Goal: Task Accomplishment & Management: Complete application form

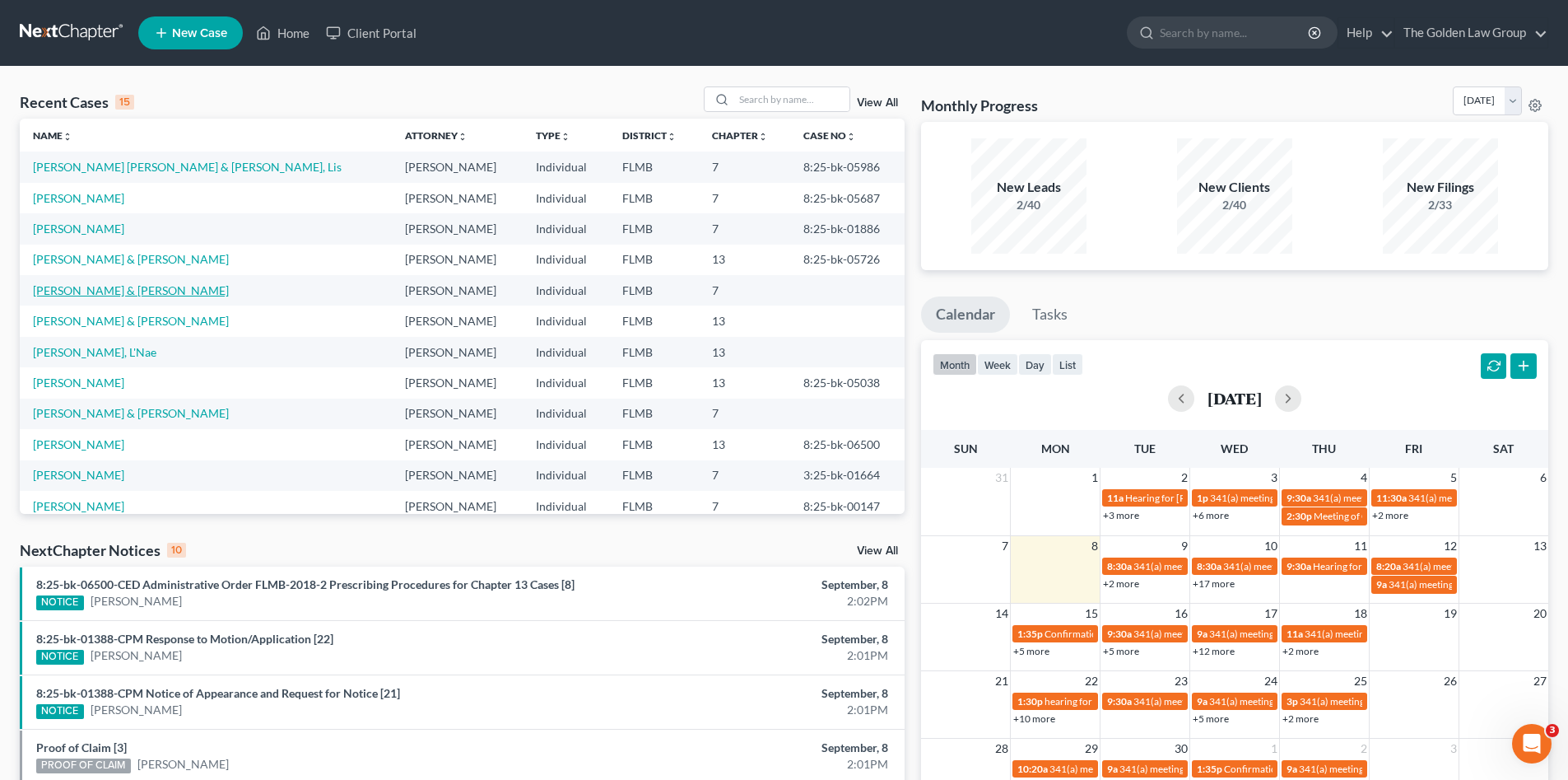
click at [109, 292] on link "Robinson, Darryl & Melissa" at bounding box center [131, 290] width 196 height 14
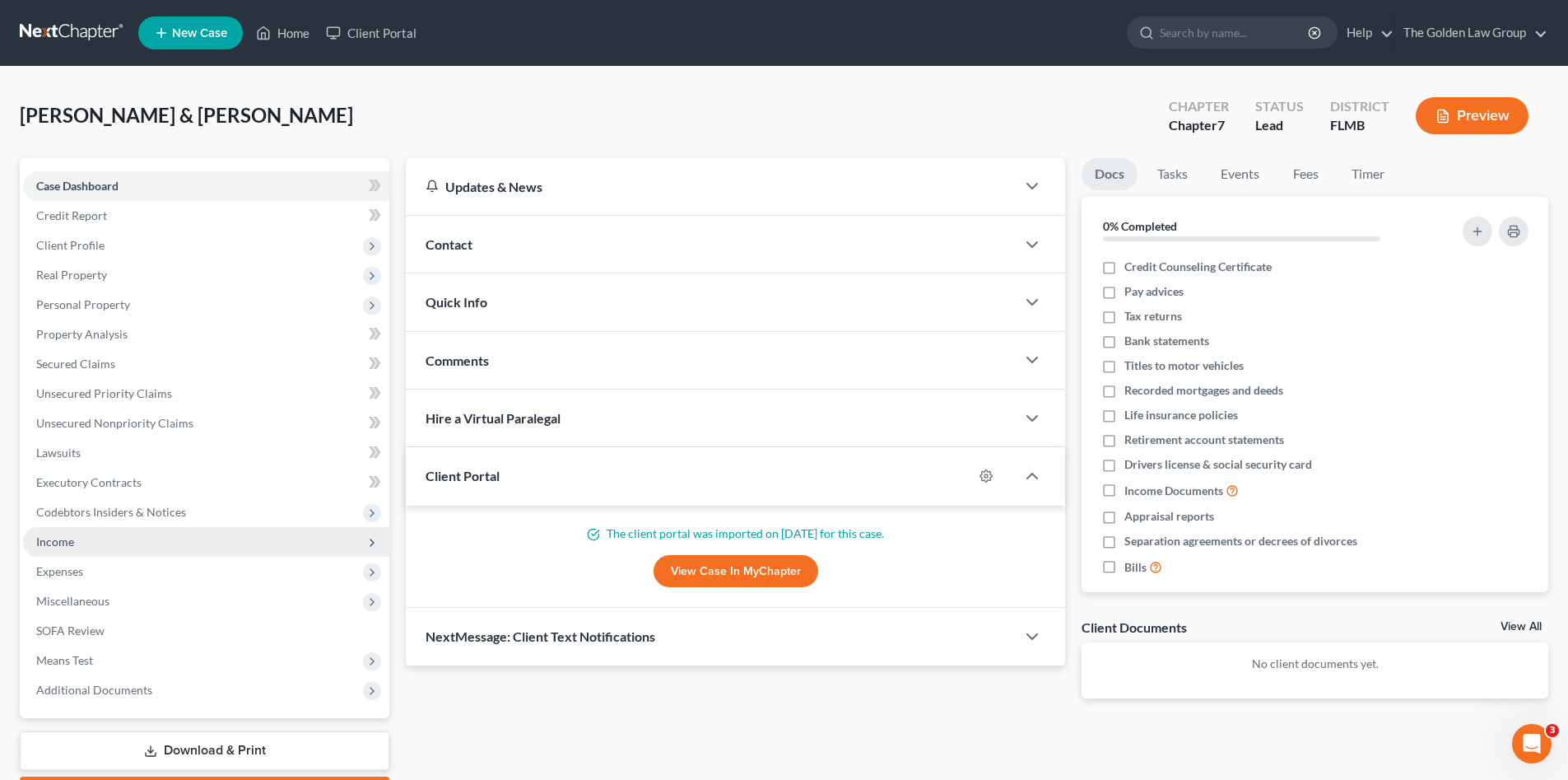
click at [77, 530] on span "Income" at bounding box center [207, 542] width 367 height 30
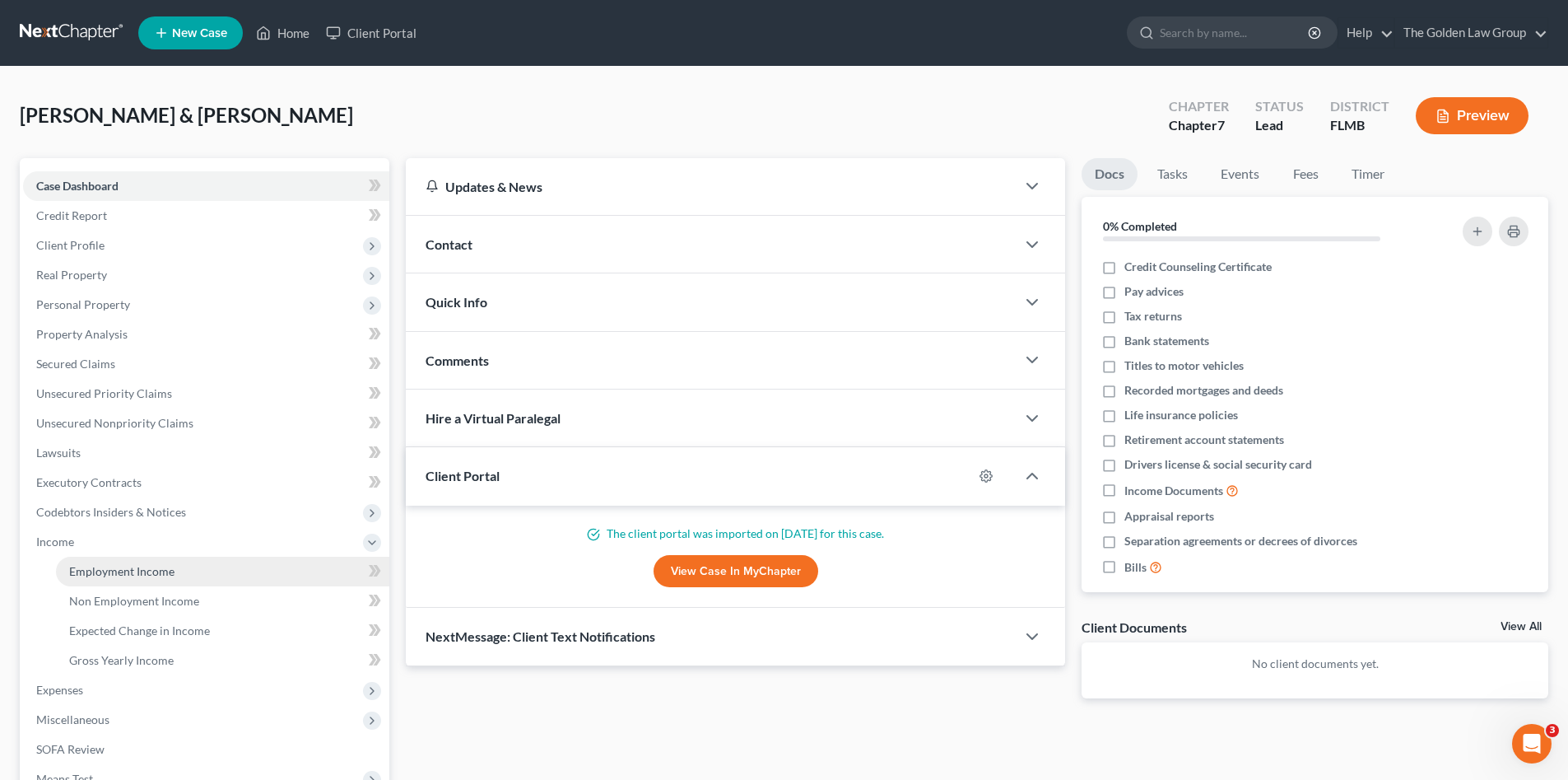
click at [102, 558] on link "Employment Income" at bounding box center [222, 572] width 333 height 30
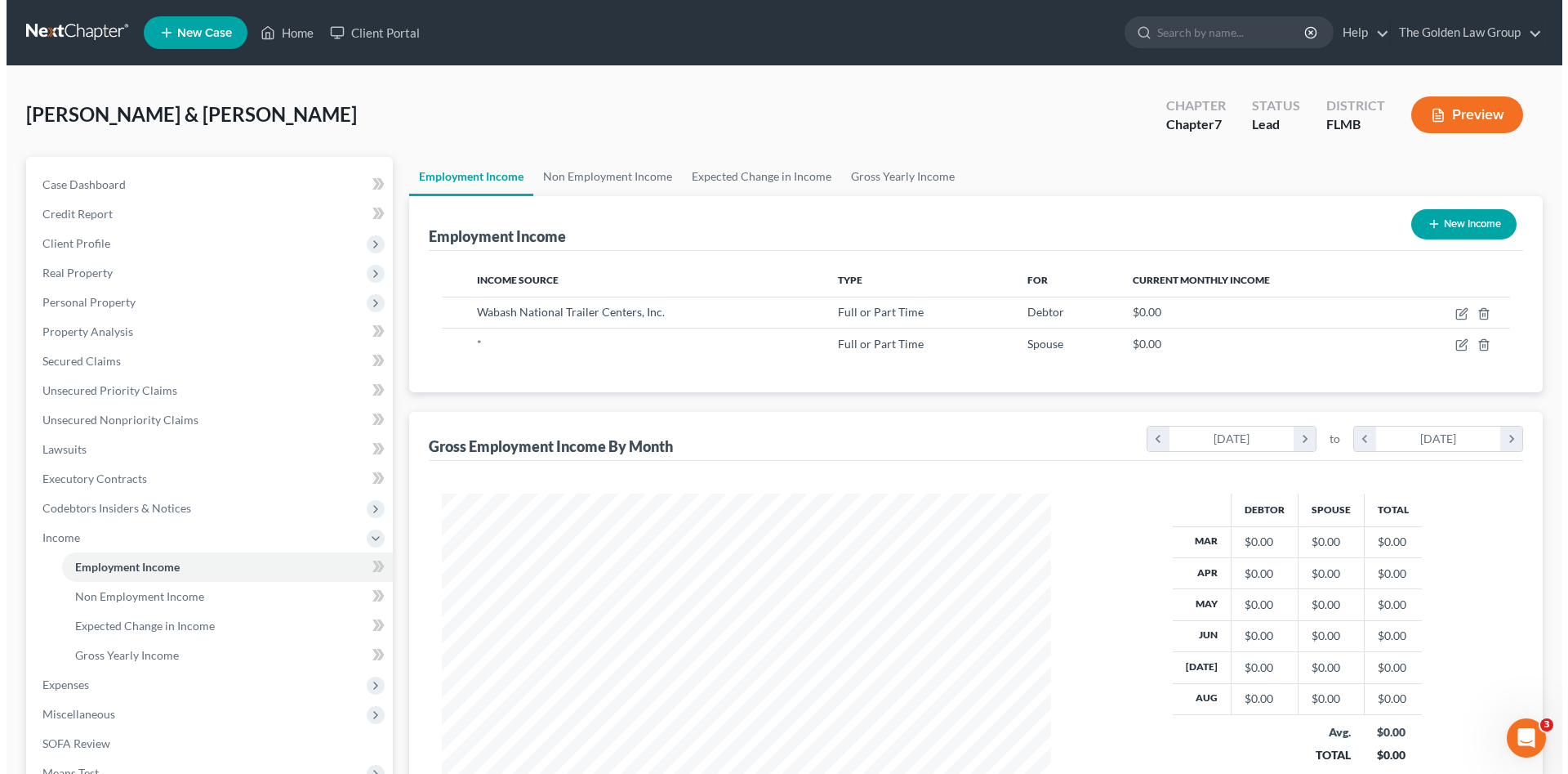
scroll to position [305, 642]
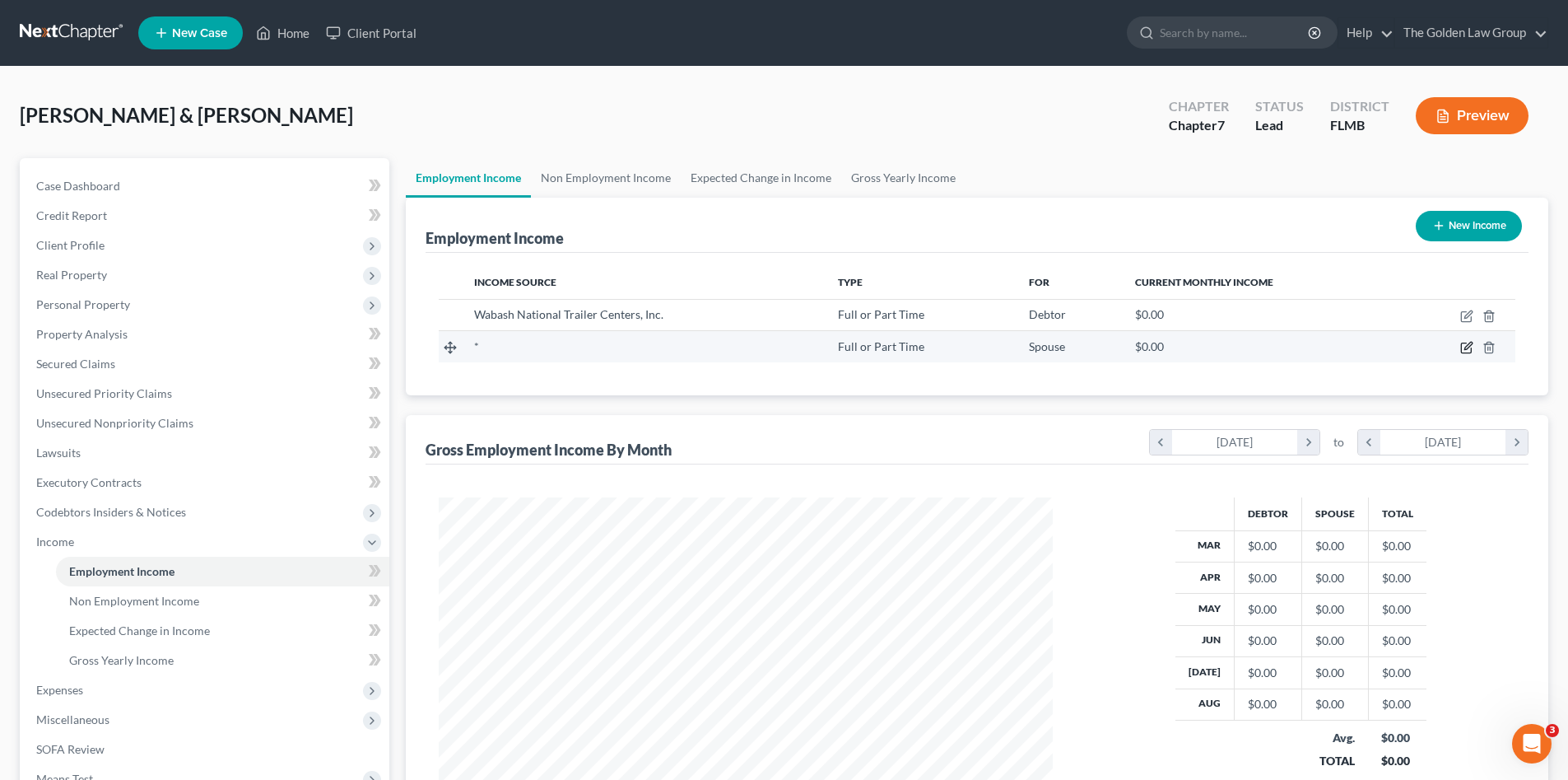
click at [1466, 343] on icon "button" at bounding box center [1466, 348] width 10 height 10
select select "0"
select select "2"
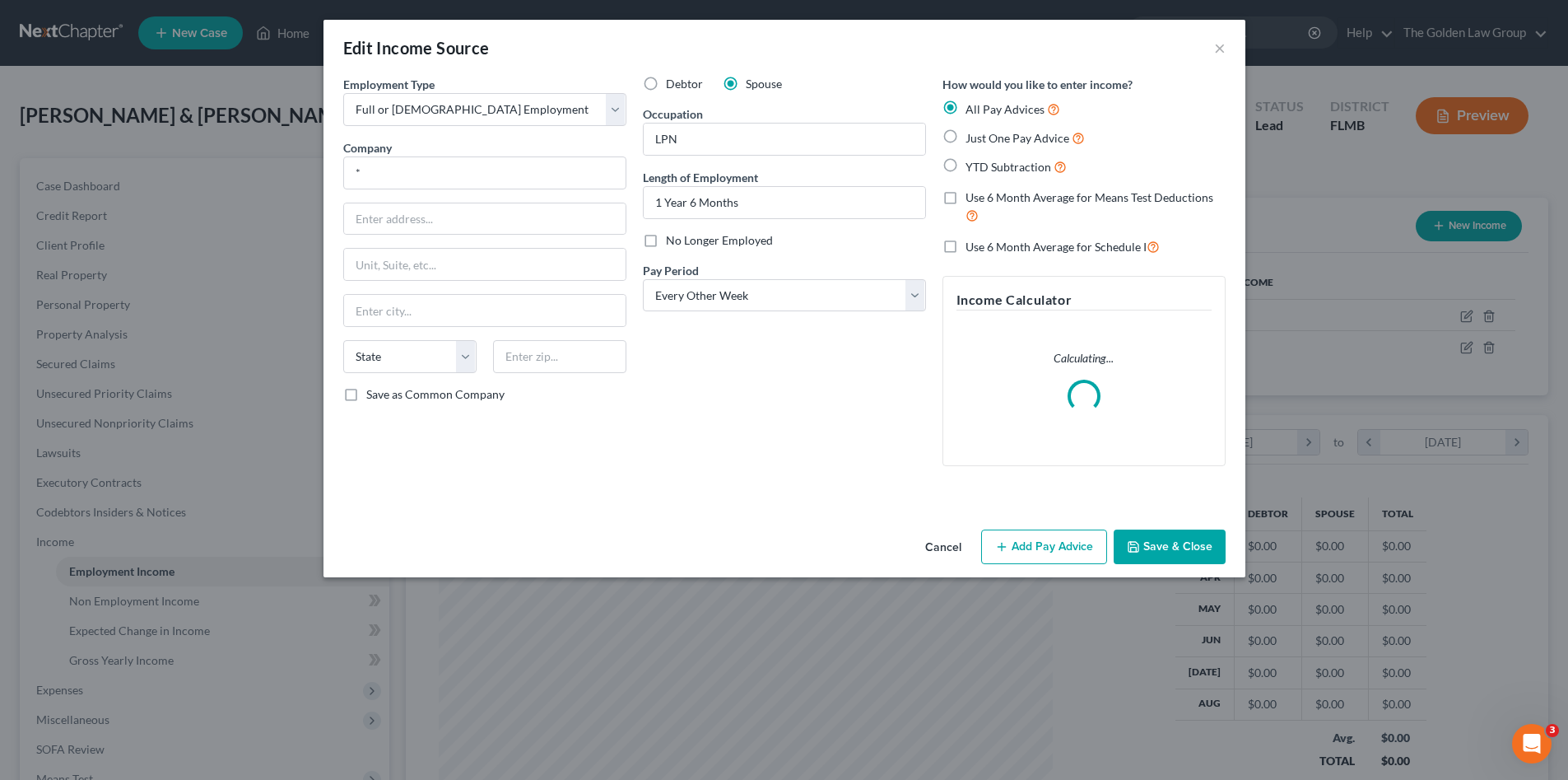
scroll to position [310, 653]
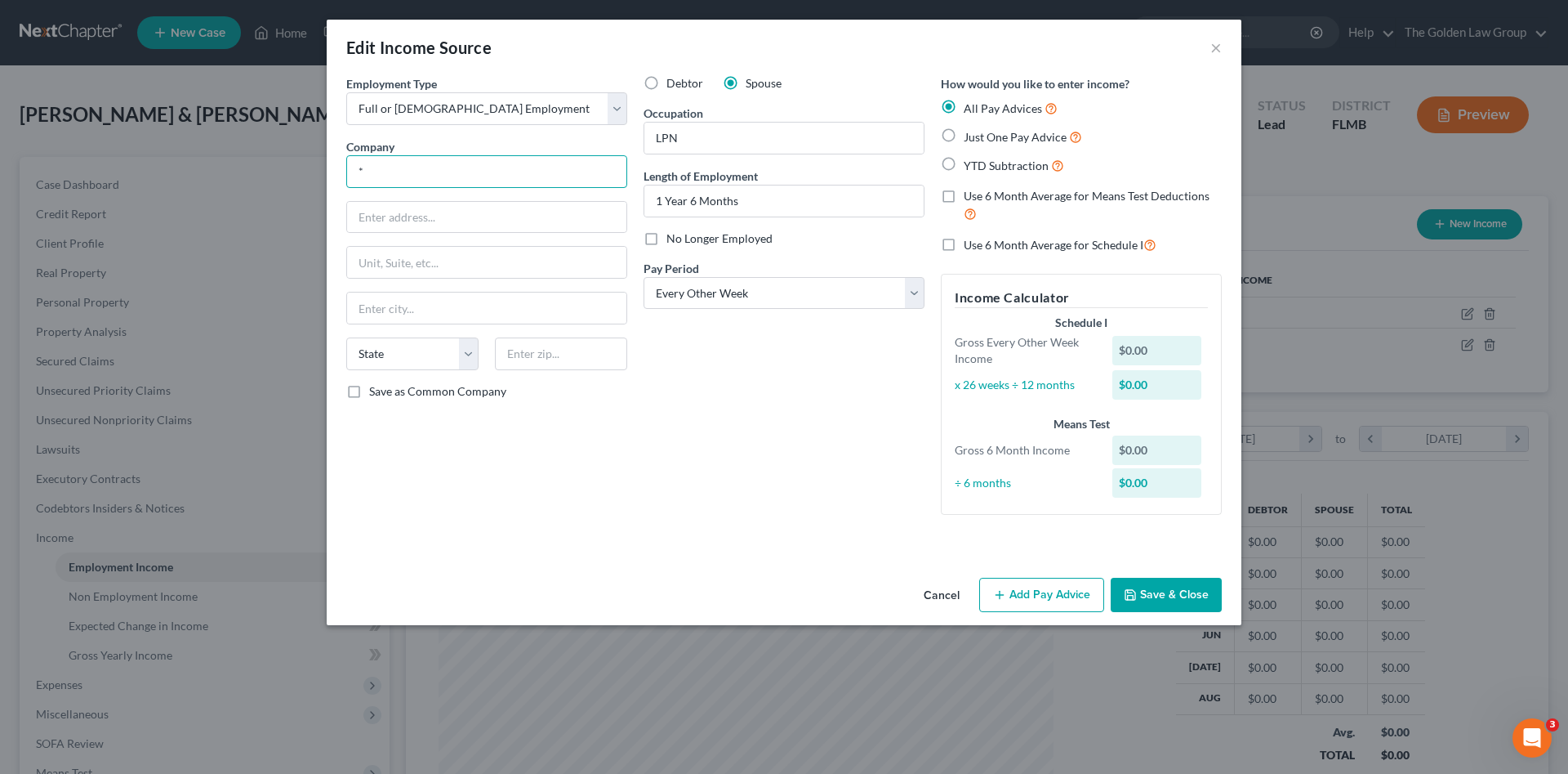
click at [437, 170] on input "*" at bounding box center [487, 172] width 281 height 33
type input "LCS Community Employment, LLC"
type input "[STREET_ADDRESS]"
type input "Suite 820"
type input "Des Moines"
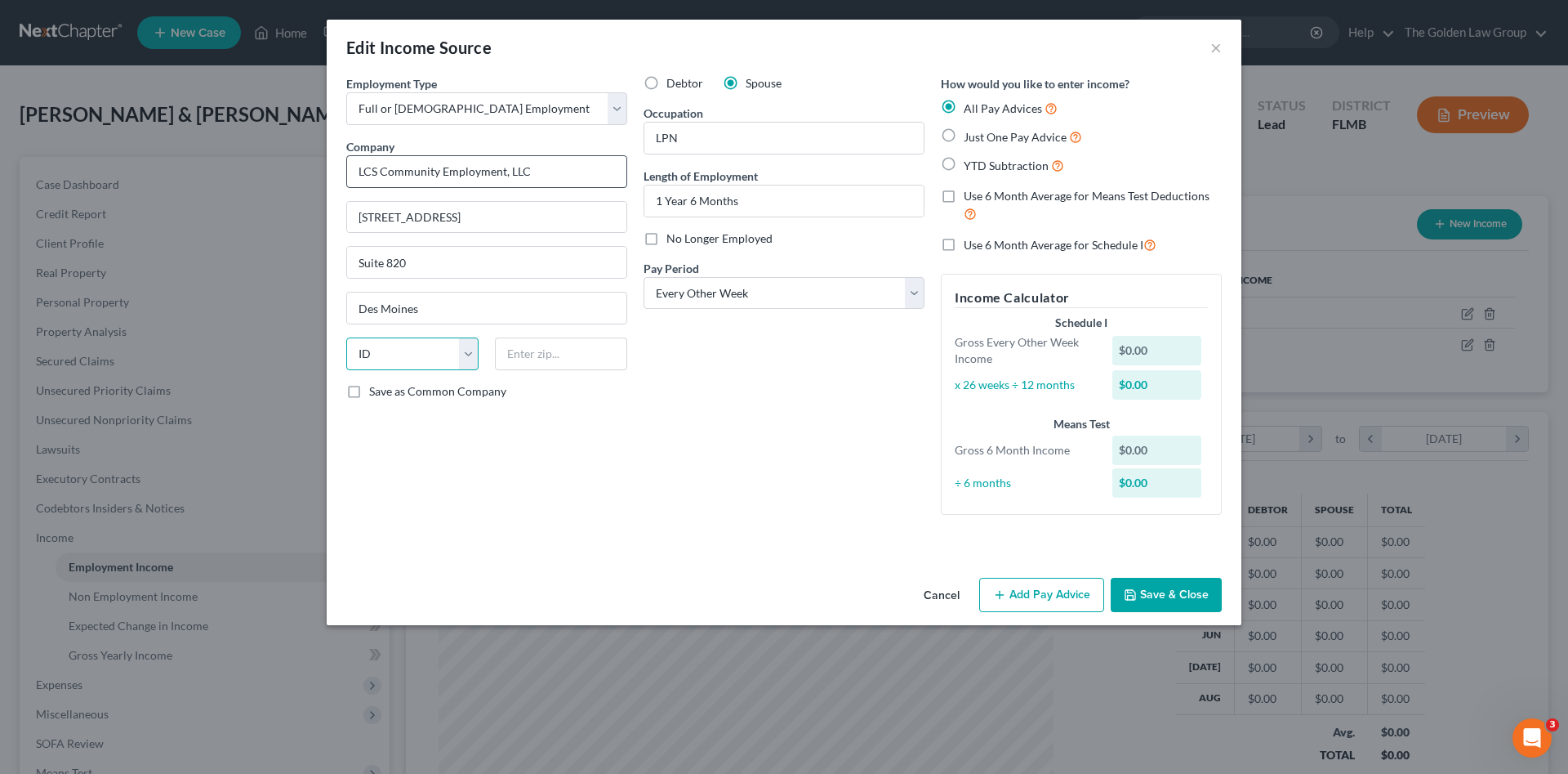
select select "16"
type input "50309"
click at [817, 496] on div "Debtor Spouse Occupation LPN Length of Employment 1 Year 6 Months No Longer Emp…" at bounding box center [784, 301] width 298 height 452
click at [1203, 589] on button "Save & Close" at bounding box center [1166, 595] width 111 height 34
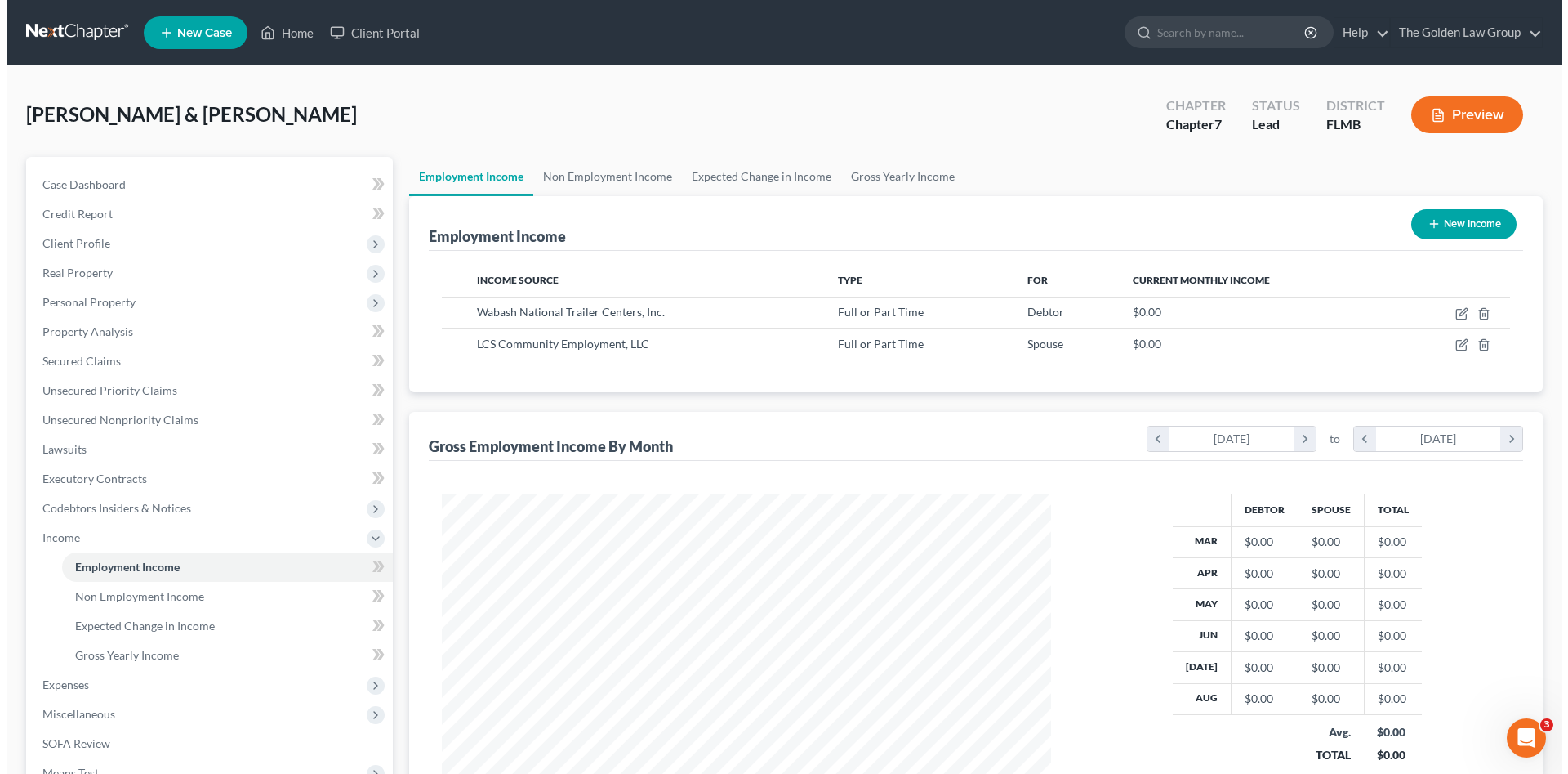
scroll to position [816732, 816044]
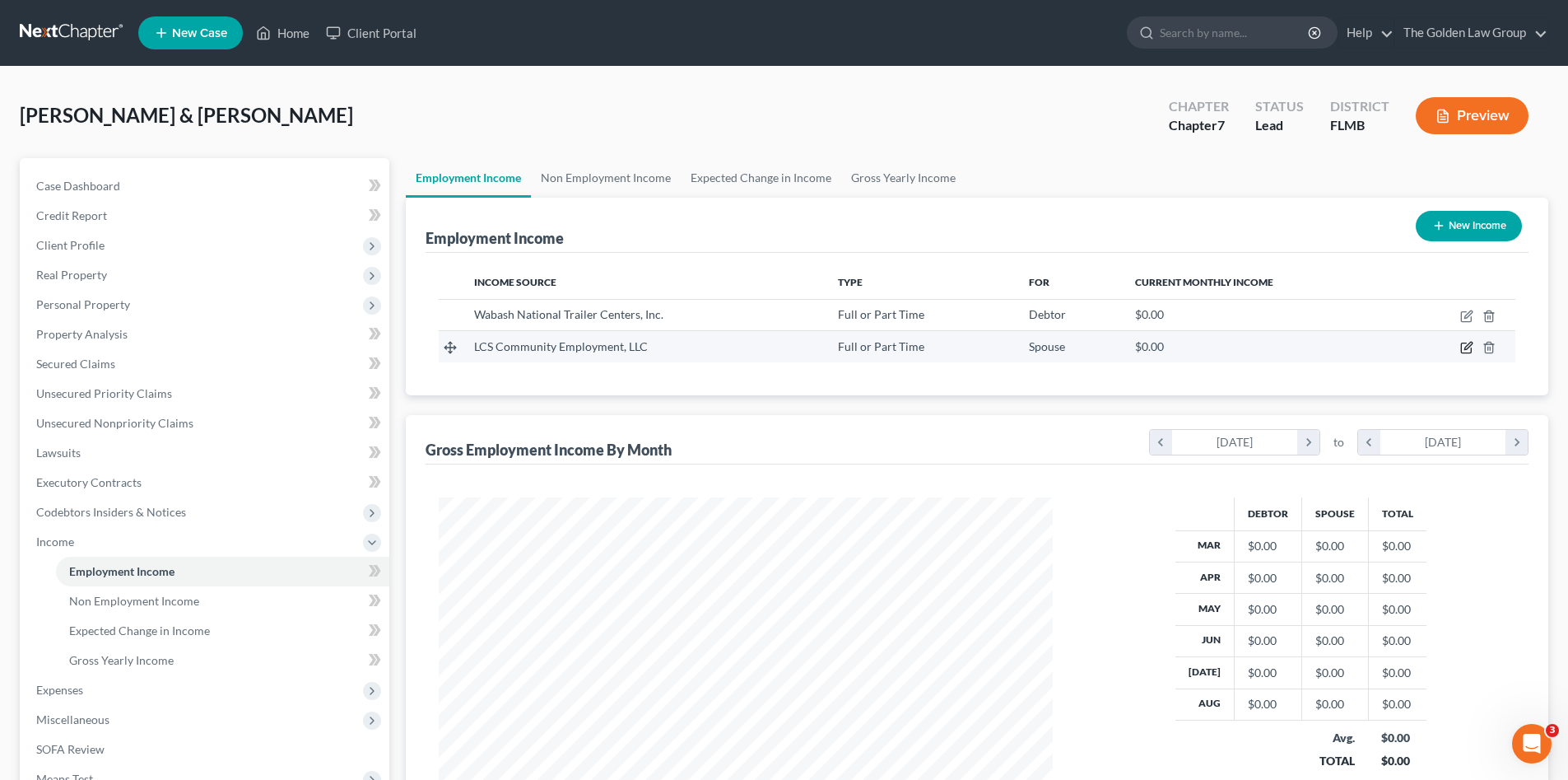
click at [1461, 349] on icon "button" at bounding box center [1466, 348] width 10 height 10
select select "0"
select select "16"
select select "2"
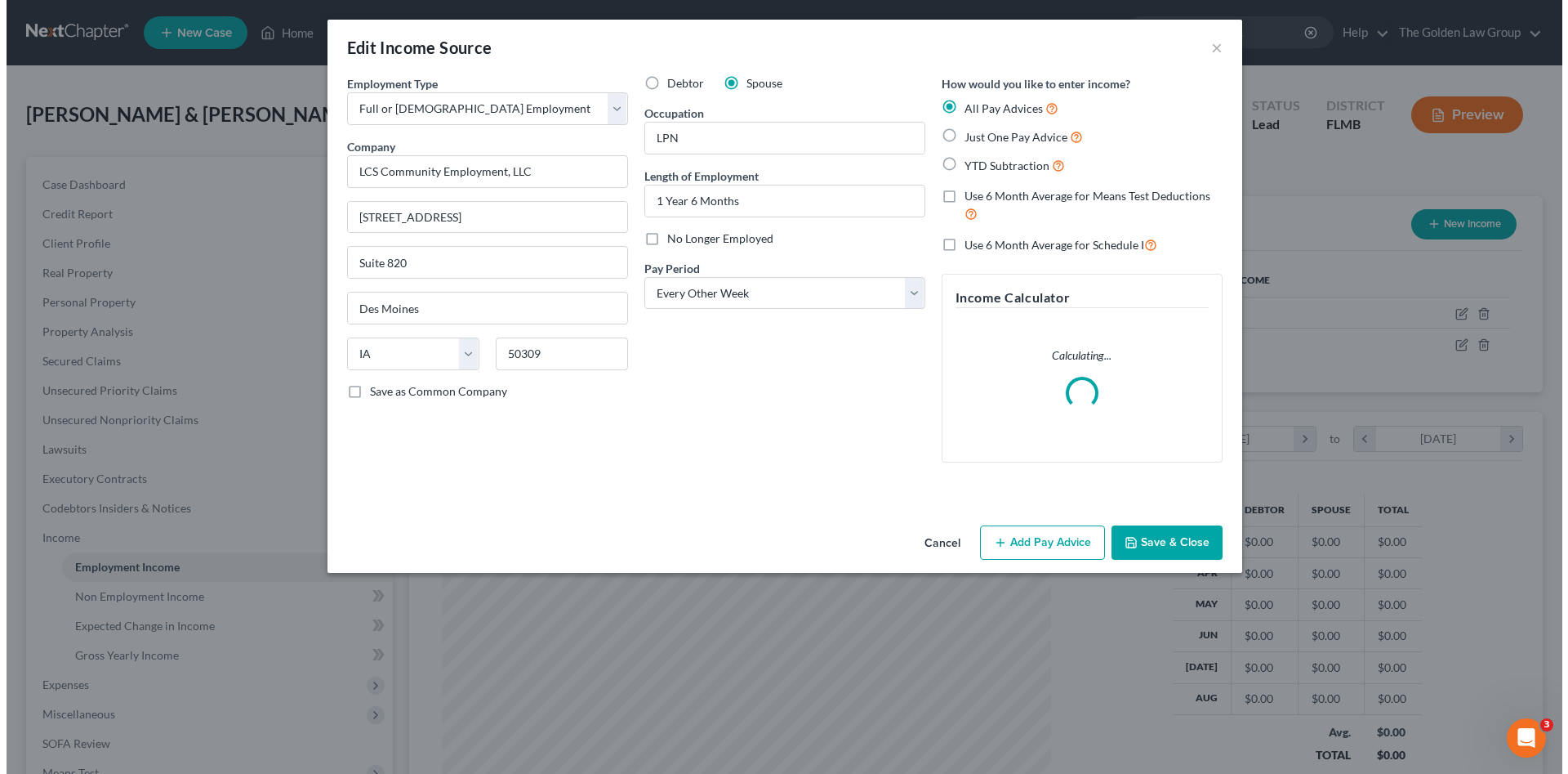
scroll to position [308, 648]
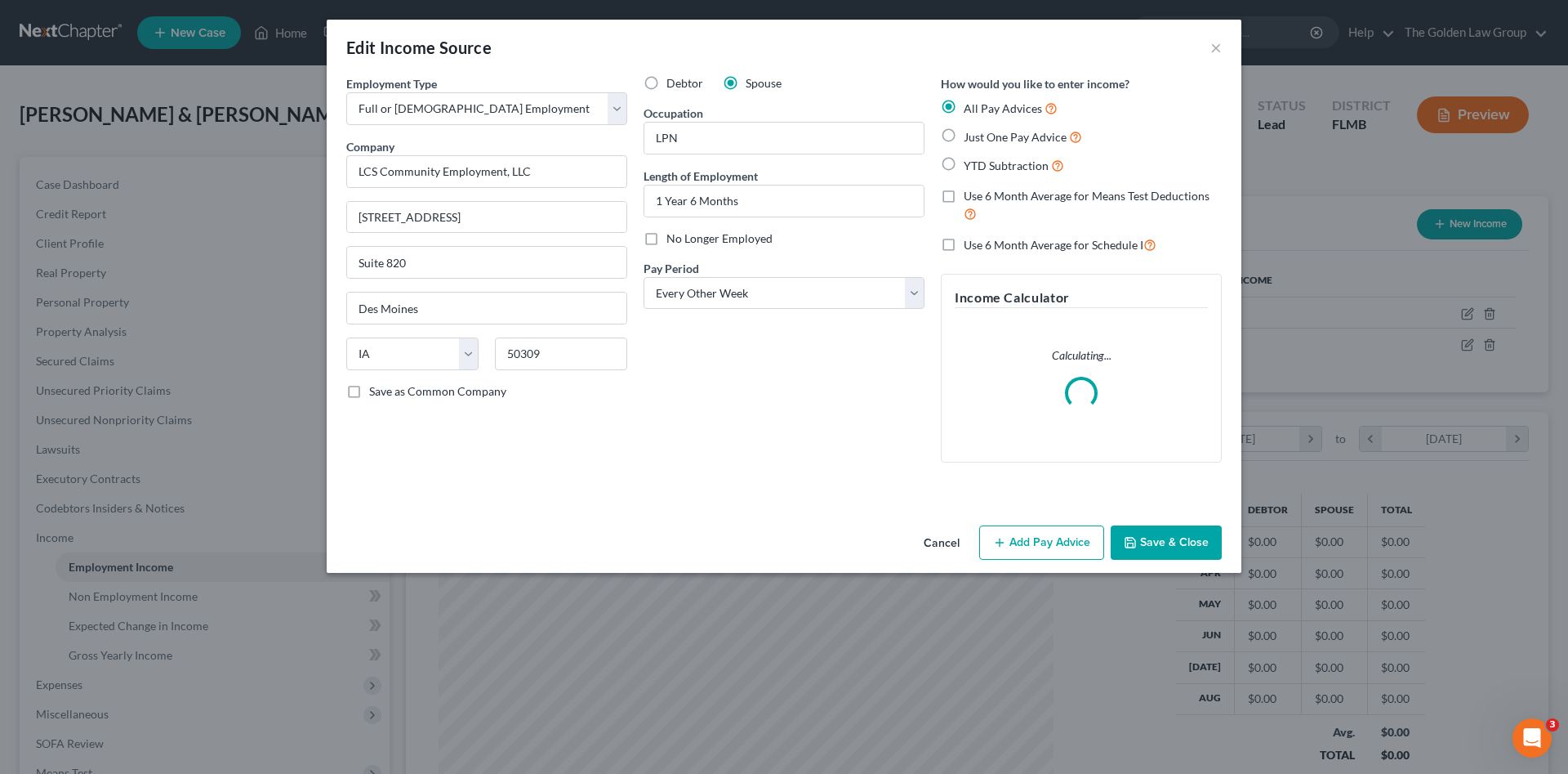
click at [1059, 541] on button "Add Pay Advice" at bounding box center [1041, 542] width 125 height 34
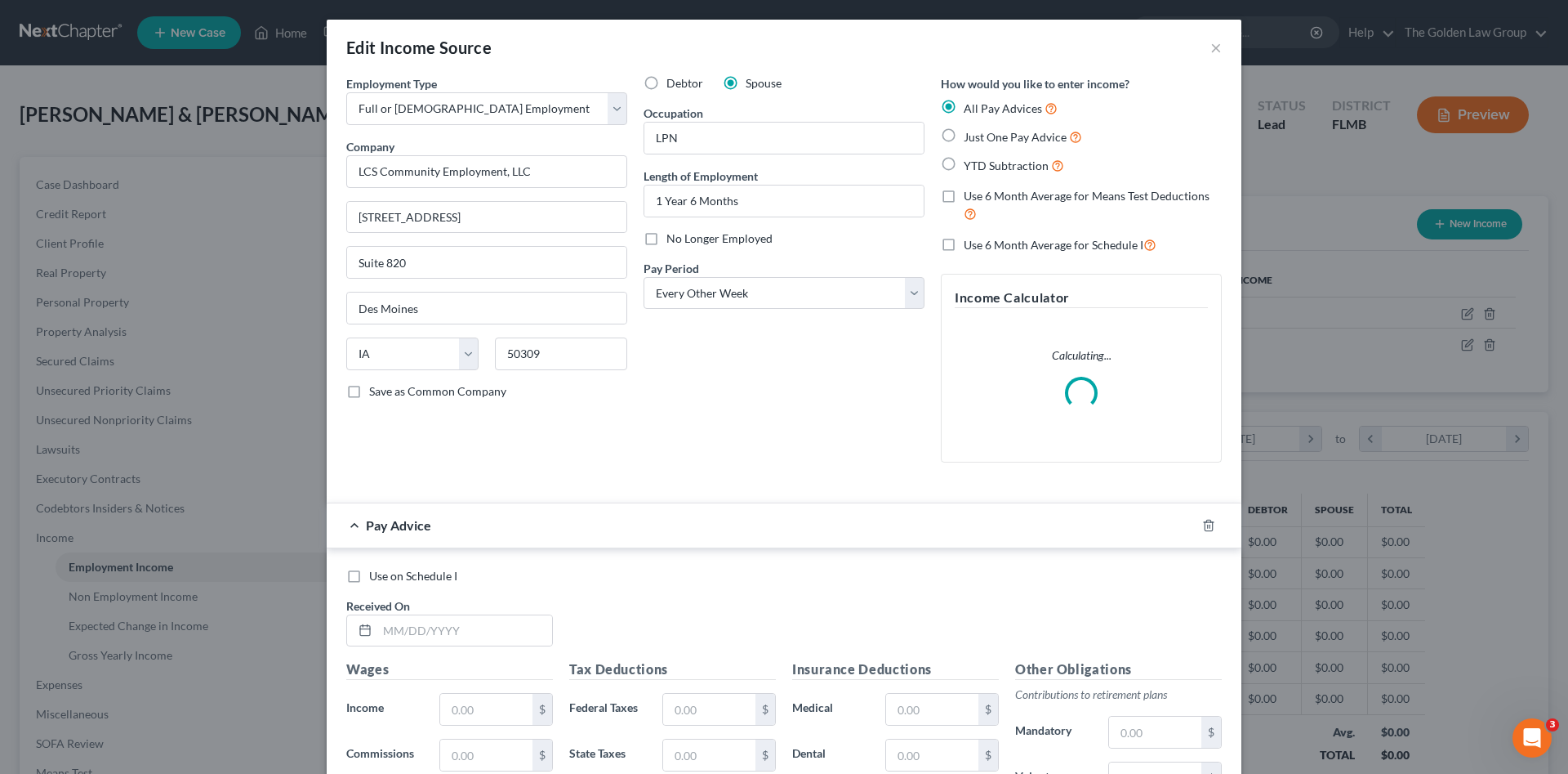
scroll to position [190, 0]
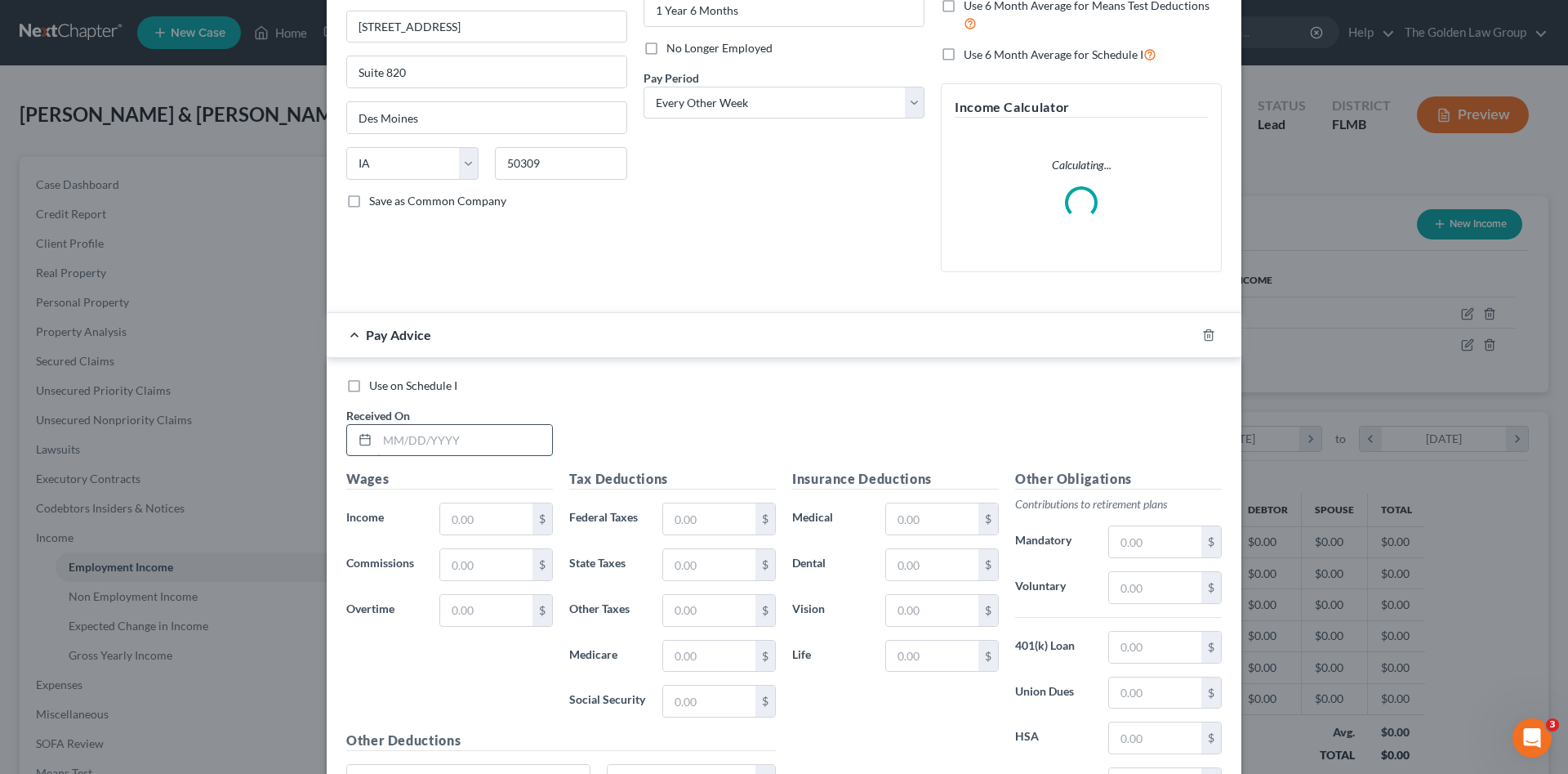
click at [444, 439] on input "text" at bounding box center [464, 441] width 174 height 31
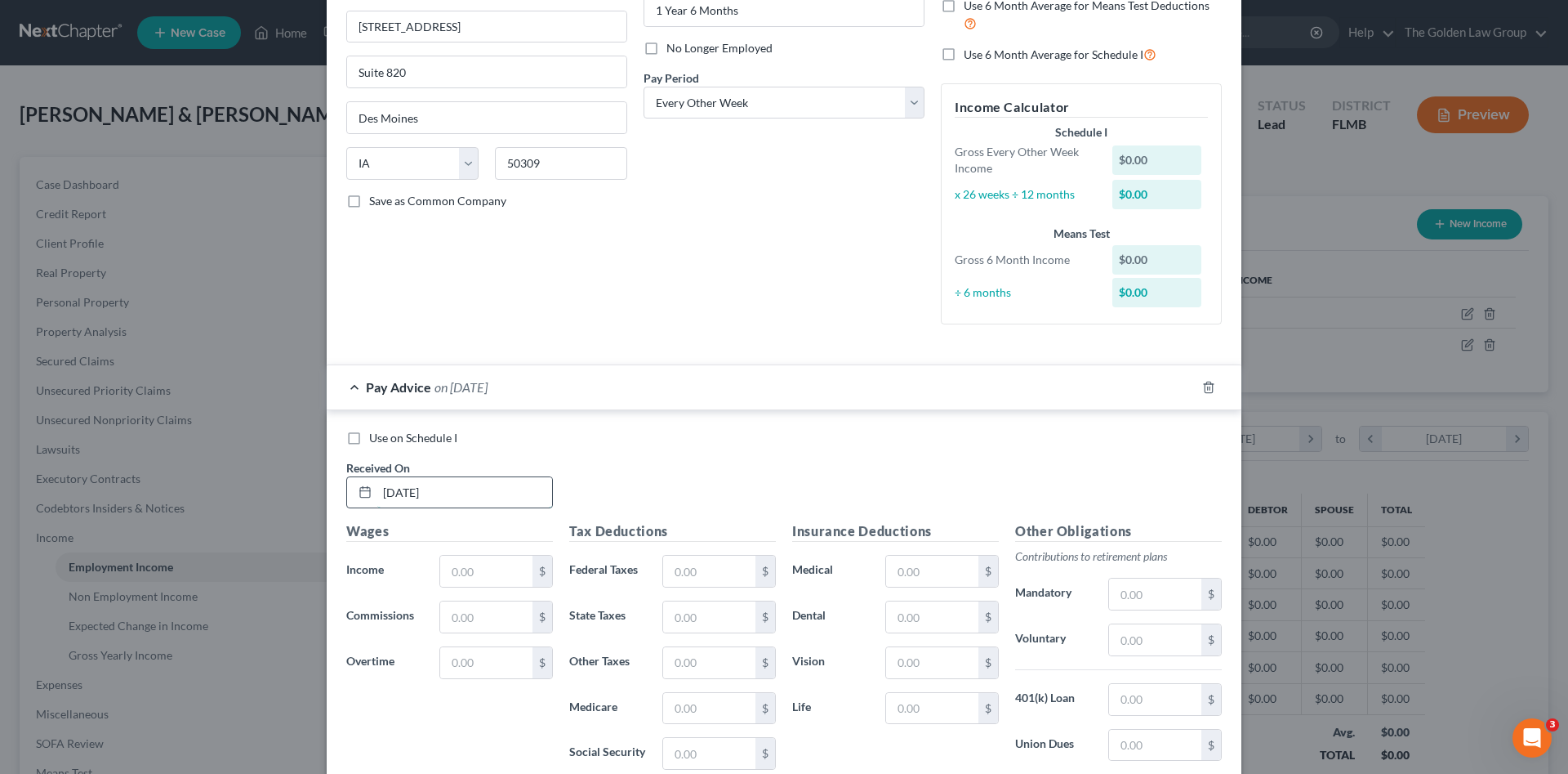
type input "[DATE]"
type input "1"
type input "2,334.43"
type input "47.88"
type input "33.85"
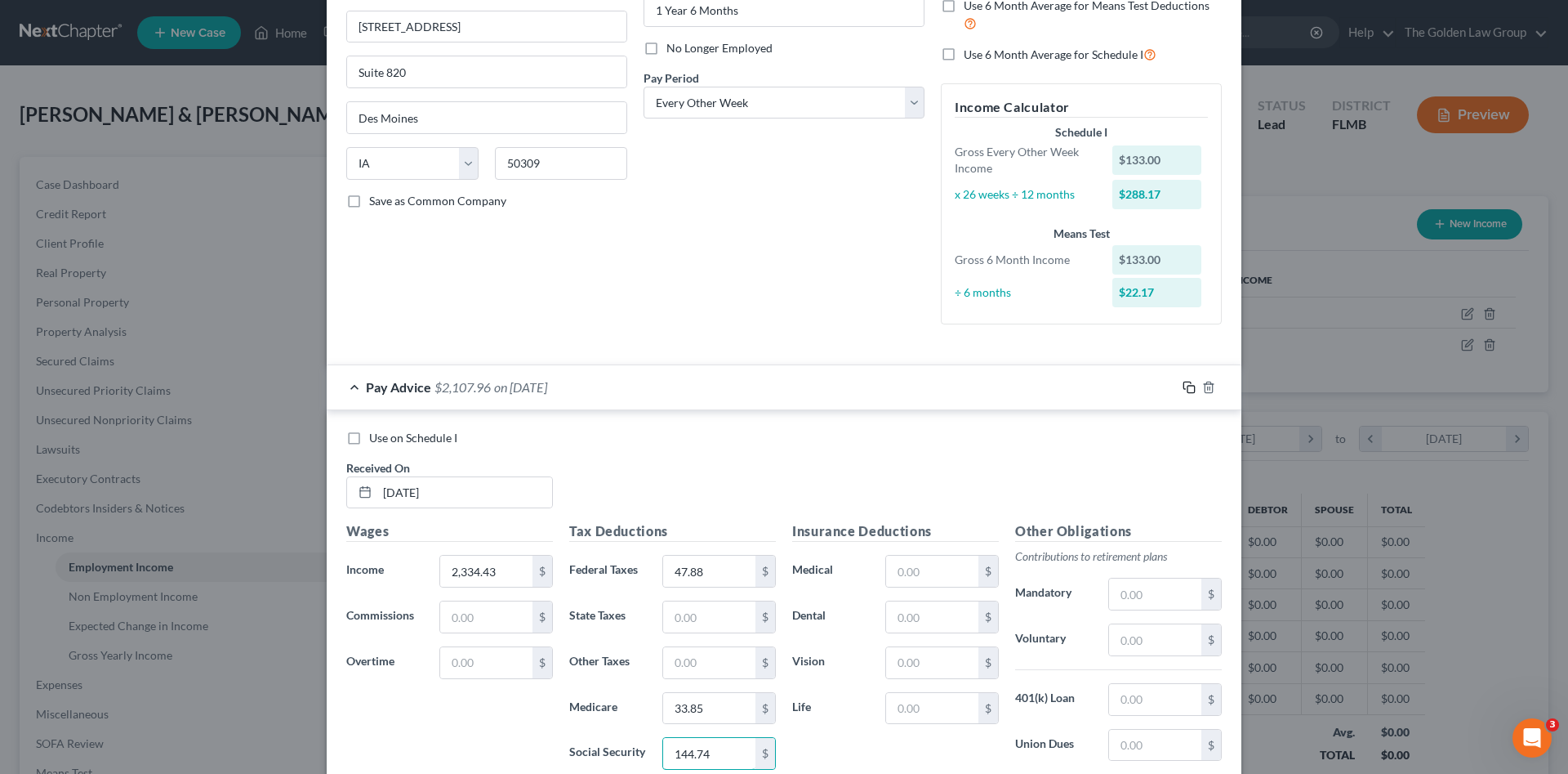
type input "144.74"
click at [1184, 384] on icon "button" at bounding box center [1189, 387] width 13 height 13
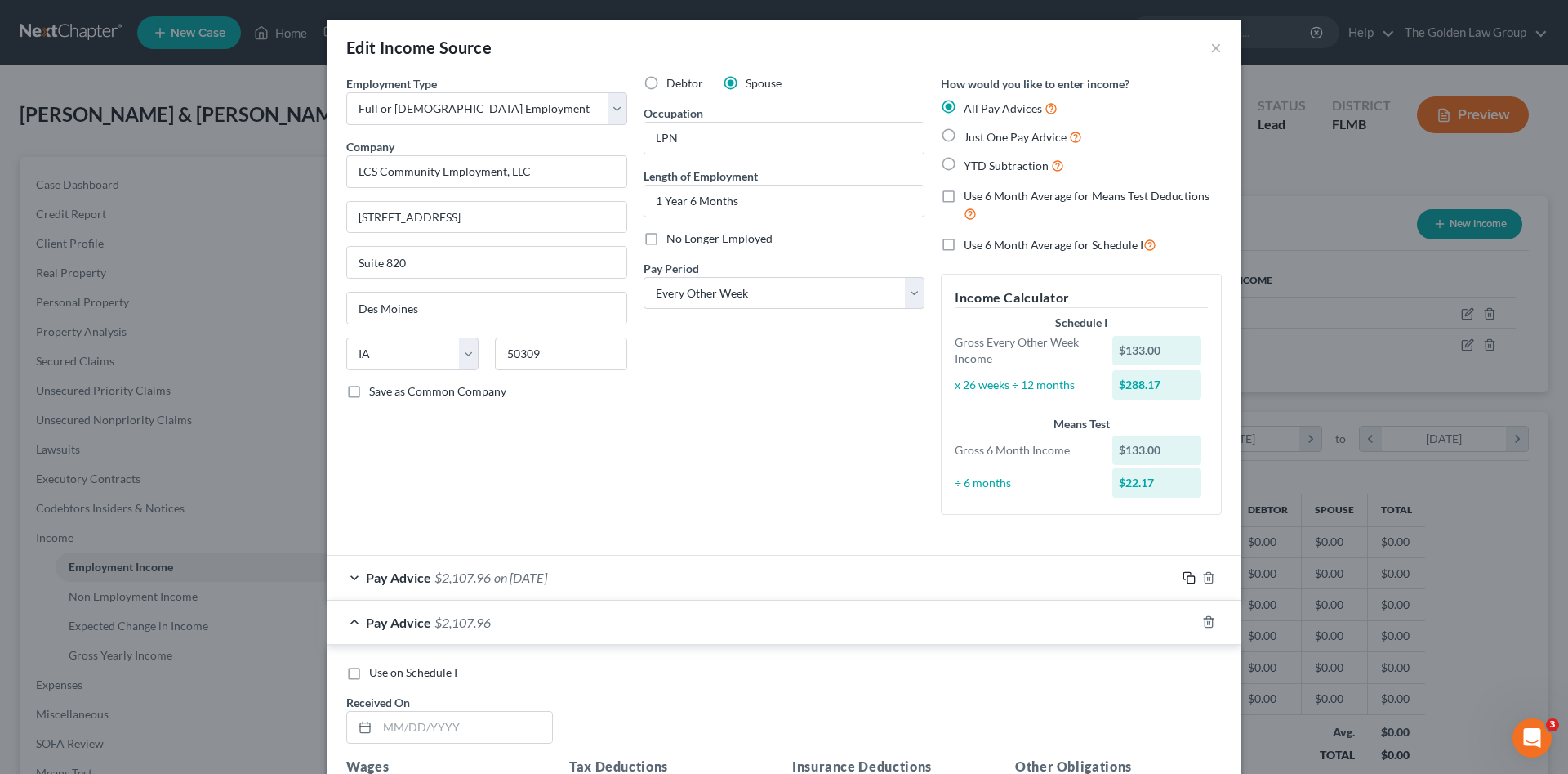
scroll to position [218, 0]
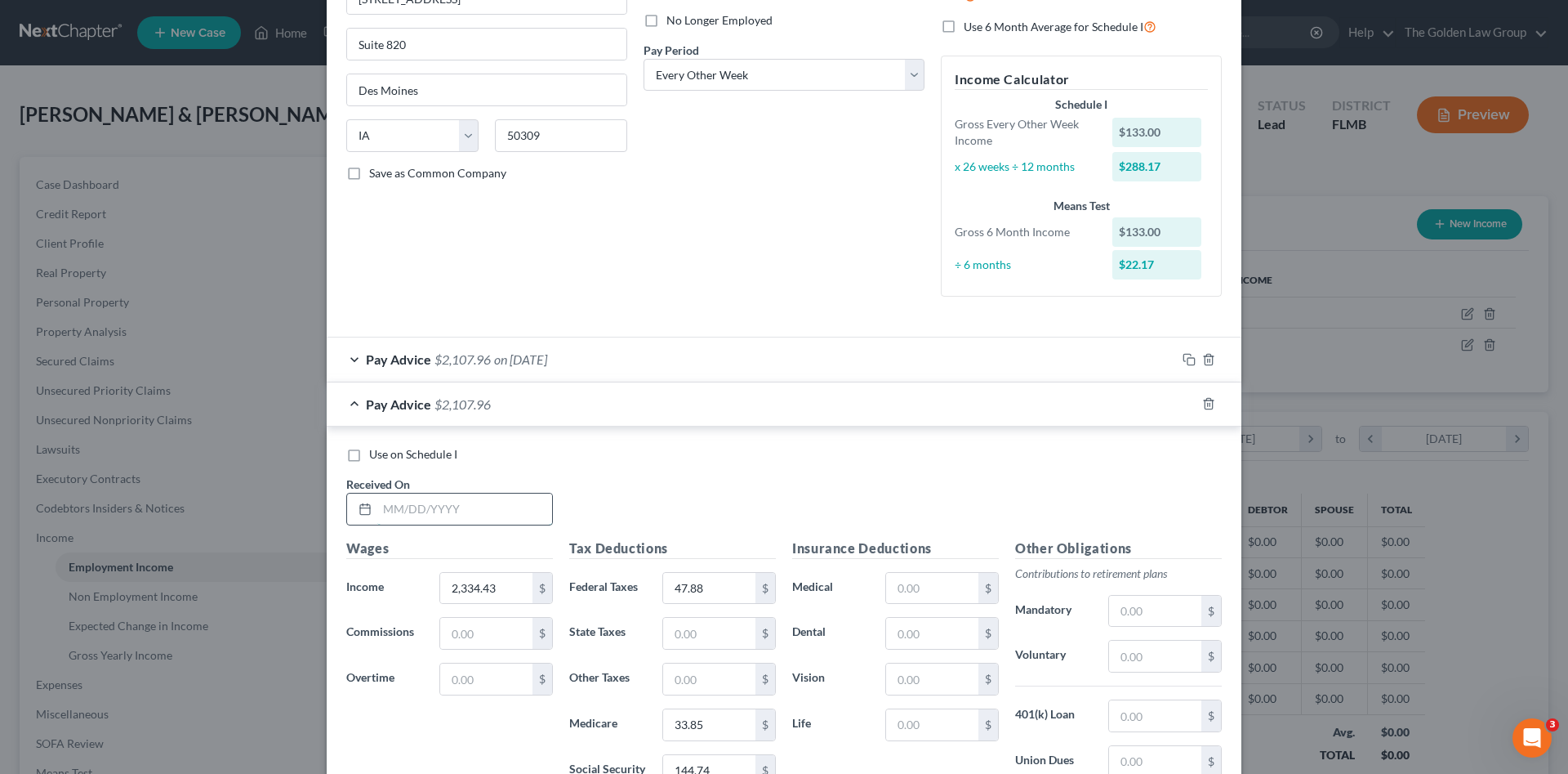
drag, startPoint x: 468, startPoint y: 504, endPoint x: 381, endPoint y: 519, distance: 88.3
click at [464, 506] on input "text" at bounding box center [464, 509] width 174 height 31
click at [436, 494] on input "text" at bounding box center [464, 509] width 174 height 31
type input "[DATE]"
type input "2,381.46"
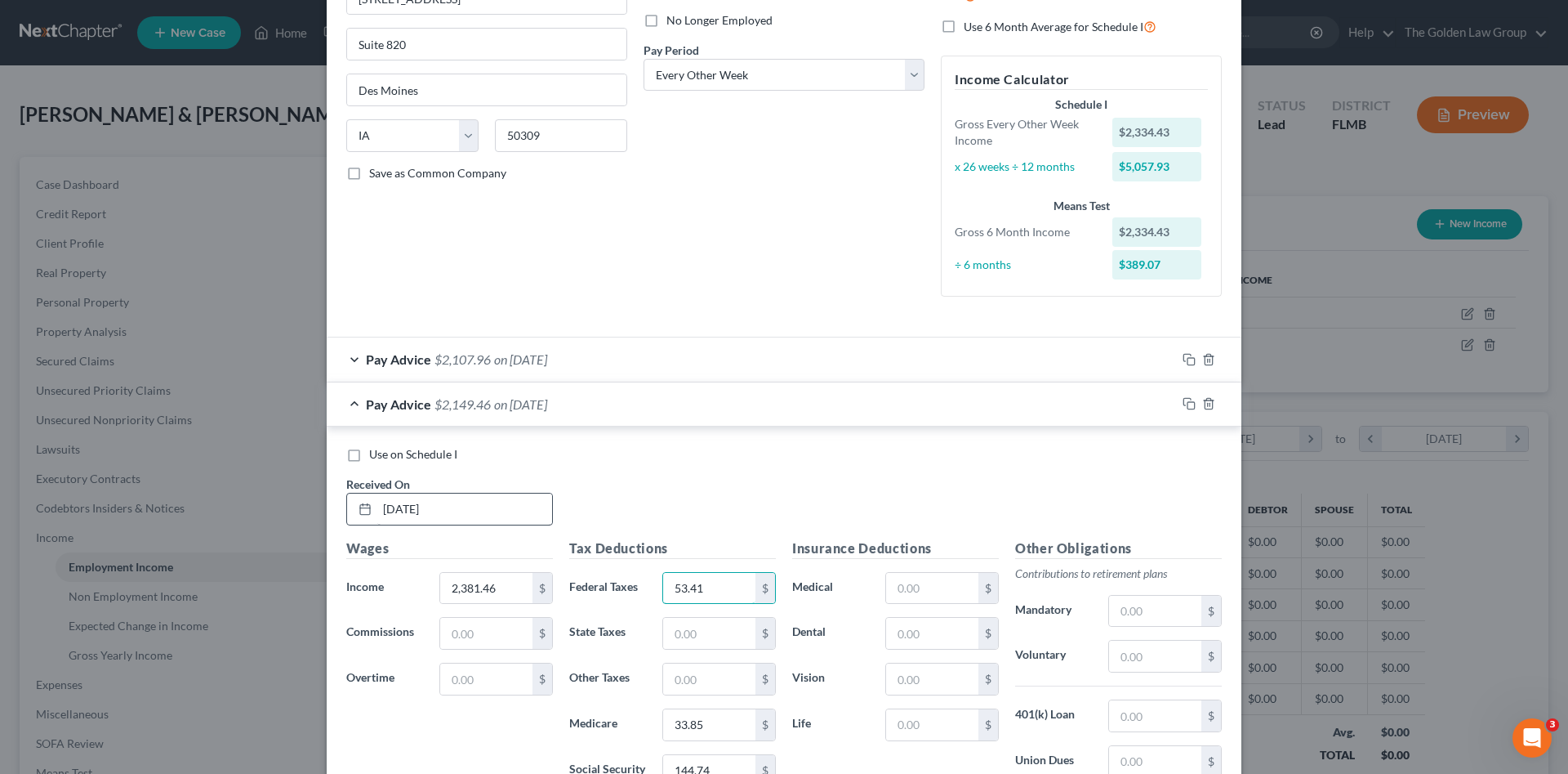
type input "53.41"
type input "34.51"
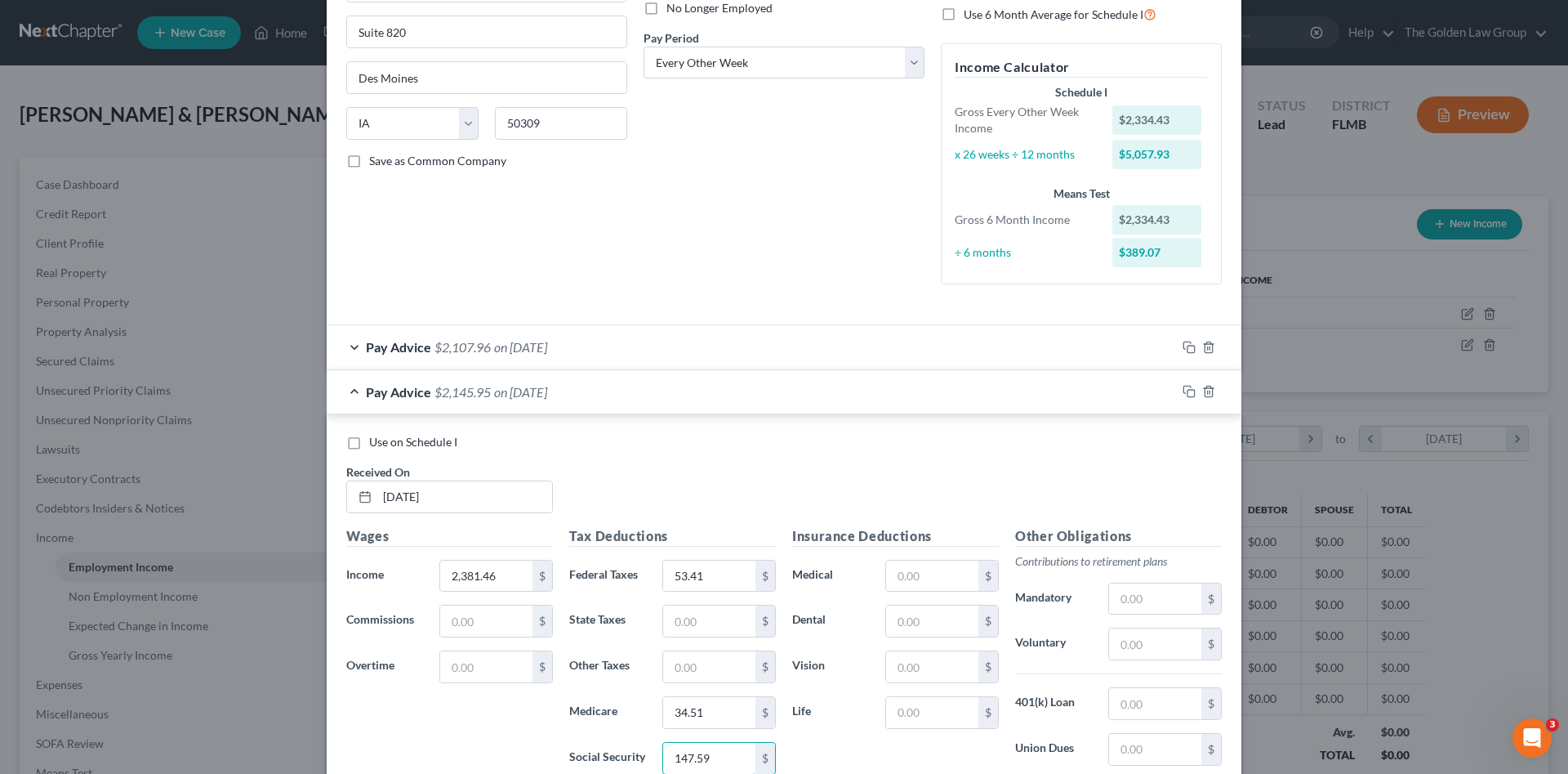
scroll to position [421, 0]
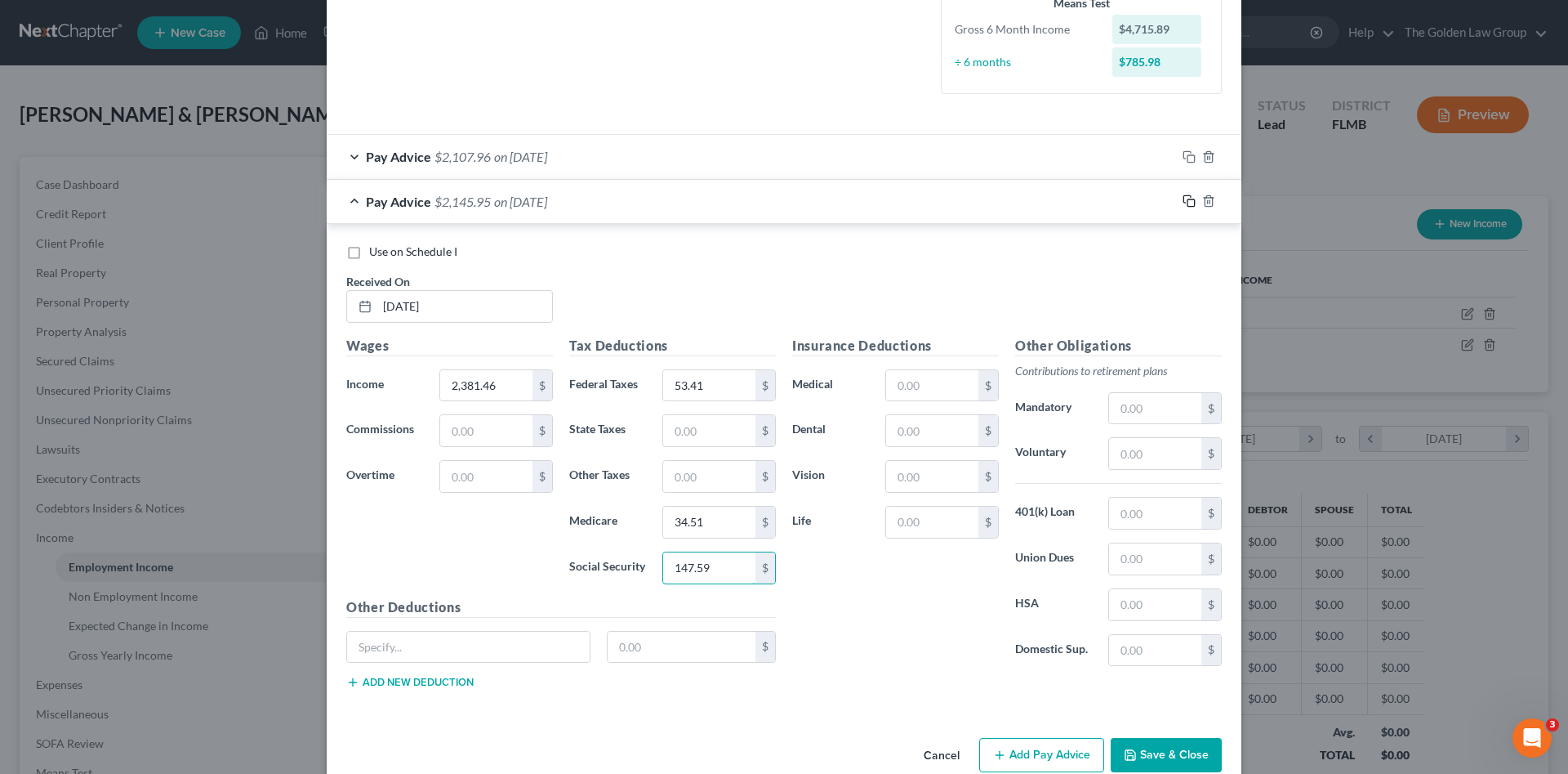
type input "147.59"
click at [1188, 201] on rect "button" at bounding box center [1191, 203] width 7 height 7
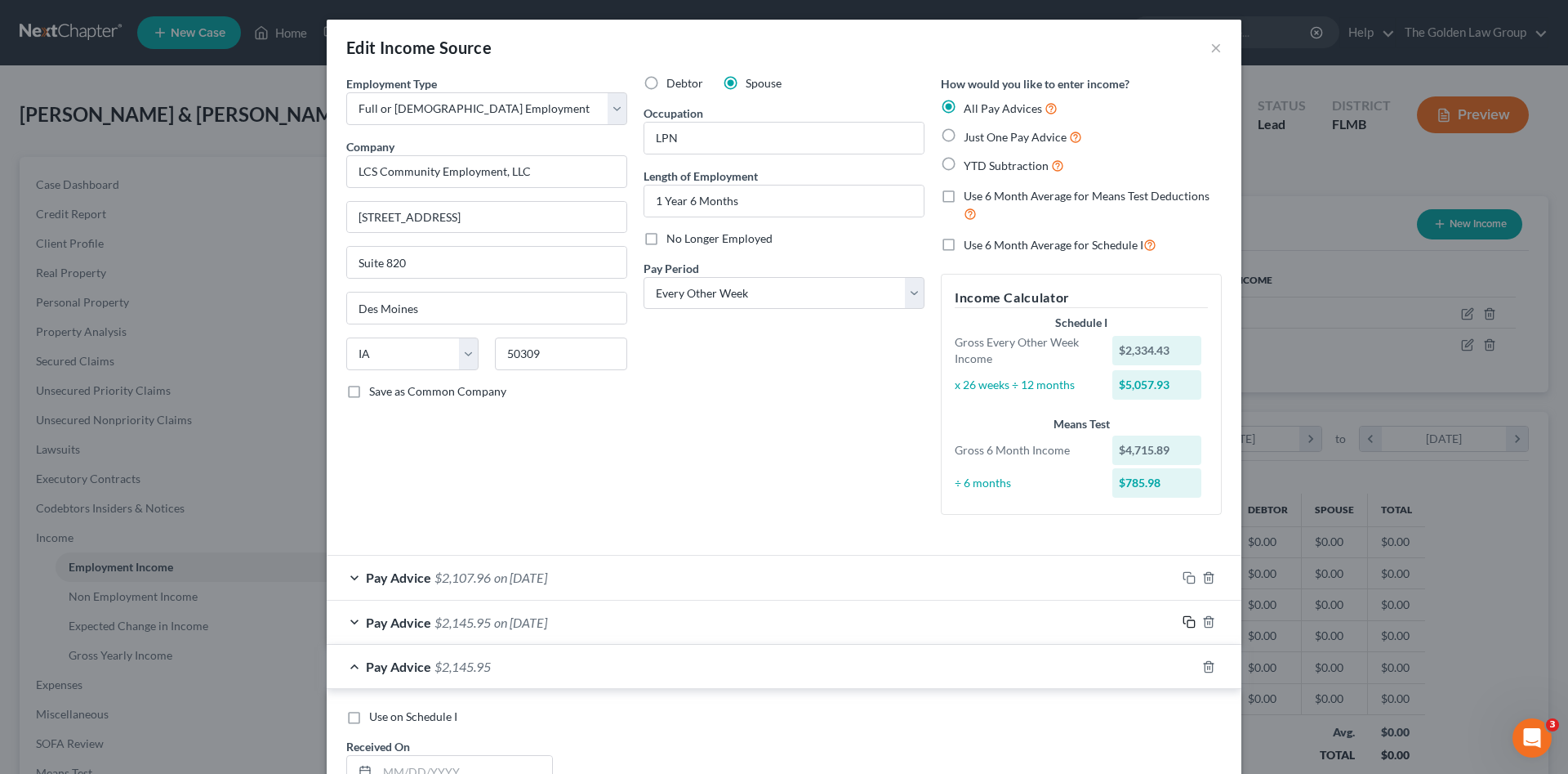
scroll to position [218, 0]
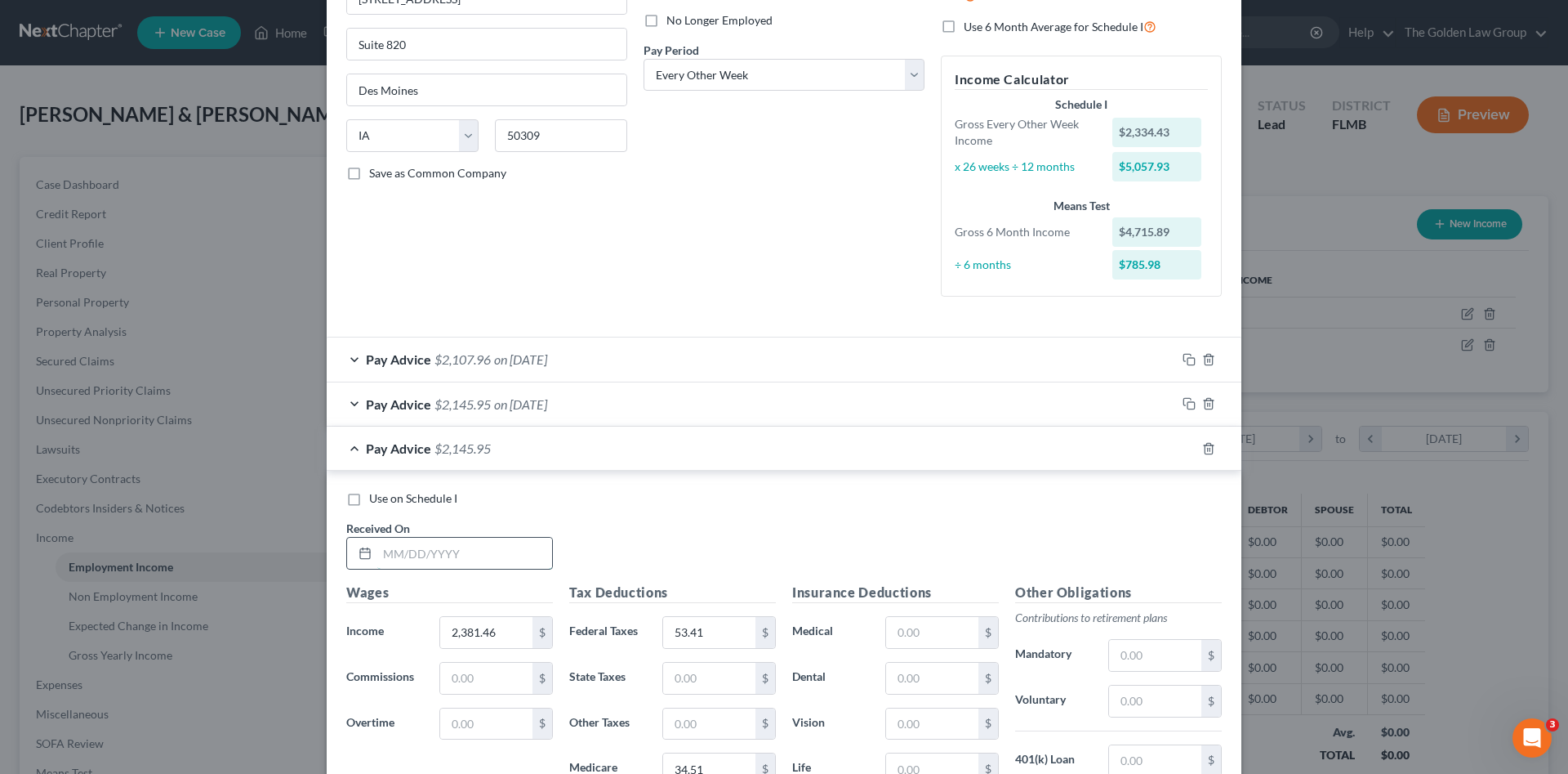
click at [457, 546] on input "text" at bounding box center [464, 553] width 174 height 31
type input "[DATE]"
type input "2,500.00"
type input "550.00"
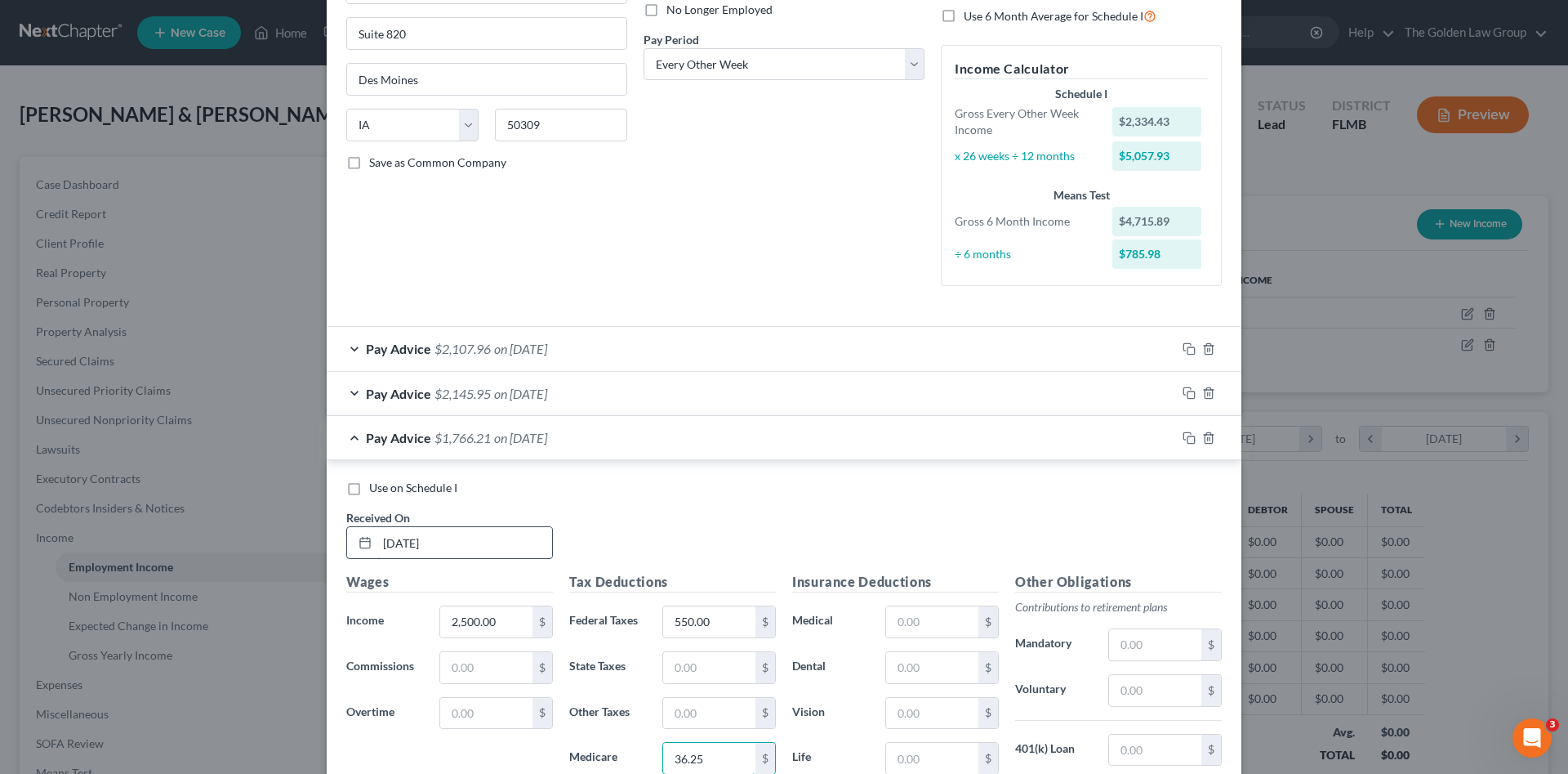
type input "36.25"
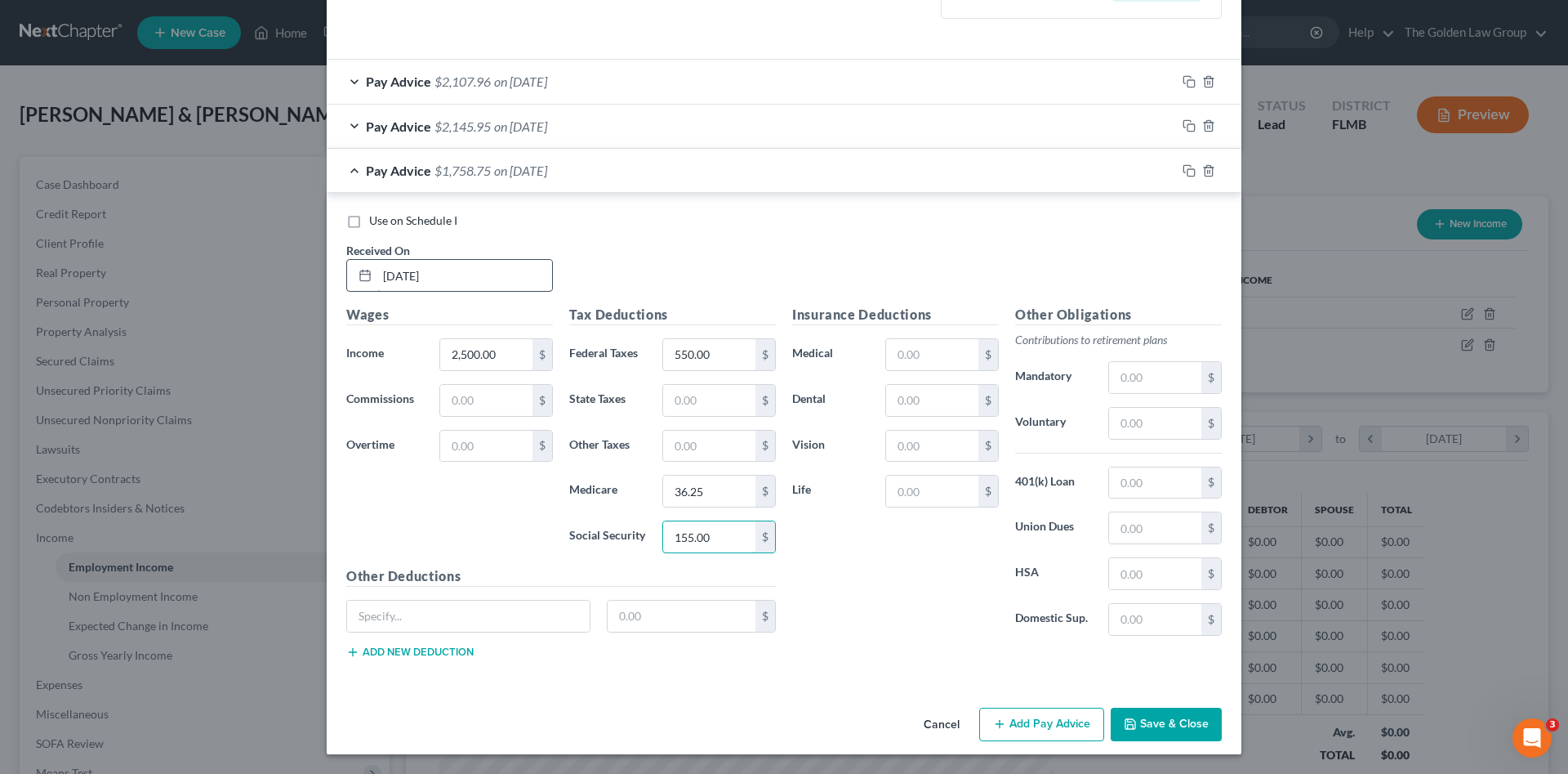
type input "155.00"
click at [1184, 171] on icon "button" at bounding box center [1187, 169] width 7 height 7
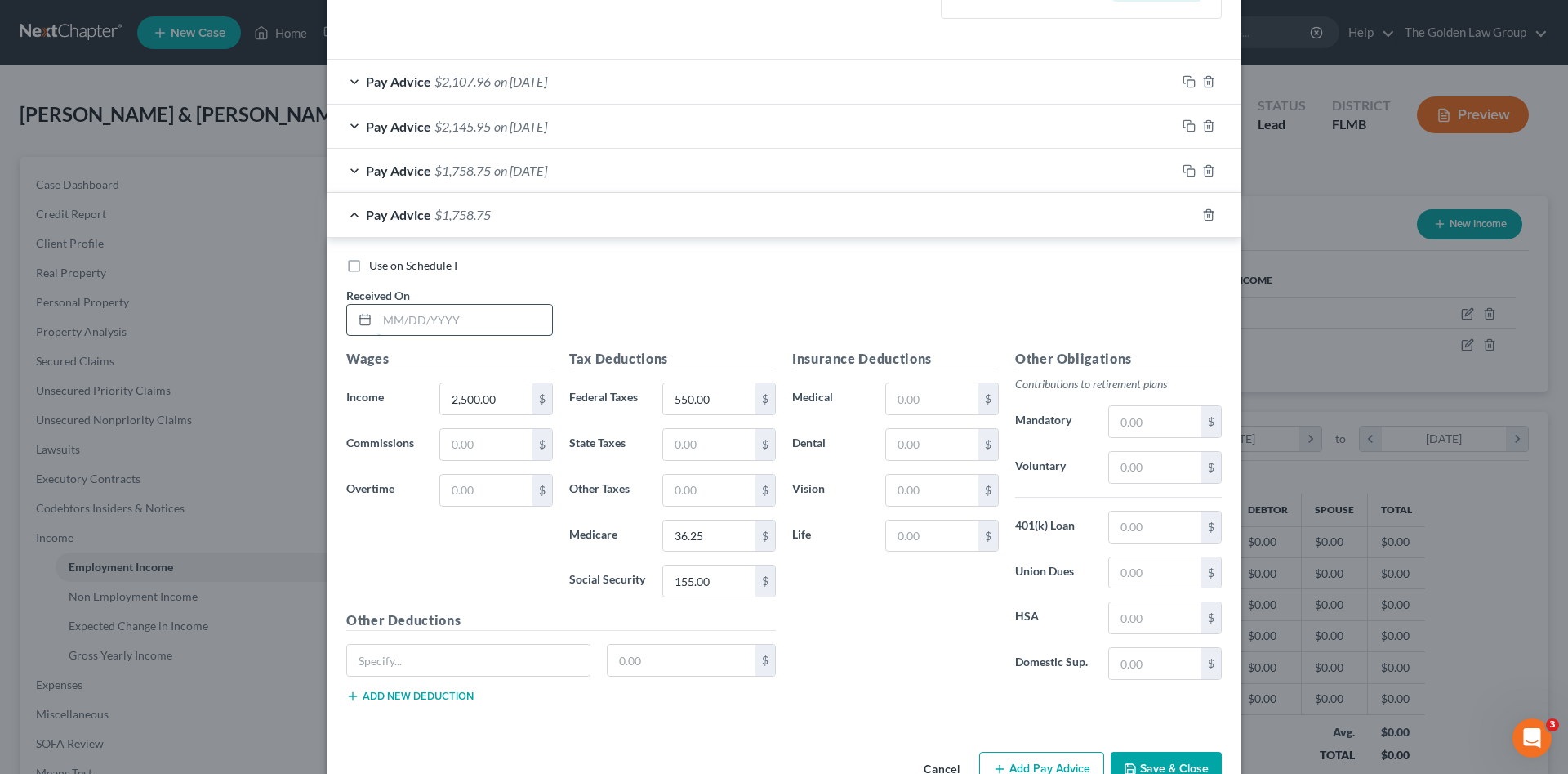
click at [437, 322] on input "text" at bounding box center [464, 321] width 174 height 31
type input "05/30/2025"
type input "2,106.88"
type input "20.58"
type input "30.55"
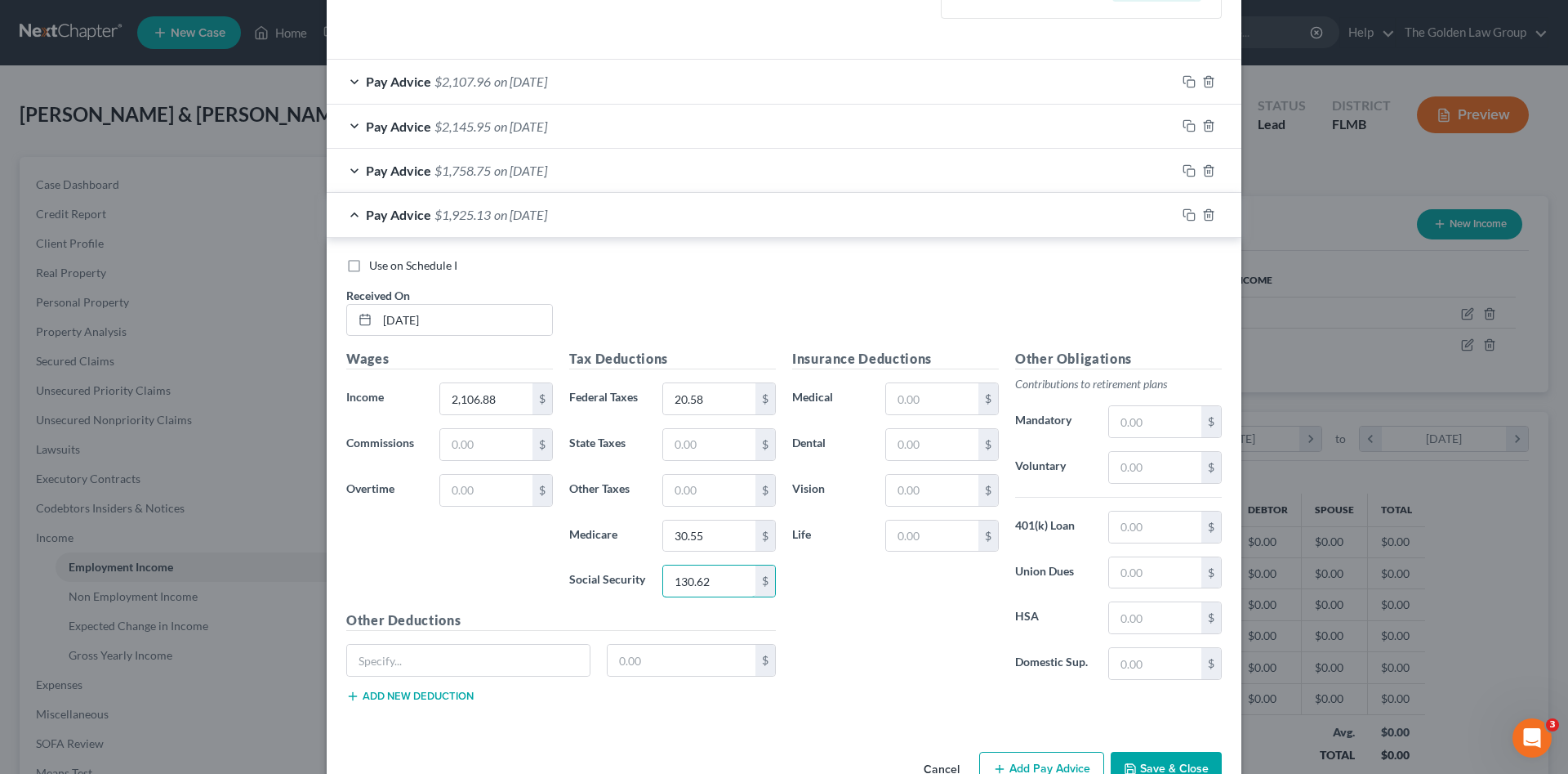
type input "130.62"
click at [1173, 767] on button "Save & Close" at bounding box center [1166, 768] width 111 height 34
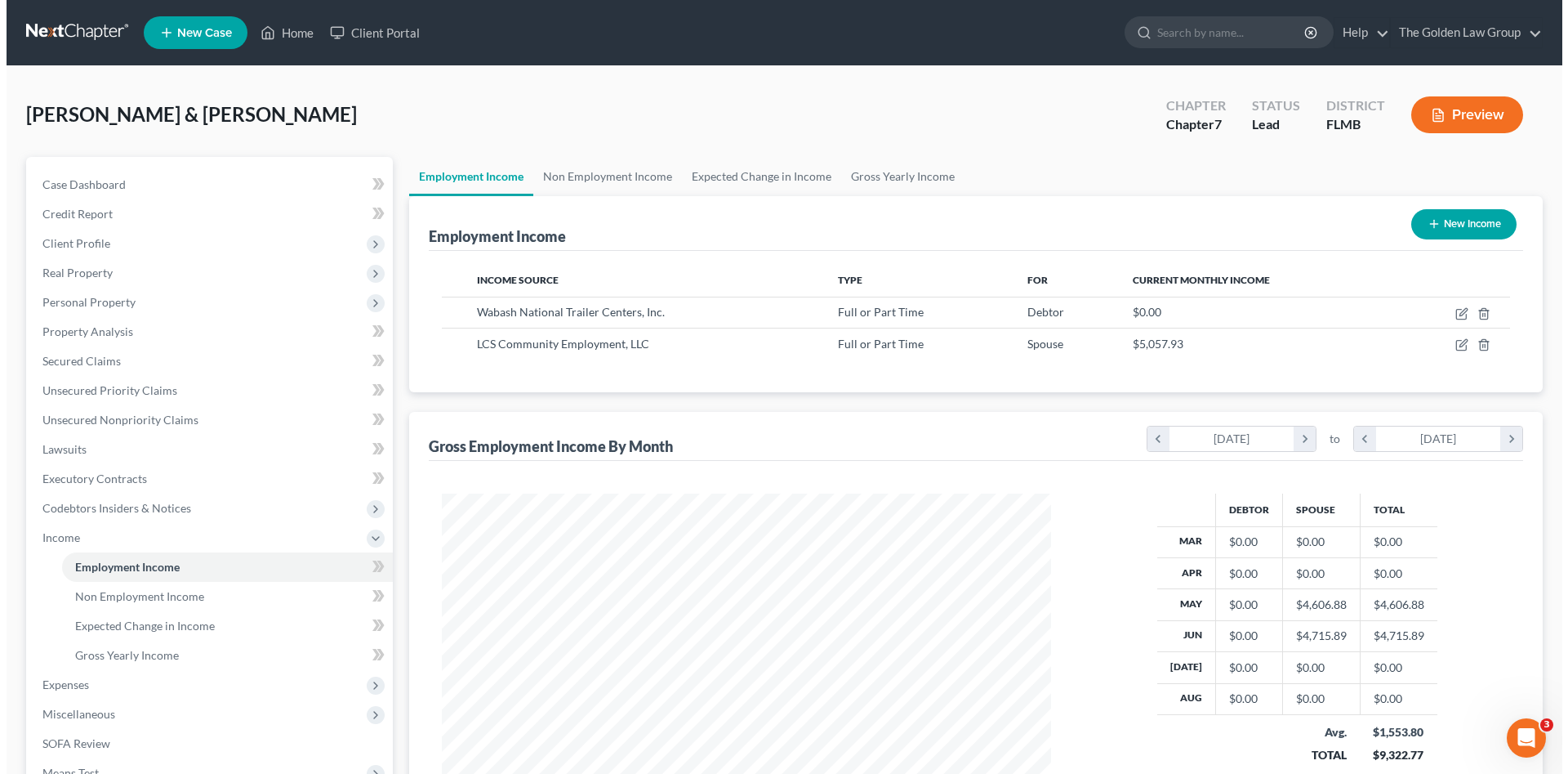
scroll to position [816732, 816044]
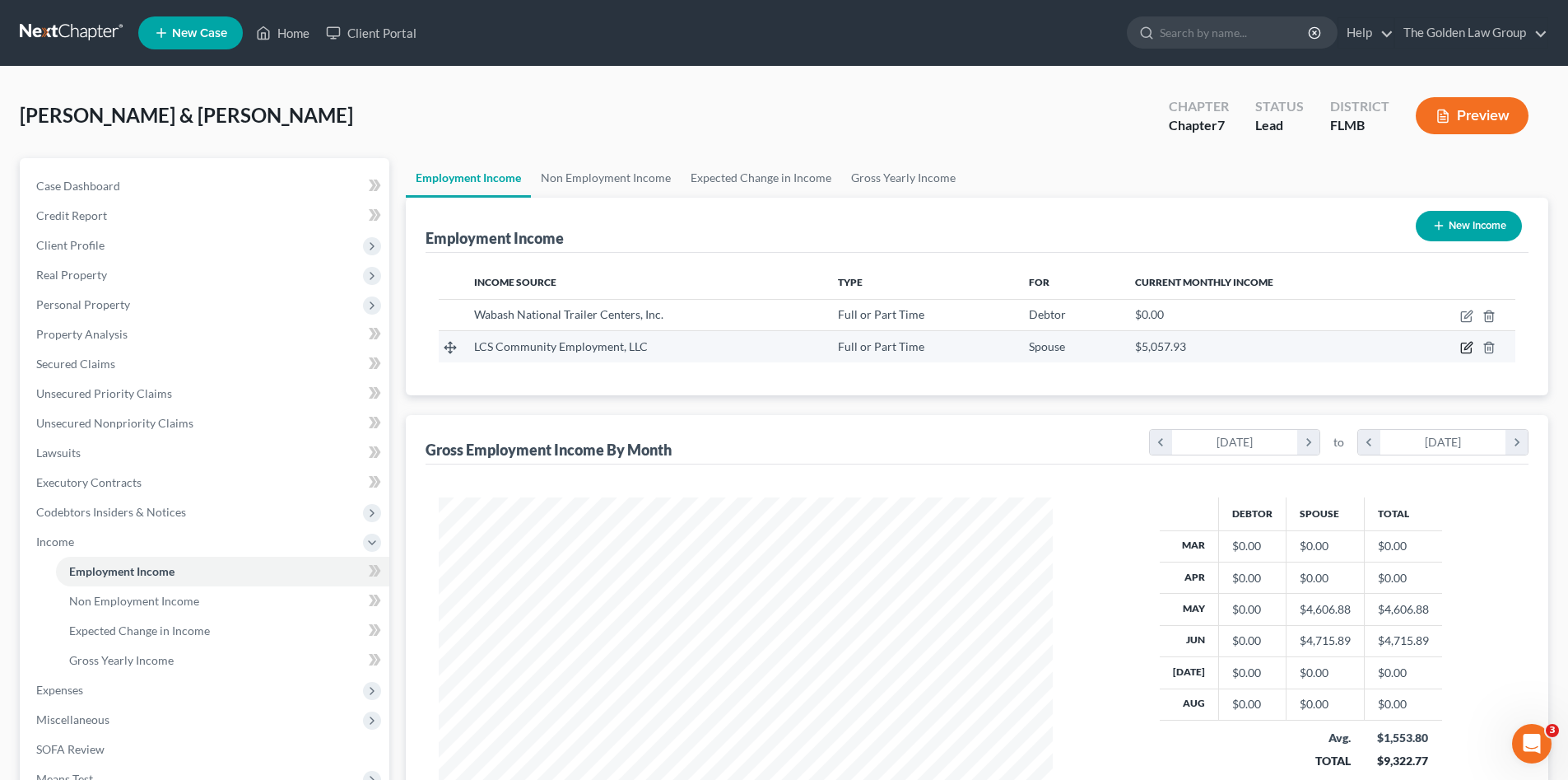
click at [1469, 345] on icon "button" at bounding box center [1468, 346] width 7 height 8
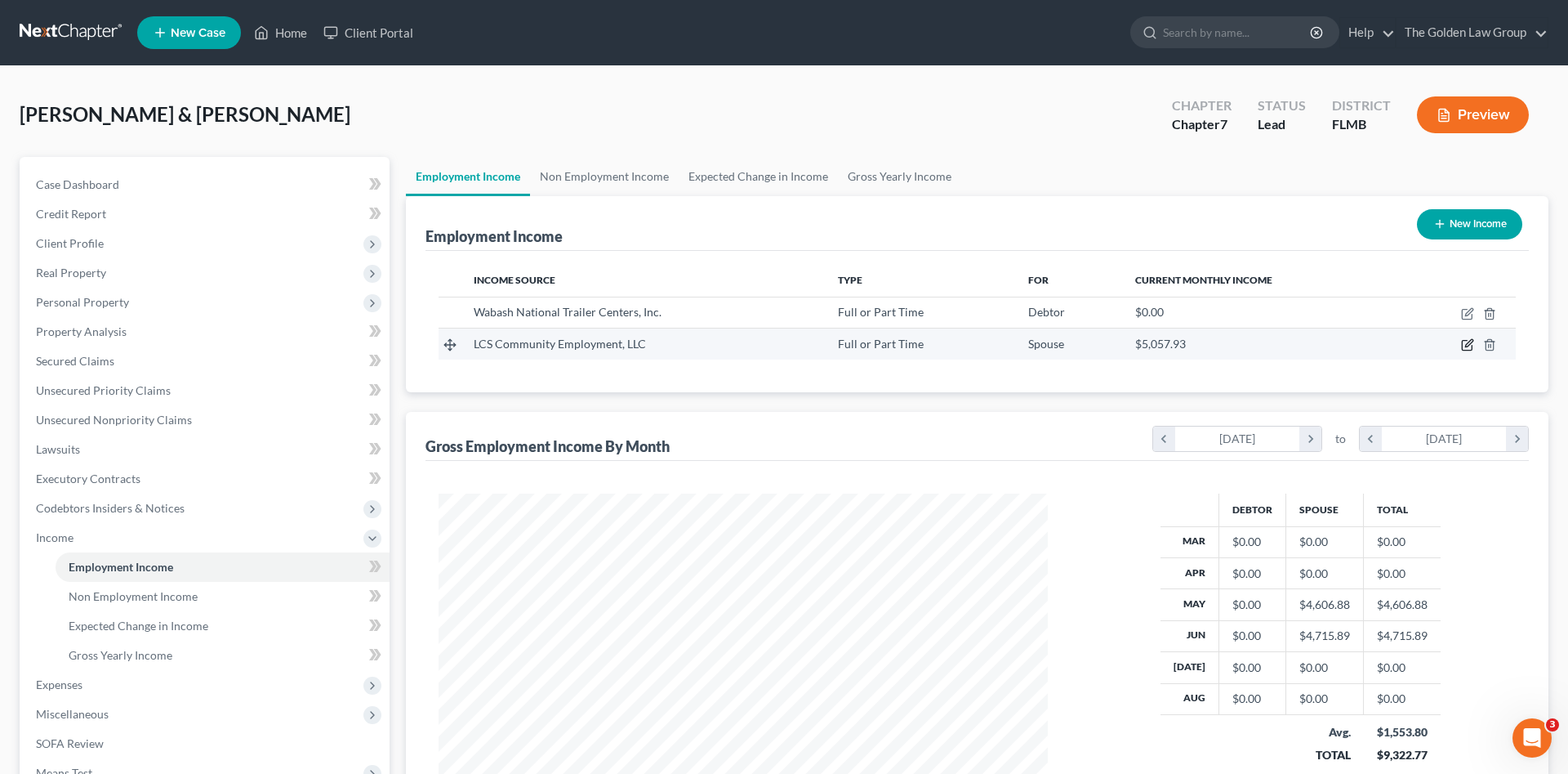
select select "0"
select select "16"
select select "2"
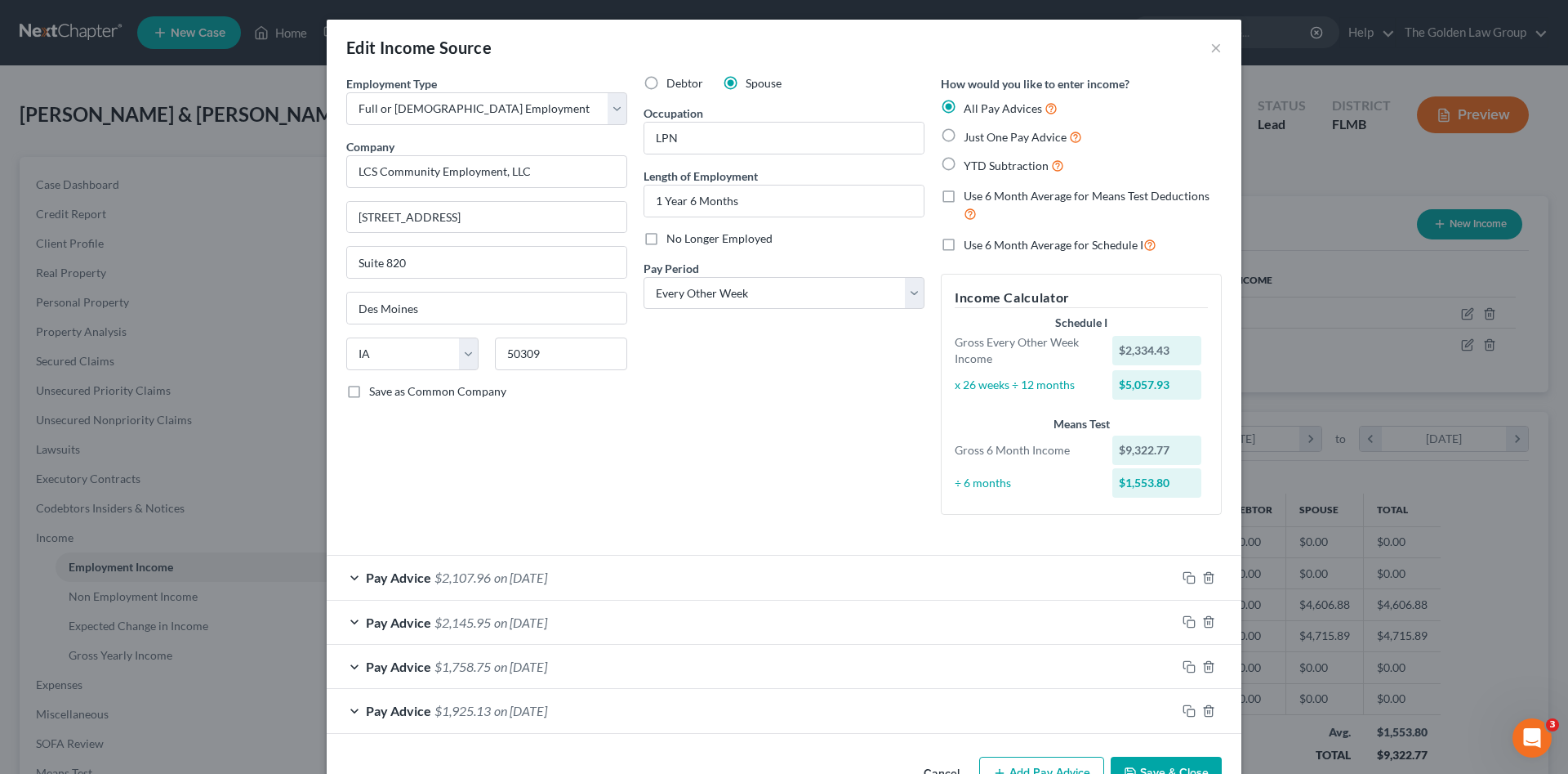
scroll to position [49, 0]
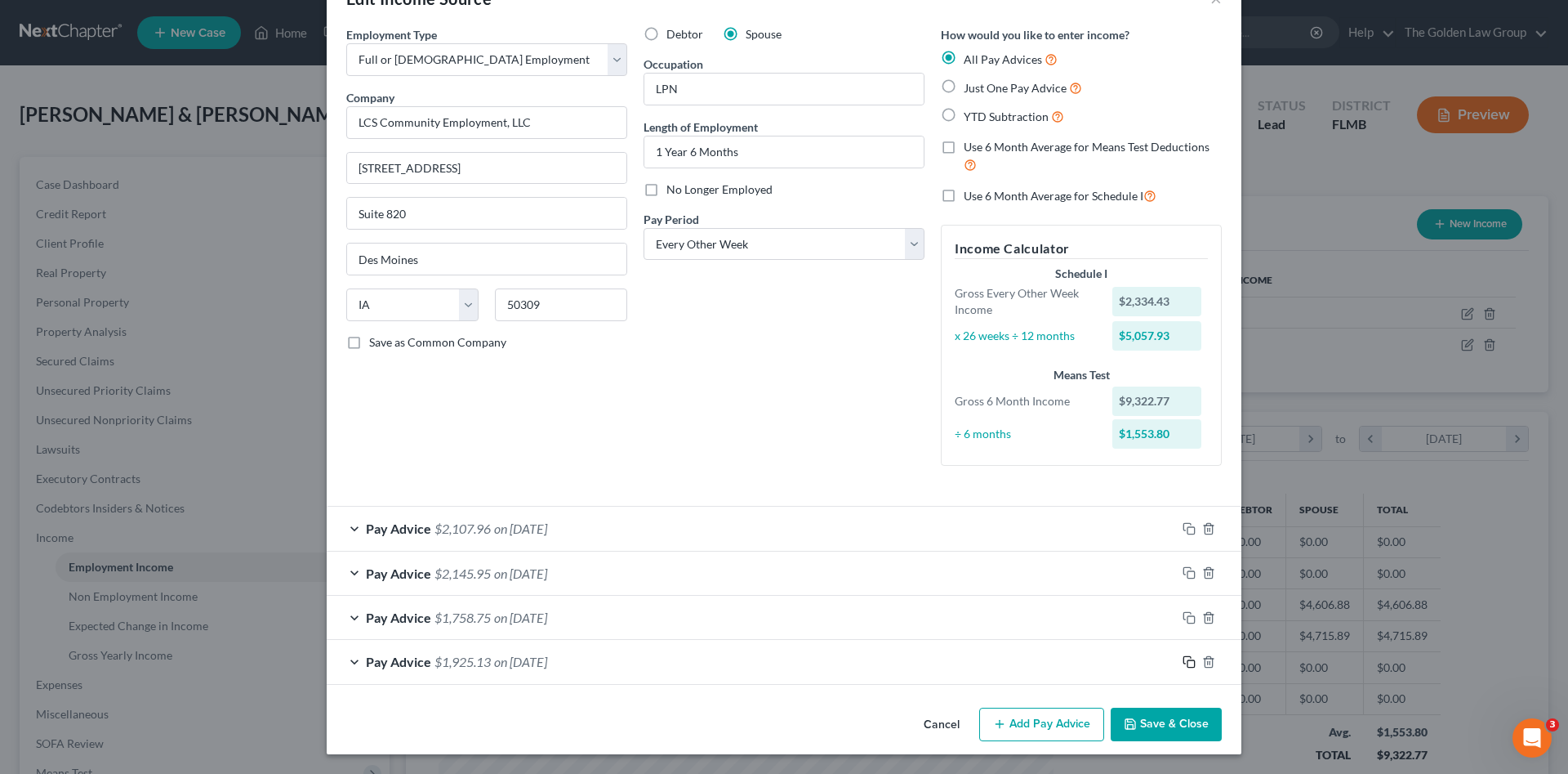
click at [1184, 662] on icon "button" at bounding box center [1189, 662] width 13 height 13
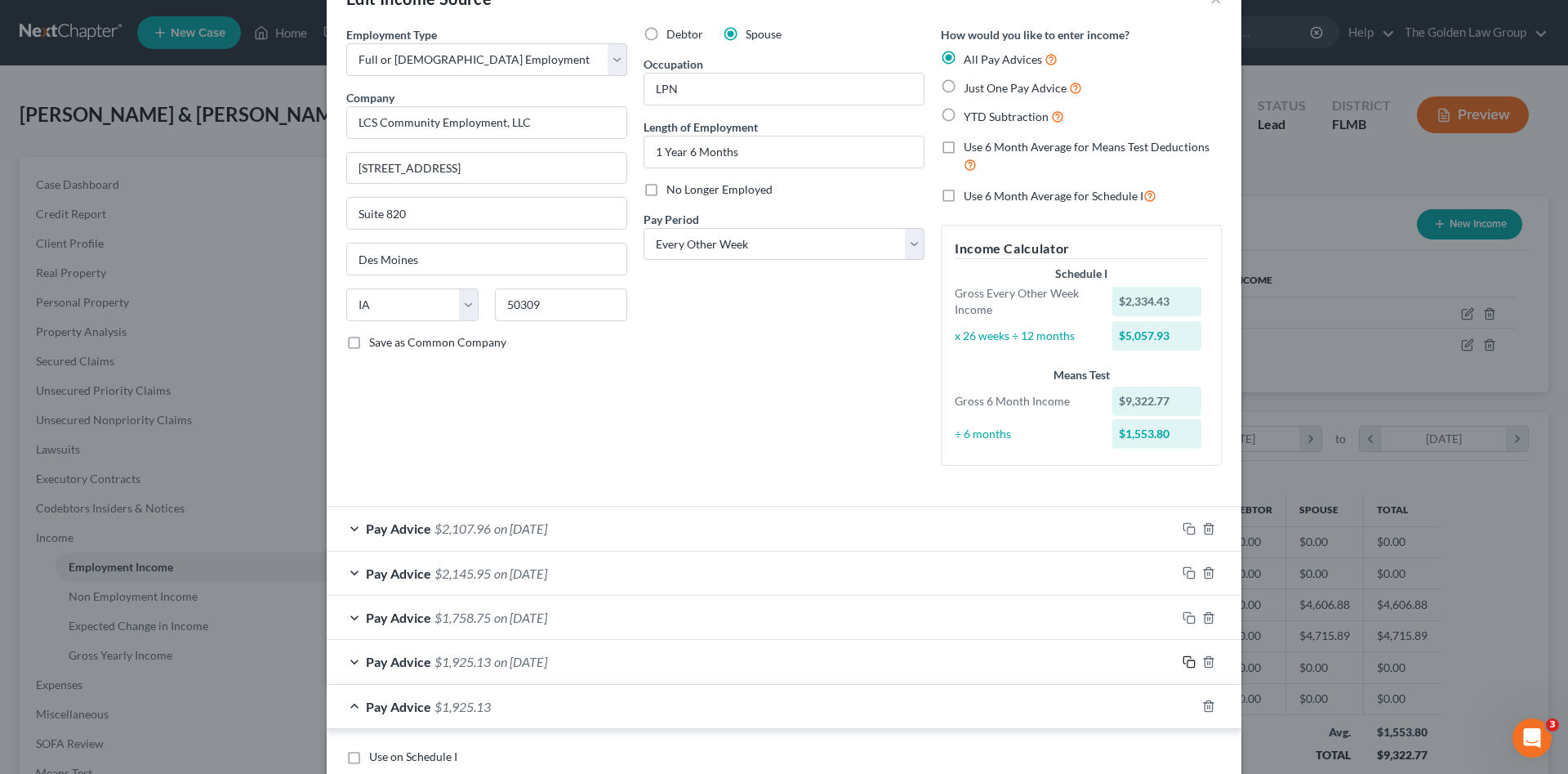
scroll to position [267, 0]
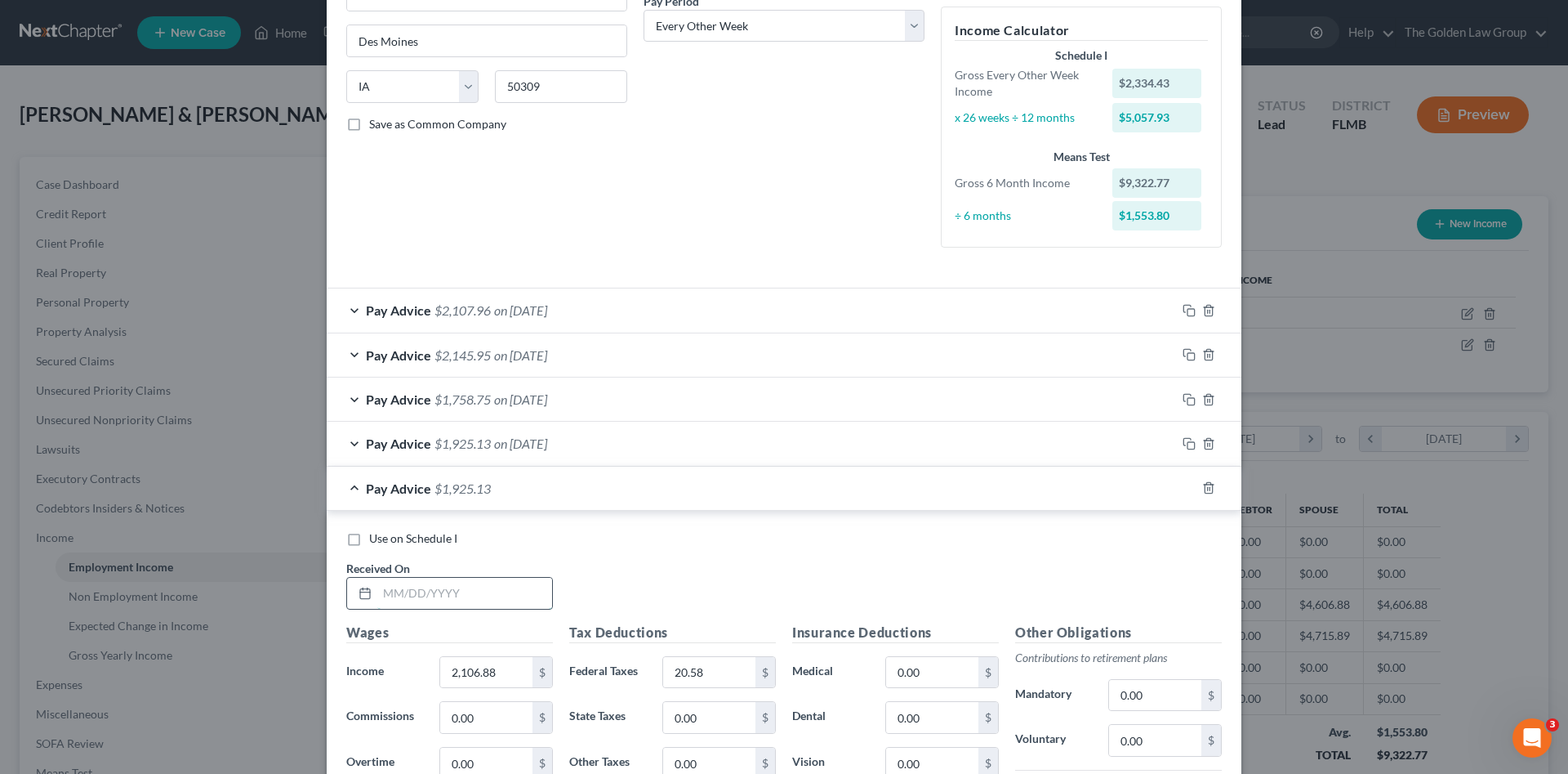
click at [493, 601] on input "text" at bounding box center [464, 594] width 174 height 31
type input "05/16/2025"
type input "1,862.37"
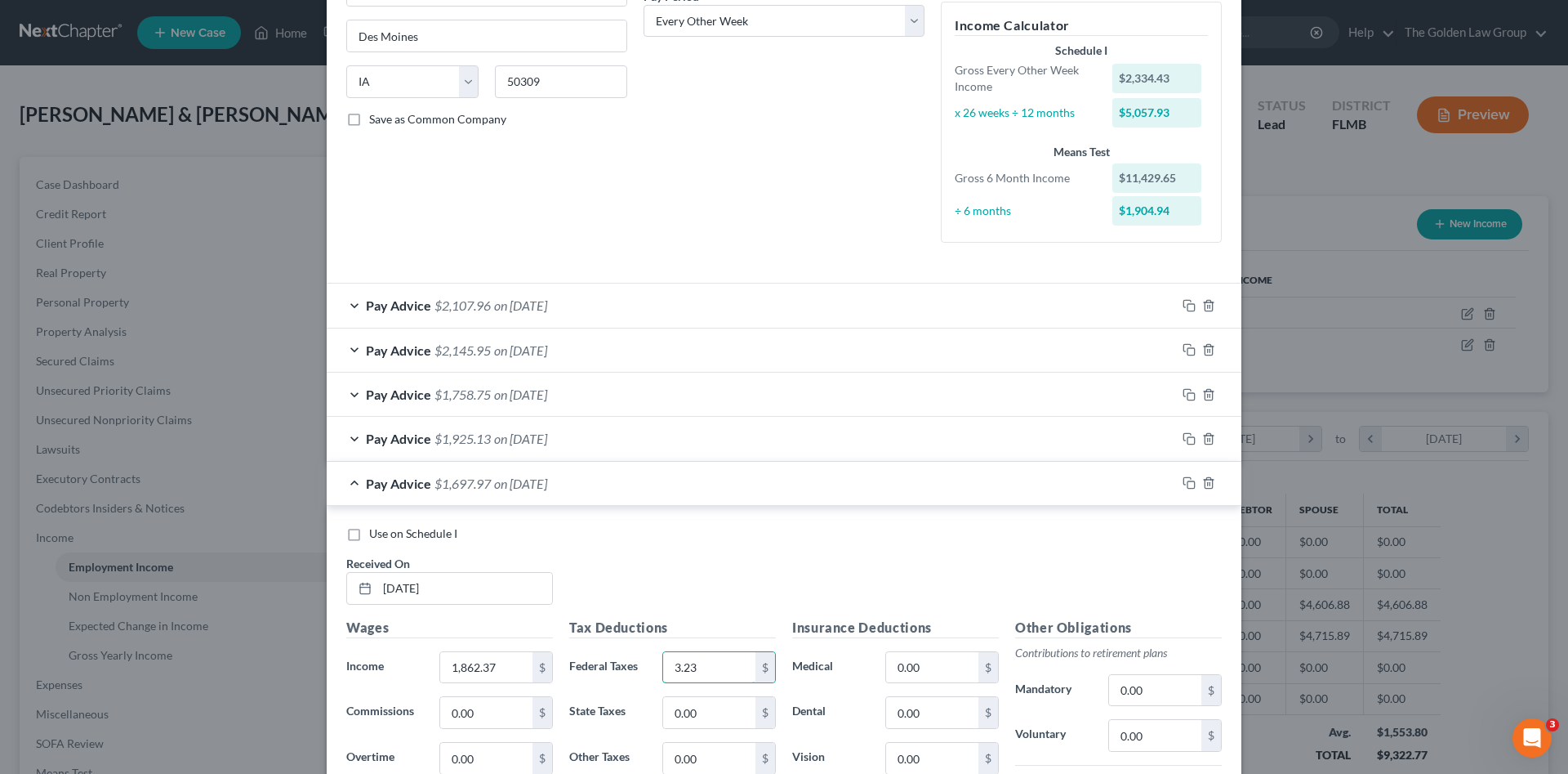
type input "3.23"
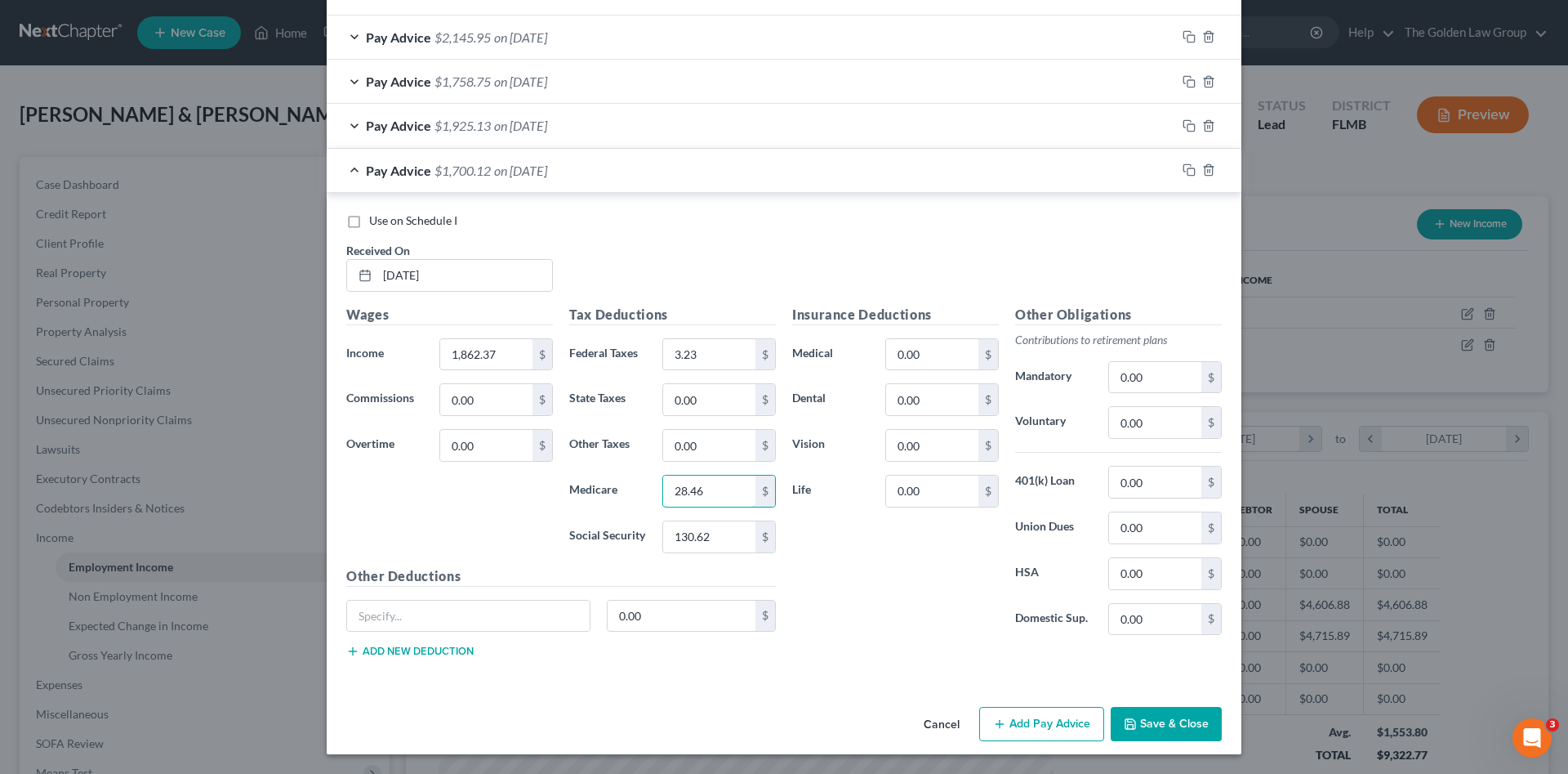
type input "28.46"
type input "121.67"
click at [705, 366] on input "3.23" at bounding box center [709, 355] width 93 height 31
click at [714, 491] on input "28.46" at bounding box center [709, 491] width 93 height 31
click at [725, 528] on input "121.67" at bounding box center [709, 537] width 93 height 31
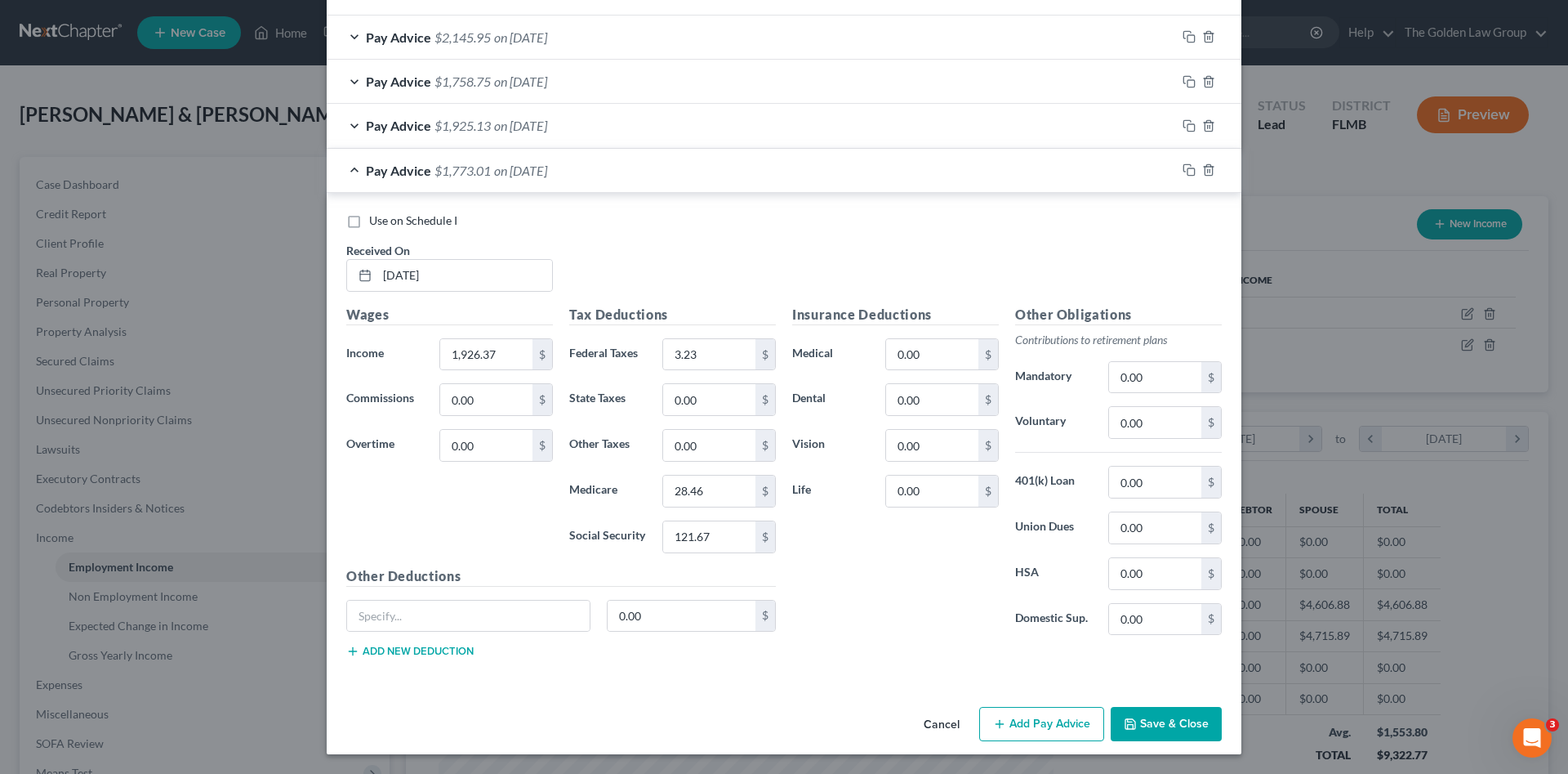
click at [852, 558] on div "Insurance Deductions Medical 0.00 $ Dental 0.00 $ Vision 0.00 $ Life 0.00 $" at bounding box center [896, 477] width 223 height 344
drag, startPoint x: 527, startPoint y: 353, endPoint x: 456, endPoint y: 361, distance: 71.4
click at [421, 361] on div "Income * 1,926.37 $" at bounding box center [450, 355] width 223 height 33
drag, startPoint x: 456, startPoint y: 361, endPoint x: 513, endPoint y: 356, distance: 57.2
click at [513, 356] on input "1,926.37" at bounding box center [487, 355] width 93 height 31
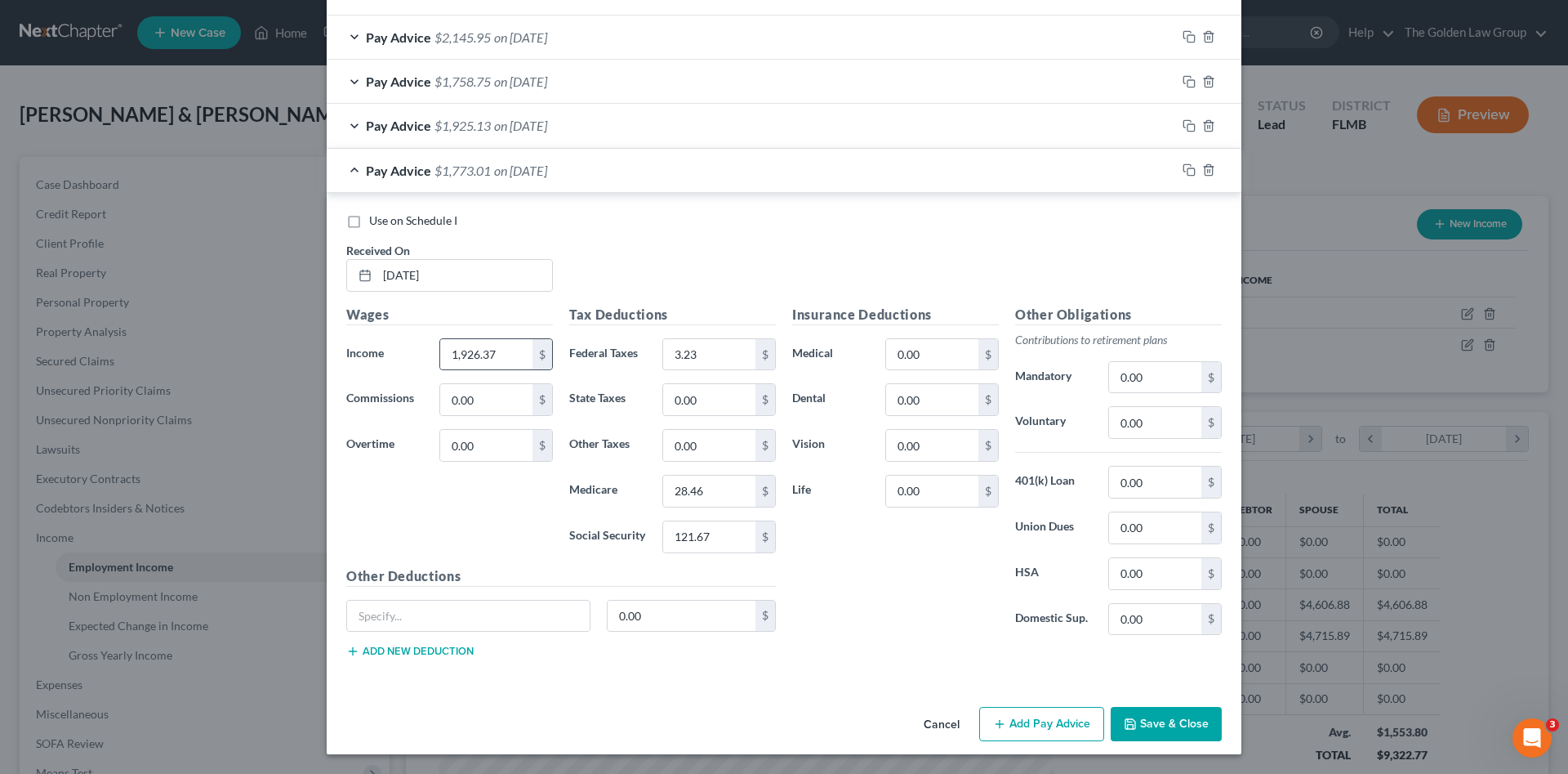
drag, startPoint x: 551, startPoint y: 376, endPoint x: 536, endPoint y: 366, distance: 18.0
click at [547, 376] on div "Wages Income * 1,926.37 $ Commissions 0.00 $ Overtime 0.00 $" at bounding box center [450, 436] width 223 height 261
type input "1,962.37"
click at [1188, 172] on rect "button" at bounding box center [1191, 172] width 7 height 7
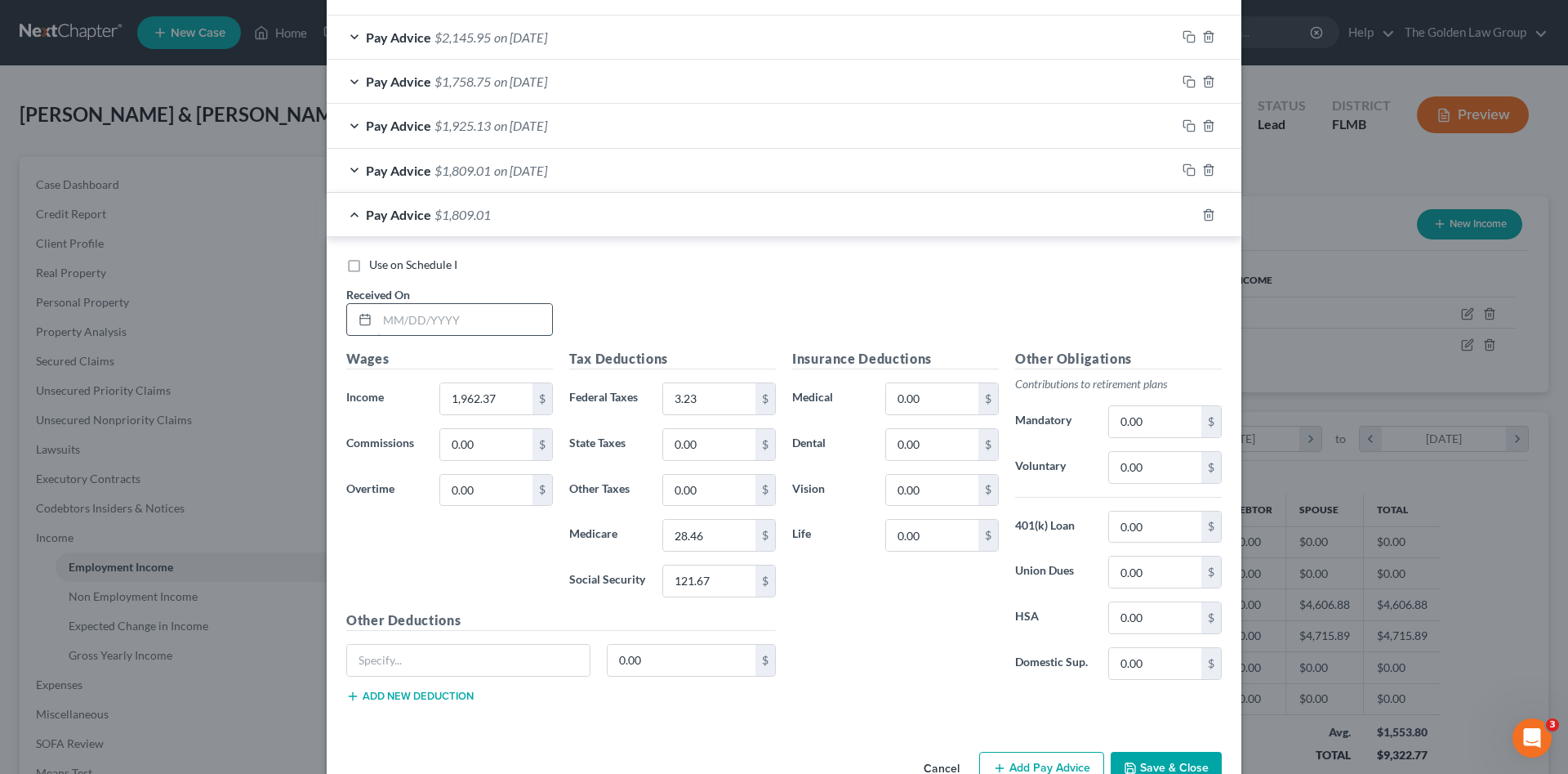
click at [454, 313] on input "text" at bounding box center [464, 320] width 174 height 31
type input "05/02/2025"
type input "1,715.68"
type input "0.00"
type input "24.86"
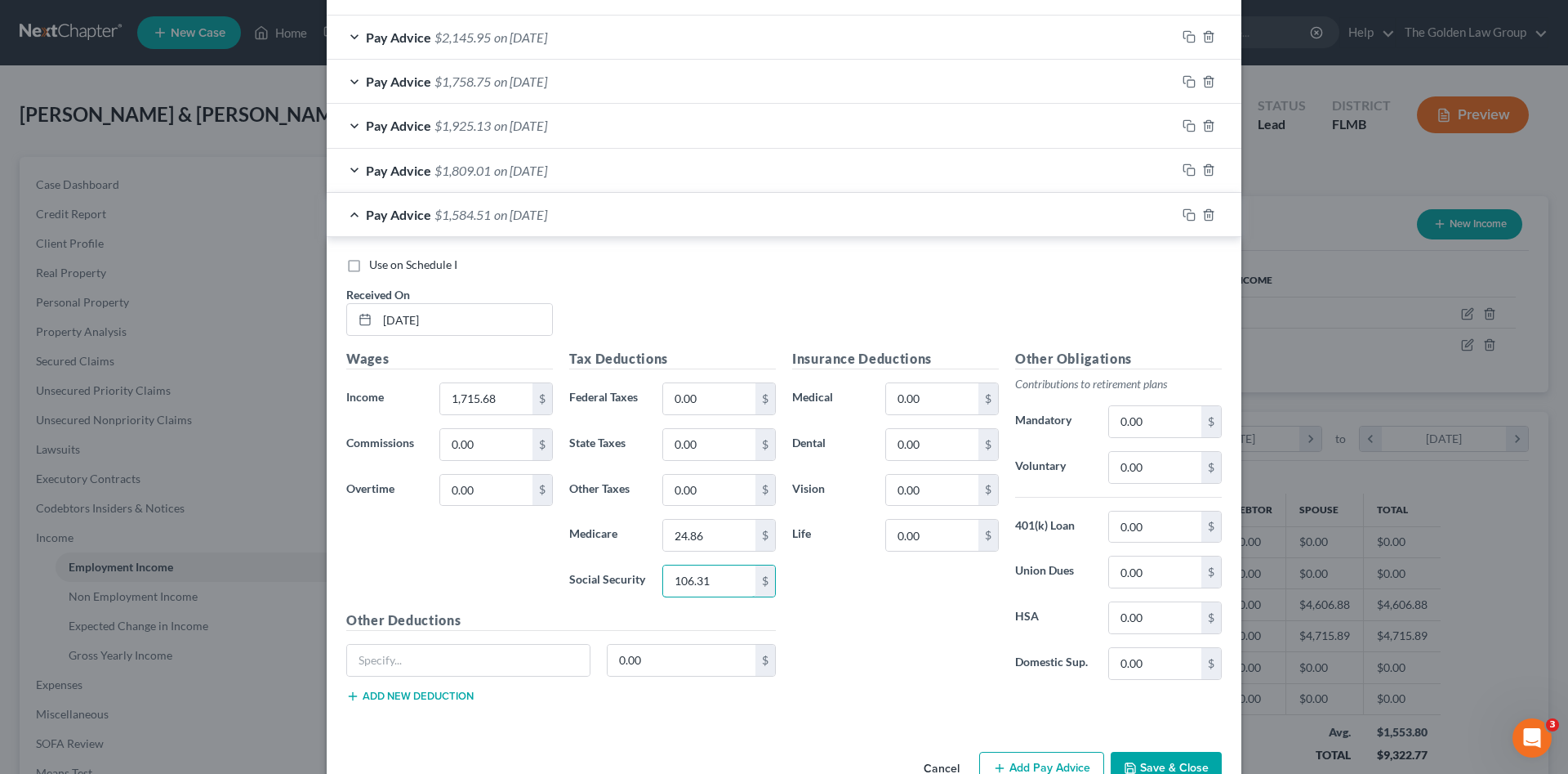
type input "106.31"
click at [1150, 757] on button "Save & Close" at bounding box center [1166, 768] width 111 height 34
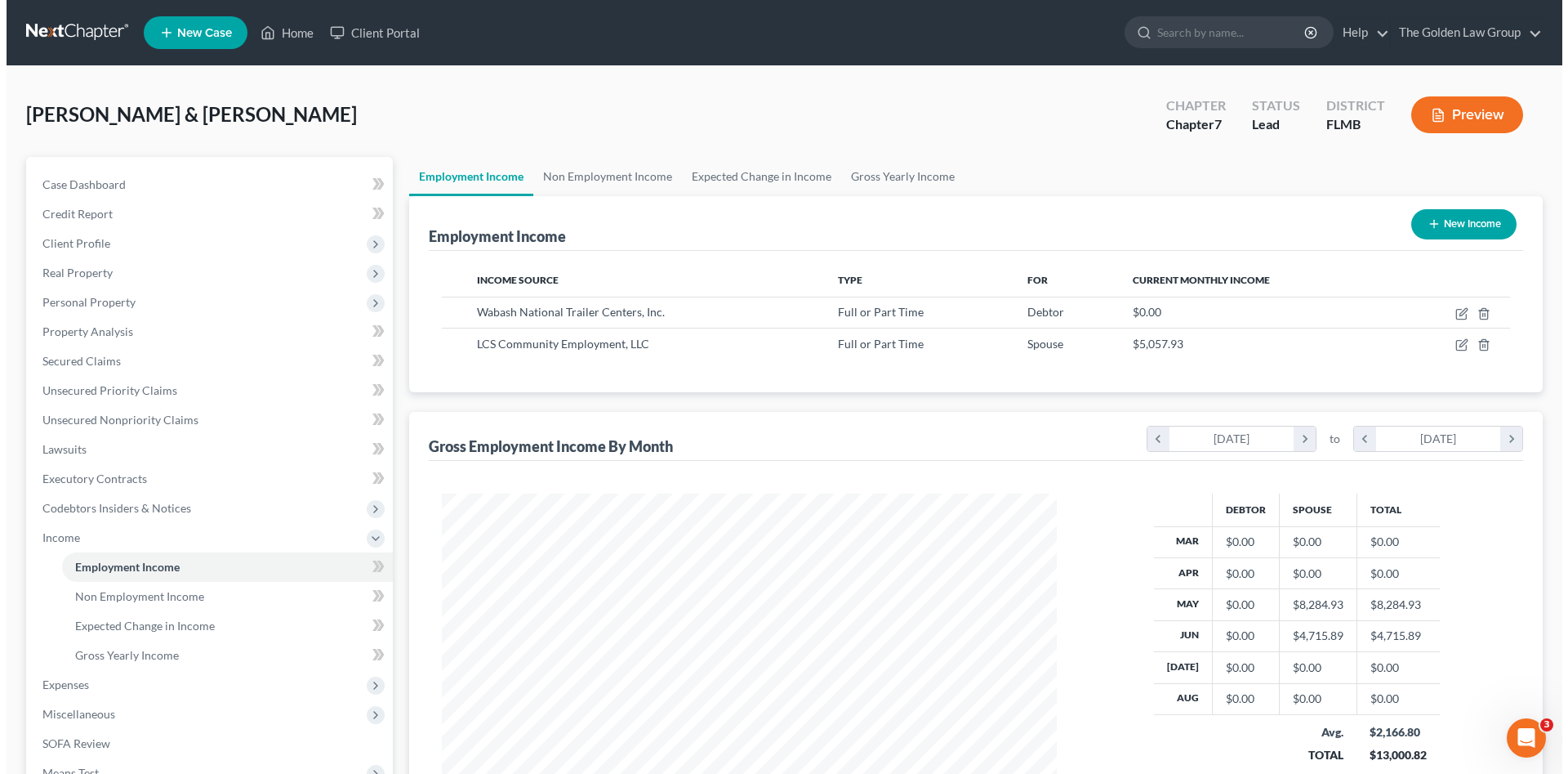
scroll to position [816732, 816044]
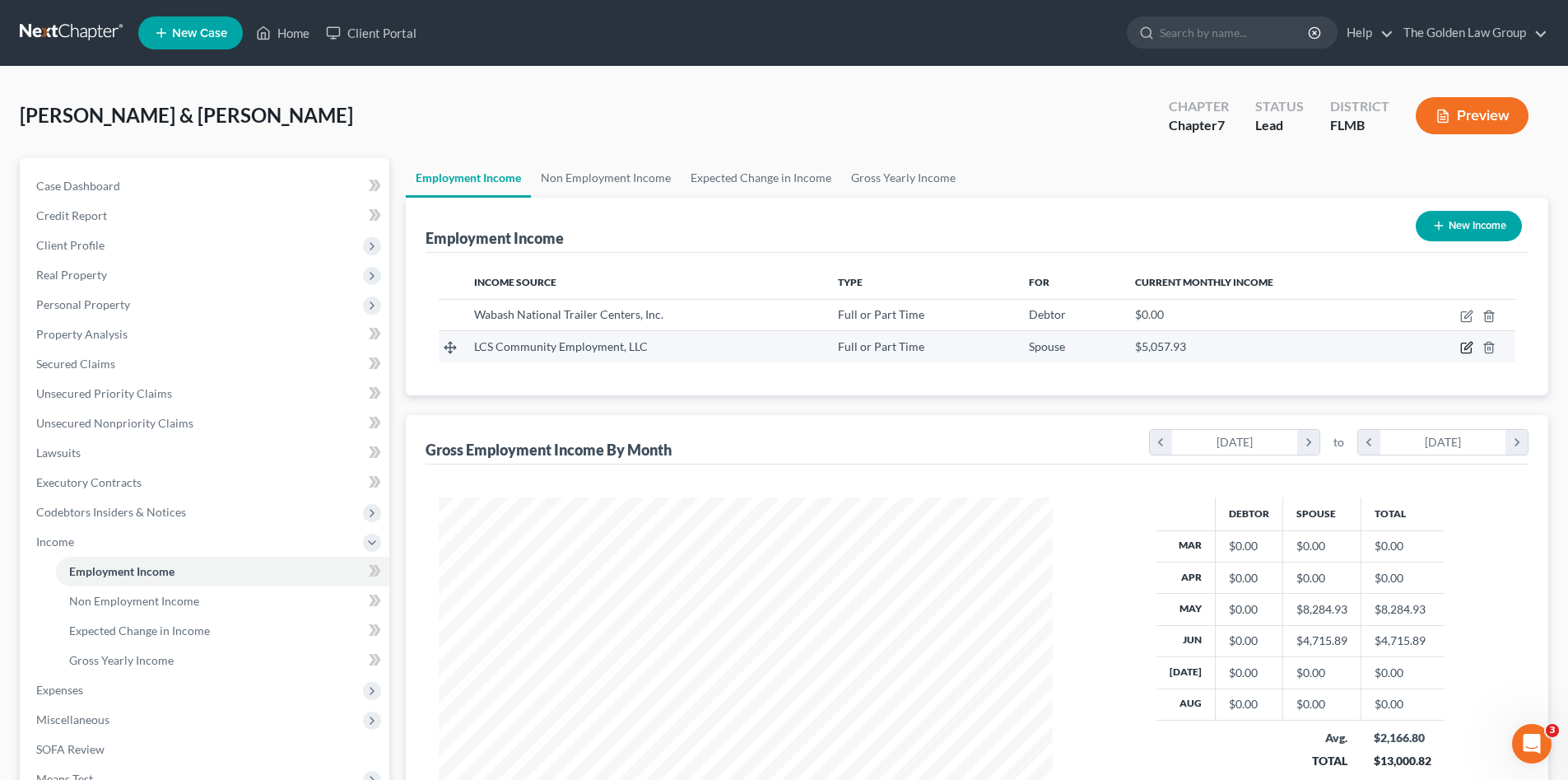
click at [1467, 351] on icon "button" at bounding box center [1467, 348] width 13 height 13
select select "0"
select select "16"
select select "2"
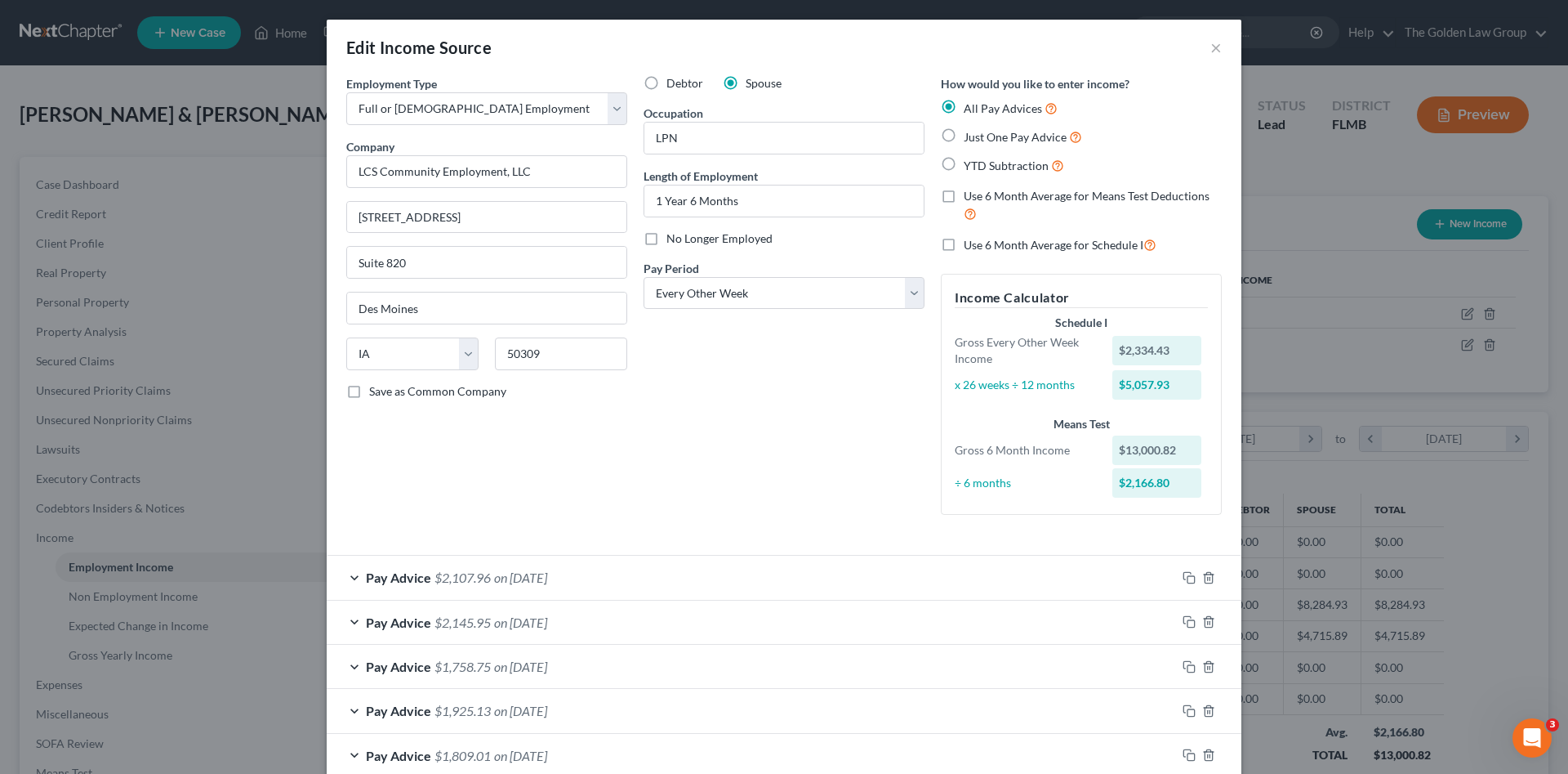
scroll to position [138, 0]
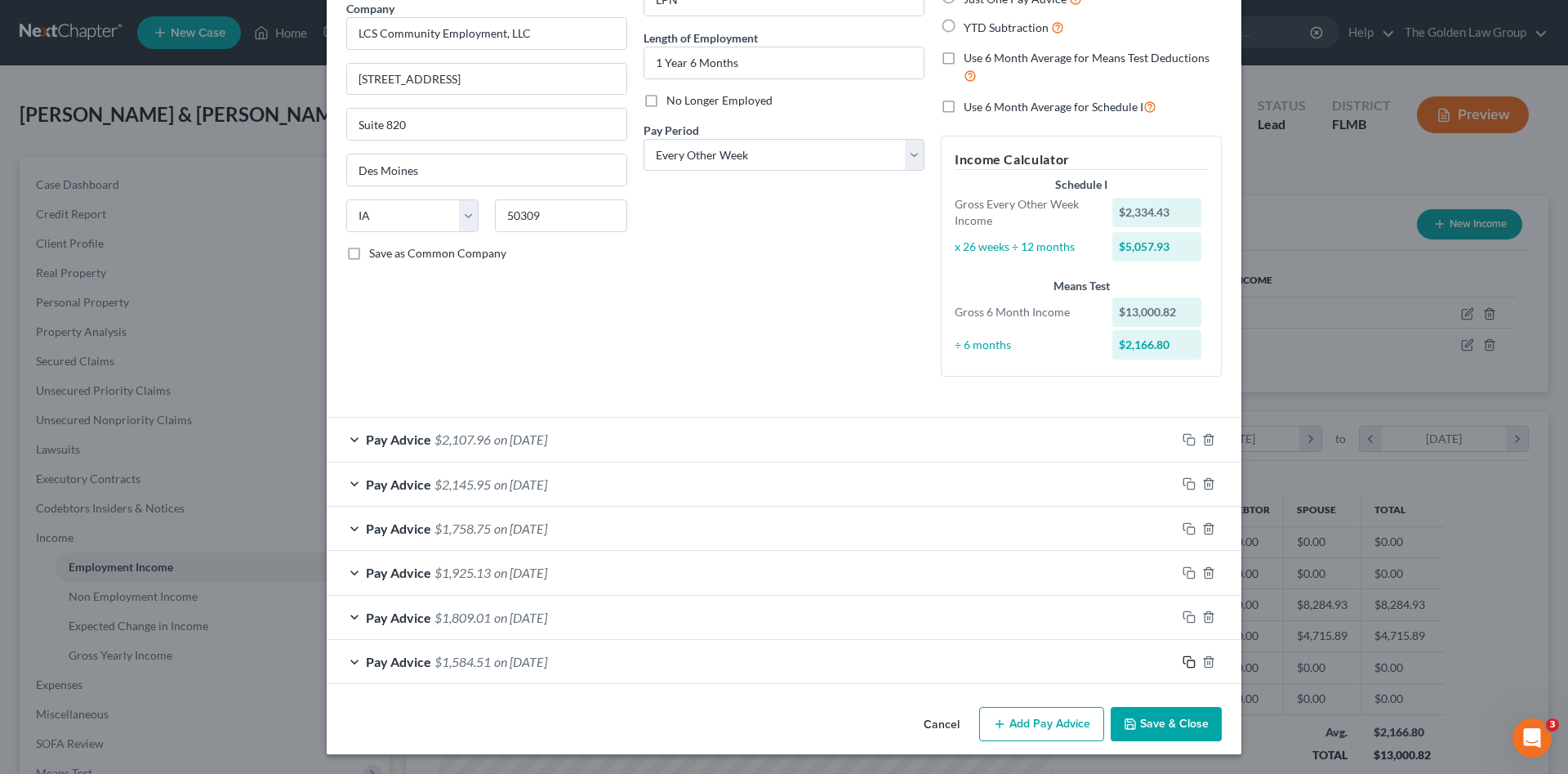
drag, startPoint x: 1184, startPoint y: 663, endPoint x: 19, endPoint y: 538, distance: 1171.7
click at [1183, 663] on icon "button" at bounding box center [1189, 662] width 13 height 13
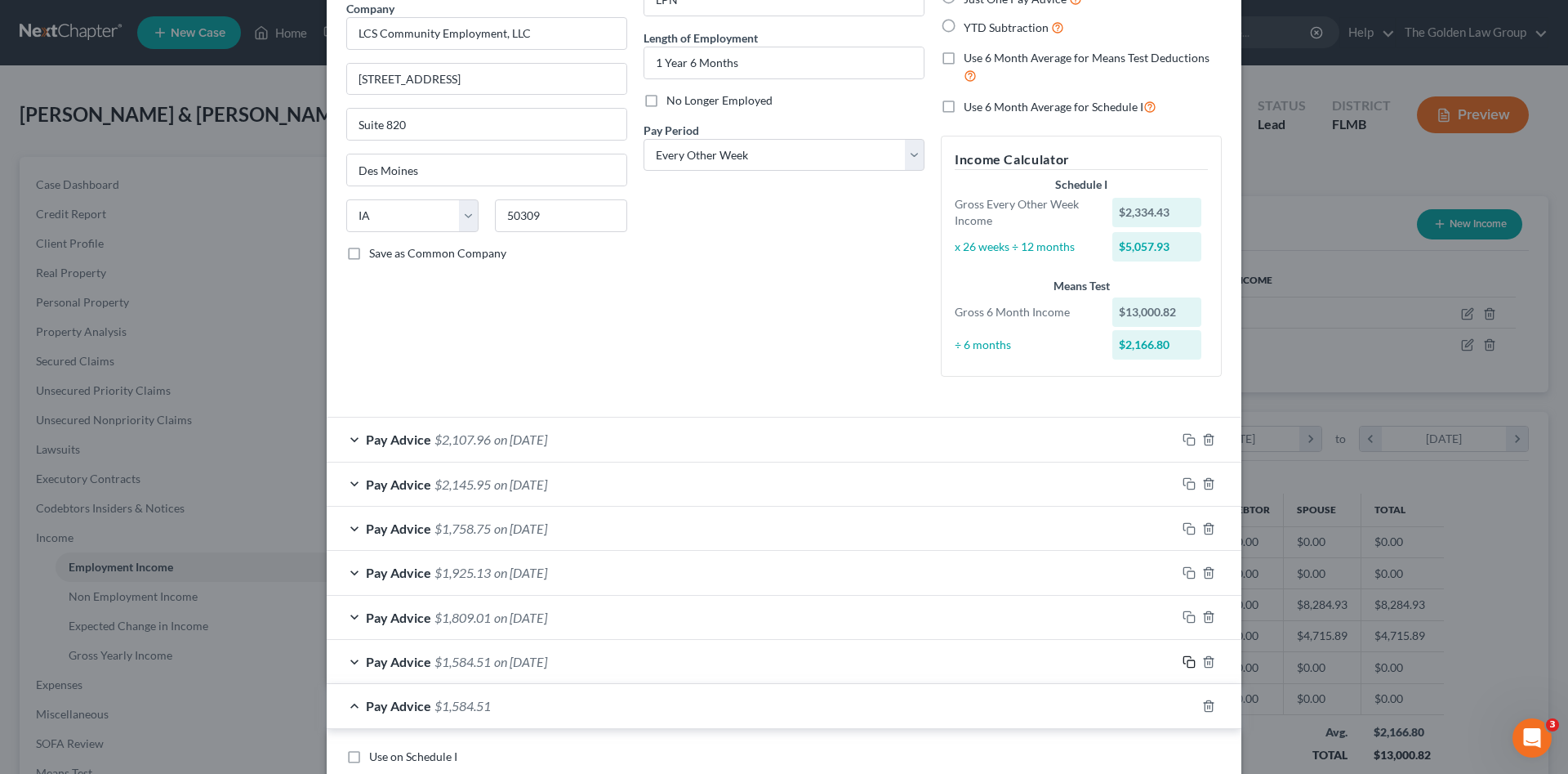
scroll to position [302, 0]
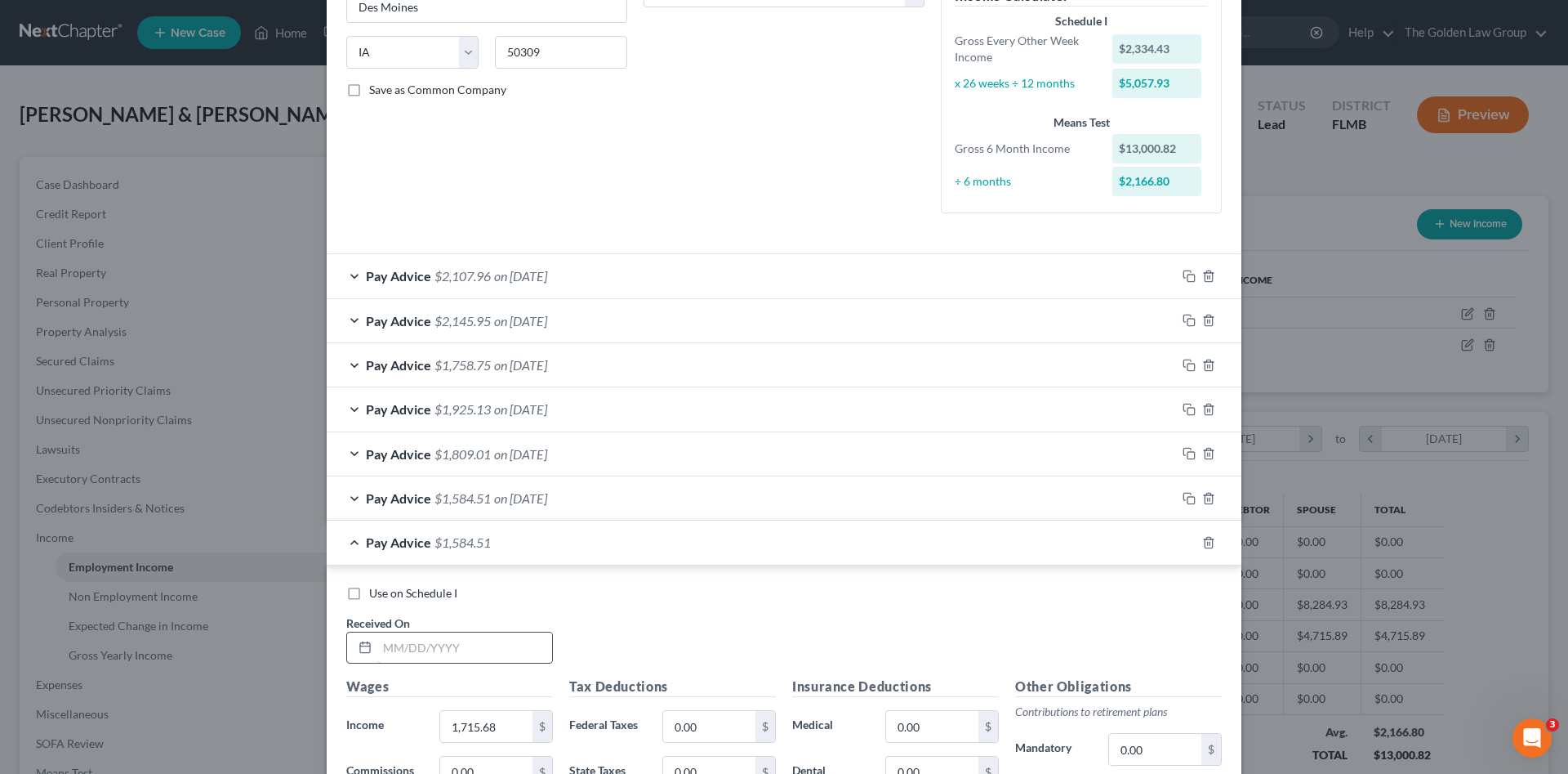
click at [483, 643] on input "text" at bounding box center [464, 648] width 174 height 31
type input "04/18/2025"
type input "1,526.98"
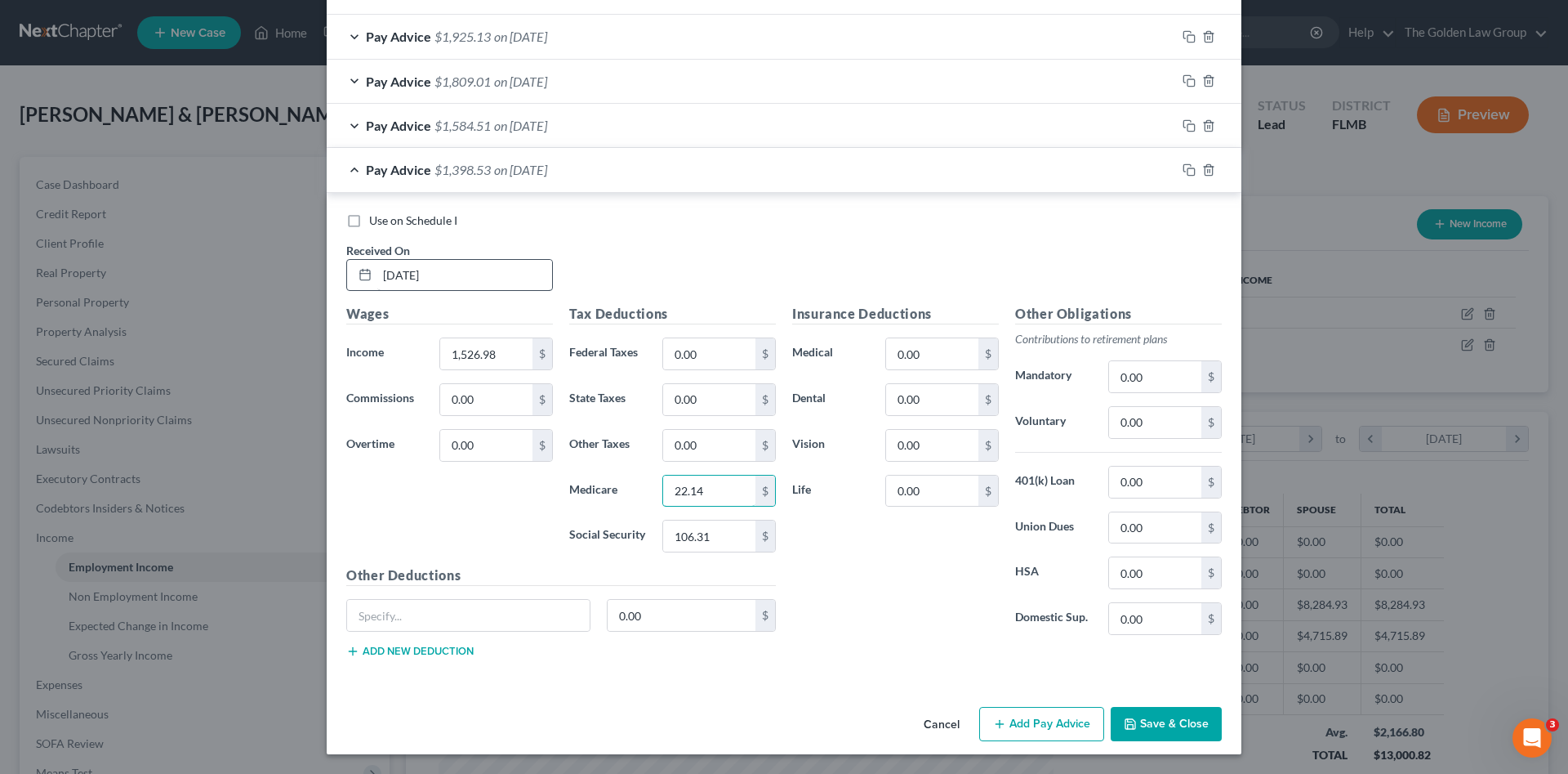
type input "22.14"
type input "94.67"
click at [1183, 172] on icon "button" at bounding box center [1189, 170] width 13 height 13
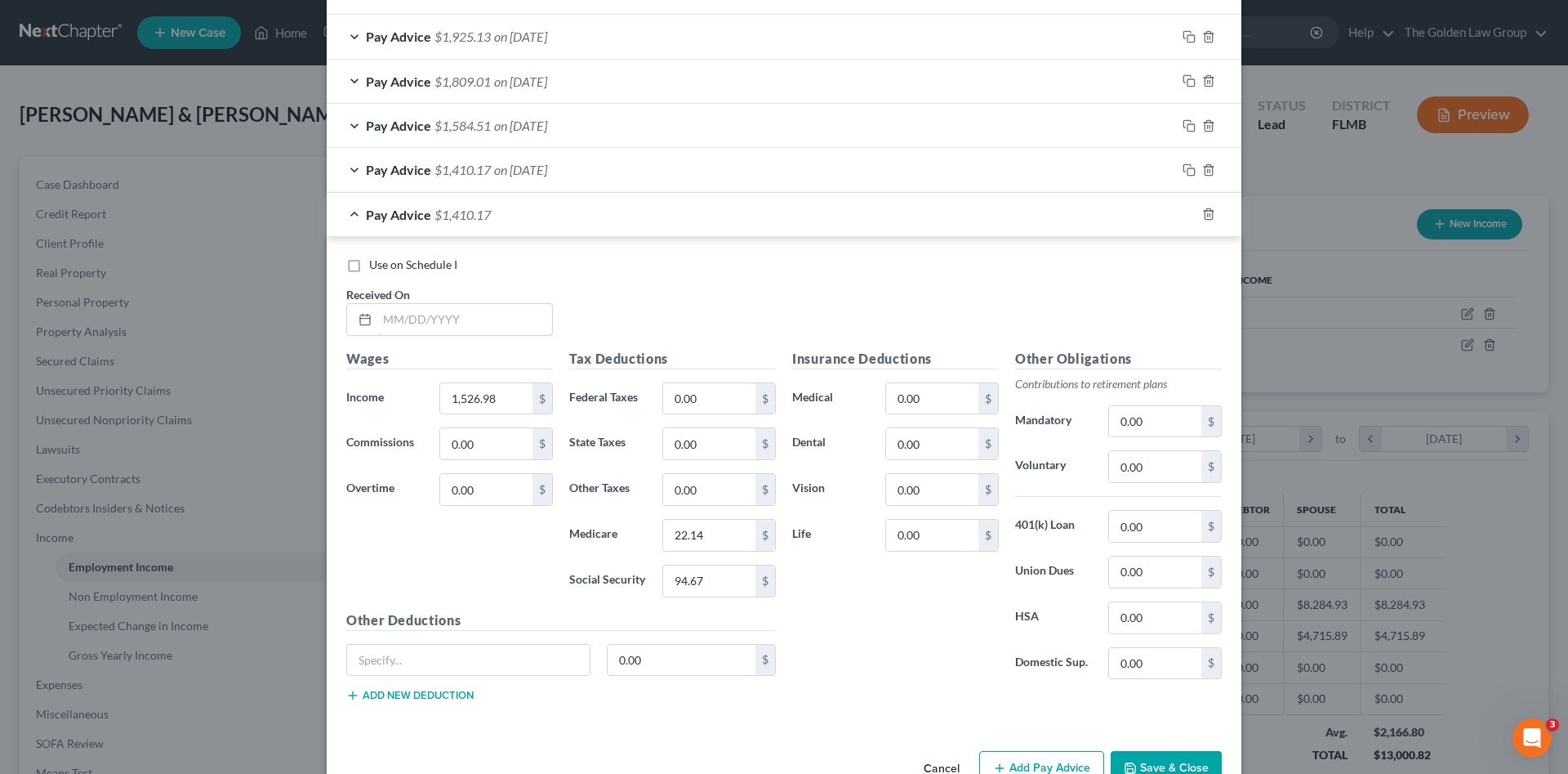
click at [443, 330] on input "text" at bounding box center [464, 320] width 174 height 31
click at [414, 329] on input "text" at bounding box center [464, 320] width 174 height 31
type input "04/04/2025"
type input "1,999.52"
type input "7.57"
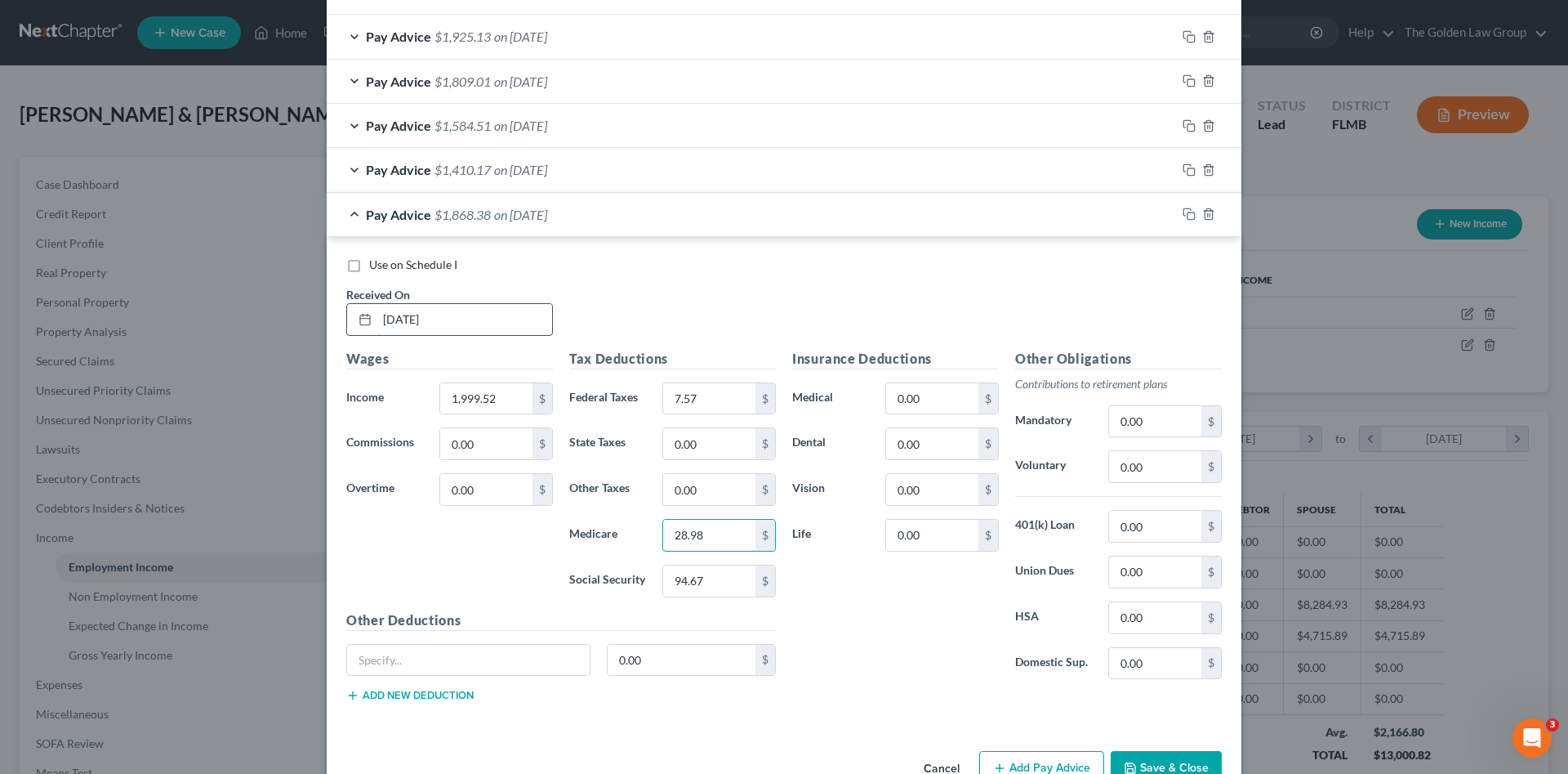
type input "28.98"
type input "123.91"
click at [1184, 219] on icon "button" at bounding box center [1189, 214] width 13 height 13
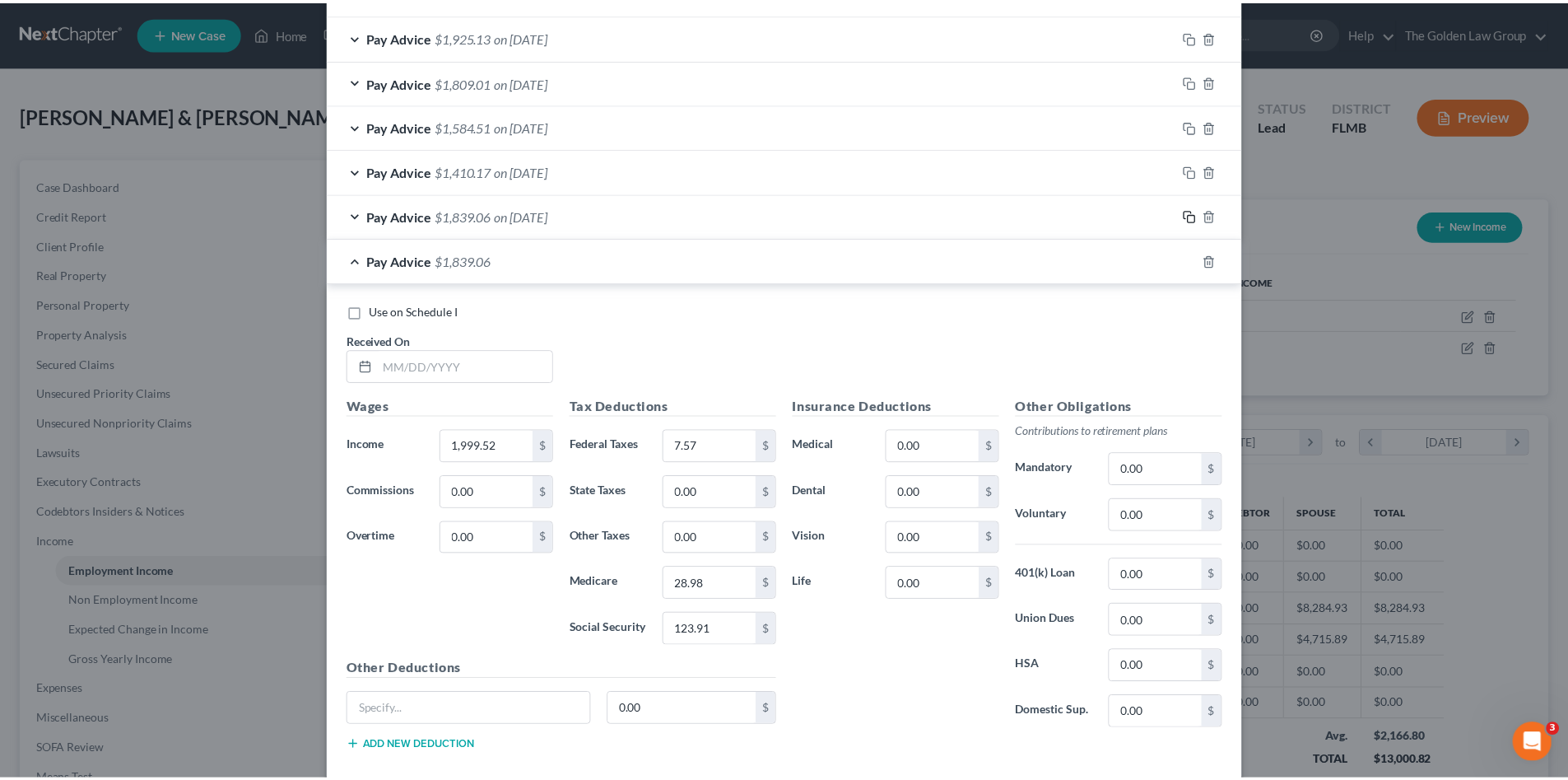
scroll to position [768, 0]
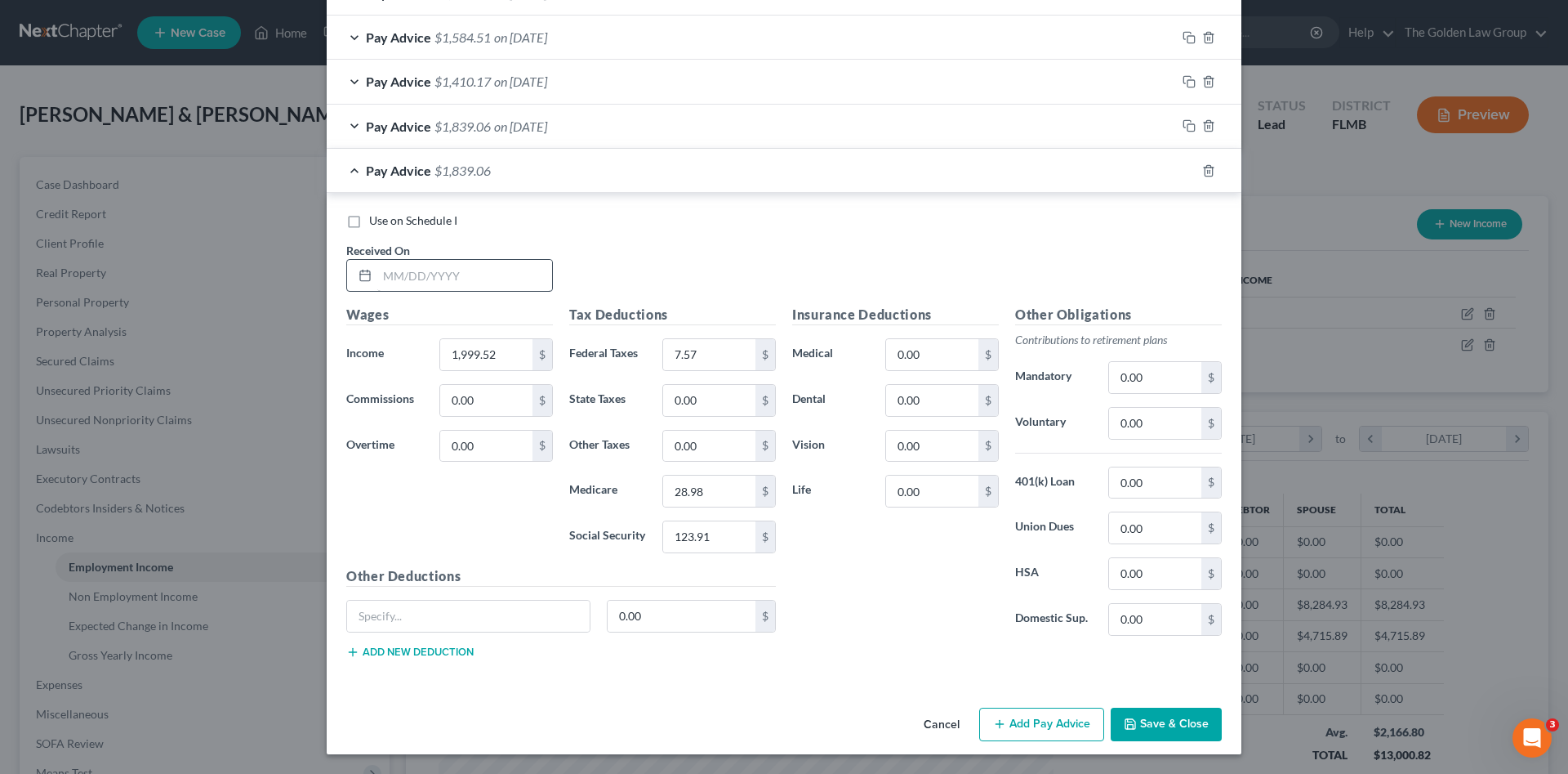
drag, startPoint x: 493, startPoint y: 257, endPoint x: 494, endPoint y: 268, distance: 11.0
click at [493, 260] on div "Received On *" at bounding box center [450, 266] width 223 height 50
click at [494, 273] on input "text" at bounding box center [464, 275] width 174 height 31
type input "0"
type input "03/21/2025"
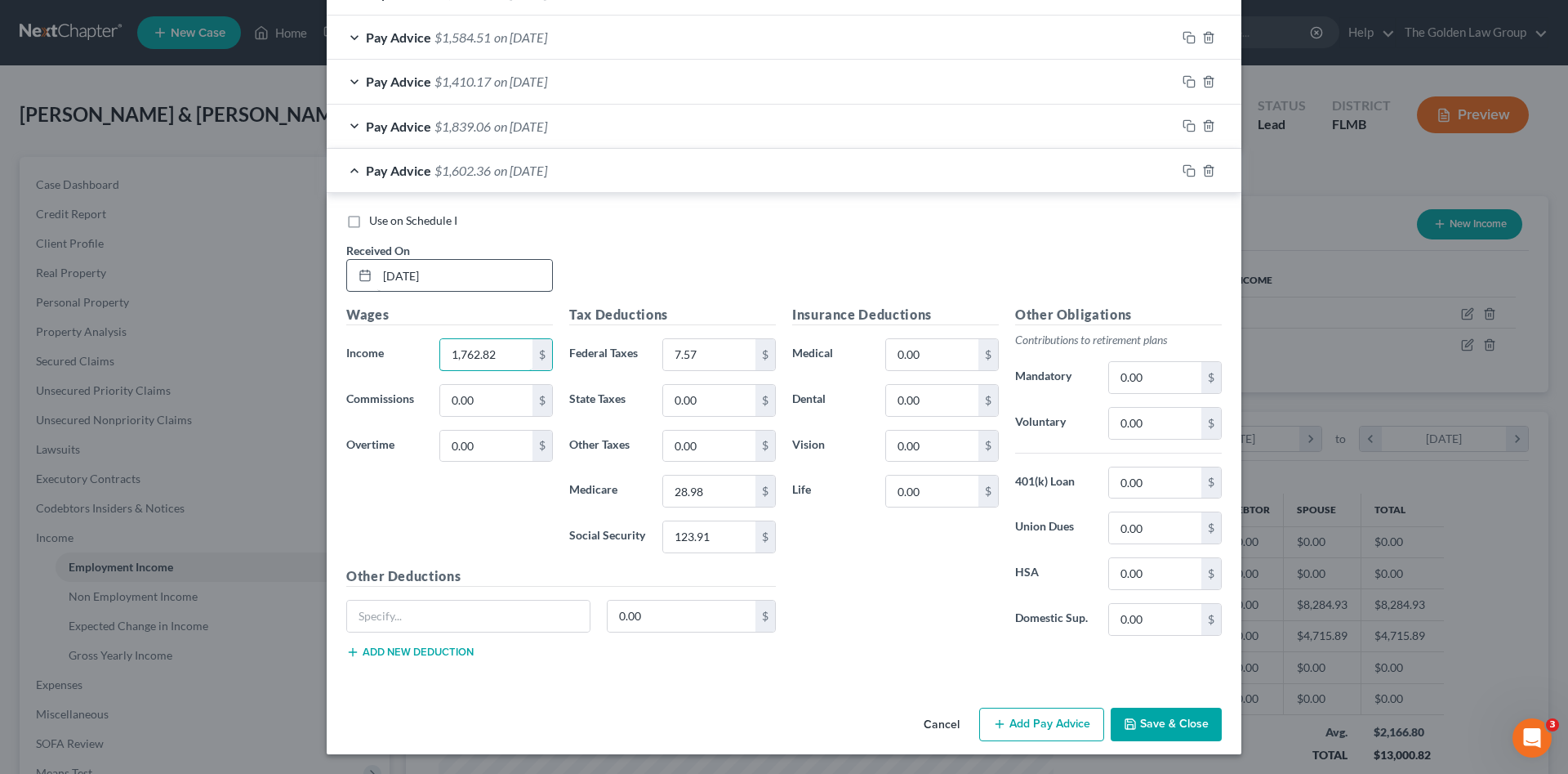
type input "1,762.82"
type input "0.00"
type input "25.56"
type input "109.29"
click at [1153, 724] on button "Save & Close" at bounding box center [1166, 724] width 111 height 34
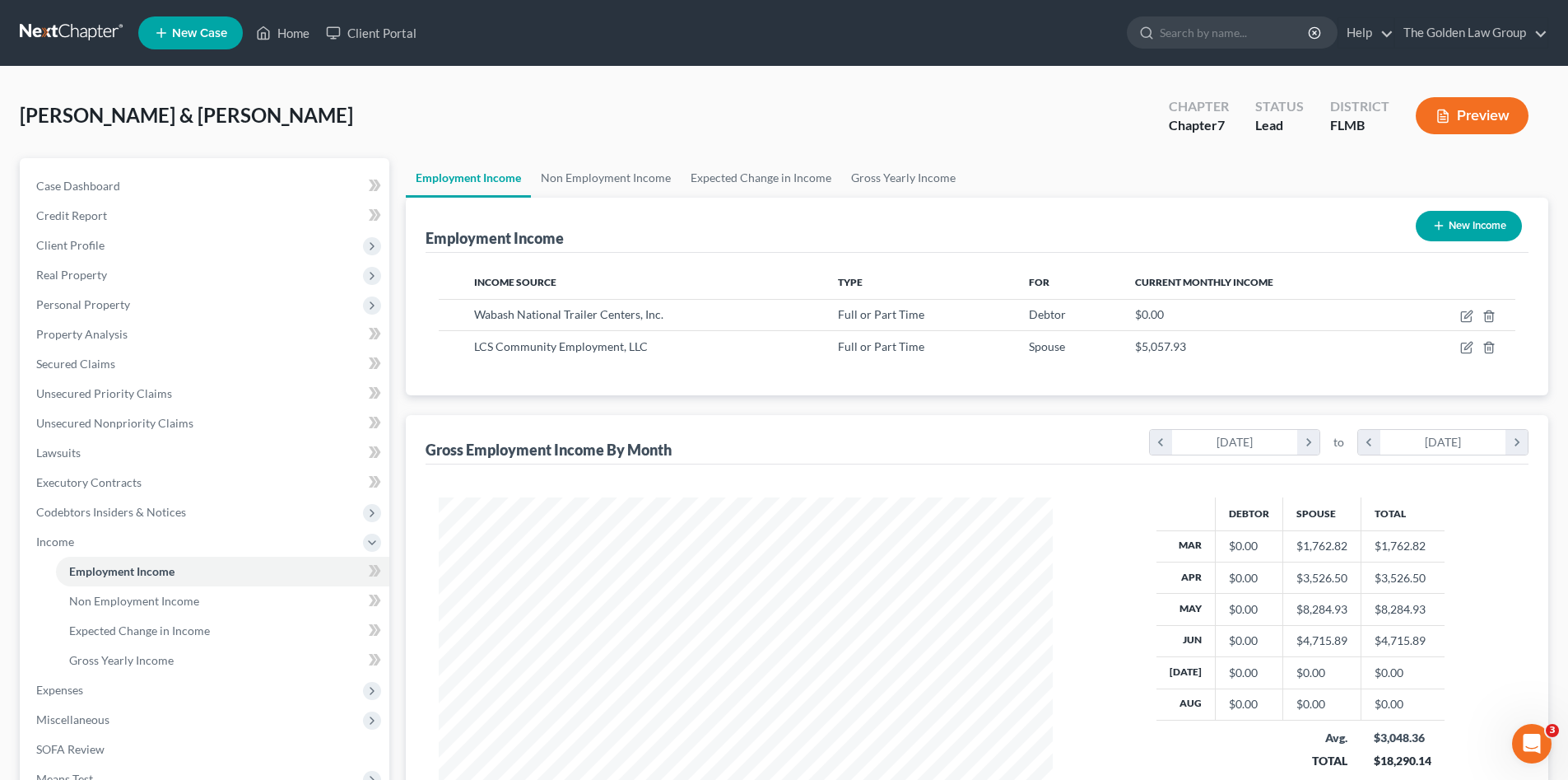
scroll to position [823063, 822548]
click at [1465, 348] on icon "button" at bounding box center [1467, 348] width 13 height 13
click at [1466, 348] on icon "button" at bounding box center [1468, 346] width 7 height 8
select select "0"
select select "16"
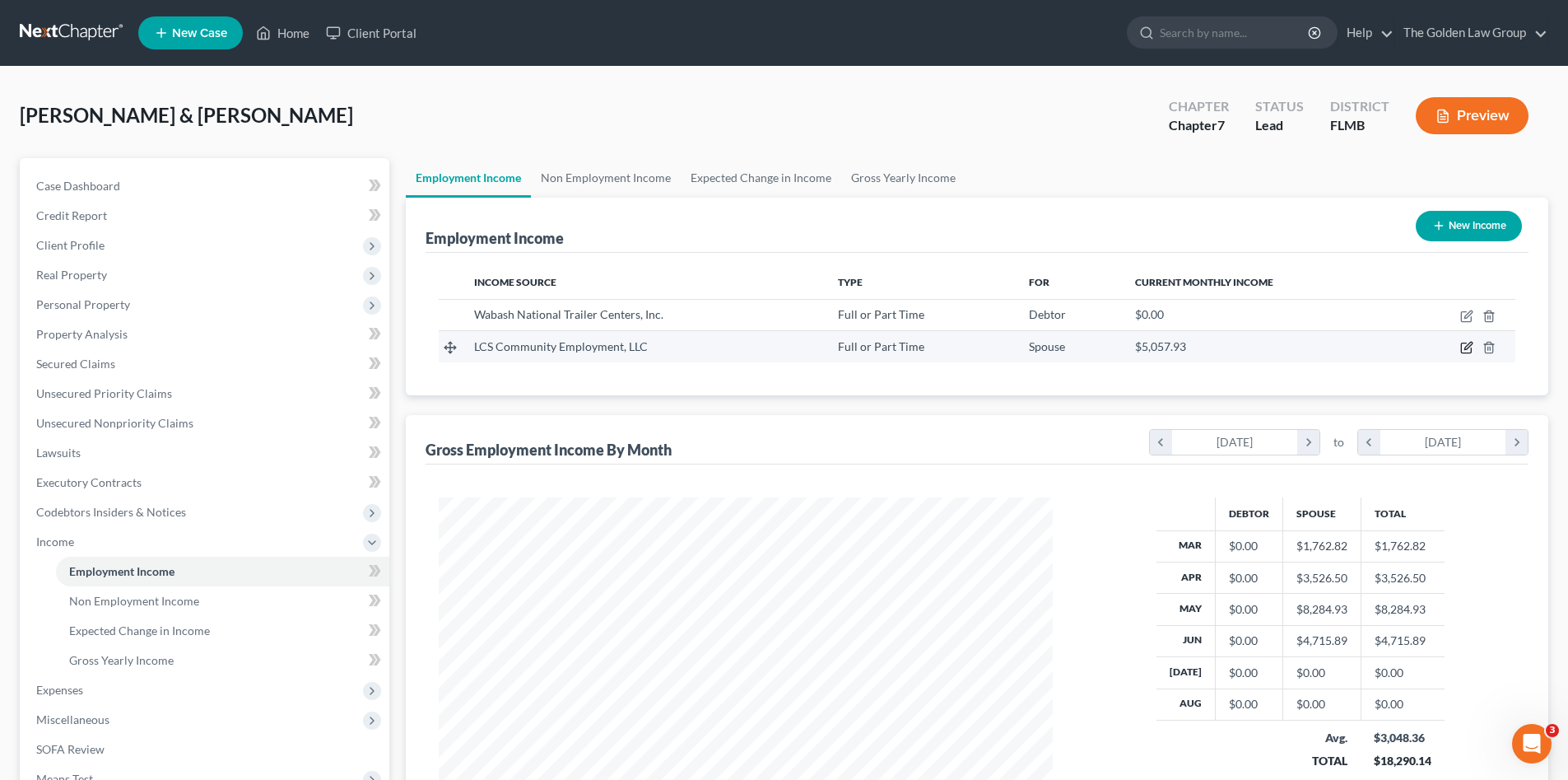
select select "2"
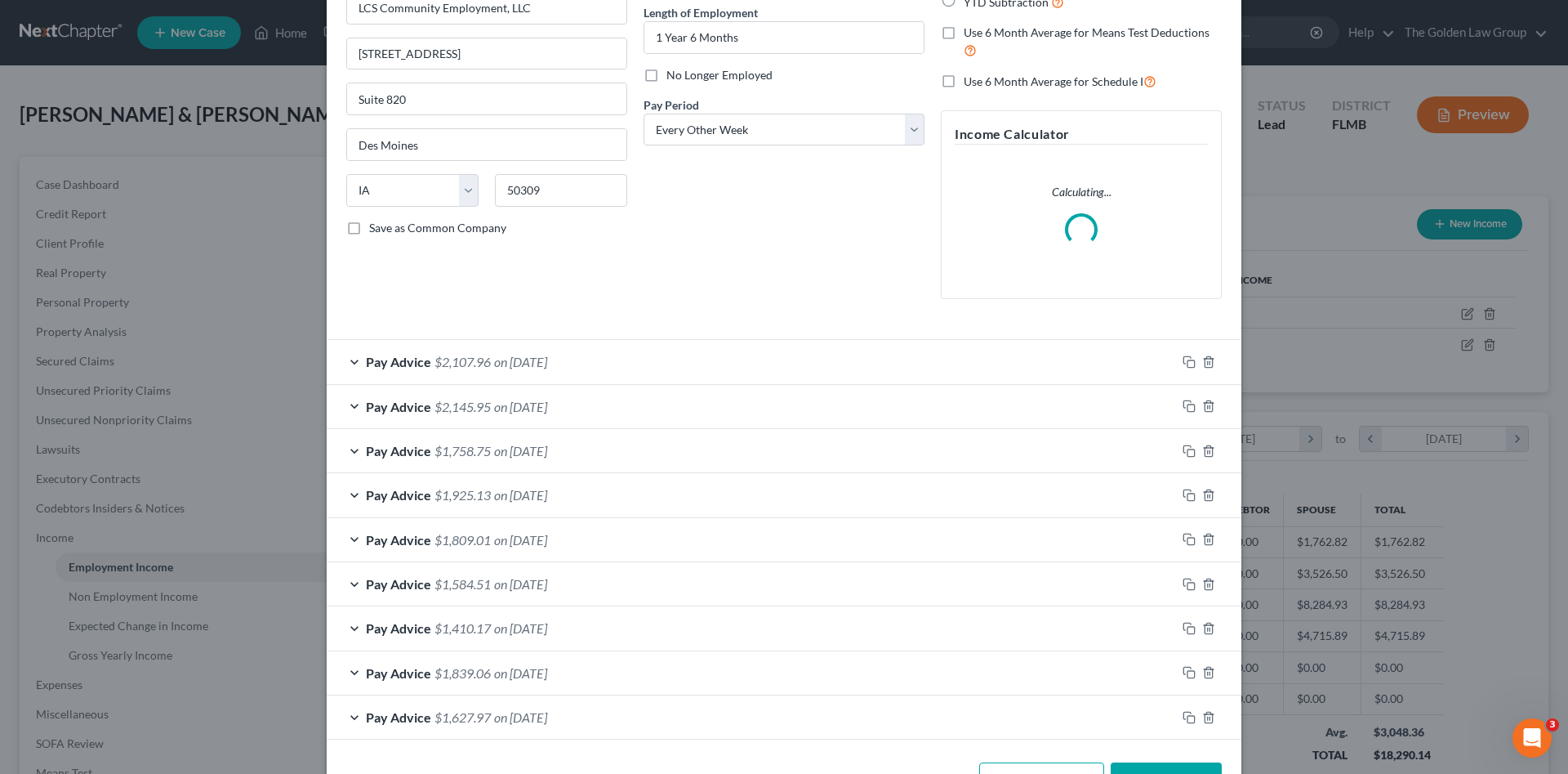
scroll to position [219, 0]
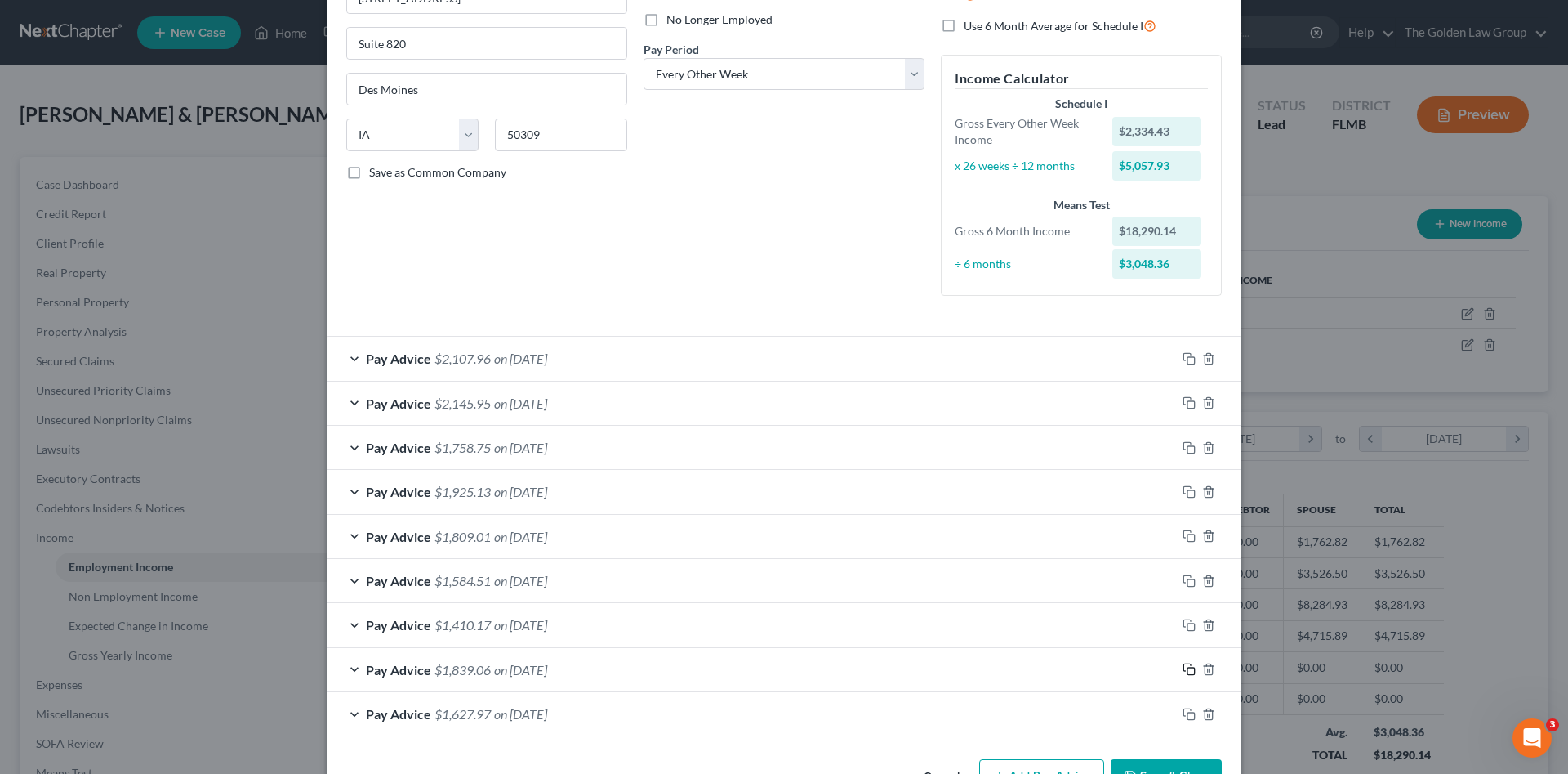
click at [1183, 662] on icon "button" at bounding box center [1189, 669] width 13 height 13
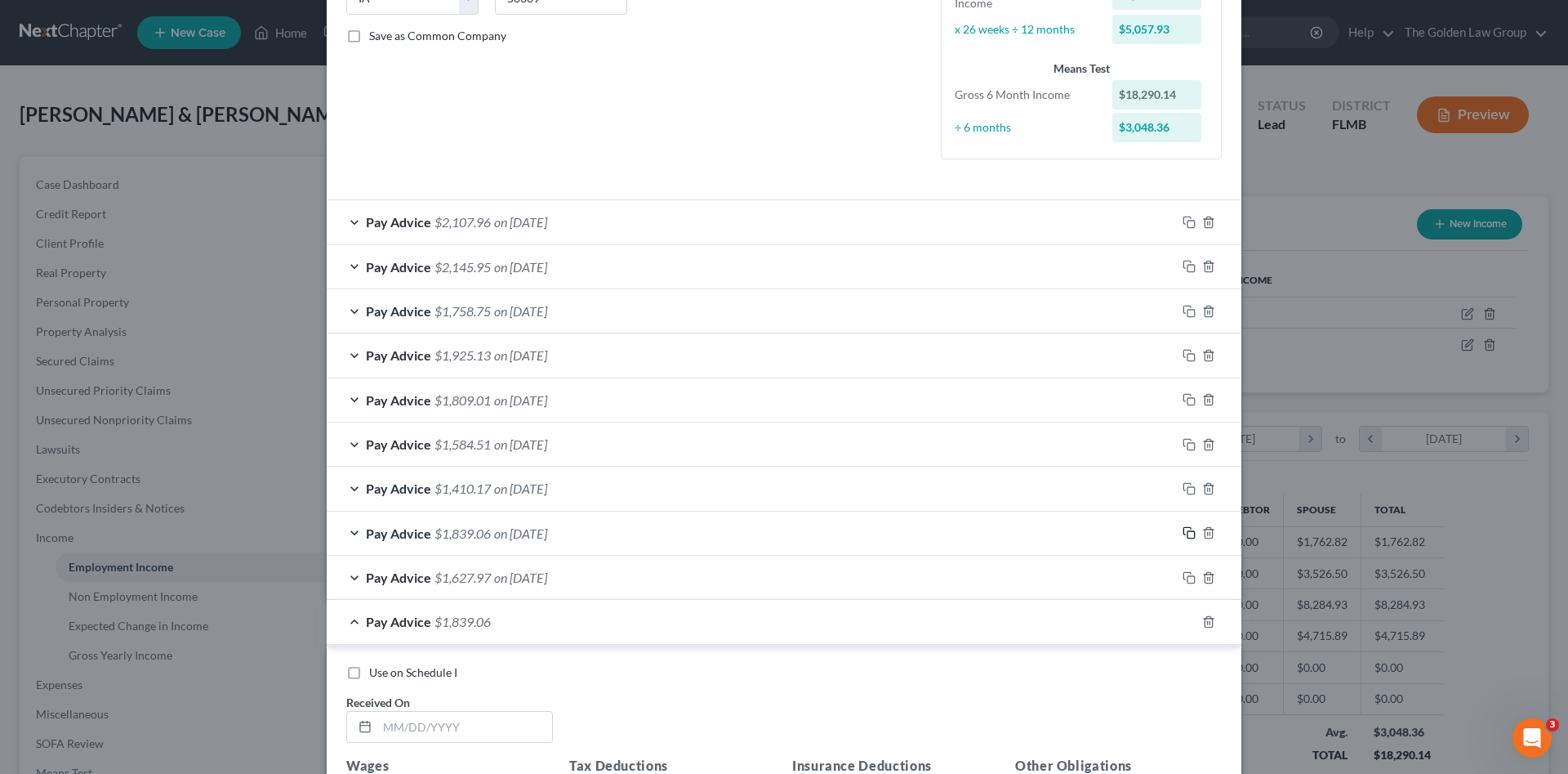
scroll to position [382, 0]
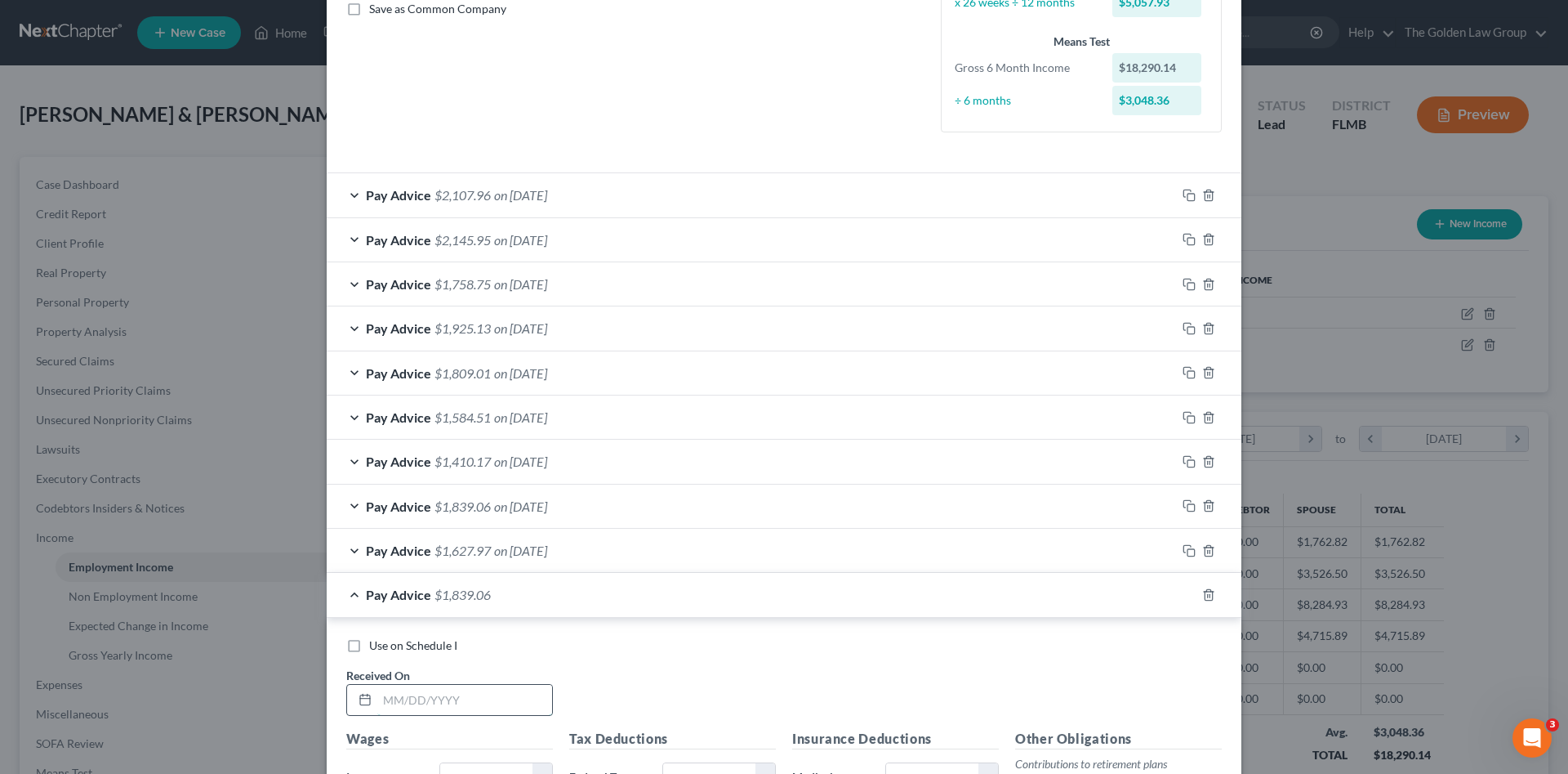
click at [437, 699] on input "text" at bounding box center [464, 700] width 174 height 31
type input "03/07/2025"
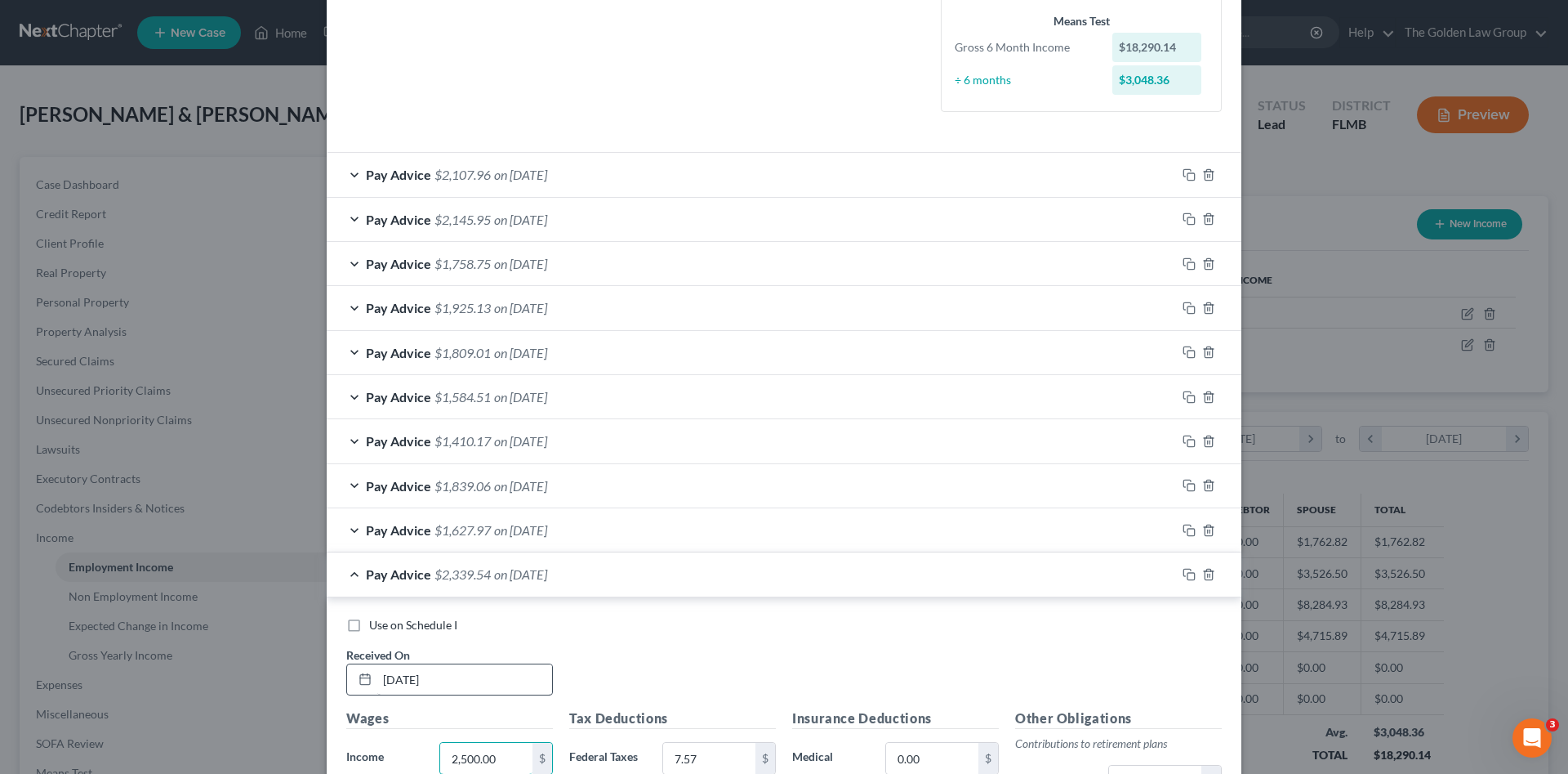
type input "2,500.00"
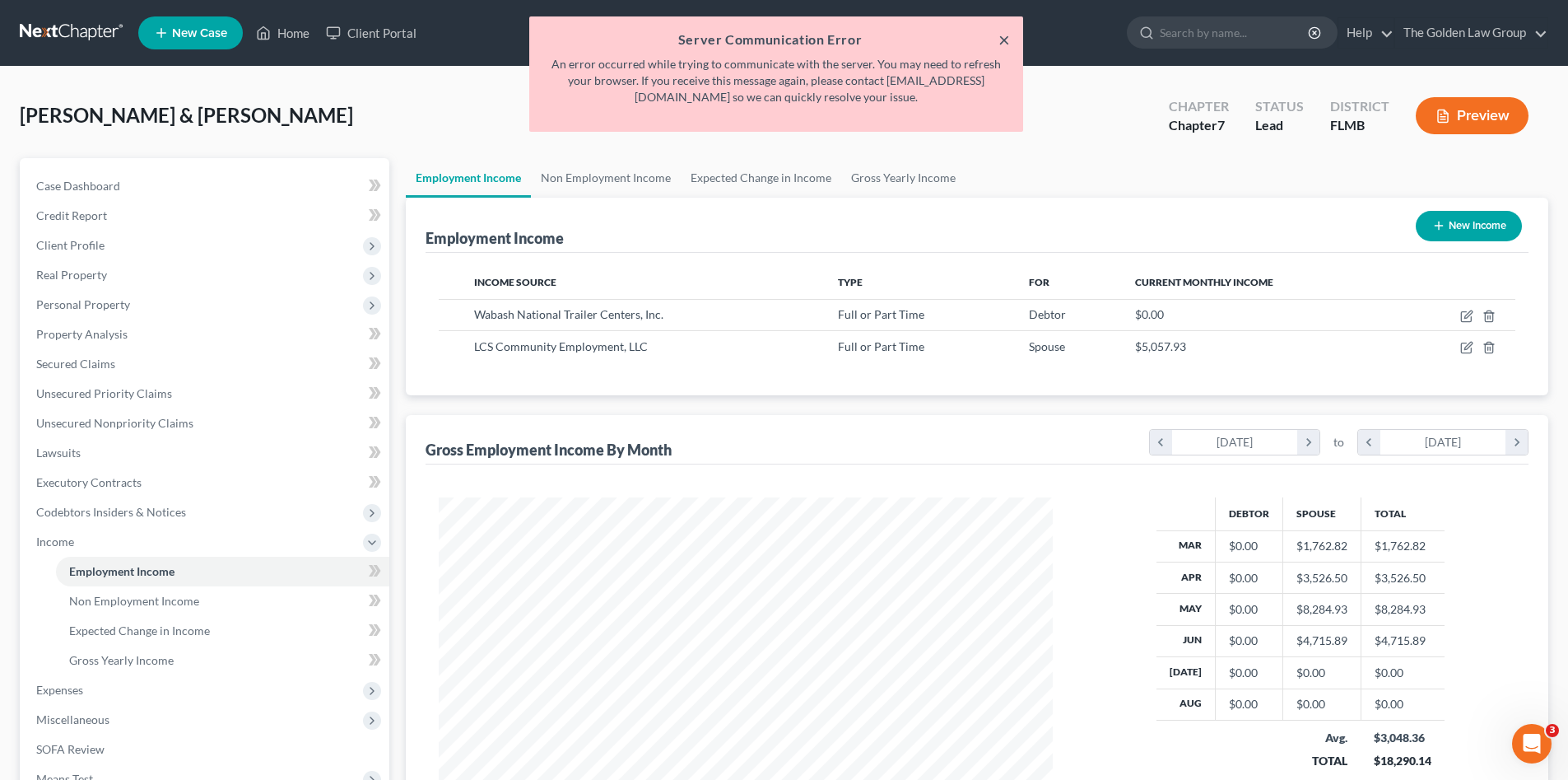
click at [1008, 37] on button "×" at bounding box center [1004, 40] width 12 height 20
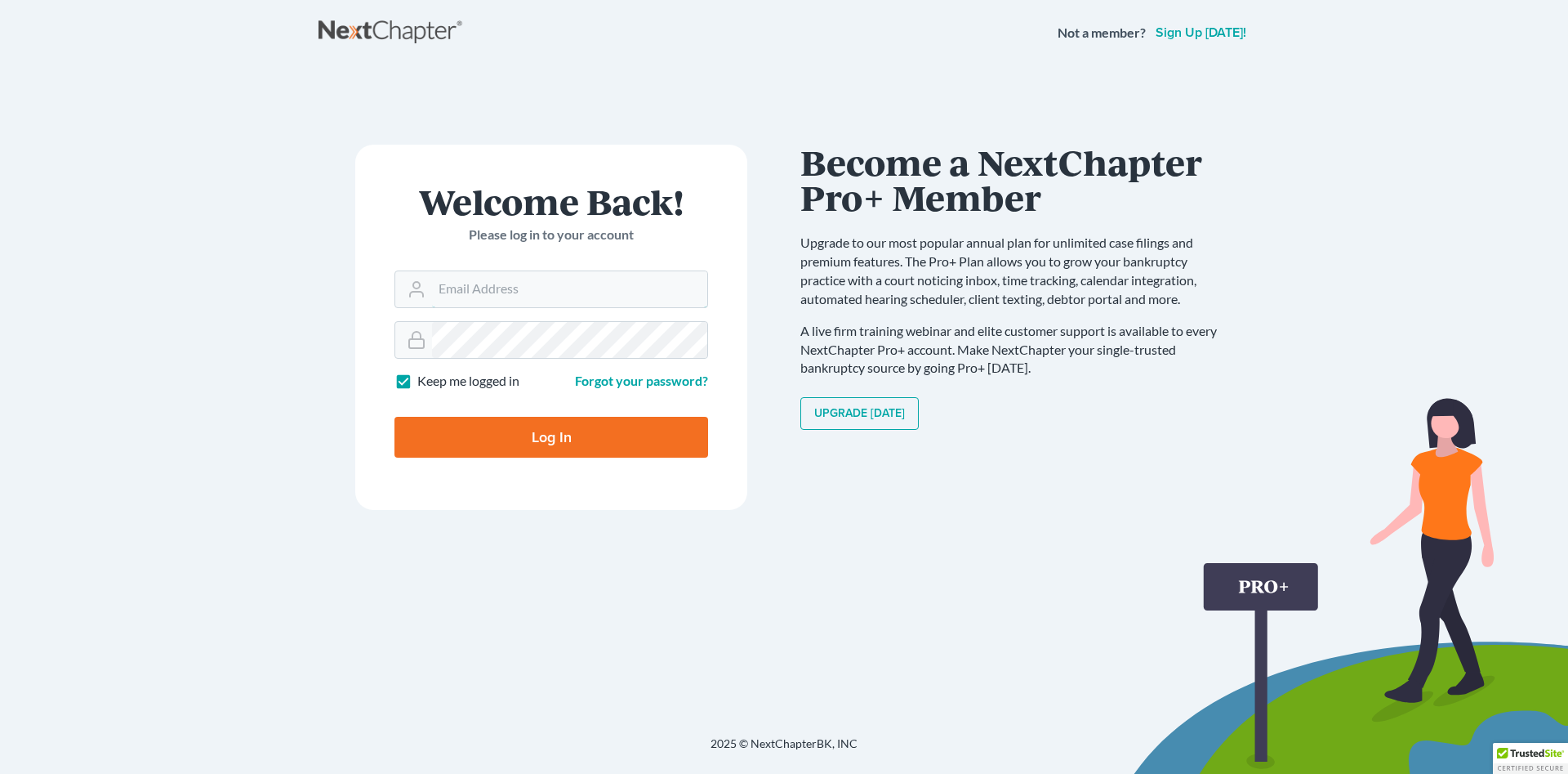
type input "[PERSON_NAME][EMAIL_ADDRESS][DOMAIN_NAME]"
click at [641, 448] on input "Log In" at bounding box center [550, 437] width 313 height 41
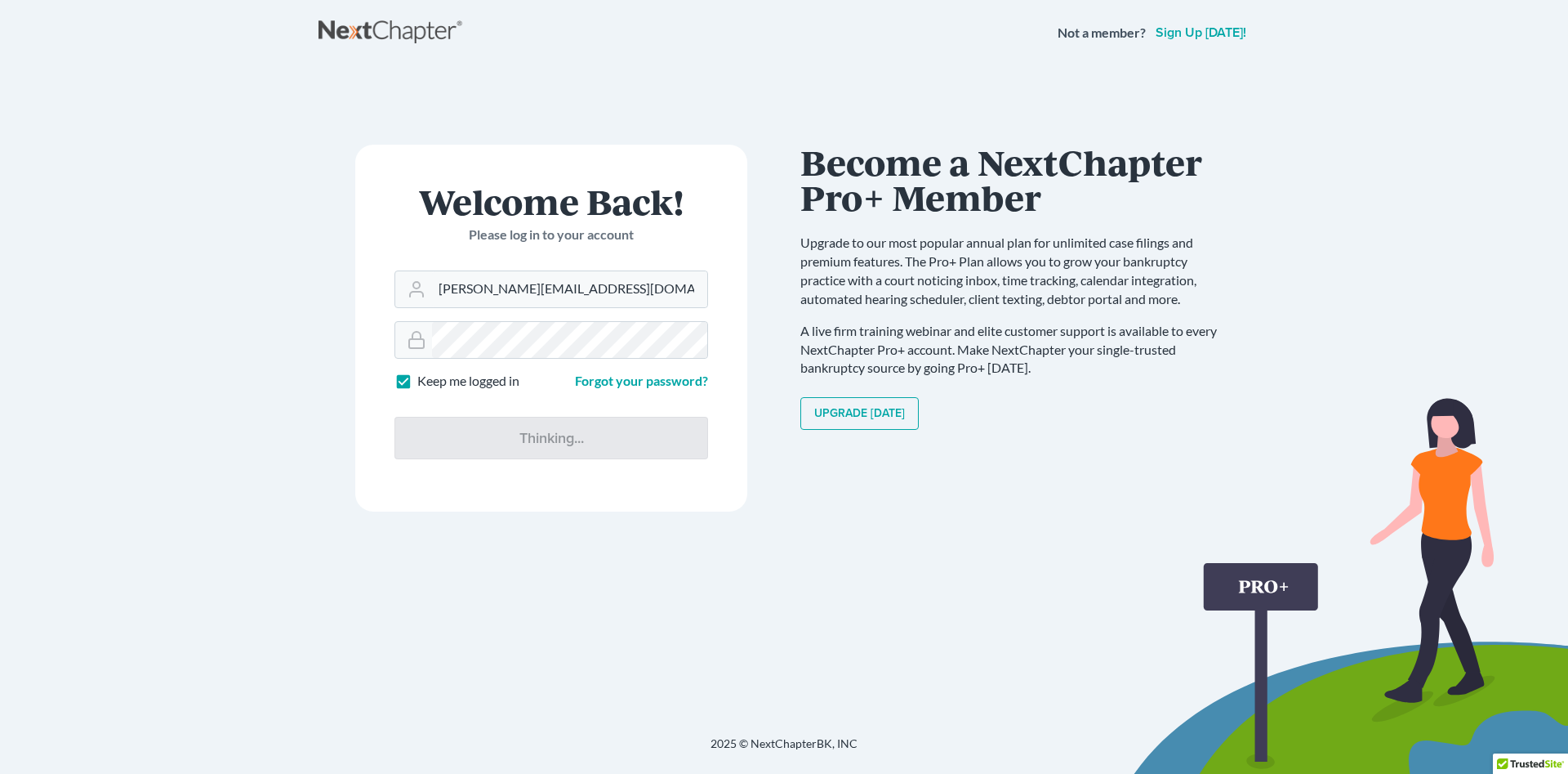
type input "Thinking..."
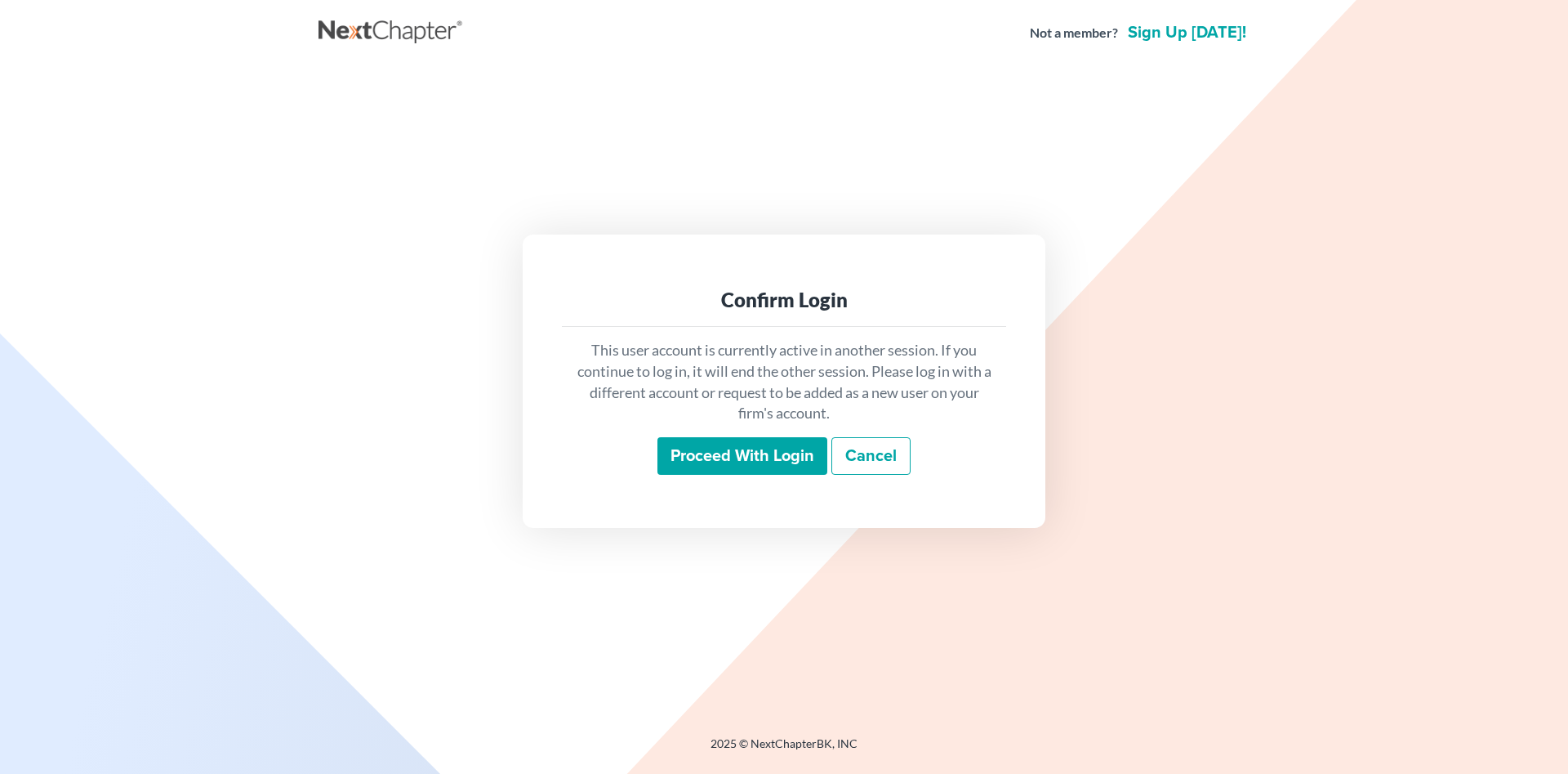
click at [727, 455] on input "Proceed with login" at bounding box center [742, 456] width 170 height 37
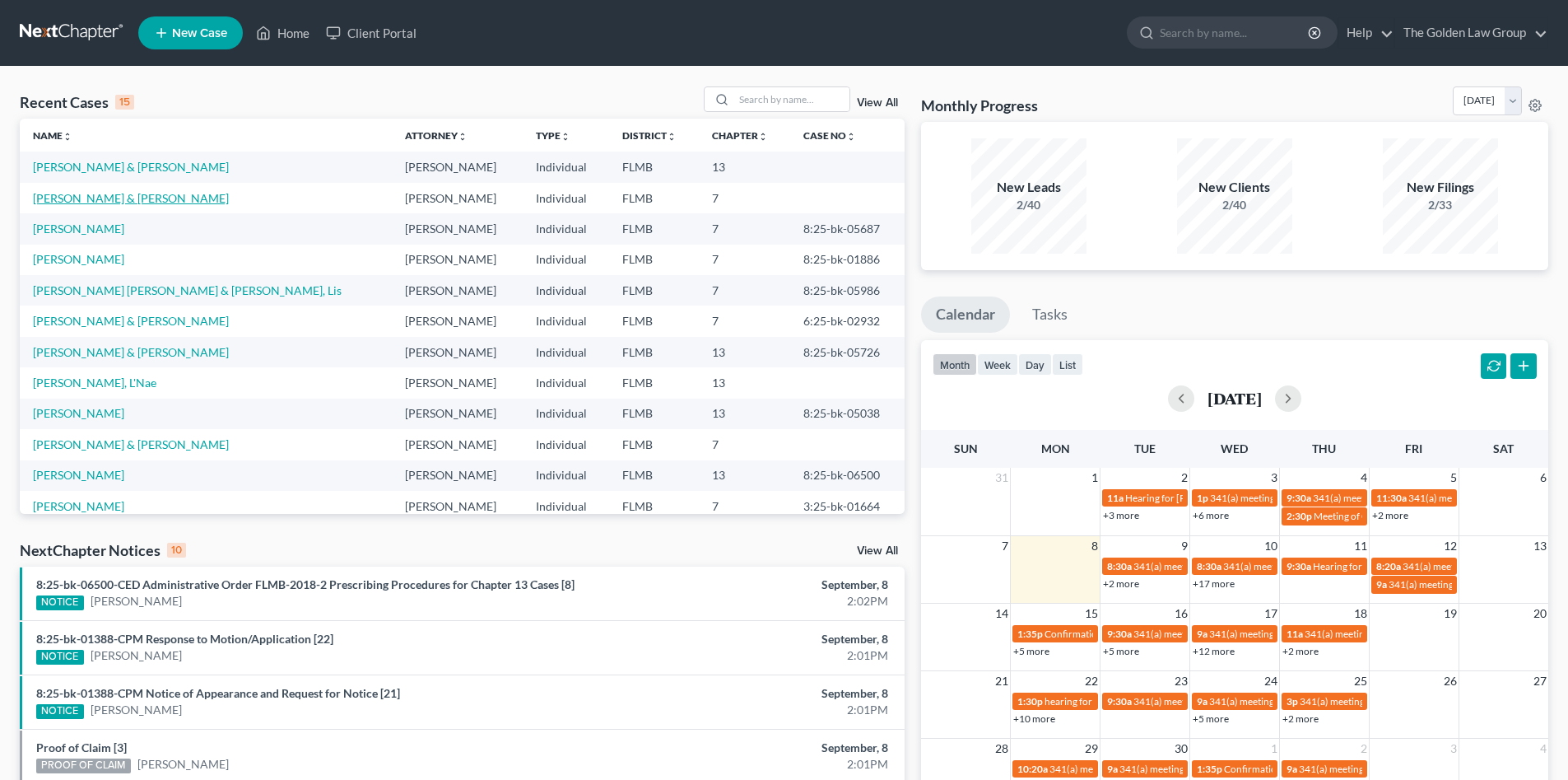
click at [91, 198] on link "[PERSON_NAME] & [PERSON_NAME]" at bounding box center [131, 198] width 196 height 14
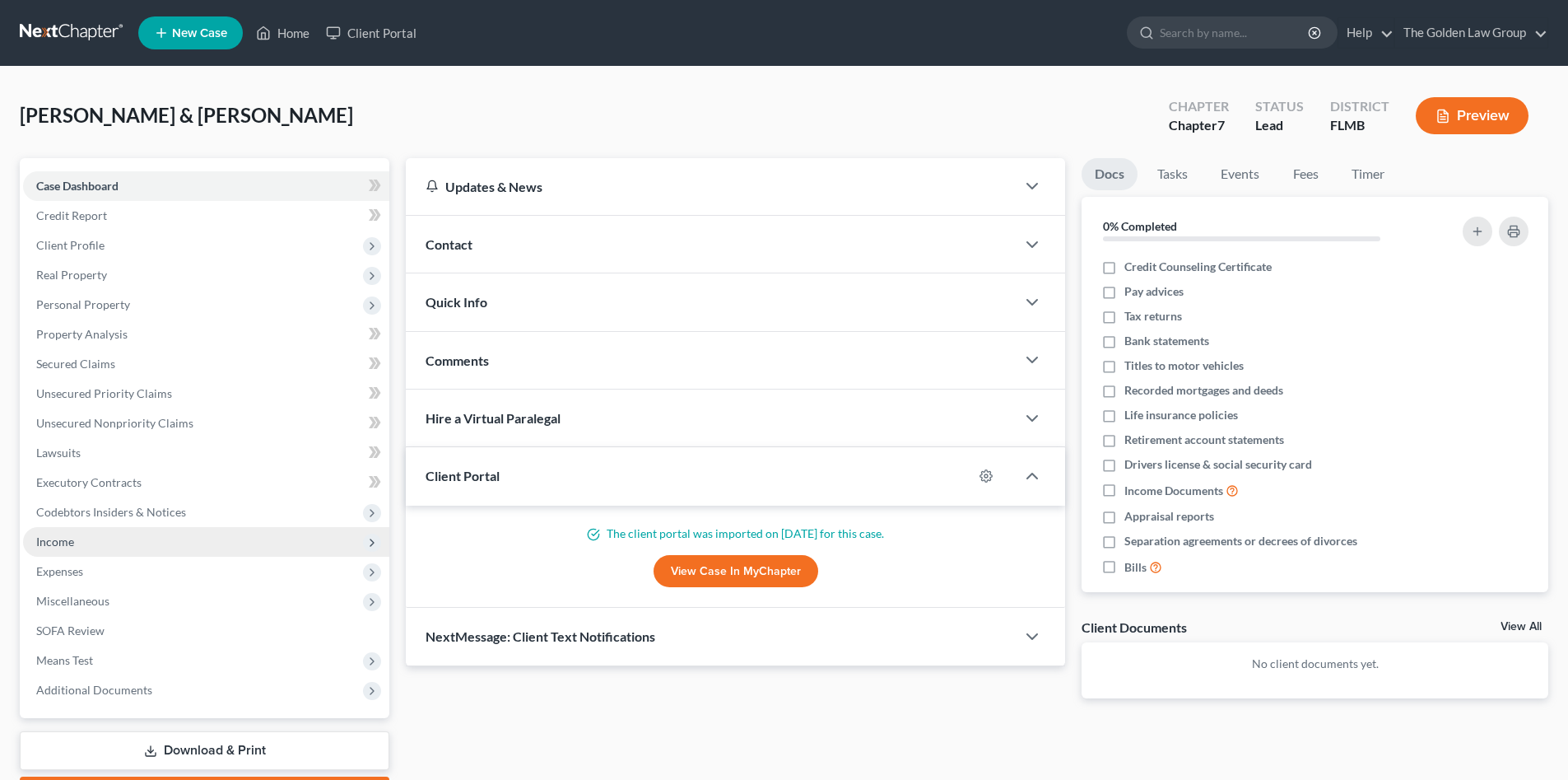
click at [107, 538] on span "Income" at bounding box center [207, 542] width 367 height 30
click at [108, 538] on span "Income" at bounding box center [207, 542] width 367 height 30
click at [77, 543] on span "Income" at bounding box center [207, 542] width 367 height 30
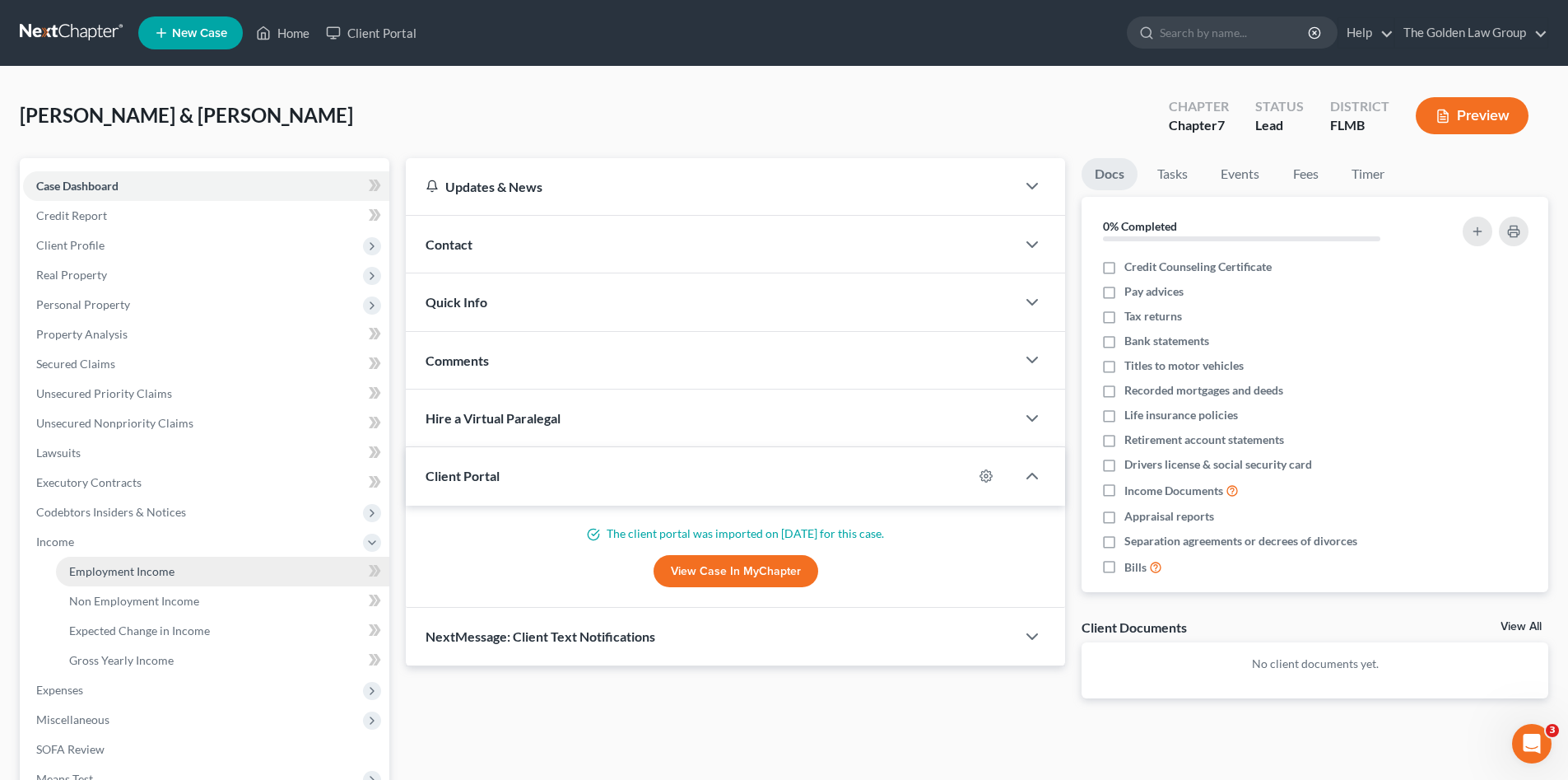
click at [110, 572] on span "Employment Income" at bounding box center [122, 571] width 105 height 14
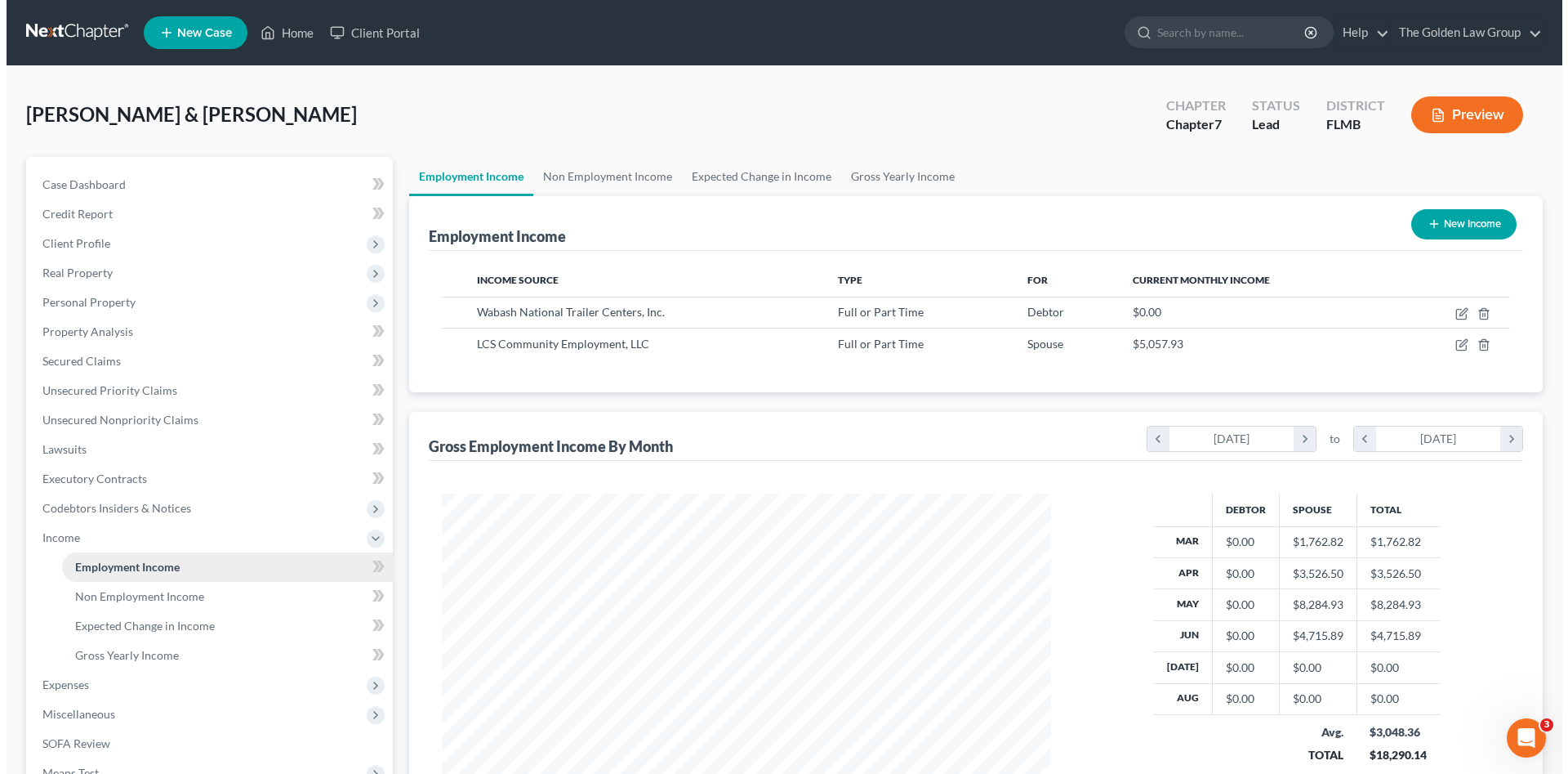
scroll to position [305, 642]
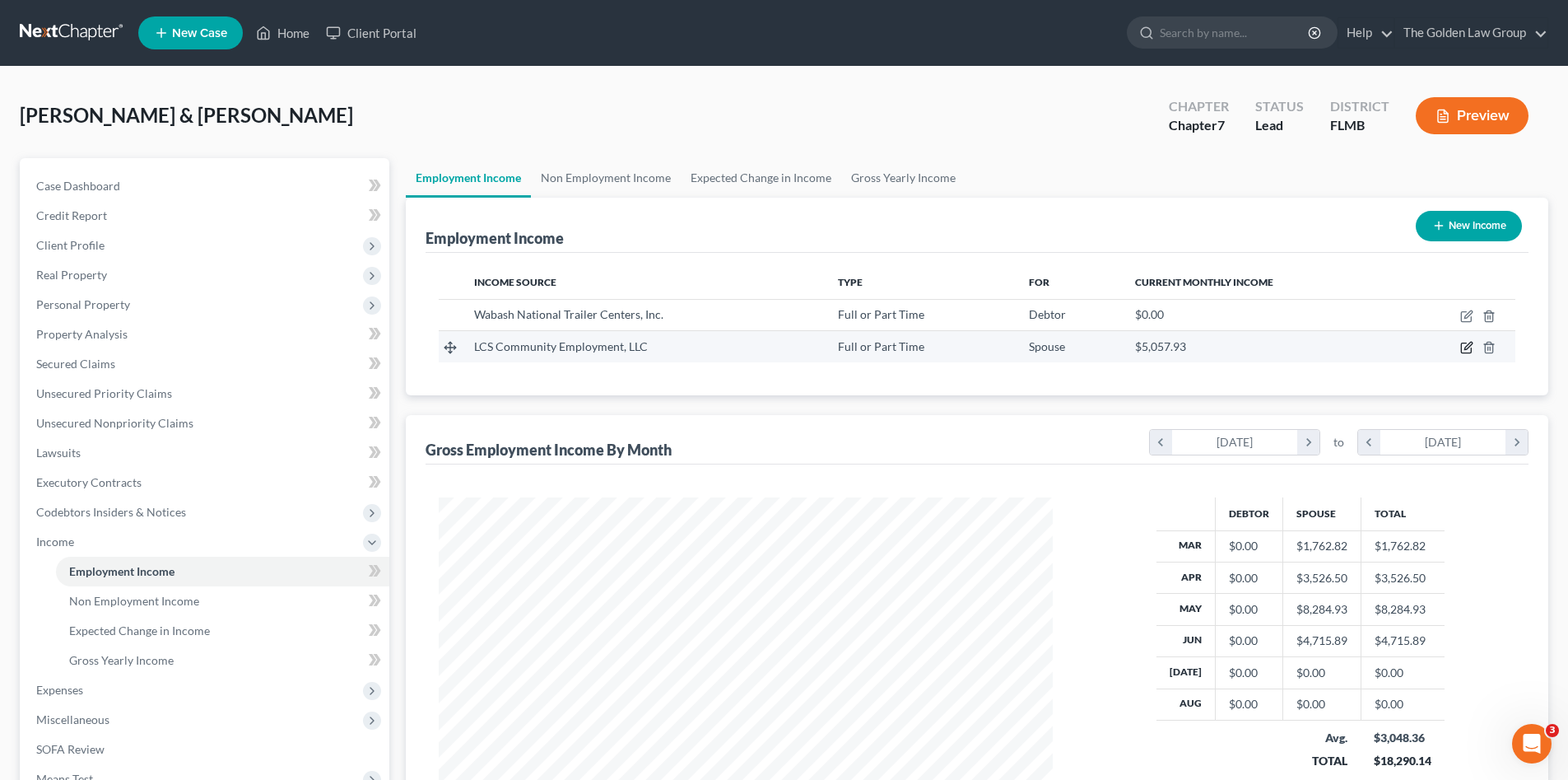
click at [1468, 350] on icon "button" at bounding box center [1467, 348] width 13 height 13
select select "0"
select select "16"
select select "2"
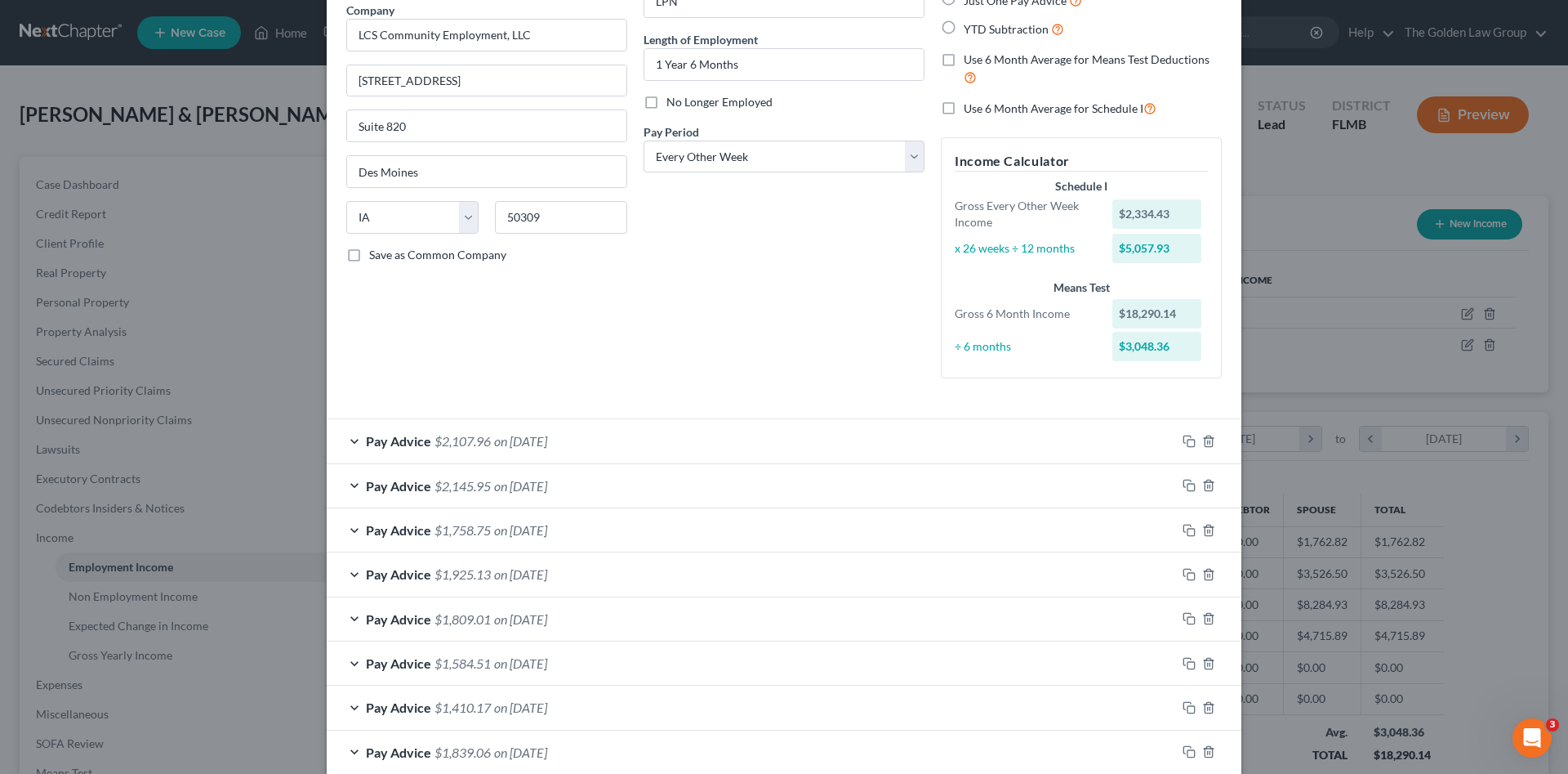
scroll to position [271, 0]
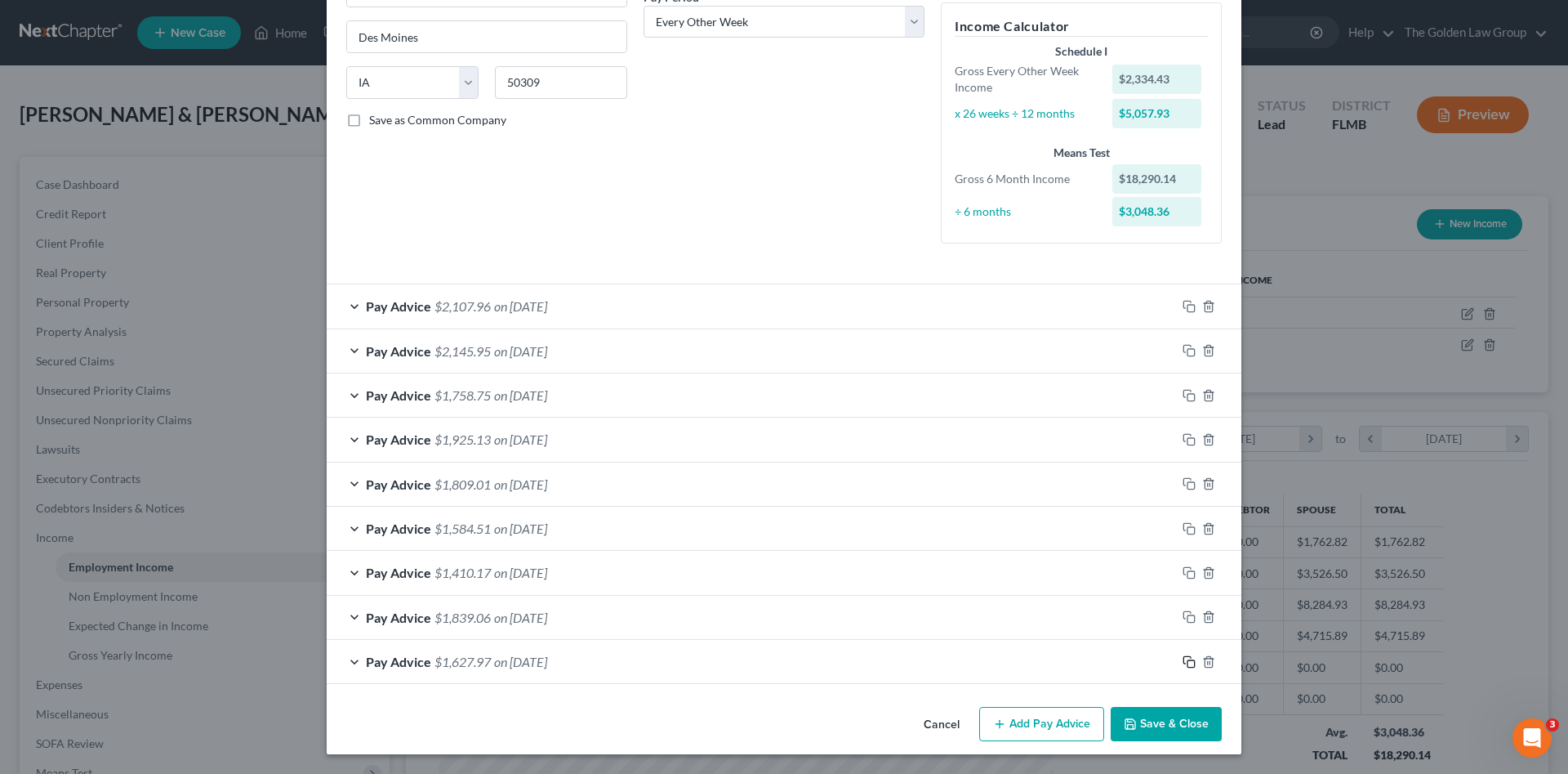
click at [1183, 663] on icon "button" at bounding box center [1189, 662] width 13 height 13
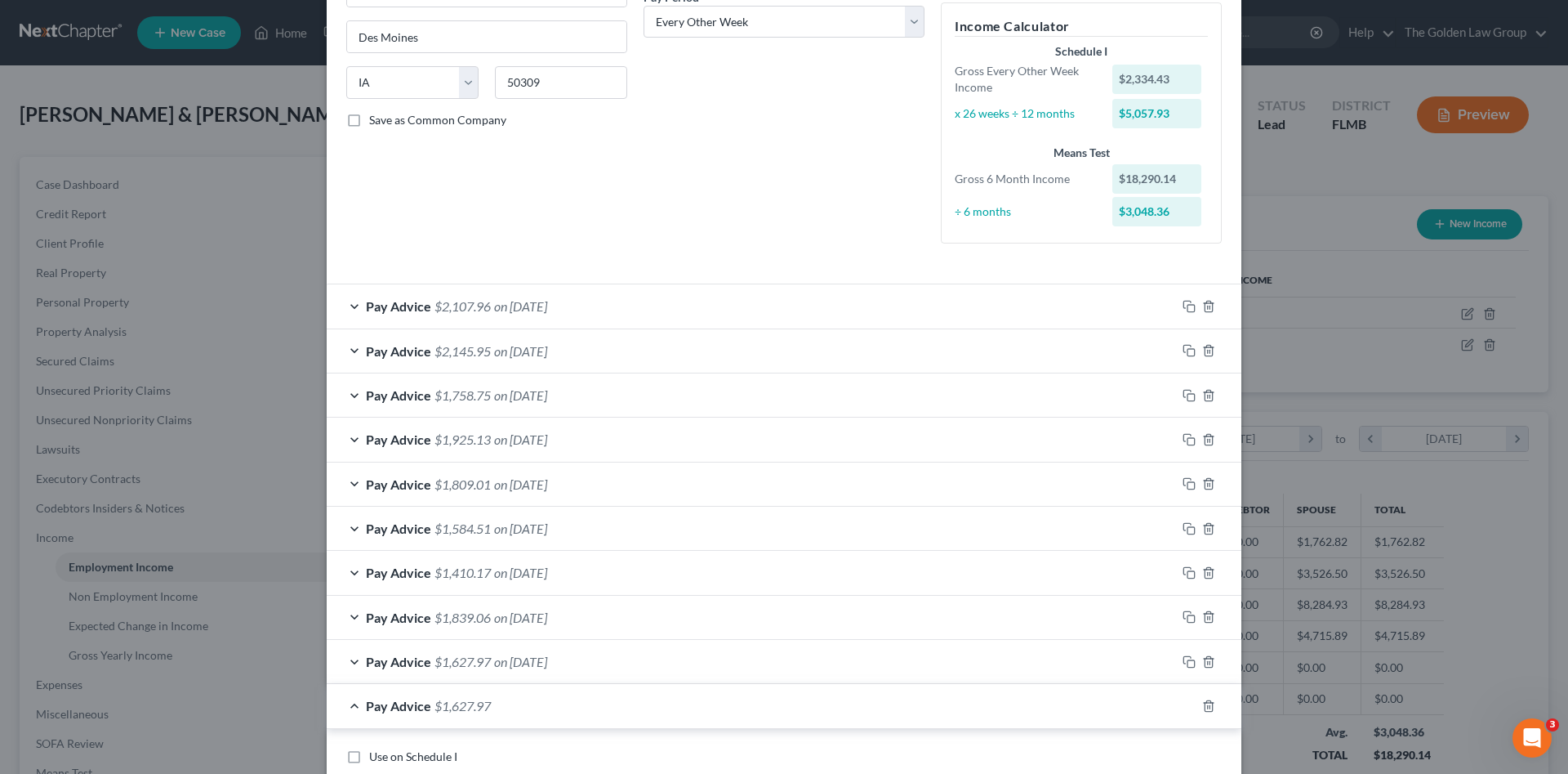
scroll to position [380, 0]
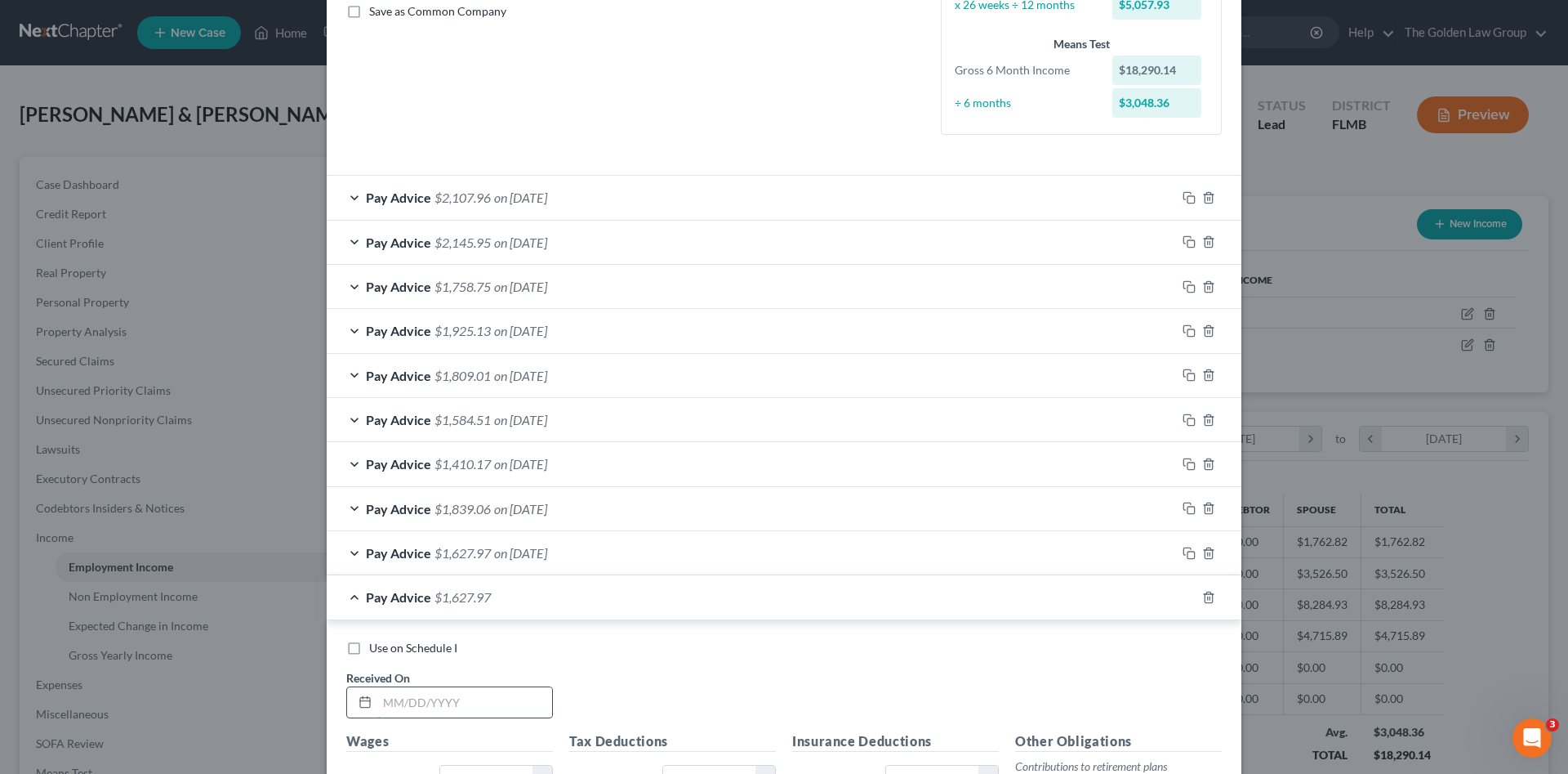
click at [508, 695] on input "text" at bounding box center [464, 703] width 174 height 31
type input "03/07/2025"
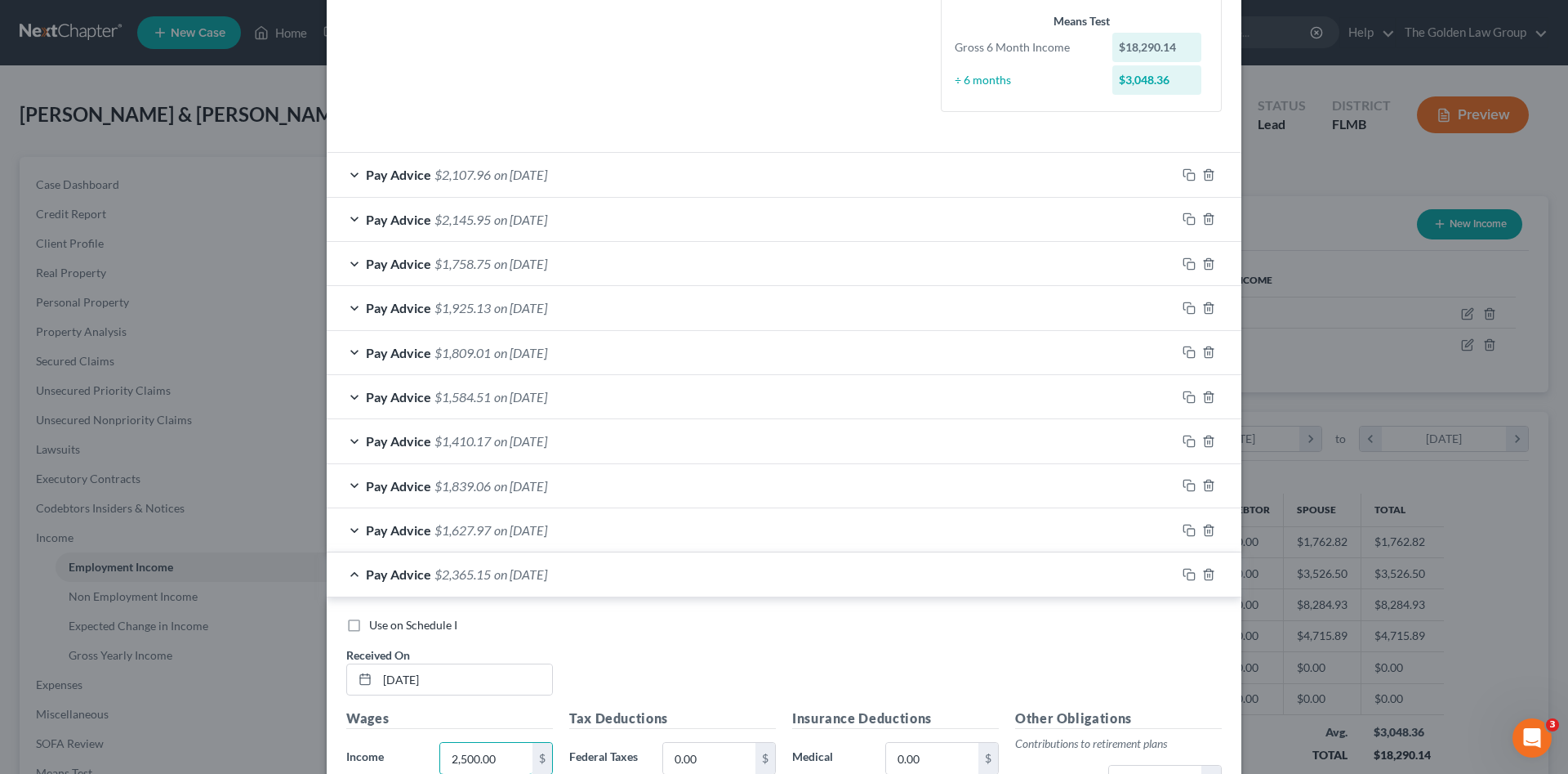
type input "2,500.00"
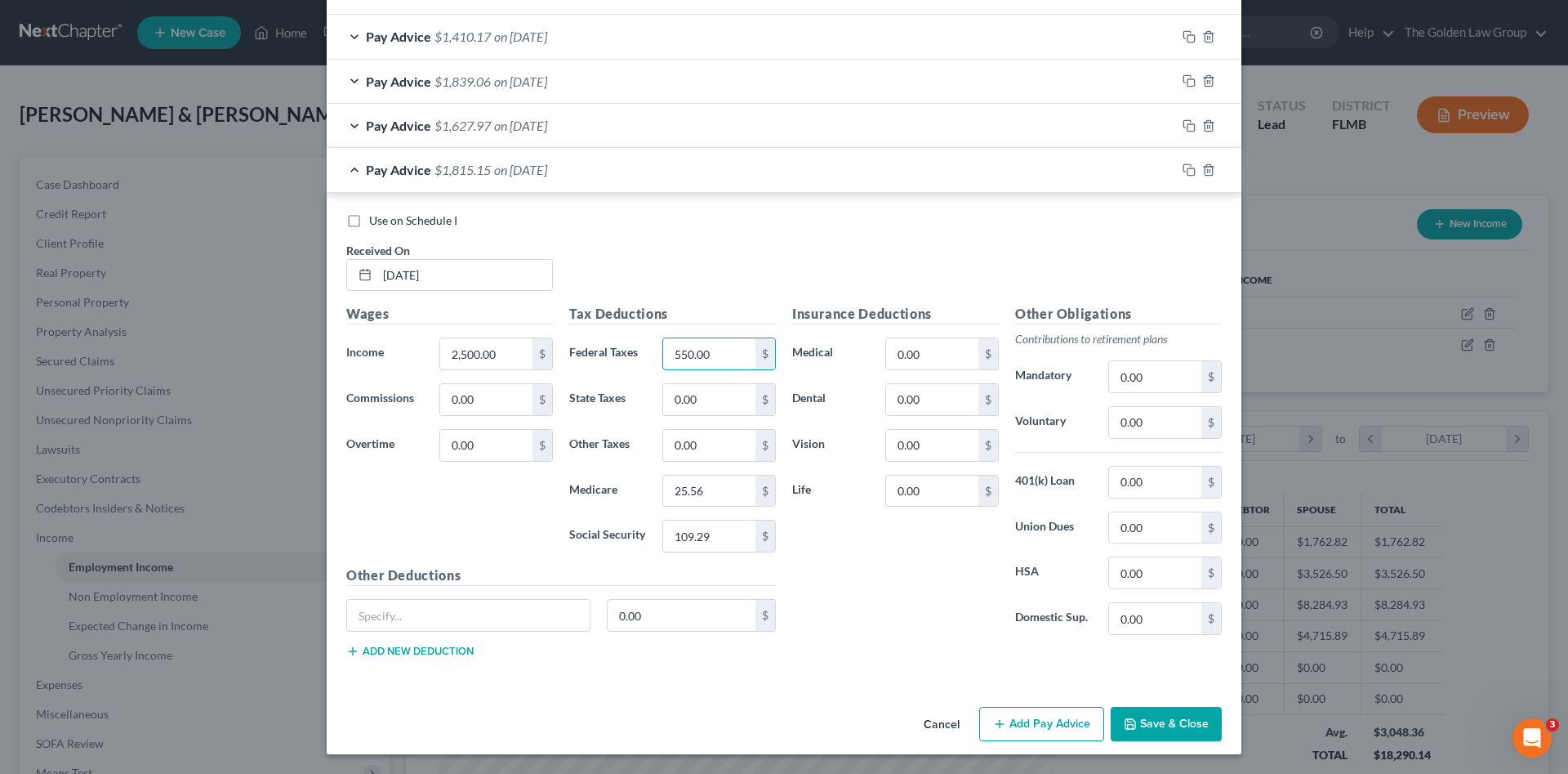
type input "550.00"
type input "2"
type input "36.25"
type input "155.00"
click at [1188, 172] on rect "button" at bounding box center [1191, 172] width 7 height 7
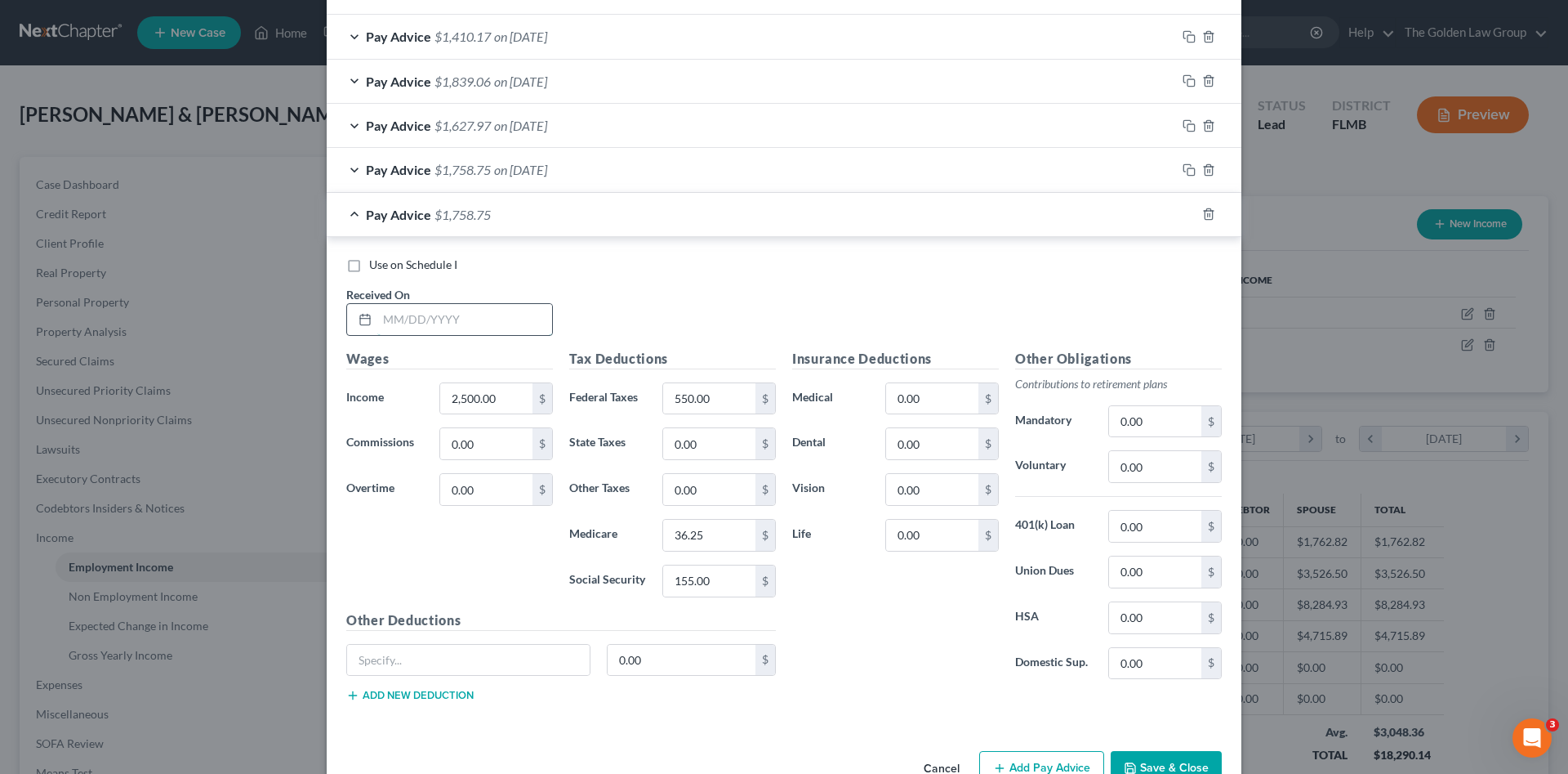
click at [460, 317] on input "text" at bounding box center [464, 320] width 174 height 31
type input "03/07/2025"
type input "2,033.94"
type input "11.70"
type input "29.48"
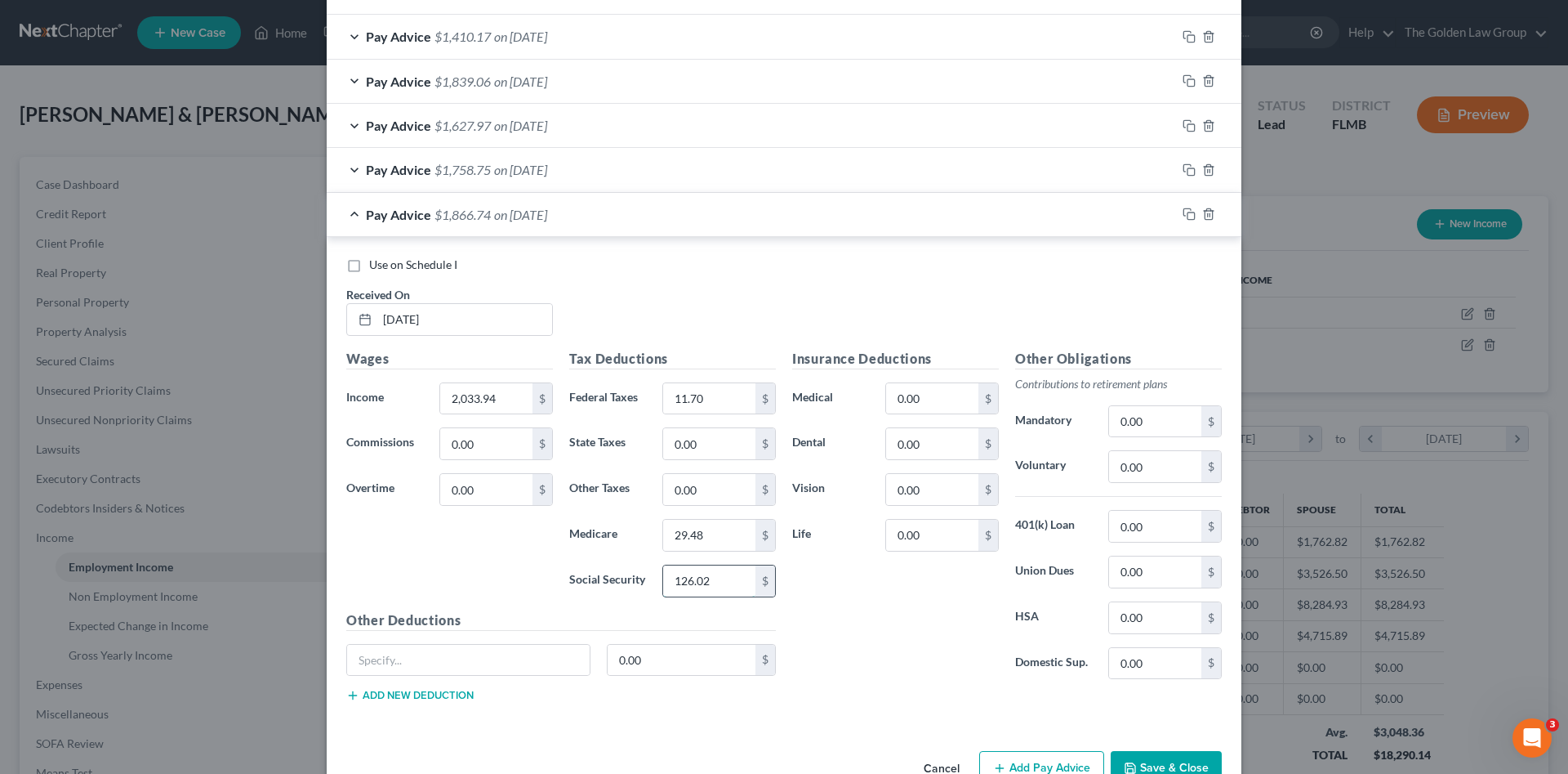
click at [727, 588] on input "126.02" at bounding box center [709, 581] width 93 height 31
type input "126.05"
drag, startPoint x: 1187, startPoint y: 214, endPoint x: 1067, endPoint y: 258, distance: 127.8
click at [1187, 214] on icon "button" at bounding box center [1189, 214] width 13 height 13
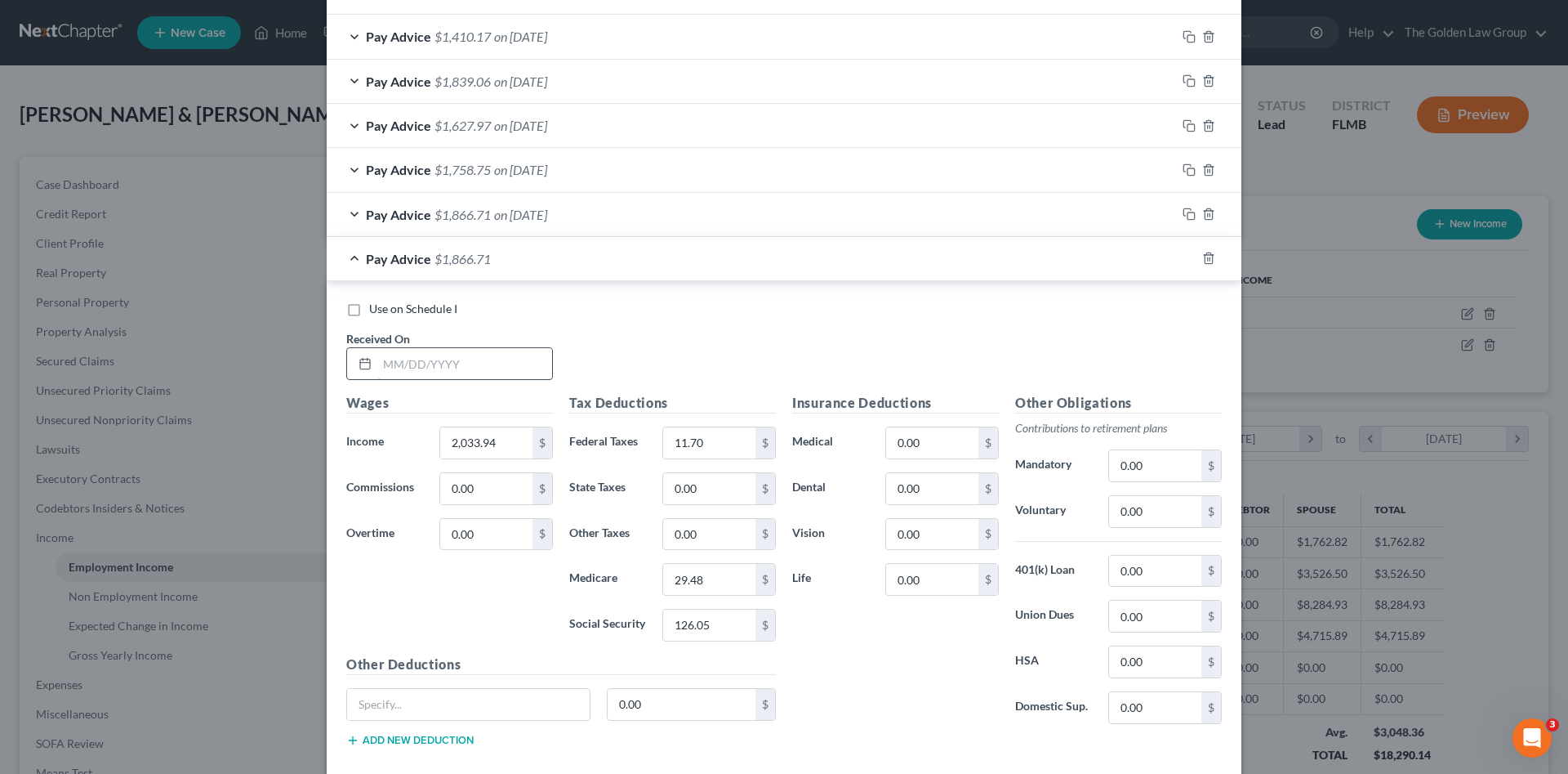
click at [478, 371] on input "text" at bounding box center [464, 364] width 174 height 31
type input "[DATE]"
type input "2,488.21"
type input "70.80"
type input "36.07"
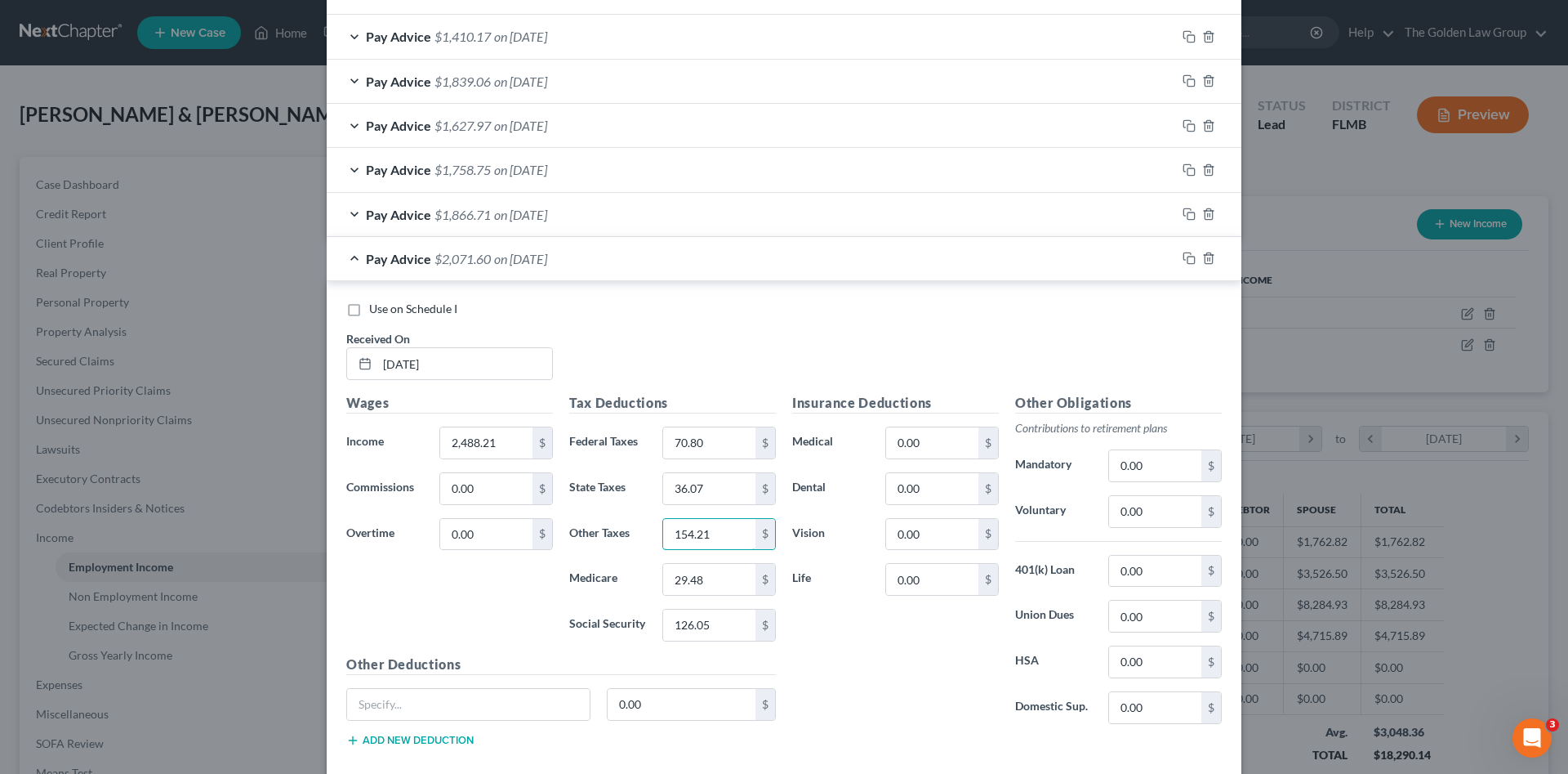
type input "154.21"
type input "0"
type input "36.07"
type input "154.21"
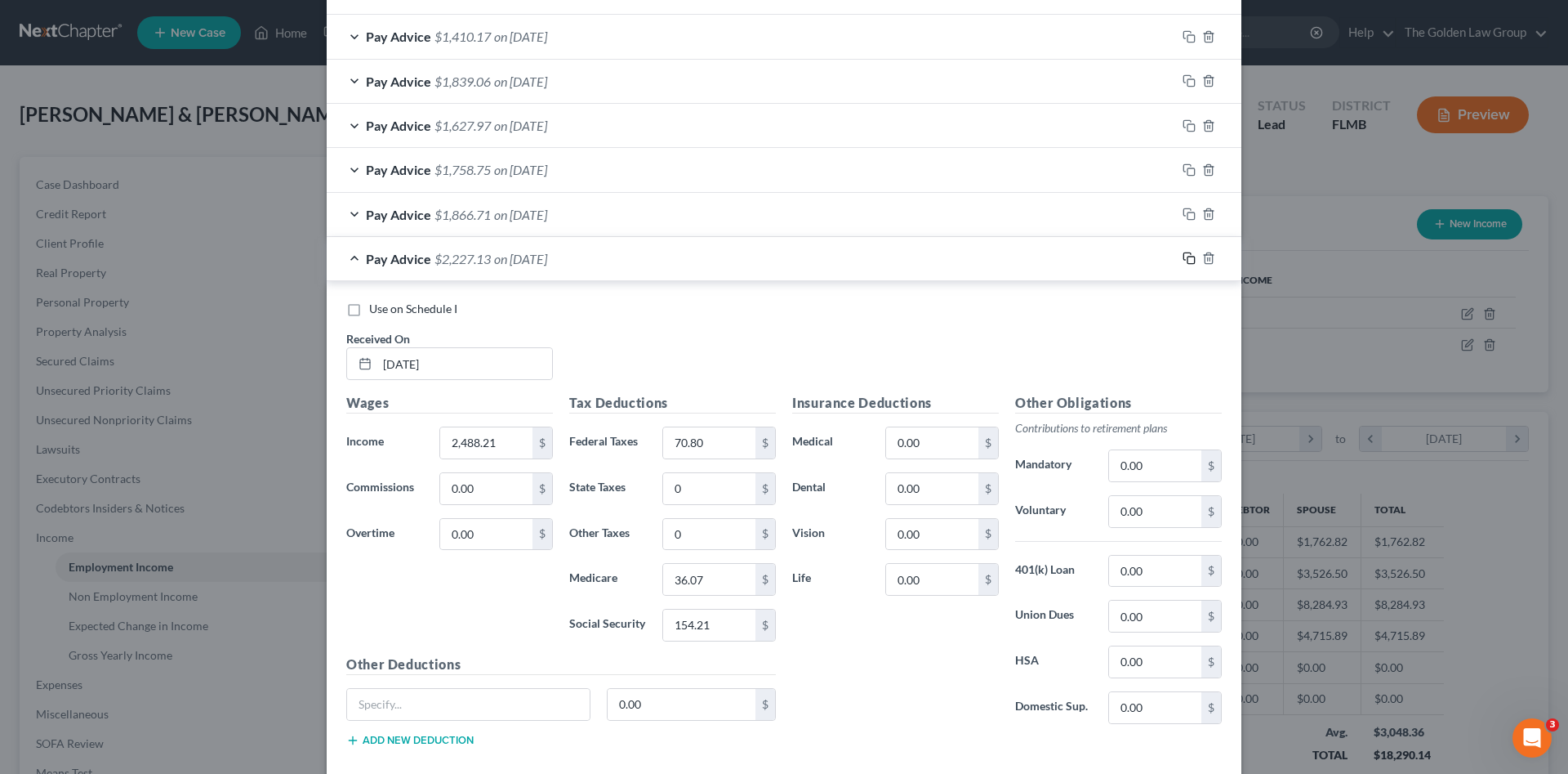
click at [1188, 256] on rect "button" at bounding box center [1191, 260] width 7 height 7
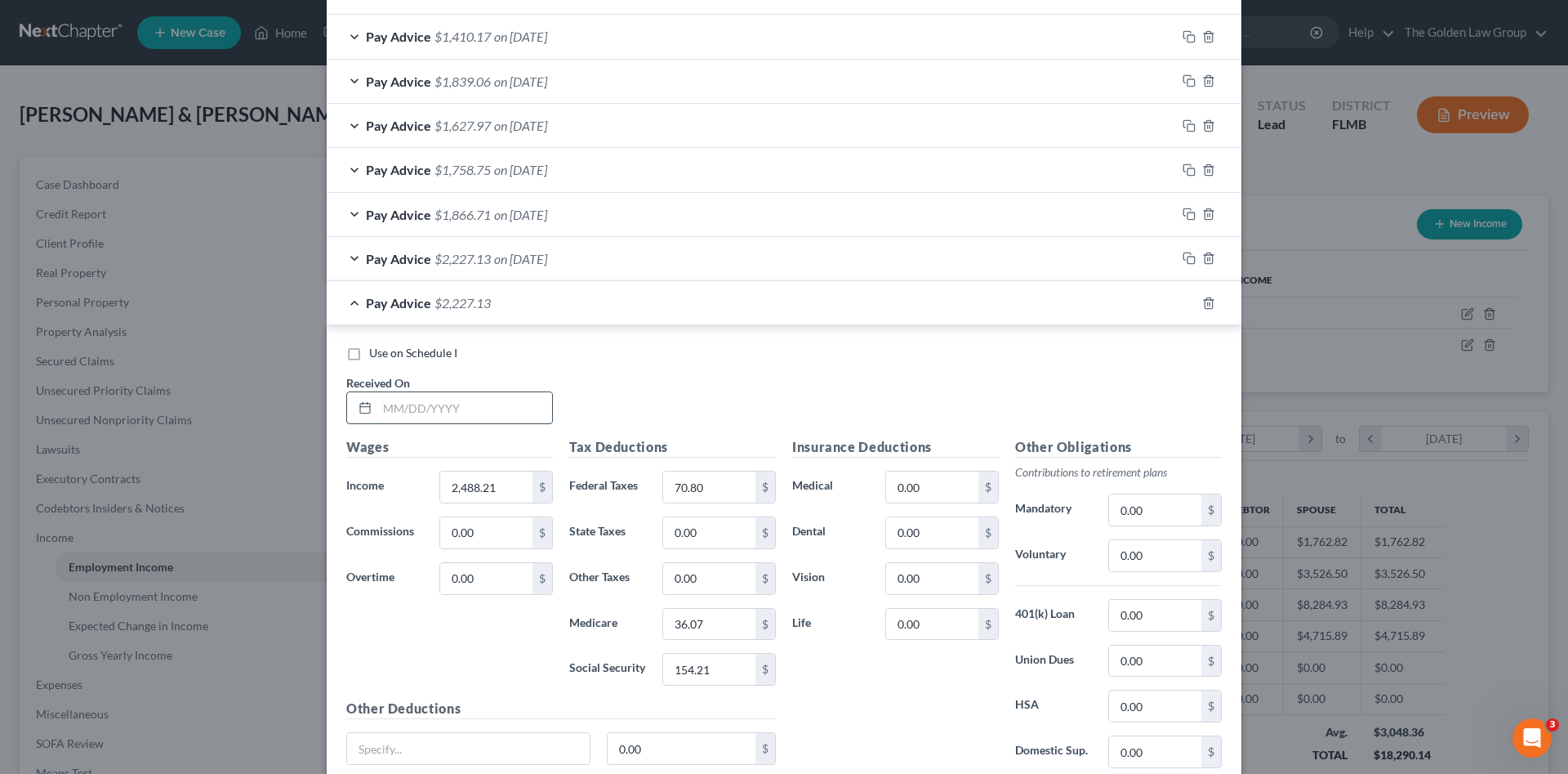
click at [418, 407] on input "text" at bounding box center [464, 408] width 174 height 31
type input "07/25/2025"
type input "1,910.38"
type input "0.00"
type input "27.70"
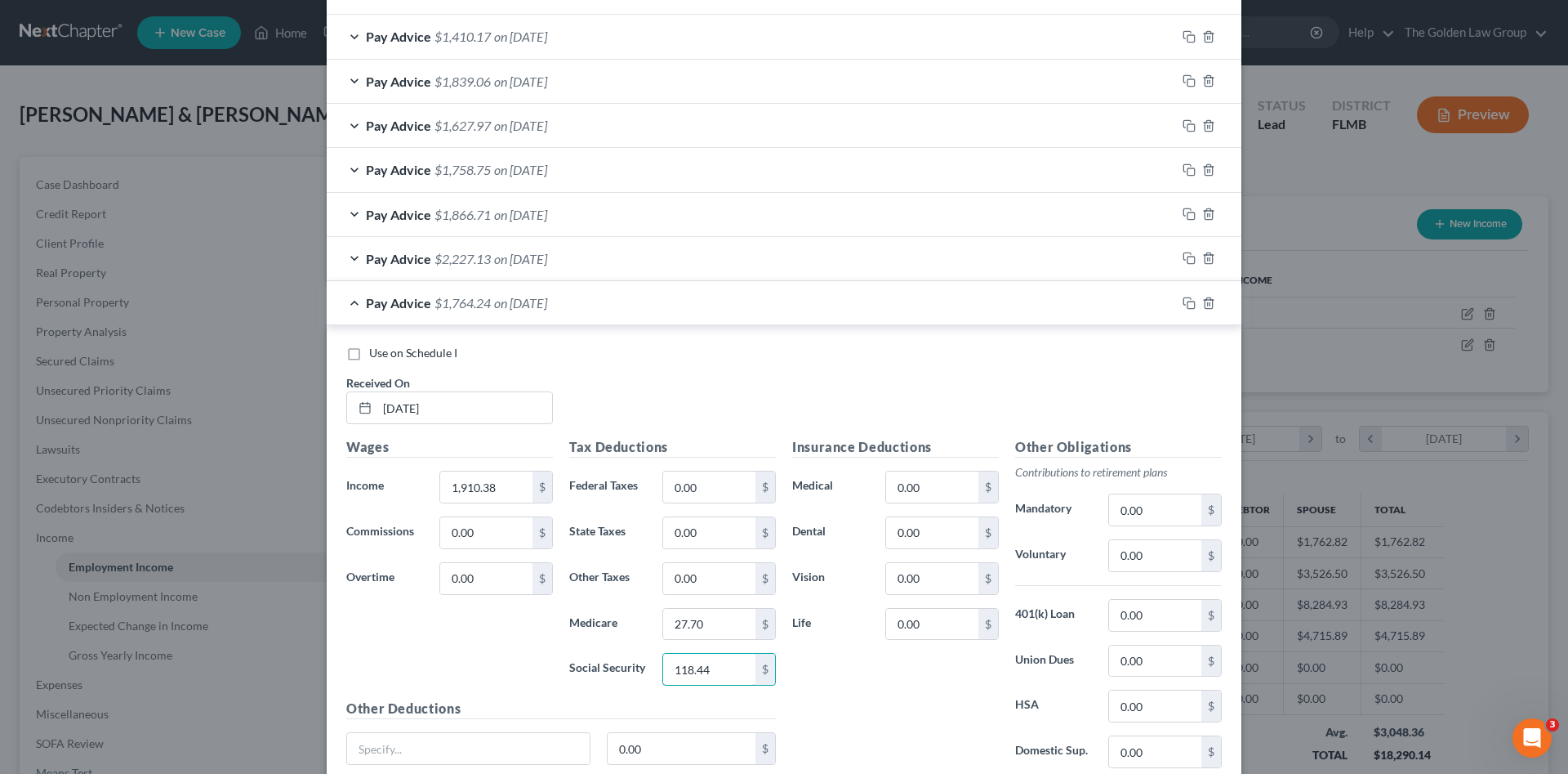
type input "118.44"
click at [848, 670] on div "Insurance Deductions Medical 0.00 $ Dental 0.00 $ Vision 0.00 $ Life 0.00 $" at bounding box center [896, 609] width 223 height 344
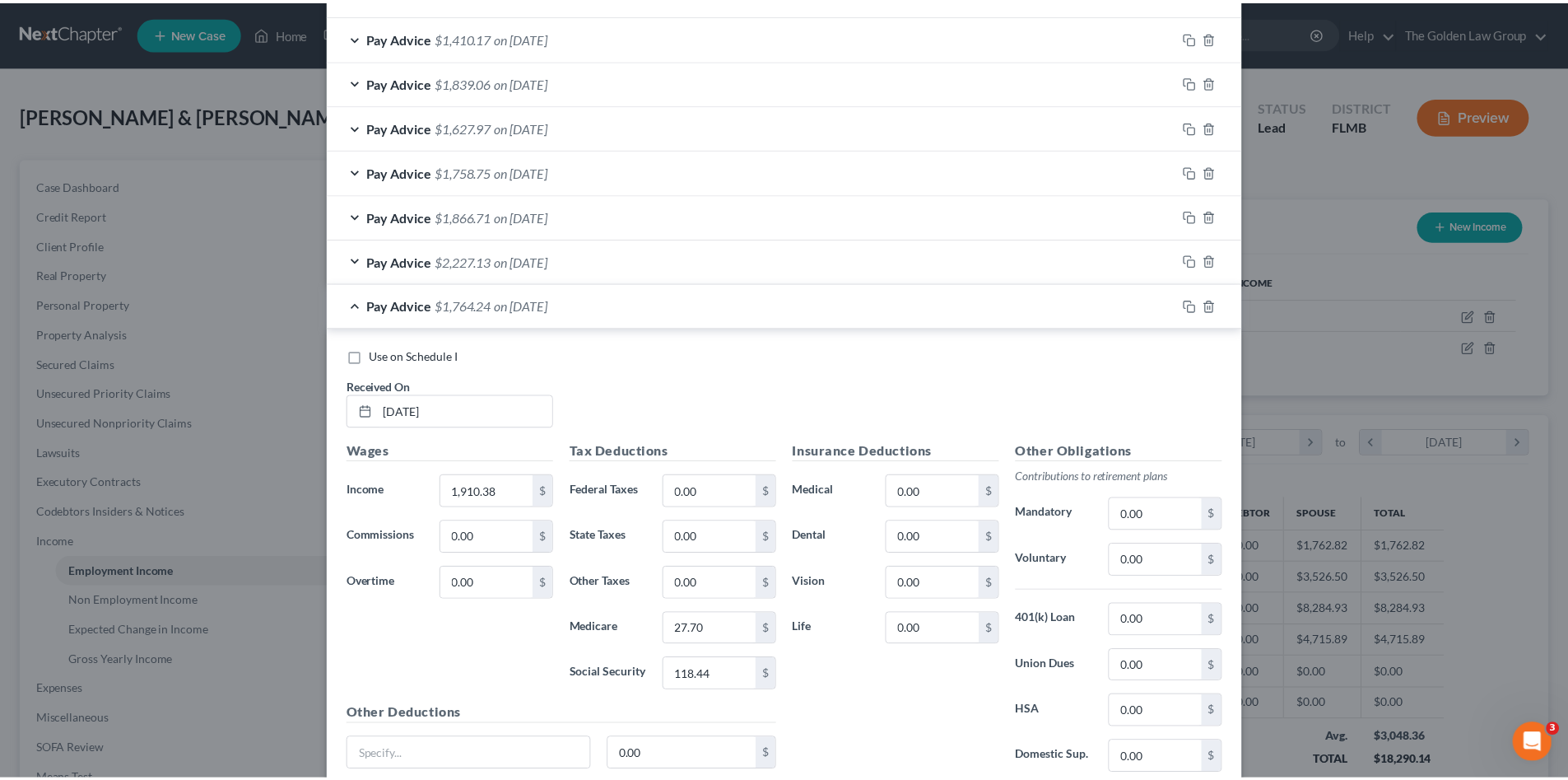
scroll to position [948, 0]
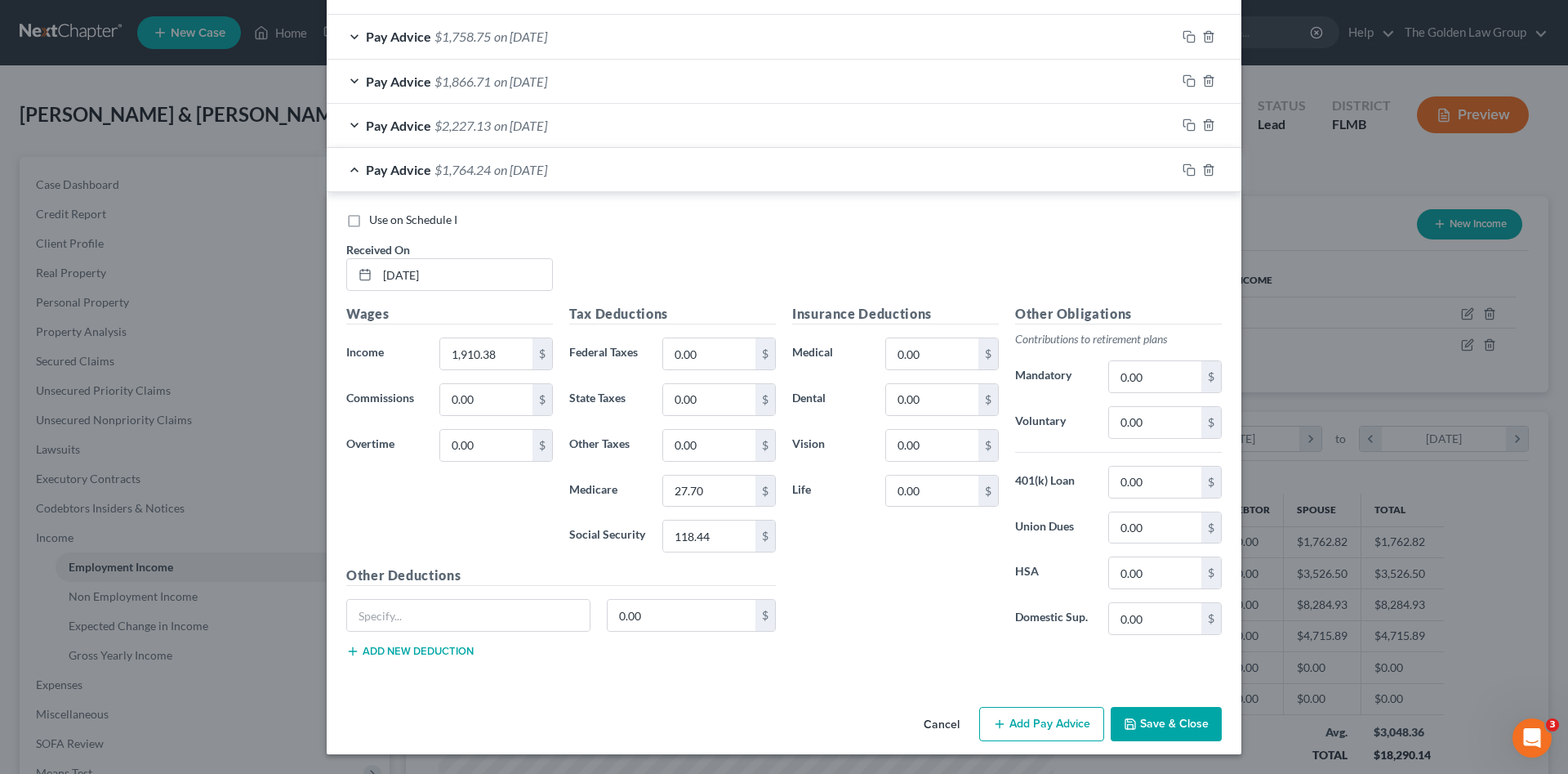
click at [1165, 720] on button "Save & Close" at bounding box center [1166, 724] width 111 height 34
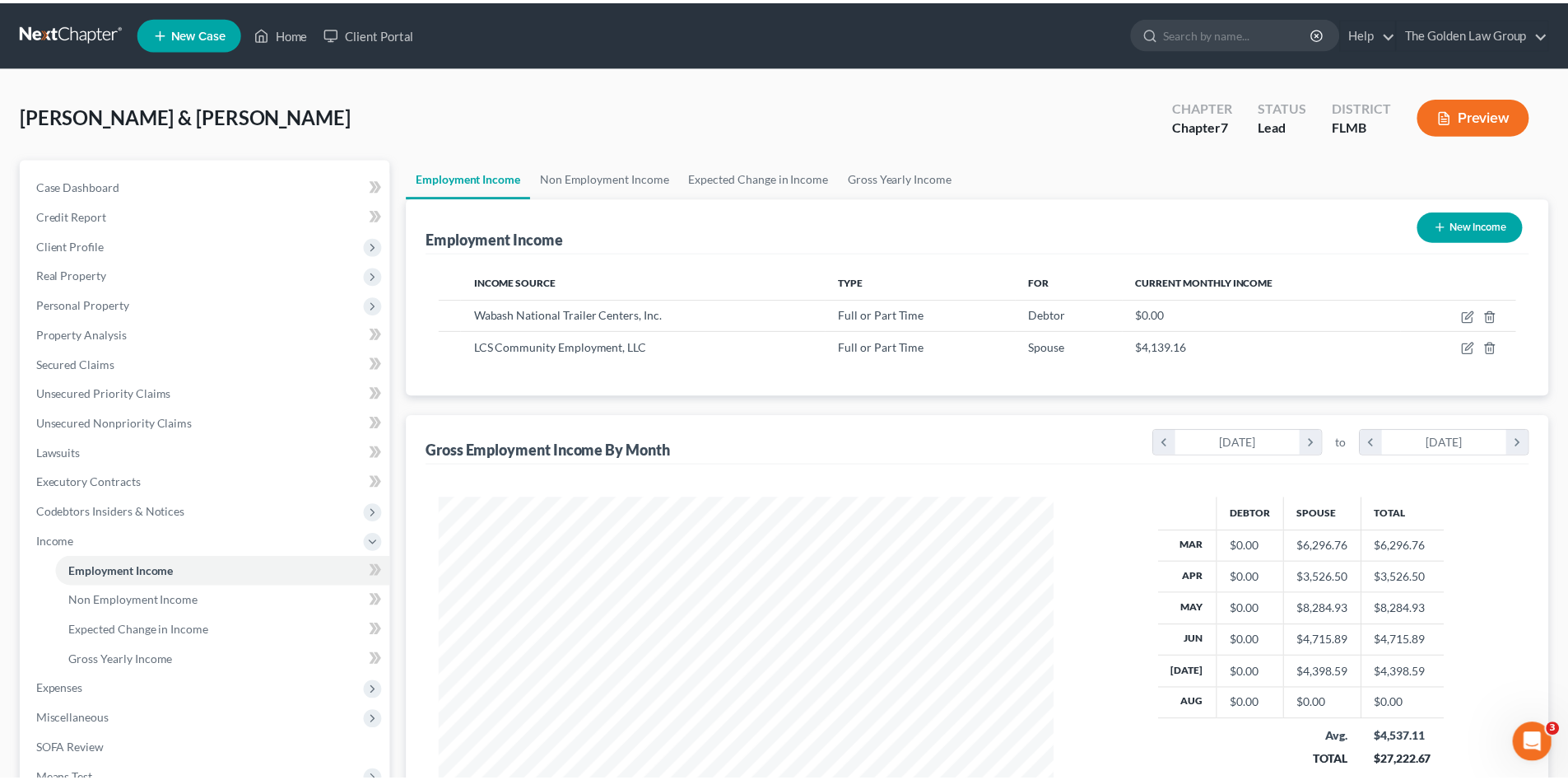
scroll to position [823063, 822548]
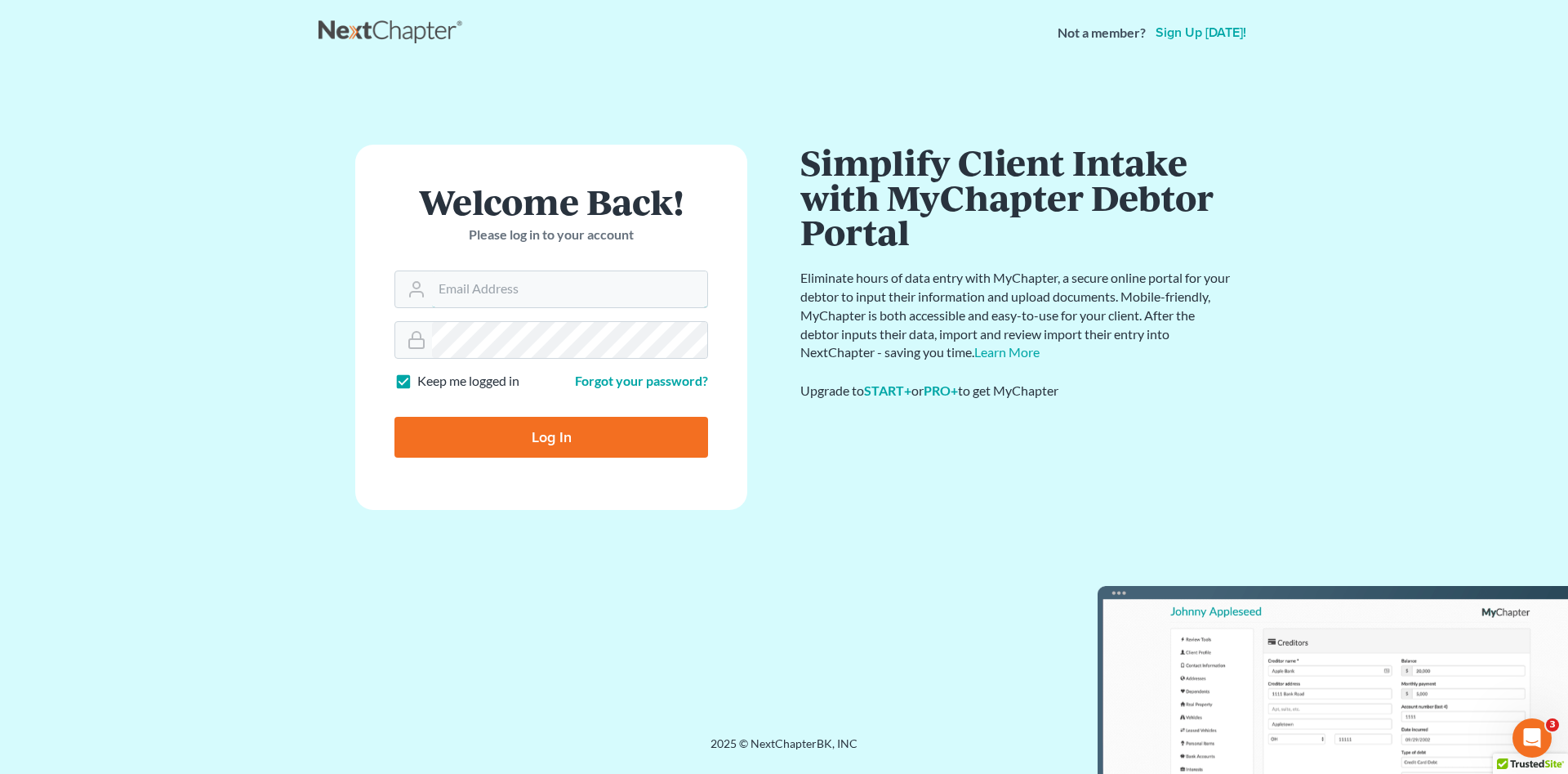
type input "[PERSON_NAME][EMAIL_ADDRESS][DOMAIN_NAME]"
click at [498, 452] on input "Log In" at bounding box center [550, 437] width 313 height 41
type input "Thinking..."
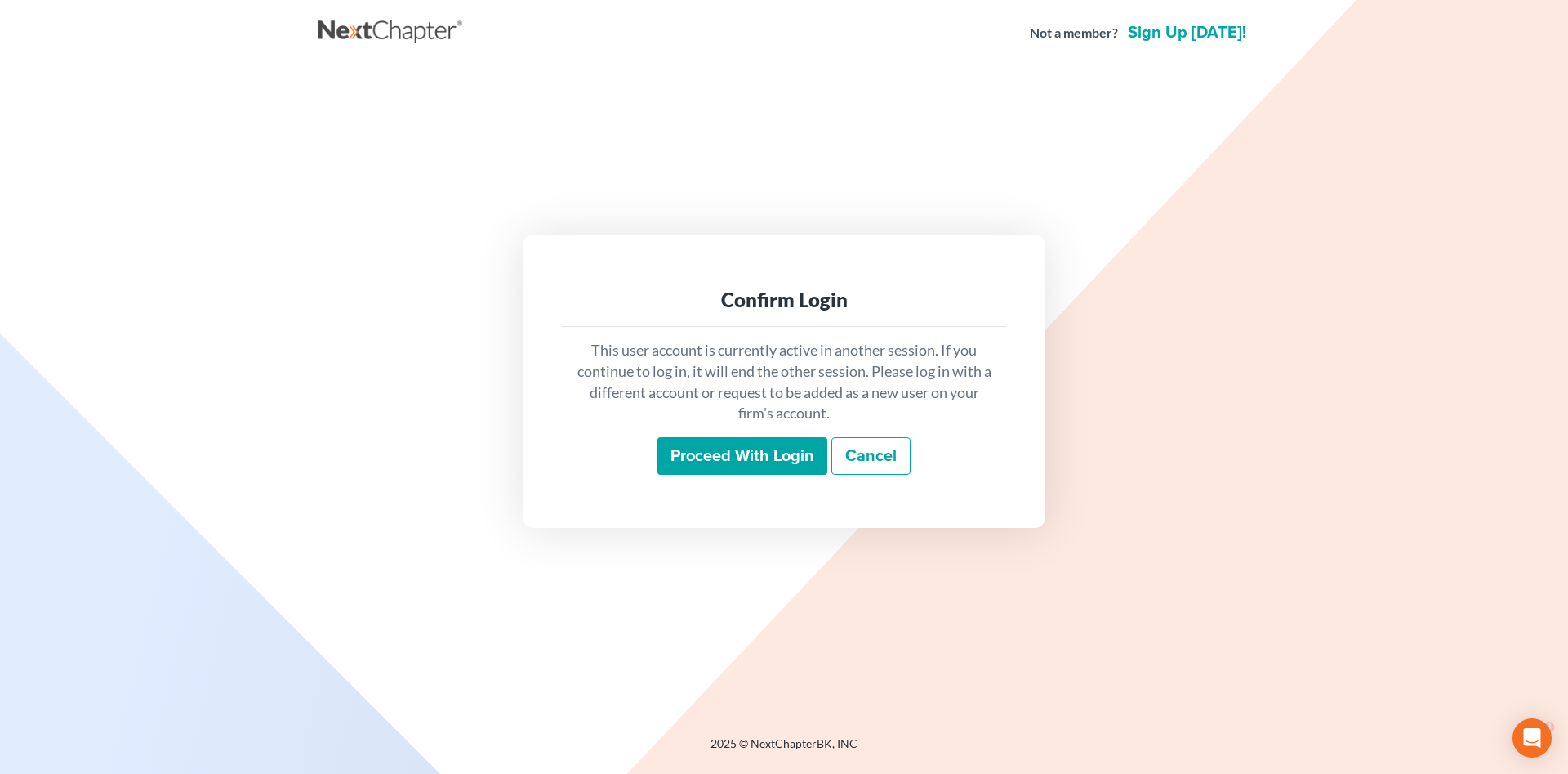
click at [722, 453] on input "Proceed with login" at bounding box center [742, 456] width 170 height 37
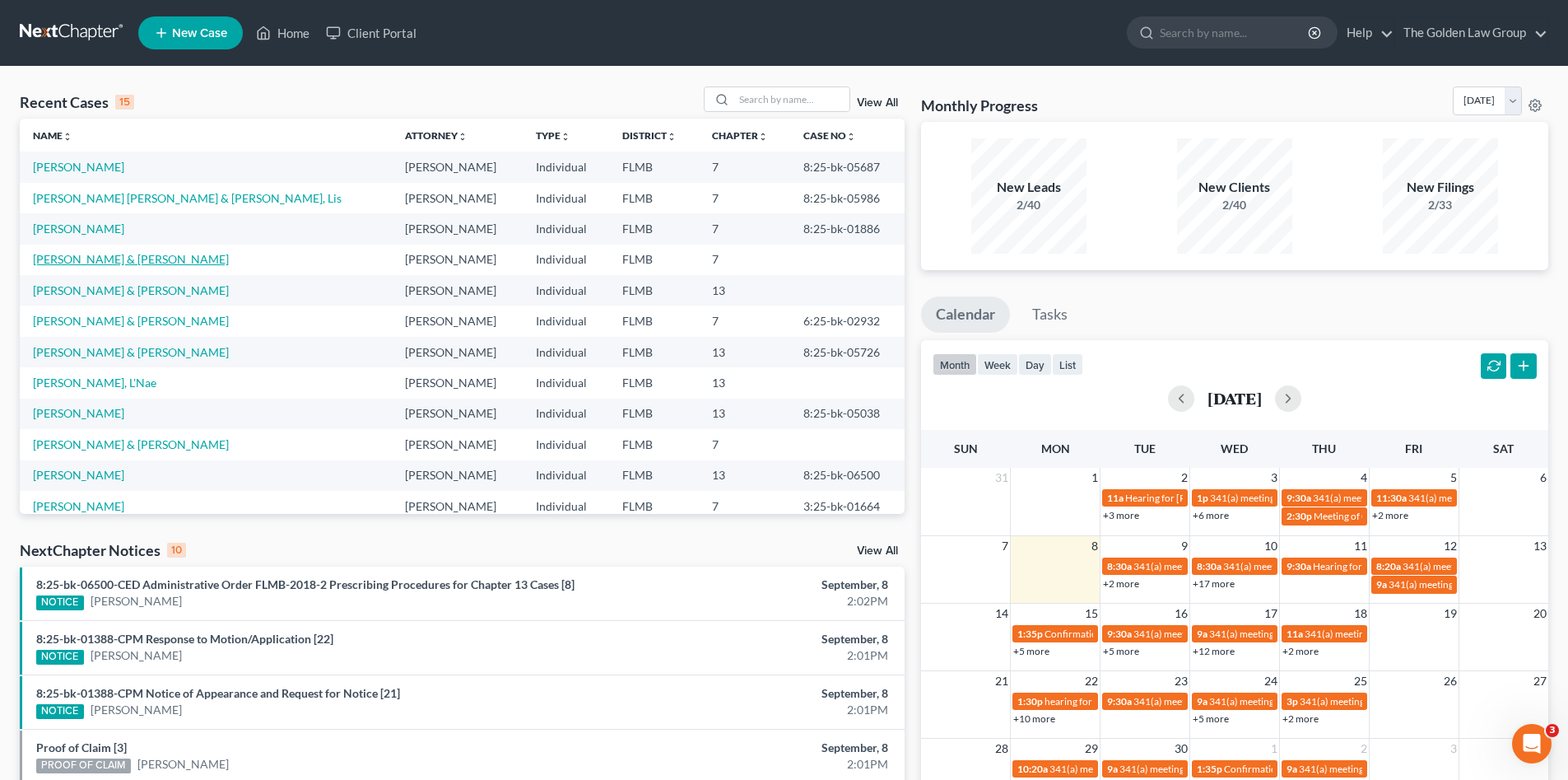
click at [100, 266] on link "[PERSON_NAME] & [PERSON_NAME]" at bounding box center [131, 258] width 196 height 14
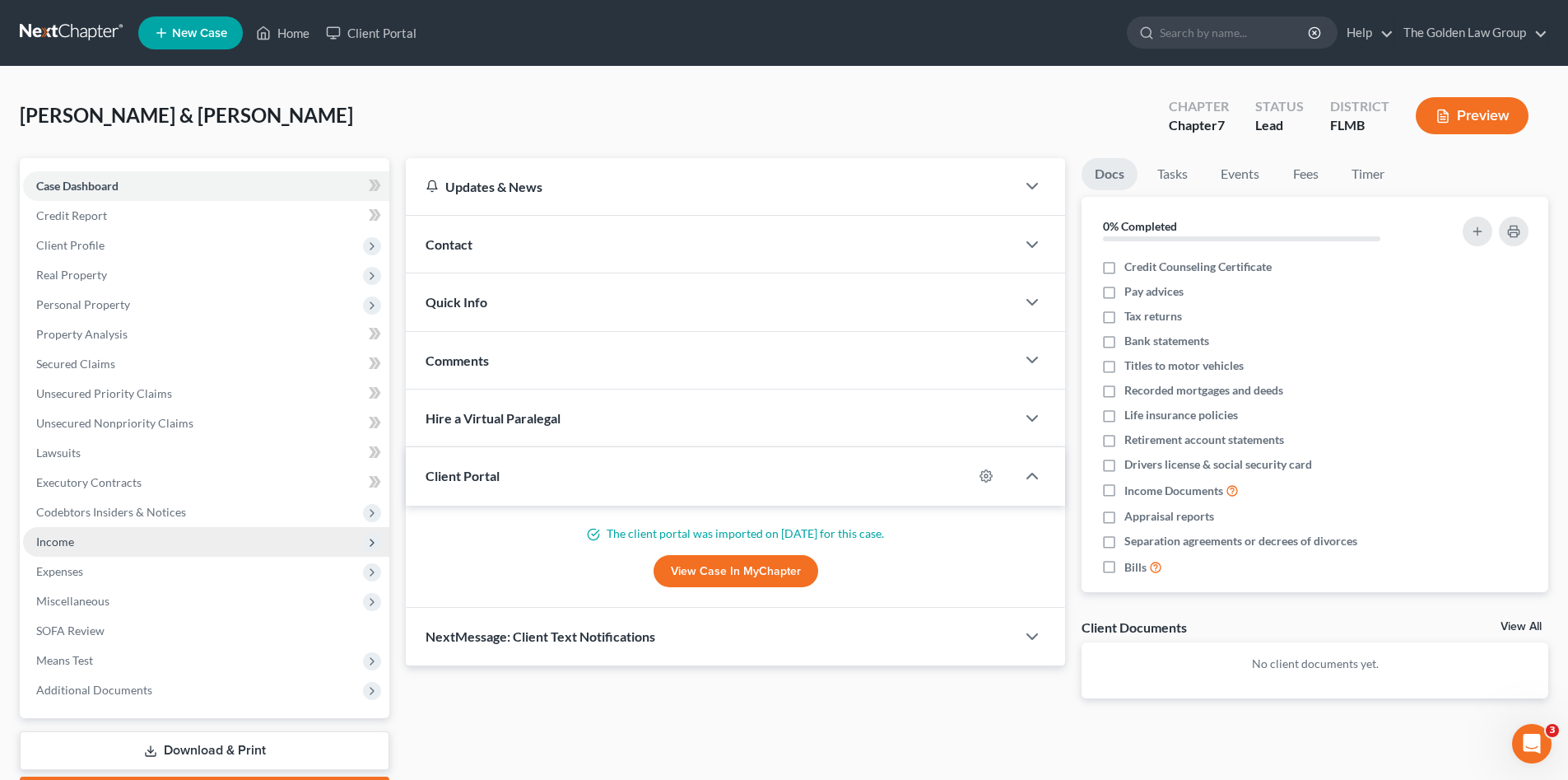
click at [97, 545] on span "Income" at bounding box center [207, 542] width 367 height 30
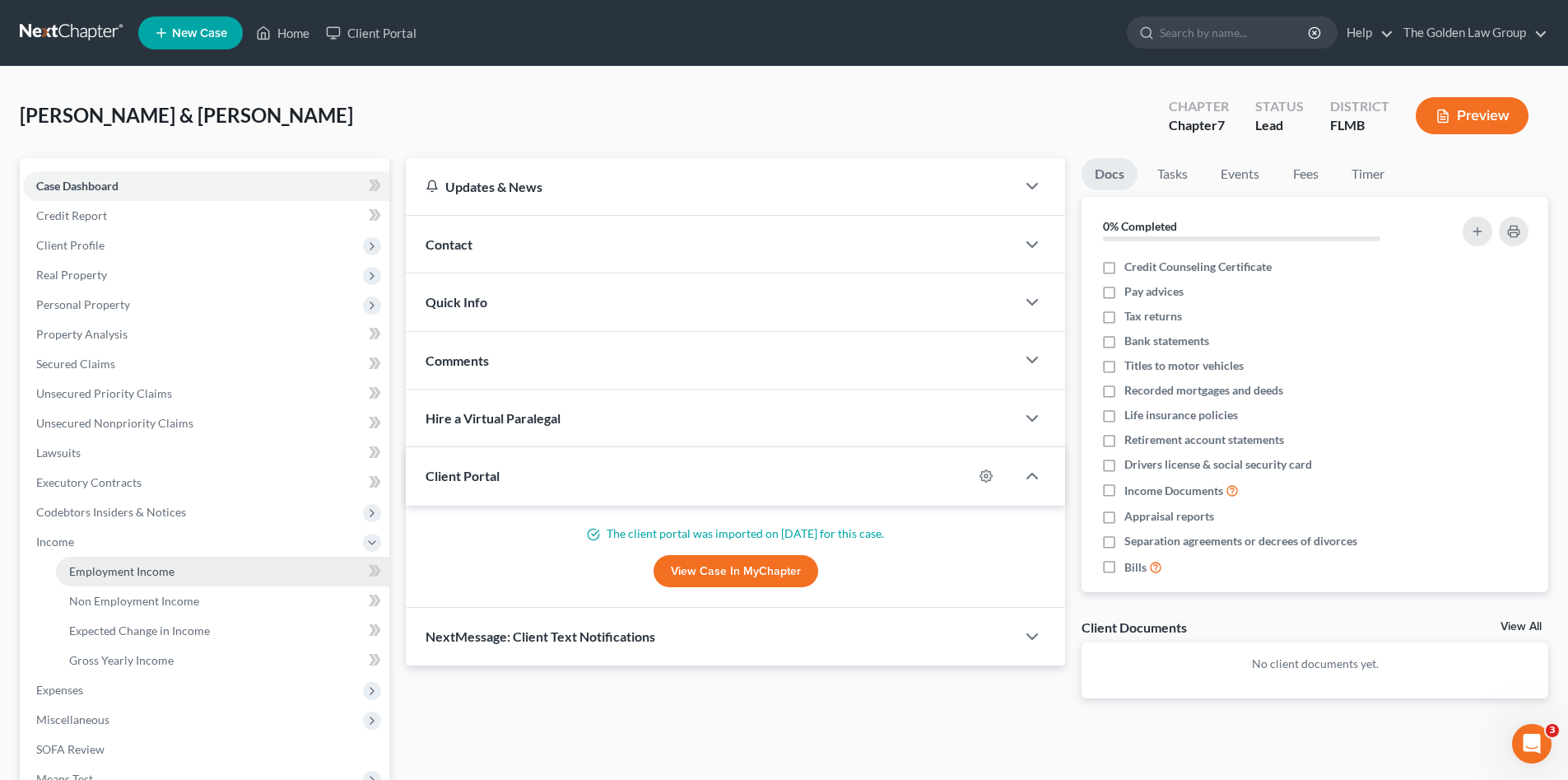
click at [166, 578] on span "Employment Income" at bounding box center [122, 571] width 105 height 14
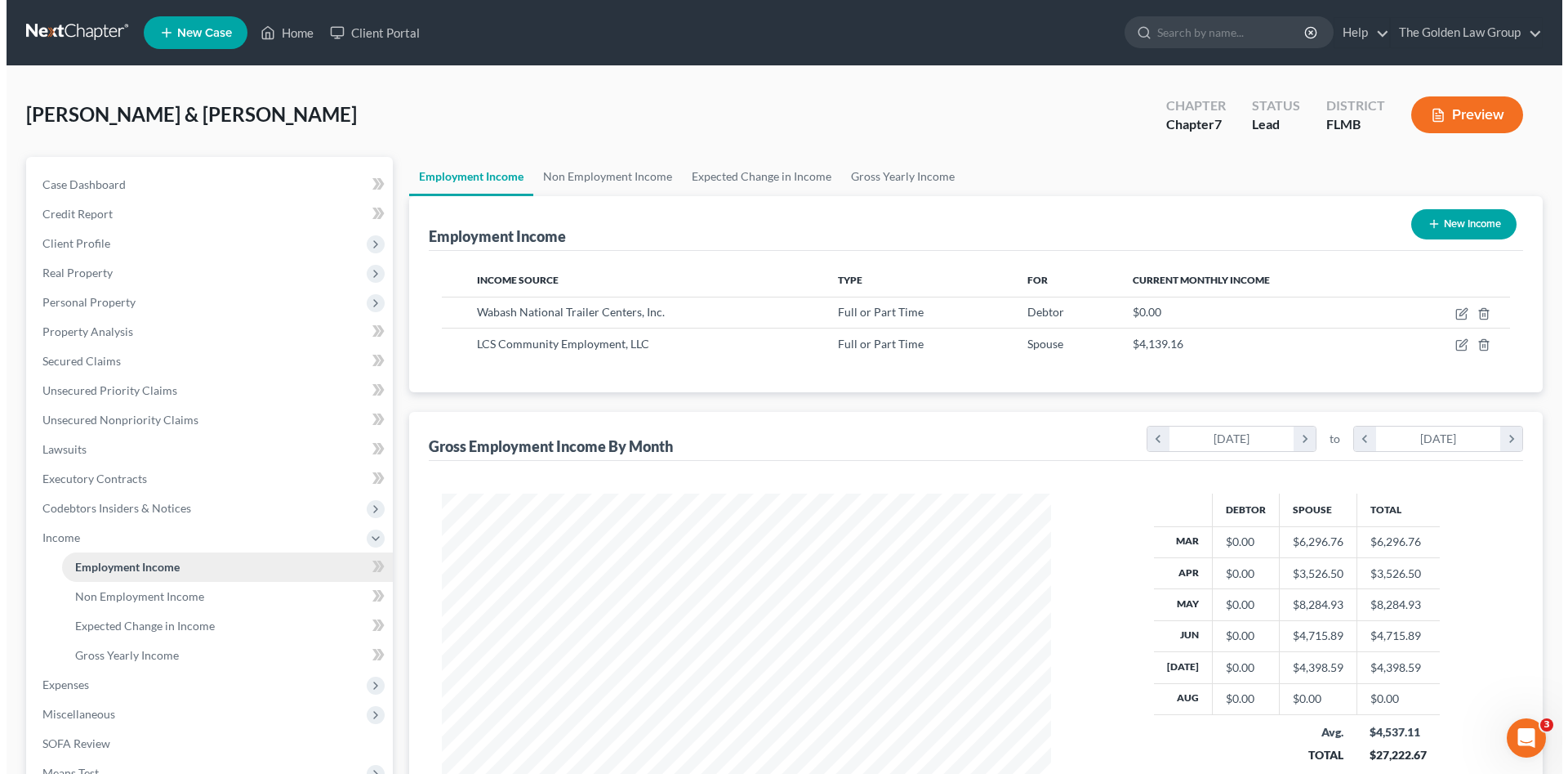
scroll to position [305, 642]
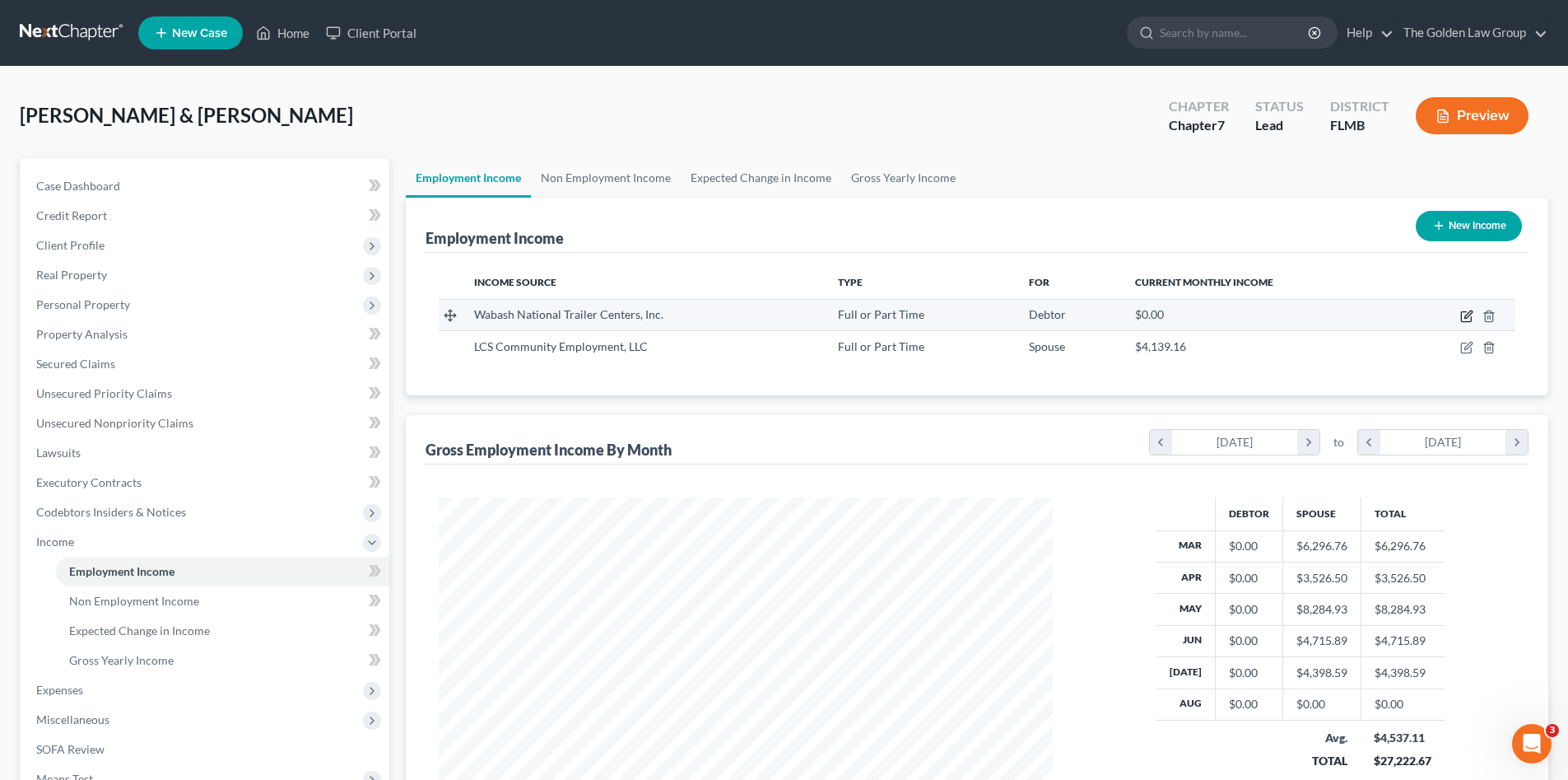
click at [1469, 316] on icon "button" at bounding box center [1468, 313] width 7 height 8
select select "0"
select select "15"
select select "3"
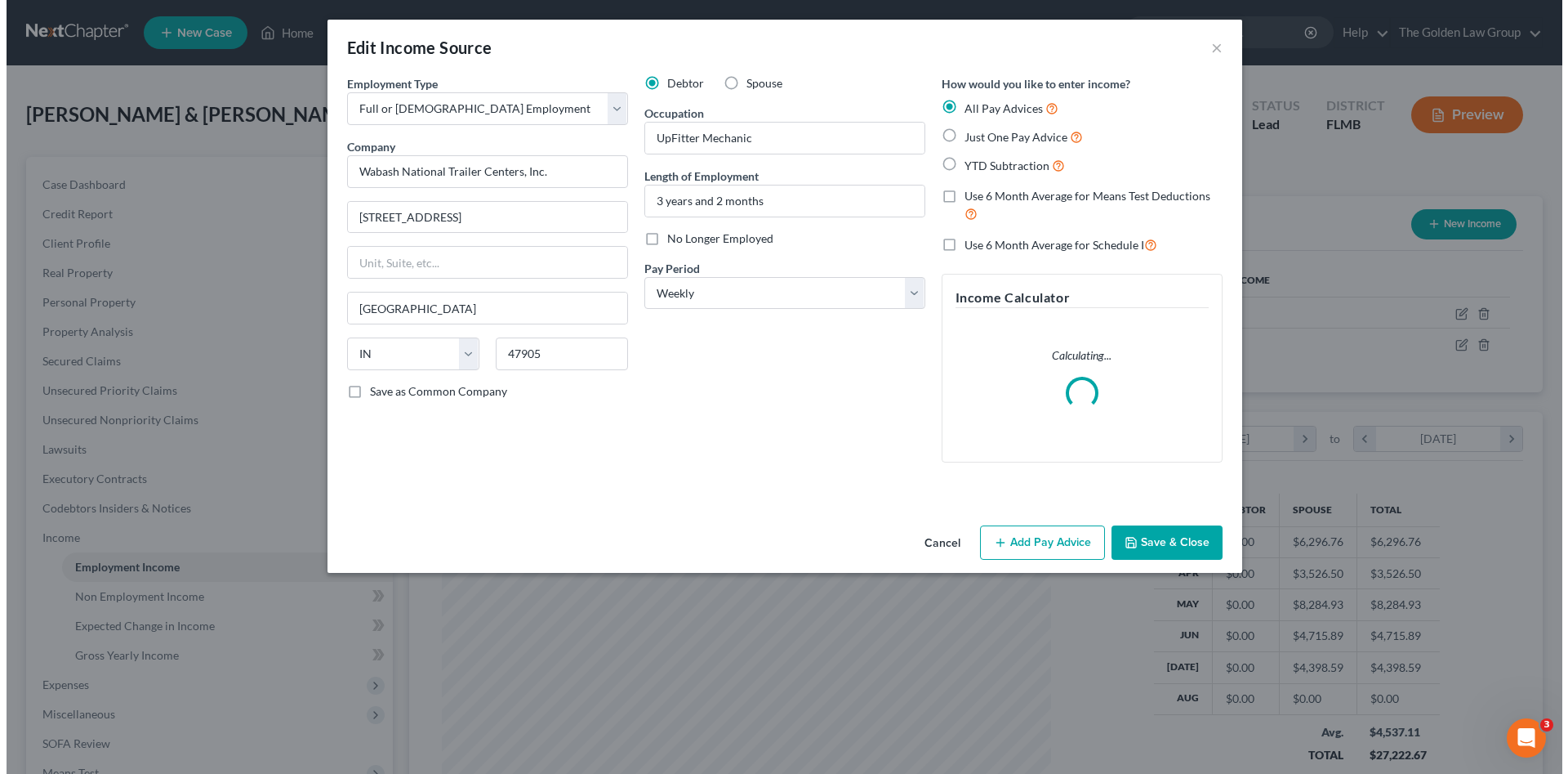
scroll to position [308, 648]
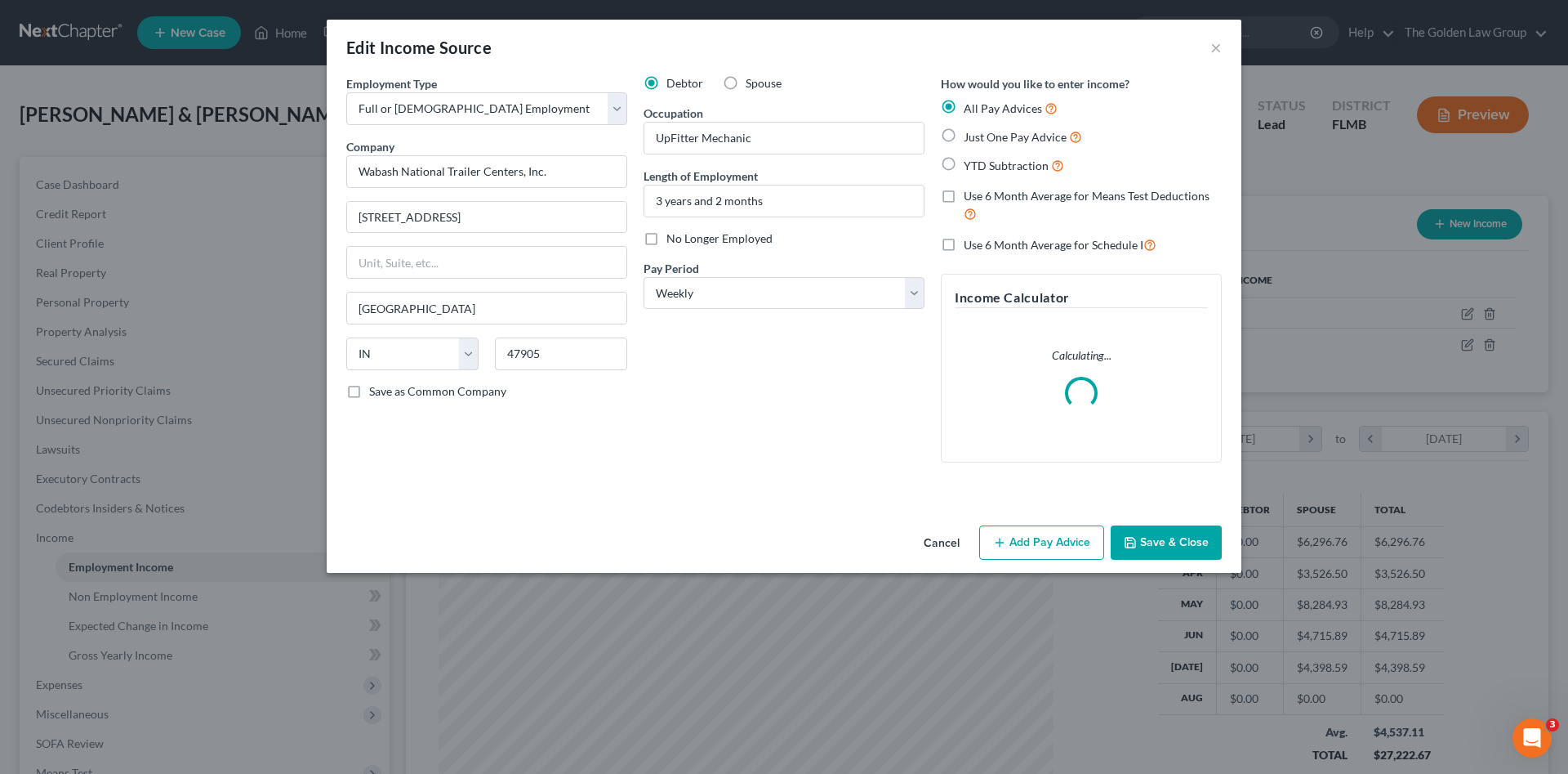
click at [755, 413] on div "Debtor Spouse Occupation UpFitter Mechanic Length of Employment 3 years and 2 m…" at bounding box center [784, 275] width 298 height 400
click at [1020, 533] on button "Add Pay Advice" at bounding box center [1041, 542] width 125 height 34
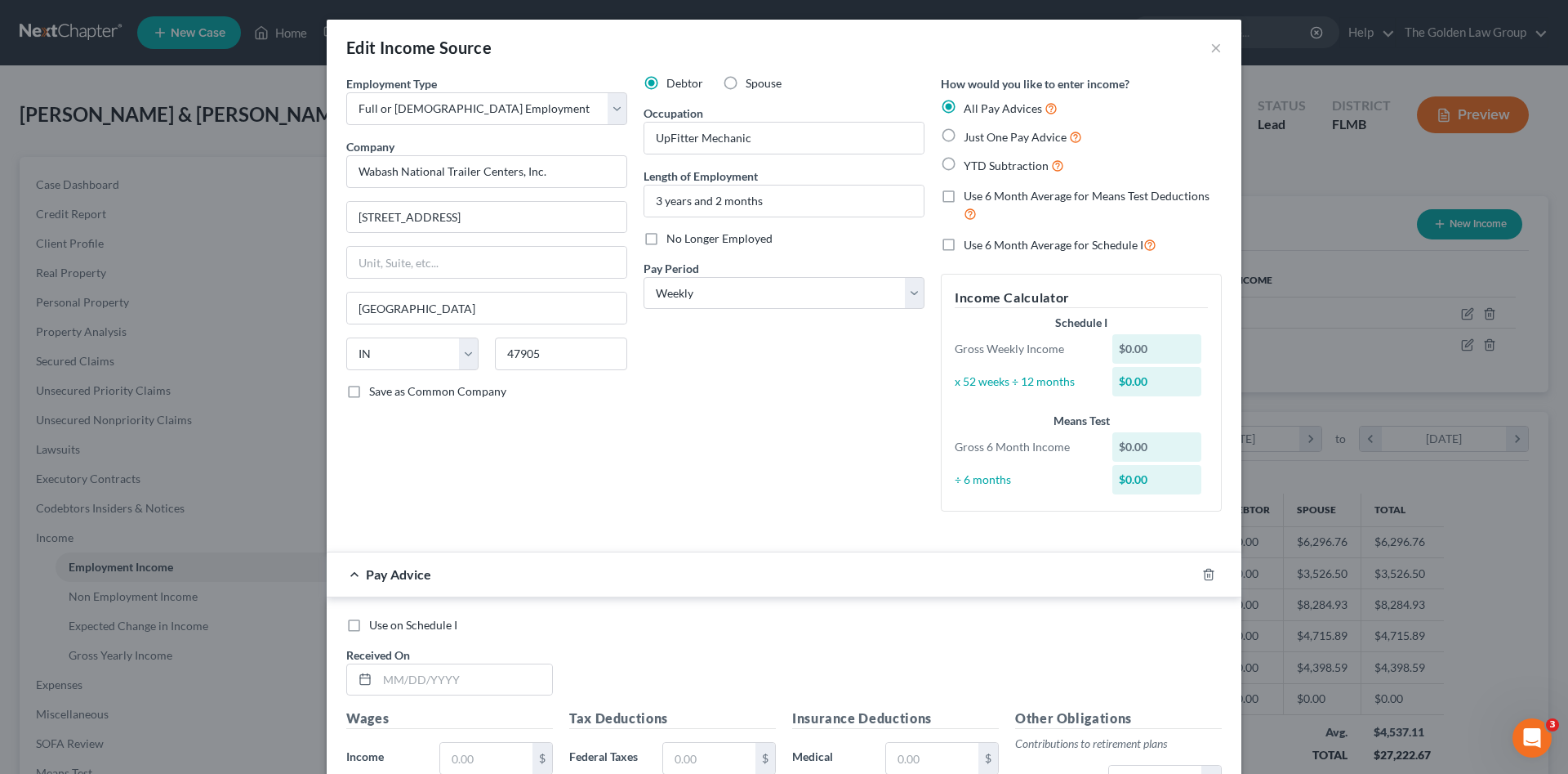
scroll to position [164, 0]
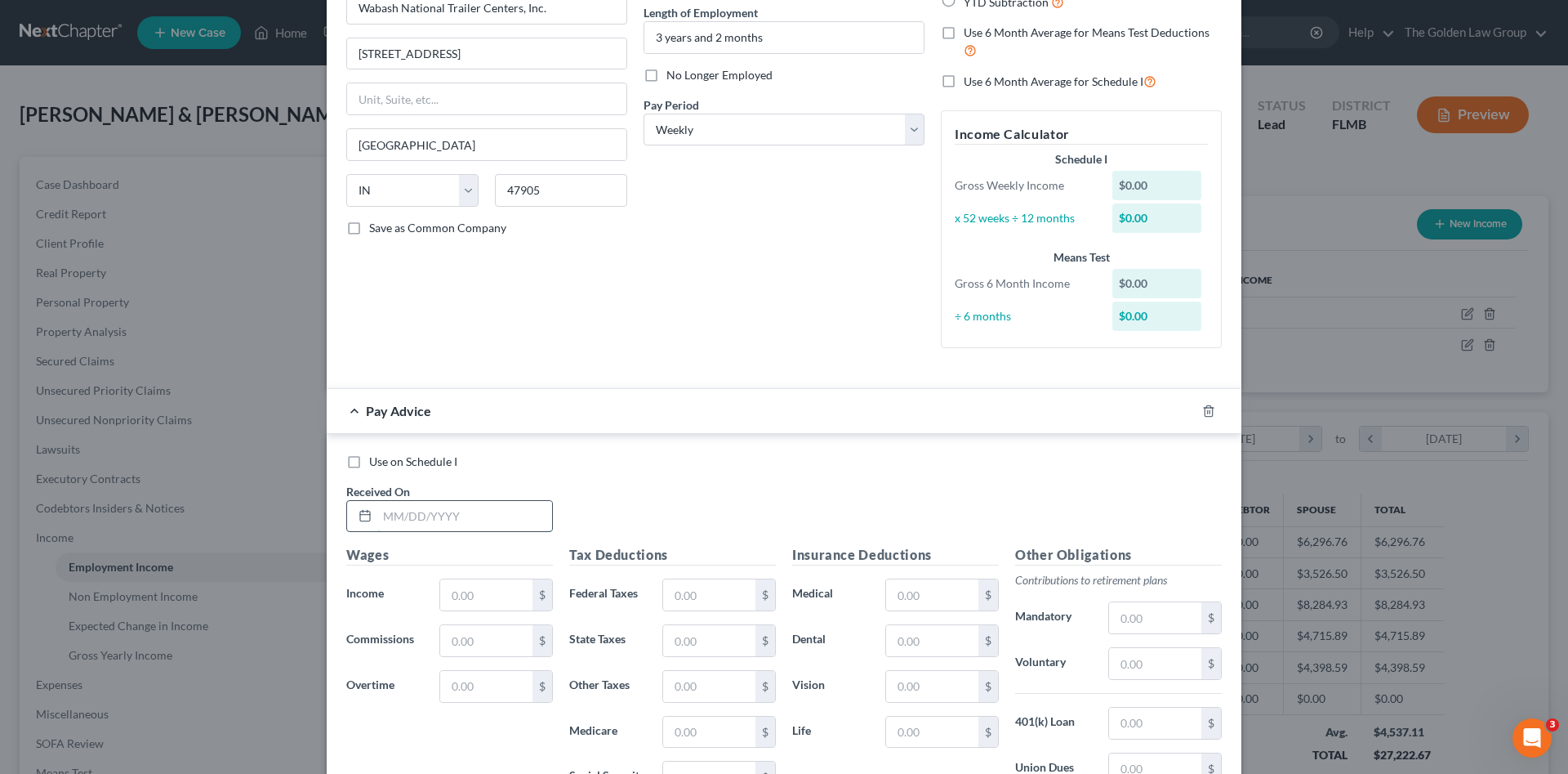
click at [430, 514] on input "text" at bounding box center [464, 517] width 174 height 31
type input "[DATE]"
type input "1,200.00"
type input "100.35"
type input "13.89"
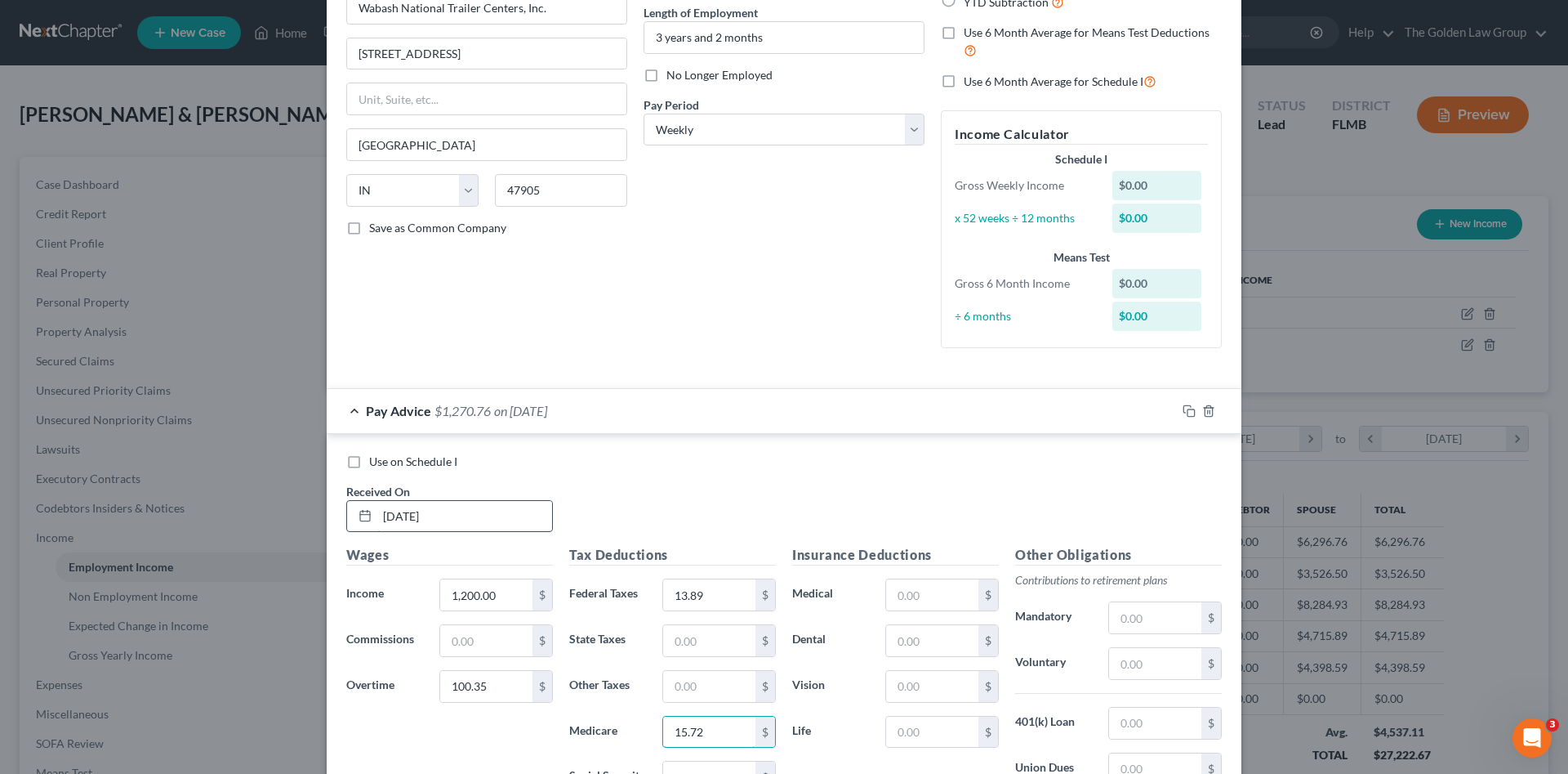
type input "15.72"
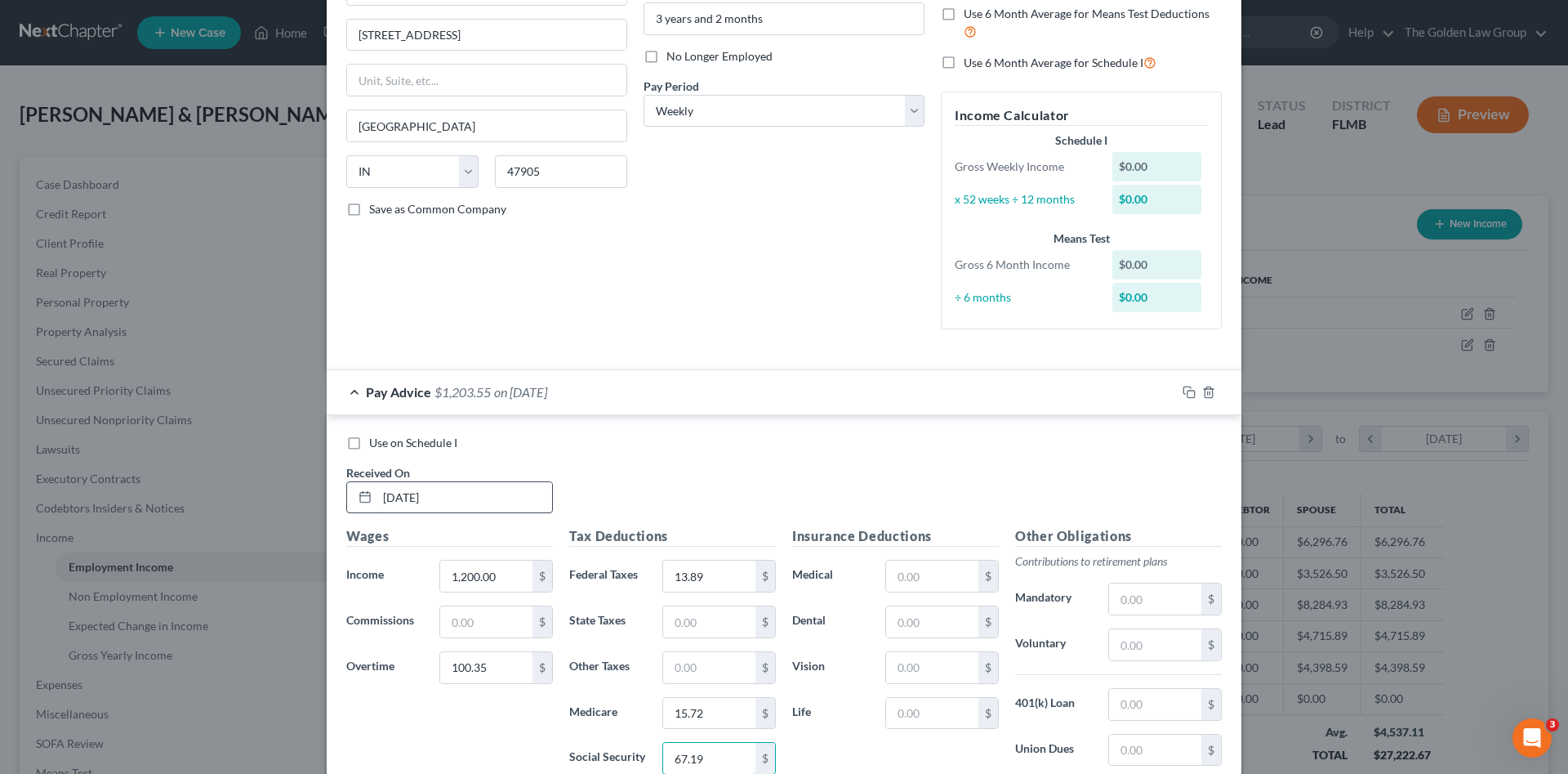
type input "67.19"
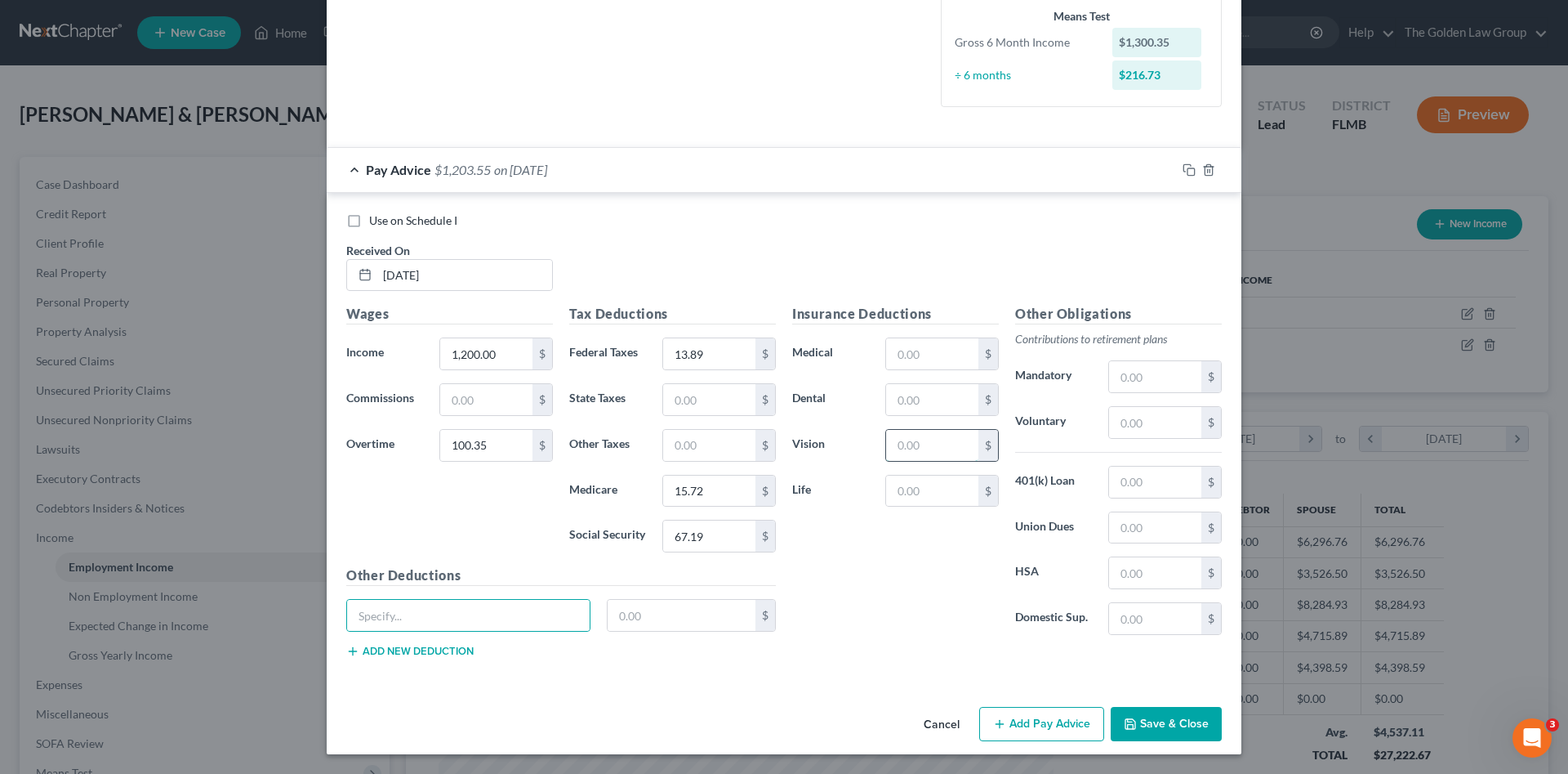
click at [933, 444] on input "text" at bounding box center [932, 446] width 93 height 31
type input "8.66"
click at [897, 493] on input "text" at bounding box center [932, 491] width 93 height 31
type input "3.17"
click at [926, 352] on input "text" at bounding box center [932, 354] width 93 height 31
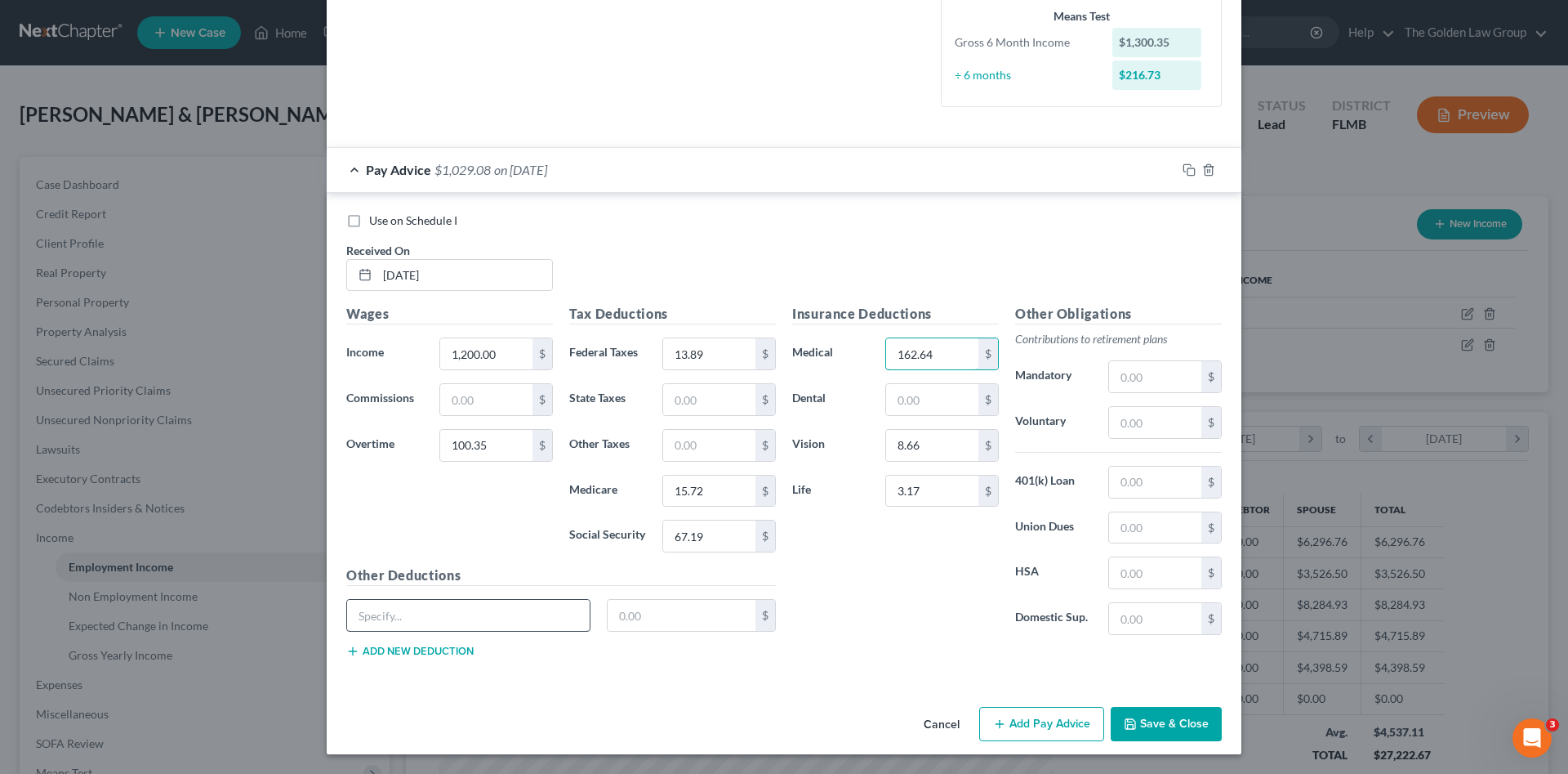
type input "162.64"
click at [548, 619] on input "text" at bounding box center [468, 615] width 242 height 31
type input "Ltd Deduction"
type input "4.09"
click at [1163, 566] on input "text" at bounding box center [1156, 573] width 93 height 31
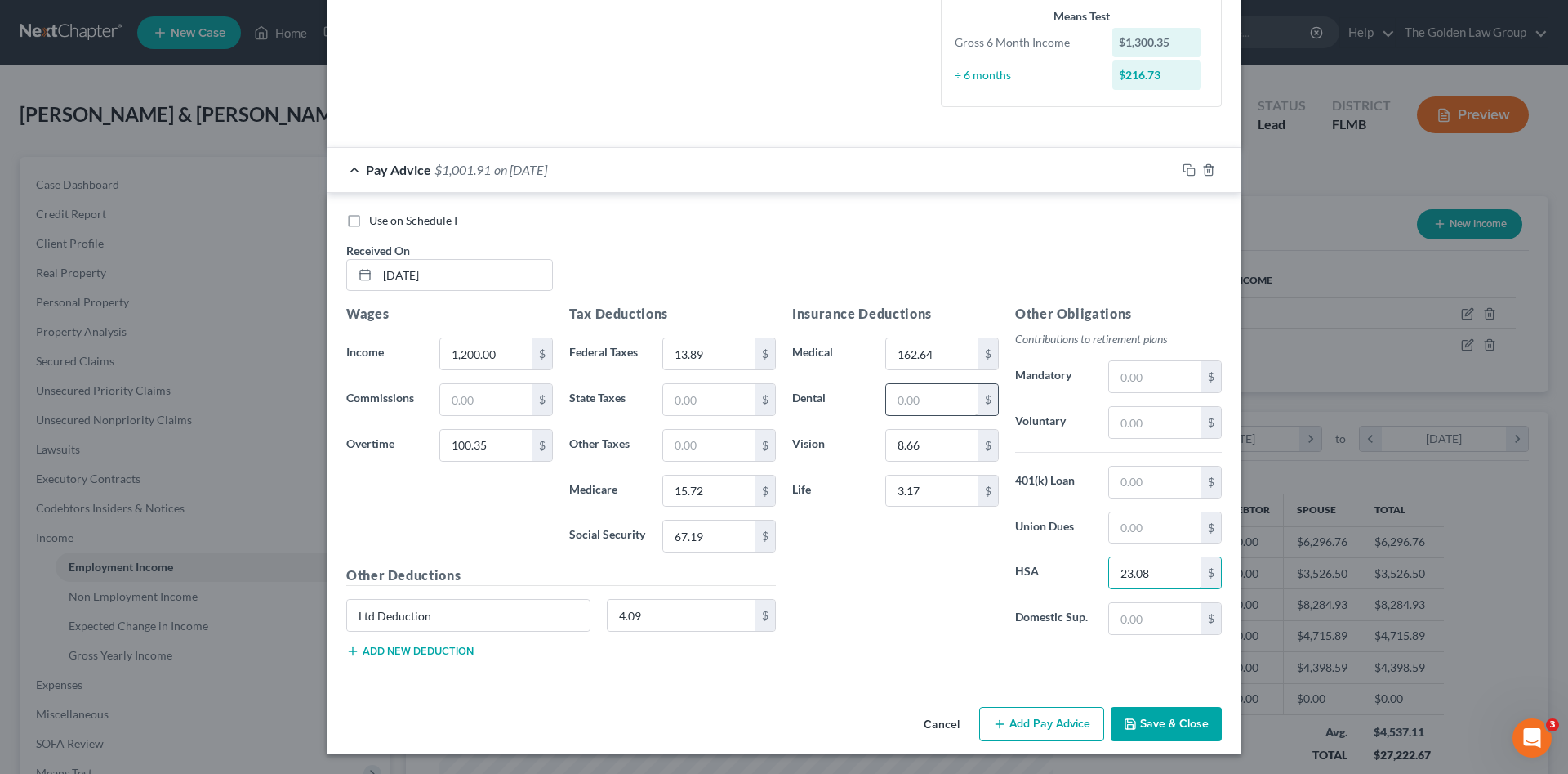
type input "23.08"
click at [953, 408] on input "text" at bounding box center [932, 399] width 93 height 31
type input "22.46"
click at [448, 649] on button "Add new deduction" at bounding box center [410, 652] width 127 height 13
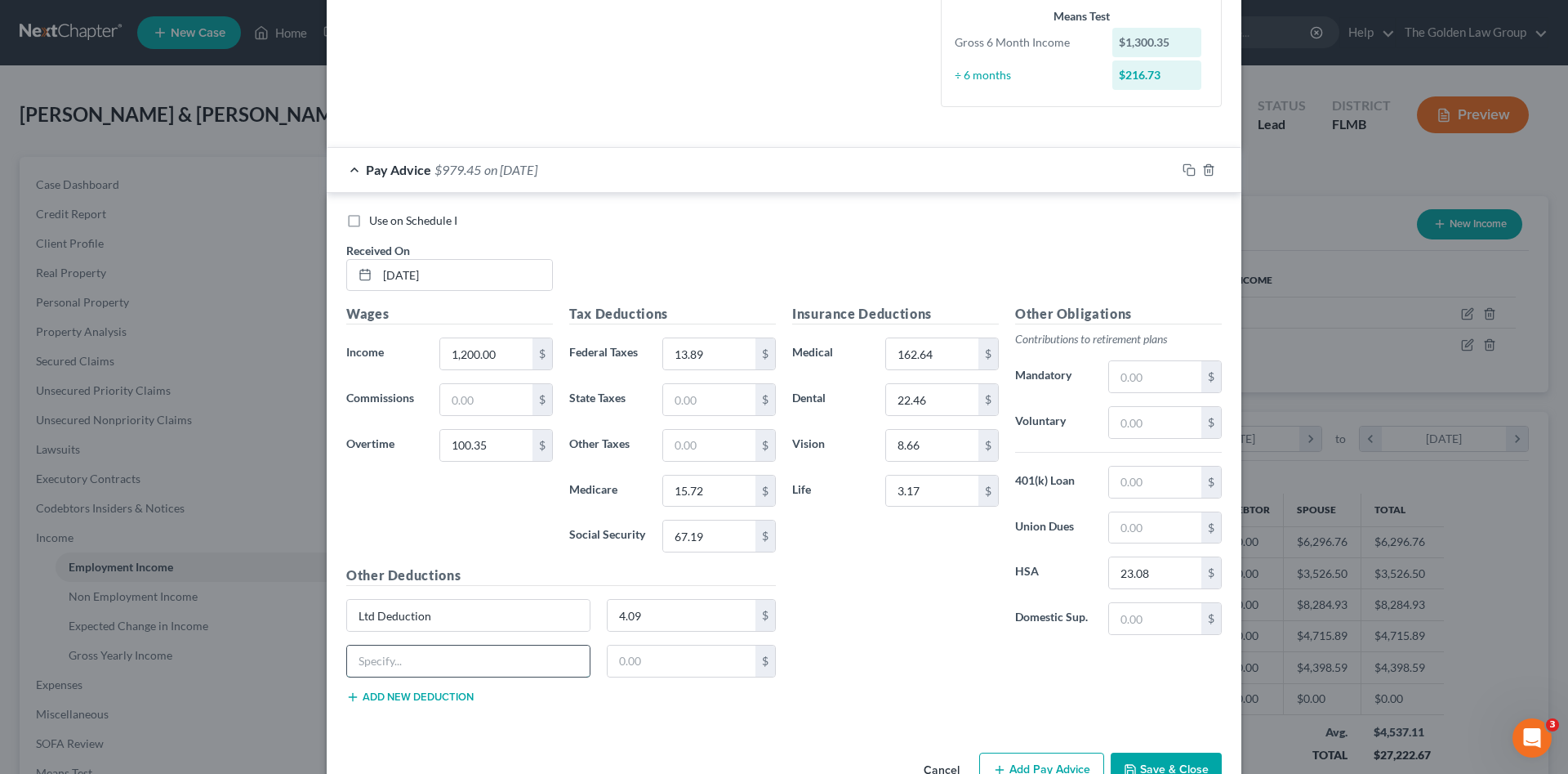
click at [438, 658] on input "text" at bounding box center [468, 662] width 242 height 31
type input "Accident"
type input "2.02"
click at [420, 694] on button "Add new deduction" at bounding box center [410, 697] width 127 height 13
click at [417, 710] on input "text" at bounding box center [468, 707] width 242 height 31
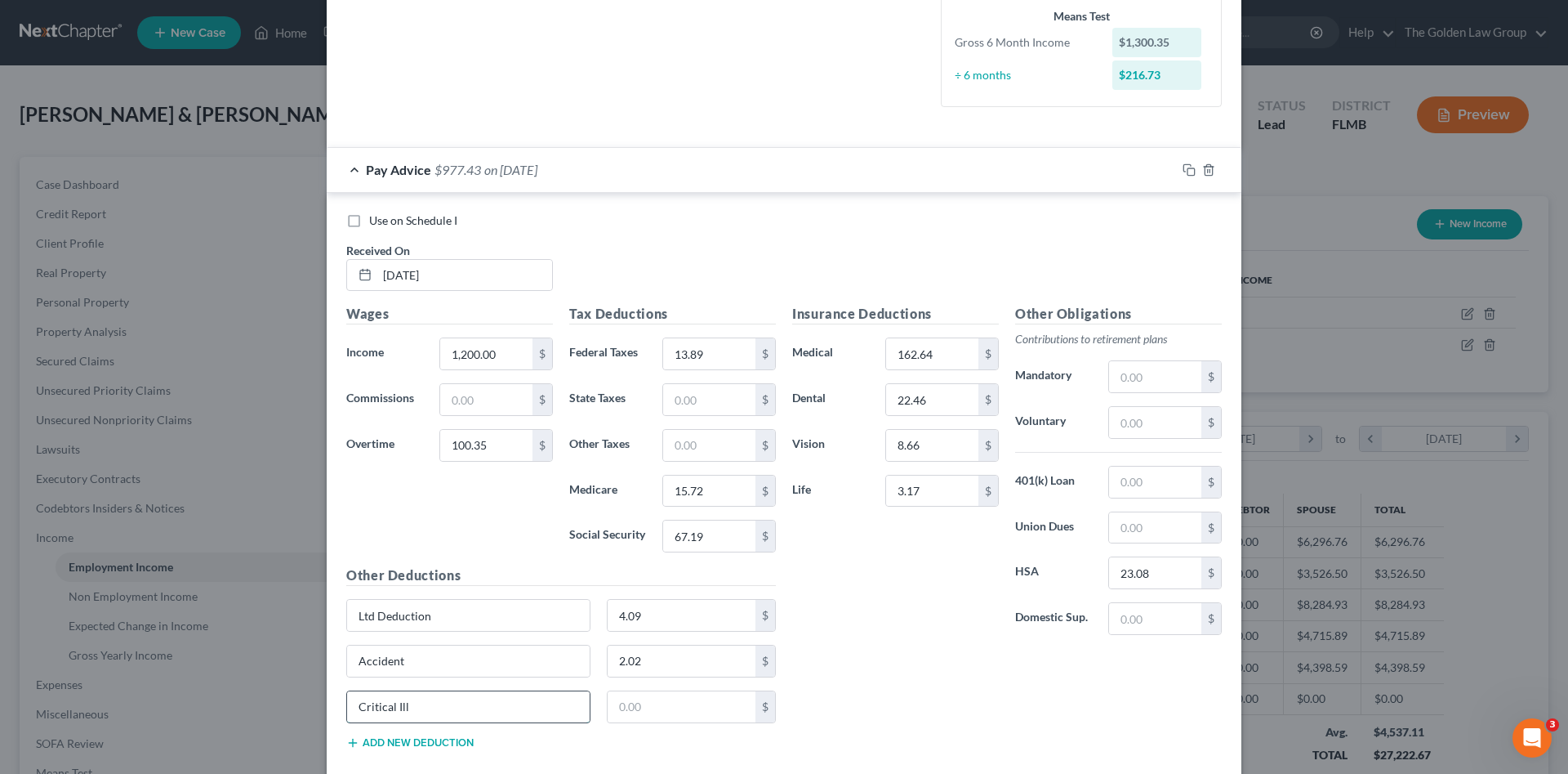
type input "Critical Ill"
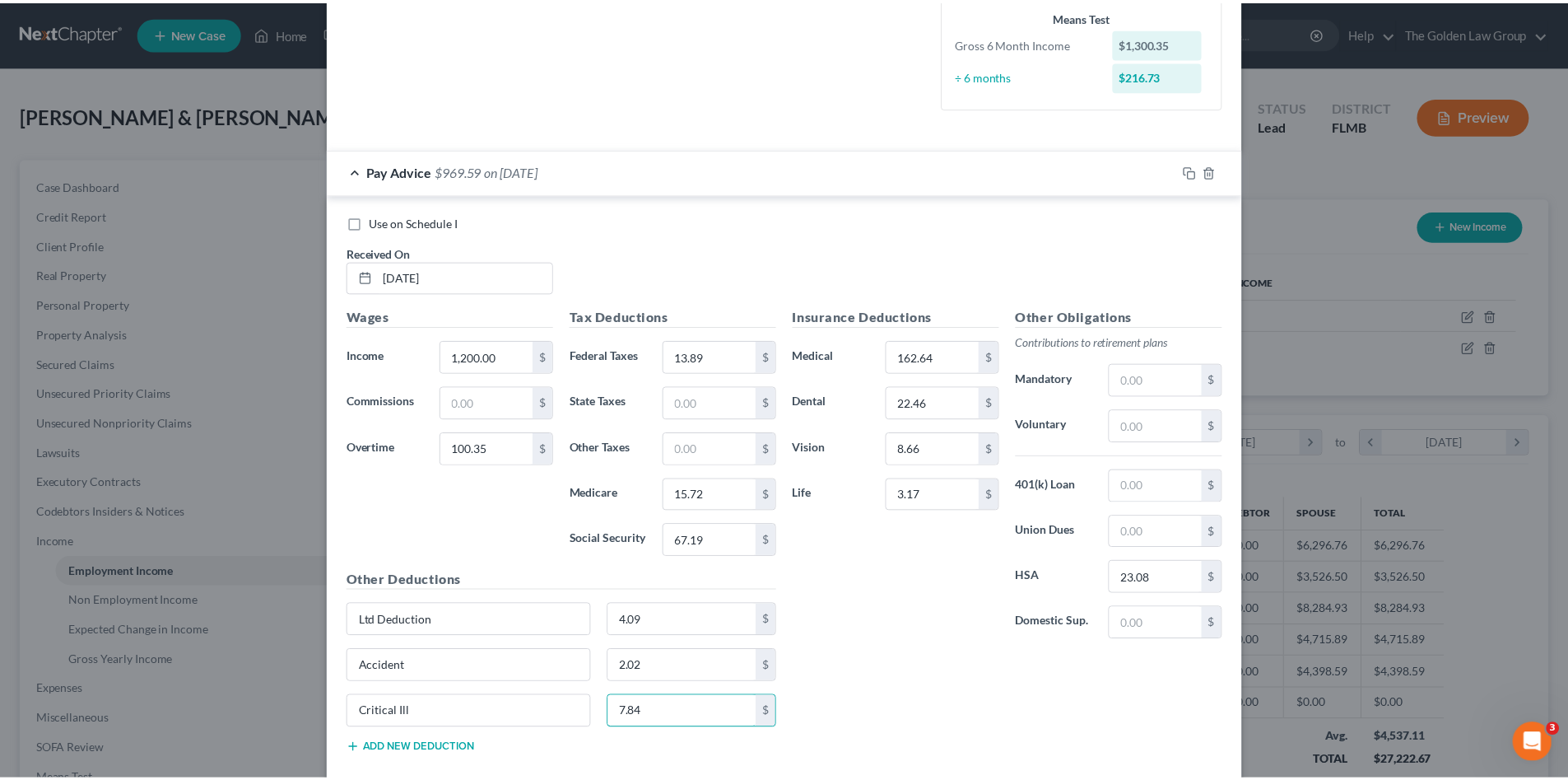
scroll to position [499, 0]
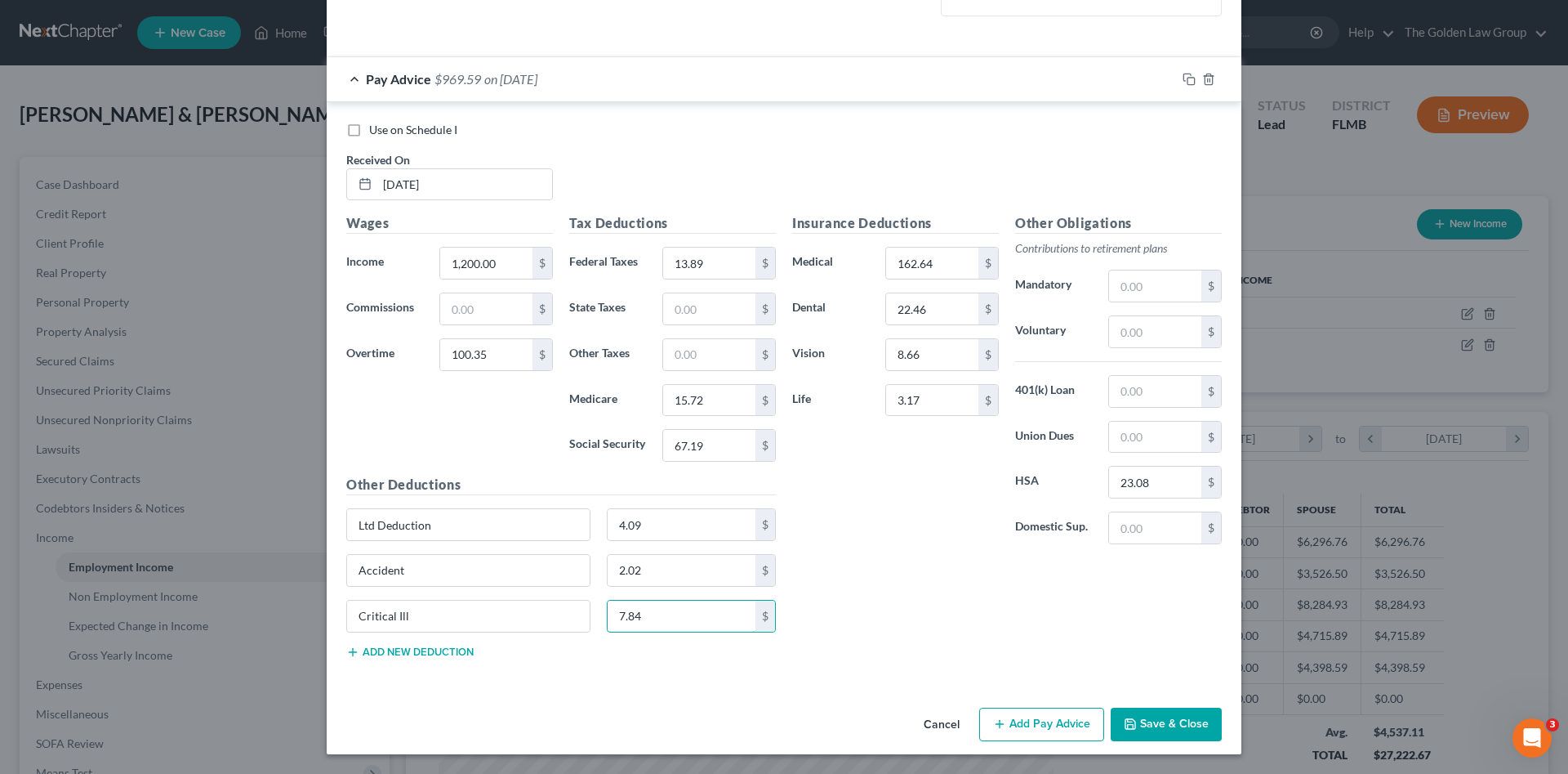
type input "7.84"
click at [1179, 719] on button "Save & Close" at bounding box center [1166, 724] width 111 height 34
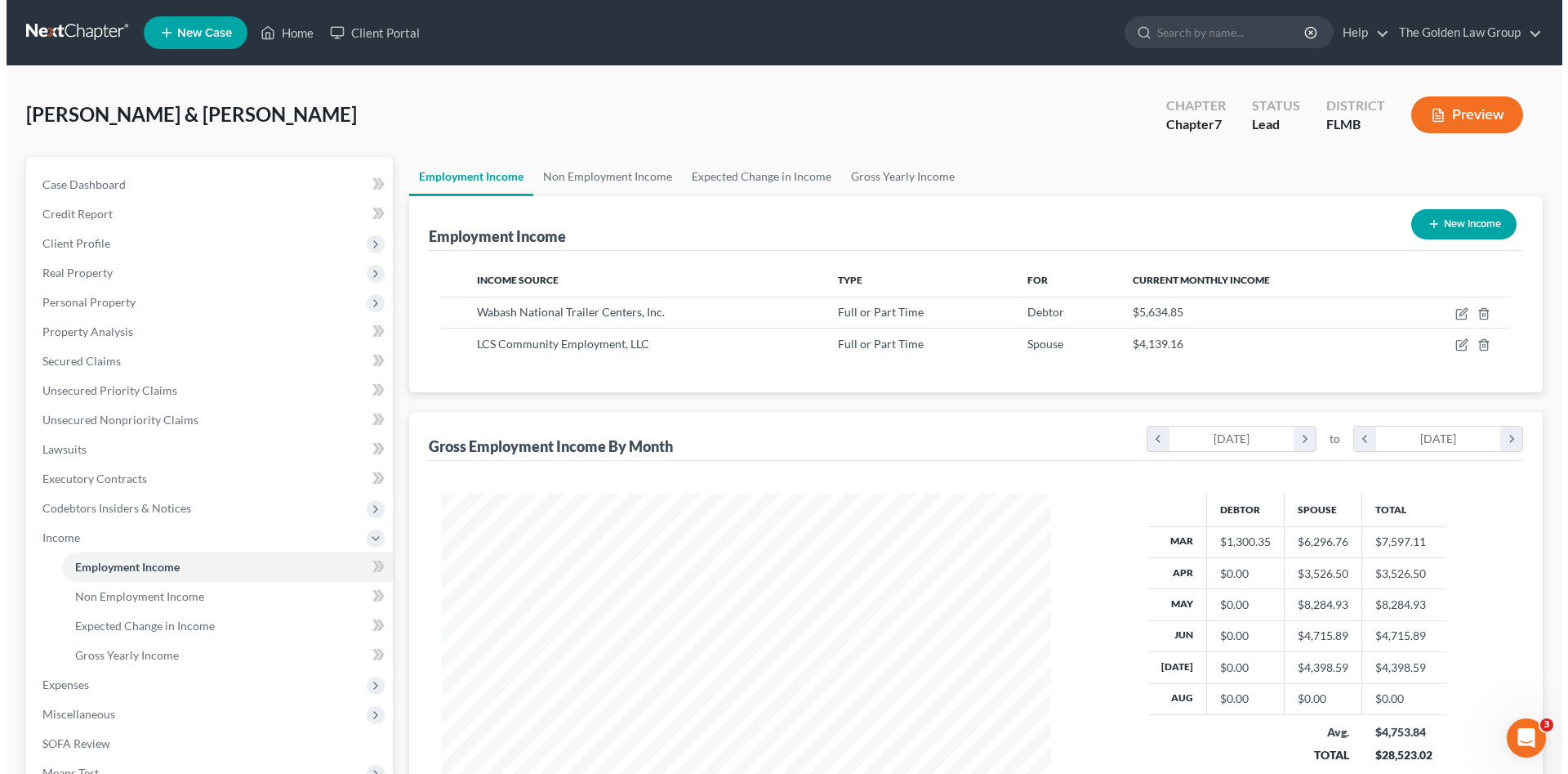
scroll to position [816732, 816044]
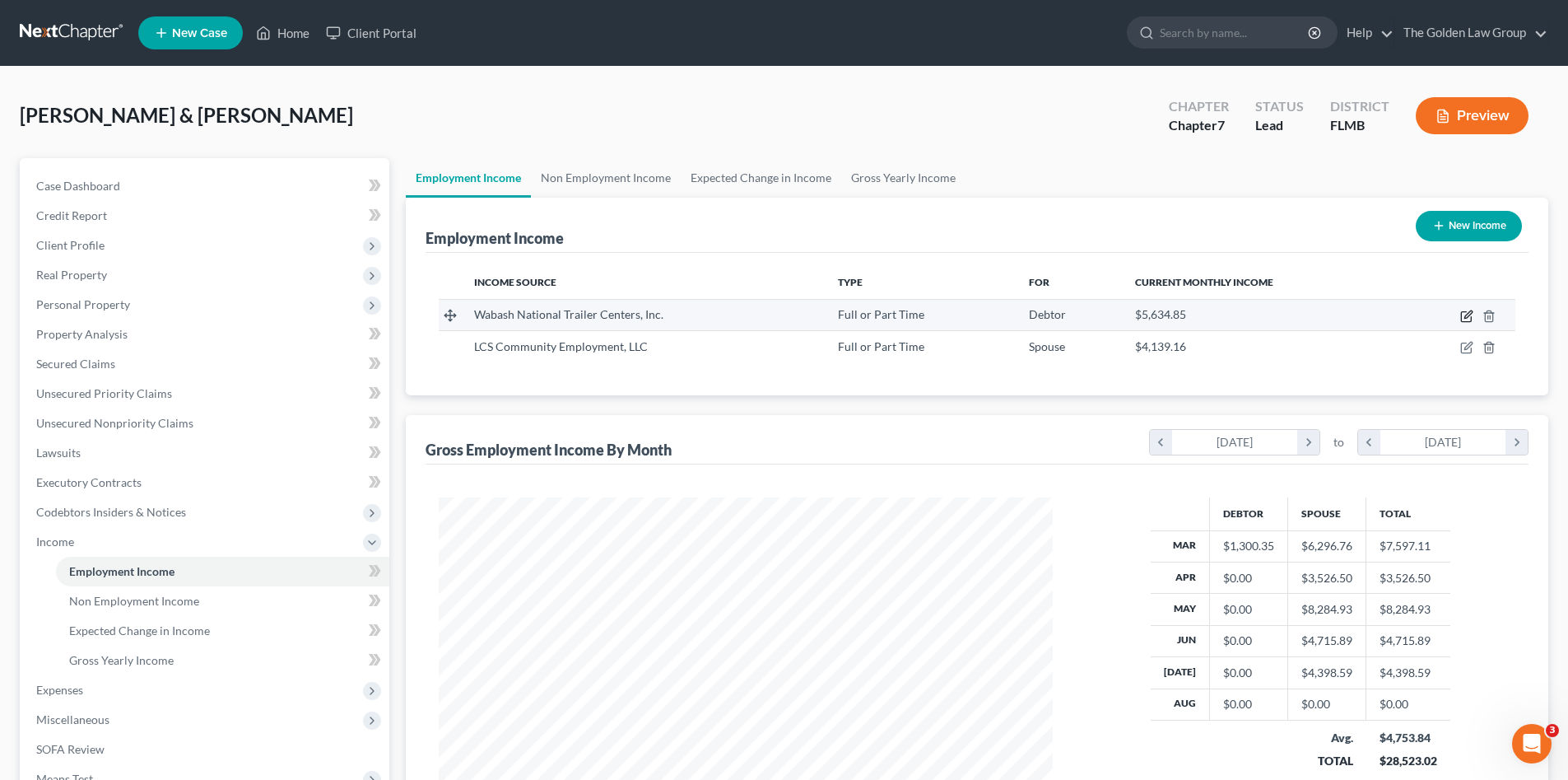
click at [1466, 312] on icon "button" at bounding box center [1467, 317] width 13 height 13
select select "0"
select select "15"
select select "3"
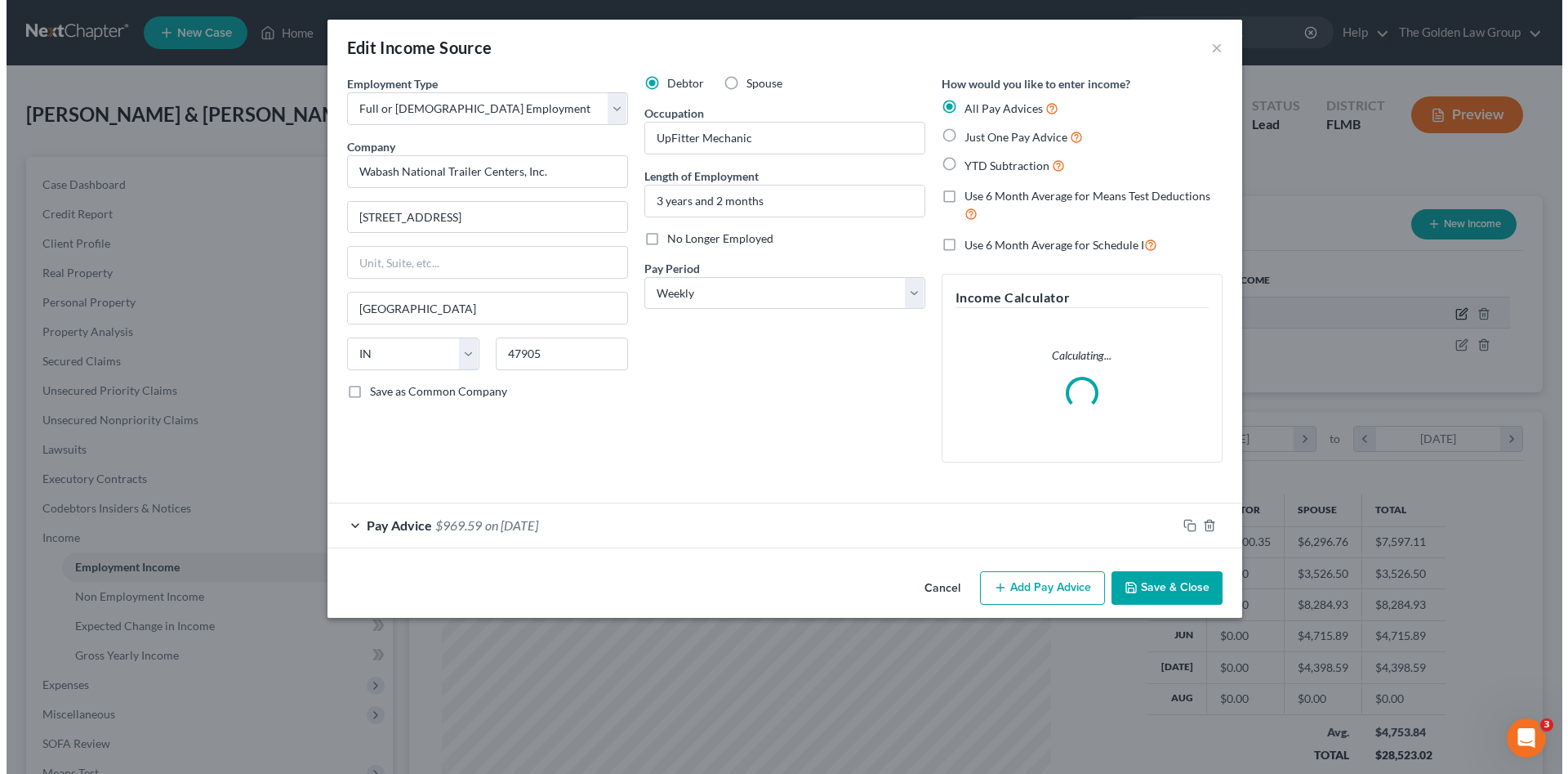
scroll to position [308, 648]
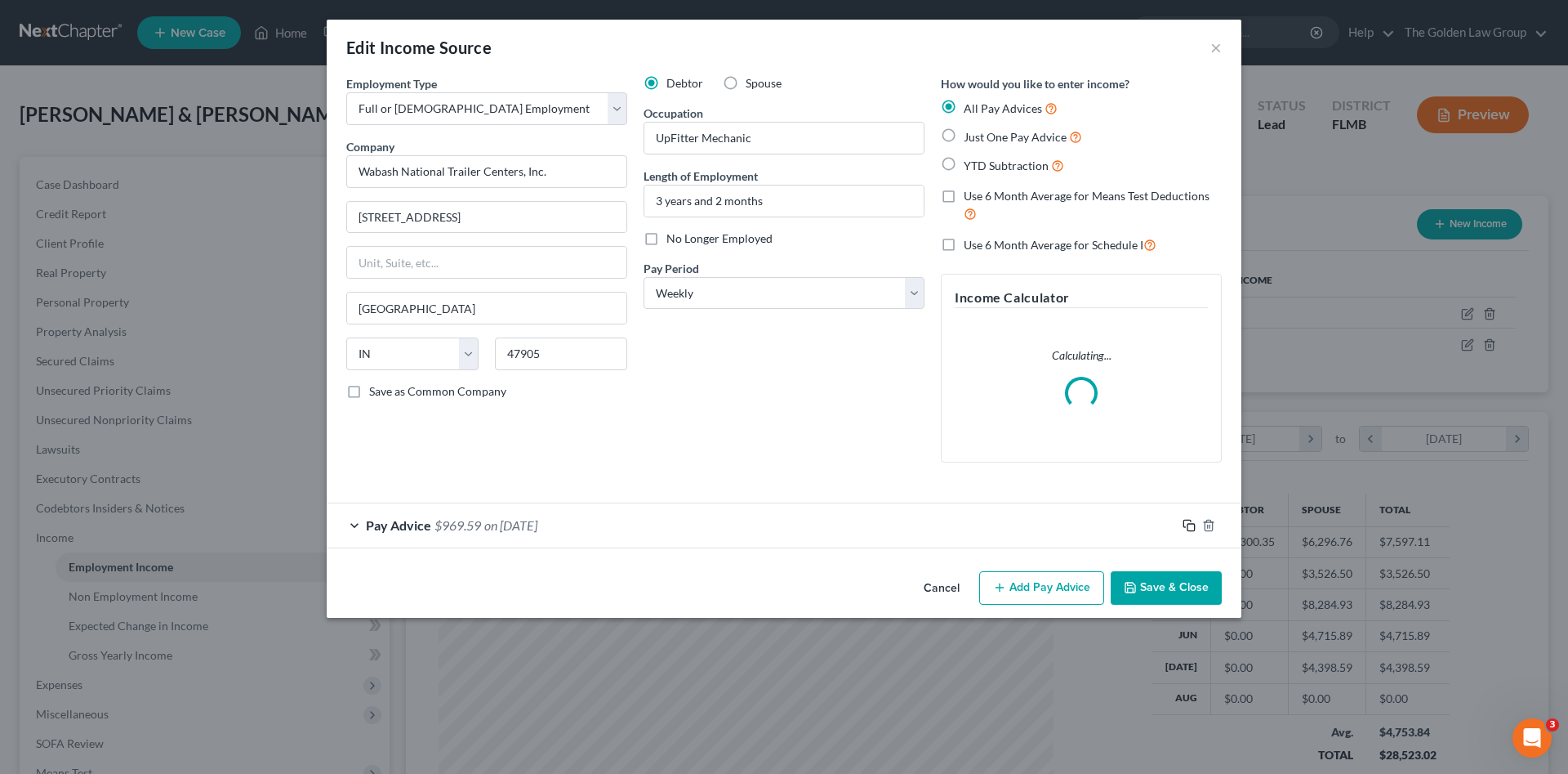
click at [1186, 526] on icon "button" at bounding box center [1189, 525] width 13 height 13
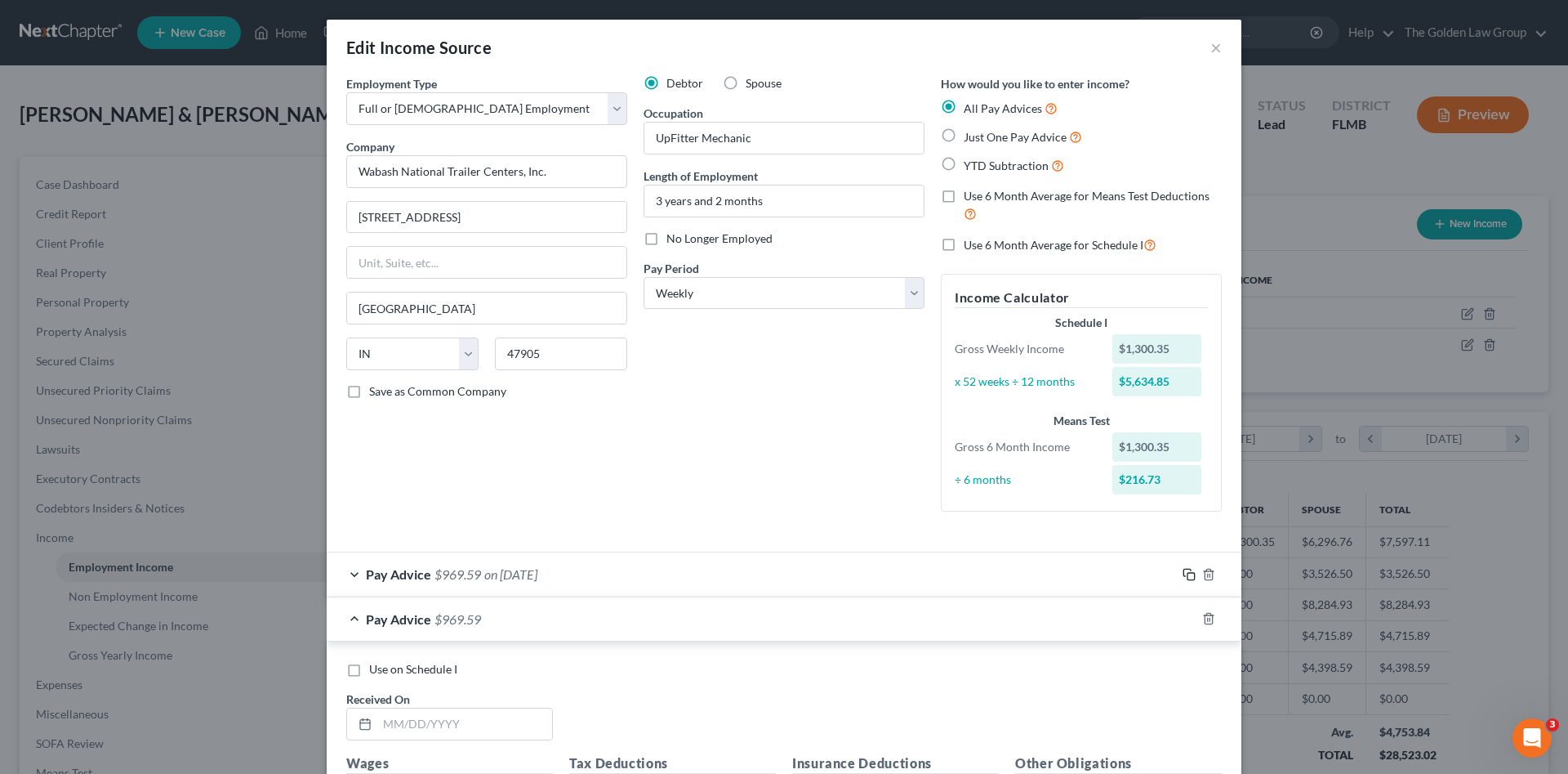
scroll to position [82, 0]
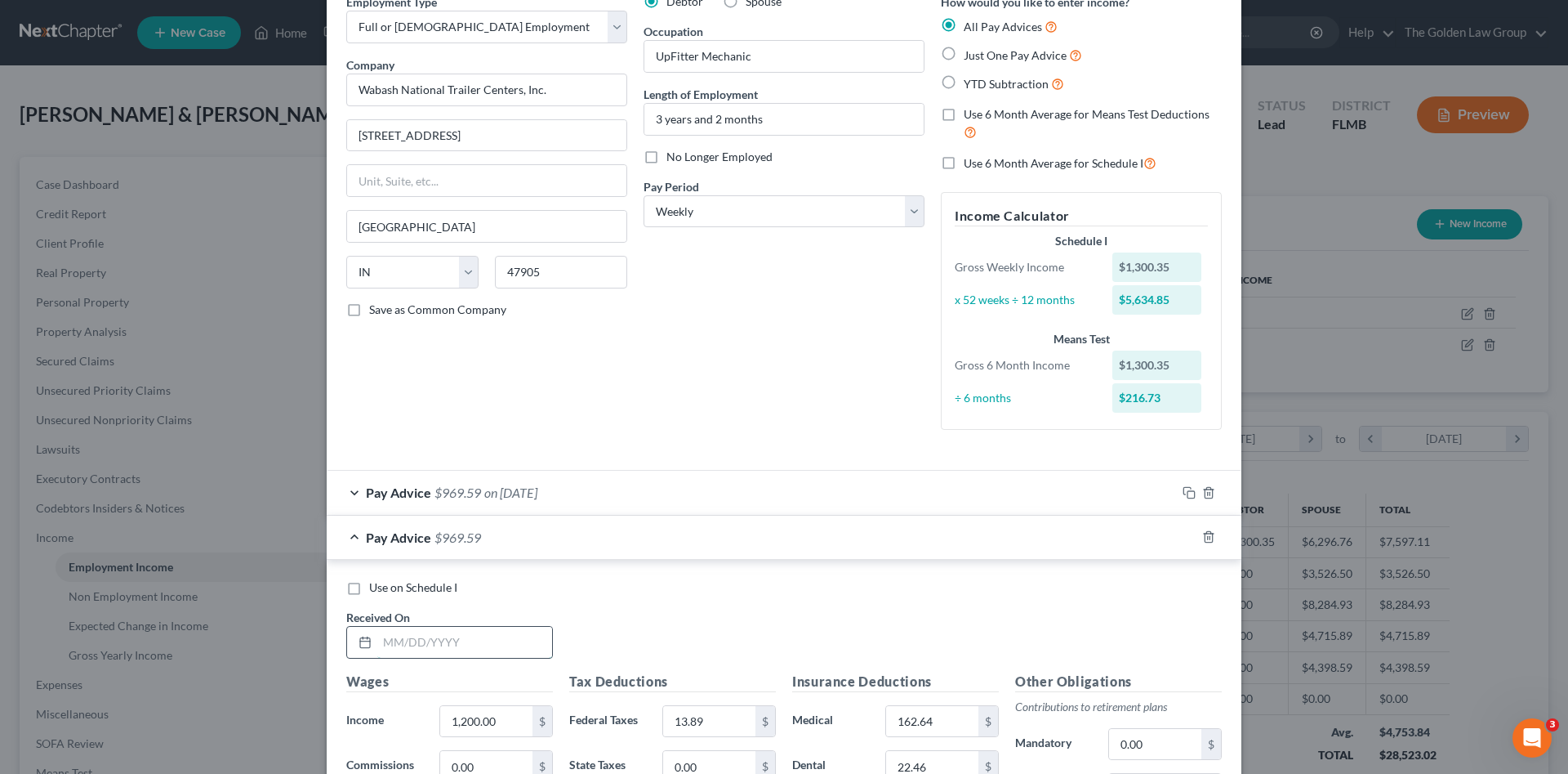
click at [416, 649] on input "text" at bounding box center [464, 643] width 174 height 31
type input "03/07/2025"
type input "1,175.00"
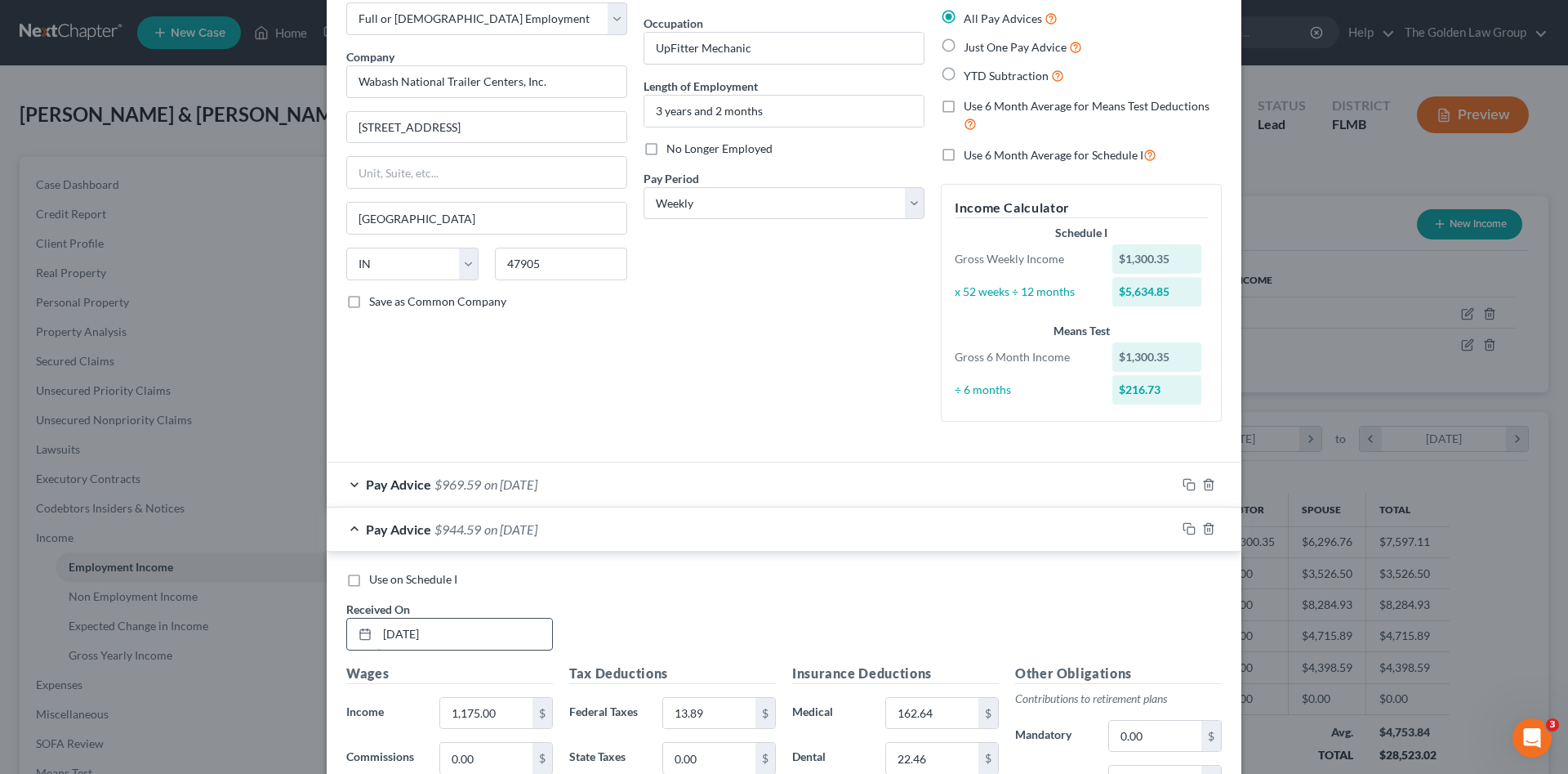
scroll to position [508, 0]
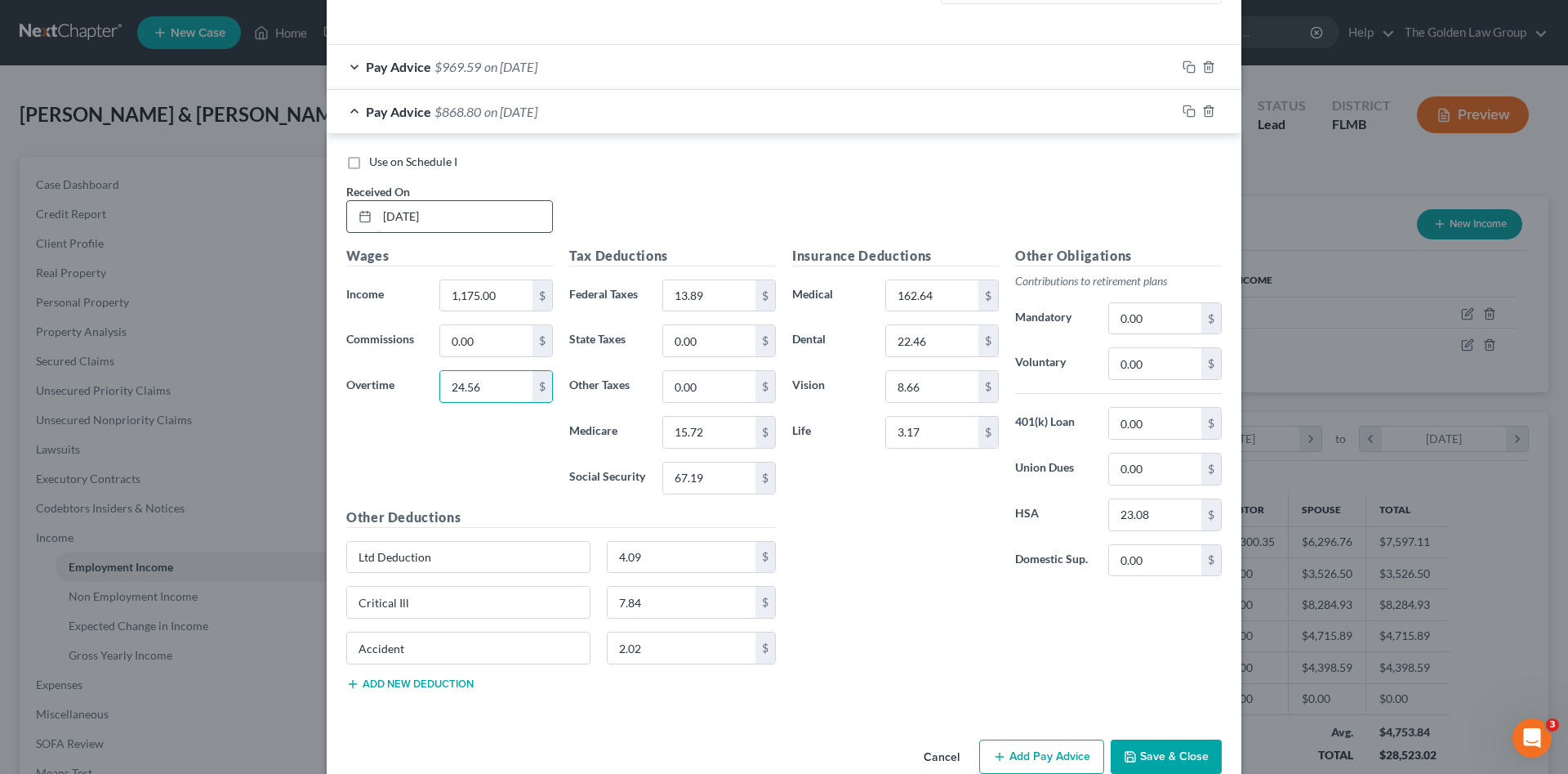
type input "24.56"
type input "263.90"
type input "17.39"
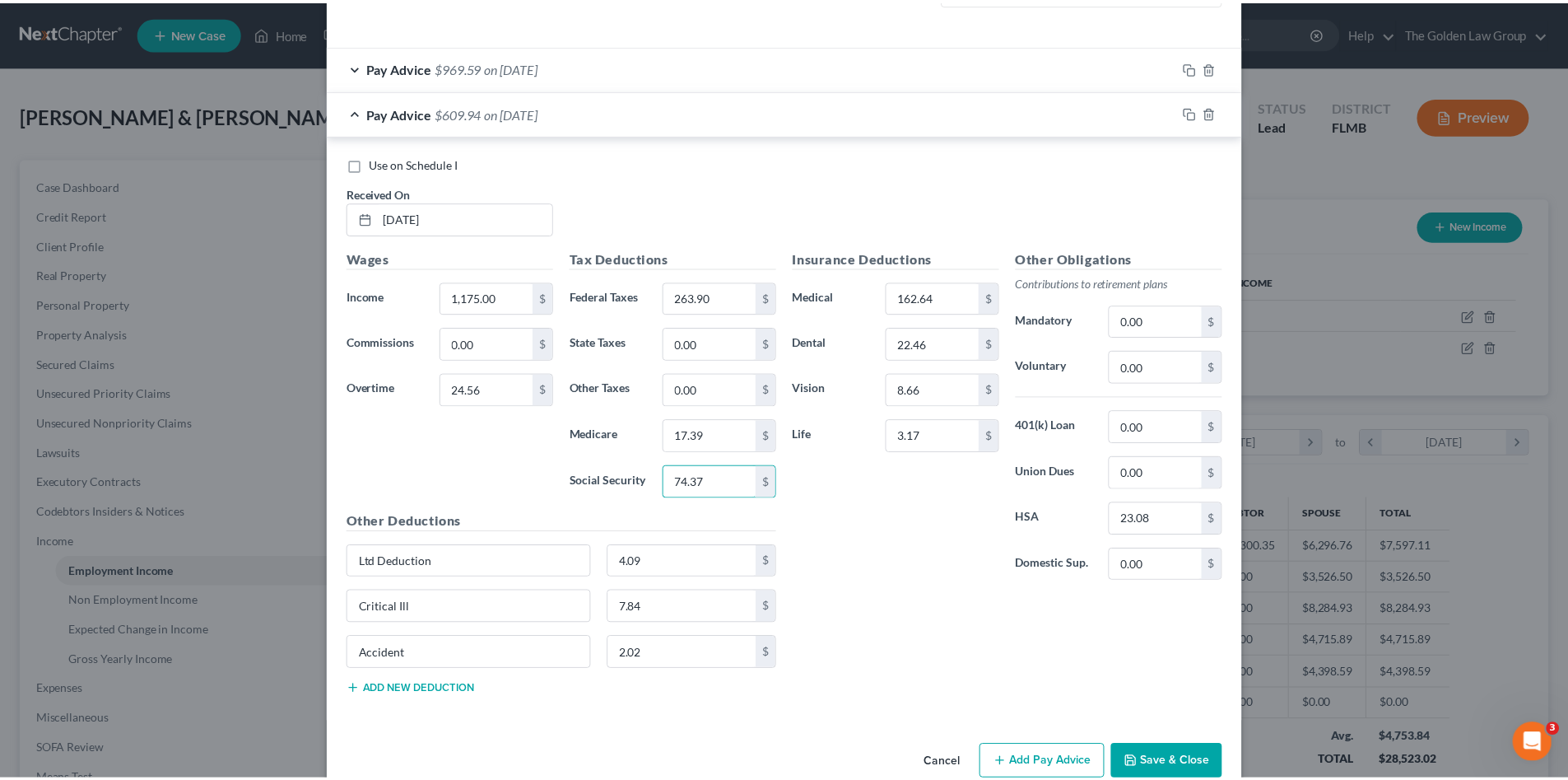
scroll to position [544, 0]
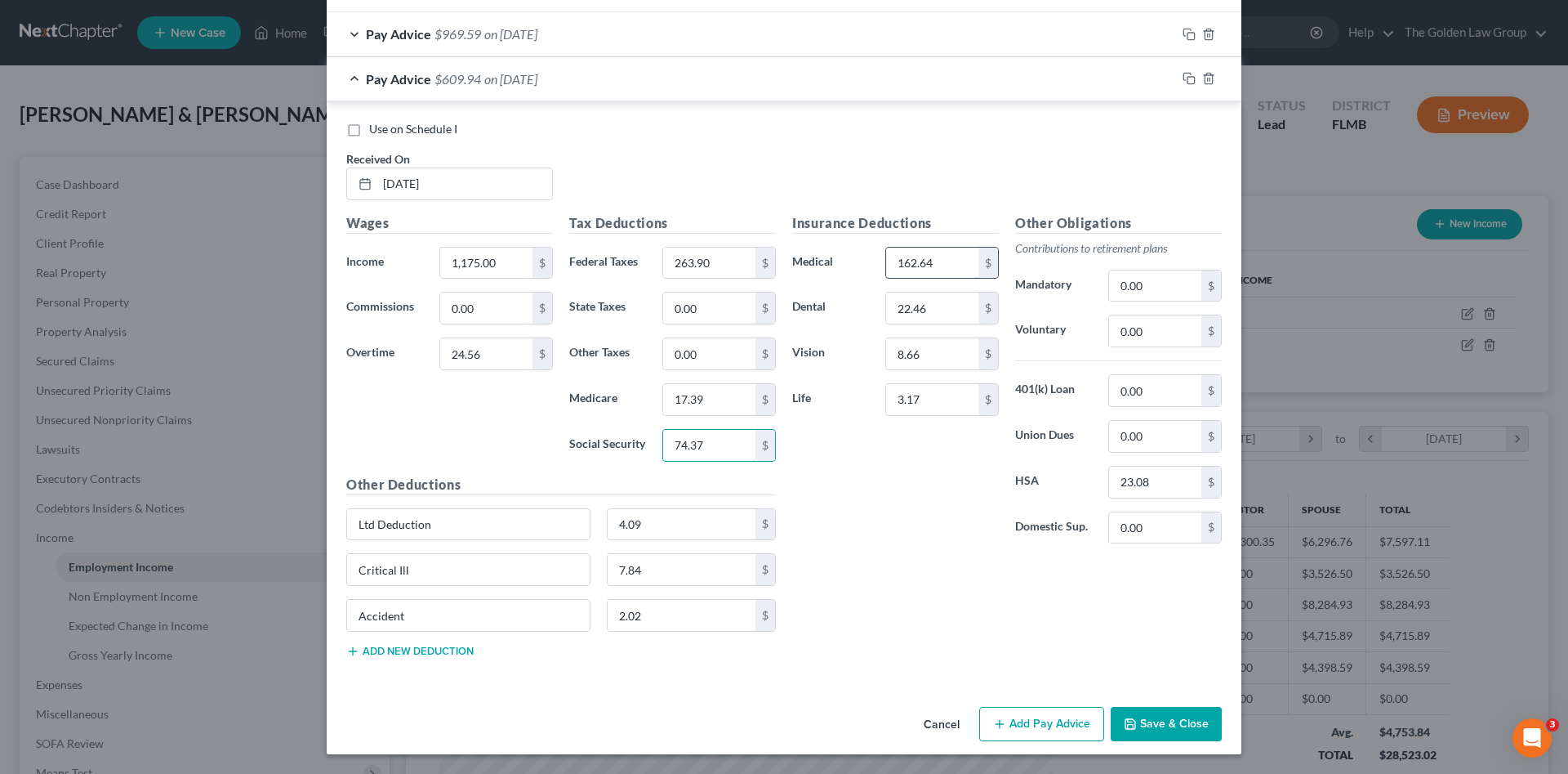
type input "74.37"
click at [937, 256] on input "162.64" at bounding box center [932, 263] width 93 height 31
type input "0"
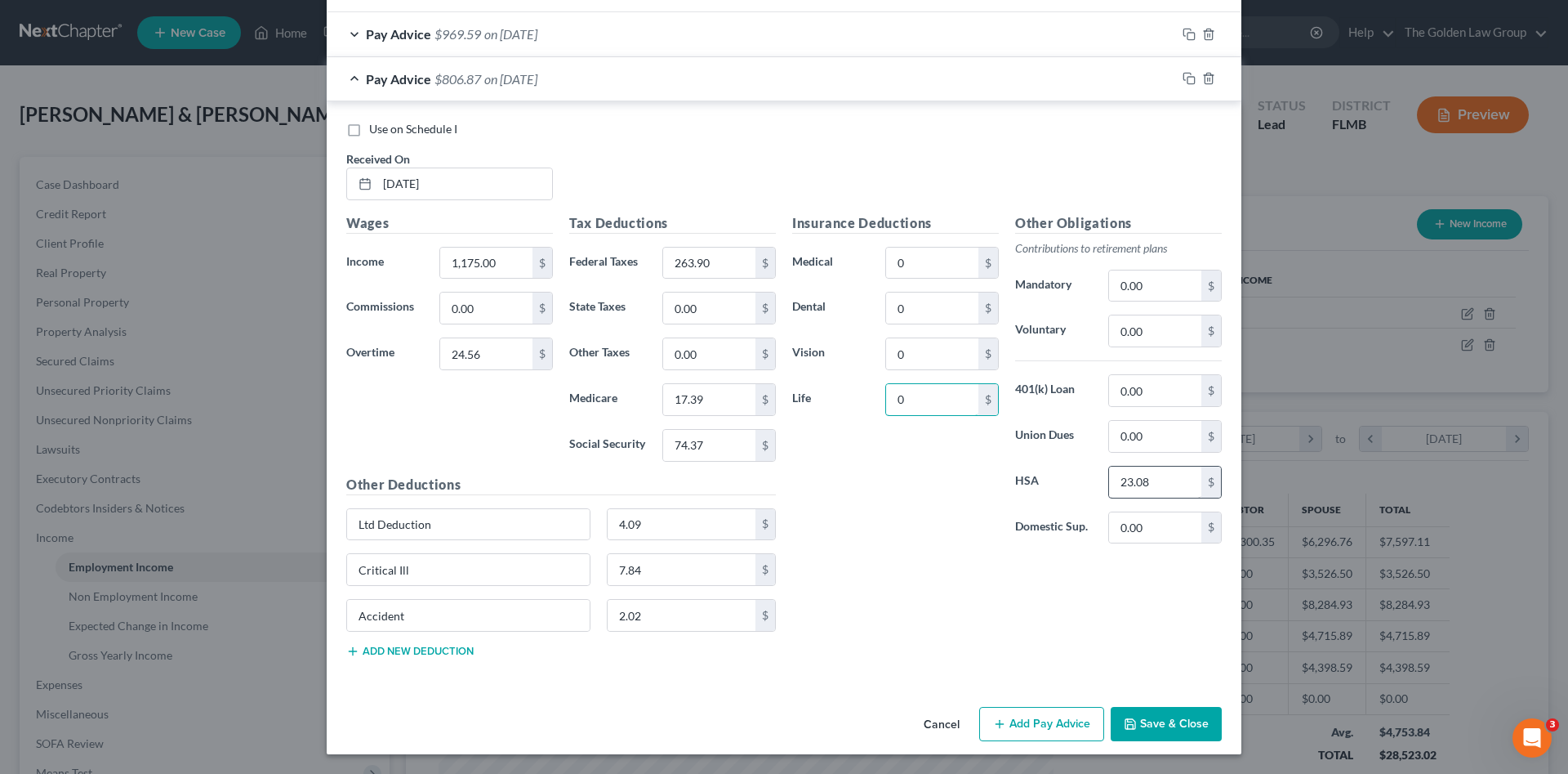
type input "0"
click at [1141, 482] on input "23.08" at bounding box center [1156, 482] width 93 height 31
type input "0"
click at [654, 530] on input "4.09" at bounding box center [682, 525] width 149 height 31
type input "0"
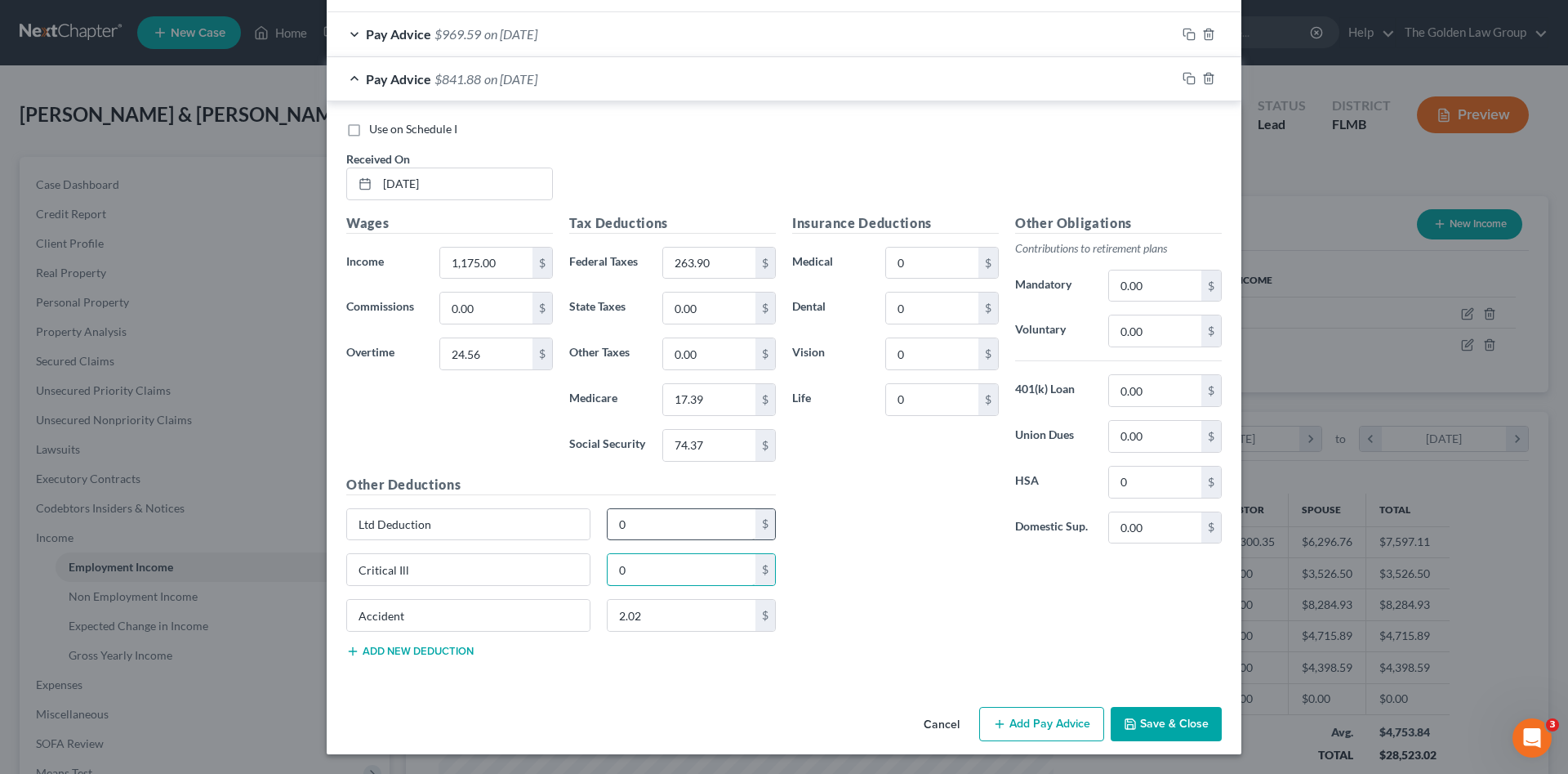
type input "0"
click at [1166, 717] on button "Save & Close" at bounding box center [1166, 724] width 111 height 34
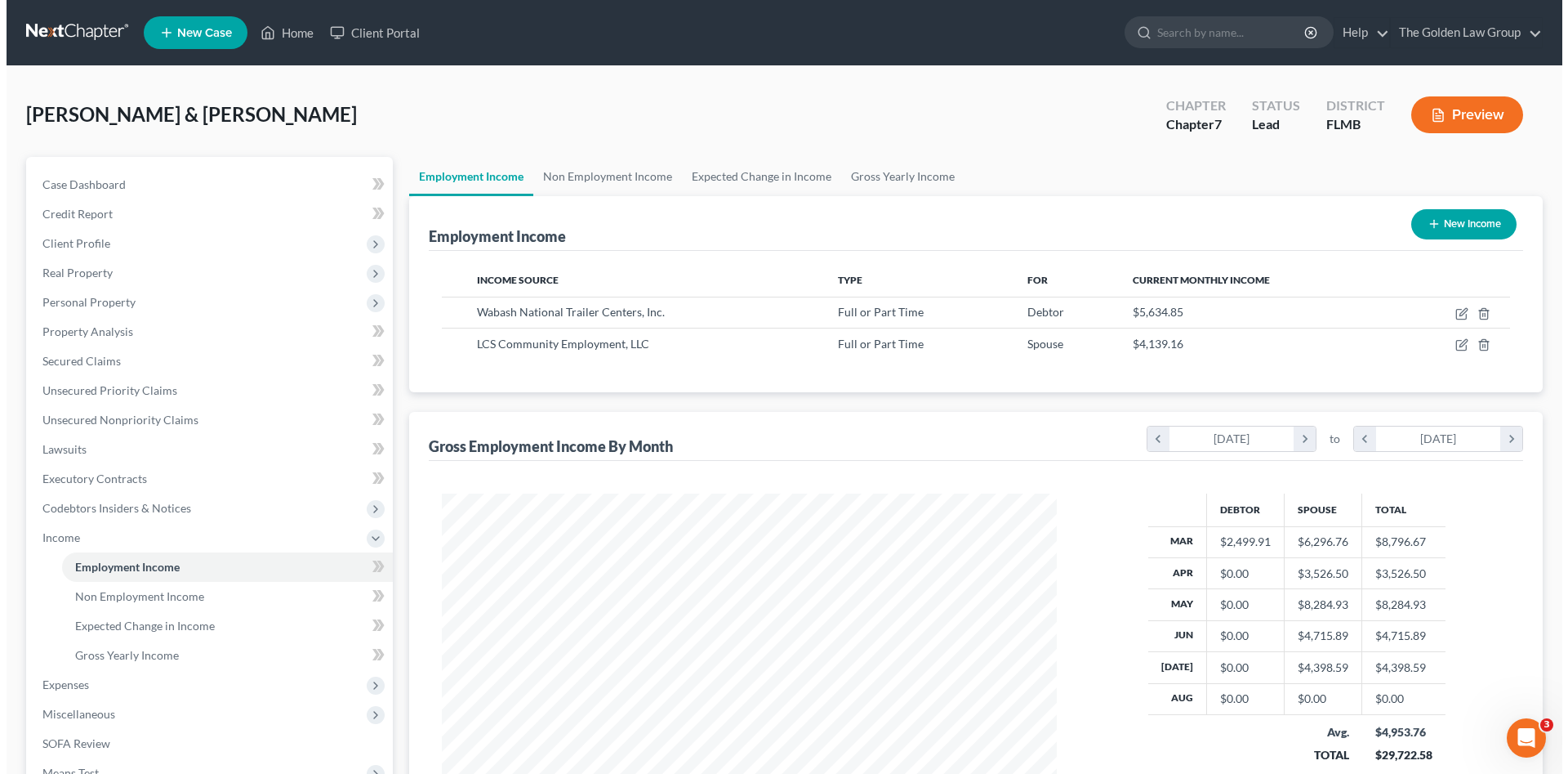
scroll to position [816732, 816044]
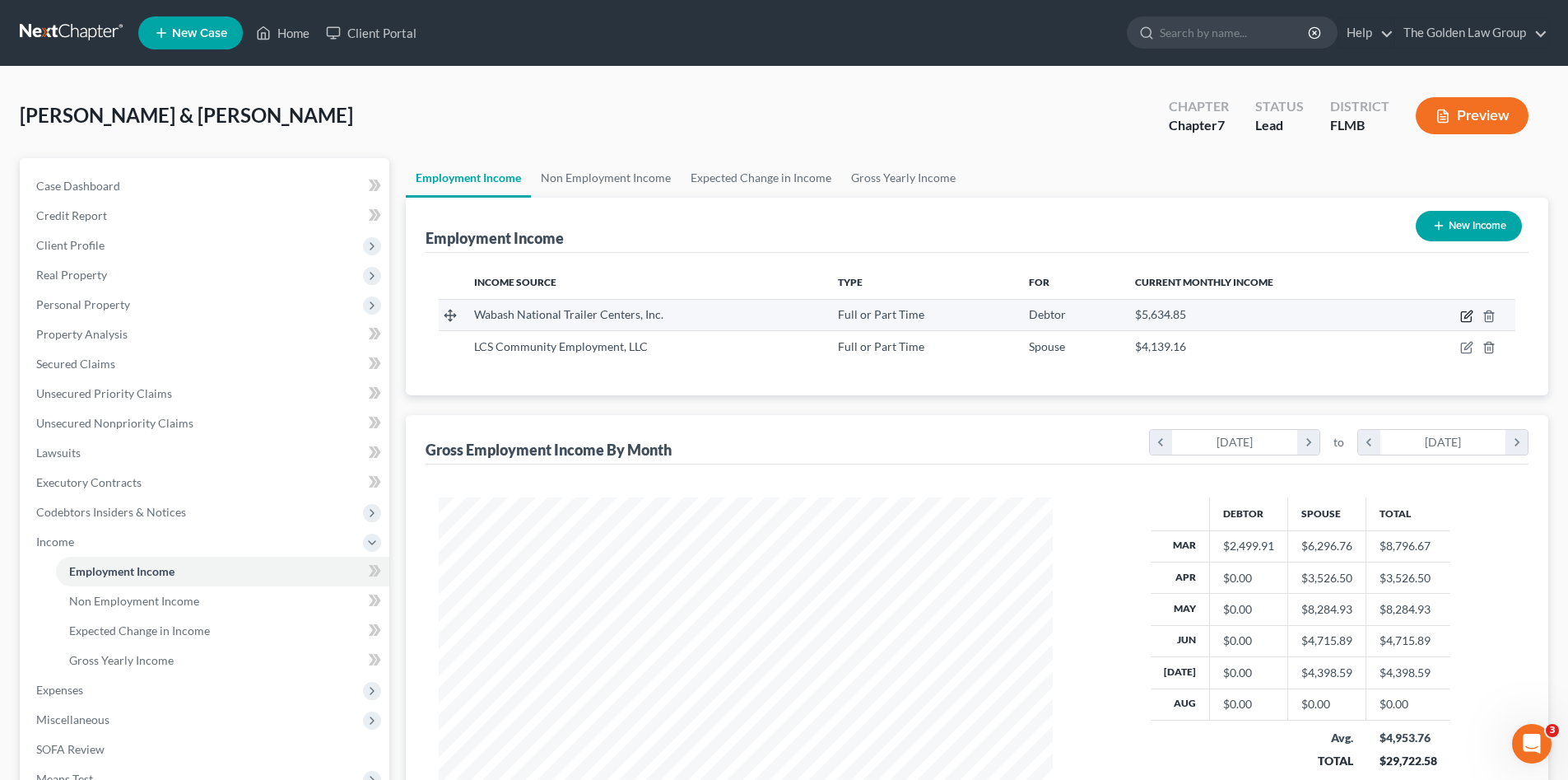
click at [1468, 313] on icon "button" at bounding box center [1468, 313] width 7 height 8
select select "0"
select select "15"
select select "3"
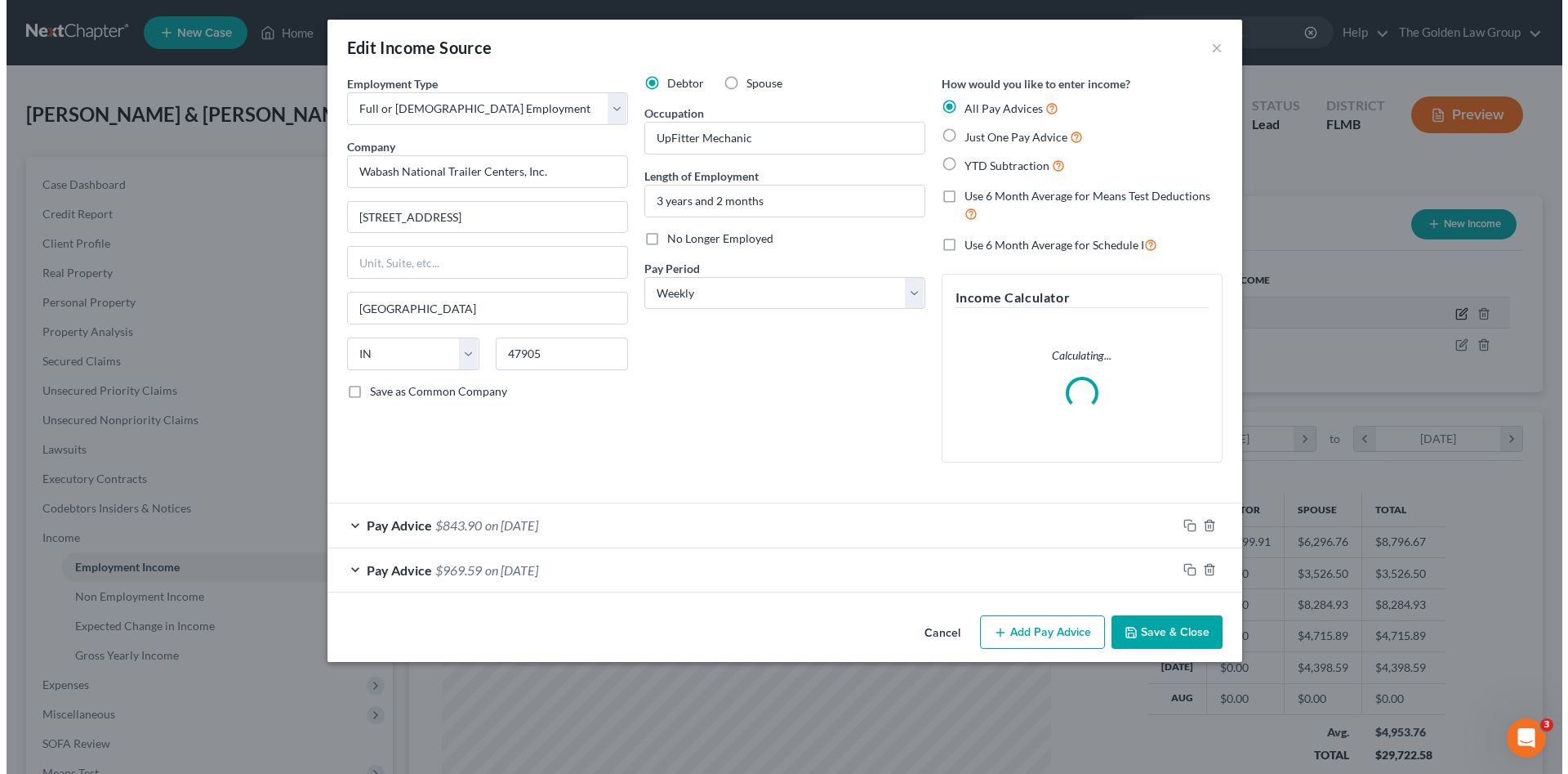
scroll to position [308, 648]
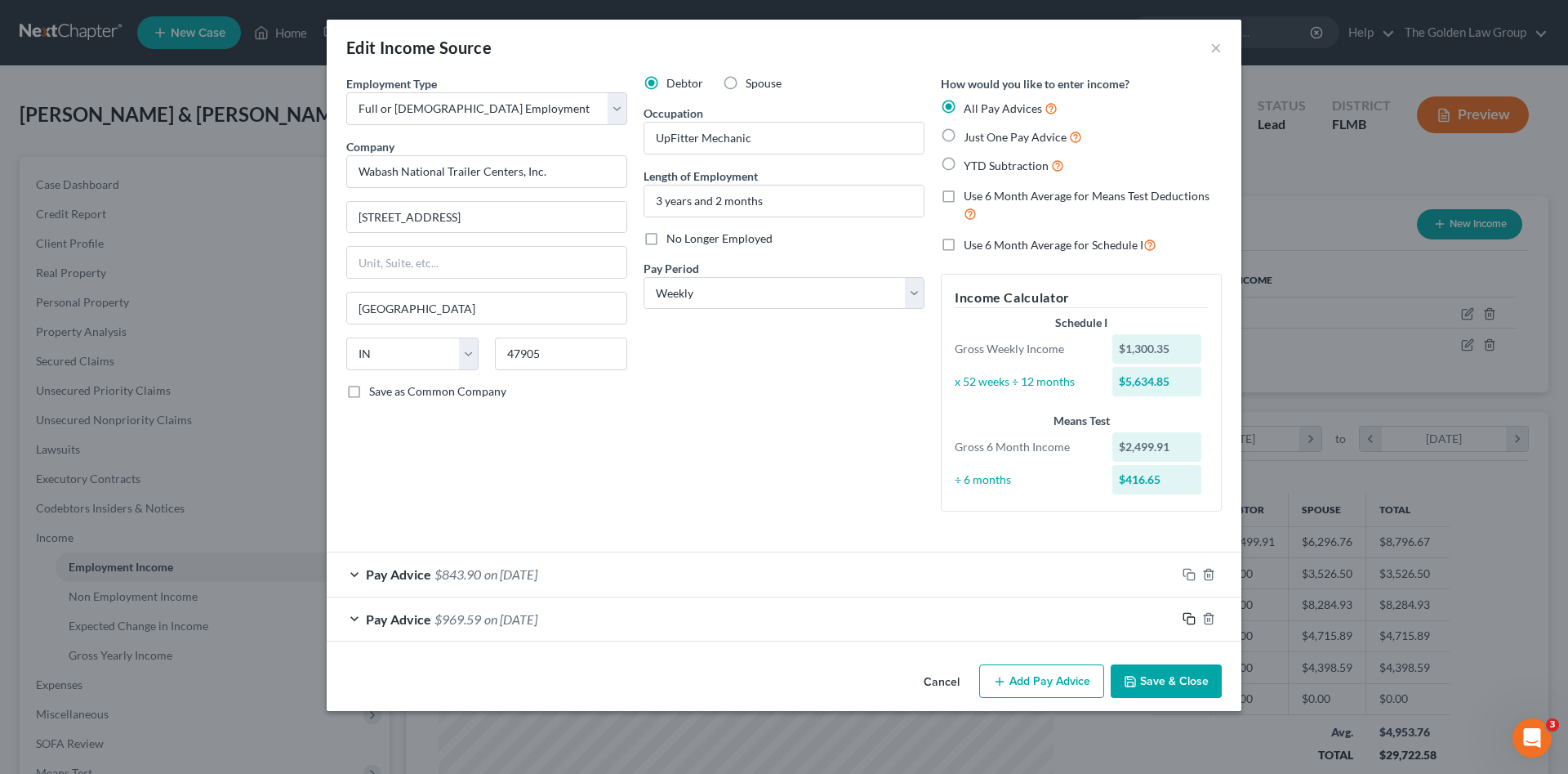
drag, startPoint x: 1189, startPoint y: 621, endPoint x: 1095, endPoint y: 633, distance: 94.8
click at [1188, 620] on icon "button" at bounding box center [1189, 619] width 13 height 13
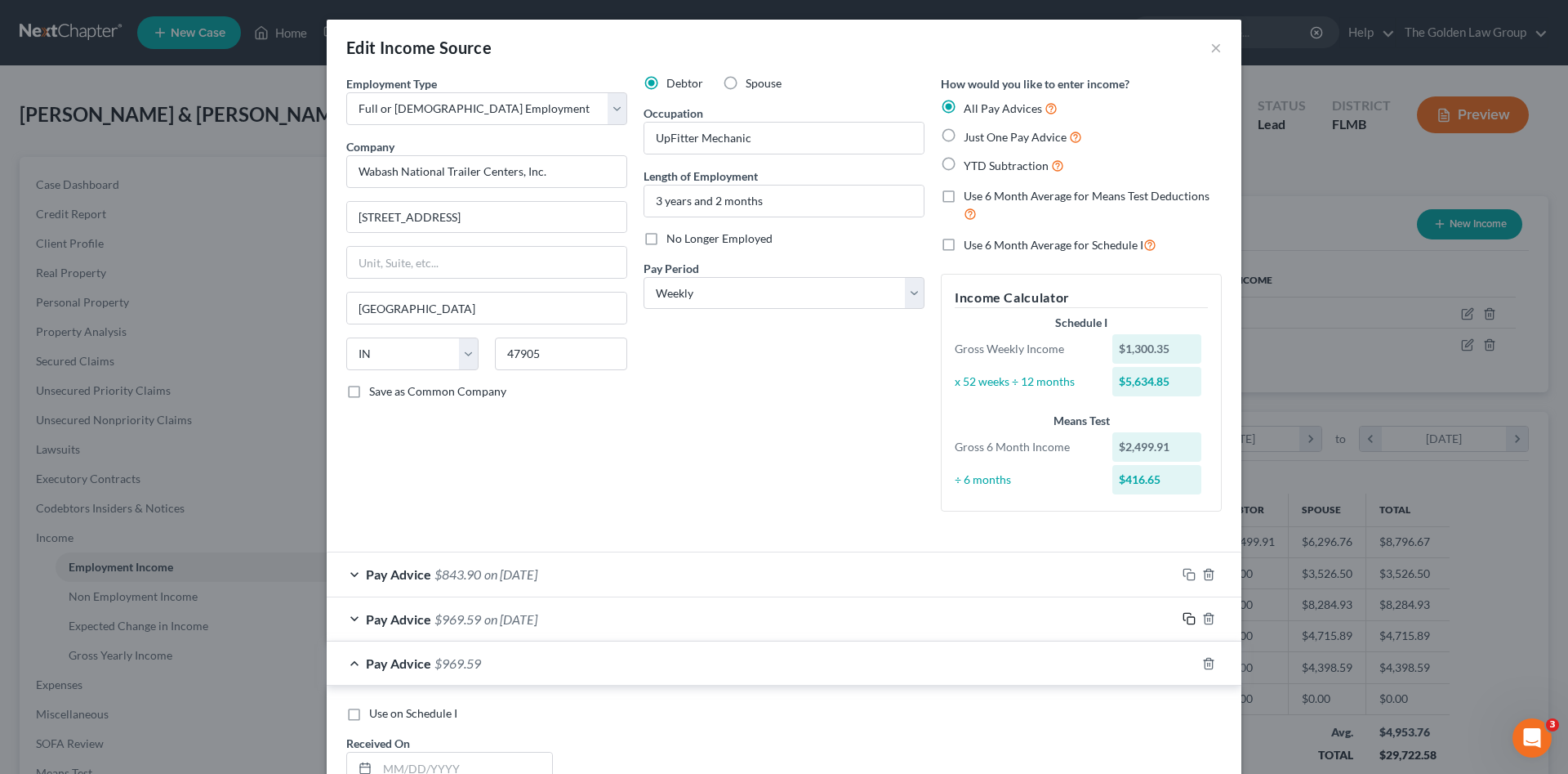
scroll to position [245, 0]
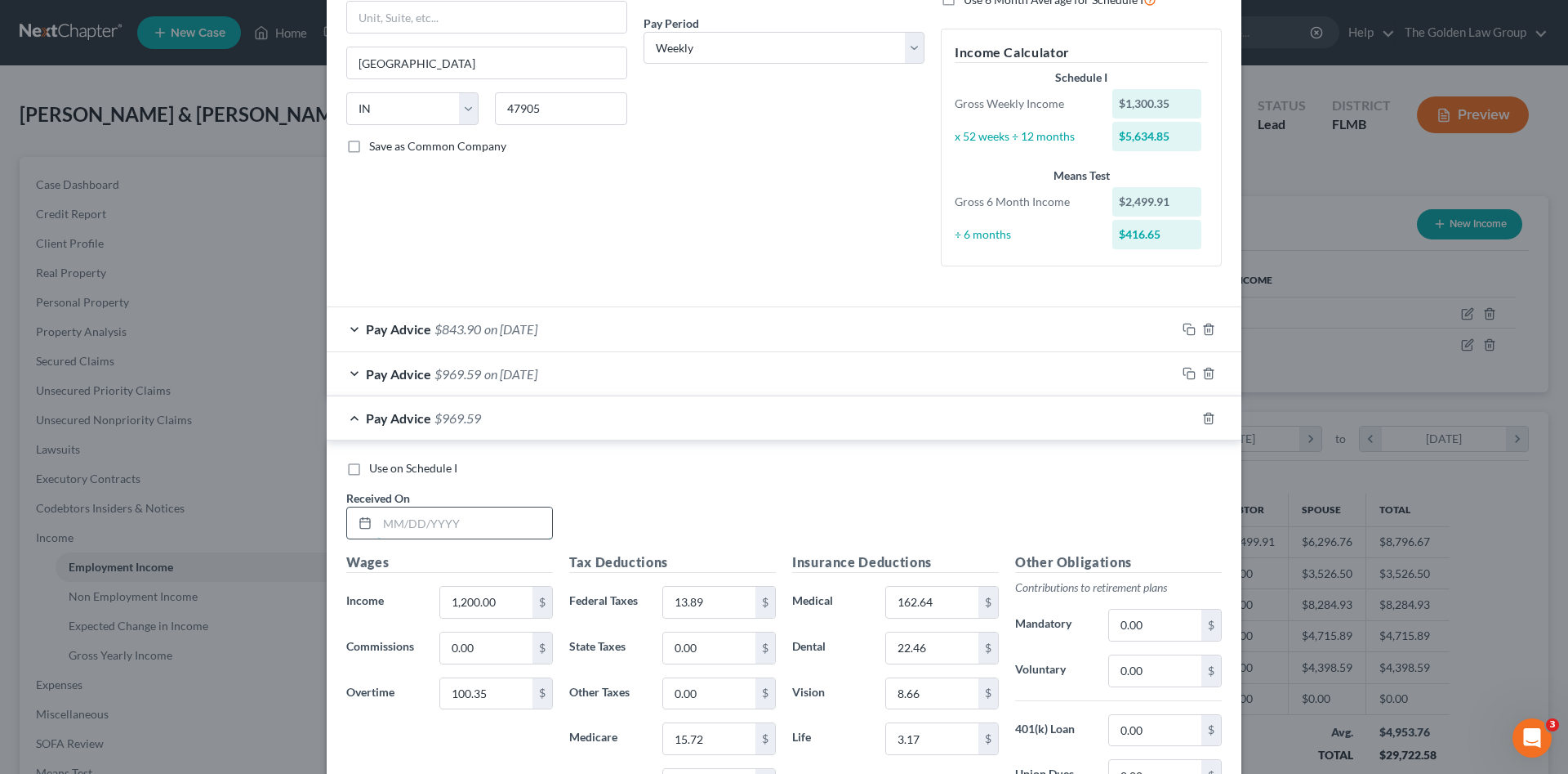
click at [509, 533] on input "text" at bounding box center [464, 523] width 174 height 31
type input "03/14/2025"
type input "1,197.60"
type input "0"
type input "30.41"
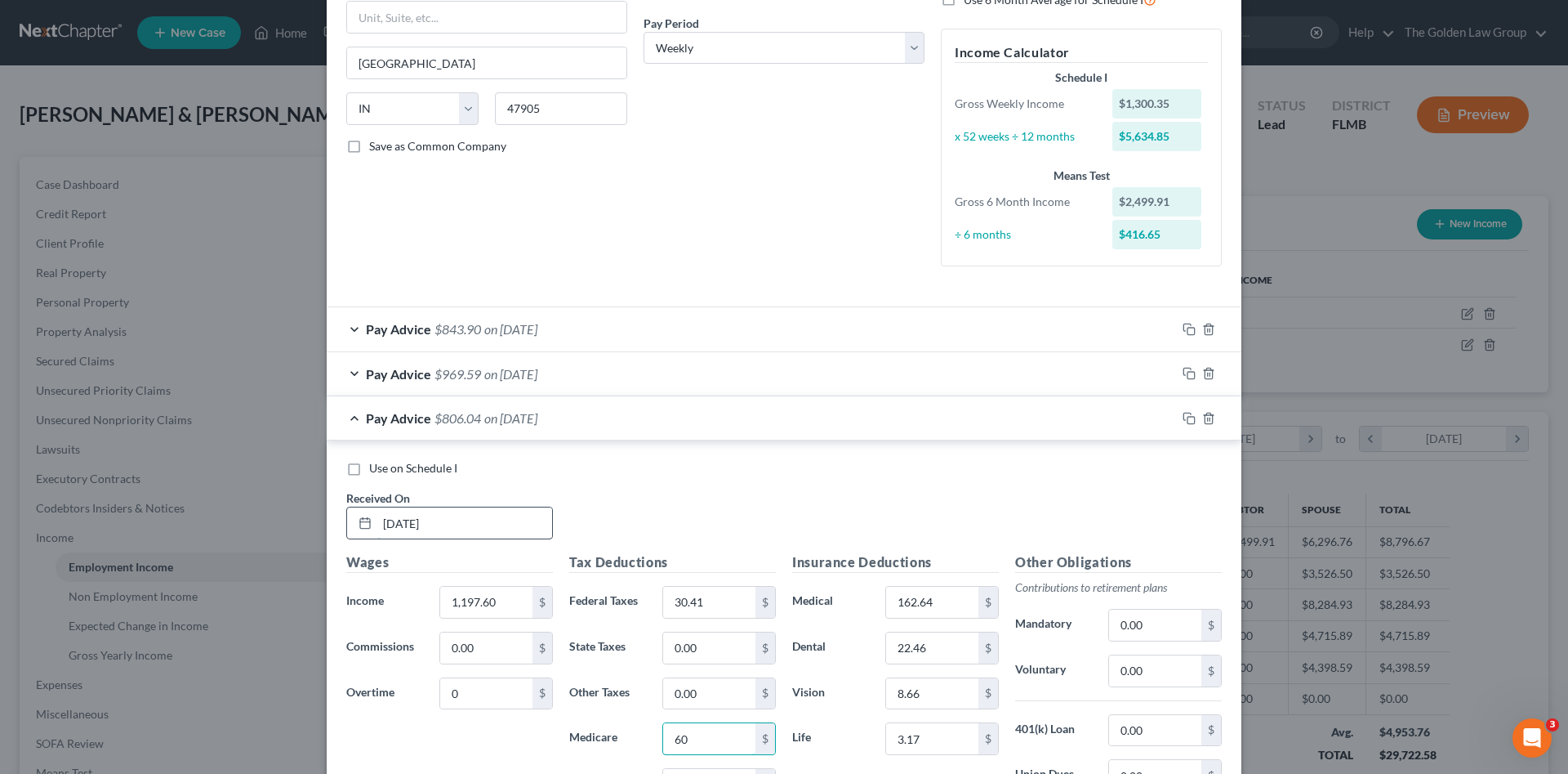
type input "6"
type input "14.23"
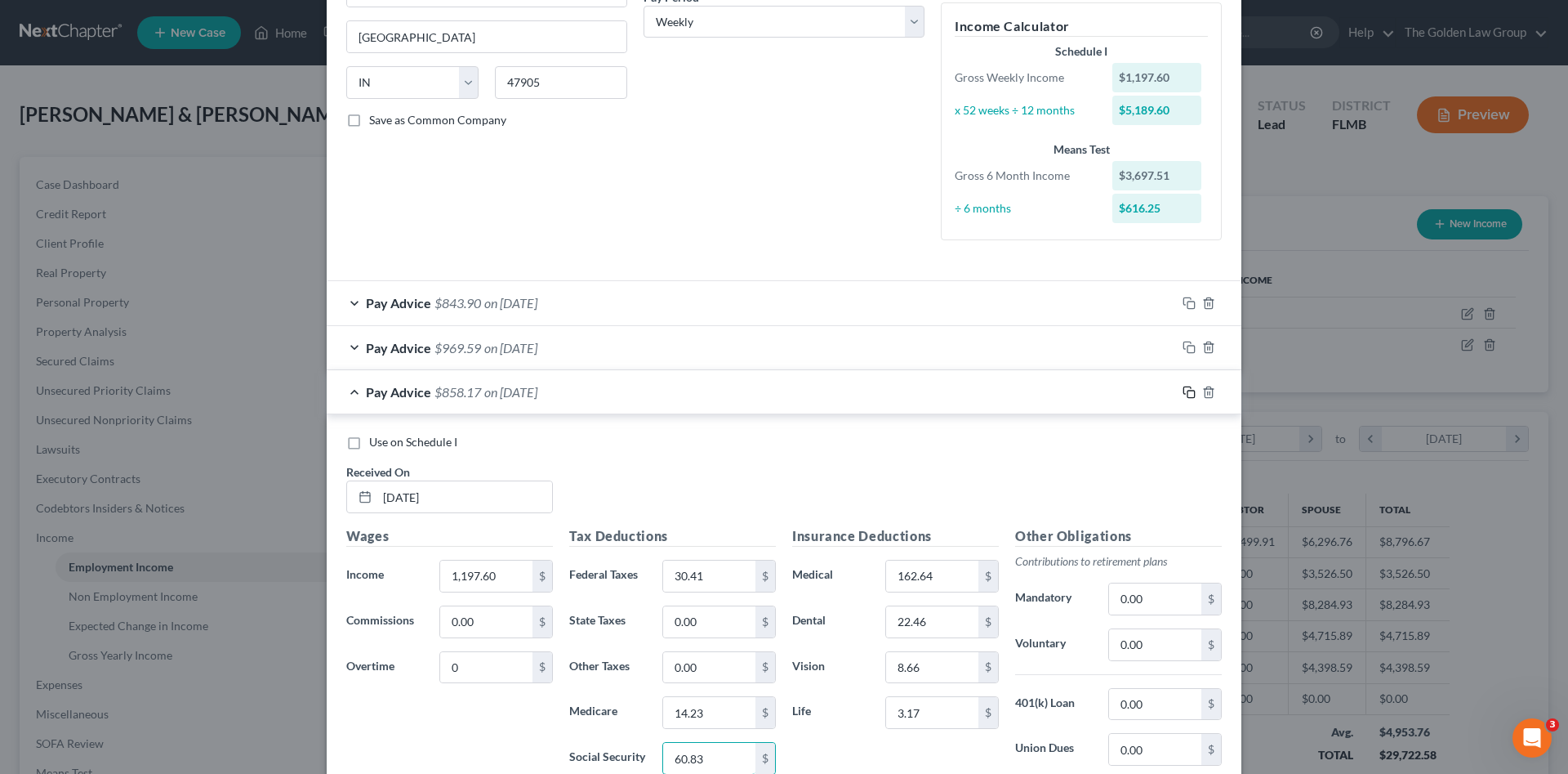
type input "60.83"
click at [1184, 389] on icon "button" at bounding box center [1189, 392] width 13 height 13
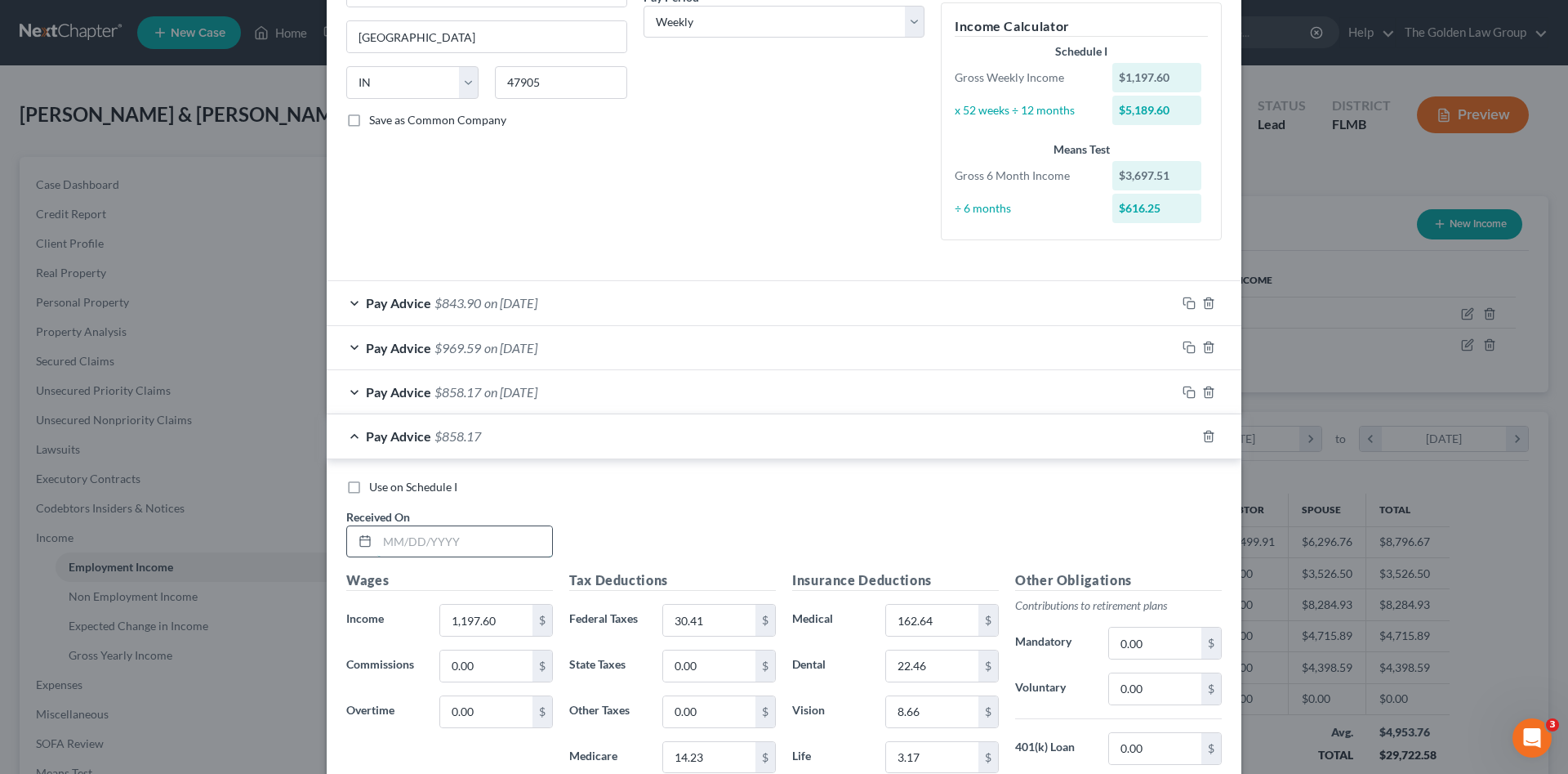
drag, startPoint x: 474, startPoint y: 534, endPoint x: 455, endPoint y: 538, distance: 19.4
click at [470, 536] on input "text" at bounding box center [464, 542] width 174 height 31
drag, startPoint x: 450, startPoint y: 545, endPoint x: 444, endPoint y: 537, distance: 10.0
click at [444, 537] on input "text" at bounding box center [464, 542] width 174 height 31
type input "03/21/2025"
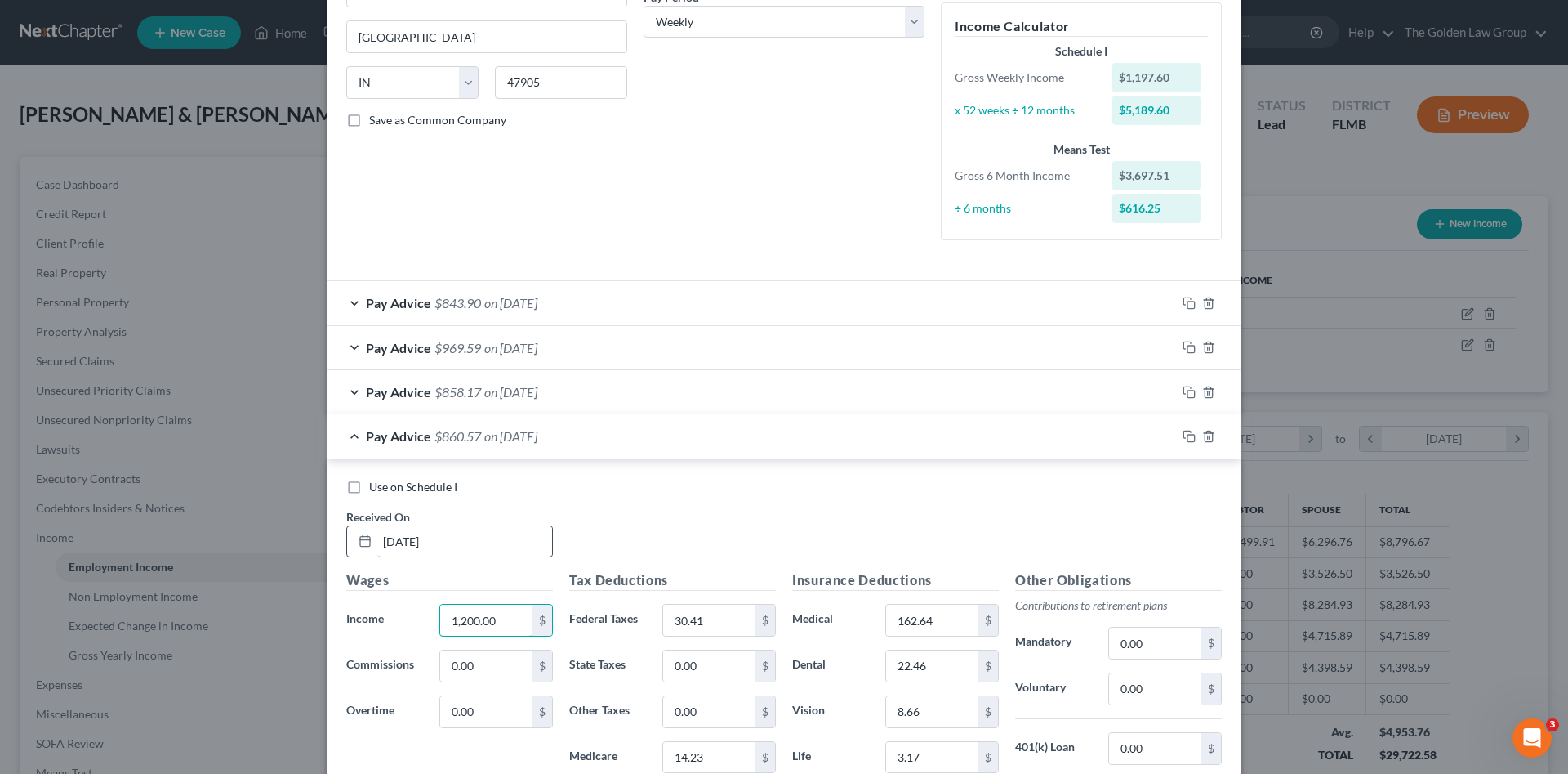
type input "1,200.00"
type input "623.25"
click at [703, 628] on input "30.41" at bounding box center [709, 620] width 93 height 31
drag, startPoint x: 703, startPoint y: 628, endPoint x: 657, endPoint y: 639, distance: 47.3
click at [657, 639] on div "Tax Deductions Federal Taxes 30.41 $ State Taxes 0.00 $ Other Taxes 0.00 $ Medi…" at bounding box center [673, 701] width 223 height 261
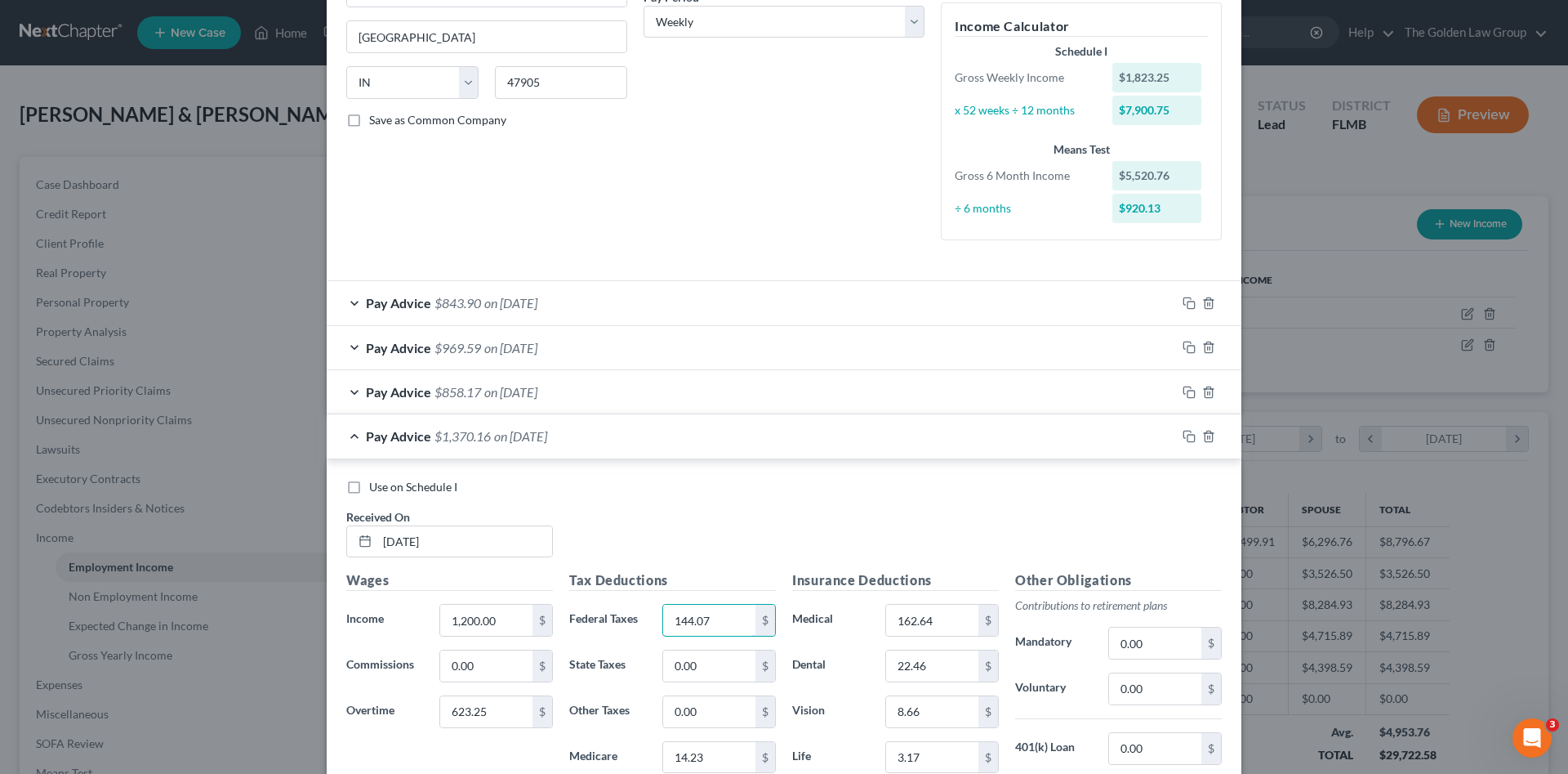
type input "144.07"
type input "23.29"
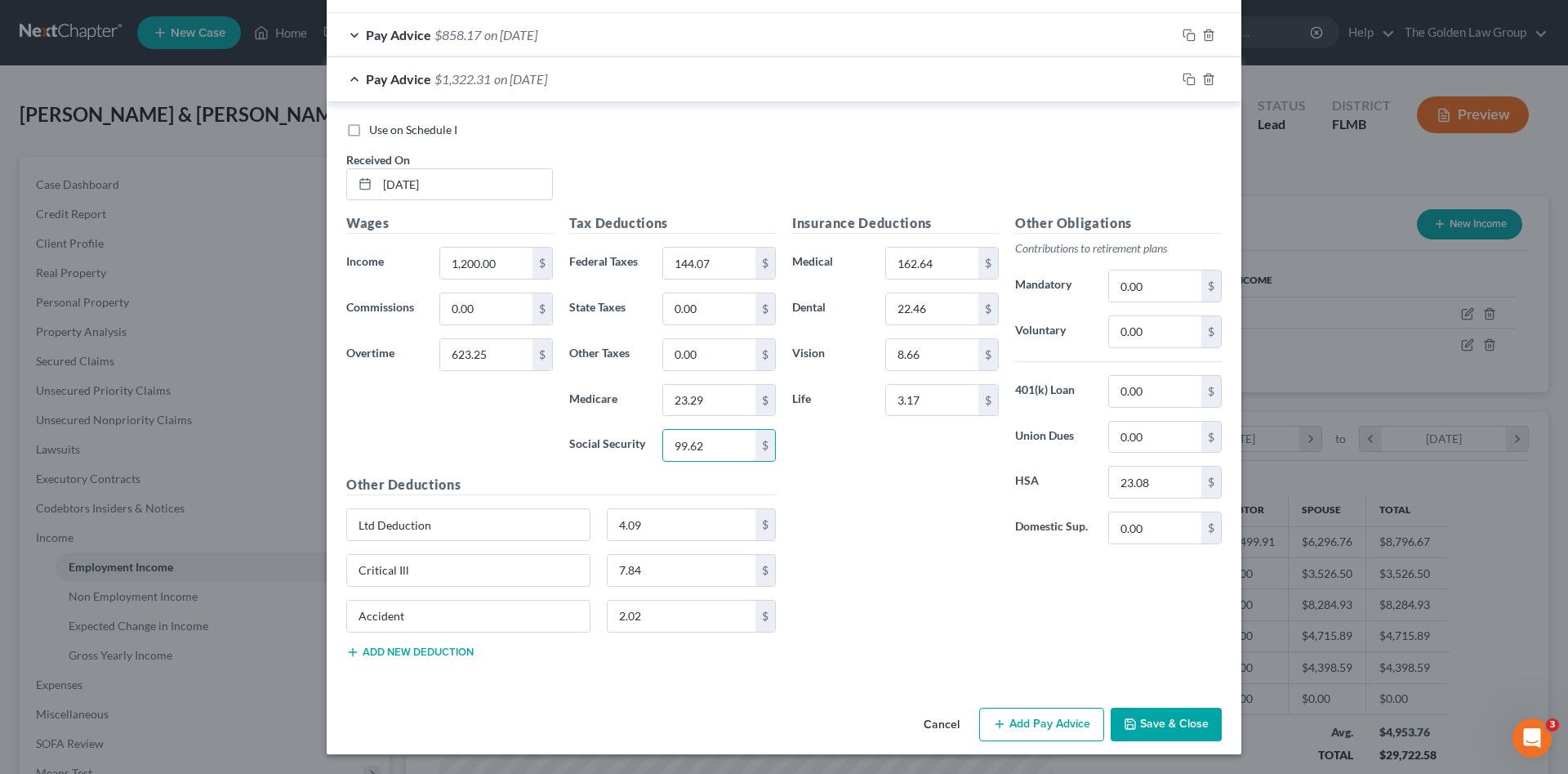
type input "99.62"
drag, startPoint x: 1185, startPoint y: 80, endPoint x: 949, endPoint y: 129, distance: 241.0
click at [1184, 80] on icon "button" at bounding box center [1189, 79] width 13 height 13
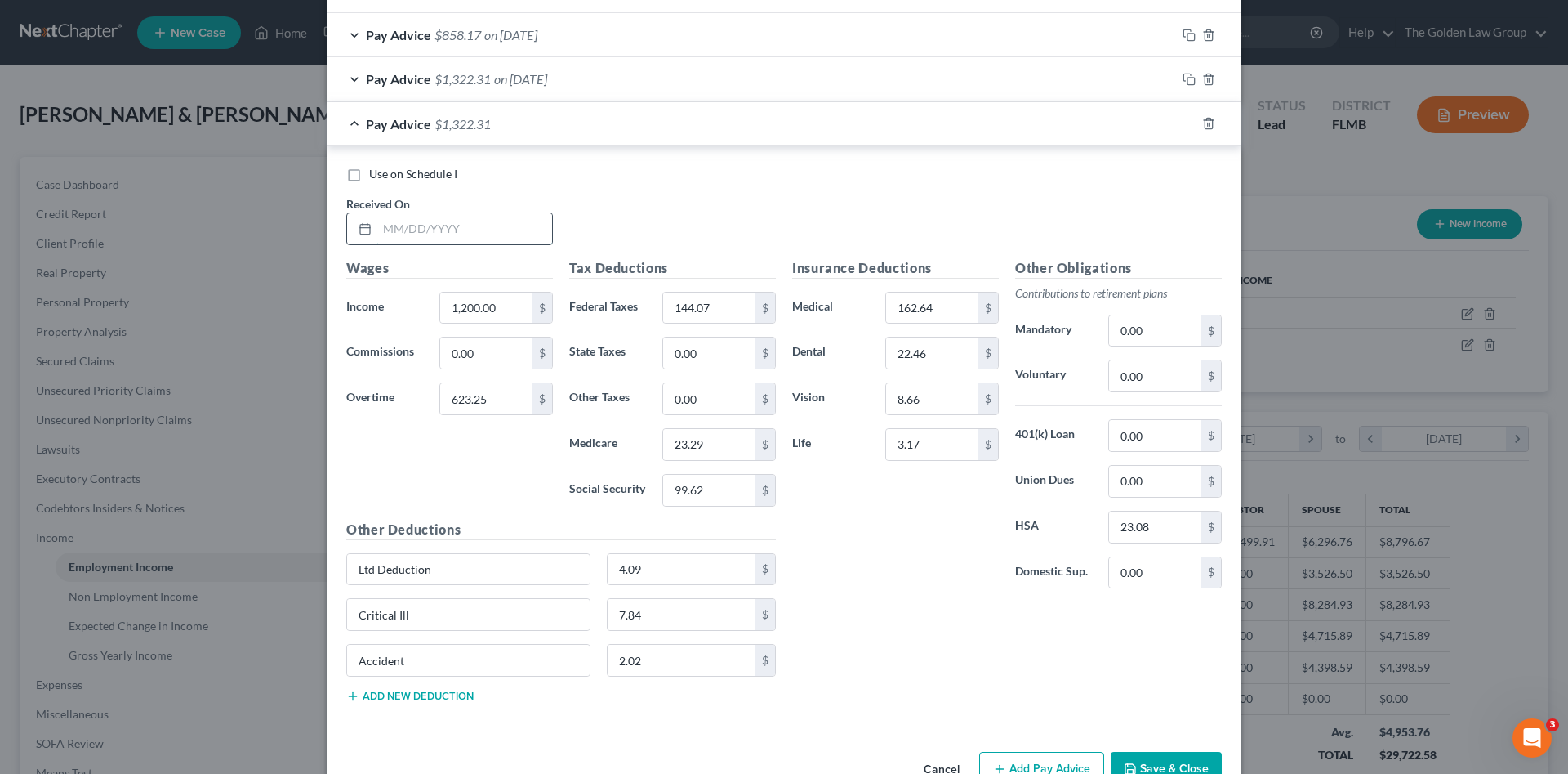
click at [479, 231] on input "text" at bounding box center [464, 229] width 174 height 31
click at [472, 225] on input "text" at bounding box center [464, 229] width 174 height 31
type input "03/28/2025"
type input "675.90"
click at [722, 313] on input "144.07" at bounding box center [709, 308] width 93 height 31
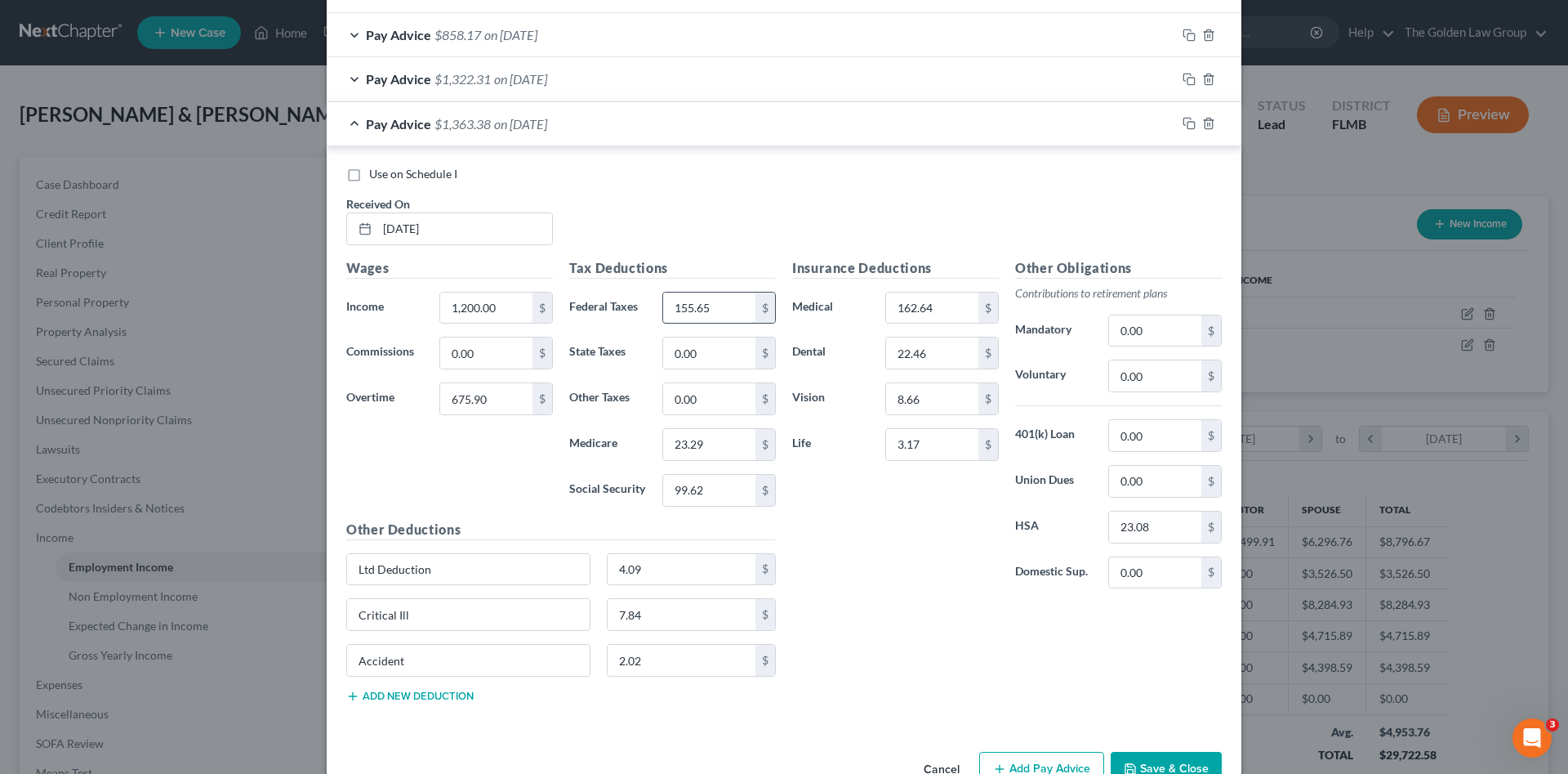
type input "155.65"
type input "24.06"
type input "102.88"
drag, startPoint x: 1186, startPoint y: 124, endPoint x: 917, endPoint y: 155, distance: 270.8
click at [1185, 125] on icon "button" at bounding box center [1189, 123] width 13 height 13
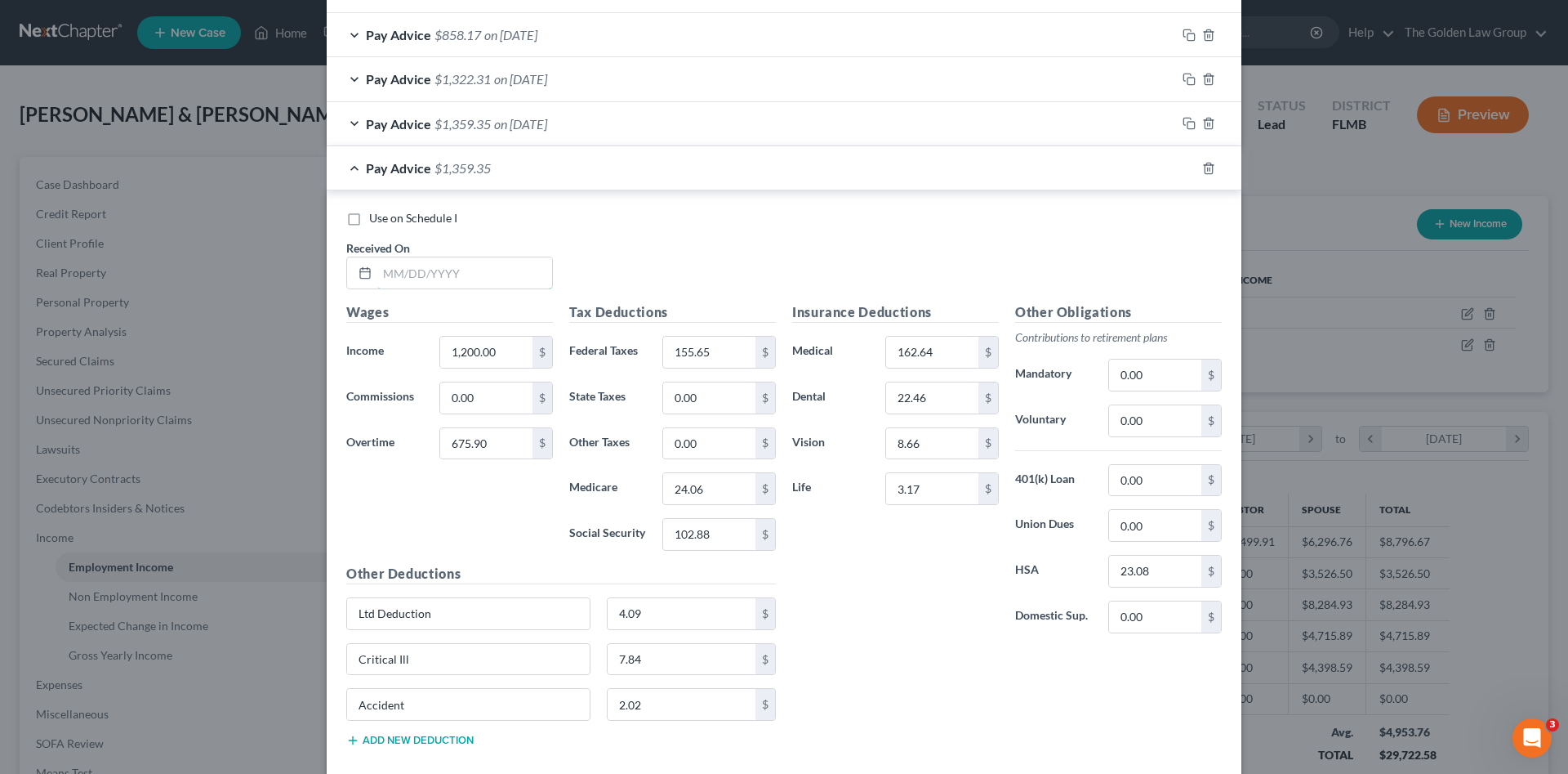
drag, startPoint x: 482, startPoint y: 276, endPoint x: 419, endPoint y: 317, distance: 75.2
click at [480, 277] on input "text" at bounding box center [464, 273] width 174 height 31
click at [495, 278] on input "text" at bounding box center [464, 273] width 174 height 31
type input "04/04/2025"
type input "183.15"
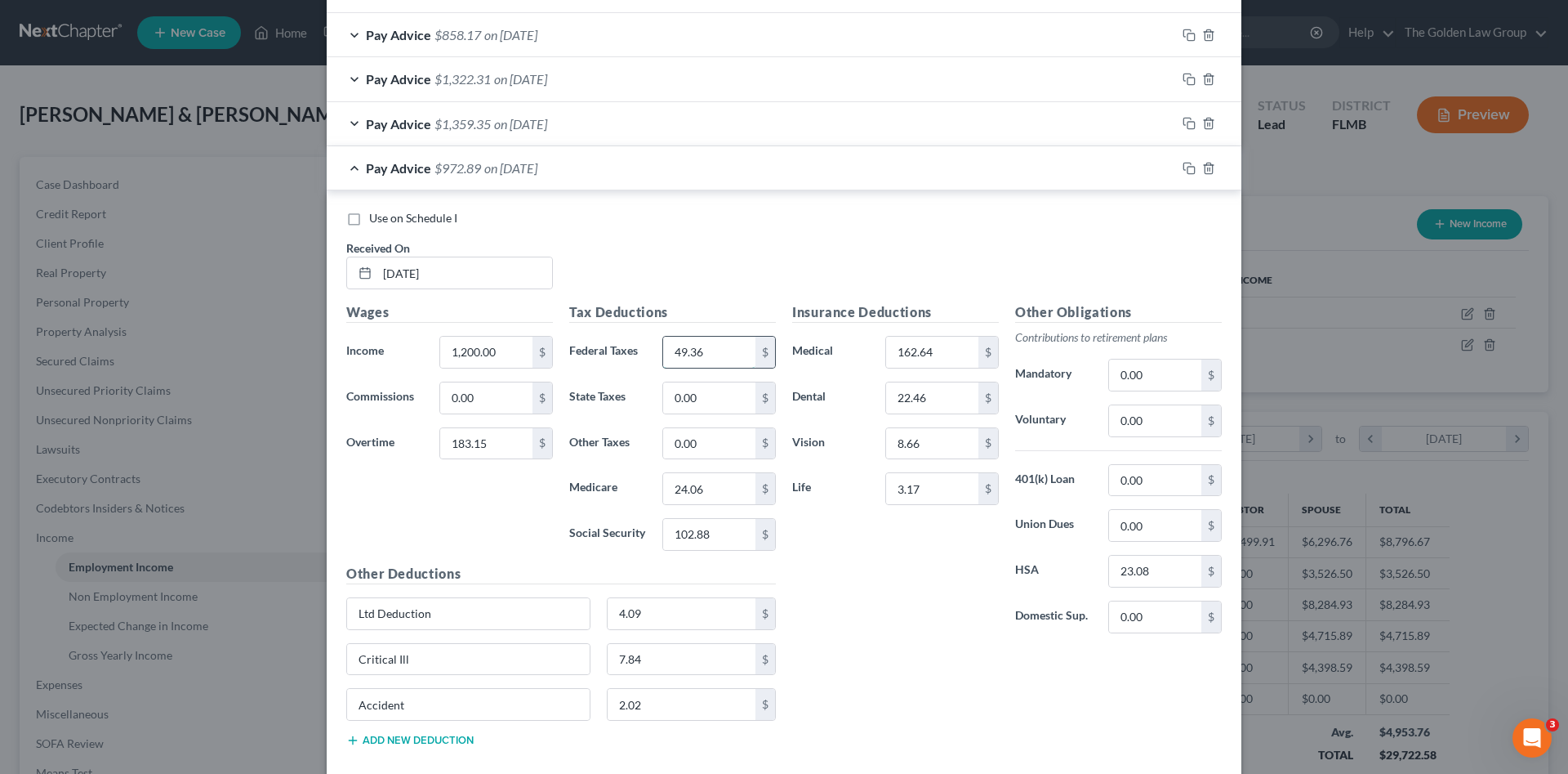
type input "49.36"
type input "16.92"
type input "72.33"
click at [1150, 428] on input "0.00" at bounding box center [1156, 421] width 93 height 31
type input "27.66"
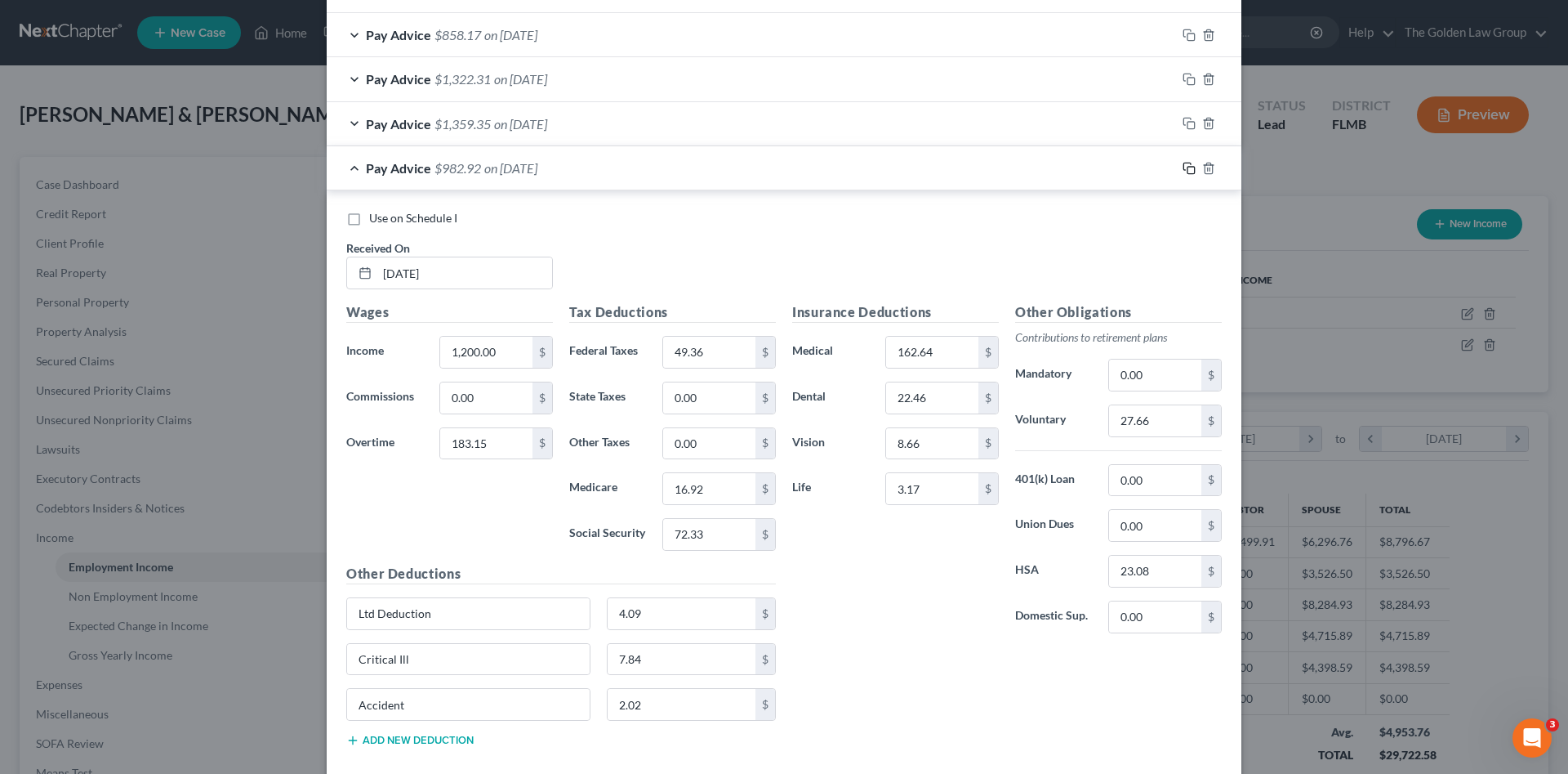
drag, startPoint x: 1184, startPoint y: 169, endPoint x: 672, endPoint y: 273, distance: 522.5
click at [1176, 171] on div at bounding box center [1208, 169] width 65 height 26
click at [1184, 171] on icon "button" at bounding box center [1189, 169] width 13 height 13
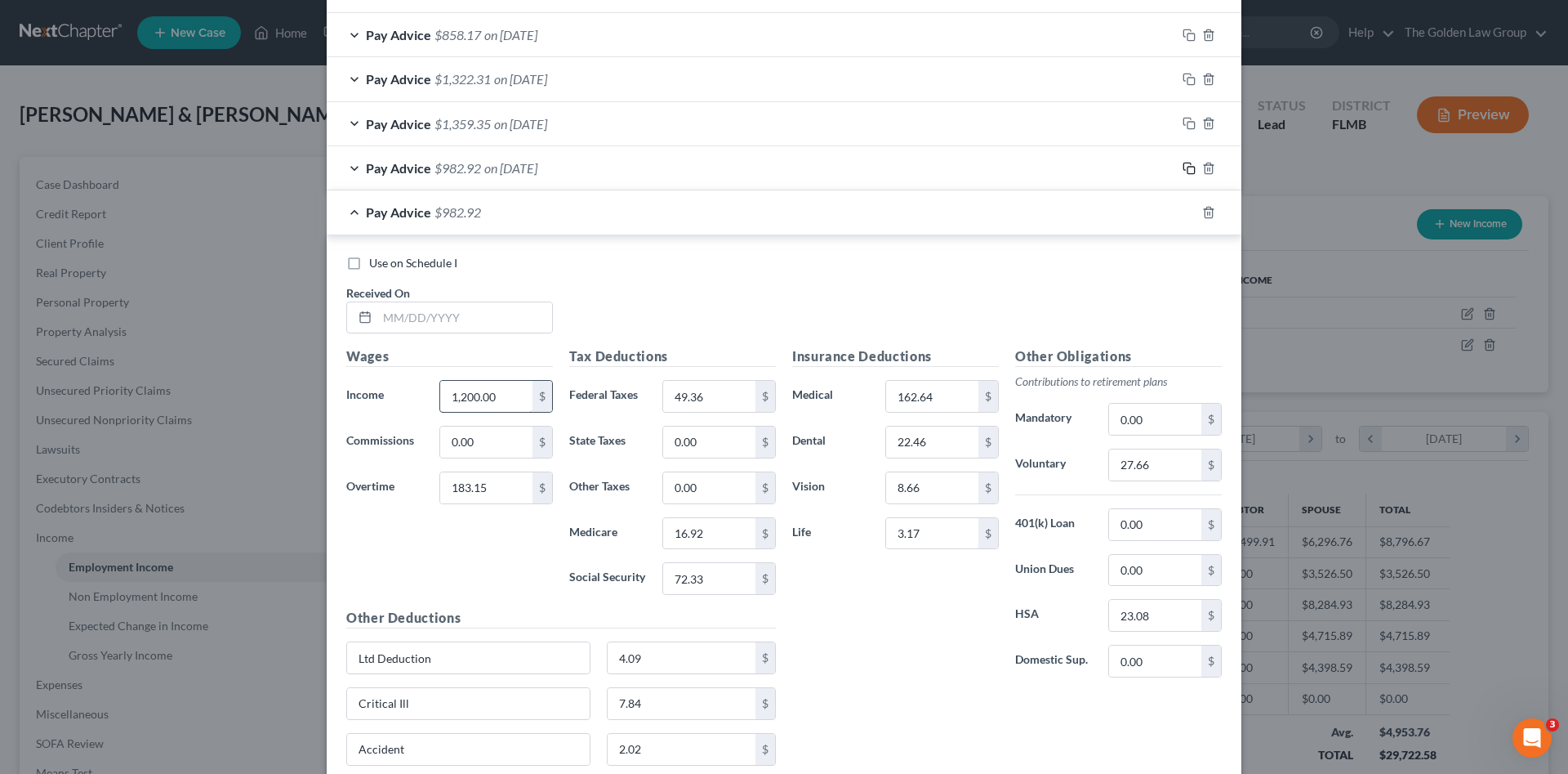
scroll to position [737, 0]
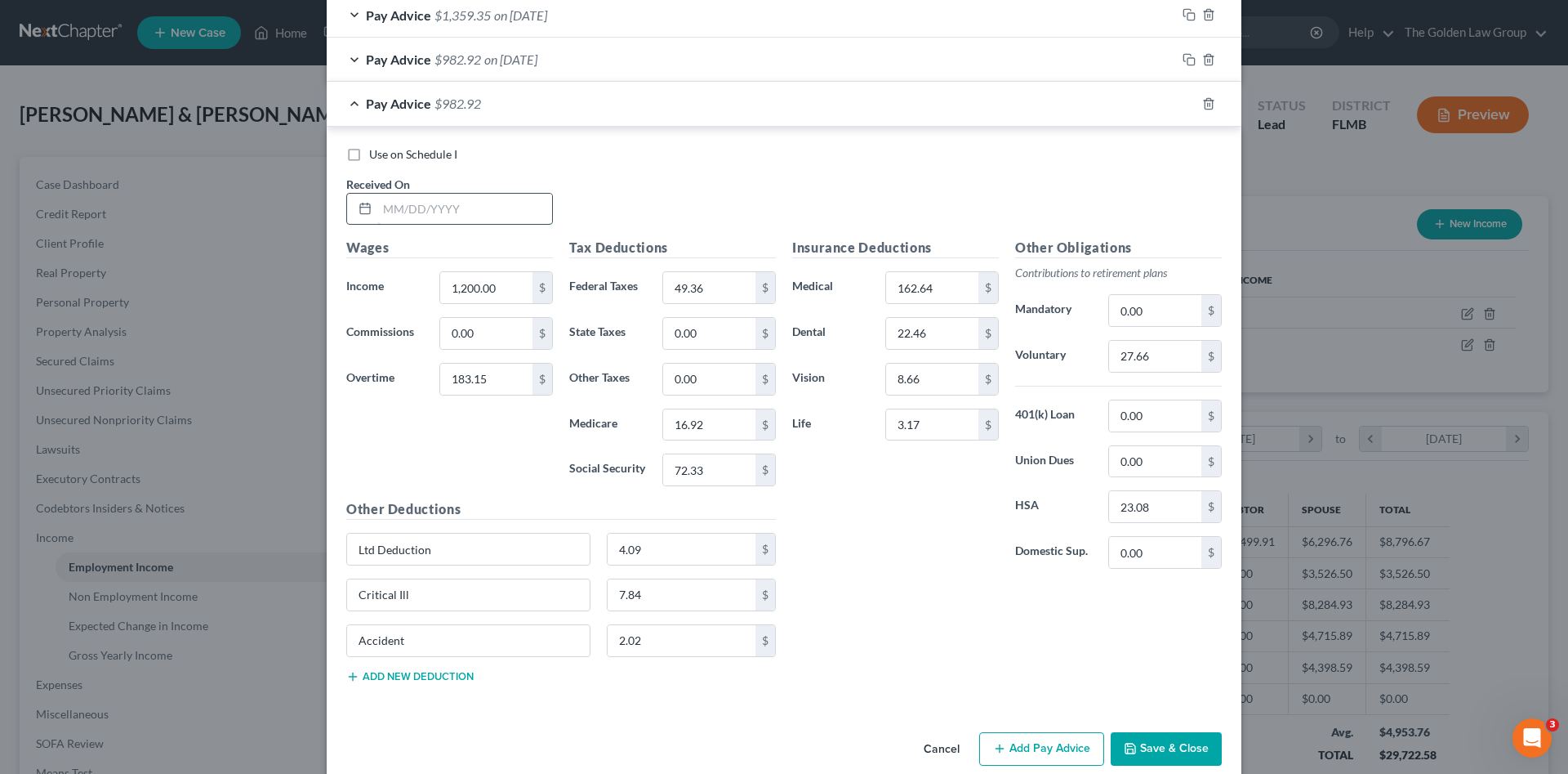
click at [444, 208] on input "text" at bounding box center [464, 209] width 174 height 31
type input "04/11/2025"
type input "1,193.40"
type input "0"
type input "27.04"
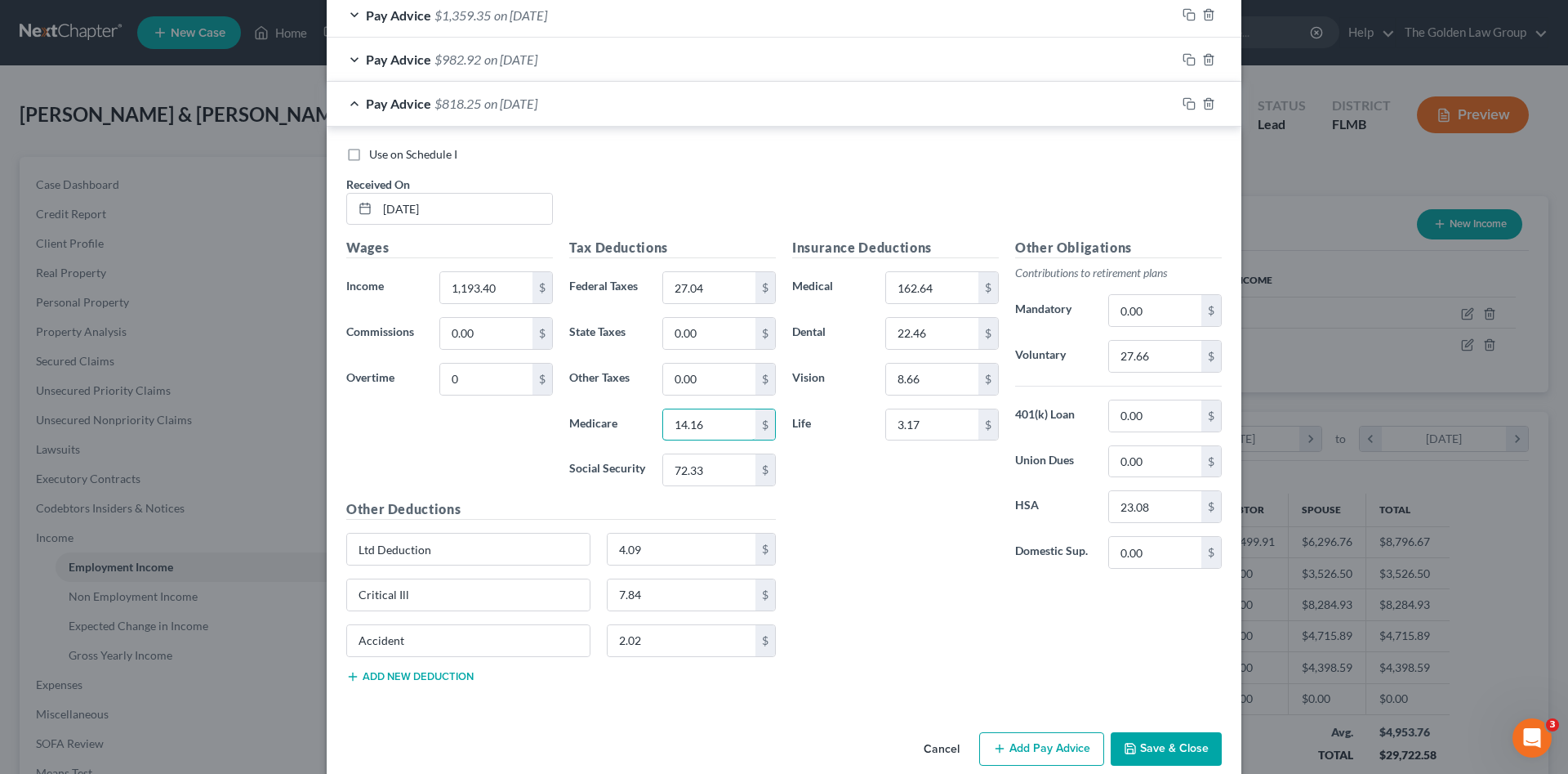
type input "14.16"
type input "60.56"
click at [1121, 354] on input "27.66" at bounding box center [1156, 356] width 93 height 31
type input "23.87"
click at [1188, 103] on rect "button" at bounding box center [1191, 106] width 7 height 7
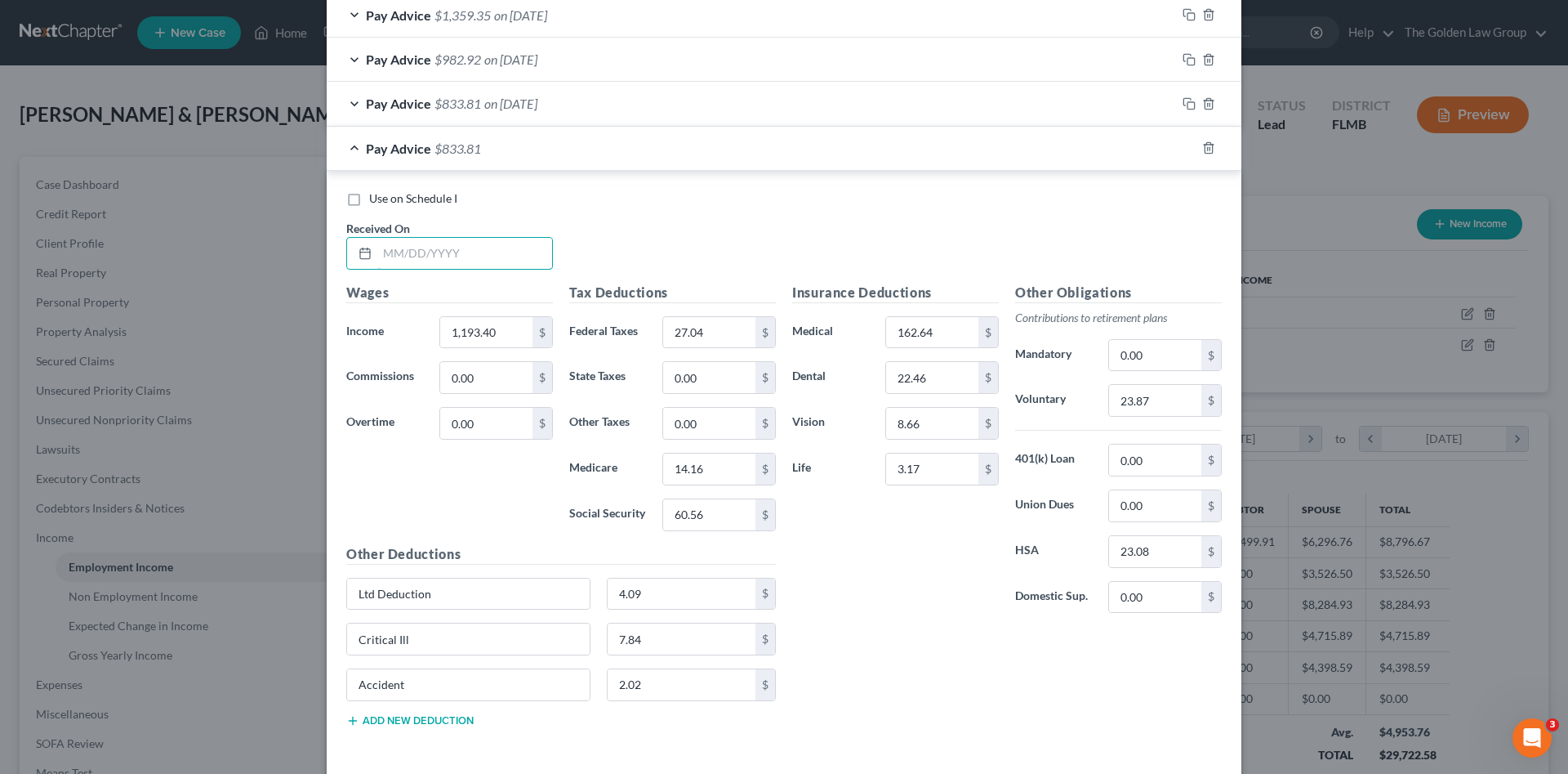
drag, startPoint x: 463, startPoint y: 251, endPoint x: 384, endPoint y: 283, distance: 85.2
click at [457, 251] on input "text" at bounding box center [464, 254] width 174 height 31
click at [498, 255] on input "text" at bounding box center [464, 254] width 174 height 31
type input "04/18/2025"
type input "1,197.00"
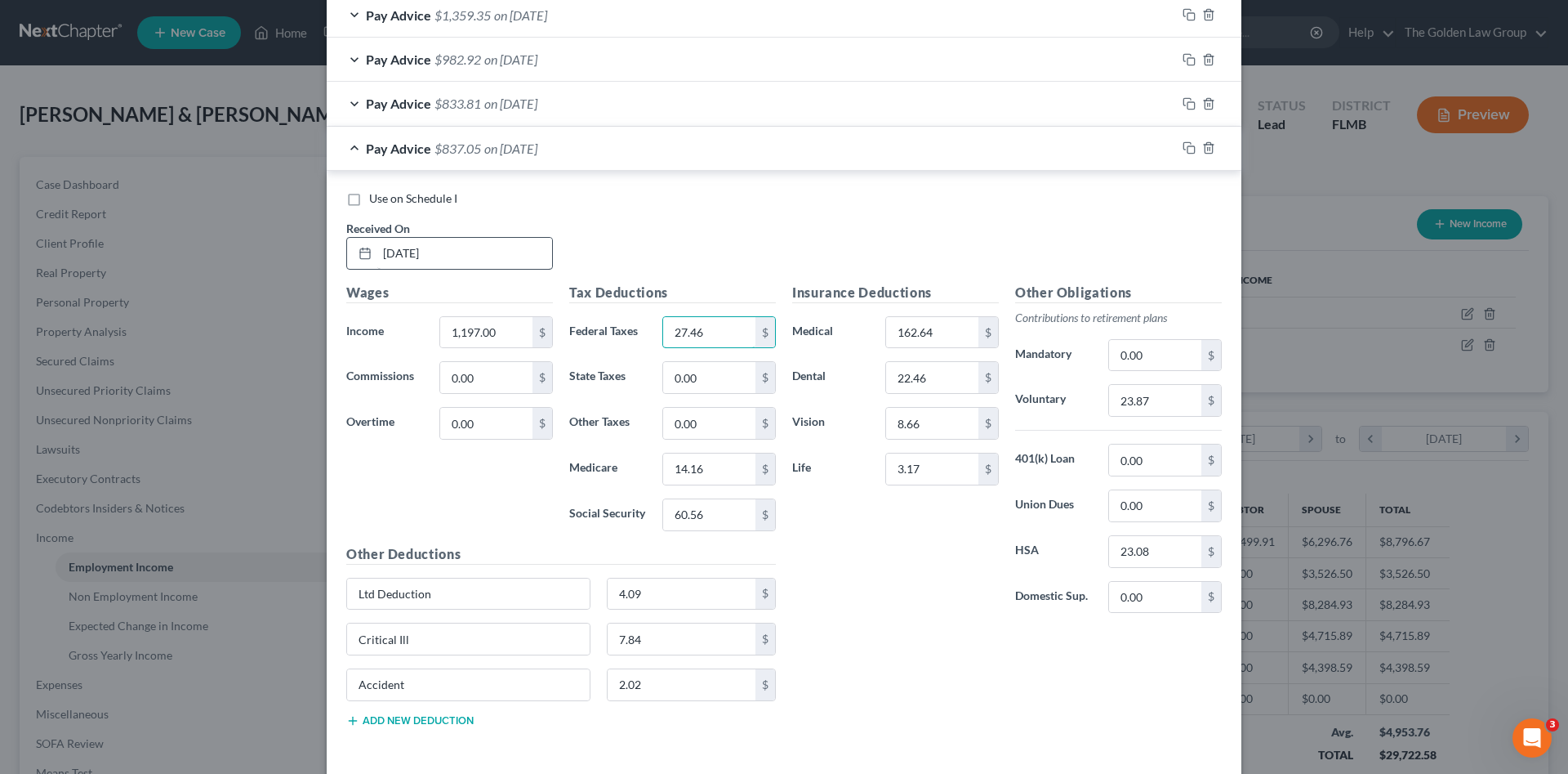
type input "27.46"
type input "14.22"
type input "60.79"
click at [1184, 399] on input "23.87" at bounding box center [1156, 400] width 93 height 31
type input "23.94"
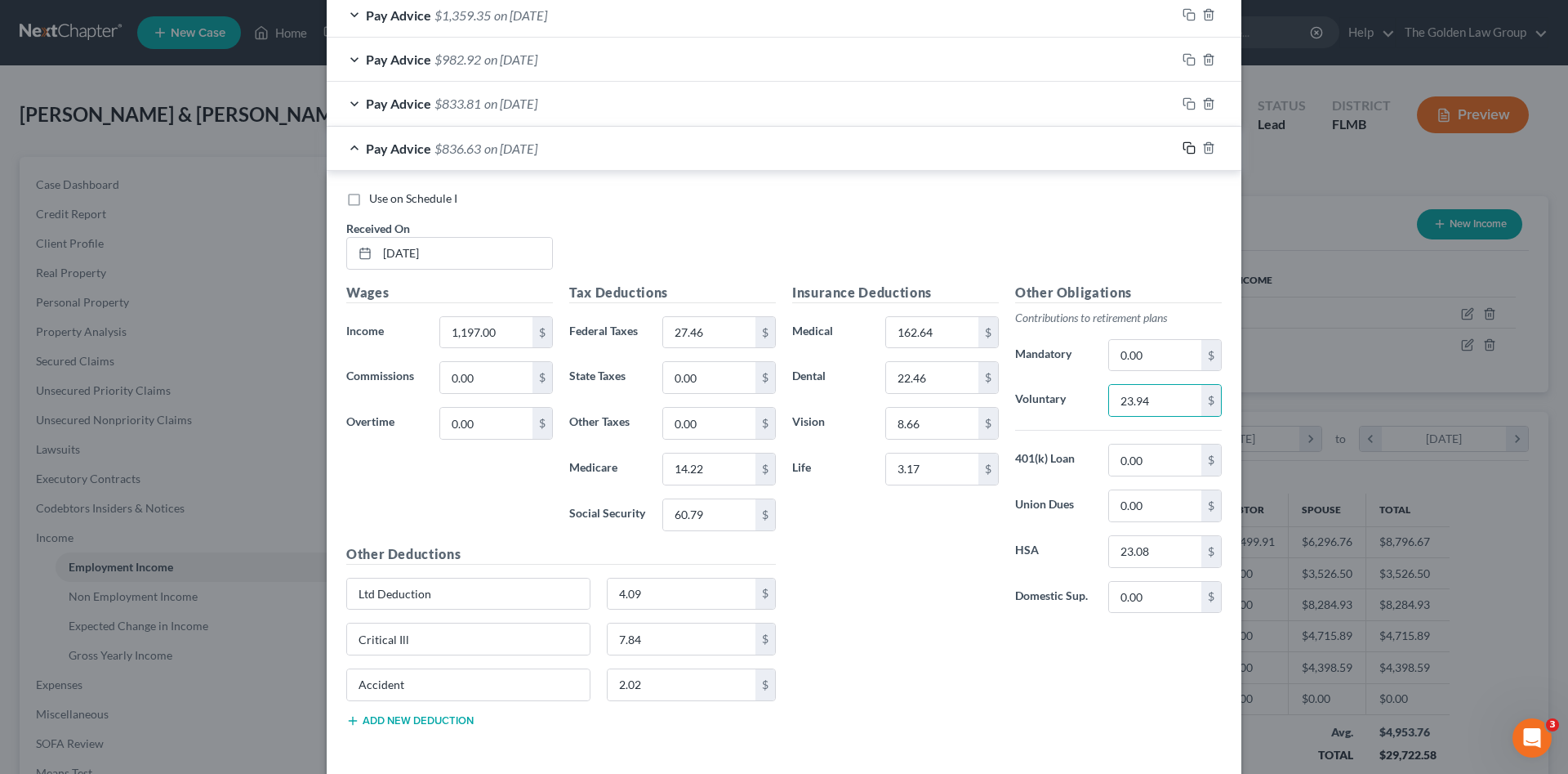
drag, startPoint x: 1183, startPoint y: 151, endPoint x: 1042, endPoint y: 215, distance: 154.8
click at [1183, 150] on icon "button" at bounding box center [1189, 148] width 13 height 13
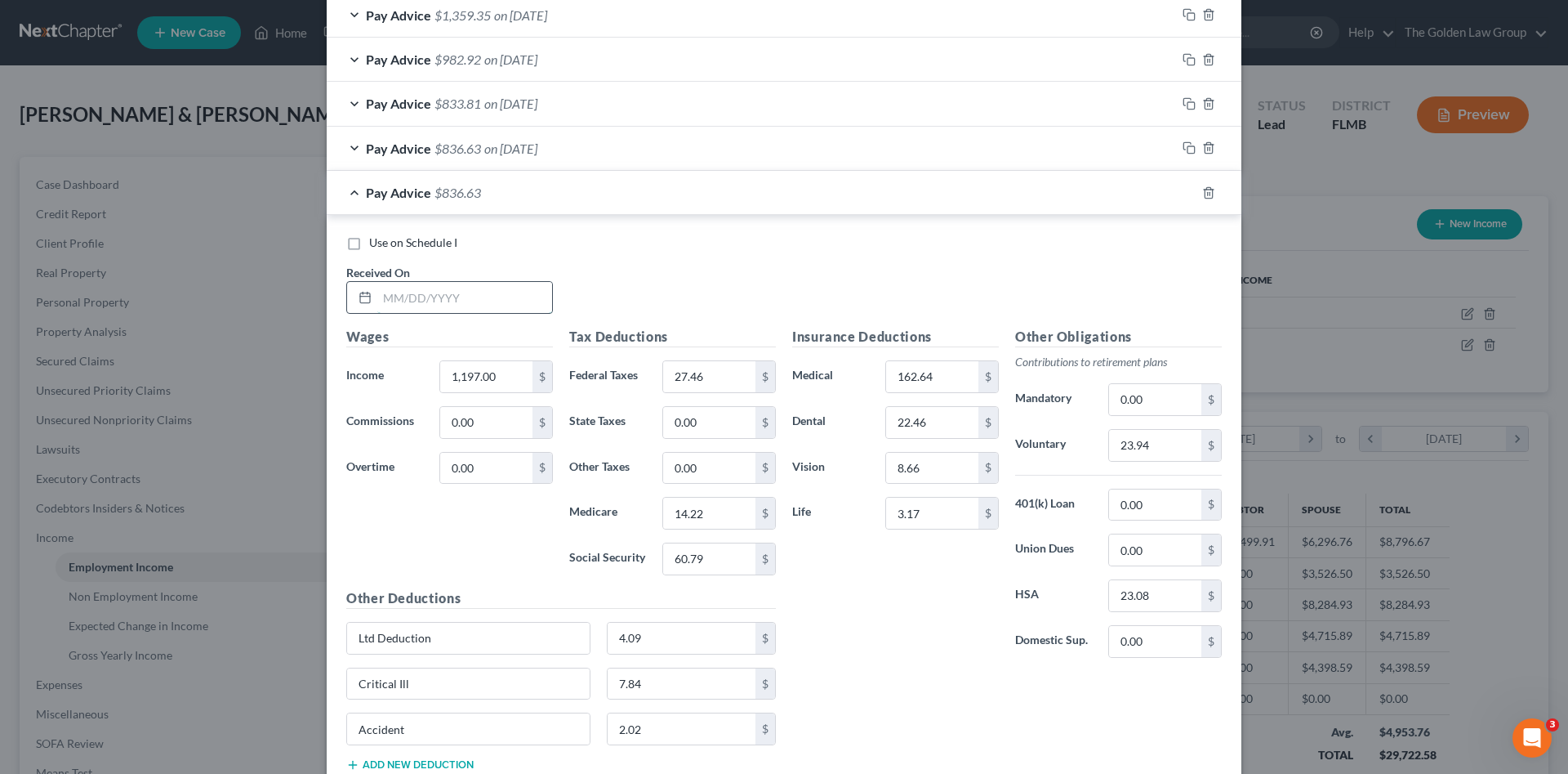
click at [488, 291] on input "text" at bounding box center [464, 298] width 174 height 31
click at [487, 303] on input "text" at bounding box center [464, 298] width 174 height 31
type input "04/25/2025"
type input "1,194.00"
type input "27.11"
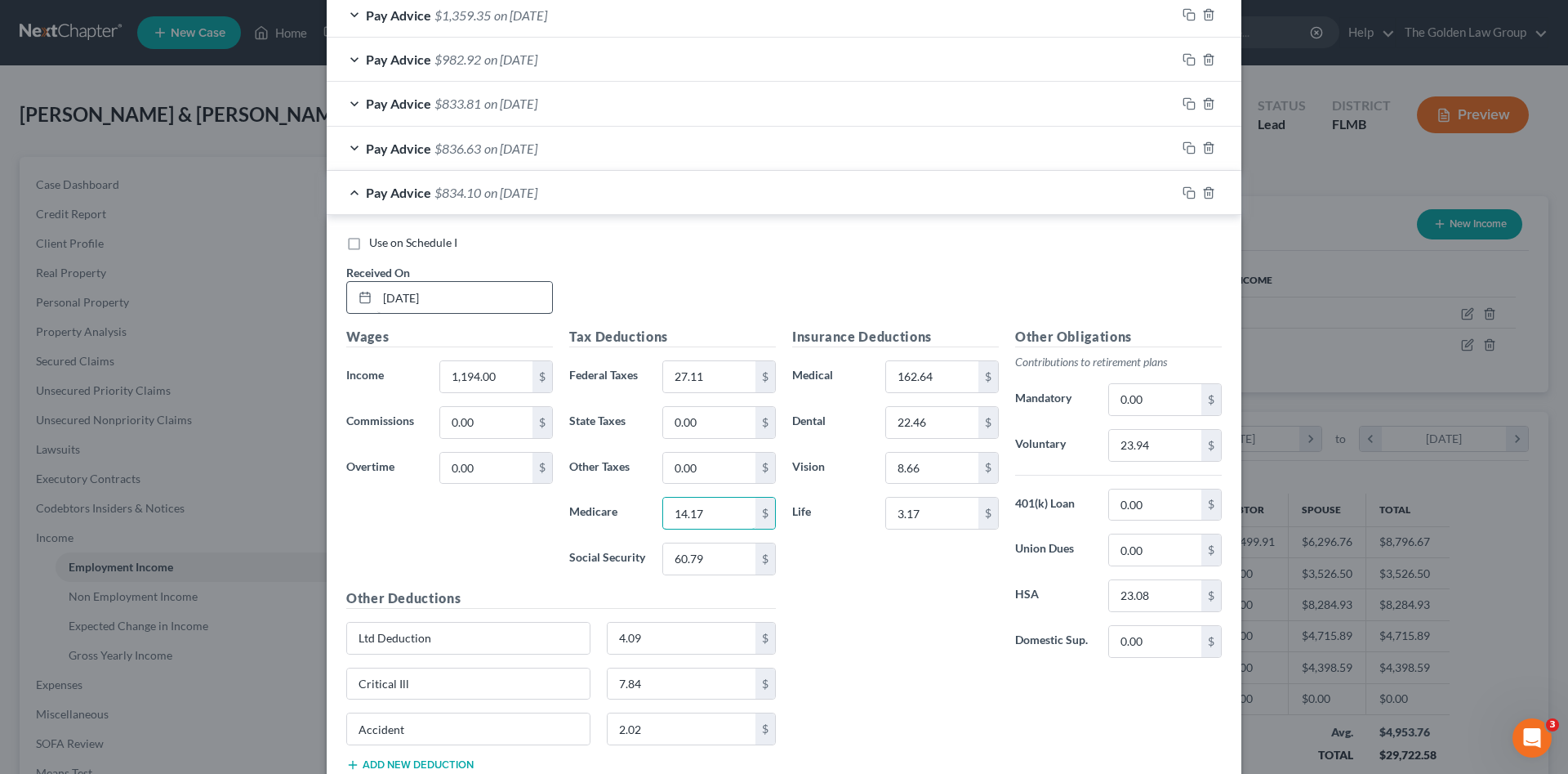
type input "14.17"
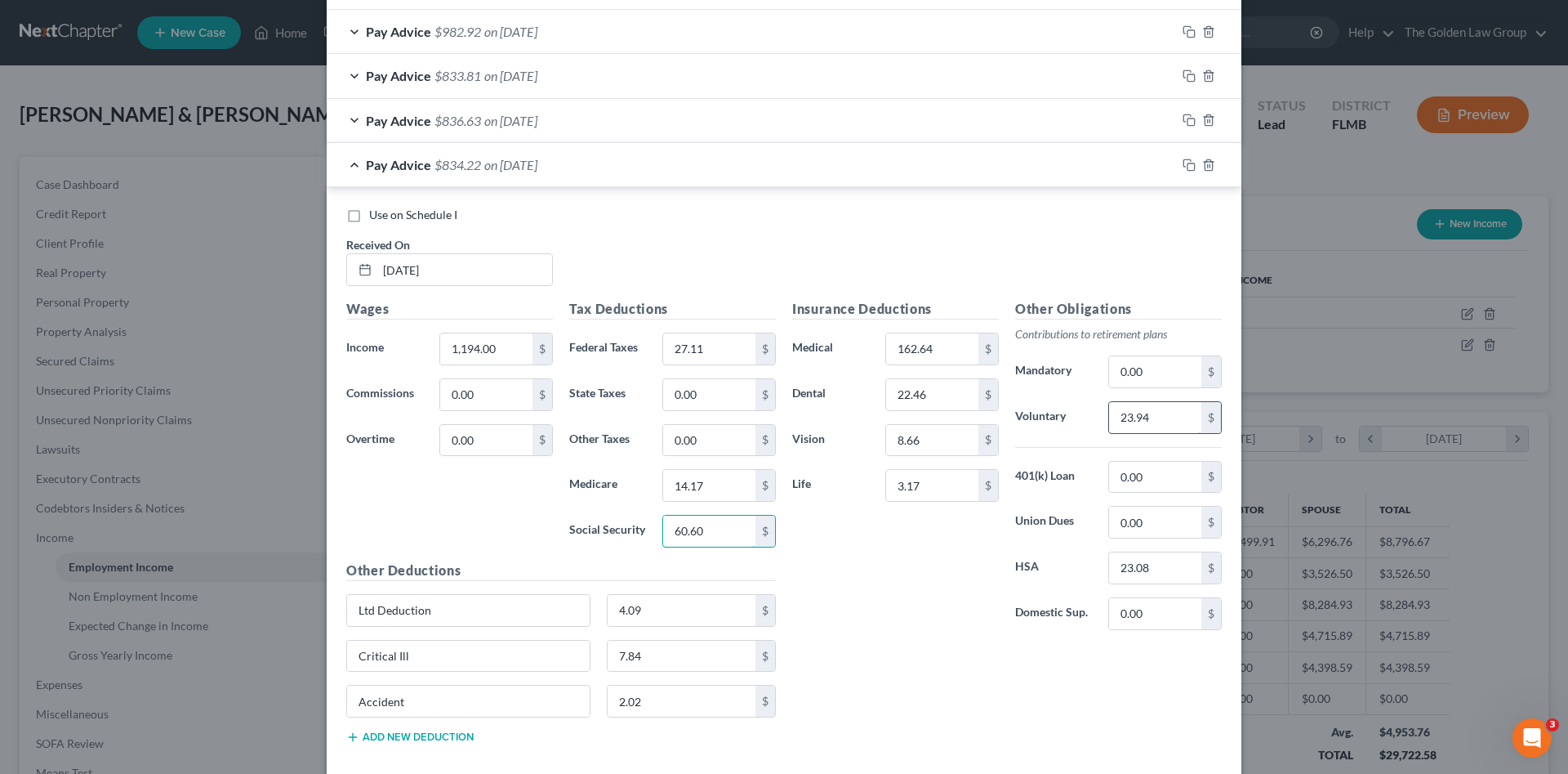
type input "60.60"
click at [1161, 410] on input "23.94" at bounding box center [1156, 418] width 93 height 31
type input "23.88"
drag, startPoint x: 1186, startPoint y: 164, endPoint x: 804, endPoint y: 275, distance: 397.8
click at [1188, 165] on rect "button" at bounding box center [1191, 167] width 7 height 7
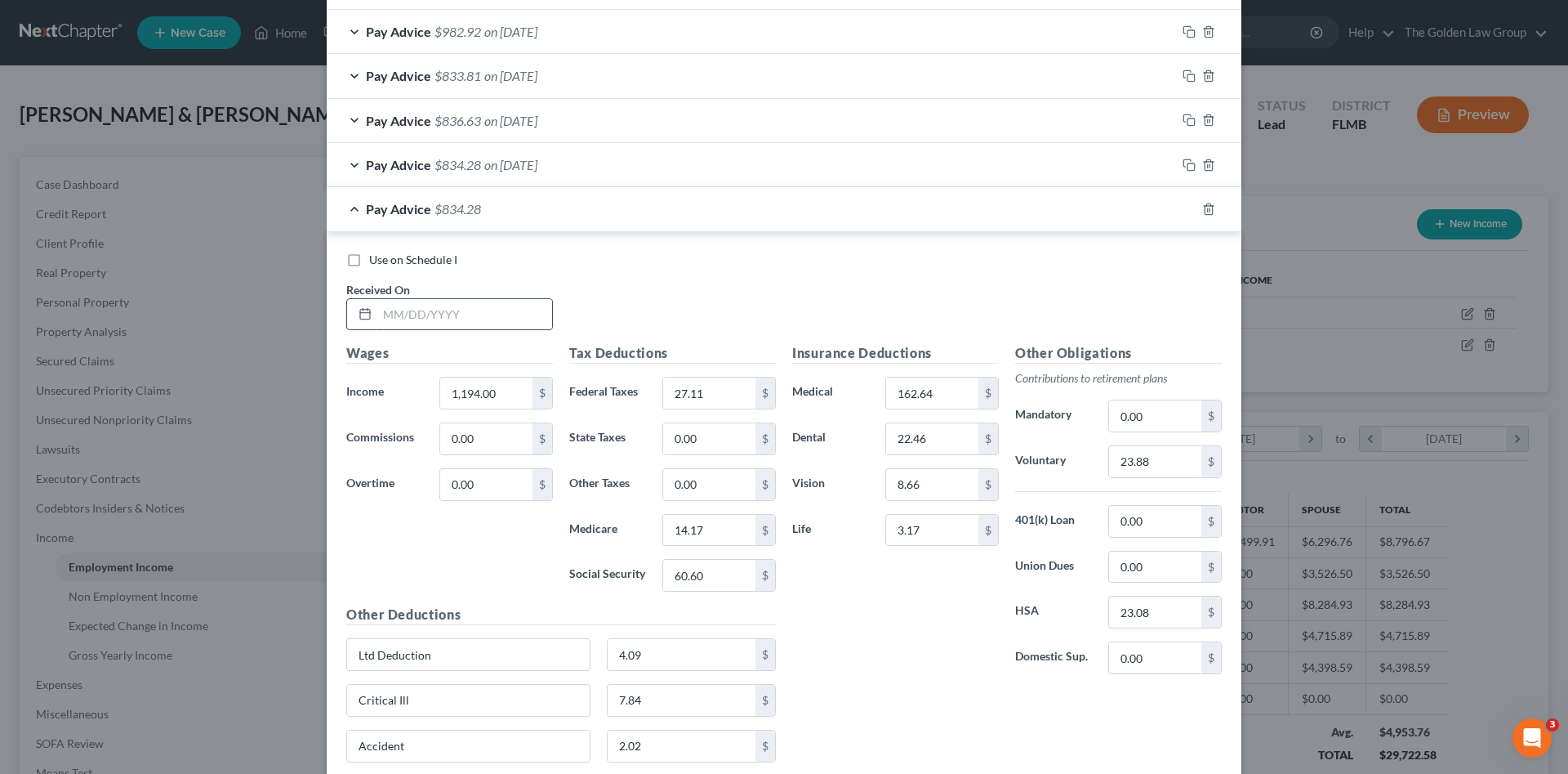
click at [463, 310] on input "text" at bounding box center [464, 315] width 174 height 31
click at [407, 323] on input "text" at bounding box center [464, 315] width 174 height 31
type input "05/02/2025"
type input "1,200.00"
type input "380.25"
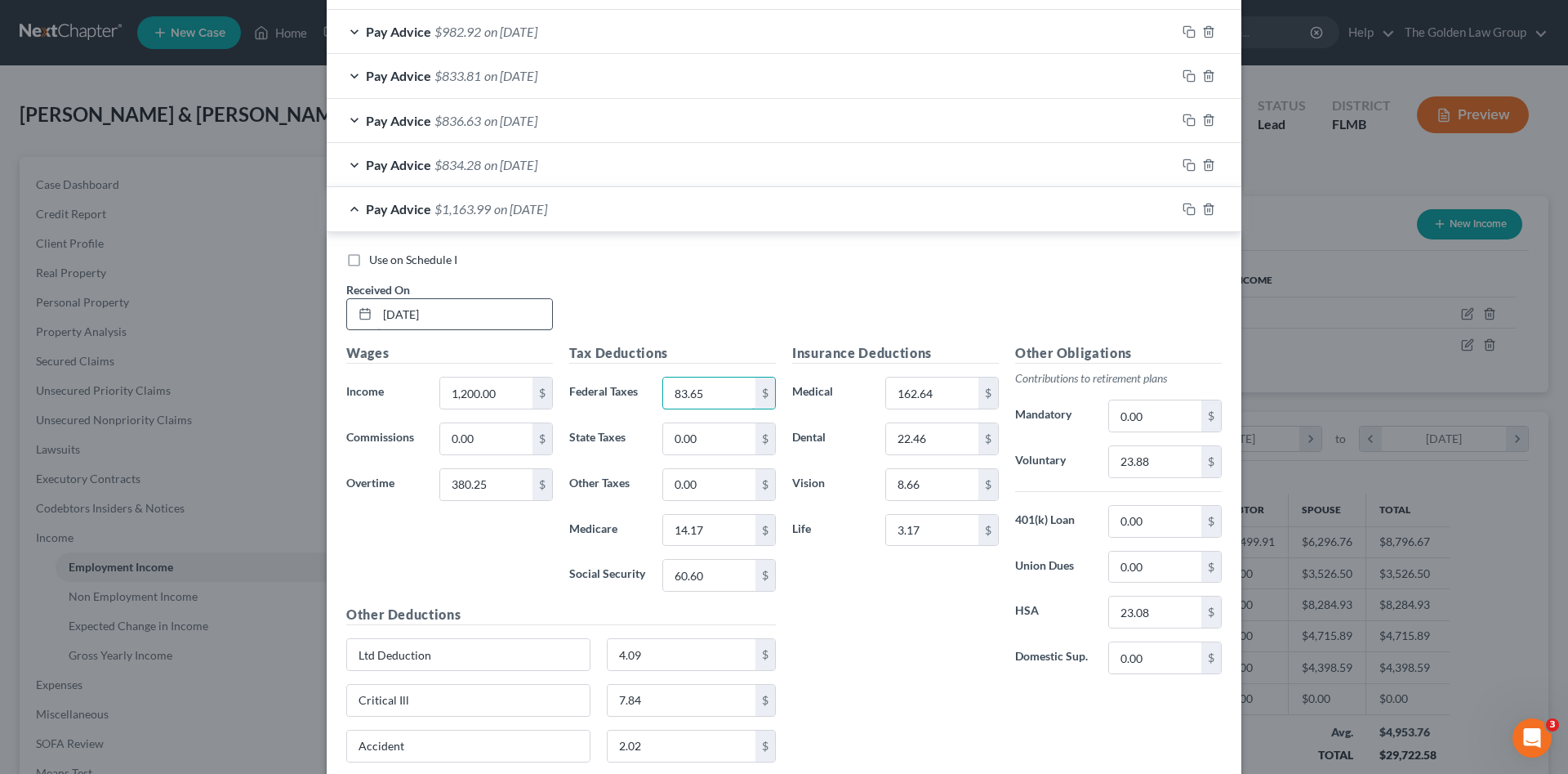
type input "83.65"
type input "19.78"
type input "84.55"
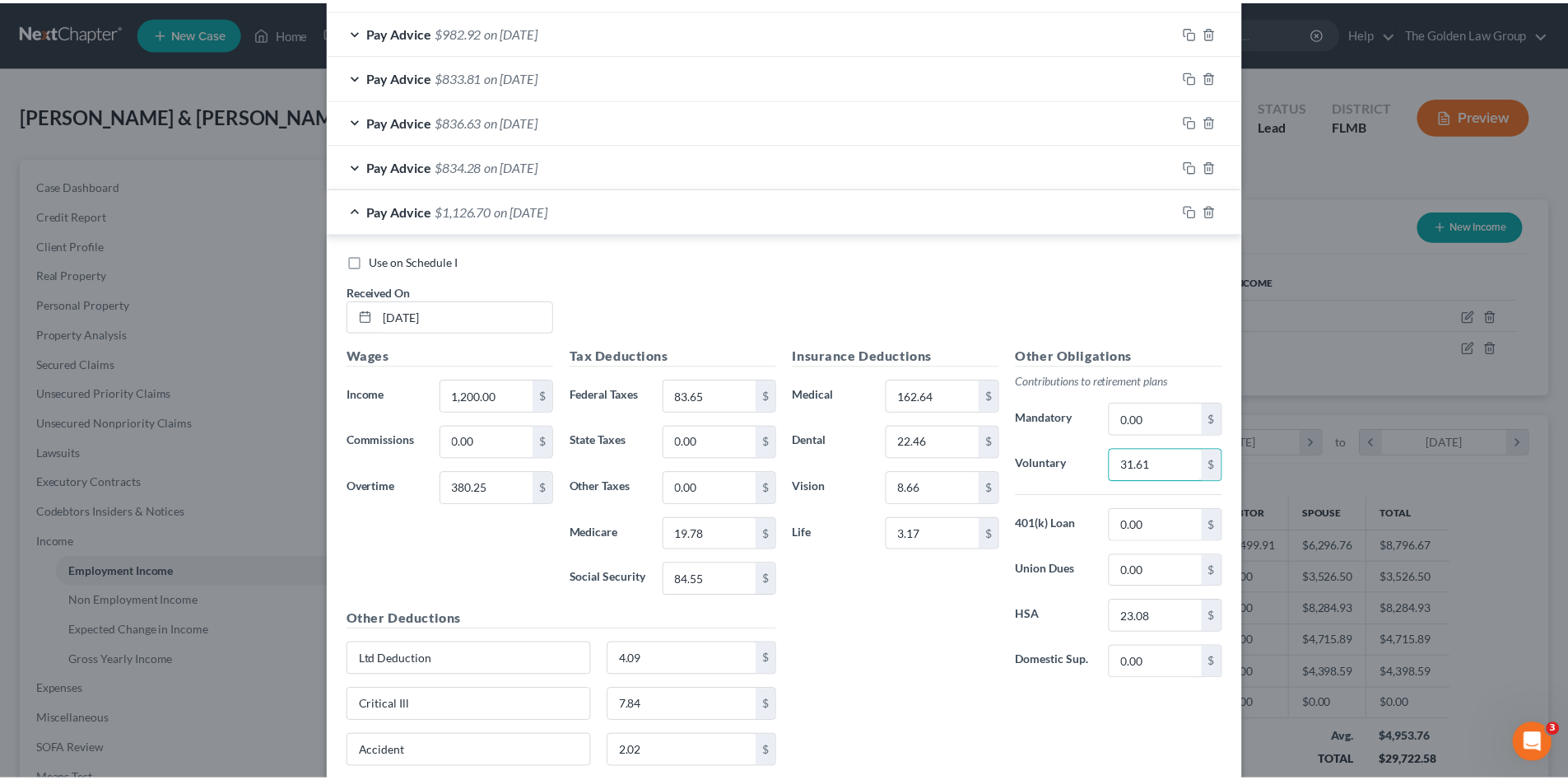
scroll to position [902, 0]
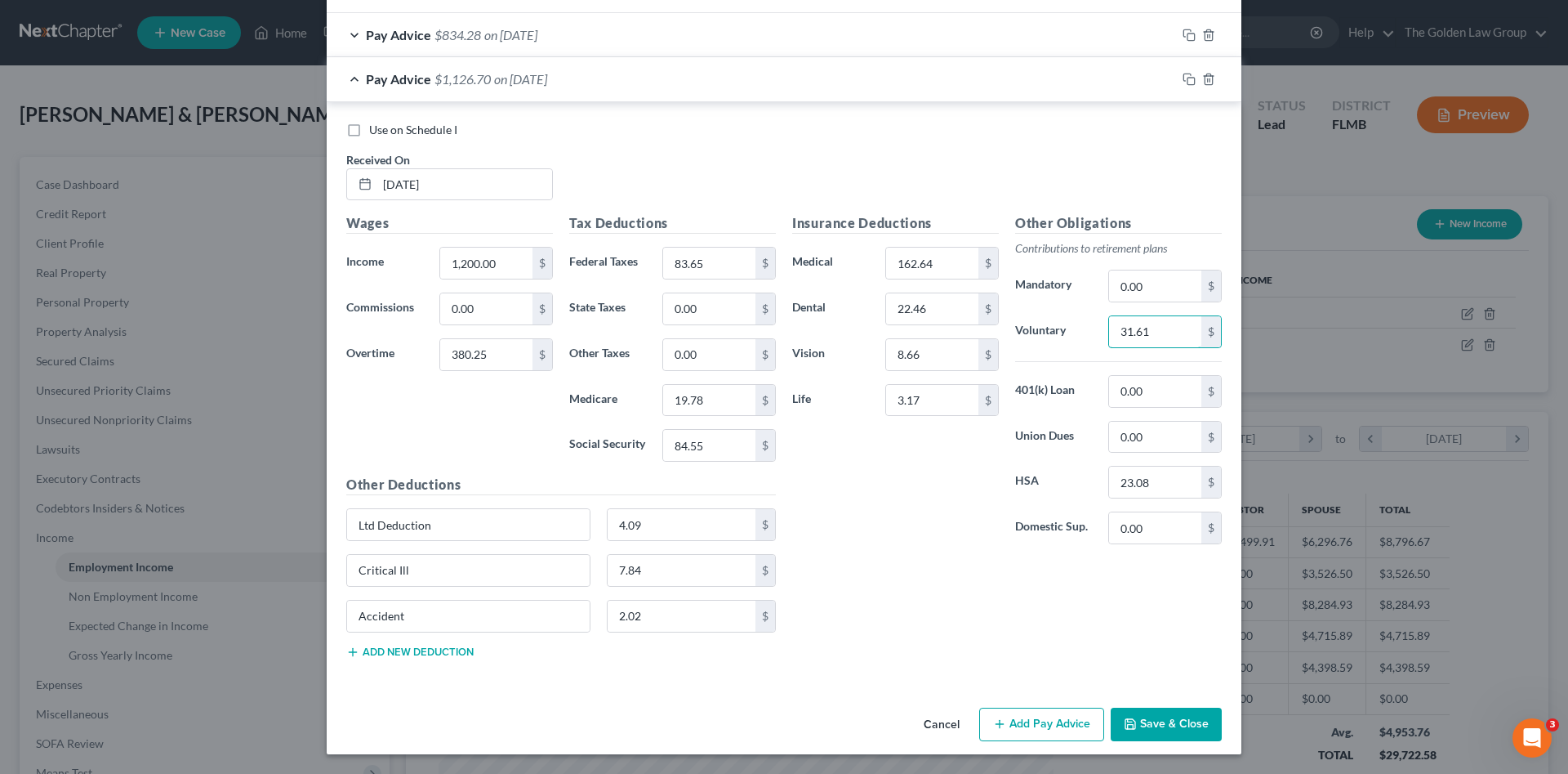
type input "31.61"
drag, startPoint x: 1154, startPoint y: 719, endPoint x: 1140, endPoint y: 712, distance: 15.7
click at [1155, 720] on button "Save & Close" at bounding box center [1166, 724] width 111 height 34
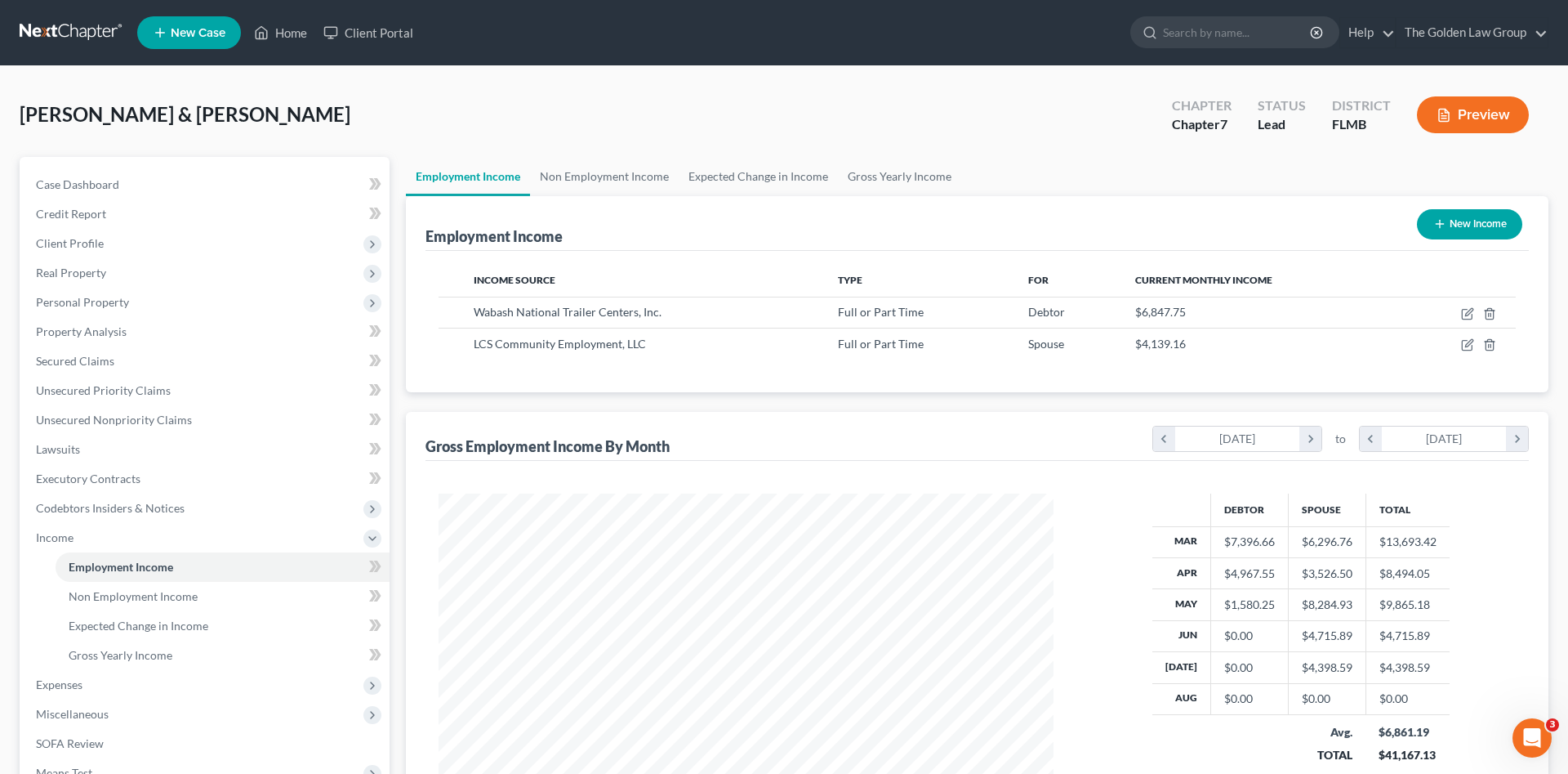
scroll to position [816732, 816044]
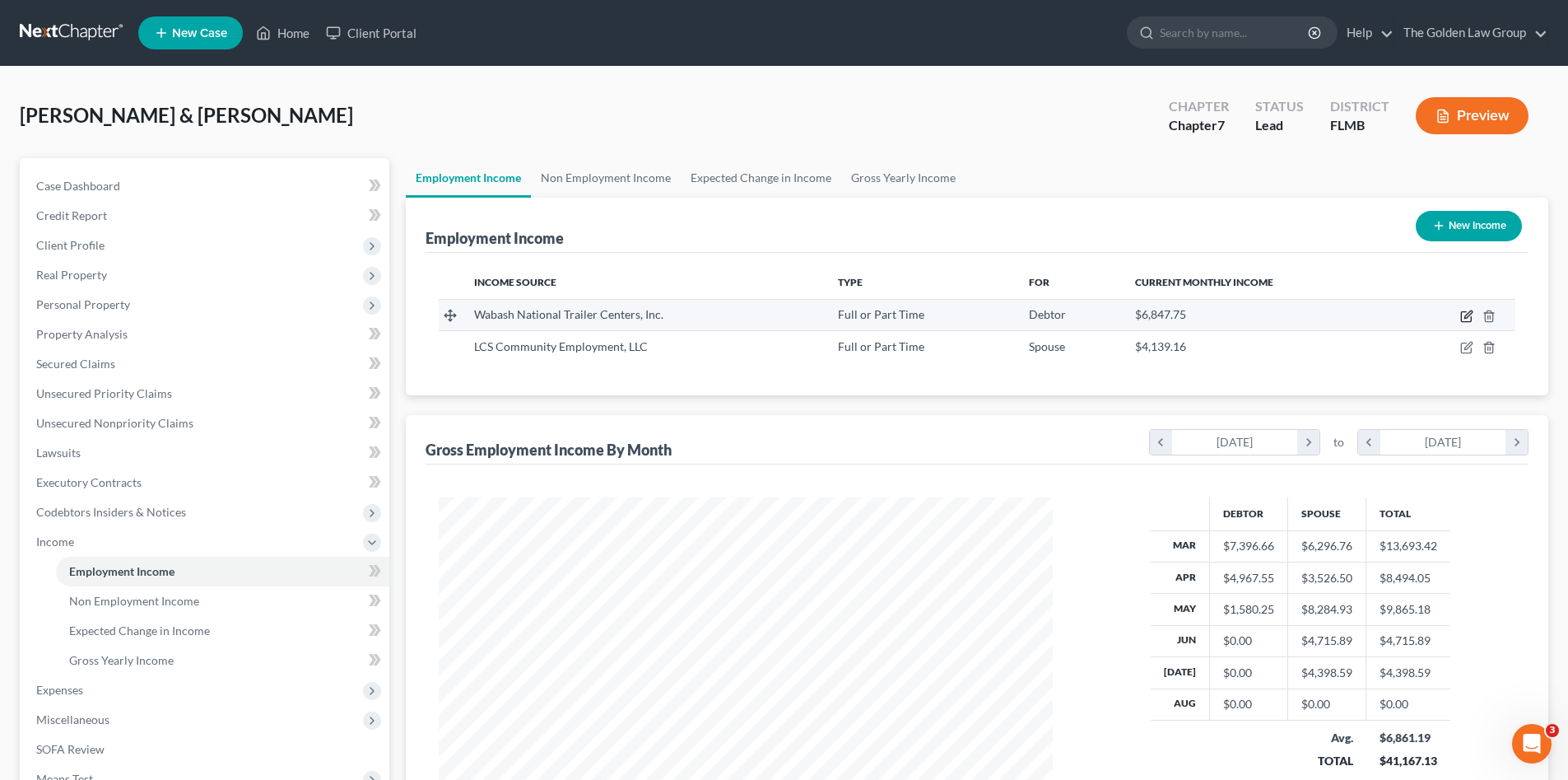
click at [1466, 313] on icon "button" at bounding box center [1467, 317] width 13 height 13
select select "0"
select select "15"
select select "3"
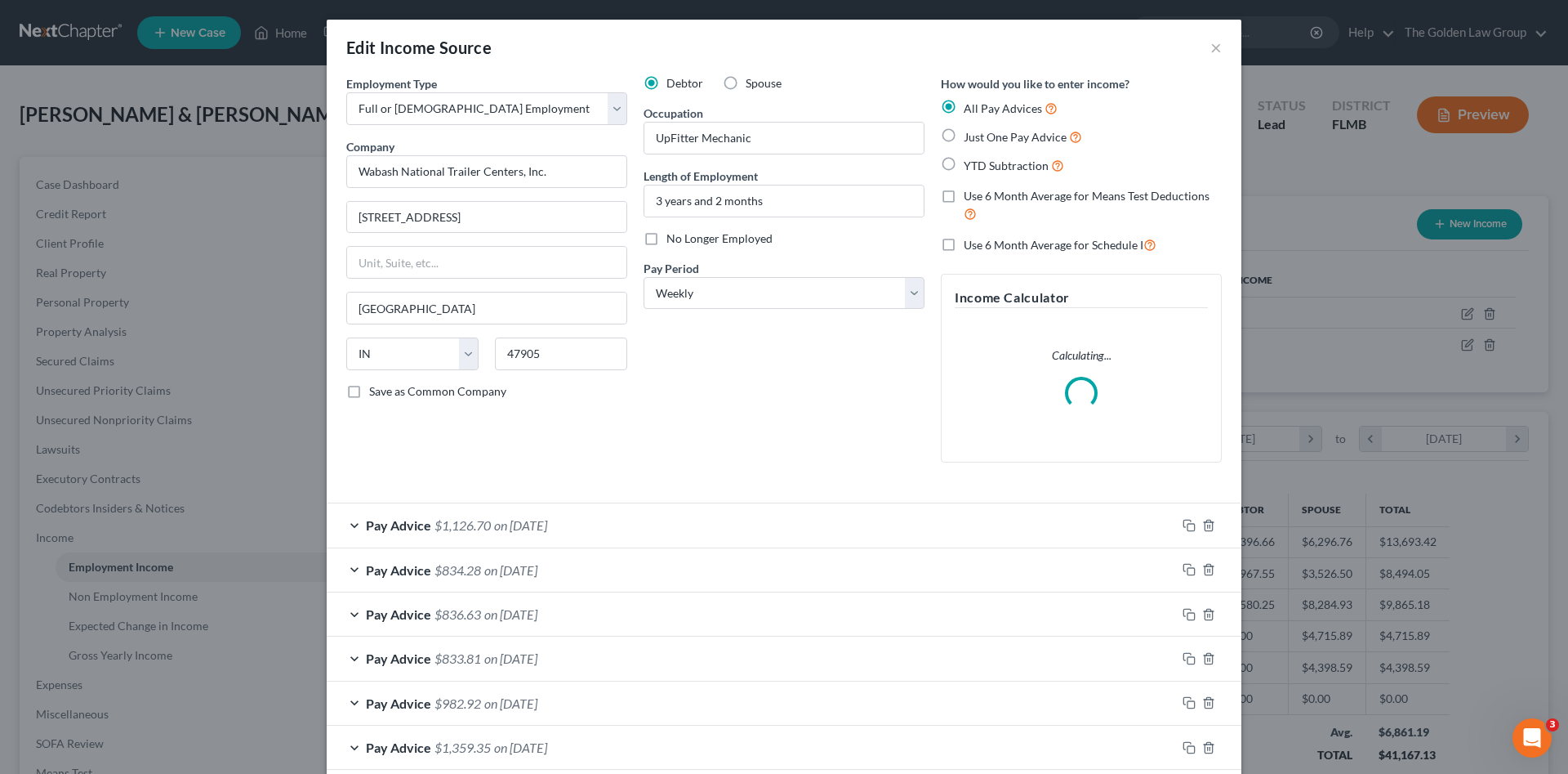
scroll to position [190, 0]
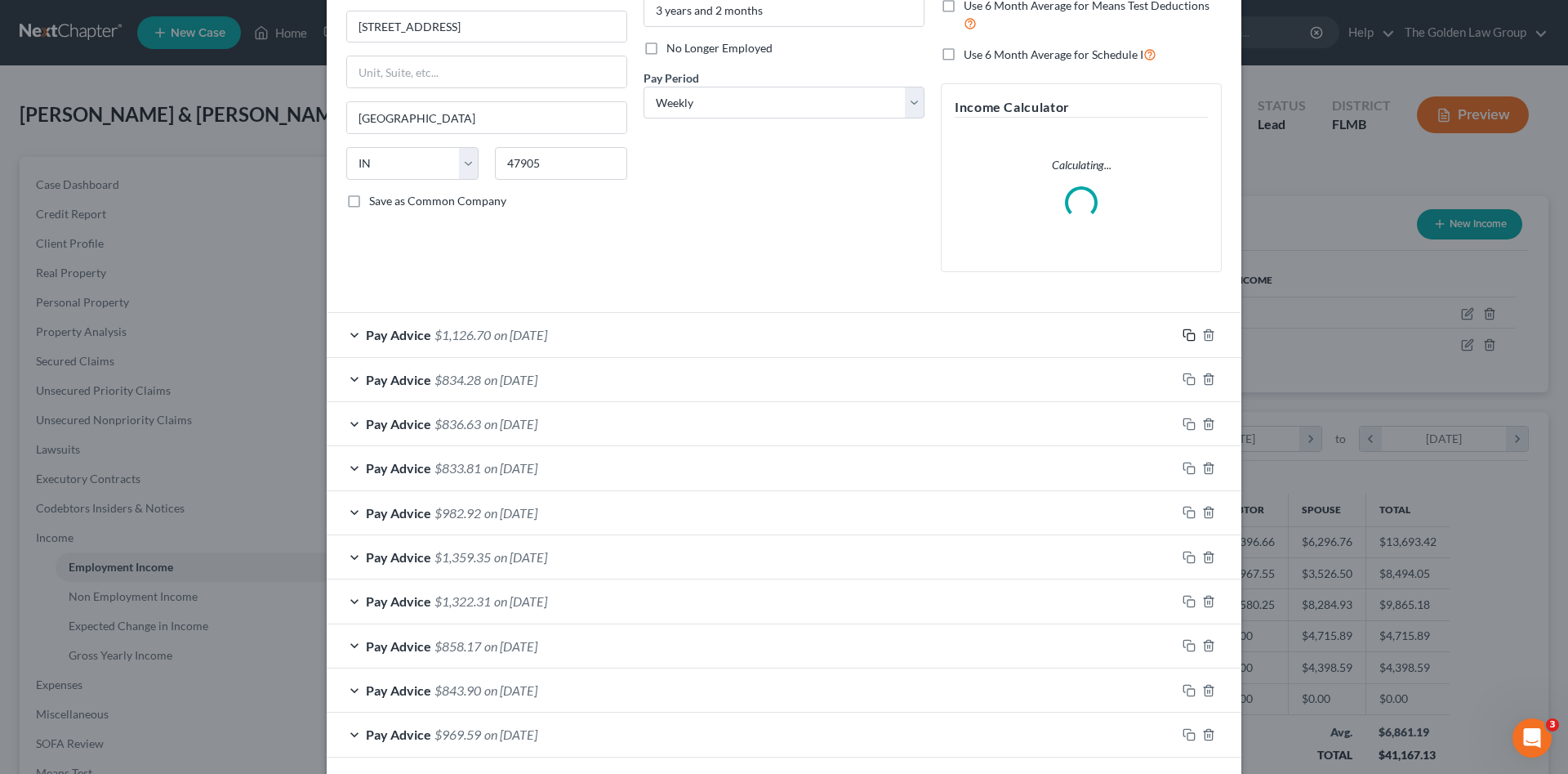
click at [1184, 332] on icon "button" at bounding box center [1189, 335] width 13 height 13
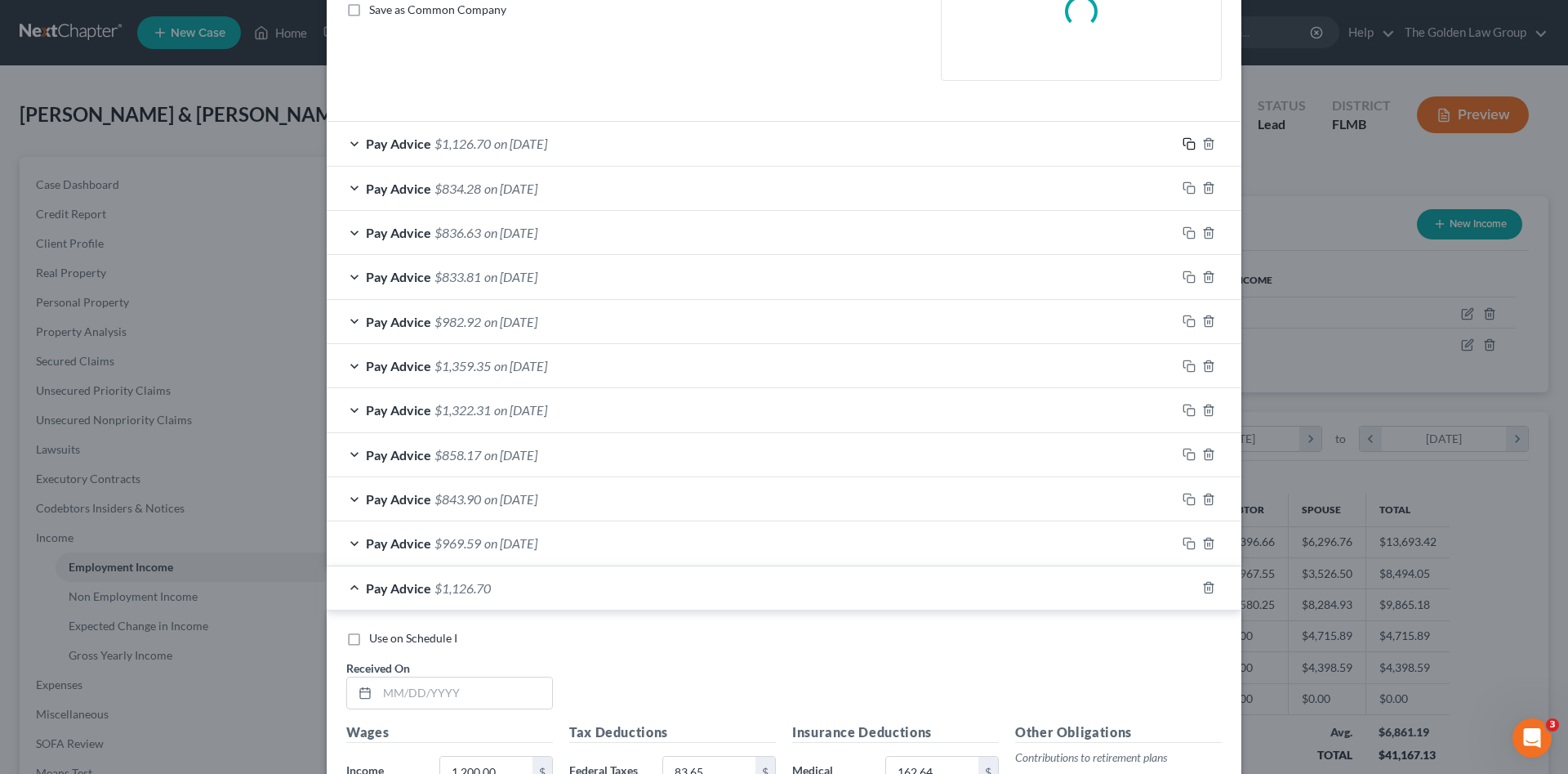
scroll to position [599, 0]
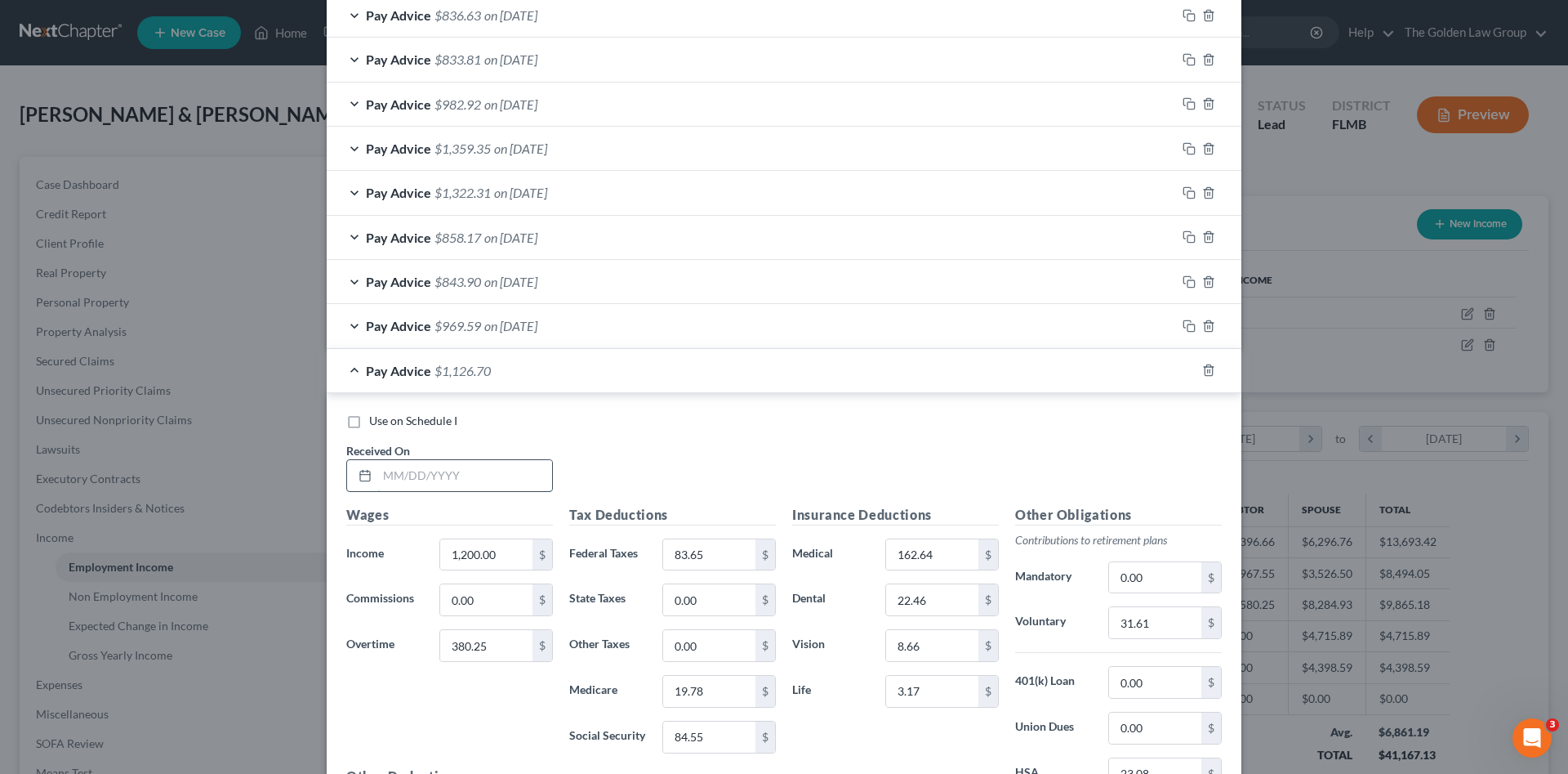
click at [499, 461] on input "text" at bounding box center [464, 475] width 174 height 31
type input "05/09/2025"
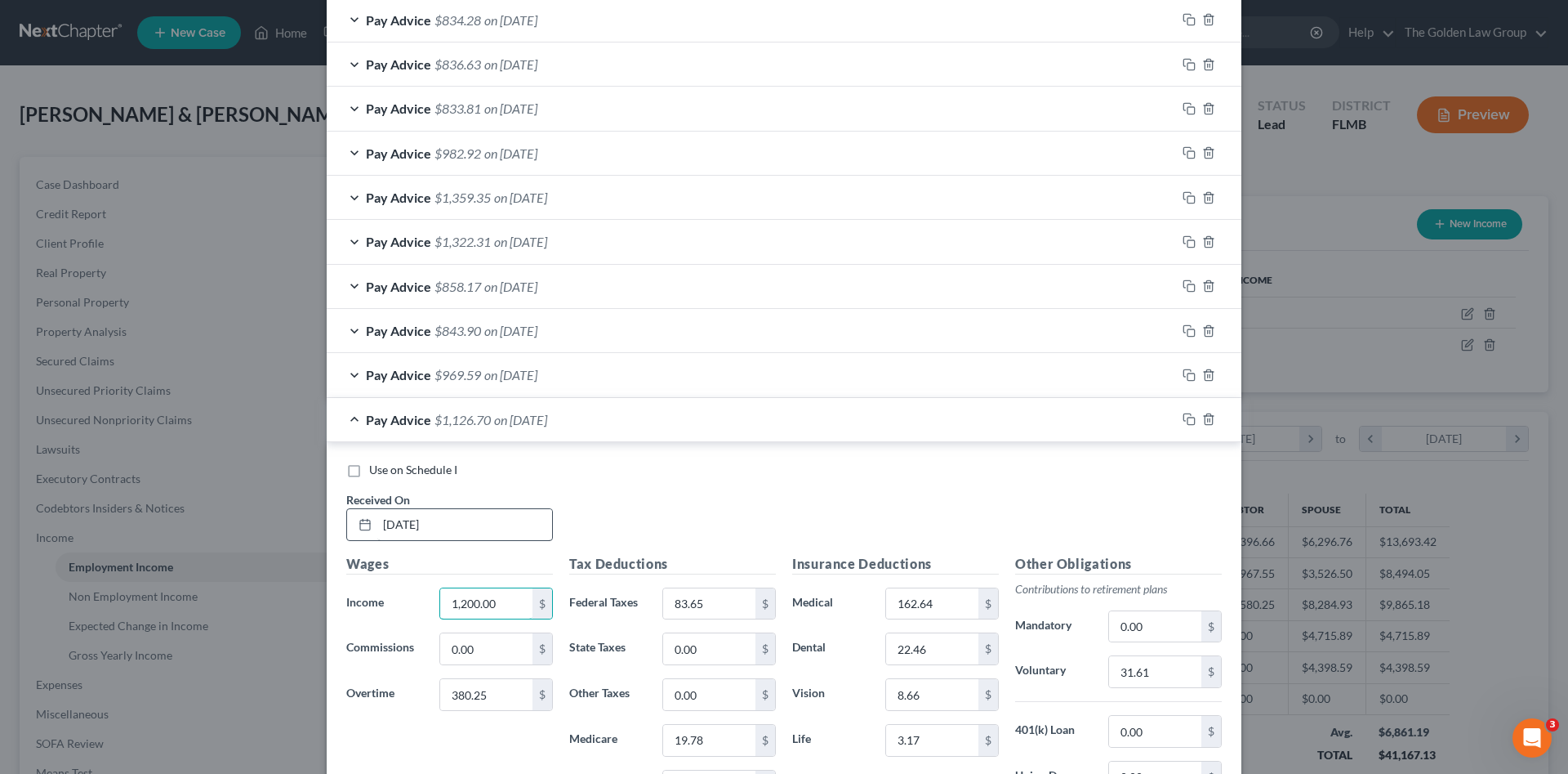
scroll to position [648, 0]
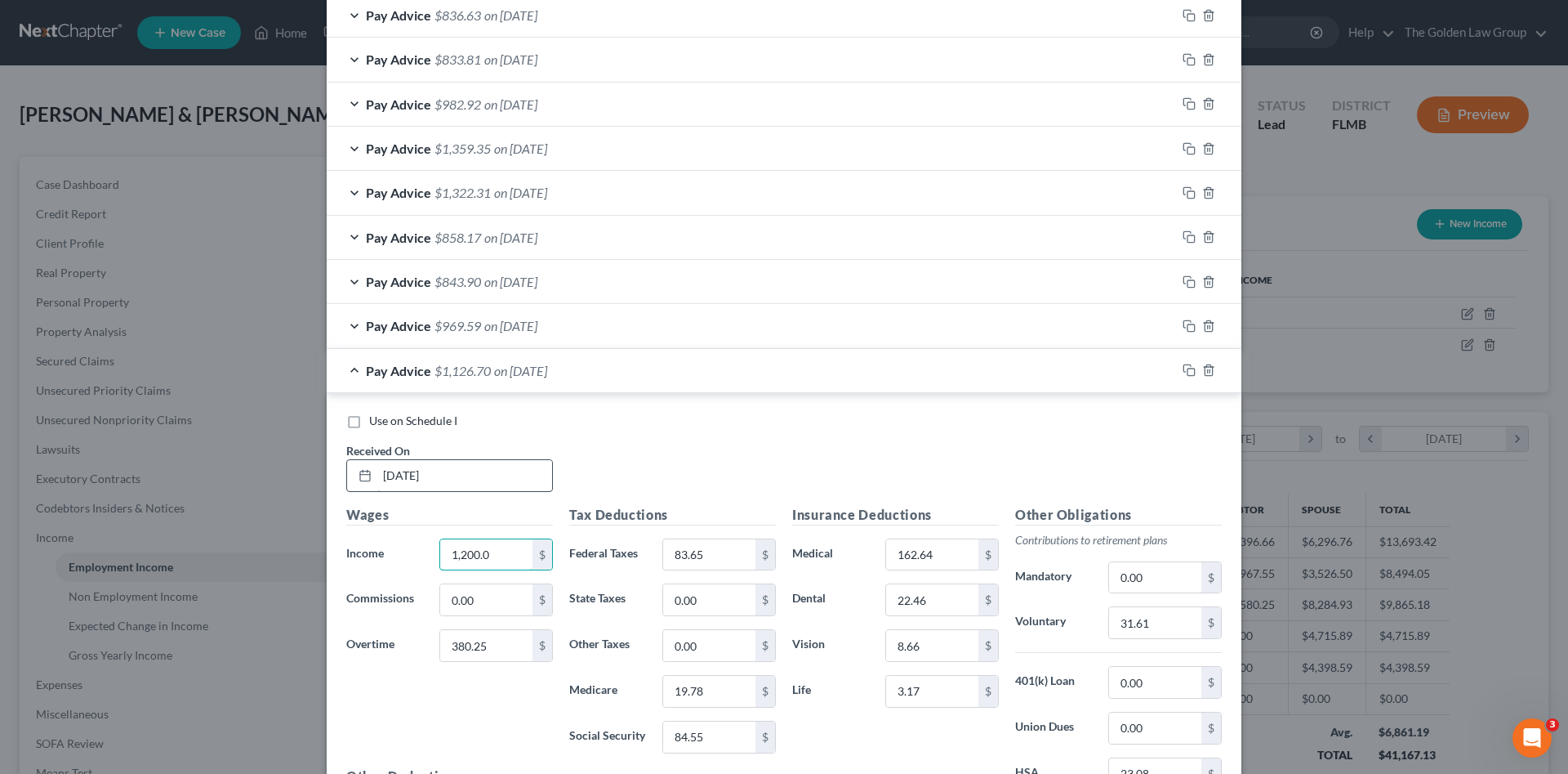
type input "1,200.00"
type input "124.65"
type input "42.48"
type input "16.06"
type input "68.71"
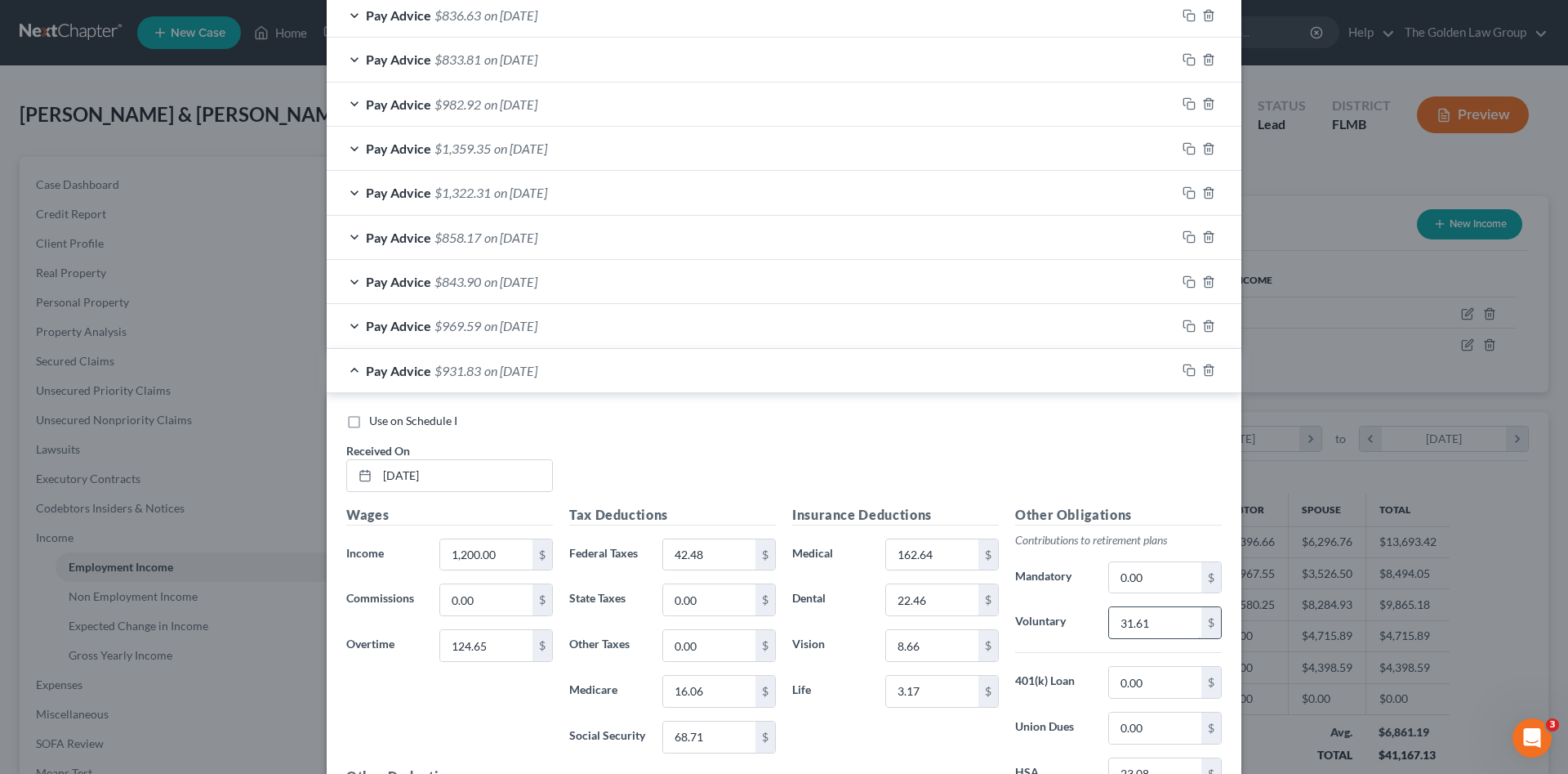
click at [1134, 624] on input "31.61" at bounding box center [1156, 623] width 93 height 31
type input "26.49"
click at [1185, 371] on icon "button" at bounding box center [1189, 370] width 13 height 13
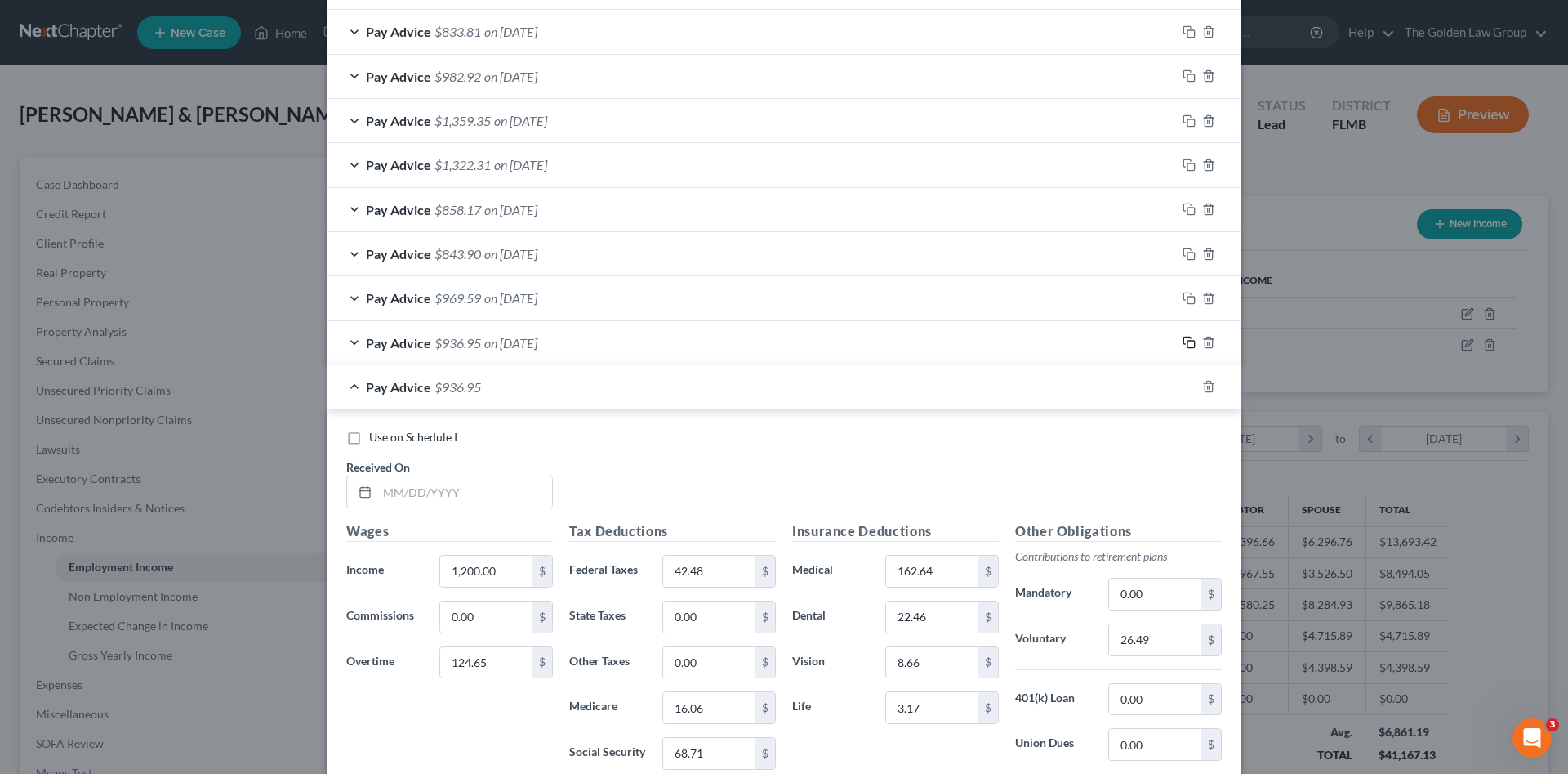
scroll to position [839, 0]
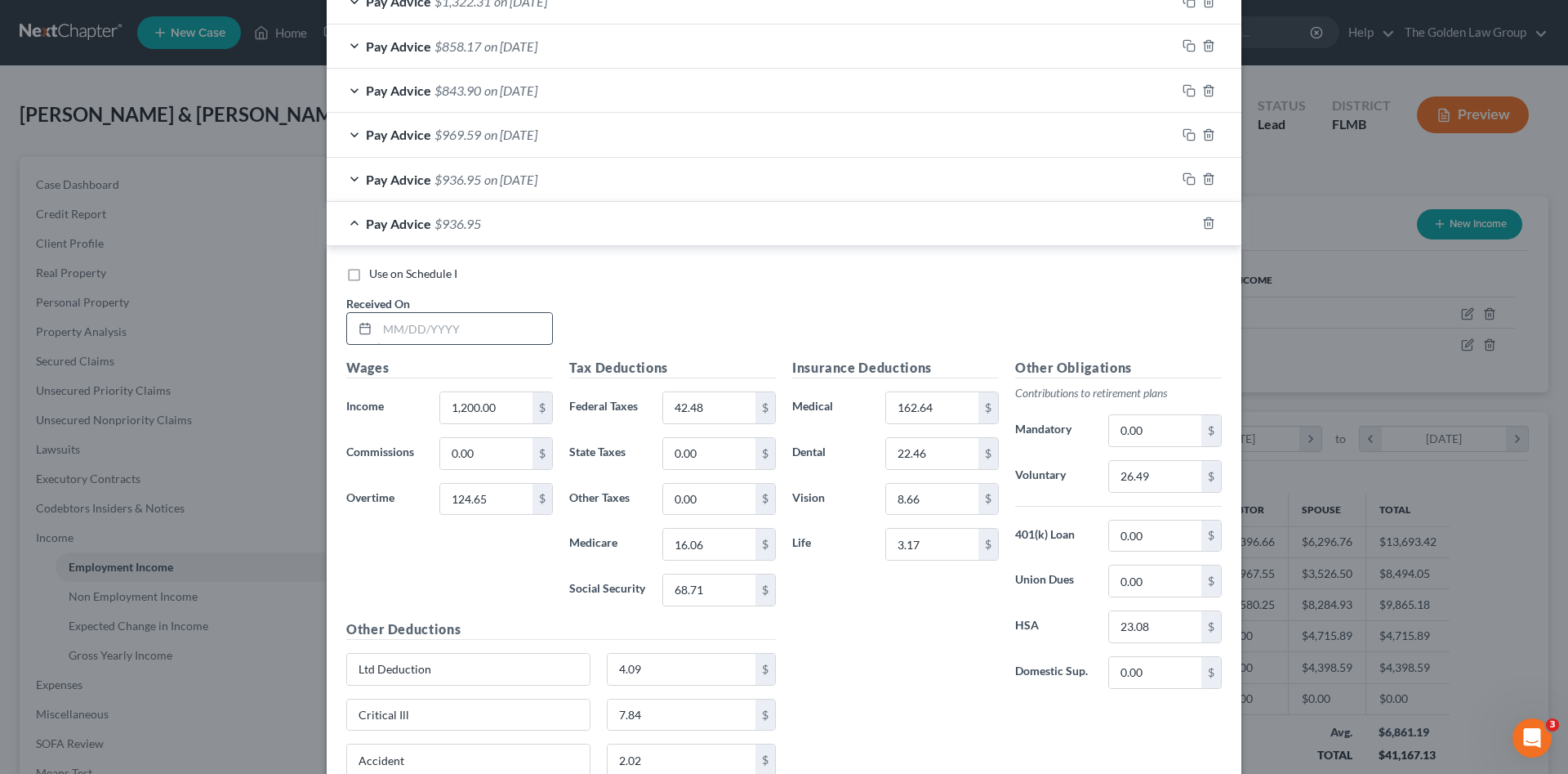
drag, startPoint x: 470, startPoint y: 323, endPoint x: 436, endPoint y: 331, distance: 34.9
click at [469, 323] on input "text" at bounding box center [464, 328] width 174 height 31
click at [438, 336] on input "text" at bounding box center [464, 328] width 174 height 31
type input "05/16/2025"
type input "1,195.50"
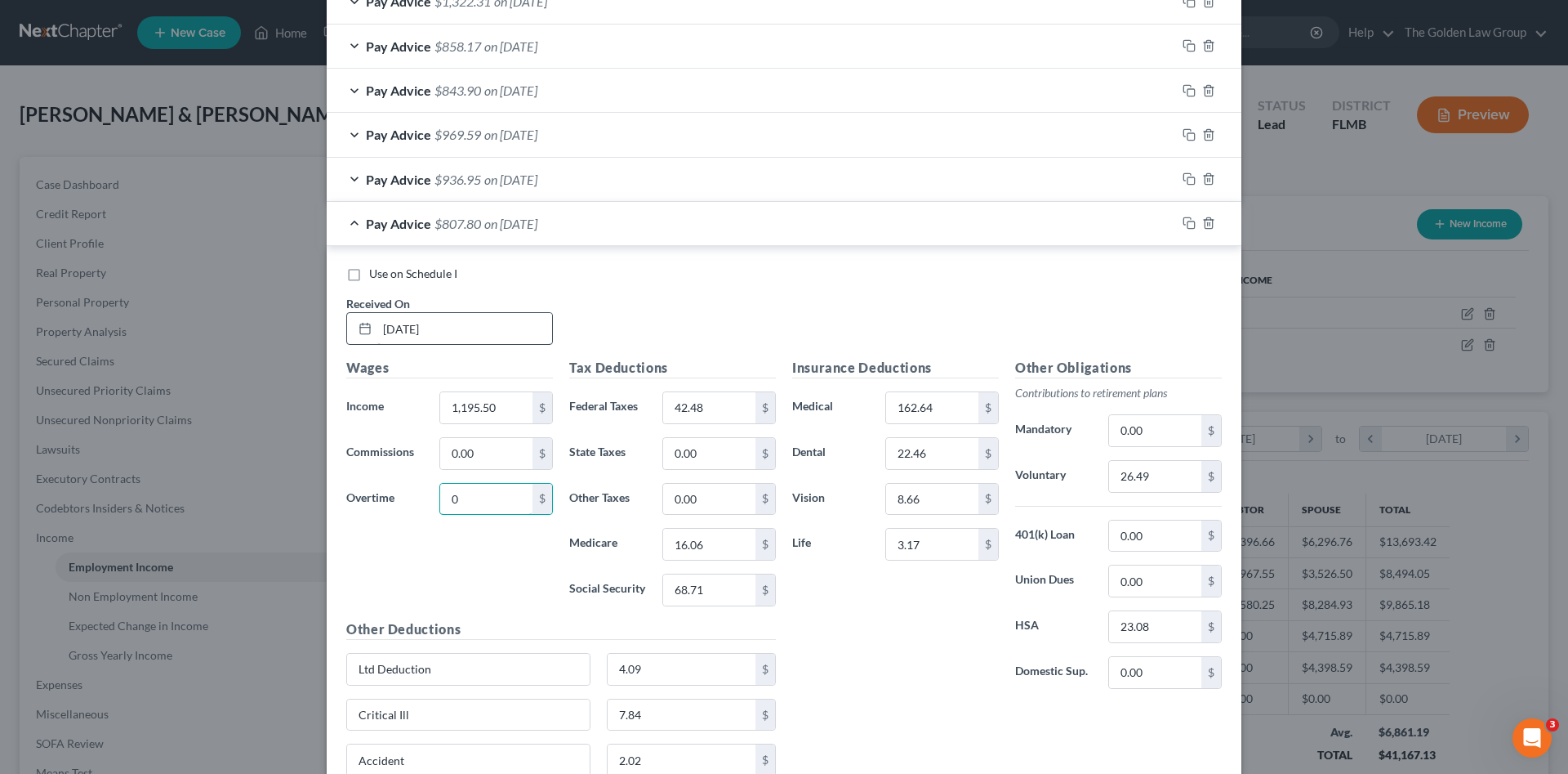
type input "0"
type input "27.29"
type input "14.20"
type input "60.69"
click at [1170, 489] on input "26.49" at bounding box center [1156, 476] width 93 height 31
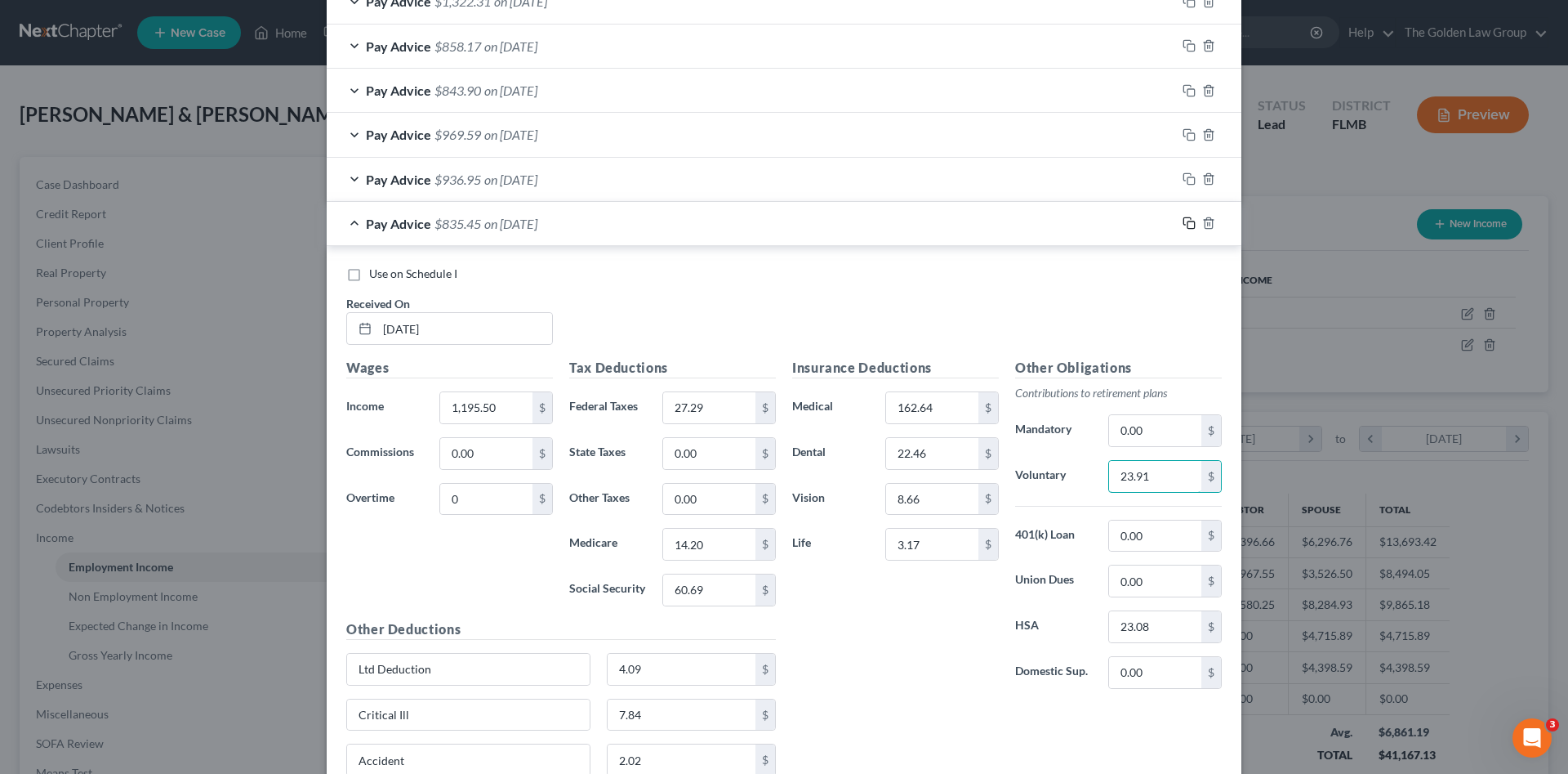
type input "23.91"
drag, startPoint x: 1179, startPoint y: 222, endPoint x: 581, endPoint y: 442, distance: 637.2
click at [1183, 222] on icon "button" at bounding box center [1189, 223] width 13 height 13
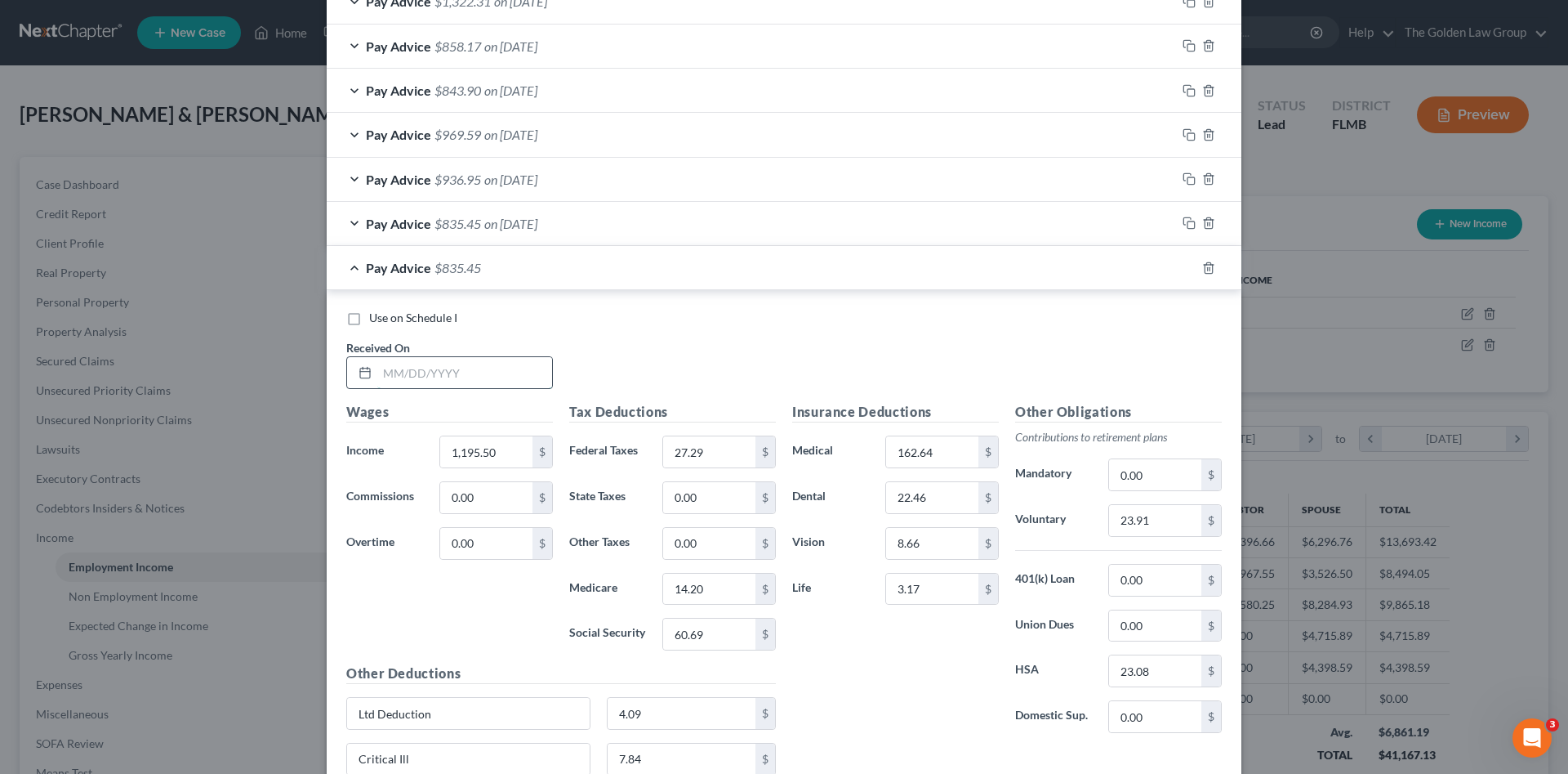
click at [460, 379] on input "text" at bounding box center [464, 373] width 174 height 31
click at [448, 375] on input "text" at bounding box center [464, 373] width 174 height 31
type input "[DATE]"
type input "1,197.60"
type input "27.54"
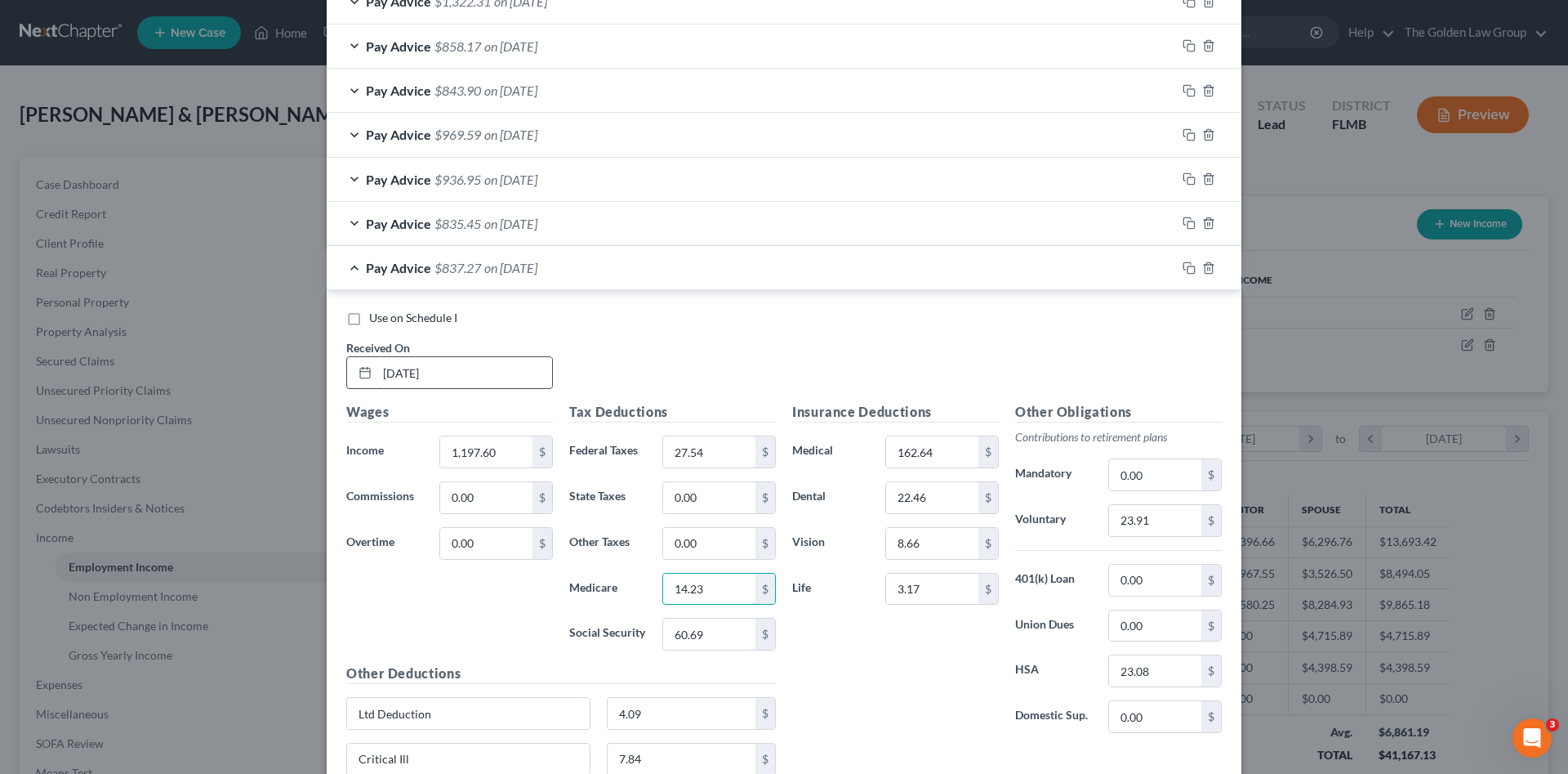
type input "14.23"
type input "60.83"
click at [1151, 512] on input "23.91" at bounding box center [1156, 521] width 93 height 31
type input "23.95"
drag, startPoint x: 1180, startPoint y: 270, endPoint x: 741, endPoint y: 292, distance: 439.6
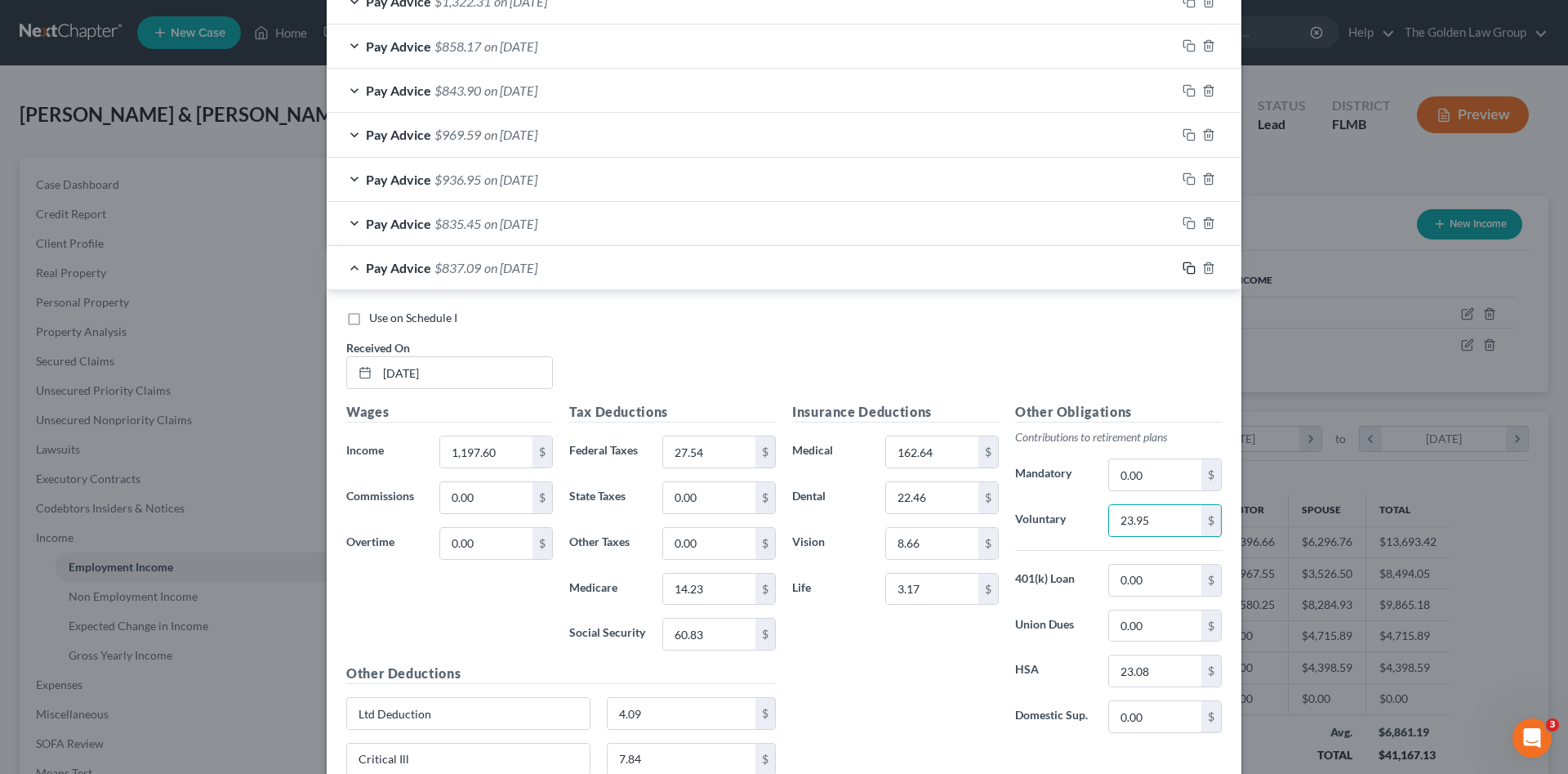
click at [1183, 270] on icon "button" at bounding box center [1189, 268] width 13 height 13
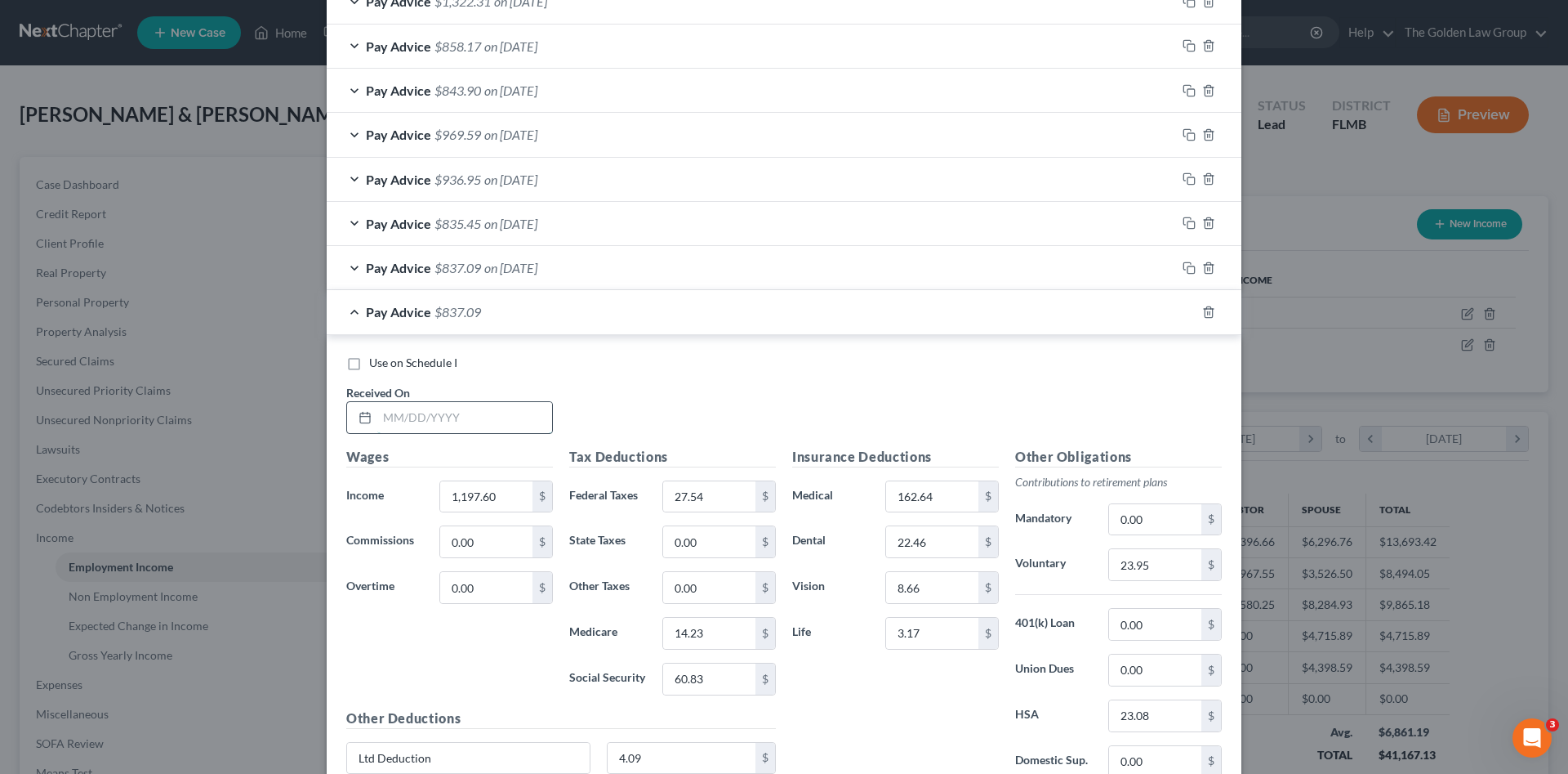
drag, startPoint x: 481, startPoint y: 429, endPoint x: 480, endPoint y: 420, distance: 9.1
click at [480, 424] on input "text" at bounding box center [464, 418] width 174 height 31
type input "05/30/2025"
type input "1,200.00"
type input "27.82"
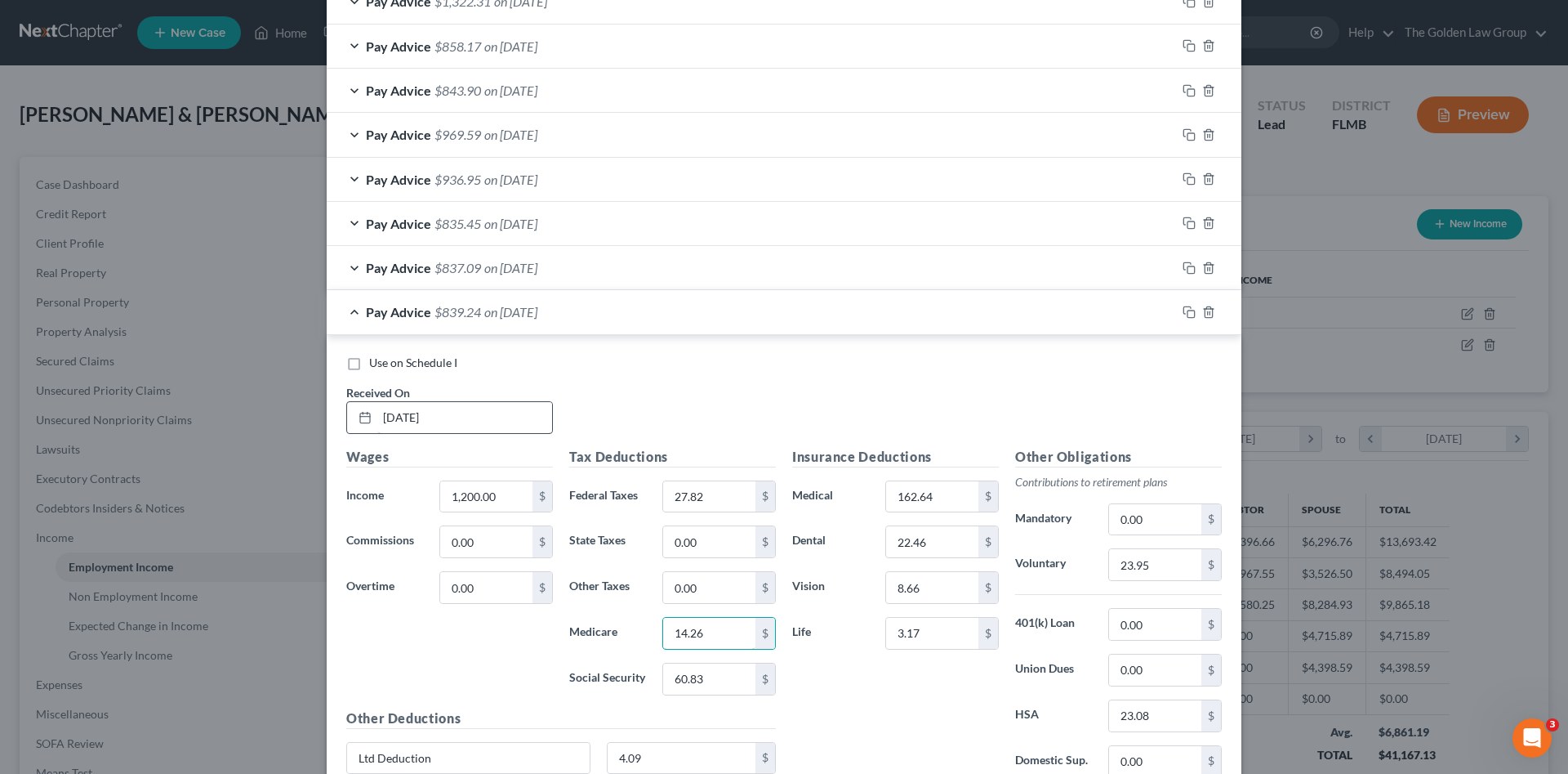
type input "14.26"
type input "60.97"
click at [1162, 566] on input "23.95" at bounding box center [1156, 565] width 93 height 31
type input "24.00"
click at [1184, 307] on icon "button" at bounding box center [1187, 310] width 7 height 7
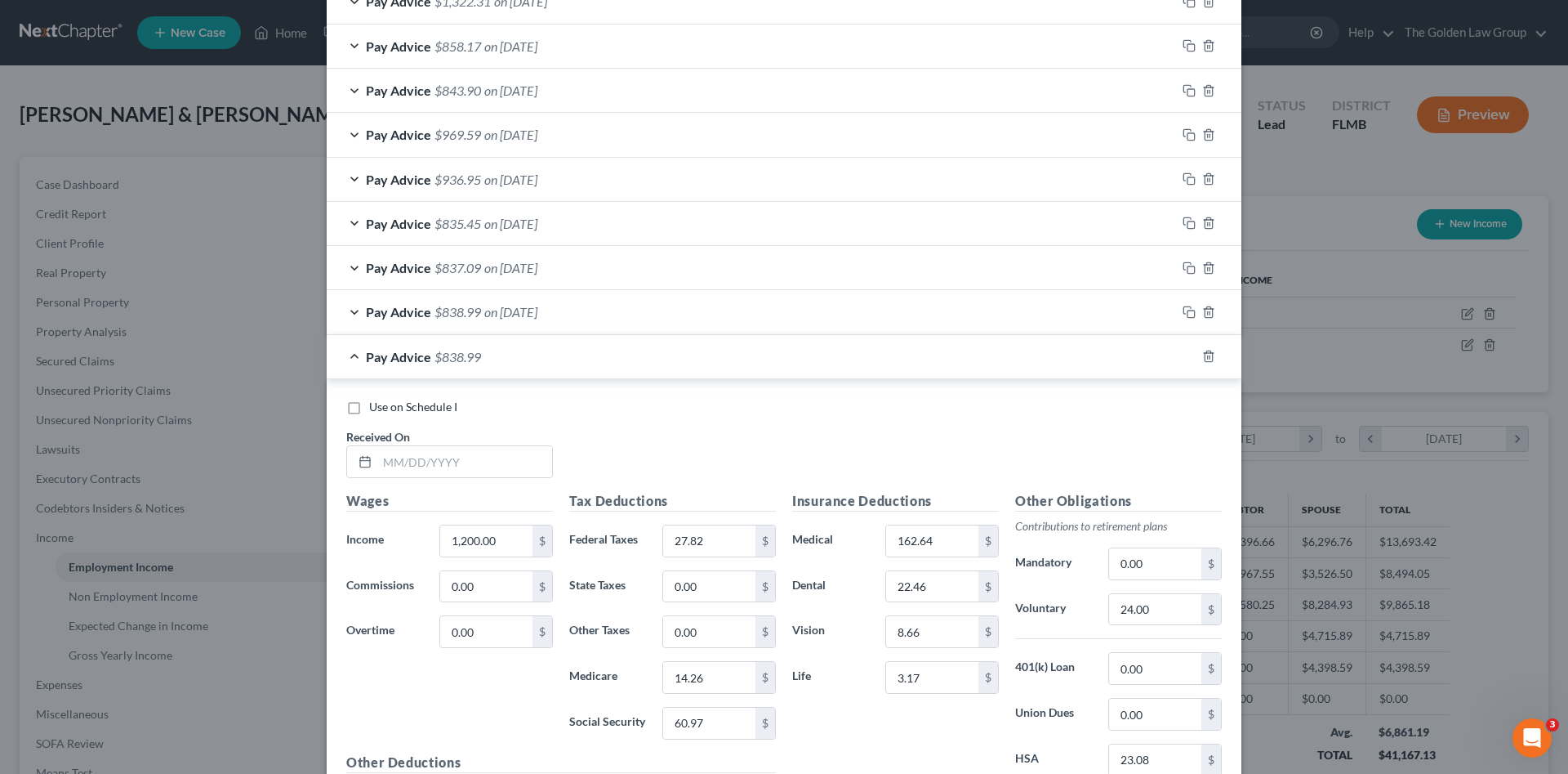
click at [462, 443] on div "Received On *" at bounding box center [450, 453] width 223 height 50
click at [466, 454] on input "text" at bounding box center [464, 461] width 174 height 31
type input "06/06/2025"
type input "240.75"
type input "56.13"
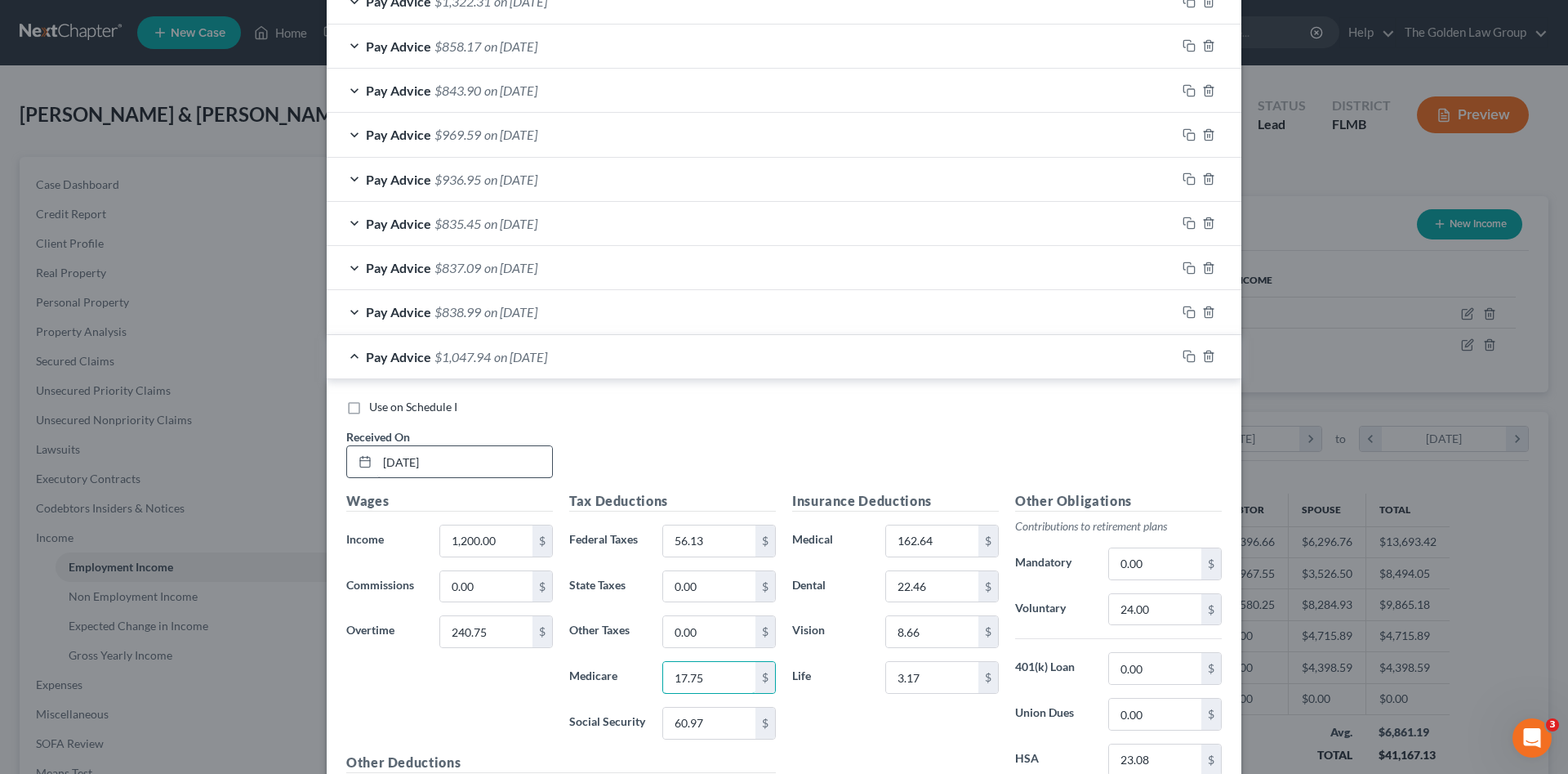
type input "17.75"
type input "75.90"
click at [1145, 602] on input "24.00" at bounding box center [1156, 609] width 93 height 31
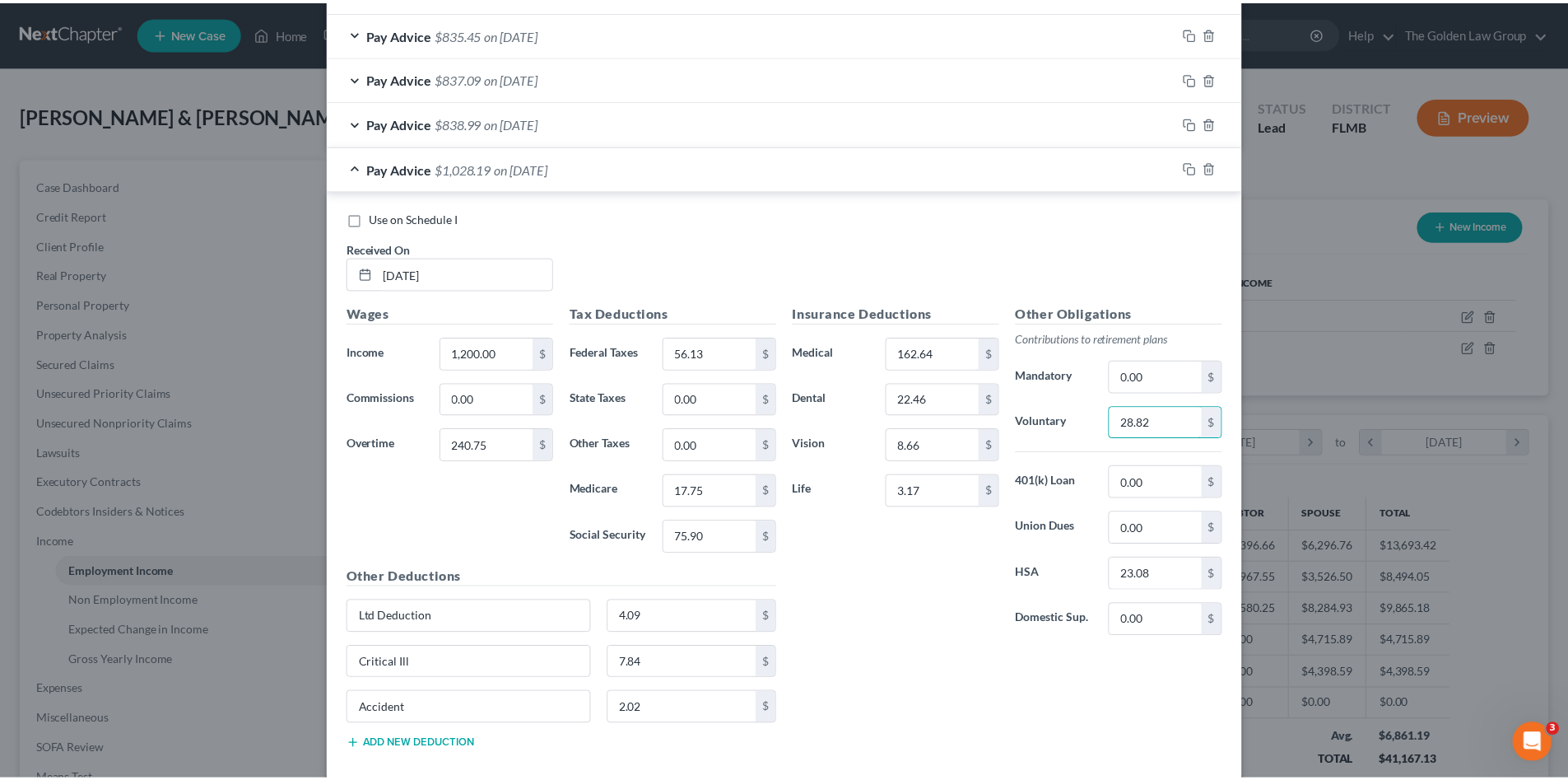
scroll to position [1126, 0]
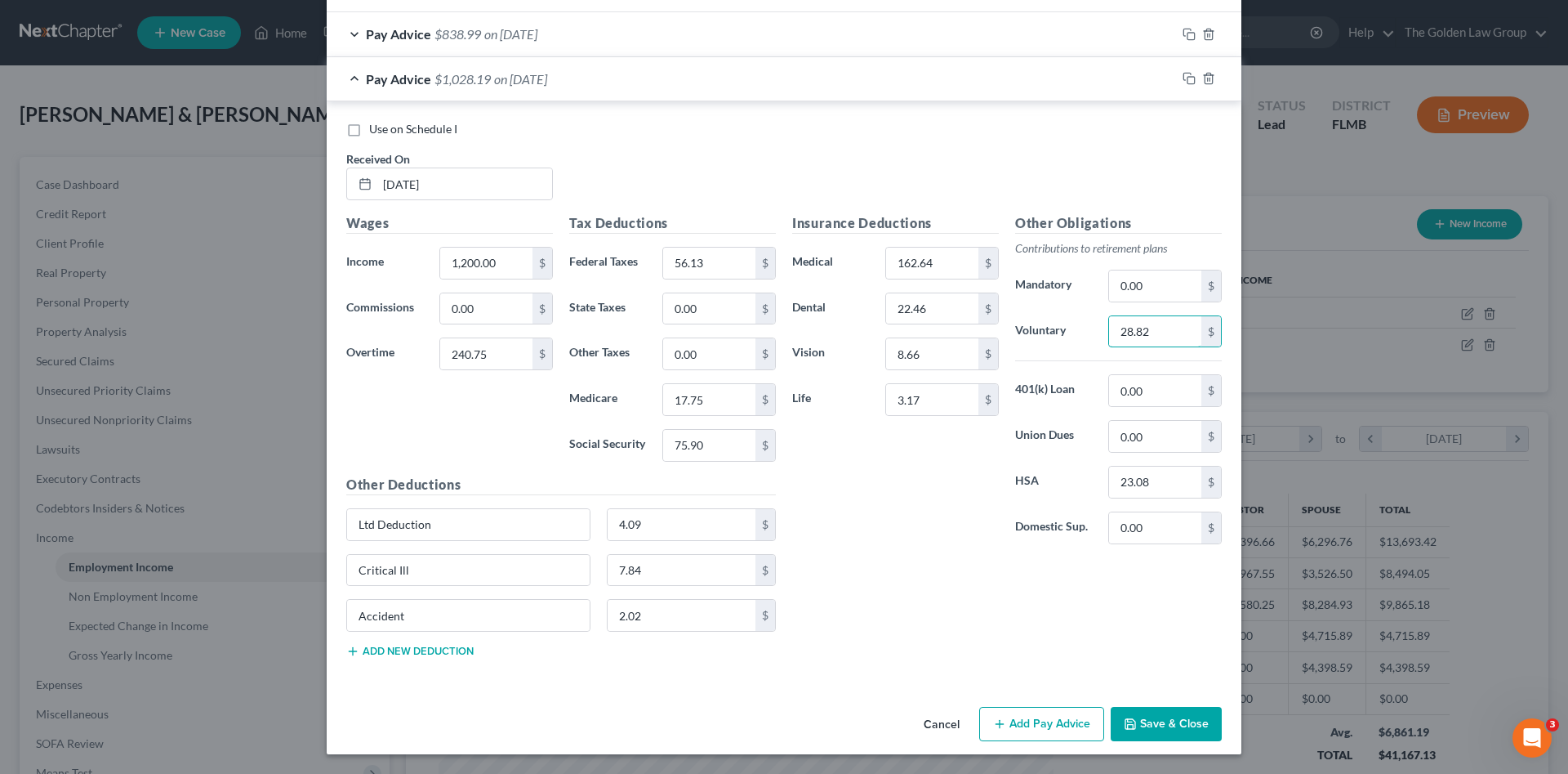
type input "28.82"
click at [1167, 707] on button "Save & Close" at bounding box center [1166, 724] width 111 height 34
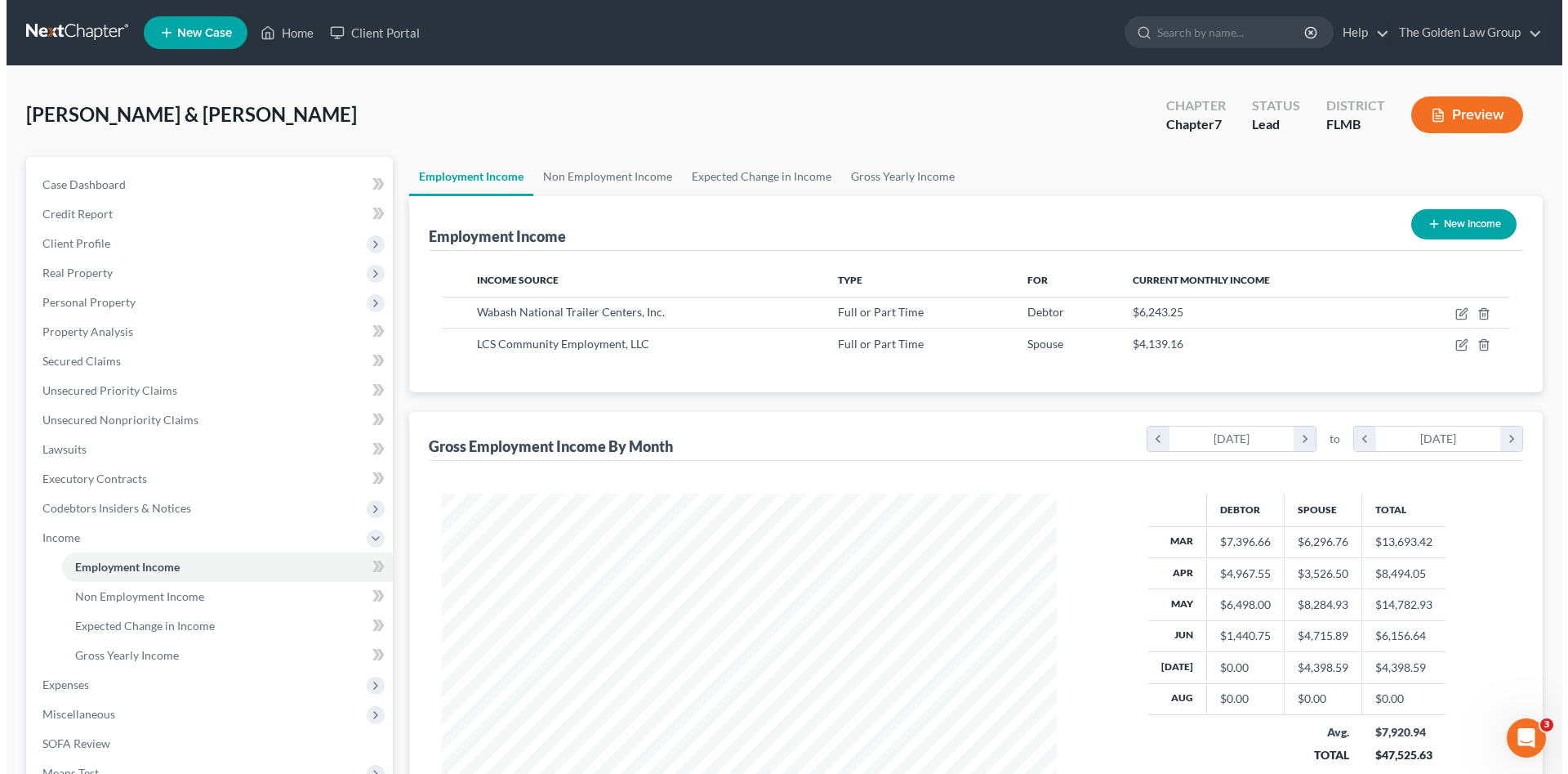
scroll to position [816732, 816044]
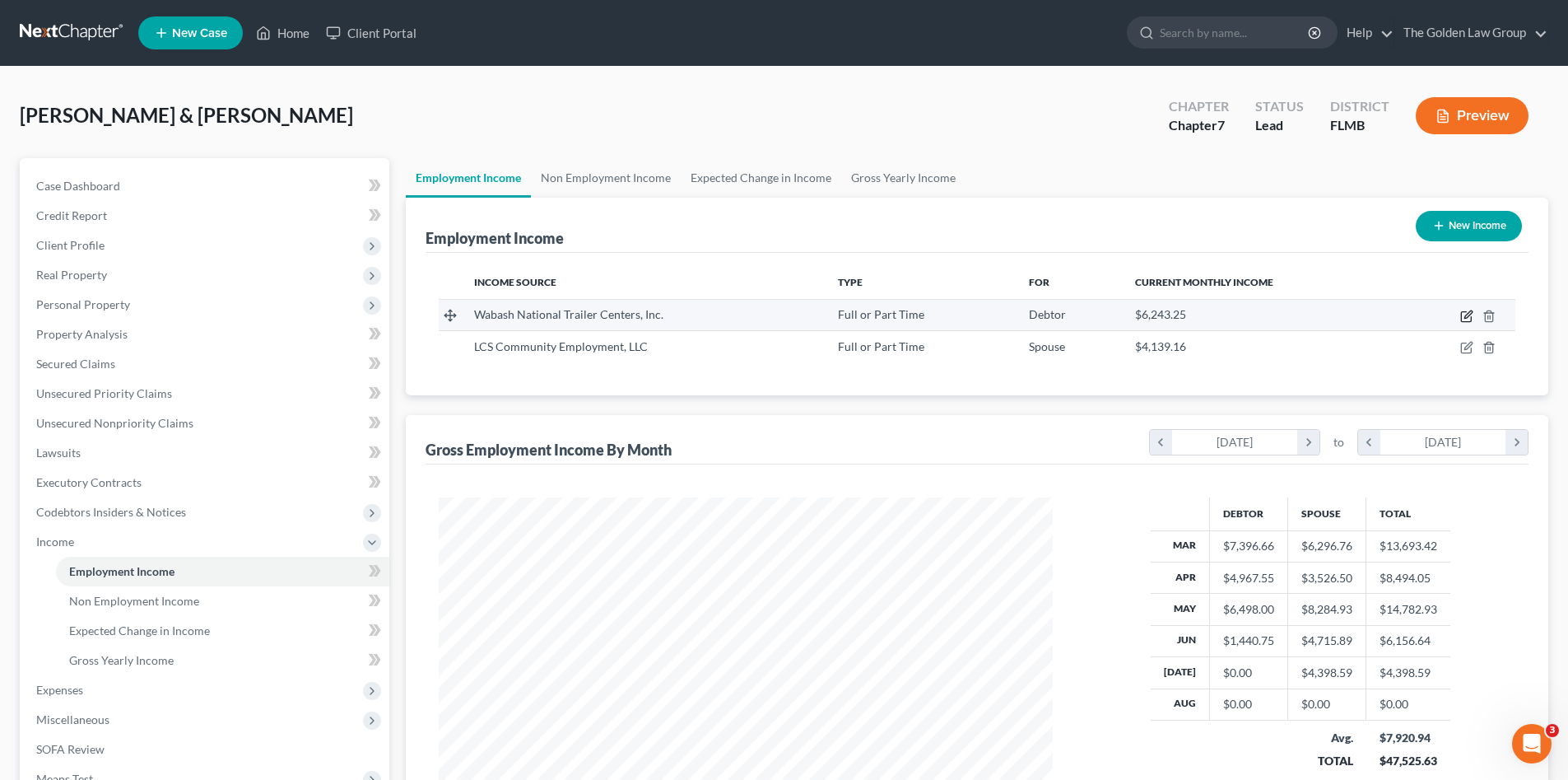
click at [1463, 313] on icon "button" at bounding box center [1467, 317] width 13 height 13
select select "0"
select select "15"
select select "3"
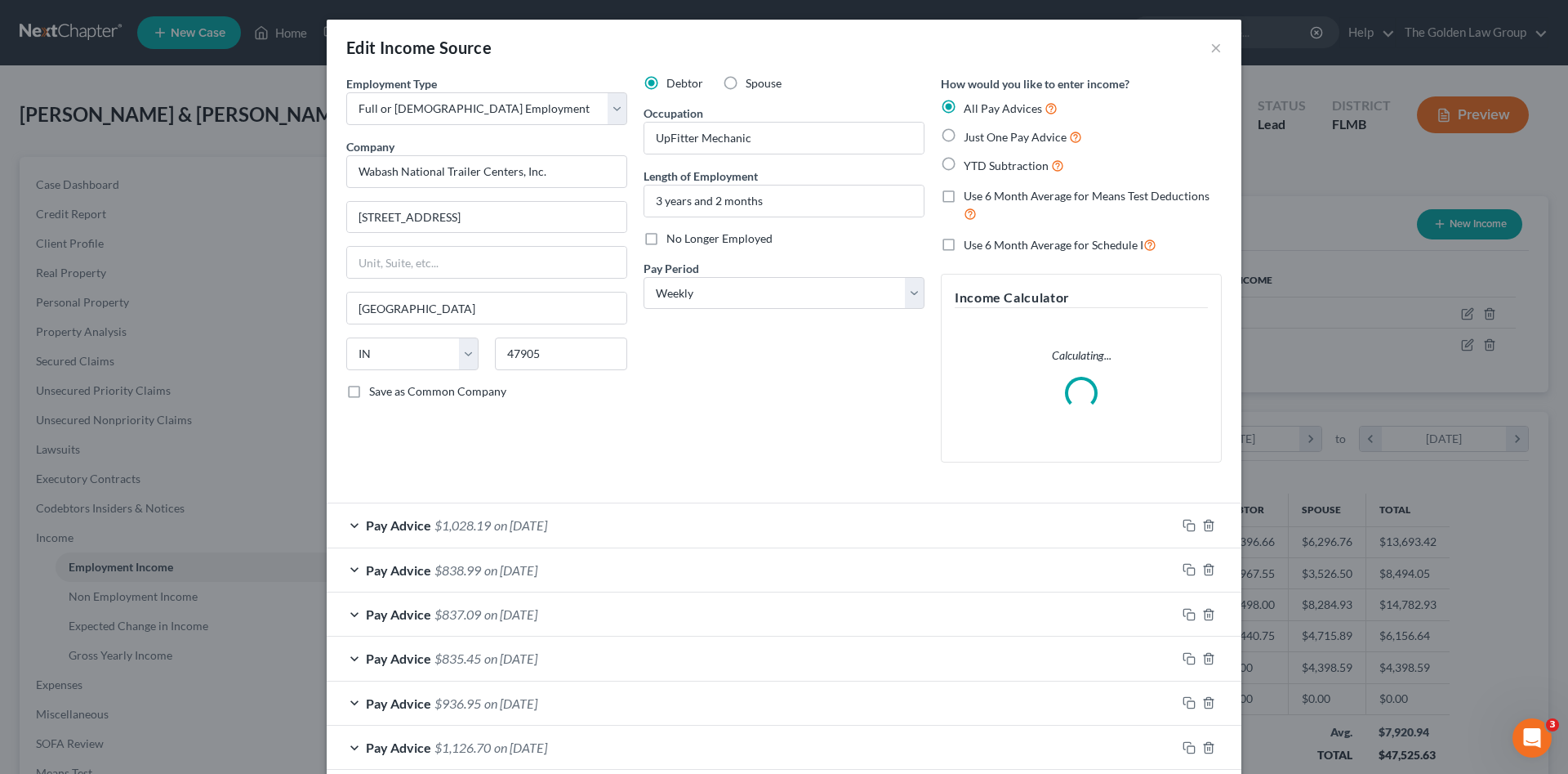
scroll to position [164, 0]
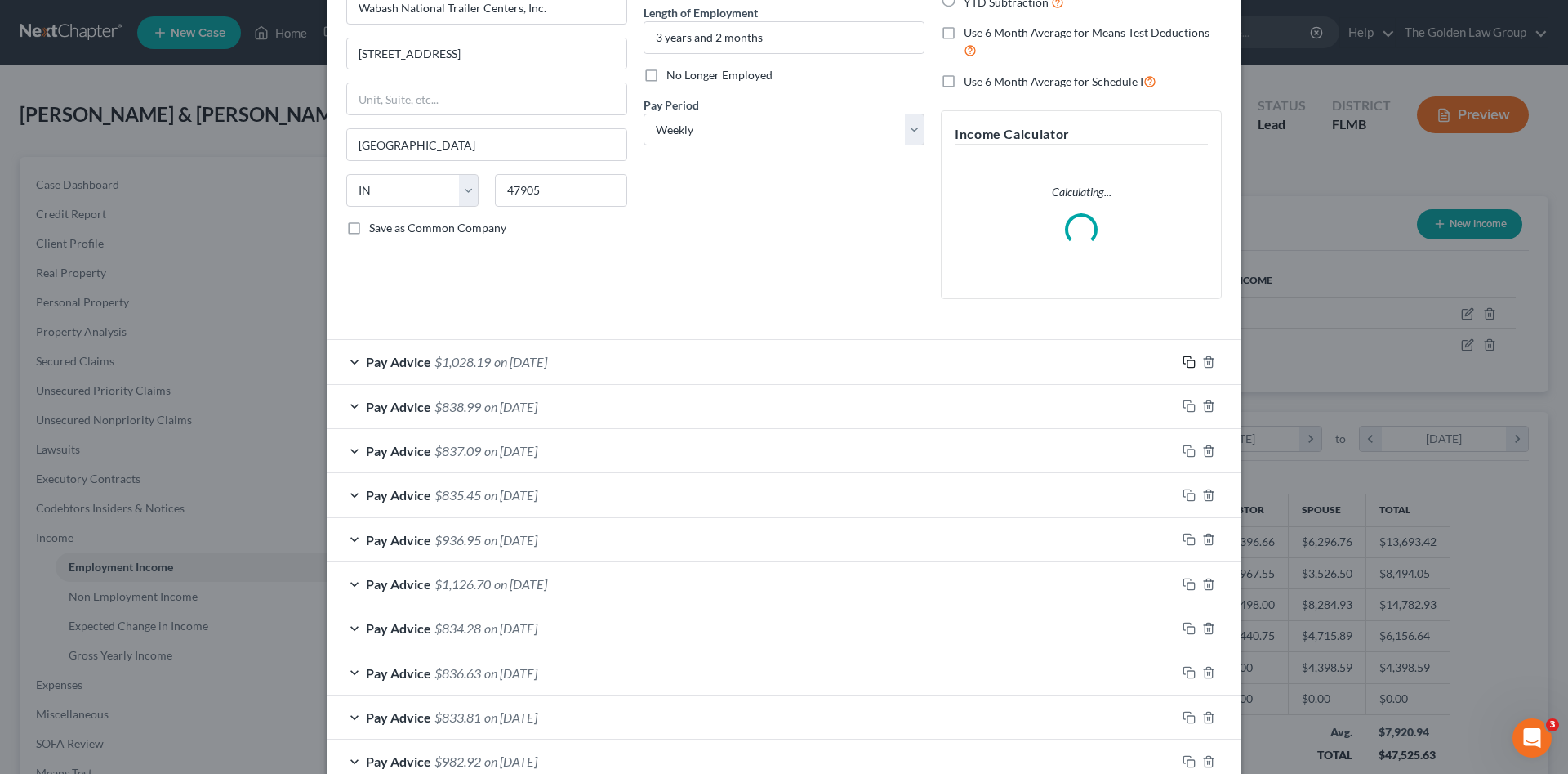
click at [1188, 362] on rect "button" at bounding box center [1191, 364] width 7 height 7
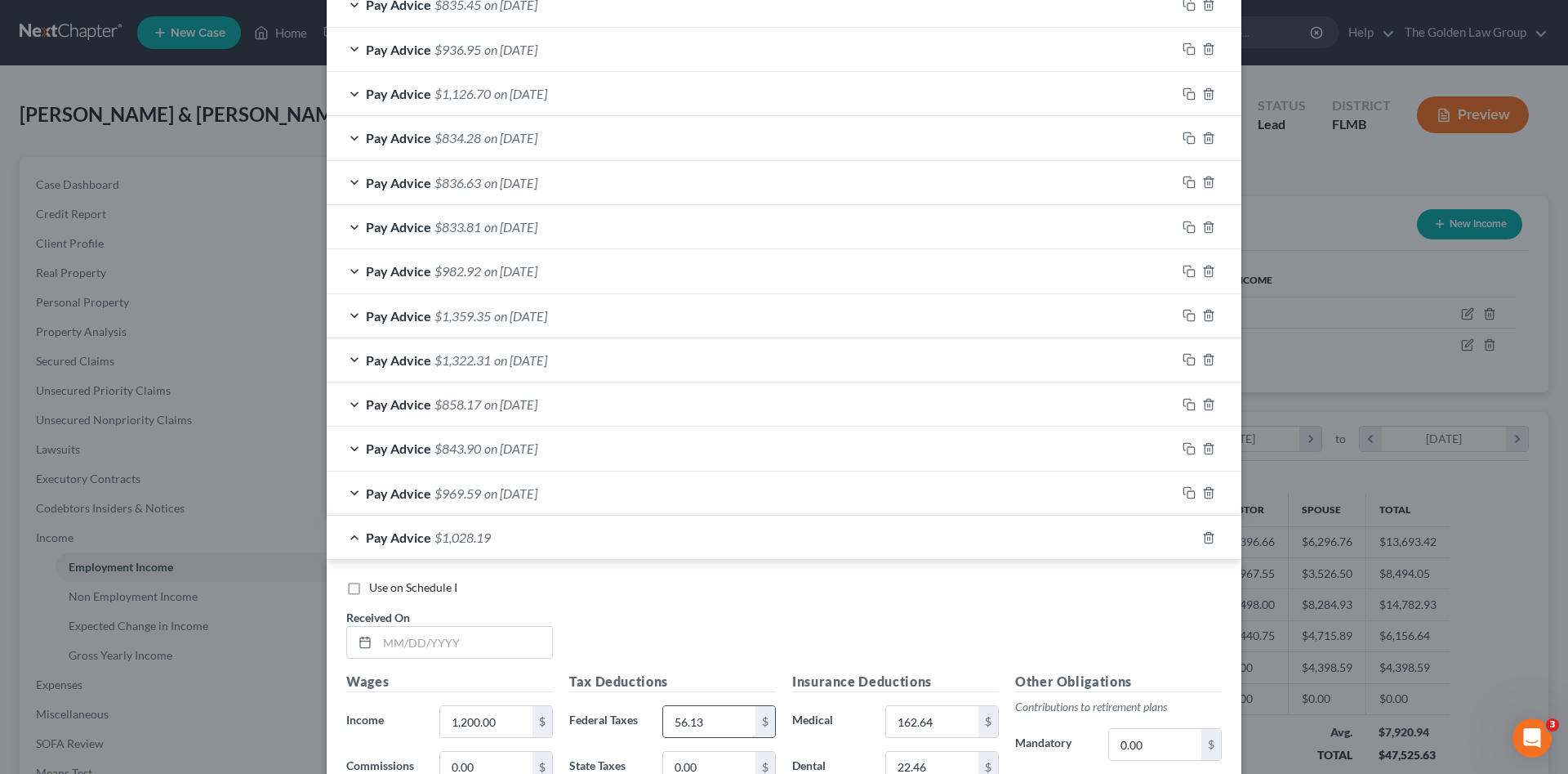
scroll to position [899, 0]
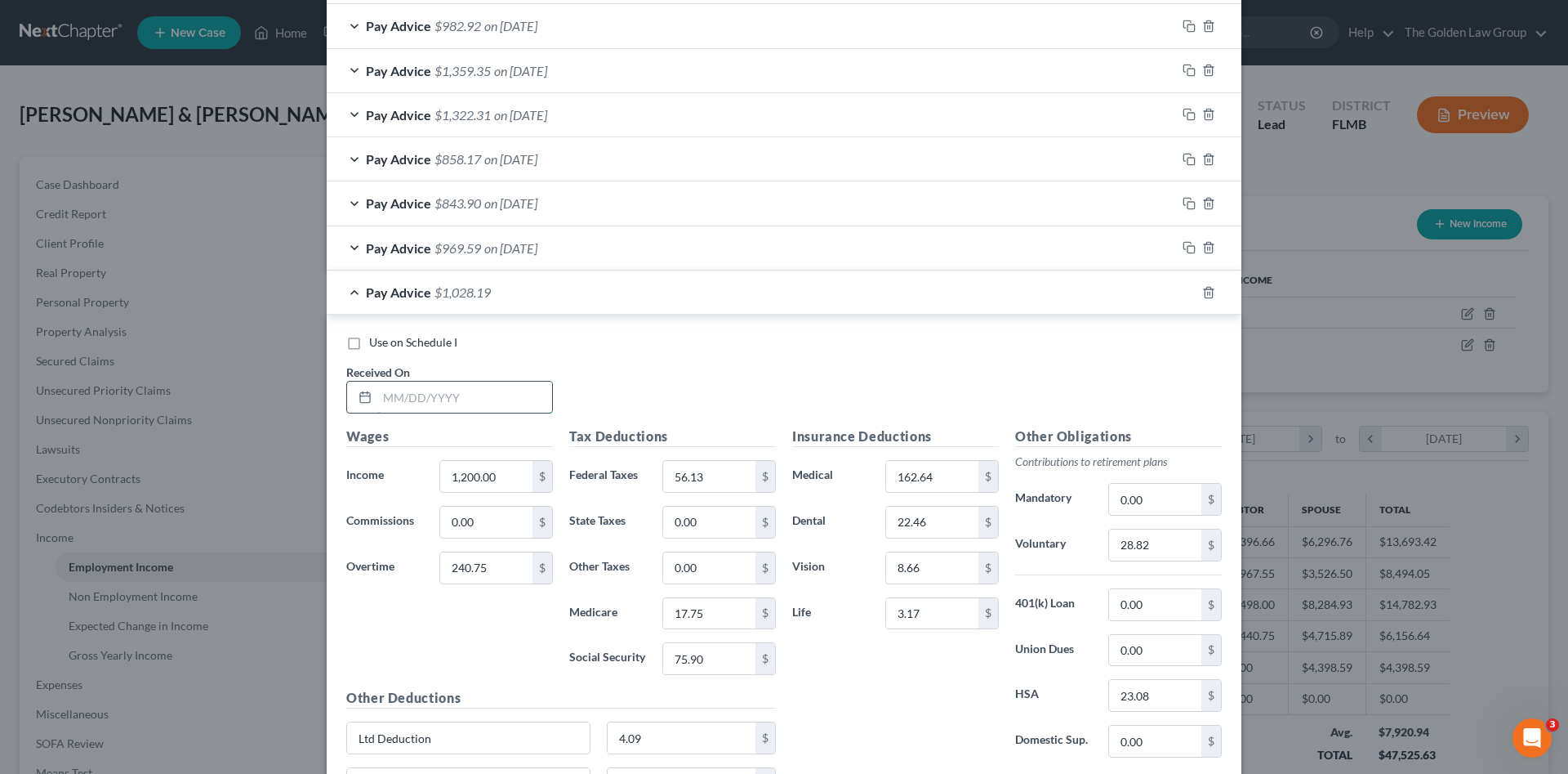
click at [431, 404] on input "text" at bounding box center [464, 397] width 174 height 31
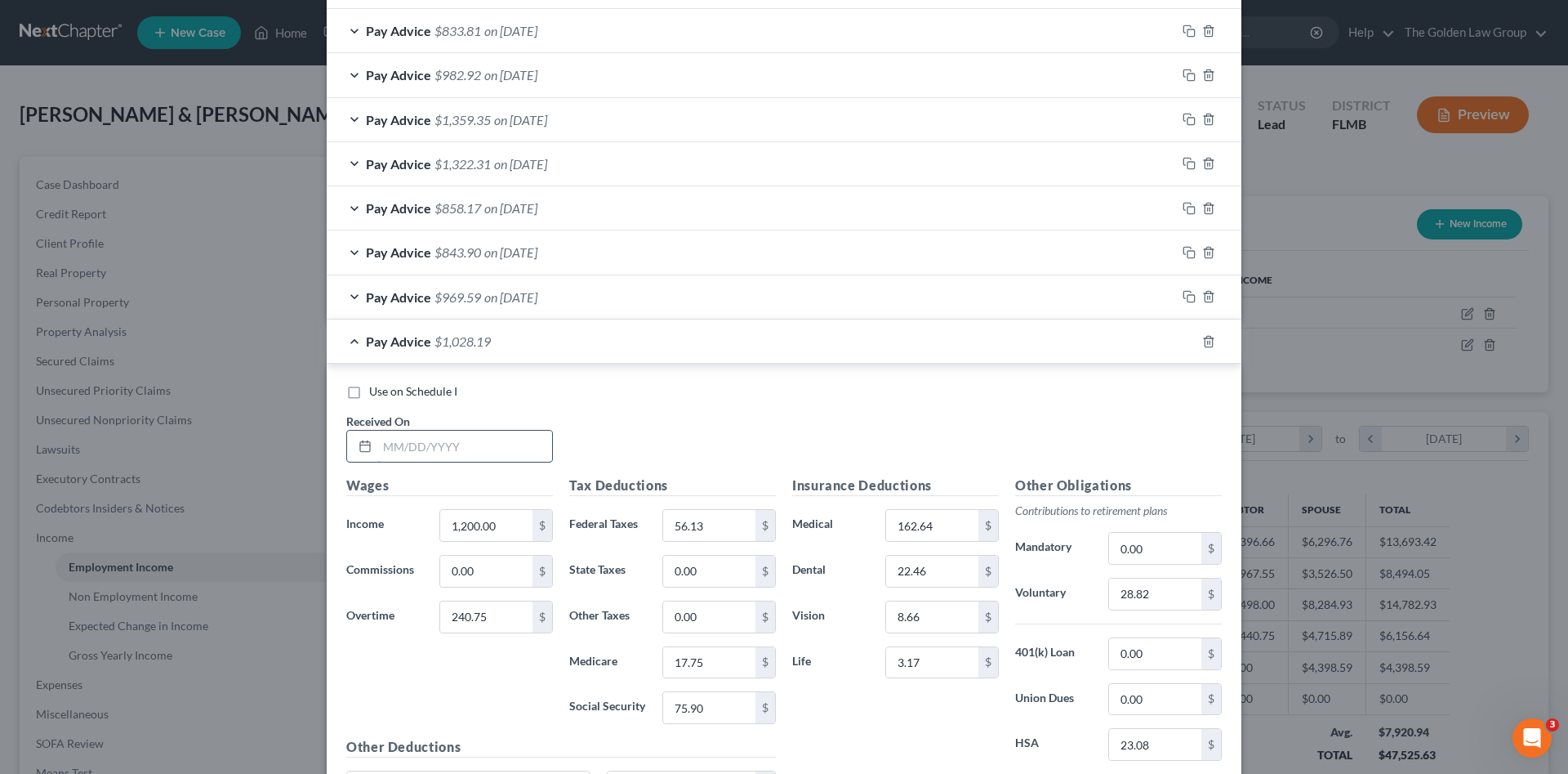
scroll to position [948, 0]
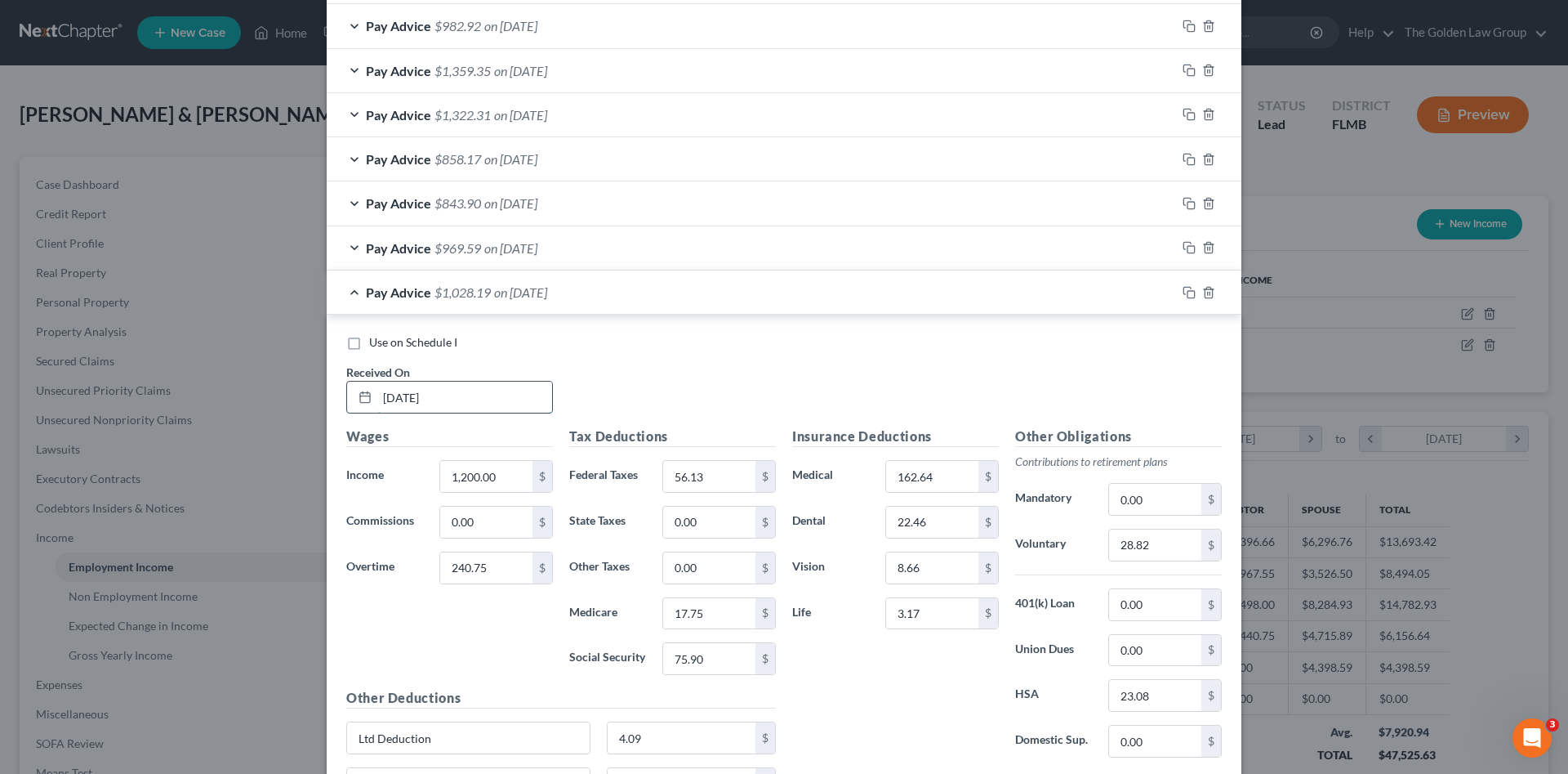
type input "06/13/2025"
type input "1,194.60"
type input "0"
type input "27.18"
type input "14.18"
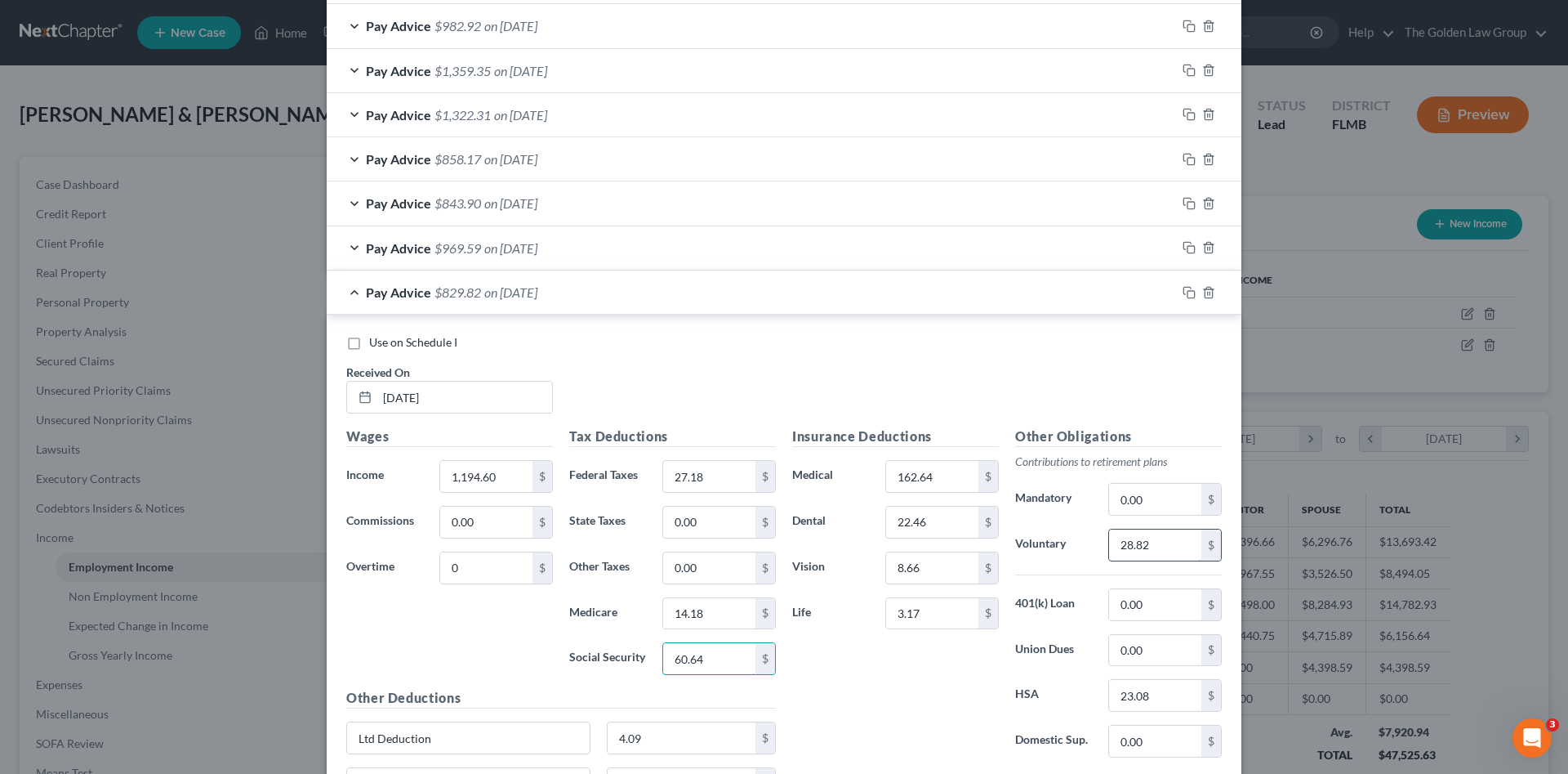
type input "60.64"
click at [1184, 542] on input "28.82" at bounding box center [1156, 545] width 93 height 31
type input "23.89"
click at [1183, 292] on icon "button" at bounding box center [1189, 293] width 13 height 13
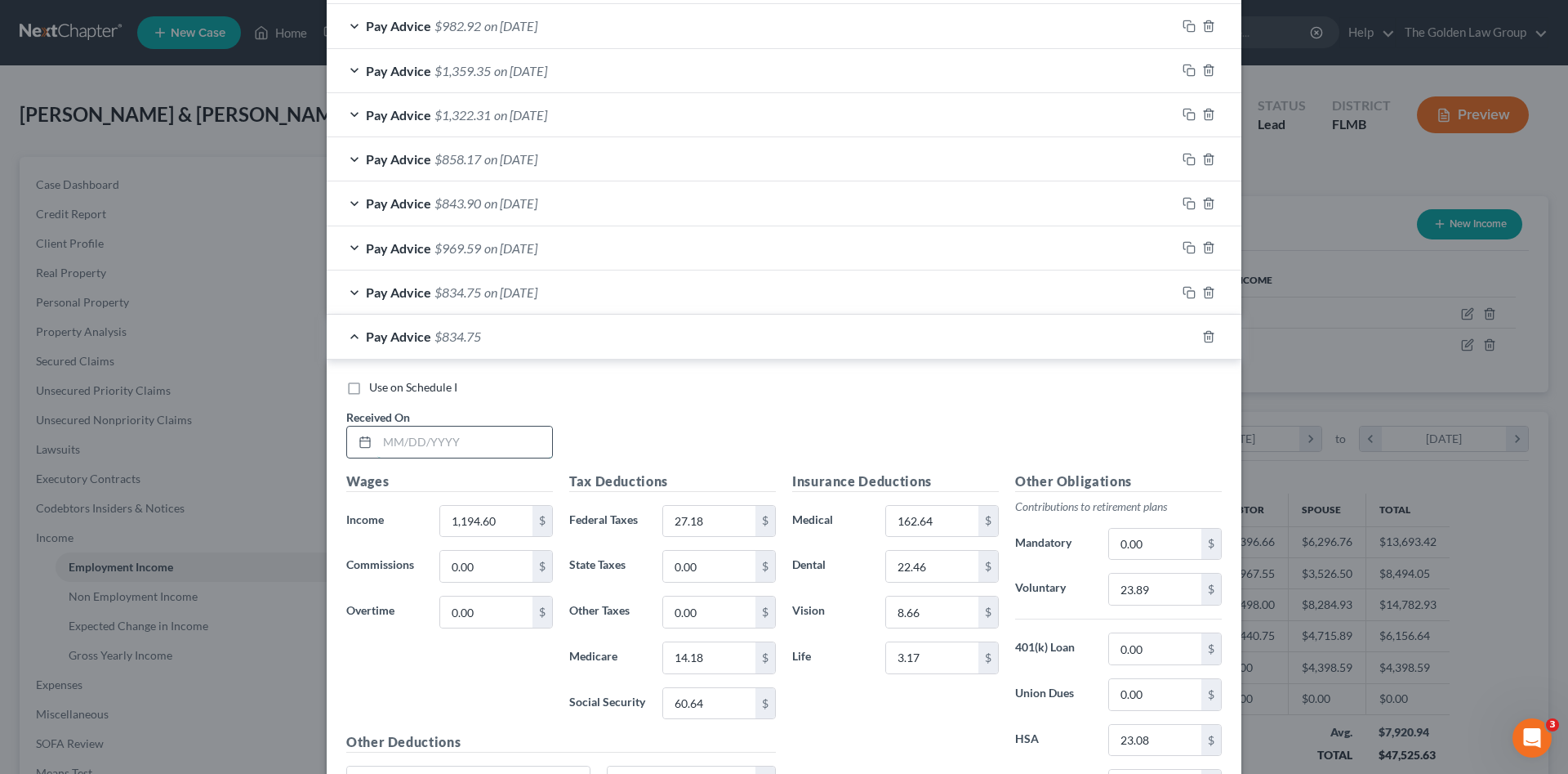
click at [477, 441] on input "text" at bounding box center [464, 442] width 174 height 31
type input "06/20/2025"
type input "1,157.10"
type input "22.77"
type input "13.64"
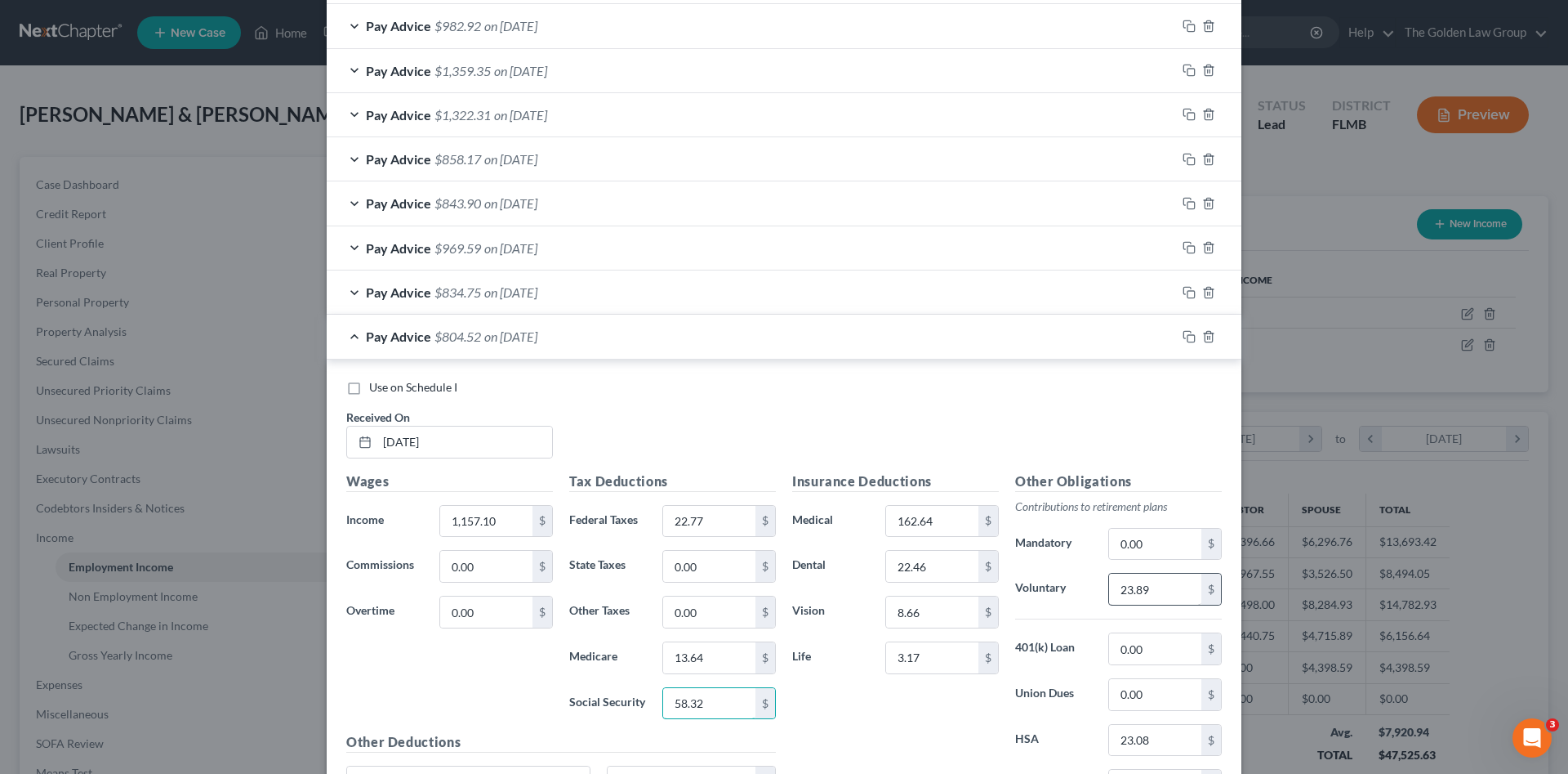
type input "58.32"
click at [1120, 588] on input "23.89" at bounding box center [1156, 590] width 93 height 31
type input "23.14"
click at [1186, 337] on icon "button" at bounding box center [1189, 337] width 13 height 13
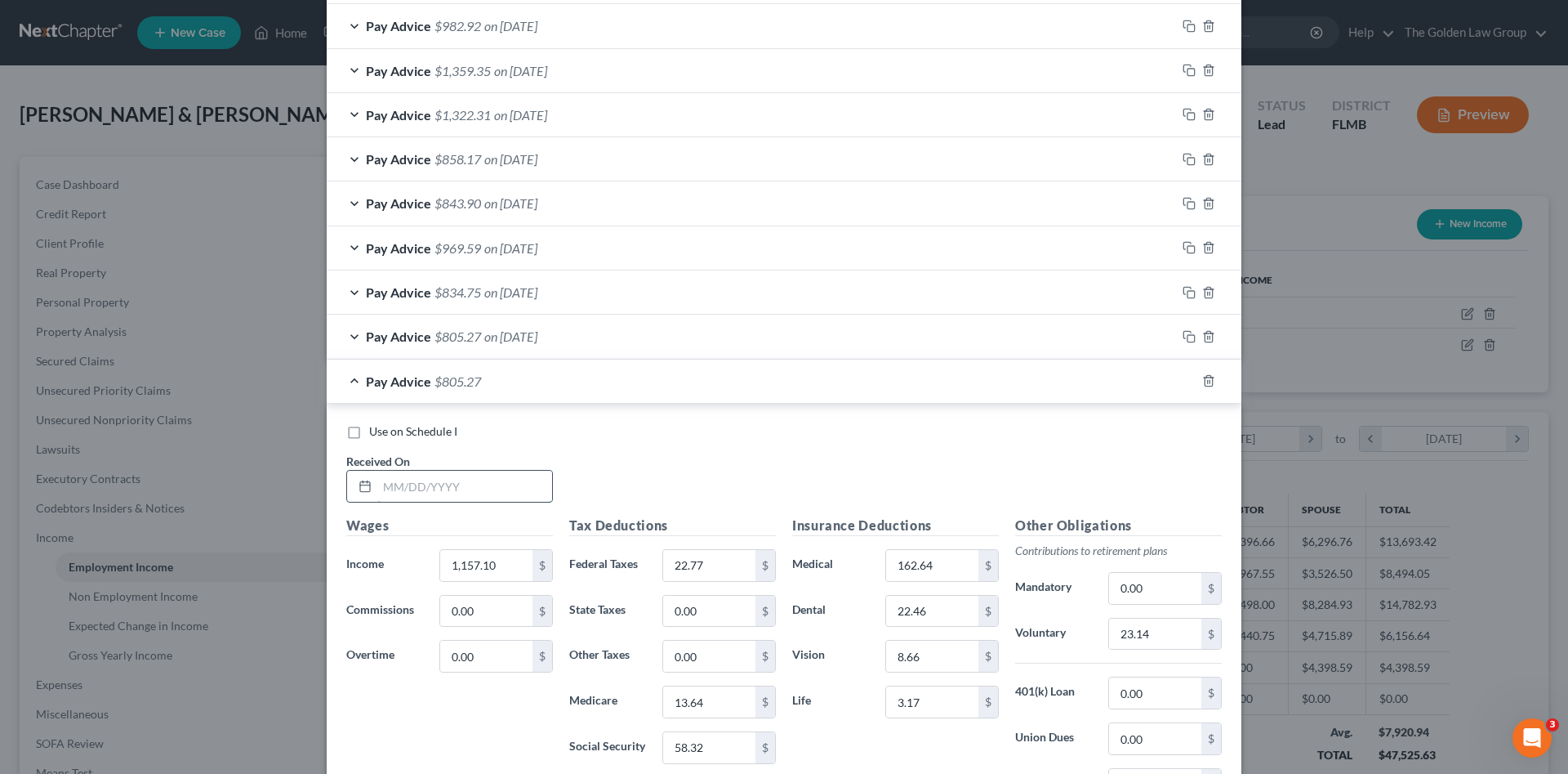
click at [442, 489] on input "text" at bounding box center [464, 486] width 174 height 31
type input "06/27/2025"
type input "1,200.00"
type input "630.90"
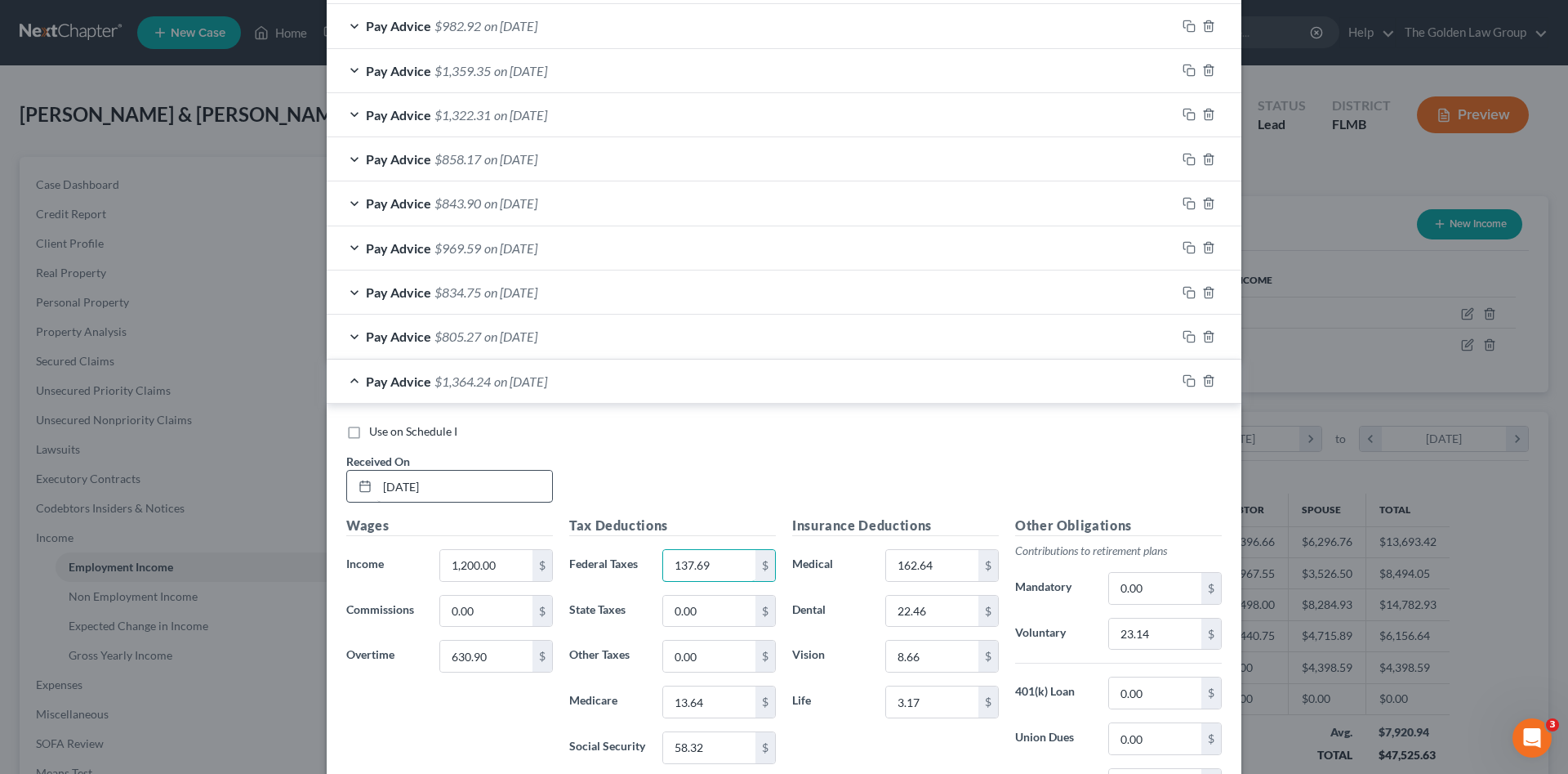
type input "137.69"
type input "23.40"
type input "100.09"
click at [1170, 627] on input "23.14" at bounding box center [1156, 634] width 93 height 31
type input "36.62"
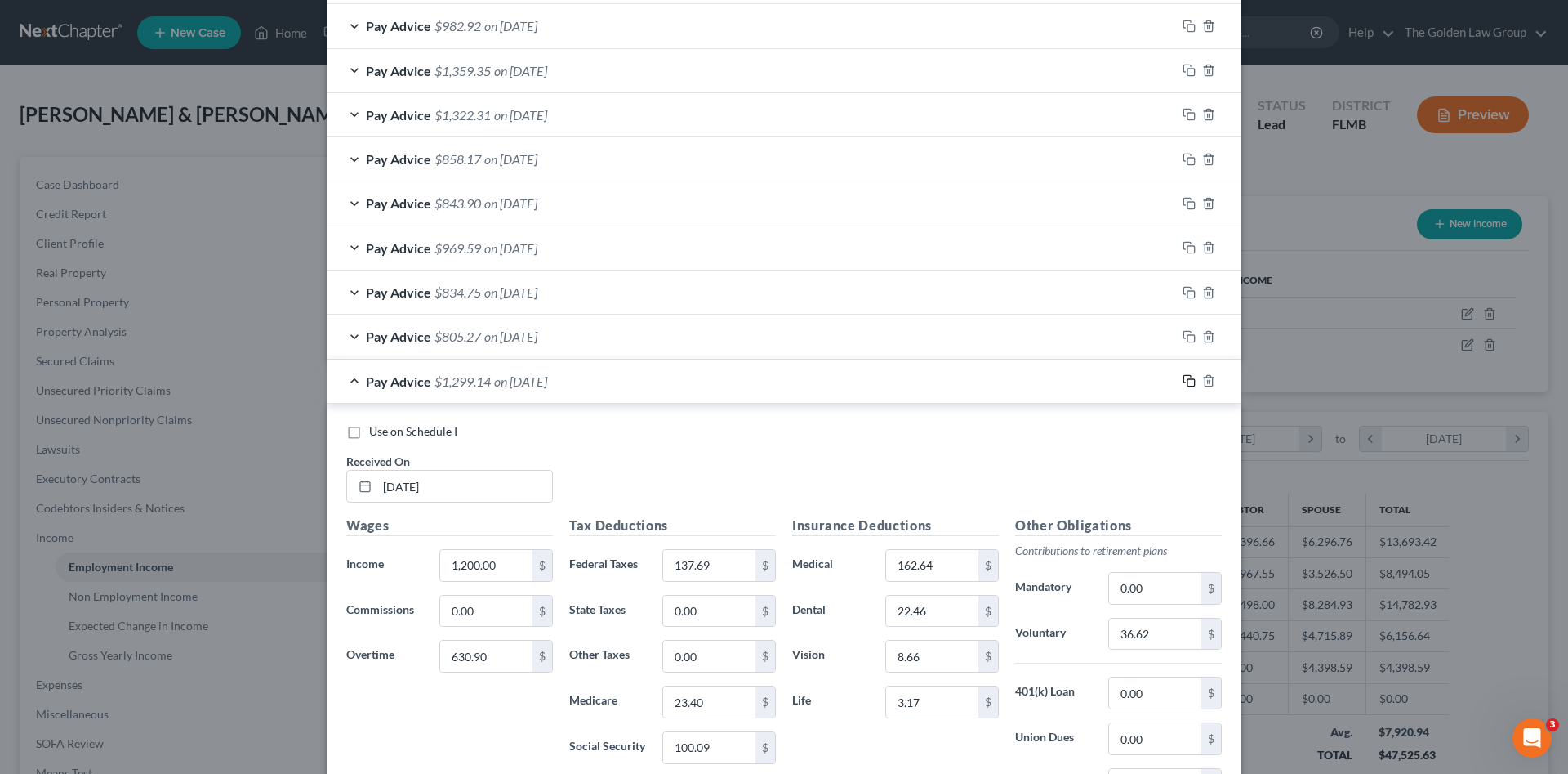
click at [1188, 380] on rect "button" at bounding box center [1191, 382] width 7 height 7
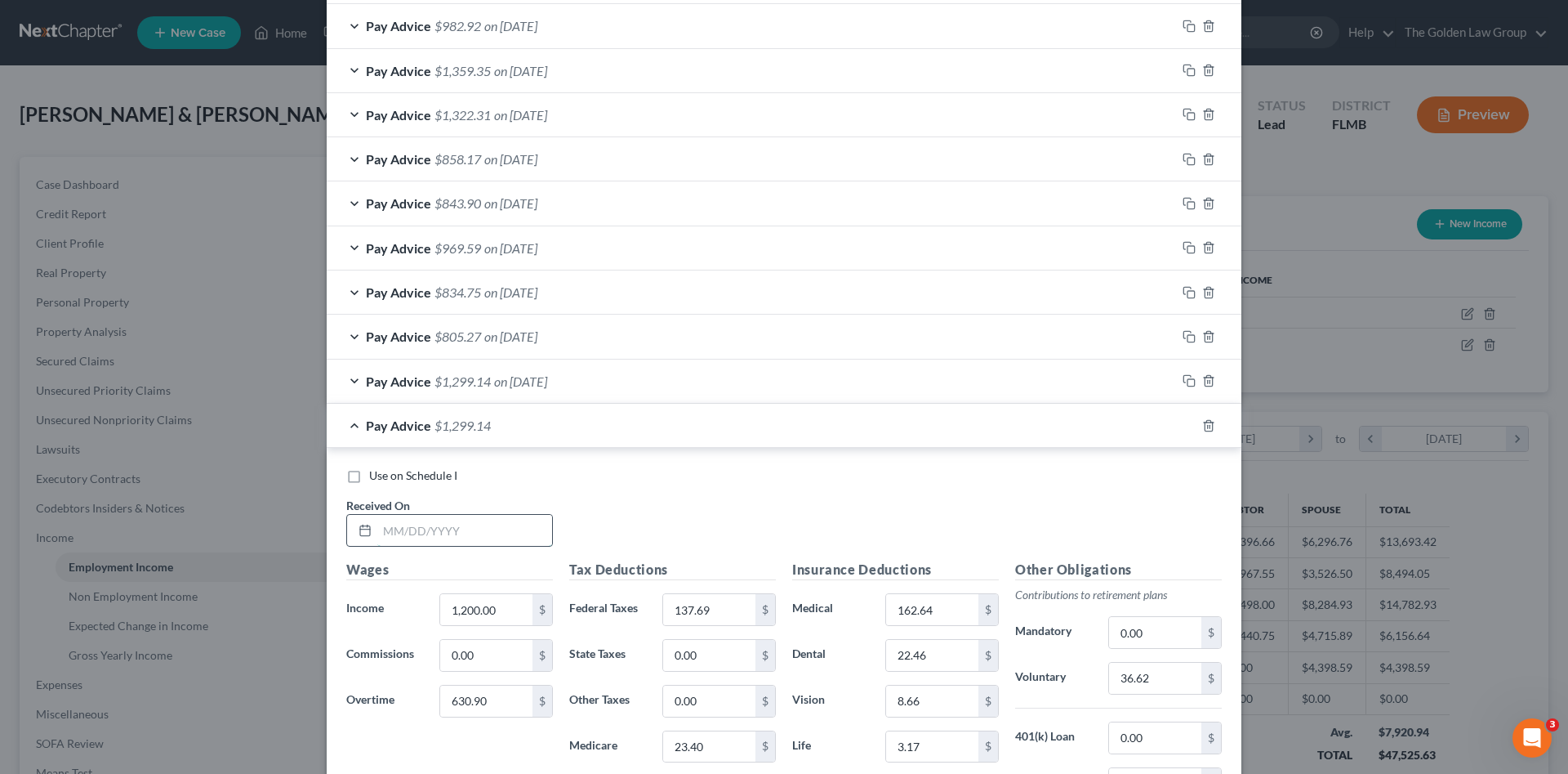
click at [512, 536] on input "text" at bounding box center [464, 530] width 174 height 31
type input "07/03/2025"
type input "293.85"
type input "65.02"
type input "18.53"
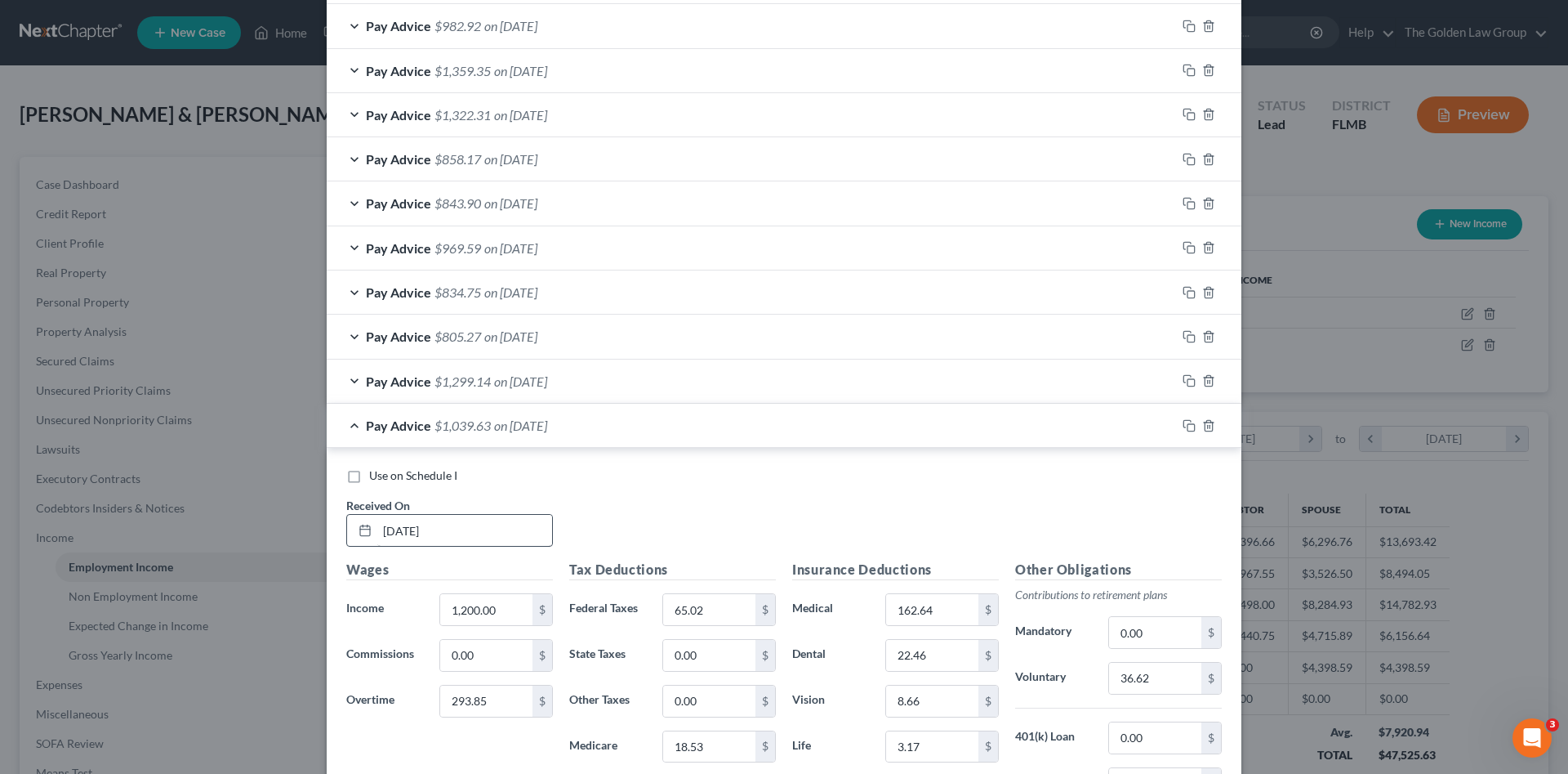
scroll to position [1294, 0]
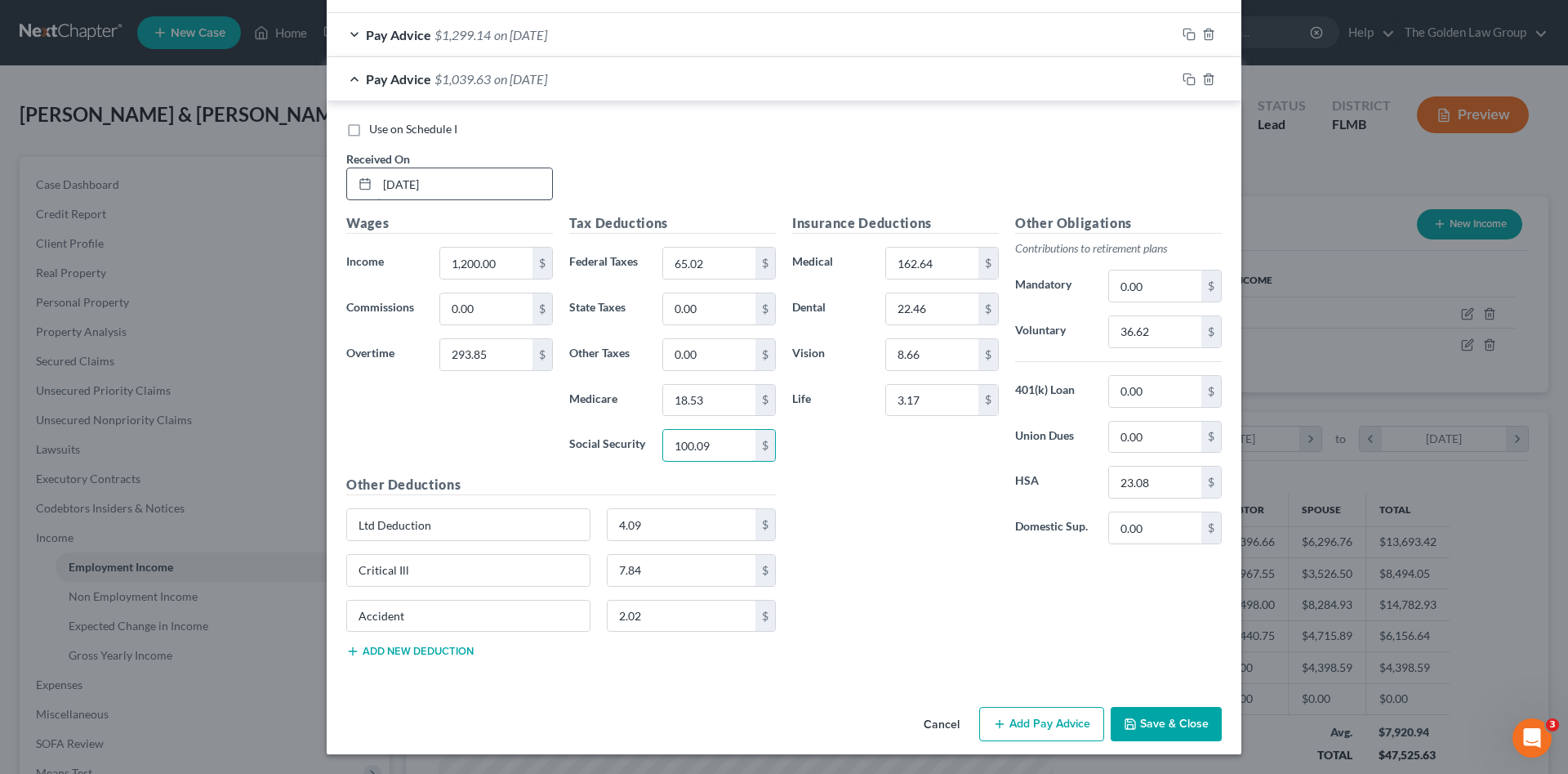
type input "1"
type input "79.19"
click at [1127, 337] on input "36.62" at bounding box center [1156, 332] width 93 height 31
type input "29.88"
click at [1184, 79] on icon "button" at bounding box center [1189, 79] width 13 height 13
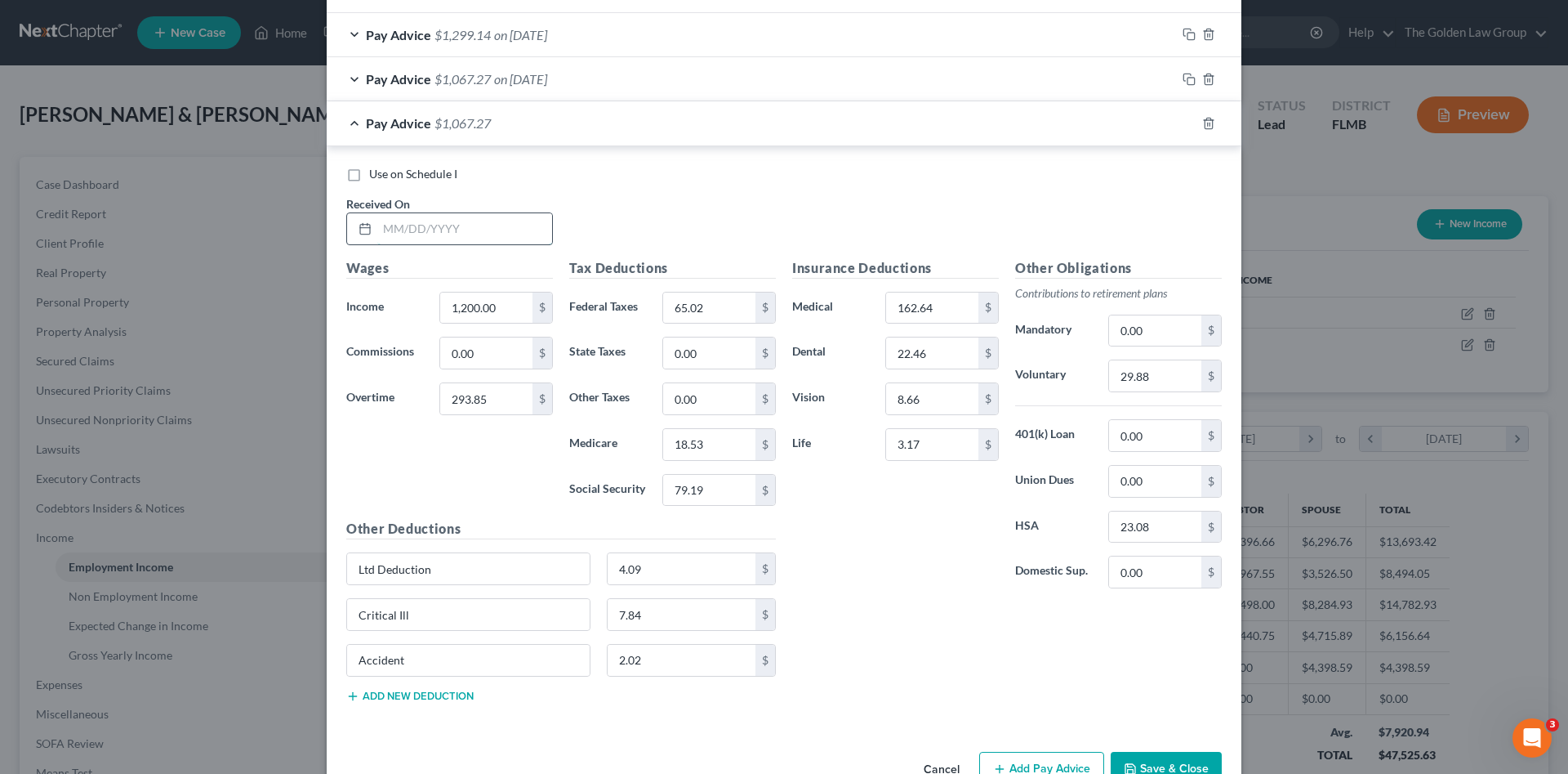
click at [475, 214] on input "text" at bounding box center [464, 229] width 174 height 31
type input "[DATE]"
type input "151.65"
type input "45.65"
type input "16.45"
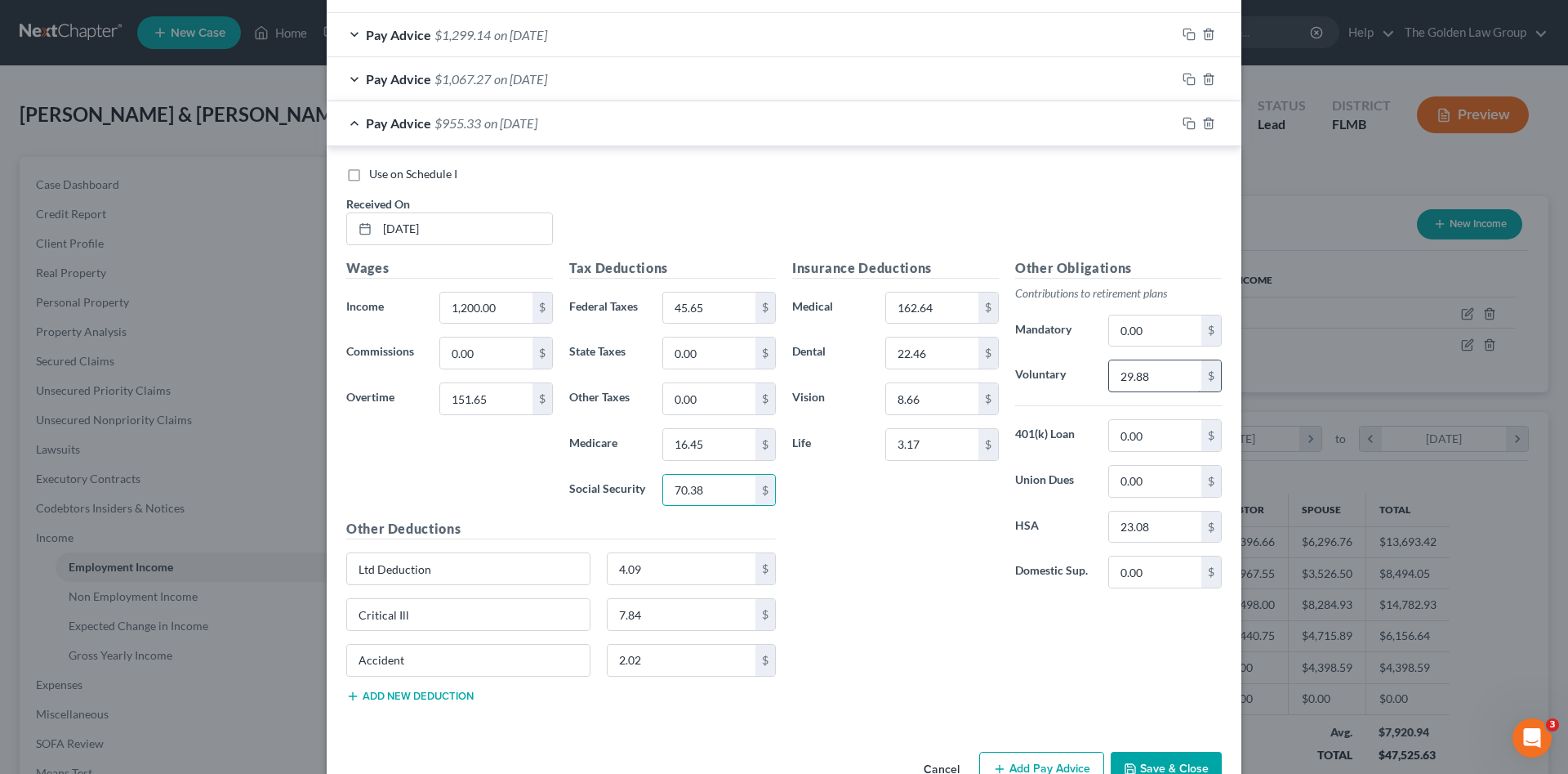
type input "70.38"
click at [1144, 376] on input "29.88" at bounding box center [1156, 376] width 93 height 31
type input "27.03"
click at [1188, 122] on rect "button" at bounding box center [1191, 125] width 7 height 7
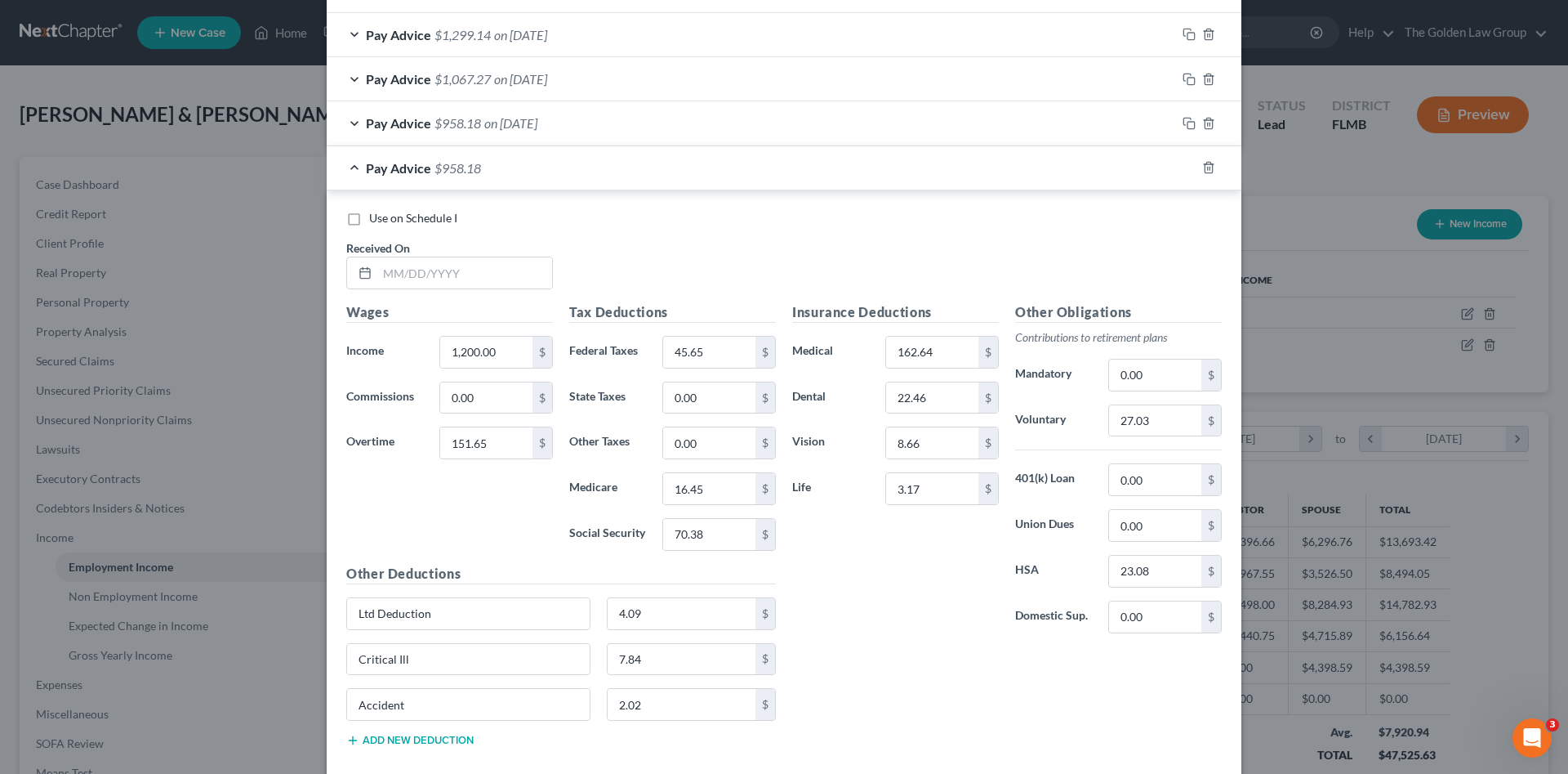
click at [480, 255] on div "Received On *" at bounding box center [450, 264] width 223 height 50
click at [474, 275] on input "text" at bounding box center [464, 273] width 174 height 31
click at [407, 272] on input "text" at bounding box center [464, 273] width 174 height 31
type input "[DATE]"
type input "1,301.00"
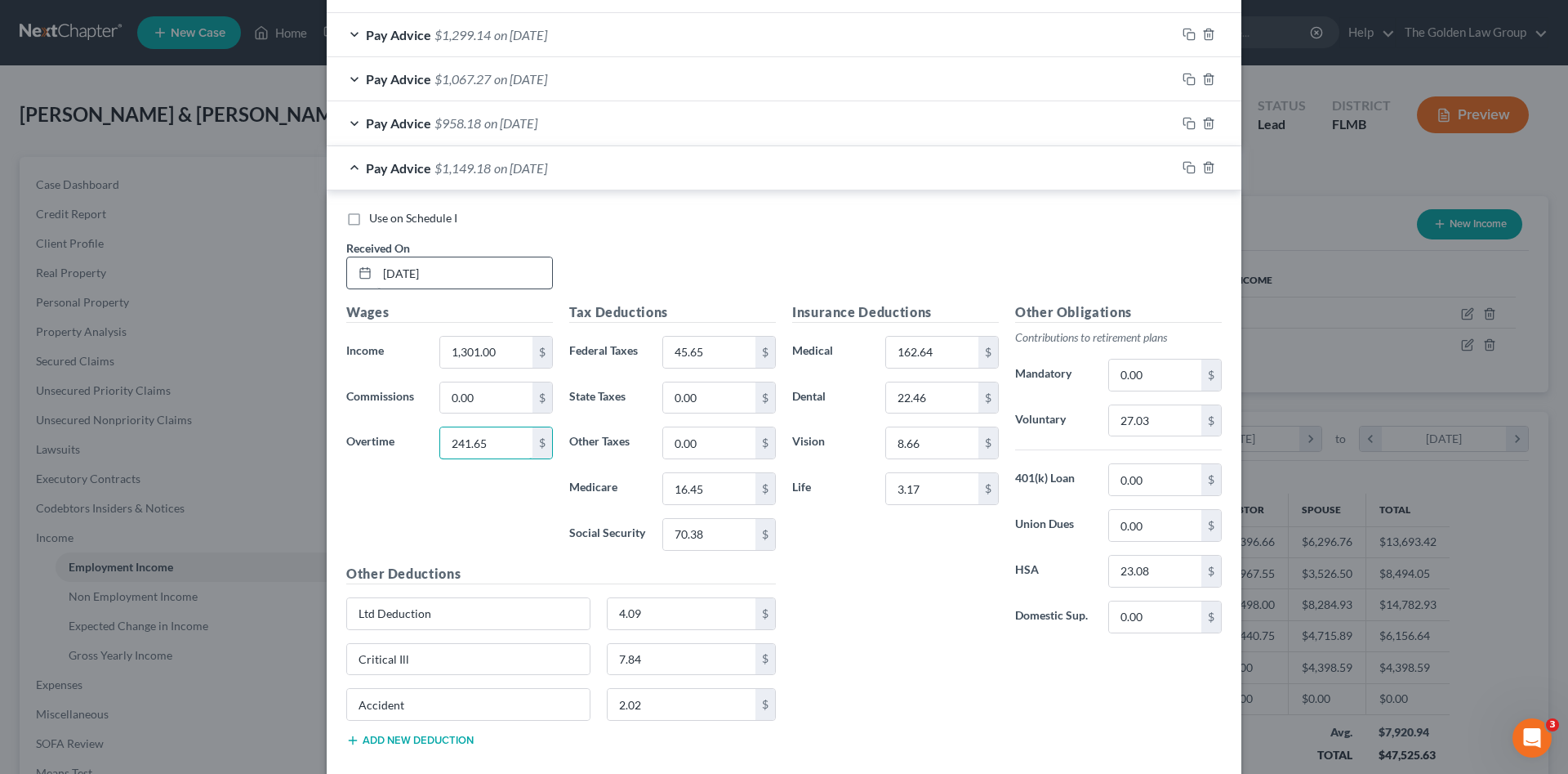
type input "241.65"
type input "39.90"
type input "15.75"
type input "3"
type input "67.34"
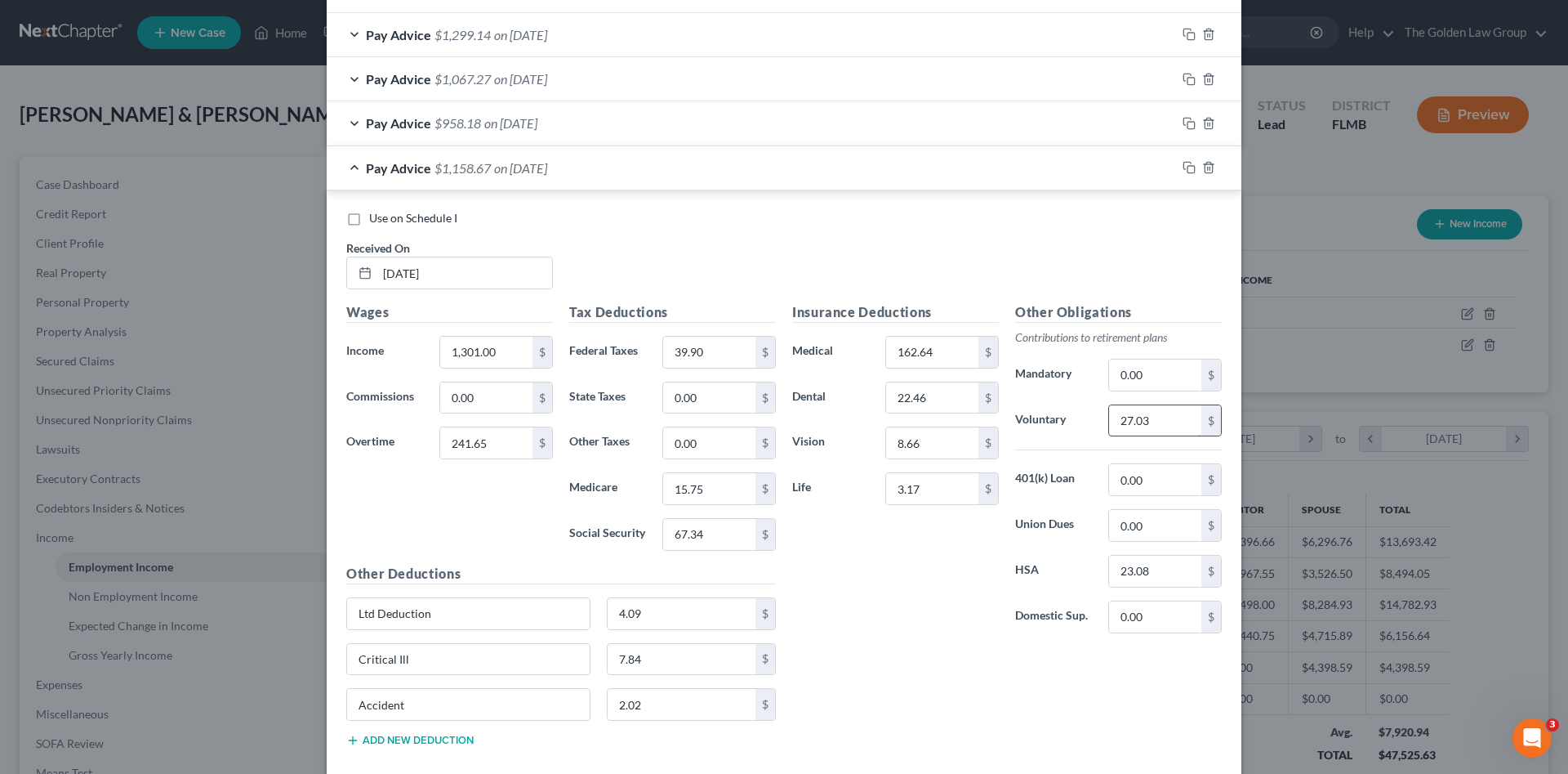
click at [1133, 434] on input "27.03" at bounding box center [1156, 421] width 93 height 31
type input "26.06"
click at [508, 441] on input "241.65" at bounding box center [487, 443] width 93 height 31
type input "1.65"
click at [503, 355] on input "1,301.00" at bounding box center [487, 352] width 93 height 31
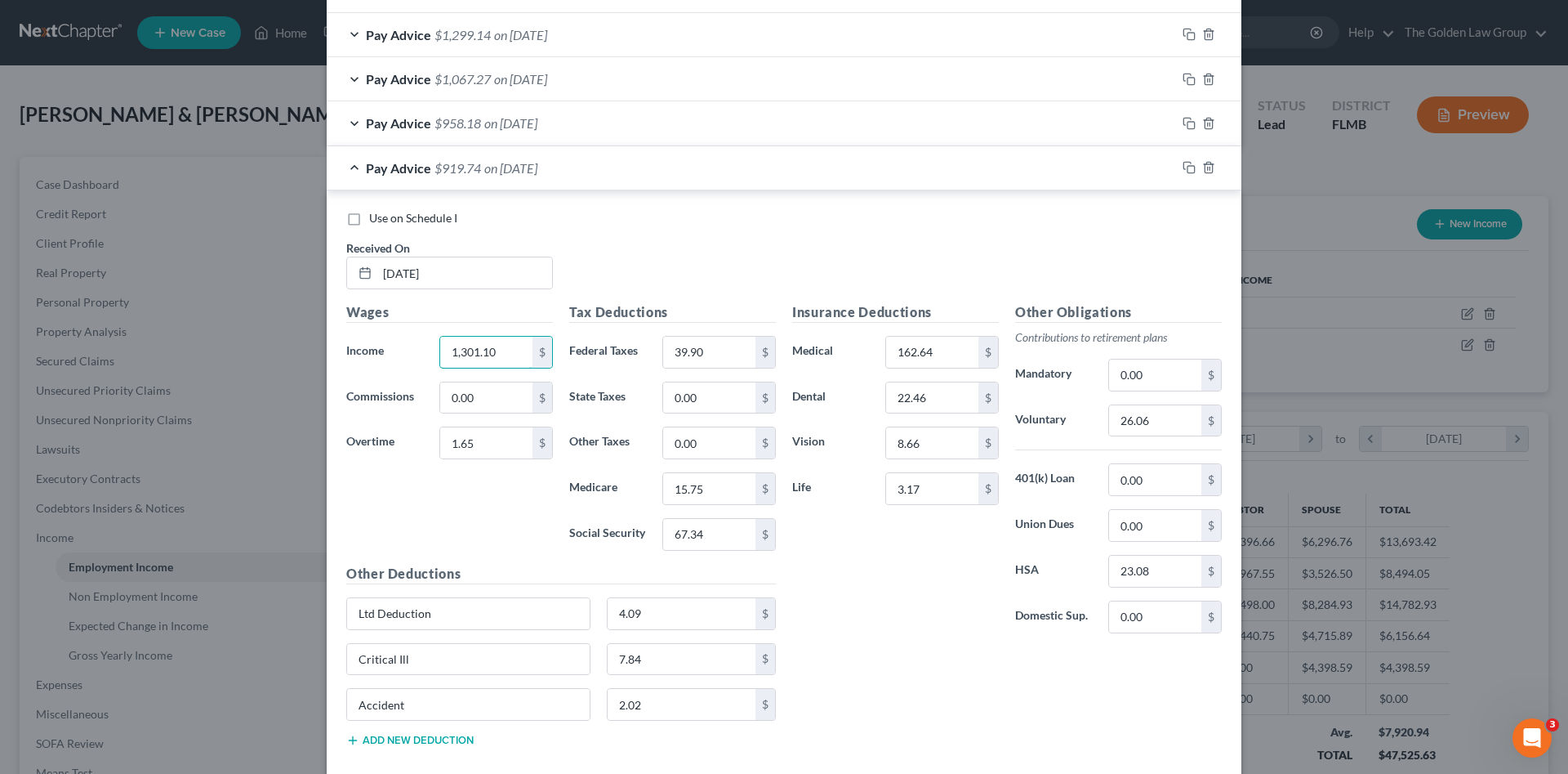
type input "1,301.10"
click at [457, 502] on div "Wages Income * 1,301.10 $ Commissions 0.00 $ Overtime 1.65 $" at bounding box center [450, 433] width 223 height 261
click at [1183, 168] on icon "button" at bounding box center [1189, 168] width 13 height 13
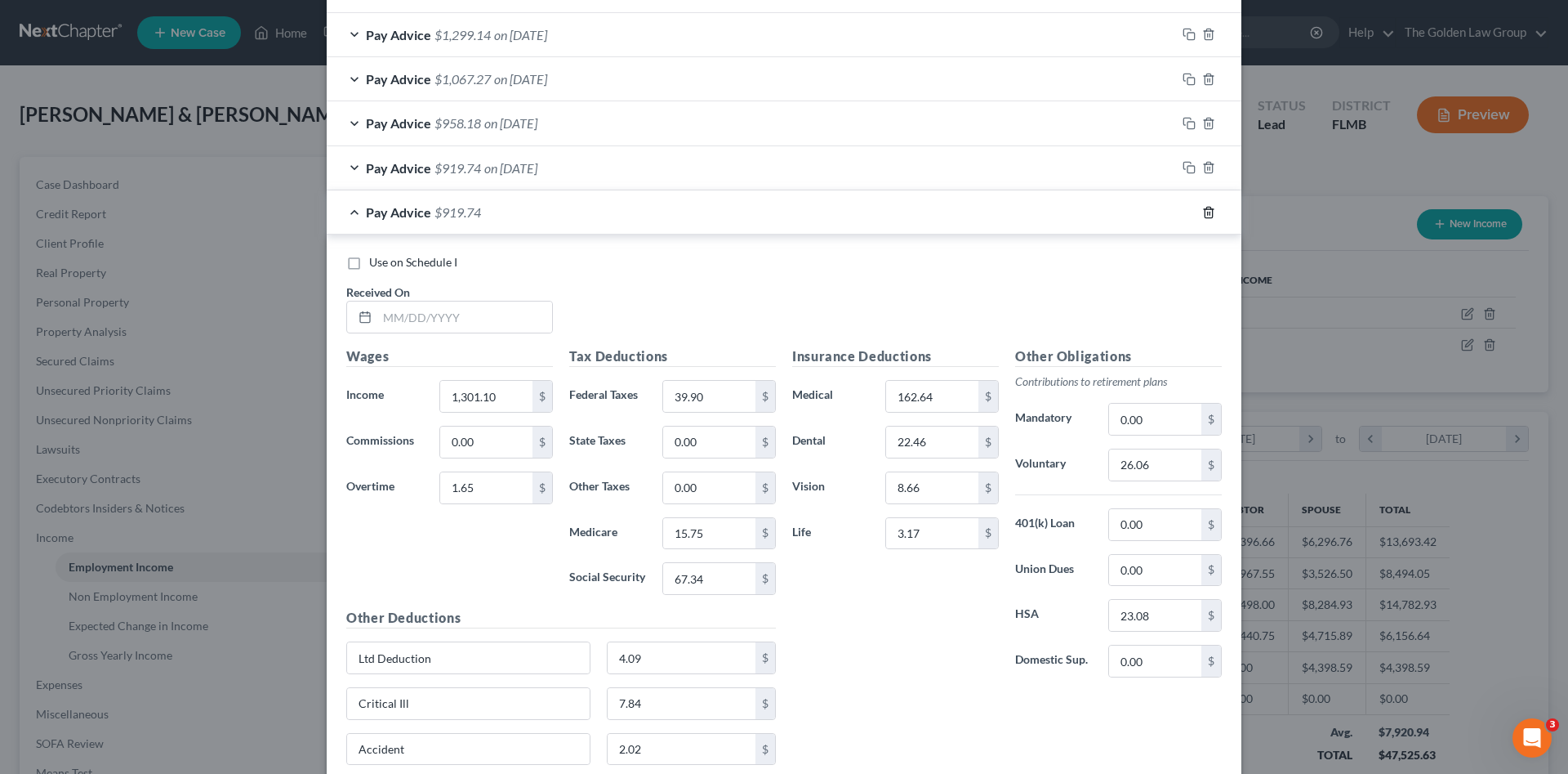
click at [1203, 209] on polyline "button" at bounding box center [1208, 209] width 10 height 0
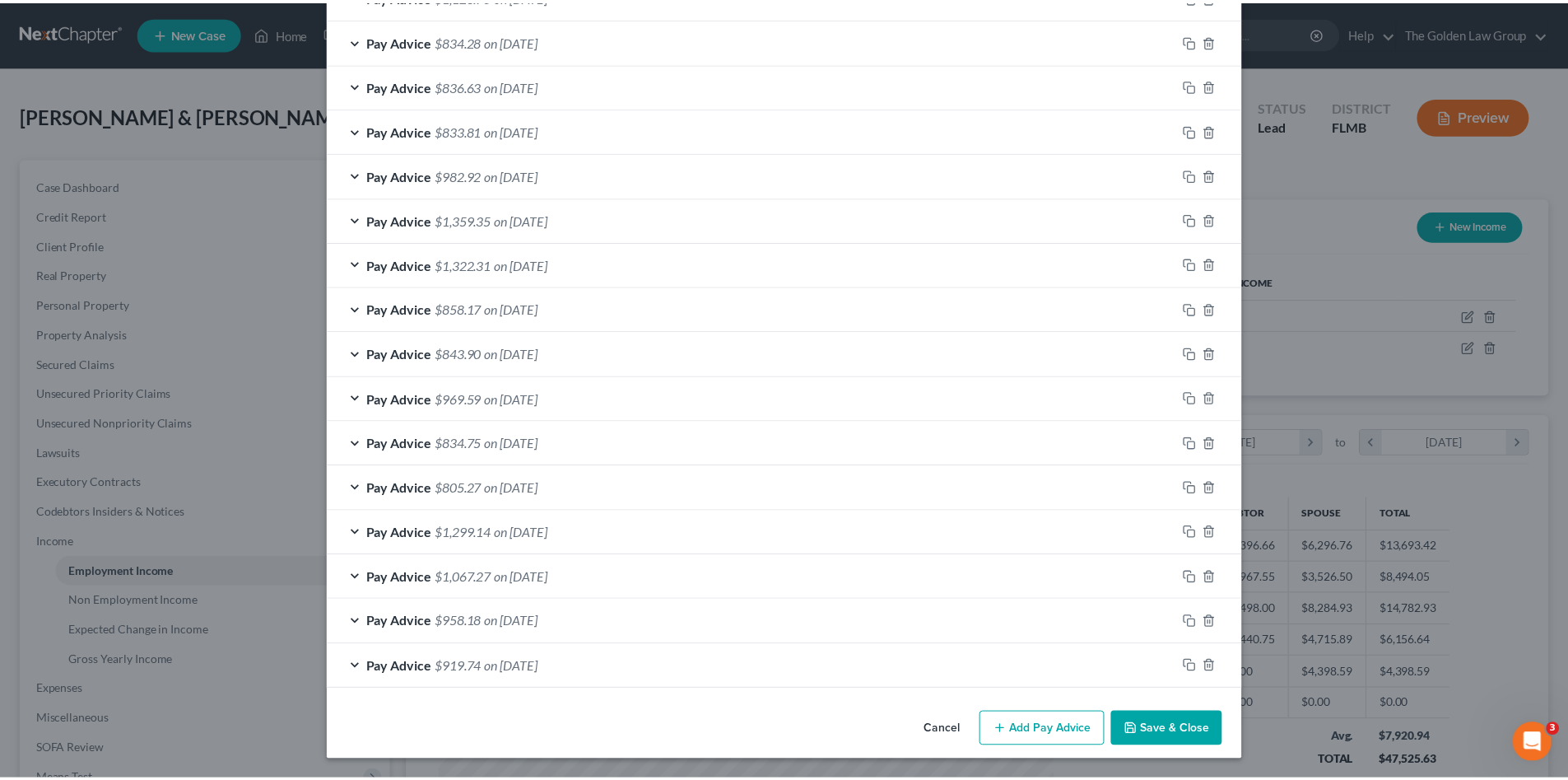
scroll to position [807, 0]
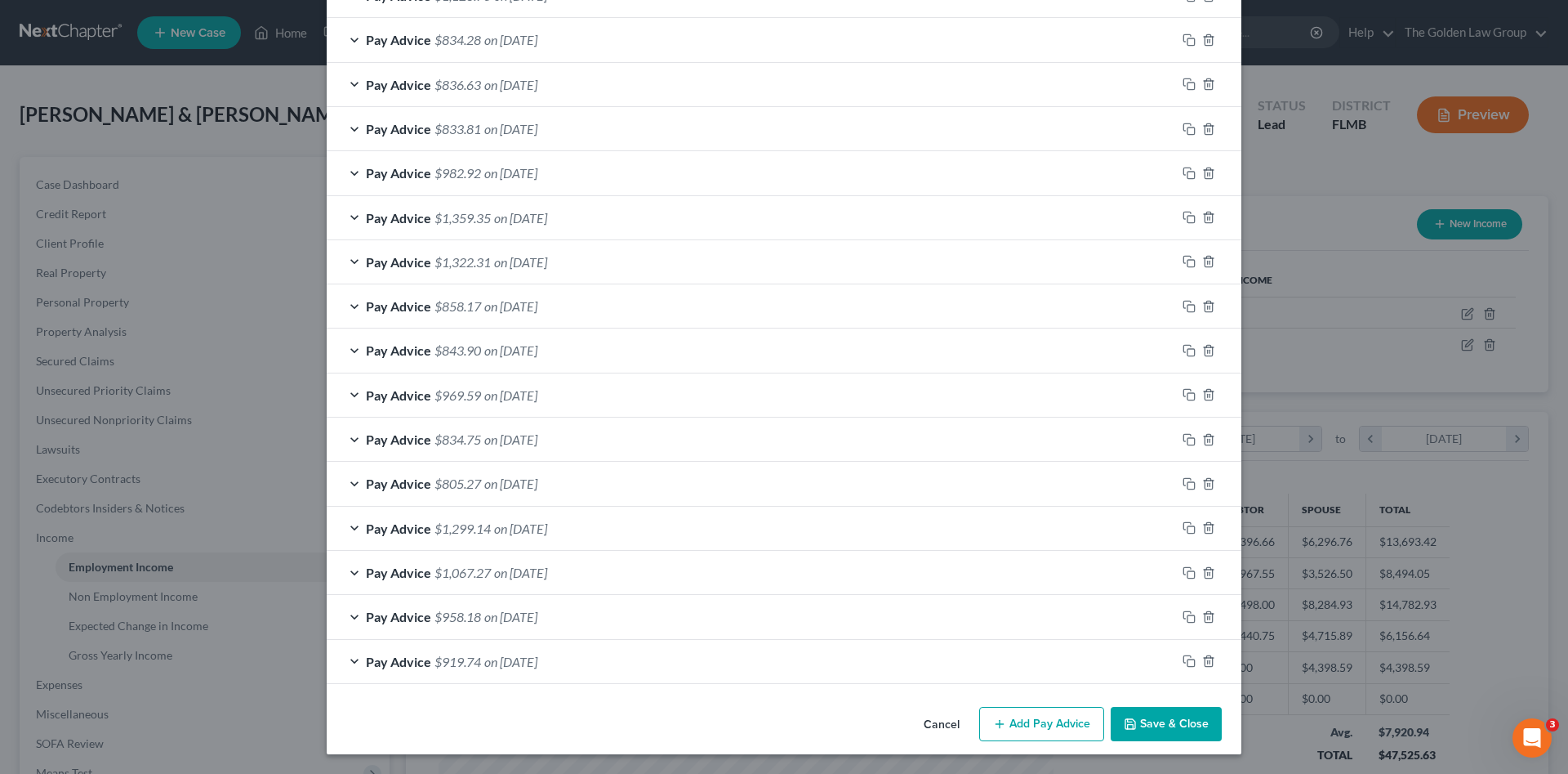
click at [1175, 726] on button "Save & Close" at bounding box center [1166, 724] width 111 height 34
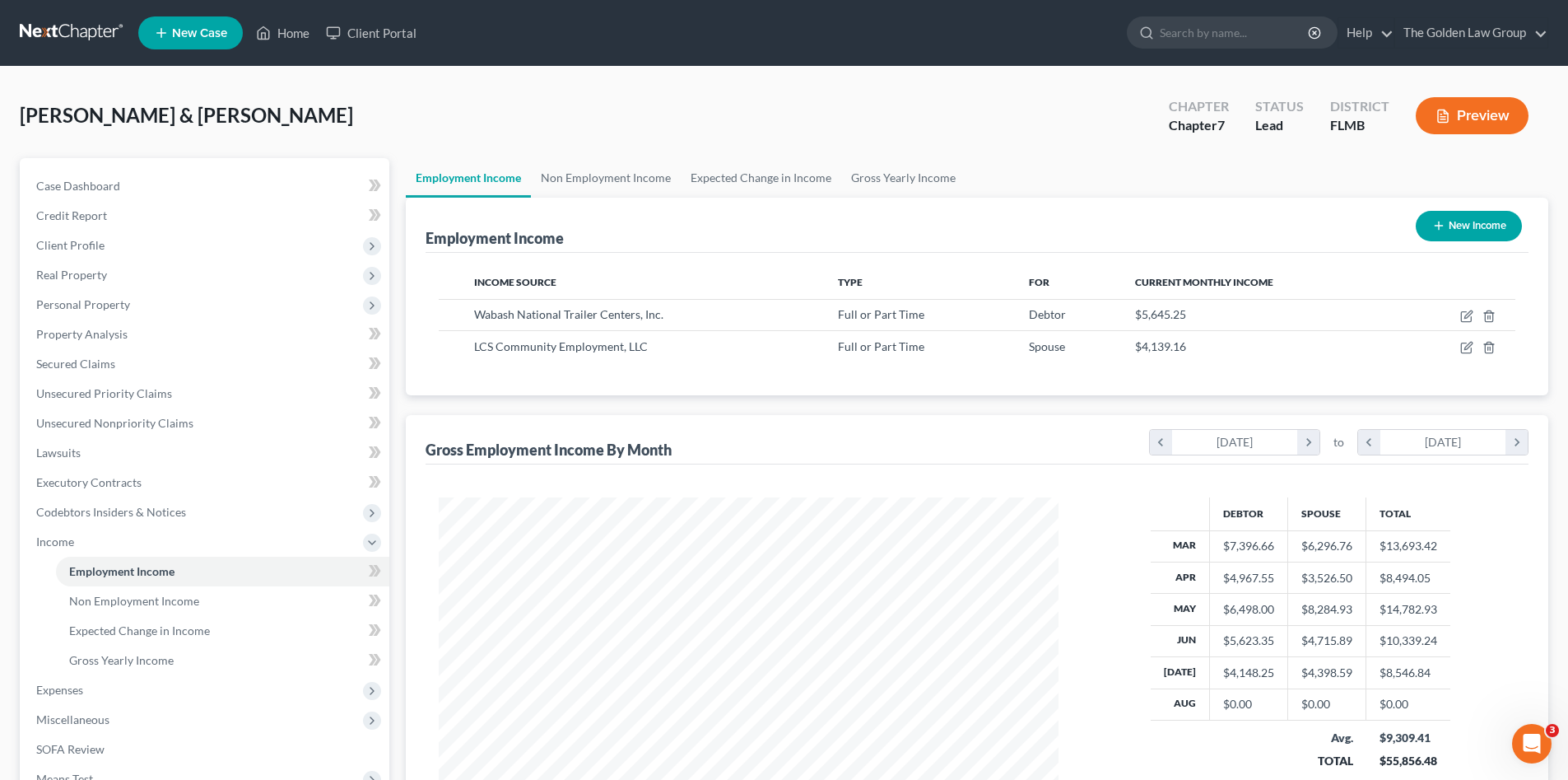
scroll to position [823063, 822548]
drag, startPoint x: 487, startPoint y: 111, endPoint x: 379, endPoint y: 195, distance: 136.8
click at [487, 111] on div "Robinson, Darryl & Melissa Upgraded Chapter Chapter 7 Status Lead District FLMB…" at bounding box center [784, 122] width 1529 height 72
click at [221, 603] on link "Non Employment Income" at bounding box center [222, 601] width 333 height 30
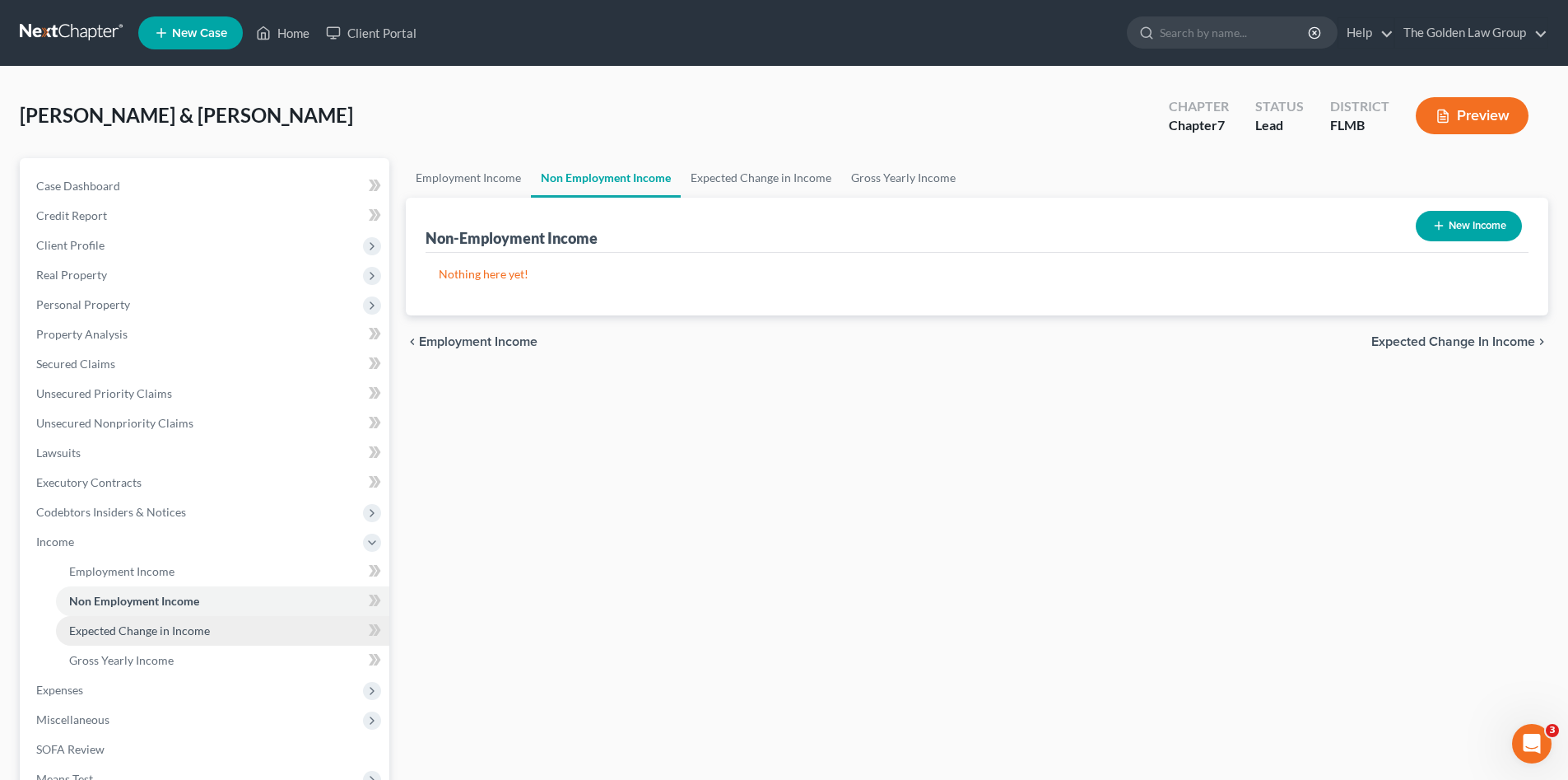
click at [222, 634] on link "Expected Change in Income" at bounding box center [222, 631] width 333 height 30
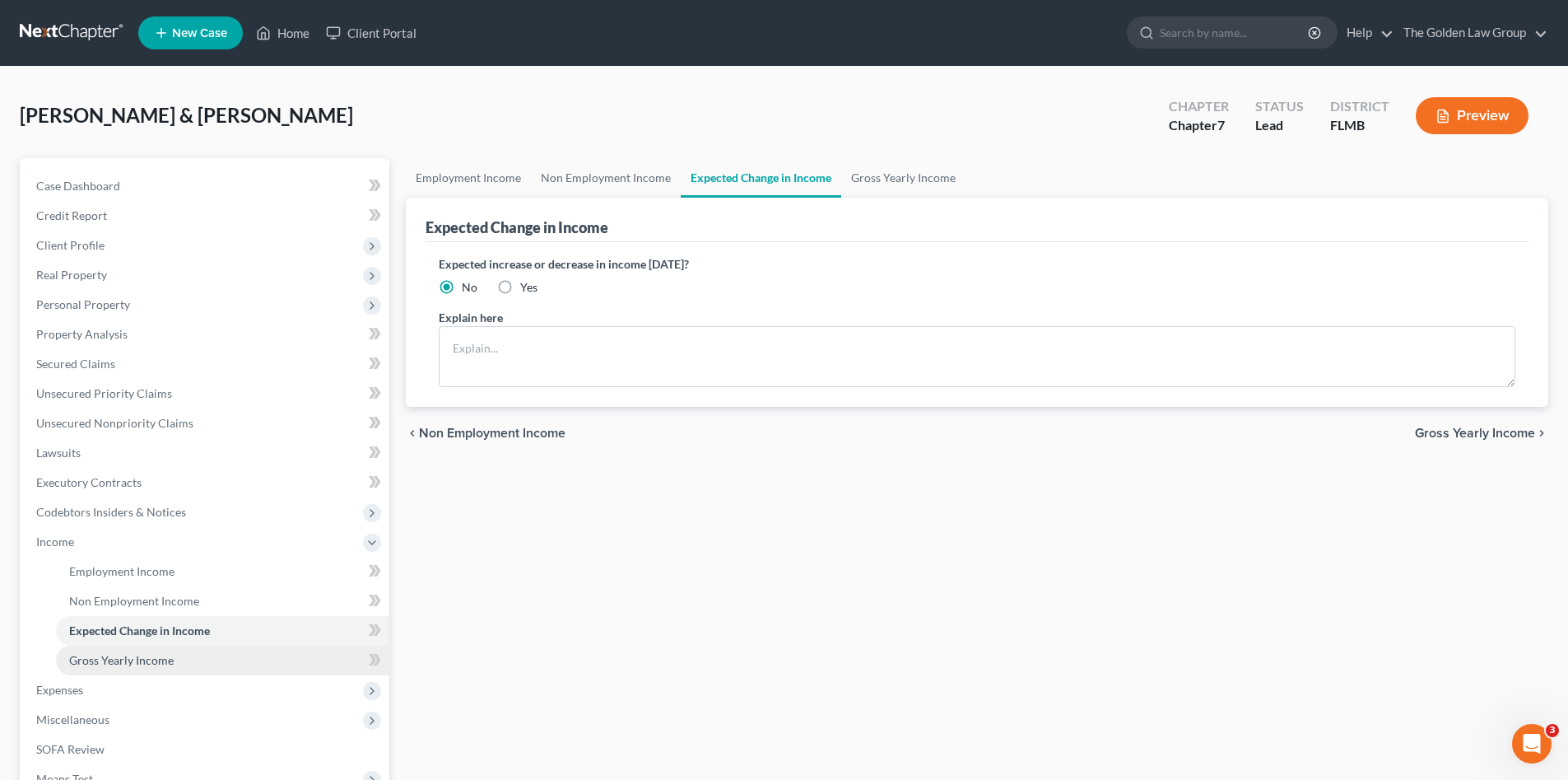
click at [225, 651] on link "Gross Yearly Income" at bounding box center [222, 661] width 333 height 30
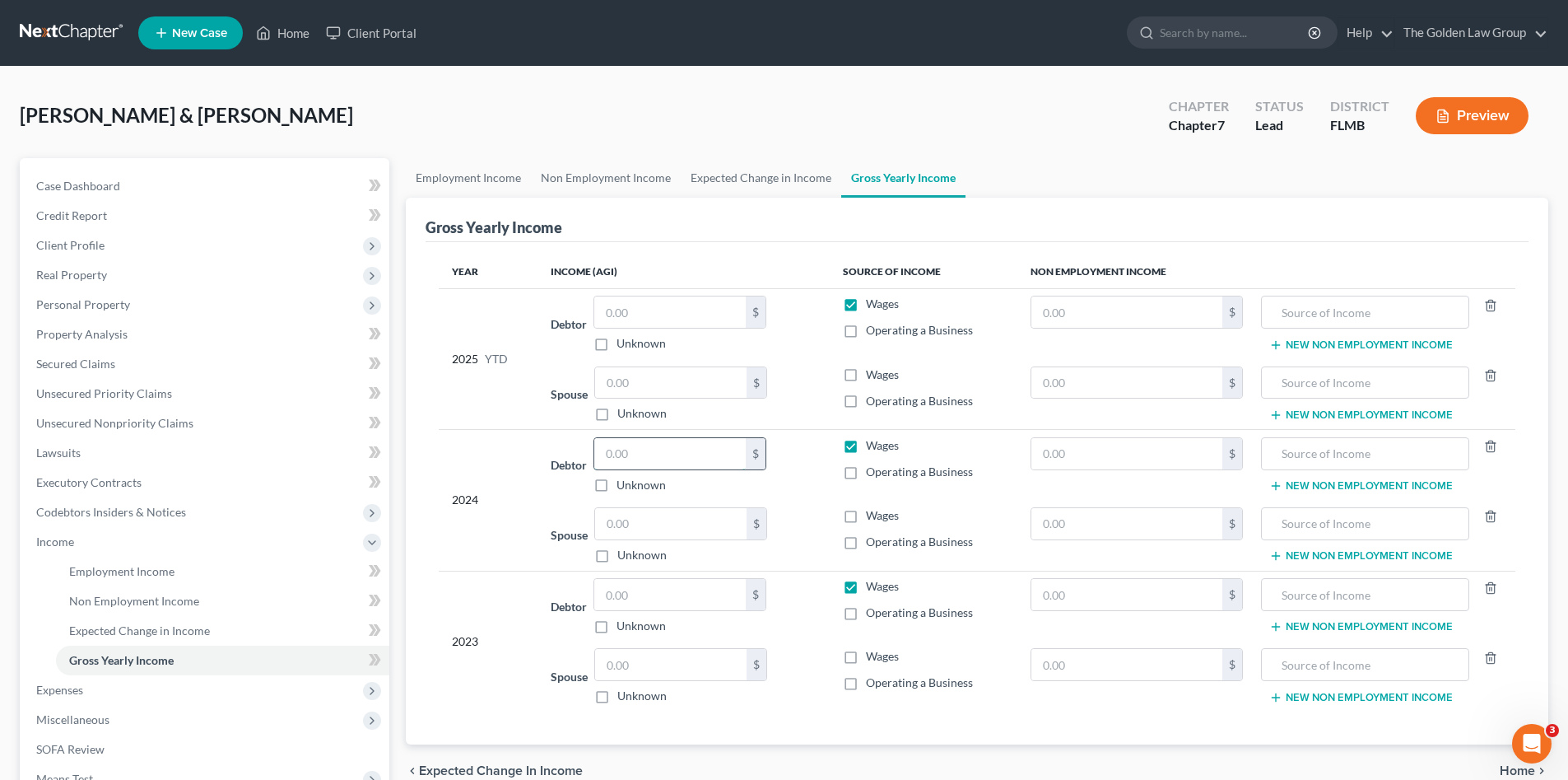
click at [620, 458] on input "text" at bounding box center [670, 454] width 152 height 32
type input "60,791.94"
drag, startPoint x: 492, startPoint y: 513, endPoint x: 287, endPoint y: 539, distance: 206.6
click at [490, 514] on div "2024" at bounding box center [487, 500] width 72 height 126
click at [639, 530] on input "text" at bounding box center [671, 524] width 152 height 32
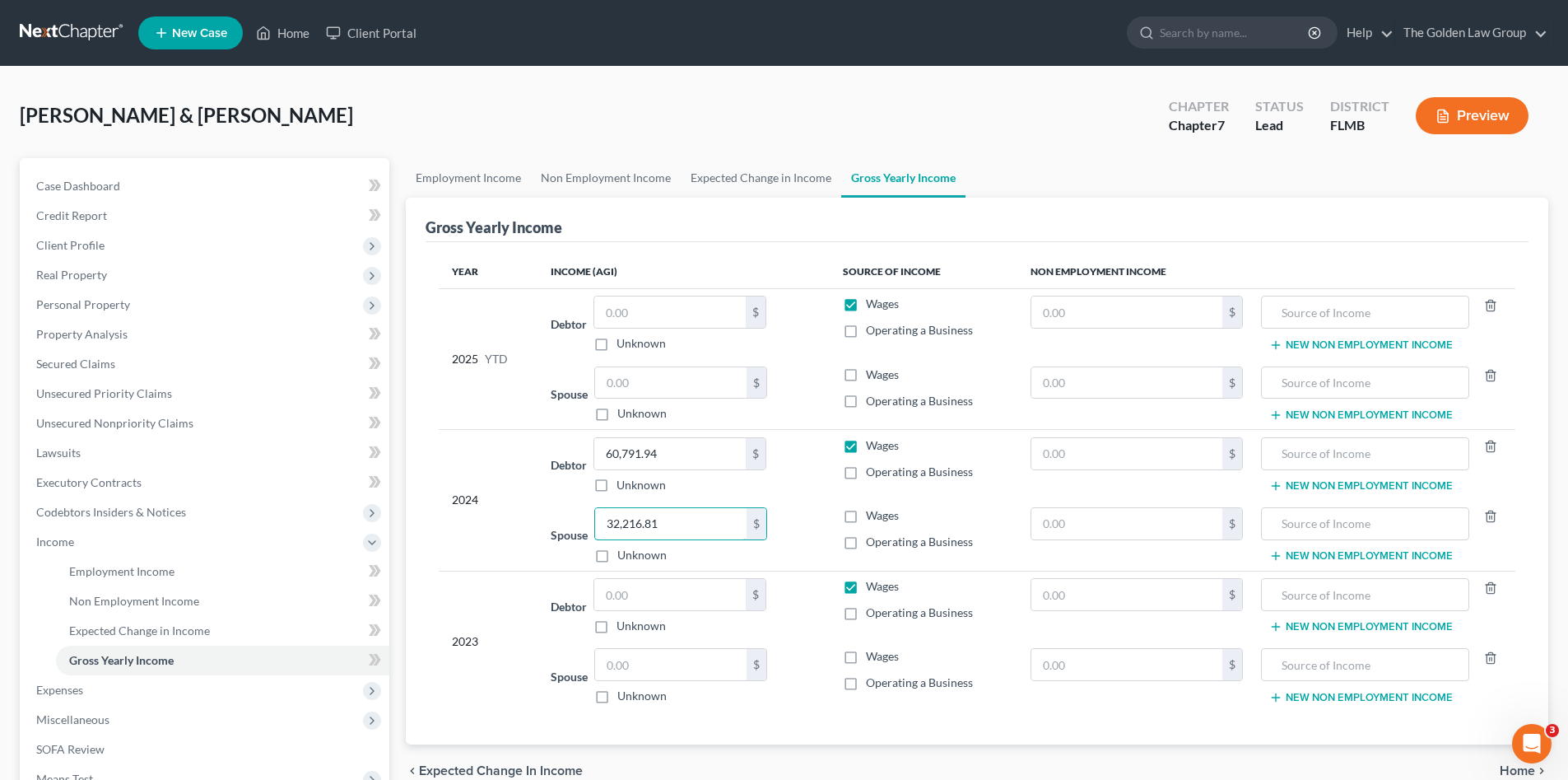
type input "32,216.81"
click at [795, 588] on div "Debtor $ Unknown Balance Undetermined $ Unknown" at bounding box center [683, 606] width 265 height 56
drag, startPoint x: 456, startPoint y: 71, endPoint x: 413, endPoint y: 64, distance: 43.6
click at [455, 71] on div "Robinson, Darryl & Melissa Upgraded Chapter Chapter 7 Status Lead District FLMB…" at bounding box center [784, 515] width 1568 height 898
click at [142, 580] on link "Employment Income" at bounding box center [222, 572] width 333 height 30
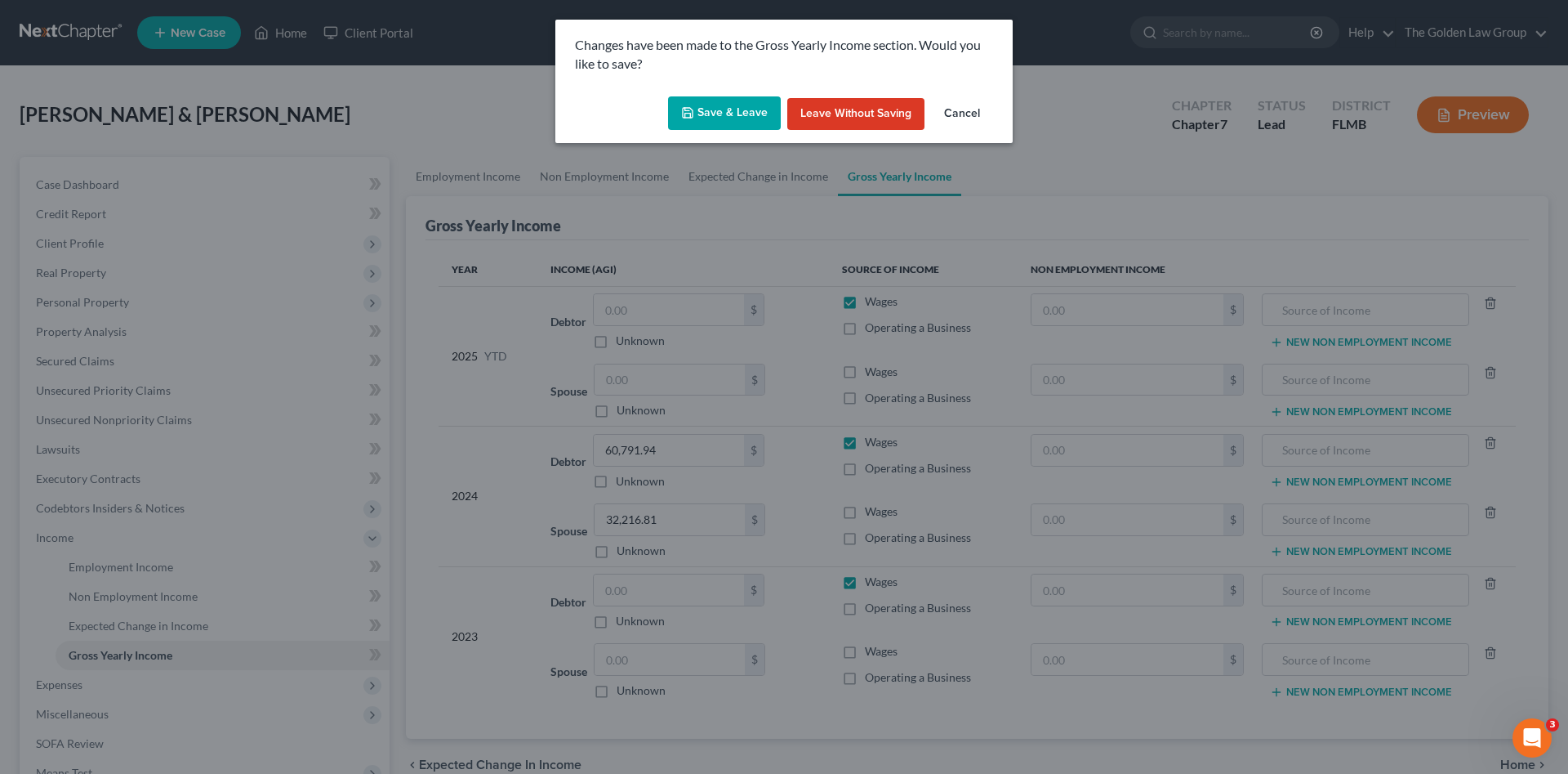
click at [738, 108] on button "Save & Leave" at bounding box center [724, 113] width 112 height 34
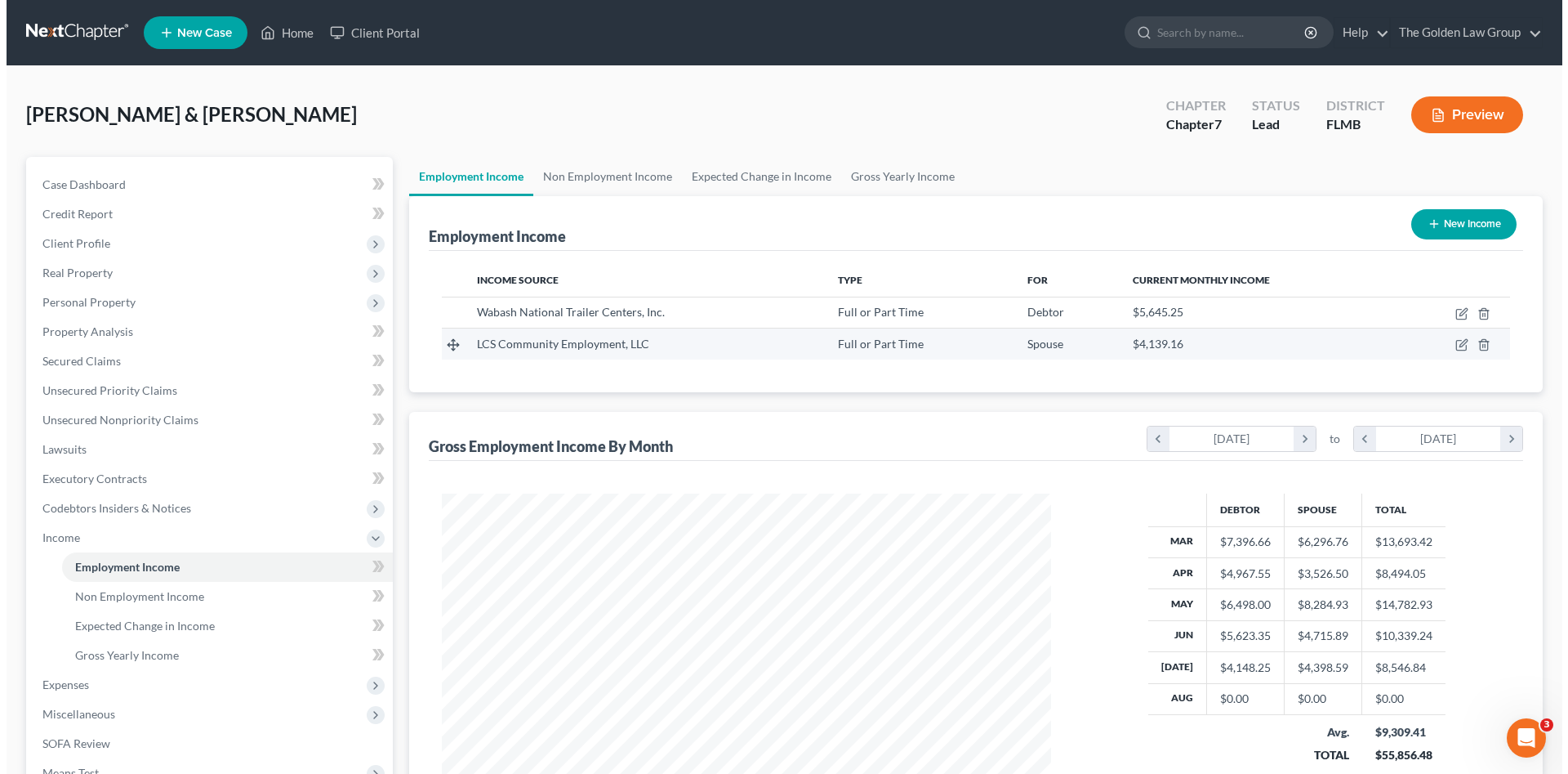
scroll to position [305, 642]
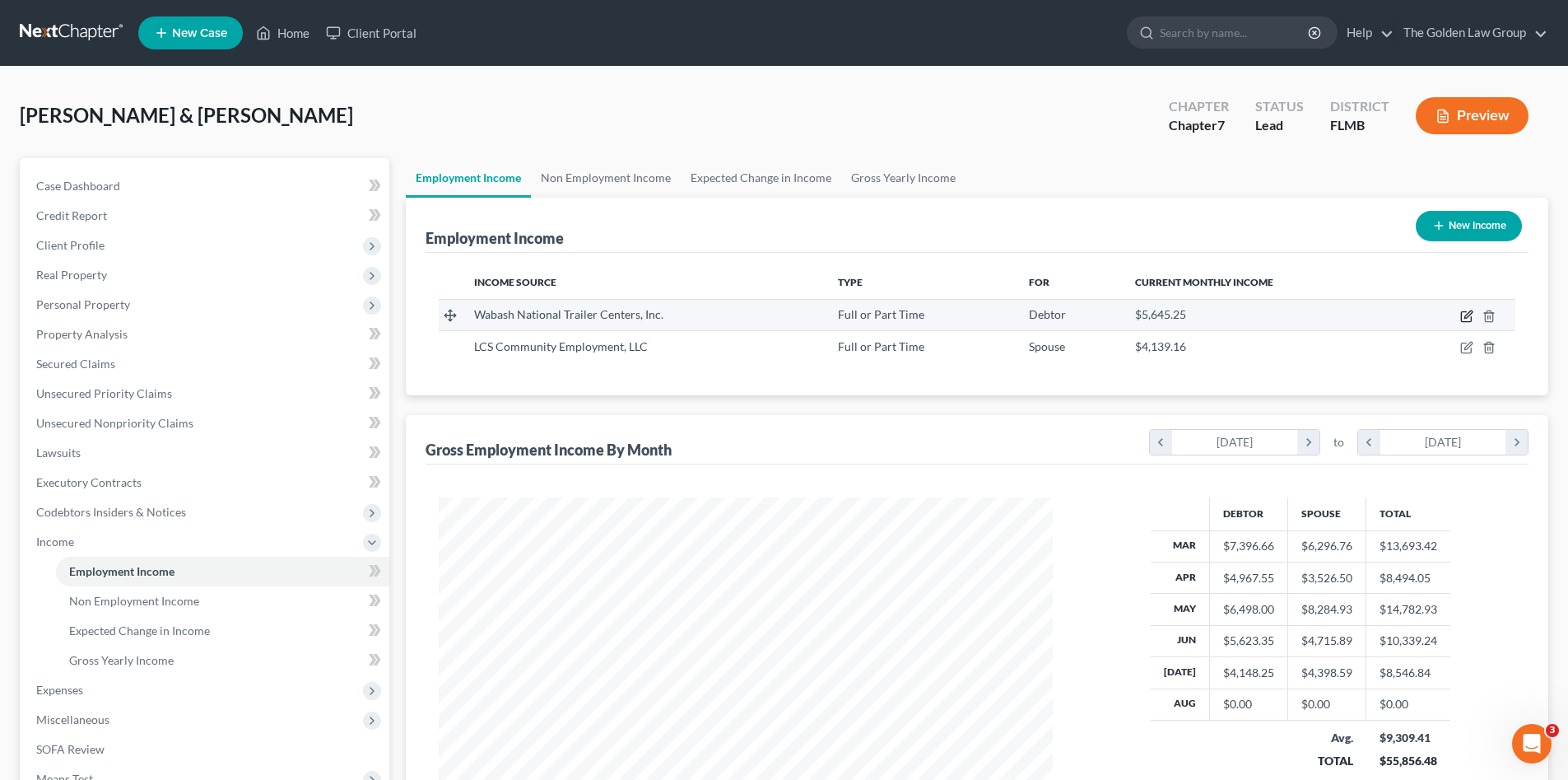
click at [1470, 312] on icon "button" at bounding box center [1468, 313] width 7 height 8
select select "0"
select select "15"
select select "3"
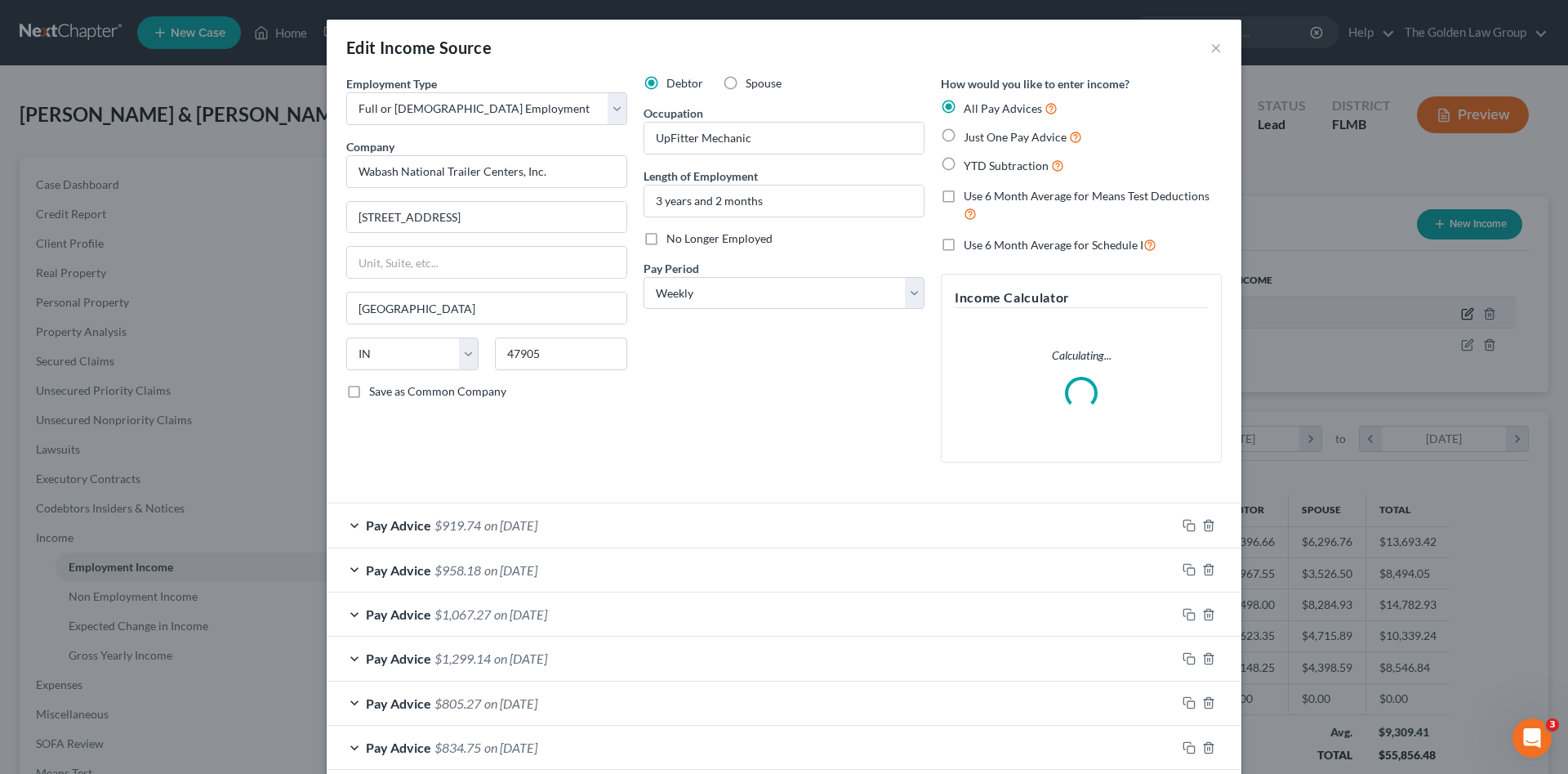
scroll to position [190, 0]
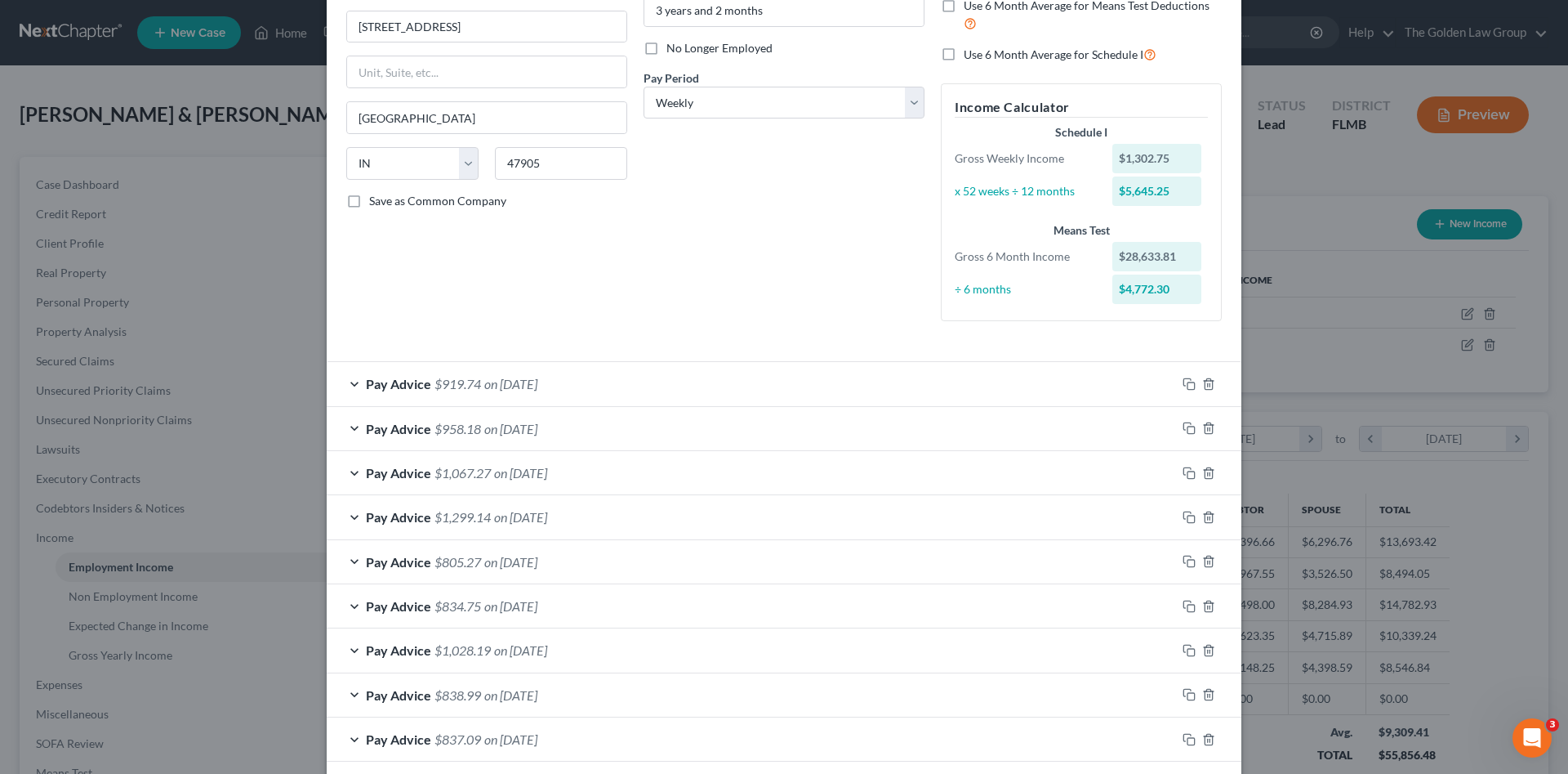
drag, startPoint x: 1184, startPoint y: 337, endPoint x: 1130, endPoint y: 353, distance: 56.3
click at [1184, 337] on div "Employment Type * Select Full or Part Time Employment Self Employment Company *…" at bounding box center [784, 117] width 892 height 463
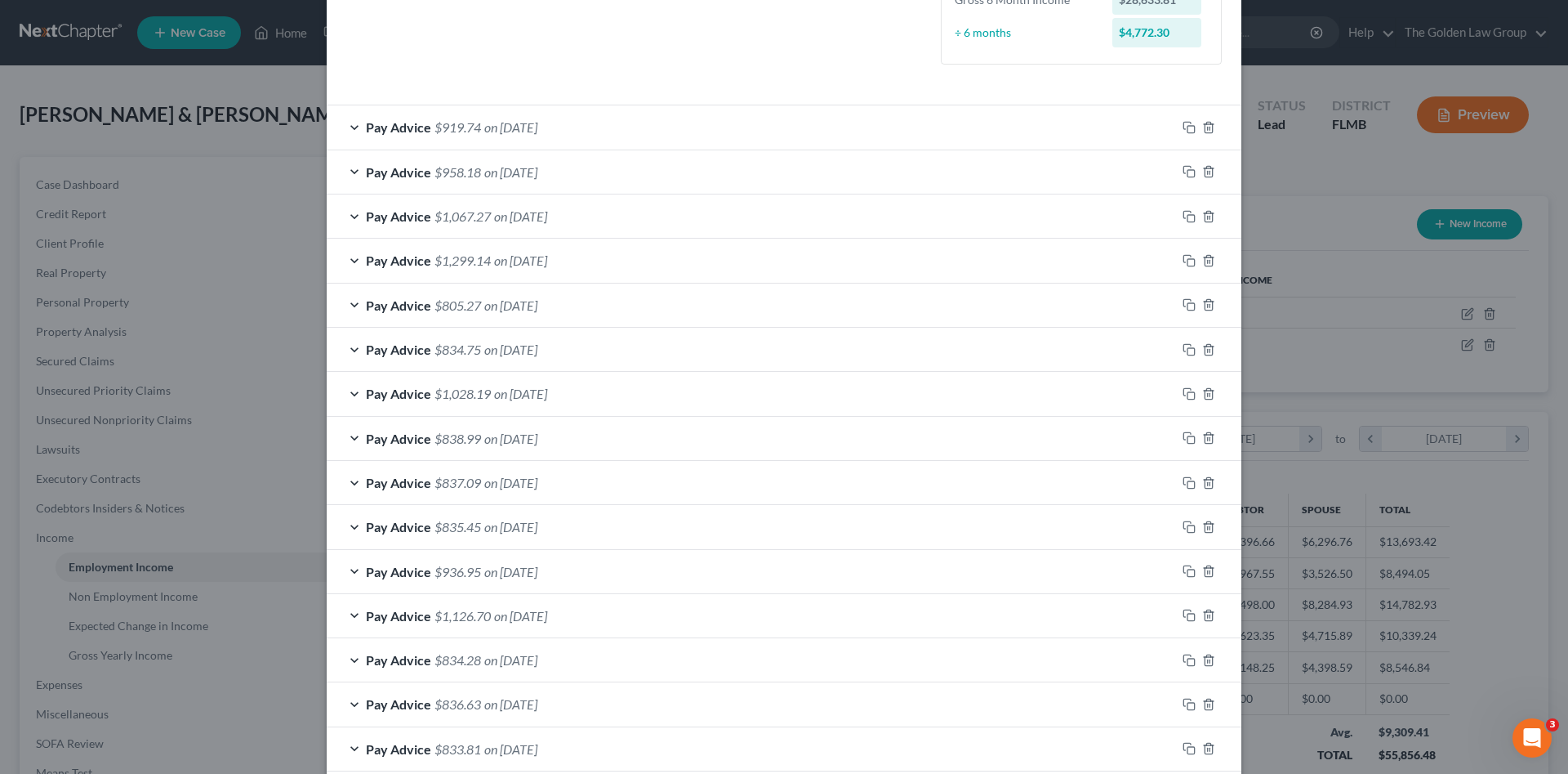
scroll to position [310, 0]
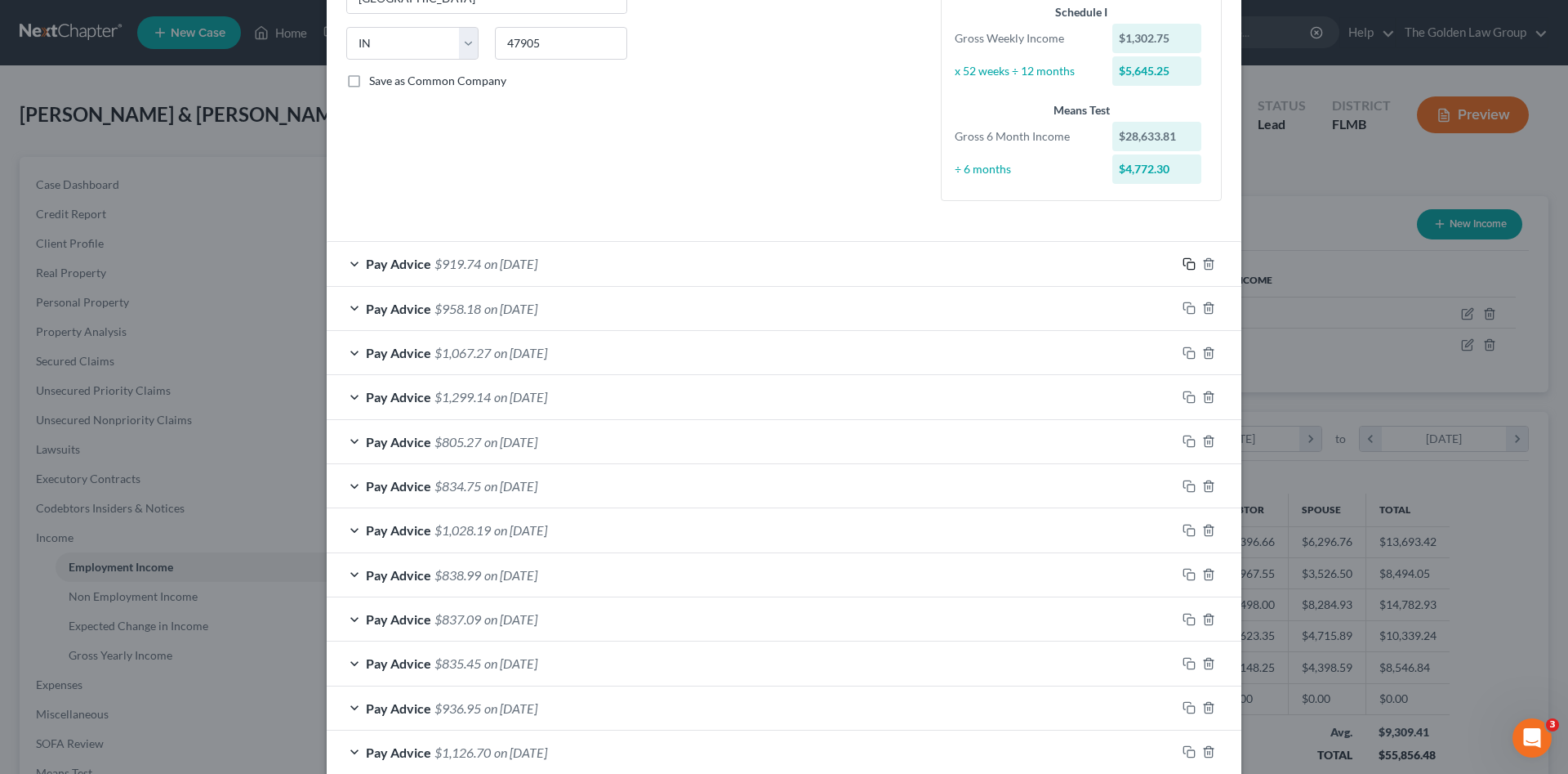
click at [1184, 266] on icon "button" at bounding box center [1189, 264] width 13 height 13
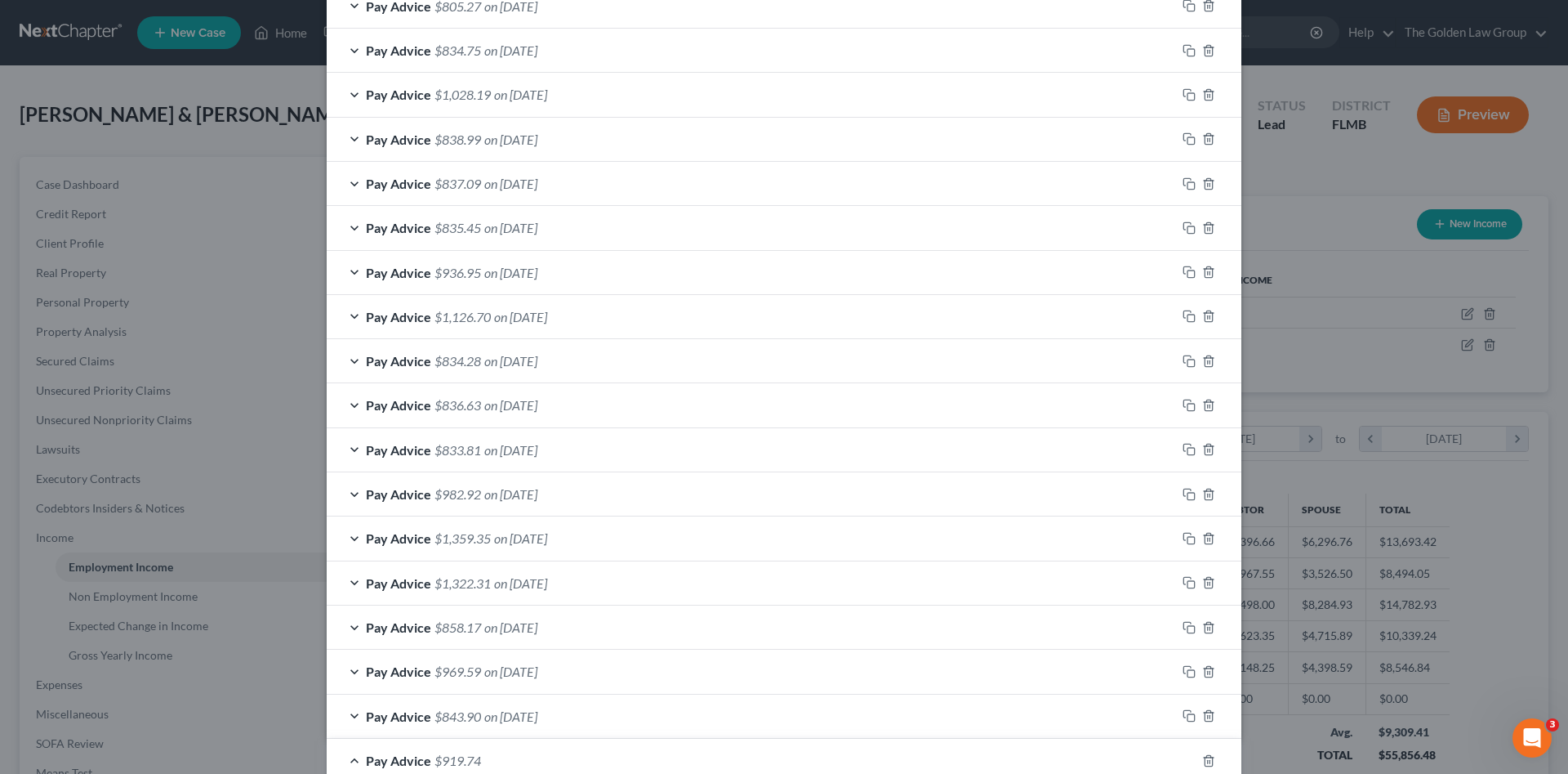
scroll to position [964, 0]
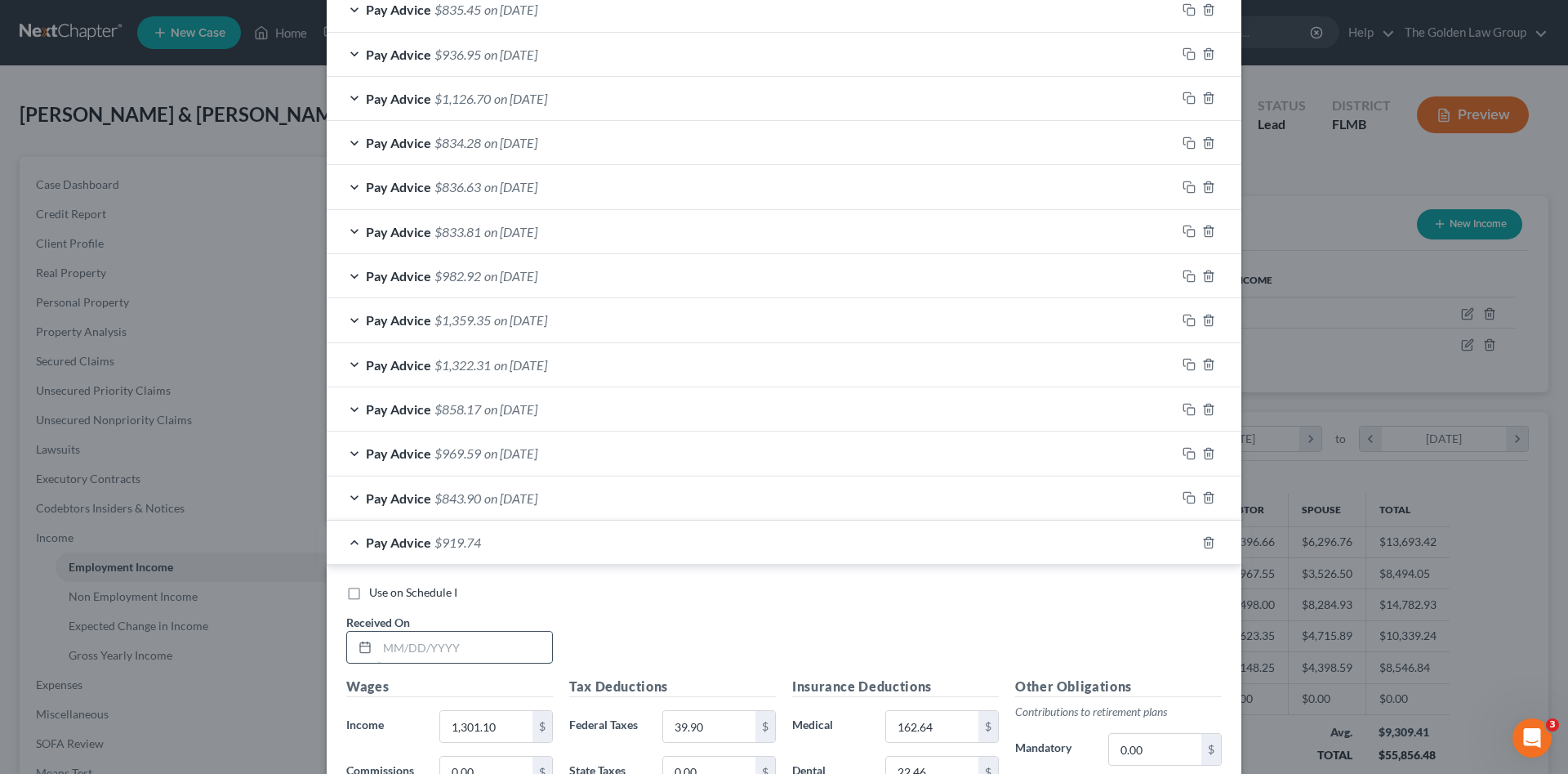
click at [517, 644] on input "text" at bounding box center [464, 647] width 174 height 31
type input "07/25/2025"
type input "1,200.00"
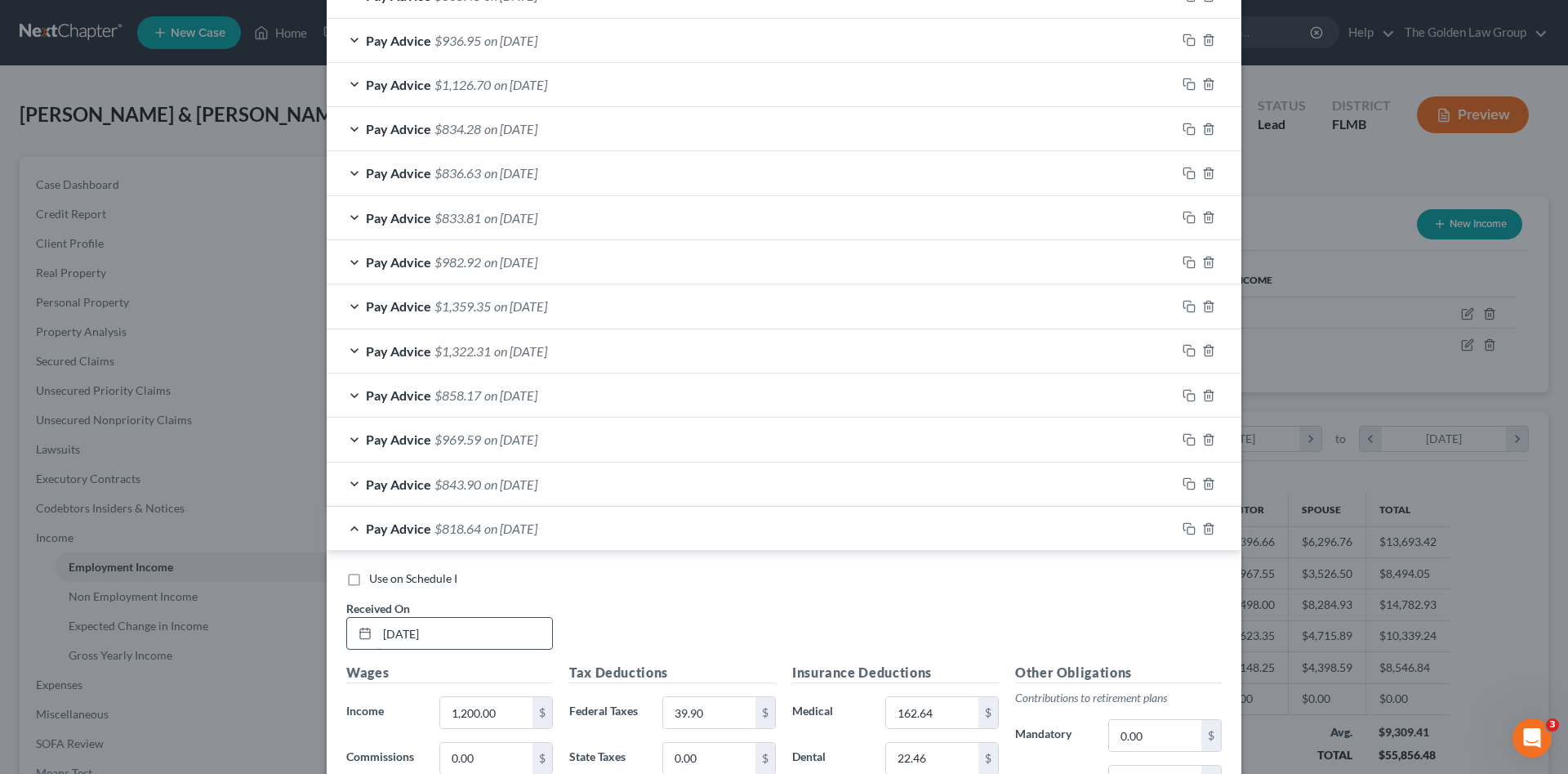
scroll to position [1395, 0]
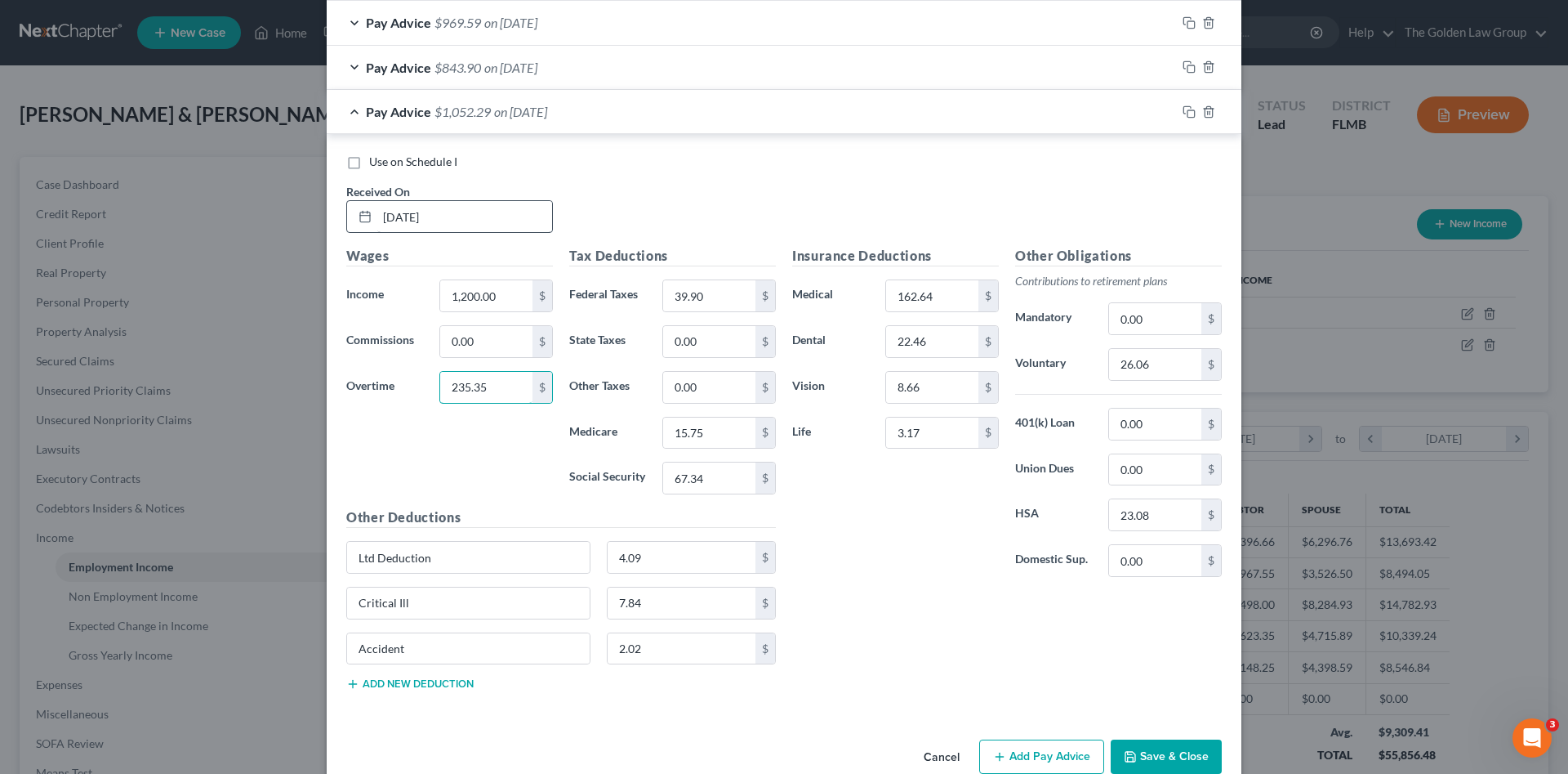
type input "235.35"
type input "55.49"
type input "17.68"
type input "75.57"
click at [1165, 363] on input "26.06" at bounding box center [1156, 365] width 93 height 31
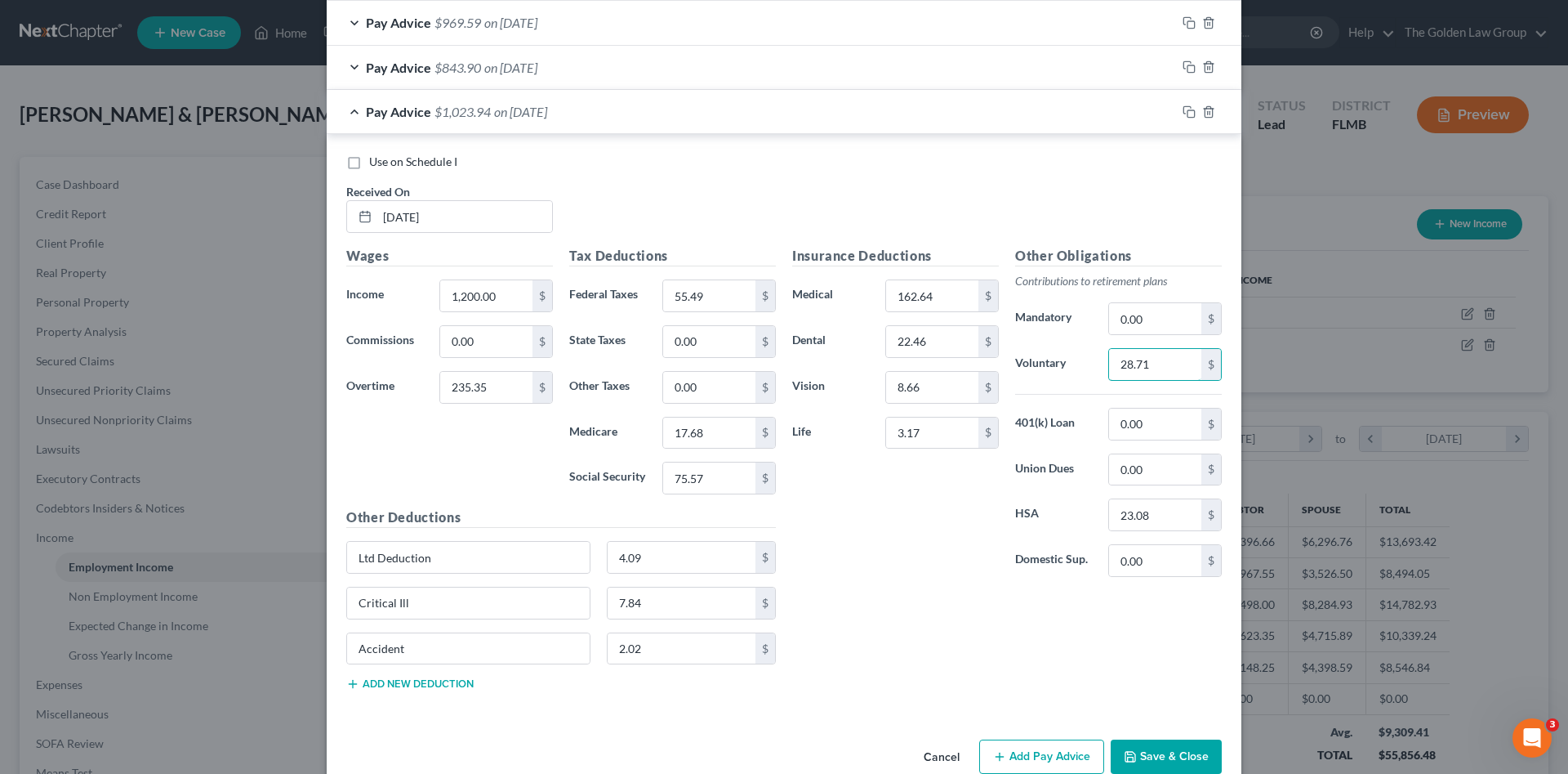
type input "28.71"
drag, startPoint x: 1181, startPoint y: 112, endPoint x: 1001, endPoint y: 146, distance: 183.2
click at [1188, 112] on rect "button" at bounding box center [1191, 113] width 7 height 7
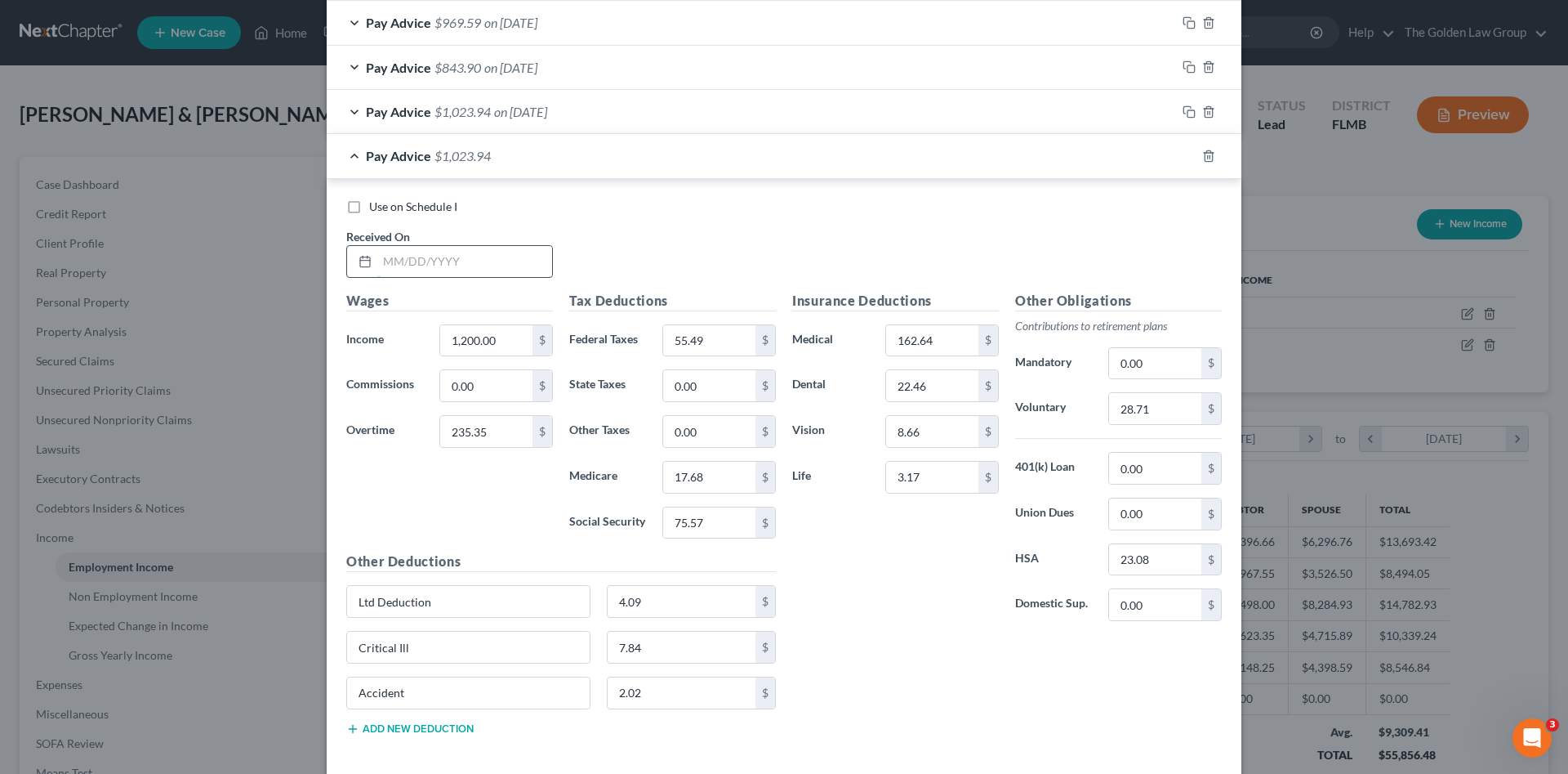
click at [499, 249] on input "text" at bounding box center [464, 261] width 174 height 31
type input "08/08/2025"
type input "207.82"
type input "53.43"
type input "17.42"
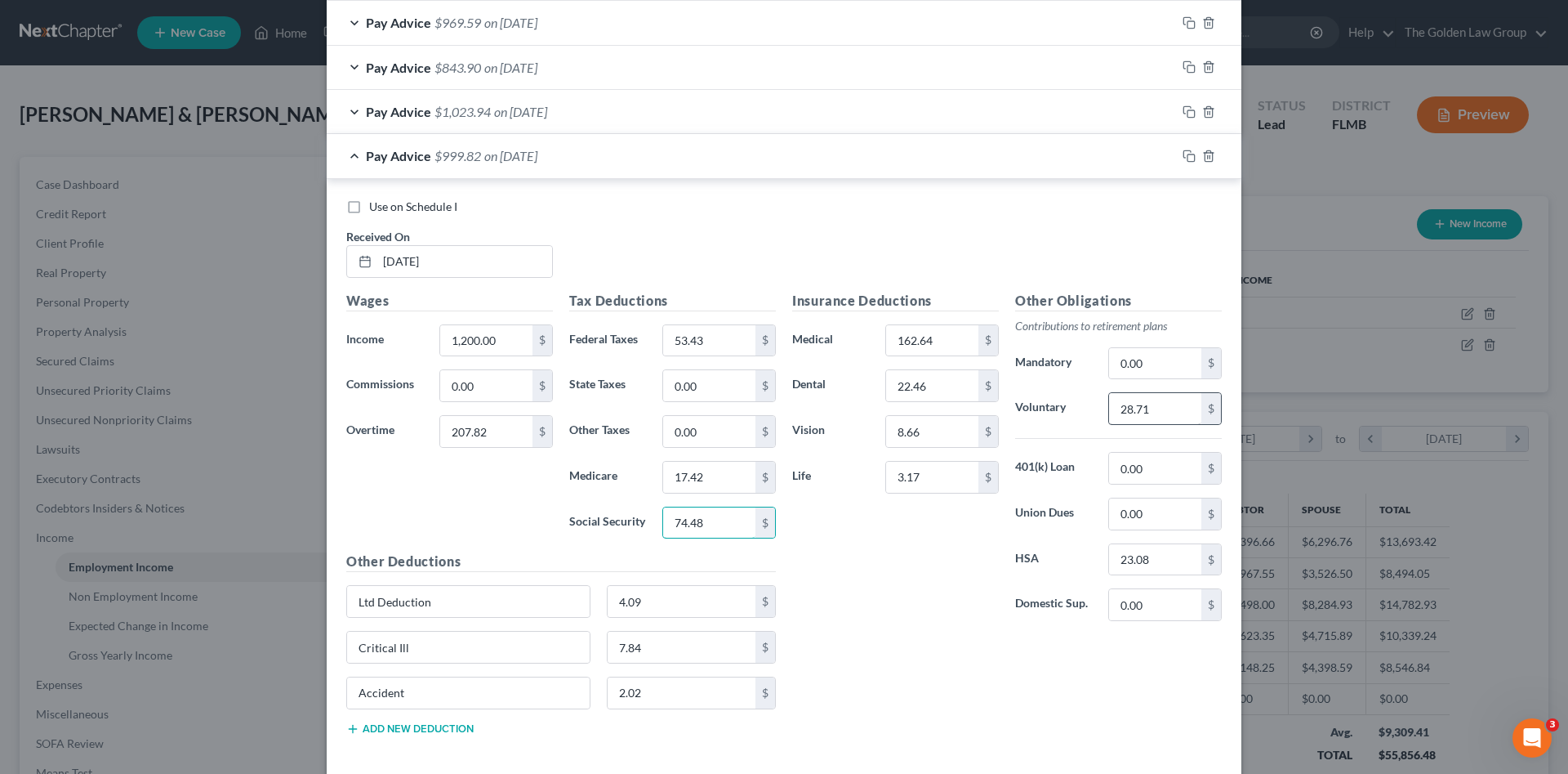
type input "74.48"
click at [1171, 399] on input "28.71" at bounding box center [1156, 408] width 93 height 31
type input "28.36"
click at [498, 336] on input "1,200.00" at bounding box center [487, 341] width 93 height 31
type input "1,210.00"
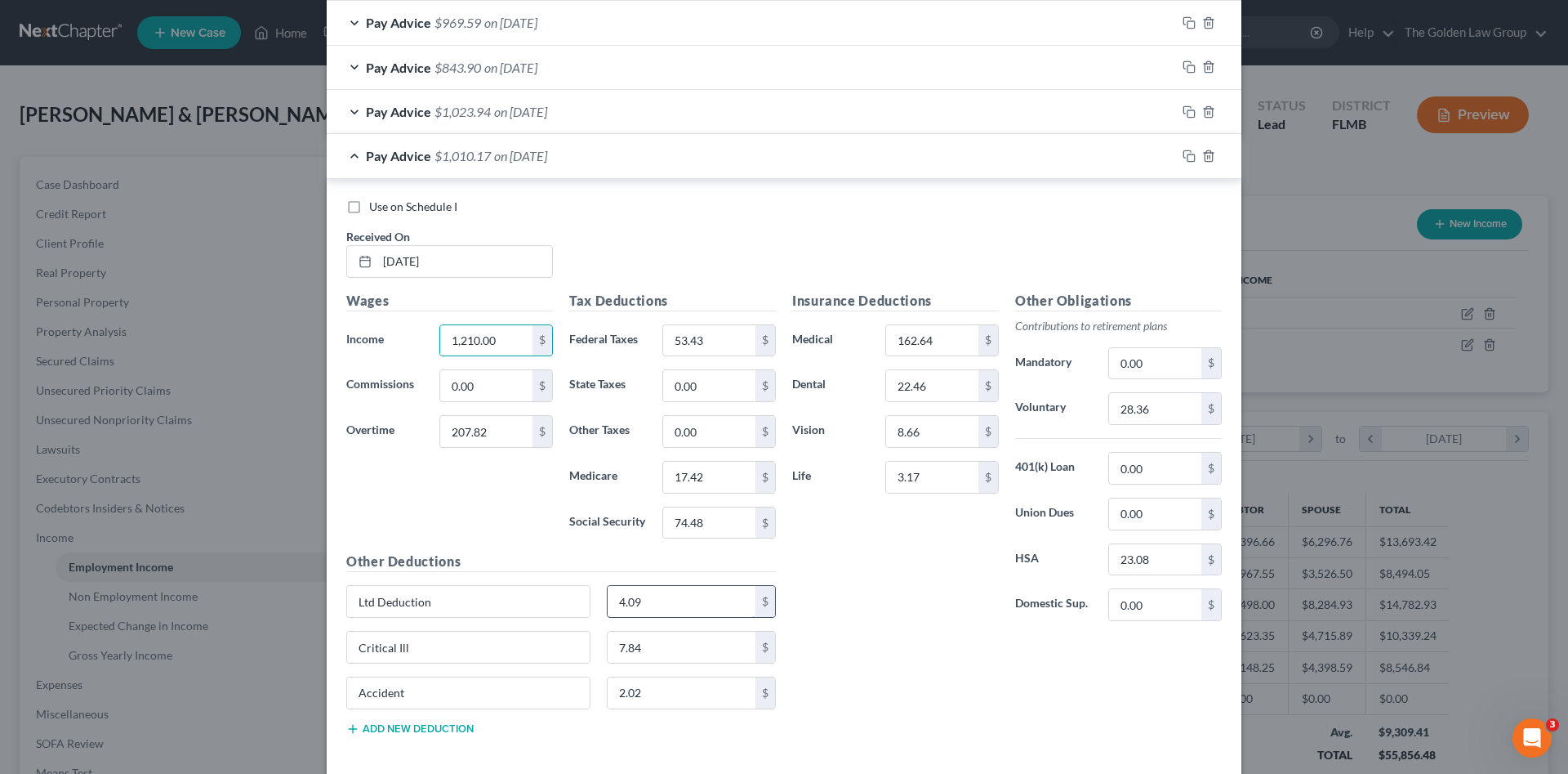
click at [652, 600] on input "4.09" at bounding box center [682, 601] width 149 height 31
type input "4.13"
click at [1183, 155] on icon "button" at bounding box center [1189, 156] width 13 height 13
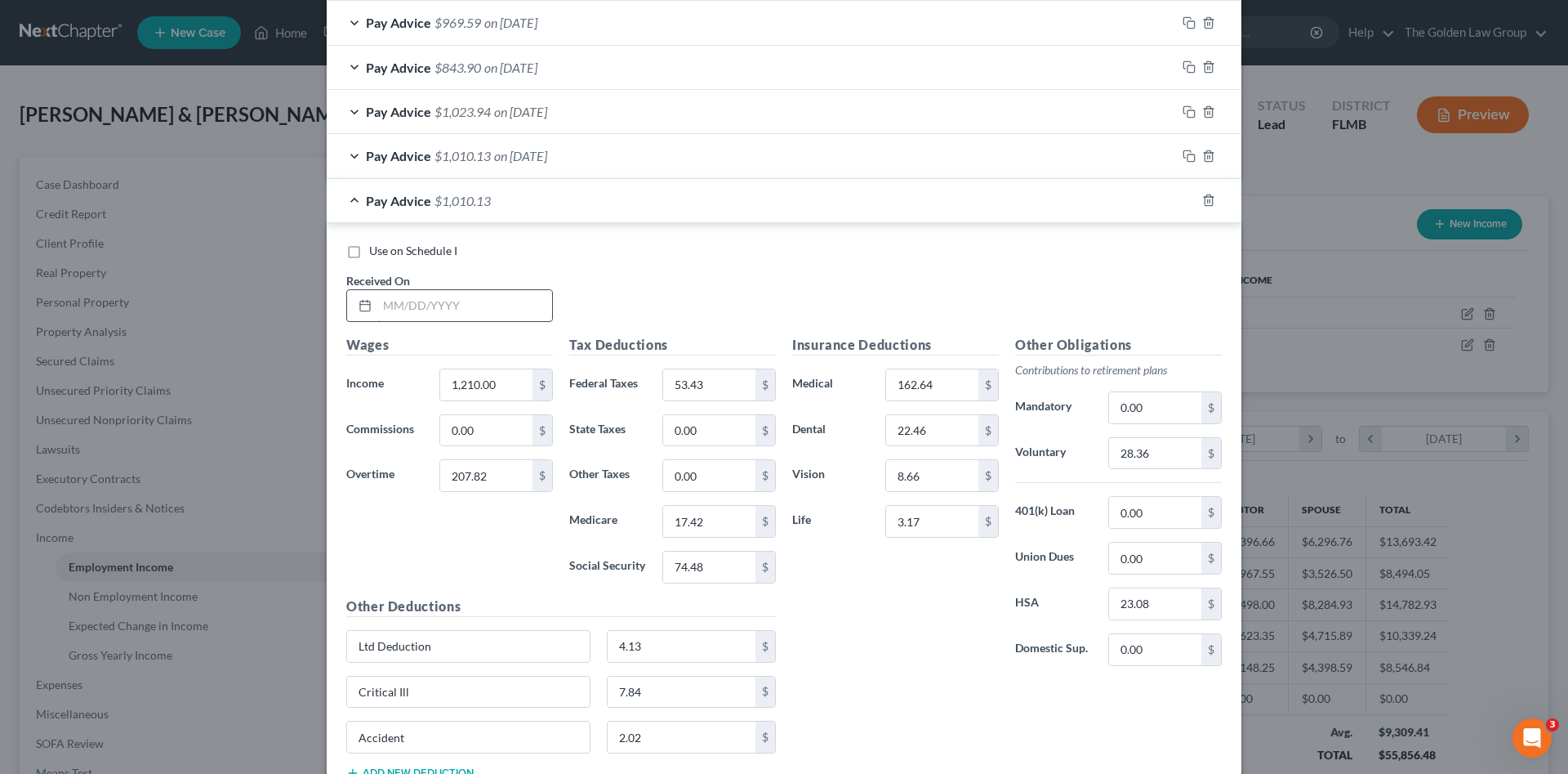
click at [488, 310] on input "text" at bounding box center [464, 306] width 174 height 31
type input "08/15/2025"
type input "1,187.92"
type input "0"
type input "26.40"
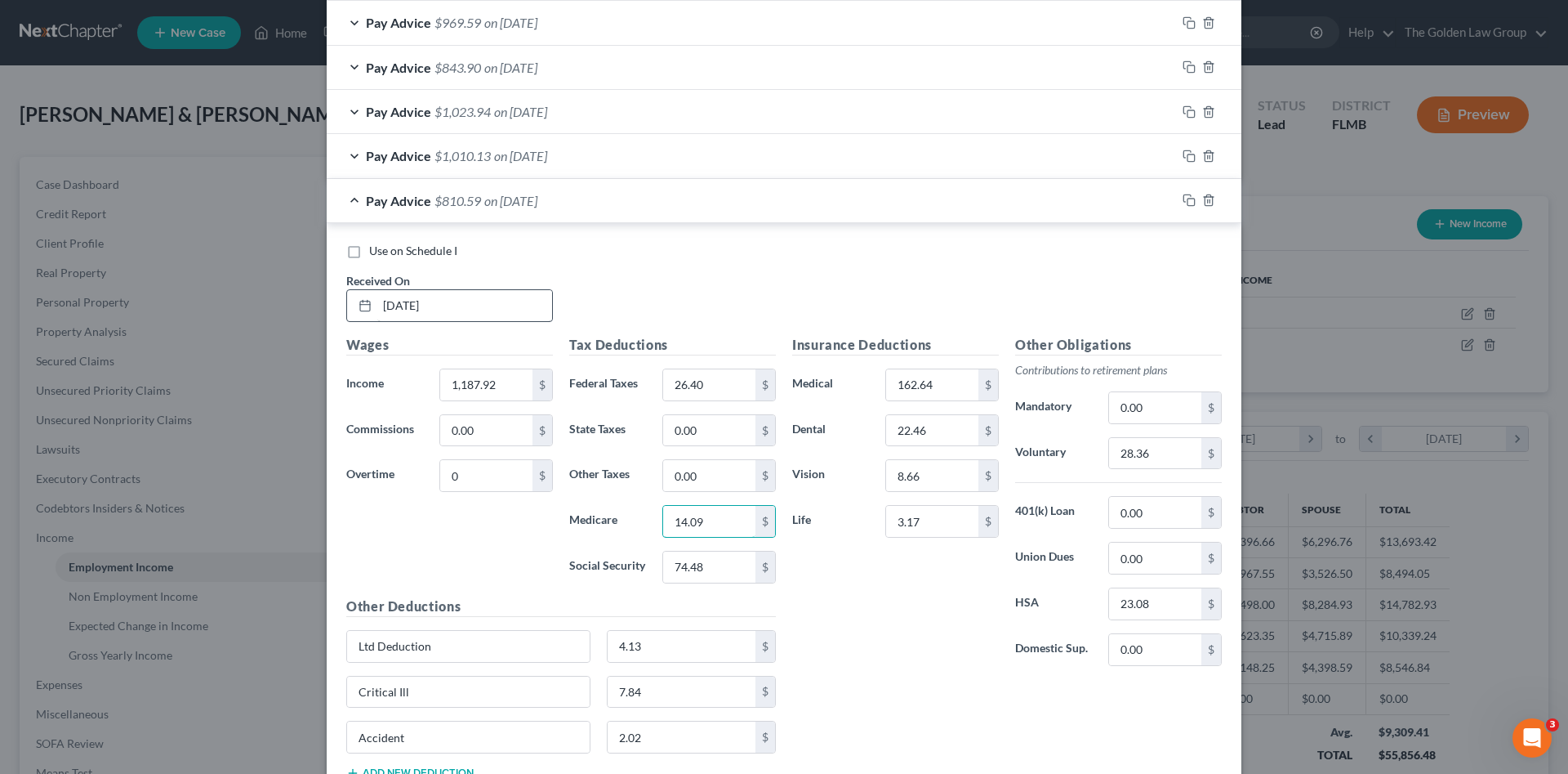
type input "14.09"
type input "60.22"
click at [1170, 444] on input "28.36" at bounding box center [1156, 454] width 93 height 31
type input "23.76"
click at [966, 651] on div "Insurance Deductions Medical 162.64 $ Dental 22.46 $ Vision 8.66 $ Life 3.17 $" at bounding box center [896, 507] width 223 height 344
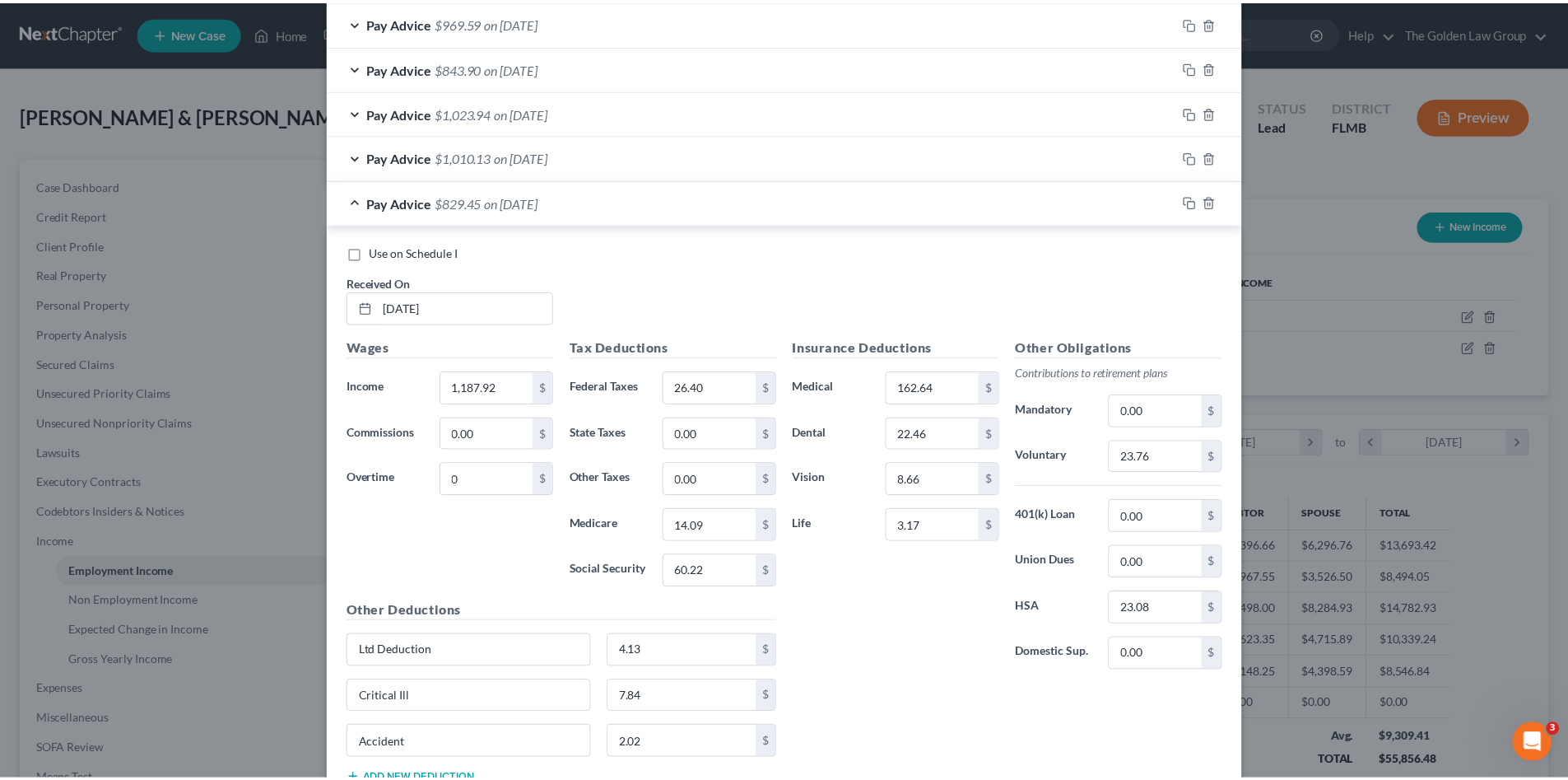
scroll to position [1528, 0]
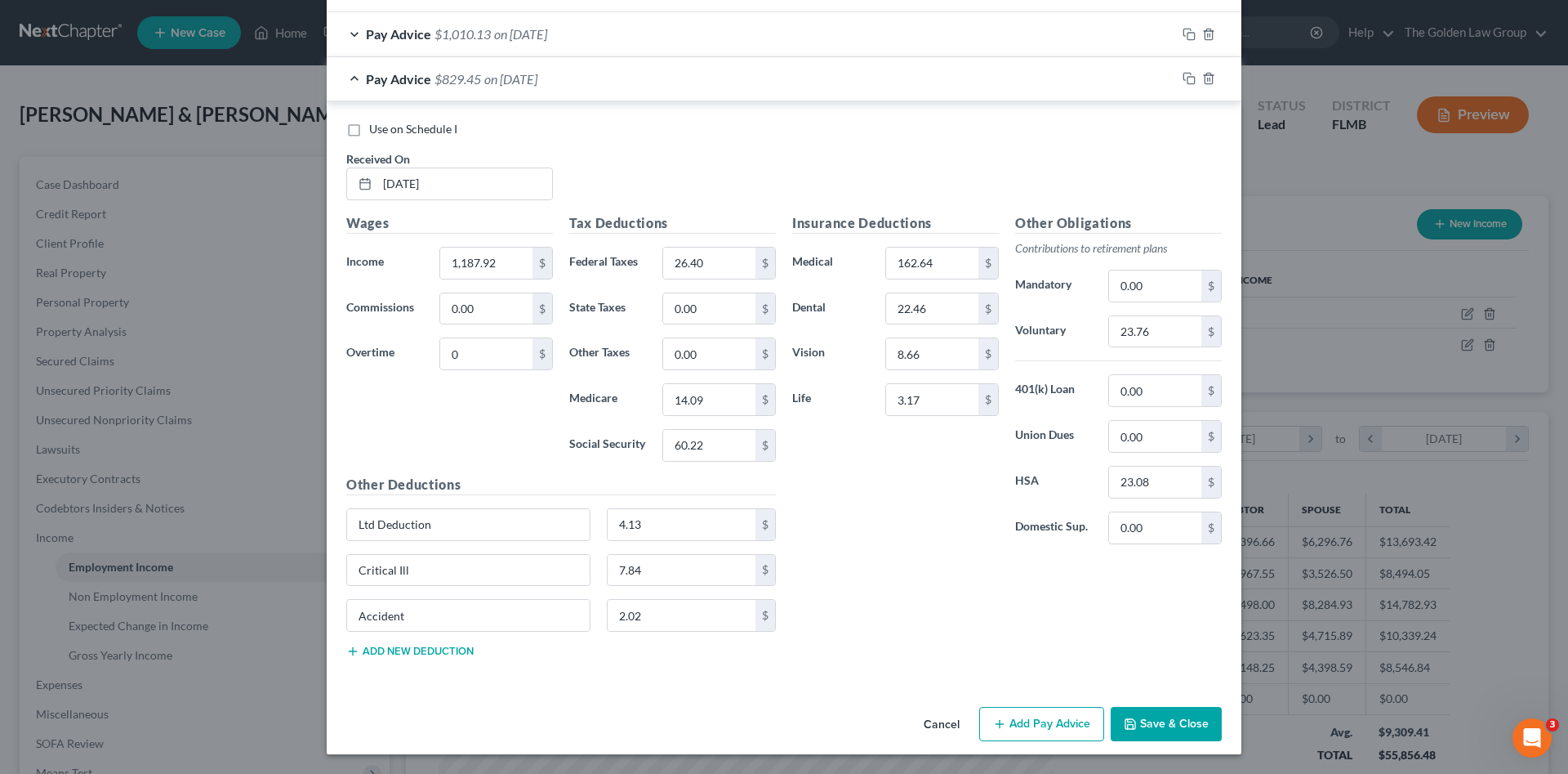
click at [1189, 719] on button "Save & Close" at bounding box center [1166, 724] width 111 height 34
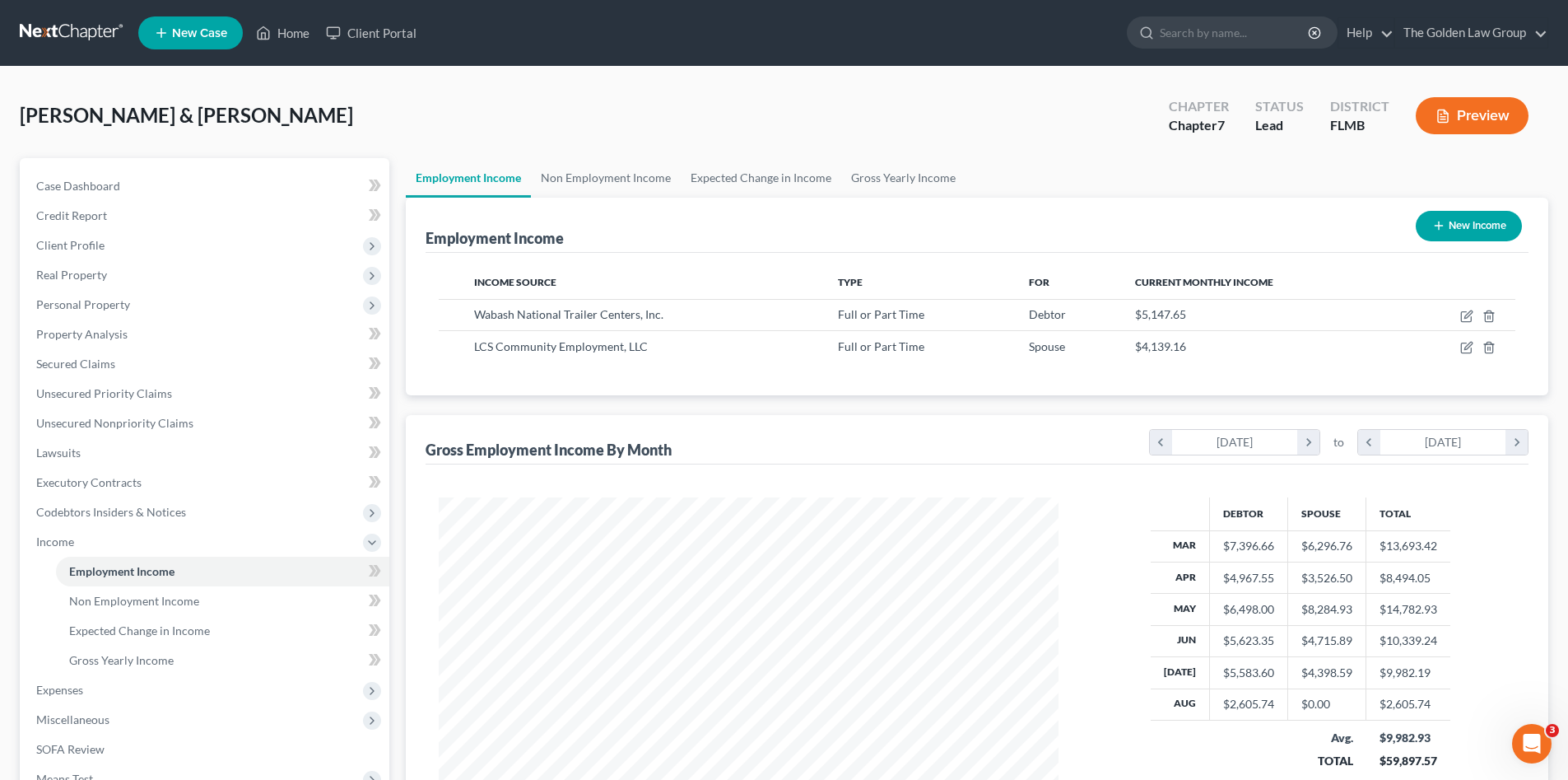
scroll to position [823063, 822548]
click at [106, 680] on span "Expenses" at bounding box center [207, 690] width 367 height 30
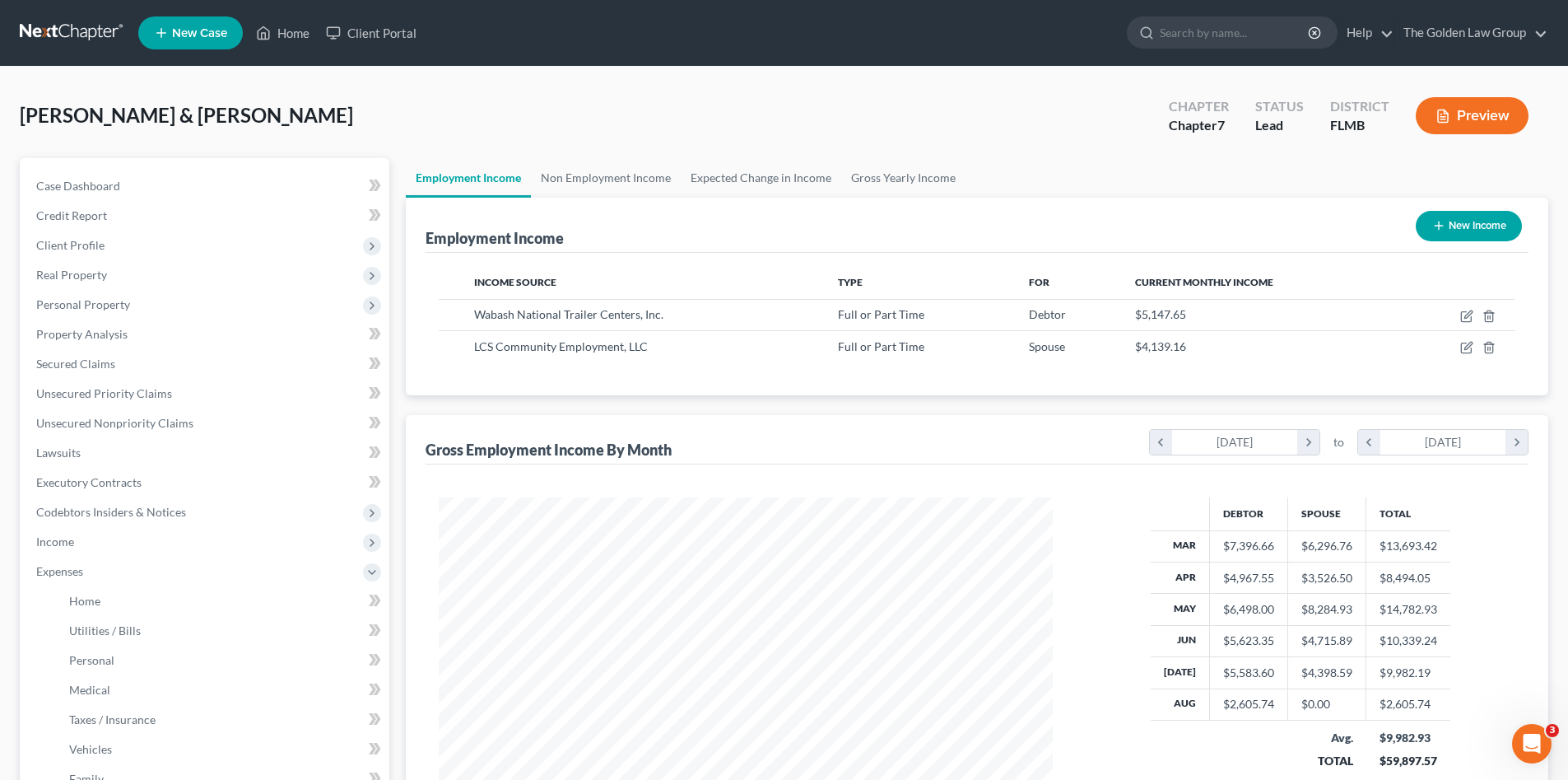
scroll to position [192, 0]
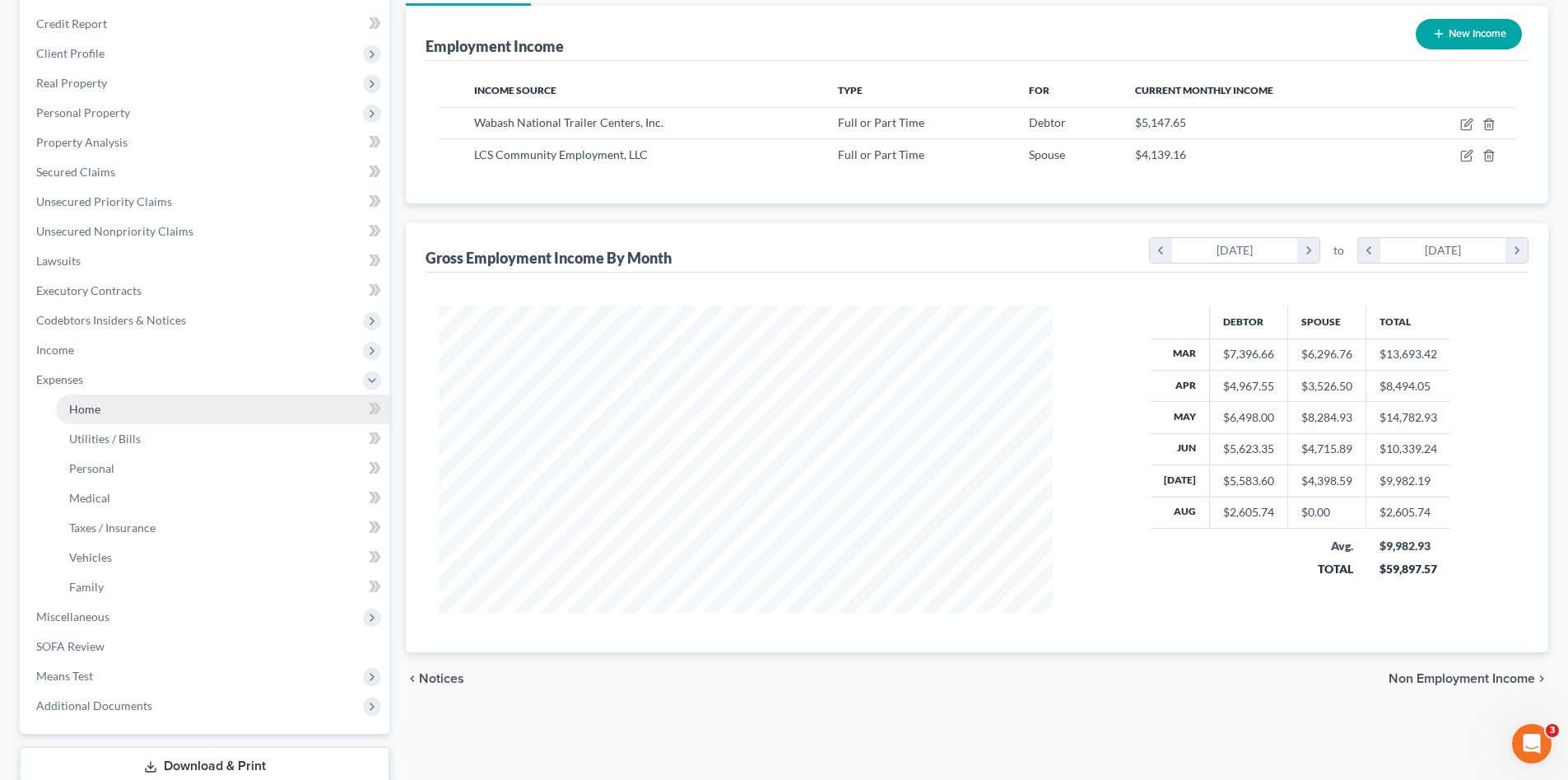
click at [82, 410] on span "Home" at bounding box center [85, 408] width 32 height 14
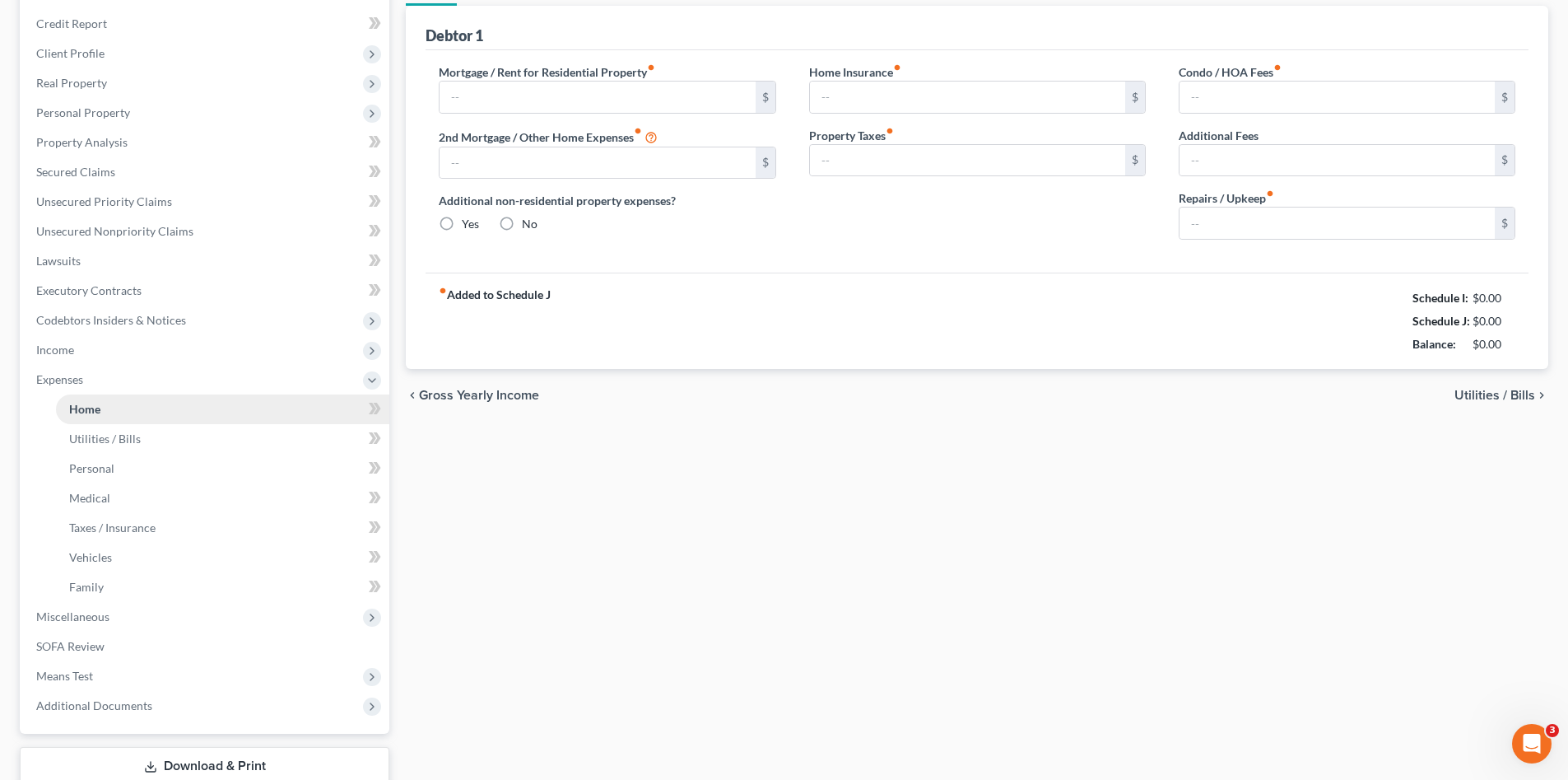
radio input "true"
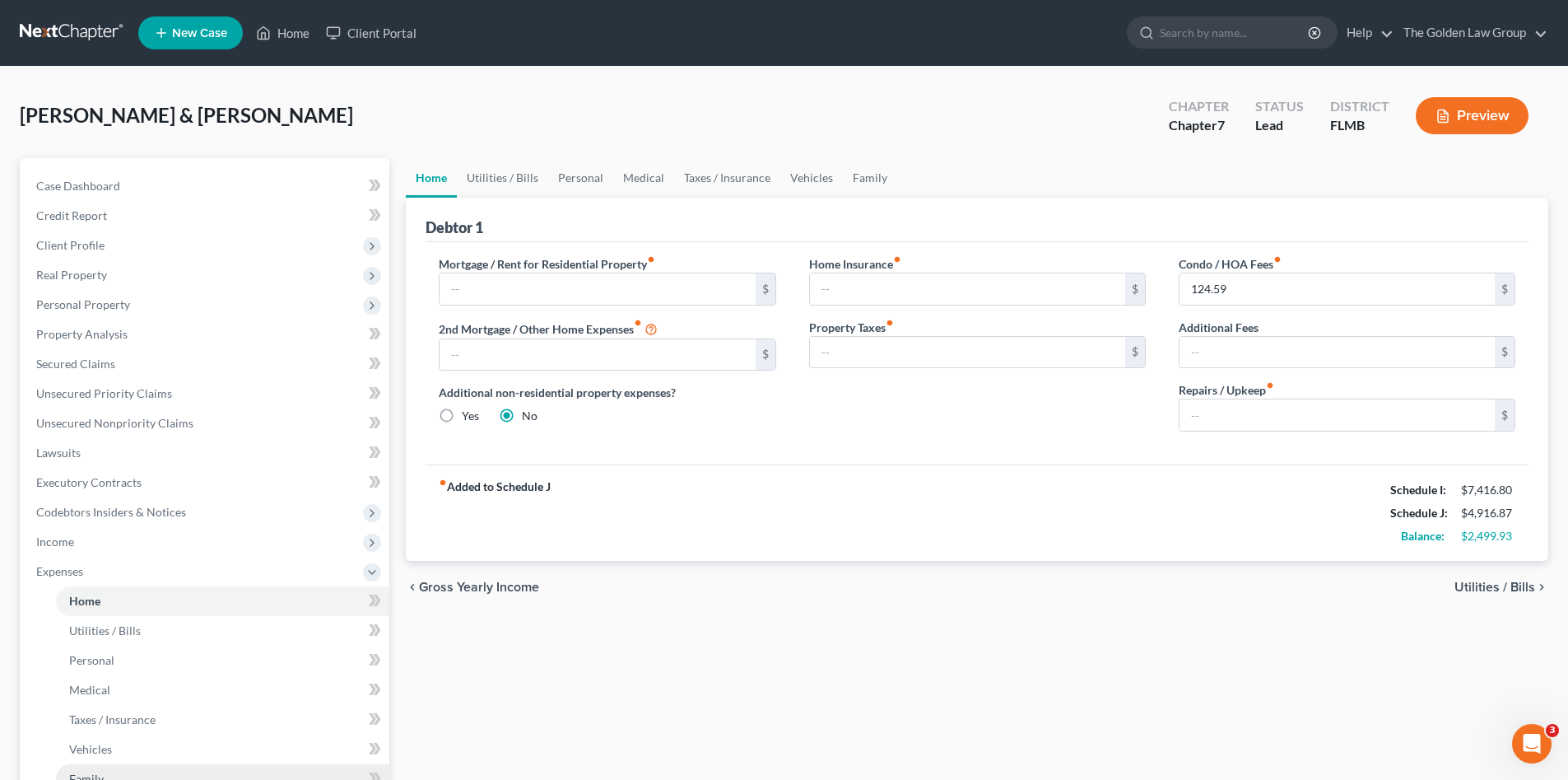
scroll to position [192, 0]
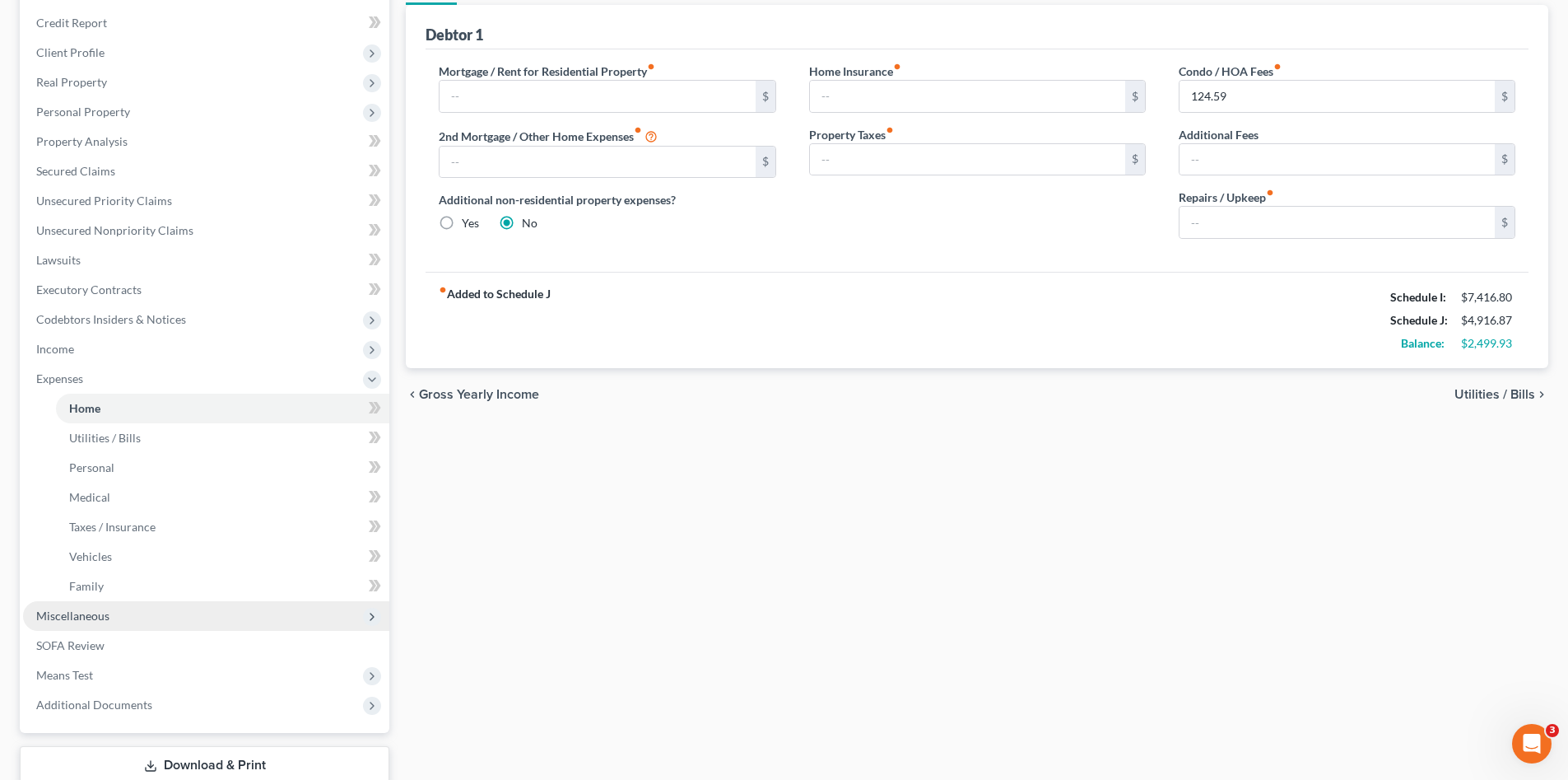
click at [87, 608] on span "Miscellaneous" at bounding box center [72, 615] width 73 height 14
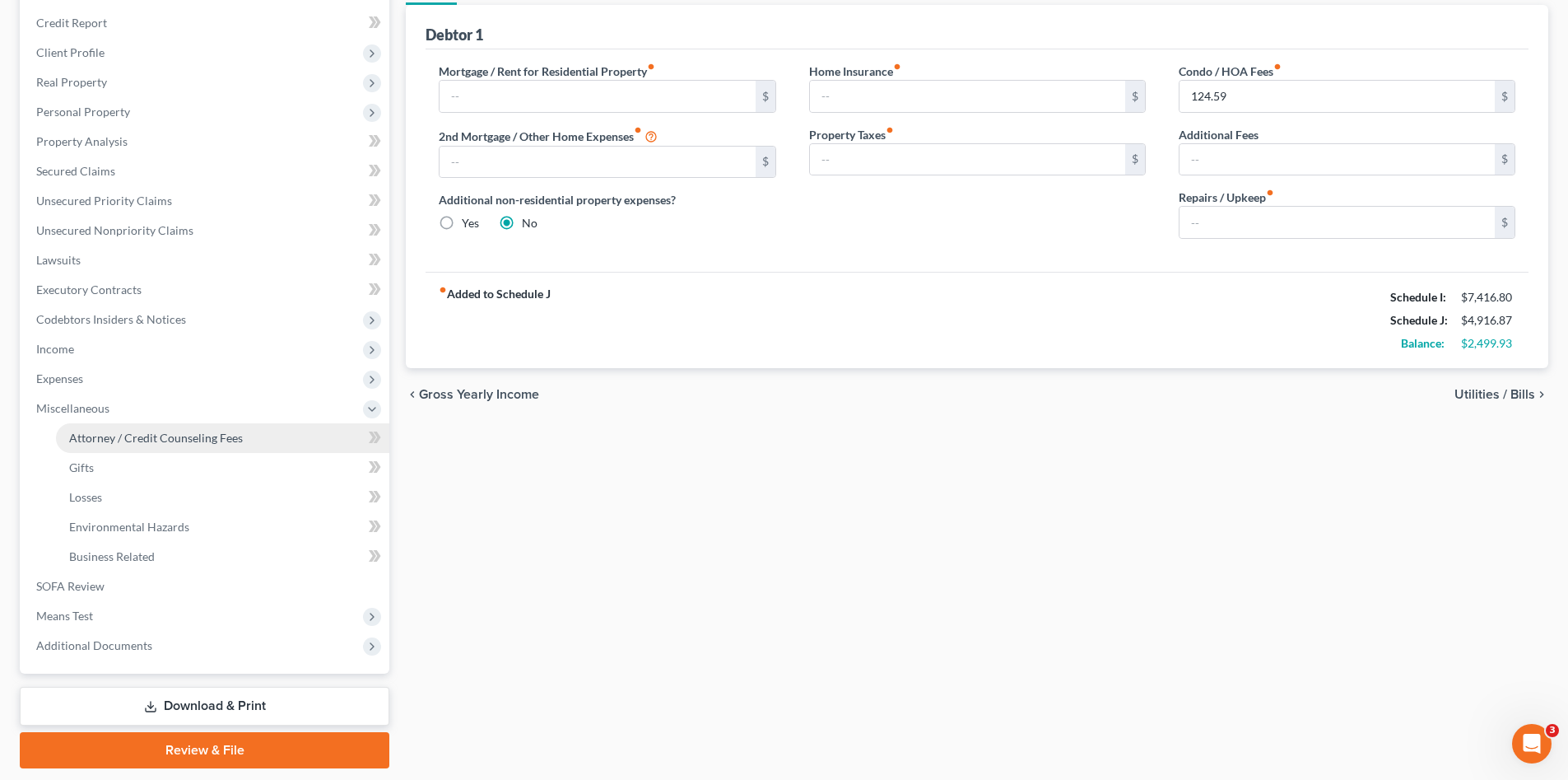
click at [122, 443] on span "Attorney / Credit Counseling Fees" at bounding box center [156, 438] width 173 height 14
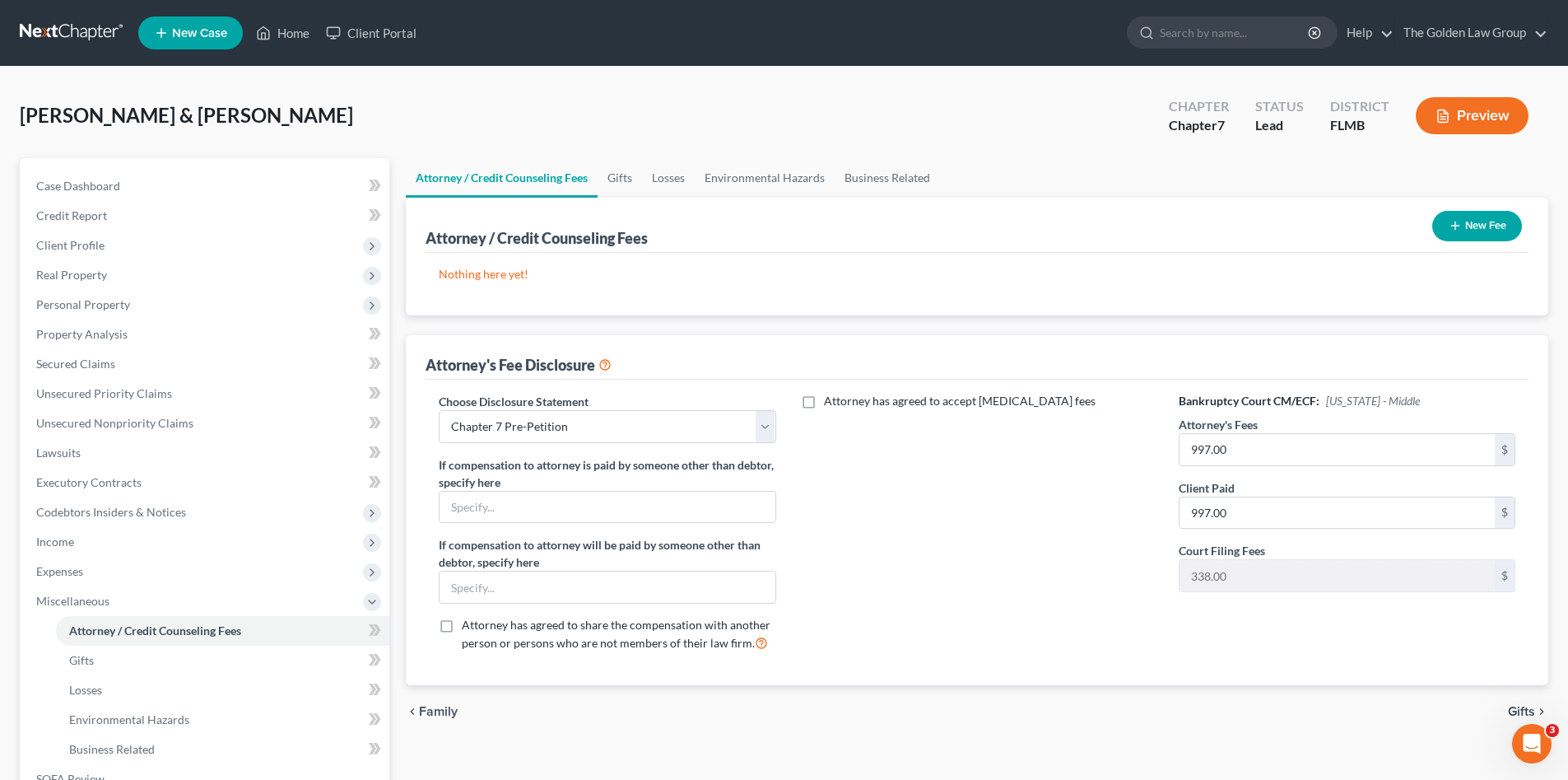
click at [1029, 485] on div "Attorney has agreed to accept [MEDICAL_DATA] fees" at bounding box center [977, 528] width 370 height 272
click at [1496, 229] on button "New Fee" at bounding box center [1477, 226] width 90 height 31
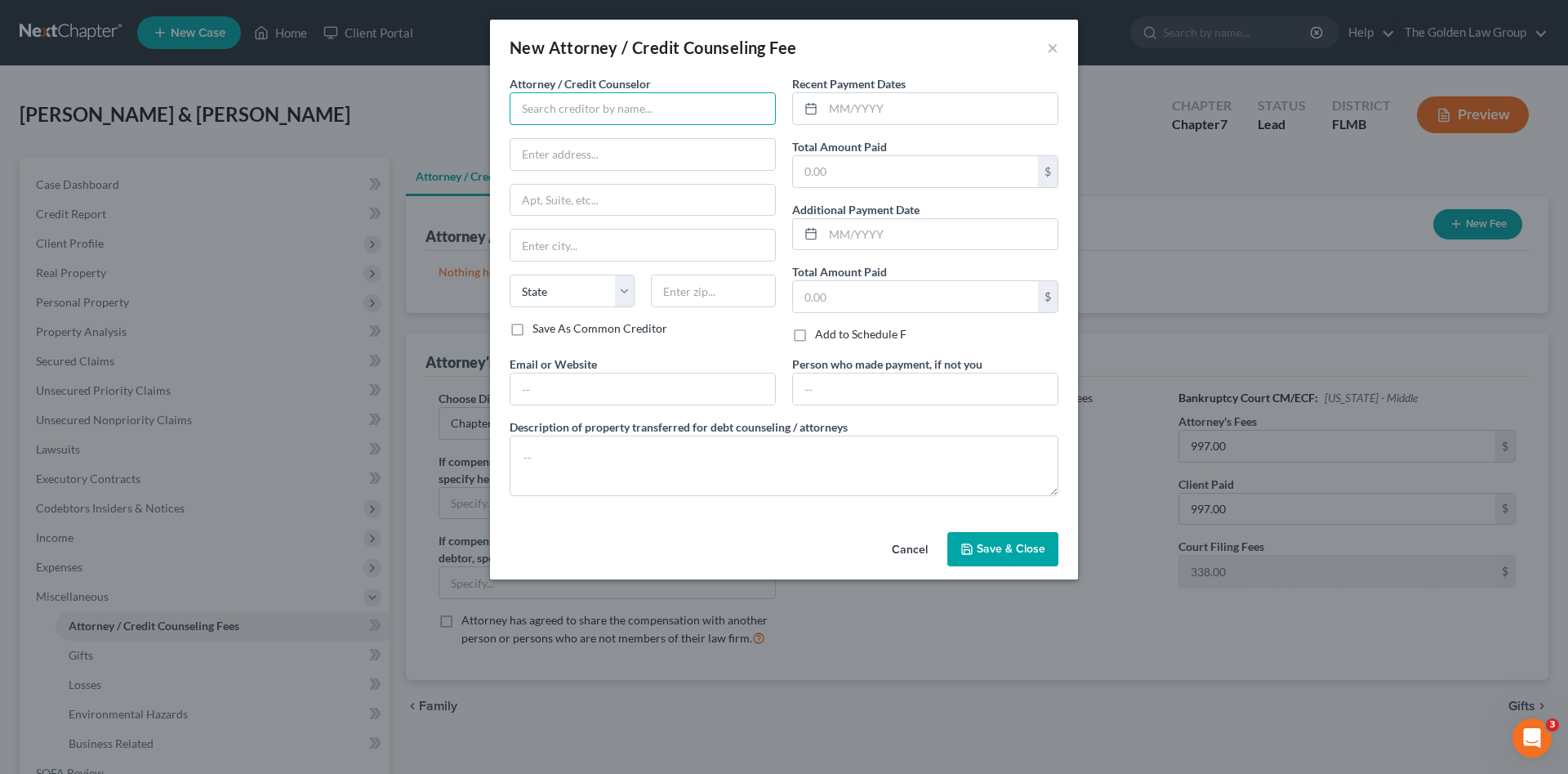
click at [604, 117] on input "text" at bounding box center [643, 109] width 266 height 33
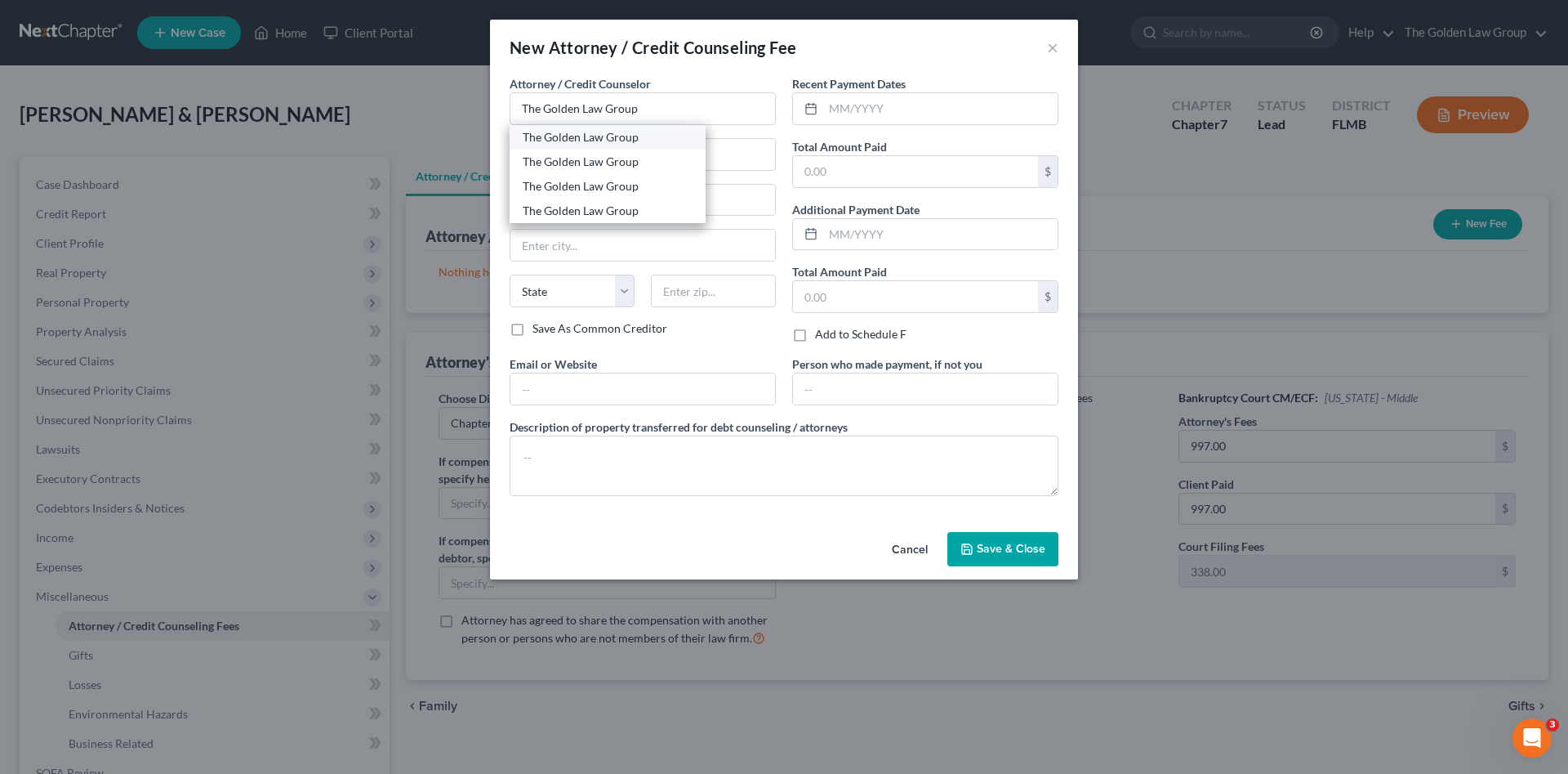
click at [612, 134] on div "The Golden Law Group" at bounding box center [608, 137] width 170 height 17
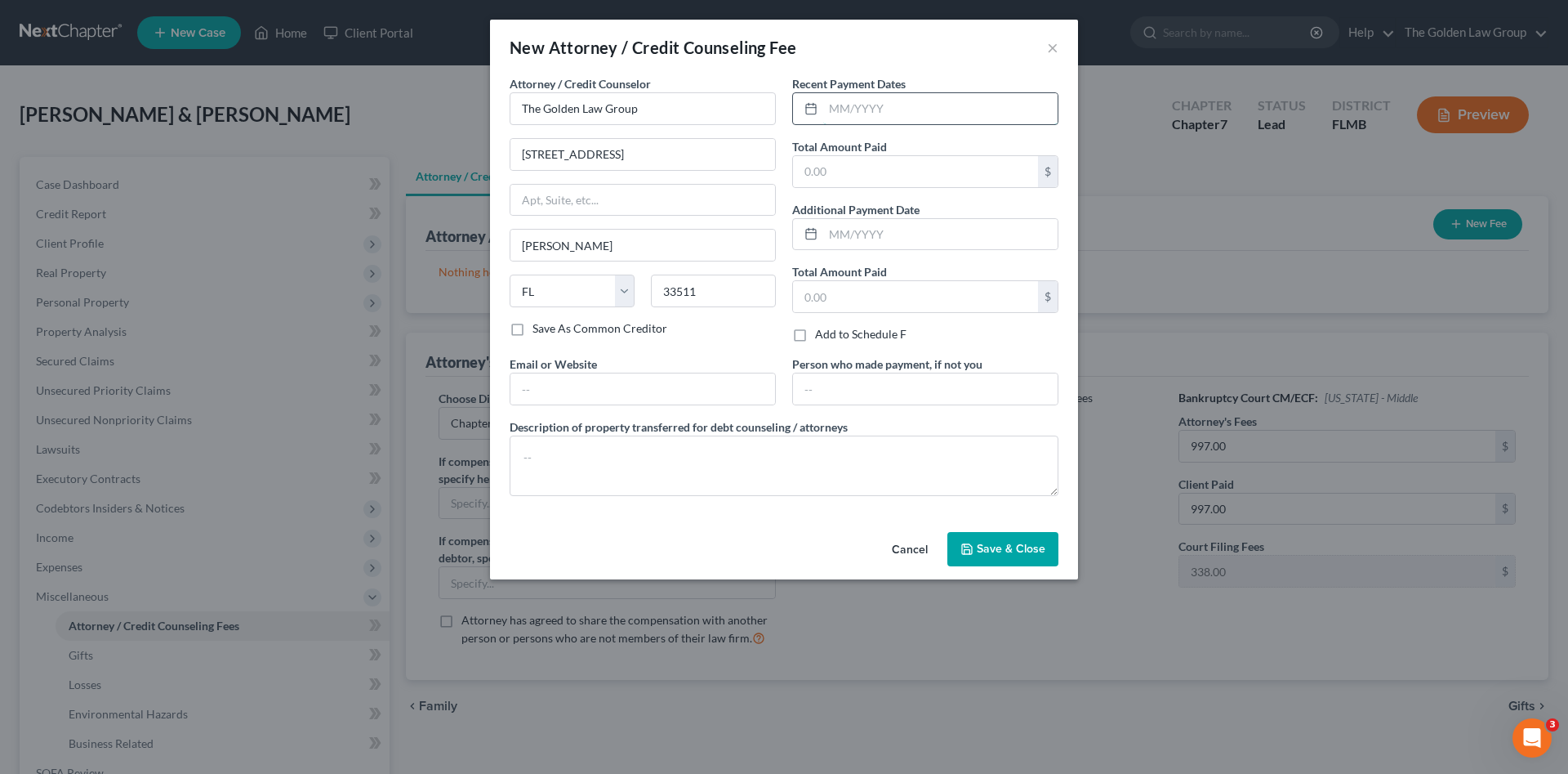
click at [839, 105] on input "text" at bounding box center [941, 109] width 235 height 31
click at [886, 110] on input "text" at bounding box center [941, 109] width 235 height 31
click at [710, 456] on textarea at bounding box center [784, 466] width 549 height 60
click at [990, 540] on button "Save & Close" at bounding box center [1003, 548] width 111 height 34
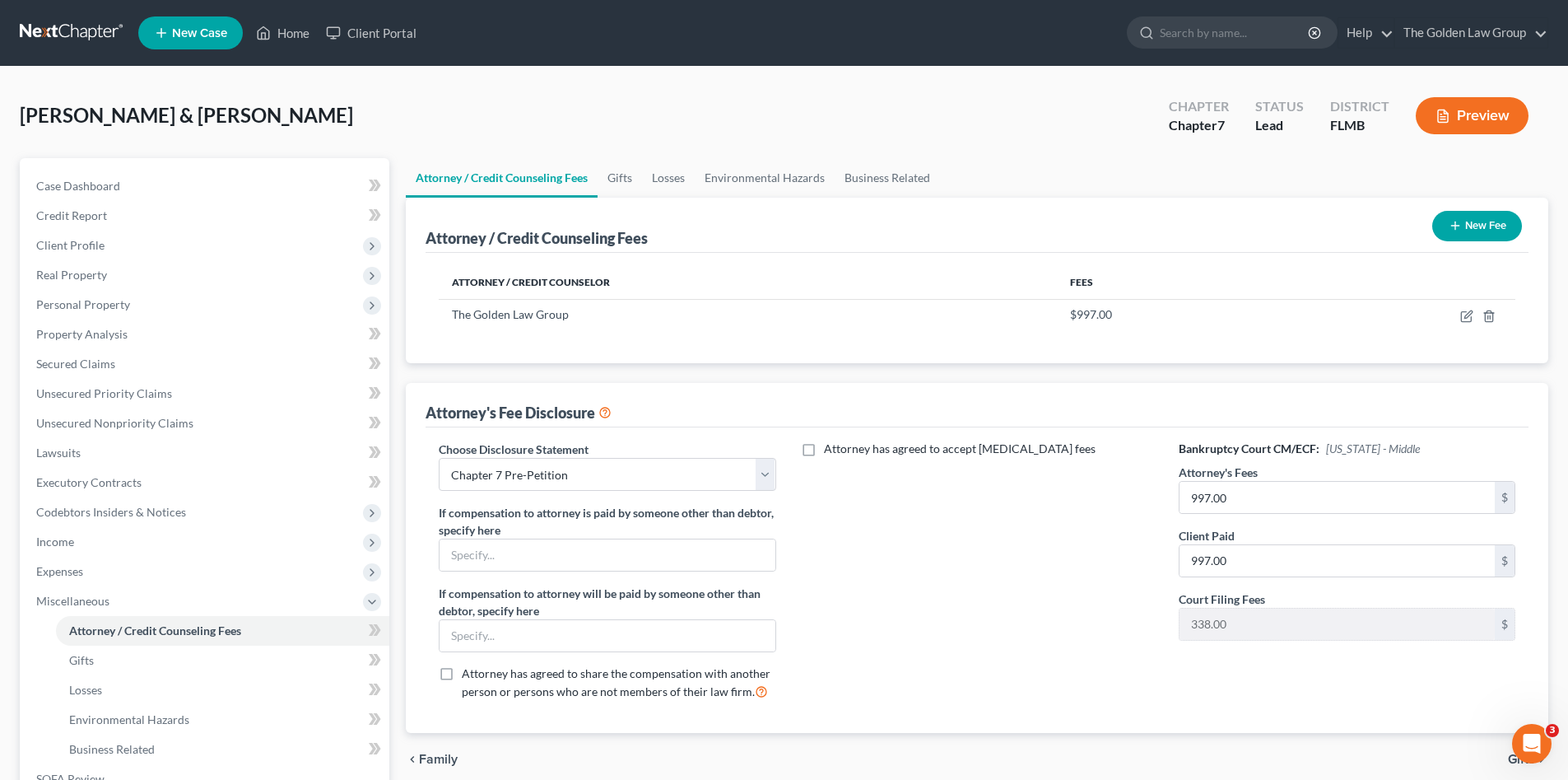
click at [1465, 227] on button "New Fee" at bounding box center [1477, 226] width 90 height 31
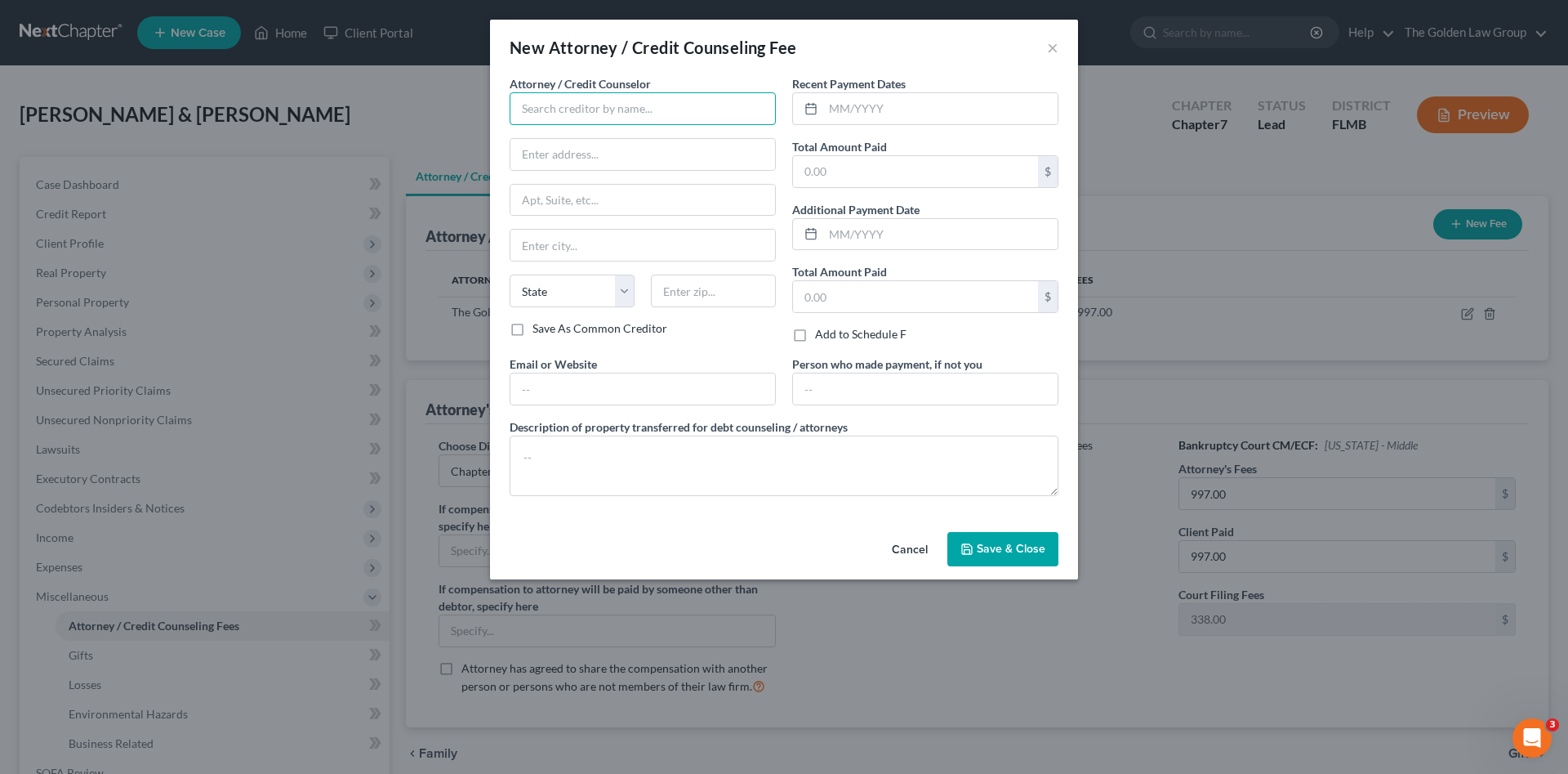
click at [619, 93] on input "text" at bounding box center [643, 109] width 266 height 33
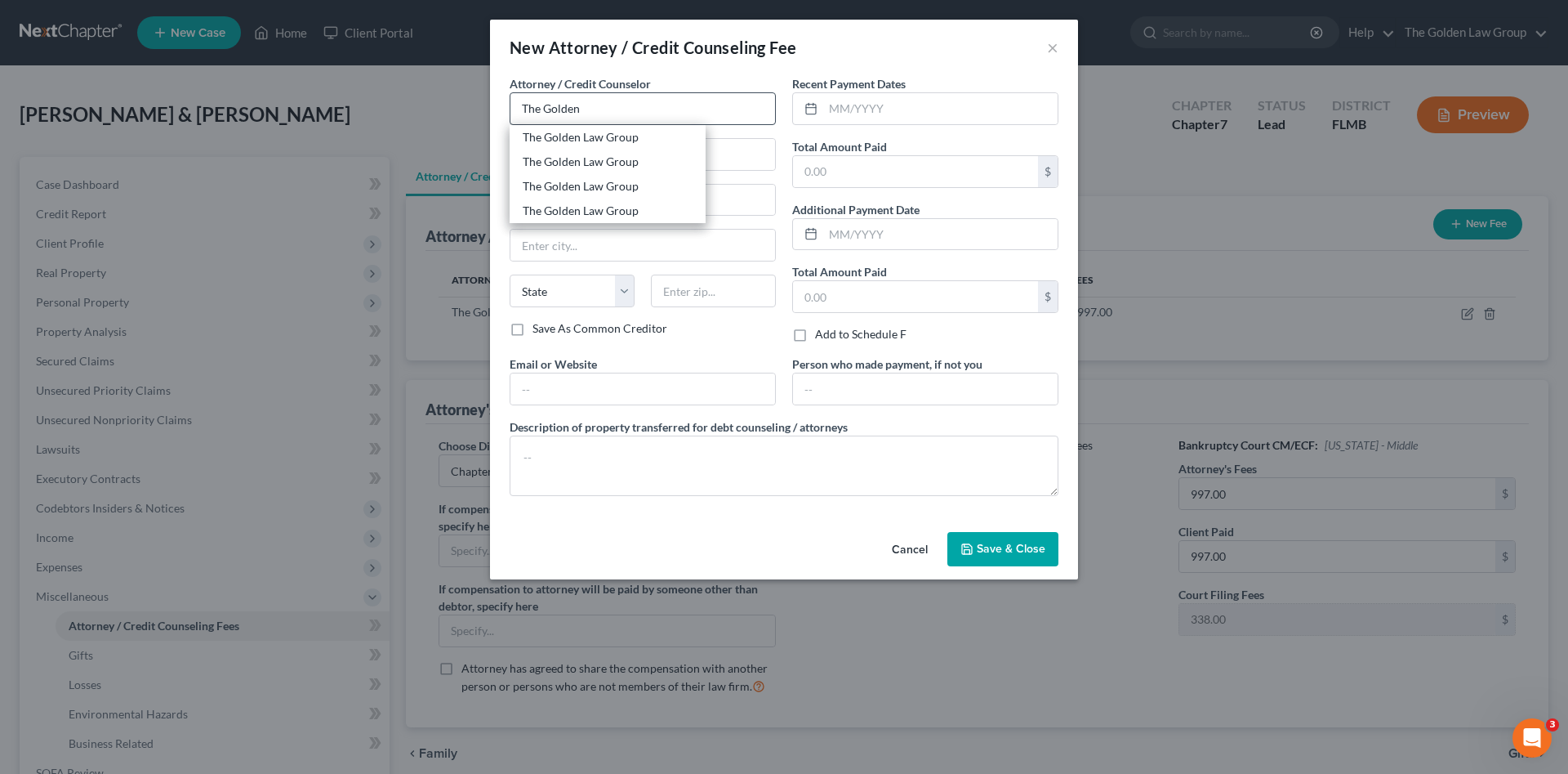
drag, startPoint x: 616, startPoint y: 120, endPoint x: 646, endPoint y: 124, distance: 30.3
click at [611, 131] on div "The Golden Law Group" at bounding box center [608, 137] width 170 height 17
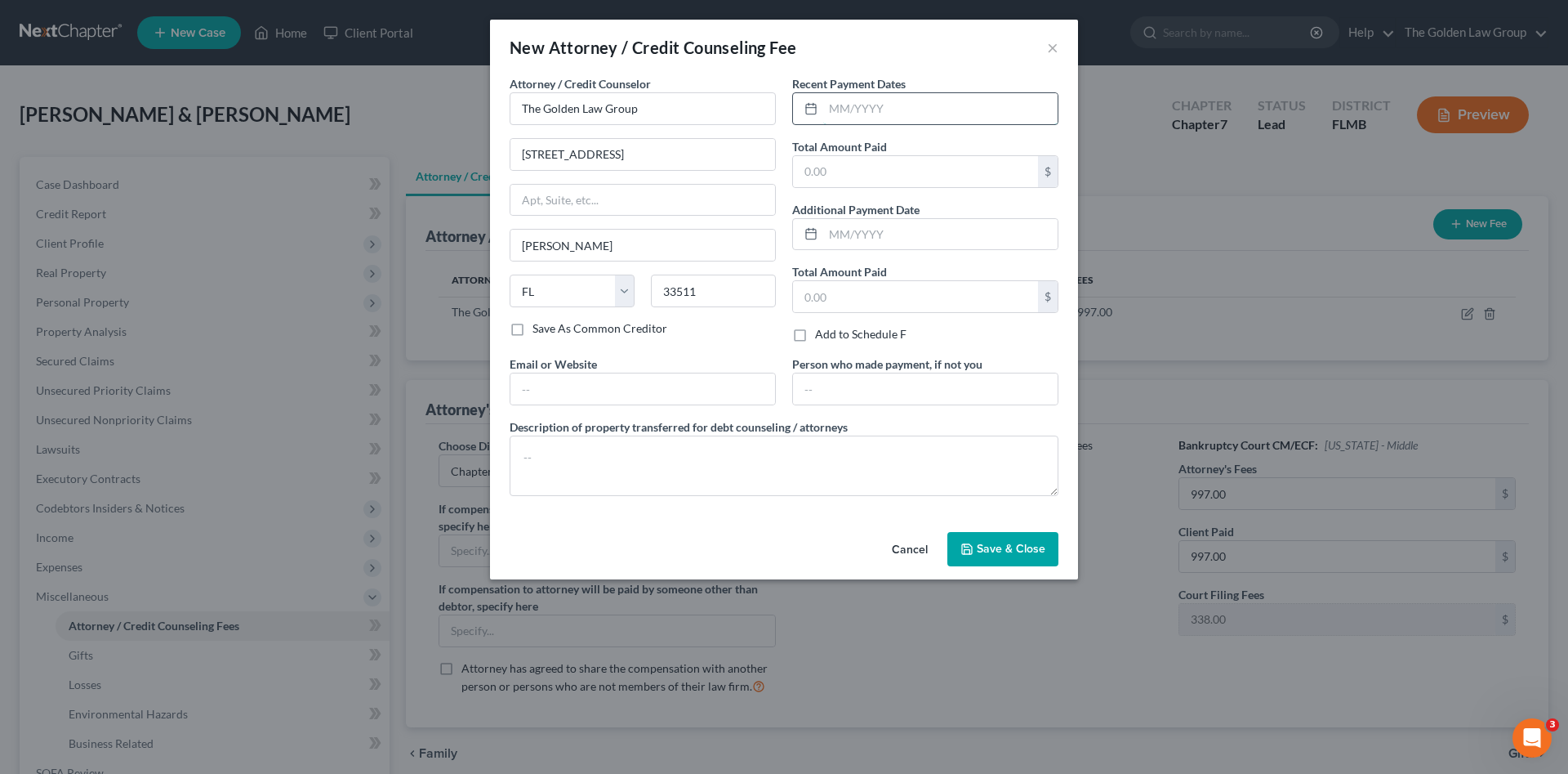
click at [865, 111] on input "text" at bounding box center [941, 109] width 235 height 31
click at [864, 455] on textarea at bounding box center [784, 466] width 549 height 60
click at [987, 553] on span "Save & Close" at bounding box center [1011, 548] width 69 height 14
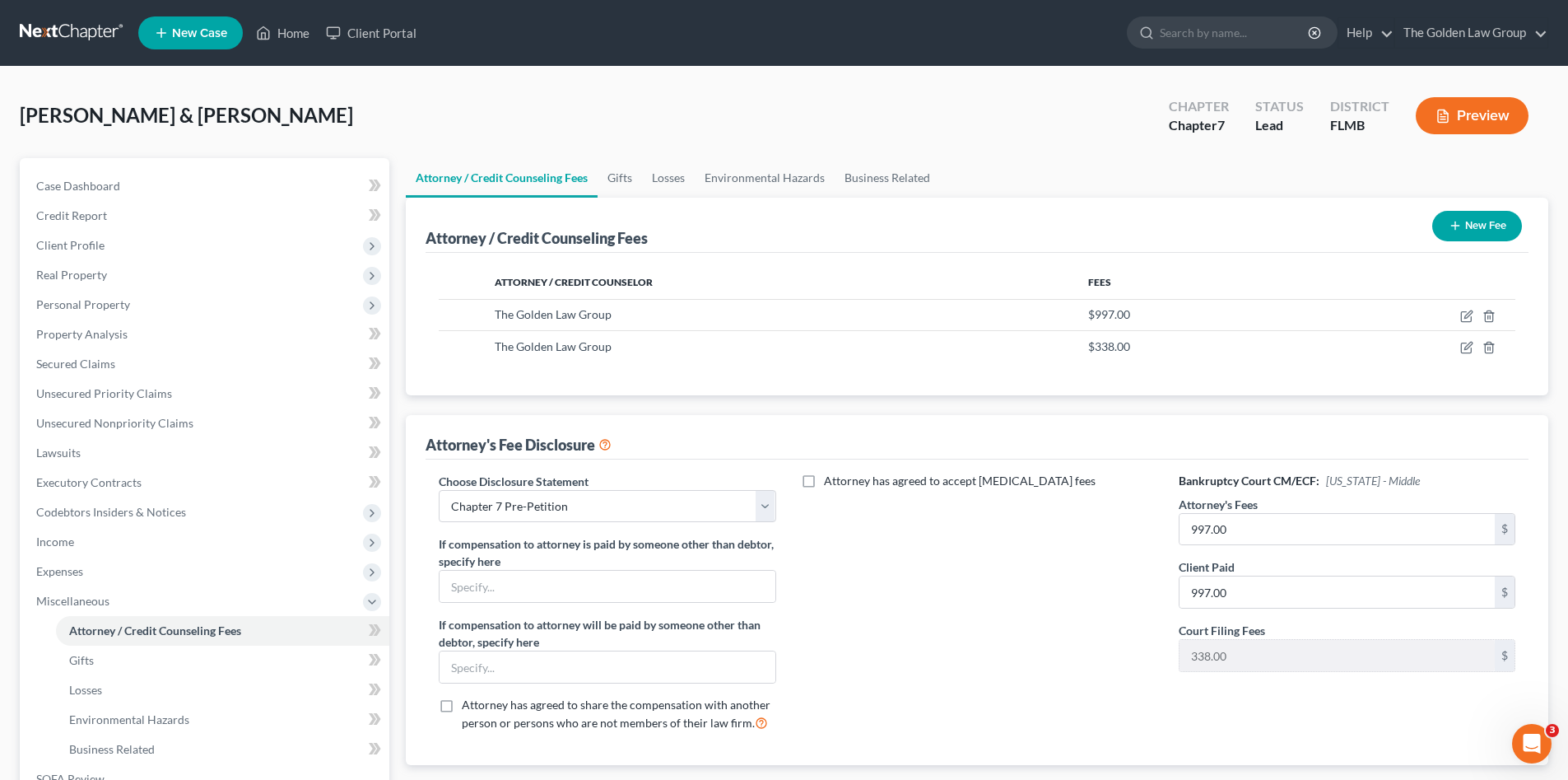
click at [1485, 226] on button "New Fee" at bounding box center [1477, 226] width 90 height 31
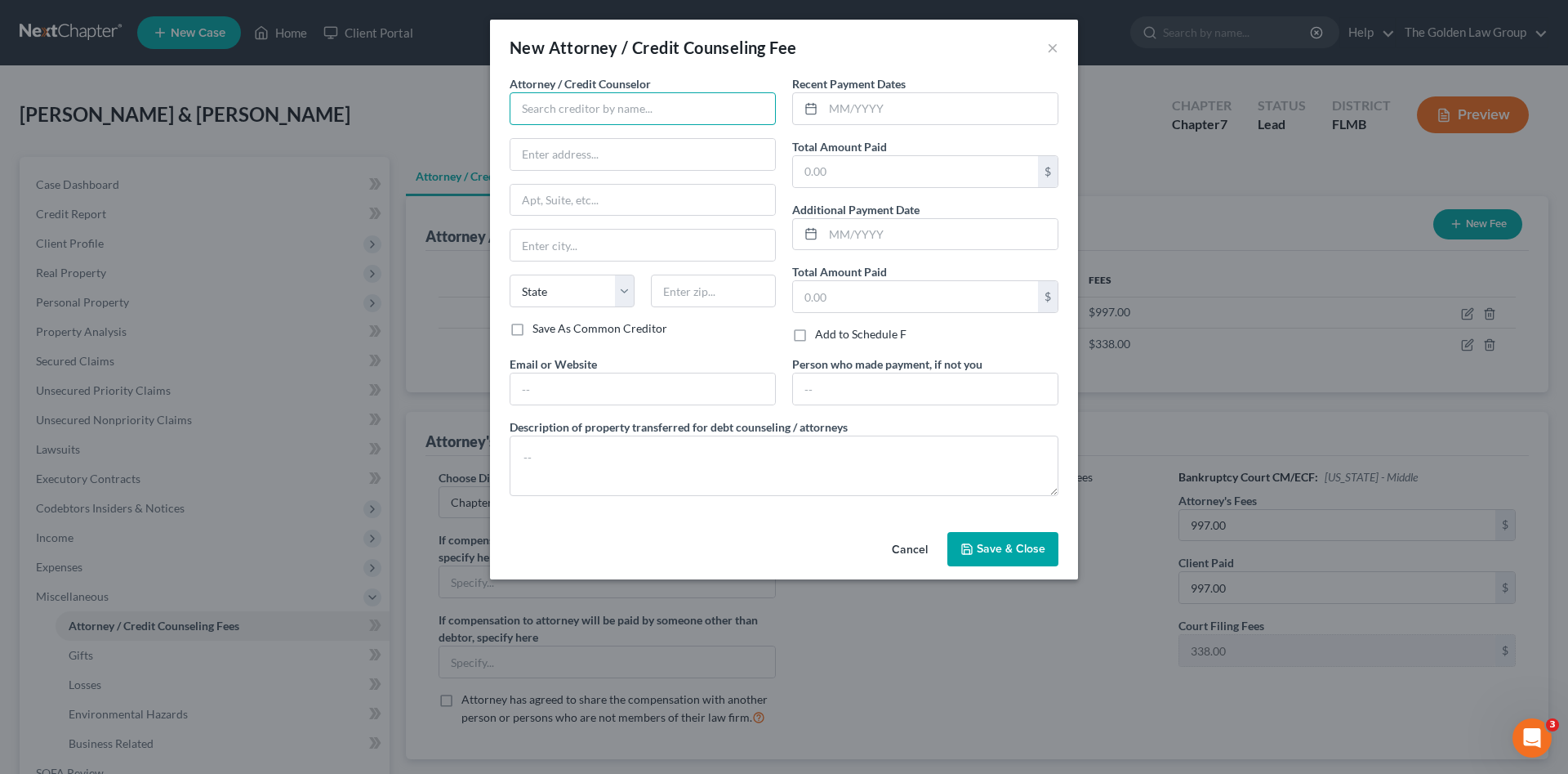
click at [574, 110] on input "text" at bounding box center [643, 109] width 266 height 33
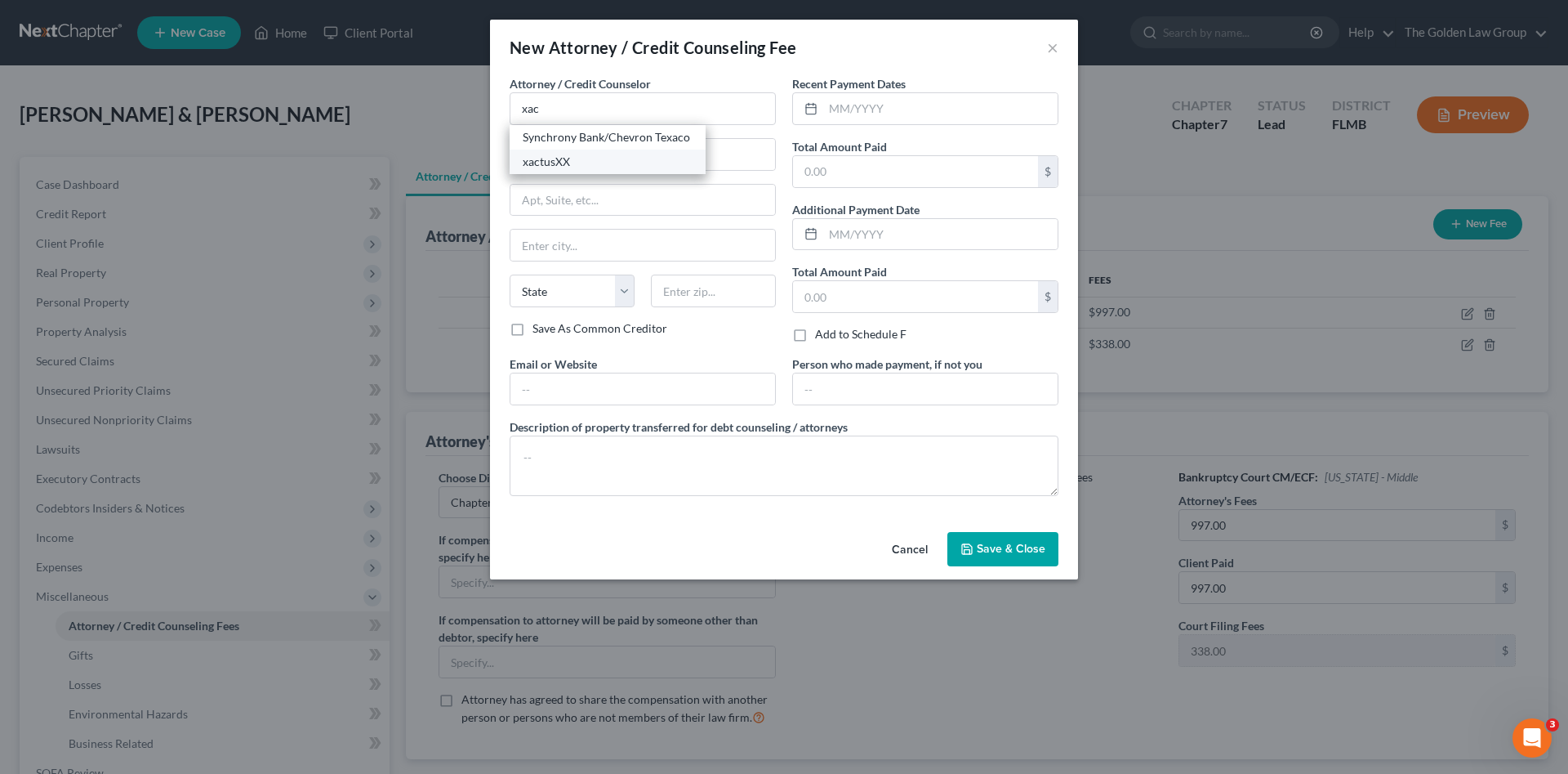
drag, startPoint x: 626, startPoint y: 154, endPoint x: 668, endPoint y: 140, distance: 44.3
click at [625, 154] on div "xactusXX" at bounding box center [608, 162] width 170 height 17
drag, startPoint x: 851, startPoint y: 102, endPoint x: 845, endPoint y: 93, distance: 10.8
click at [845, 93] on div at bounding box center [925, 109] width 266 height 33
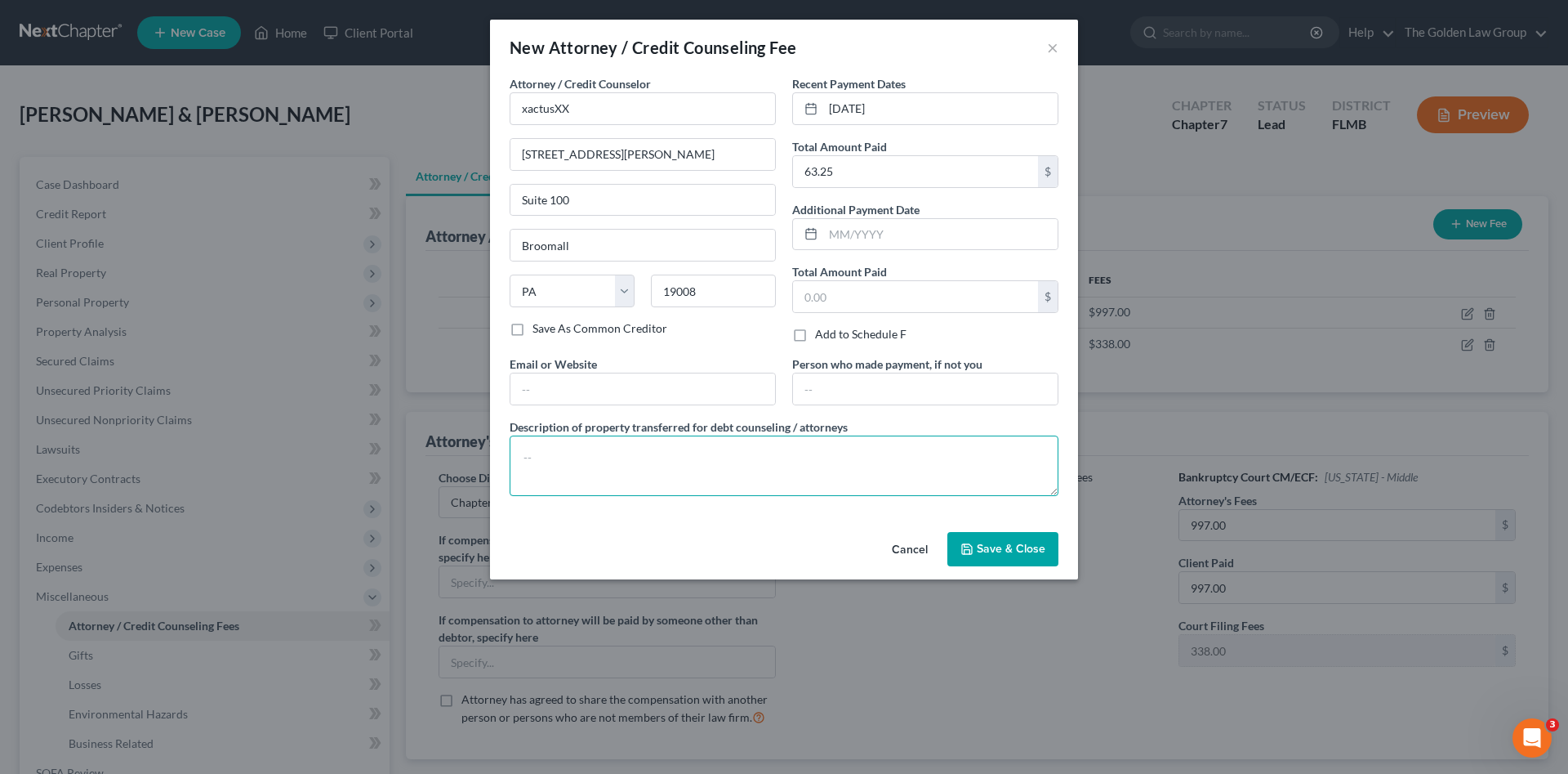
click at [827, 478] on textarea at bounding box center [784, 466] width 549 height 60
click at [983, 548] on span "Save & Close" at bounding box center [1011, 548] width 69 height 14
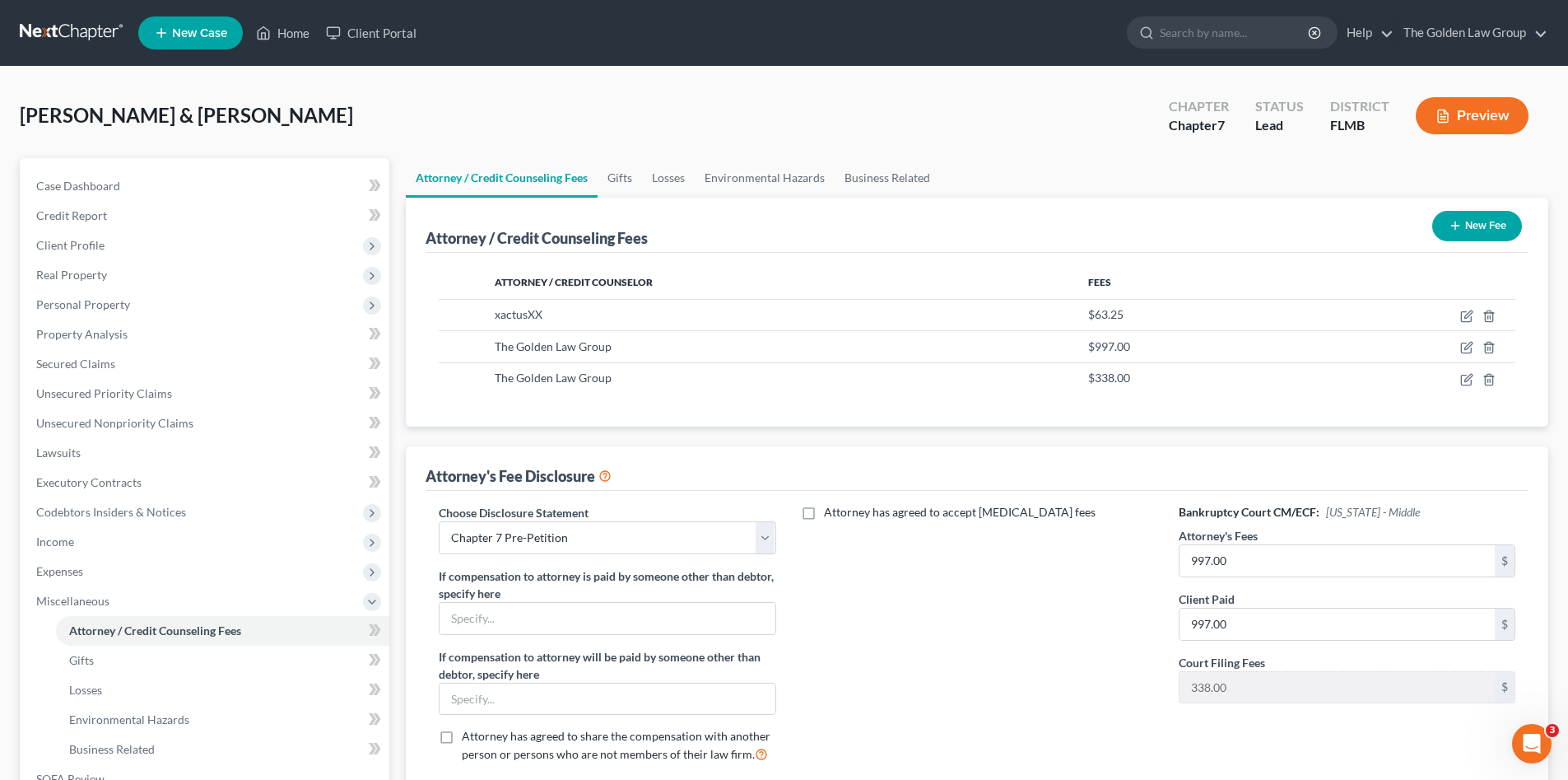
click at [1457, 228] on icon "button" at bounding box center [1456, 226] width 13 height 13
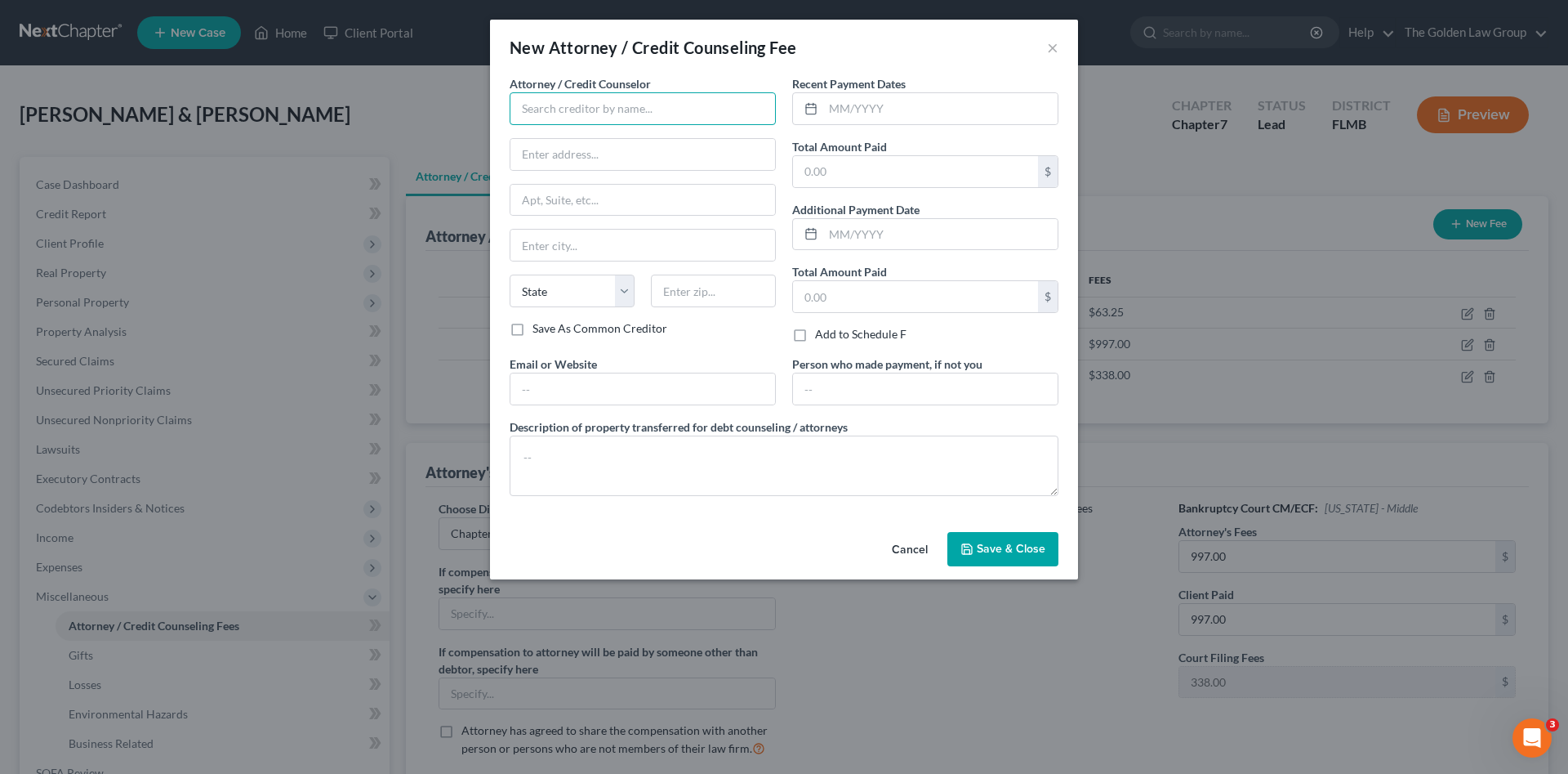
click at [584, 110] on input "text" at bounding box center [643, 109] width 266 height 33
drag, startPoint x: 576, startPoint y: 142, endPoint x: 841, endPoint y: 155, distance: 265.3
click at [577, 142] on div "Debtorcc, Inc" at bounding box center [608, 137] width 170 height 17
click at [903, 112] on input "text" at bounding box center [941, 109] width 235 height 31
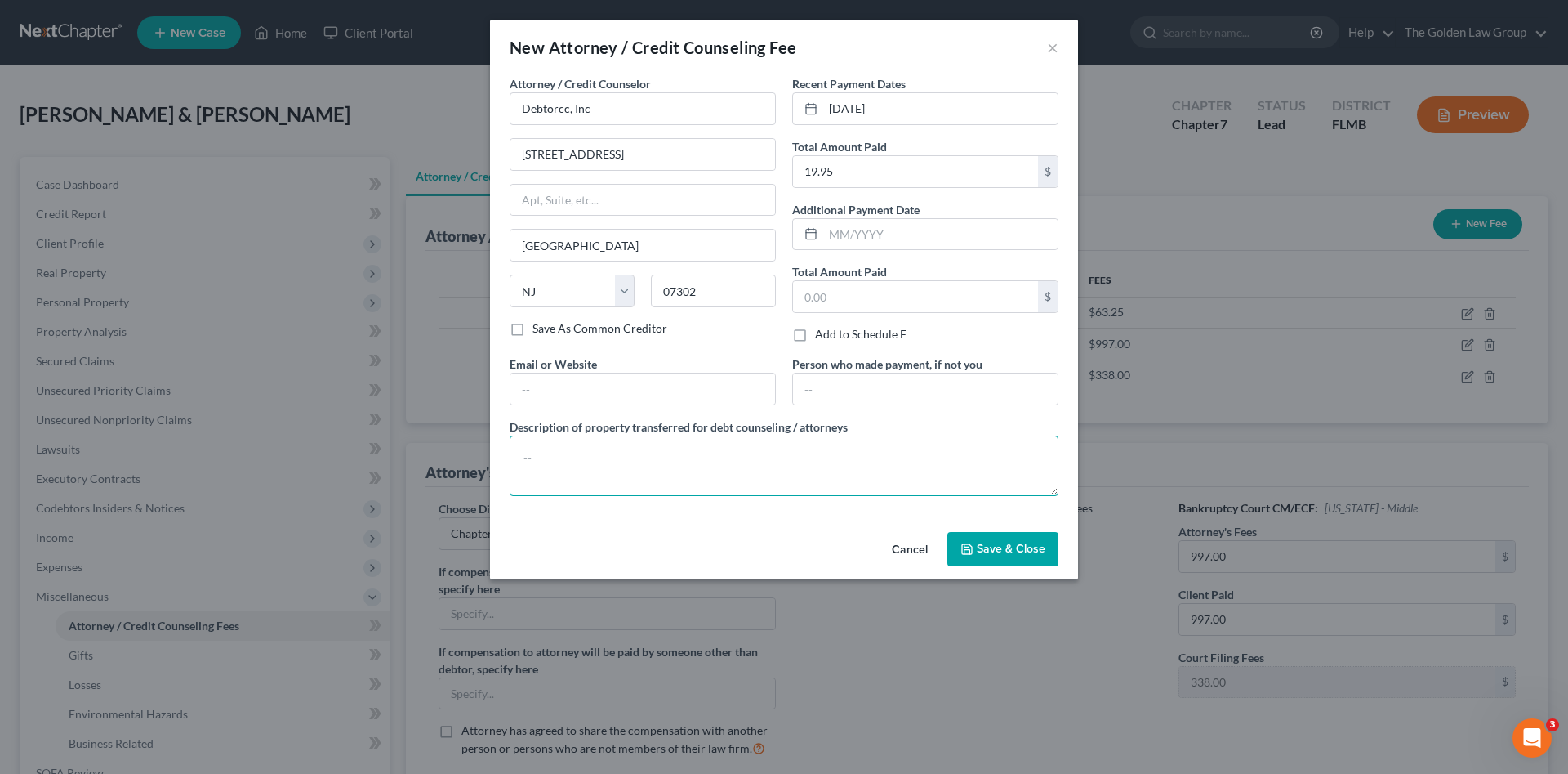
click at [851, 455] on textarea at bounding box center [784, 466] width 549 height 60
drag, startPoint x: 973, startPoint y: 528, endPoint x: 981, endPoint y: 542, distance: 16.1
click at [975, 530] on div "Cancel Save & Close" at bounding box center [784, 552] width 588 height 54
click at [984, 546] on span "Save & Close" at bounding box center [1011, 548] width 69 height 14
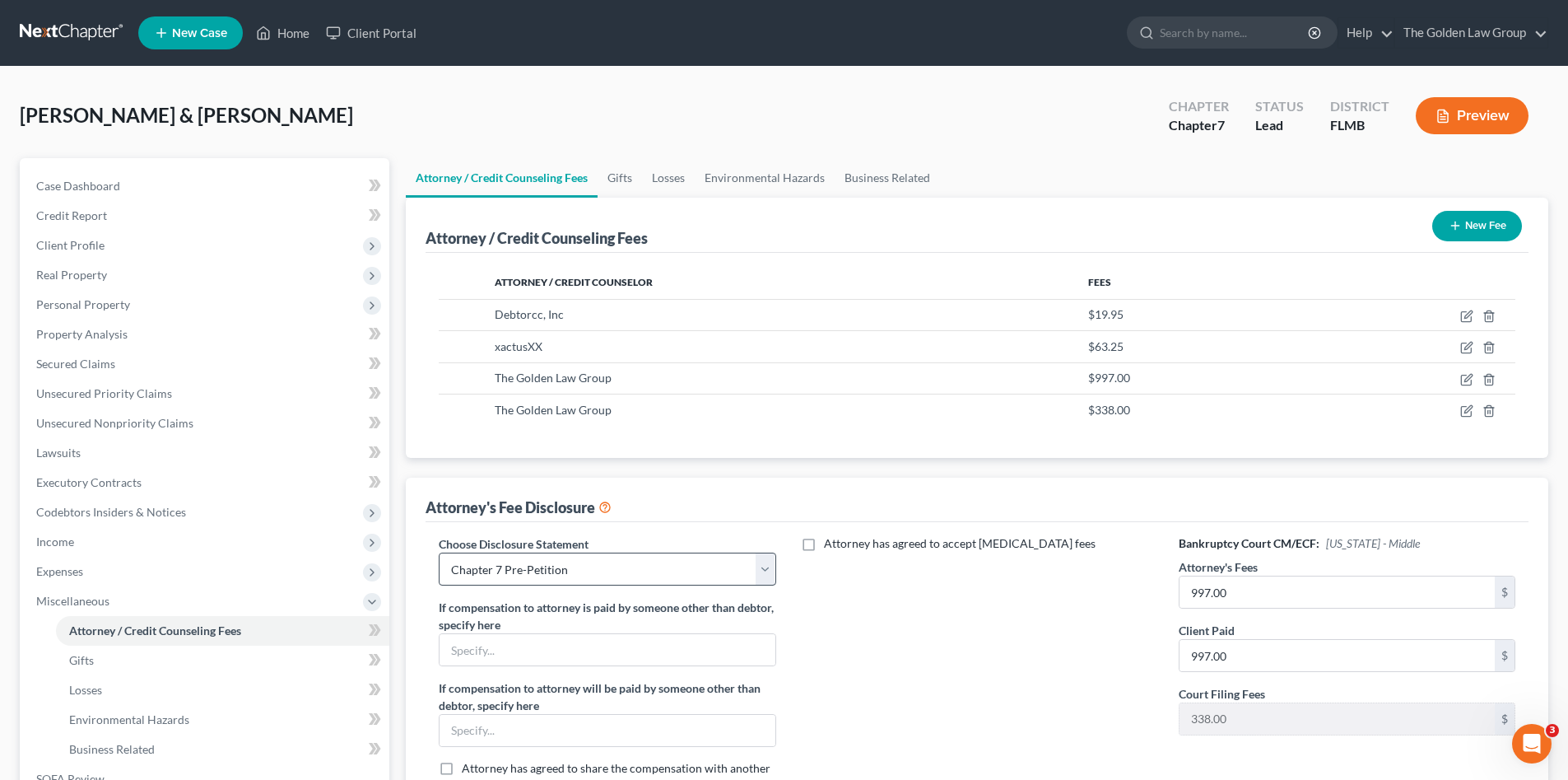
drag, startPoint x: 1006, startPoint y: 649, endPoint x: 682, endPoint y: 585, distance: 330.3
click at [1000, 648] on div "Attorney has agreed to accept [MEDICAL_DATA] fees" at bounding box center [977, 671] width 370 height 272
click at [91, 662] on span "Gifts" at bounding box center [82, 660] width 25 height 14
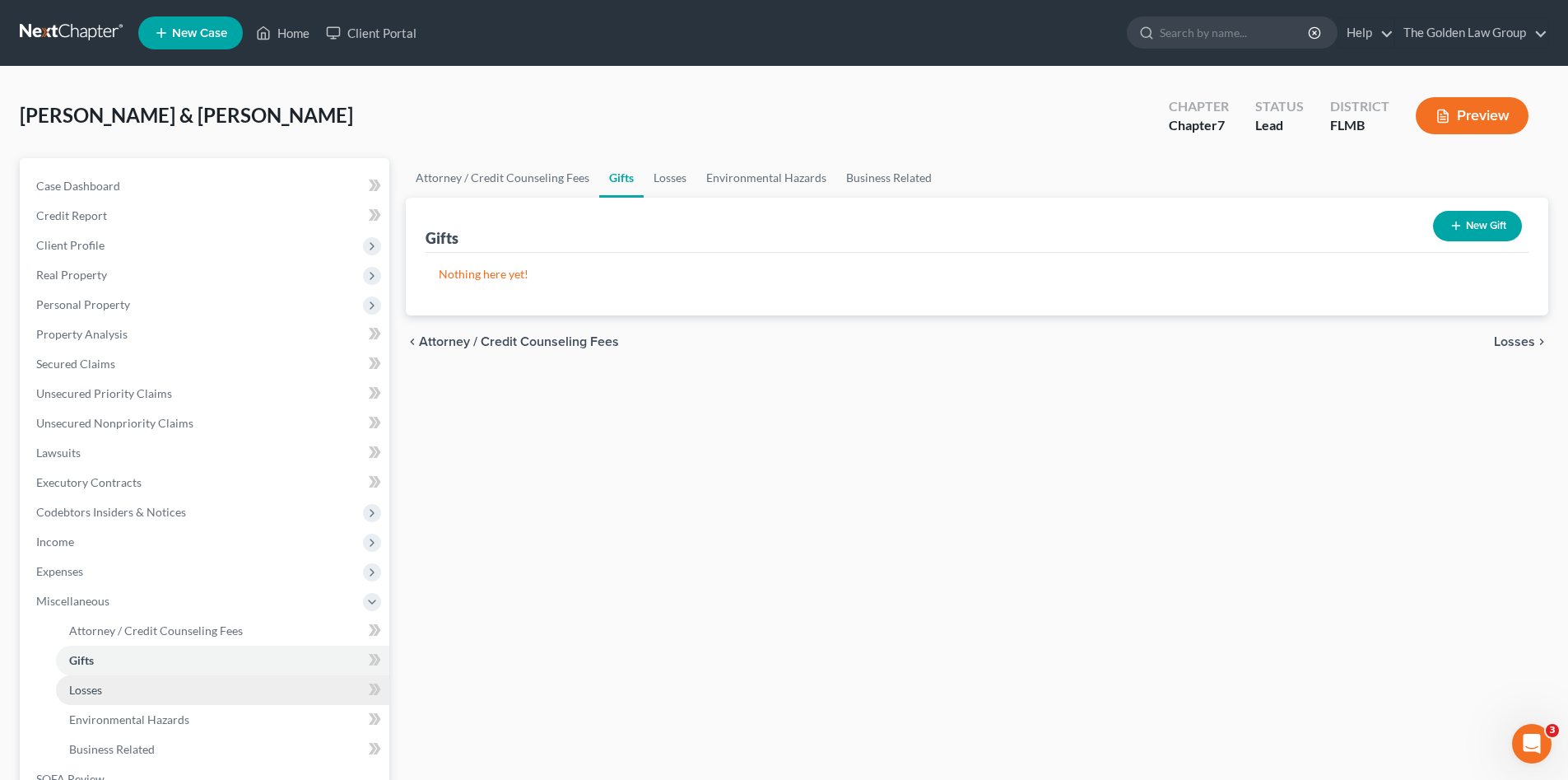
click at [97, 682] on span "Losses" at bounding box center [86, 689] width 33 height 14
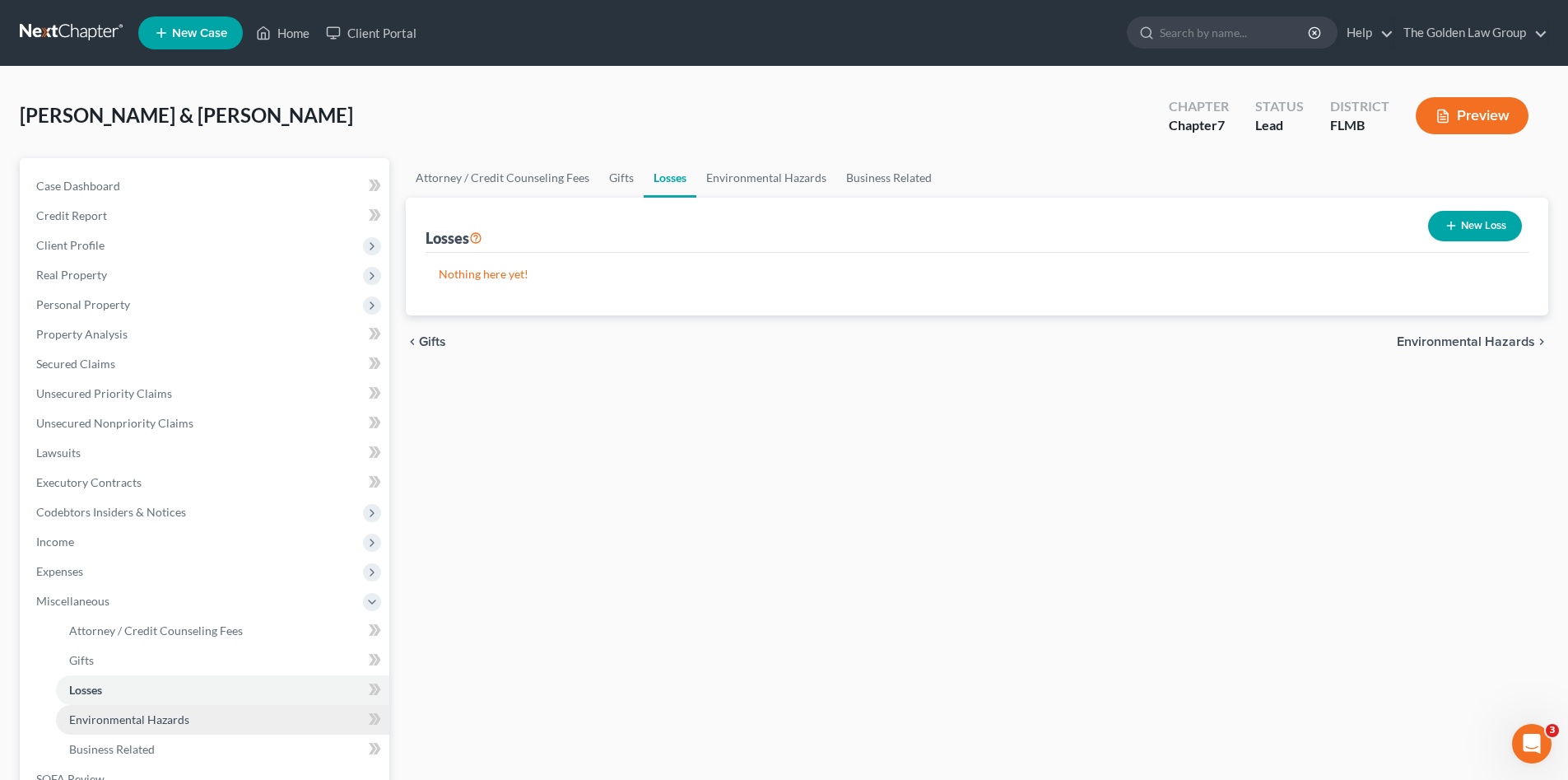
click at [115, 709] on link "Environmental Hazards" at bounding box center [222, 720] width 333 height 30
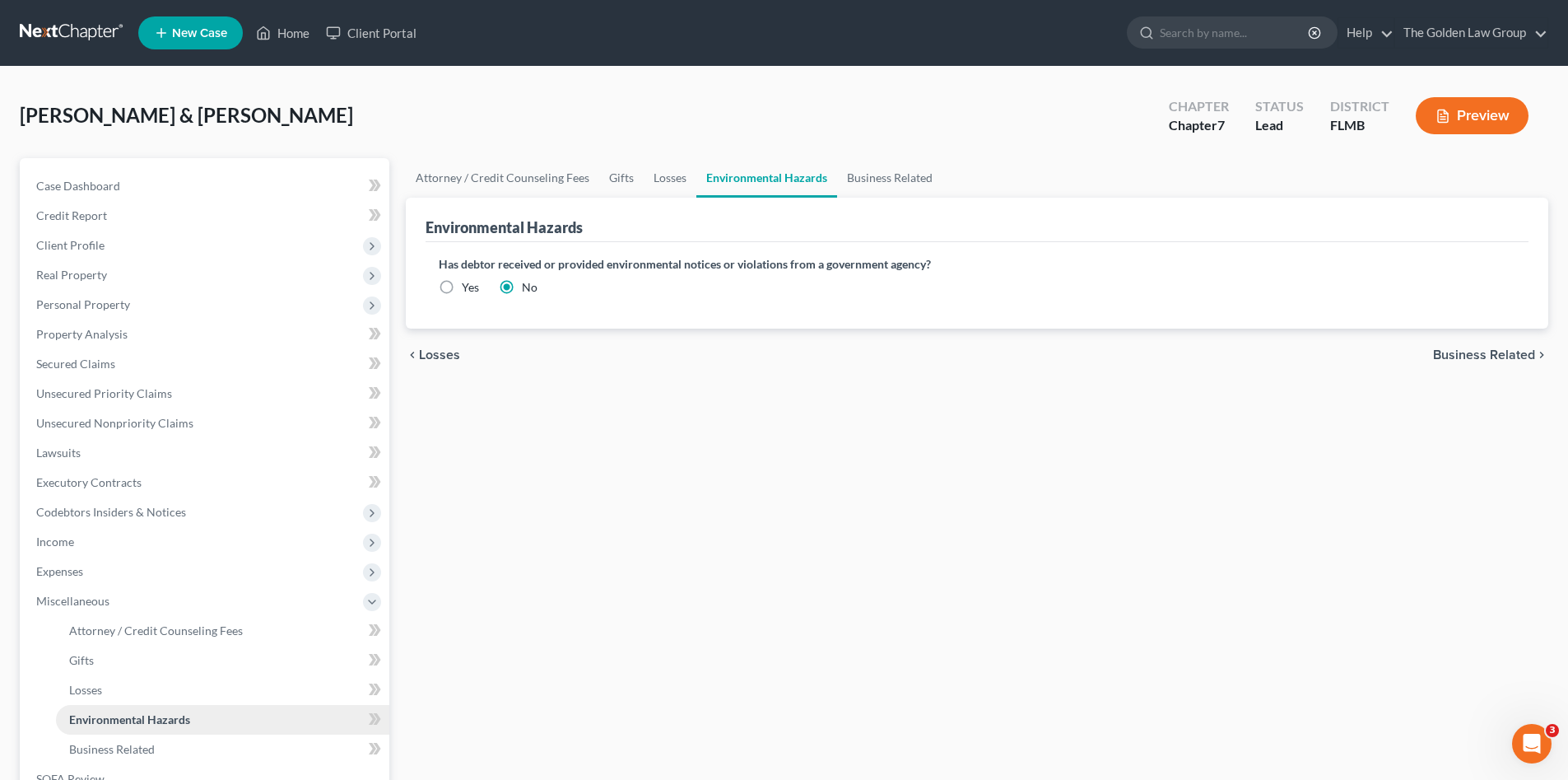
scroll to position [109, 0]
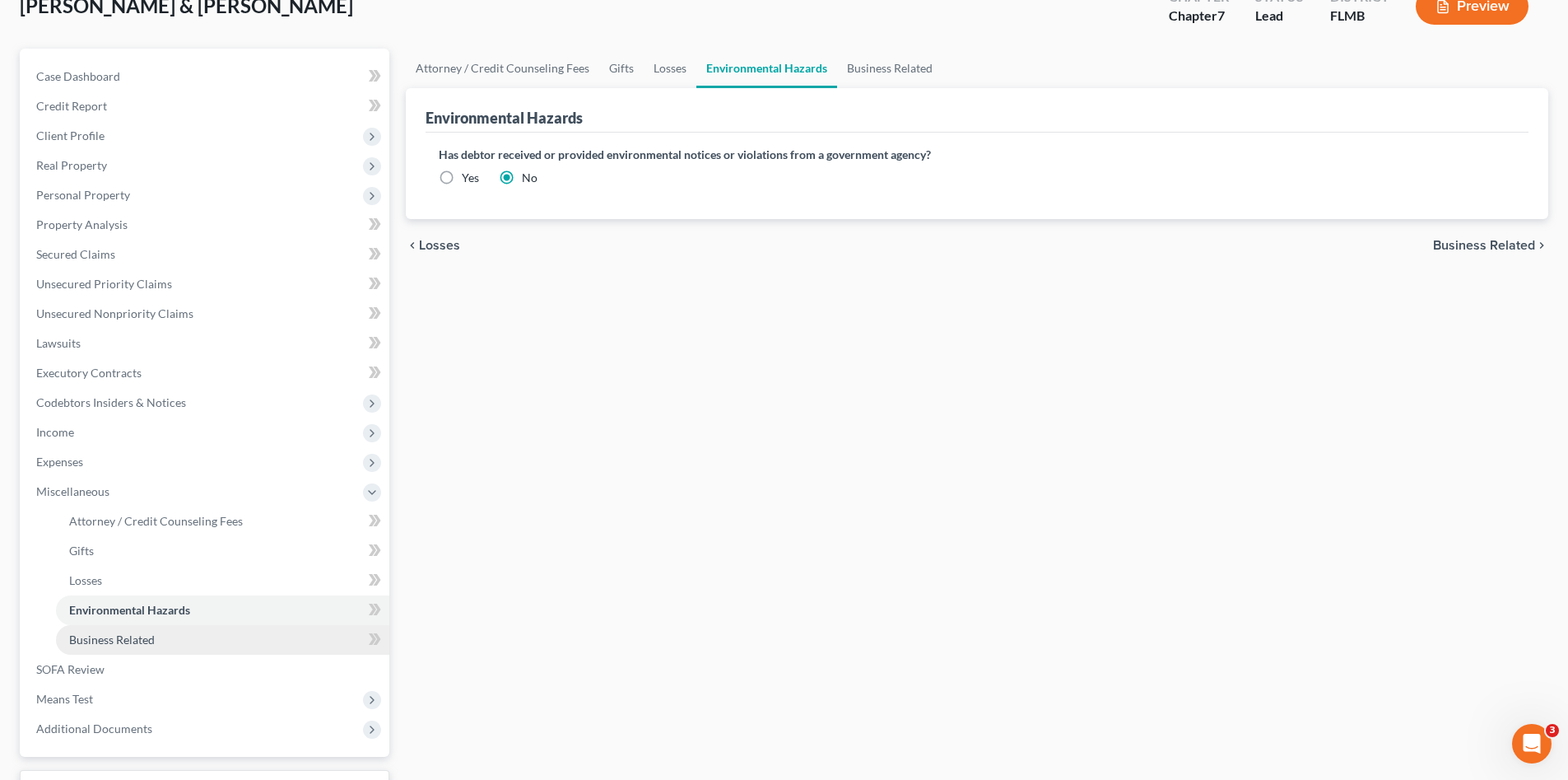
click at [117, 640] on span "Business Related" at bounding box center [112, 639] width 86 height 14
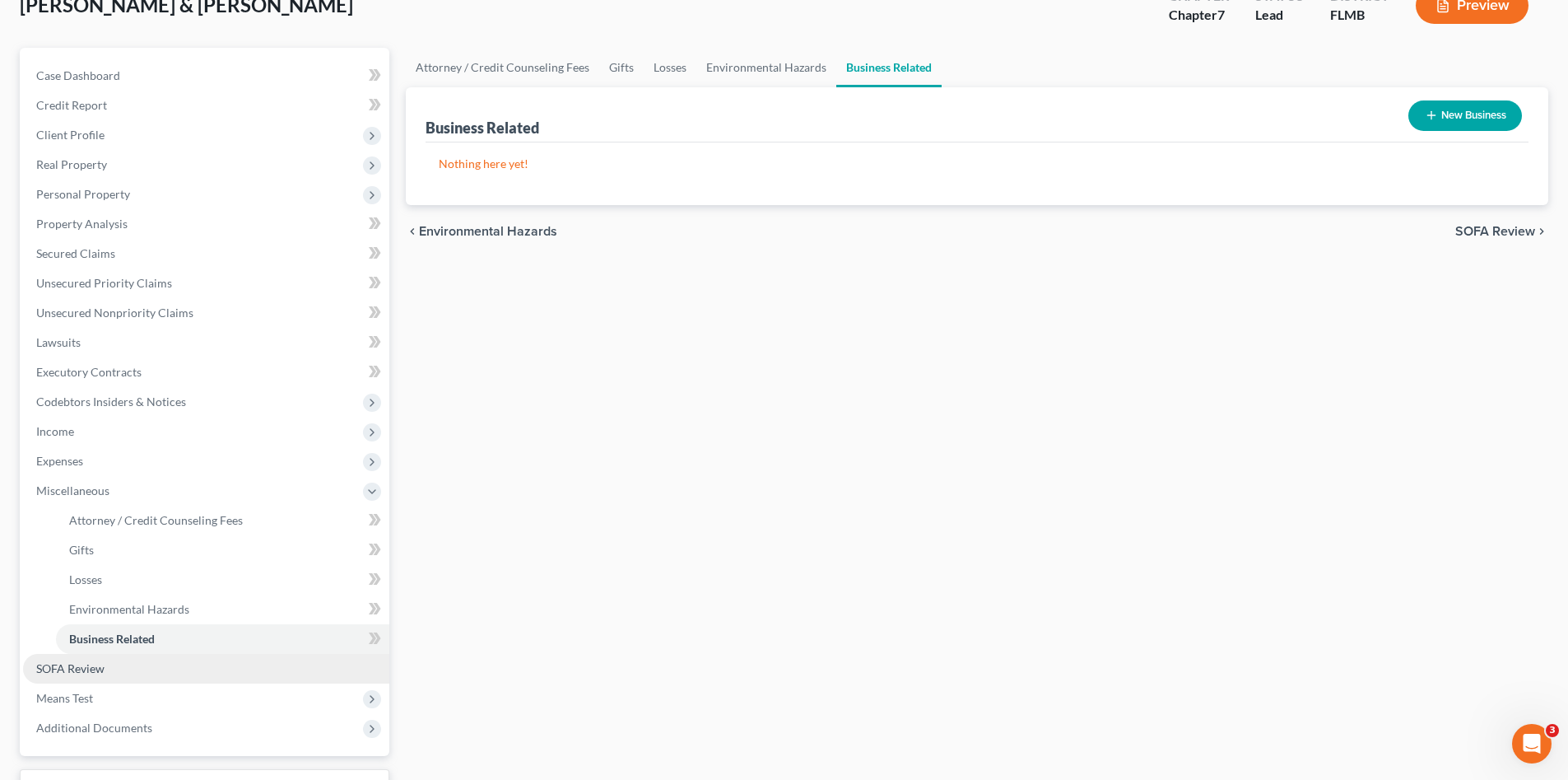
scroll to position [138, 0]
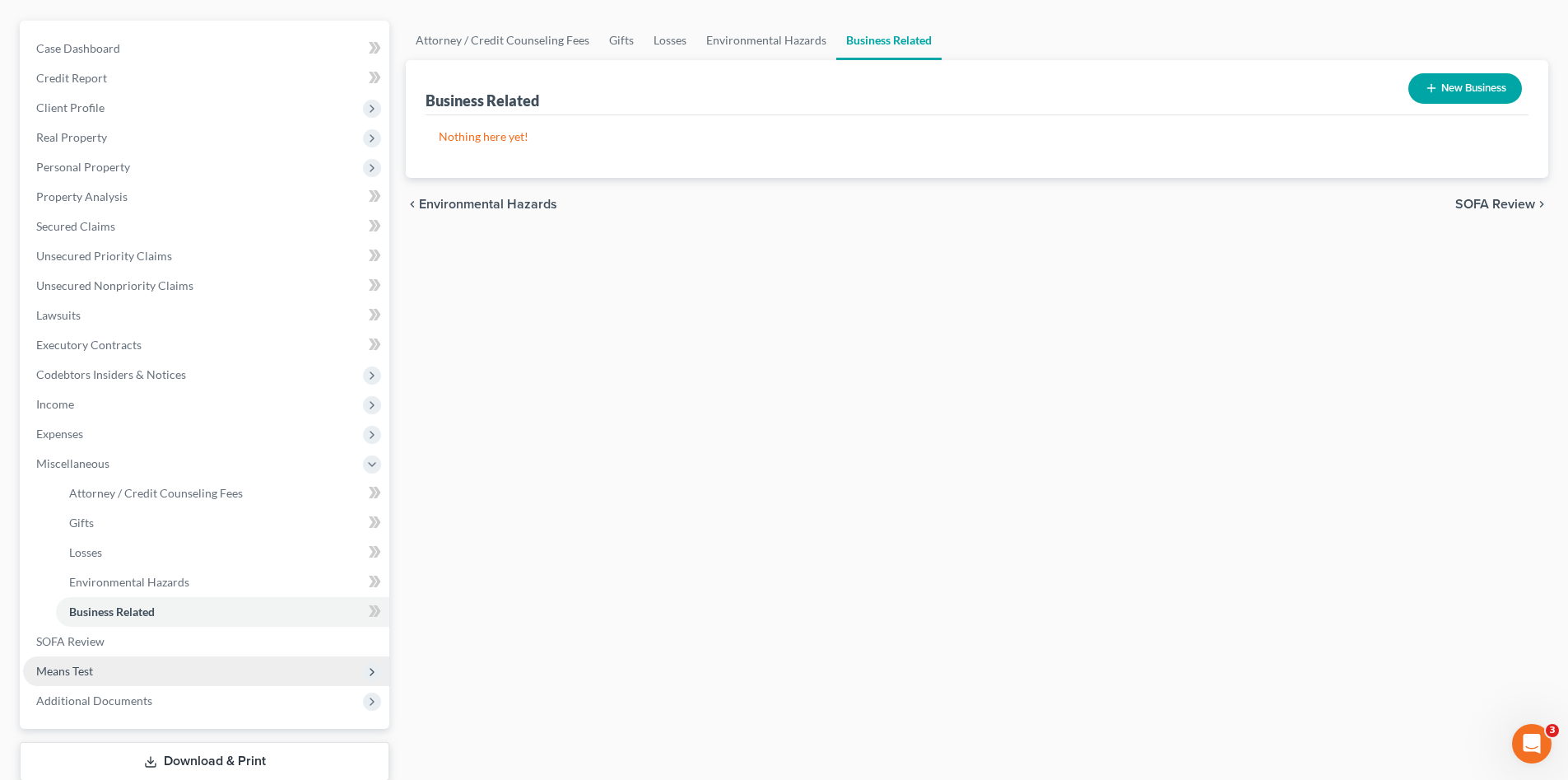
click at [84, 670] on span "Means Test" at bounding box center [64, 670] width 57 height 14
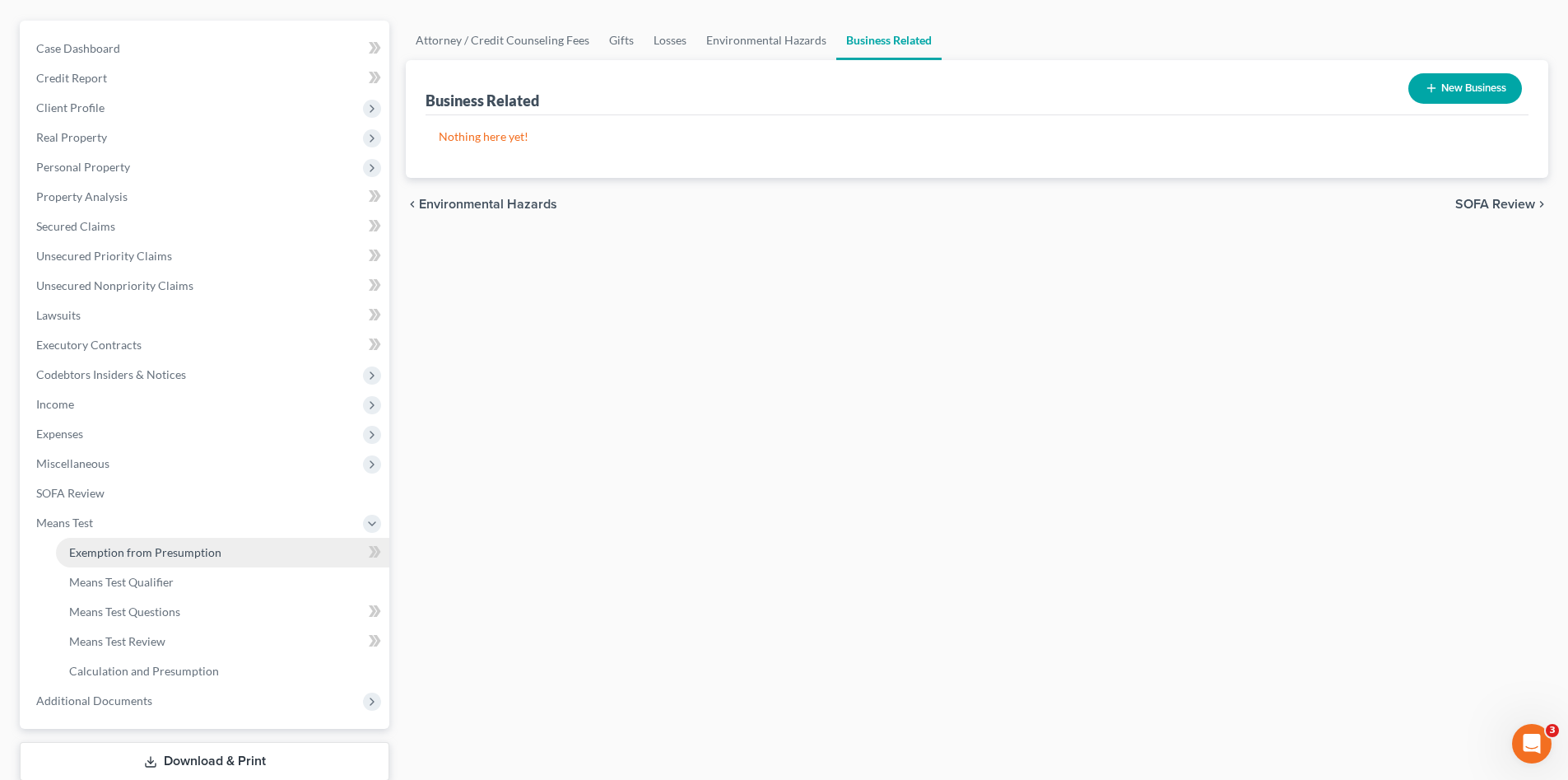
click at [146, 552] on span "Exemption from Presumption" at bounding box center [145, 552] width 152 height 14
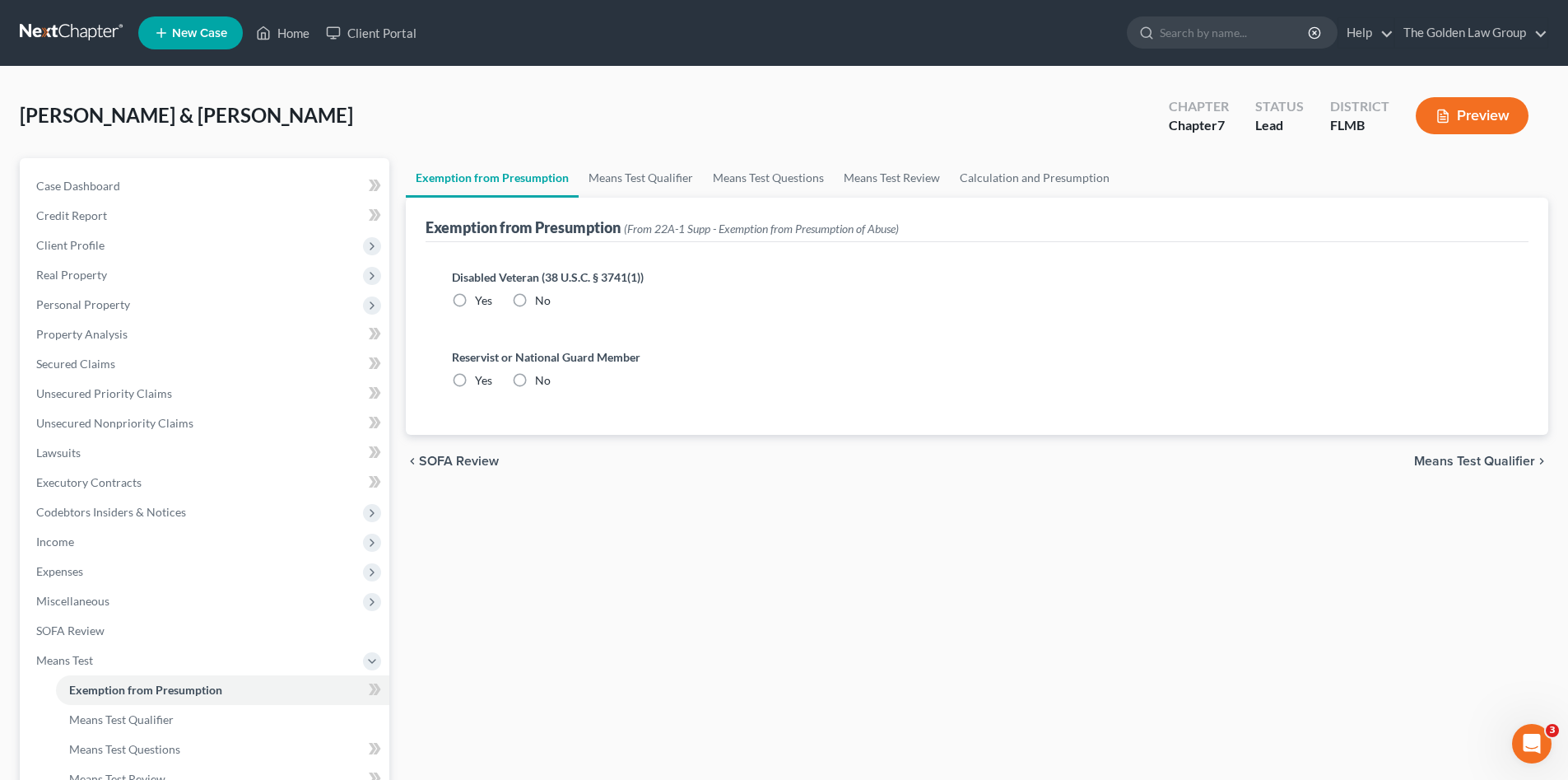
click at [535, 296] on label "No" at bounding box center [542, 301] width 16 height 17
click at [542, 296] on input "No" at bounding box center [547, 298] width 11 height 11
drag, startPoint x: 517, startPoint y: 370, endPoint x: 521, endPoint y: 362, distance: 8.9
click at [535, 372] on label "No" at bounding box center [542, 381] width 16 height 17
click at [542, 372] on input "No" at bounding box center [547, 378] width 11 height 11
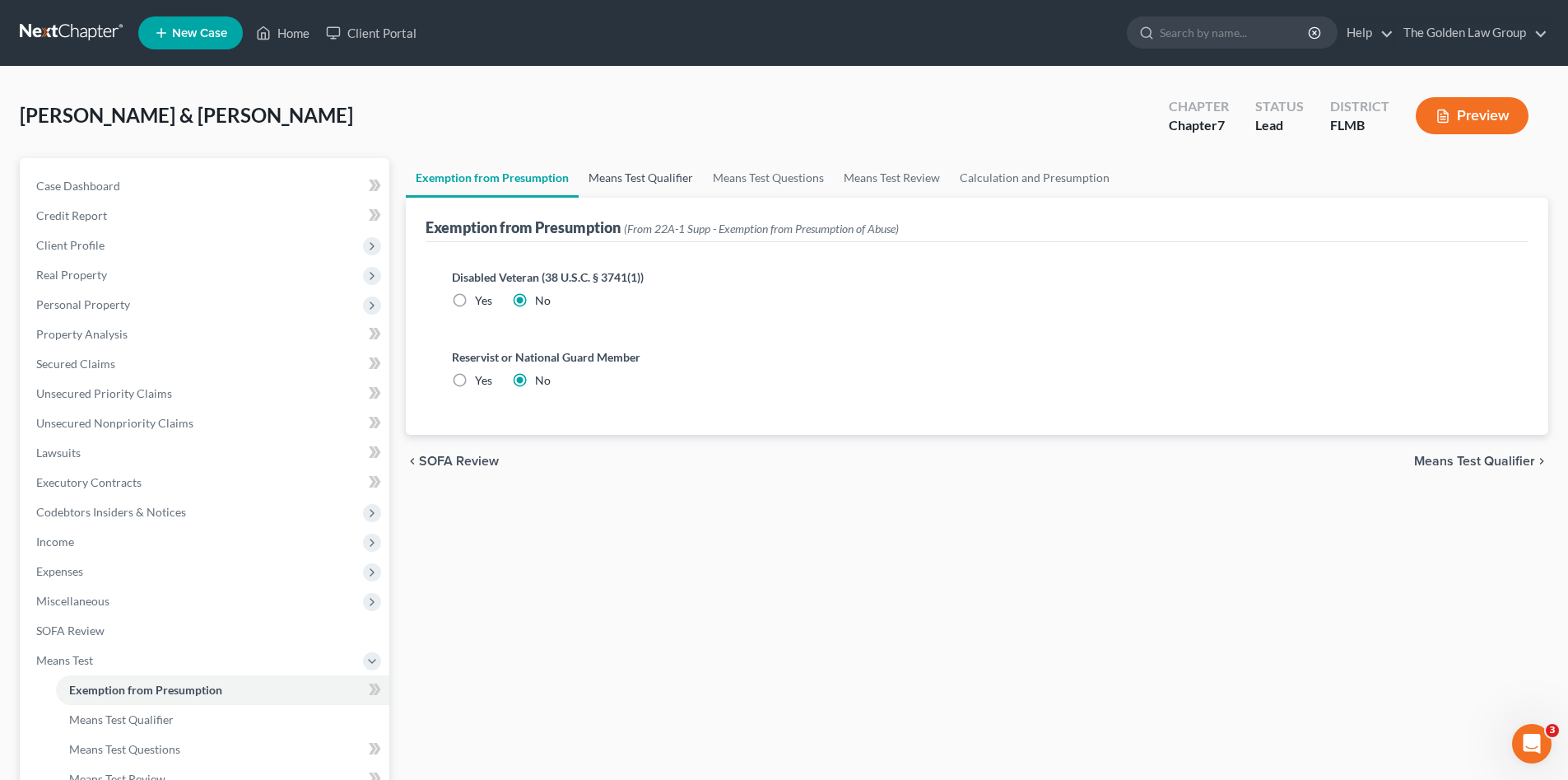
click at [597, 180] on link "Means Test Qualifier" at bounding box center [641, 178] width 124 height 39
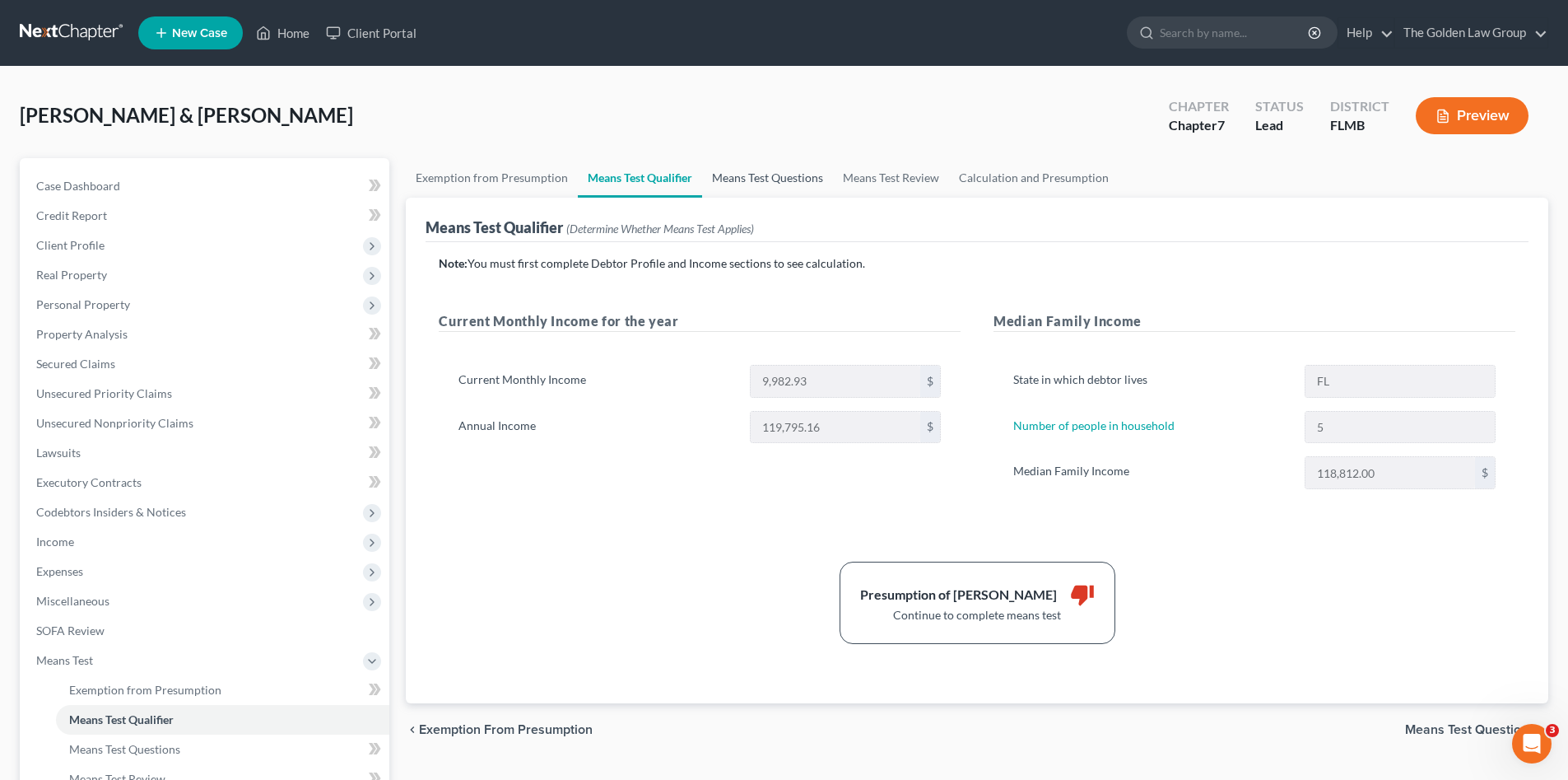
click at [789, 180] on link "Means Test Questions" at bounding box center [767, 178] width 131 height 39
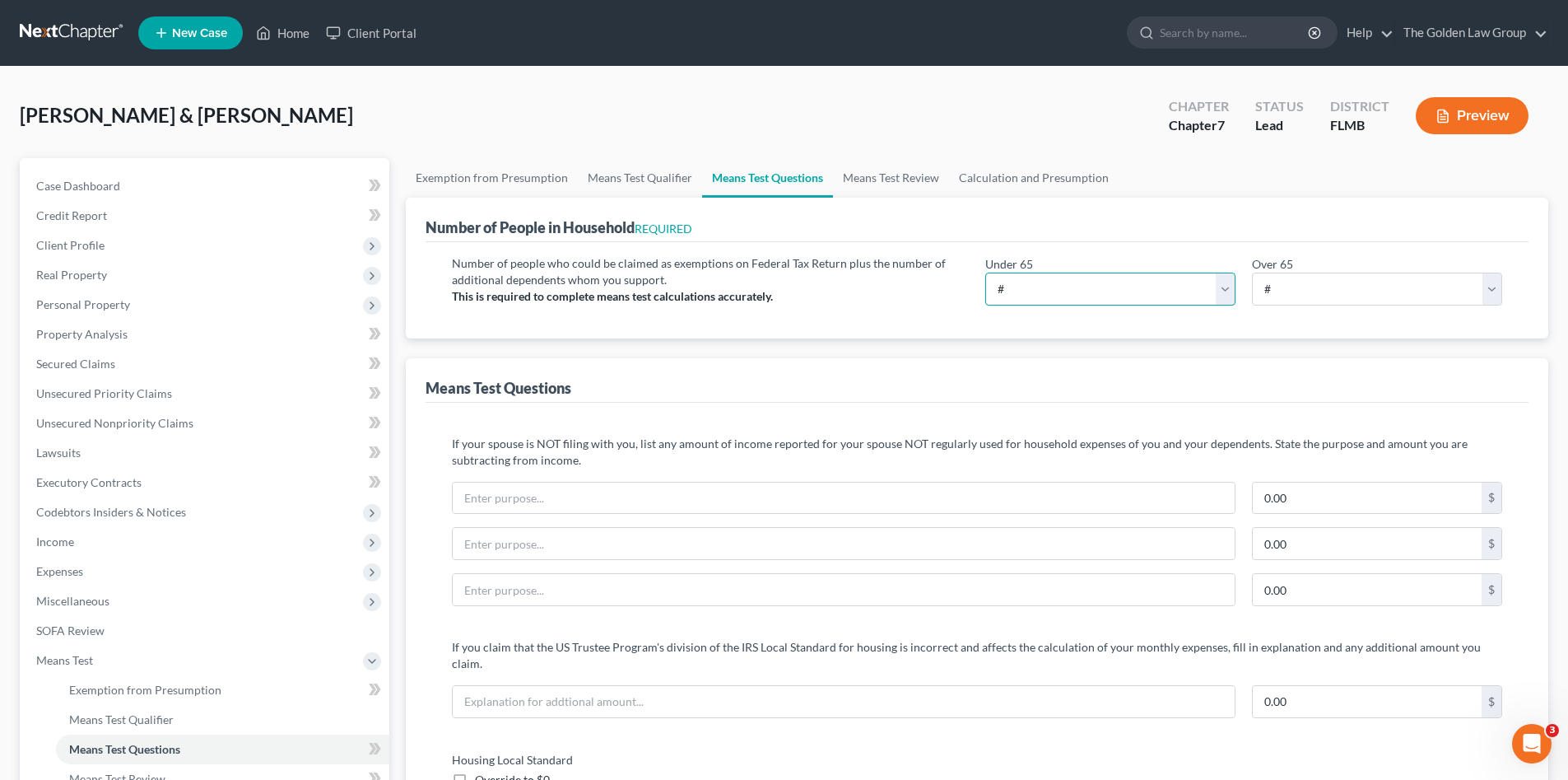
click at [1081, 292] on select "# 0 1 2 3 4 5 6 7 8 9 10" at bounding box center [1111, 289] width 250 height 33
click at [986, 272] on select "# 0 1 2 3 4 5 6 7 8 9 10" at bounding box center [1111, 289] width 250 height 33
click at [1291, 287] on select "# 0 1 2 3 4 5 6 7 8 9 10" at bounding box center [1377, 289] width 250 height 33
click at [1252, 272] on select "# 0 1 2 3 4 5 6 7 8 9 10" at bounding box center [1377, 289] width 250 height 33
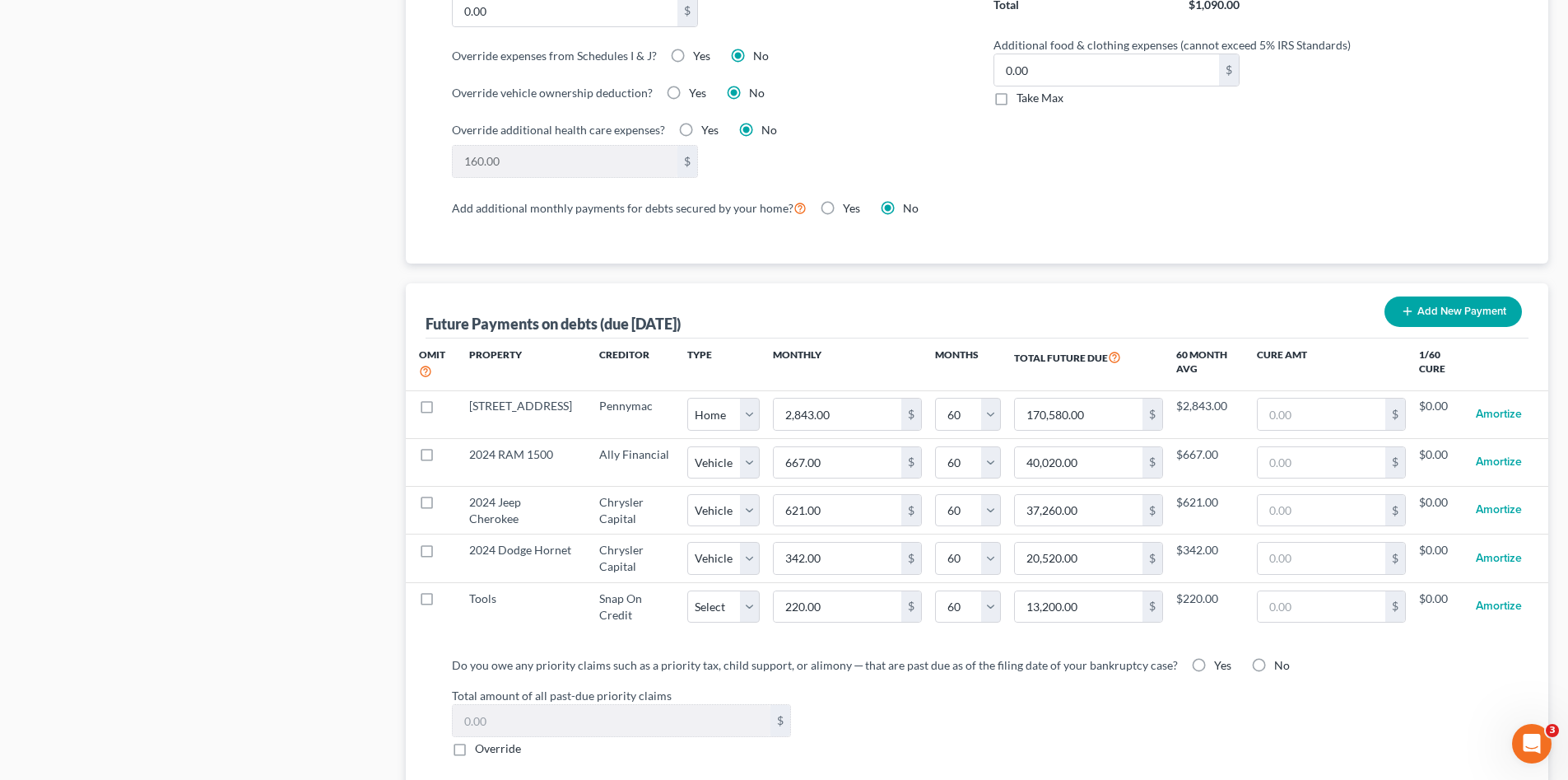
scroll to position [1592, 0]
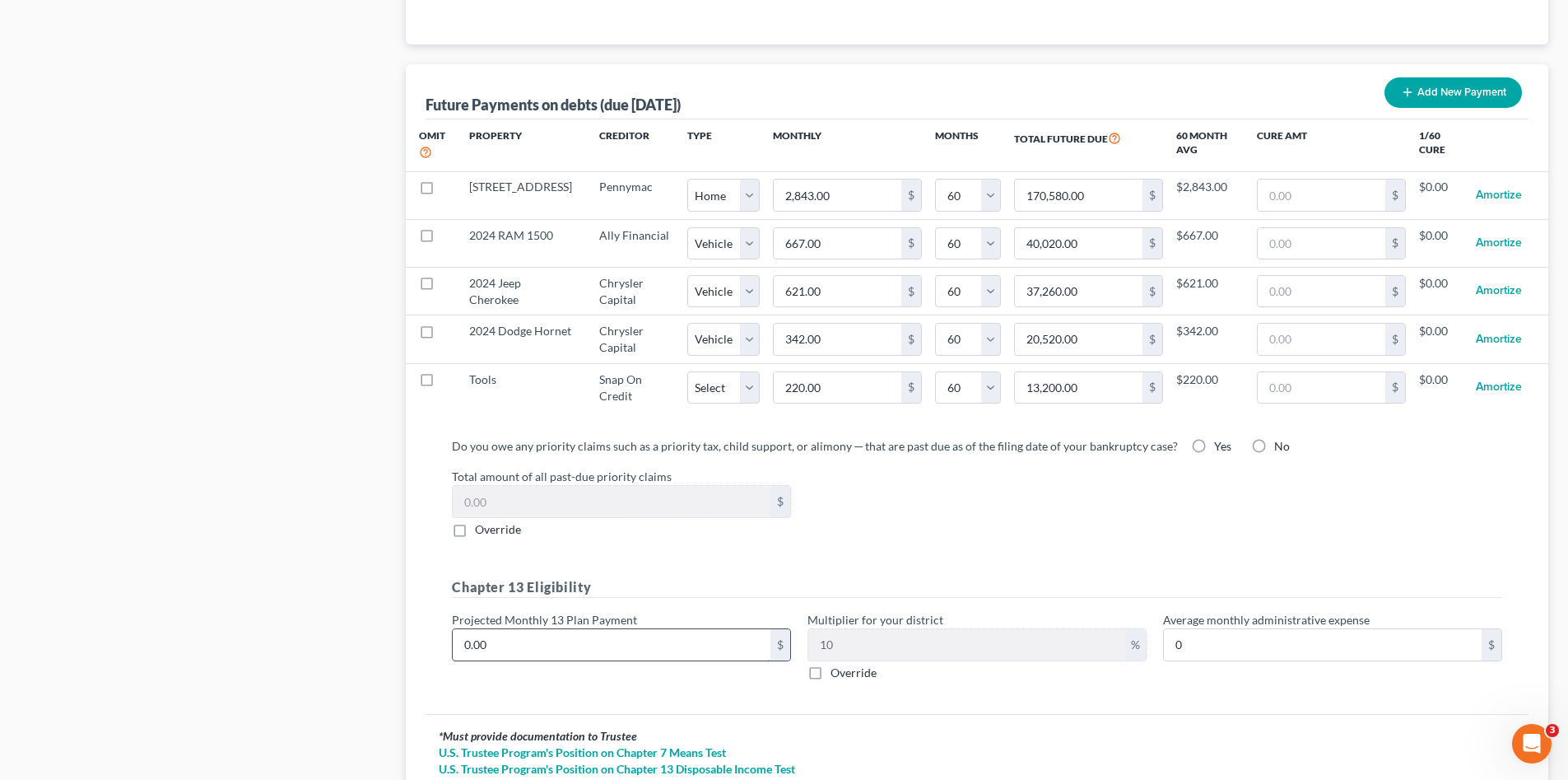
click at [702, 637] on input "0.00" at bounding box center [611, 645] width 317 height 32
drag, startPoint x: 814, startPoint y: 655, endPoint x: 709, endPoint y: 656, distance: 105.0
click at [831, 664] on label "Override" at bounding box center [853, 672] width 46 height 17
click at [837, 664] on input "Override" at bounding box center [842, 669] width 11 height 11
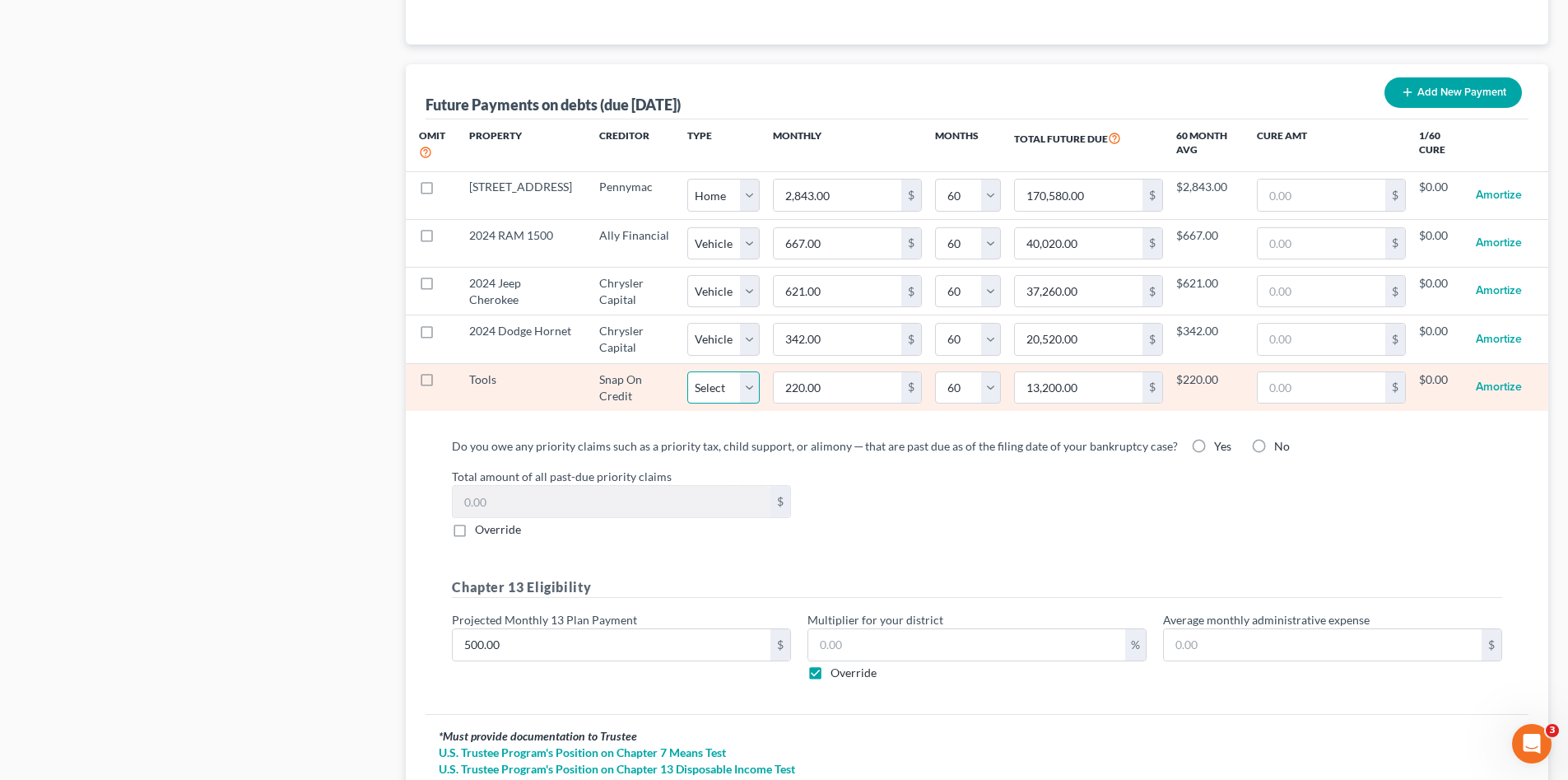
click at [751, 378] on select "Select Home Vehicle Other" at bounding box center [723, 388] width 72 height 33
click at [687, 372] on select "Select Home Vehicle Other" at bounding box center [723, 388] width 72 height 33
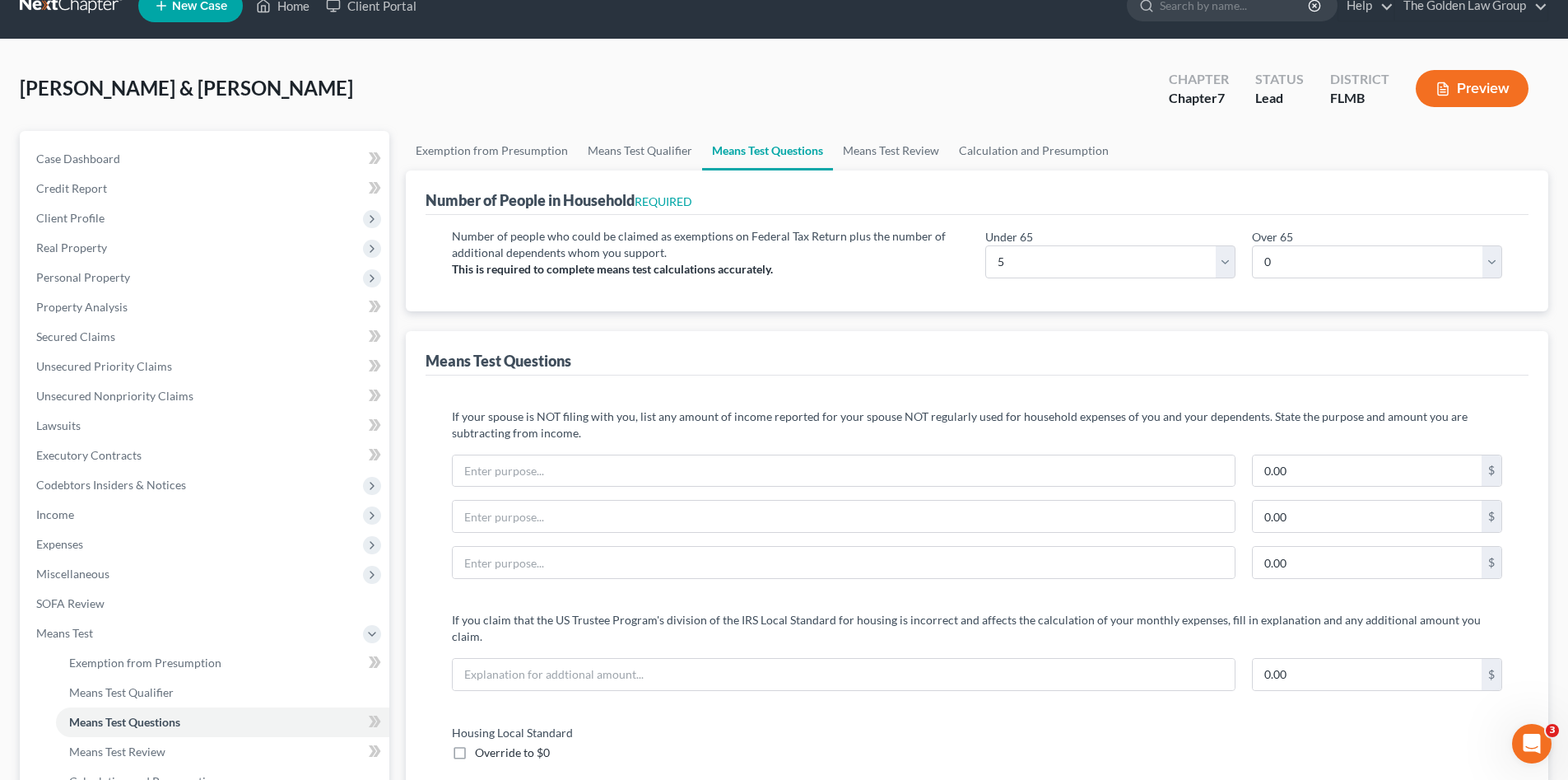
scroll to position [0, 0]
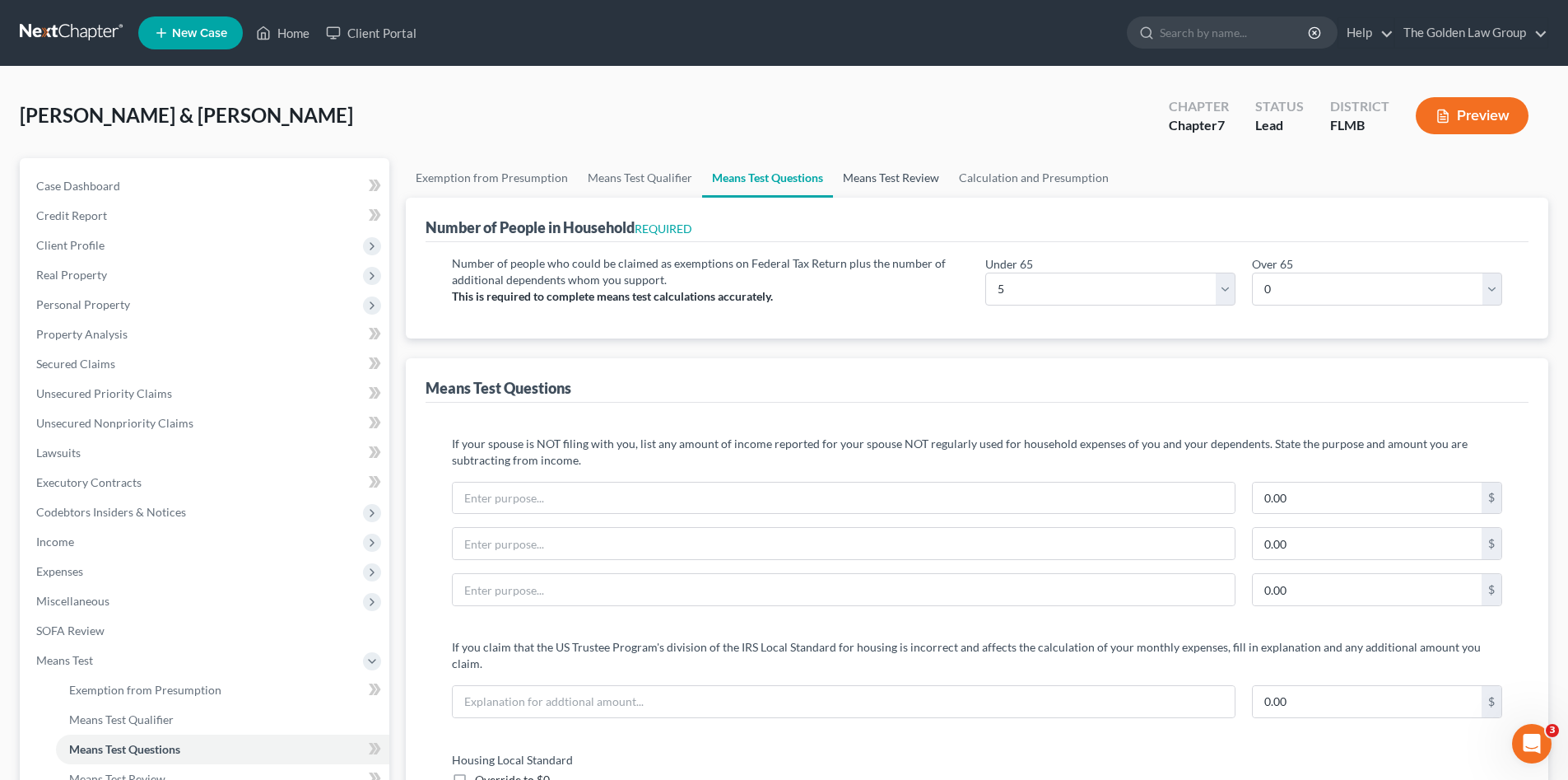
click at [865, 177] on link "Means Test Review" at bounding box center [891, 178] width 116 height 39
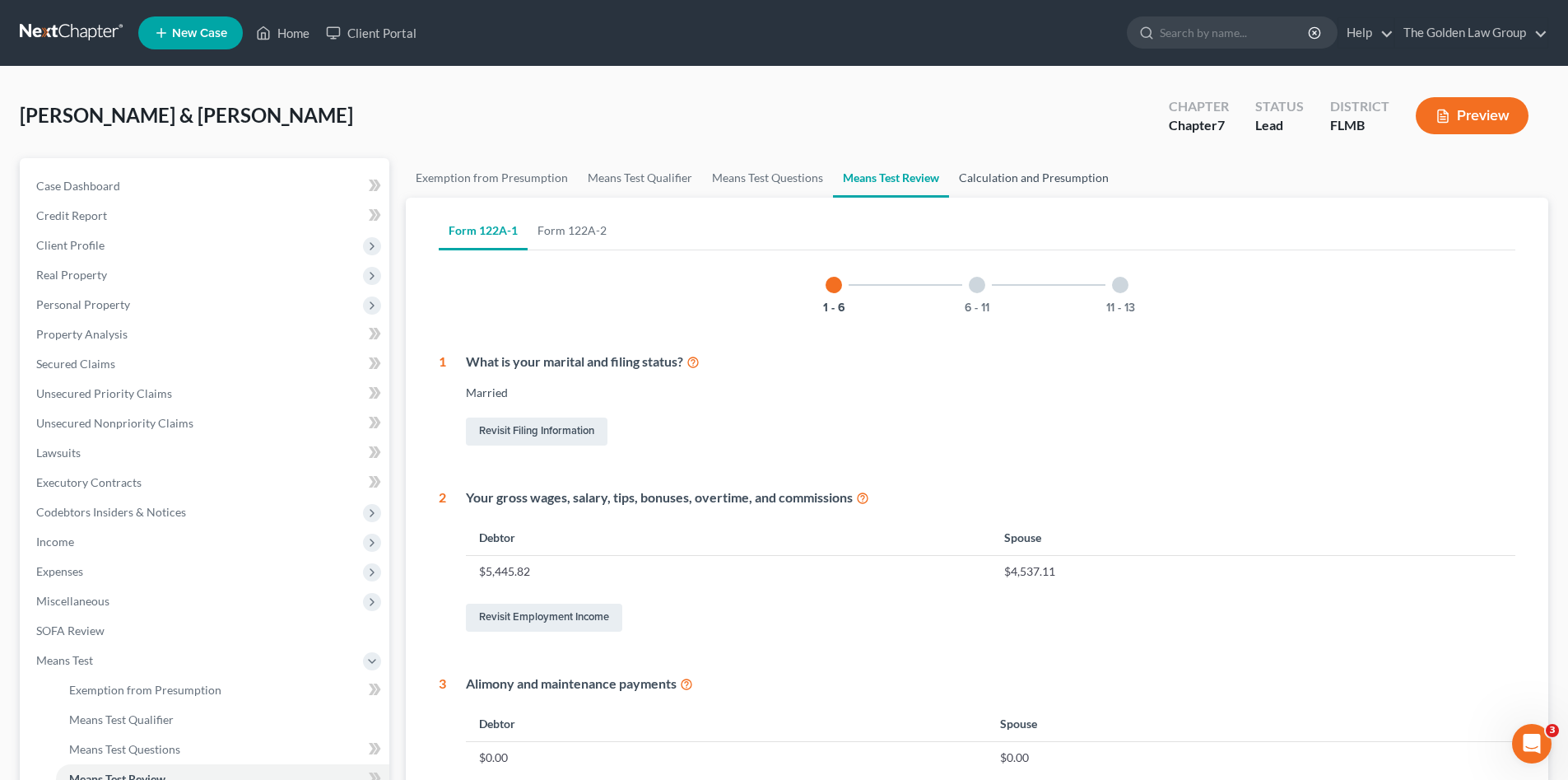
click at [994, 178] on link "Calculation and Presumption" at bounding box center [1034, 178] width 170 height 39
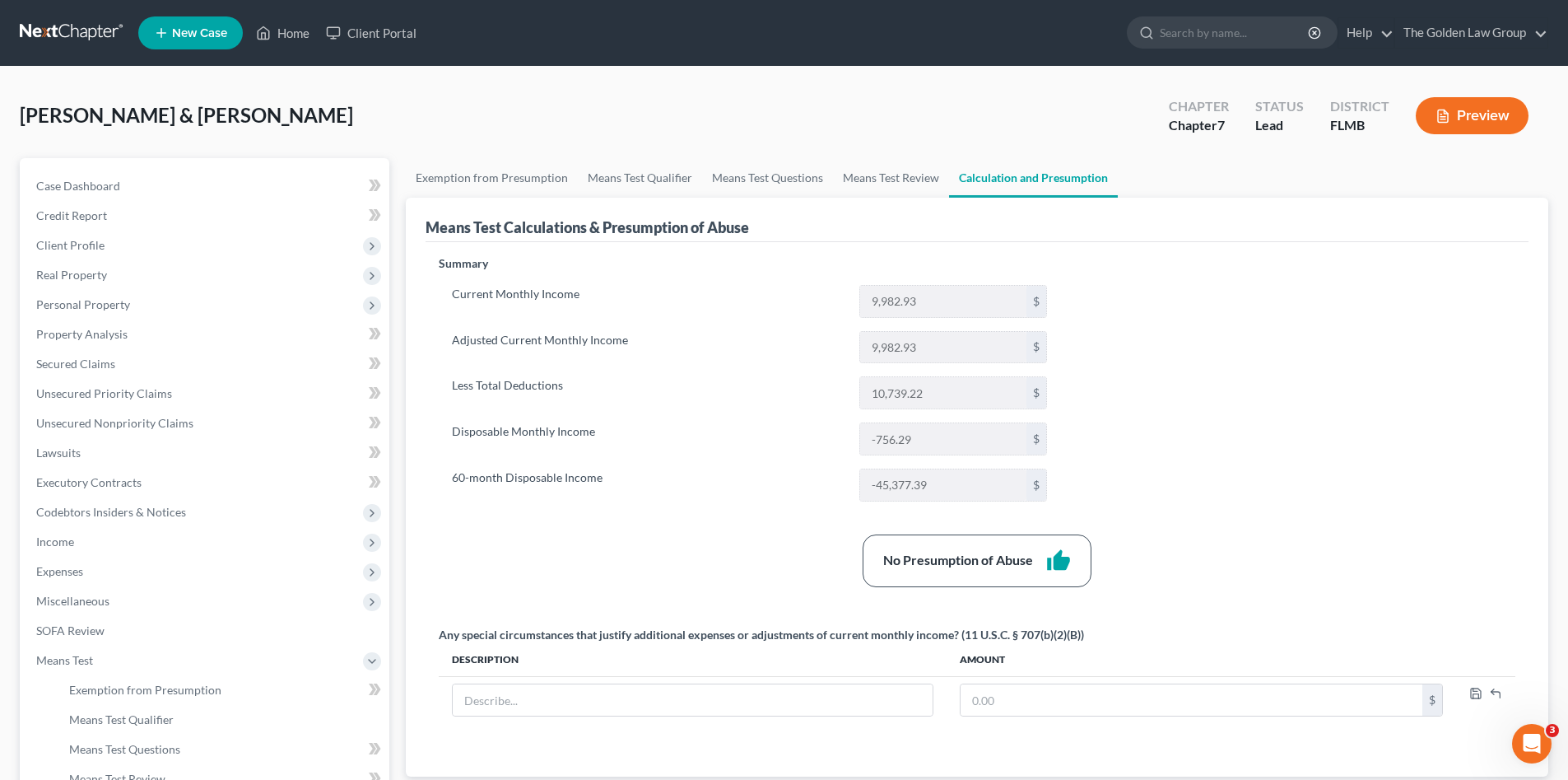
click at [751, 395] on label "Less Total Deductions" at bounding box center [647, 393] width 407 height 33
click at [514, 112] on div "Robinson, Darryl & Melissa Upgraded Chapter Chapter 7 Status Lead District FLMB…" at bounding box center [784, 122] width 1529 height 72
click at [480, 89] on div "Robinson, Darryl & Melissa Upgraded Chapter Chapter 7 Status Lead District FLMB…" at bounding box center [784, 122] width 1529 height 72
click at [72, 26] on link at bounding box center [72, 33] width 105 height 30
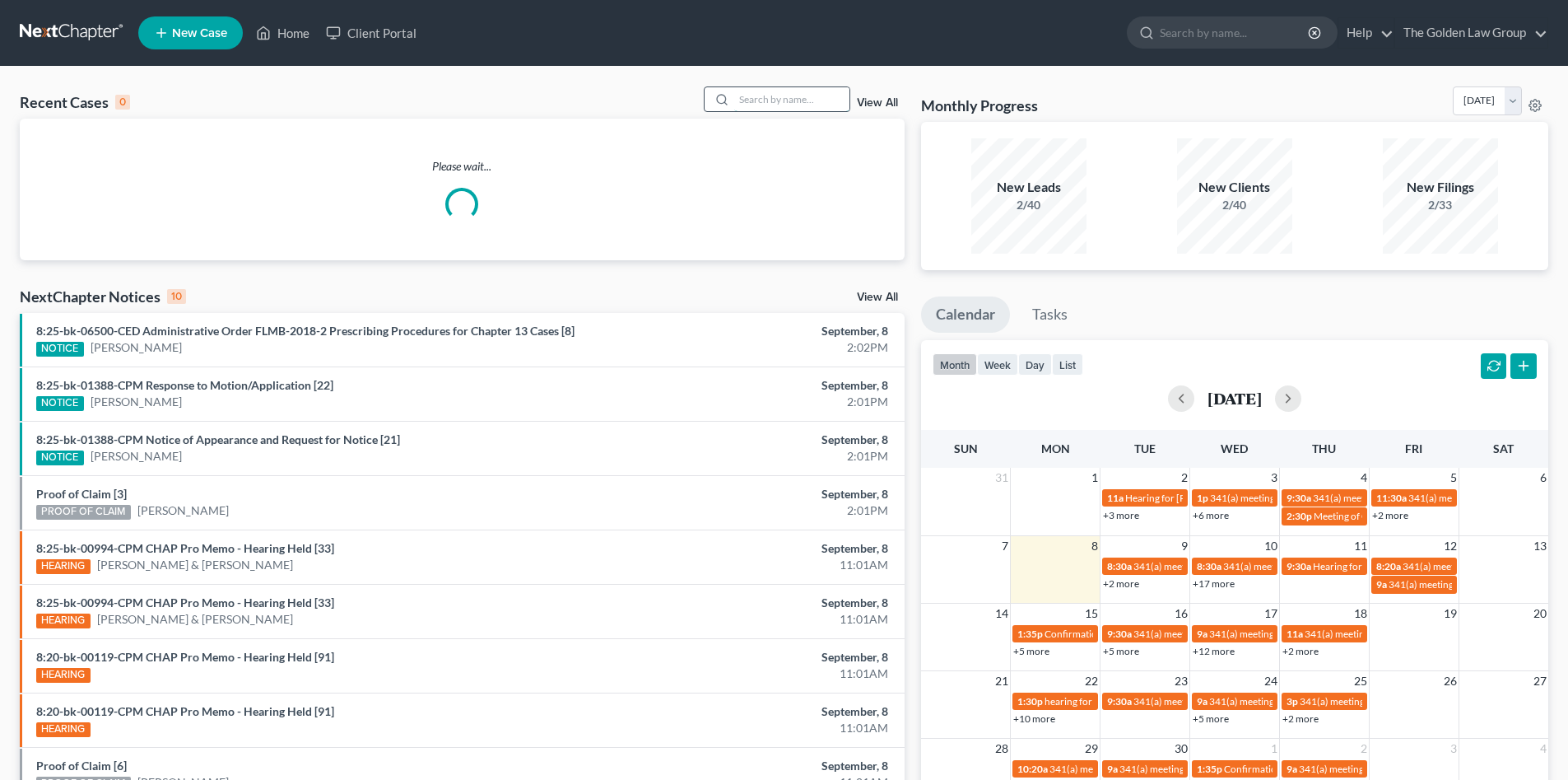
click at [760, 97] on input "search" at bounding box center [791, 99] width 115 height 24
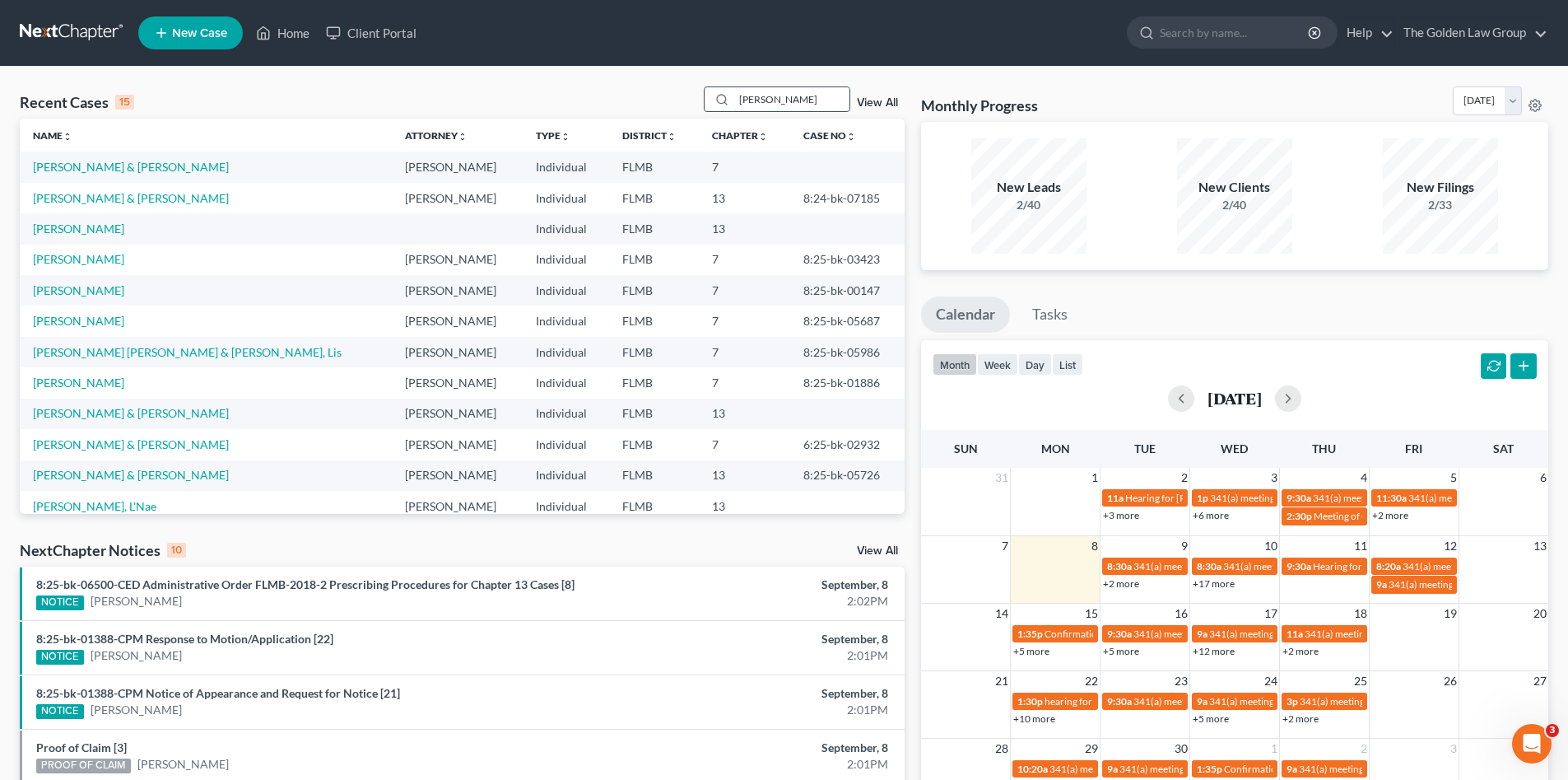
type input "[PERSON_NAME]"
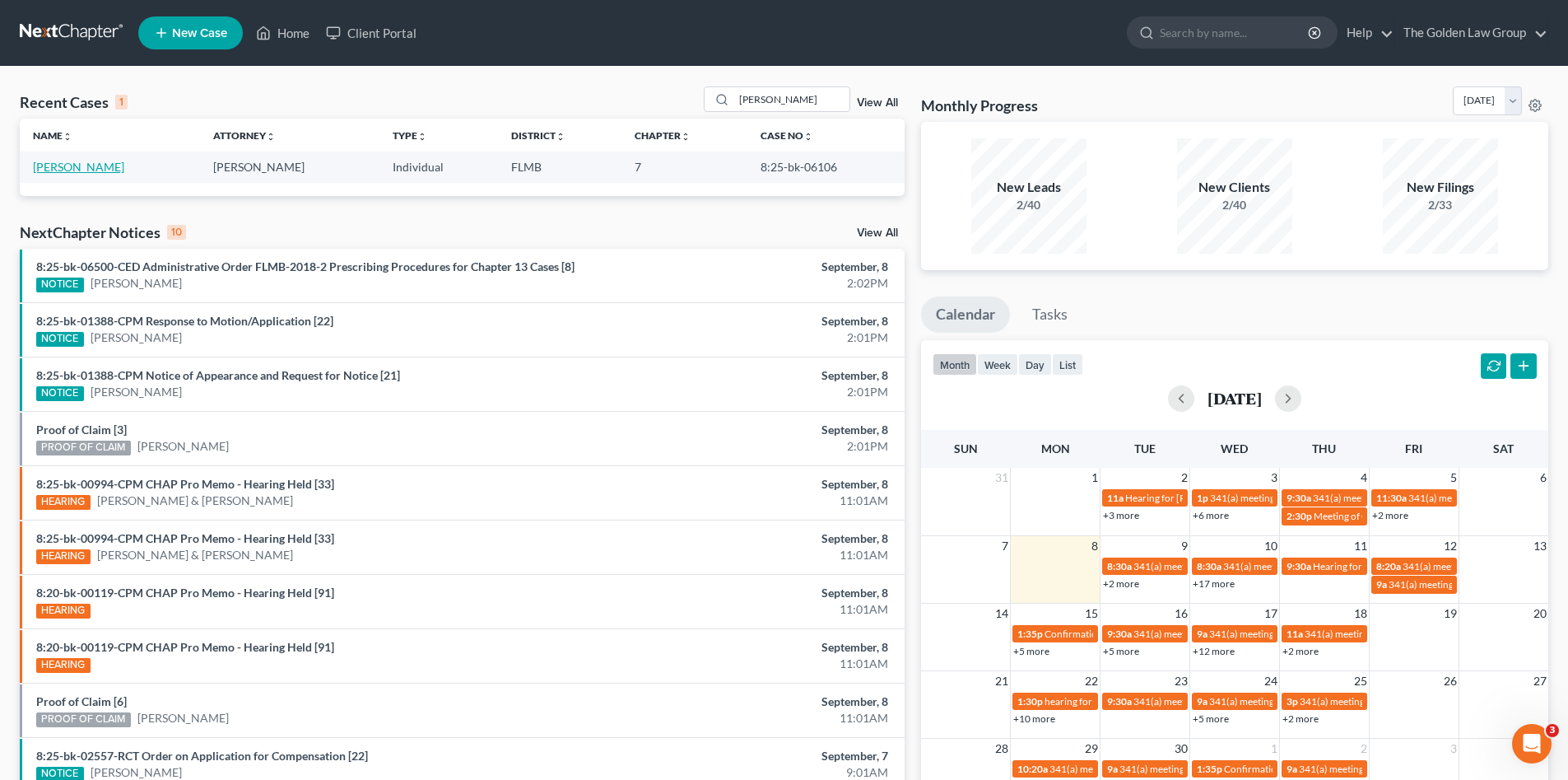
click at [87, 165] on link "[PERSON_NAME]" at bounding box center [79, 167] width 92 height 14
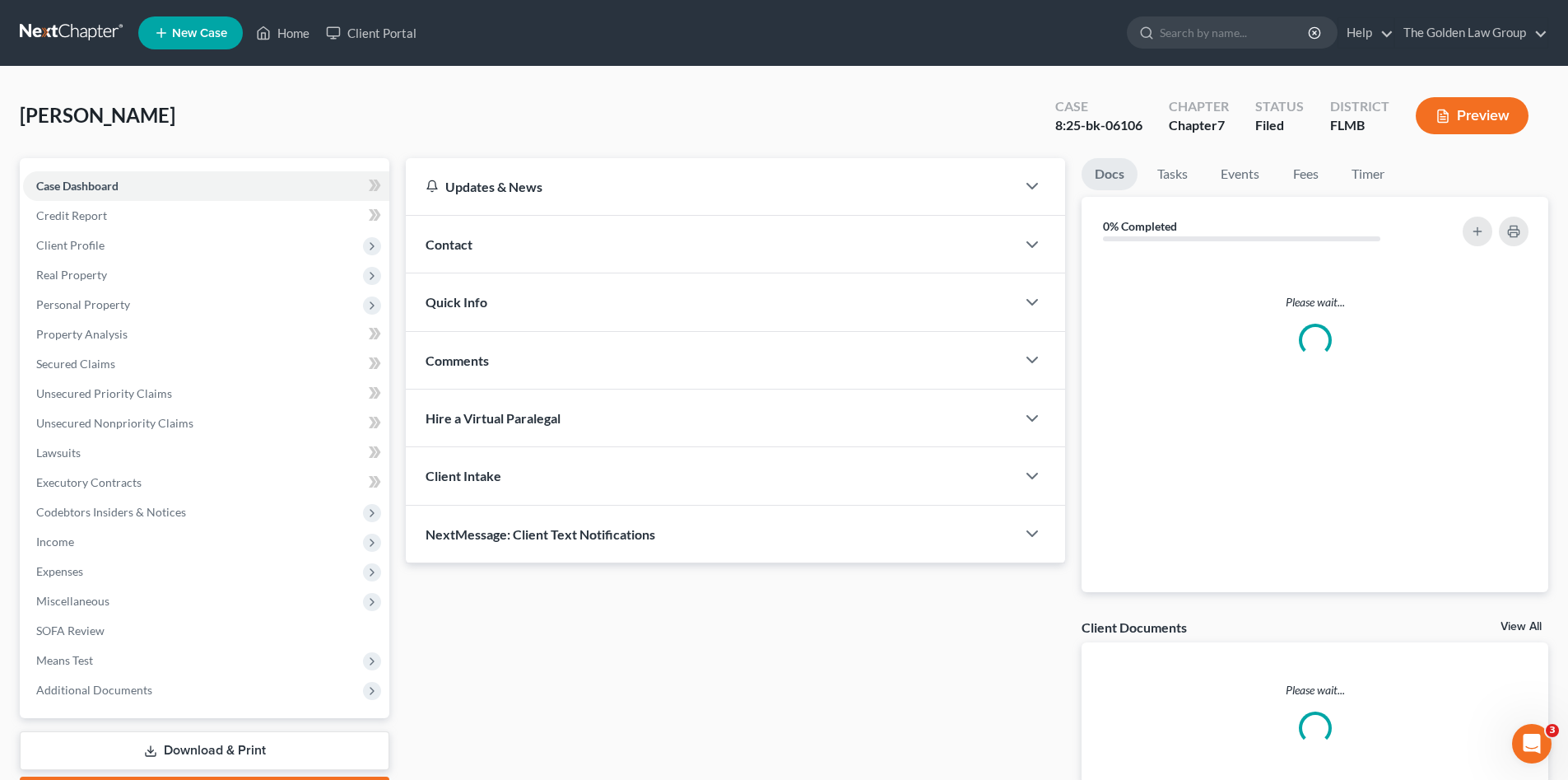
click at [362, 122] on div "[PERSON_NAME] Upgraded Case 8:25-bk-06106 Chapter Chapter 7 Status Filed Distri…" at bounding box center [784, 122] width 1529 height 72
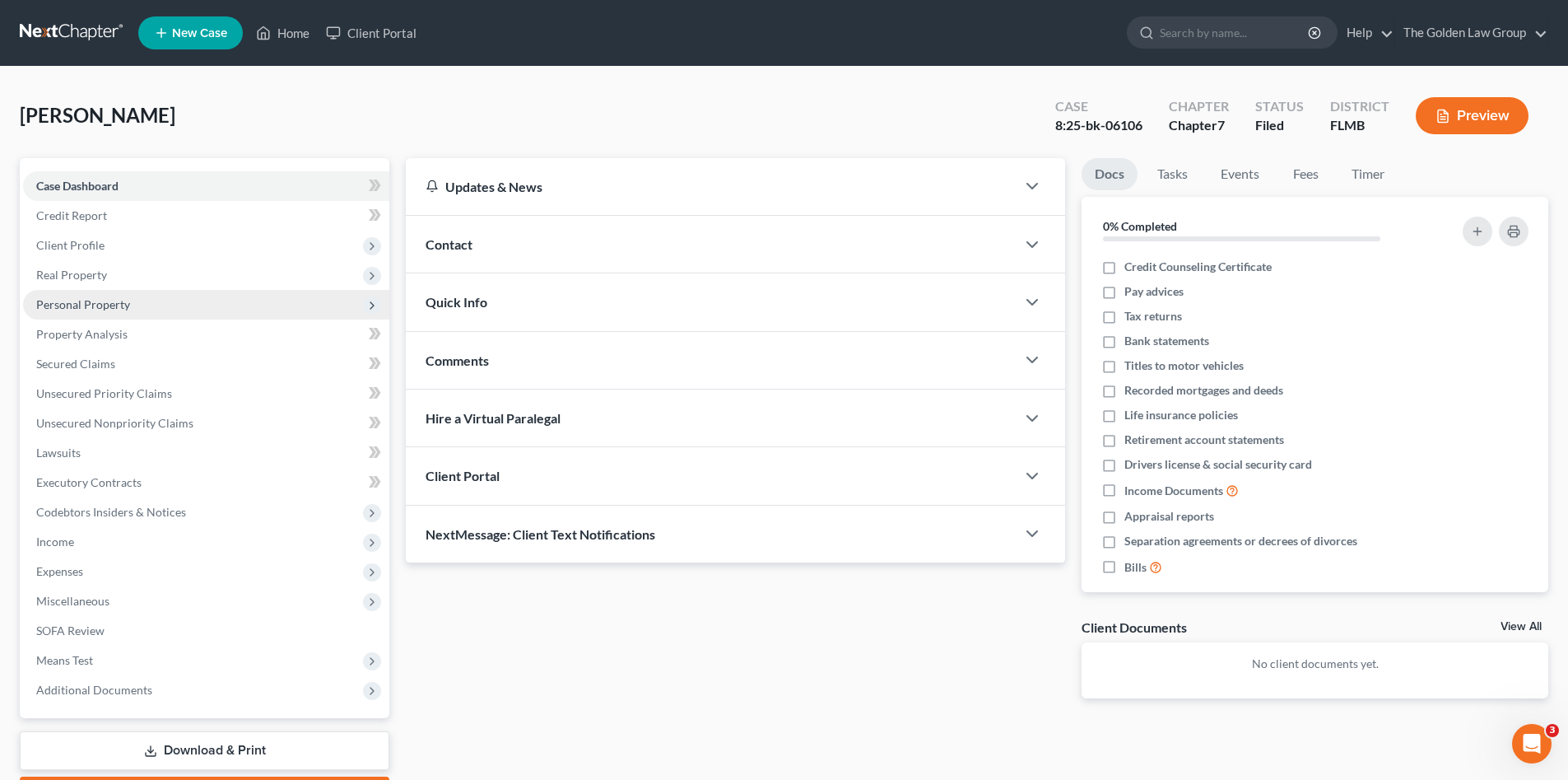
click at [121, 306] on span "Personal Property" at bounding box center [82, 304] width 94 height 14
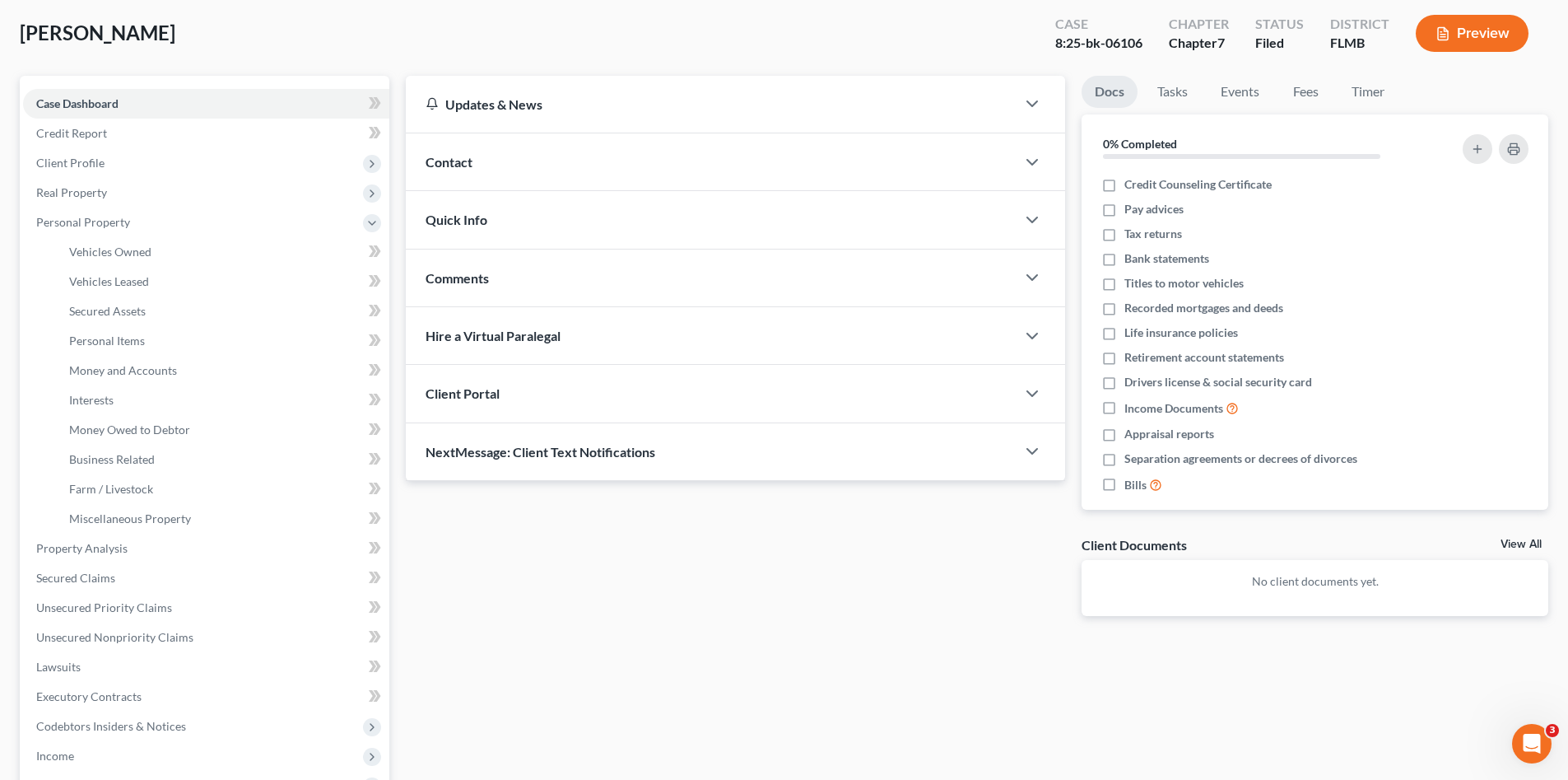
scroll to position [165, 0]
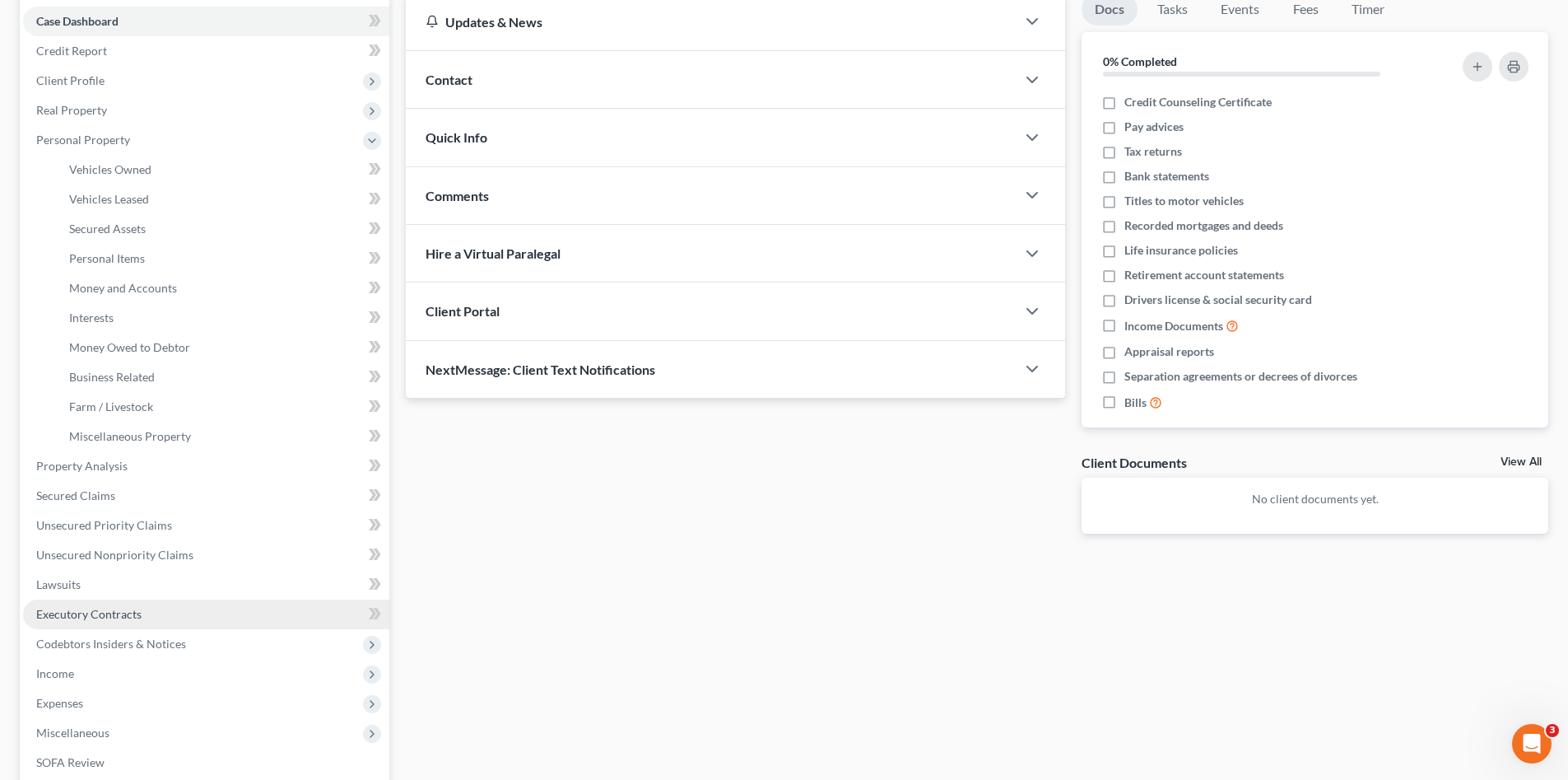
click at [128, 612] on span "Executory Contracts" at bounding box center [88, 613] width 105 height 14
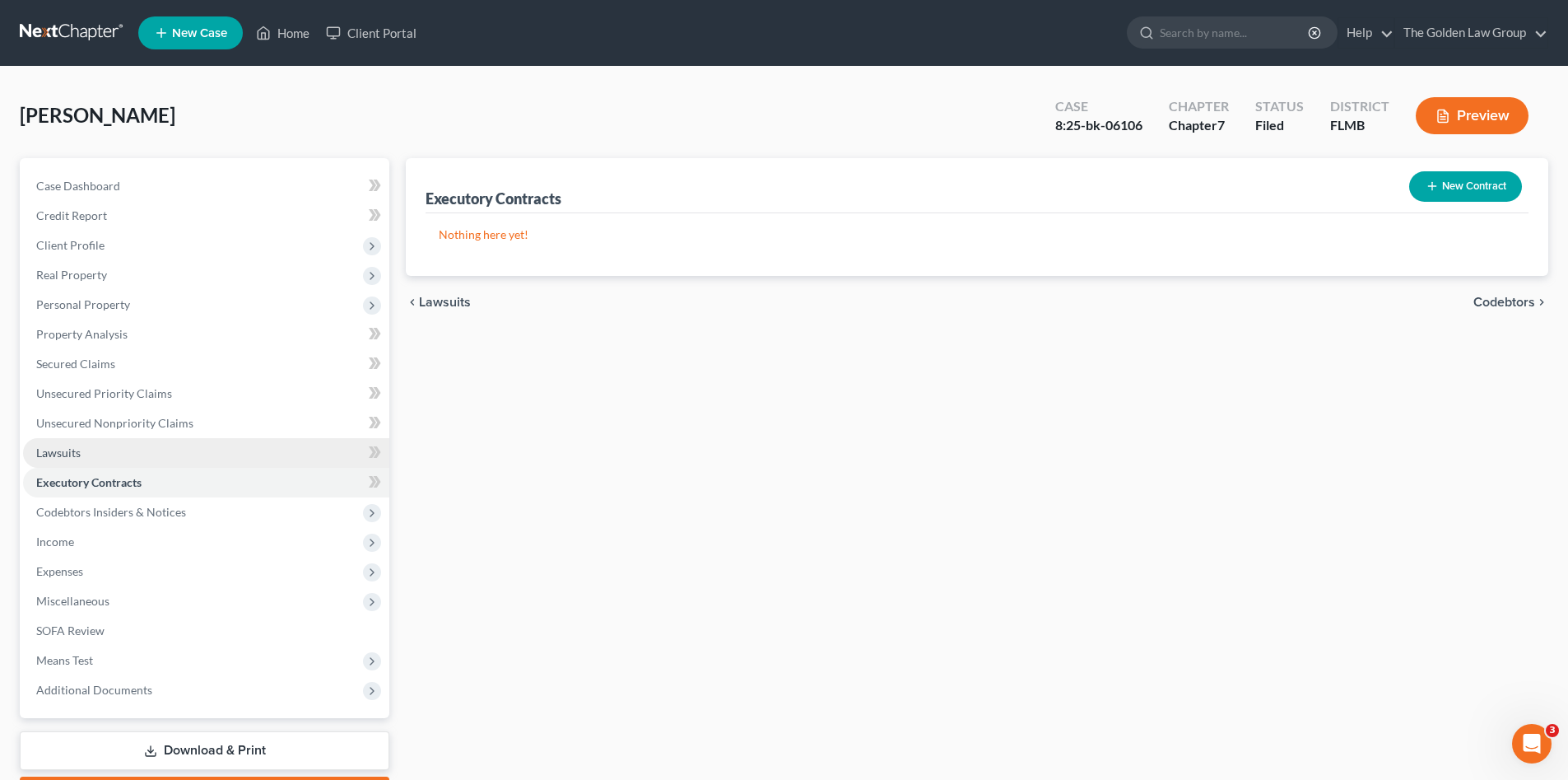
click at [89, 452] on link "Lawsuits" at bounding box center [207, 453] width 367 height 30
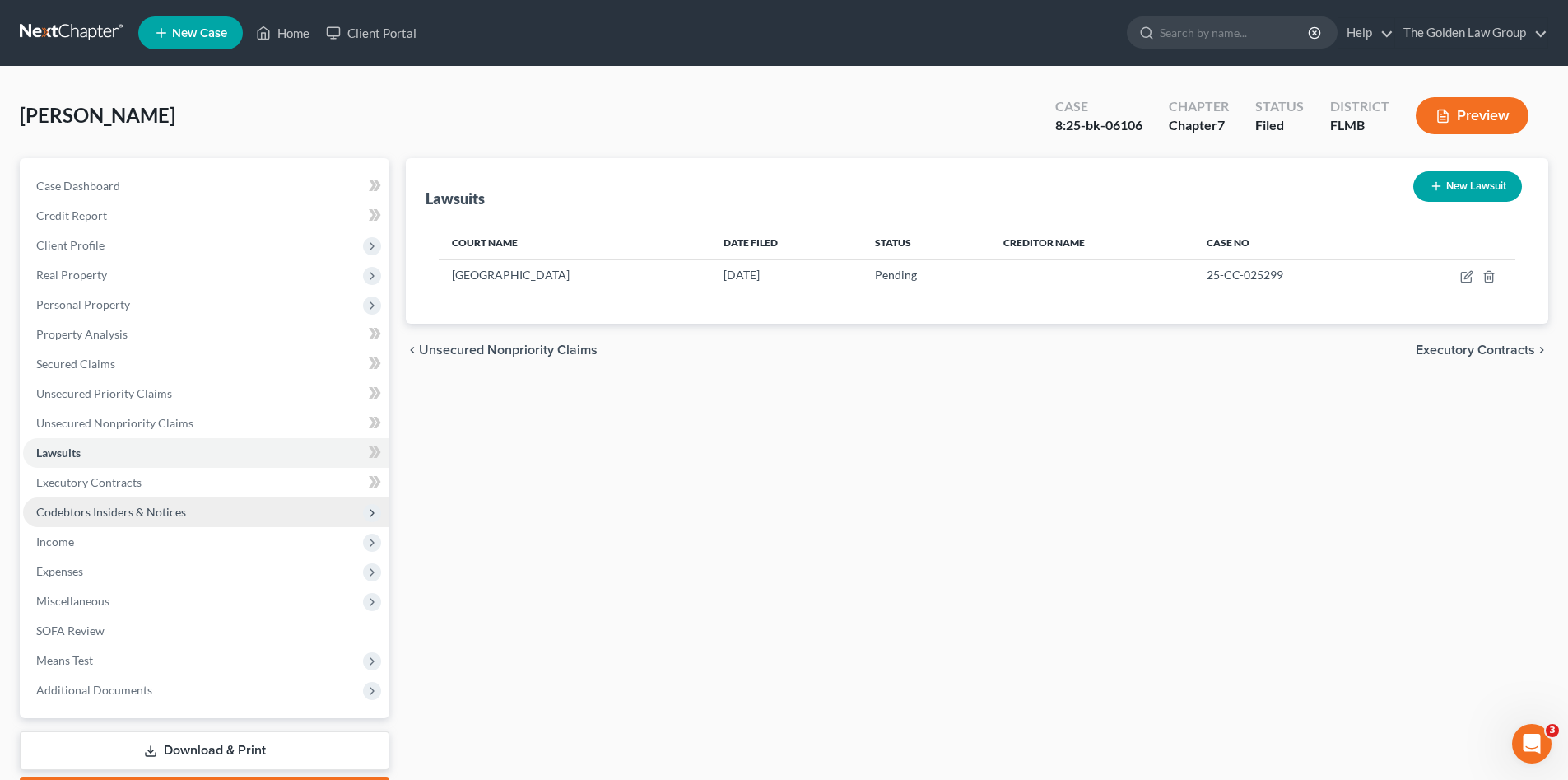
click at [192, 517] on span "Codebtors Insiders & Notices" at bounding box center [207, 512] width 367 height 30
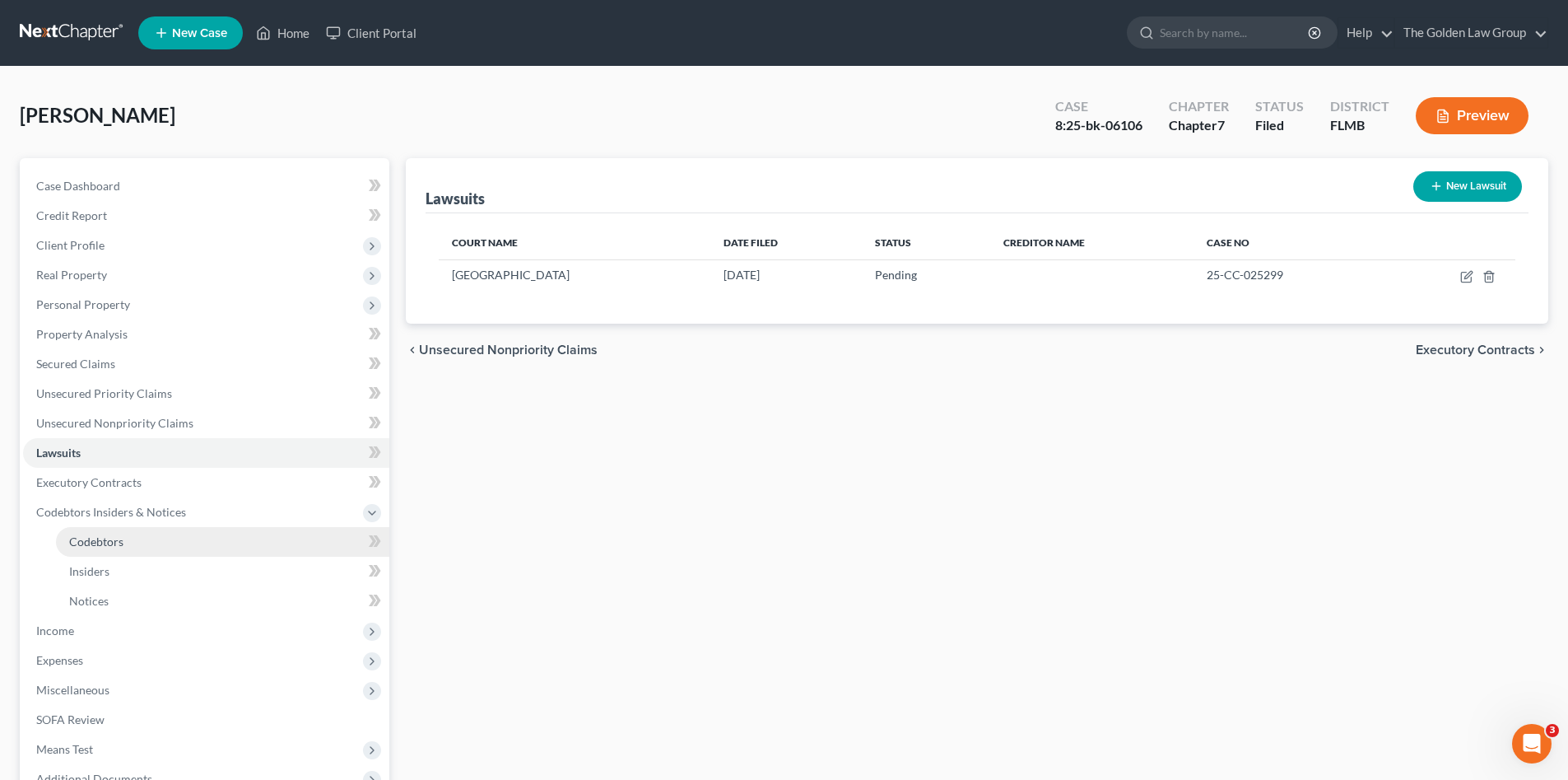
click at [154, 538] on link "Codebtors" at bounding box center [222, 542] width 333 height 30
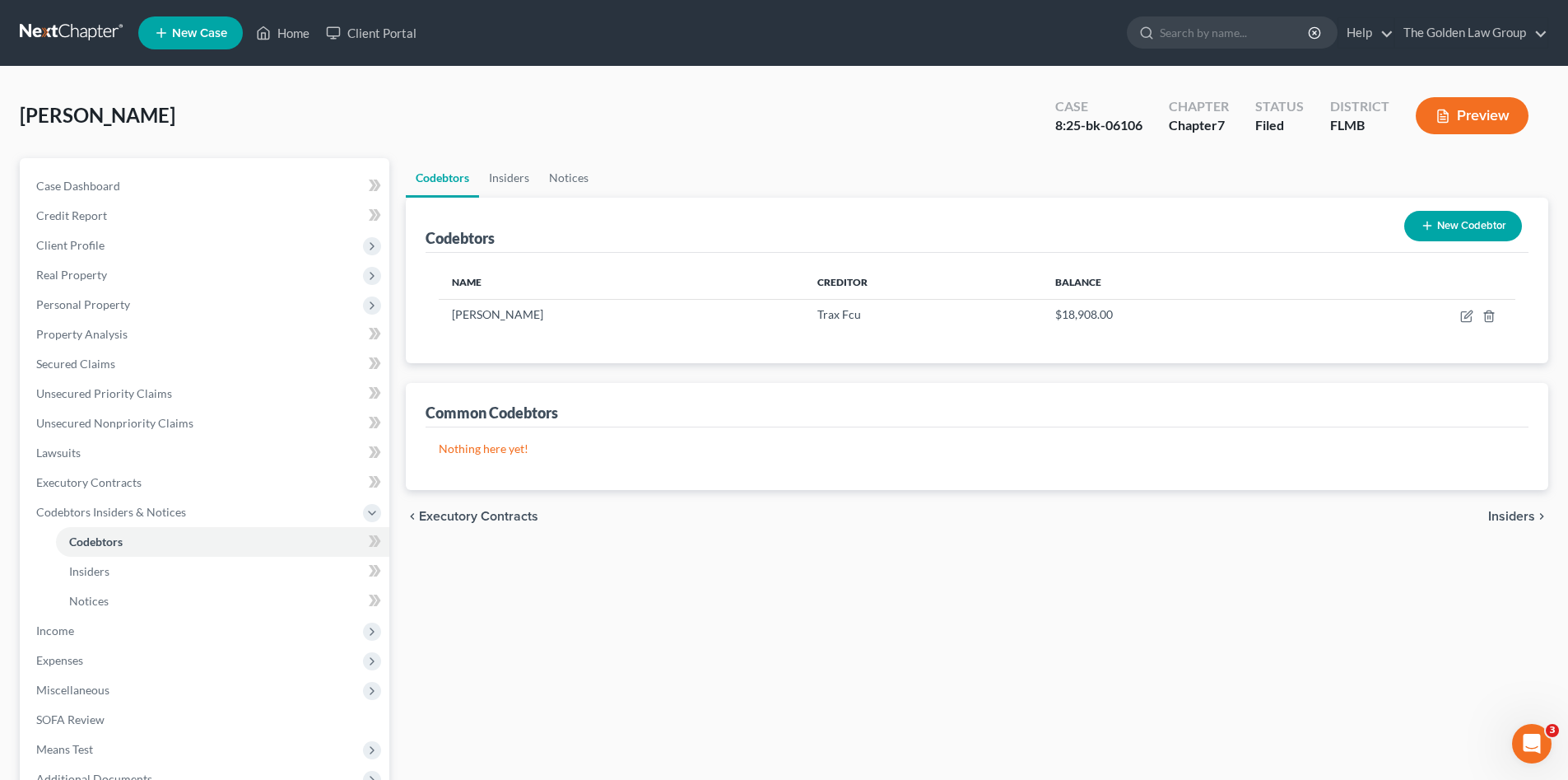
click at [558, 132] on div "[PERSON_NAME] Upgraded Case 8:25-bk-06106 Chapter Chapter 7 Status Filed Distri…" at bounding box center [784, 122] width 1529 height 72
click at [95, 516] on span "Codebtors Insiders & Notices" at bounding box center [111, 512] width 150 height 14
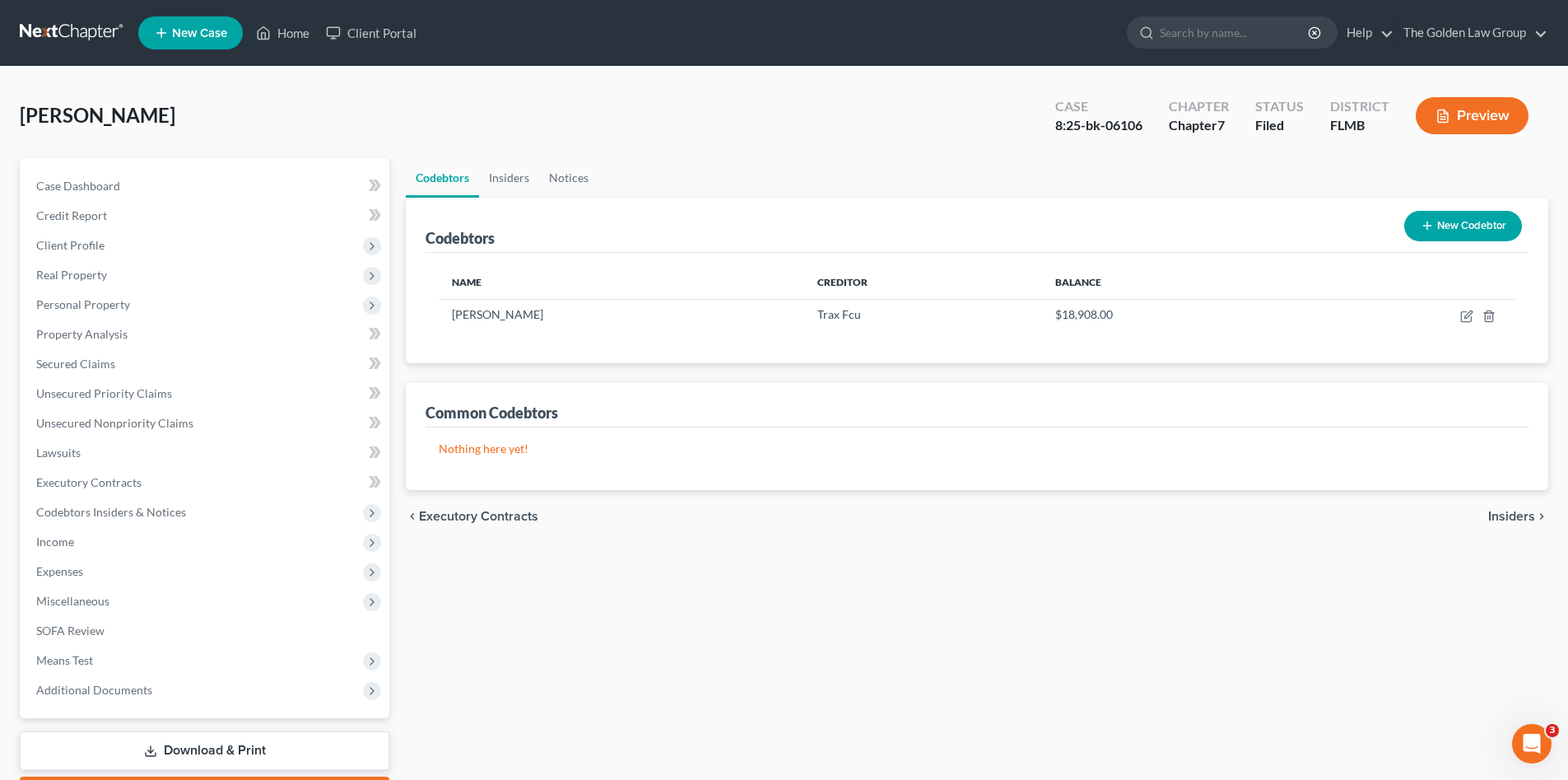
click at [1087, 595] on div "Codebtors Insiders Notices Codebtors New Codebtor Name Creditor Balance [PERSON…" at bounding box center [976, 485] width 1159 height 654
click at [724, 590] on div "Codebtors Insiders Notices Codebtors New Codebtor Name Creditor Balance [PERSON…" at bounding box center [976, 485] width 1159 height 654
click at [643, 110] on div "[PERSON_NAME] Upgraded Case 8:25-bk-06106 Chapter Chapter 7 Status Filed Distri…" at bounding box center [784, 122] width 1529 height 72
click at [47, 34] on link at bounding box center [72, 33] width 105 height 30
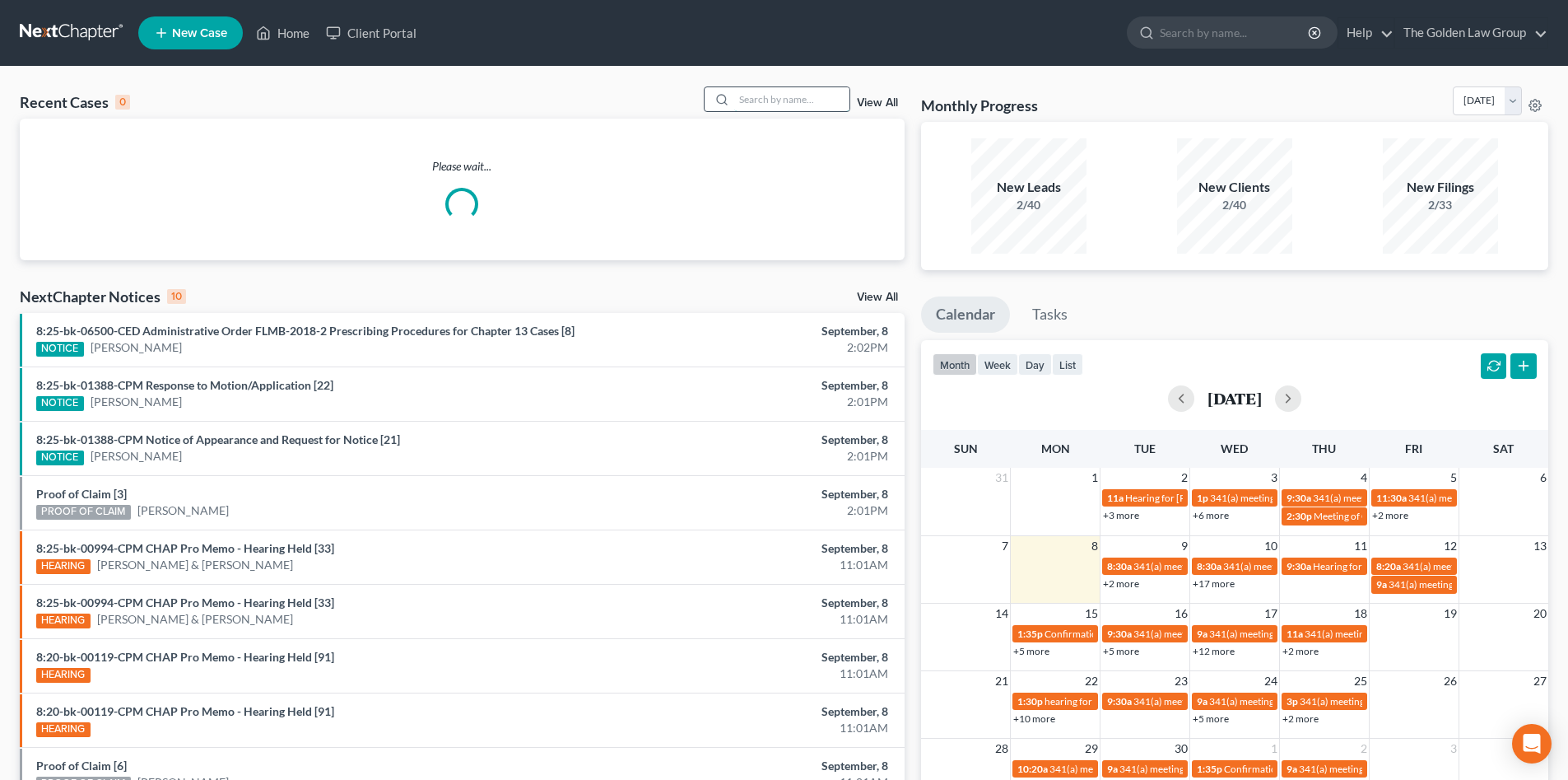
click at [764, 103] on input "search" at bounding box center [791, 99] width 115 height 24
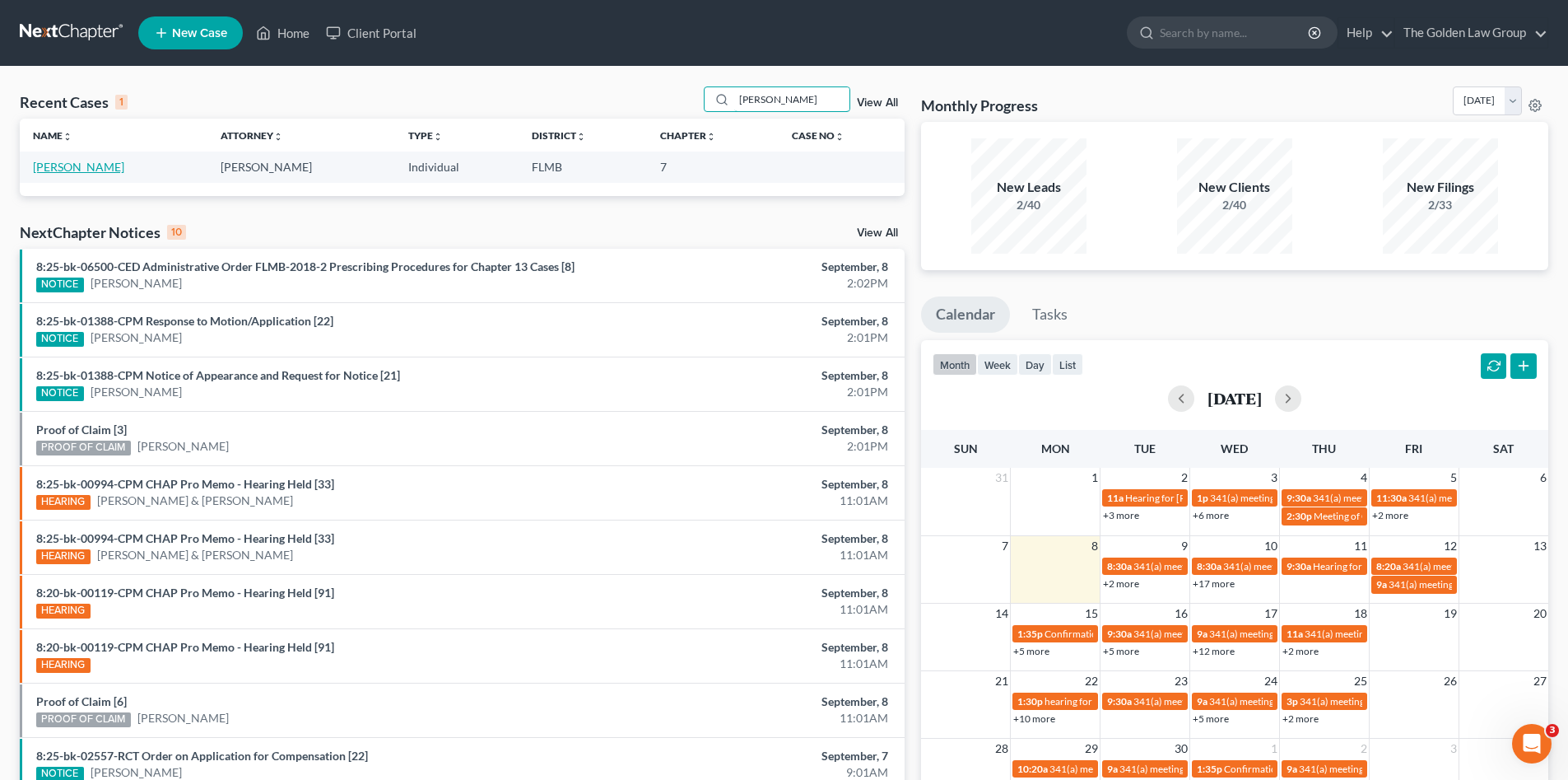
type input "[PERSON_NAME]"
click at [89, 167] on link "[PERSON_NAME]" at bounding box center [79, 167] width 92 height 14
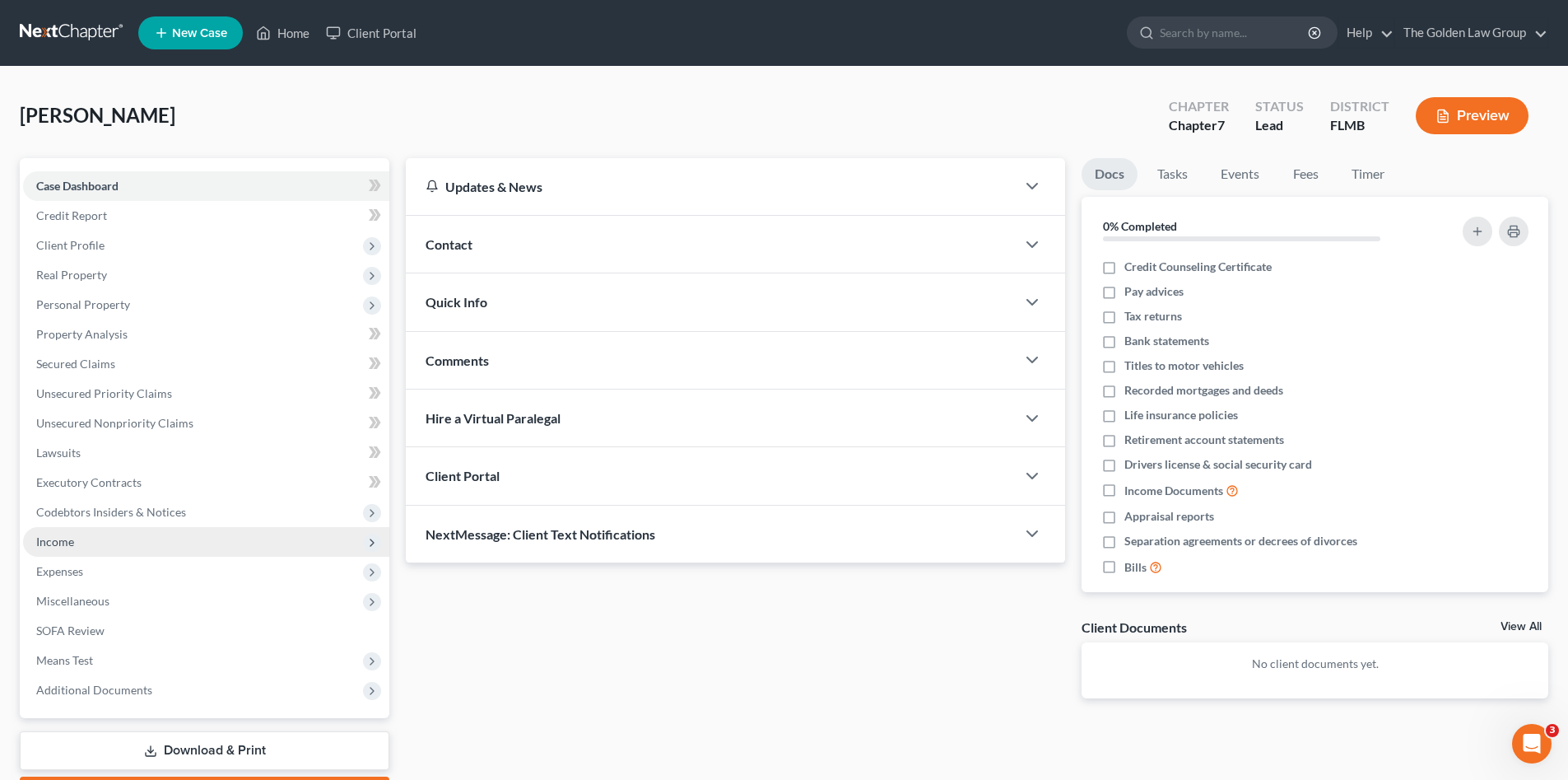
click at [78, 545] on span "Income" at bounding box center [207, 542] width 367 height 30
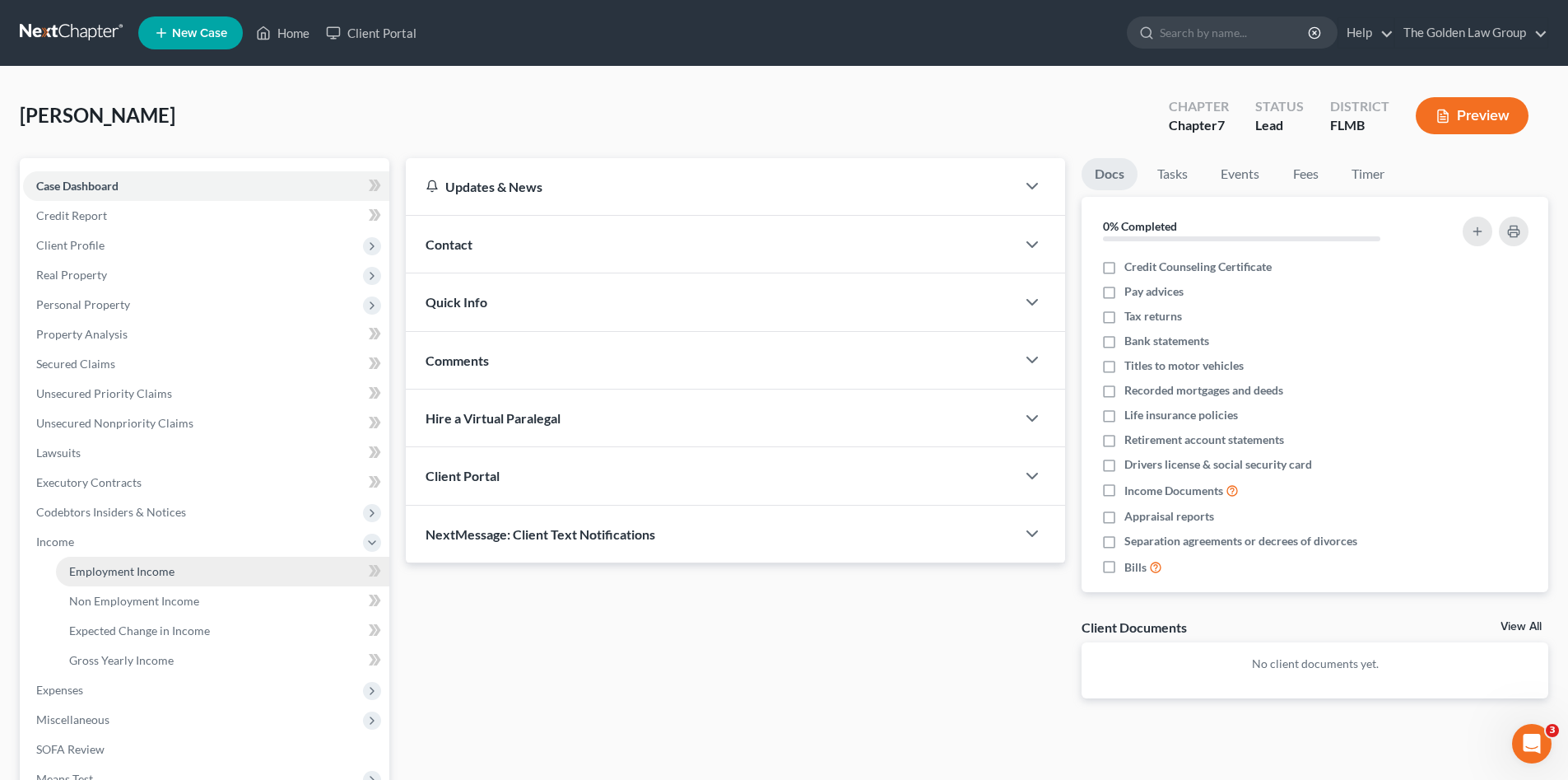
click at [199, 562] on link "Employment Income" at bounding box center [222, 572] width 333 height 30
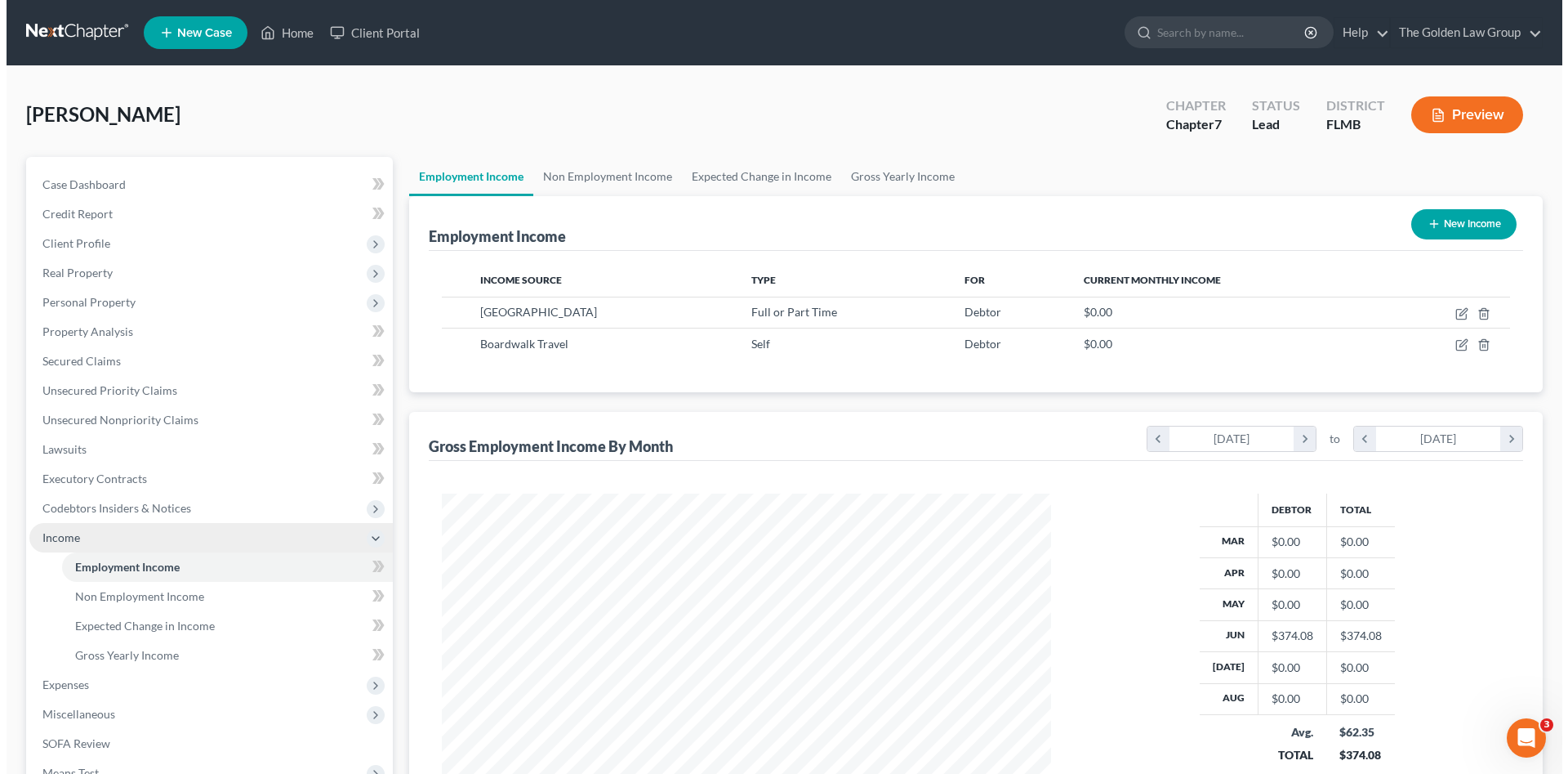
scroll to position [164, 0]
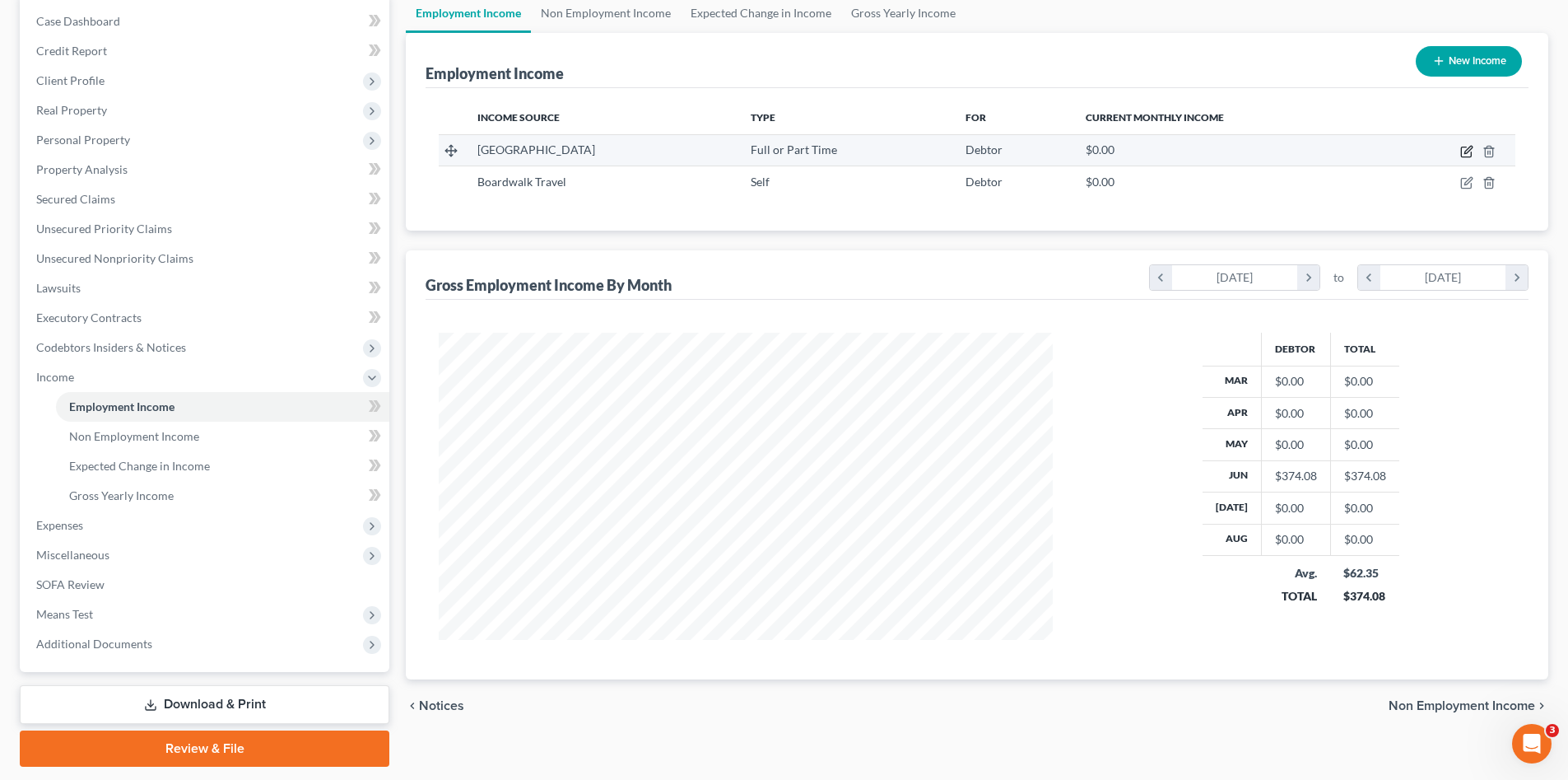
click at [1468, 152] on icon "button" at bounding box center [1467, 152] width 13 height 13
select select "0"
select select "9"
select select "2"
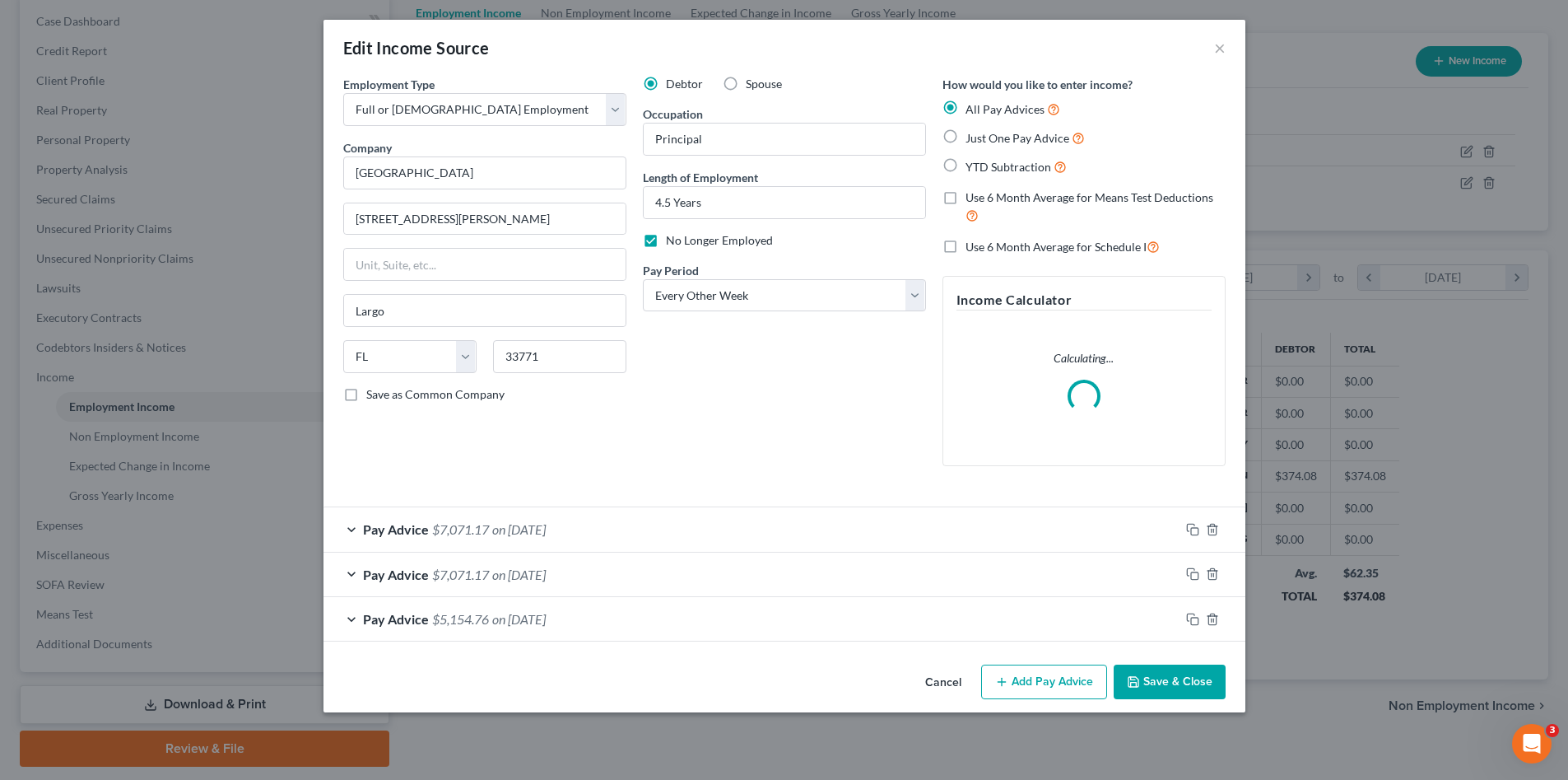
scroll to position [310, 653]
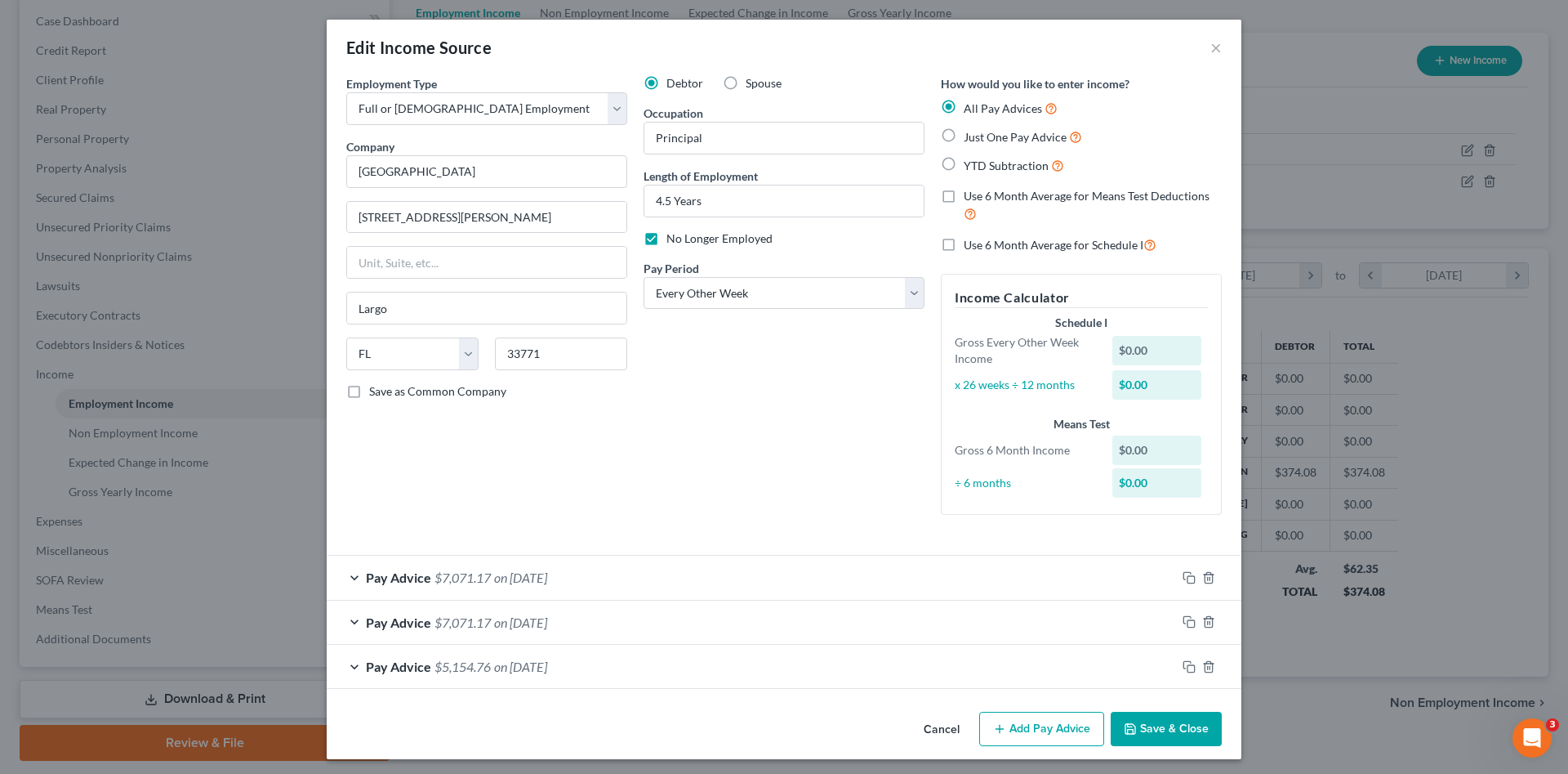
click at [1192, 729] on button "Save & Close" at bounding box center [1166, 729] width 111 height 34
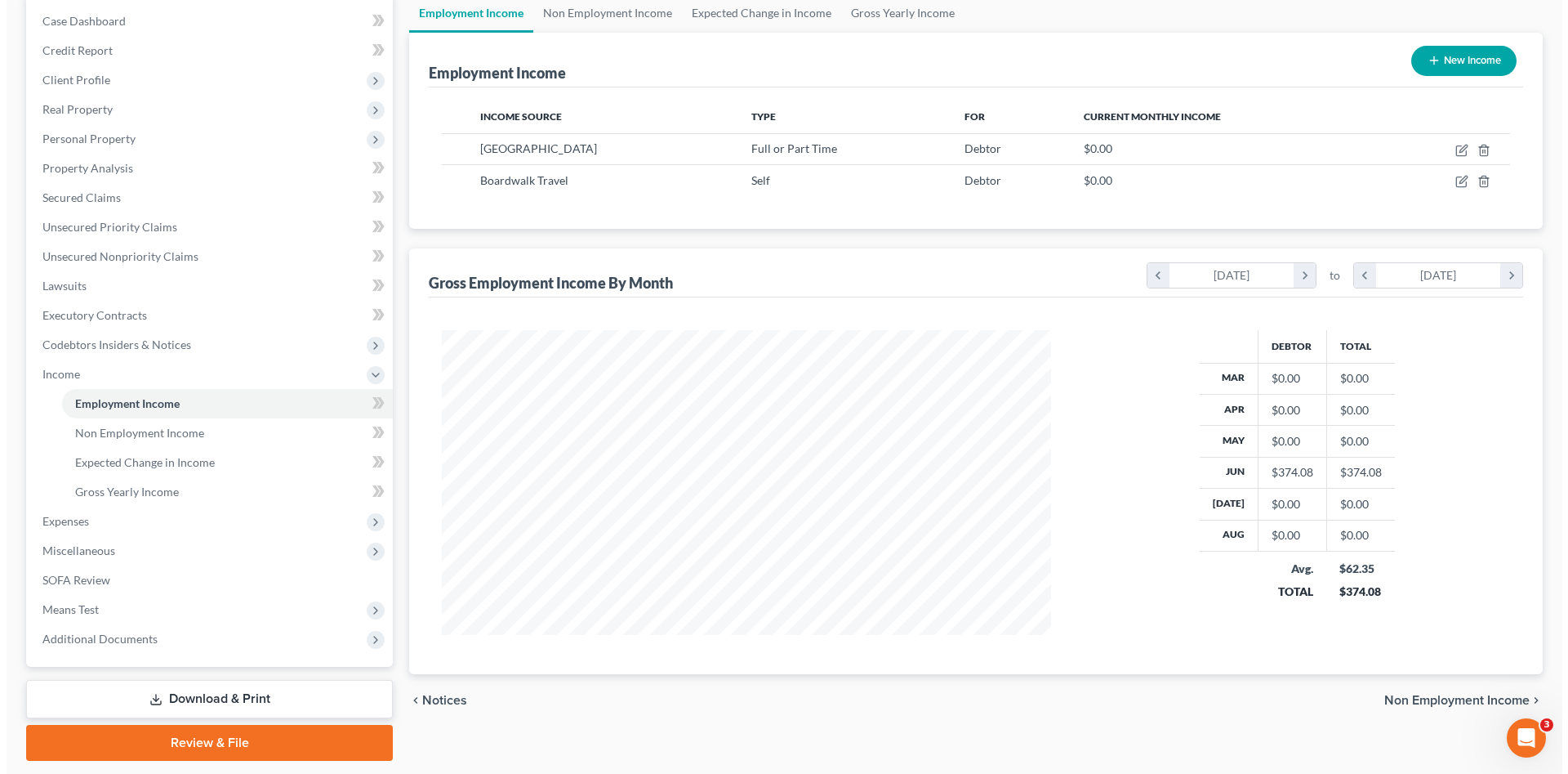
scroll to position [816732, 816044]
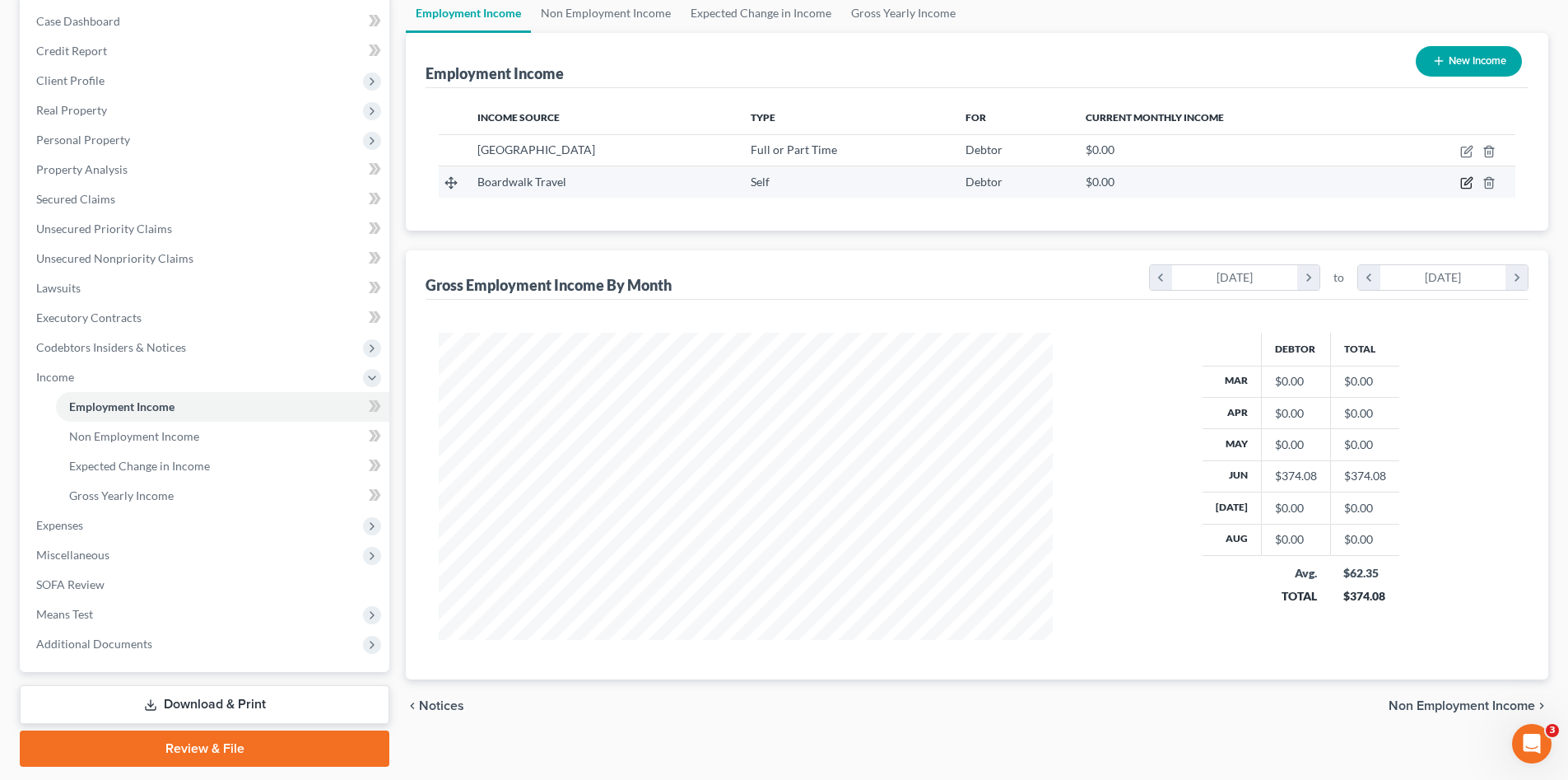
click at [1470, 182] on icon "button" at bounding box center [1468, 181] width 7 height 8
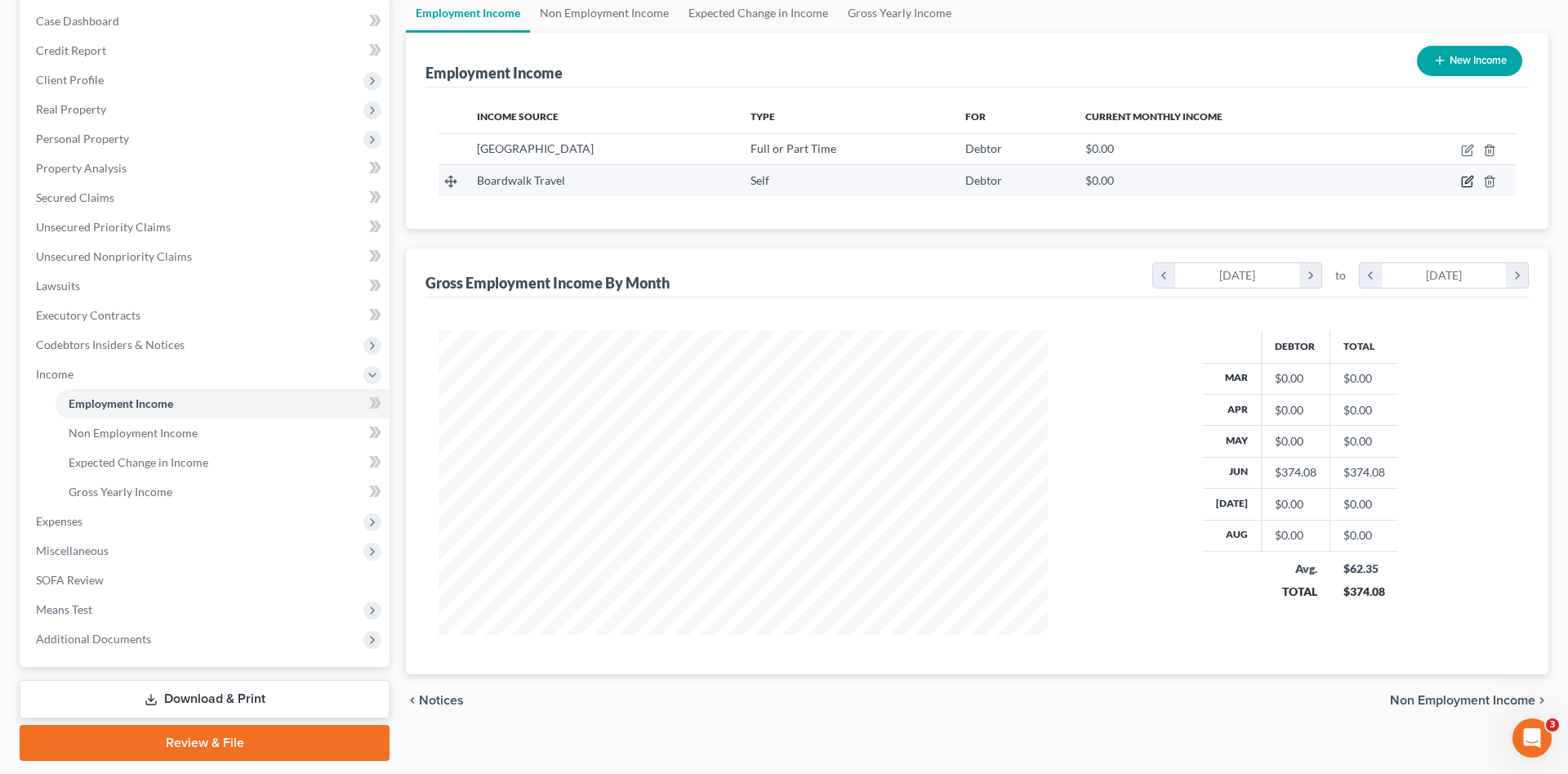
select select "1"
select select "46"
select select "0"
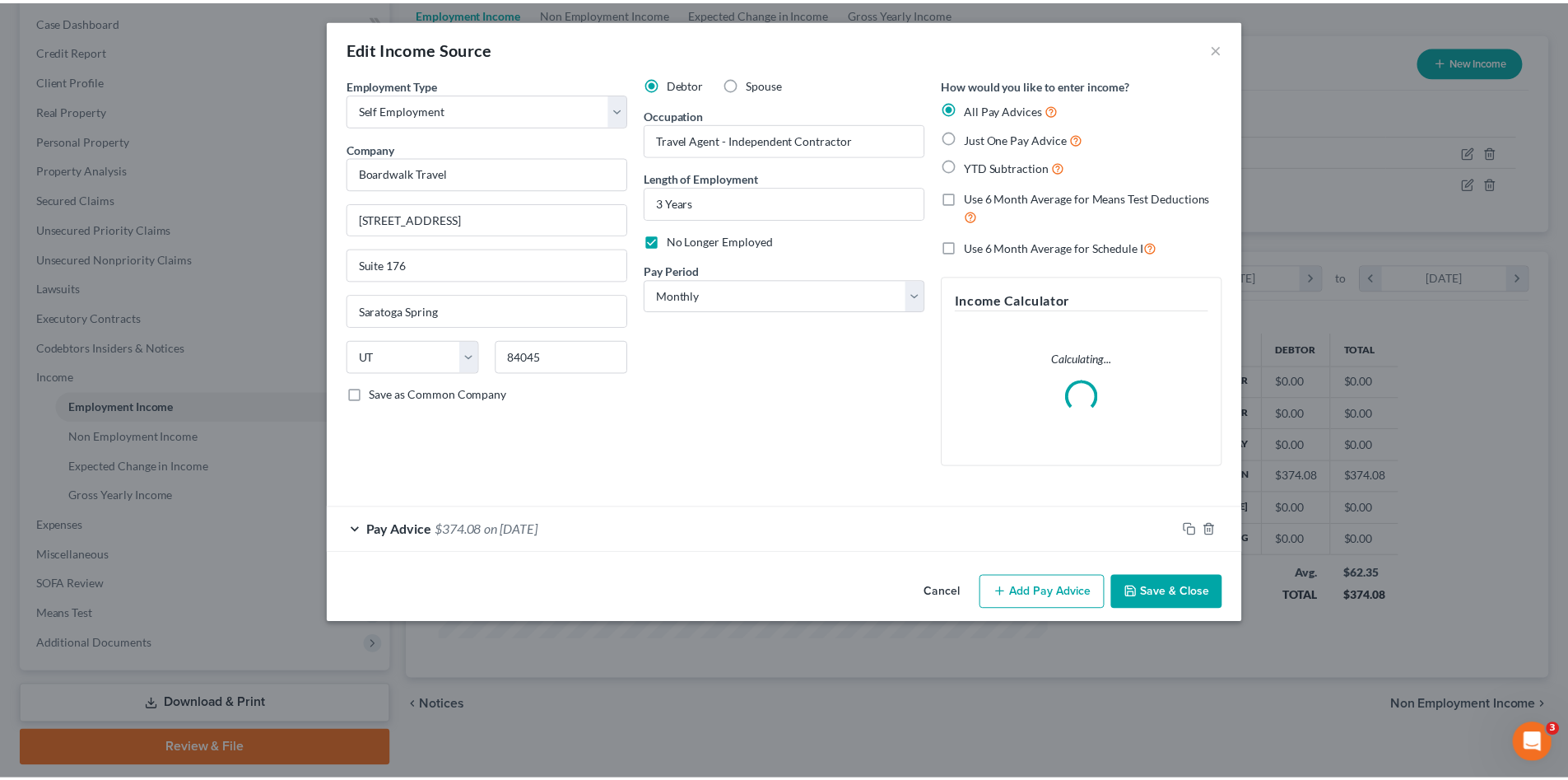
scroll to position [310, 653]
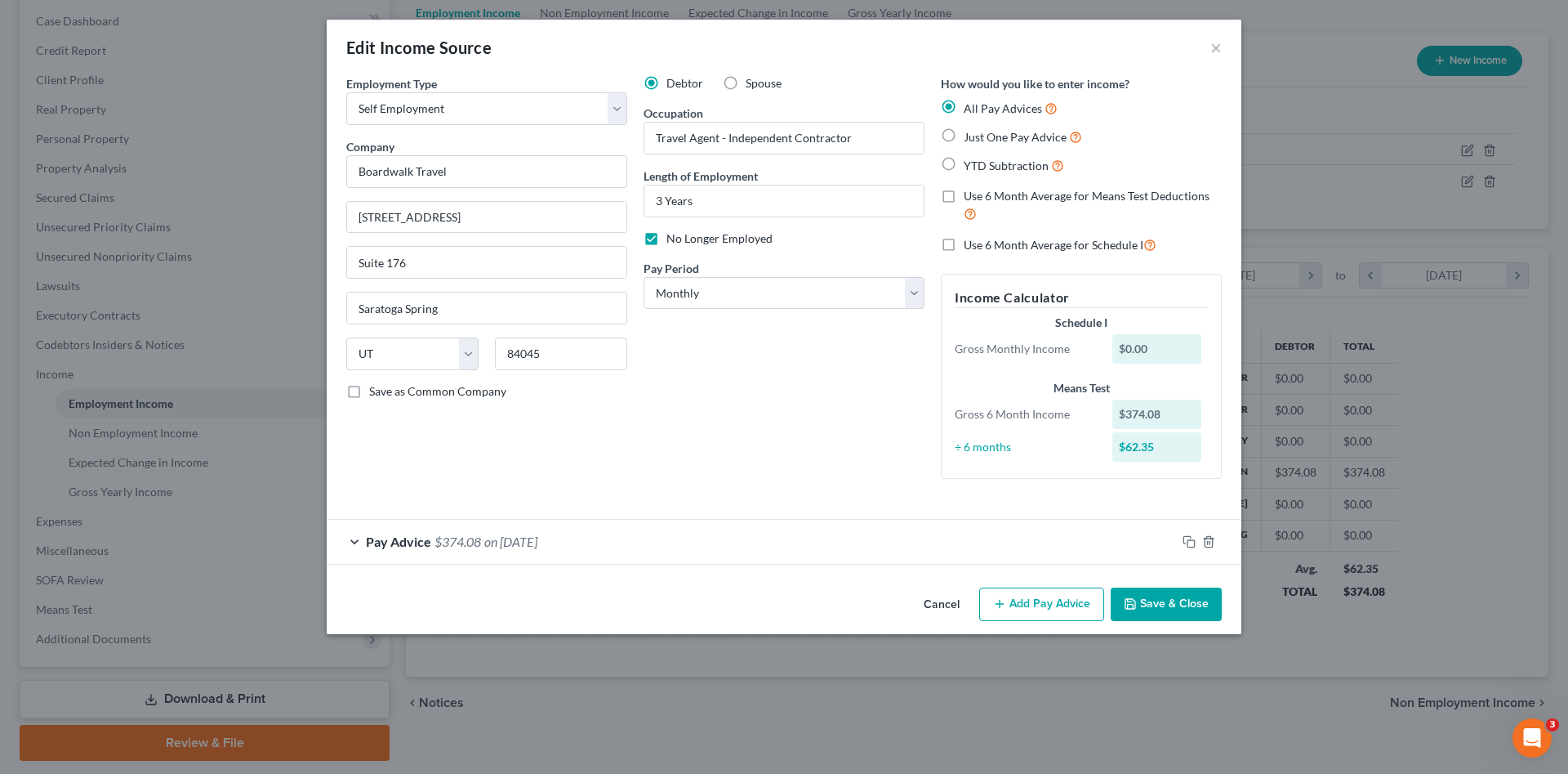
click at [1165, 608] on button "Save & Close" at bounding box center [1166, 604] width 111 height 34
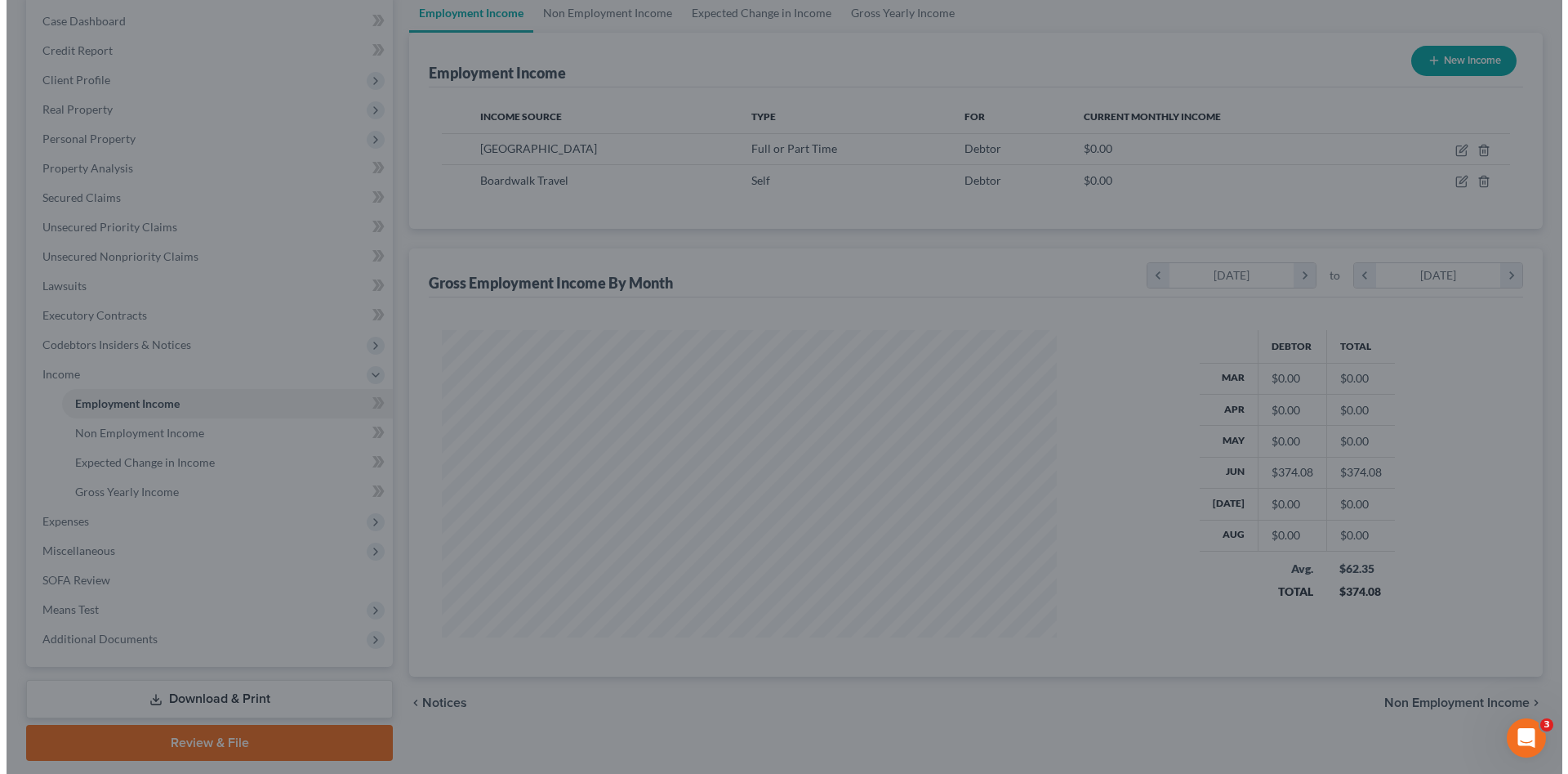
scroll to position [816732, 816044]
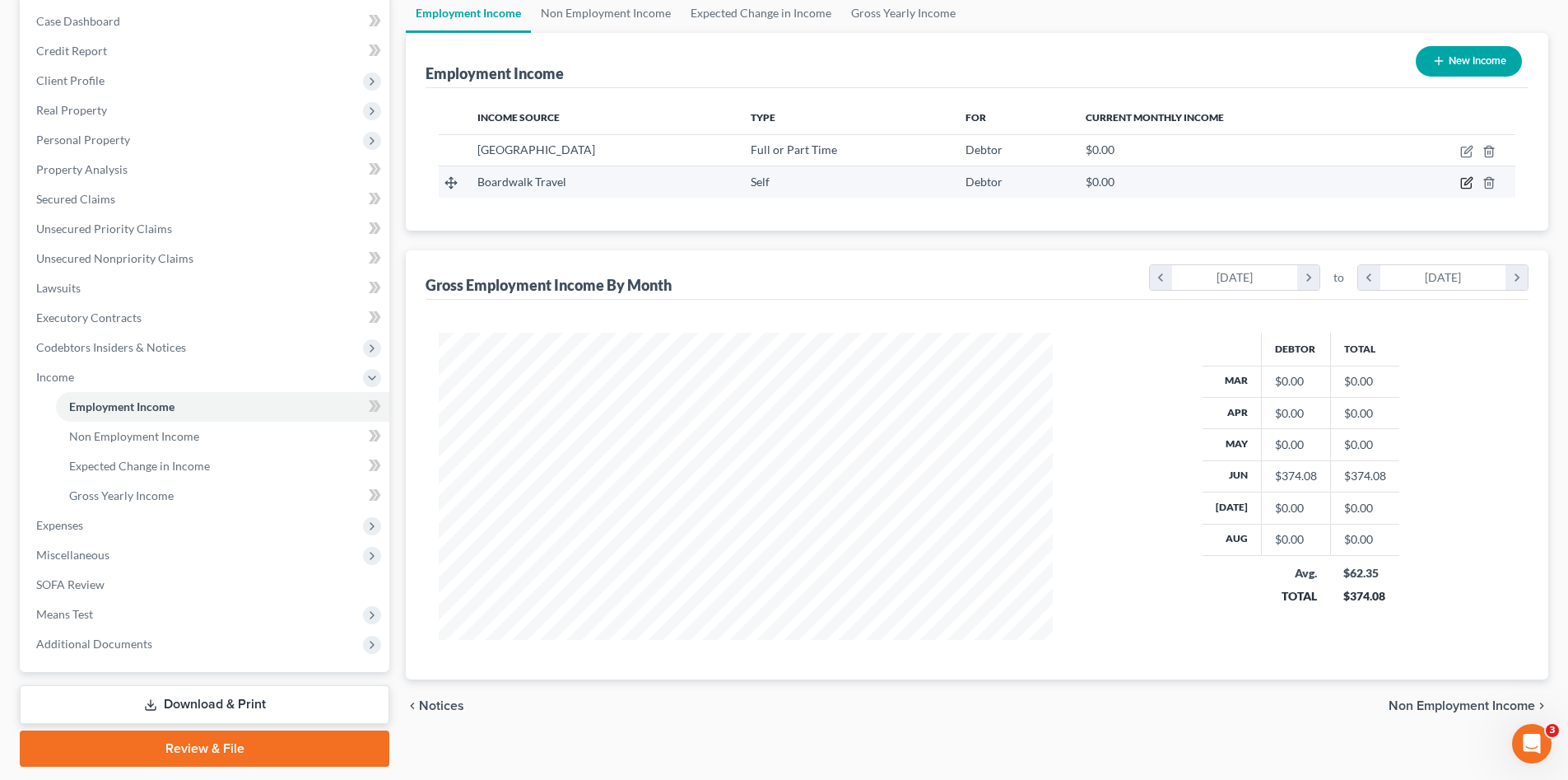
click at [1463, 184] on icon "button" at bounding box center [1467, 182] width 13 height 13
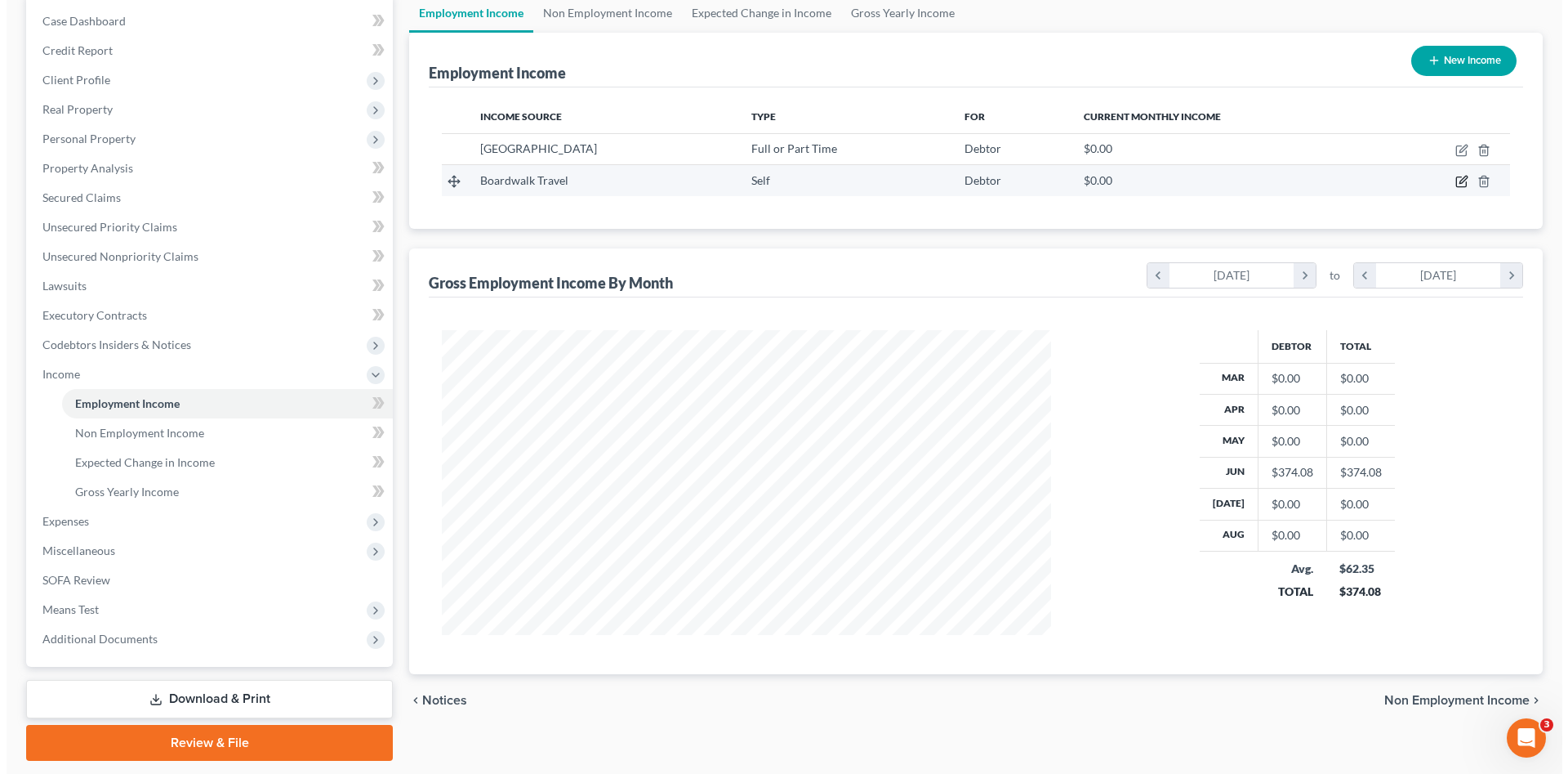
select select "1"
select select "46"
select select "0"
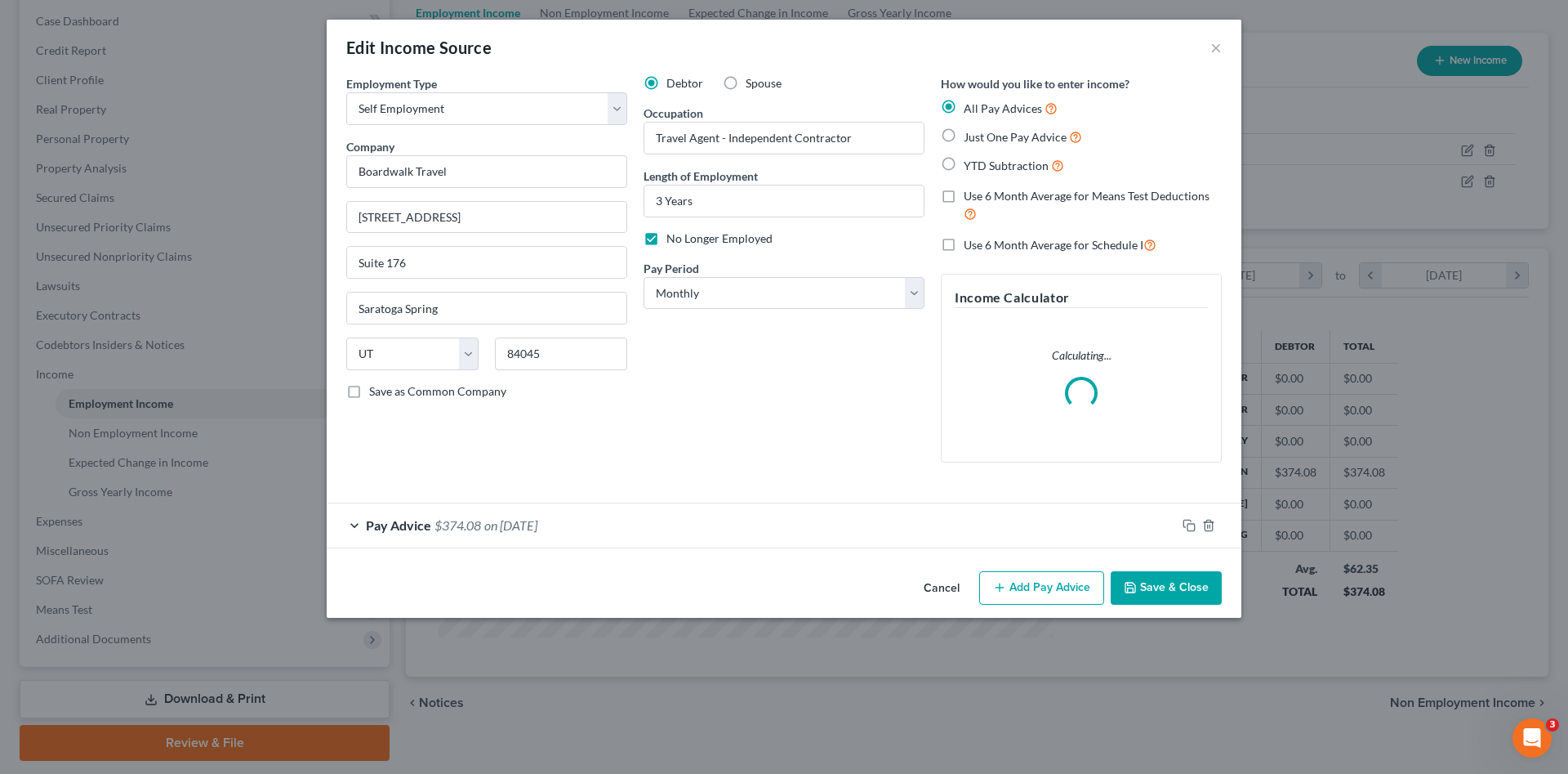
click at [713, 421] on div "Debtor Spouse Occupation Travel Agent - [DEMOGRAPHIC_DATA] Length of Employment…" at bounding box center [784, 275] width 298 height 400
click at [1152, 580] on button "Save & Close" at bounding box center [1166, 588] width 111 height 34
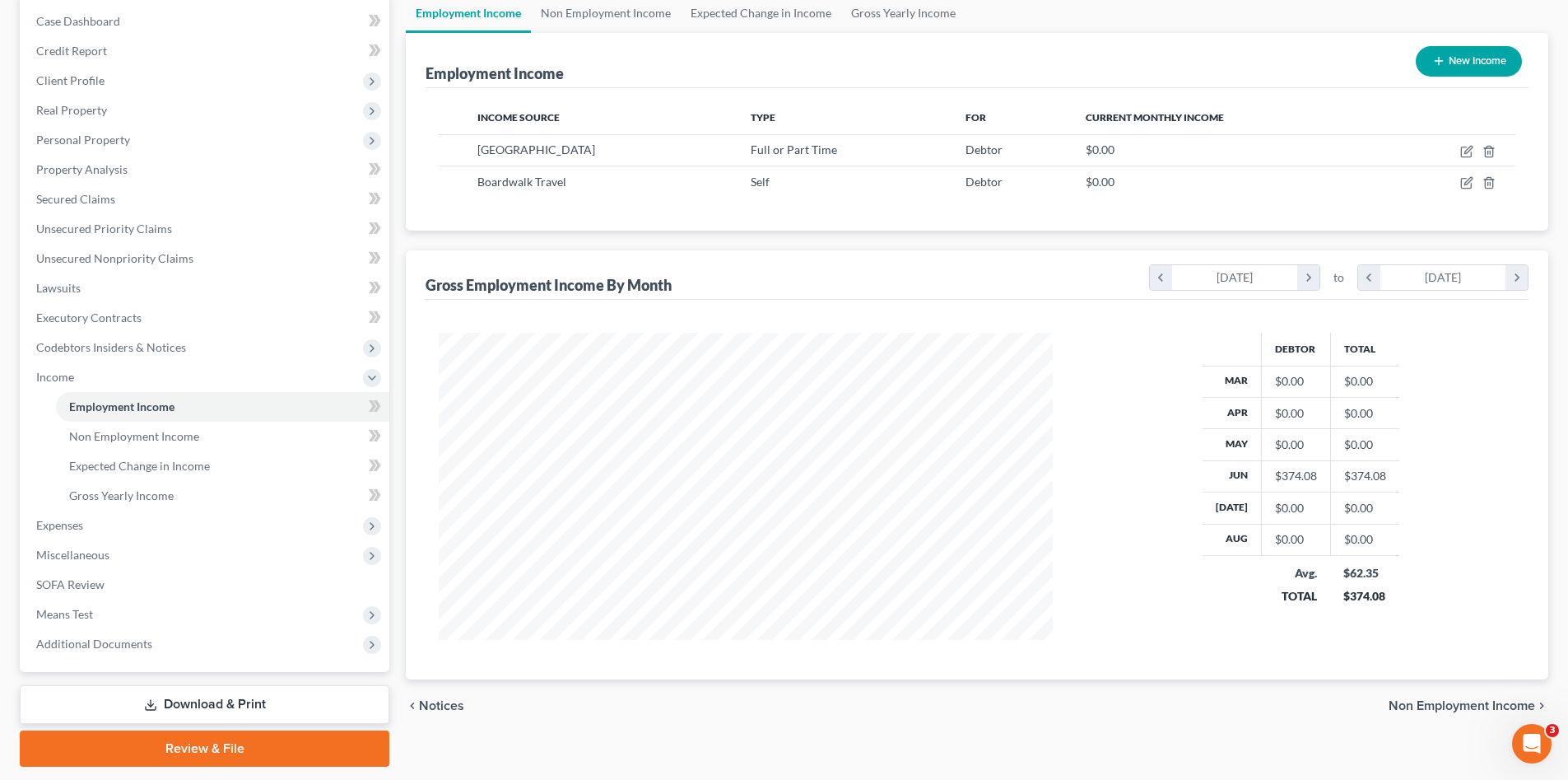
scroll to position [0, 0]
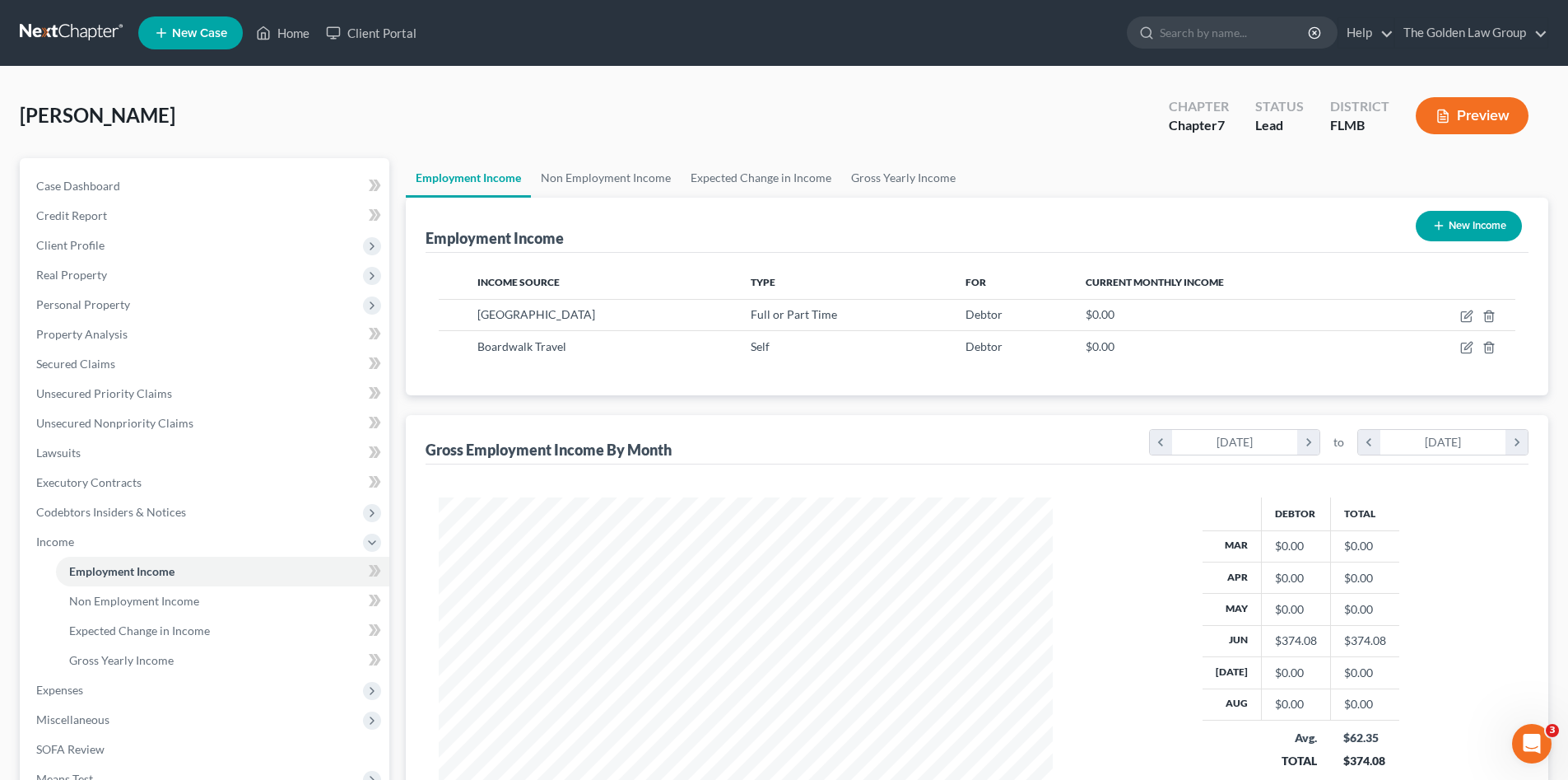
click at [84, 38] on link at bounding box center [72, 33] width 105 height 30
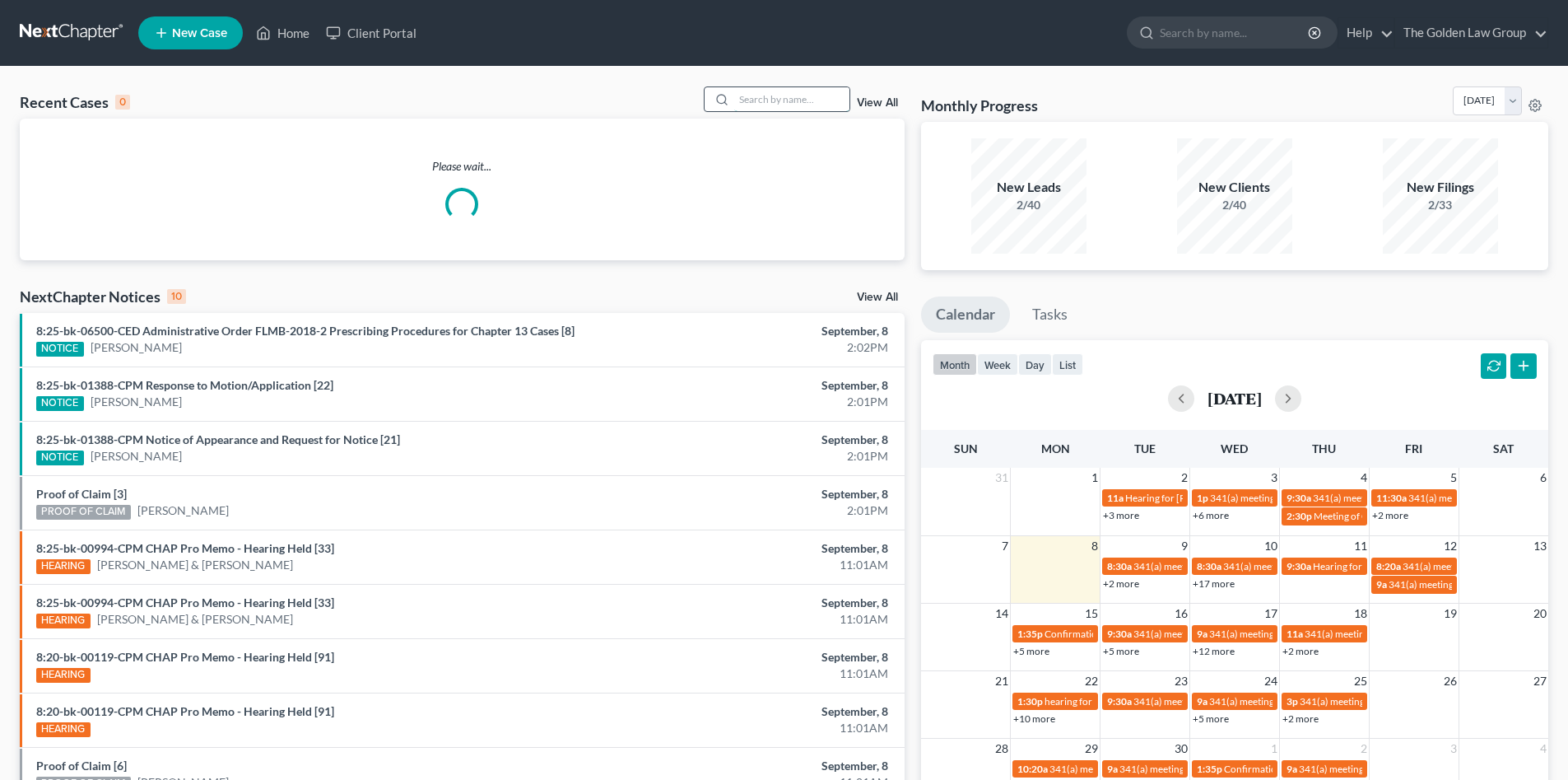
click at [776, 97] on input "search" at bounding box center [791, 99] width 115 height 24
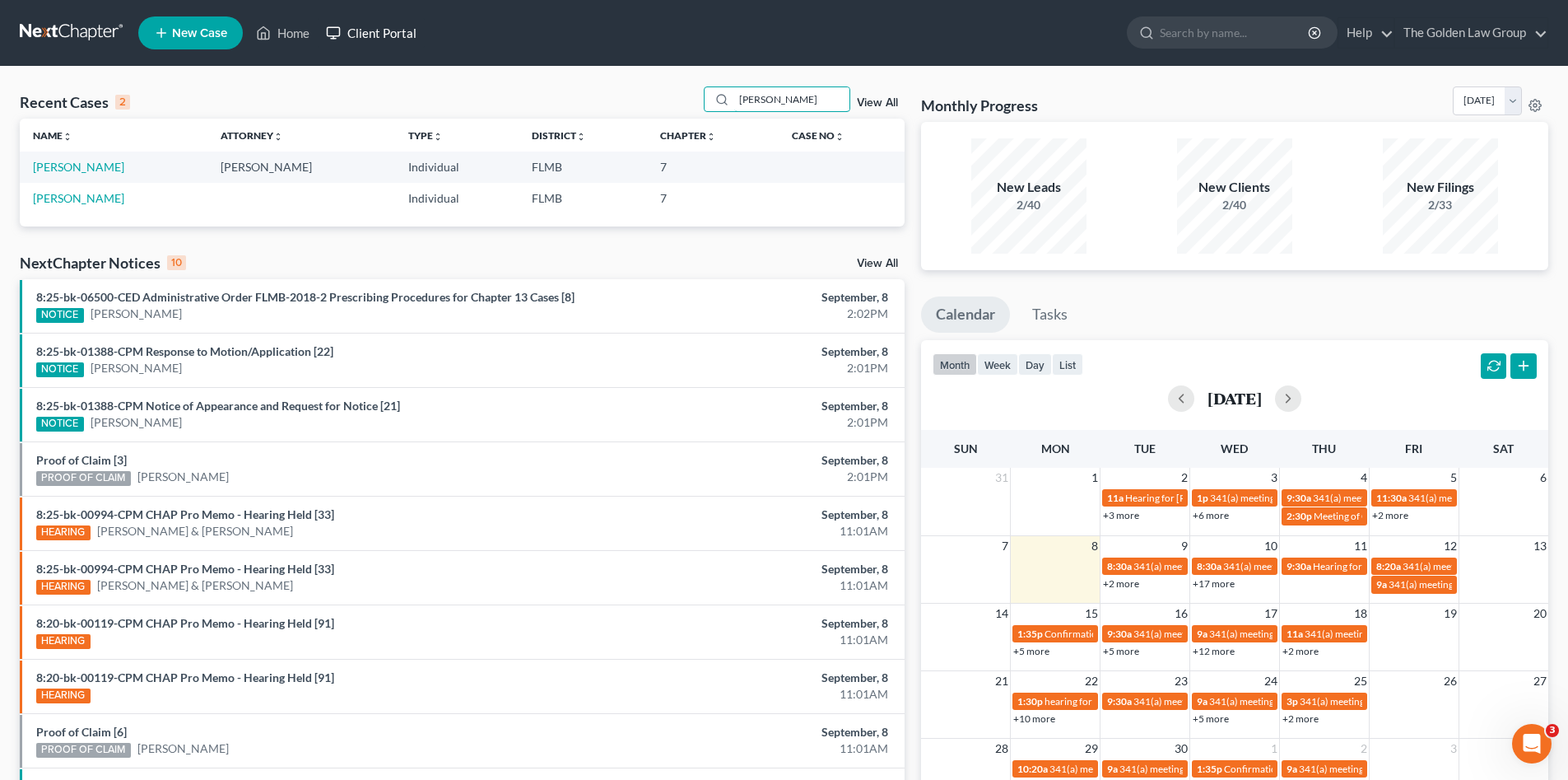
type input "[PERSON_NAME]"
click at [369, 34] on link "Client Portal" at bounding box center [371, 33] width 107 height 30
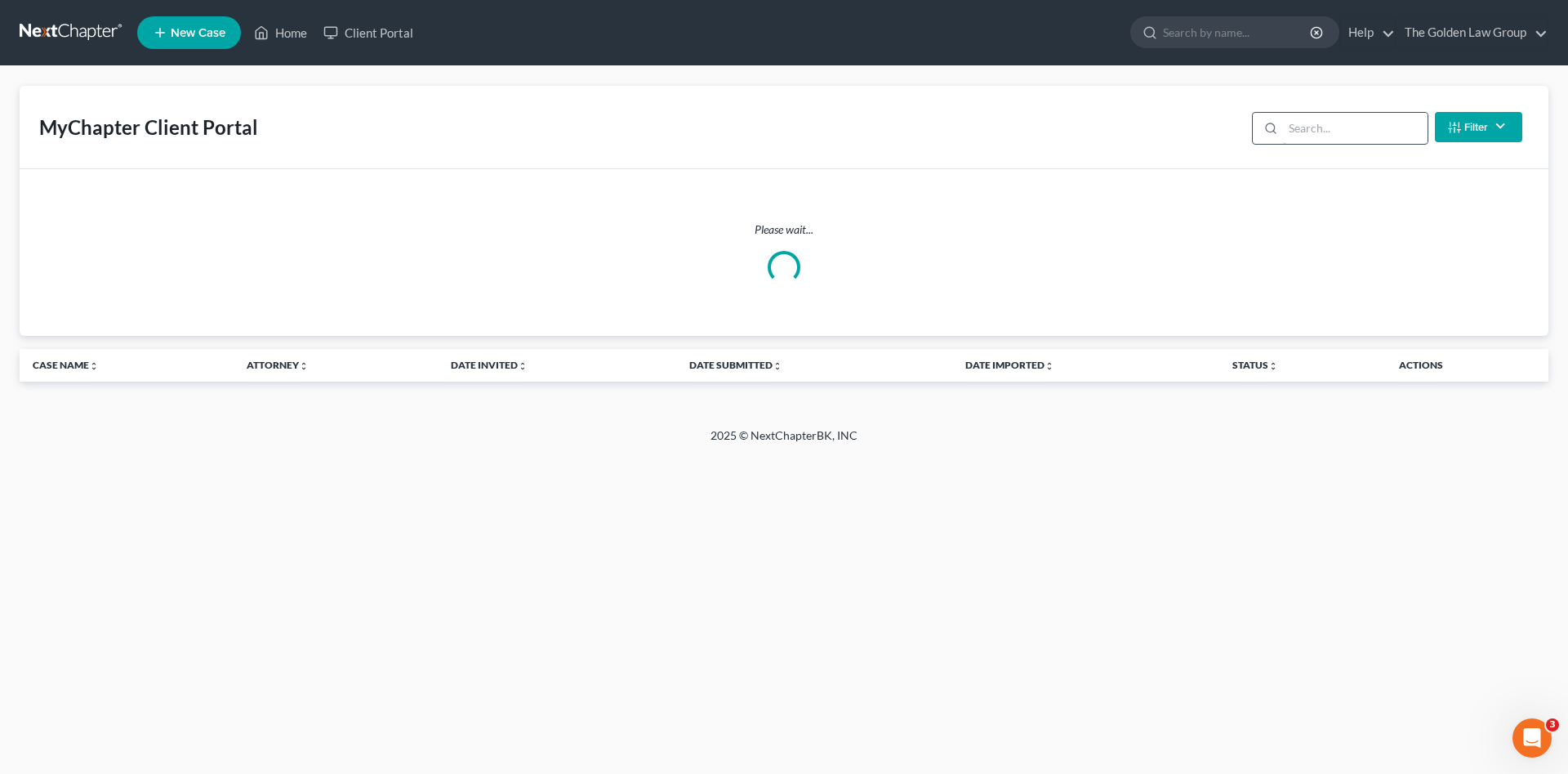
click at [1307, 126] on input "search" at bounding box center [1355, 128] width 145 height 31
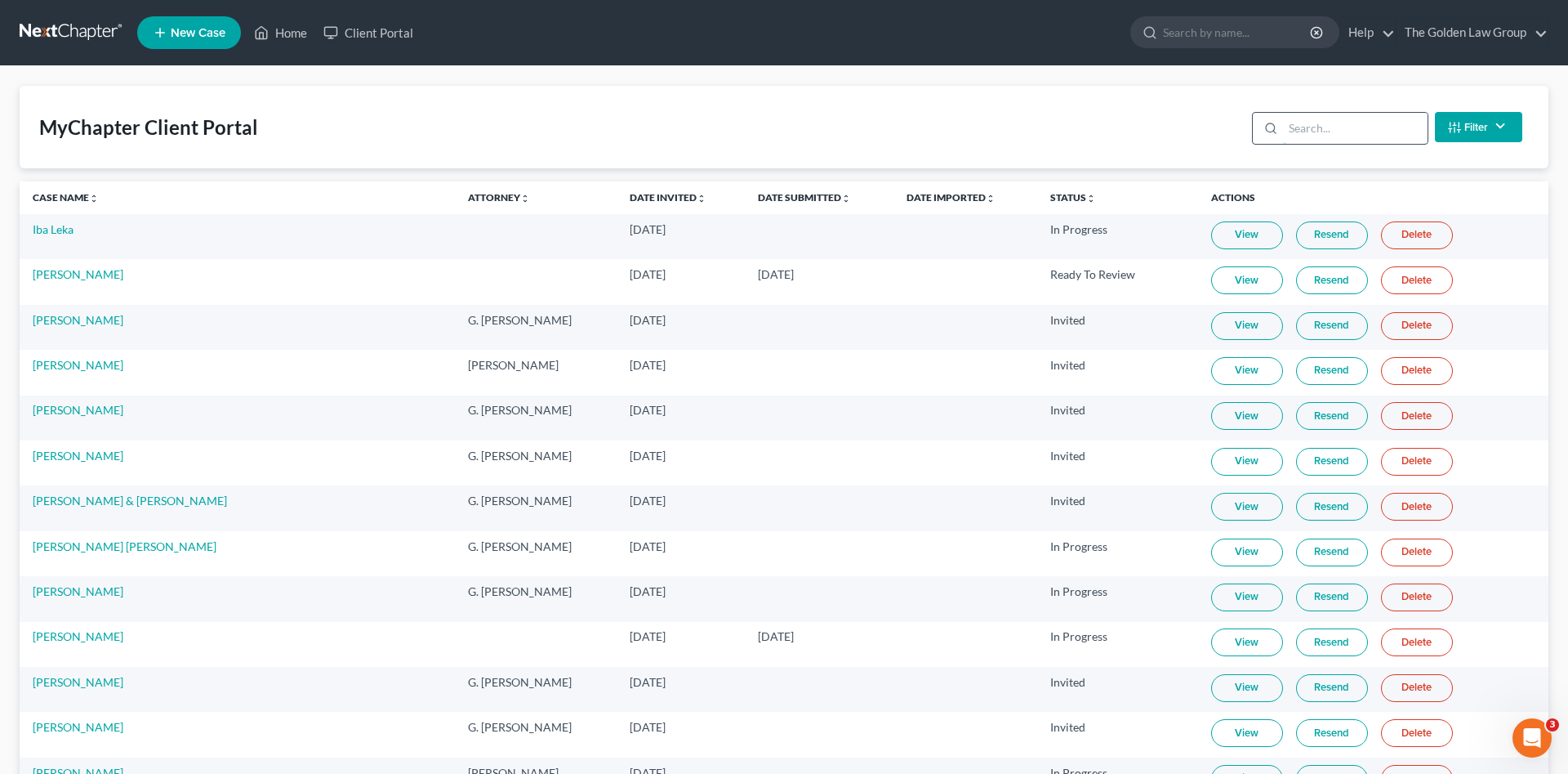
click at [1308, 131] on input "search" at bounding box center [1355, 128] width 145 height 31
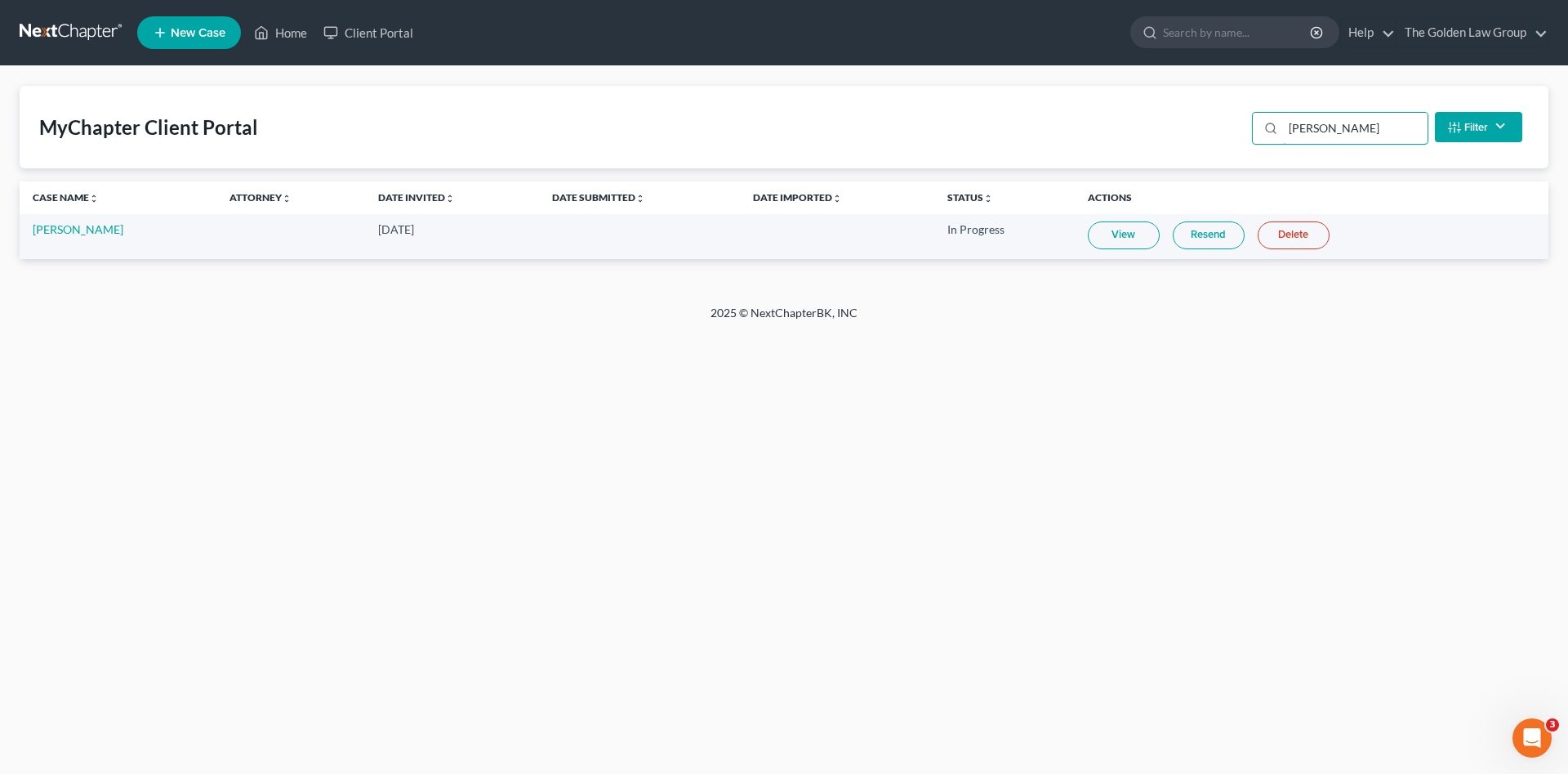
type input "[PERSON_NAME]"
click at [94, 34] on link at bounding box center [72, 33] width 104 height 30
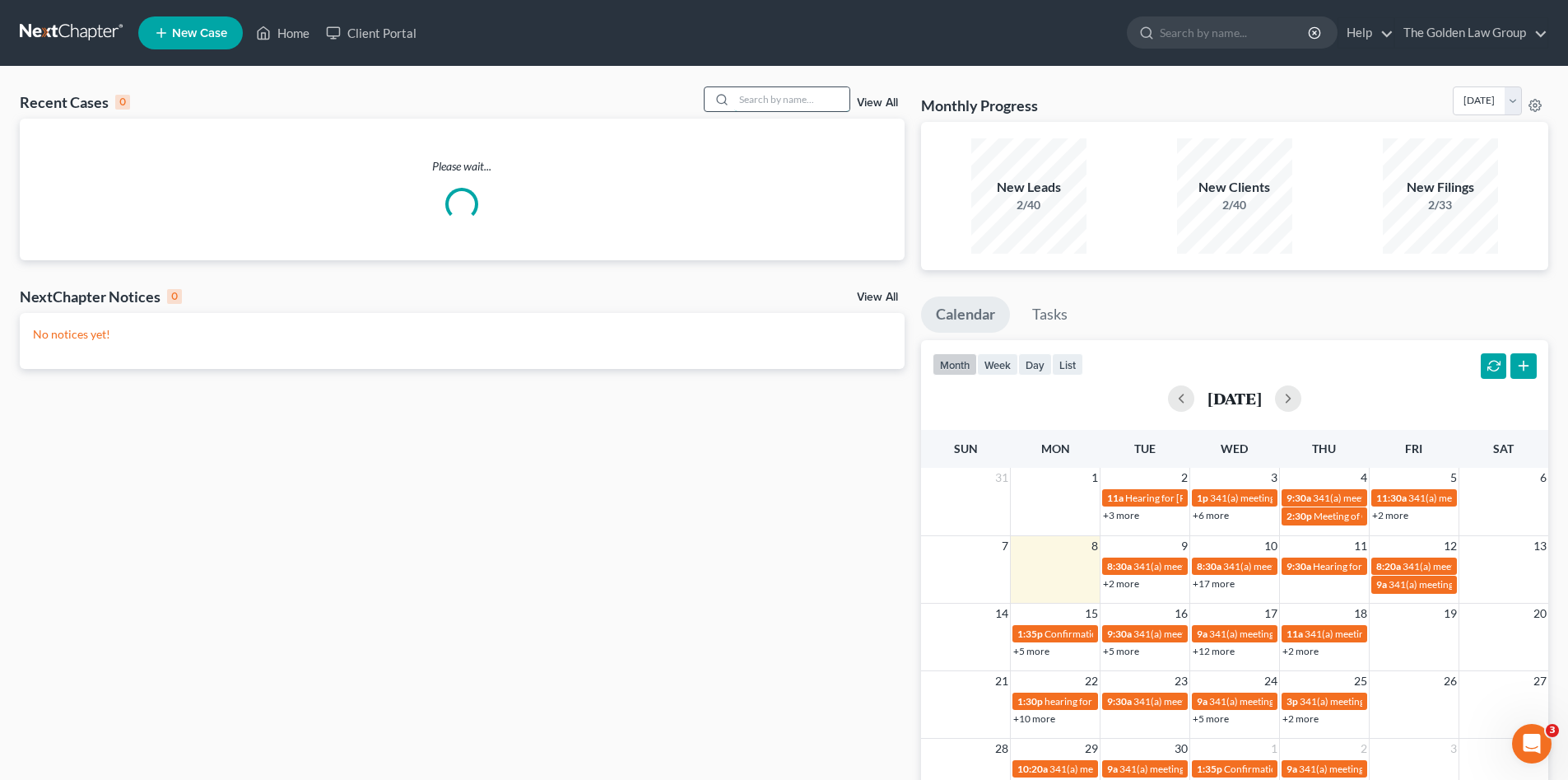
click at [770, 96] on input "search" at bounding box center [791, 99] width 115 height 24
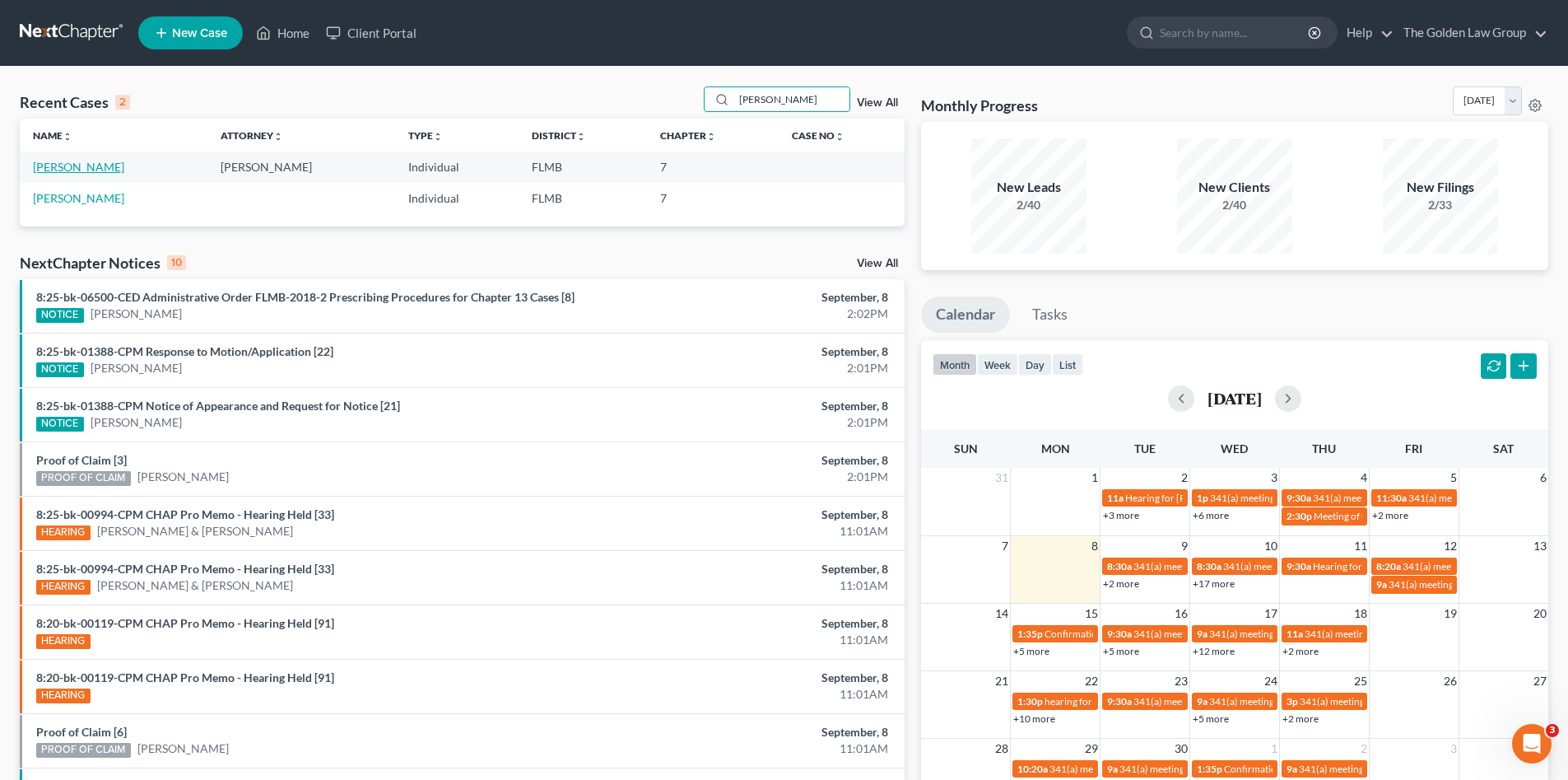
type input "[PERSON_NAME]"
click at [83, 166] on link "[PERSON_NAME]" at bounding box center [79, 167] width 92 height 14
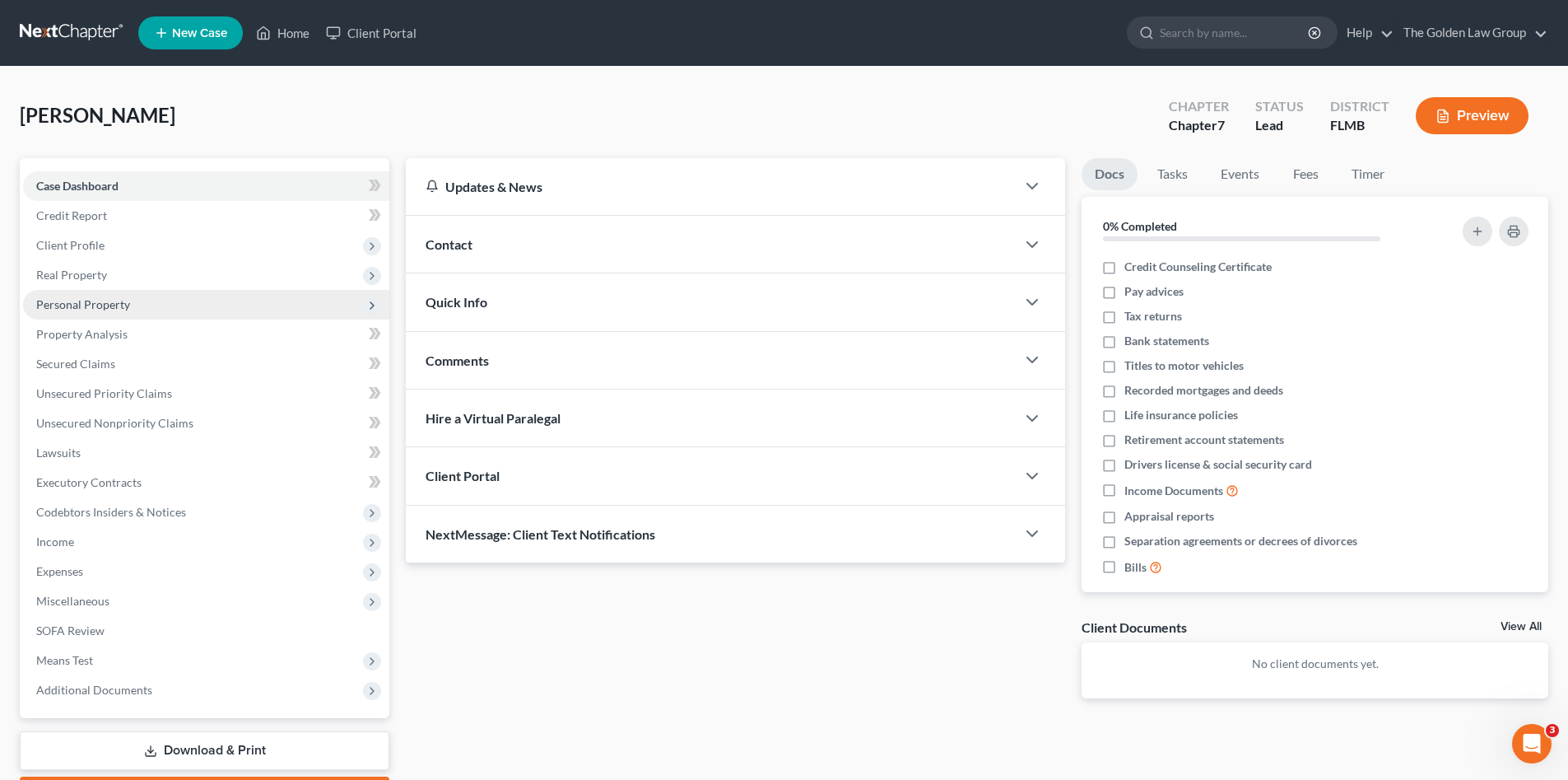
click at [108, 306] on span "Personal Property" at bounding box center [82, 304] width 94 height 14
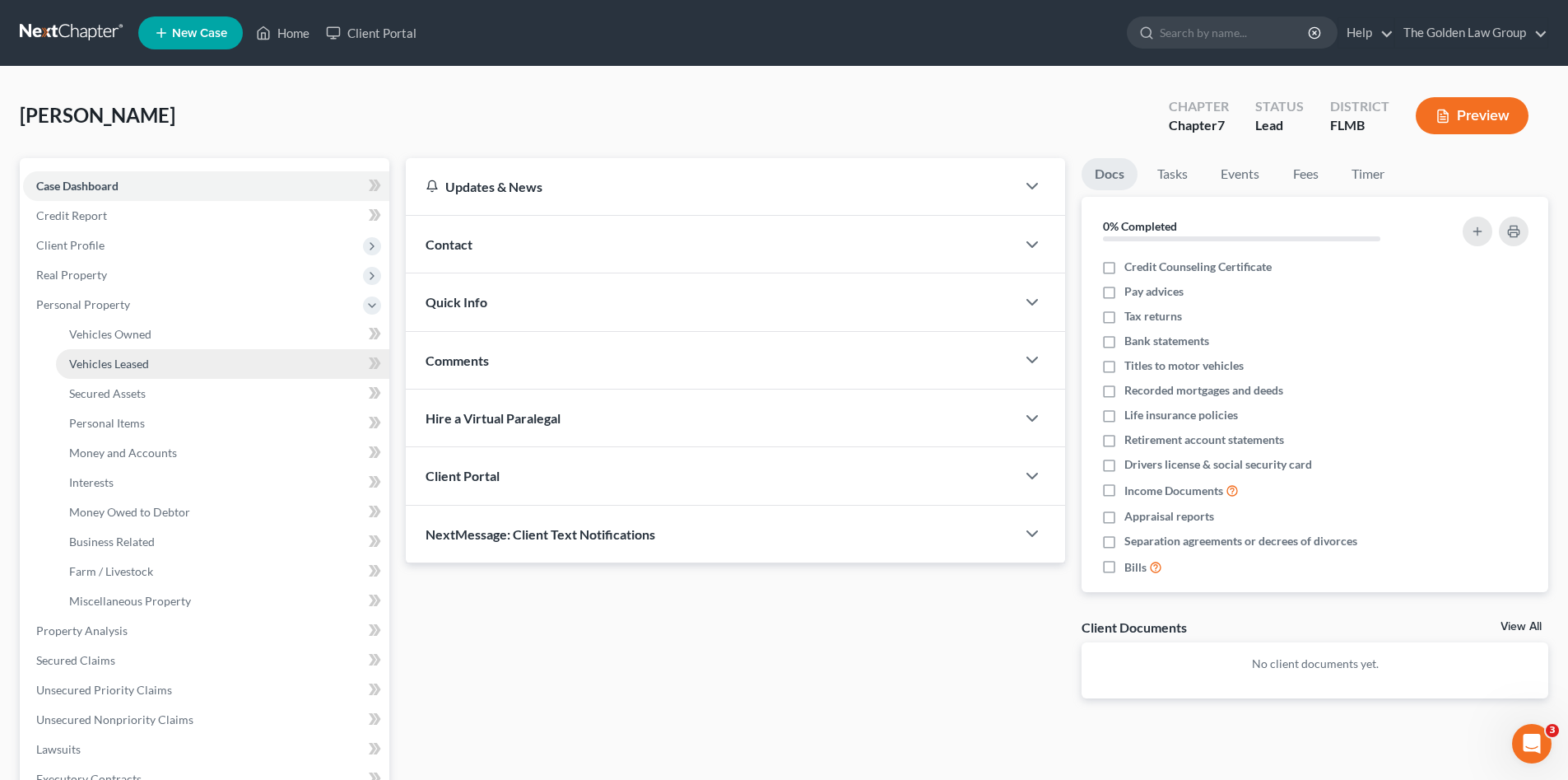
click at [119, 349] on link "Vehicles Leased" at bounding box center [222, 364] width 333 height 30
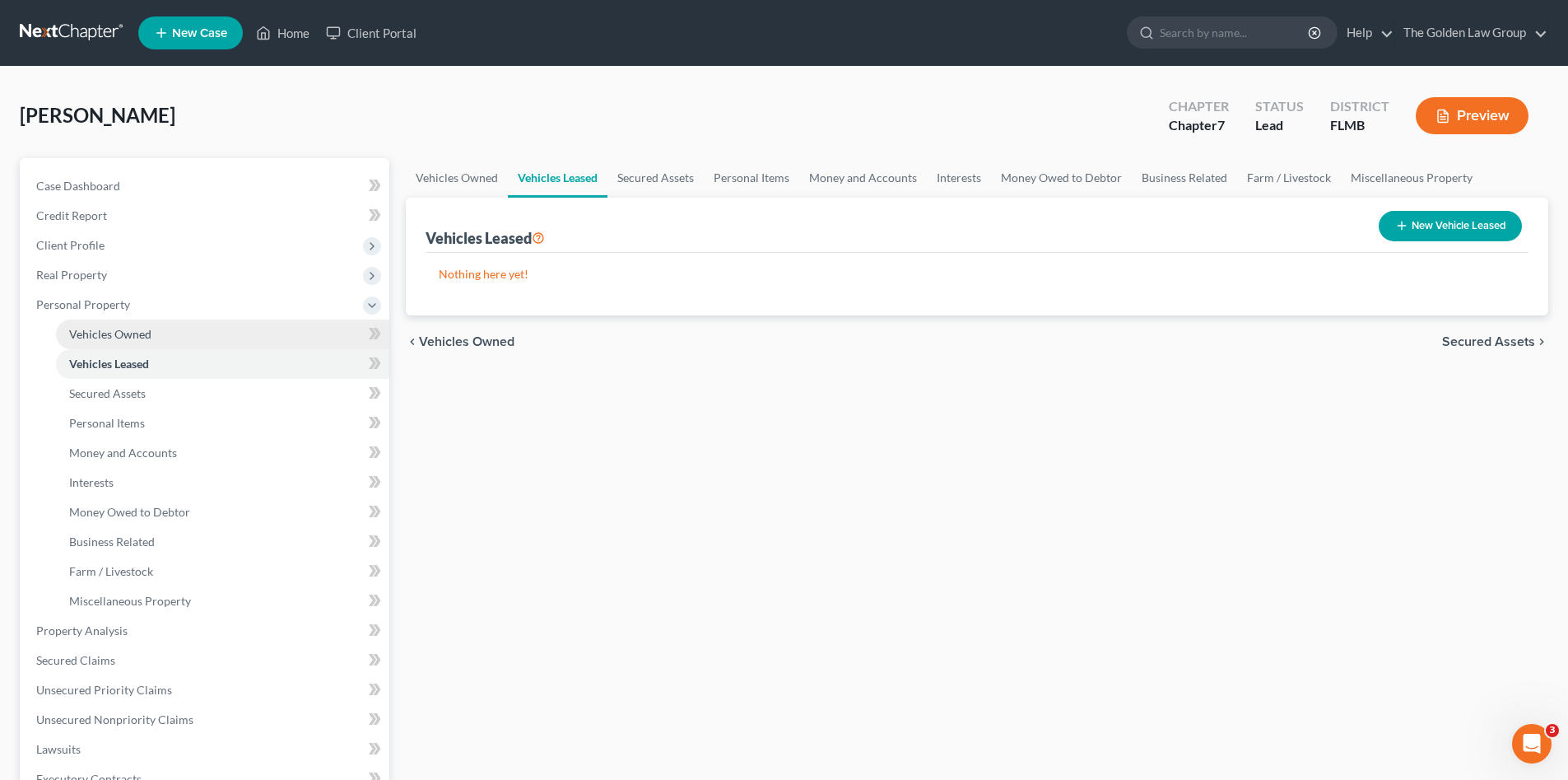
click at [127, 336] on span "Vehicles Owned" at bounding box center [110, 333] width 82 height 14
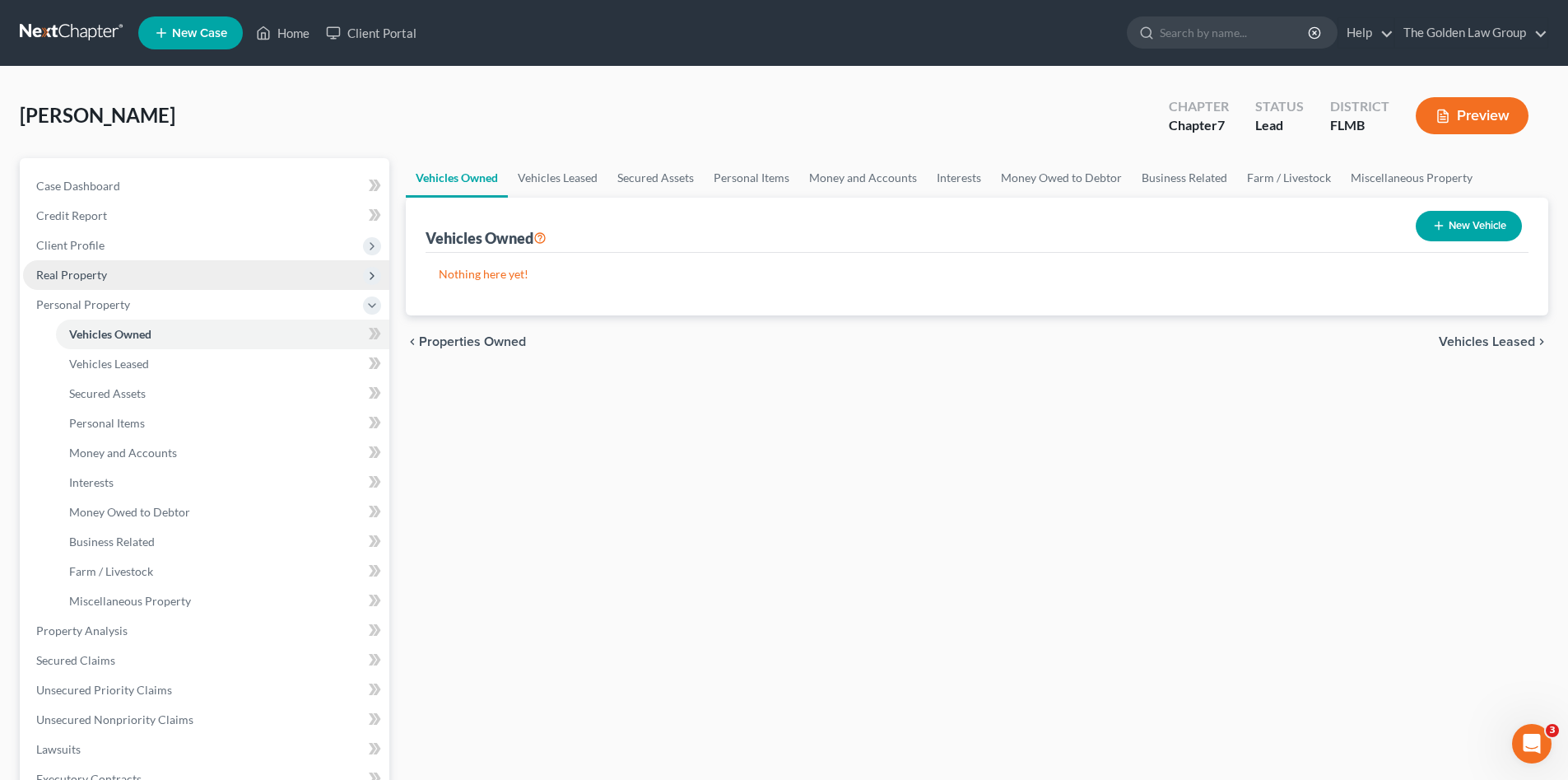
click at [99, 284] on span "Real Property" at bounding box center [207, 275] width 367 height 30
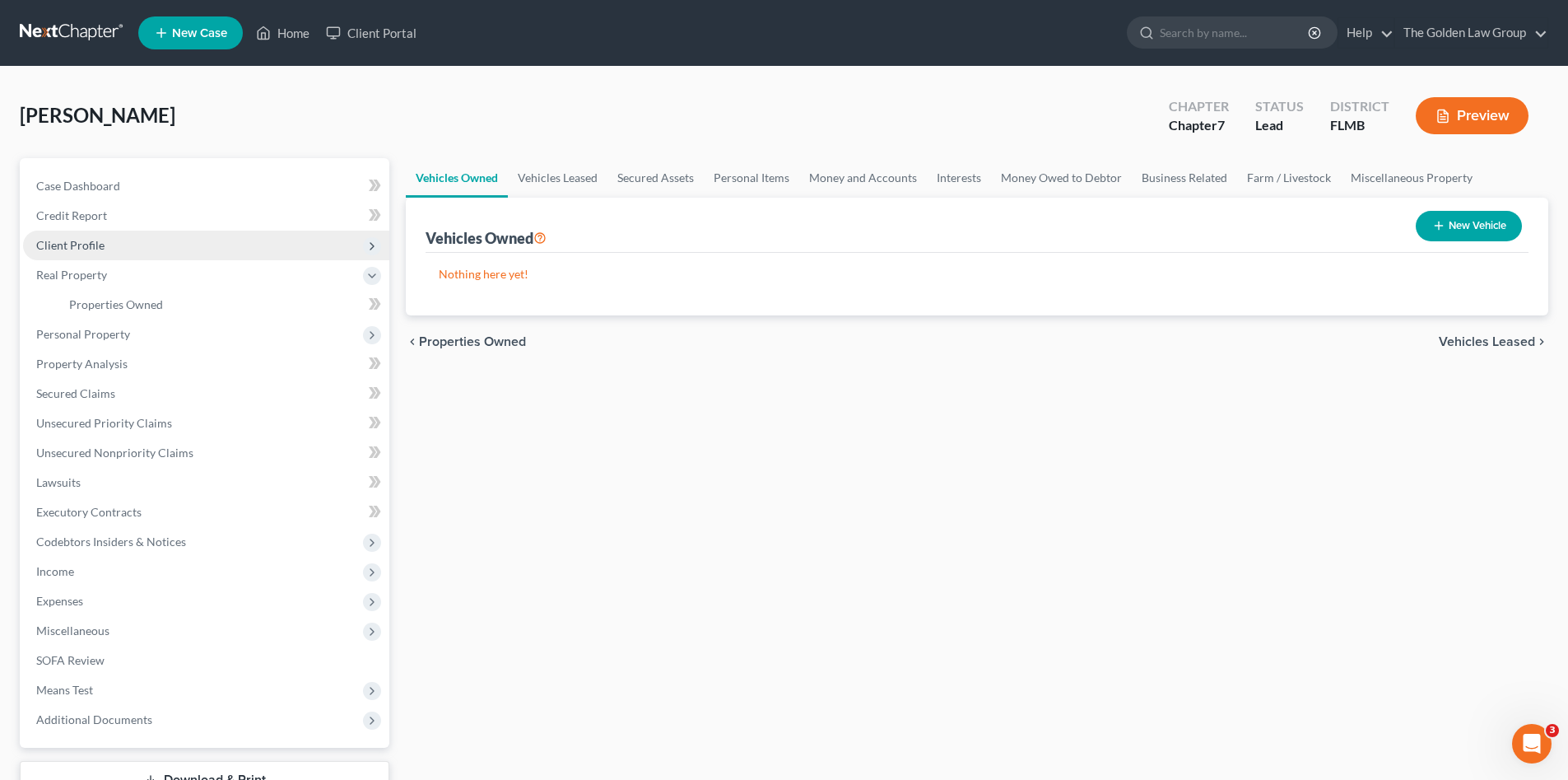
click at [80, 244] on span "Client Profile" at bounding box center [70, 245] width 68 height 14
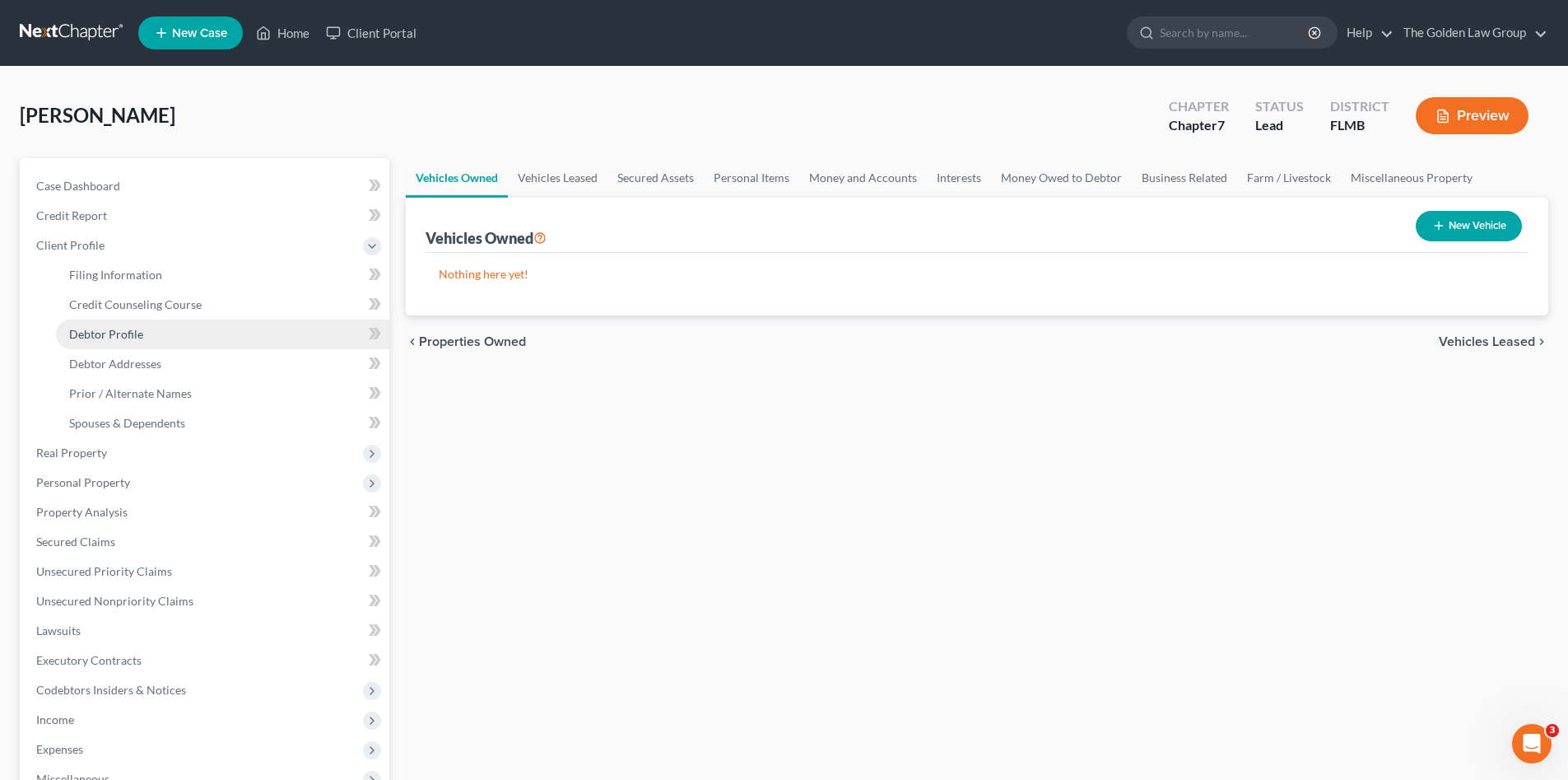
click at [127, 322] on link "Debtor Profile" at bounding box center [222, 334] width 333 height 30
select select "0"
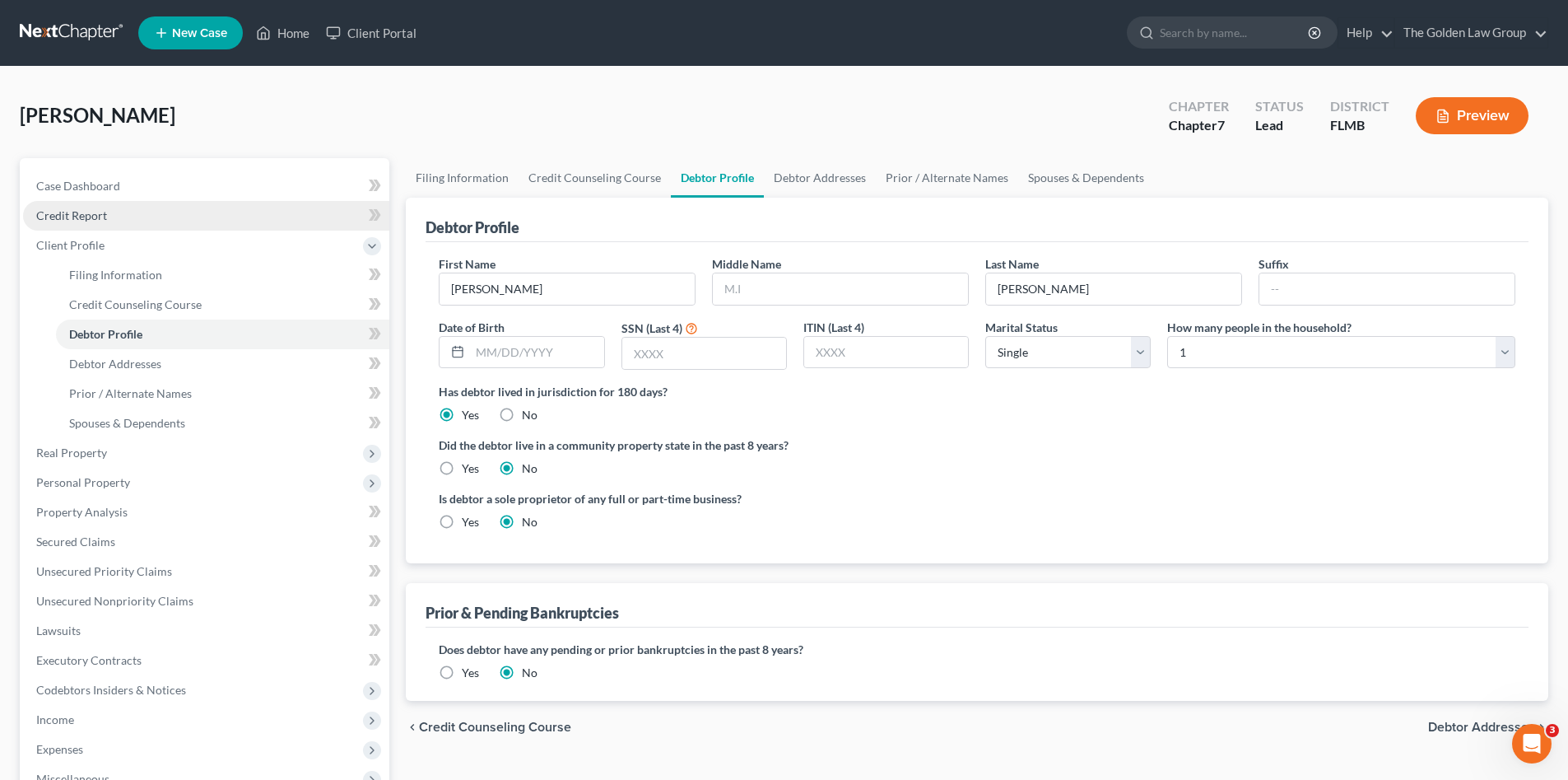
click at [82, 216] on span "Credit Report" at bounding box center [71, 215] width 71 height 14
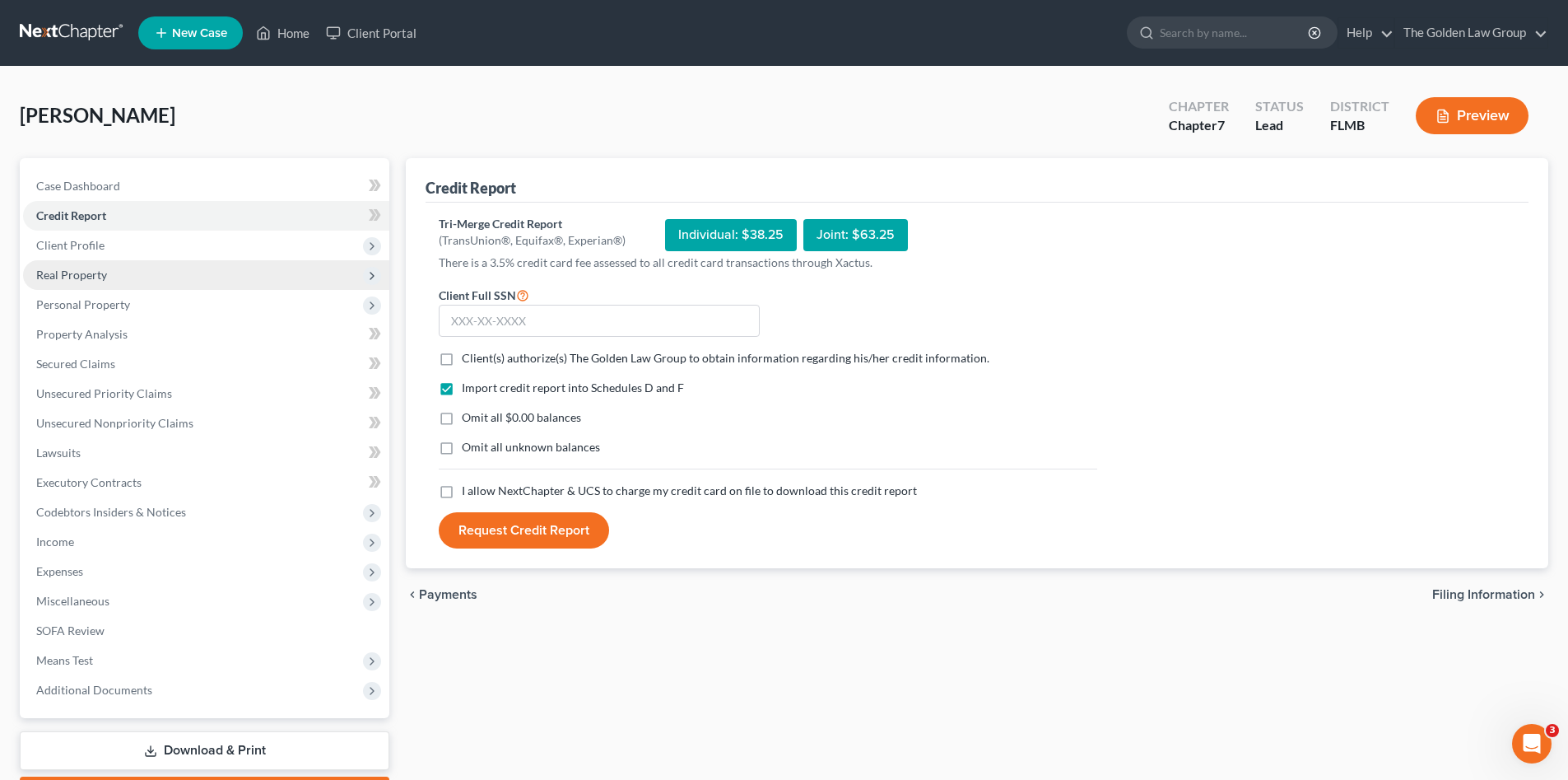
click at [87, 277] on span "Real Property" at bounding box center [71, 274] width 71 height 14
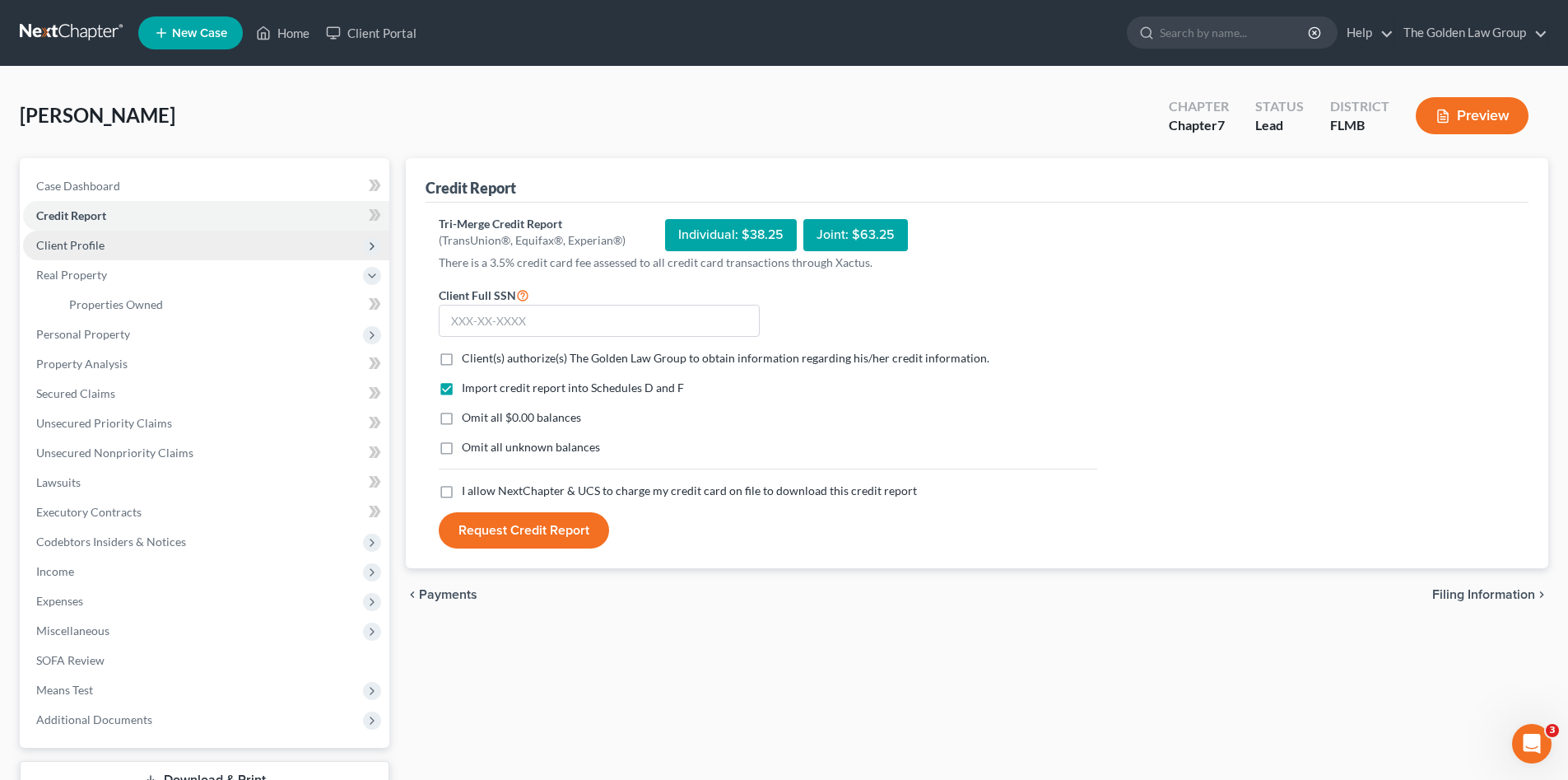
click at [98, 242] on span "Client Profile" at bounding box center [70, 245] width 68 height 14
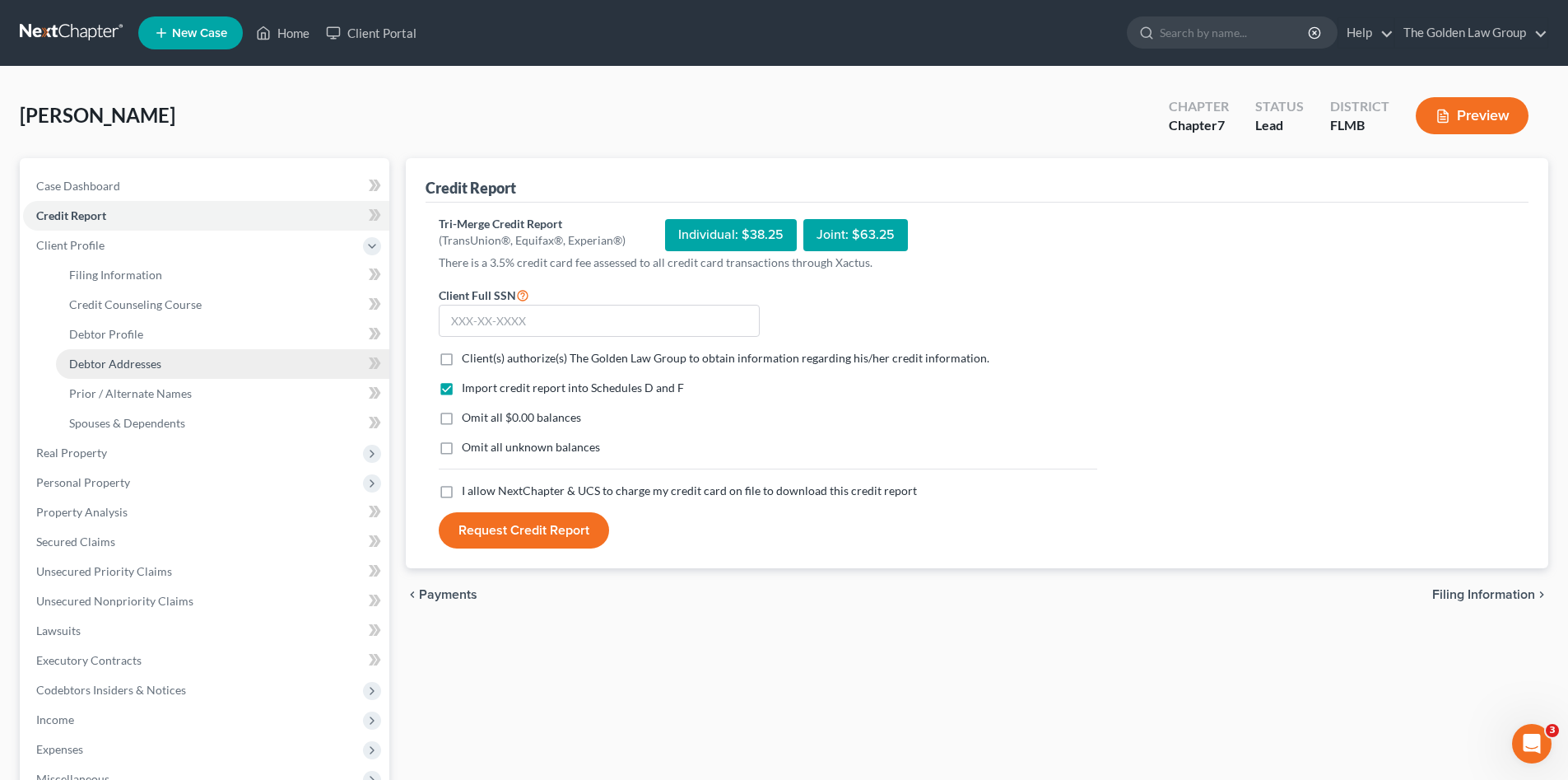
click at [168, 363] on link "Debtor Addresses" at bounding box center [222, 364] width 333 height 30
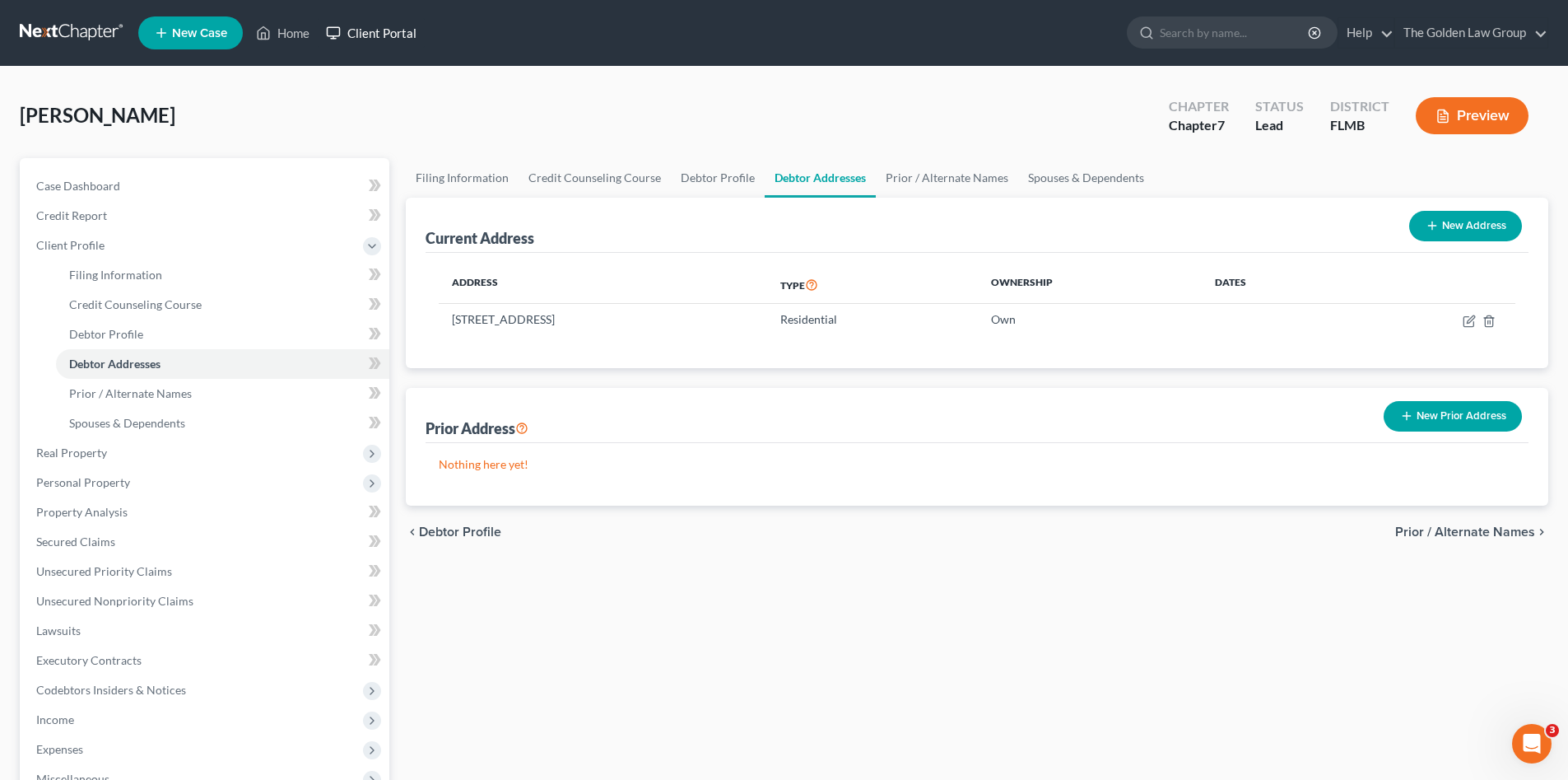
click at [381, 24] on link "Client Portal" at bounding box center [371, 33] width 107 height 30
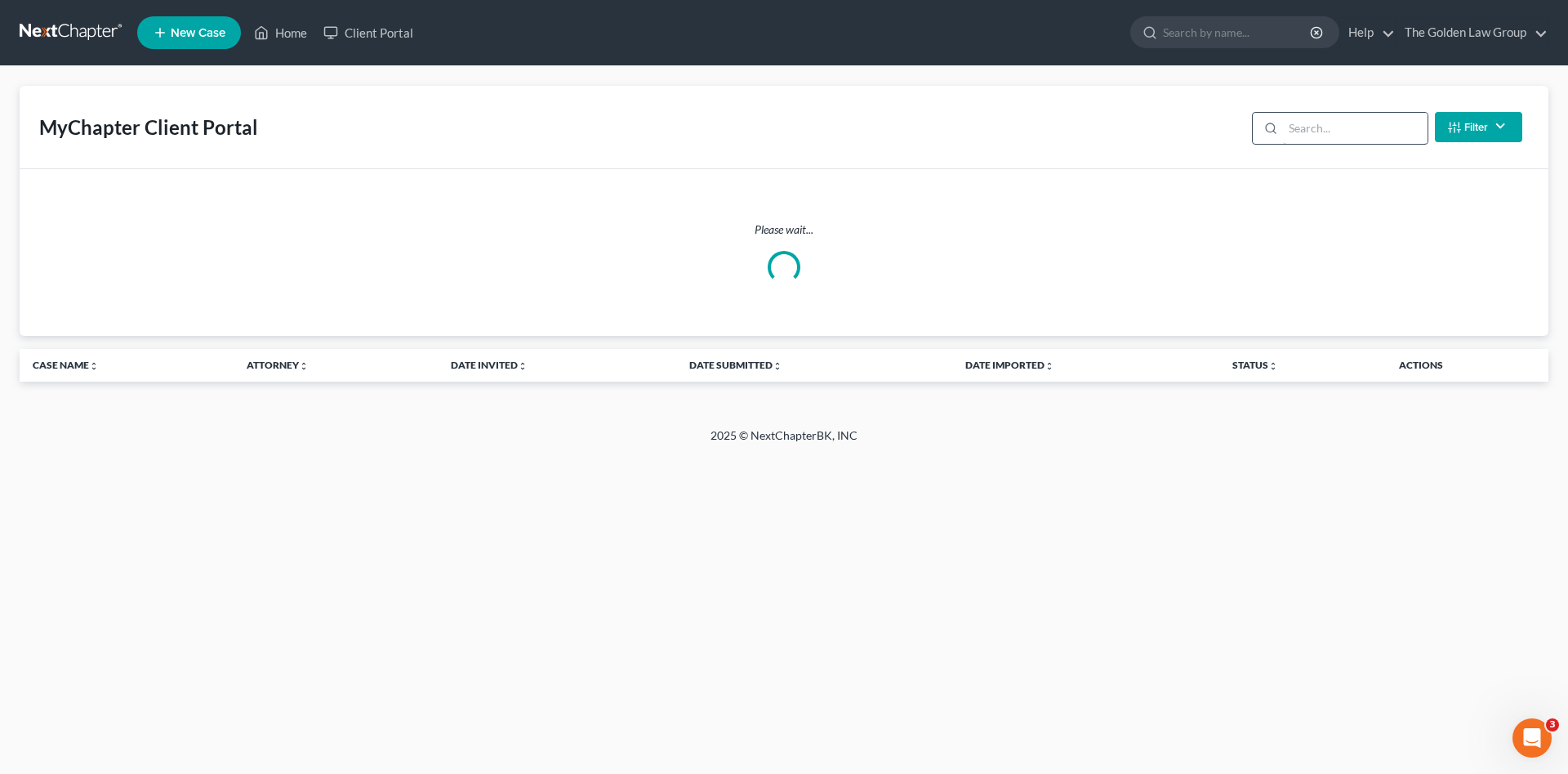
click at [1349, 127] on input "search" at bounding box center [1355, 128] width 145 height 31
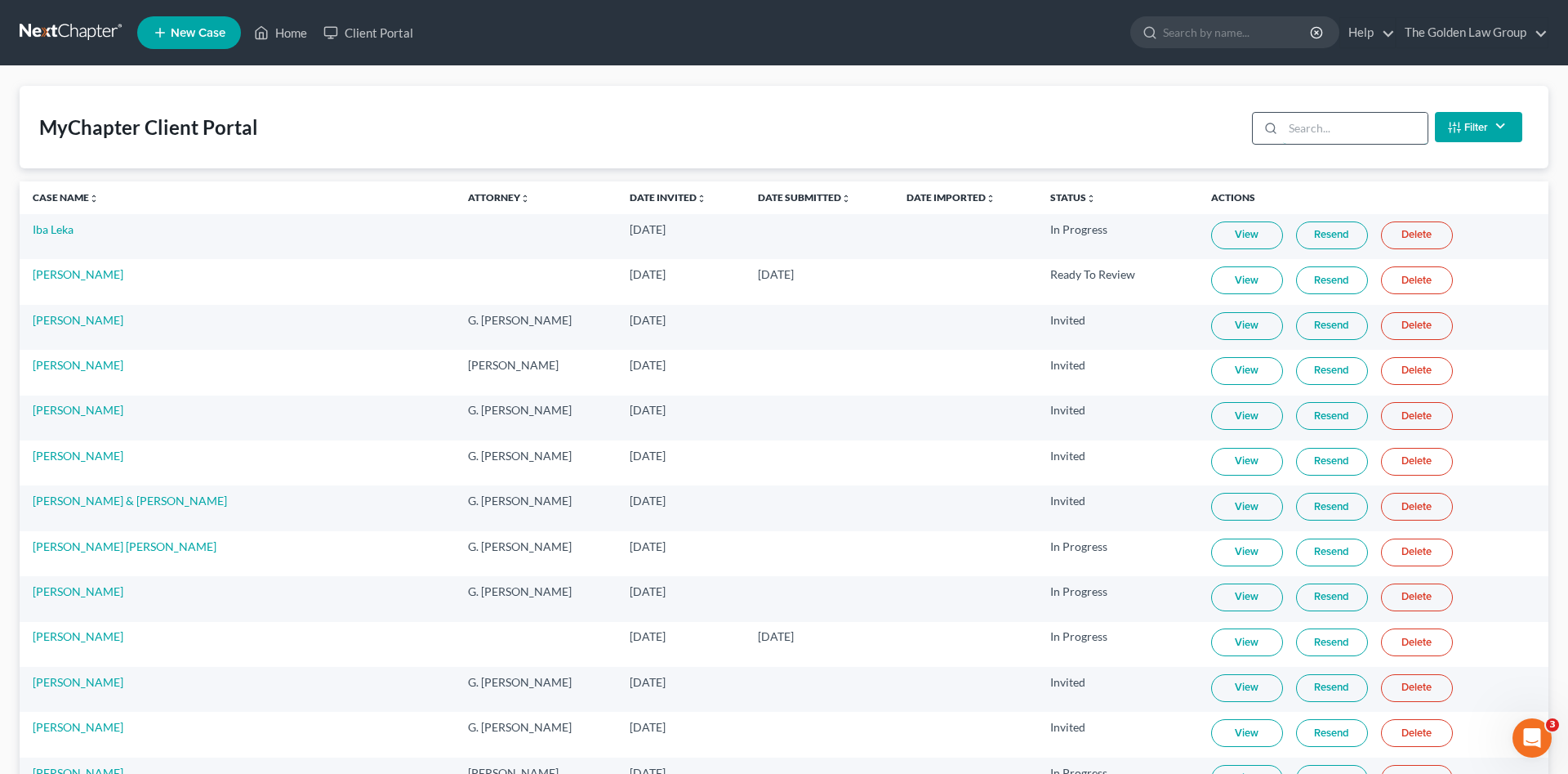
click at [1327, 131] on input "search" at bounding box center [1355, 128] width 145 height 31
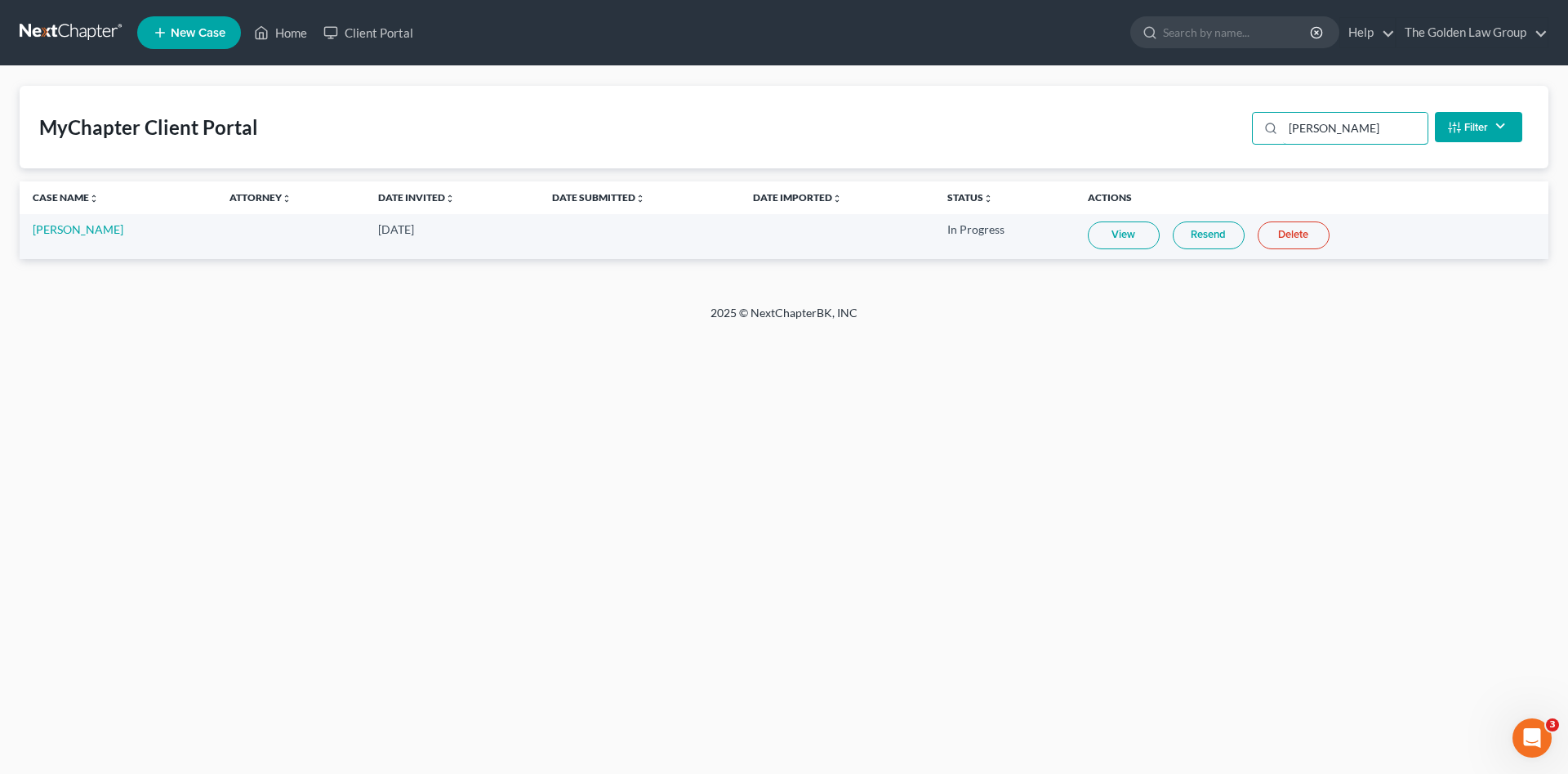
type input "[PERSON_NAME]"
click at [1091, 240] on link "View" at bounding box center [1123, 236] width 72 height 28
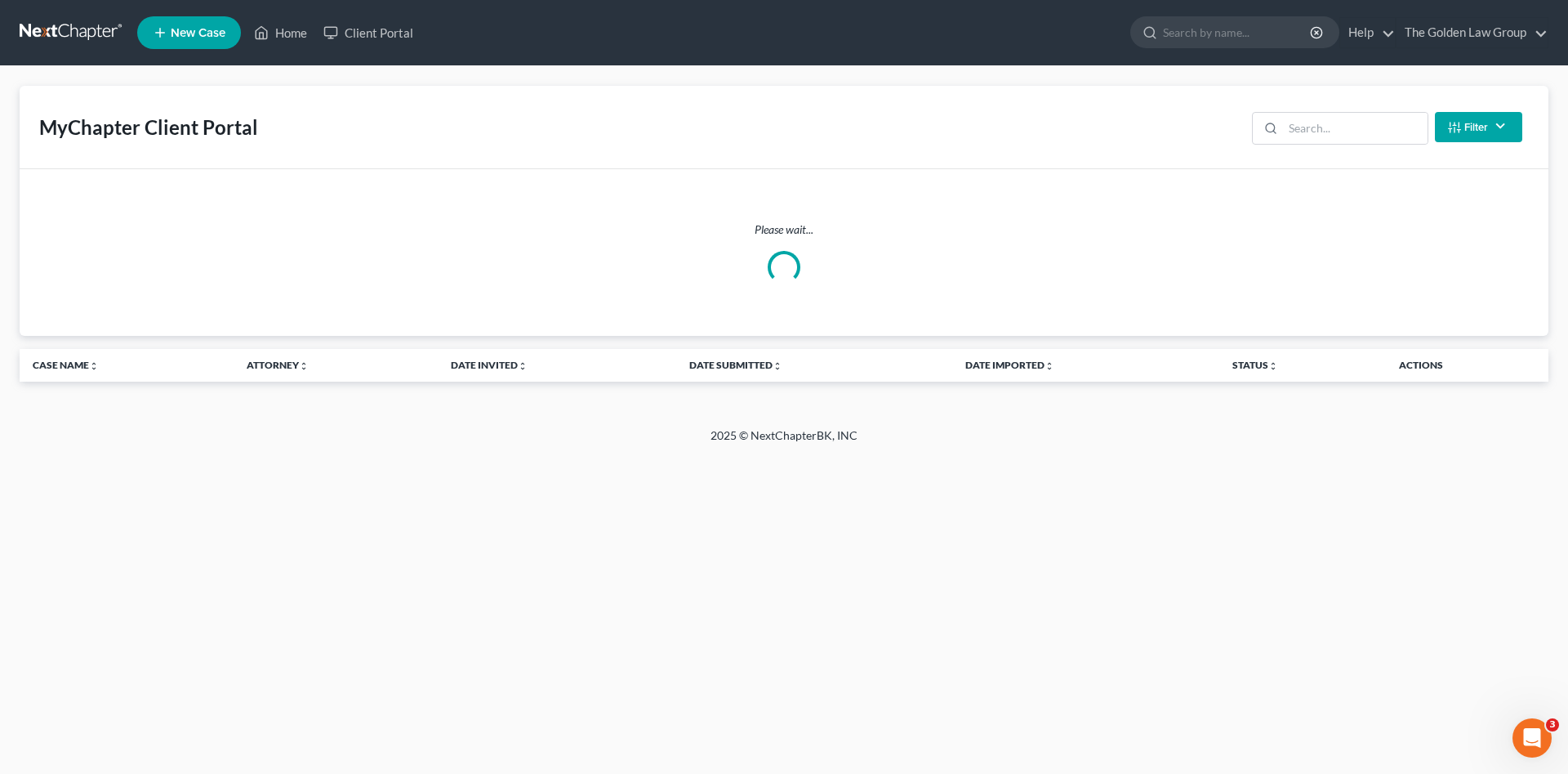
click at [64, 34] on link at bounding box center [72, 33] width 104 height 30
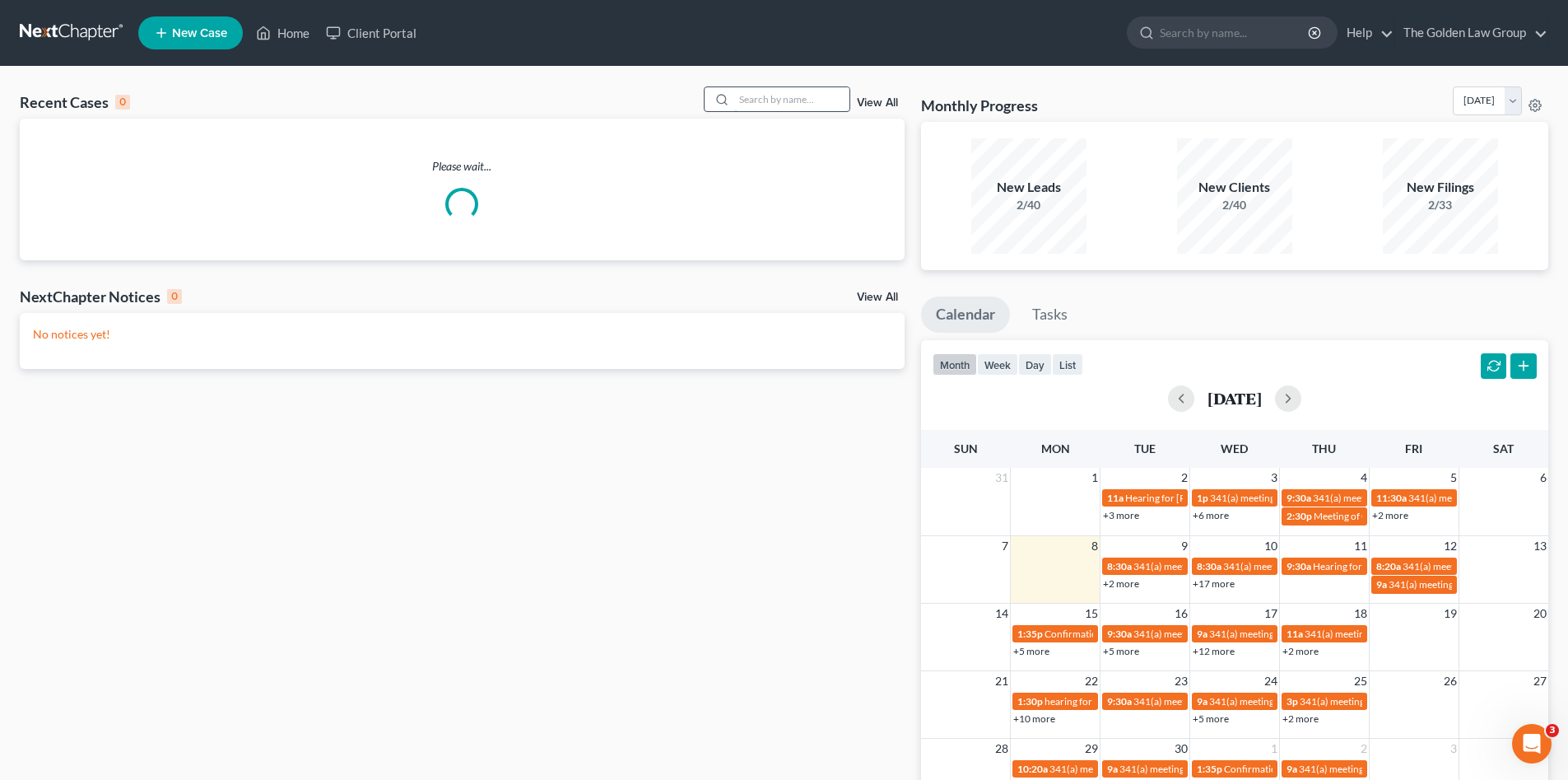
click at [766, 98] on input "search" at bounding box center [791, 99] width 115 height 24
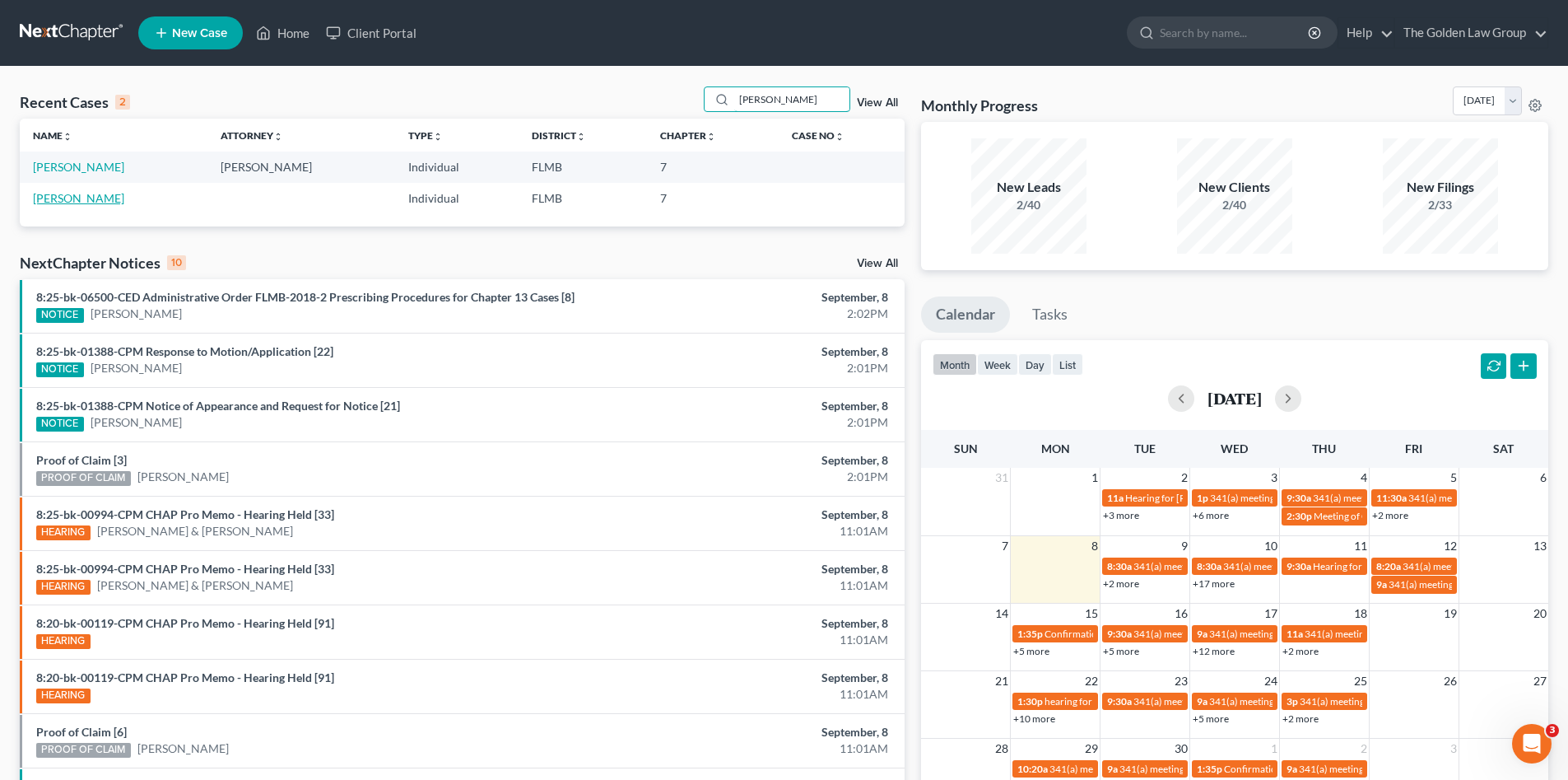
type input "[PERSON_NAME]"
click at [72, 198] on link "[PERSON_NAME]" at bounding box center [79, 198] width 92 height 14
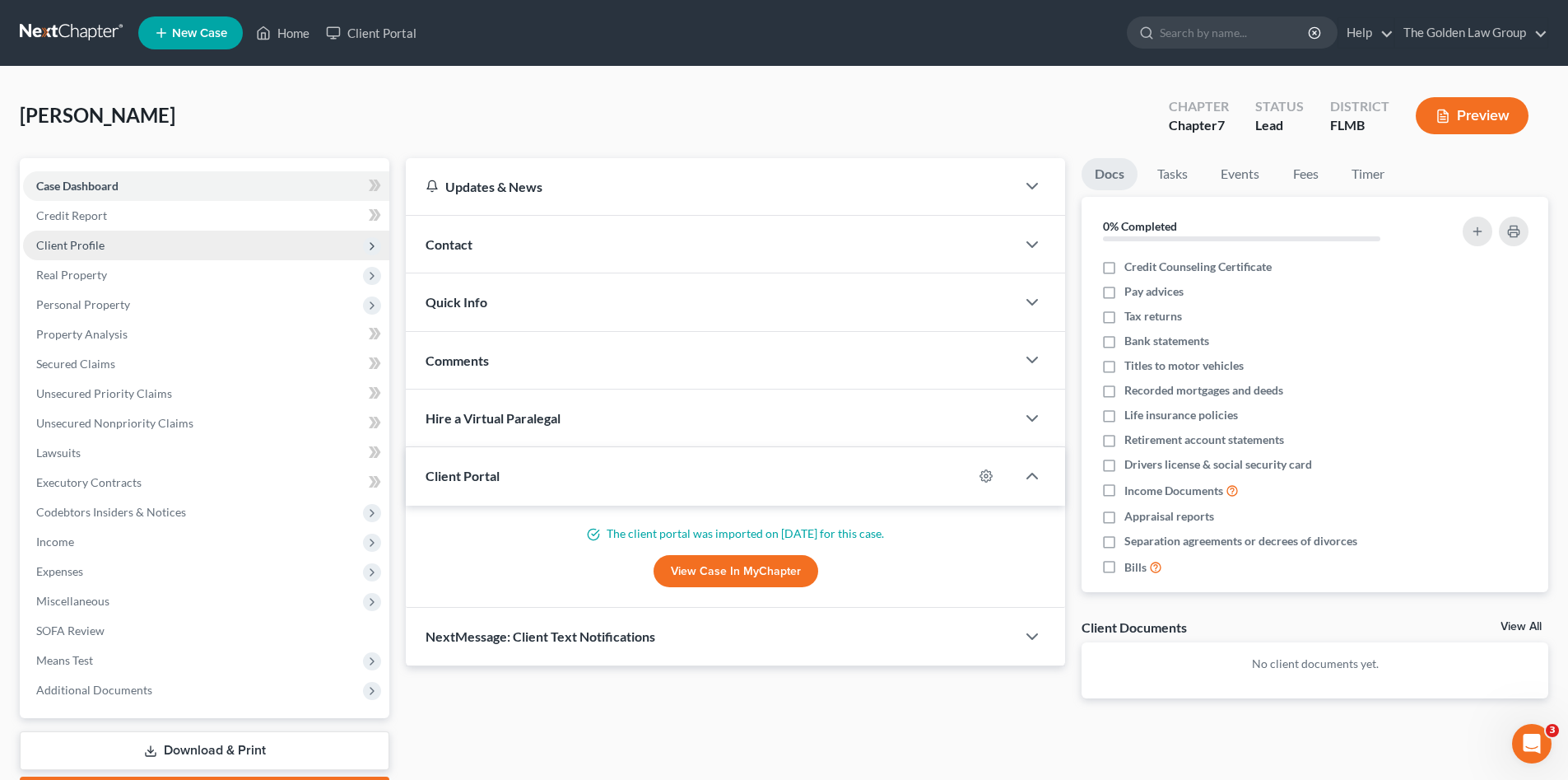
click at [79, 243] on span "Client Profile" at bounding box center [70, 245] width 68 height 14
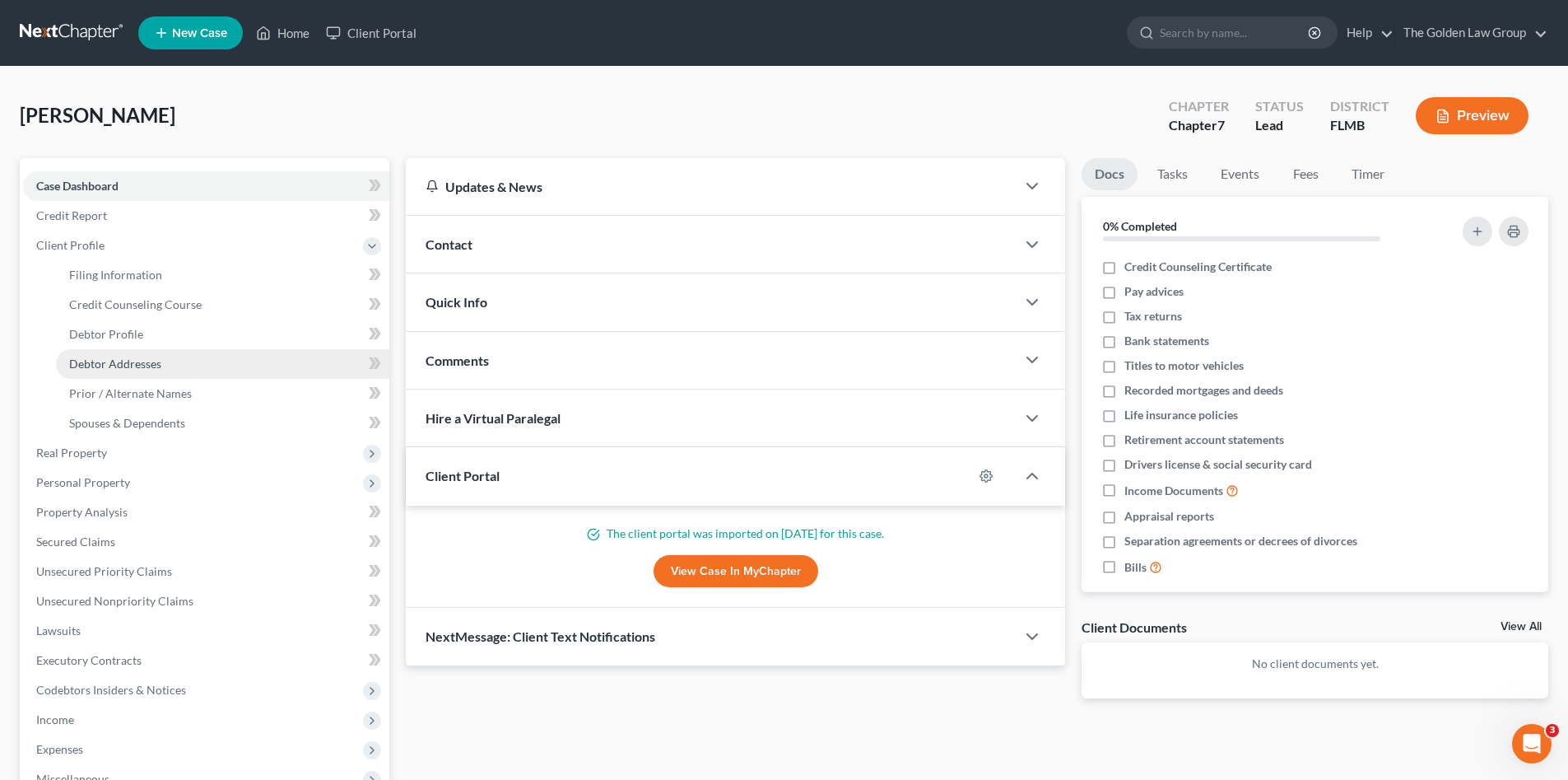
click at [117, 365] on span "Debtor Addresses" at bounding box center [115, 363] width 92 height 14
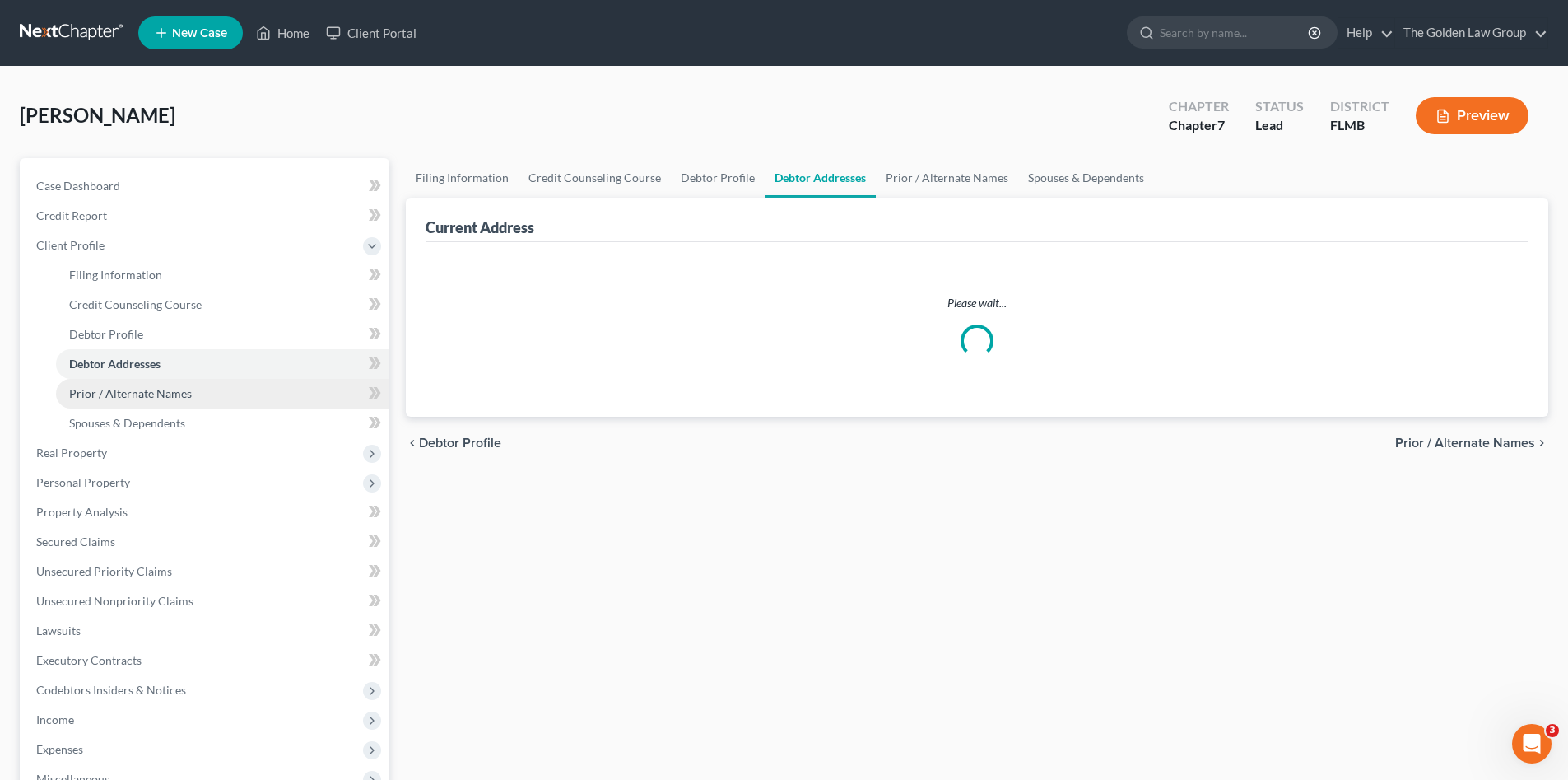
select select "0"
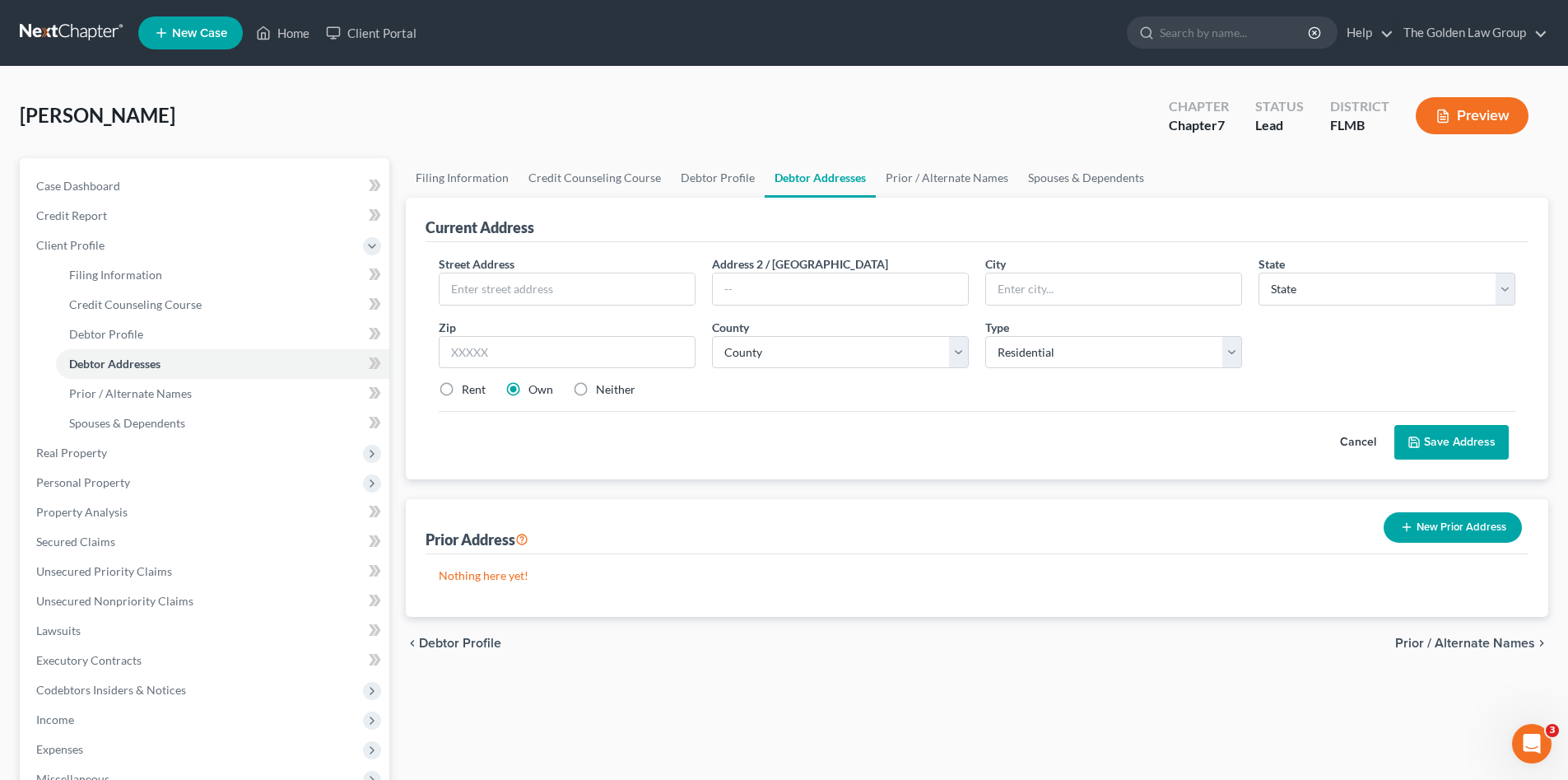
click at [65, 29] on link at bounding box center [72, 33] width 105 height 30
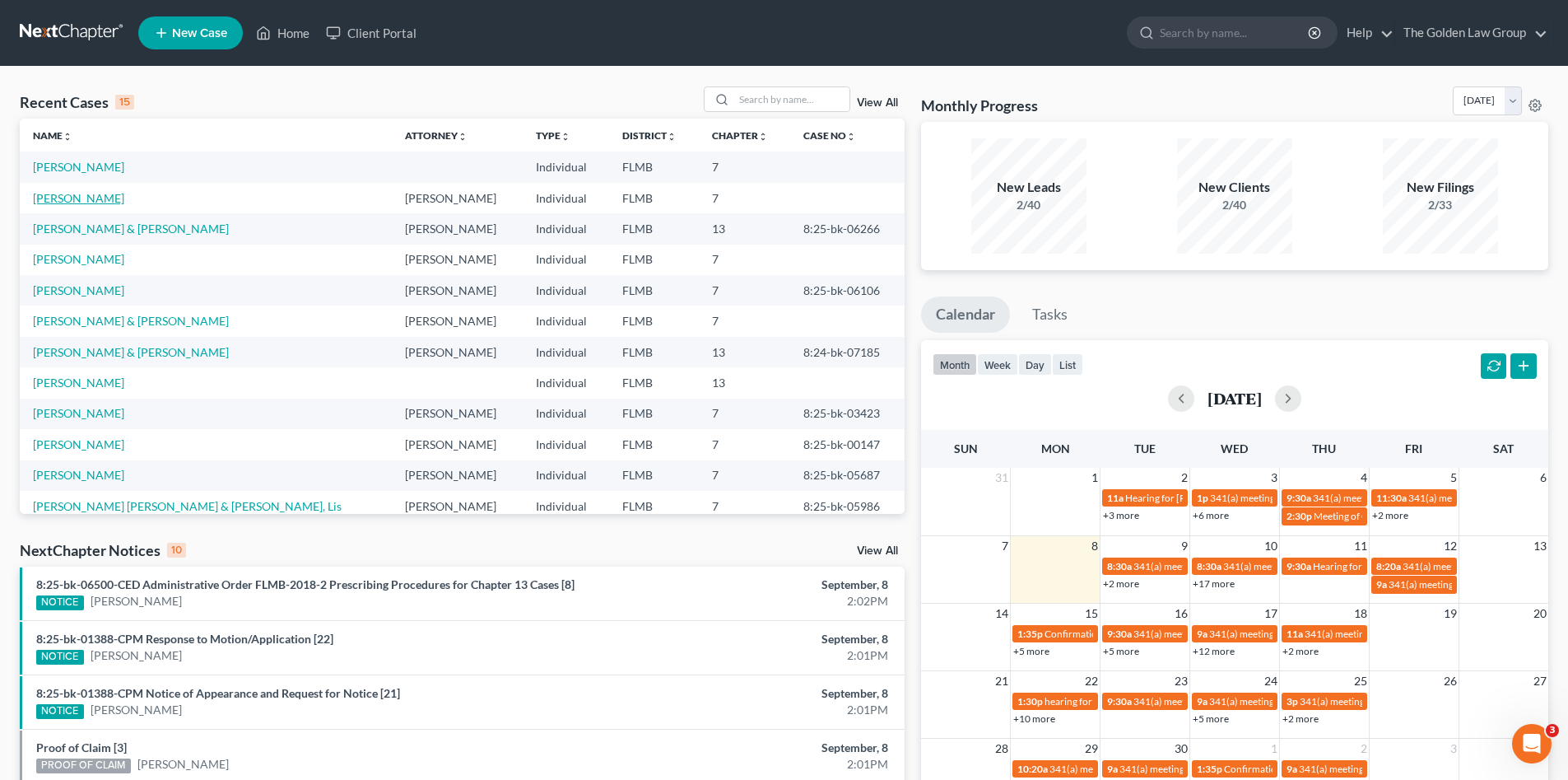
click at [86, 194] on link "[PERSON_NAME]" at bounding box center [79, 198] width 92 height 14
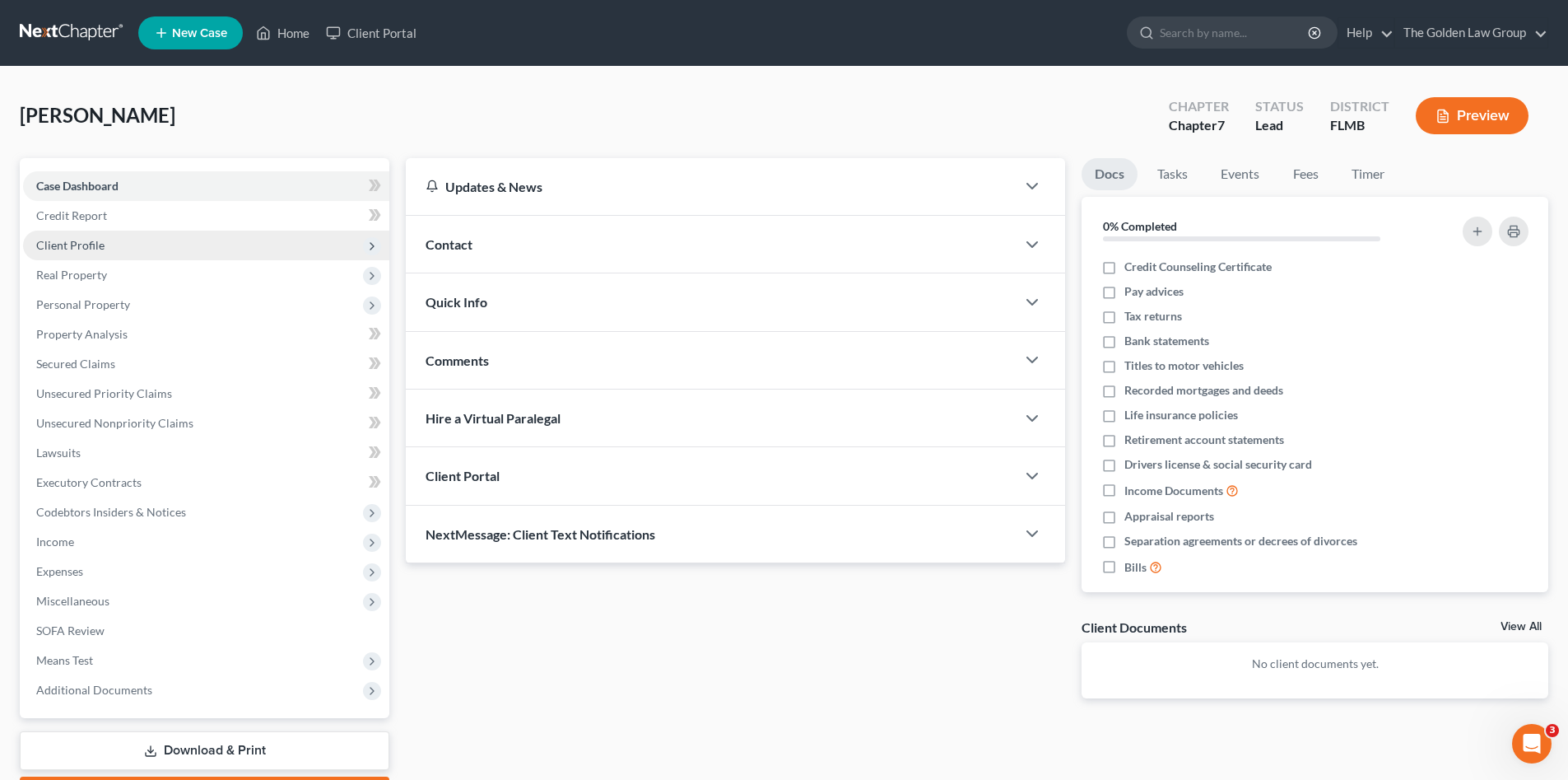
click at [67, 247] on span "Client Profile" at bounding box center [70, 245] width 68 height 14
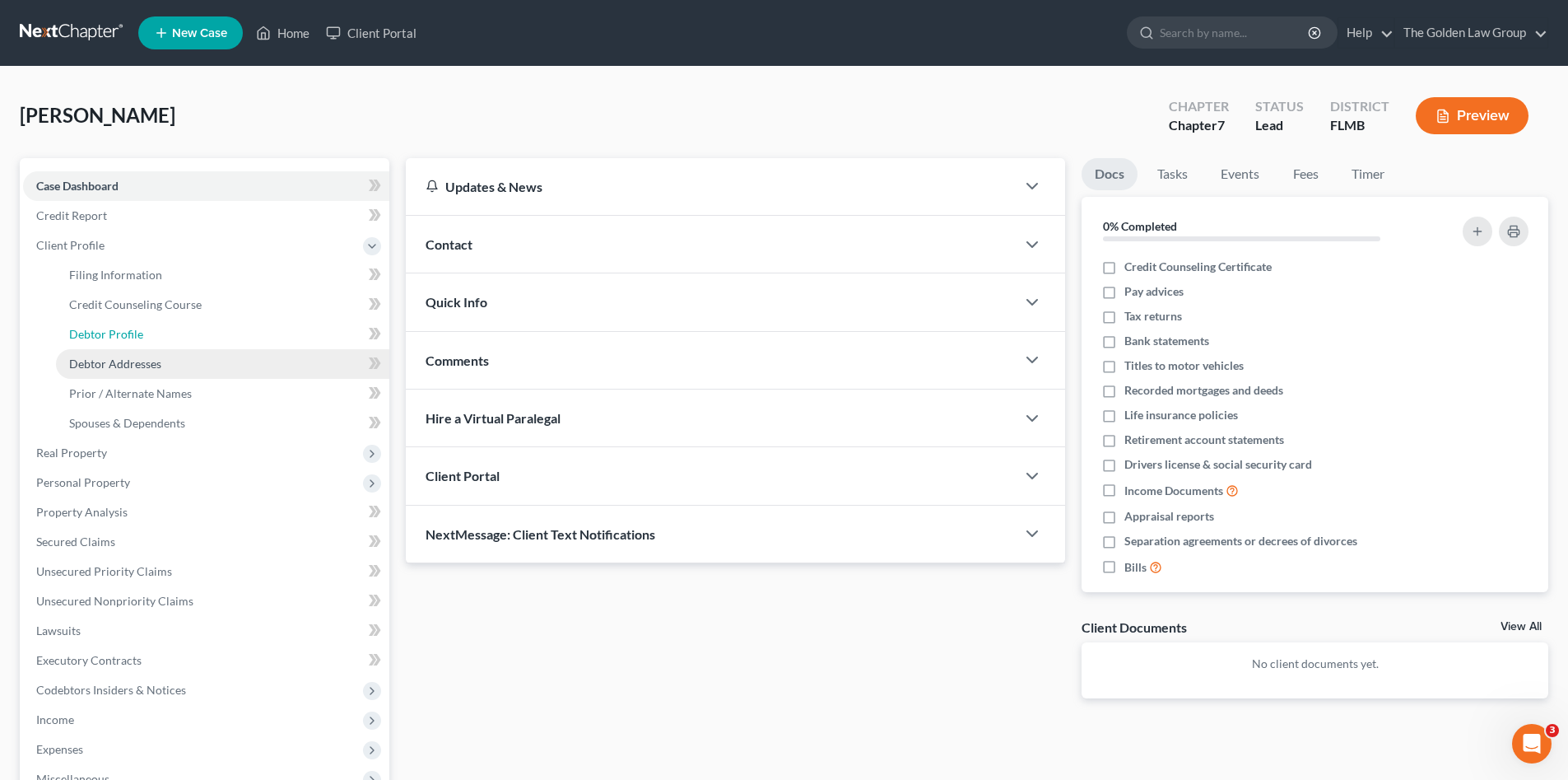
click at [131, 329] on span "Debtor Profile" at bounding box center [106, 333] width 74 height 14
select select "0"
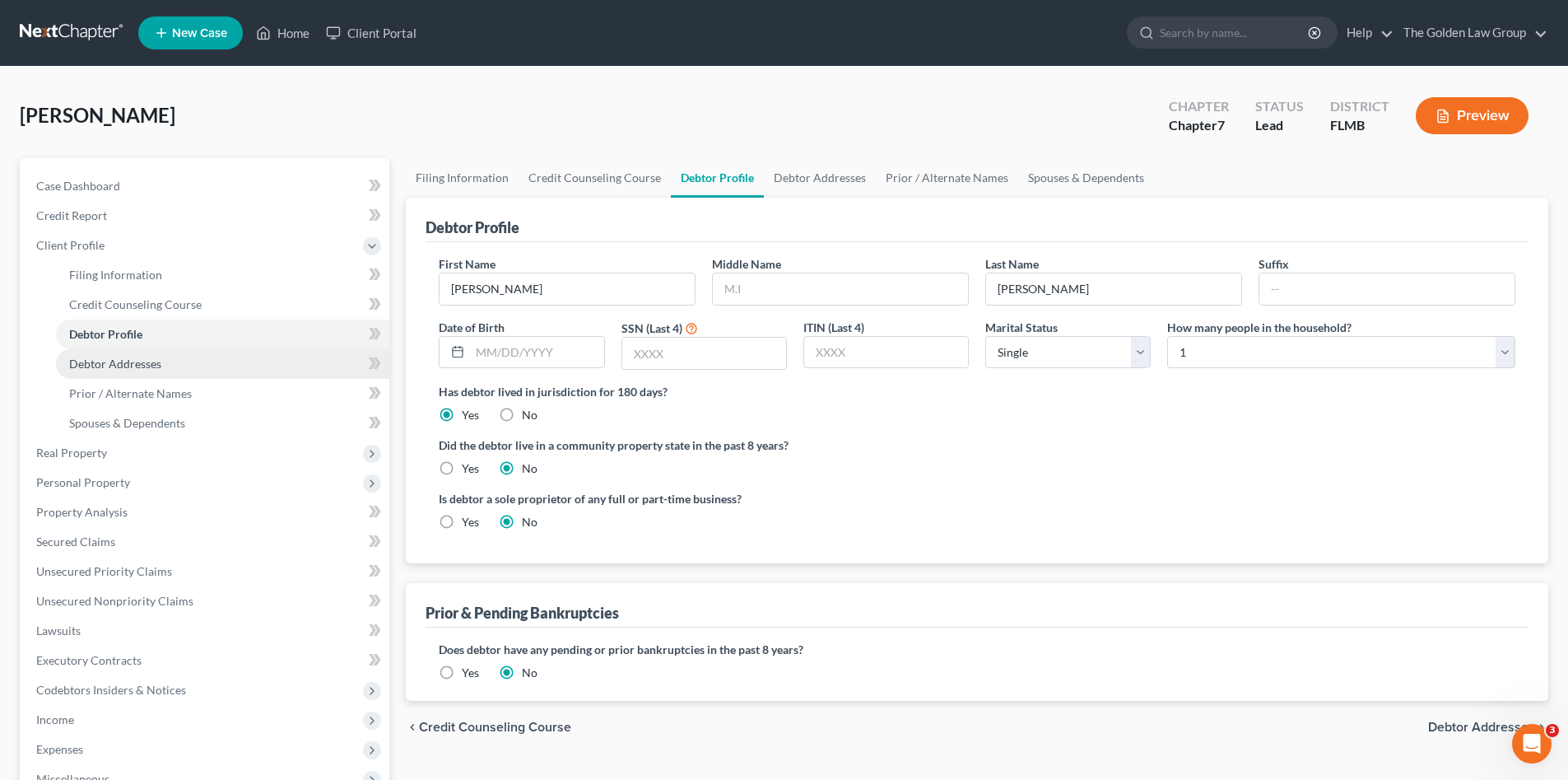
click at [144, 357] on span "Debtor Addresses" at bounding box center [115, 363] width 92 height 14
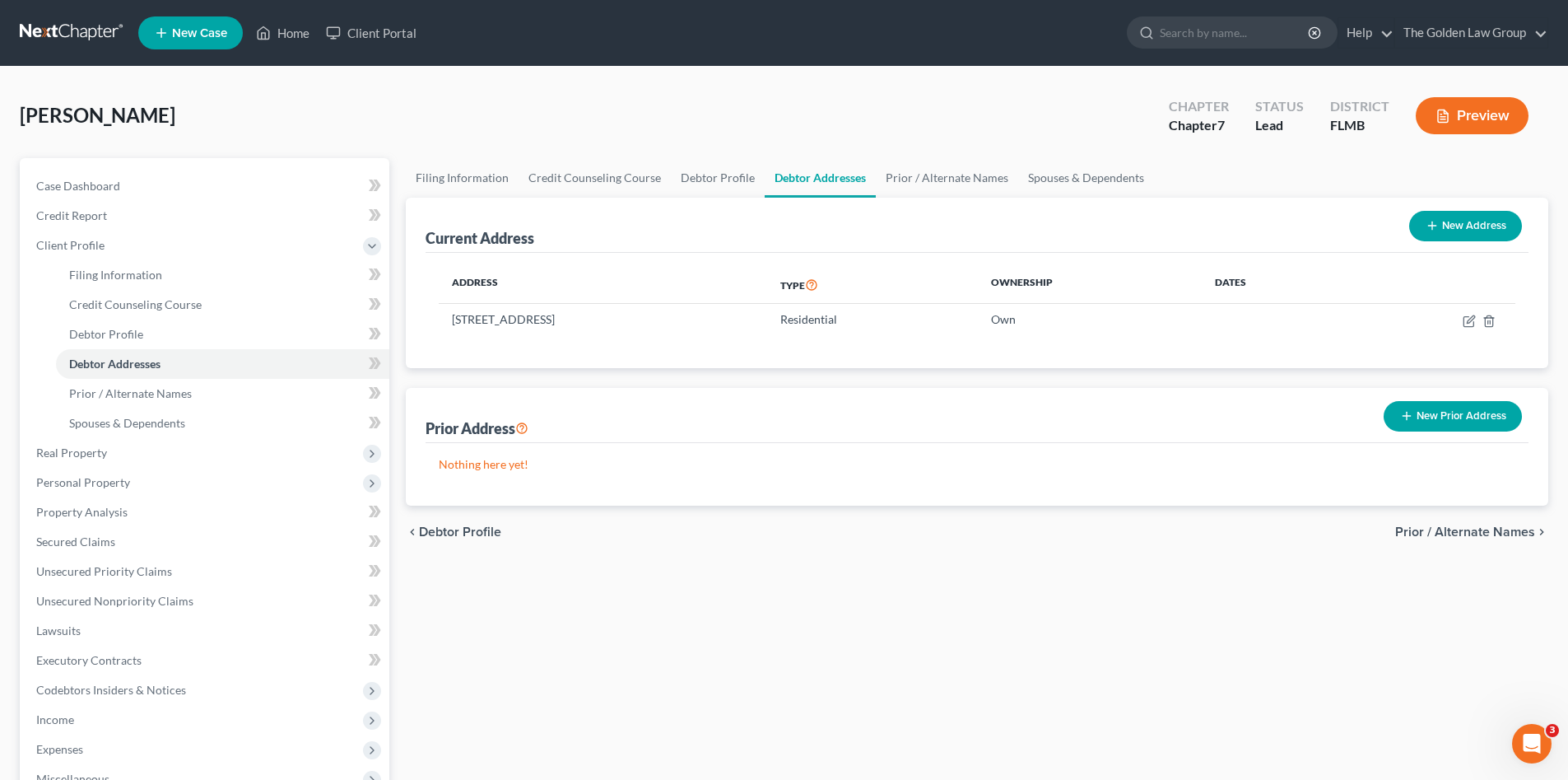
click at [56, 30] on link at bounding box center [72, 33] width 105 height 30
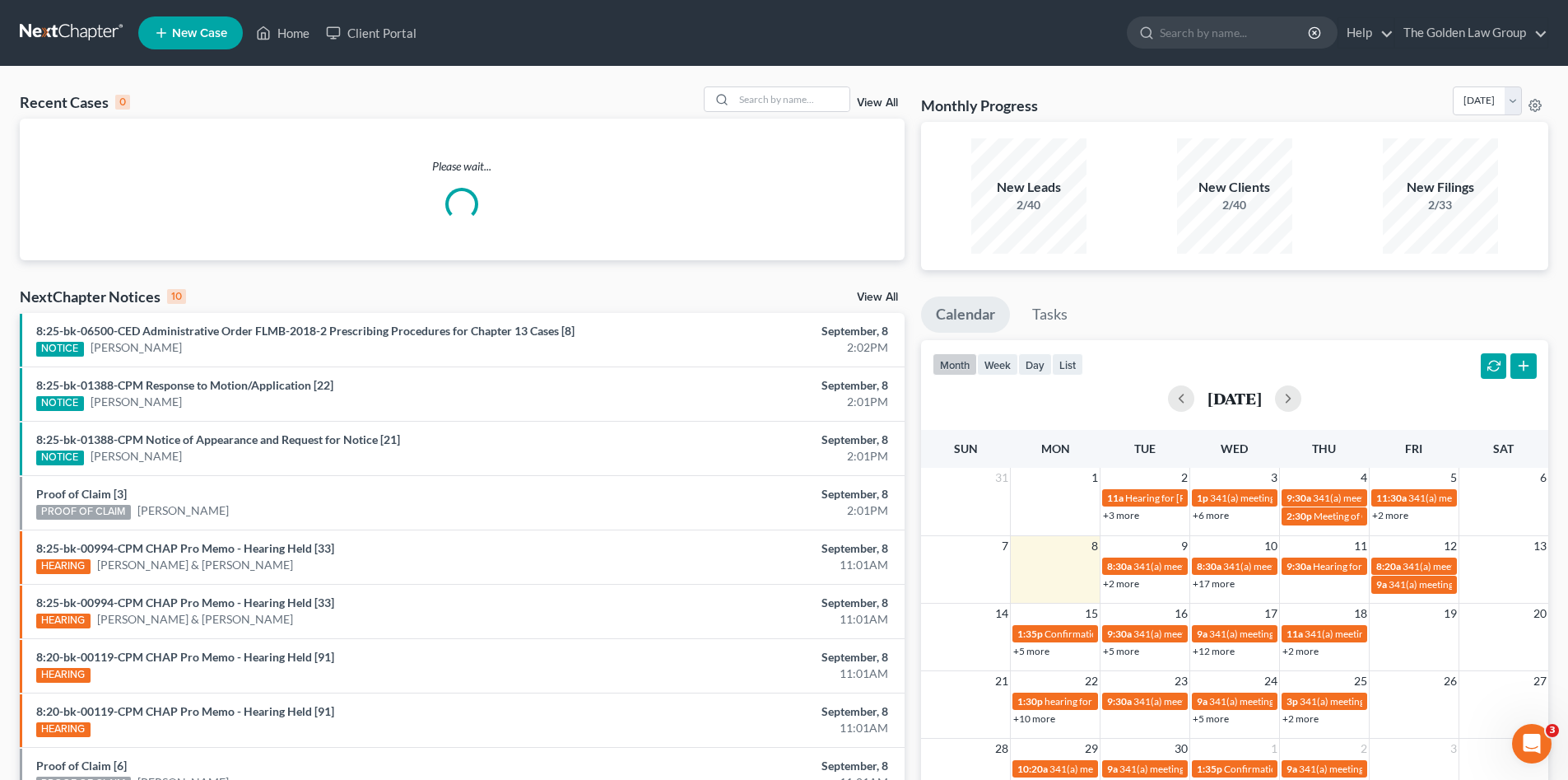
click at [871, 98] on link "View All" at bounding box center [877, 103] width 41 height 12
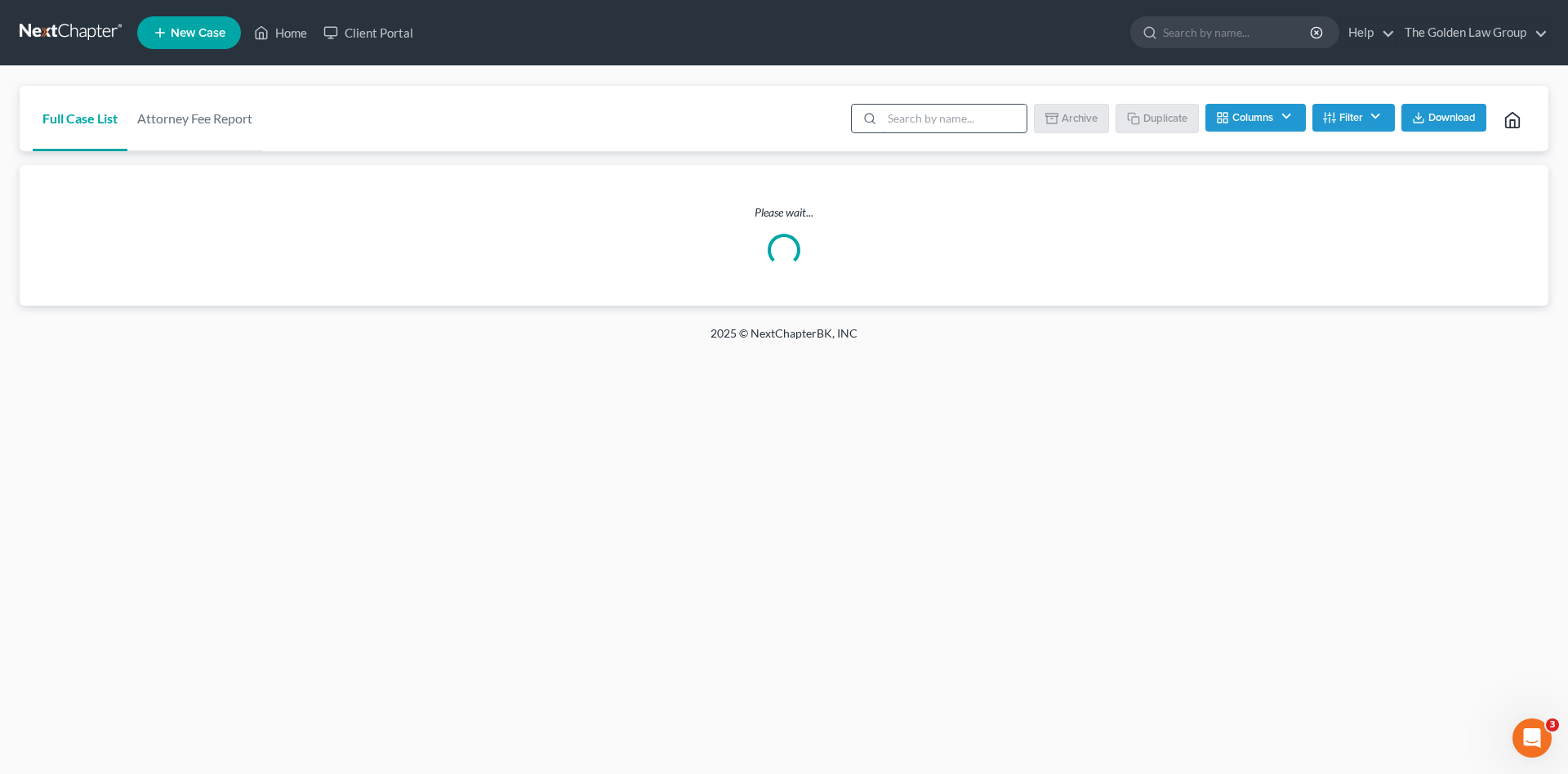
click at [922, 113] on input "search" at bounding box center [954, 118] width 145 height 28
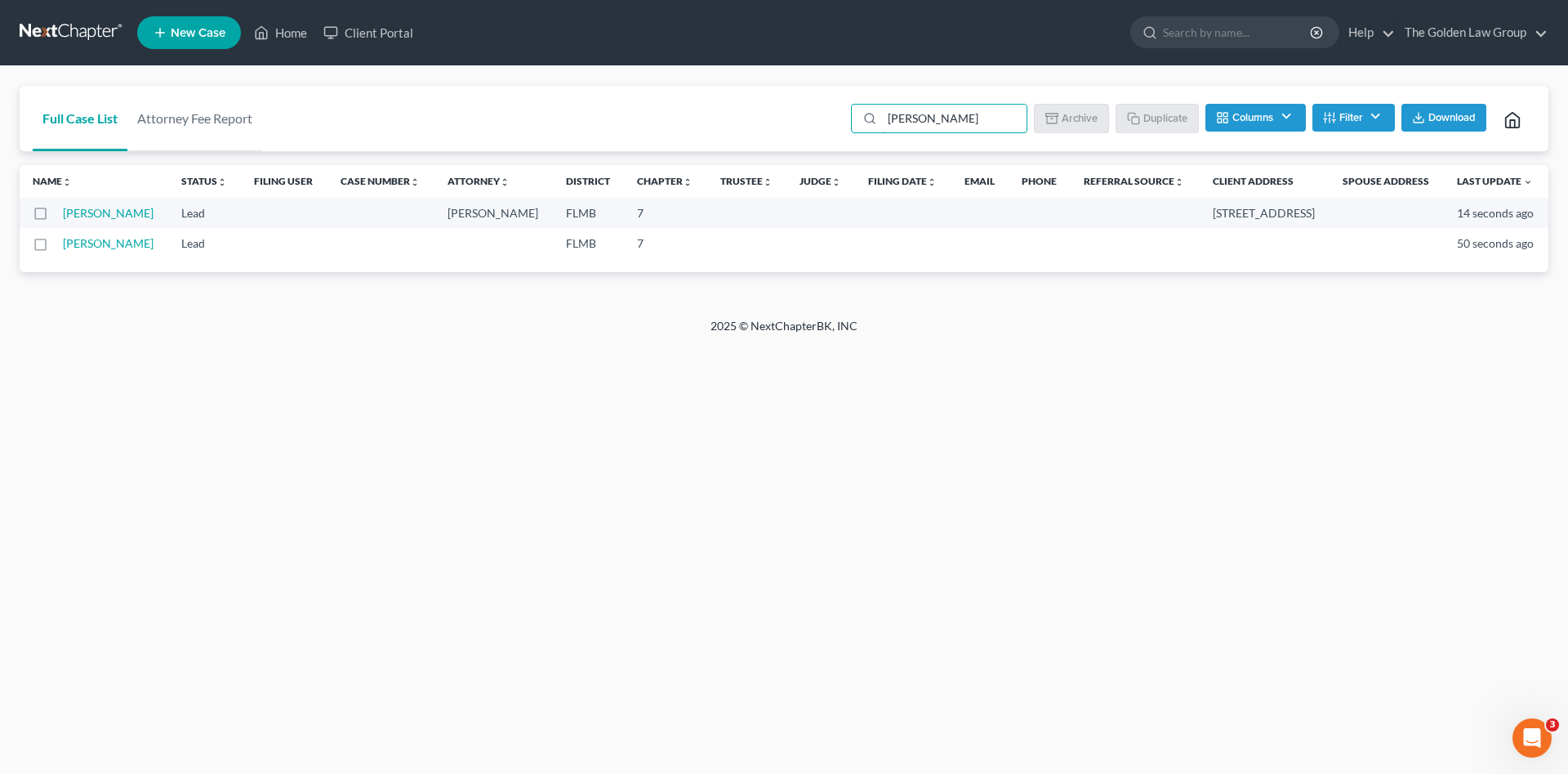
click at [55, 247] on label at bounding box center [55, 247] width 0 height 0
type input "[PERSON_NAME]"
click at [62, 246] on input "checkbox" at bounding box center [67, 241] width 11 height 11
click at [1074, 121] on button "Archive" at bounding box center [1074, 117] width 74 height 28
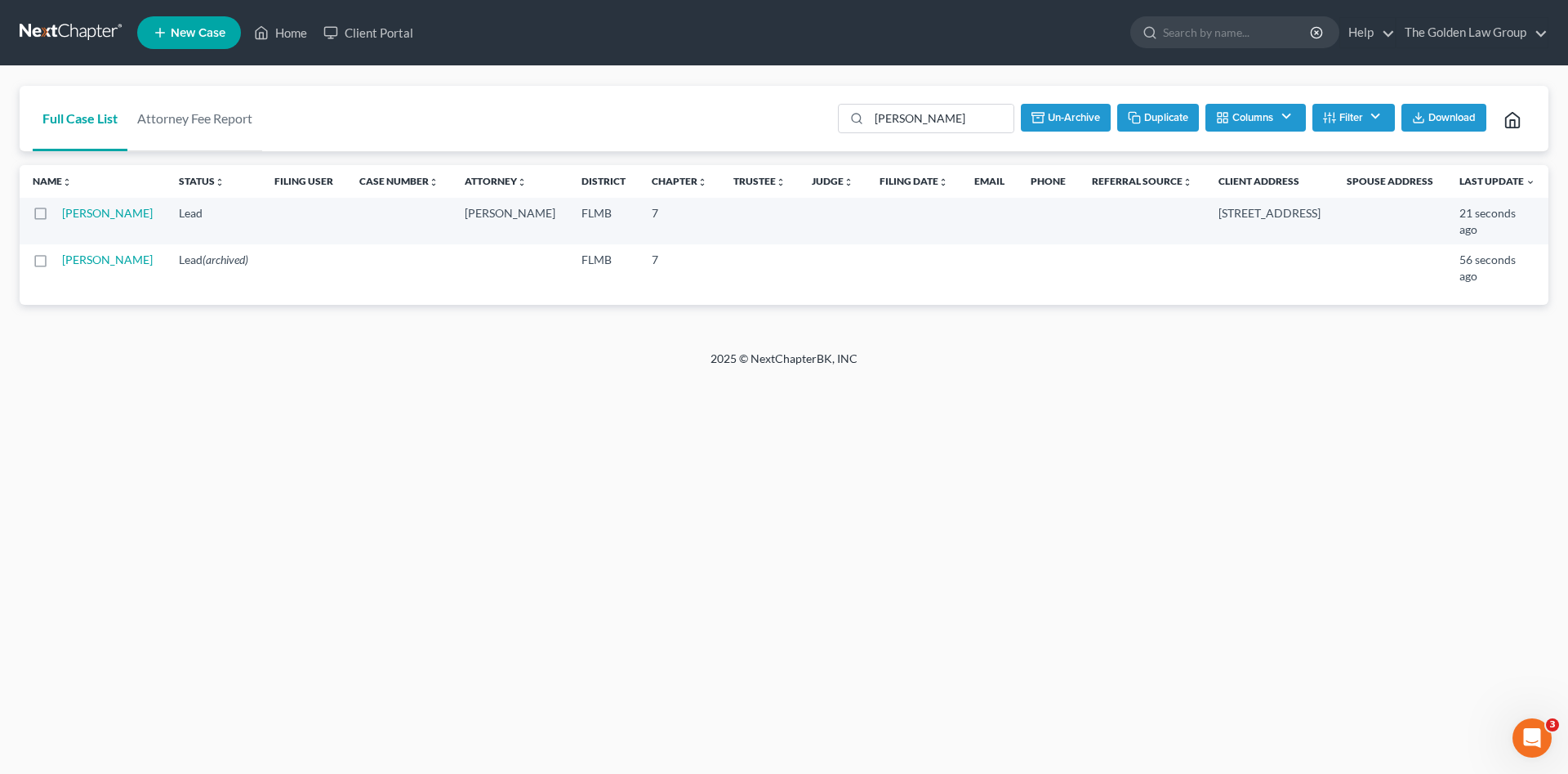
checkbox input "false"
click at [78, 220] on link "[PERSON_NAME]" at bounding box center [107, 213] width 91 height 14
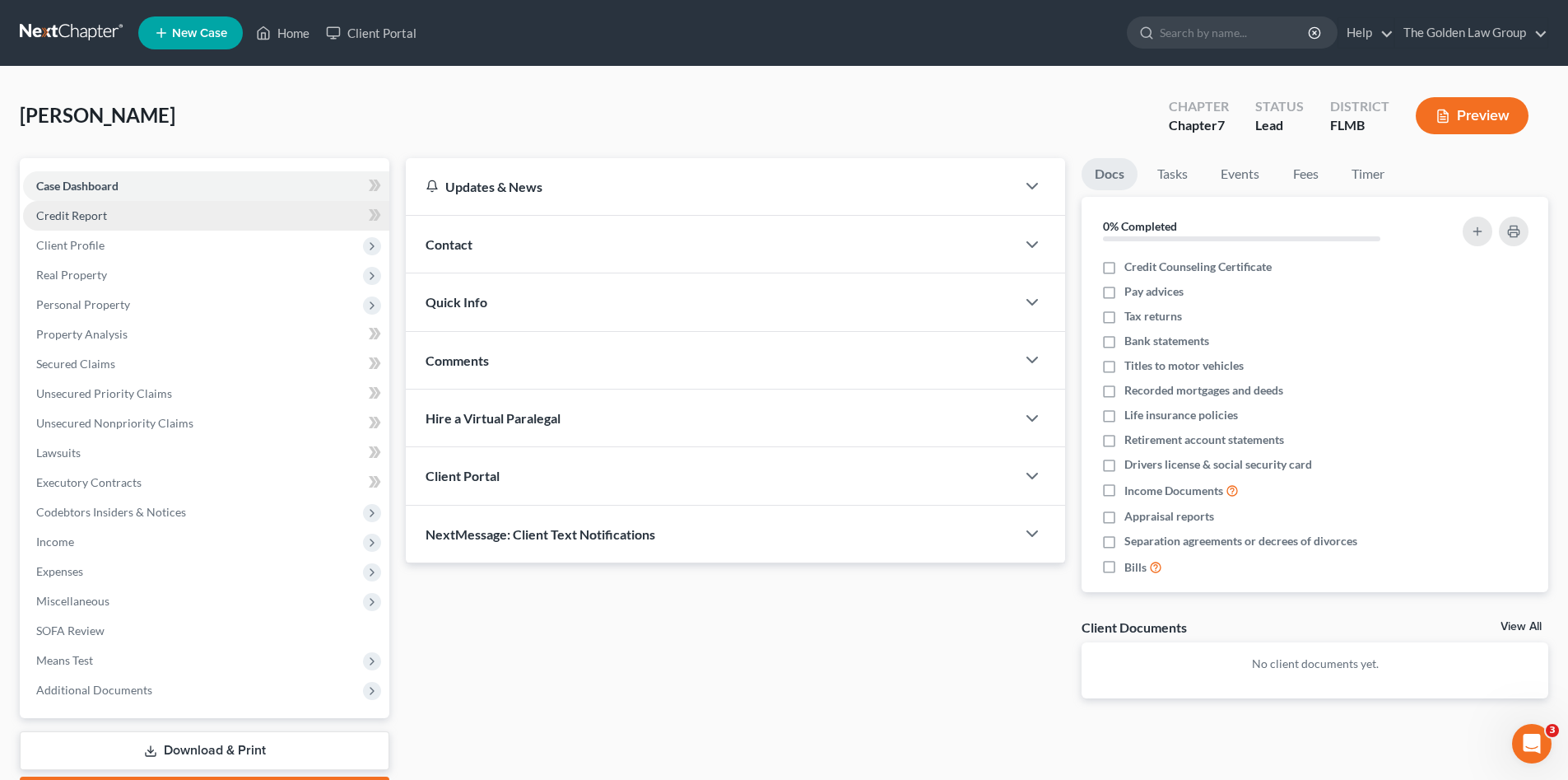
click at [73, 213] on span "Credit Report" at bounding box center [71, 215] width 71 height 14
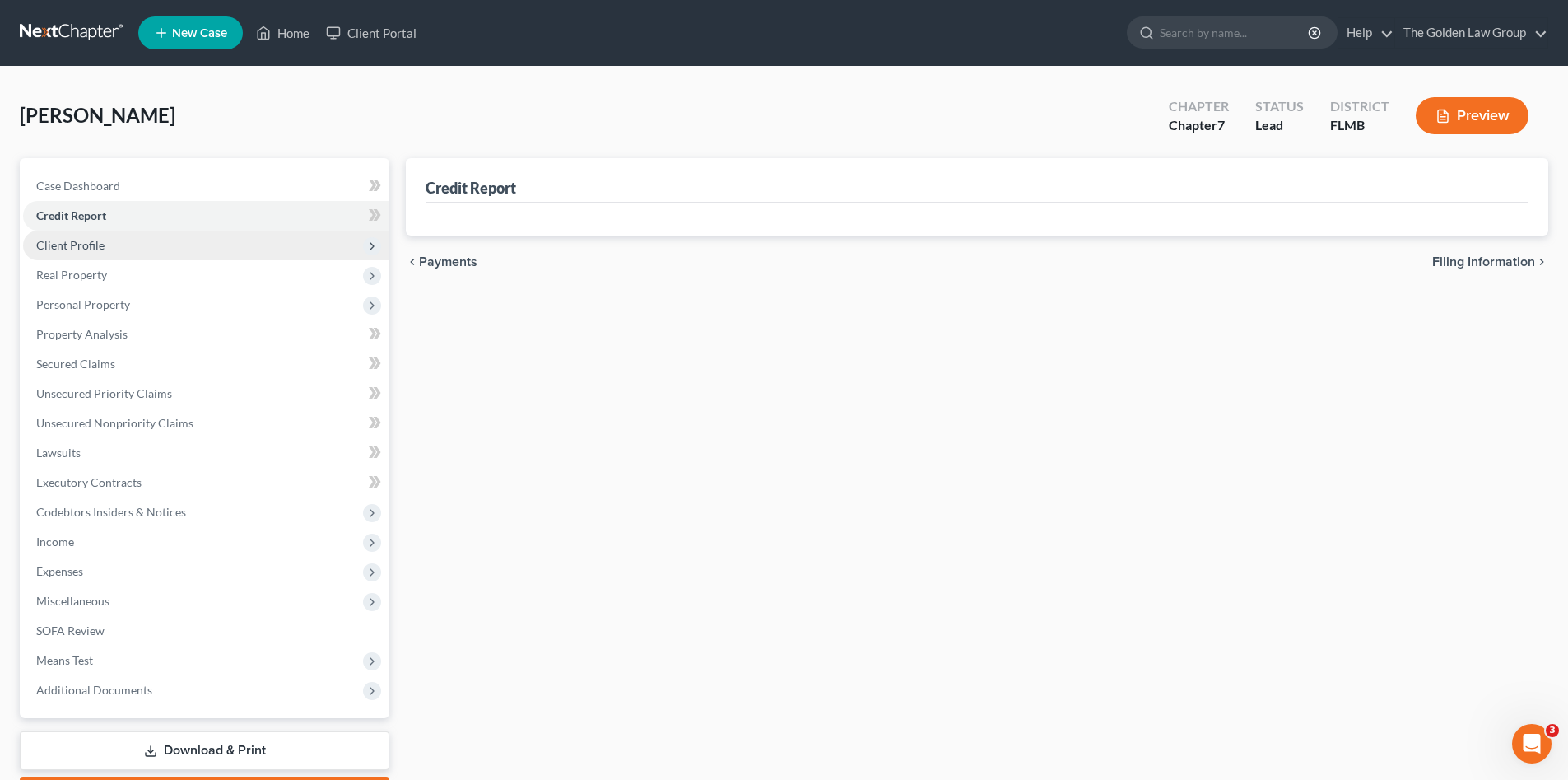
click at [82, 244] on span "Client Profile" at bounding box center [70, 245] width 68 height 14
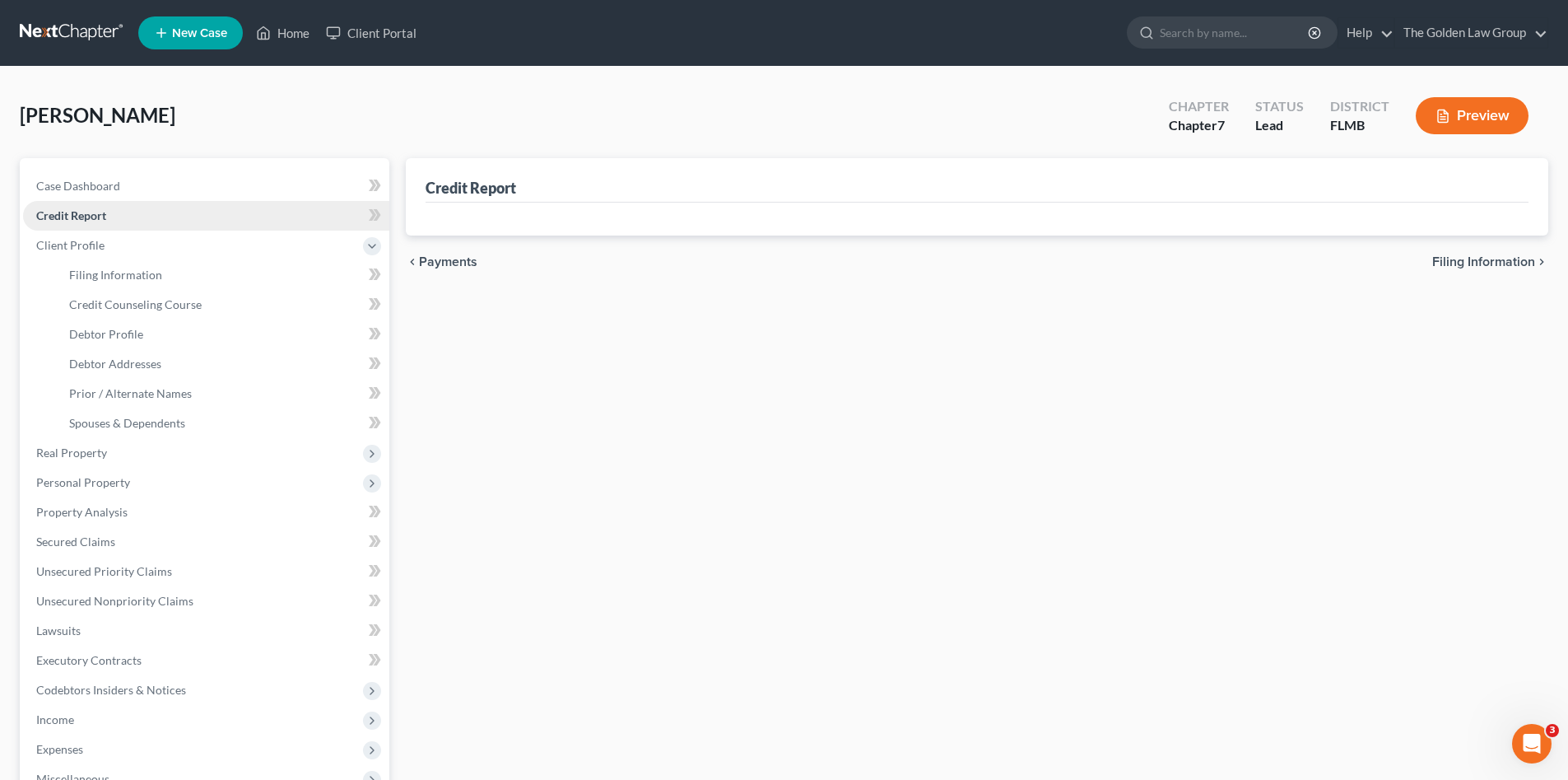
click at [80, 212] on span "Credit Report" at bounding box center [71, 215] width 70 height 14
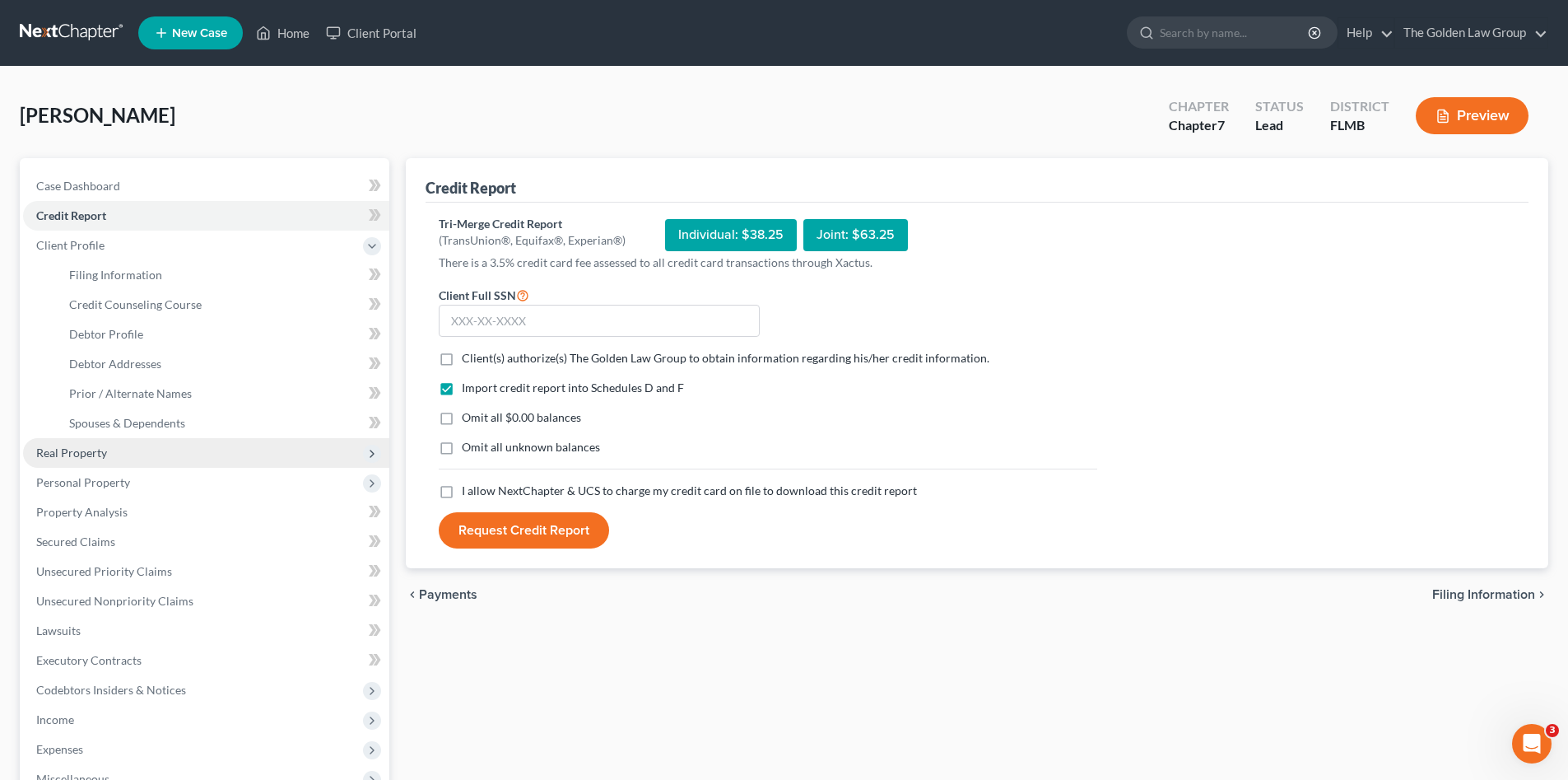
click at [94, 452] on span "Real Property" at bounding box center [71, 452] width 71 height 14
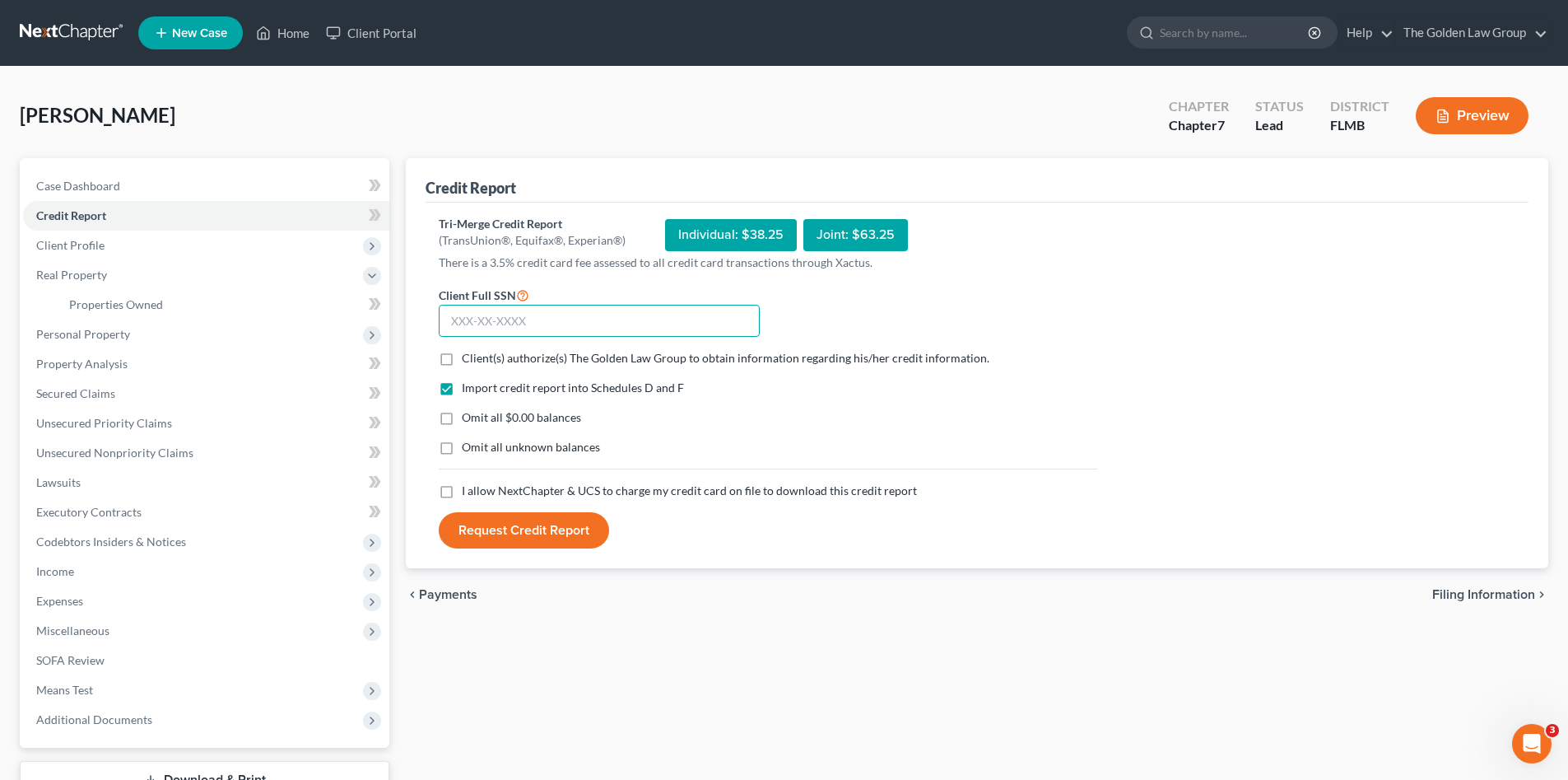
click at [494, 317] on input "text" at bounding box center [599, 322] width 321 height 33
click at [660, 321] on input "text" at bounding box center [599, 322] width 321 height 33
type input "773-23-3036"
click at [462, 352] on label "Client(s) authorize(s) The Golden Law Group to obtain information regarding his…" at bounding box center [725, 358] width 527 height 17
click at [468, 352] on input "Client(s) authorize(s) The Golden Law Group to obtain information regarding his…" at bounding box center [473, 355] width 11 height 11
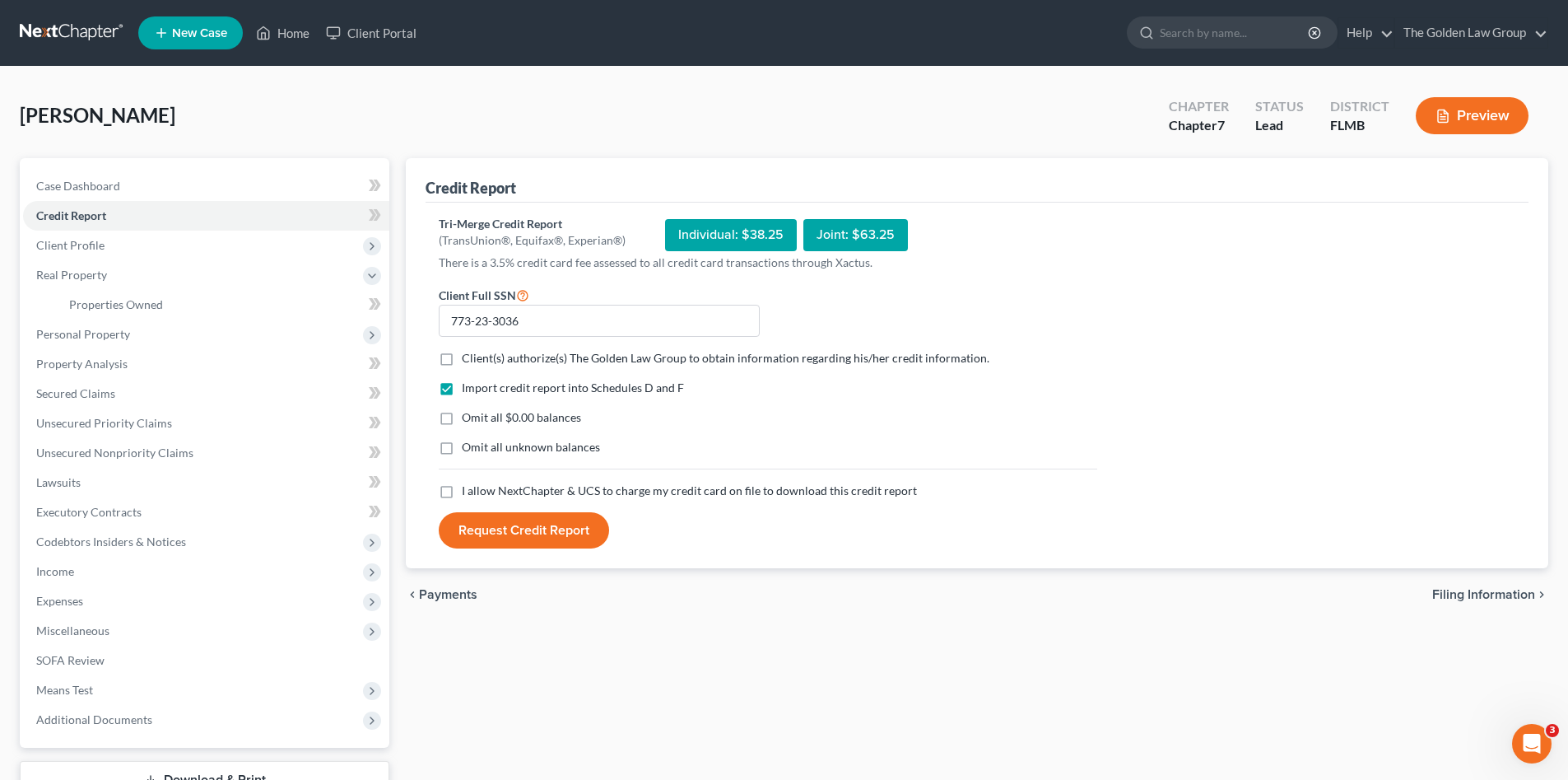
checkbox input "true"
click at [462, 422] on label "Omit all $0.00 balances" at bounding box center [521, 418] width 119 height 17
click at [468, 420] on input "Omit all $0.00 balances" at bounding box center [473, 414] width 11 height 11
checkbox input "true"
click at [462, 448] on label "Omit all unknown balances" at bounding box center [531, 448] width 138 height 17
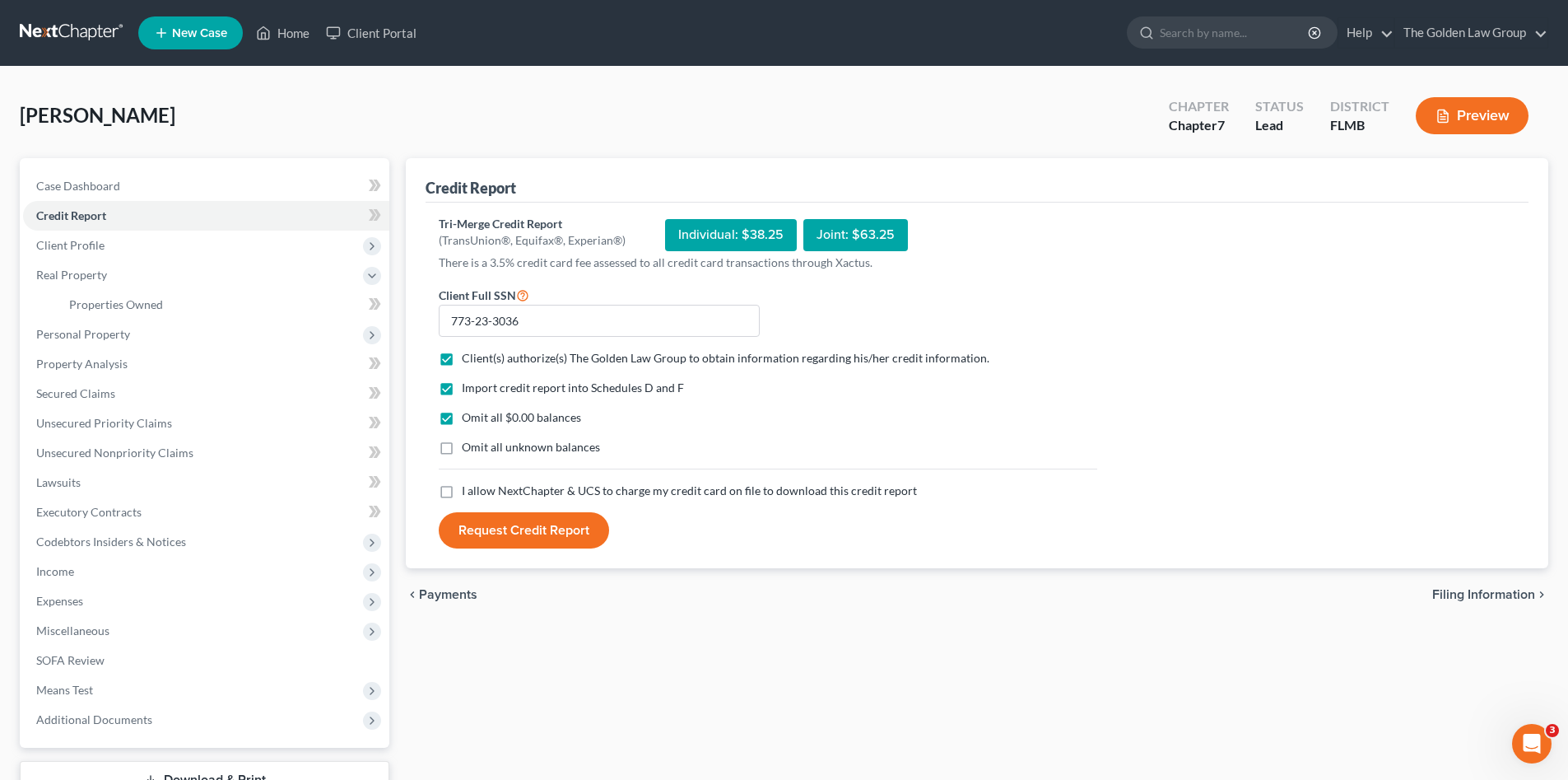
click at [468, 448] on input "Omit all unknown balances" at bounding box center [473, 444] width 11 height 11
checkbox input "true"
click at [462, 493] on label "I allow NextChapter & UCS to charge my credit card on file to download this cre…" at bounding box center [689, 491] width 455 height 17
click at [468, 493] on input "I allow NextChapter & UCS to charge my credit card on file to download this cre…" at bounding box center [473, 488] width 11 height 11
checkbox input "true"
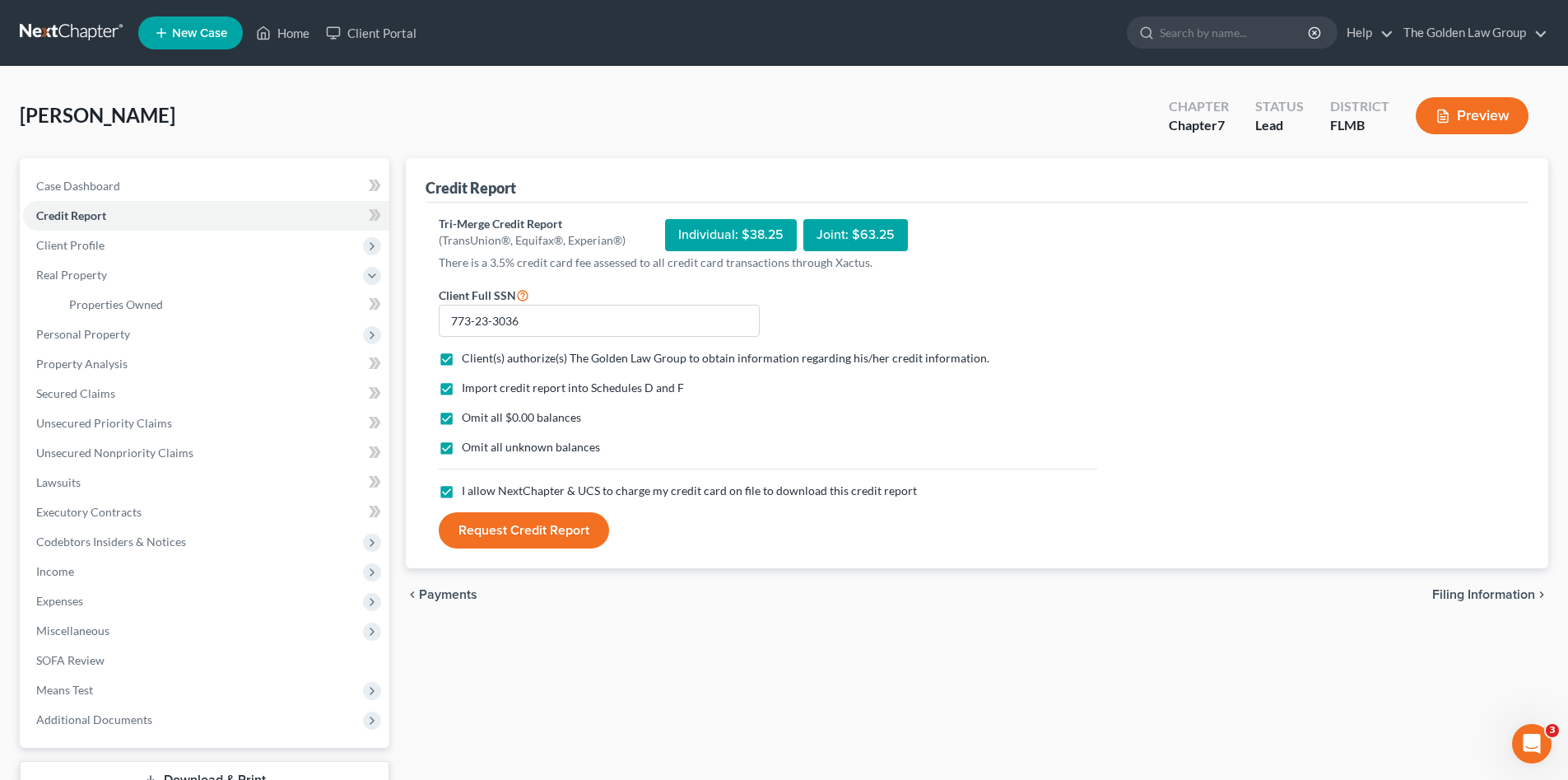
click at [491, 522] on button "Request Credit Report" at bounding box center [524, 530] width 171 height 36
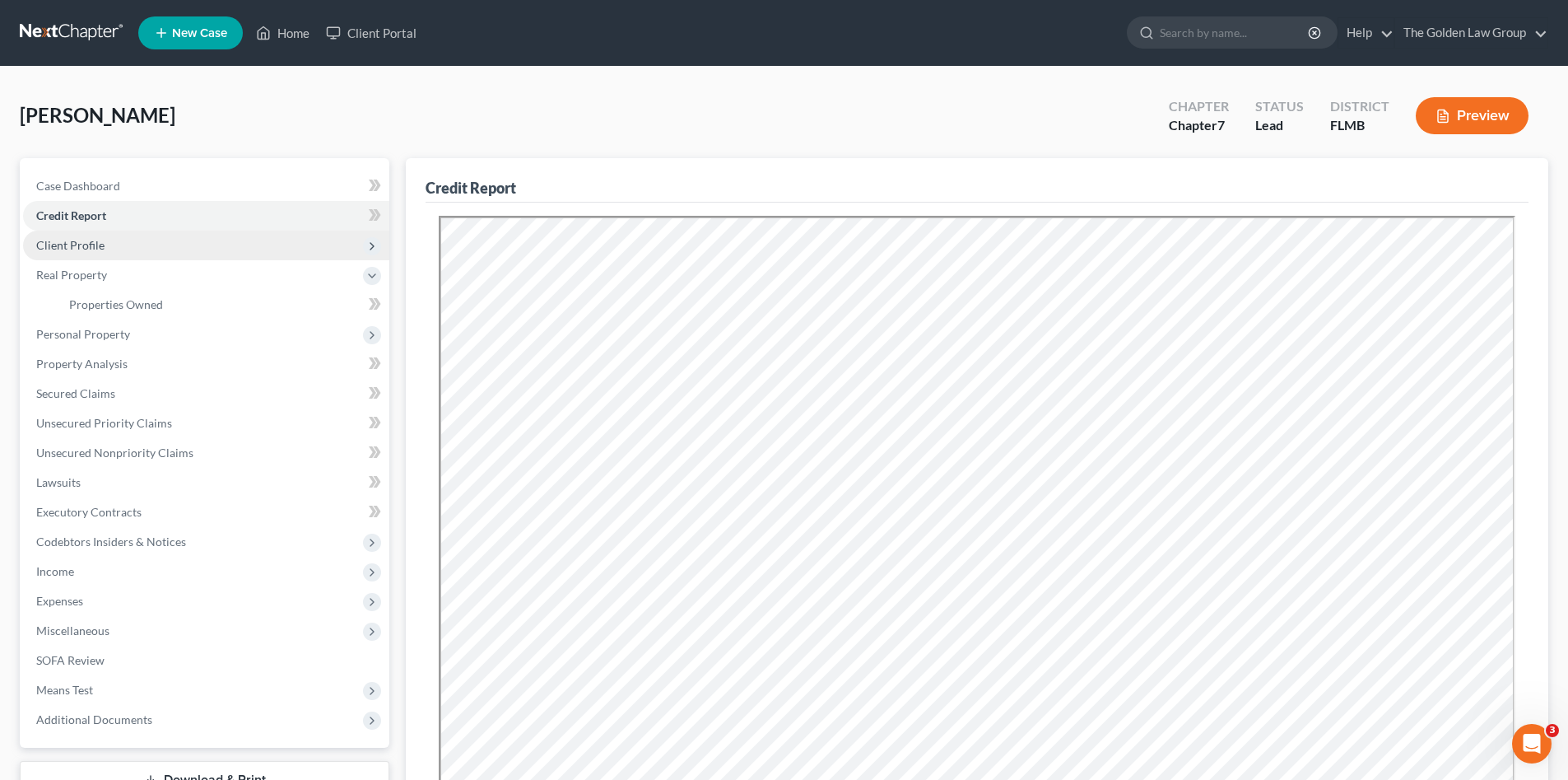
click at [86, 238] on span "Client Profile" at bounding box center [70, 245] width 68 height 14
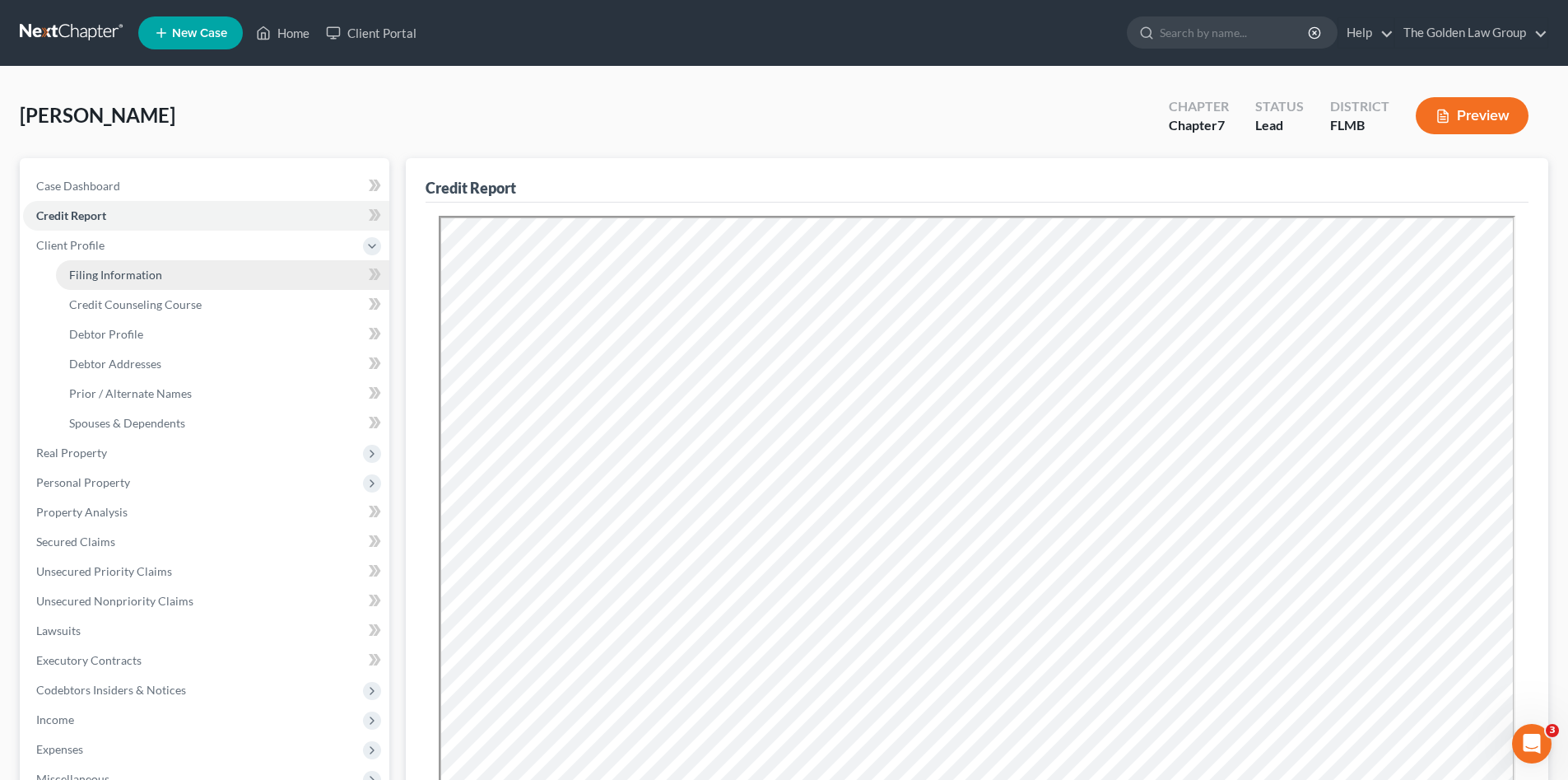
click at [111, 268] on span "Filing Information" at bounding box center [116, 274] width 93 height 14
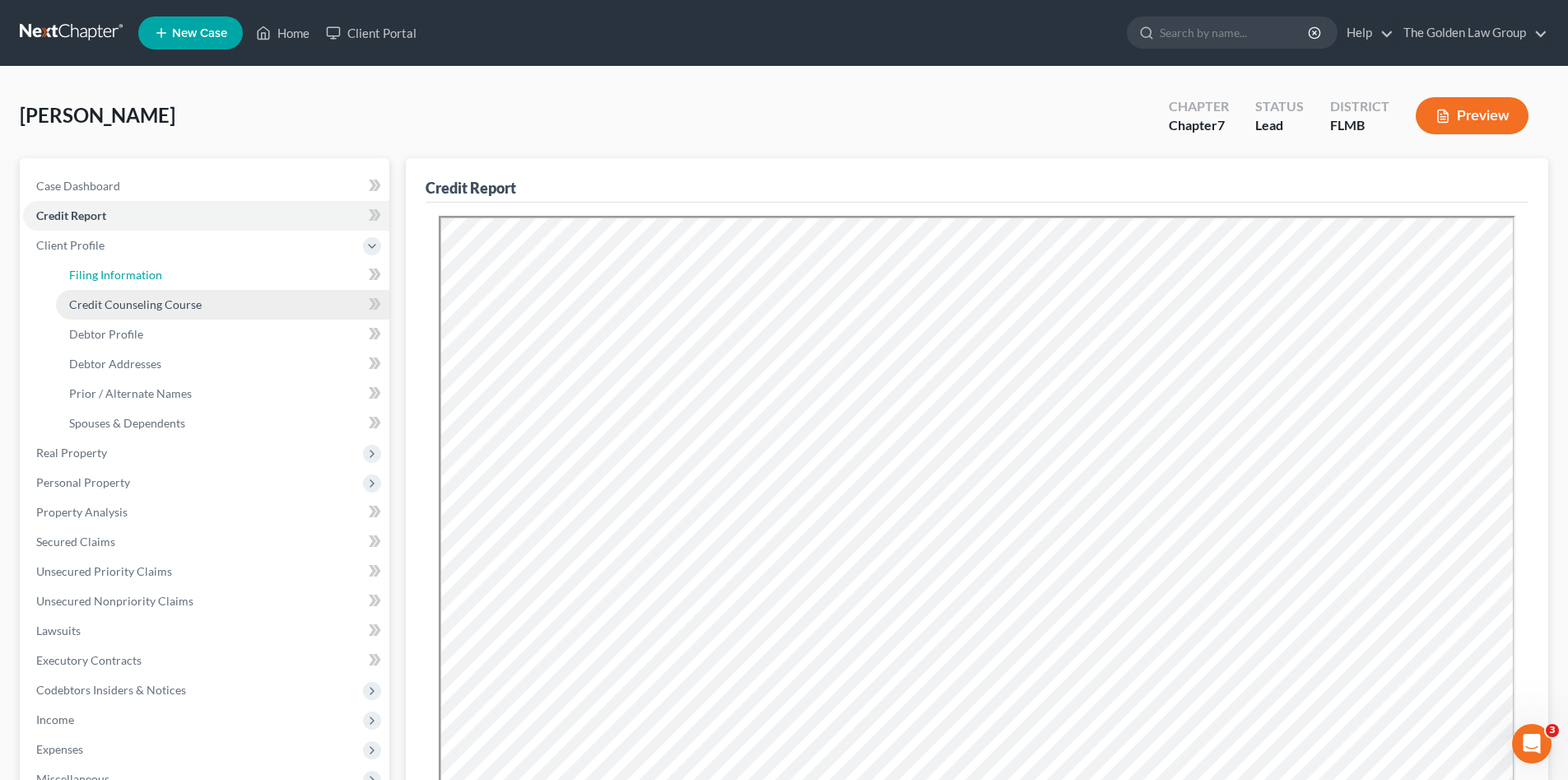
select select "1"
select select "0"
select select "15"
select select "4"
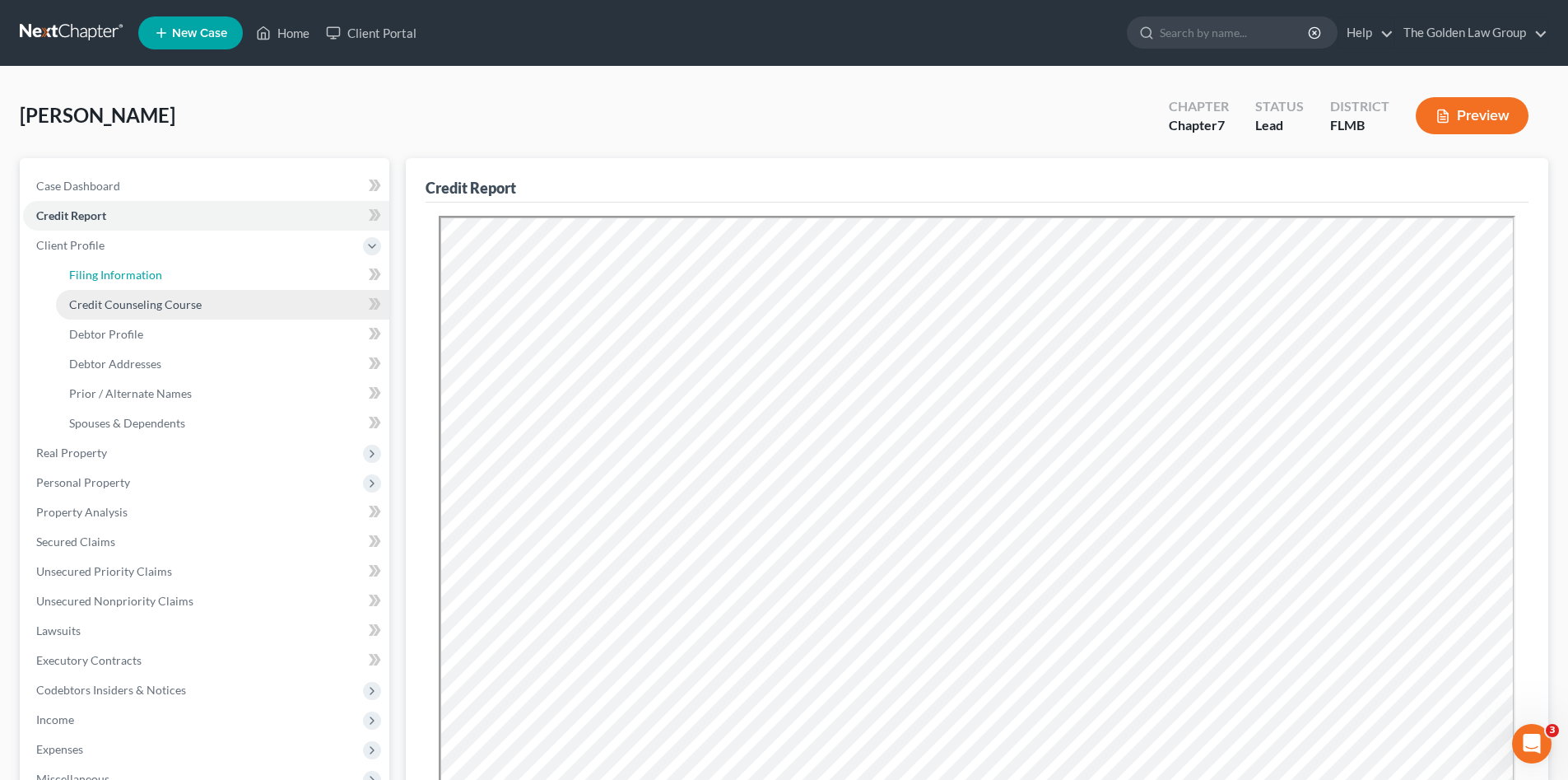
select select "9"
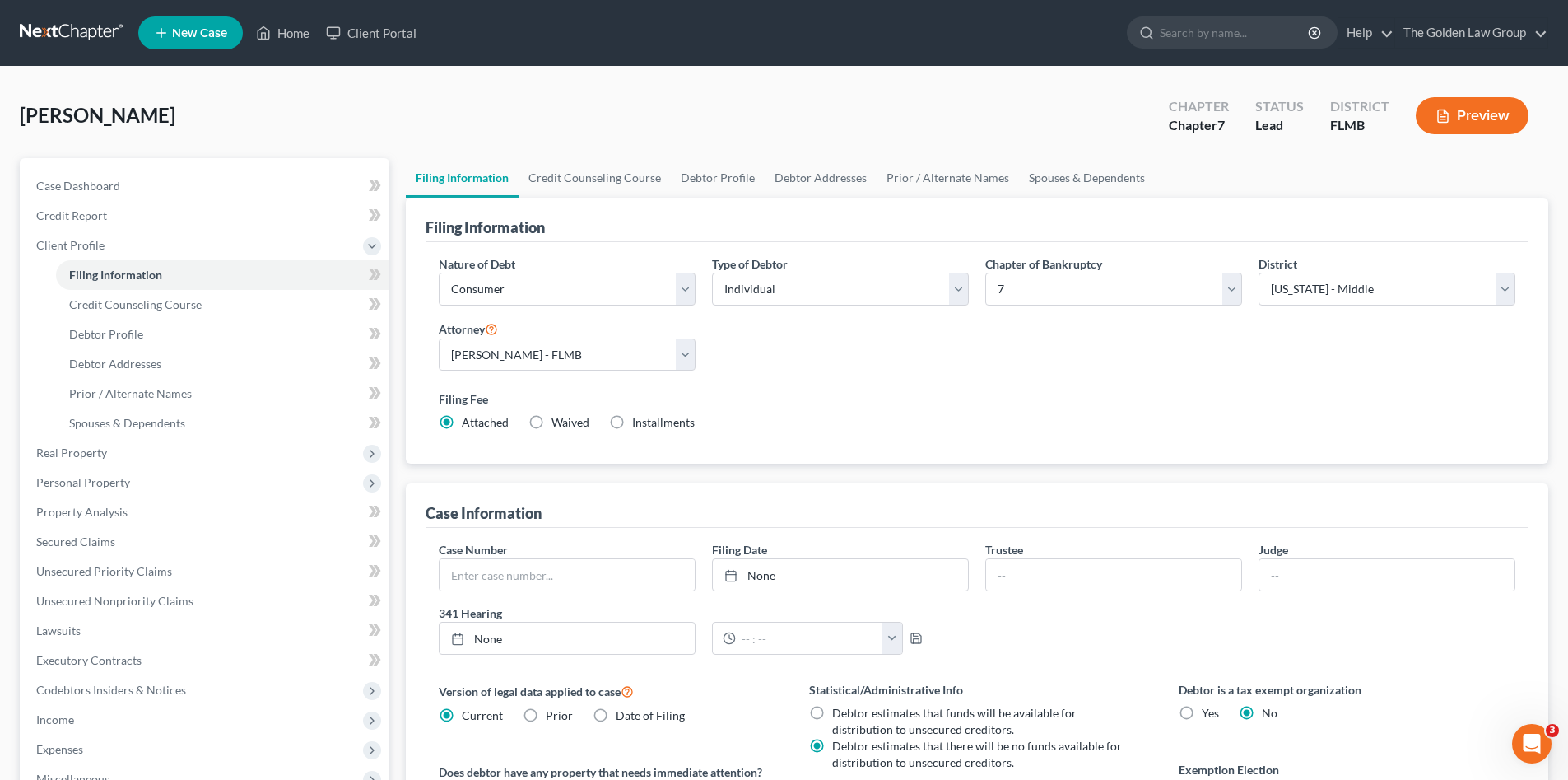
scroll to position [165, 0]
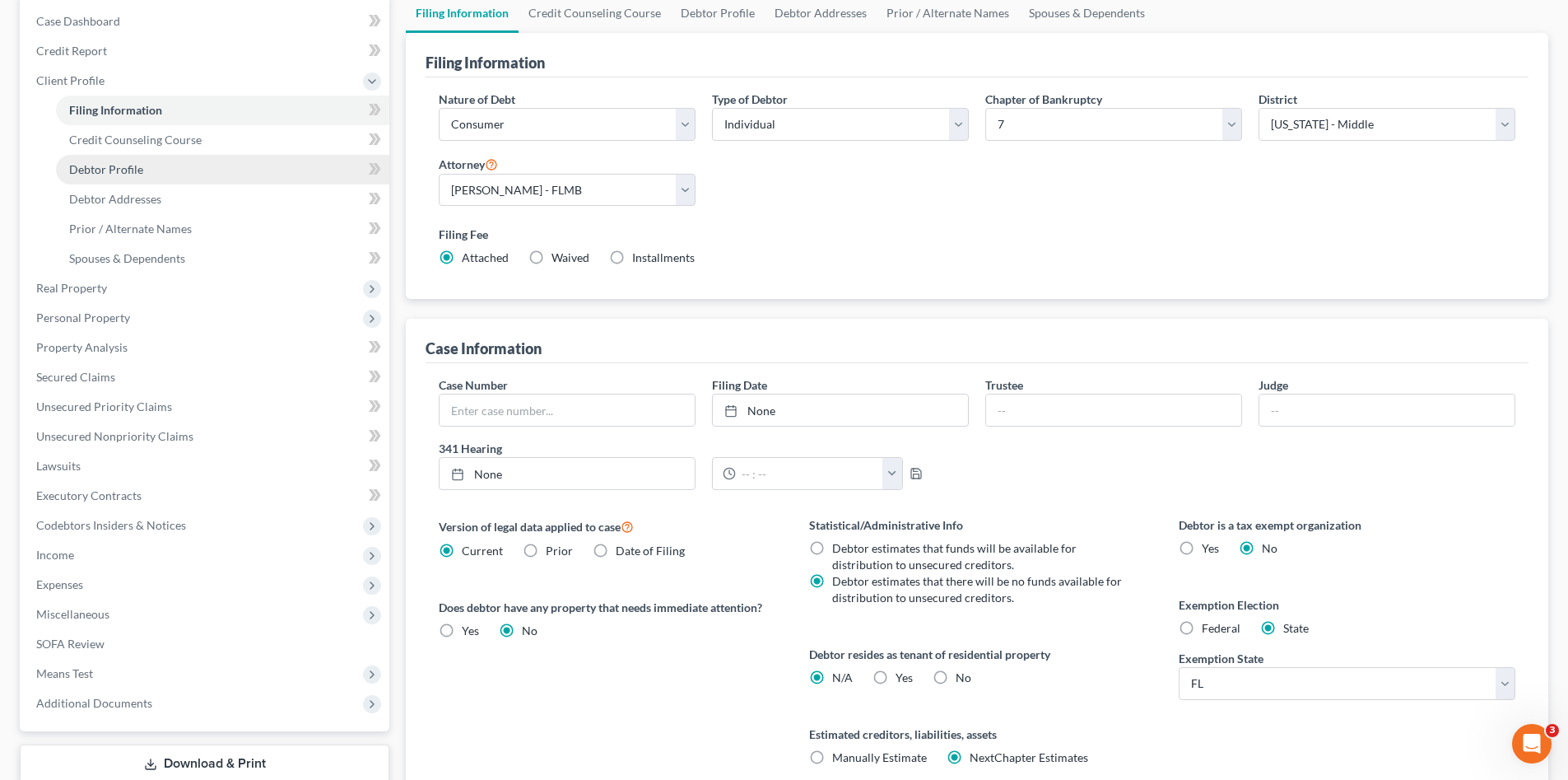
click at [116, 163] on span "Debtor Profile" at bounding box center [106, 169] width 74 height 14
select select "0"
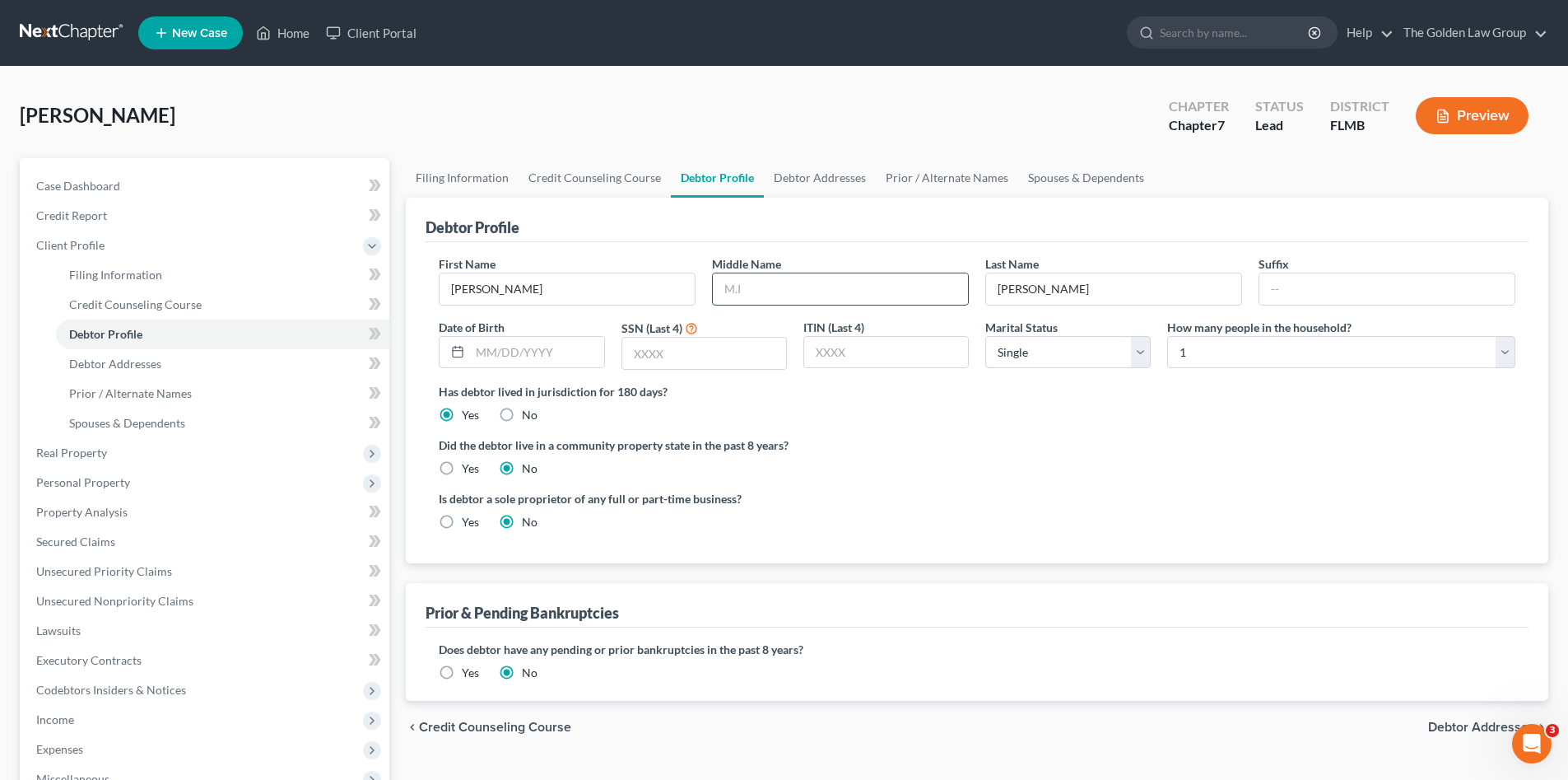
click at [777, 289] on input "text" at bounding box center [841, 289] width 255 height 32
type input "[PERSON_NAME]"
click at [575, 344] on input "text" at bounding box center [537, 352] width 133 height 32
type input "[DATE]"
click at [718, 366] on input "text" at bounding box center [704, 353] width 164 height 32
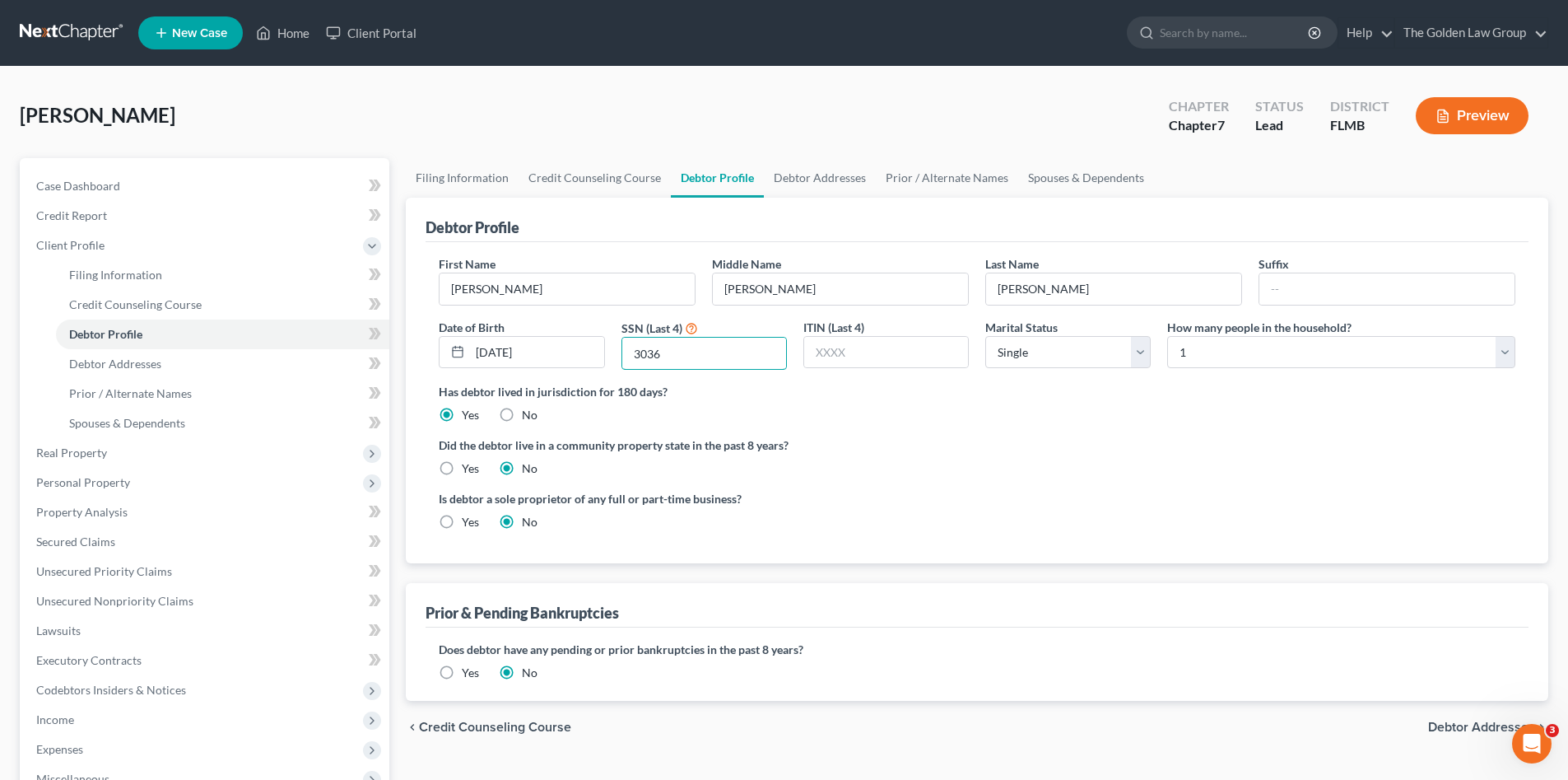
type input "3036"
drag, startPoint x: 1093, startPoint y: 542, endPoint x: 1091, endPoint y: 339, distance: 203.0
click at [1094, 542] on div "Is debtor a sole proprietor of any full or part-time business? Yes No" at bounding box center [977, 517] width 1093 height 53
drag, startPoint x: 1087, startPoint y: 336, endPoint x: 1087, endPoint y: 351, distance: 15.0
click at [1087, 336] on select "Select Single Married Separated Divorced Widowed" at bounding box center [1068, 352] width 166 height 33
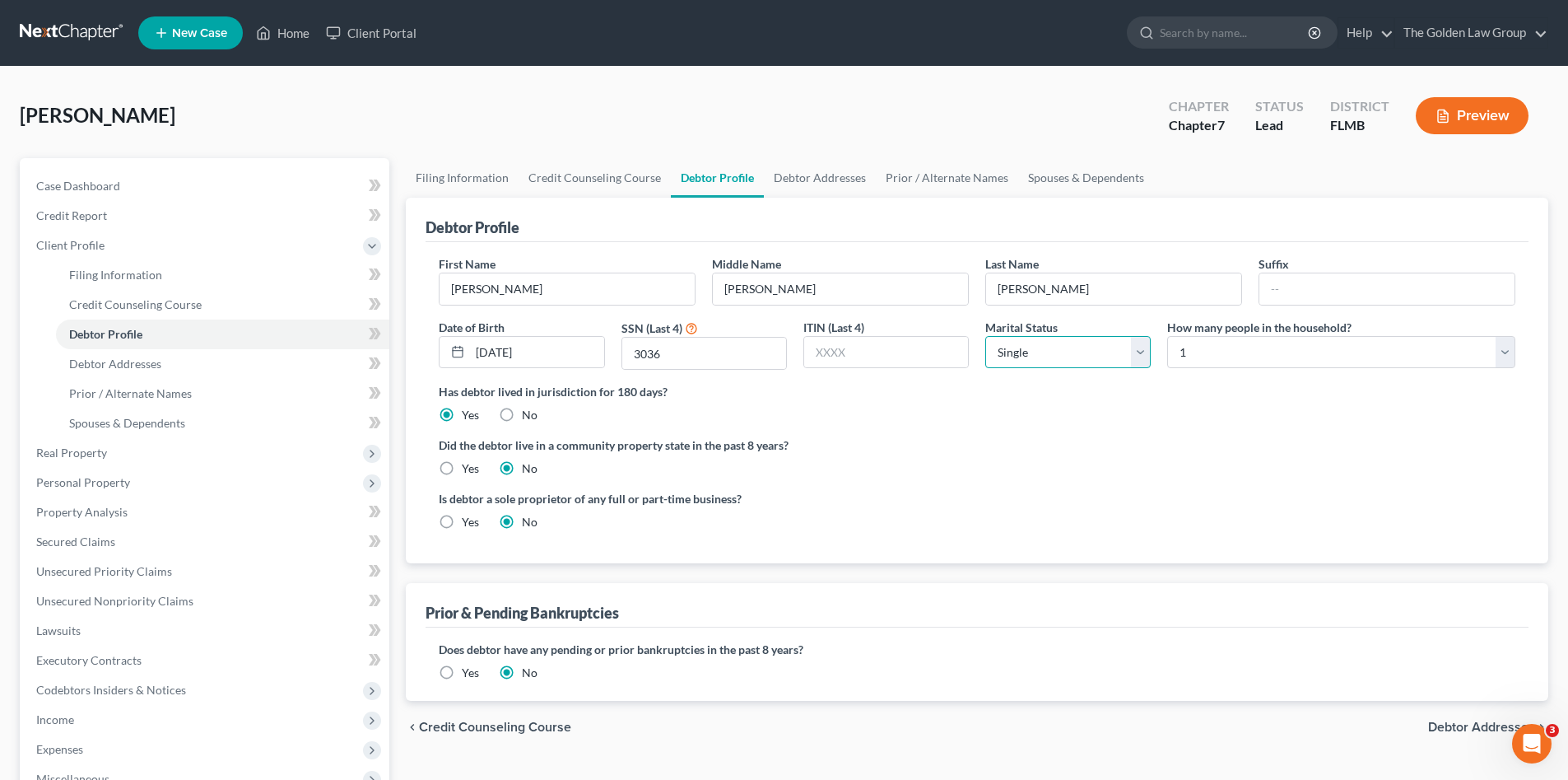
select select "3"
click at [986, 336] on select "Select Single Married Separated Divorced Widowed" at bounding box center [1068, 352] width 166 height 33
click at [1060, 490] on div "Is debtor a sole proprietor of any full or part-time business? Yes No" at bounding box center [977, 517] width 1093 height 53
click at [1276, 348] on select "Select 1 2 3 4 5 6 7 8 9 10 11 12 13 14 15 16 17 18 19 20" at bounding box center [1341, 352] width 348 height 33
click at [1167, 336] on select "Select 1 2 3 4 5 6 7 8 9 10 11 12 13 14 15 16 17 18 19 20" at bounding box center [1341, 352] width 348 height 33
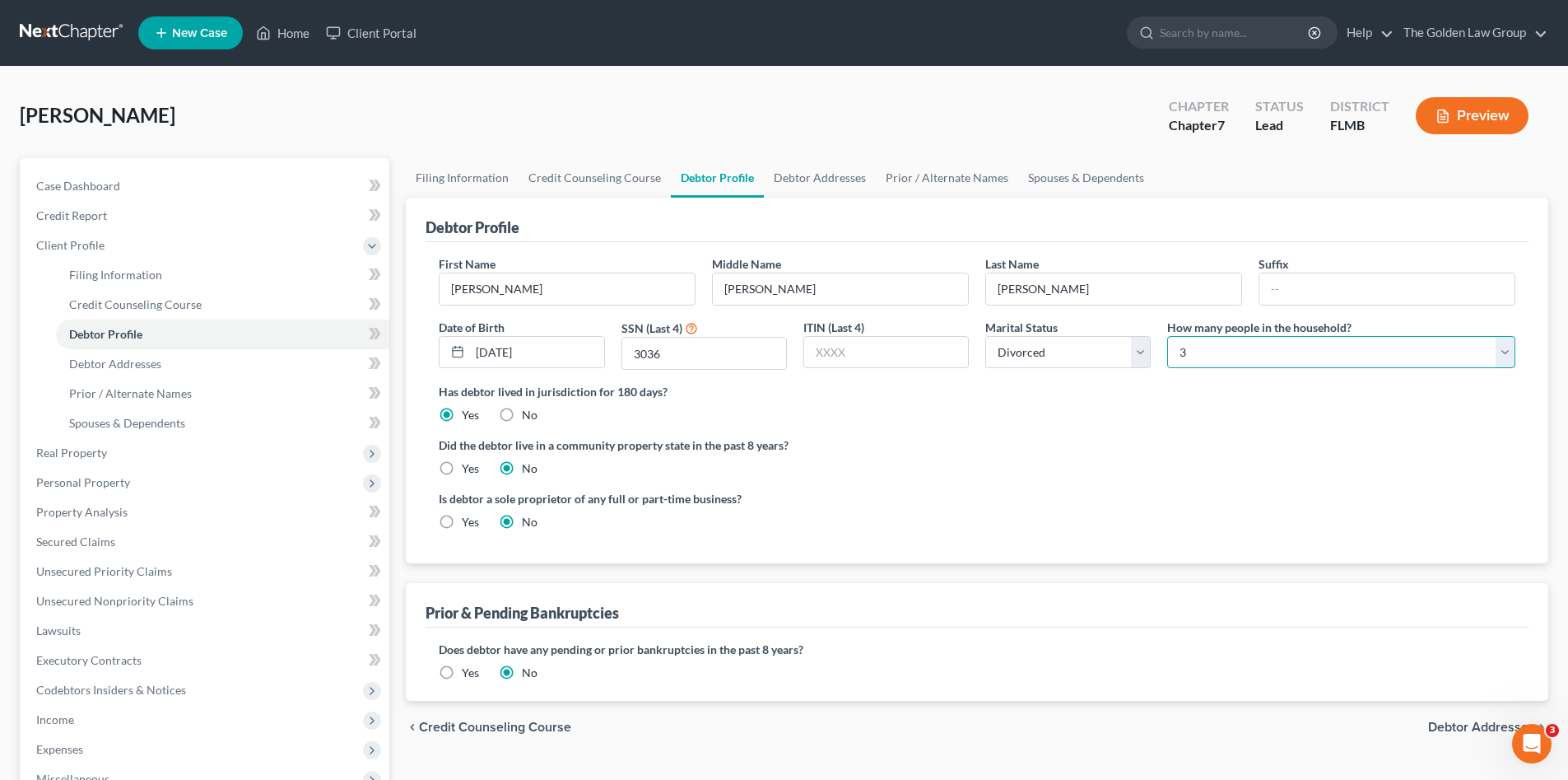
click at [1344, 350] on select "Select 1 2 3 4 5 6 7 8 9 10 11 12 13 14 15 16 17 18 19 20" at bounding box center [1341, 352] width 348 height 33
click at [1167, 336] on select "Select 1 2 3 4 5 6 7 8 9 10 11 12 13 14 15 16 17 18 19 20" at bounding box center [1341, 352] width 348 height 33
click at [1205, 349] on select "Select 1 2 3 4 5 6 7 8 9 10 11 12 13 14 15 16 17 18 19 20" at bounding box center [1341, 352] width 348 height 33
select select "2"
click at [1167, 336] on select "Select 1 2 3 4 5 6 7 8 9 10 11 12 13 14 15 16 17 18 19 20" at bounding box center [1341, 352] width 348 height 33
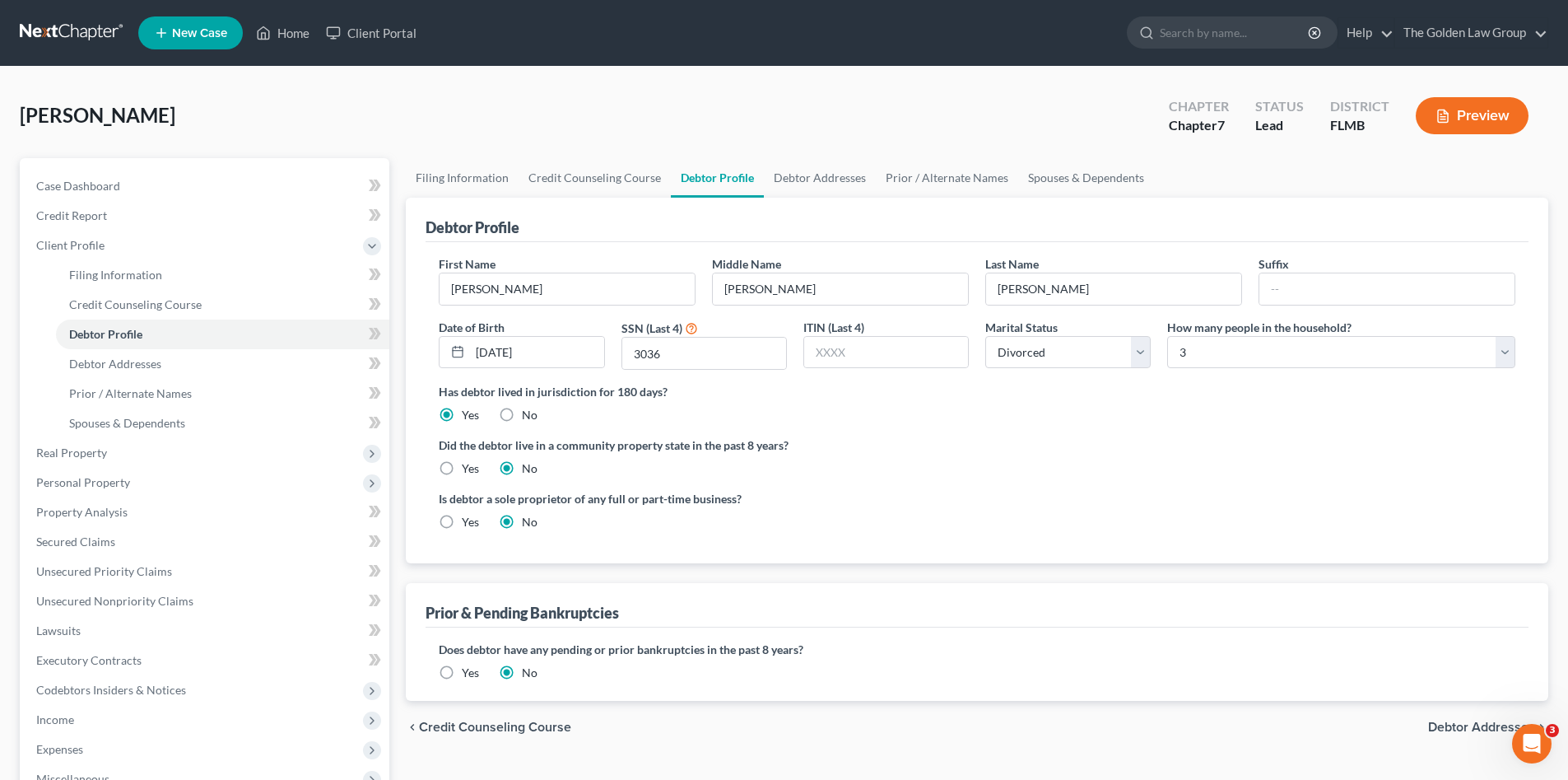
drag, startPoint x: 1244, startPoint y: 486, endPoint x: 1152, endPoint y: 493, distance: 92.3
click at [1245, 486] on ng-include "First Name [PERSON_NAME] Middle Name [PERSON_NAME] Last Name [PERSON_NAME] Suff…" at bounding box center [977, 399] width 1076 height 288
click at [173, 361] on link "Debtor Addresses" at bounding box center [222, 364] width 333 height 30
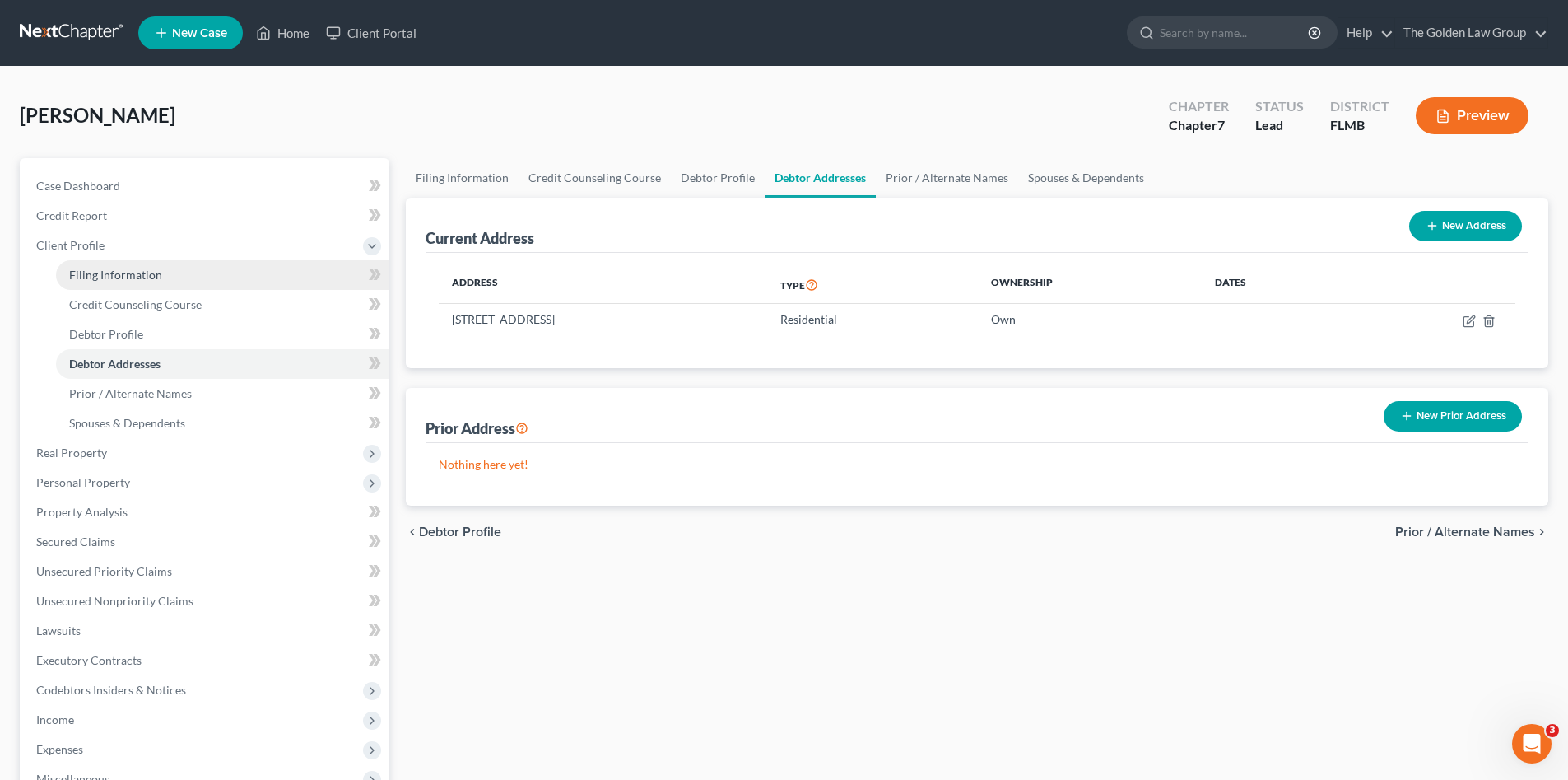
click at [134, 271] on span "Filing Information" at bounding box center [116, 274] width 93 height 14
select select "1"
select select "0"
select select "15"
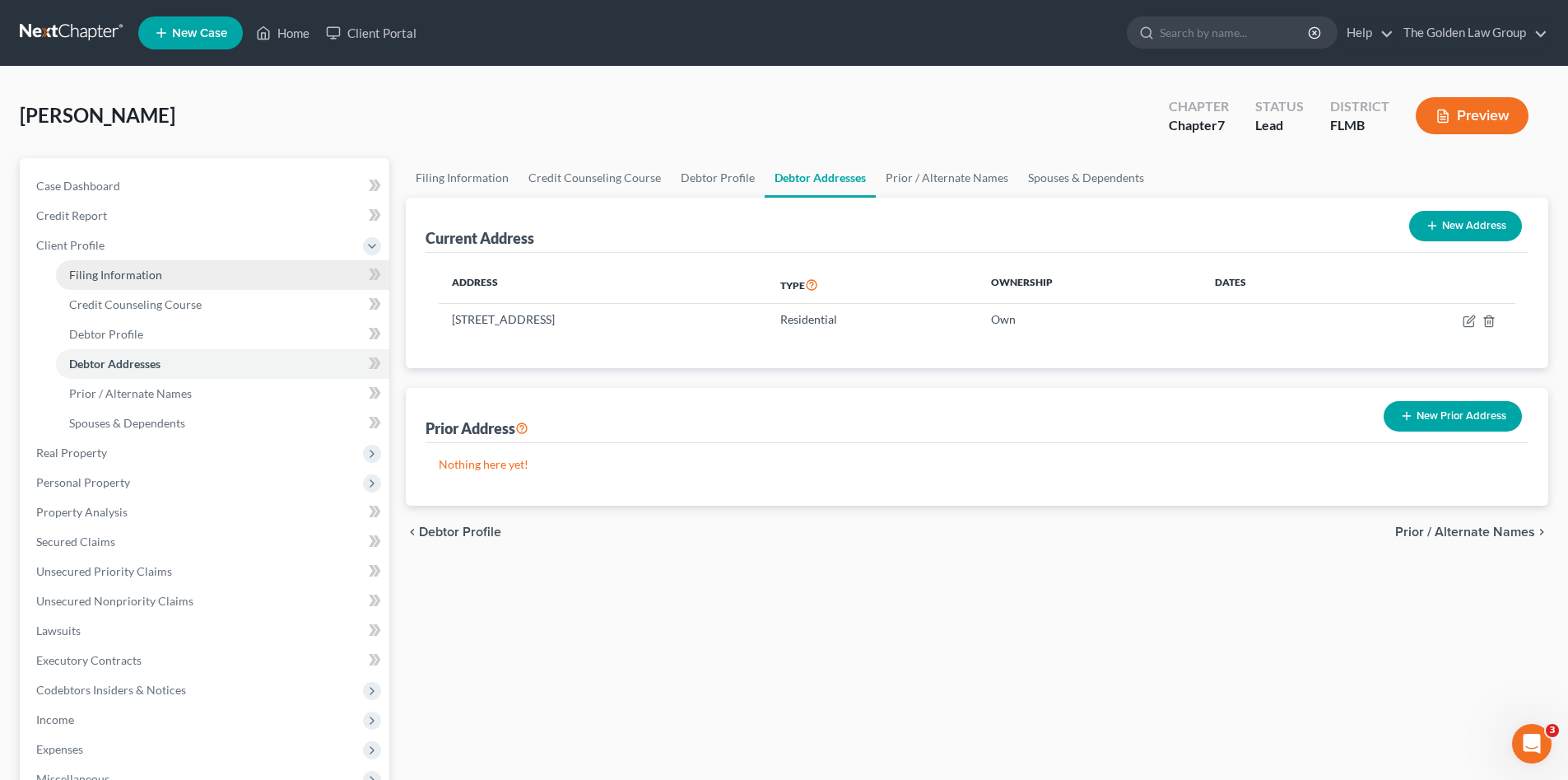
select select "4"
select select "9"
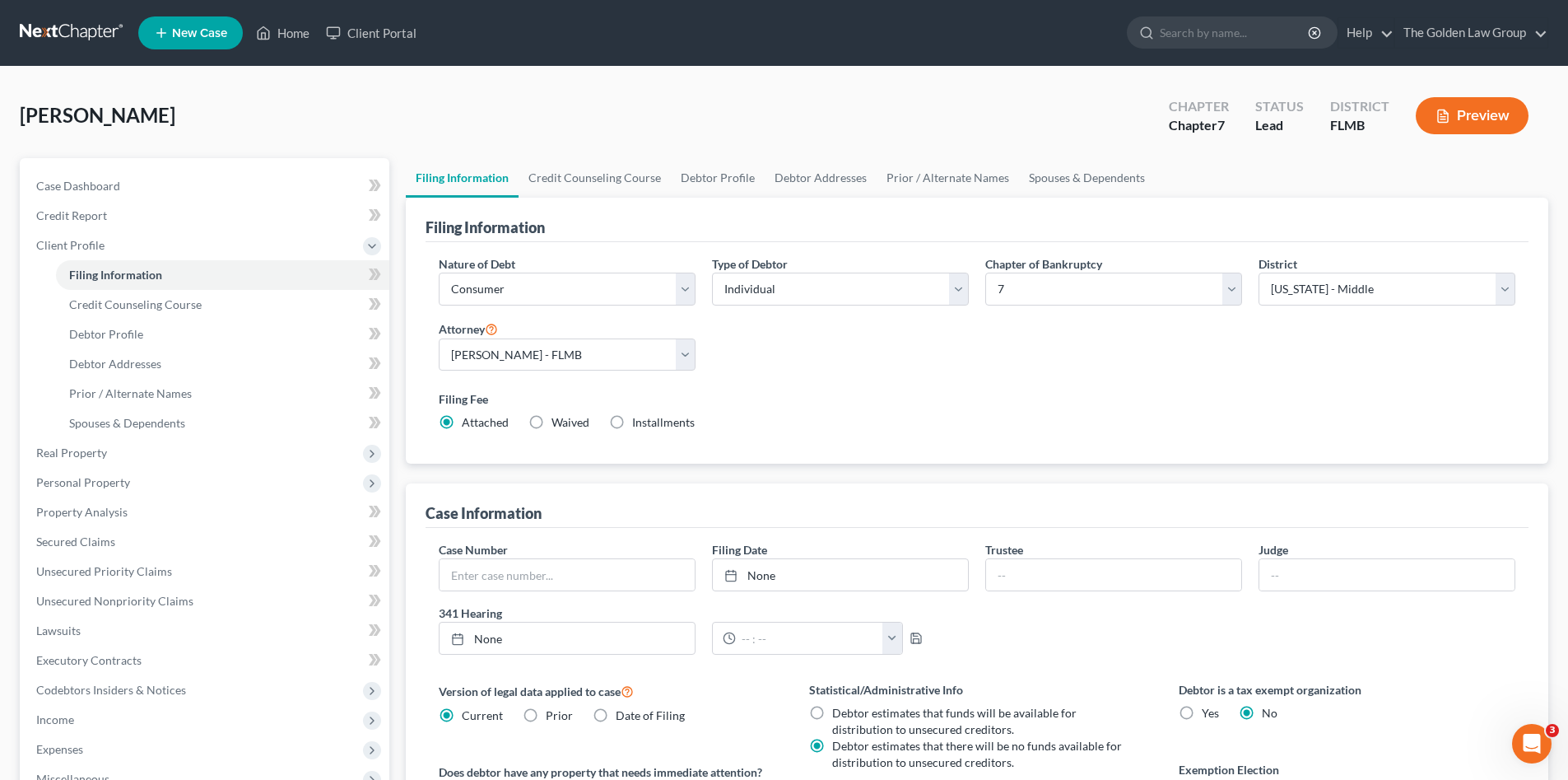
scroll to position [192, 0]
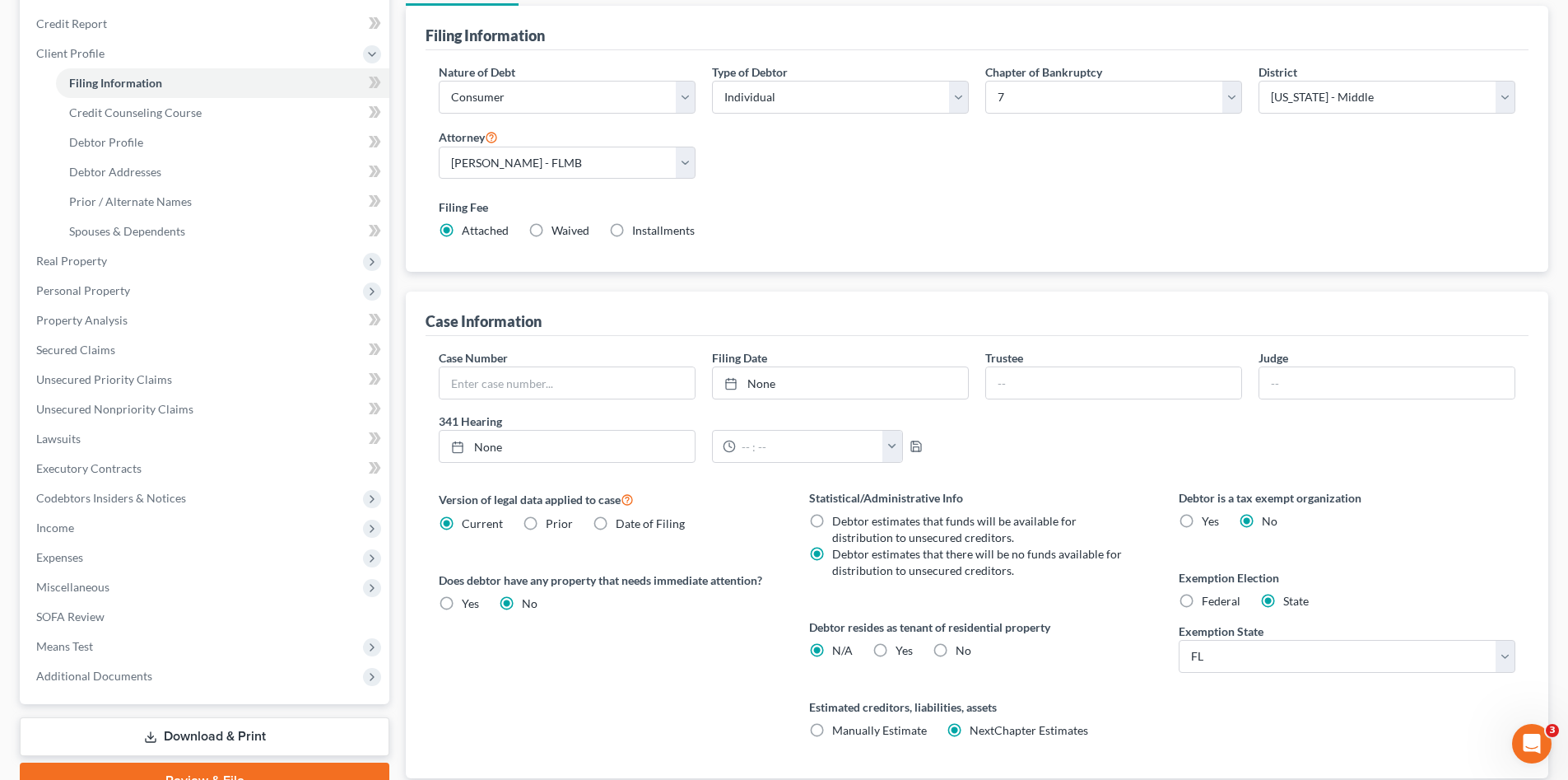
click at [956, 649] on label "No" at bounding box center [963, 651] width 16 height 17
click at [962, 649] on input "No" at bounding box center [967, 648] width 11 height 11
radio input "true"
radio input "false"
drag, startPoint x: 688, startPoint y: 662, endPoint x: 589, endPoint y: 598, distance: 117.9
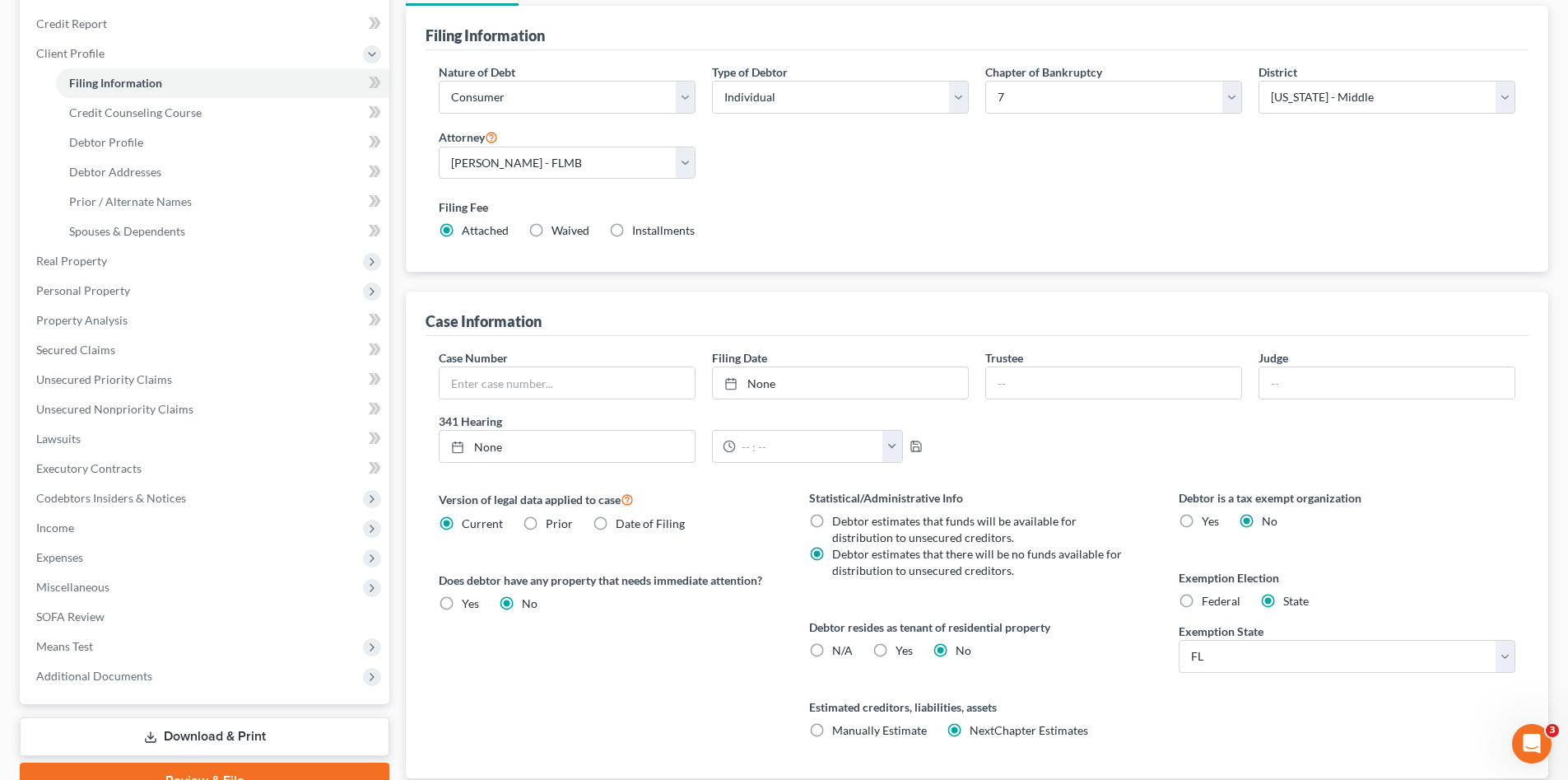
click at [687, 662] on div "Version of legal data applied to case Current Prior Date of Filing Legal data v…" at bounding box center [607, 633] width 370 height 289
click at [131, 114] on span "Credit Counseling Course" at bounding box center [135, 112] width 132 height 14
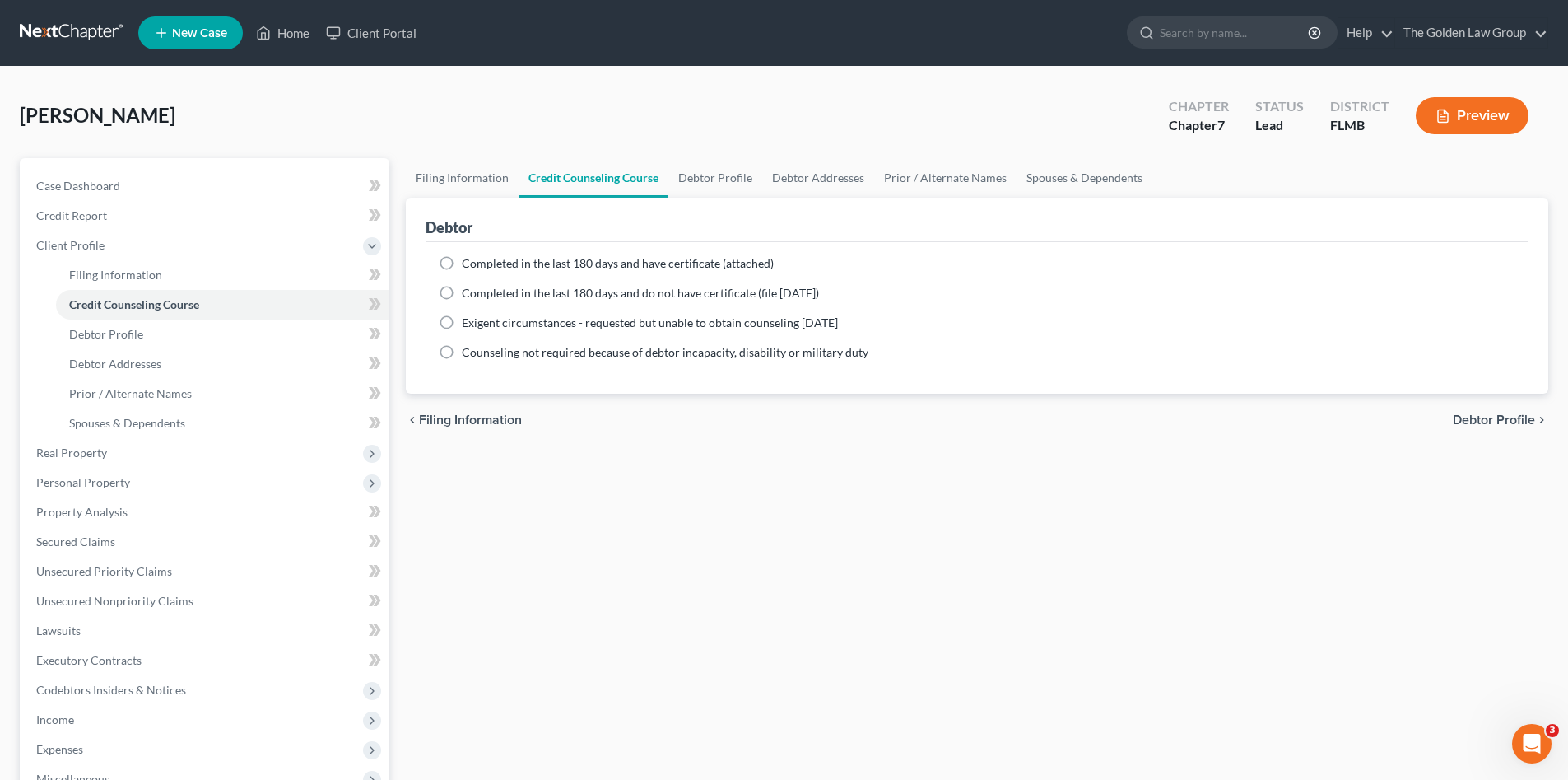
click at [553, 258] on span "Completed in the last 180 days and have certificate (attached)" at bounding box center [617, 262] width 312 height 14
click at [479, 258] on input "Completed in the last 180 days and have certificate (attached)" at bounding box center [473, 260] width 11 height 11
radio input "true"
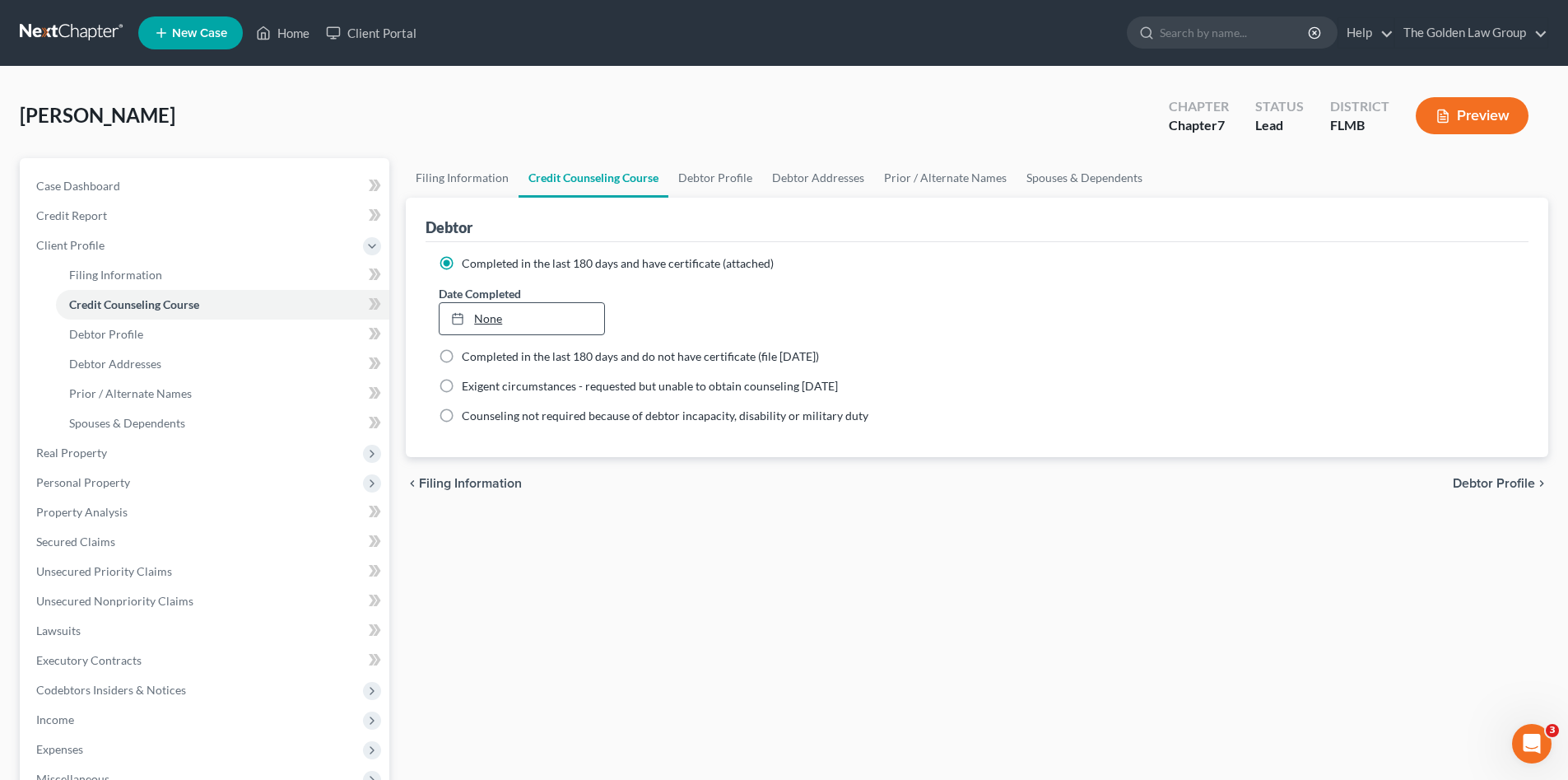
type input "[DATE]"
click at [516, 319] on link "None" at bounding box center [522, 319] width 164 height 32
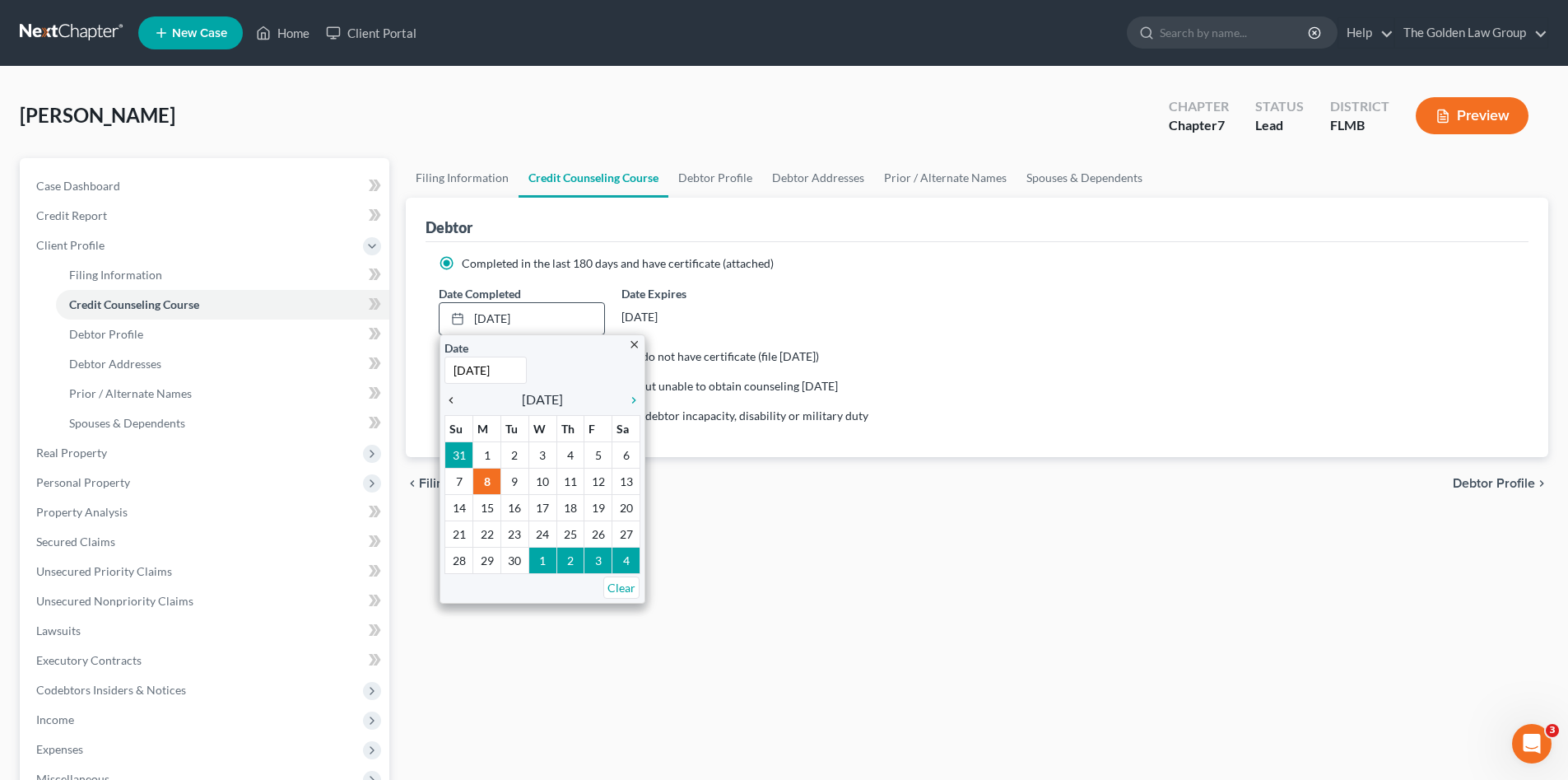
click at [453, 401] on icon "chevron_left" at bounding box center [456, 400] width 22 height 13
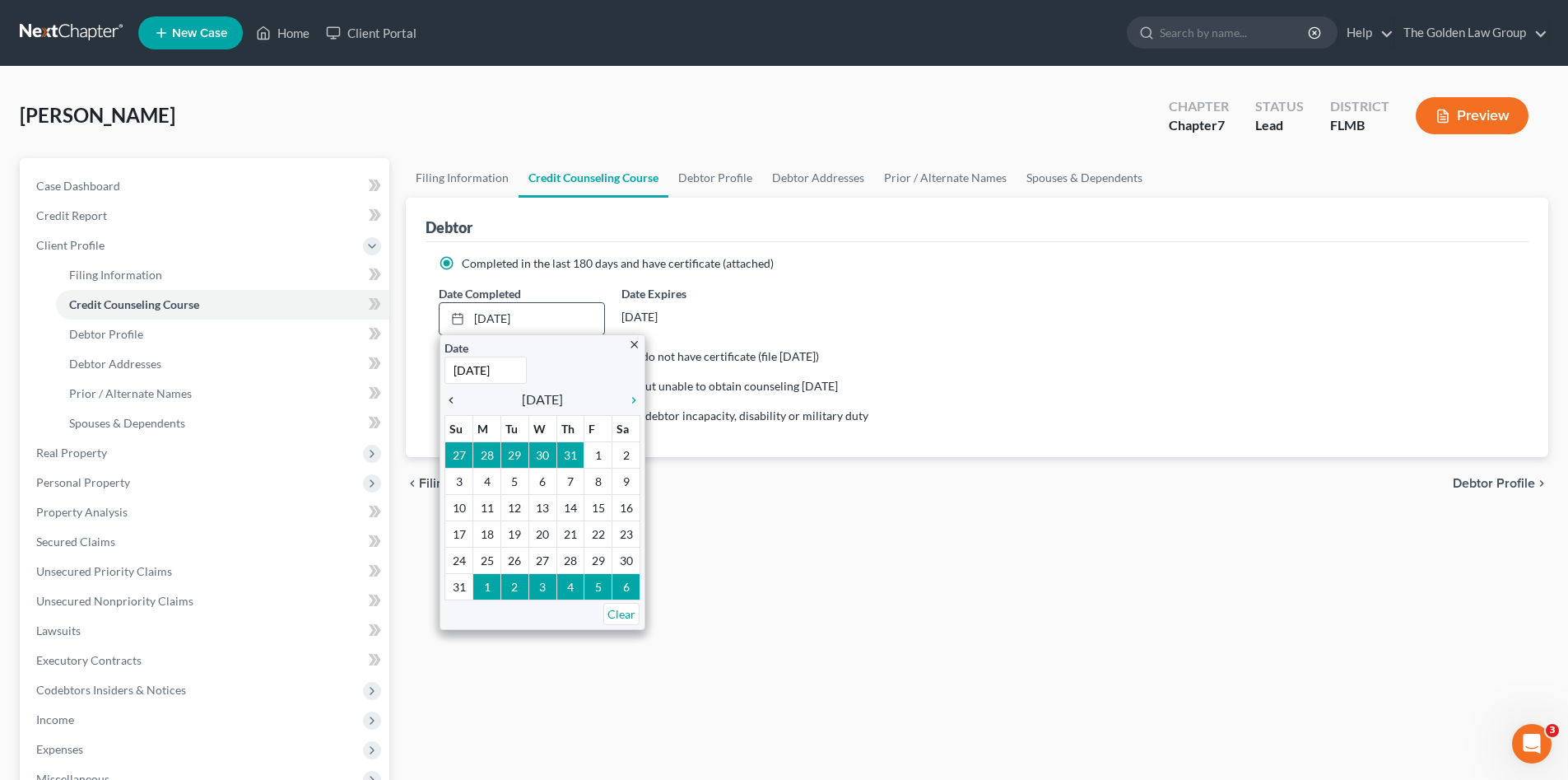
click at [454, 401] on icon "chevron_left" at bounding box center [456, 400] width 22 height 13
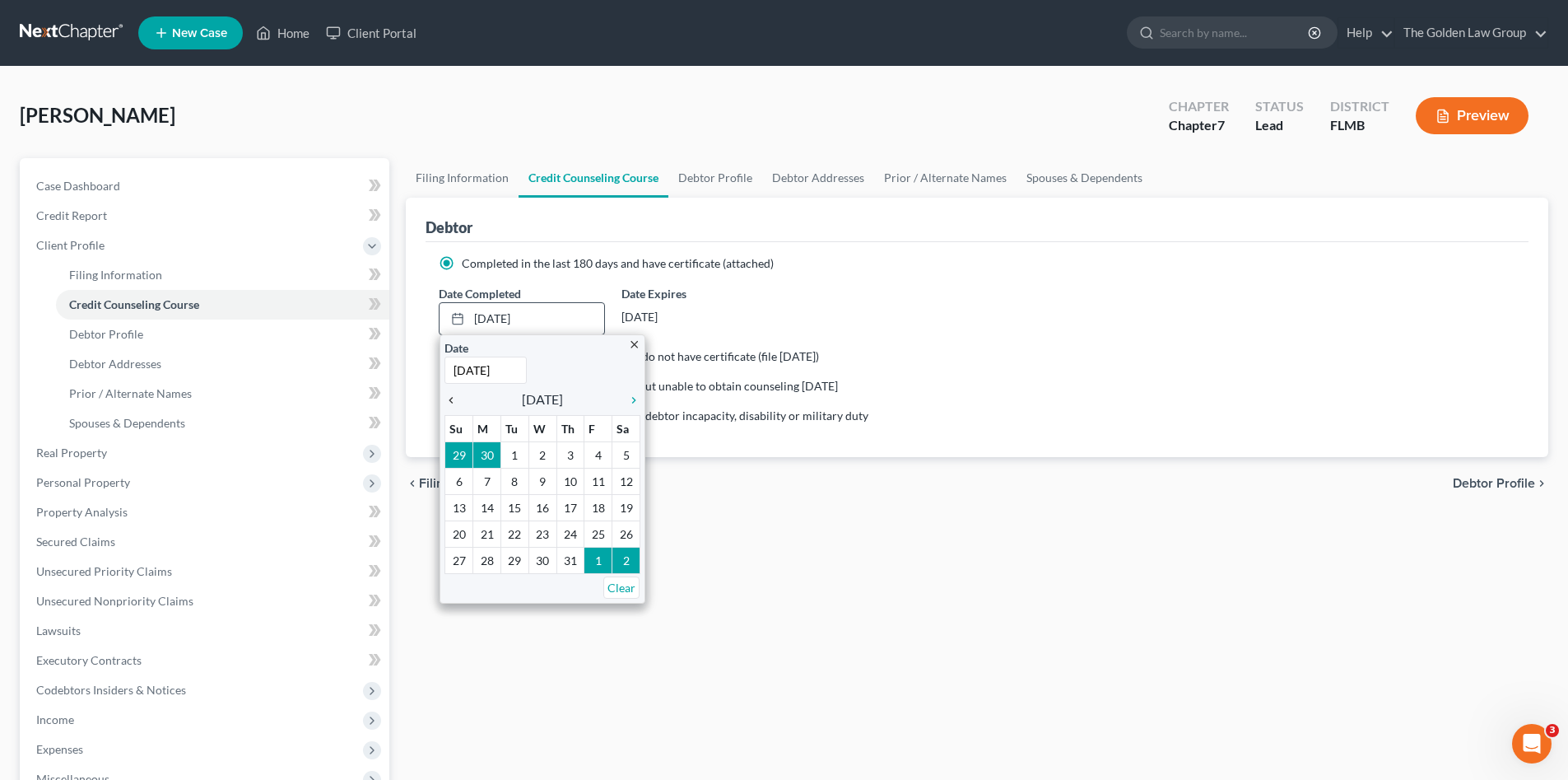
click at [455, 402] on icon "chevron_left" at bounding box center [456, 400] width 22 height 13
click at [454, 402] on icon "chevron_left" at bounding box center [456, 400] width 22 height 13
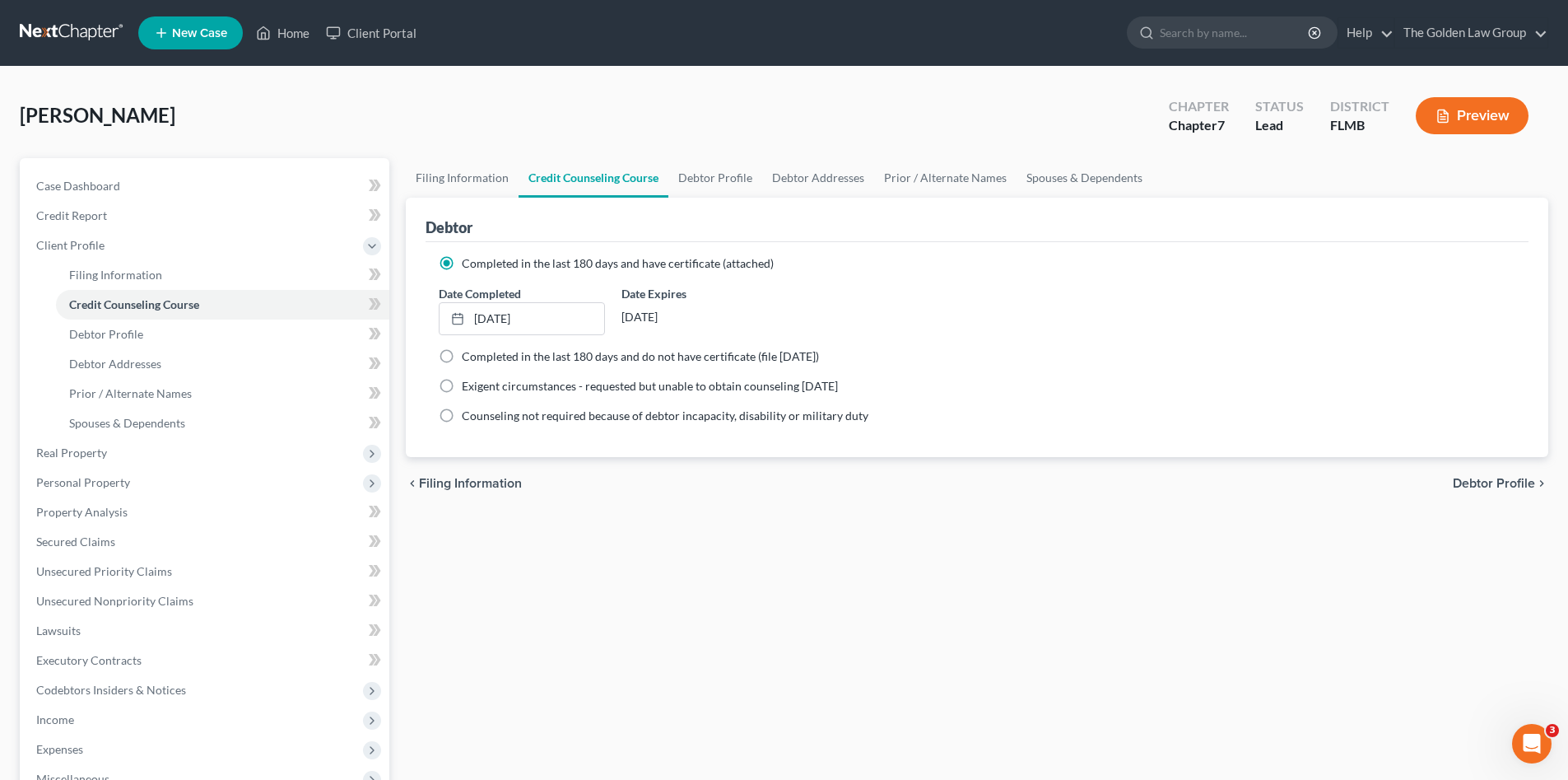
click at [744, 518] on div "Filing Information Credit Counseling Course Debtor Profile Debtor Addresses Pri…" at bounding box center [976, 574] width 1159 height 832
click at [571, 567] on div "Filing Information Credit Counseling Course Debtor Profile Debtor Addresses Pri…" at bounding box center [976, 574] width 1159 height 832
click at [89, 208] on span "Credit Report" at bounding box center [71, 215] width 71 height 14
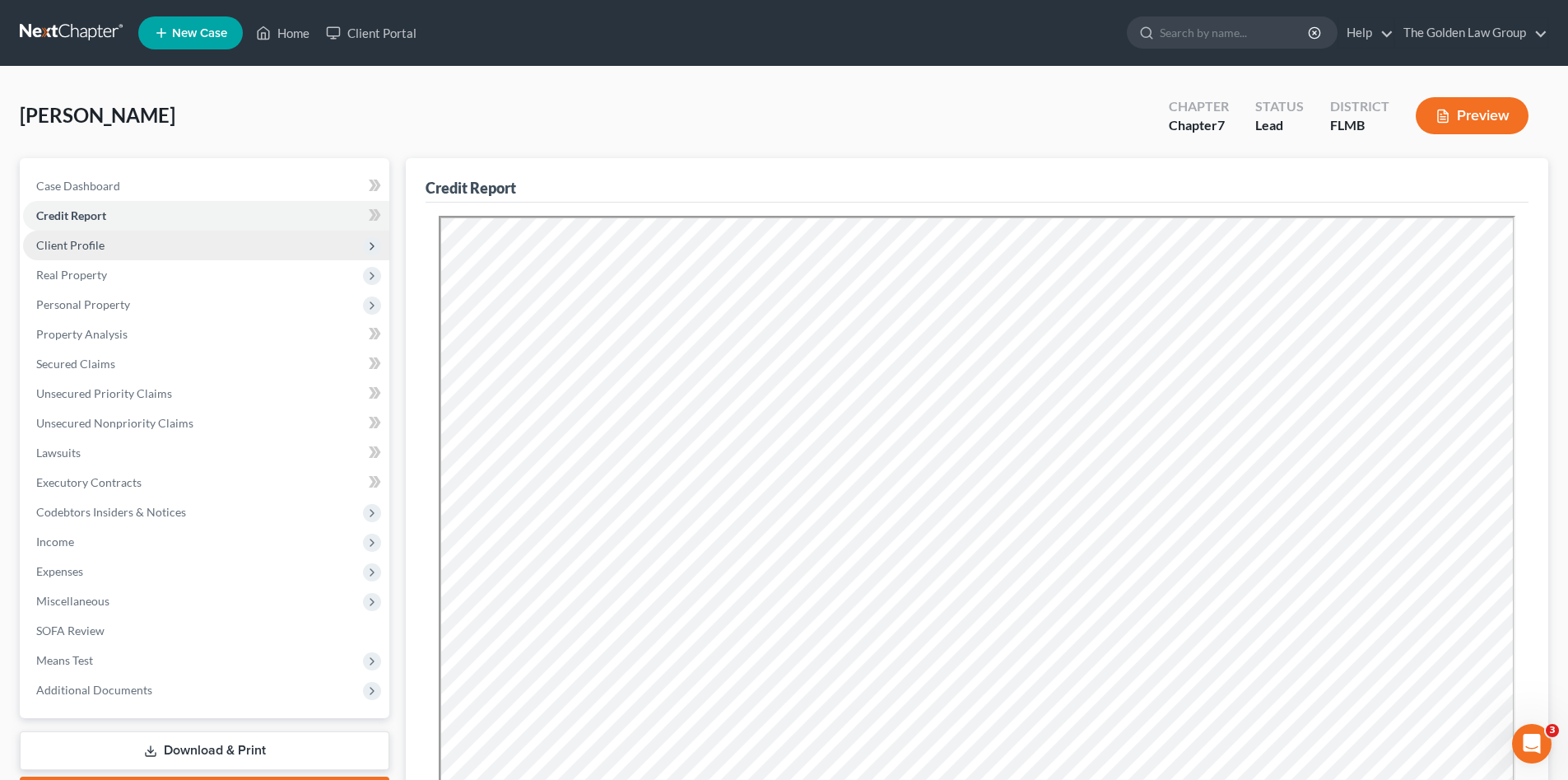
click at [137, 239] on span "Client Profile" at bounding box center [207, 246] width 367 height 30
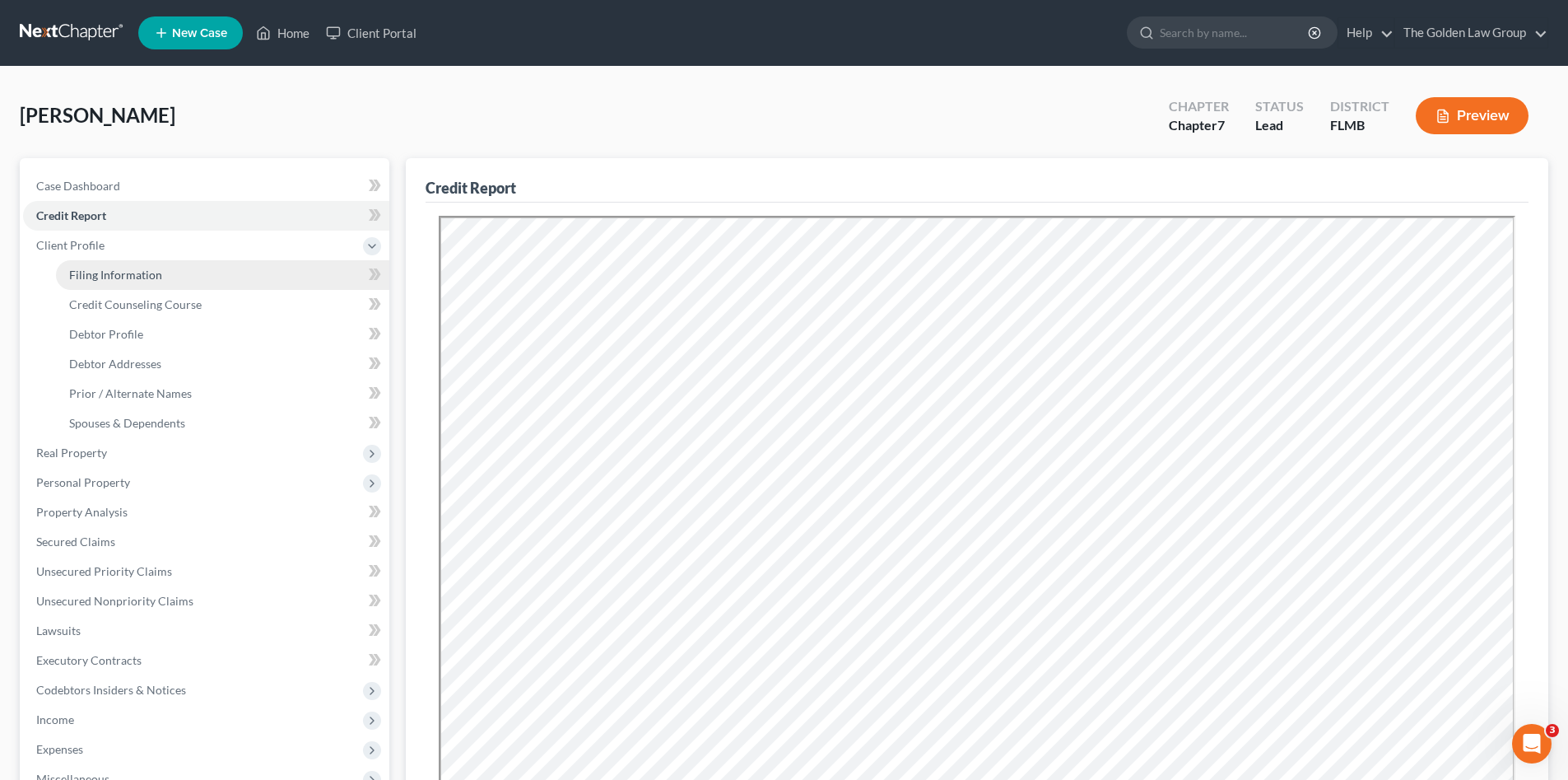
click at [160, 272] on link "Filing Information" at bounding box center [222, 275] width 333 height 30
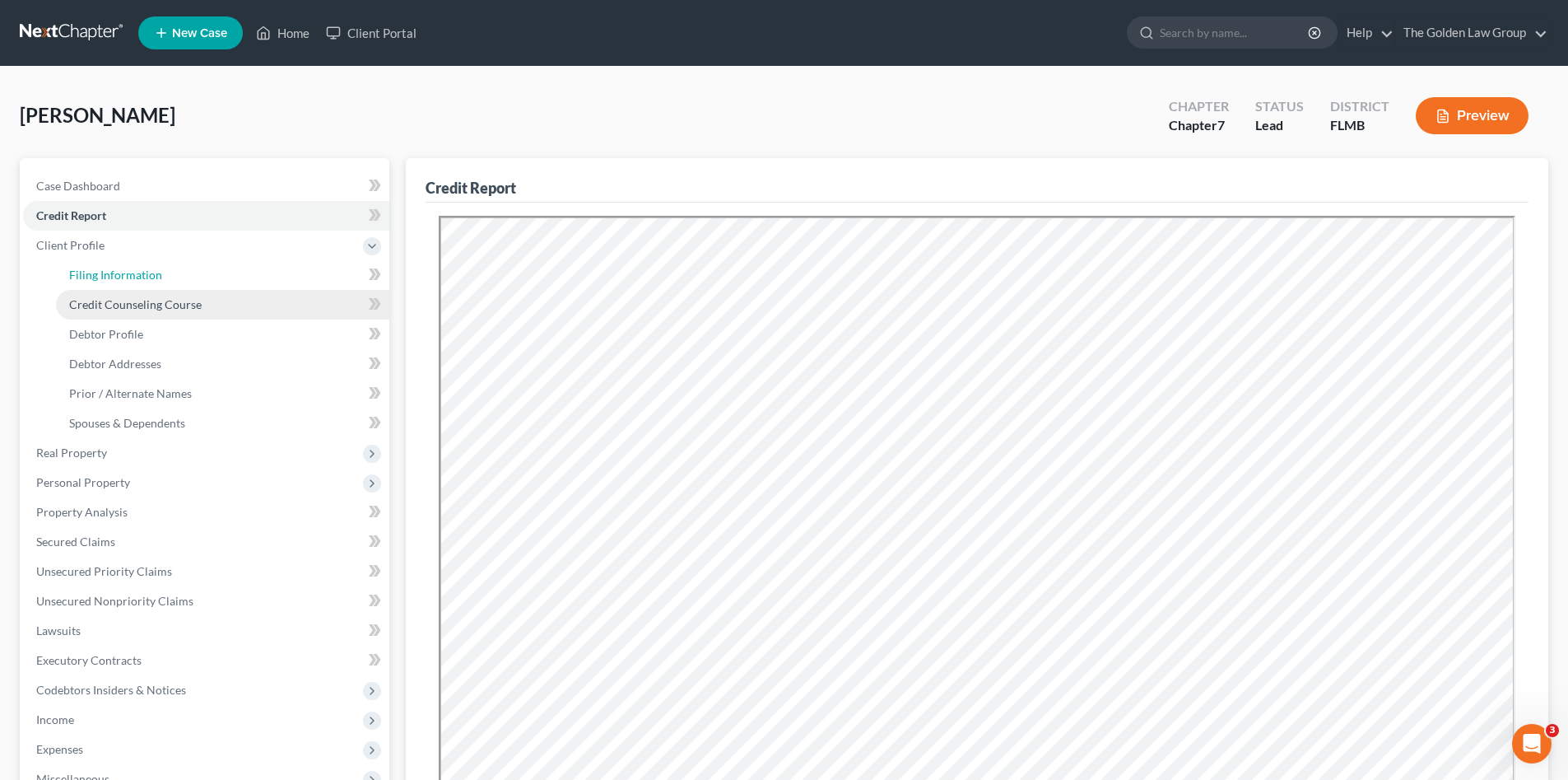
select select "1"
select select "0"
select select "15"
select select "4"
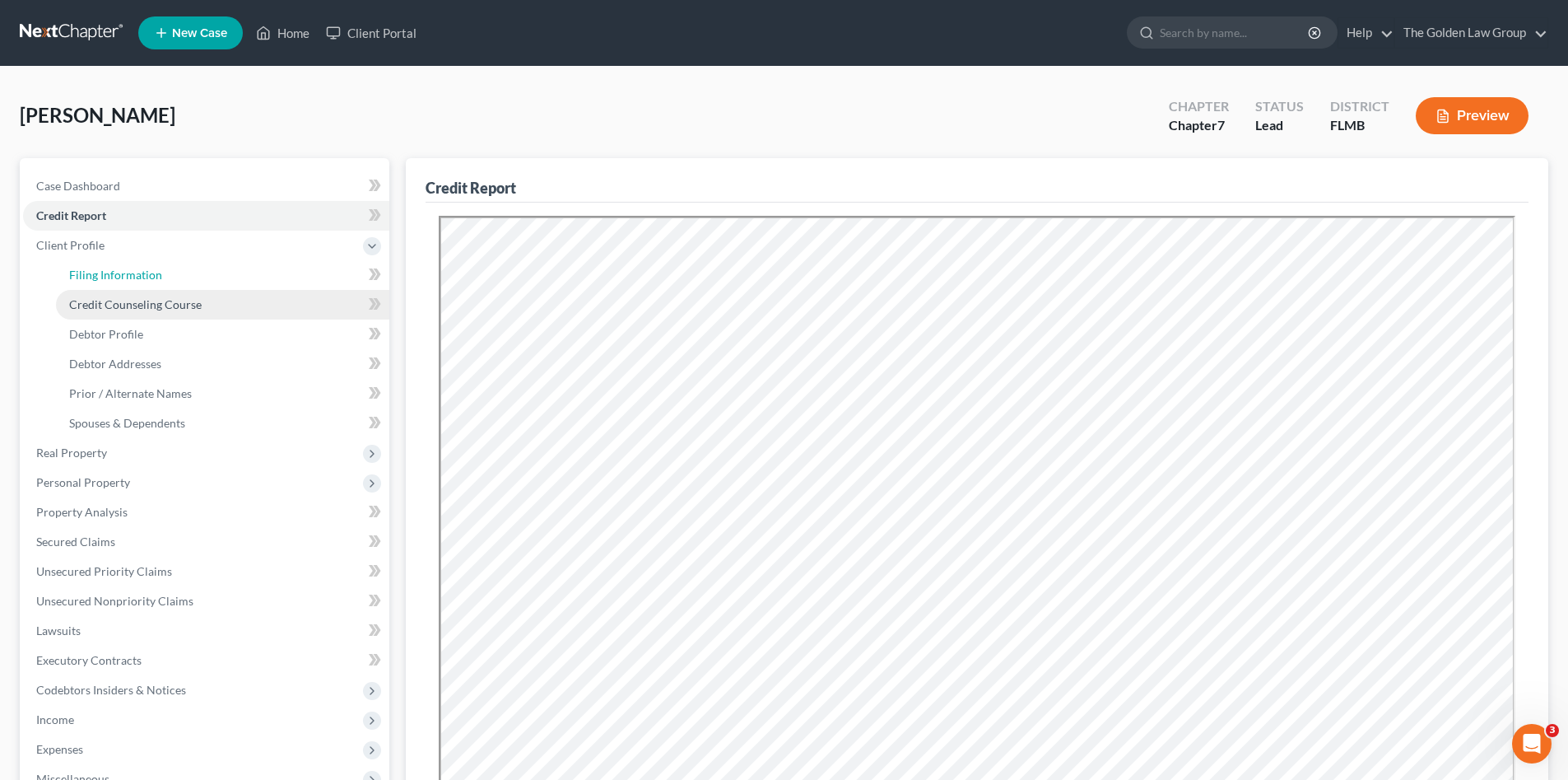
select select "9"
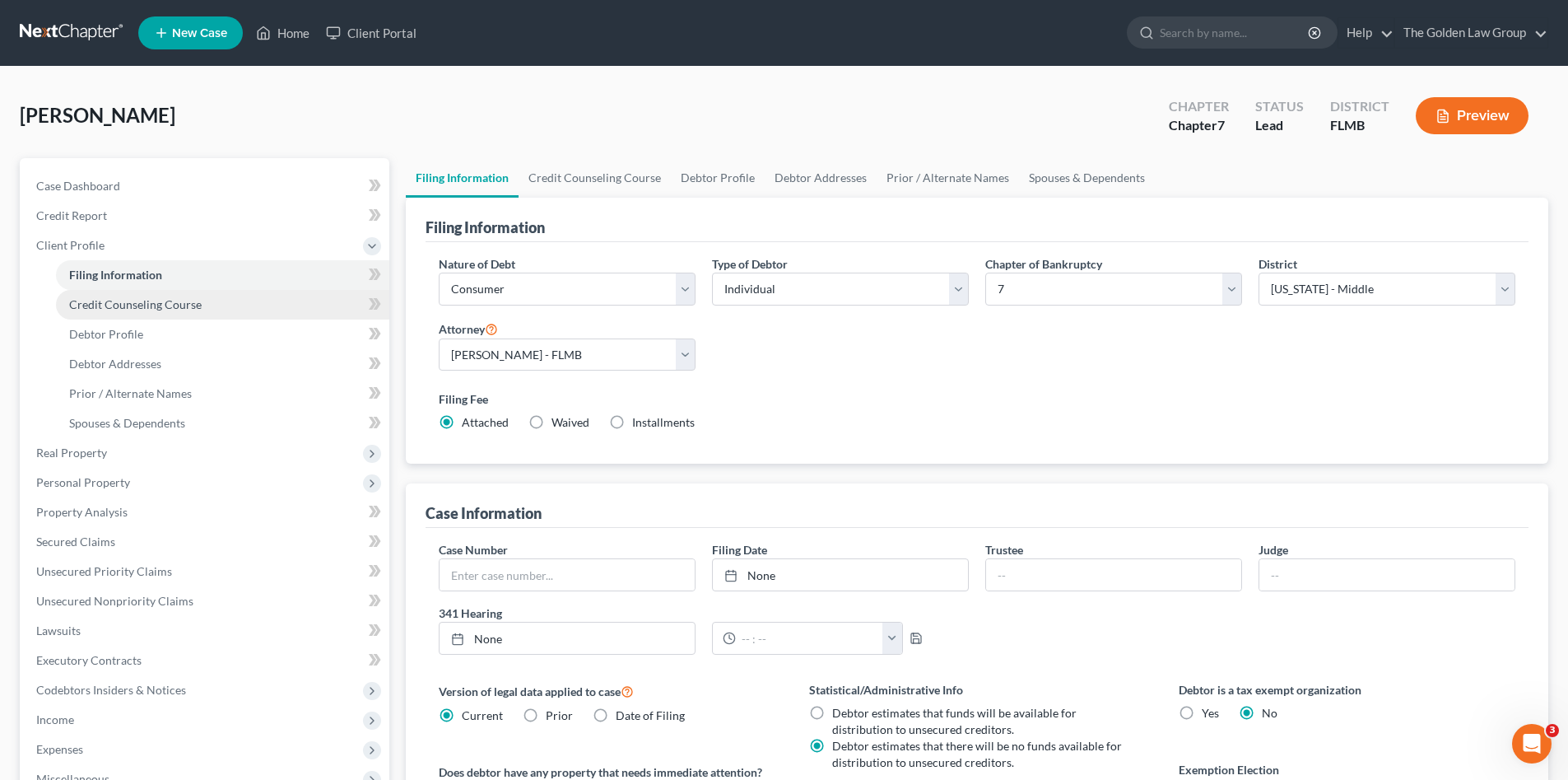
click at [173, 300] on span "Credit Counseling Course" at bounding box center [135, 304] width 132 height 14
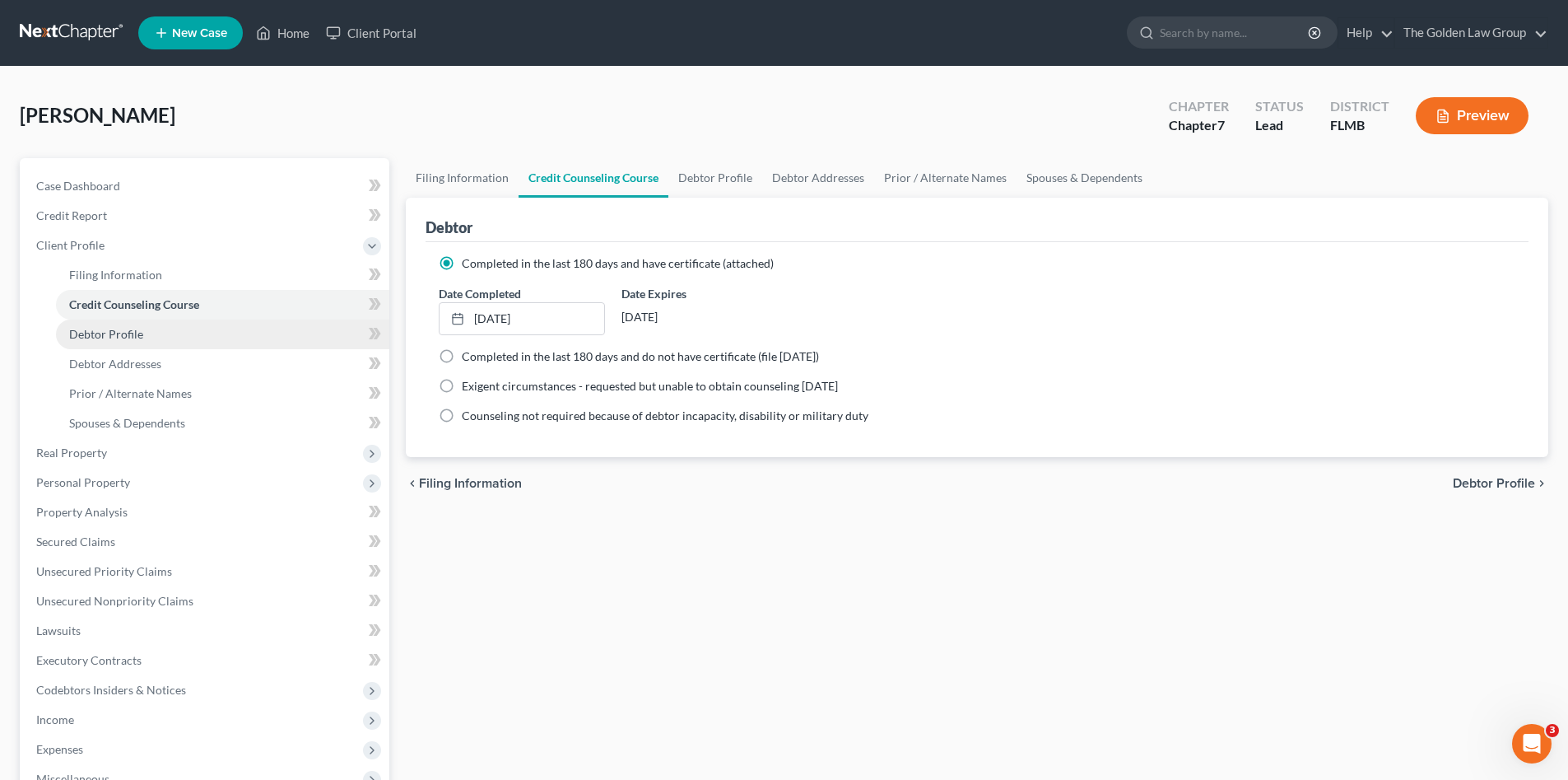
click at [156, 339] on link "Debtor Profile" at bounding box center [222, 334] width 333 height 30
select select "3"
select select "2"
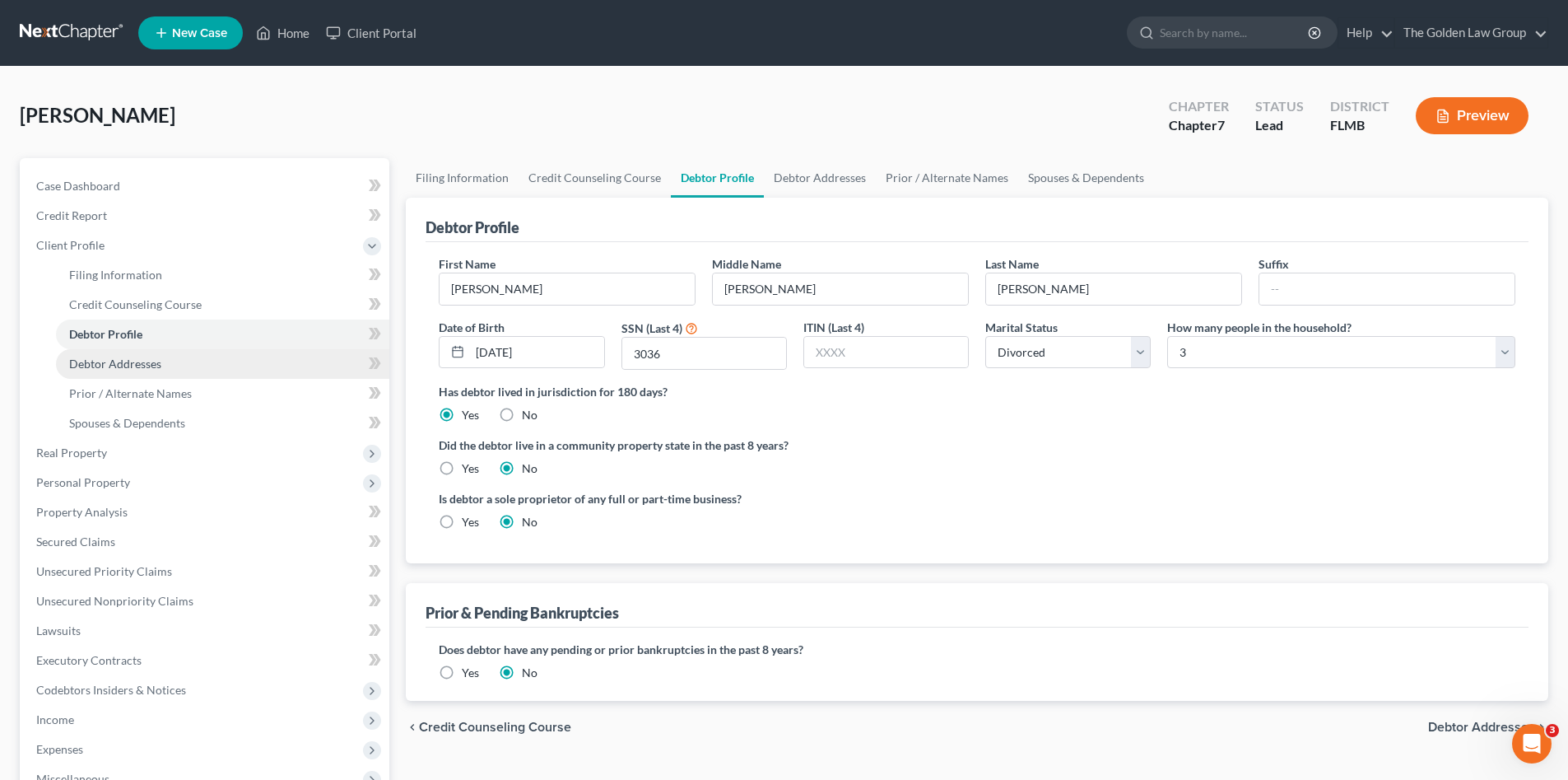
click at [167, 356] on link "Debtor Addresses" at bounding box center [222, 364] width 333 height 30
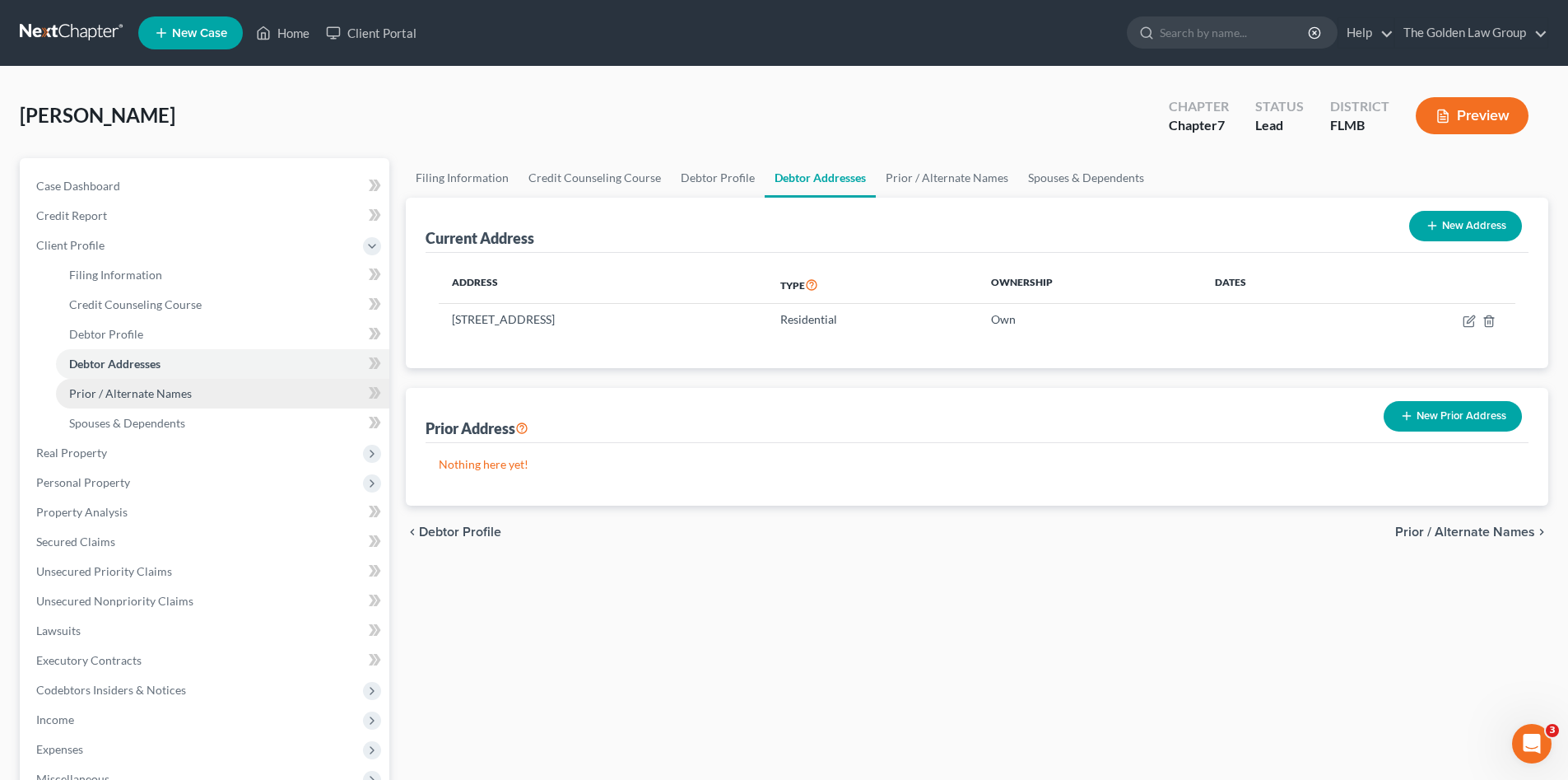
click at [179, 382] on link "Prior / Alternate Names" at bounding box center [222, 394] width 333 height 30
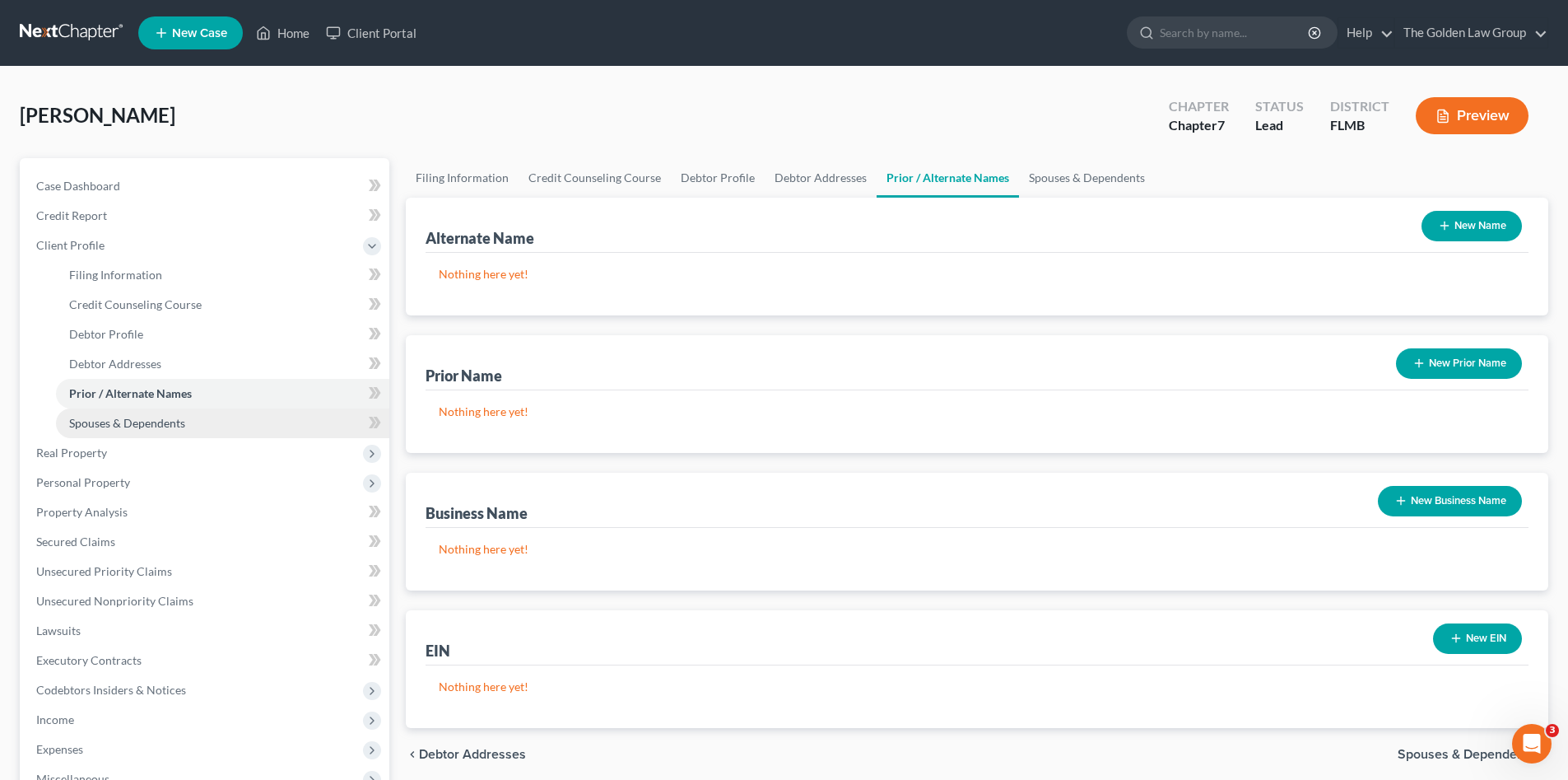
click at [188, 413] on link "Spouses & Dependents" at bounding box center [222, 423] width 333 height 30
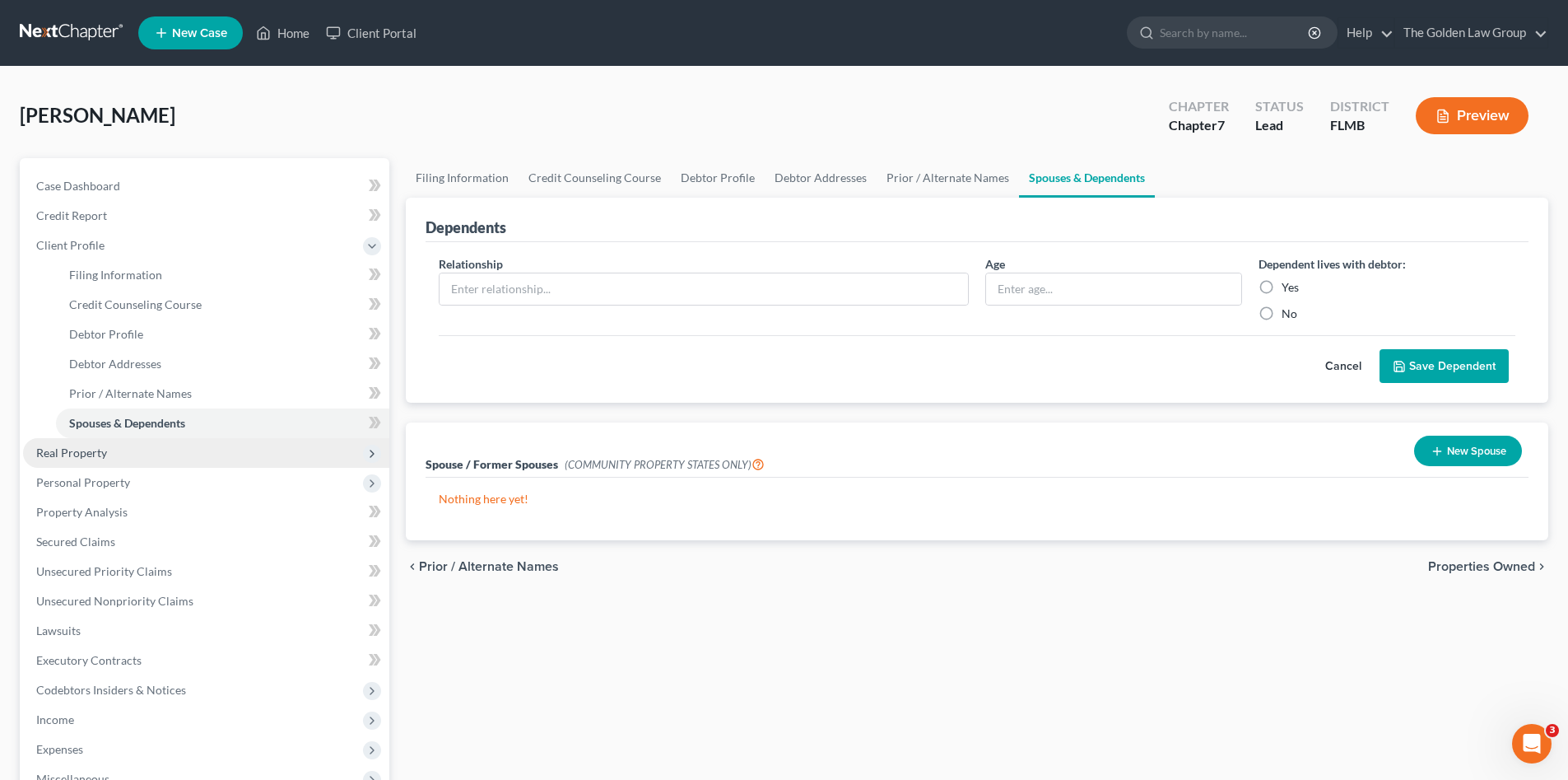
click at [173, 443] on span "Real Property" at bounding box center [207, 453] width 367 height 30
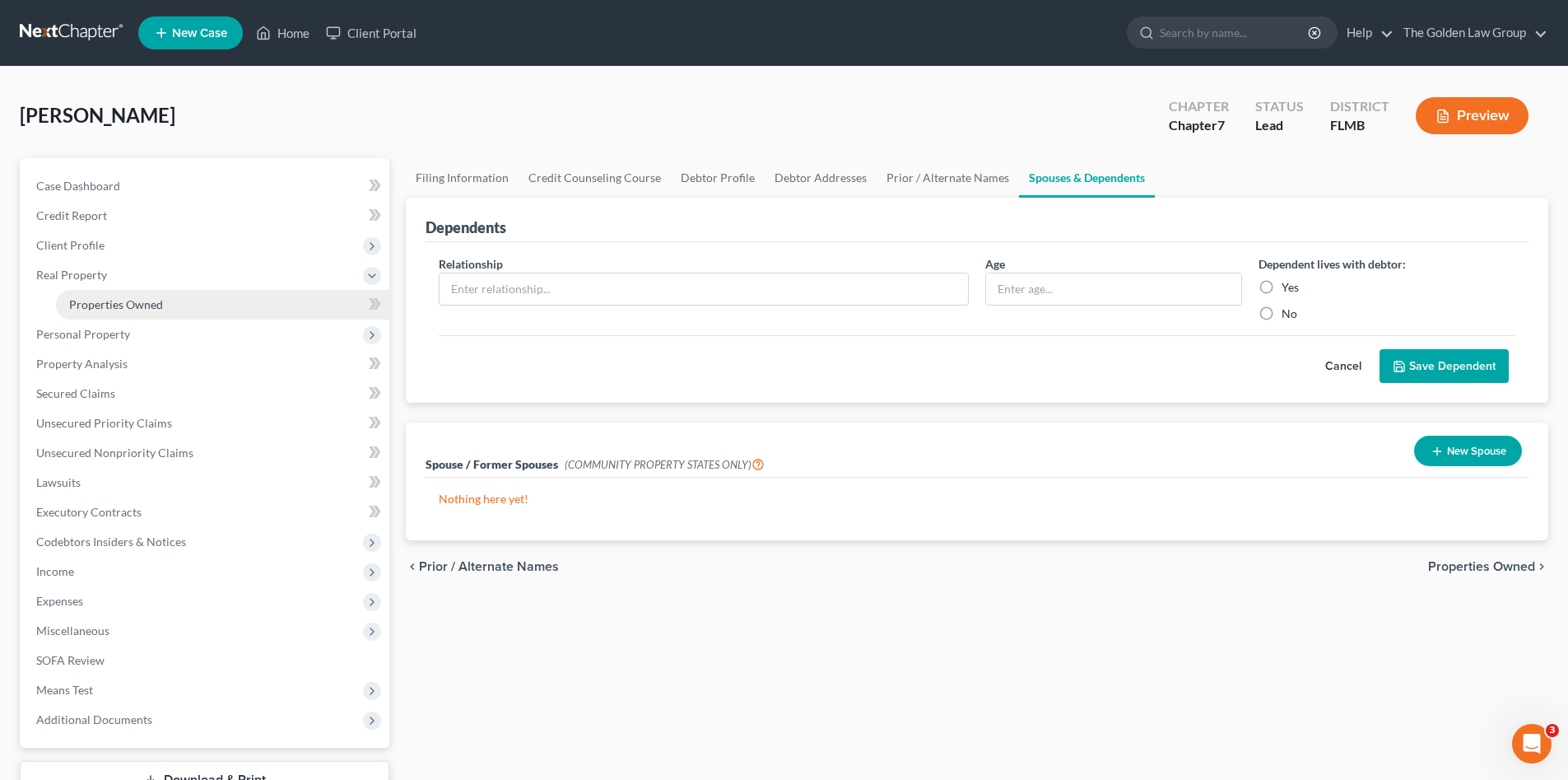
click at [163, 307] on link "Properties Owned" at bounding box center [222, 305] width 333 height 30
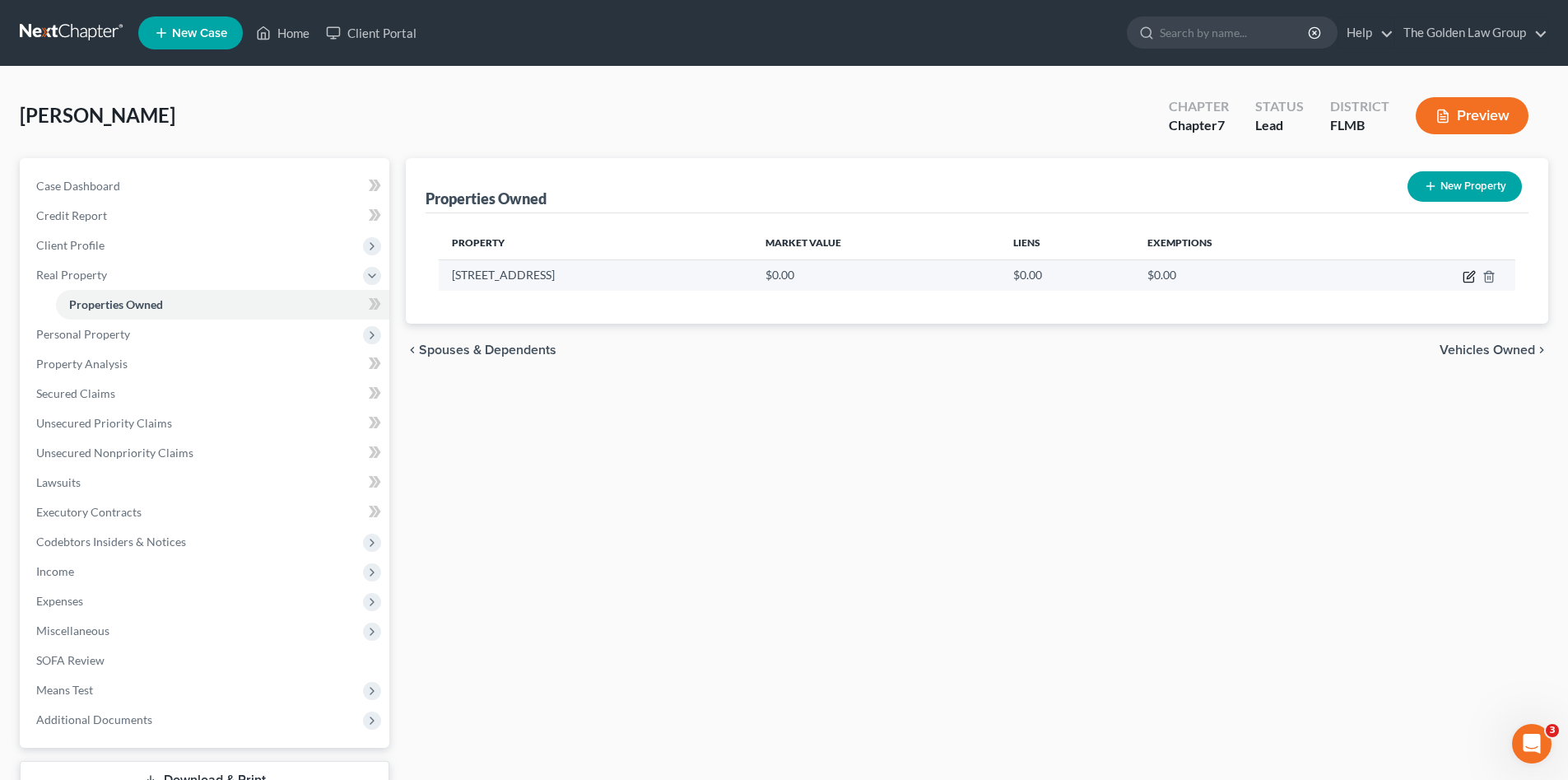
click at [1472, 278] on icon "button" at bounding box center [1470, 277] width 13 height 13
select select "9"
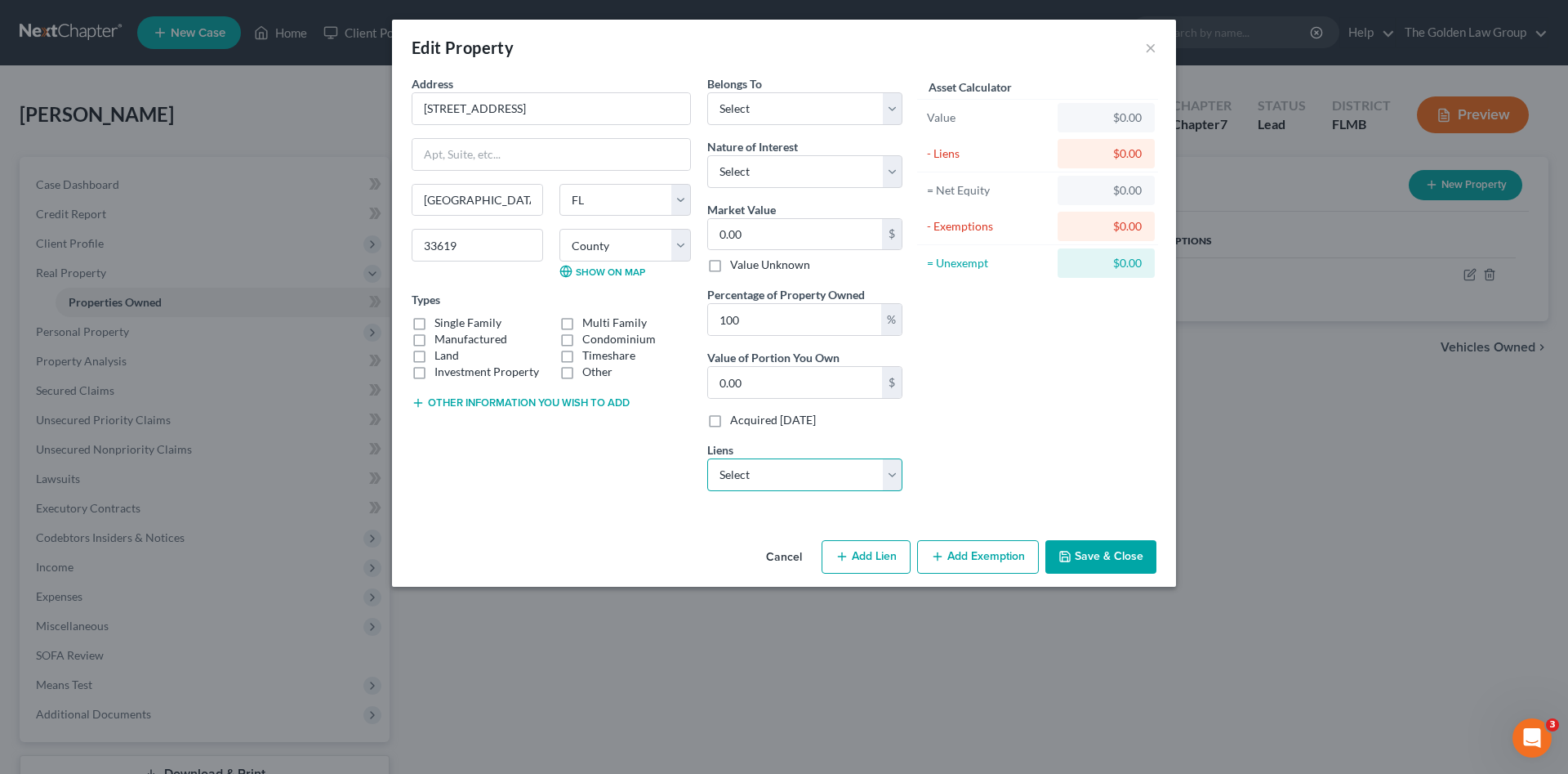
click at [729, 470] on select "Select Ally Financial - $4,901.00 Selfinc/Lead - $64.00" at bounding box center [805, 475] width 195 height 33
click at [570, 514] on div "Address * [GEOGRAPHIC_DATA] [GEOGRAPHIC_DATA] [US_STATE][GEOGRAPHIC_DATA] [GEOG…" at bounding box center [784, 304] width 784 height 458
click at [745, 467] on select "Select Ally Financial - $4,901.00 Selfinc/Lead - $64.00" at bounding box center [805, 475] width 195 height 33
click at [587, 479] on div "Address * [GEOGRAPHIC_DATA] [GEOGRAPHIC_DATA] [US_STATE][GEOGRAPHIC_DATA] [GEOG…" at bounding box center [551, 289] width 296 height 429
click at [553, 404] on button "Other information you wish to add" at bounding box center [521, 403] width 218 height 13
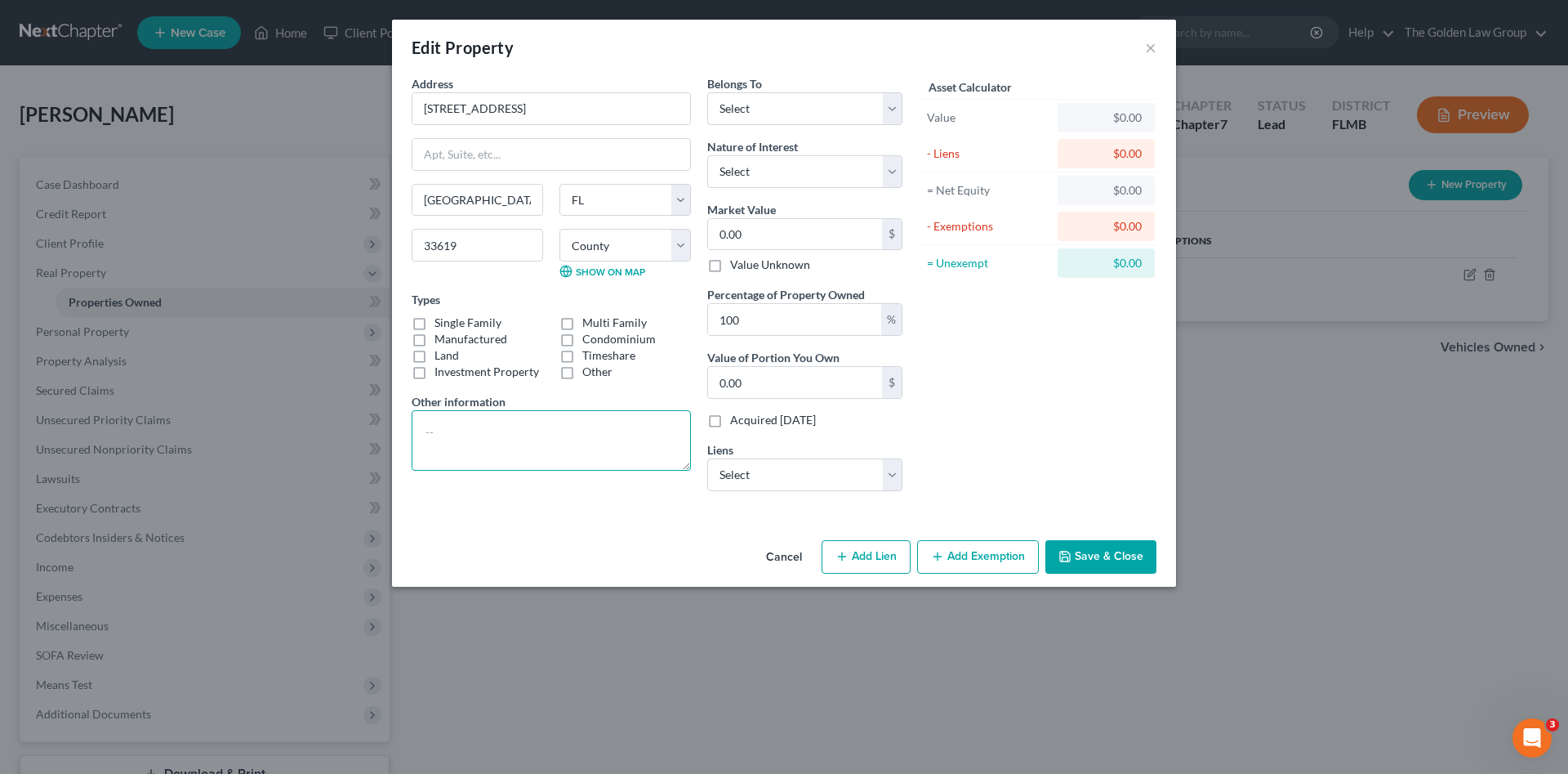
click at [549, 421] on textarea at bounding box center [551, 440] width 279 height 60
paste textarea "The East 133 feet of the West 333 feet of the North 230 feet of the [GEOGRAPHIC…"
click at [425, 443] on textarea "The East 133 feet of the West 333 feet of the North 230 feet of the [GEOGRAPHIC…" at bounding box center [551, 440] width 279 height 60
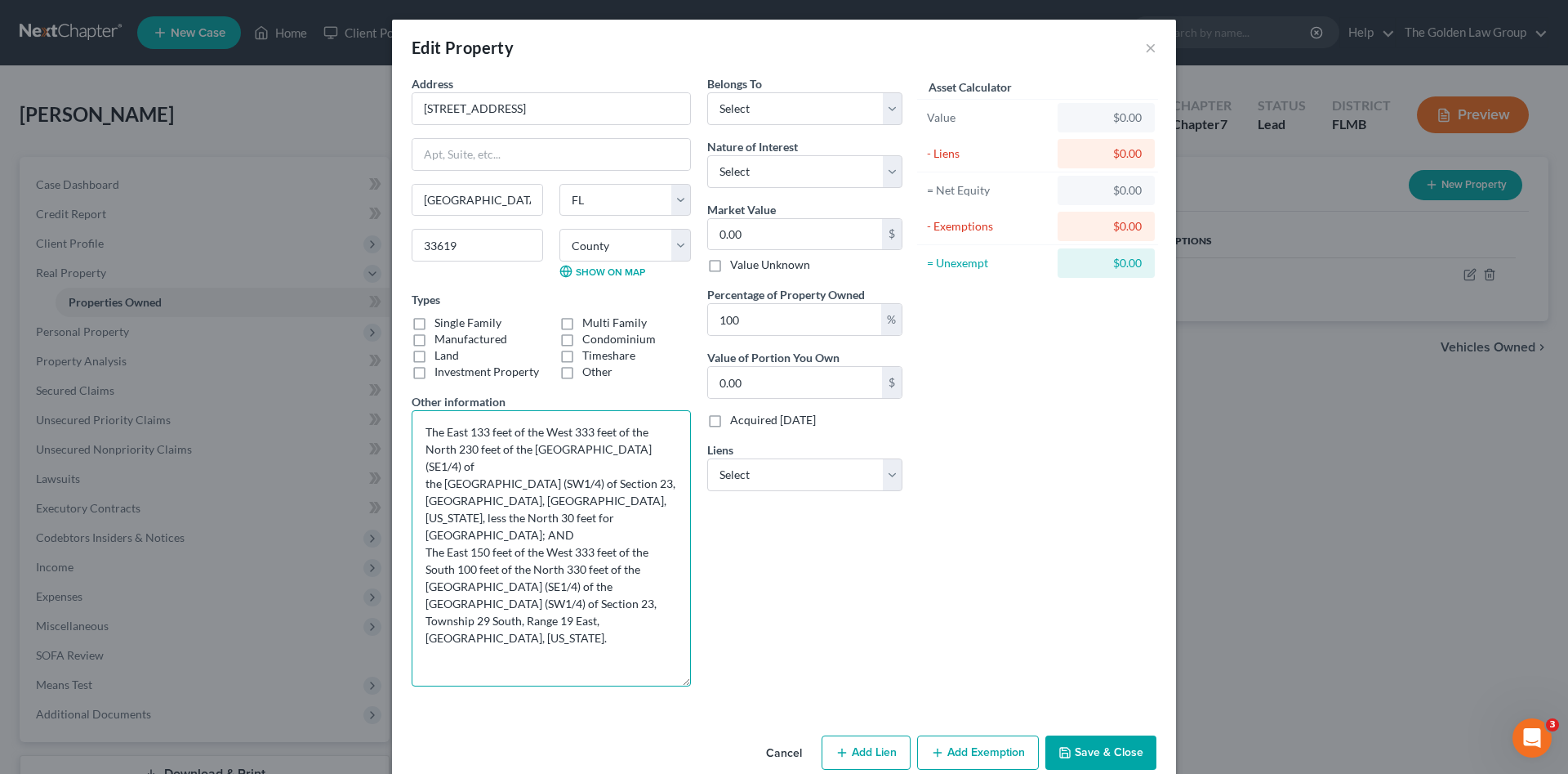
scroll to position [0, 0]
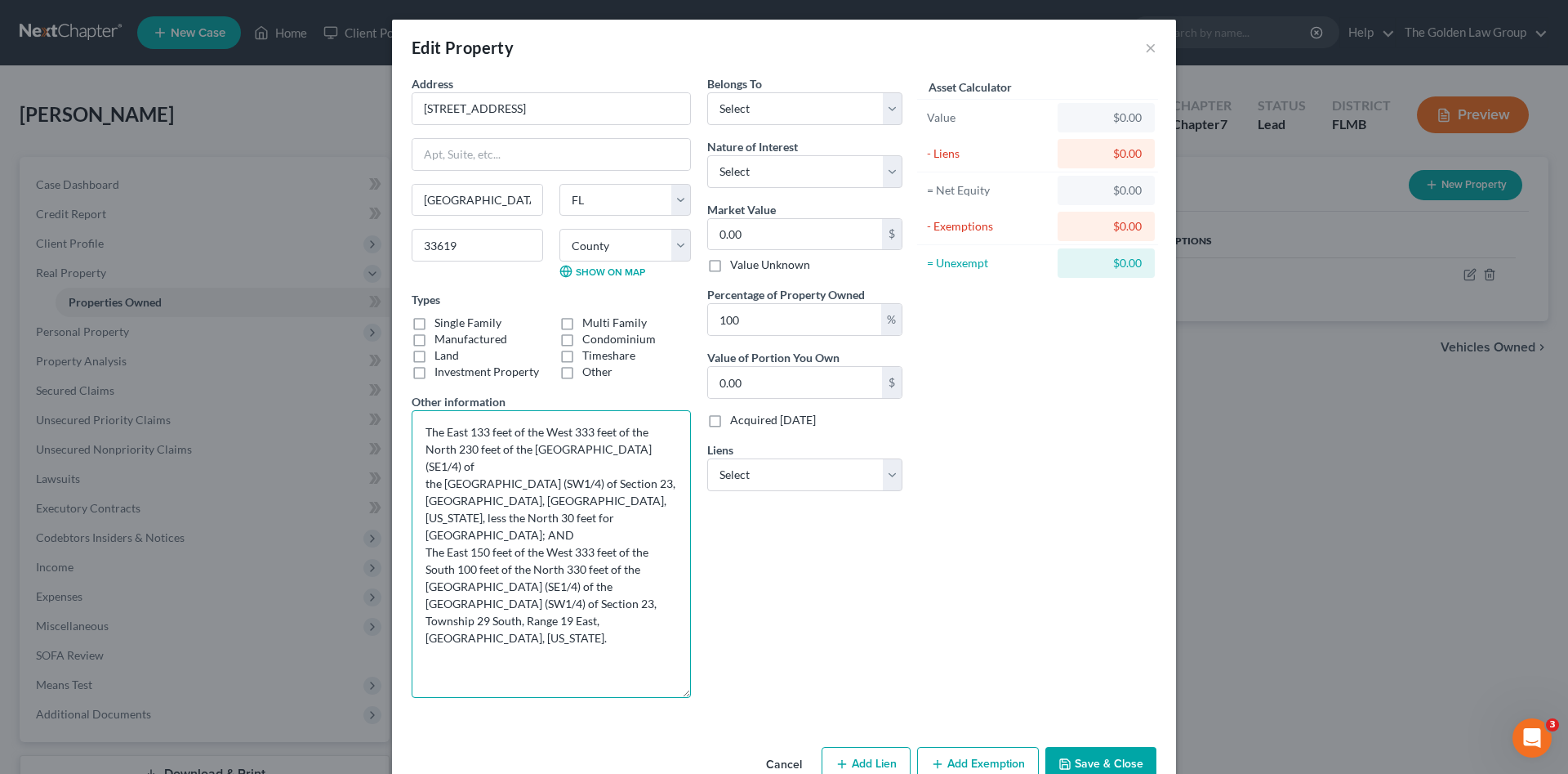
drag, startPoint x: 680, startPoint y: 464, endPoint x: 564, endPoint y: 660, distance: 227.8
click at [690, 691] on div "Address * [GEOGRAPHIC_DATA] [GEOGRAPHIC_DATA] [US_STATE][GEOGRAPHIC_DATA] [GEOG…" at bounding box center [551, 393] width 296 height 636
click at [420, 621] on textarea "The East 133 feet of the West 333 feet of the North 230 feet of the [GEOGRAPHIC…" at bounding box center [551, 554] width 279 height 288
click at [420, 571] on textarea "The East 133 feet of the West 333 feet of the North 230 feet of the [GEOGRAPHIC…" at bounding box center [551, 554] width 279 height 288
click at [414, 514] on textarea "The East 133 feet of the West 333 feet of the North 230 feet of the [GEOGRAPHIC…" at bounding box center [551, 554] width 279 height 288
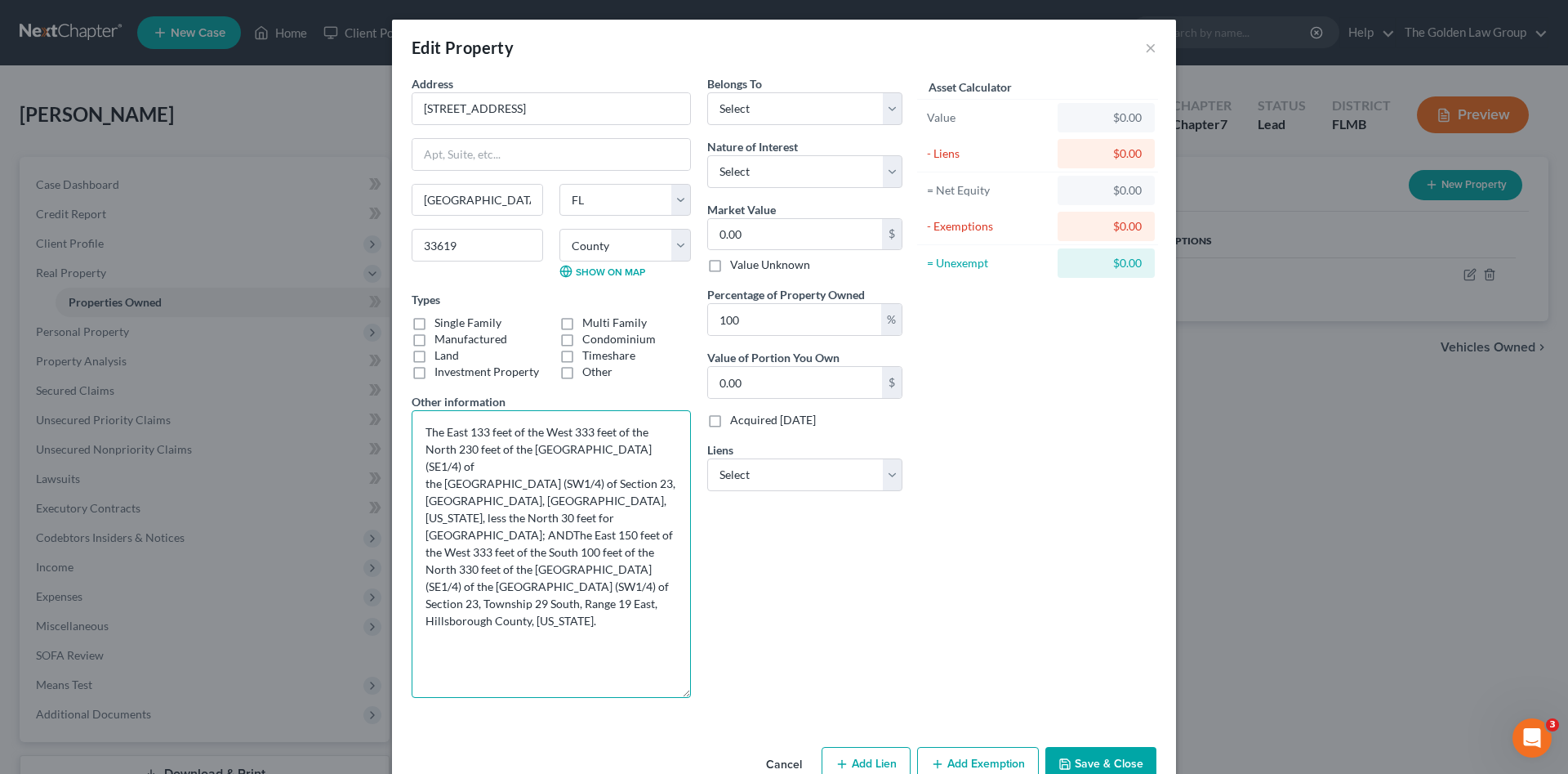
click at [412, 533] on textarea "The East 133 feet of the West 333 feet of the North 230 feet of the [GEOGRAPHIC…" at bounding box center [551, 554] width 279 height 288
click at [418, 487] on textarea "The East 133 feet of the West 333 feet of the North 230 feet of the [GEOGRAPHIC…" at bounding box center [551, 554] width 279 height 288
click at [561, 646] on textarea "The East 133 feet of the West 333 feet of the North 230 feet of the [GEOGRAPHIC…" at bounding box center [551, 554] width 279 height 288
type textarea "The East 133 feet of the West 333 feet of the North 230 feet of the [GEOGRAPHIC…"
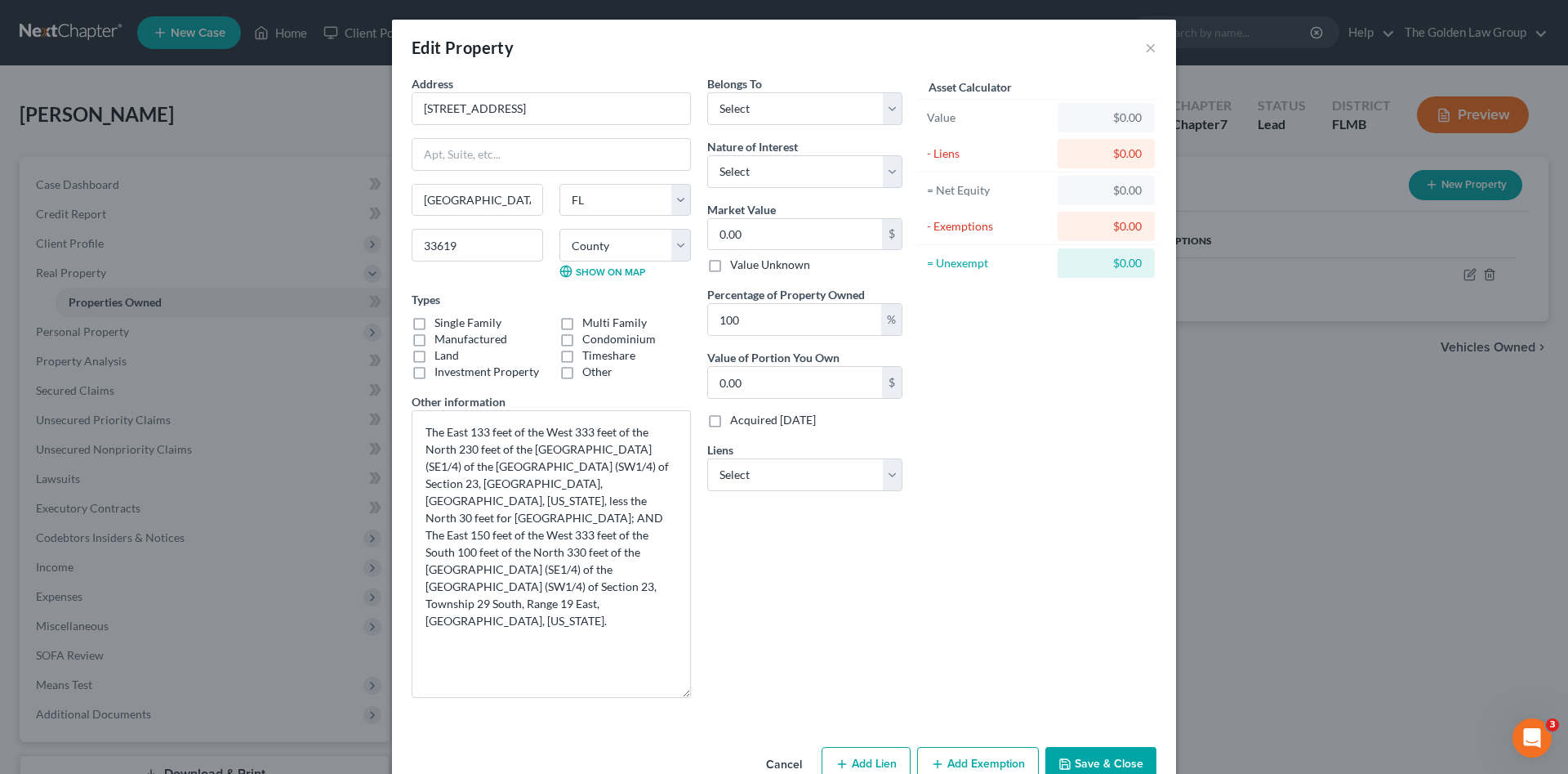
click at [454, 327] on label "Single Family" at bounding box center [468, 322] width 67 height 17
click at [442, 324] on label "Single Family" at bounding box center [468, 322] width 67 height 17
click at [442, 324] on input "Single Family" at bounding box center [446, 319] width 11 height 11
checkbox input "true"
click at [775, 576] on div "Belongs To * Select Debtor 1 Only Debtor 2 Only Debtor 1 And Debtor 2 Only At L…" at bounding box center [805, 393] width 212 height 636
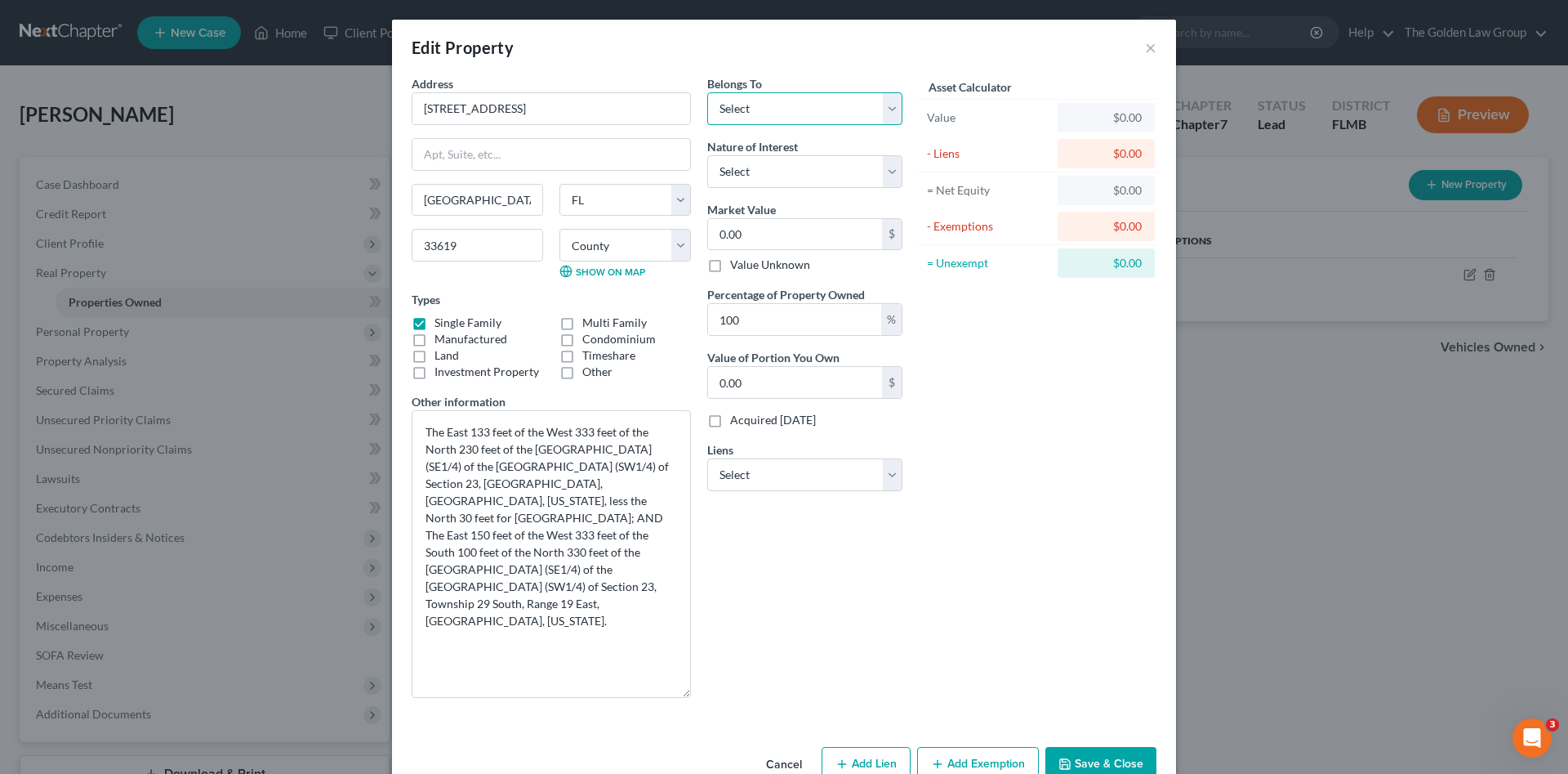
click at [770, 112] on select "Select Debtor 1 Only Debtor 2 Only Debtor 1 And Debtor 2 Only At Least One Of T…" at bounding box center [805, 109] width 195 height 33
select select "0"
click at [708, 93] on select "Select Debtor 1 Only Debtor 2 Only Debtor 1 And Debtor 2 Only At Least One Of T…" at bounding box center [805, 109] width 195 height 33
click at [785, 170] on select "Select Fee Simple Joint Tenant Life Estate Equitable Interest Future Interest T…" at bounding box center [805, 172] width 195 height 33
select select "0"
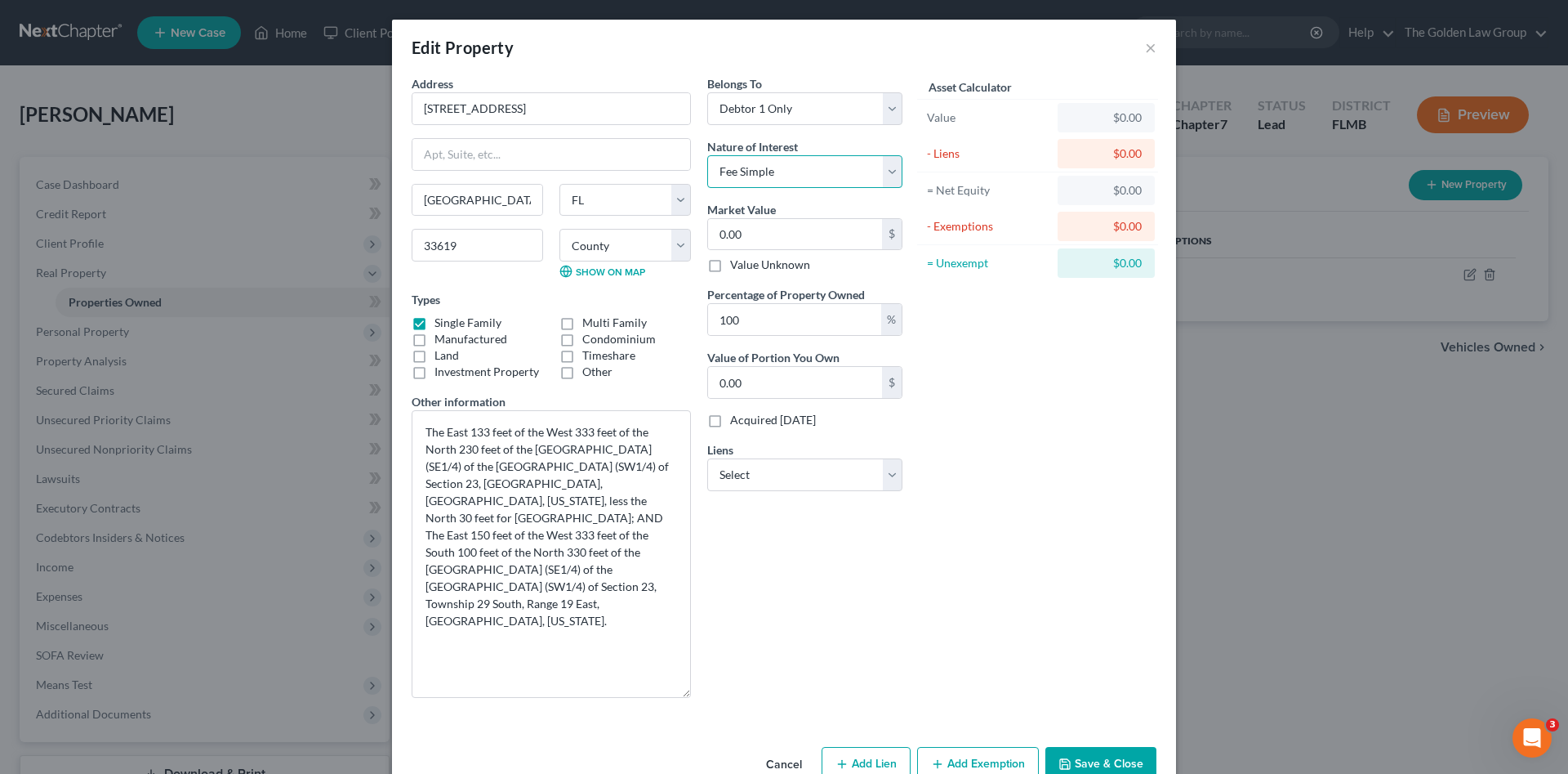
click at [708, 155] on select "Select Fee Simple Joint Tenant Life Estate Equitable Interest Future Interest T…" at bounding box center [805, 172] width 195 height 33
click at [1006, 528] on div "Asset Calculator Value $0.00 - Liens $0.00 = Net Equity $0.00 - Exemptions $0.0…" at bounding box center [1037, 393] width 254 height 636
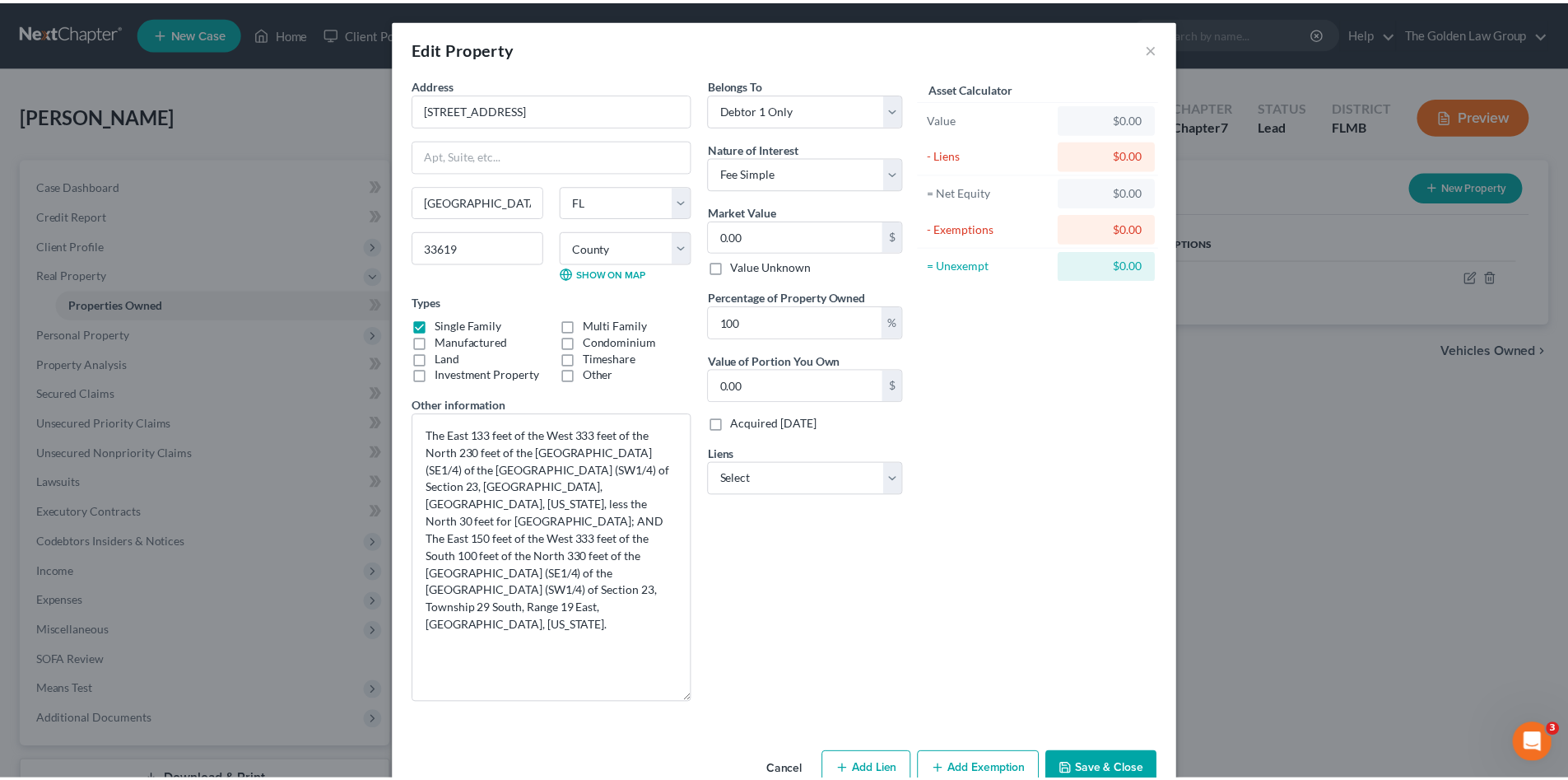
scroll to position [40, 0]
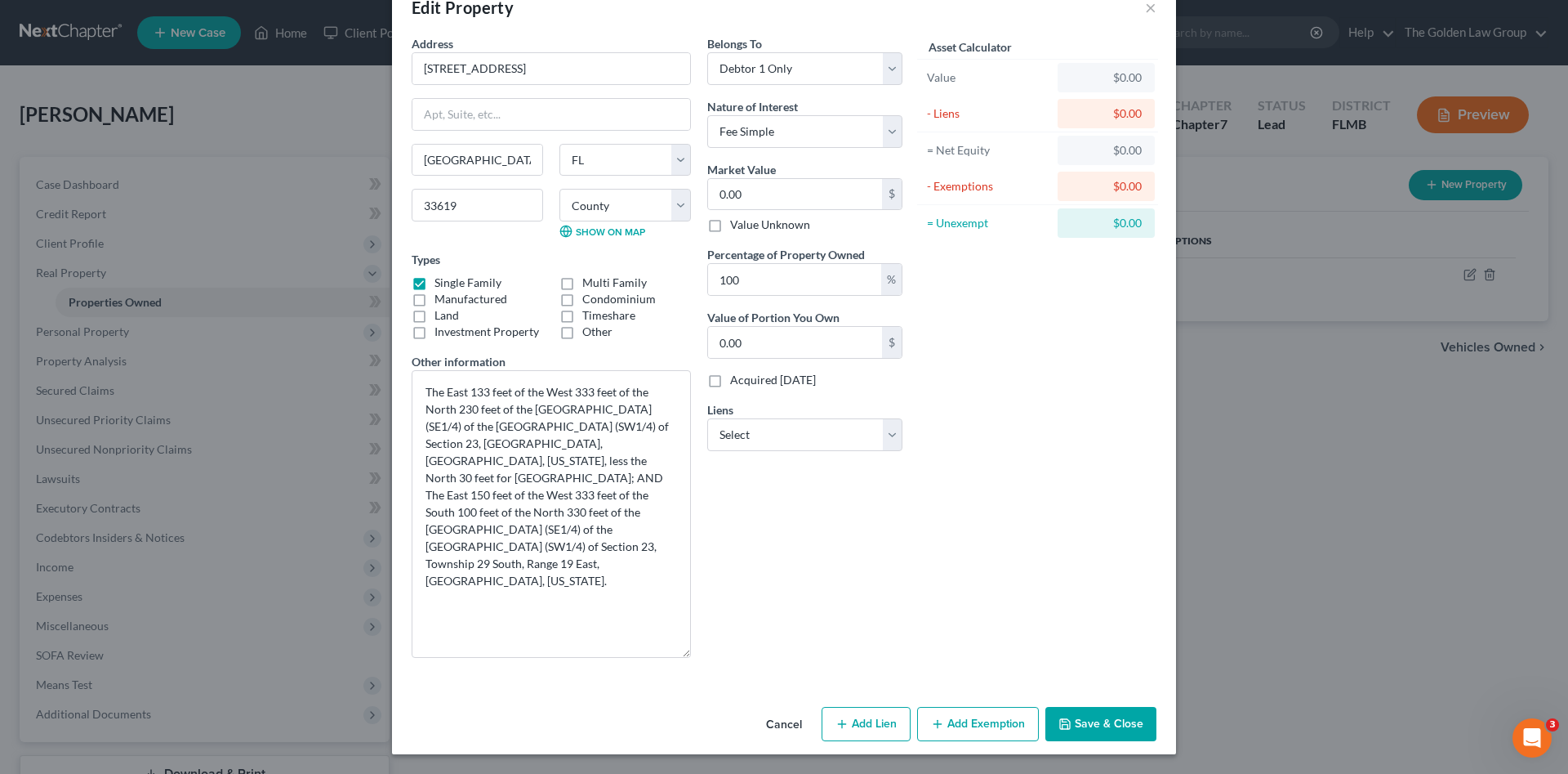
click at [1082, 716] on button "Save & Close" at bounding box center [1101, 724] width 111 height 34
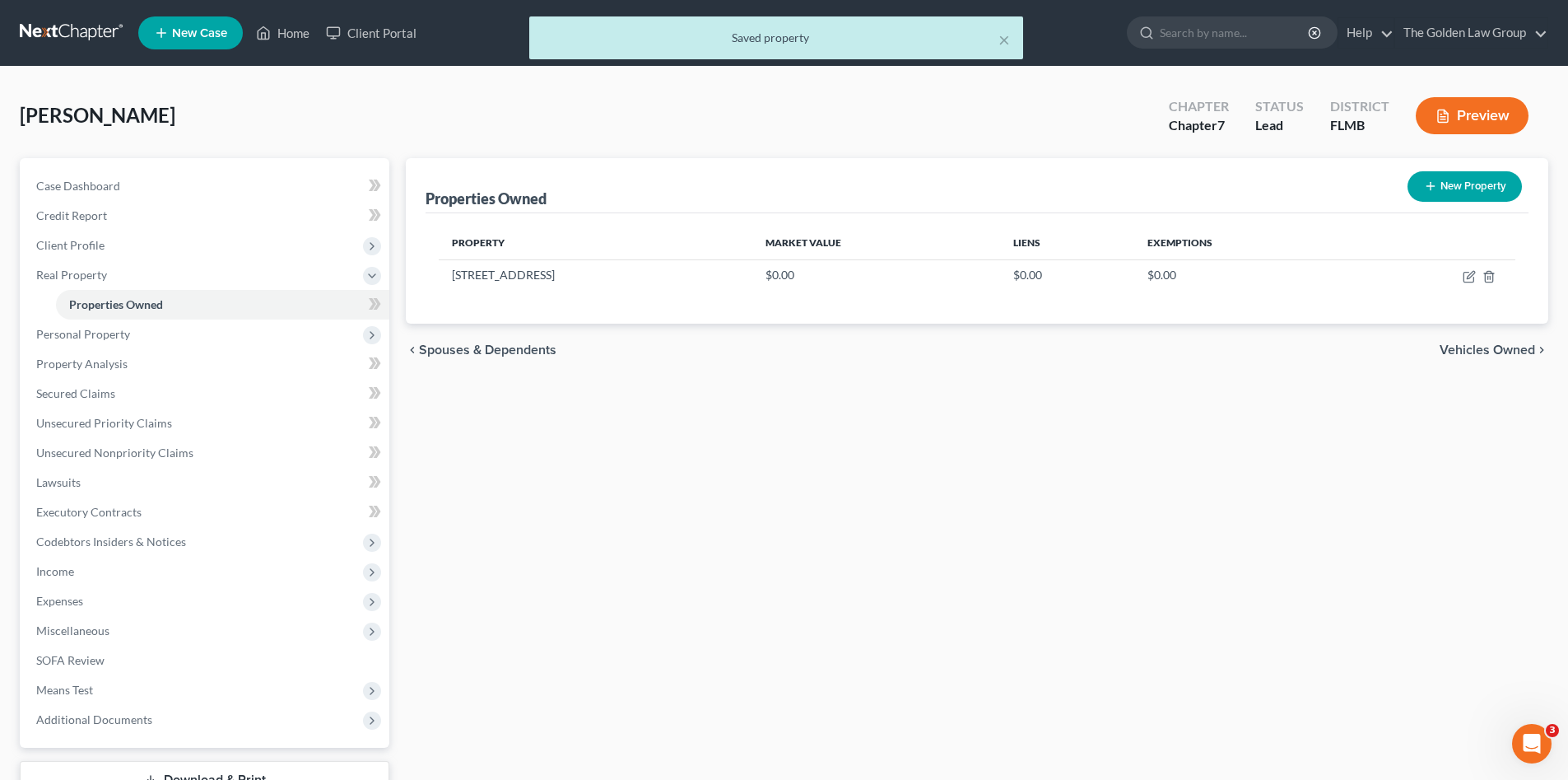
drag, startPoint x: 722, startPoint y: 528, endPoint x: 584, endPoint y: 478, distance: 146.8
click at [711, 522] on div "Properties Owned New Property Property Market Value Liens Exemptions [STREET_AD…" at bounding box center [976, 500] width 1159 height 684
click at [83, 338] on span "Personal Property" at bounding box center [82, 333] width 94 height 14
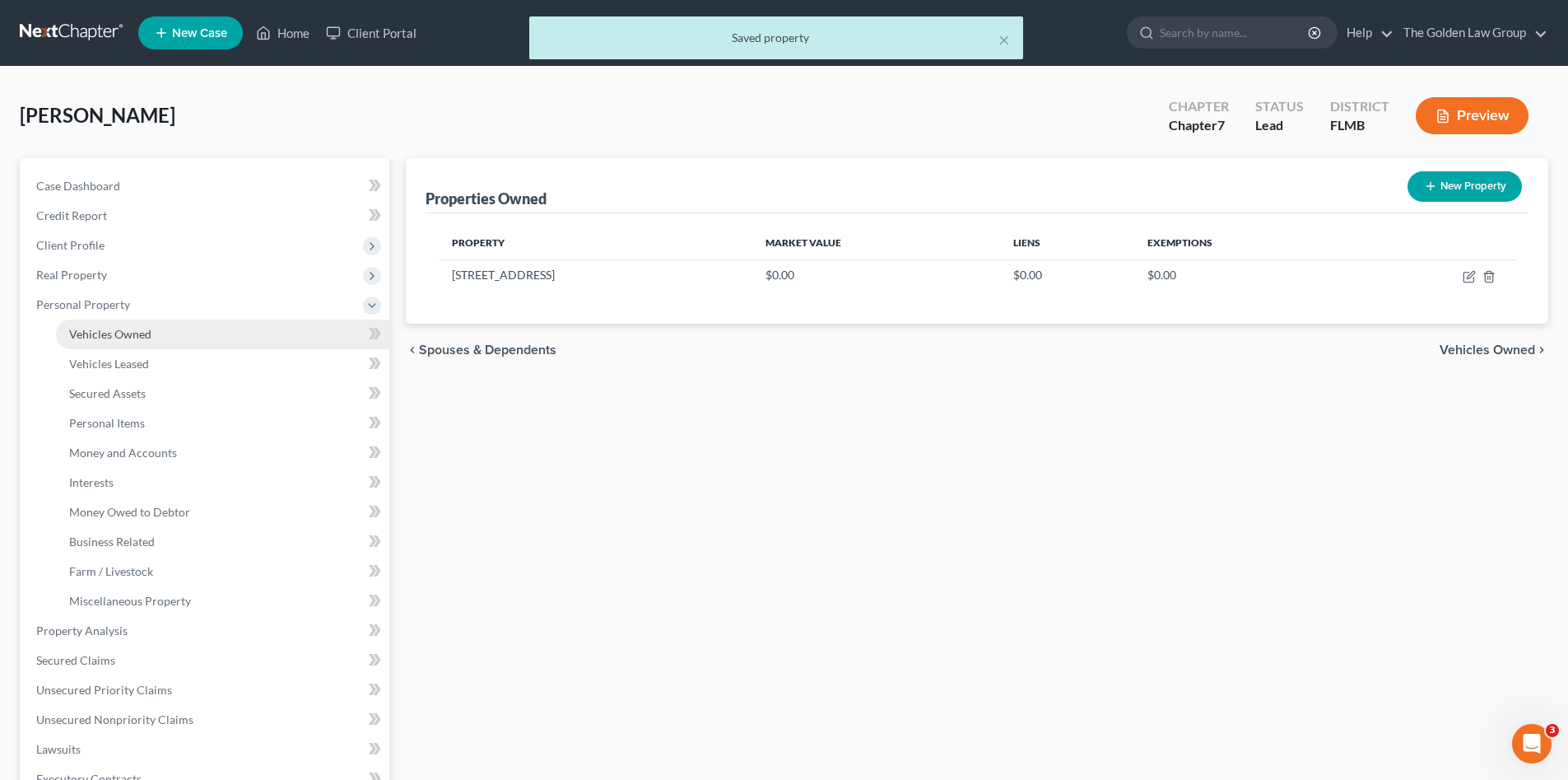
click at [142, 338] on span "Vehicles Owned" at bounding box center [110, 333] width 82 height 14
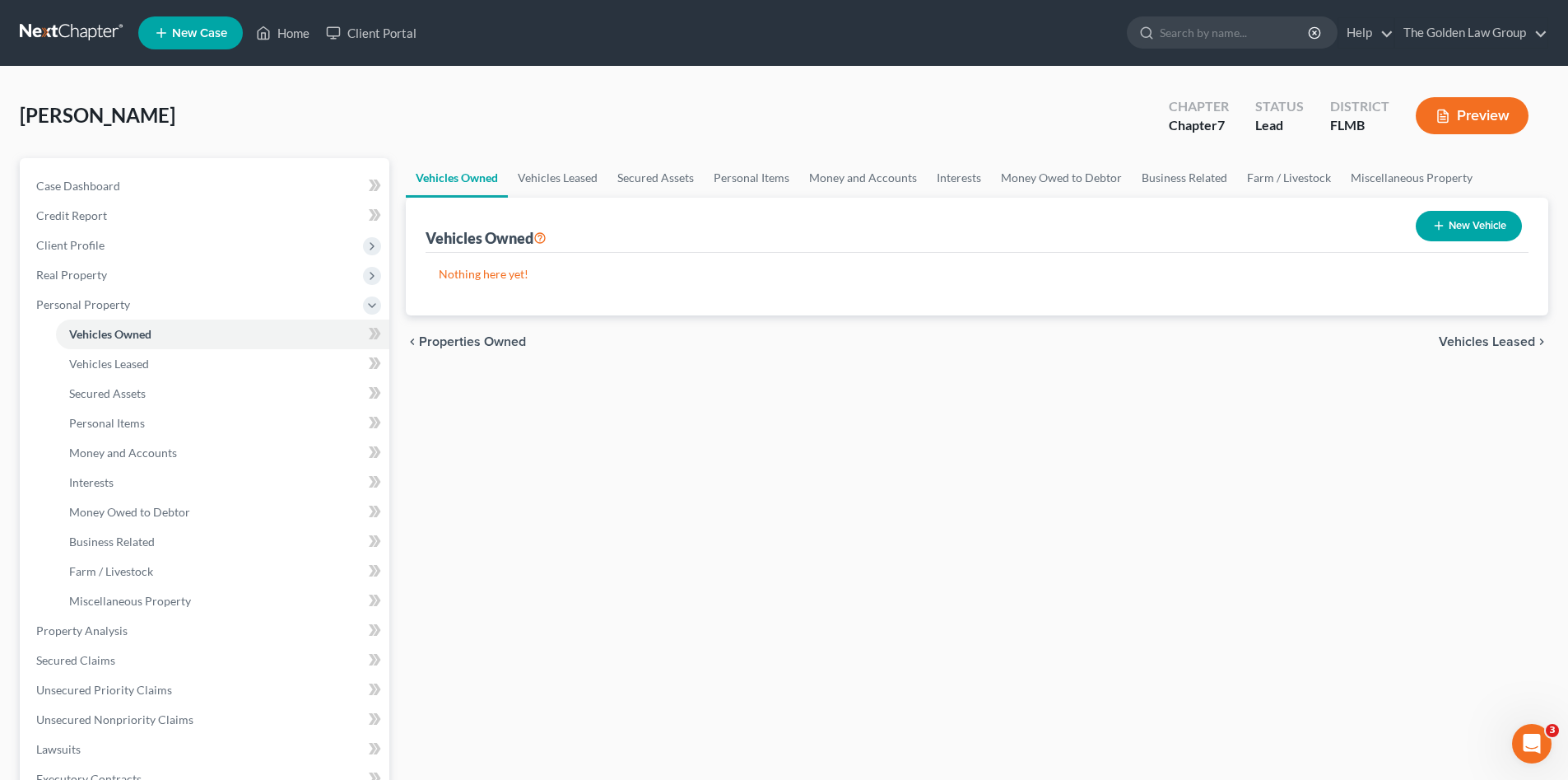
click at [1496, 228] on button "New Vehicle" at bounding box center [1468, 226] width 106 height 31
select select "0"
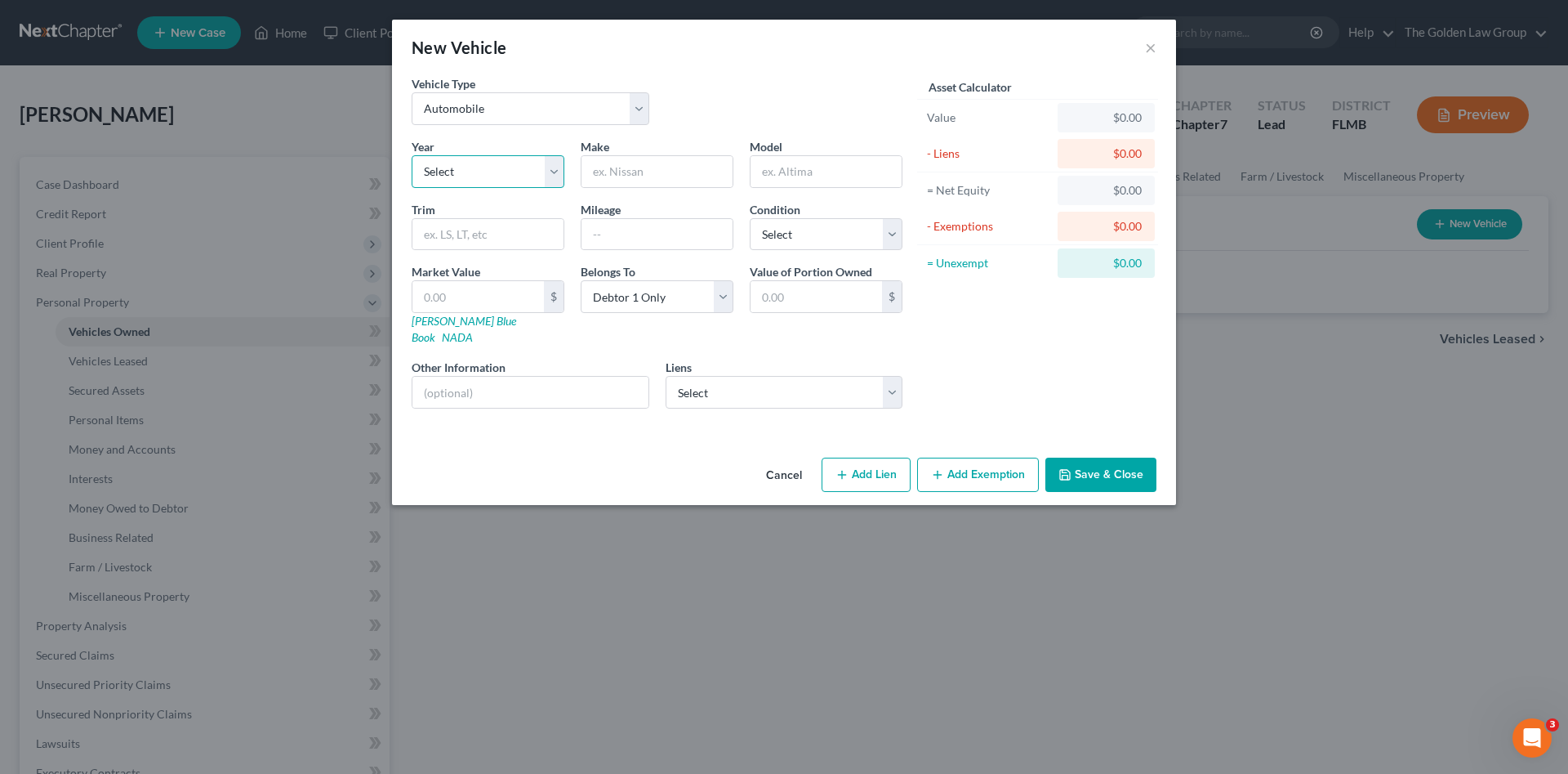
drag, startPoint x: 451, startPoint y: 167, endPoint x: 455, endPoint y: 183, distance: 16.5
click at [452, 167] on select "Select 2026 2025 2024 2023 2022 2021 2020 2019 2018 2017 2016 2015 2014 2013 20…" at bounding box center [488, 172] width 153 height 33
select select "11"
click at [412, 155] on select "Select 2026 2025 2024 2023 2022 2021 2020 2019 2018 2017 2016 2015 2014 2013 20…" at bounding box center [488, 172] width 153 height 33
click at [623, 177] on input "text" at bounding box center [656, 172] width 151 height 31
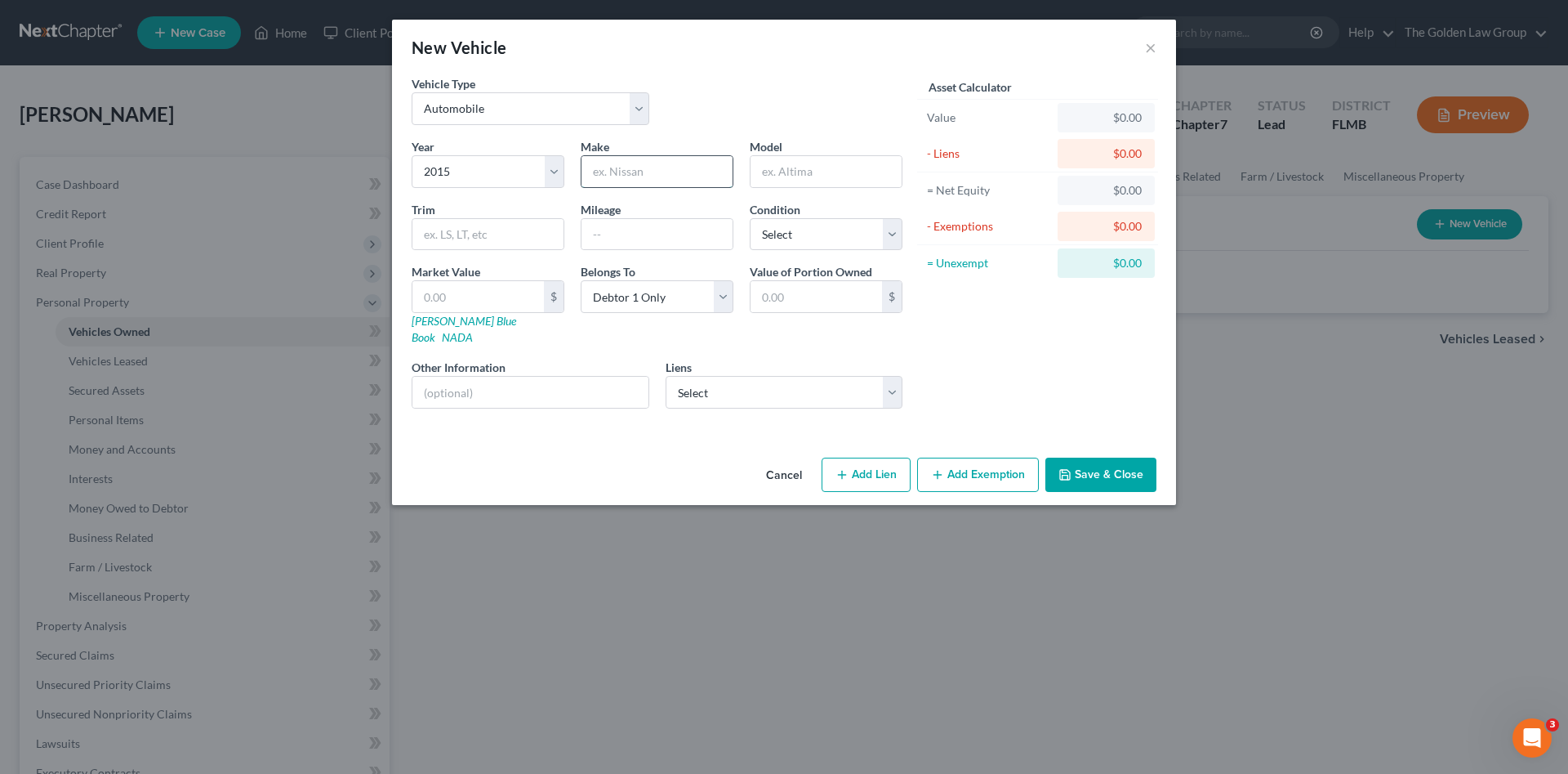
click at [599, 170] on input "text" at bounding box center [656, 172] width 151 height 31
type input "Honda"
type input "Accord"
click at [660, 309] on select "Select Debtor 1 Only Debtor 2 Only Debtor 1 And Debtor 2 Only At Least One Of T…" at bounding box center [656, 297] width 153 height 33
select select "3"
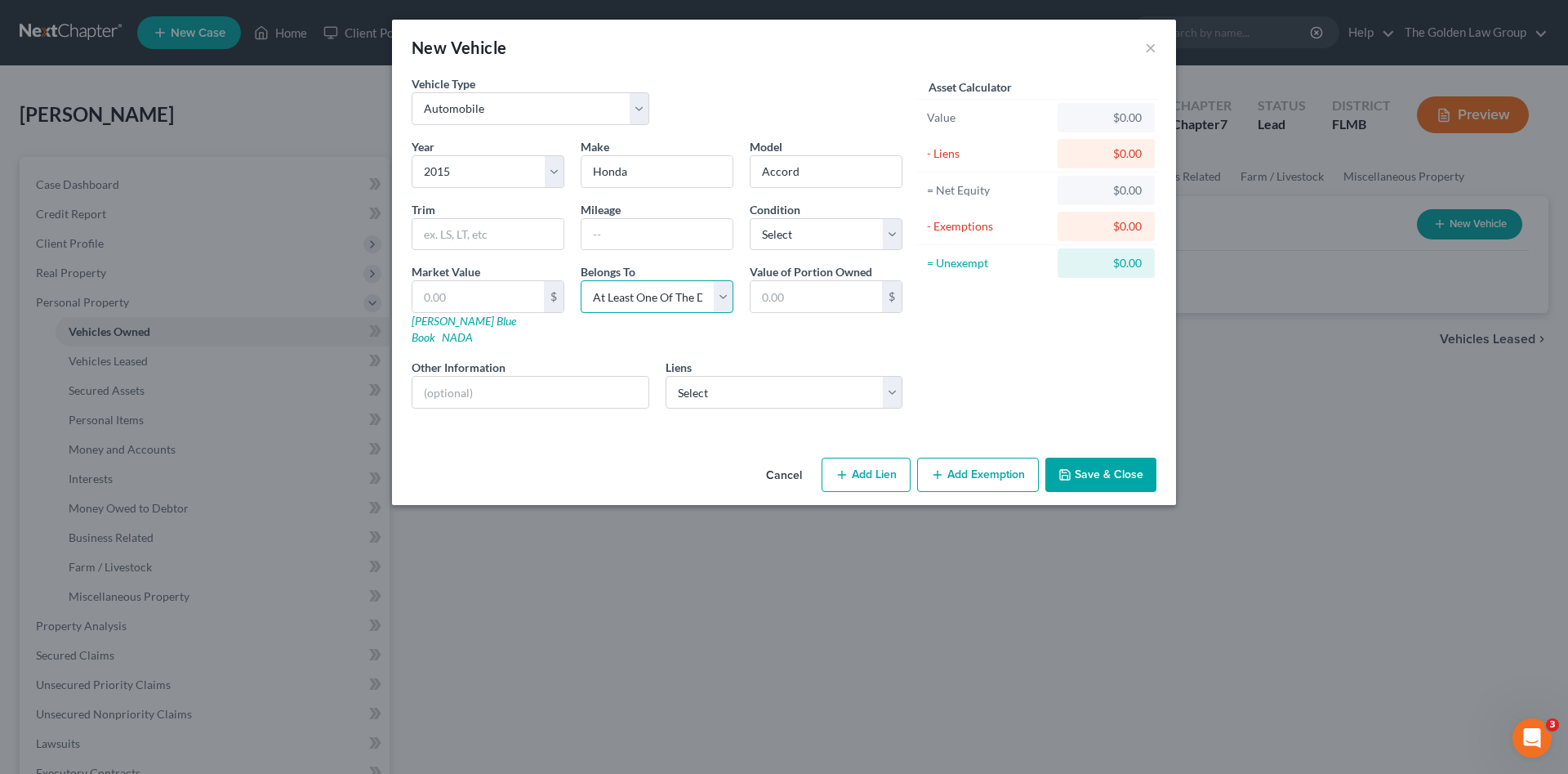
click at [580, 280] on select "Select Debtor 1 Only Debtor 2 Only Debtor 1 And Debtor 2 Only At Least One Of T…" at bounding box center [656, 297] width 153 height 33
click at [569, 376] on input "text" at bounding box center [531, 392] width 236 height 31
click at [503, 385] on input "VIN:" at bounding box center [531, 392] width 236 height 31
type input "VIN: [US_VEHICLE_IDENTIFICATION_NUMBER]"
click at [573, 459] on div "Cancel Add Lien Add Lease Add Exemption Save & Close" at bounding box center [784, 477] width 784 height 54
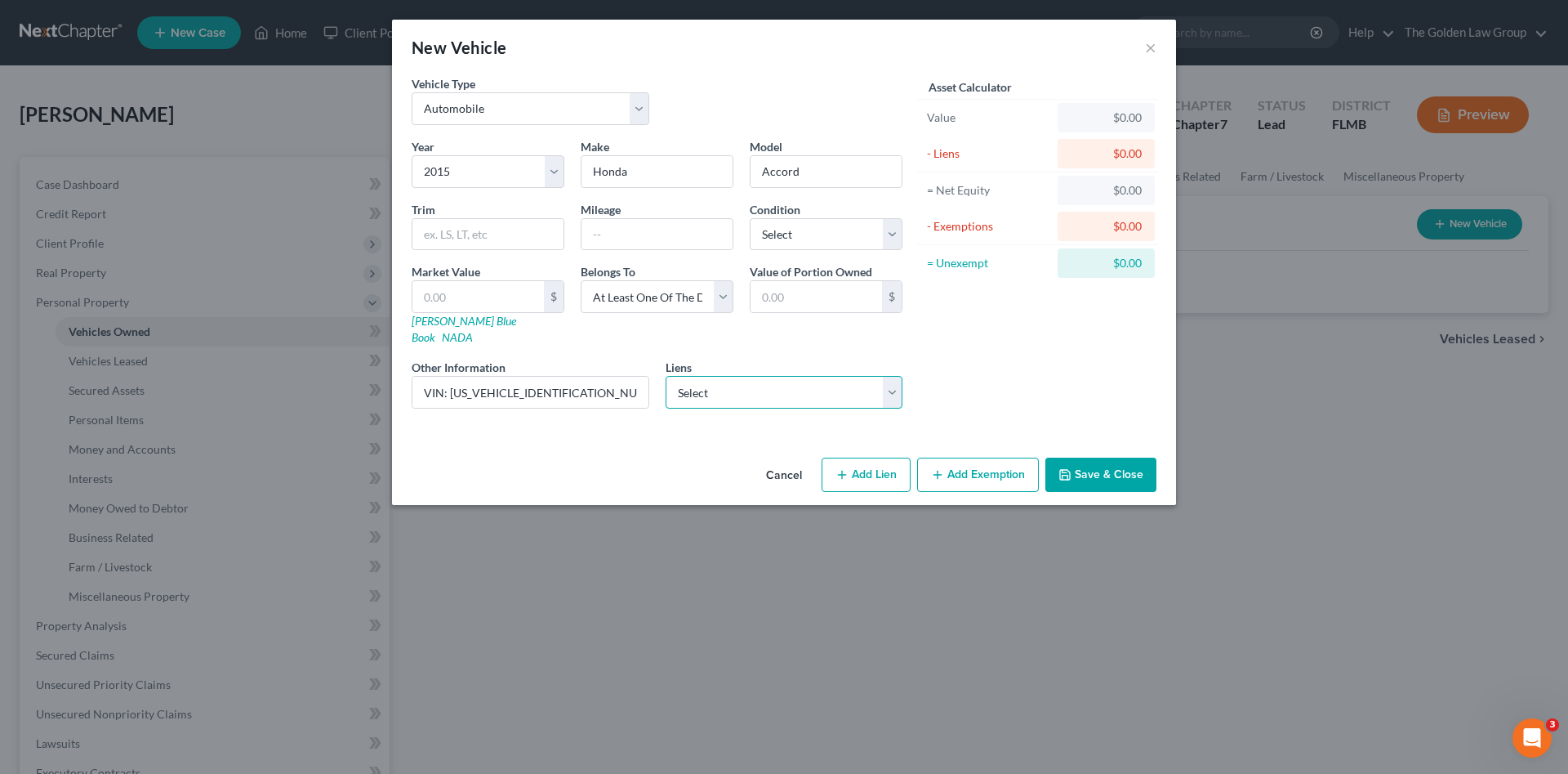
click at [711, 376] on select "Select Ally Financial - $4,901.00 Selfinc/Lead - $64.00" at bounding box center [784, 393] width 238 height 33
select select "0"
click at [665, 376] on select "Select Ally Financial - $4,901.00 Selfinc/Lead - $64.00" at bounding box center [784, 393] width 238 height 33
select select
select select "24"
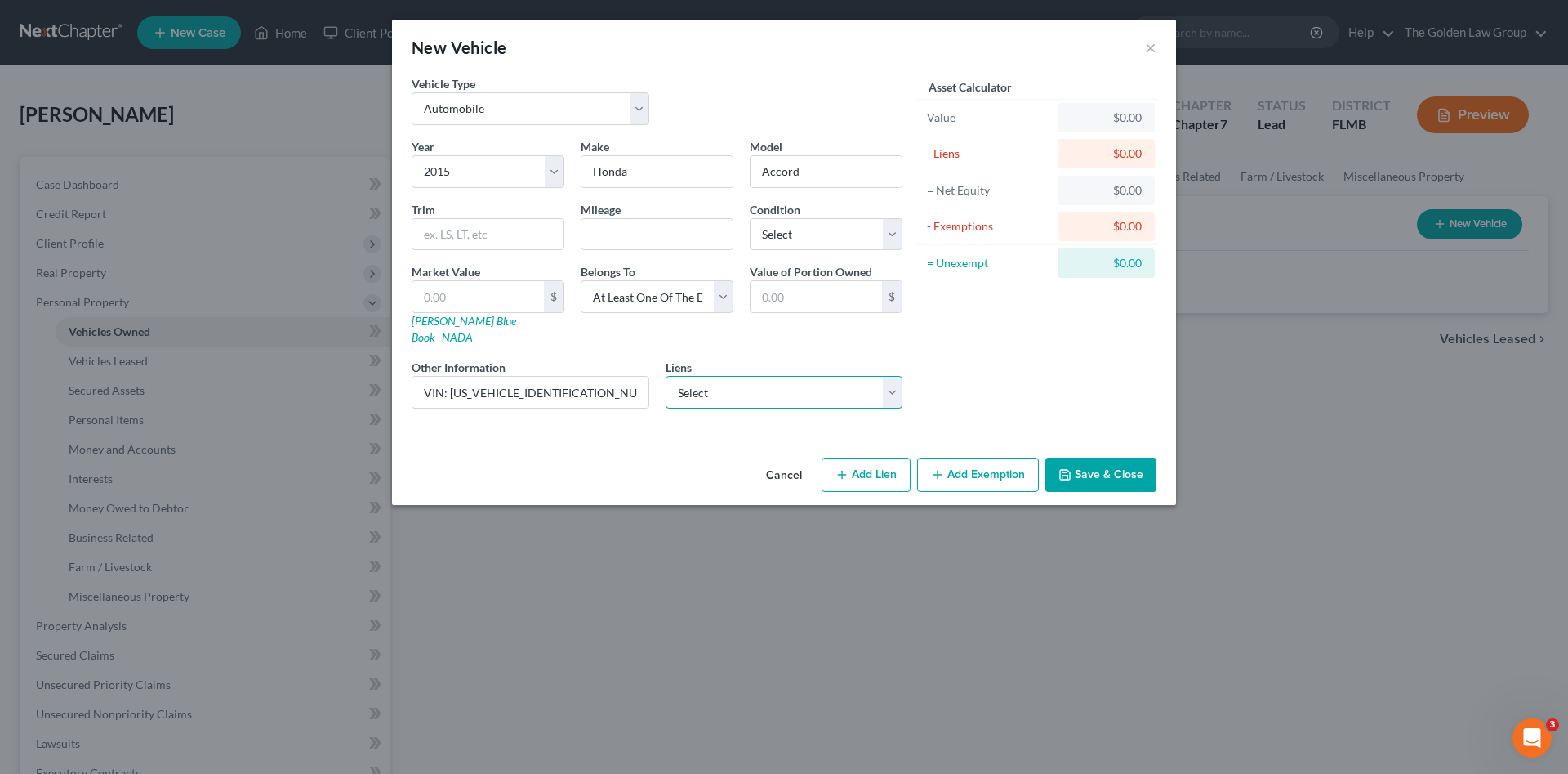
select select "0"
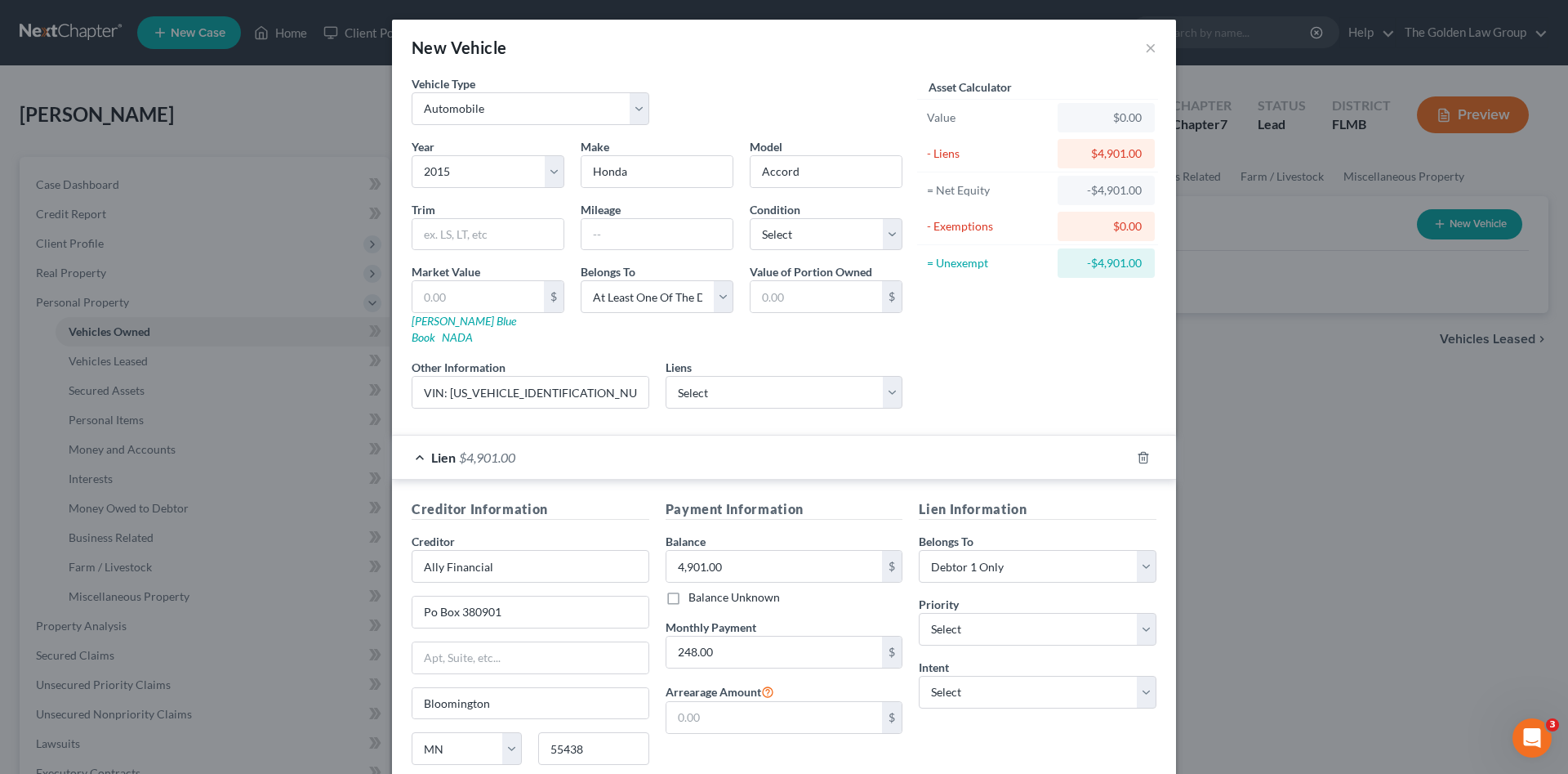
drag, startPoint x: 611, startPoint y: 434, endPoint x: 623, endPoint y: 429, distance: 13.0
click at [610, 436] on div "Lien $4,901.00" at bounding box center [760, 457] width 738 height 43
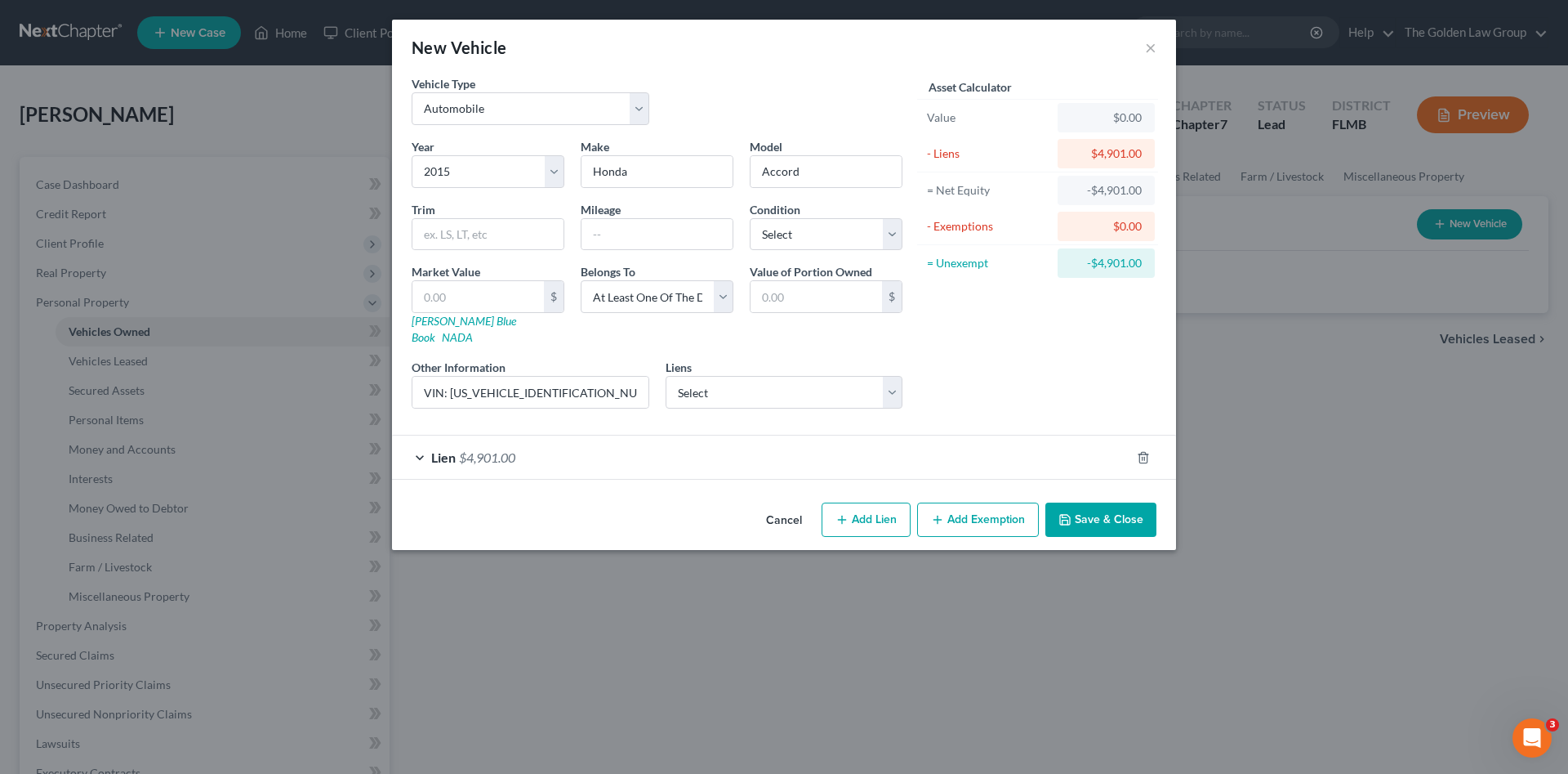
click at [975, 385] on div "Asset Calculator Value $0.00 - Liens $4,901.00 = Net Equity -$4,901.00 - Exempt…" at bounding box center [1037, 248] width 254 height 346
click at [1084, 510] on button "Save & Close" at bounding box center [1101, 519] width 111 height 34
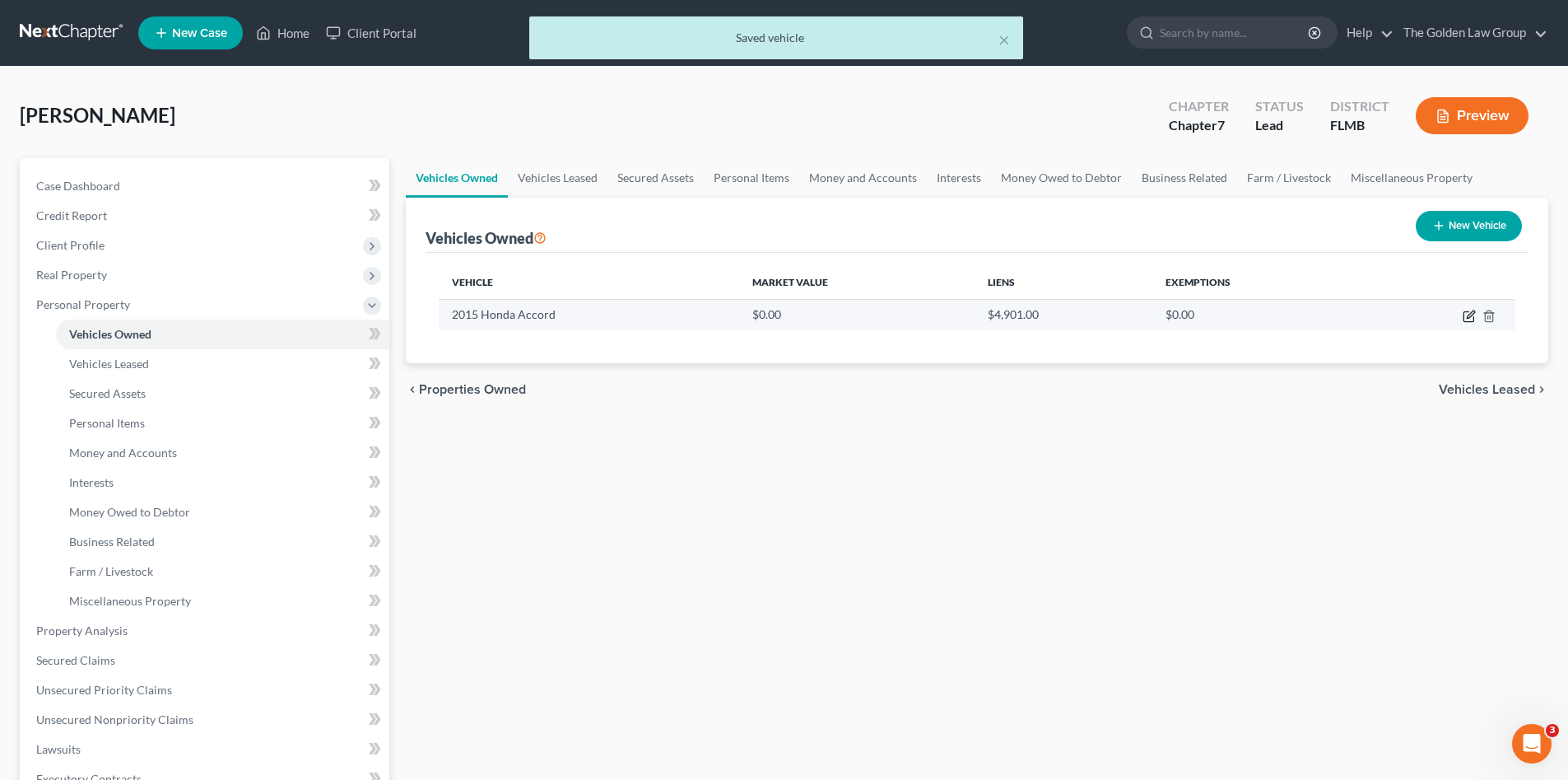
click at [1473, 313] on icon "button" at bounding box center [1471, 313] width 7 height 8
select select "0"
select select "11"
select select "3"
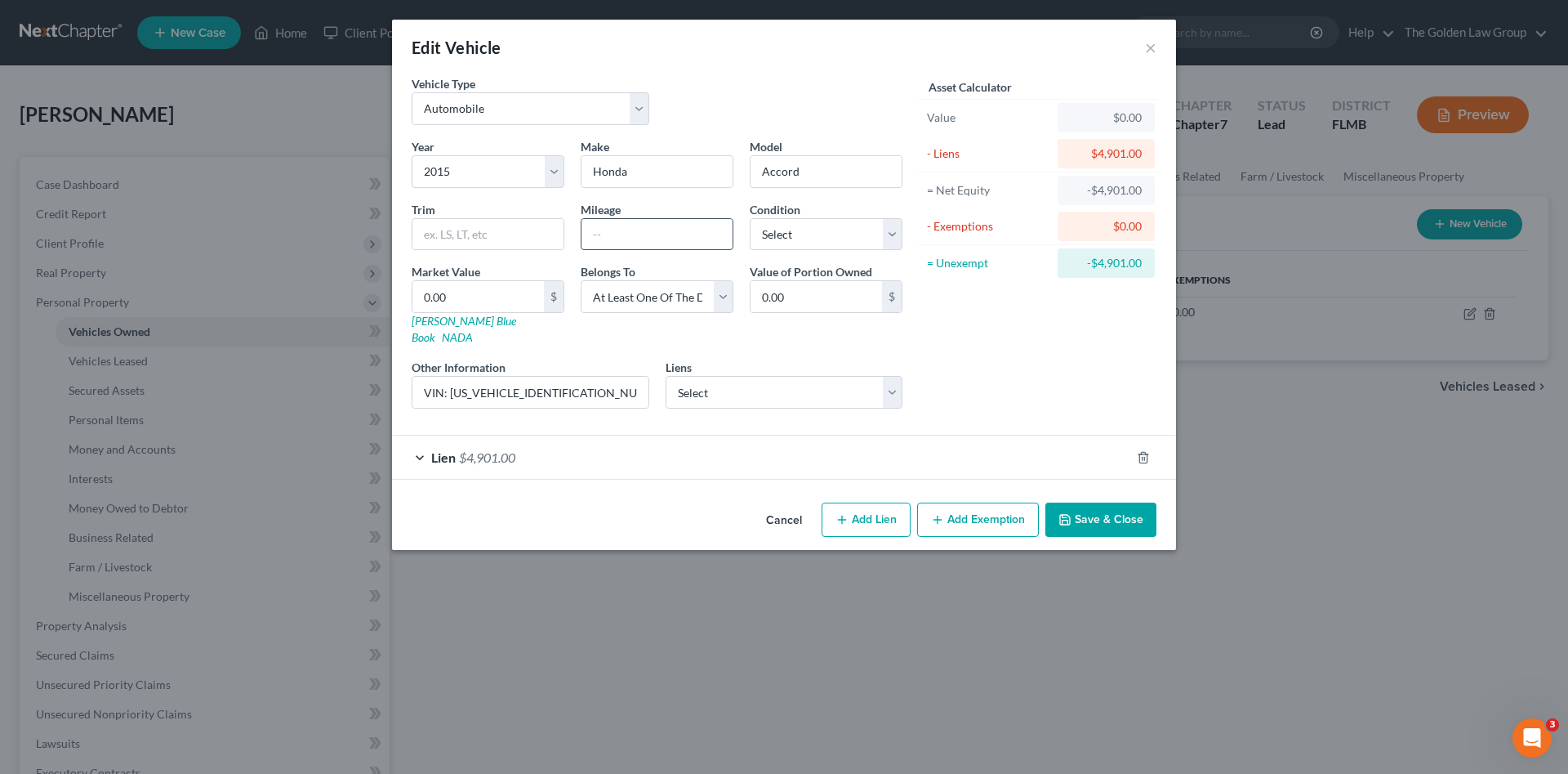
click at [629, 221] on input "text" at bounding box center [656, 235] width 151 height 31
type input "117543"
click at [813, 234] on select "Select Excellent Very Good Good Fair Poor" at bounding box center [826, 235] width 153 height 33
select select "2"
click at [750, 218] on select "Select Excellent Very Good Good Fair Poor" at bounding box center [826, 235] width 153 height 33
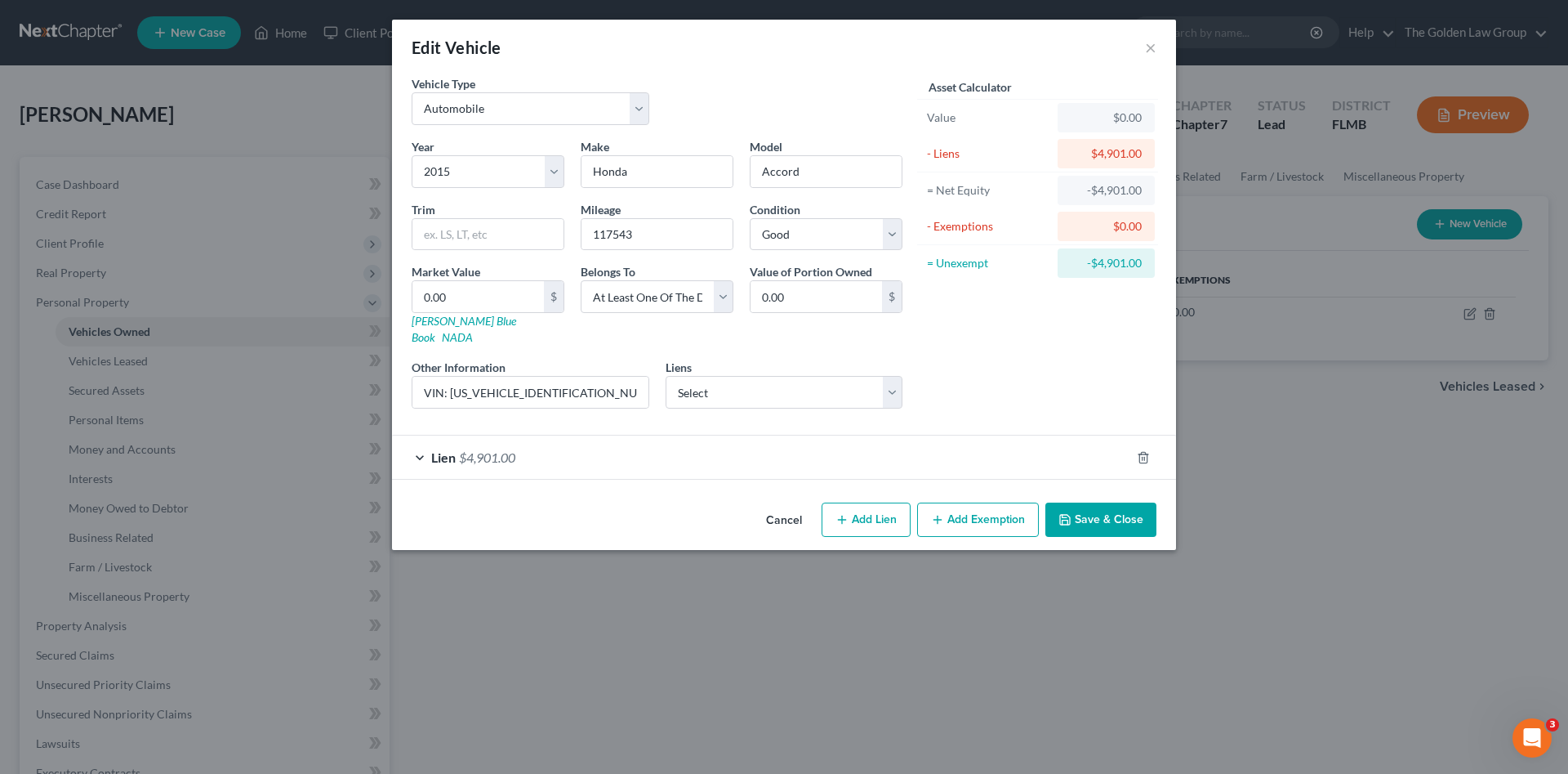
click at [1068, 362] on div "Asset Calculator Value $0.00 - Liens $4,901.00 = Net Equity -$4,901.00 - Exempt…" at bounding box center [1037, 248] width 254 height 346
click at [1098, 503] on button "Save & Close" at bounding box center [1101, 519] width 111 height 34
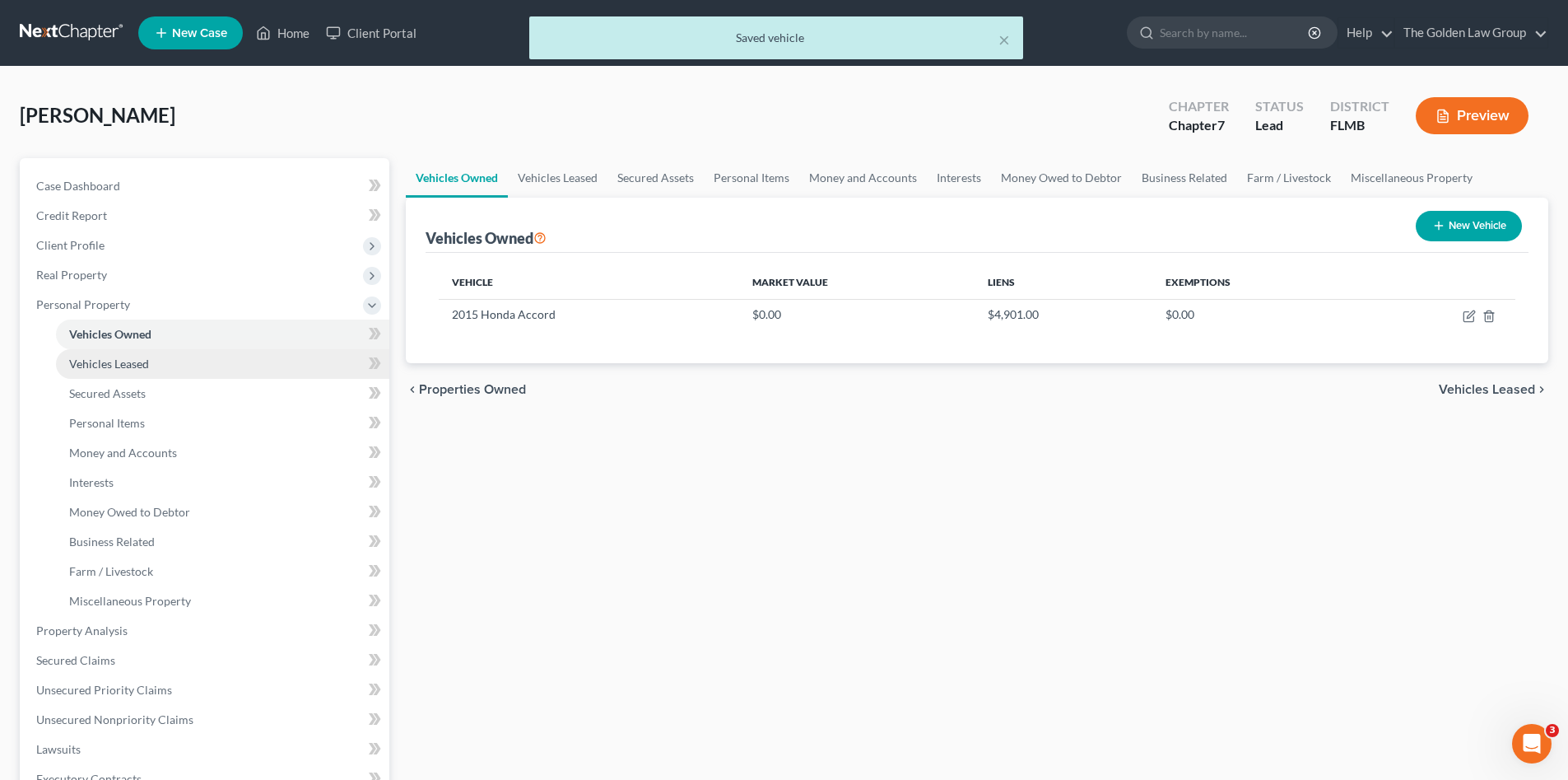
click at [132, 352] on link "Vehicles Leased" at bounding box center [222, 364] width 333 height 30
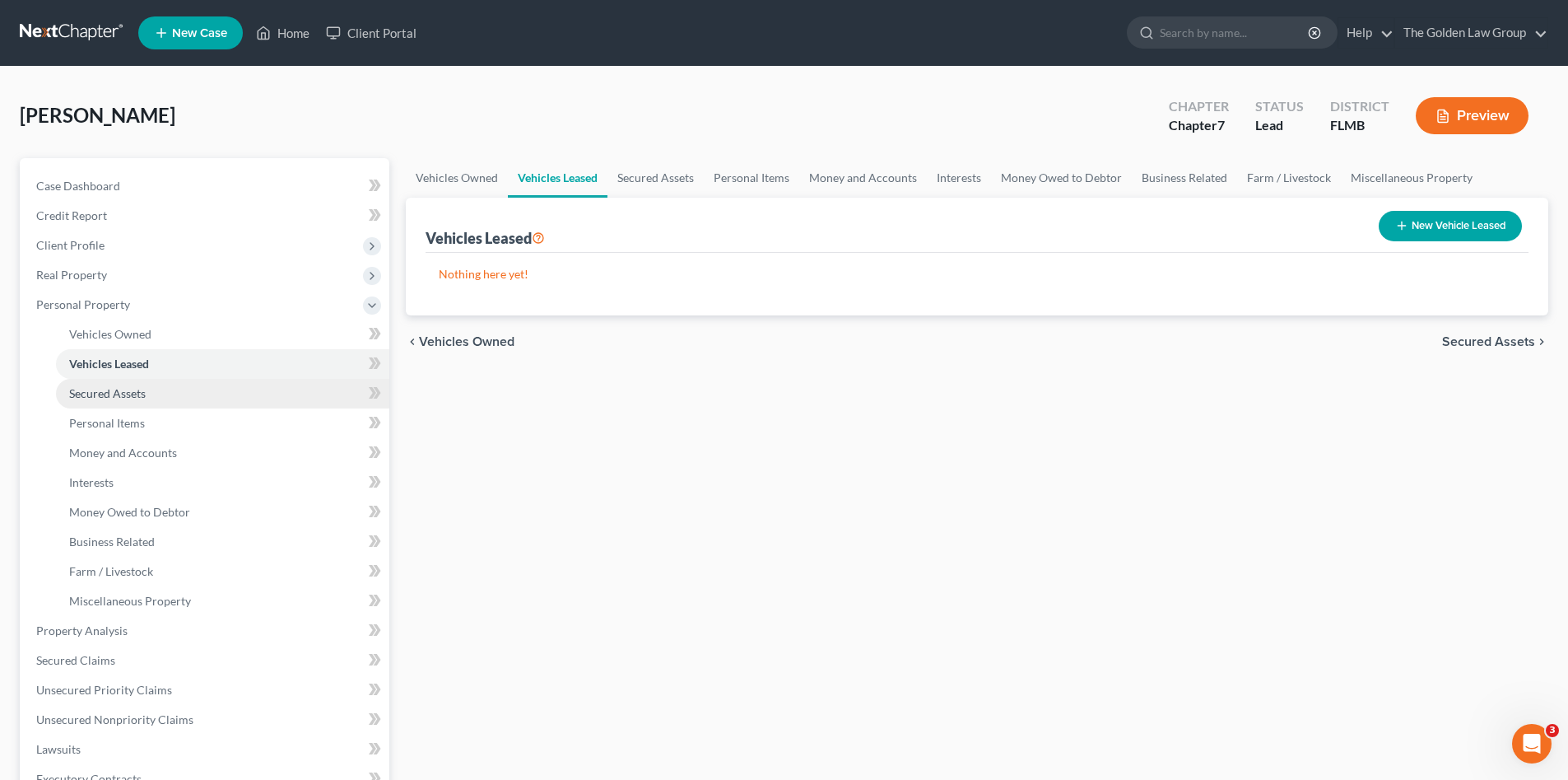
click at [135, 386] on span "Secured Assets" at bounding box center [107, 392] width 77 height 14
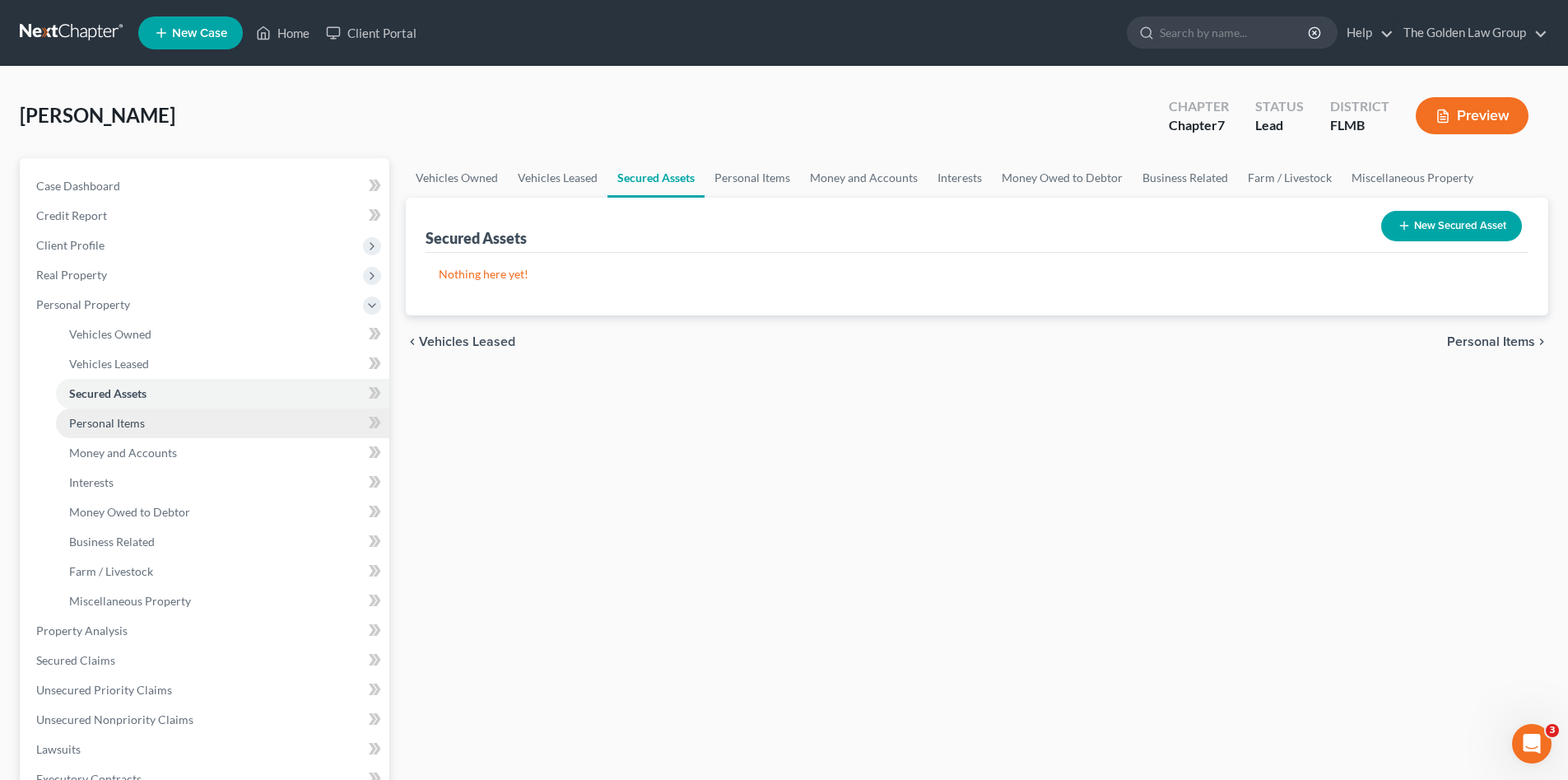
click at [142, 418] on span "Personal Items" at bounding box center [107, 422] width 76 height 14
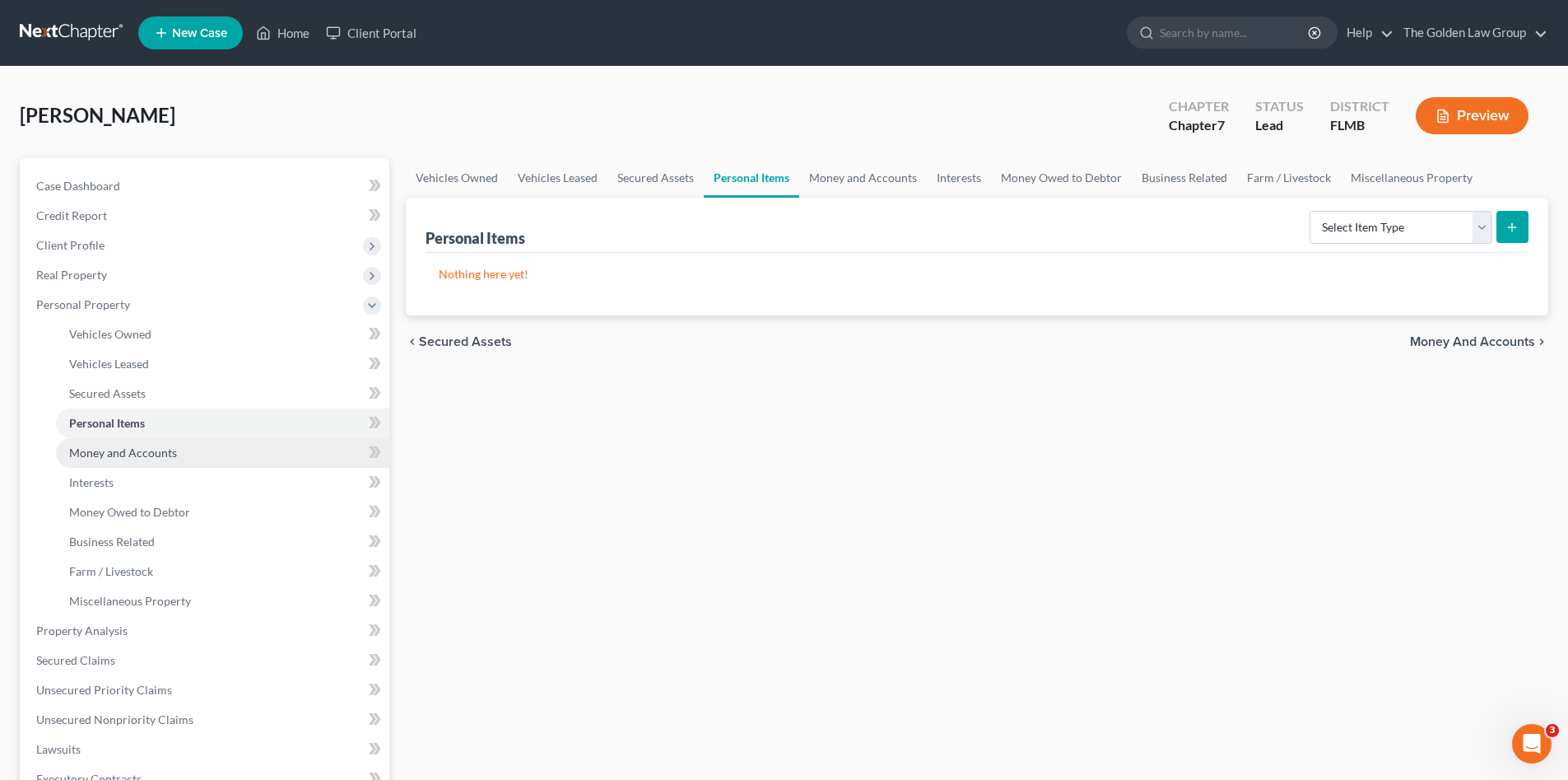
click at [197, 453] on link "Money and Accounts" at bounding box center [222, 453] width 333 height 30
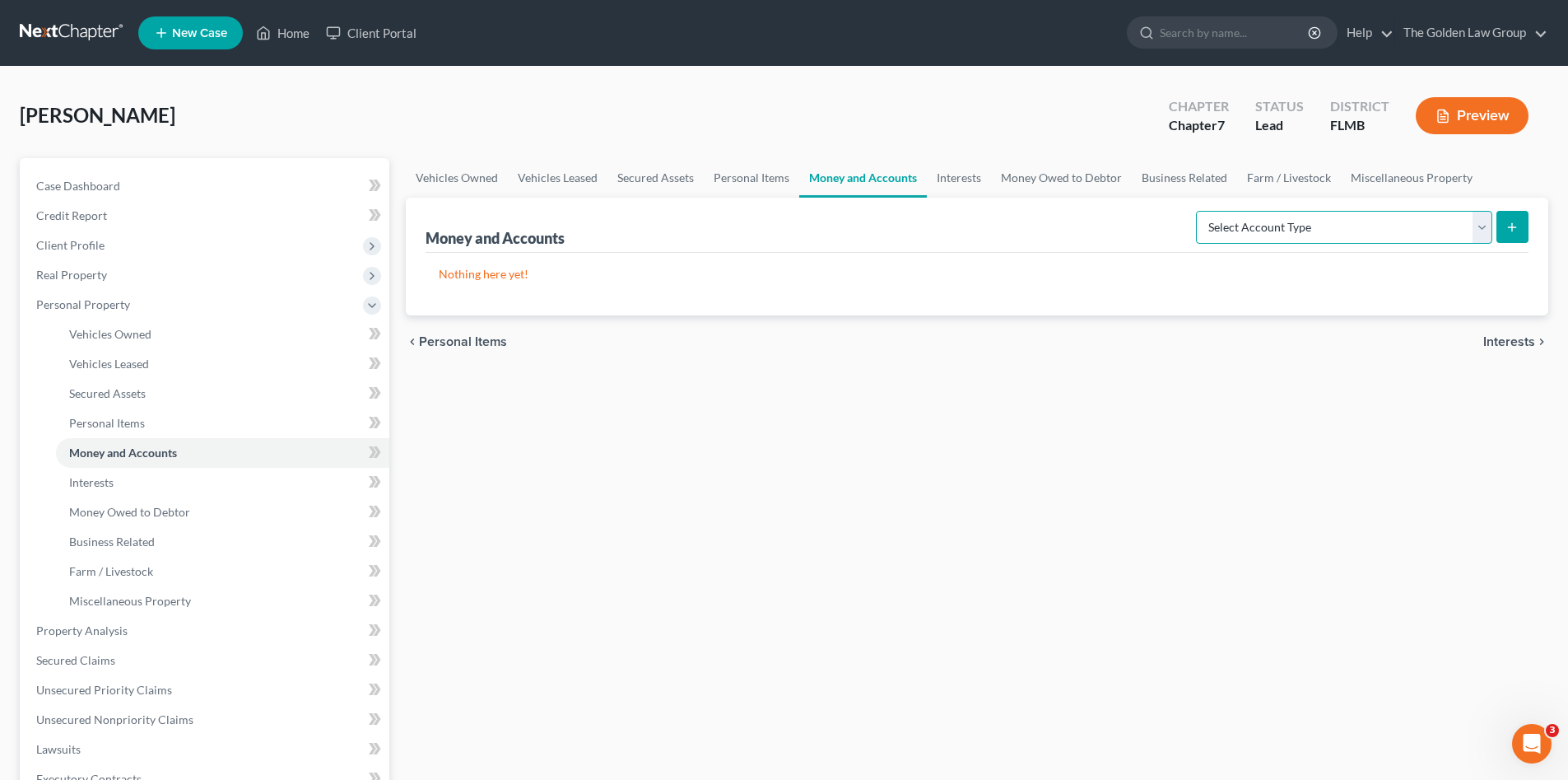
click at [1249, 229] on select "Select Account Type Brokerage Cash on Hand Certificates of Deposit Checking Acc…" at bounding box center [1345, 228] width 297 height 33
select select "checking"
click at [1200, 211] on select "Select Account Type Brokerage Cash on Hand Certificates of Deposit Checking Acc…" at bounding box center [1345, 228] width 297 height 33
click at [1500, 221] on button "submit" at bounding box center [1512, 227] width 32 height 32
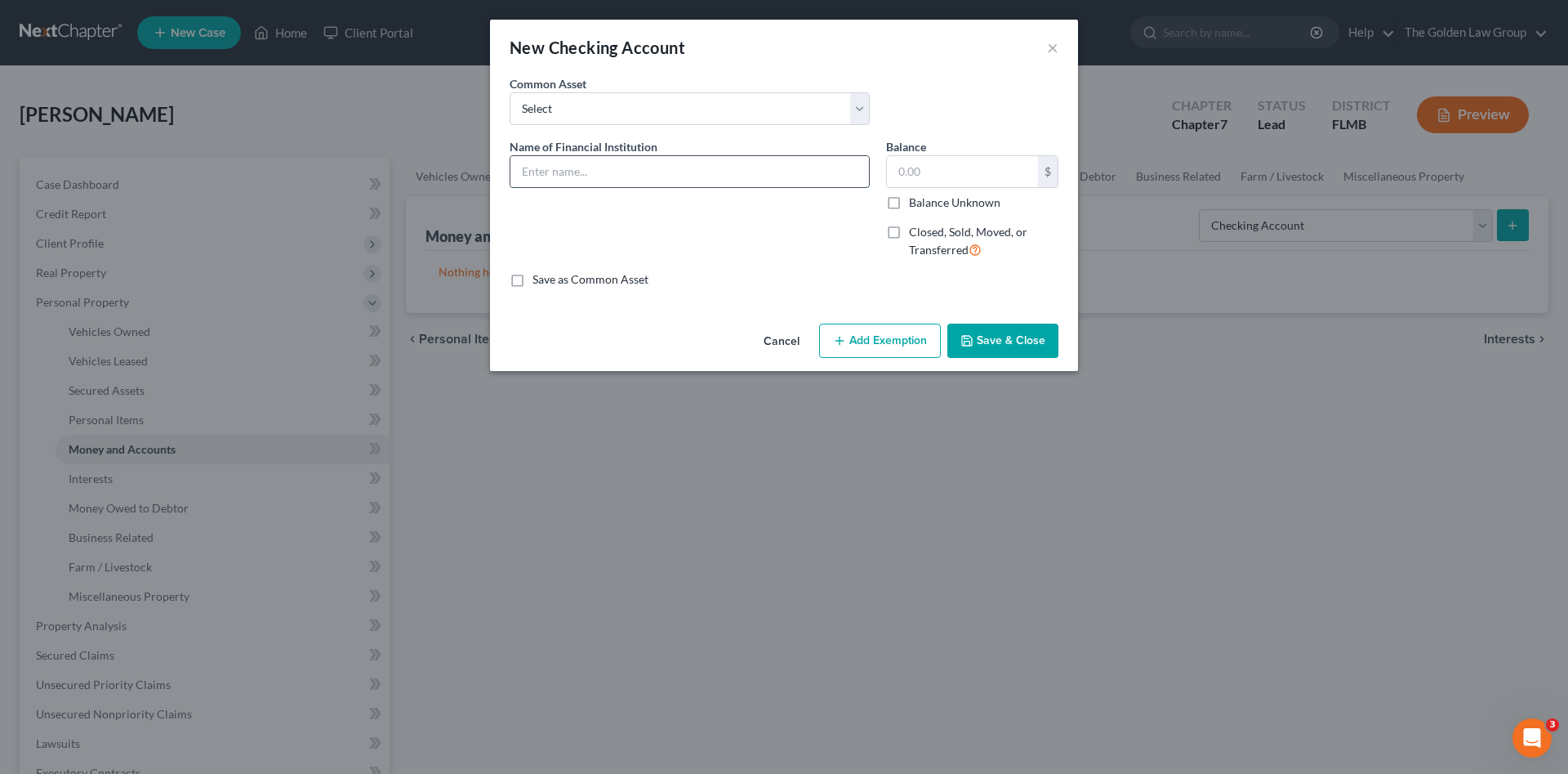
click at [636, 173] on input "text" at bounding box center [690, 172] width 359 height 31
type input "V"
type input "Navy Federal Credit Union_Checking_5449"
click at [984, 336] on button "Save & Close" at bounding box center [1003, 340] width 111 height 34
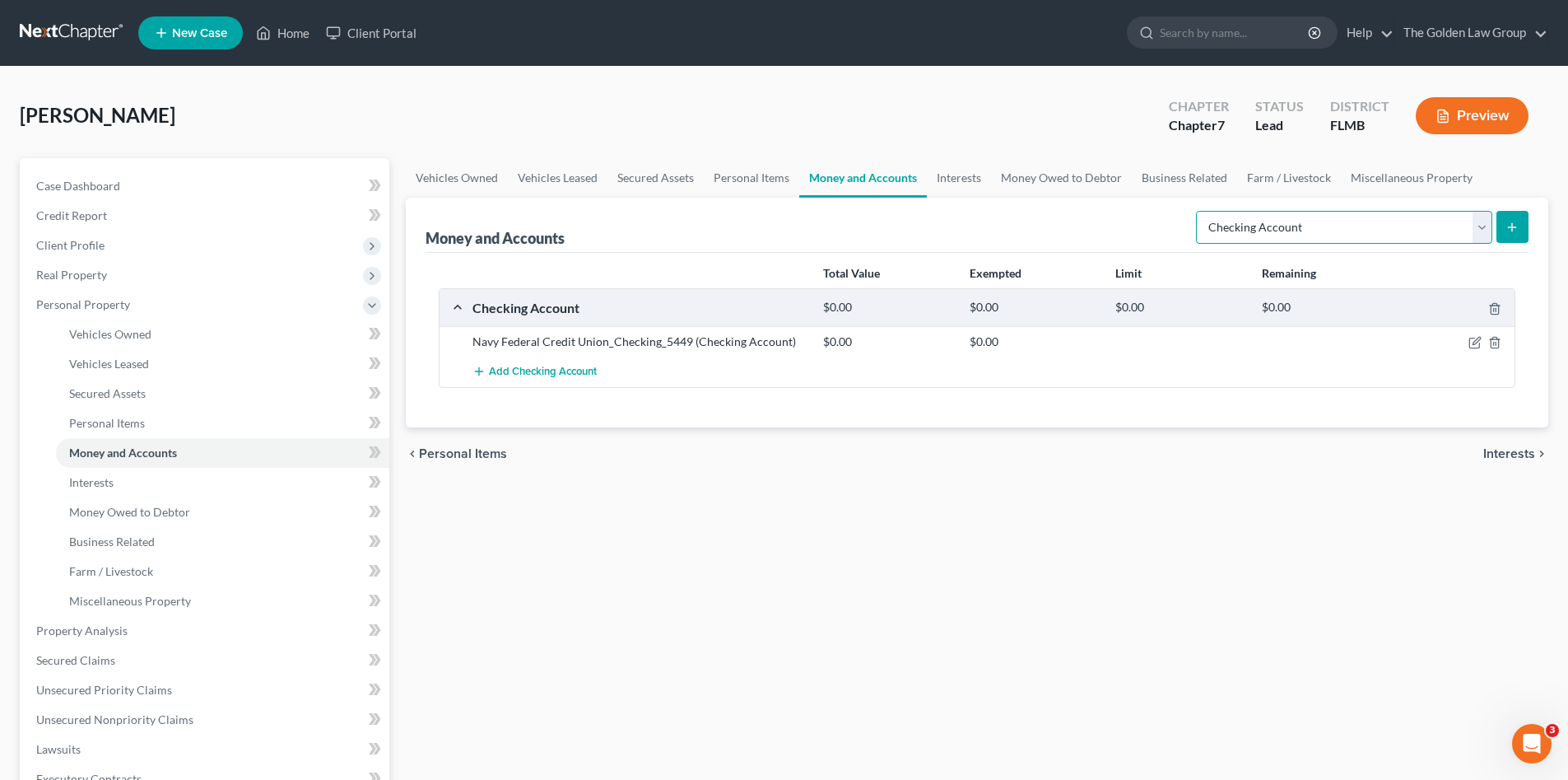
click at [1331, 234] on select "Select Account Type Brokerage Cash on Hand Certificates of Deposit Checking Acc…" at bounding box center [1345, 228] width 297 height 33
select select "savings"
click at [1200, 211] on select "Select Account Type Brokerage Cash on Hand Certificates of Deposit Checking Acc…" at bounding box center [1345, 228] width 297 height 33
click at [1506, 218] on button "submit" at bounding box center [1512, 227] width 32 height 32
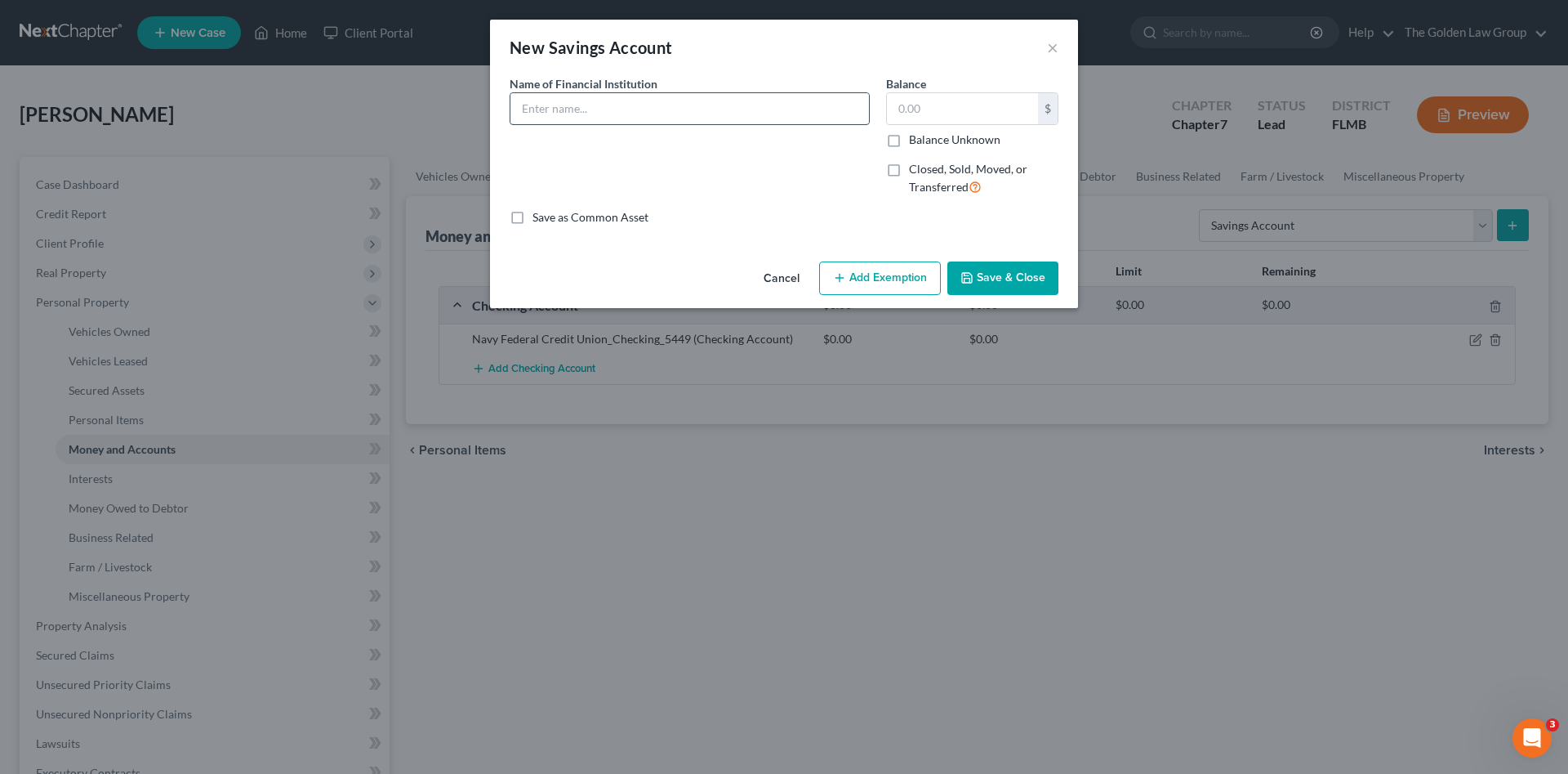
click at [594, 108] on input "text" at bounding box center [690, 109] width 359 height 31
type input "Navy Federal Credit Union_Savings_4973"
click at [646, 149] on div "Name of Financial Institution * Navy Federal Credit Union_Savings_4973" at bounding box center [689, 142] width 376 height 134
click at [995, 269] on button "Save & Close" at bounding box center [1003, 278] width 111 height 34
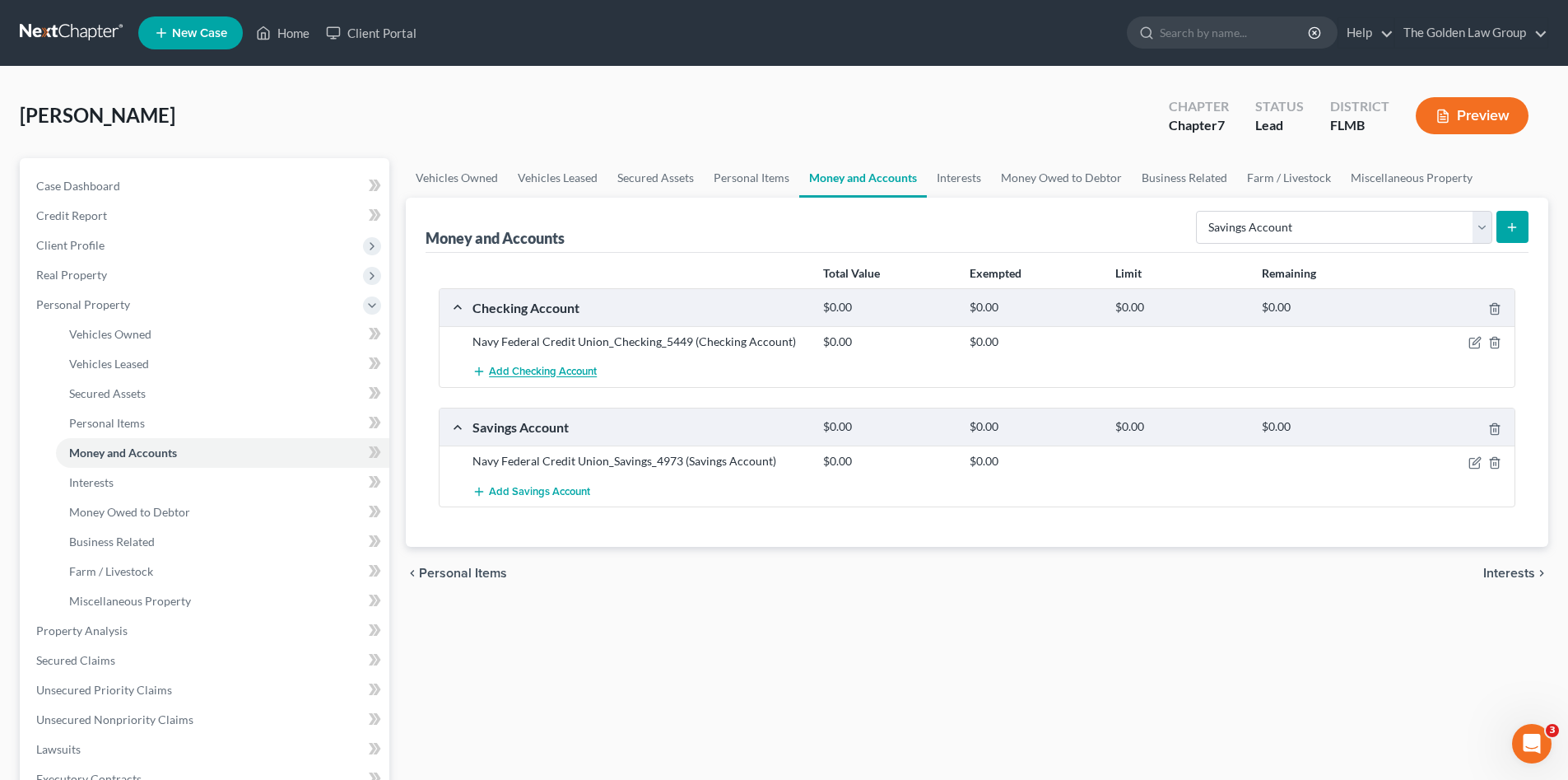
click at [547, 374] on span "Add Checking Account" at bounding box center [542, 372] width 107 height 13
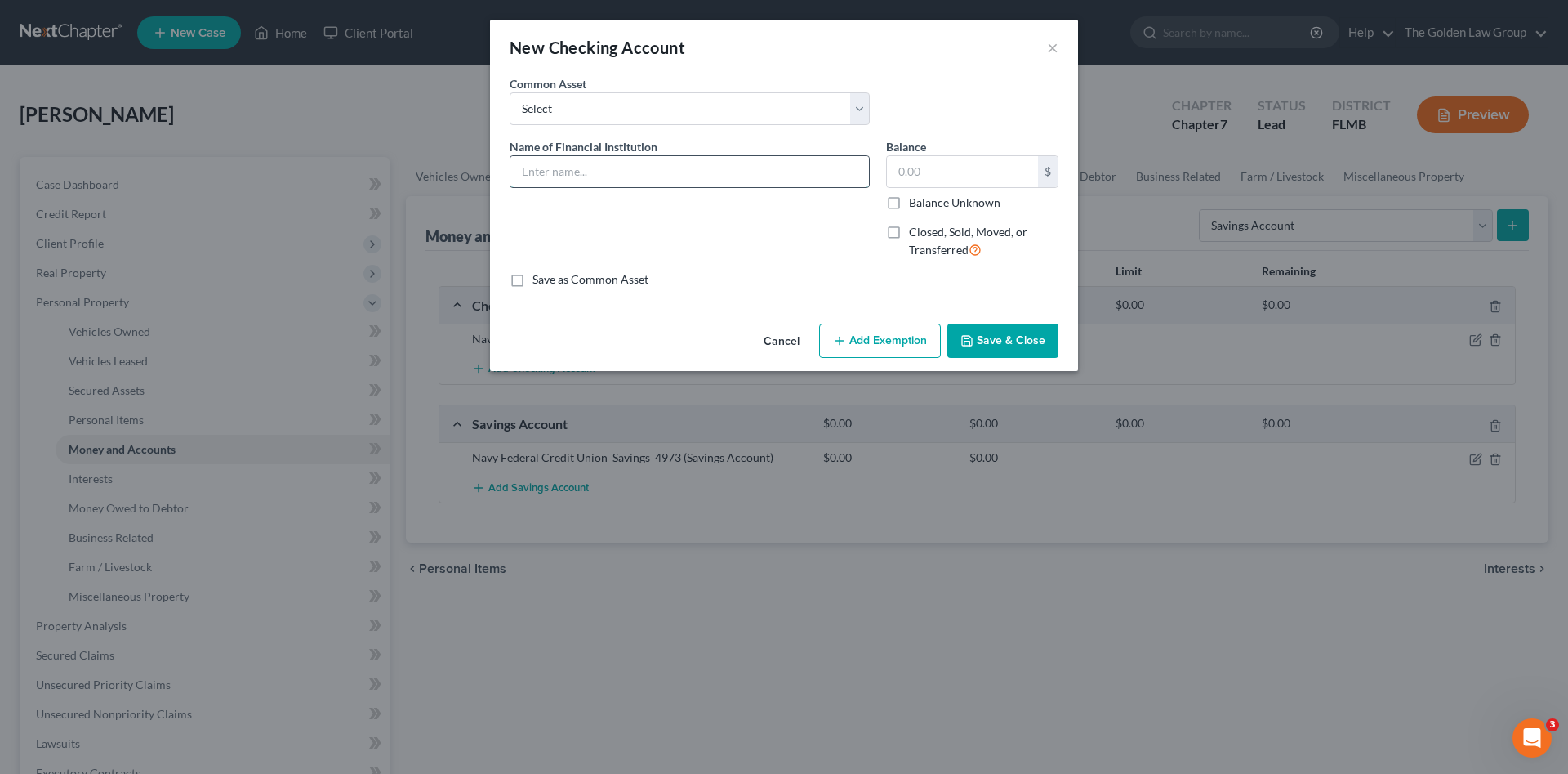
click at [560, 171] on input "text" at bounding box center [690, 172] width 359 height 31
type input "Smart Trust Checking_Costa Living Trust"
click at [908, 167] on input "text" at bounding box center [962, 172] width 151 height 31
type input "10,048.89"
click at [1027, 342] on button "Save & Close" at bounding box center [1003, 340] width 111 height 34
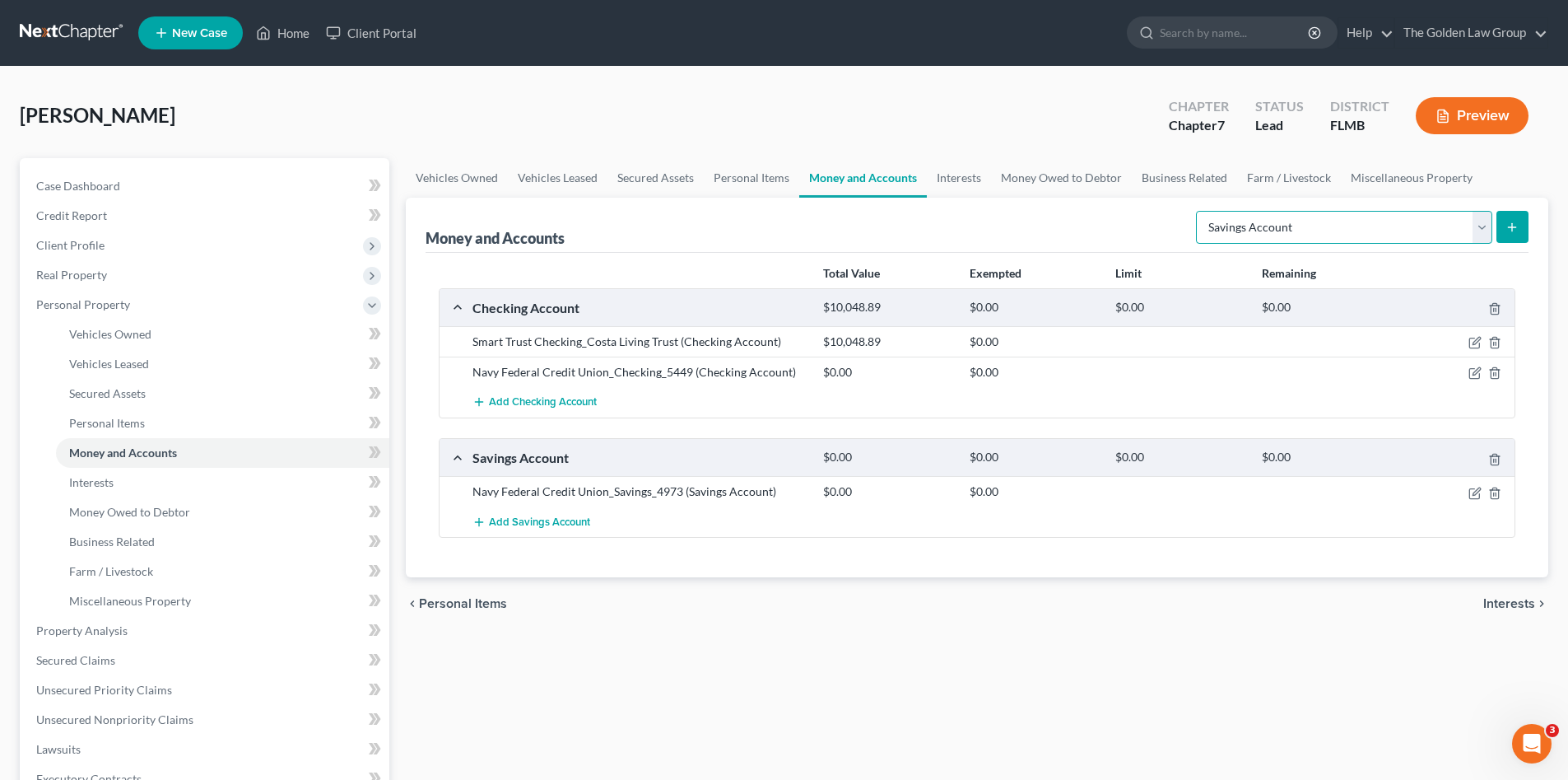
click at [1321, 226] on select "Select Account Type Brokerage Cash on Hand Certificates of Deposit Checking Acc…" at bounding box center [1345, 228] width 297 height 33
click at [1122, 236] on div "Money and Accounts Select Account Type Brokerage Cash on Hand Certificates of D…" at bounding box center [977, 225] width 1103 height 55
click at [92, 482] on span "Interests" at bounding box center [91, 482] width 44 height 14
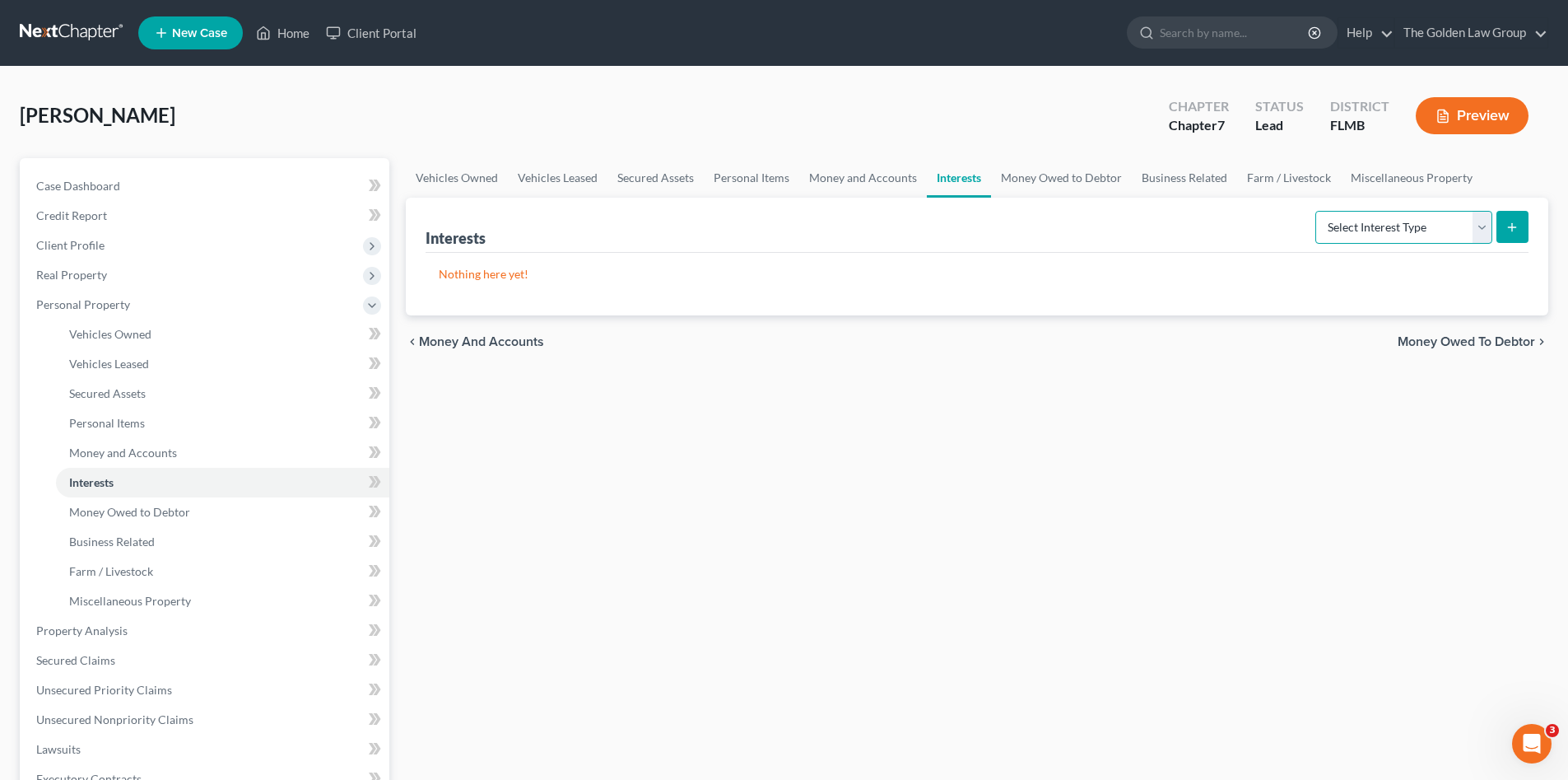
click at [1439, 222] on select "Select Interest Type 401K Annuity Bond Education IRA Government Bond Government…" at bounding box center [1404, 228] width 177 height 33
drag, startPoint x: 958, startPoint y: 537, endPoint x: 651, endPoint y: 472, distance: 313.8
click at [958, 538] on div "Vehicles Owned Vehicles Leased Secured Assets Personal Items Money and Accounts…" at bounding box center [976, 633] width 1159 height 951
drag, startPoint x: 1435, startPoint y: 224, endPoint x: 1423, endPoint y: 238, distance: 18.4
click at [1435, 224] on select "Select Interest Type 401K Annuity Bond Education IRA Government Bond Government…" at bounding box center [1404, 228] width 177 height 33
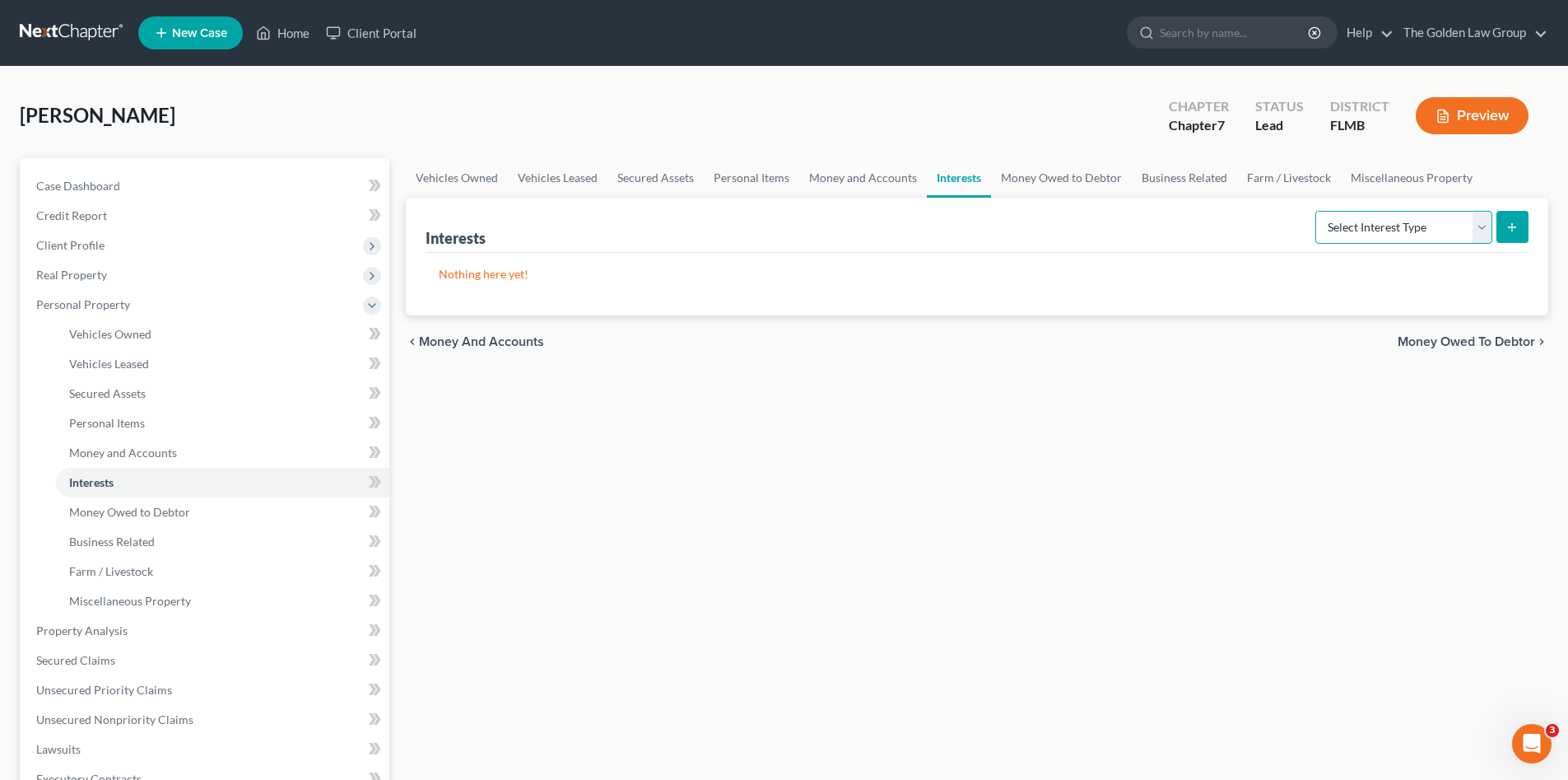
select select "401k"
click at [1317, 211] on select "Select Interest Type 401K Annuity Bond Education IRA Government Bond Government…" at bounding box center [1404, 228] width 177 height 33
click at [1519, 232] on icon "submit" at bounding box center [1512, 228] width 13 height 13
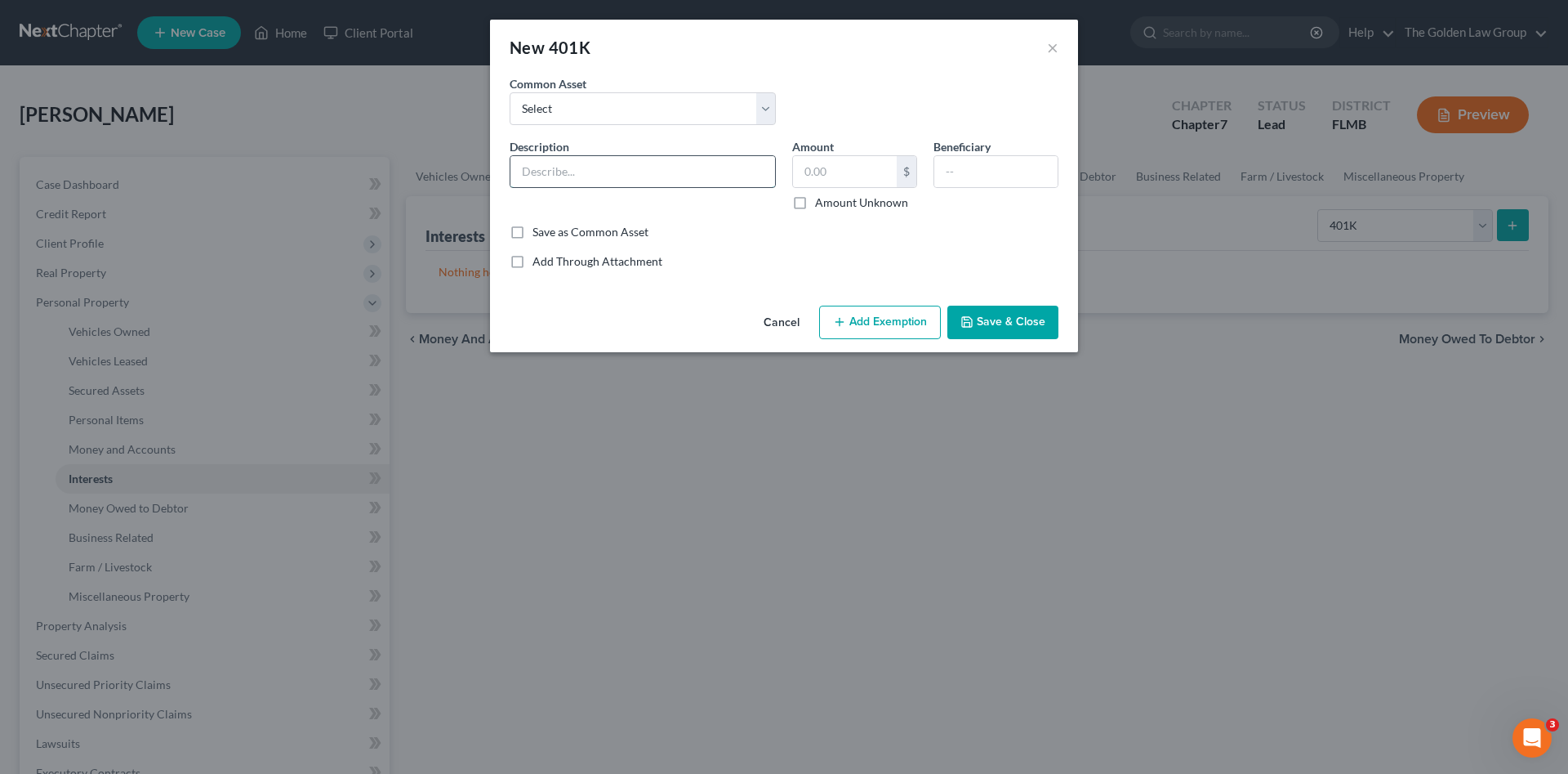
click at [565, 165] on input "text" at bounding box center [643, 172] width 265 height 31
type input "P"
type input "The Coca-Cola Bottlers Association 401(k)"
click at [845, 171] on input "text" at bounding box center [844, 172] width 103 height 31
type input "117.72"
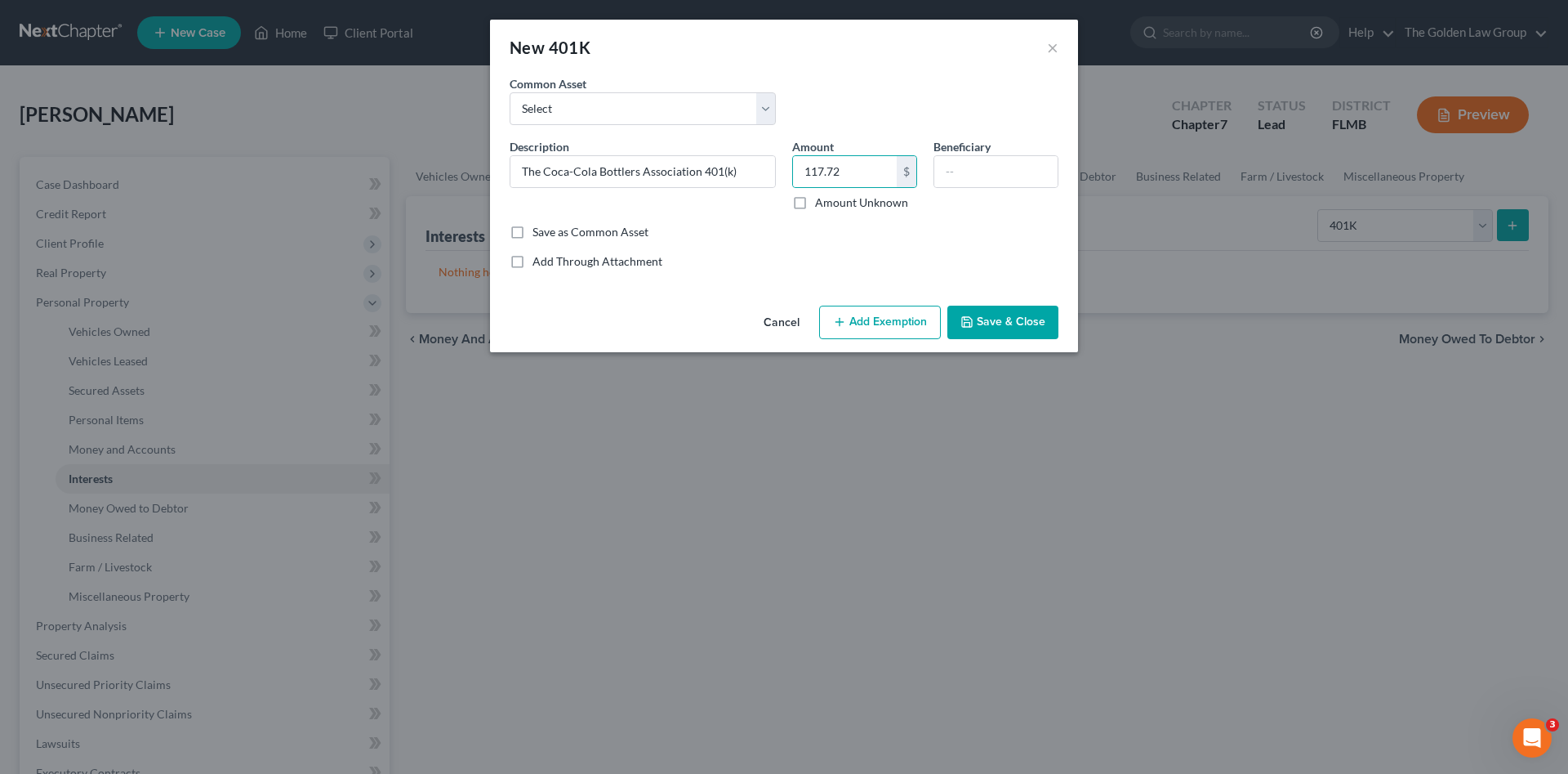
click at [930, 322] on button "Add Exemption" at bounding box center [879, 322] width 122 height 34
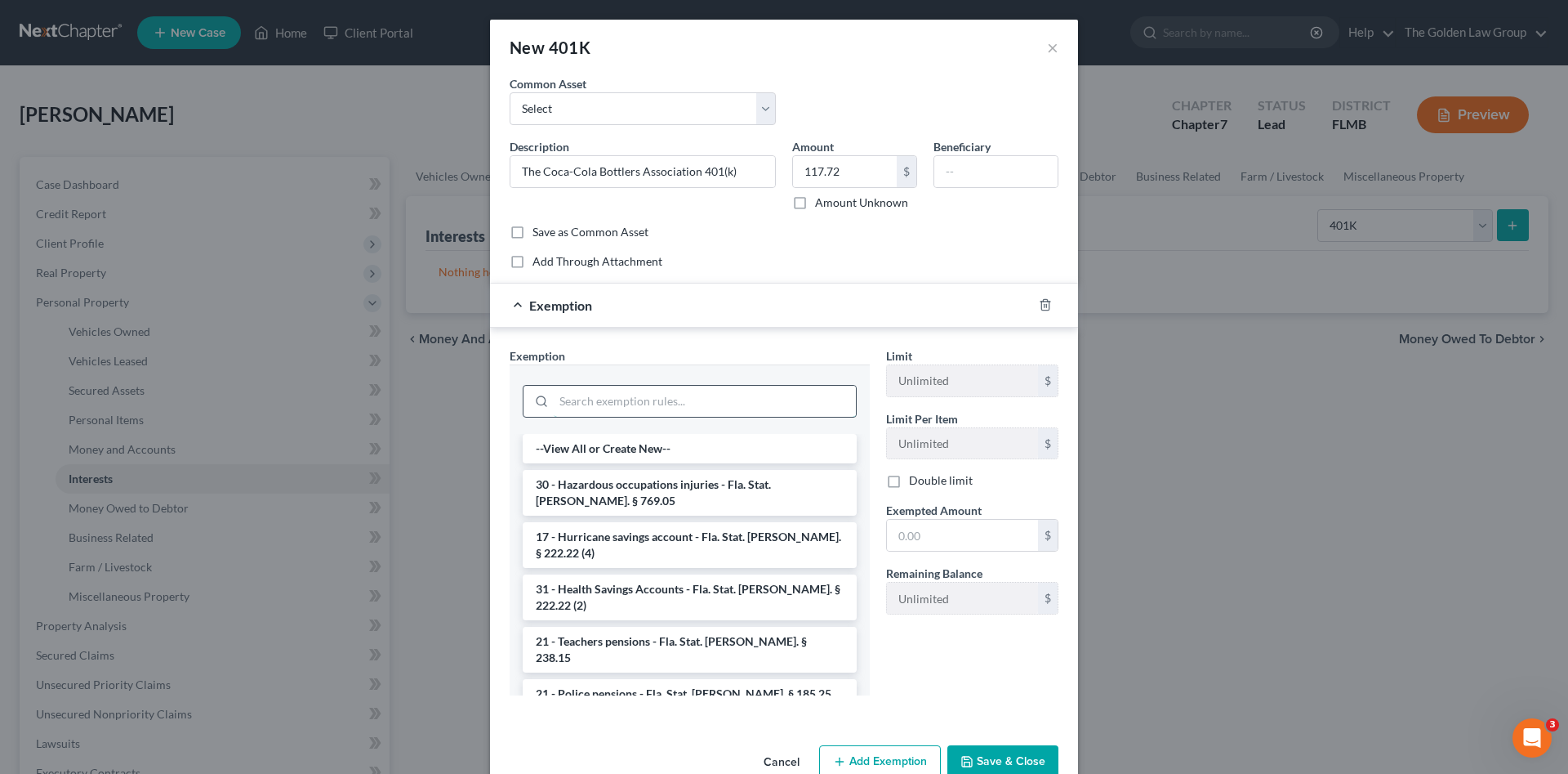
click at [674, 402] on input "search" at bounding box center [705, 401] width 303 height 31
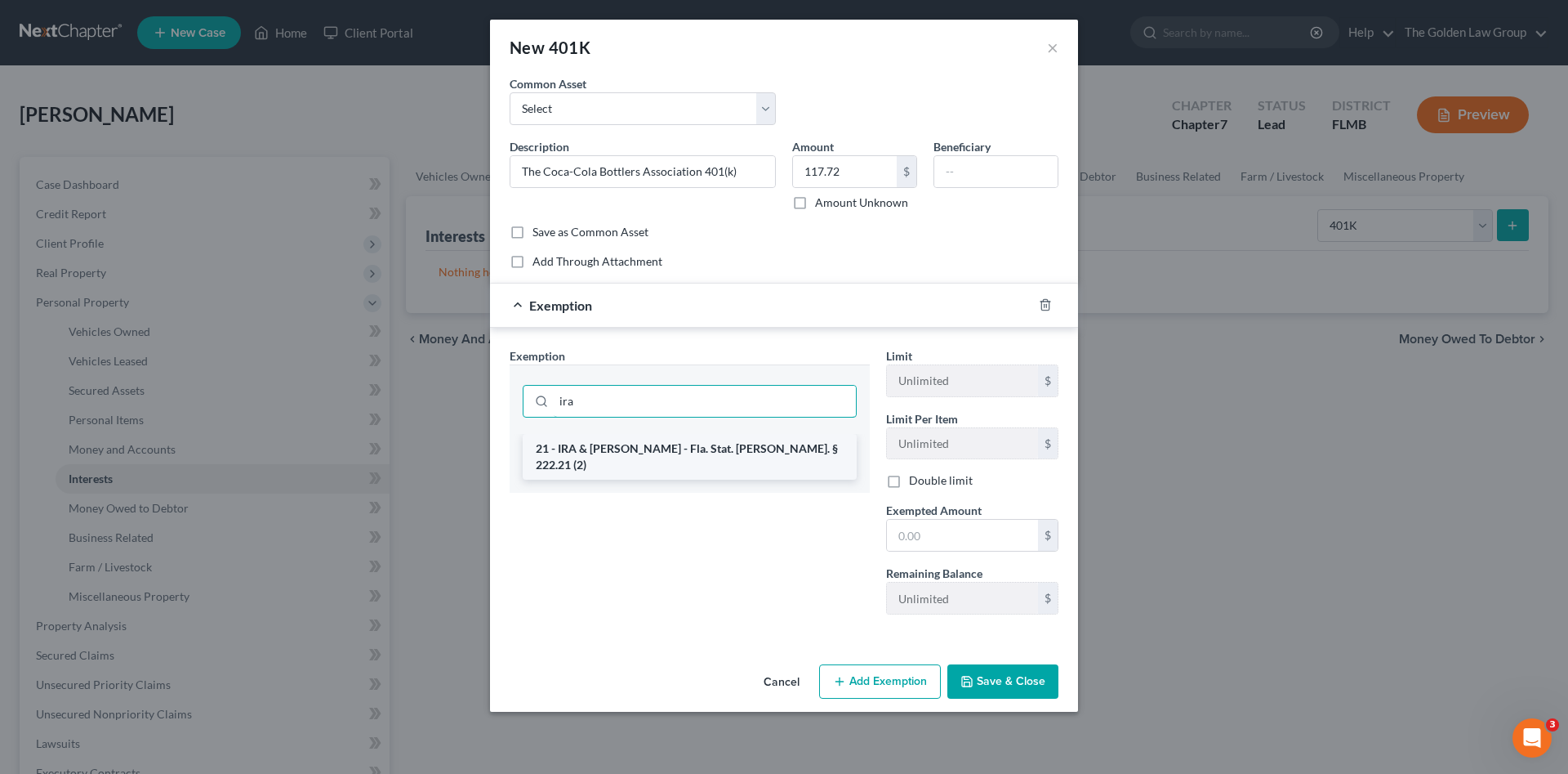
type input "ira"
click at [708, 452] on li "21 - IRA & [PERSON_NAME] - Fla. Stat. [PERSON_NAME]. § 222.21 (2)" at bounding box center [689, 456] width 334 height 45
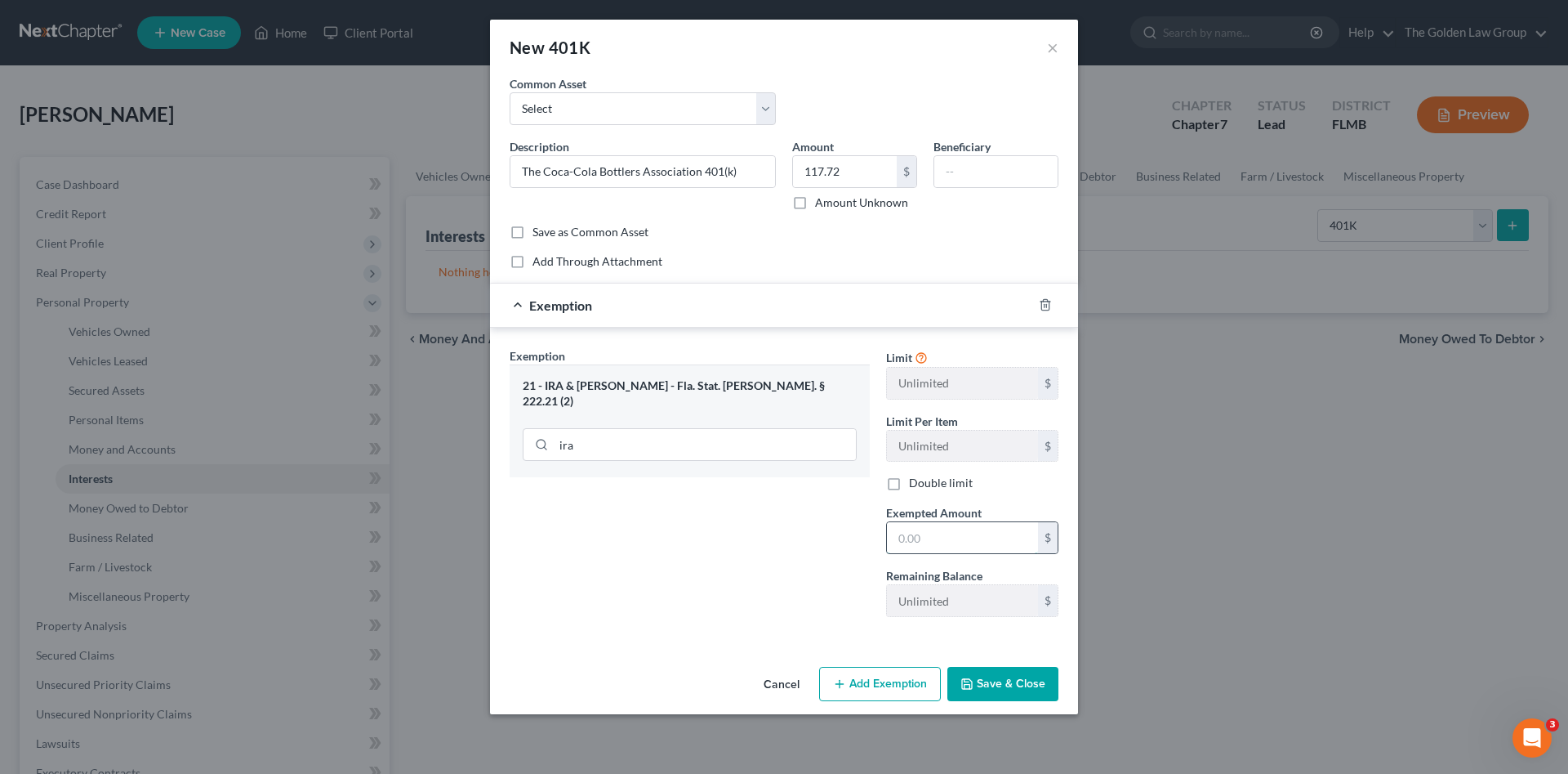
click at [995, 546] on input "text" at bounding box center [962, 538] width 151 height 31
type input "117.72"
click at [1024, 689] on button "Save & Close" at bounding box center [1003, 683] width 111 height 34
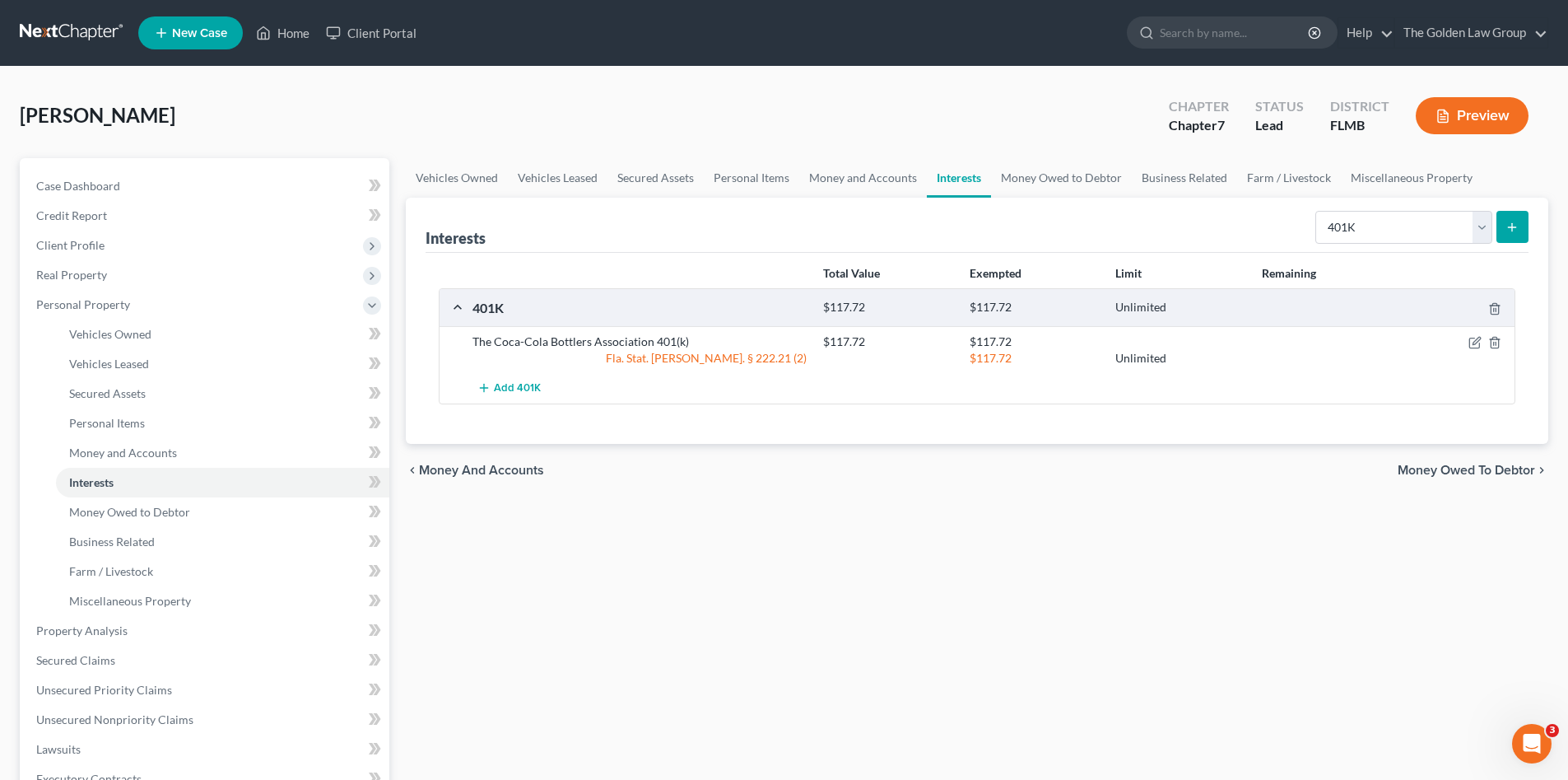
click at [890, 533] on div "Vehicles Owned Vehicles Leased Secured Assets Personal Items Money and Accounts…" at bounding box center [976, 633] width 1159 height 951
drag, startPoint x: 376, startPoint y: 131, endPoint x: 344, endPoint y: 161, distance: 43.9
click at [375, 132] on div "[PERSON_NAME] Upgraded Chapter Chapter 7 Status Lead District [GEOGRAPHIC_DATA]…" at bounding box center [784, 122] width 1529 height 72
click at [89, 279] on span "Real Property" at bounding box center [71, 274] width 71 height 14
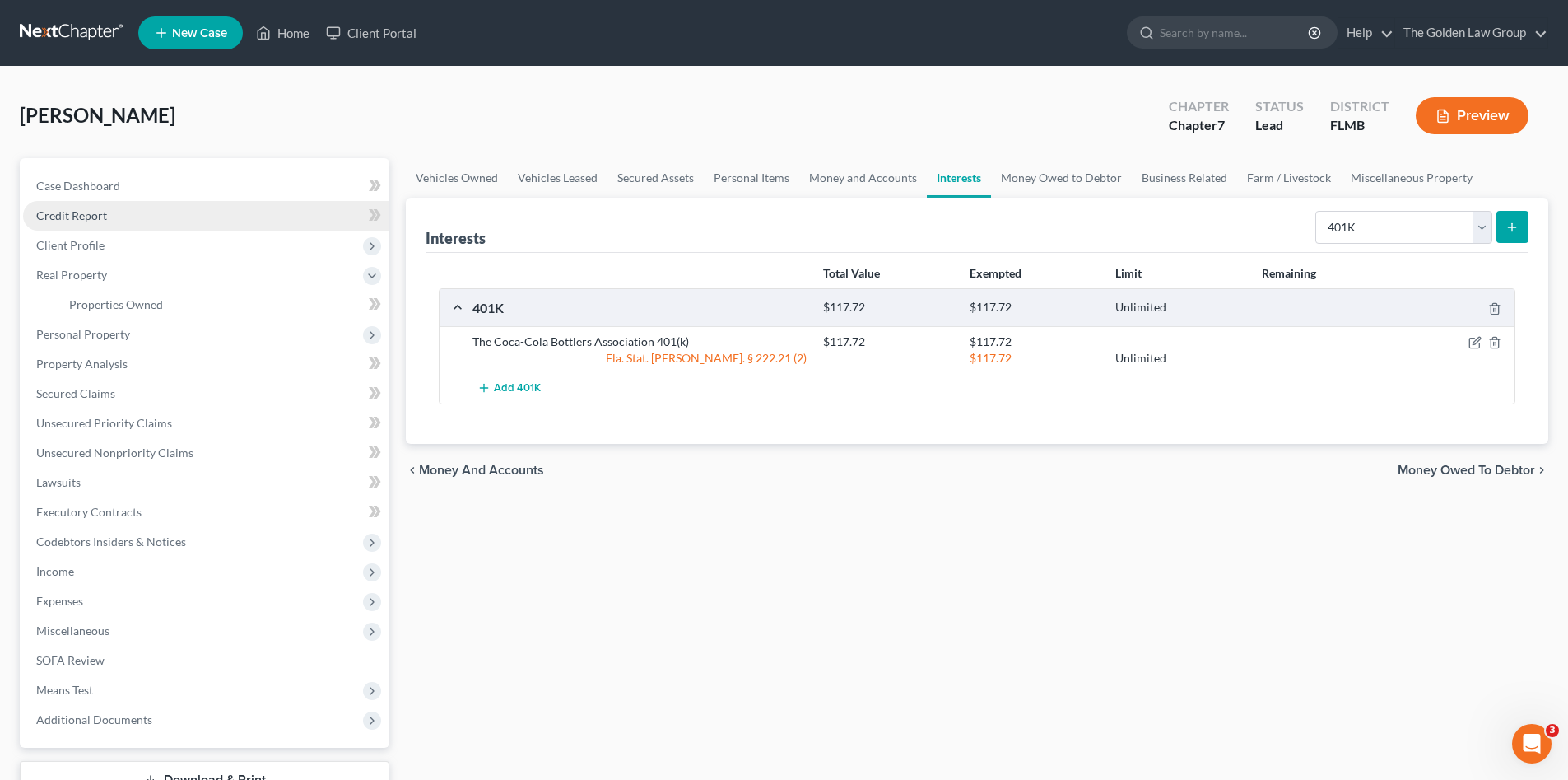
click at [66, 213] on span "Credit Report" at bounding box center [71, 215] width 71 height 14
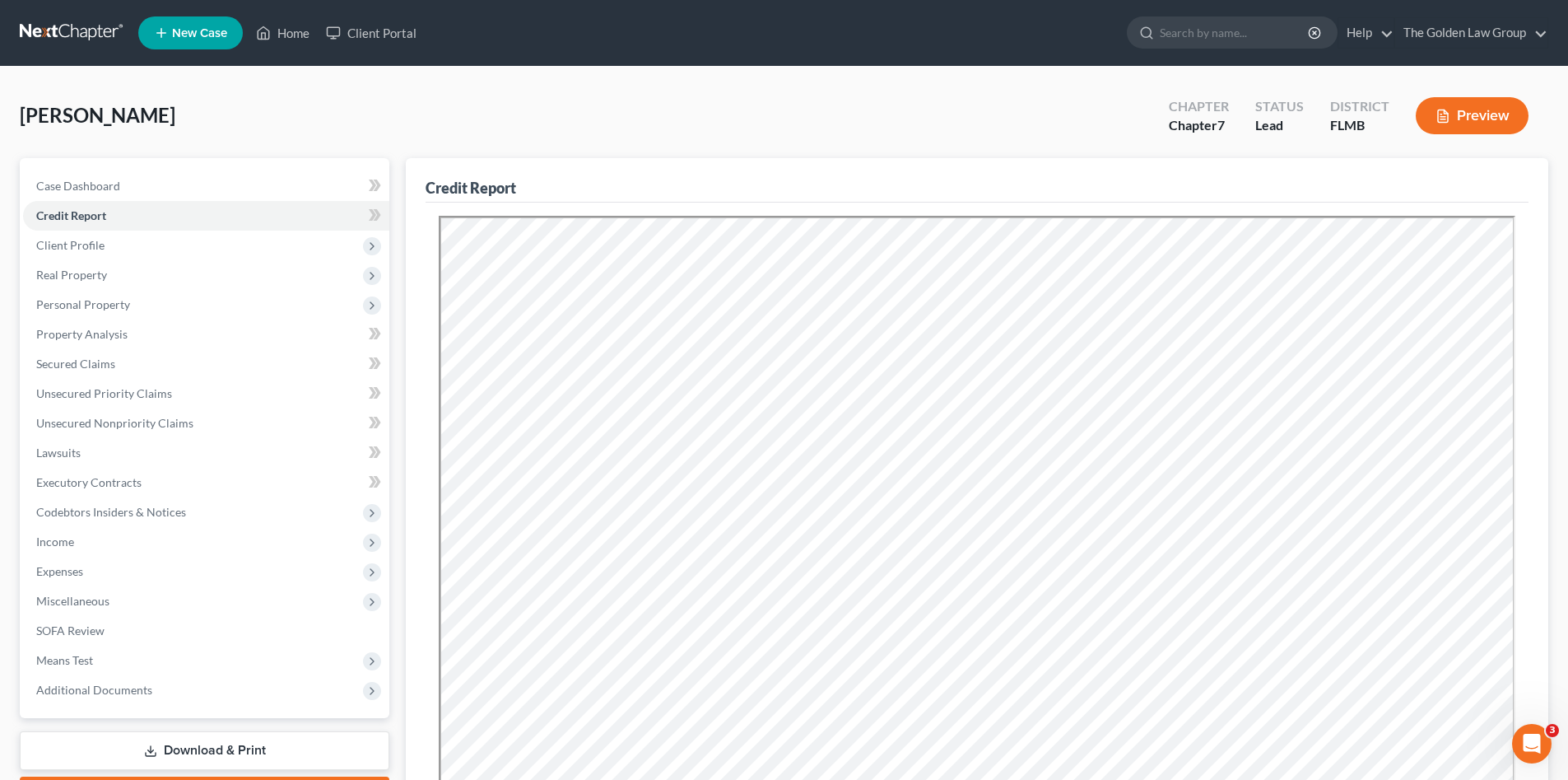
click at [607, 120] on div "[PERSON_NAME] Upgraded Chapter Chapter 7 Status Lead District [GEOGRAPHIC_DATA]…" at bounding box center [784, 122] width 1529 height 72
click at [158, 248] on span "Client Profile" at bounding box center [207, 246] width 367 height 30
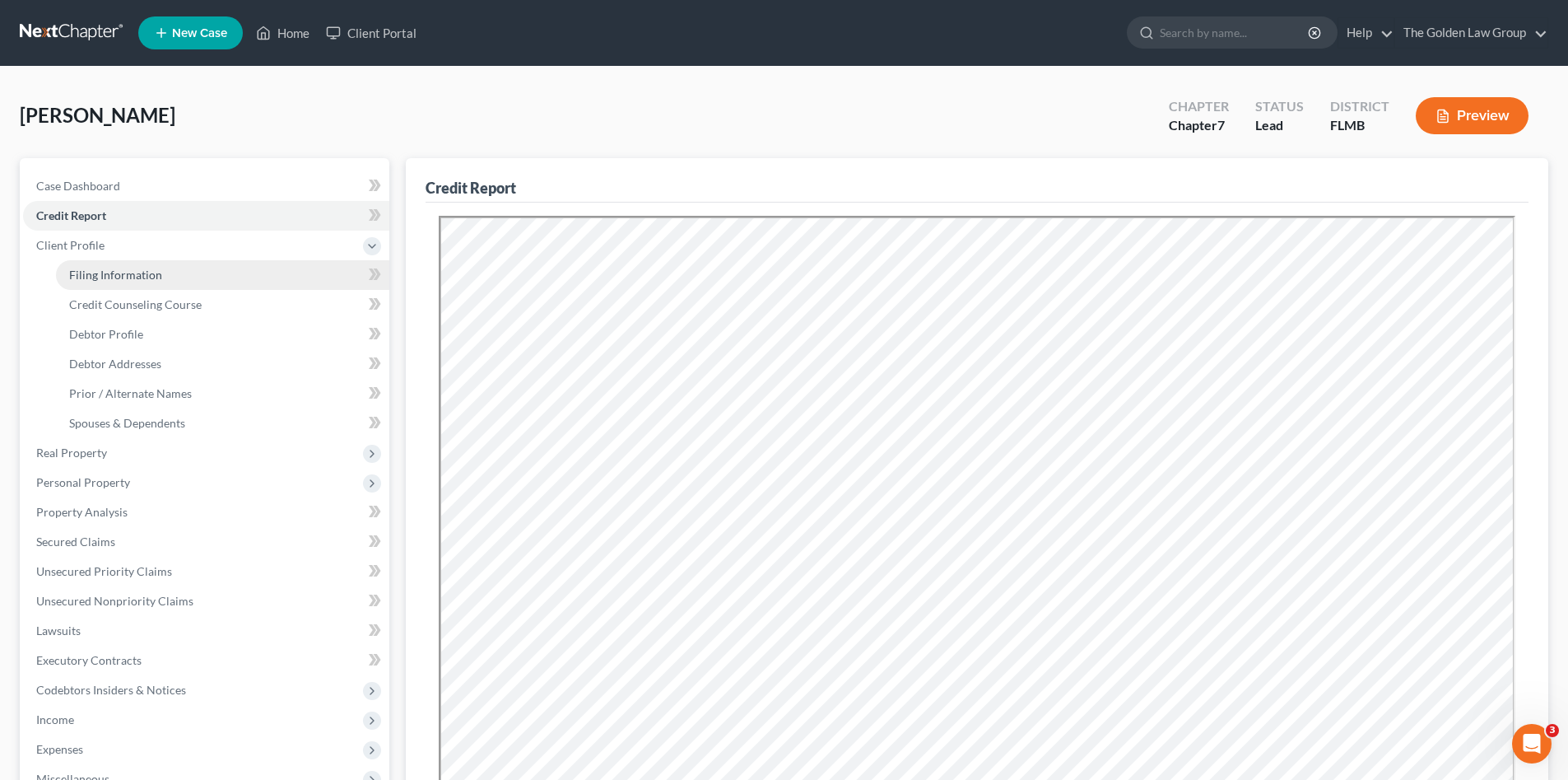
drag, startPoint x: 161, startPoint y: 269, endPoint x: 186, endPoint y: 291, distance: 33.3
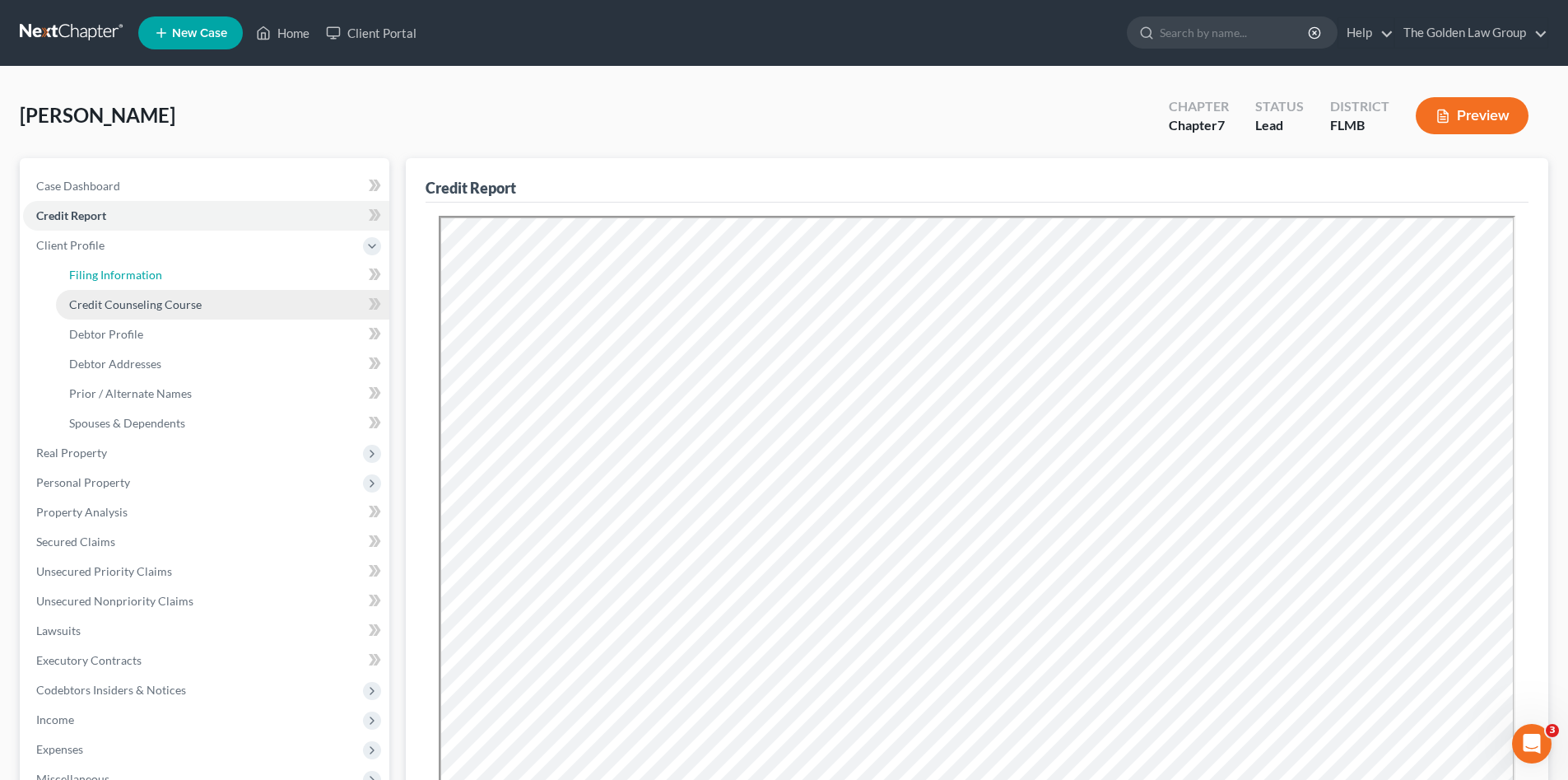
click at [161, 270] on link "Filing Information" at bounding box center [222, 275] width 333 height 30
select select "1"
select select "0"
select select "15"
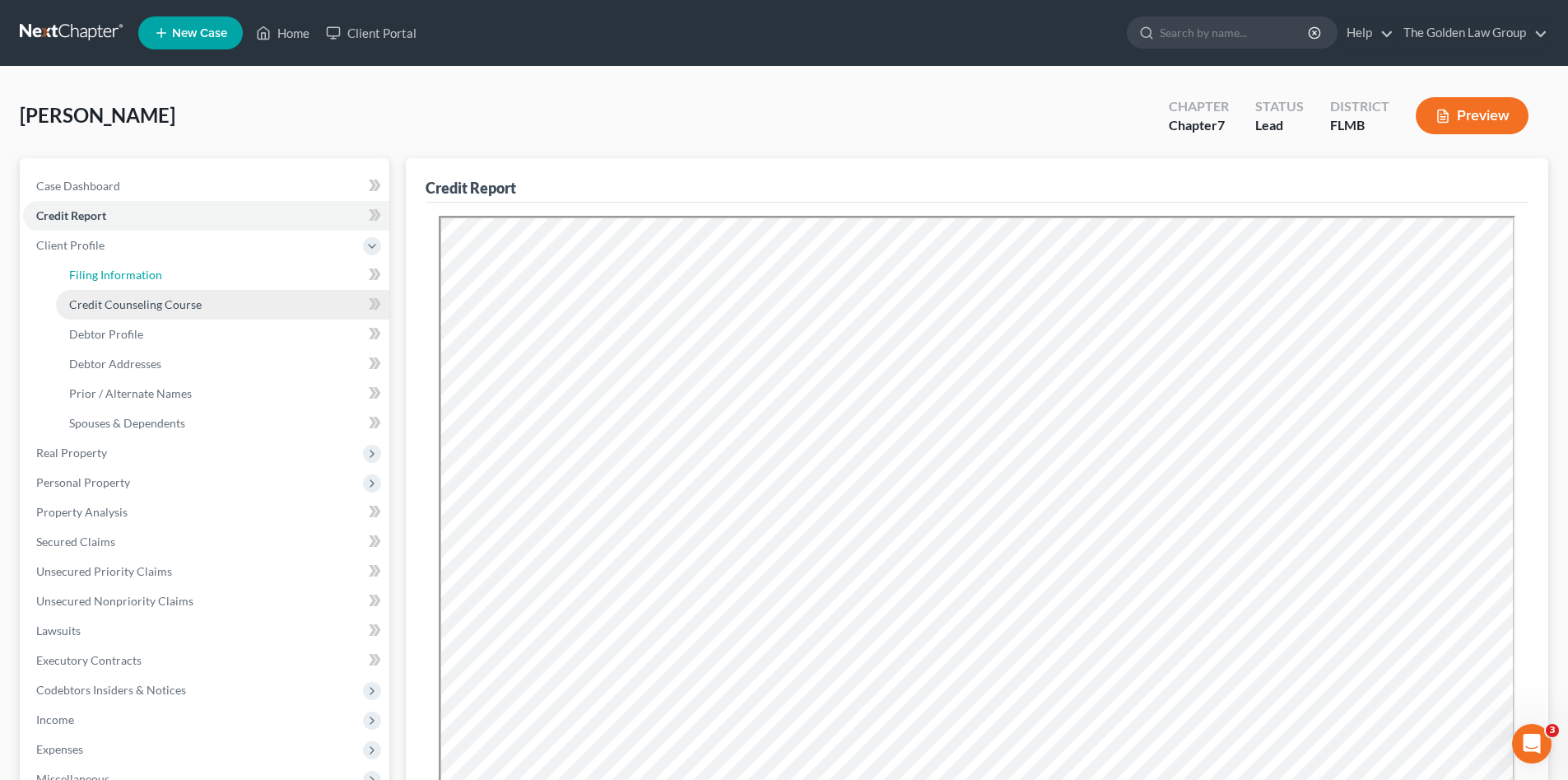
select select "4"
select select "9"
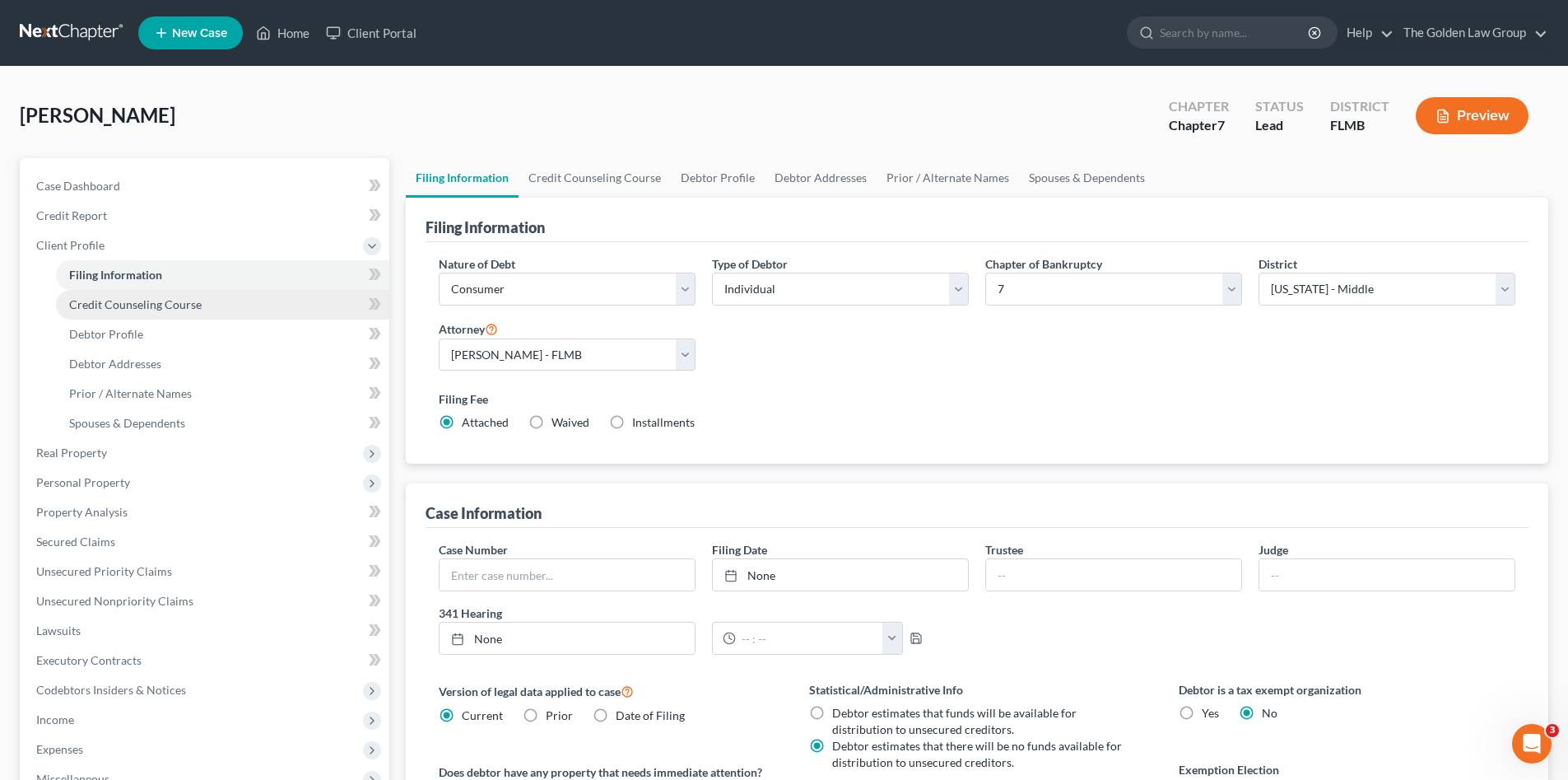
click at [197, 305] on span "Credit Counseling Course" at bounding box center [135, 304] width 132 height 14
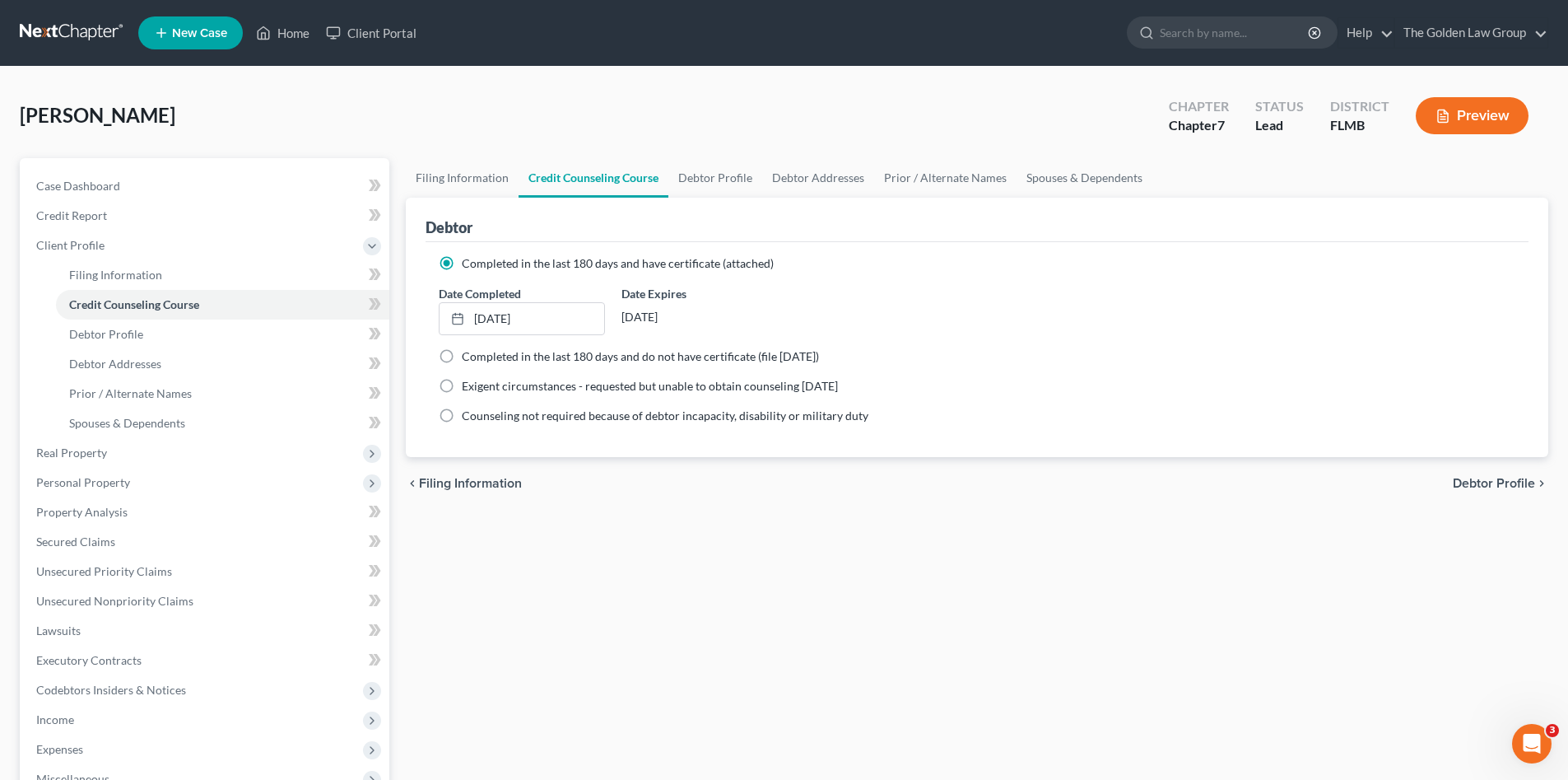
click at [950, 491] on div "chevron_left Filing Information Debtor Profile chevron_right" at bounding box center [976, 482] width 1142 height 52
click at [254, 330] on link "Debtor Profile" at bounding box center [222, 334] width 333 height 30
select select "3"
select select "2"
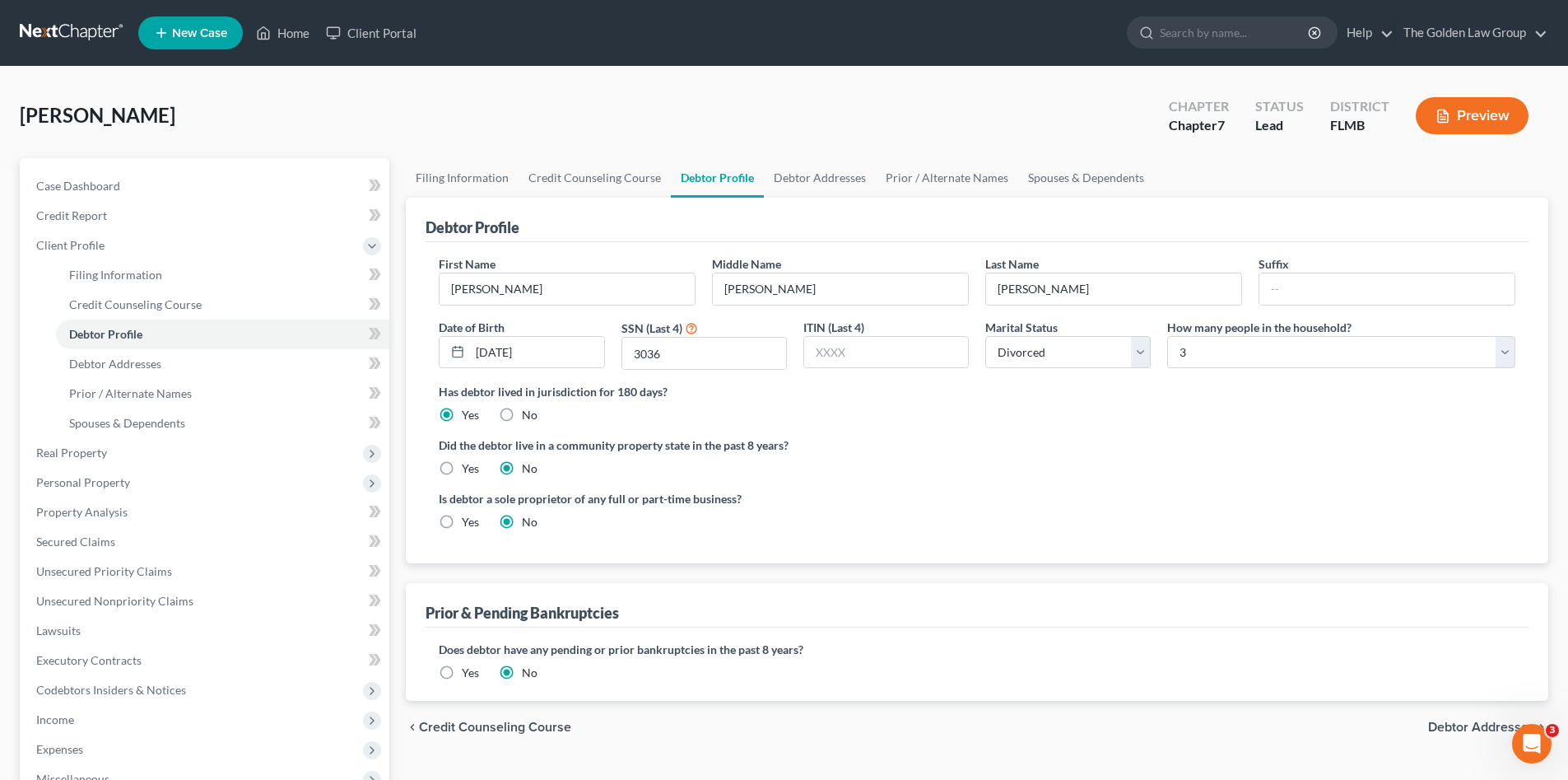
click at [934, 457] on div "Did the debtor live in a community property state in the past 8 years? Yes No" at bounding box center [977, 457] width 1076 height 40
click at [997, 449] on label "Did the debtor live in a community property state in the past 8 years?" at bounding box center [977, 445] width 1076 height 18
click at [1056, 401] on div "Has debtor lived in jurisdiction for 180 days? Yes No Debtor must reside in jur…" at bounding box center [977, 402] width 1076 height 40
click at [1464, 723] on span "Debtor Addresses" at bounding box center [1481, 728] width 107 height 13
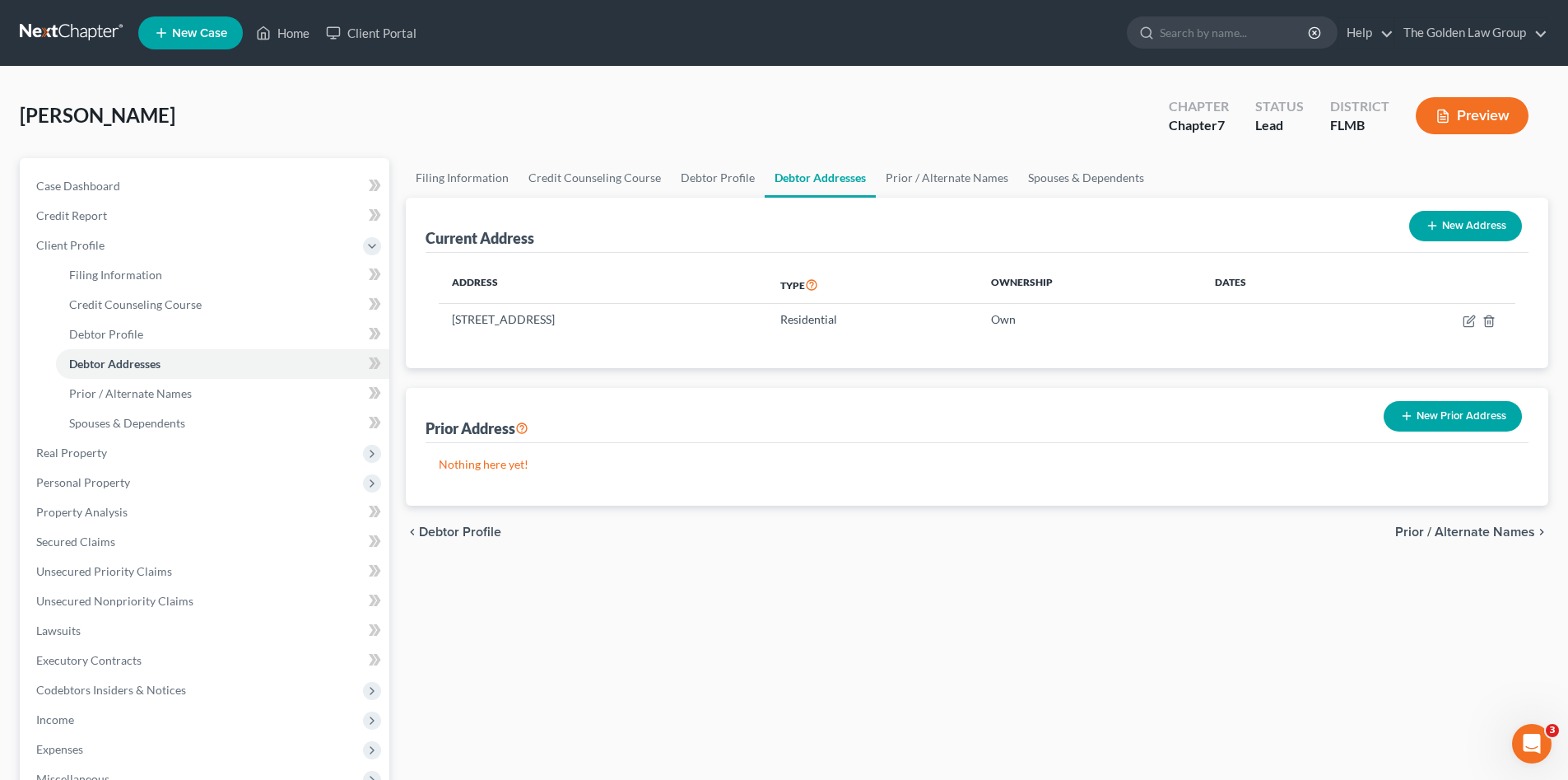
click at [916, 579] on div "Filing Information Credit Counseling Course Debtor Profile Debtor Addresses Pri…" at bounding box center [976, 574] width 1159 height 832
click at [1466, 415] on button "New Prior Address" at bounding box center [1453, 416] width 138 height 31
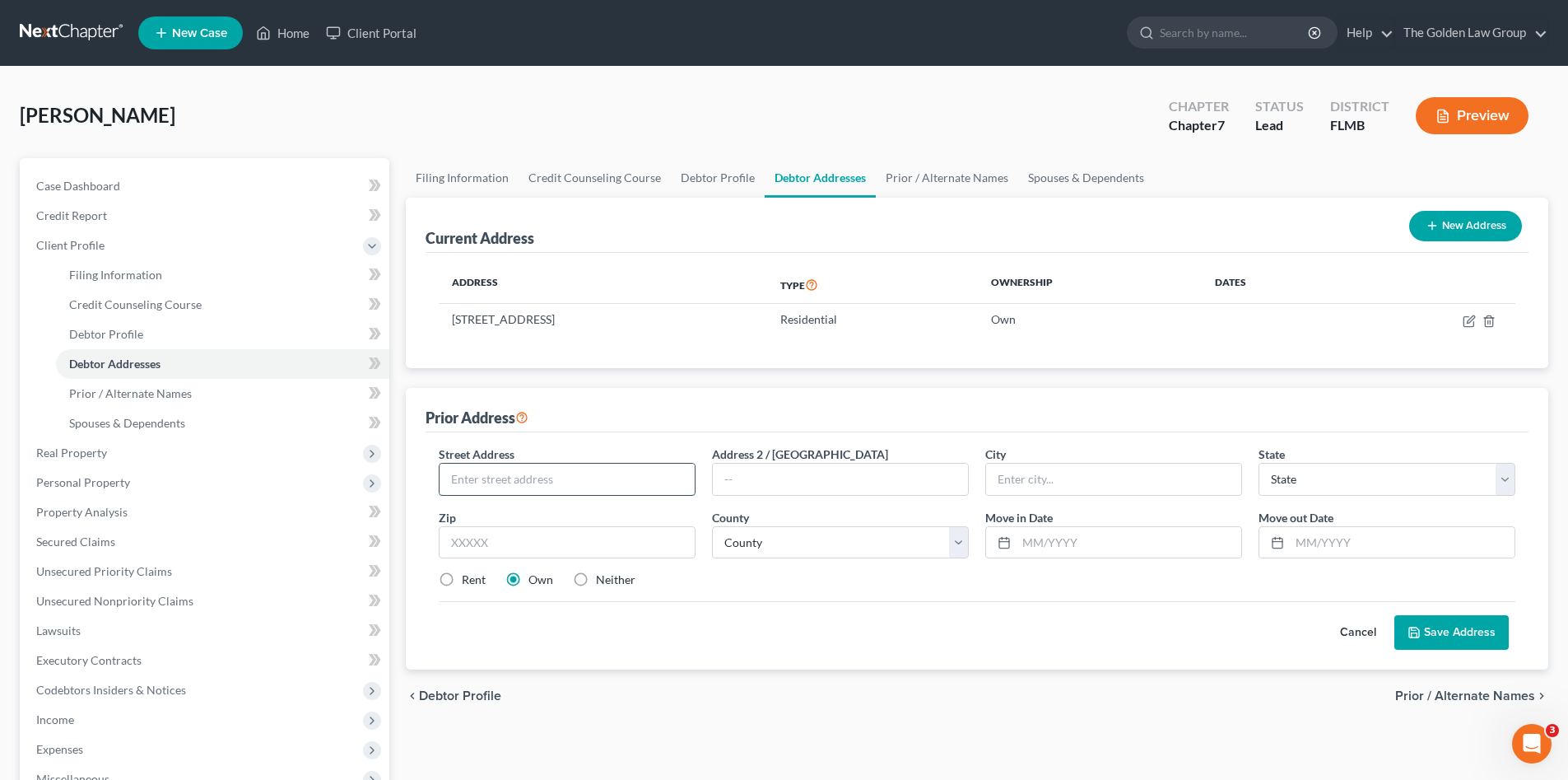
click at [570, 476] on input "text" at bounding box center [567, 479] width 255 height 32
drag, startPoint x: 1356, startPoint y: 560, endPoint x: 1354, endPoint y: 551, distance: 9.2
click at [1354, 552] on div "Street Address * Address 2 / [GEOGRAPHIC_DATA] * State * State [US_STATE] AK AR…" at bounding box center [977, 524] width 1093 height 157
click at [1353, 550] on input "text" at bounding box center [1402, 542] width 225 height 32
type input "5/2023"
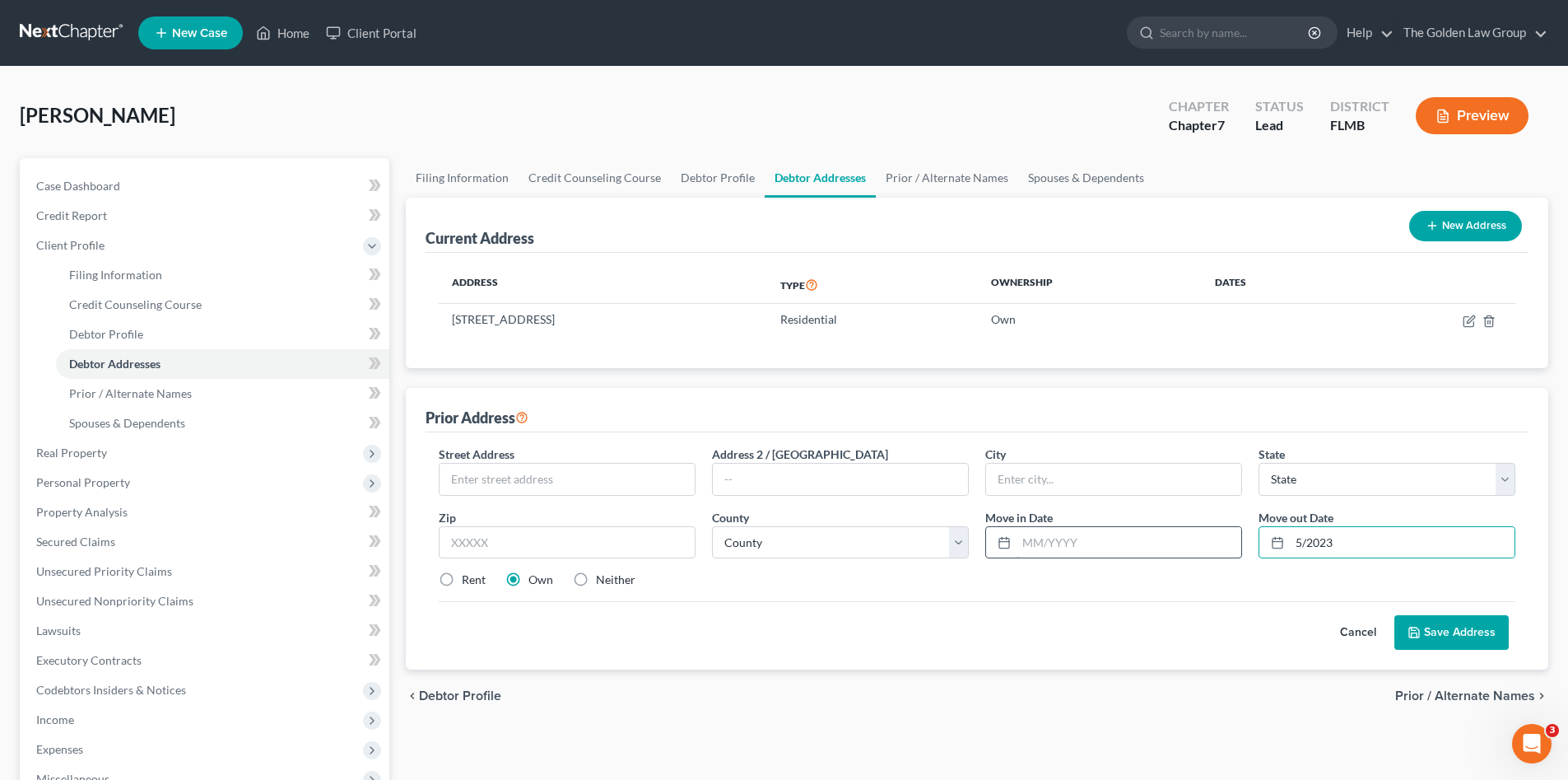
click at [1116, 551] on input "text" at bounding box center [1129, 542] width 225 height 32
click at [577, 483] on input "text" at bounding box center [567, 479] width 255 height 32
click at [498, 484] on input "[STREET_ADDRESS]" at bounding box center [567, 479] width 255 height 32
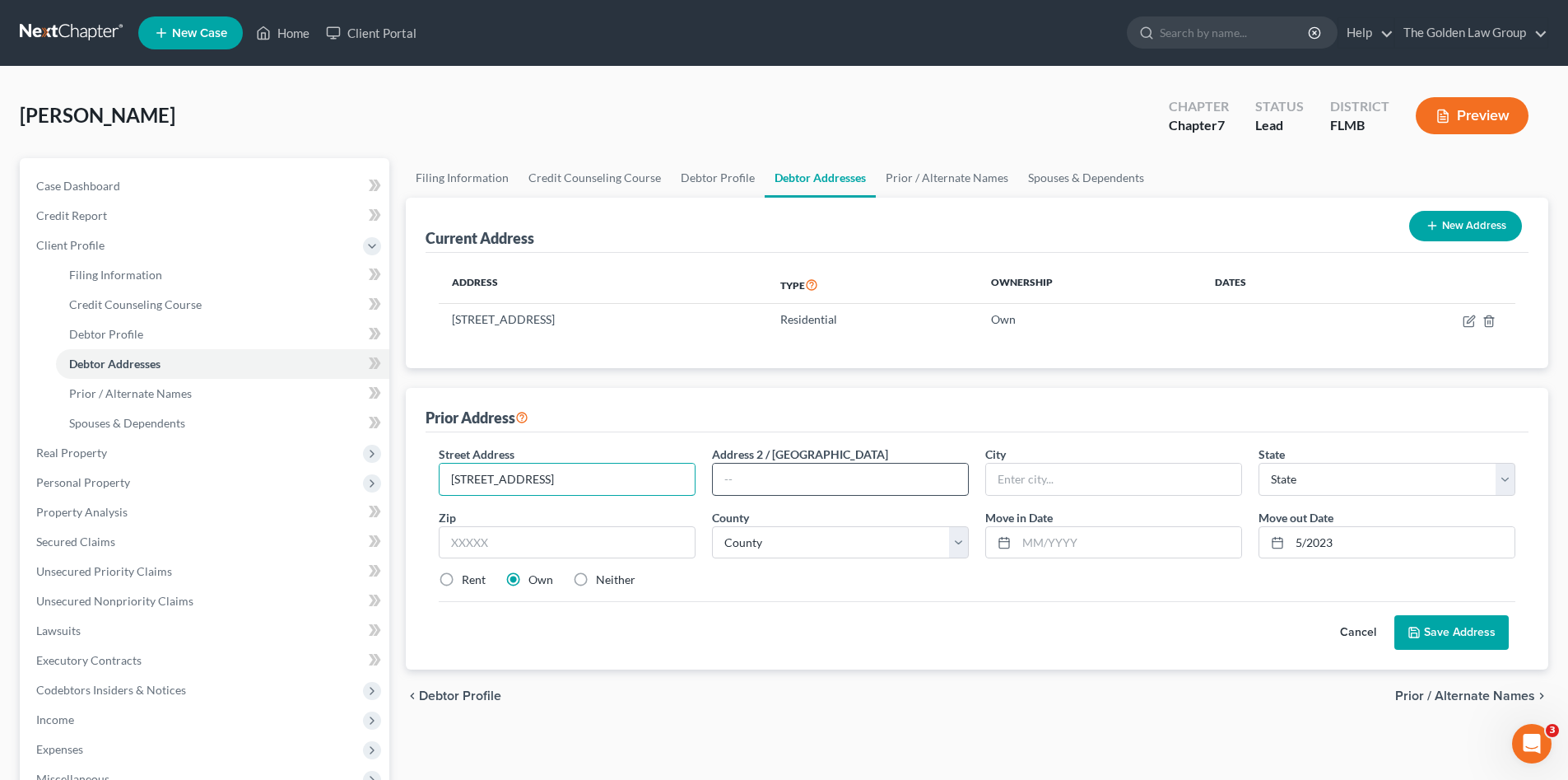
type input "[STREET_ADDRESS]"
click at [740, 478] on input "text" at bounding box center [841, 479] width 255 height 32
type input "Apt 20"
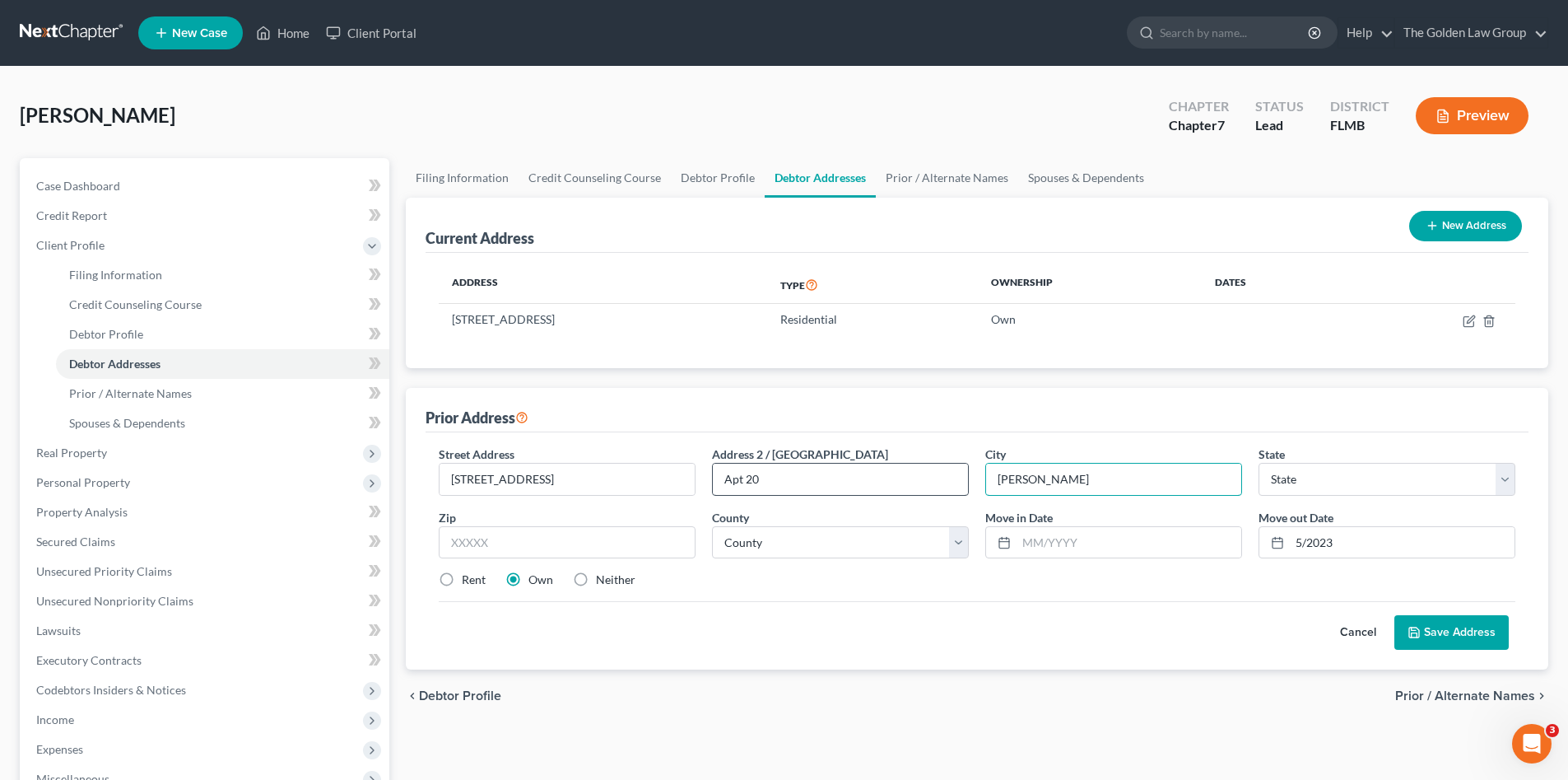
type input "[PERSON_NAME]"
select select "9"
click at [529, 532] on input "text" at bounding box center [567, 542] width 257 height 33
drag, startPoint x: 556, startPoint y: 476, endPoint x: 431, endPoint y: 503, distance: 127.9
click at [431, 503] on div "Street Address * [STREET_ADDRESS] * [PERSON_NAME][GEOGRAPHIC_DATA] * State [US_…" at bounding box center [977, 524] width 1093 height 157
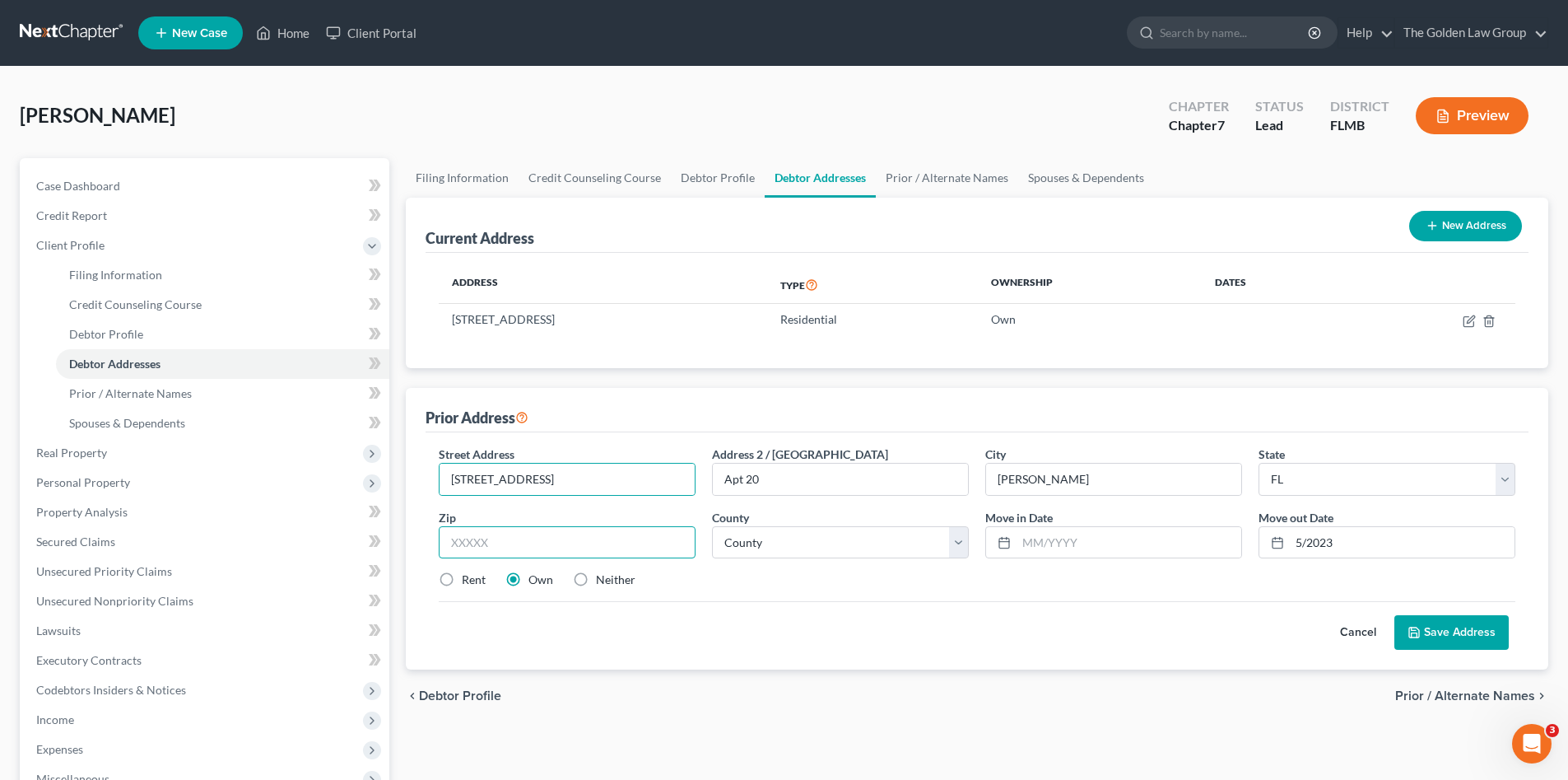
click at [567, 532] on input "text" at bounding box center [567, 542] width 257 height 33
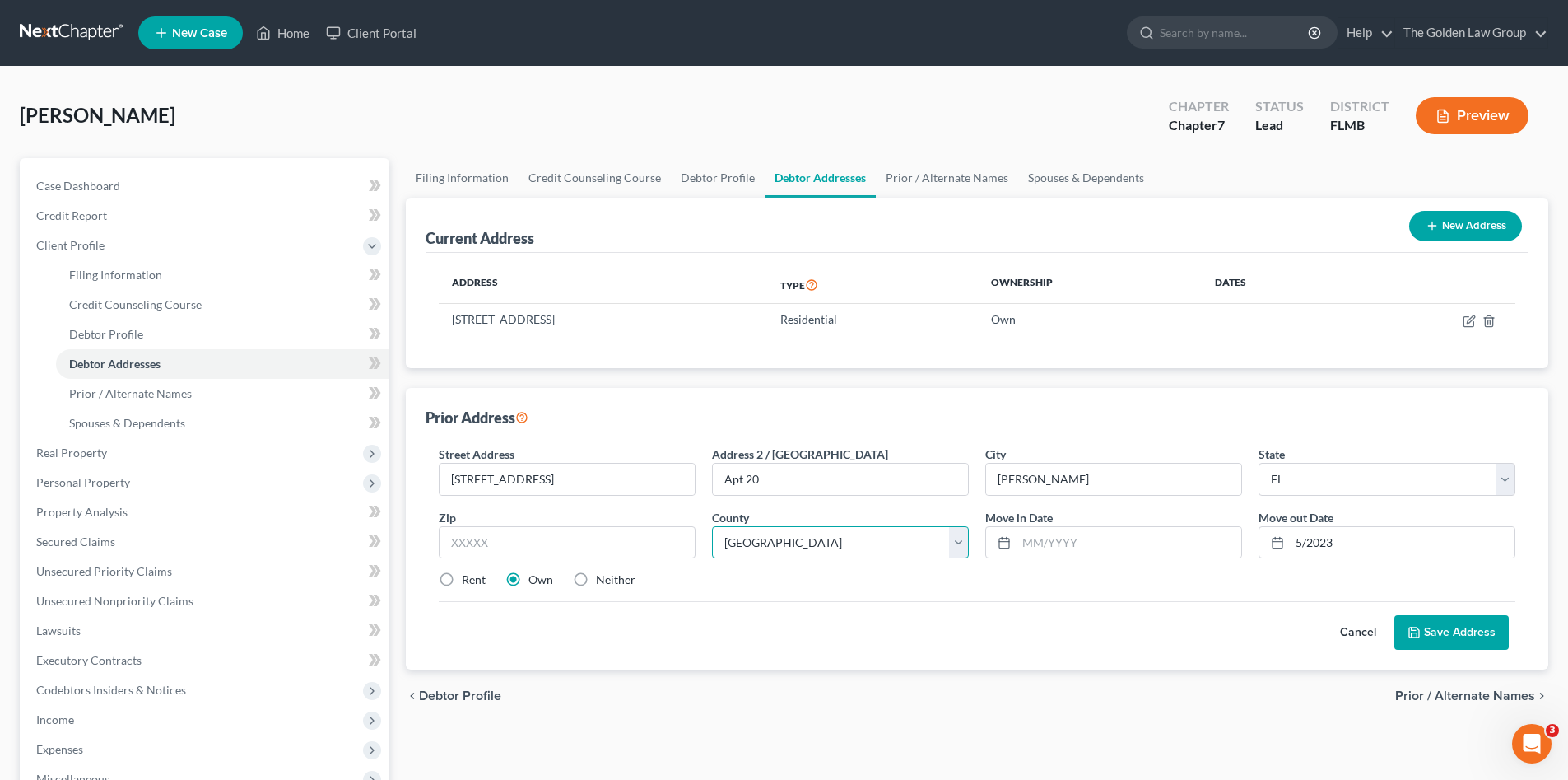
select select "27"
click at [624, 541] on input "text" at bounding box center [567, 542] width 257 height 33
click at [596, 576] on label "Neither" at bounding box center [615, 580] width 39 height 17
click at [602, 576] on input "Neither" at bounding box center [607, 577] width 11 height 11
radio input "true"
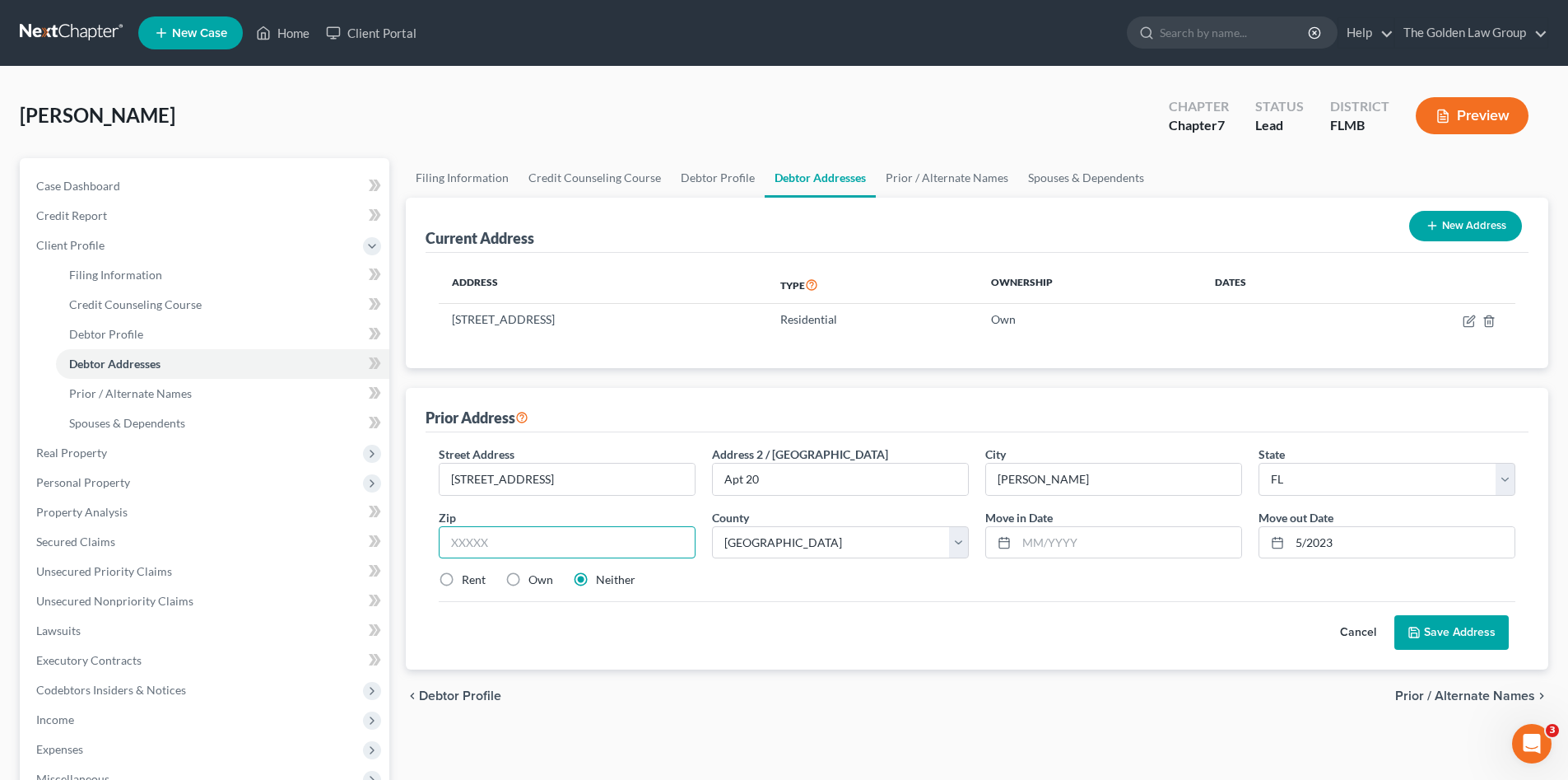
click at [581, 548] on input "text" at bounding box center [567, 542] width 257 height 33
click at [622, 550] on input "text" at bounding box center [567, 542] width 257 height 33
type input "33511"
drag, startPoint x: 938, startPoint y: 642, endPoint x: 906, endPoint y: 641, distance: 32.0
click at [926, 636] on div "Cancel Save Address" at bounding box center [977, 625] width 1076 height 48
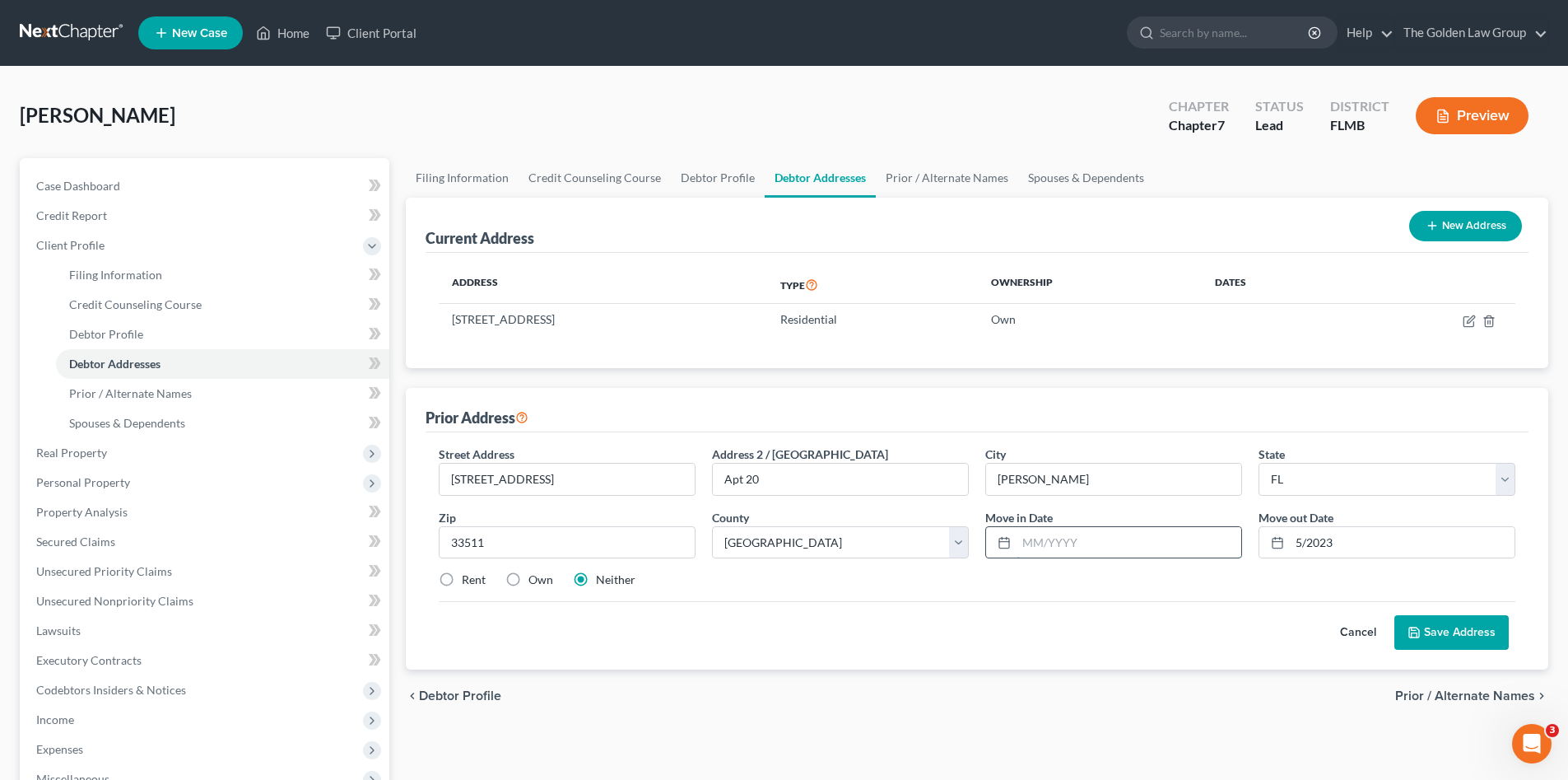
click at [1086, 545] on input "text" at bounding box center [1129, 542] width 225 height 32
type input "05/2021"
click at [1112, 586] on div "Rent Own Neither" at bounding box center [977, 580] width 1093 height 17
click at [1450, 629] on button "Save Address" at bounding box center [1451, 632] width 114 height 34
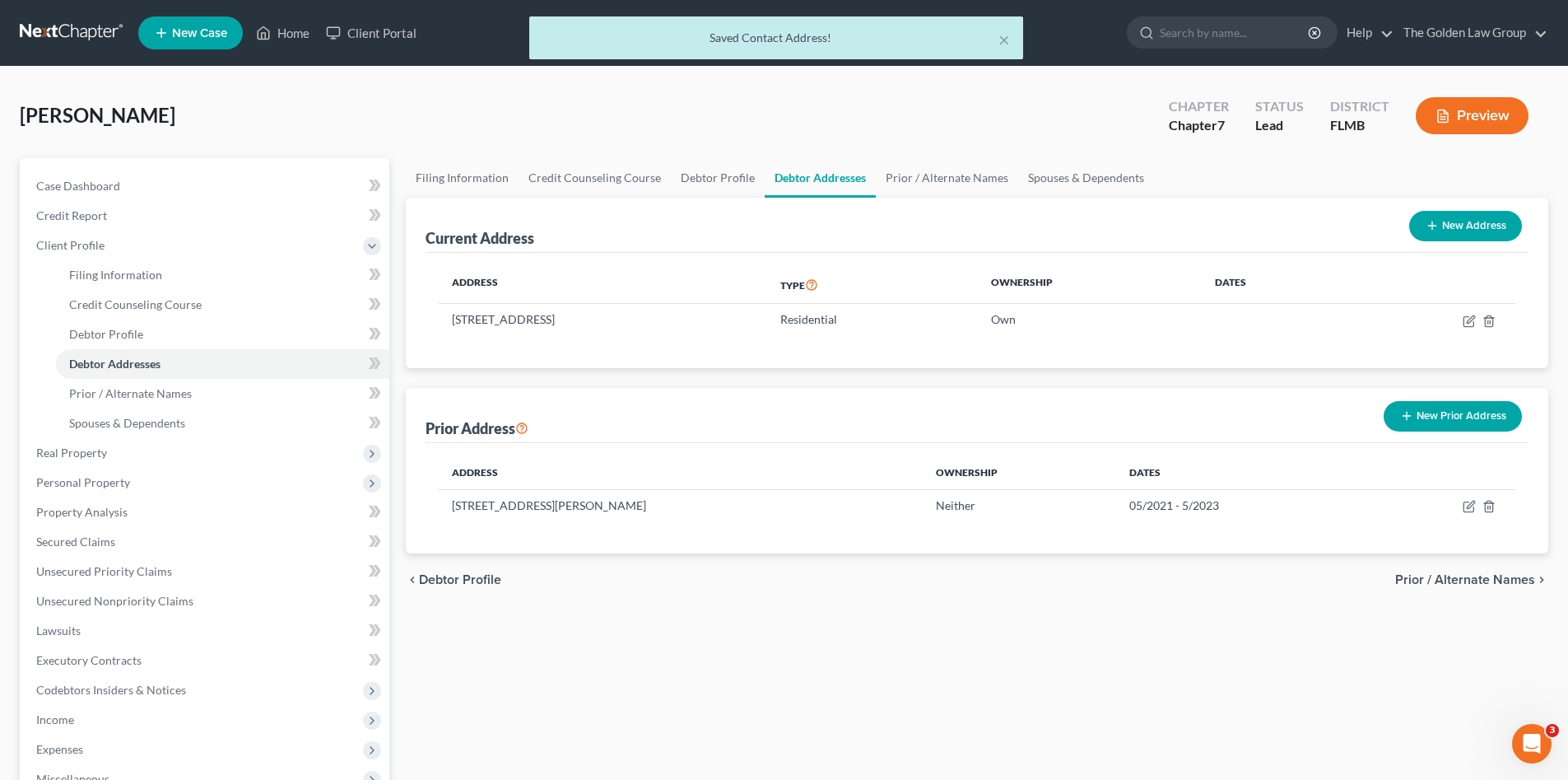
click at [901, 646] on div "Filing Information Credit Counseling Course Debtor Profile Debtor Addresses Pri…" at bounding box center [976, 574] width 1159 height 832
click at [1402, 581] on span "Prior / Alternate Names" at bounding box center [1466, 580] width 140 height 13
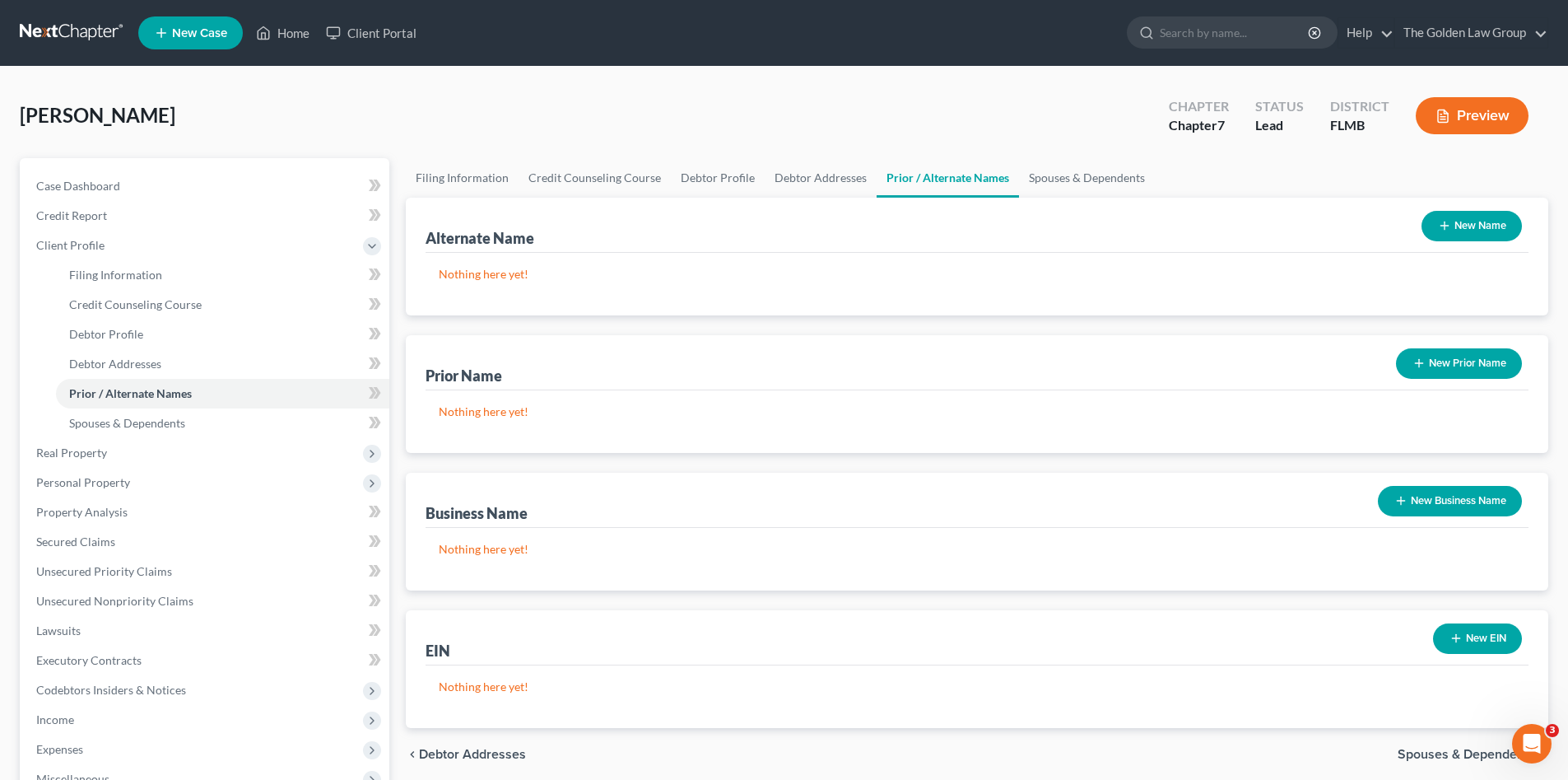
click at [1434, 750] on span "Spouses & Dependents" at bounding box center [1466, 754] width 137 height 13
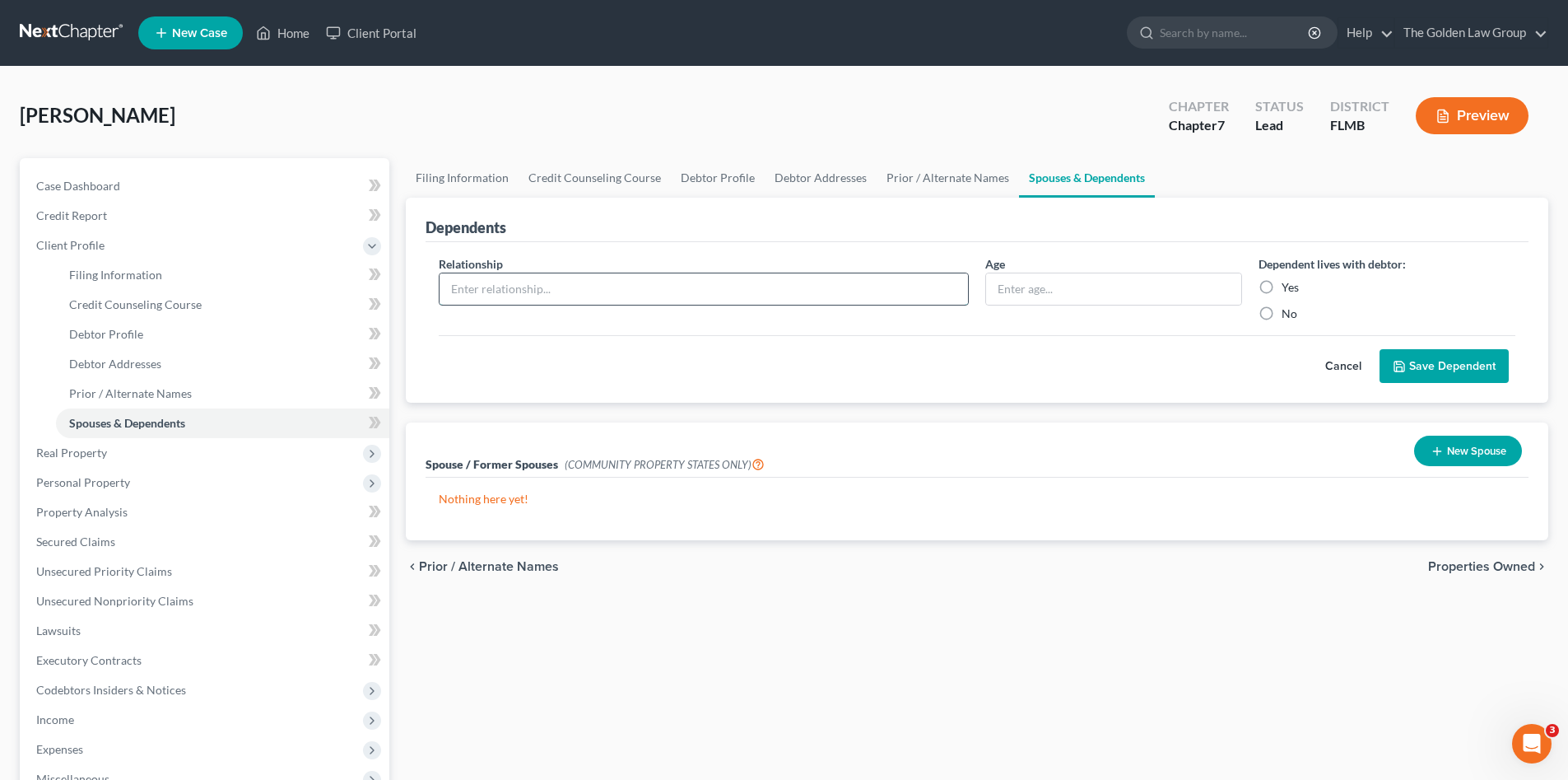
click at [533, 287] on input "text" at bounding box center [704, 289] width 528 height 32
click at [668, 294] on input "text" at bounding box center [704, 289] width 528 height 32
type input "Mother"
type input "[DEMOGRAPHIC_DATA]"
drag, startPoint x: 1271, startPoint y: 287, endPoint x: 1397, endPoint y: 338, distance: 135.9
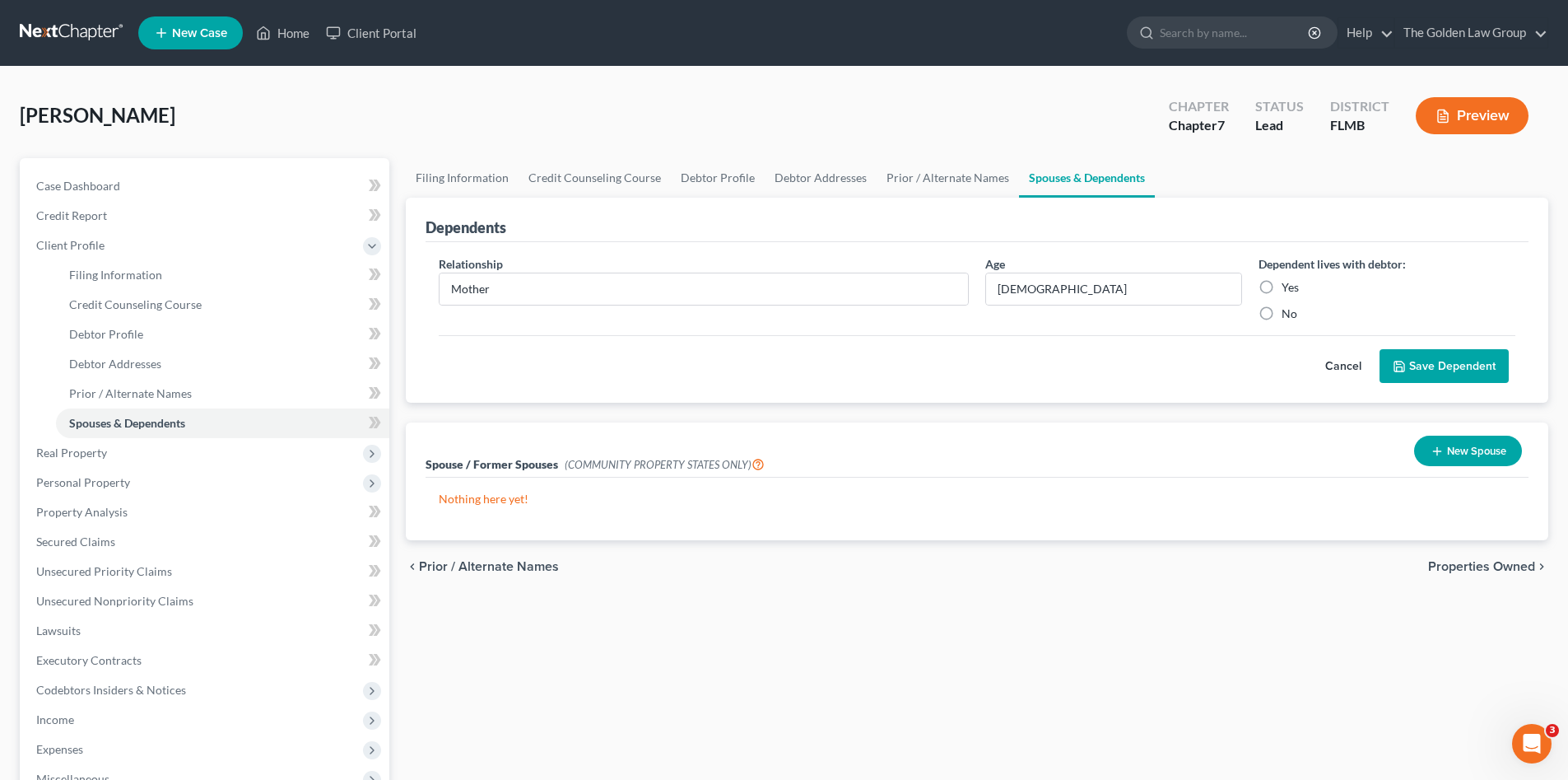
click at [1281, 287] on label "Yes" at bounding box center [1290, 288] width 17 height 17
click at [1288, 287] on input "Yes" at bounding box center [1293, 284] width 11 height 11
radio input "true"
click at [1417, 357] on button "Save Dependent" at bounding box center [1444, 366] width 129 height 34
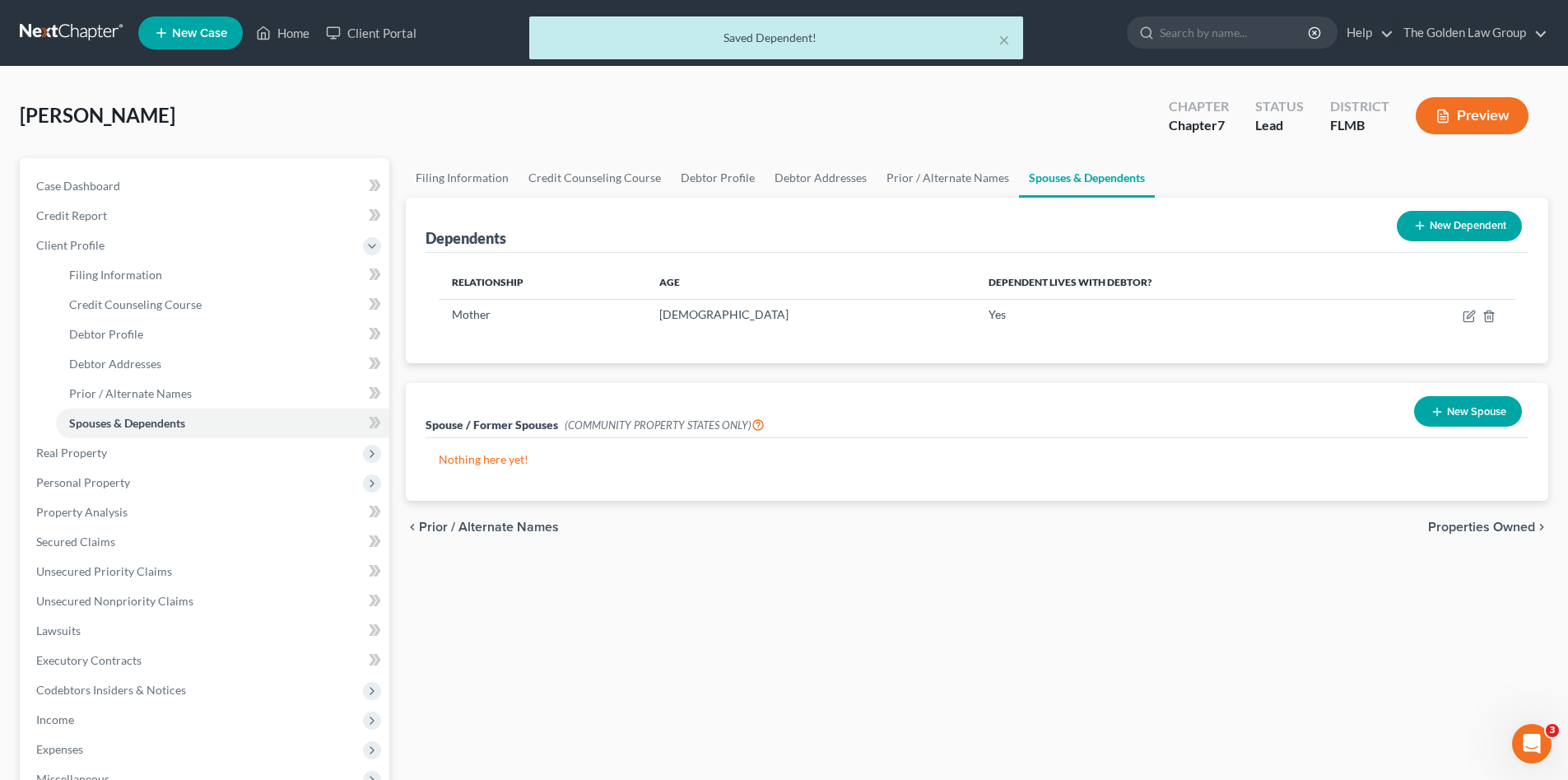
click at [1439, 213] on button "New Dependent" at bounding box center [1460, 226] width 125 height 31
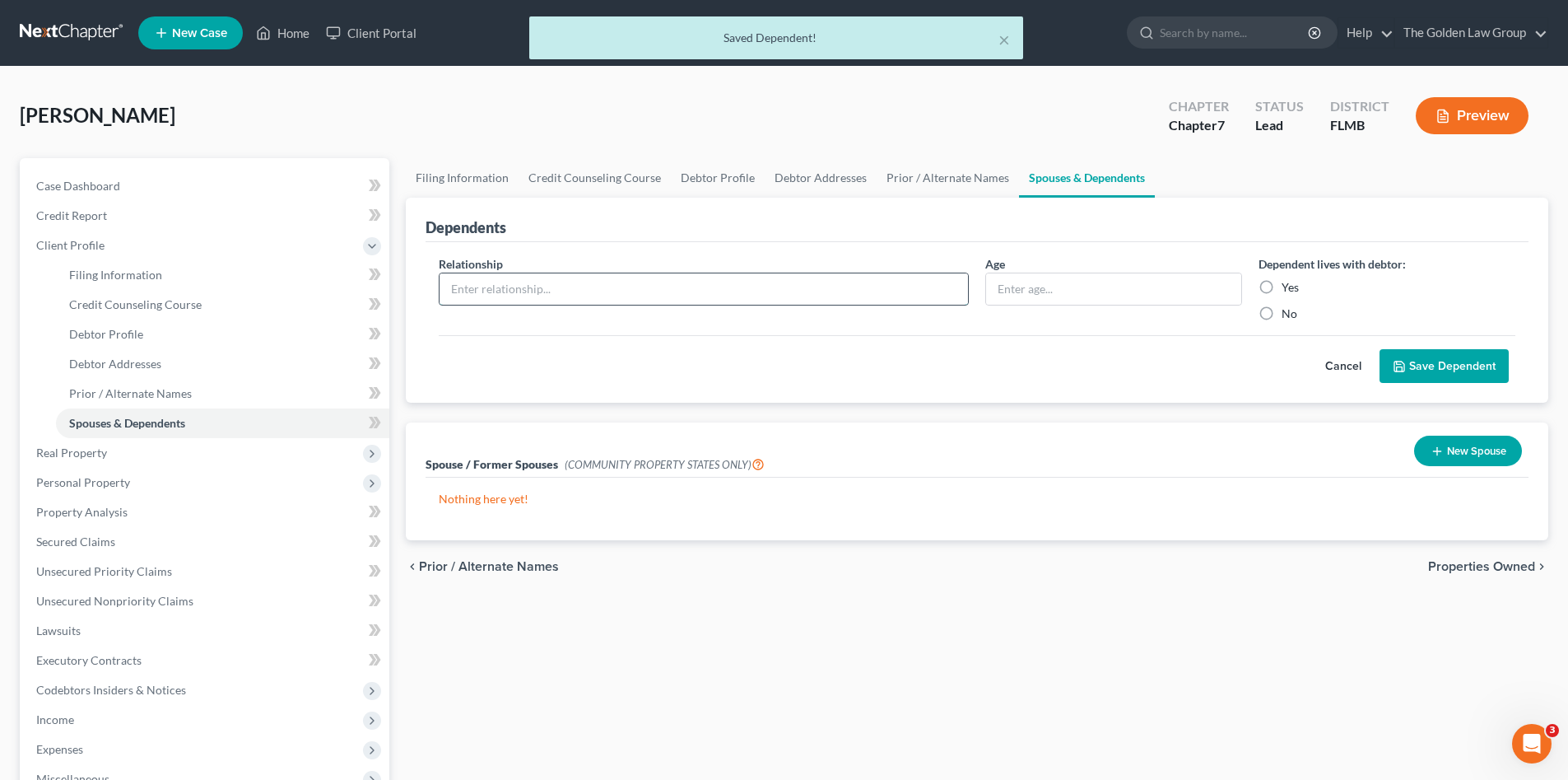
click at [543, 282] on input "text" at bounding box center [704, 289] width 528 height 32
type input "Father"
type input "8"
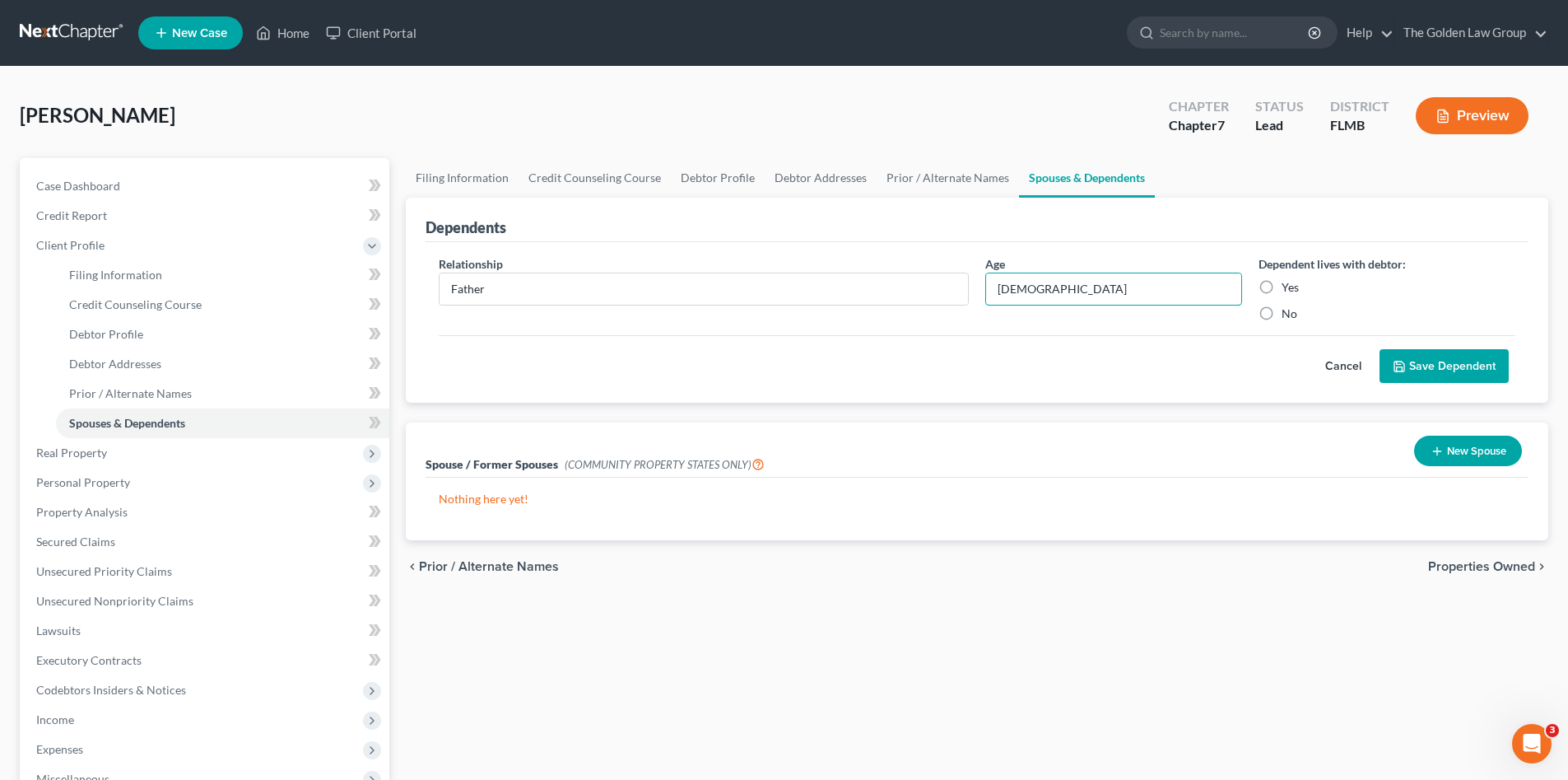
type input "[DEMOGRAPHIC_DATA]"
drag, startPoint x: 1266, startPoint y: 286, endPoint x: 1368, endPoint y: 313, distance: 105.5
click at [1281, 287] on label "Yes" at bounding box center [1290, 288] width 17 height 17
click at [1288, 287] on input "Yes" at bounding box center [1293, 284] width 11 height 11
radio input "true"
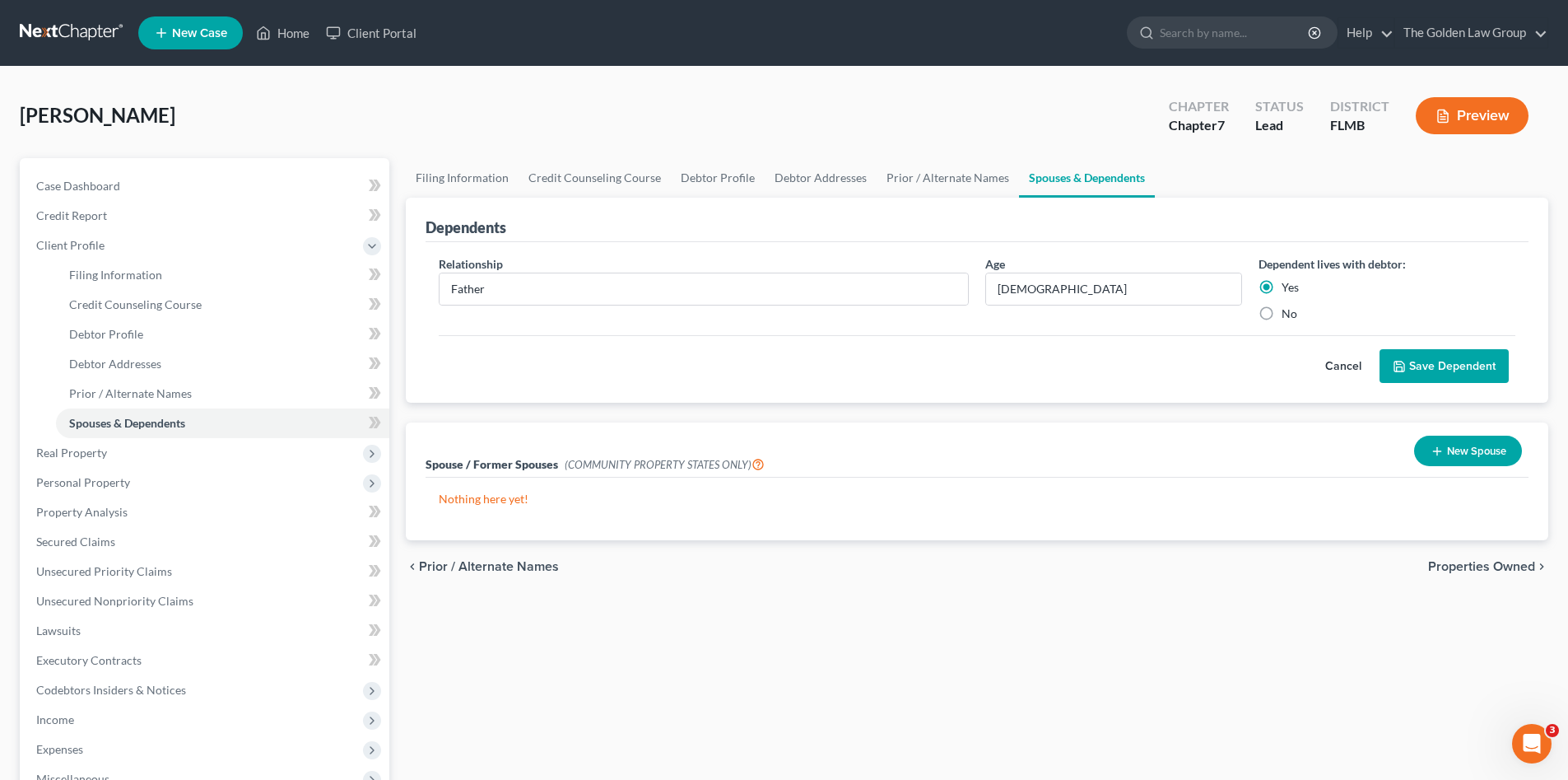
click at [1450, 363] on button "Save Dependent" at bounding box center [1444, 366] width 129 height 34
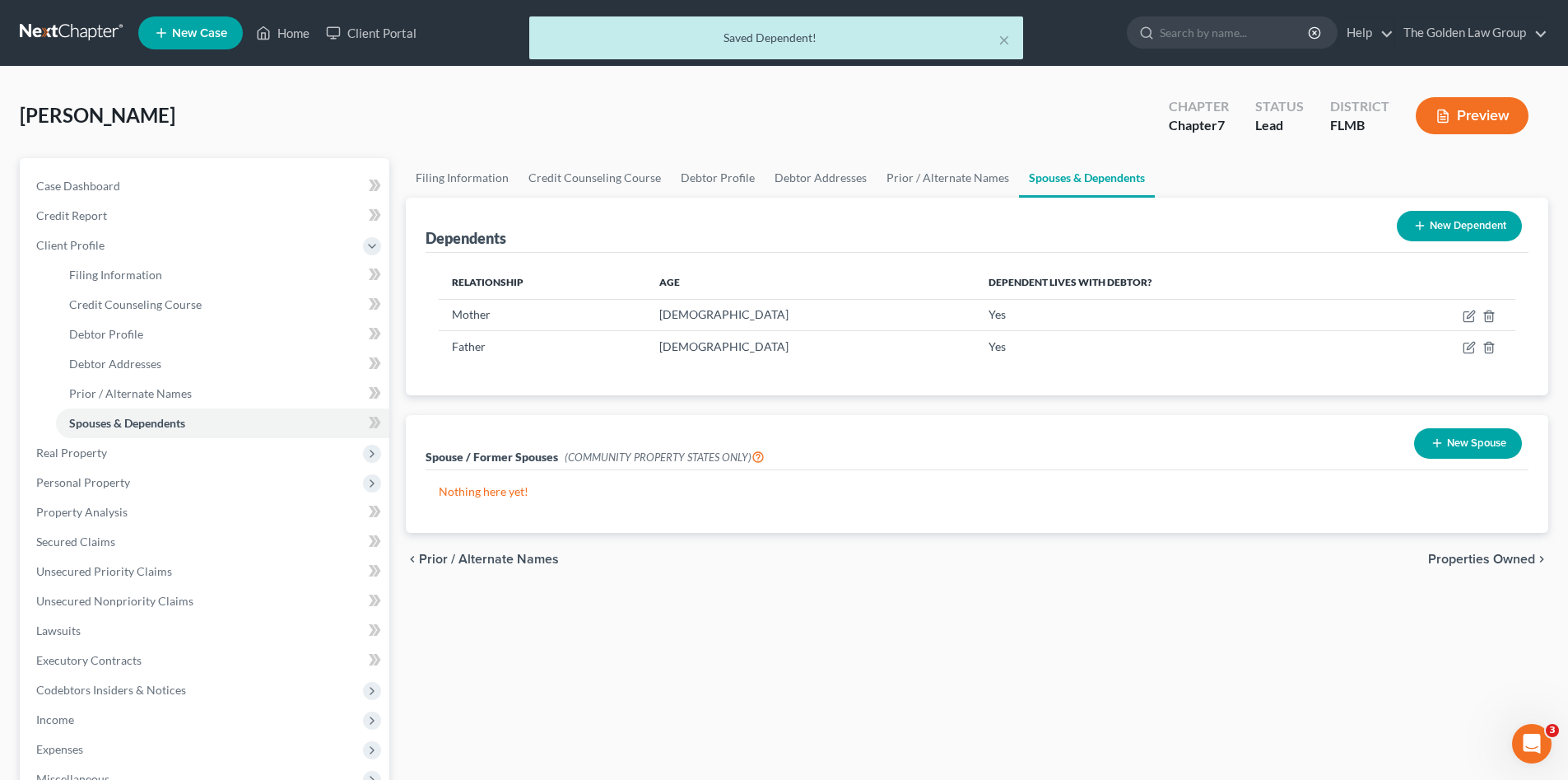
click at [1502, 557] on span "Properties Owned" at bounding box center [1481, 559] width 107 height 13
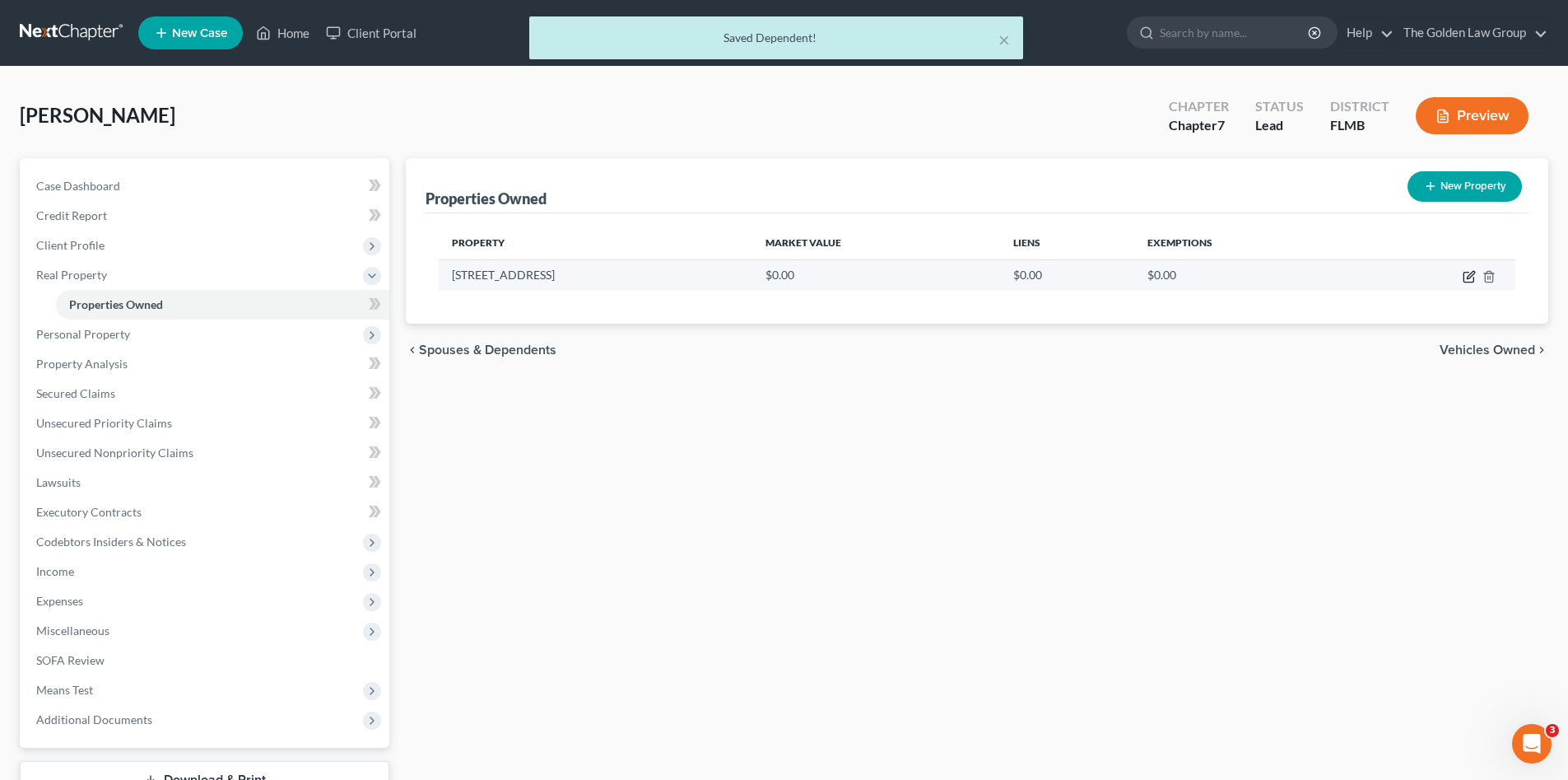
click at [1468, 274] on icon "button" at bounding box center [1470, 277] width 13 height 13
select select "9"
select select "27"
select select "0"
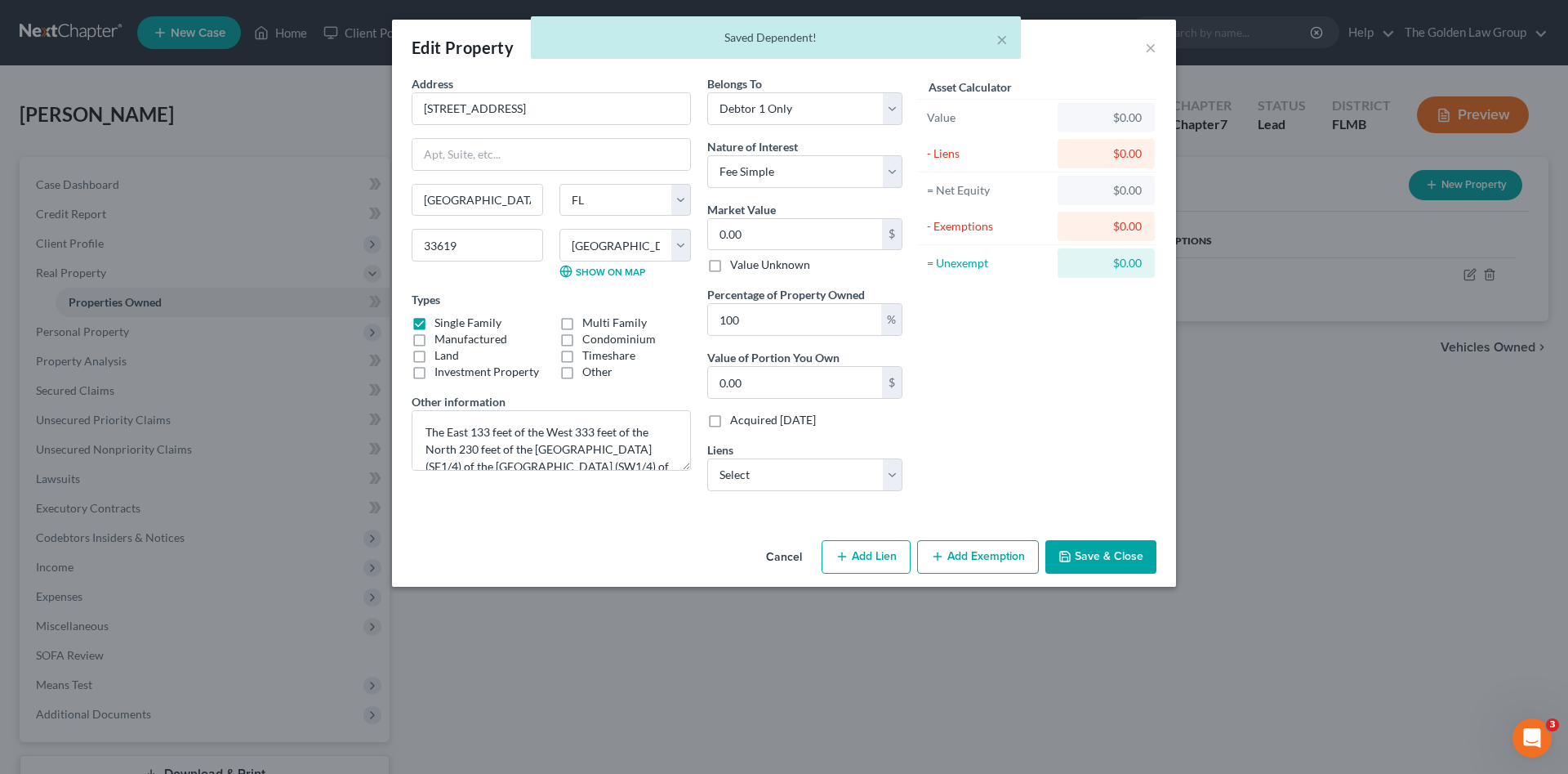
click at [966, 433] on div "Asset Calculator Value $0.00 - Liens $0.00 = Net Equity $0.00 - Exemptions $0.0…" at bounding box center [1037, 289] width 254 height 429
click at [524, 537] on div "Cancel Add Lien Add Lease Add Exemption Save & Close" at bounding box center [784, 560] width 784 height 54
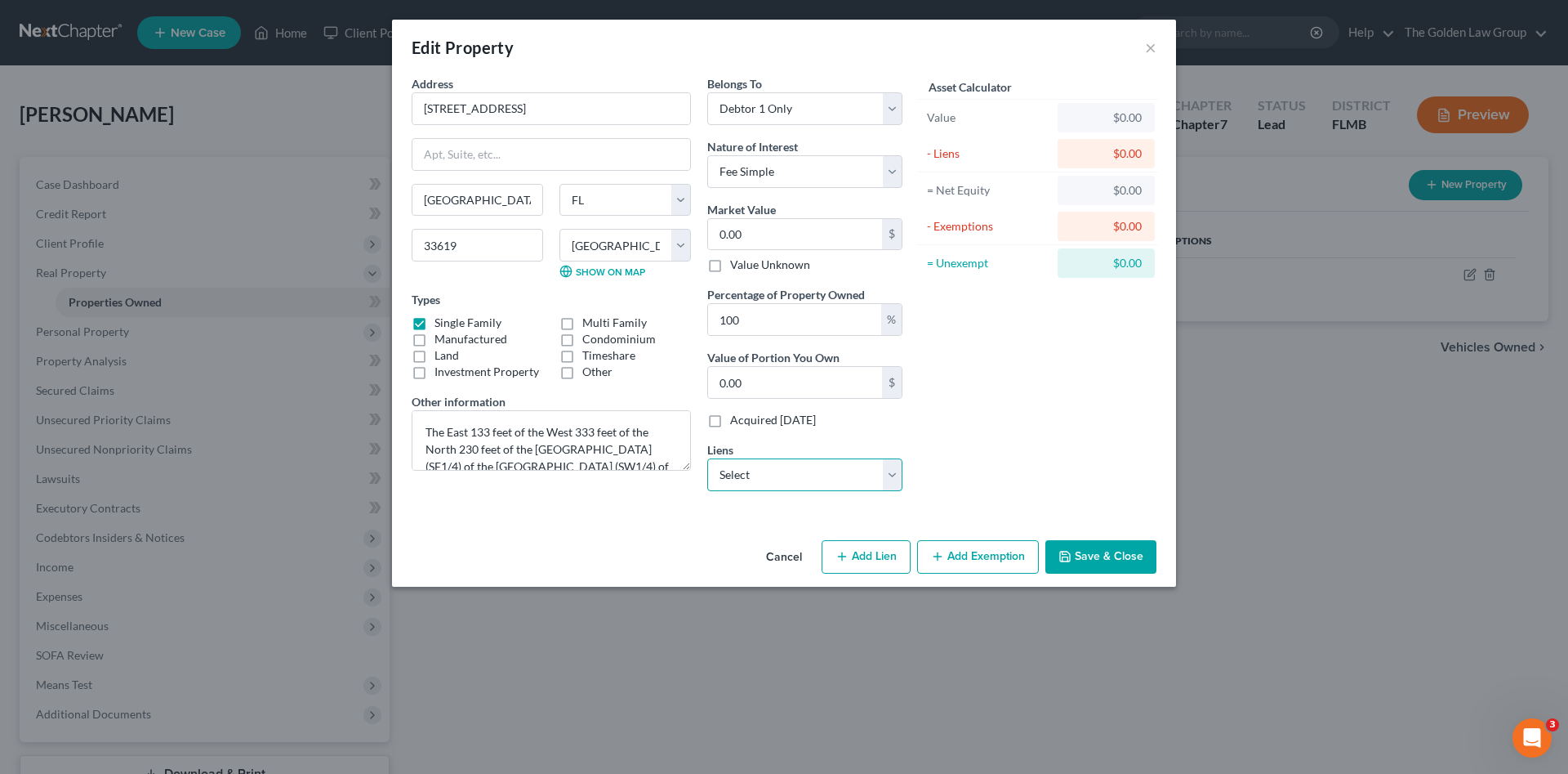
click at [733, 487] on select "Select Selfinc/Lead - $64.00" at bounding box center [805, 475] width 195 height 33
click at [631, 516] on div "Address * [GEOGRAPHIC_DATA] [GEOGRAPHIC_DATA] [US_STATE][GEOGRAPHIC_DATA] [GEOG…" at bounding box center [784, 304] width 784 height 458
click at [855, 562] on button "Add Lien" at bounding box center [866, 557] width 89 height 34
select select "0"
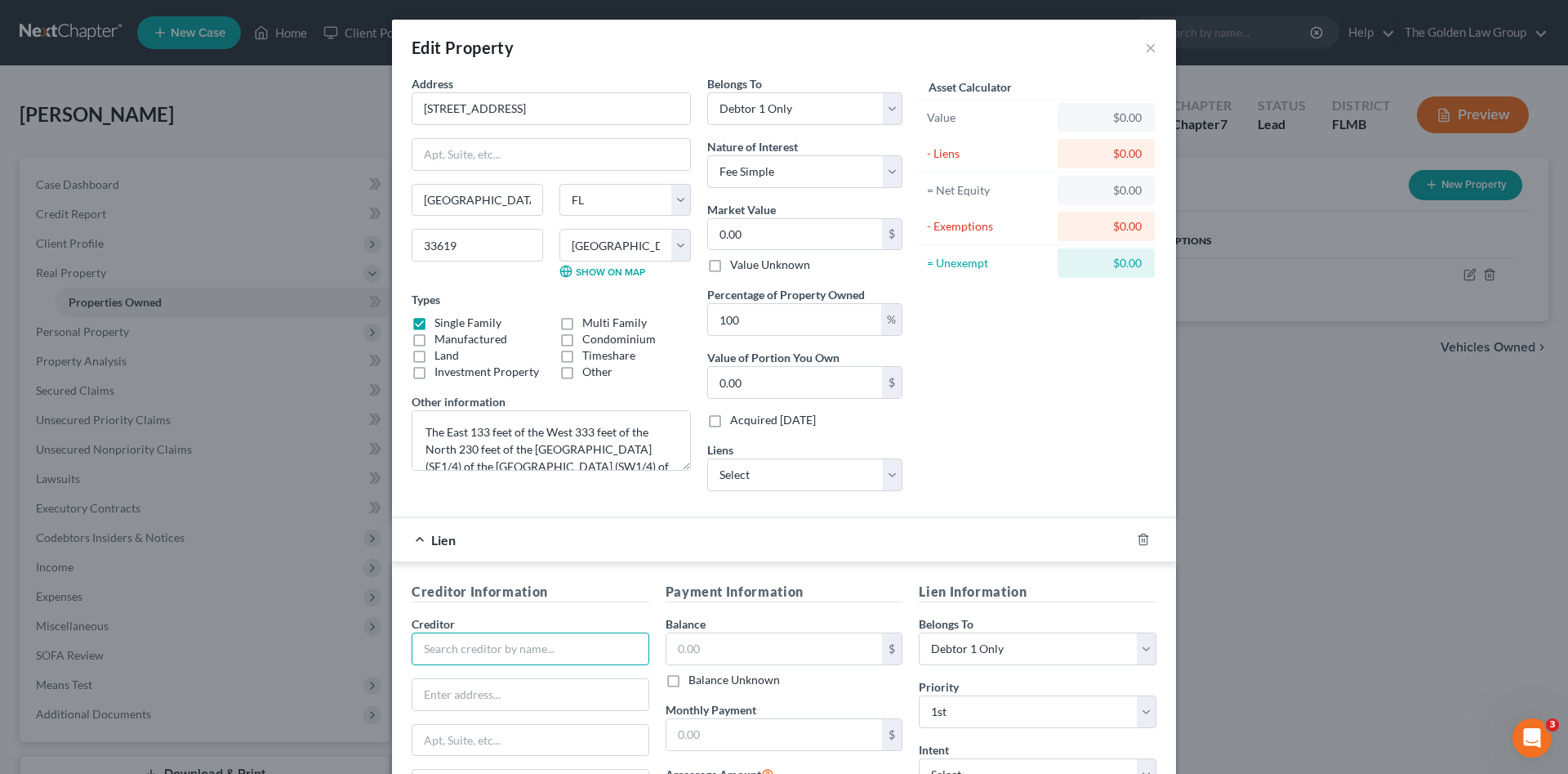
drag, startPoint x: 483, startPoint y: 650, endPoint x: 667, endPoint y: 623, distance: 186.0
click at [489, 649] on input "text" at bounding box center [531, 649] width 238 height 33
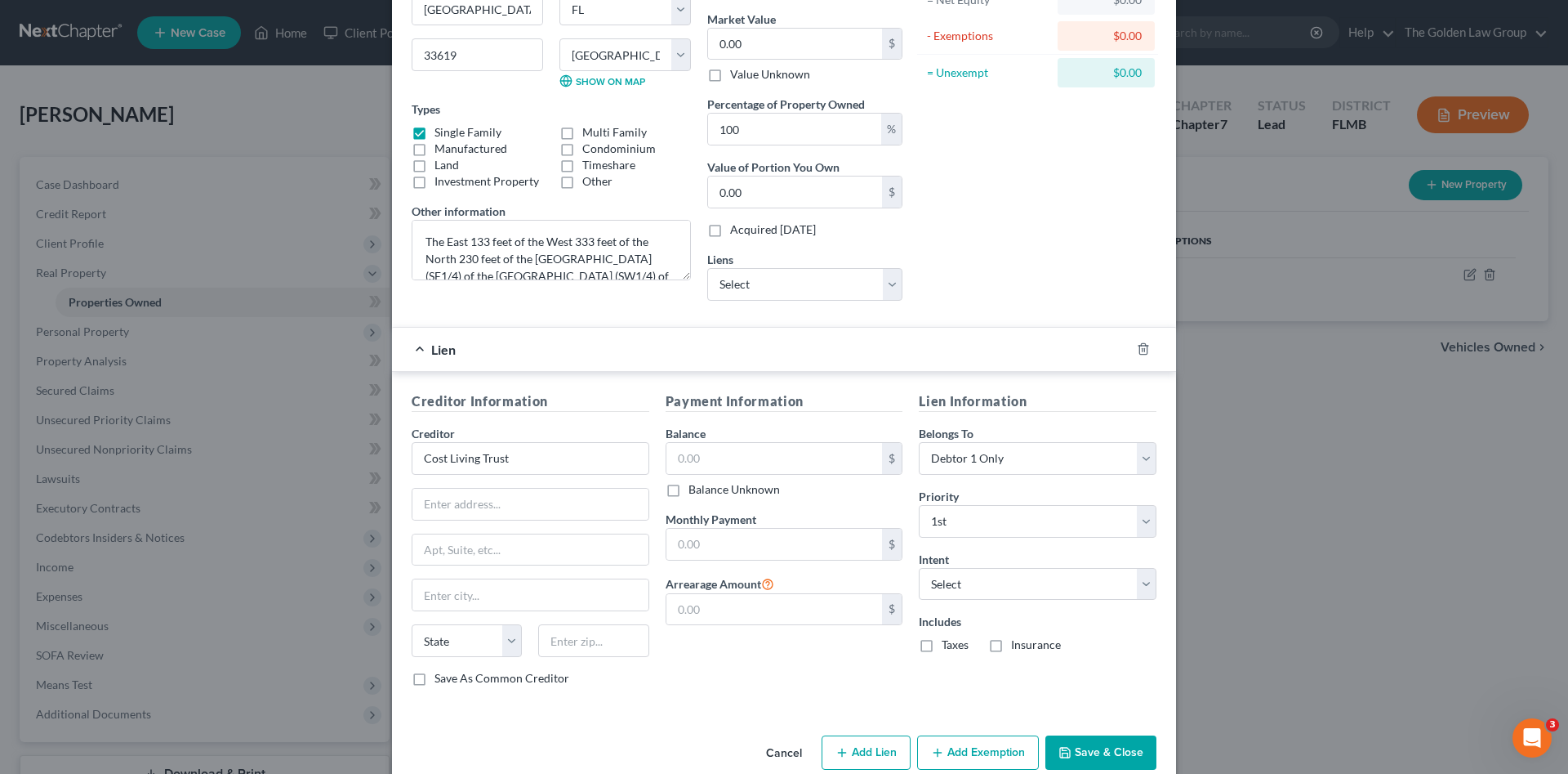
click at [753, 653] on div "Payment Information Balance $ Balance Unknown Balance Undetermined $ Balance Un…" at bounding box center [784, 545] width 254 height 308
click at [618, 507] on input "text" at bounding box center [531, 504] width 236 height 31
click at [499, 505] on input "text" at bounding box center [531, 504] width 236 height 31
drag, startPoint x: 440, startPoint y: 461, endPoint x: 438, endPoint y: 483, distance: 22.1
click at [439, 461] on input "Cost Living Trust" at bounding box center [531, 459] width 238 height 33
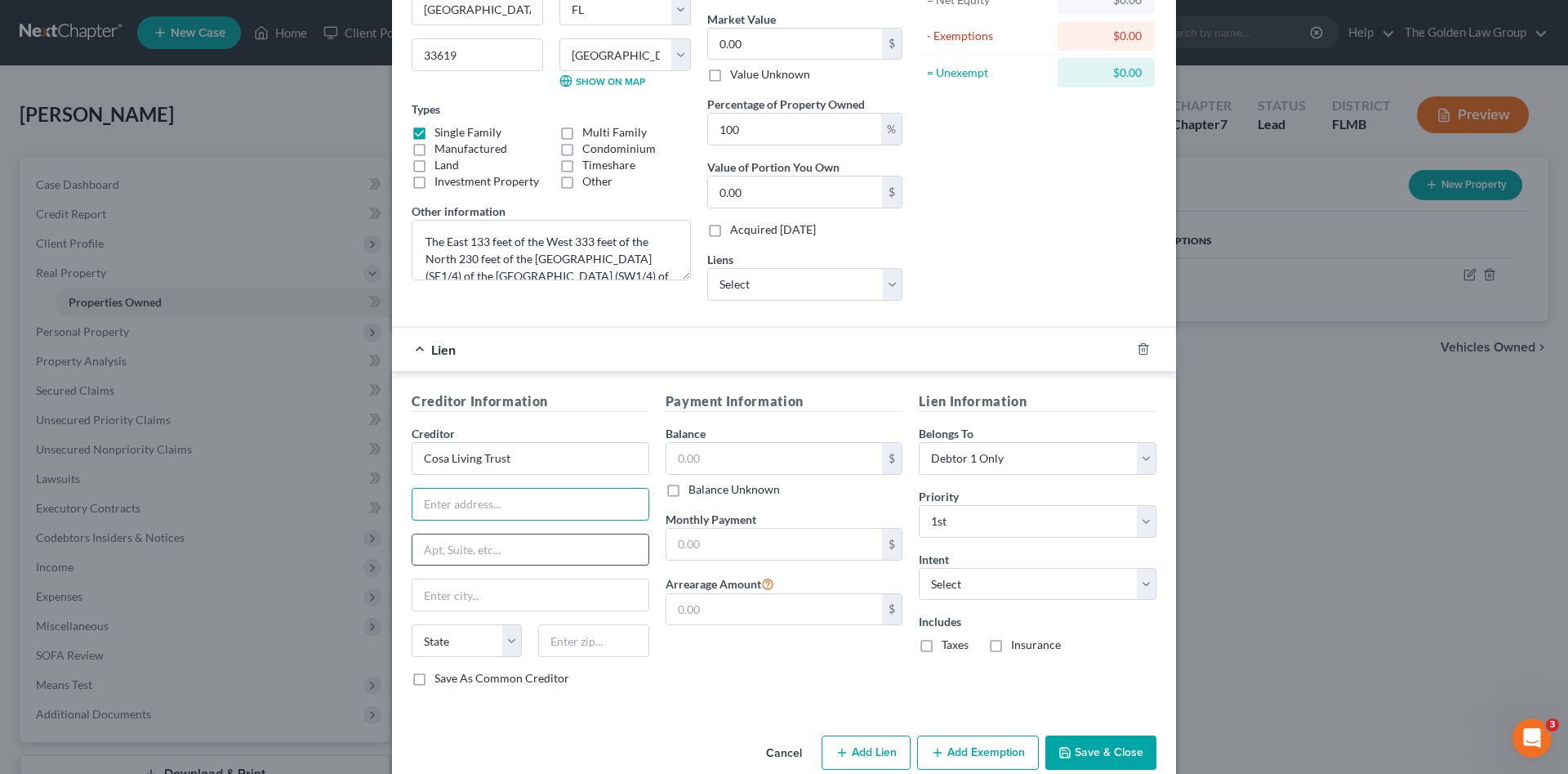
drag, startPoint x: 477, startPoint y: 513, endPoint x: 578, endPoint y: 541, distance: 104.8
click at [478, 514] on input "text" at bounding box center [531, 504] width 236 height 31
drag, startPoint x: 438, startPoint y: 461, endPoint x: 448, endPoint y: 484, distance: 25.1
click at [437, 462] on input "Cosa Living Trust" at bounding box center [531, 459] width 238 height 33
type input "Costa Living Trust"
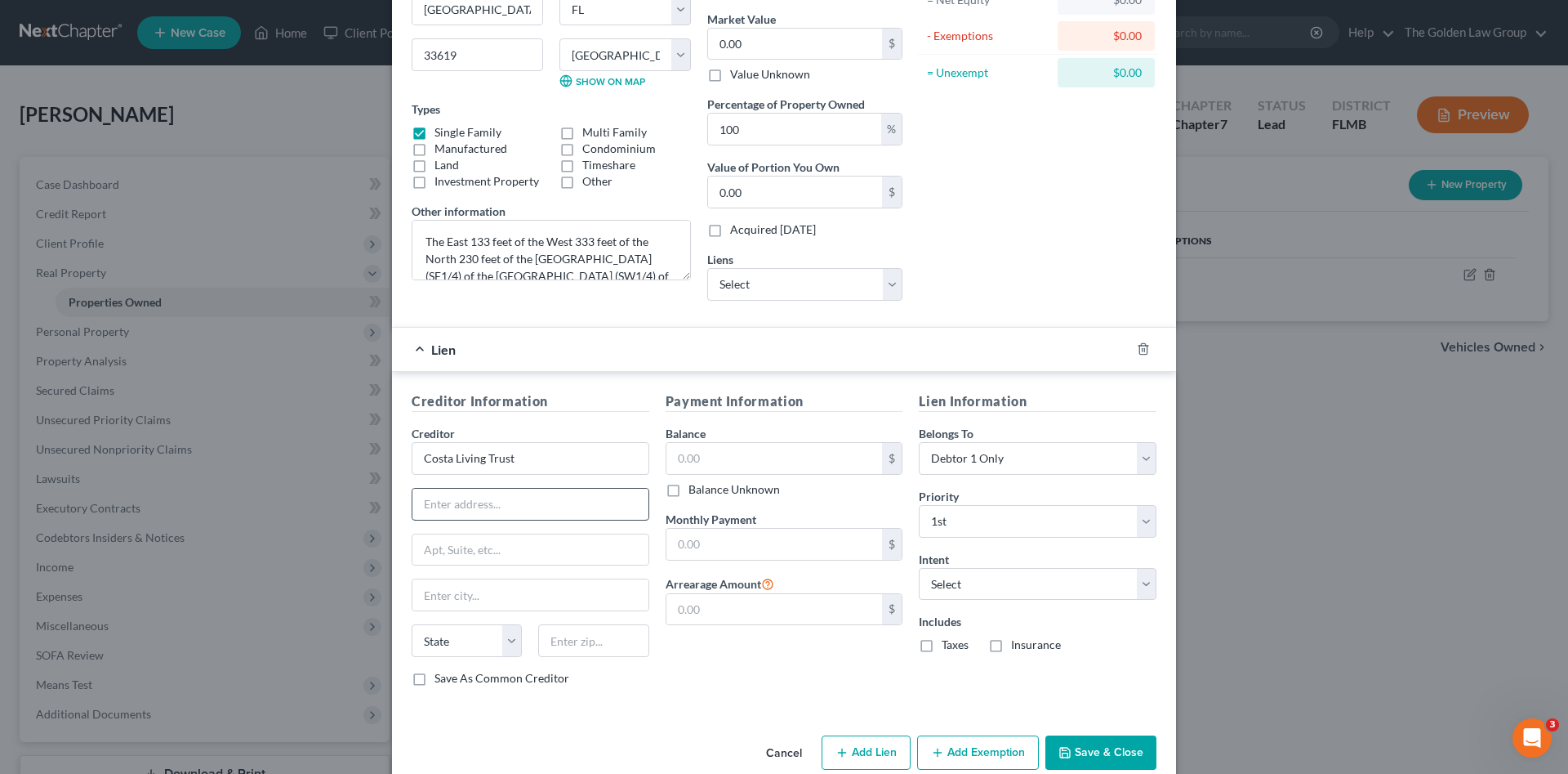
drag, startPoint x: 462, startPoint y: 504, endPoint x: 580, endPoint y: 508, distance: 118.1
click at [463, 506] on input "text" at bounding box center [531, 504] width 236 height 31
drag, startPoint x: 781, startPoint y: 671, endPoint x: 622, endPoint y: 580, distance: 183.2
click at [781, 671] on div "Payment Information Balance $ Balance Unknown Balance Undetermined $ Balance Un…" at bounding box center [784, 545] width 254 height 308
drag, startPoint x: 507, startPoint y: 504, endPoint x: 514, endPoint y: 508, distance: 8.1
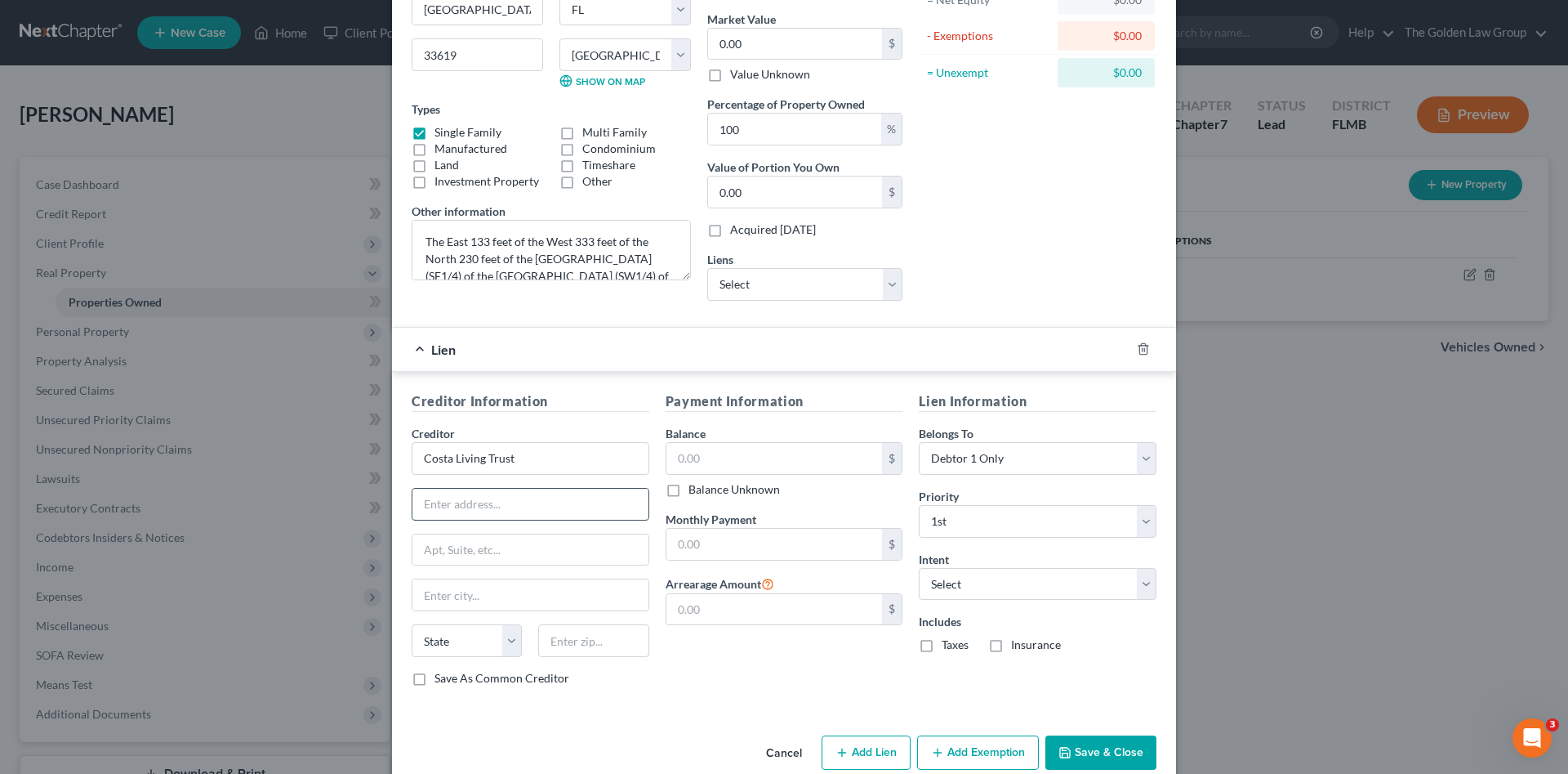
click at [508, 504] on input "text" at bounding box center [531, 504] width 236 height 31
click at [595, 390] on div "Creditor Information Creditor * Costa Living Trust State [US_STATE] AK AR AZ CA…" at bounding box center [784, 542] width 784 height 341
click at [741, 655] on div "Payment Information Balance $ Balance Unknown Balance Undetermined $ Balance Un…" at bounding box center [784, 545] width 254 height 308
click at [560, 497] on input "text" at bounding box center [531, 504] width 236 height 31
type input "c/o [PERSON_NAME]"
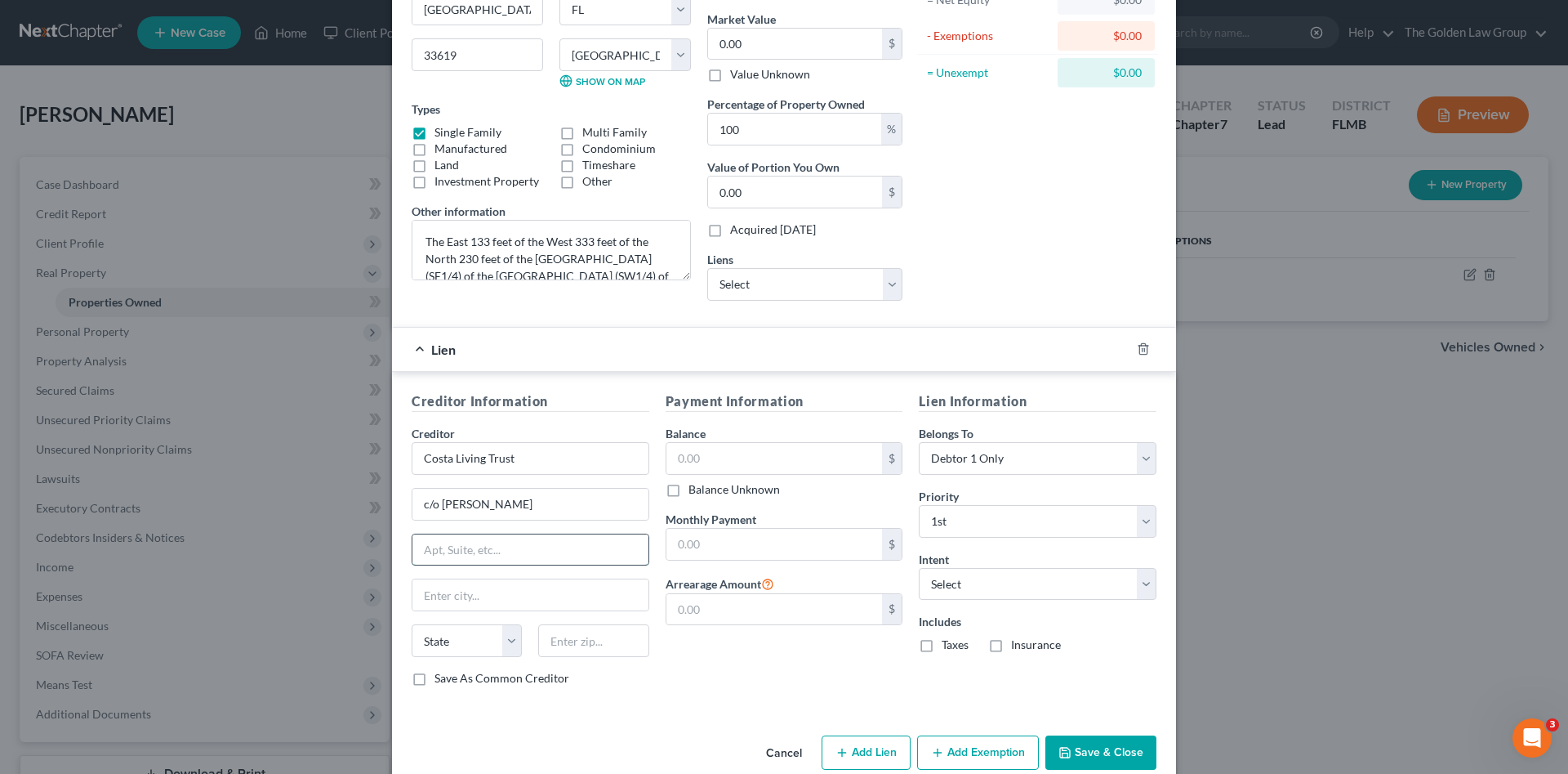
click at [532, 537] on input "text" at bounding box center [531, 550] width 236 height 31
drag, startPoint x: 526, startPoint y: 507, endPoint x: 407, endPoint y: 518, distance: 119.5
click at [412, 518] on input "c/o [PERSON_NAME]" at bounding box center [531, 504] width 236 height 31
click at [546, 452] on input "Costa Living Trust" at bounding box center [531, 459] width 238 height 33
paste input "c/o [PERSON_NAME]"
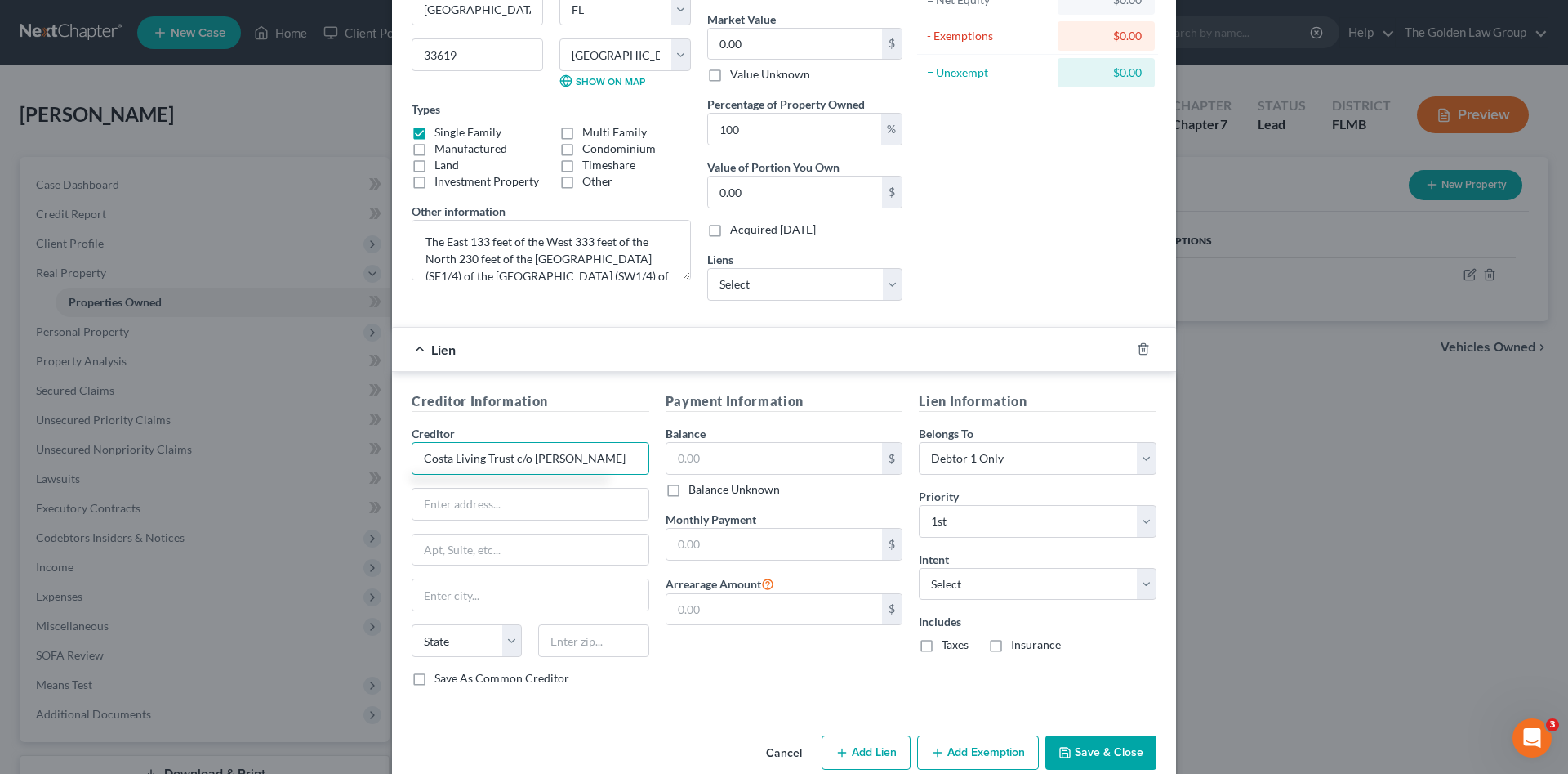
type input "Costa Living Trust c/o [PERSON_NAME]"
click at [690, 657] on div "Payment Information Balance $ Balance Unknown Balance Undetermined $ Balance Un…" at bounding box center [784, 545] width 254 height 308
drag, startPoint x: 802, startPoint y: 692, endPoint x: 811, endPoint y: 643, distance: 49.8
click at [803, 690] on div "Payment Information Balance $ Balance Unknown Balance Undetermined $ Balance Un…" at bounding box center [784, 545] width 254 height 308
click at [734, 544] on input "text" at bounding box center [774, 544] width 217 height 31
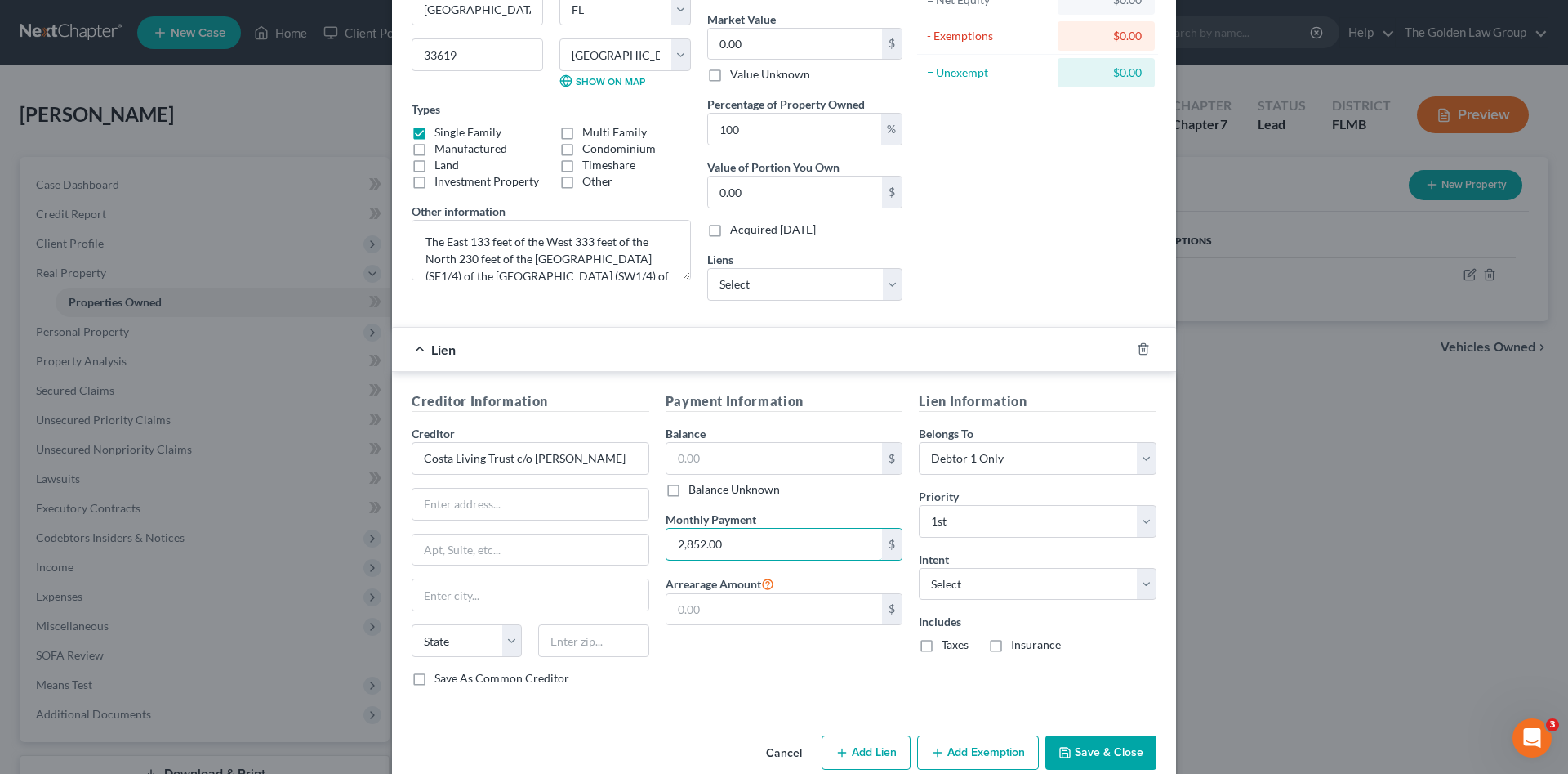
type input "2,852.00"
drag, startPoint x: 731, startPoint y: 705, endPoint x: 823, endPoint y: 572, distance: 161.7
click at [736, 701] on div "Creditor Information Creditor * Costa Living Trust c/o [PERSON_NAME] State [US_…" at bounding box center [784, 542] width 784 height 341
click at [731, 717] on div "Address * [GEOGRAPHIC_DATA] [GEOGRAPHIC_DATA] [US_STATE][GEOGRAPHIC_DATA] [GEOG…" at bounding box center [784, 307] width 784 height 844
click at [756, 452] on input "text" at bounding box center [774, 459] width 217 height 31
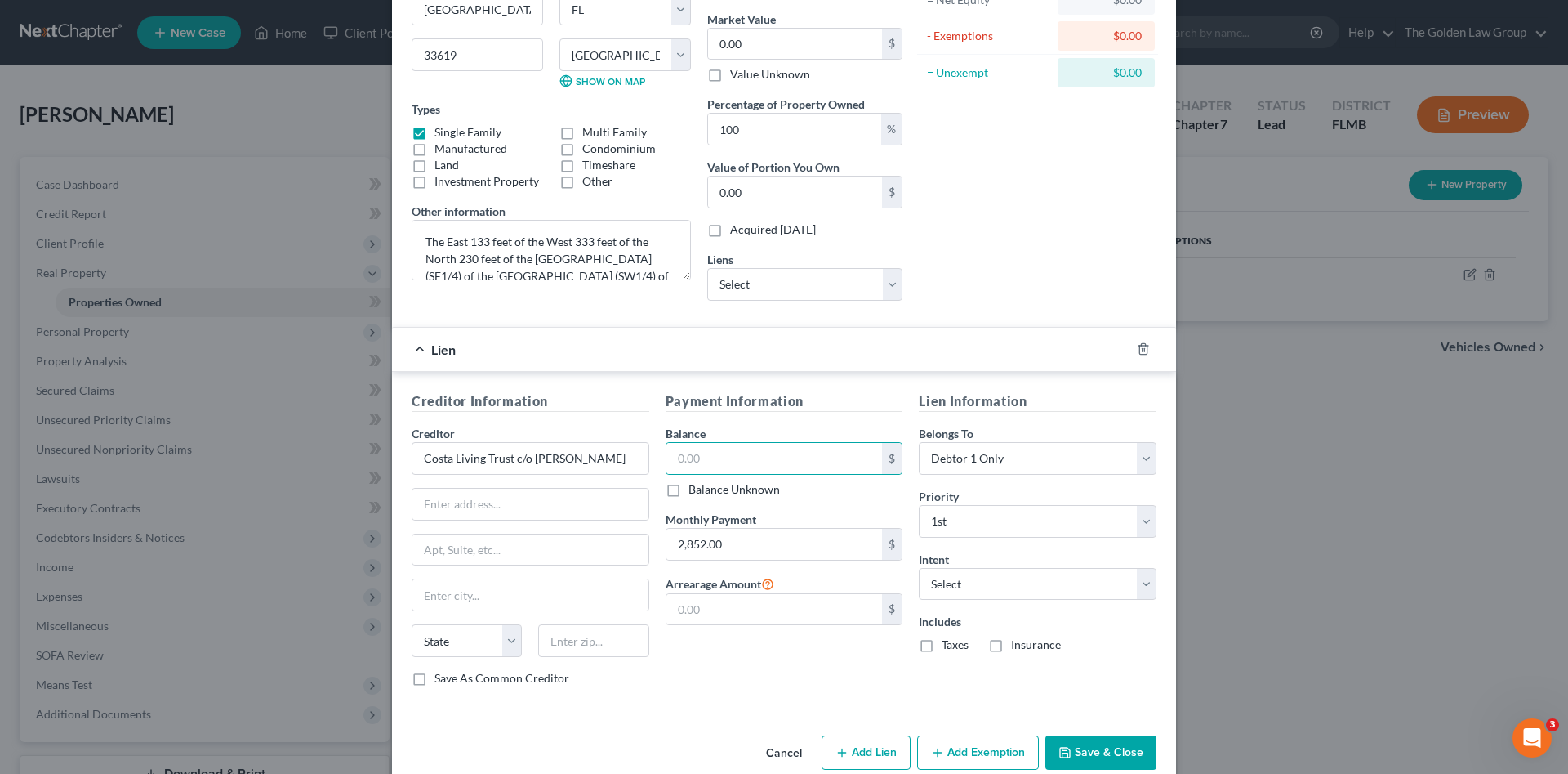
click at [736, 675] on div "Payment Information Balance $ Balance Unknown Balance Undetermined $ Balance Un…" at bounding box center [784, 545] width 254 height 308
click at [1020, 584] on select "Select Surrender Redeem Reaffirm Avoid Other" at bounding box center [1038, 585] width 238 height 33
select select "4"
click at [919, 568] on select "Select Surrender Redeem Reaffirm Avoid Other" at bounding box center [1038, 585] width 238 height 33
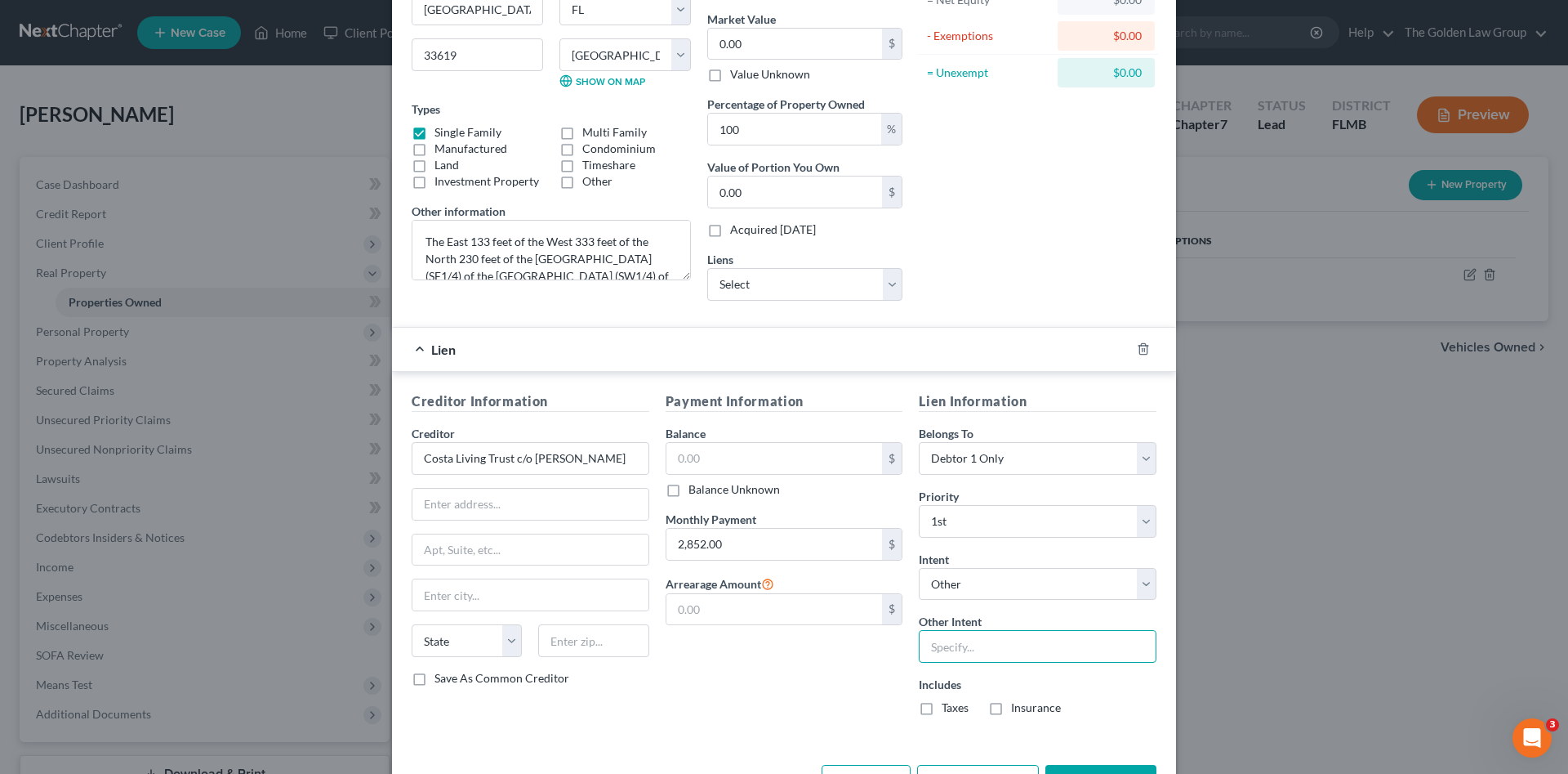
click at [975, 644] on input "text" at bounding box center [1038, 647] width 238 height 33
type input "Retain and Continue to Make Payments"
click at [774, 701] on div "Payment Information Balance $ Balance Unknown Balance Undetermined $ Balance Un…" at bounding box center [784, 560] width 254 height 337
click at [779, 740] on div "Creditor Information Creditor * Costa Living Trust c/o [PERSON_NAME] State [US_…" at bounding box center [784, 557] width 784 height 370
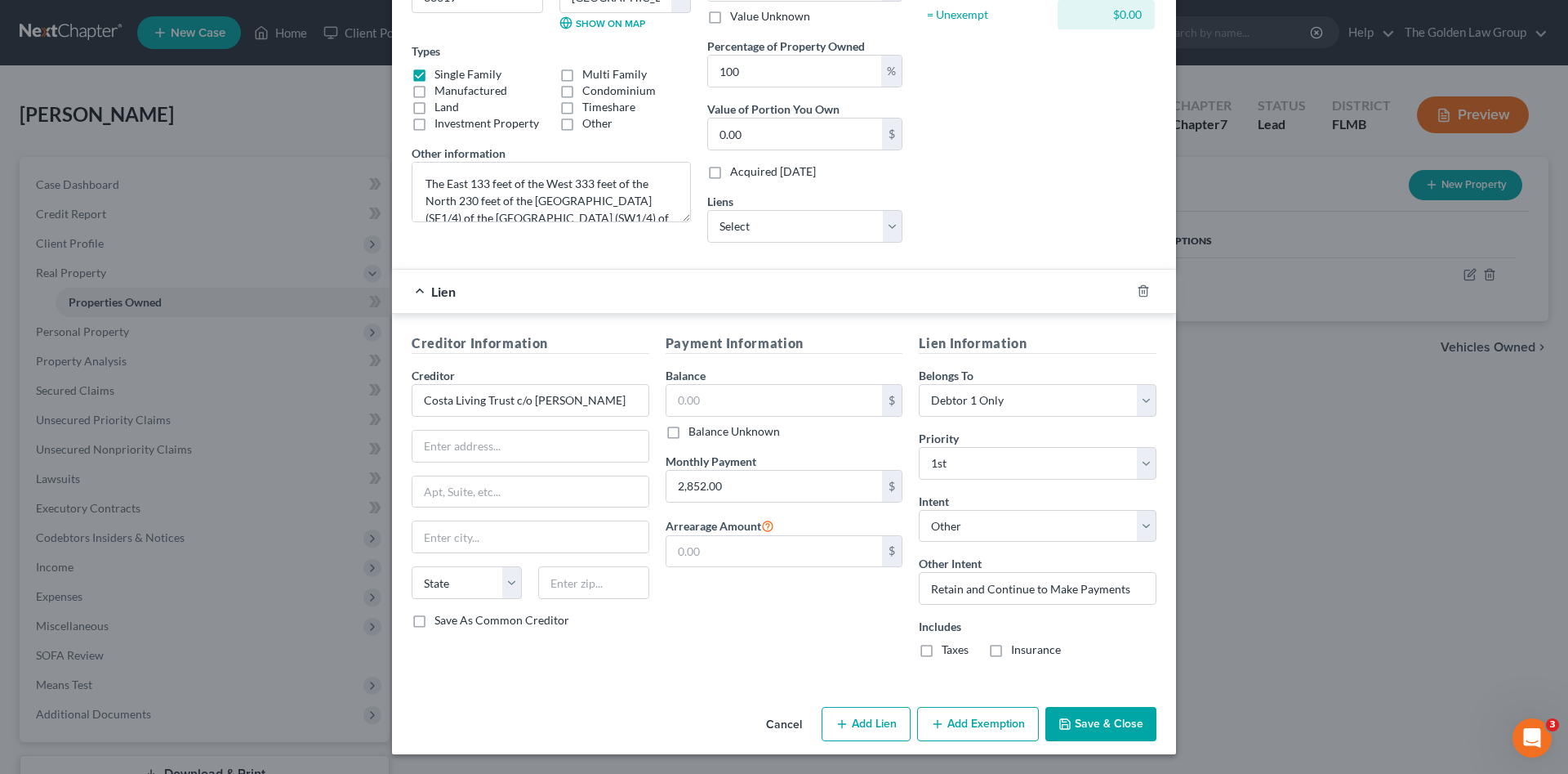
drag, startPoint x: 919, startPoint y: 649, endPoint x: 997, endPoint y: 634, distance: 79.4
click at [941, 647] on label "Taxes" at bounding box center [955, 650] width 27 height 17
click at [948, 647] on input "Taxes" at bounding box center [953, 647] width 11 height 11
checkbox input "true"
drag, startPoint x: 991, startPoint y: 650, endPoint x: 1079, endPoint y: 690, distance: 96.7
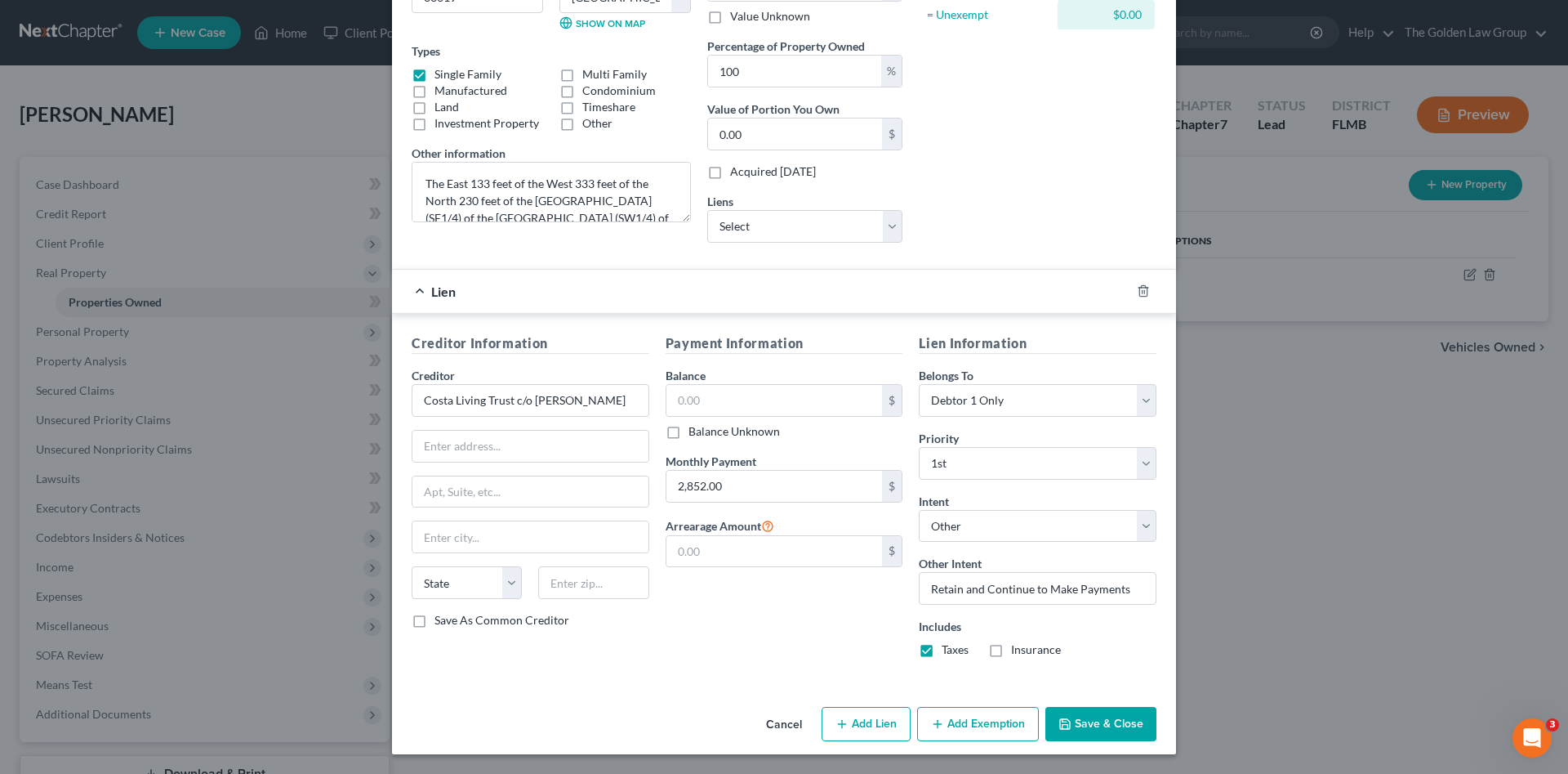
click at [1011, 649] on label "Insurance" at bounding box center [1036, 650] width 50 height 17
click at [1018, 649] on input "Insurance" at bounding box center [1022, 647] width 11 height 11
checkbox input "true"
click at [1093, 722] on button "Save & Close" at bounding box center [1101, 724] width 111 height 34
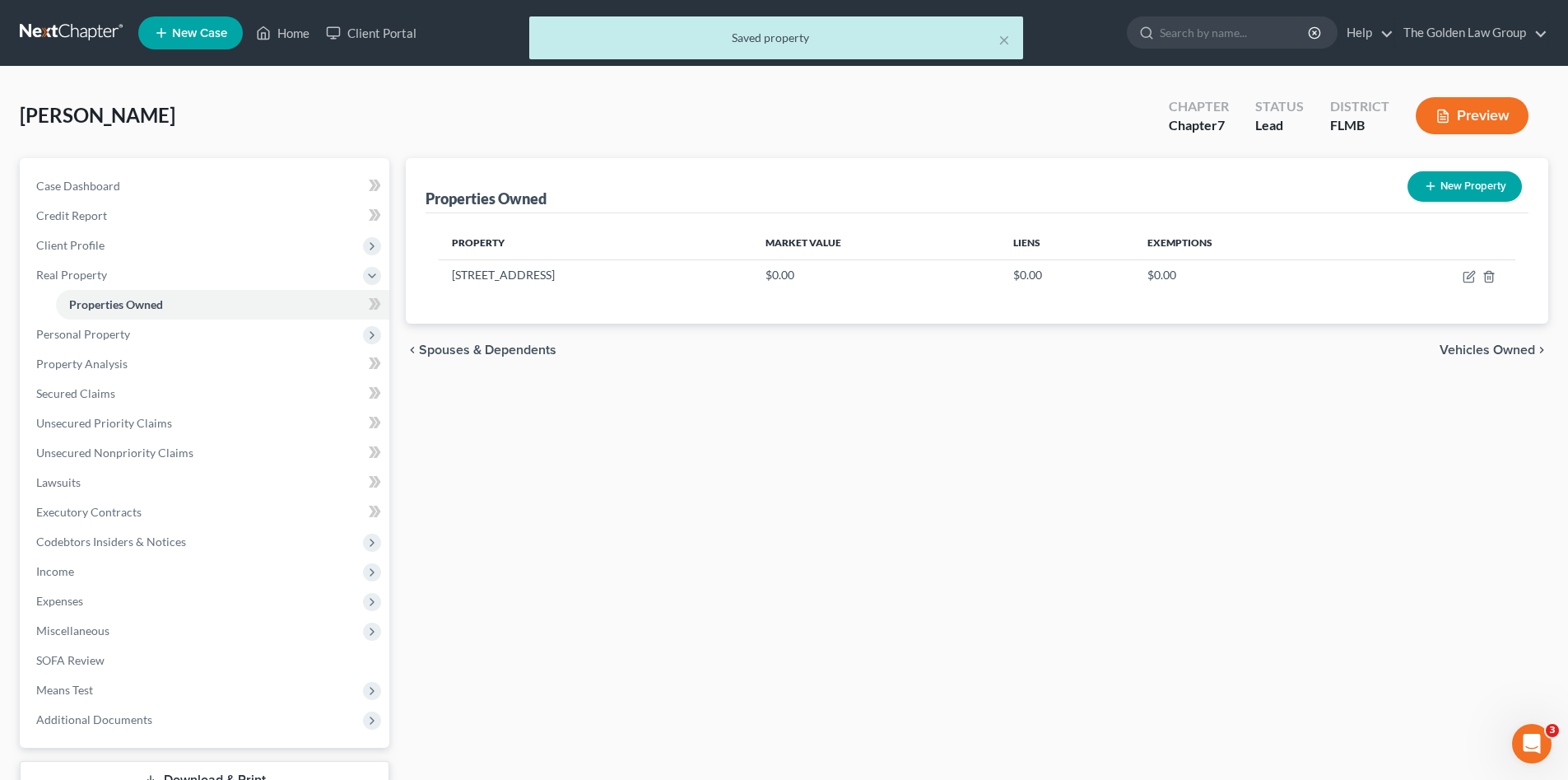
drag, startPoint x: 855, startPoint y: 677, endPoint x: 842, endPoint y: 665, distance: 17.7
click at [853, 675] on div "Properties Owned New Property Property Market Value Liens Exemptions [STREET_AD…" at bounding box center [976, 500] width 1159 height 684
click at [1055, 513] on div "Properties Owned New Property Property Market Value Liens Exemptions [STREET_AD…" at bounding box center [976, 500] width 1159 height 684
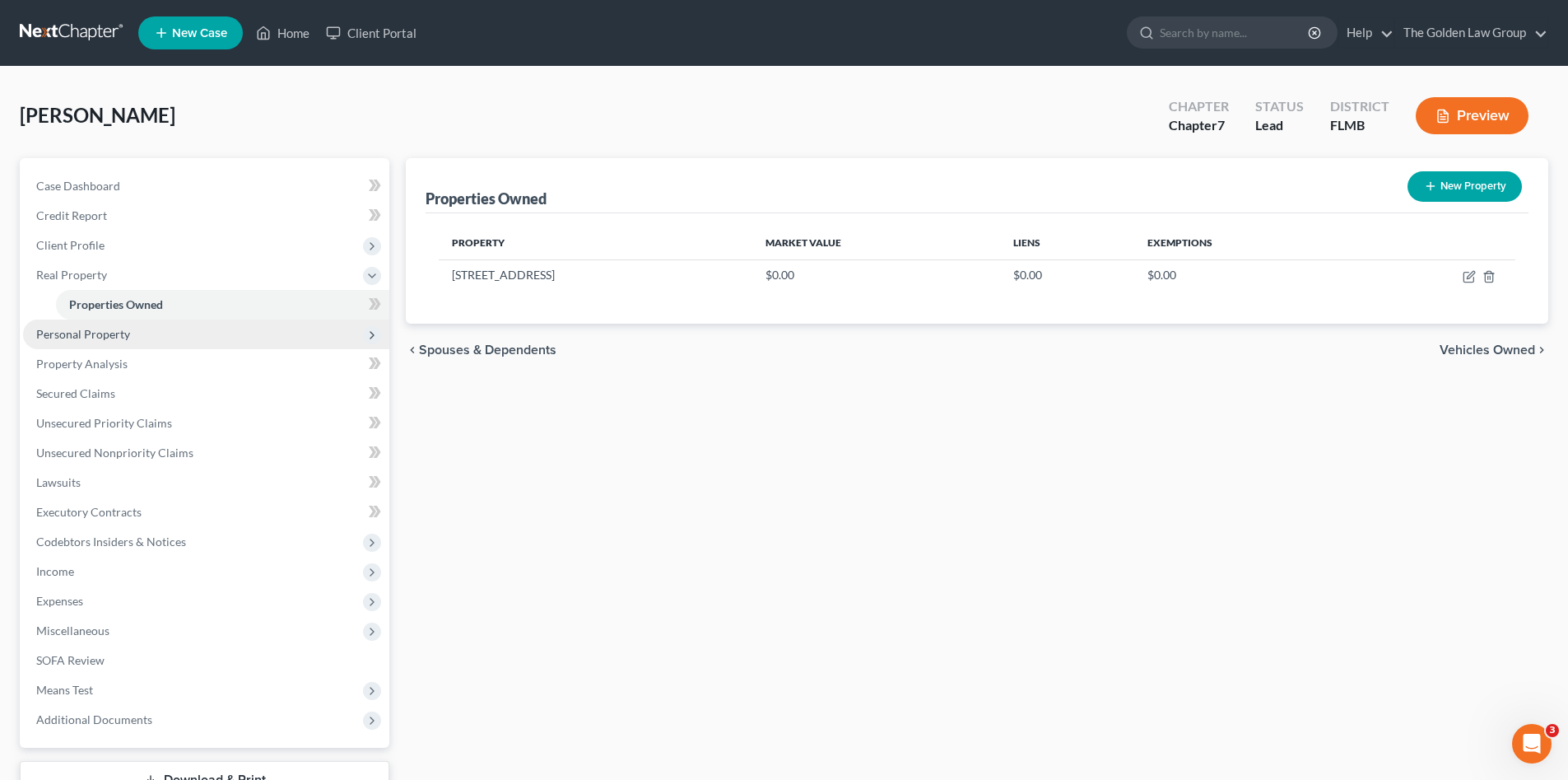
click at [102, 334] on span "Personal Property" at bounding box center [82, 333] width 94 height 14
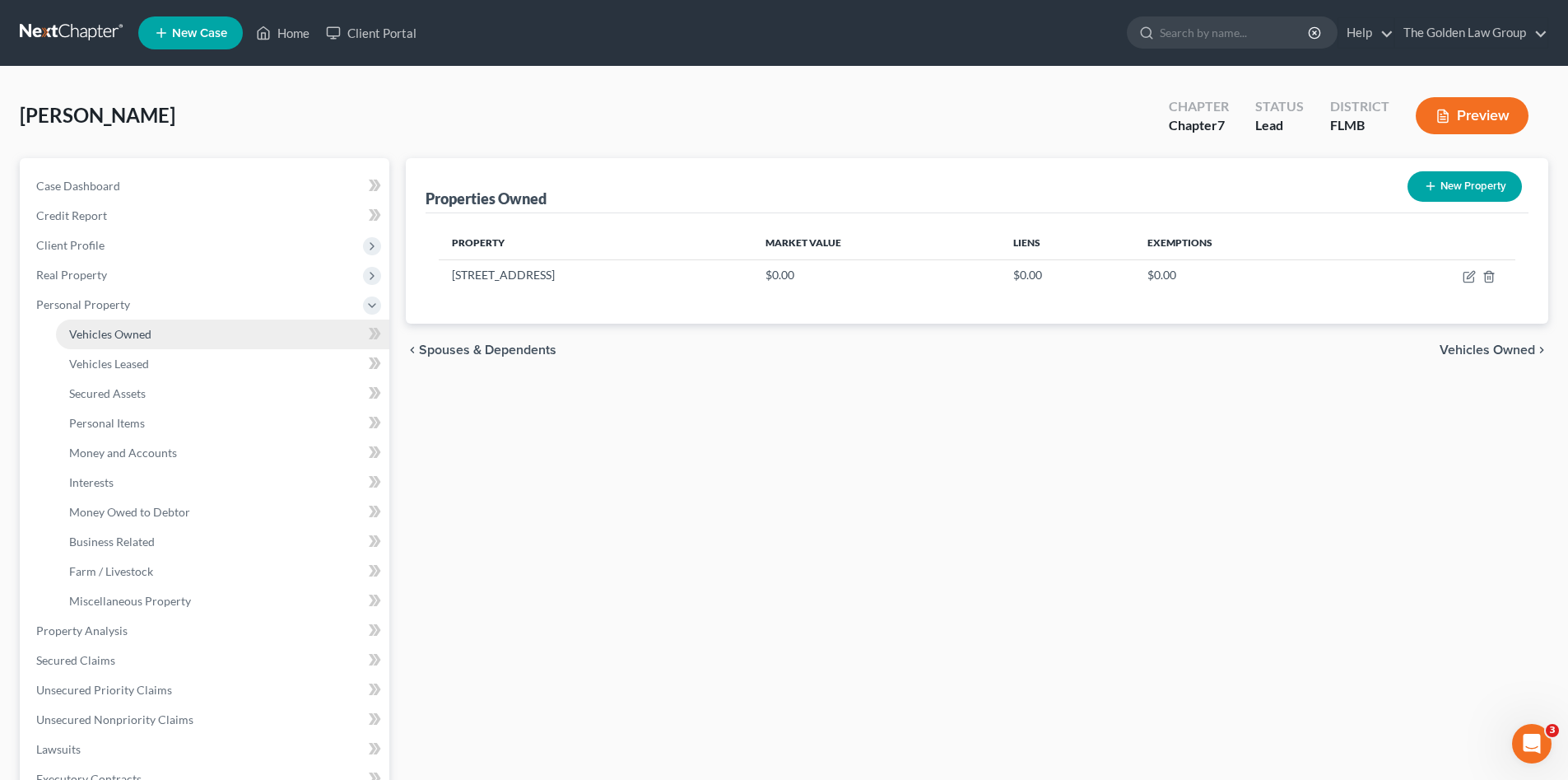
click at [115, 345] on link "Vehicles Owned" at bounding box center [222, 334] width 333 height 30
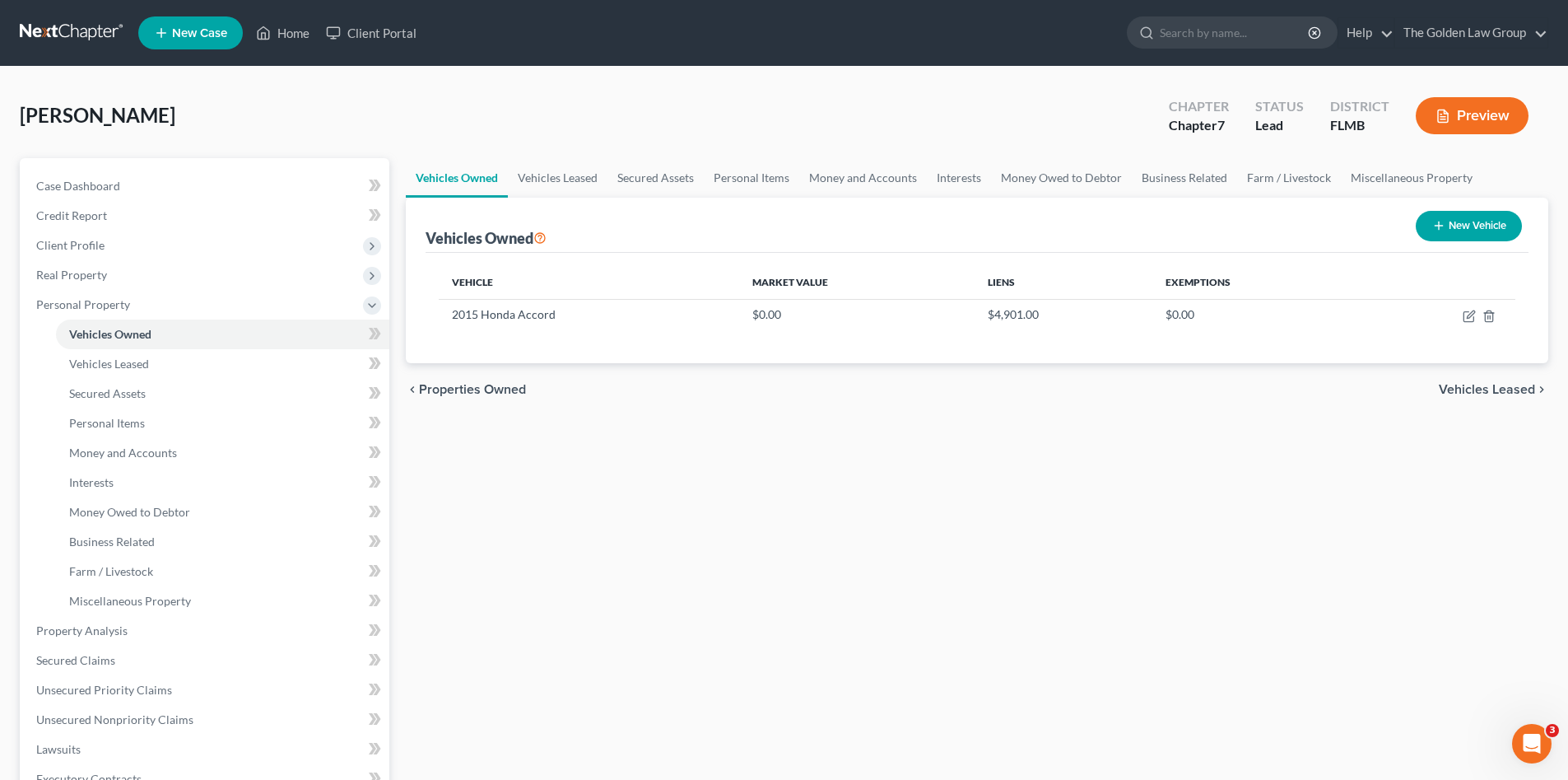
click at [702, 536] on div "Vehicles Owned Vehicles Leased Secured Assets Personal Items Money and Accounts…" at bounding box center [976, 633] width 1159 height 951
click at [1466, 312] on icon "button" at bounding box center [1469, 317] width 10 height 10
select select "0"
select select "11"
select select "2"
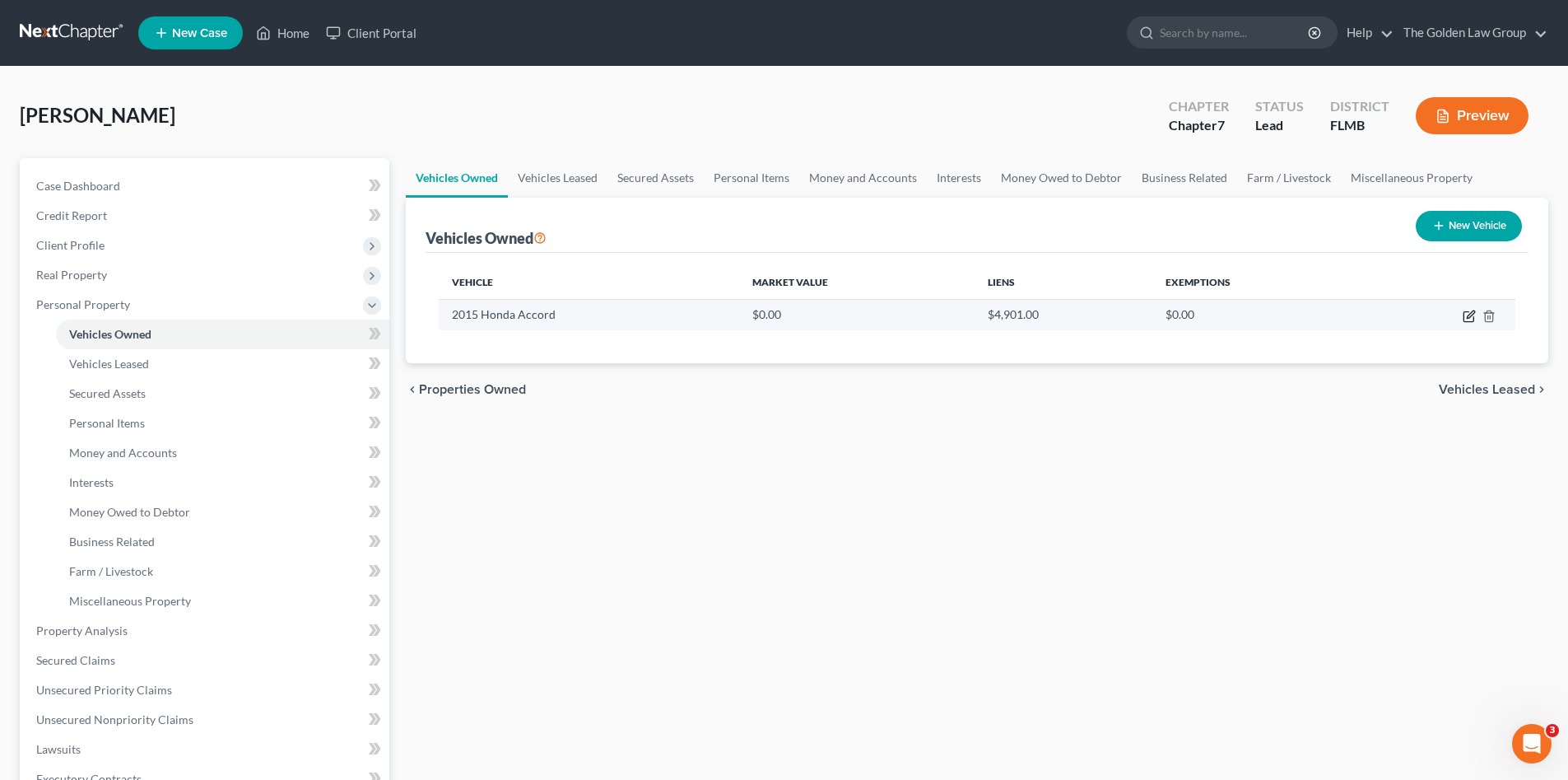
select select "3"
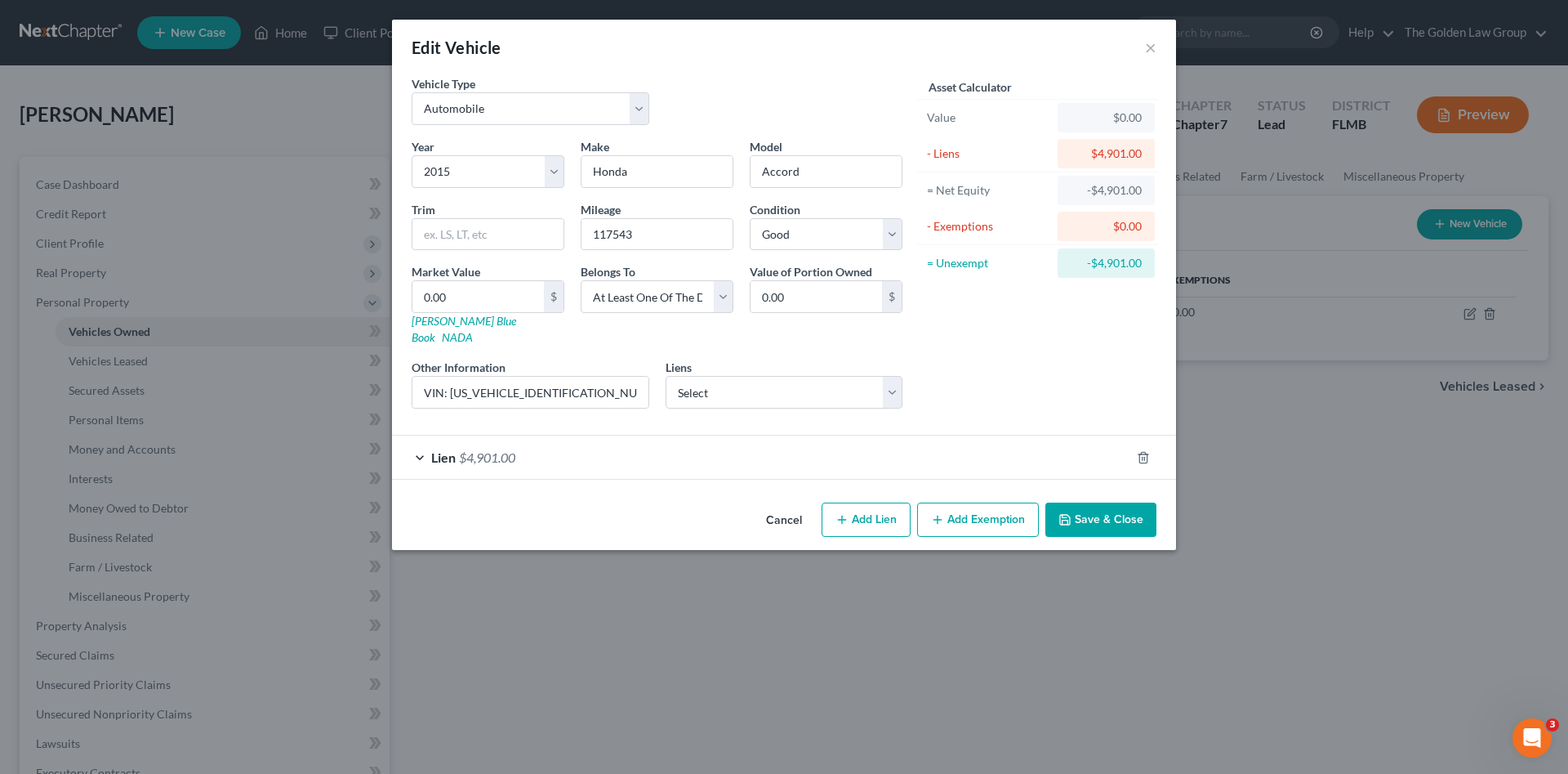
click at [630, 439] on div "Lien $4,901.00" at bounding box center [760, 457] width 738 height 43
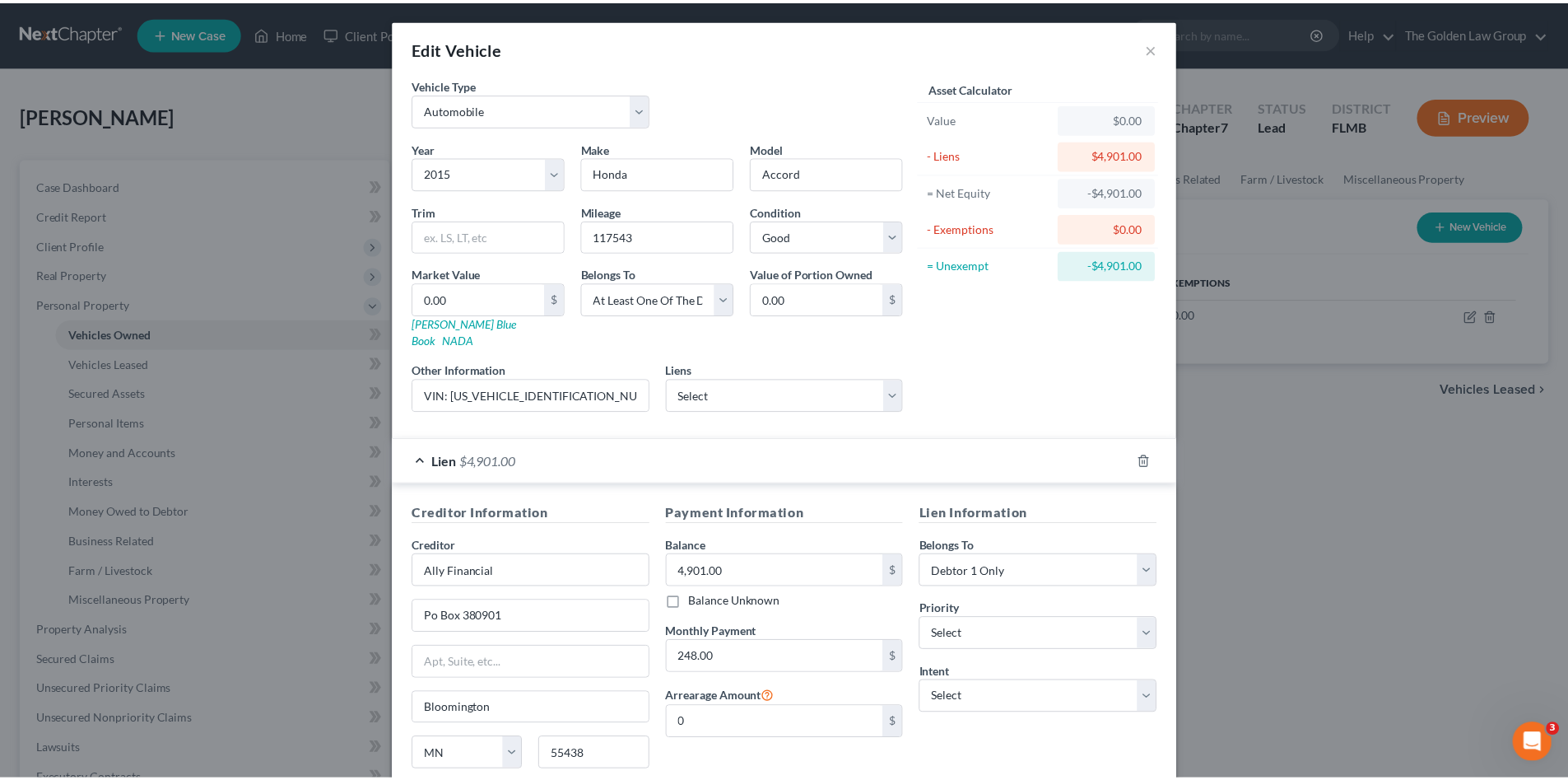
scroll to position [109, 0]
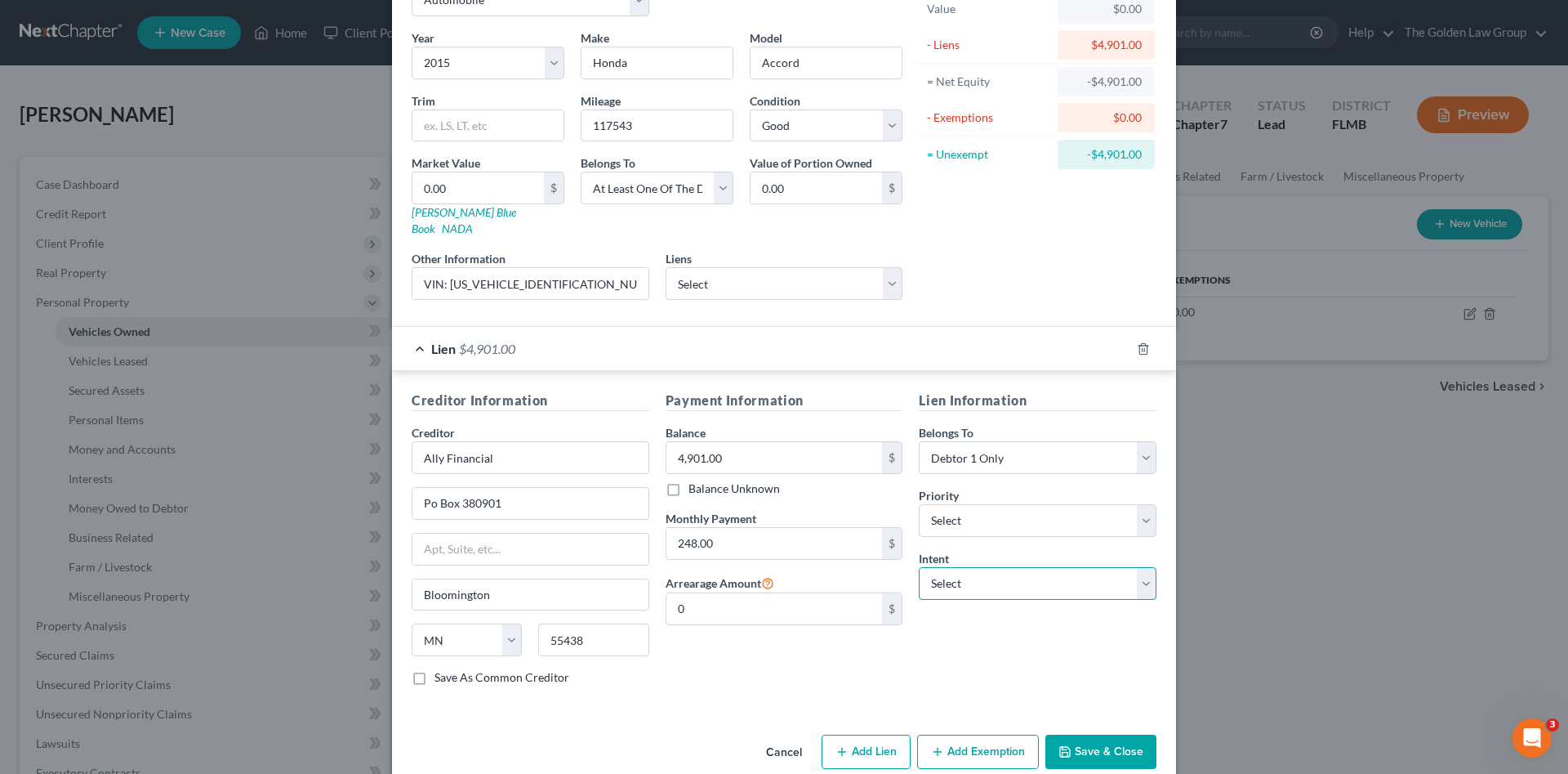
click at [962, 571] on select "Select Surrender Redeem Reaffirm Avoid Other" at bounding box center [1038, 584] width 238 height 33
click at [746, 616] on div "Payment Information Balance 4,901.00 $ Balance Unknown Balance Undetermined 4,9…" at bounding box center [784, 544] width 254 height 308
click at [728, 593] on input "0" at bounding box center [774, 609] width 217 height 31
type input "248.00"
click at [755, 650] on div "Payment Information Balance 4,901.00 $ Balance Unknown Balance Undetermined 4,9…" at bounding box center [784, 544] width 254 height 308
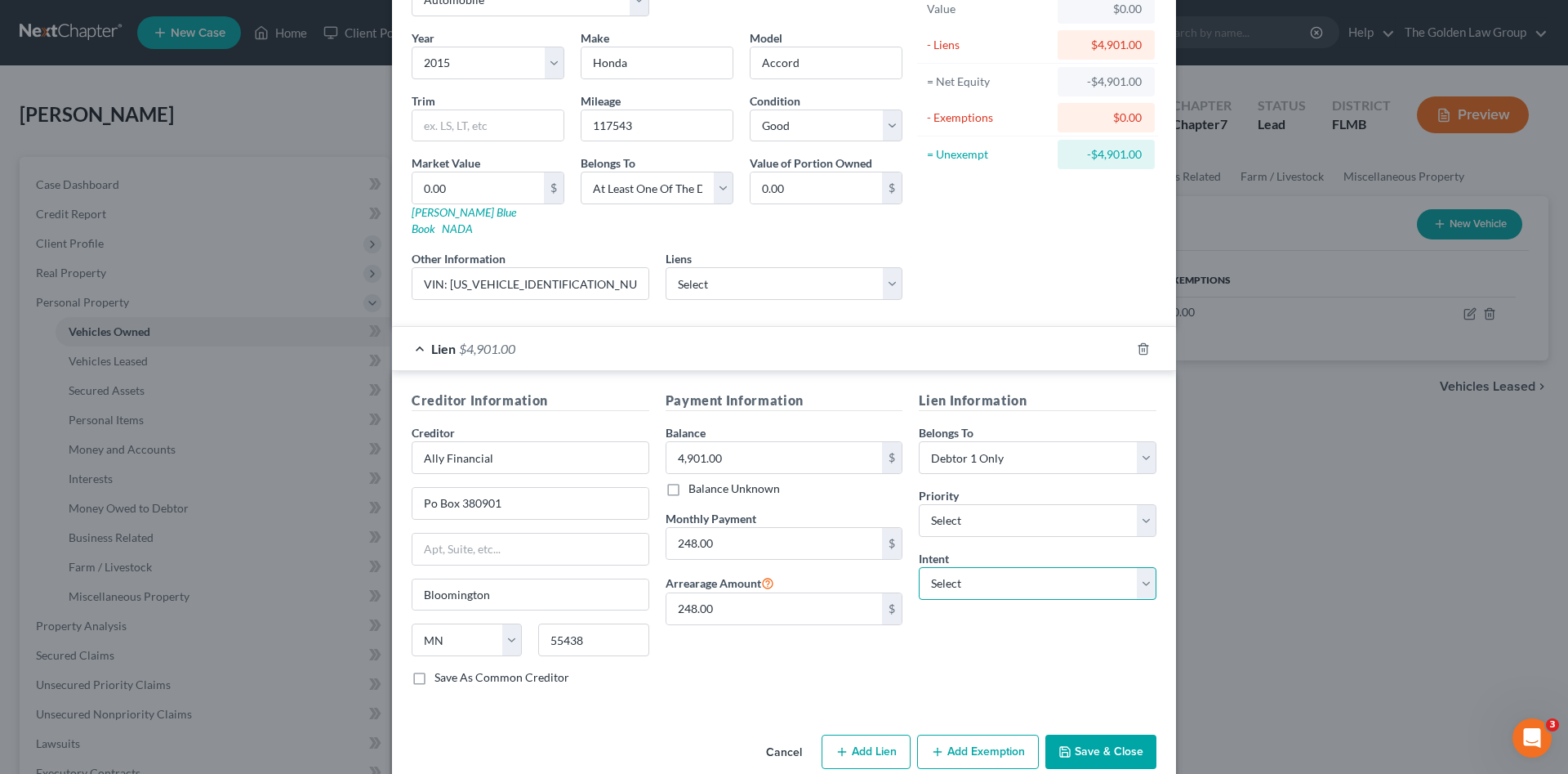
click at [937, 570] on select "Select Surrender Redeem Reaffirm Avoid Other" at bounding box center [1038, 584] width 238 height 33
select select "2"
click at [919, 567] on select "Select Surrender Redeem Reaffirm Avoid Other" at bounding box center [1038, 584] width 238 height 33
click at [821, 685] on div "Creditor Information Creditor * Ally Financial Po Box [GEOGRAPHIC_DATA][US_STAT…" at bounding box center [784, 542] width 784 height 341
click at [1075, 734] on button "Save & Close" at bounding box center [1101, 751] width 111 height 34
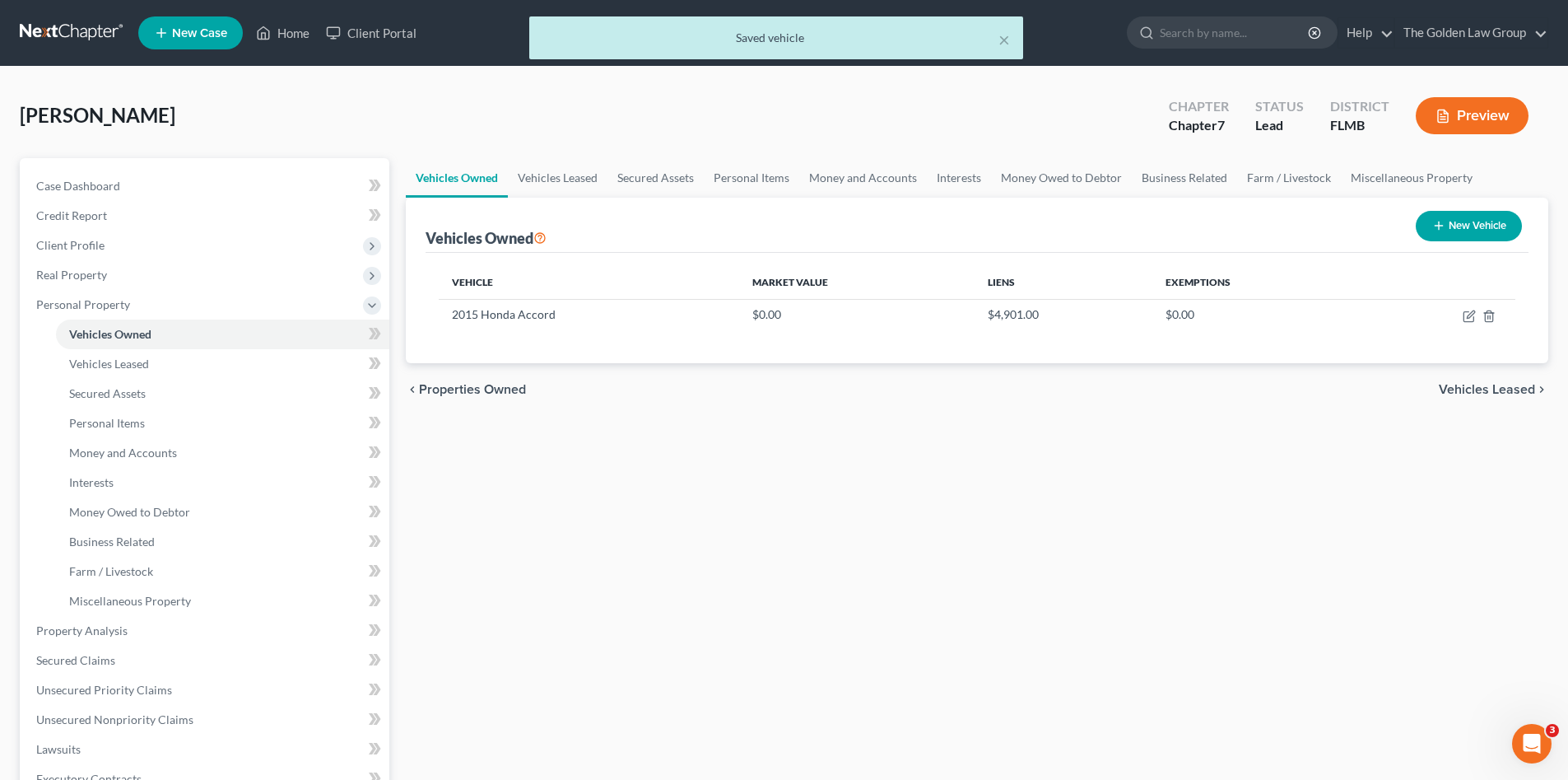
drag, startPoint x: 921, startPoint y: 626, endPoint x: 724, endPoint y: 642, distance: 197.6
click at [920, 625] on div "Vehicles Owned Vehicles Leased Secured Assets Personal Items Money and Accounts…" at bounding box center [976, 633] width 1159 height 951
click at [151, 708] on link "Unsecured Nonpriority Claims" at bounding box center [207, 720] width 367 height 30
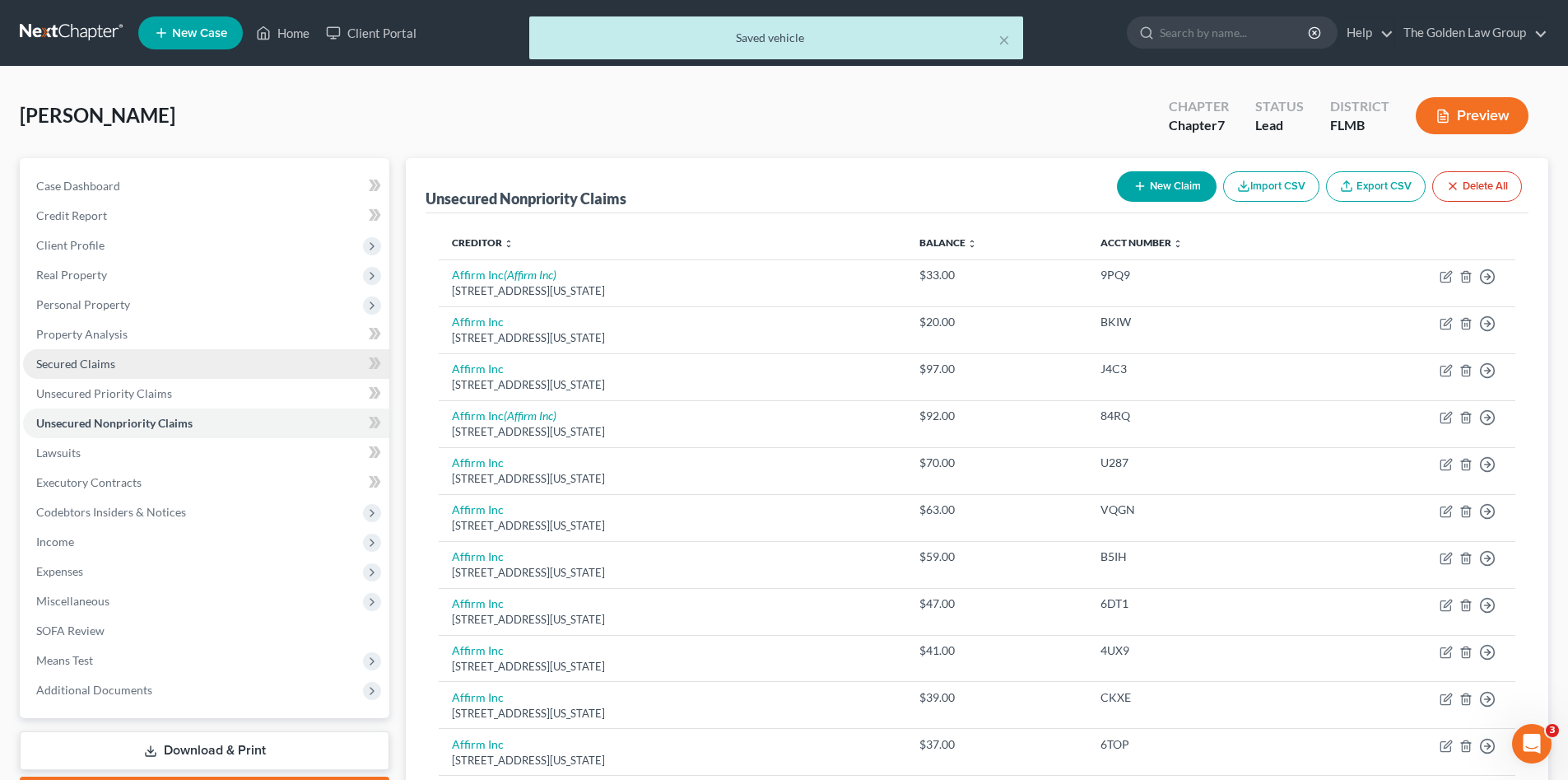
click at [81, 365] on span "Secured Claims" at bounding box center [75, 363] width 79 height 14
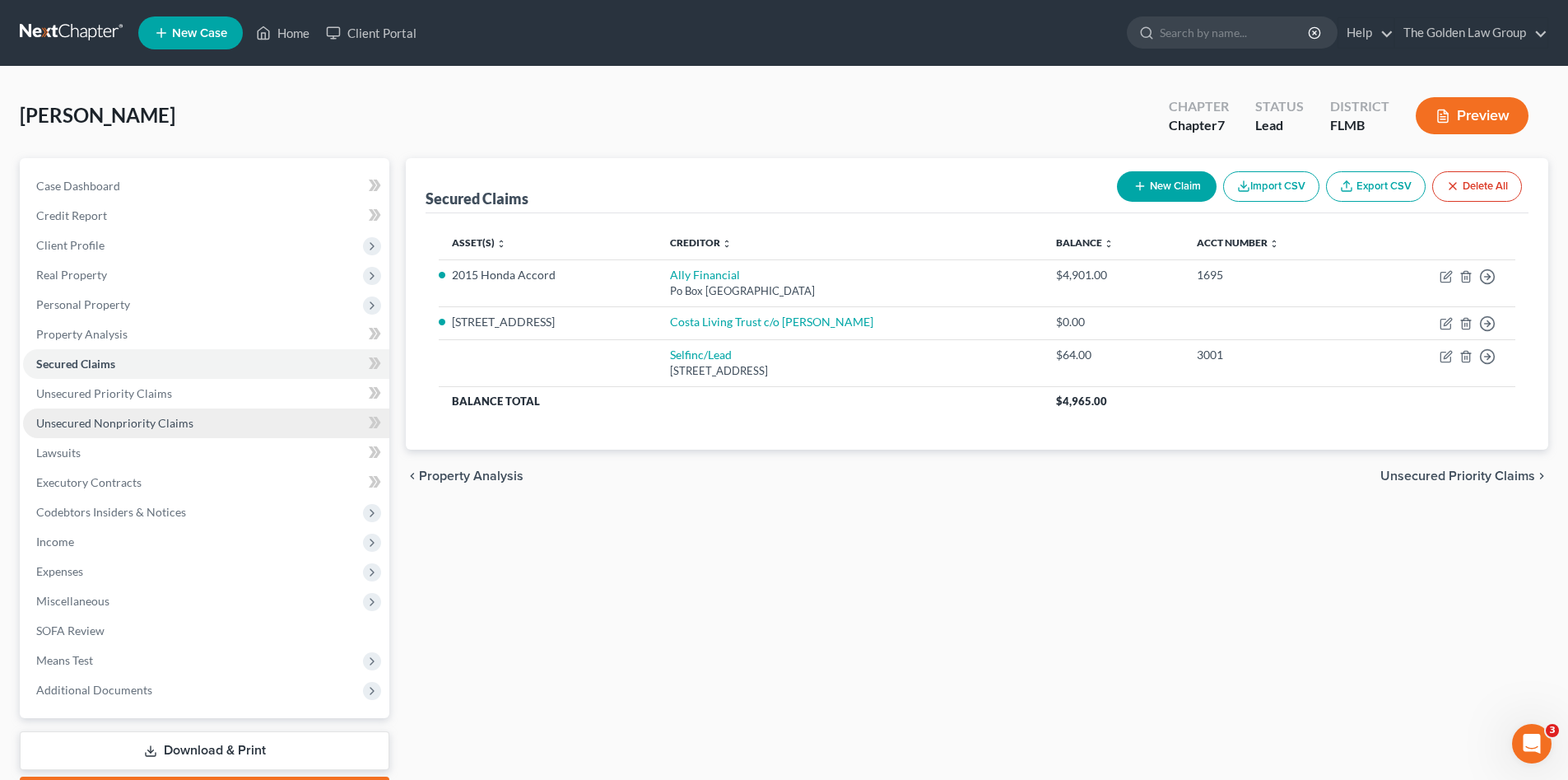
click at [133, 422] on span "Unsecured Nonpriority Claims" at bounding box center [114, 422] width 157 height 14
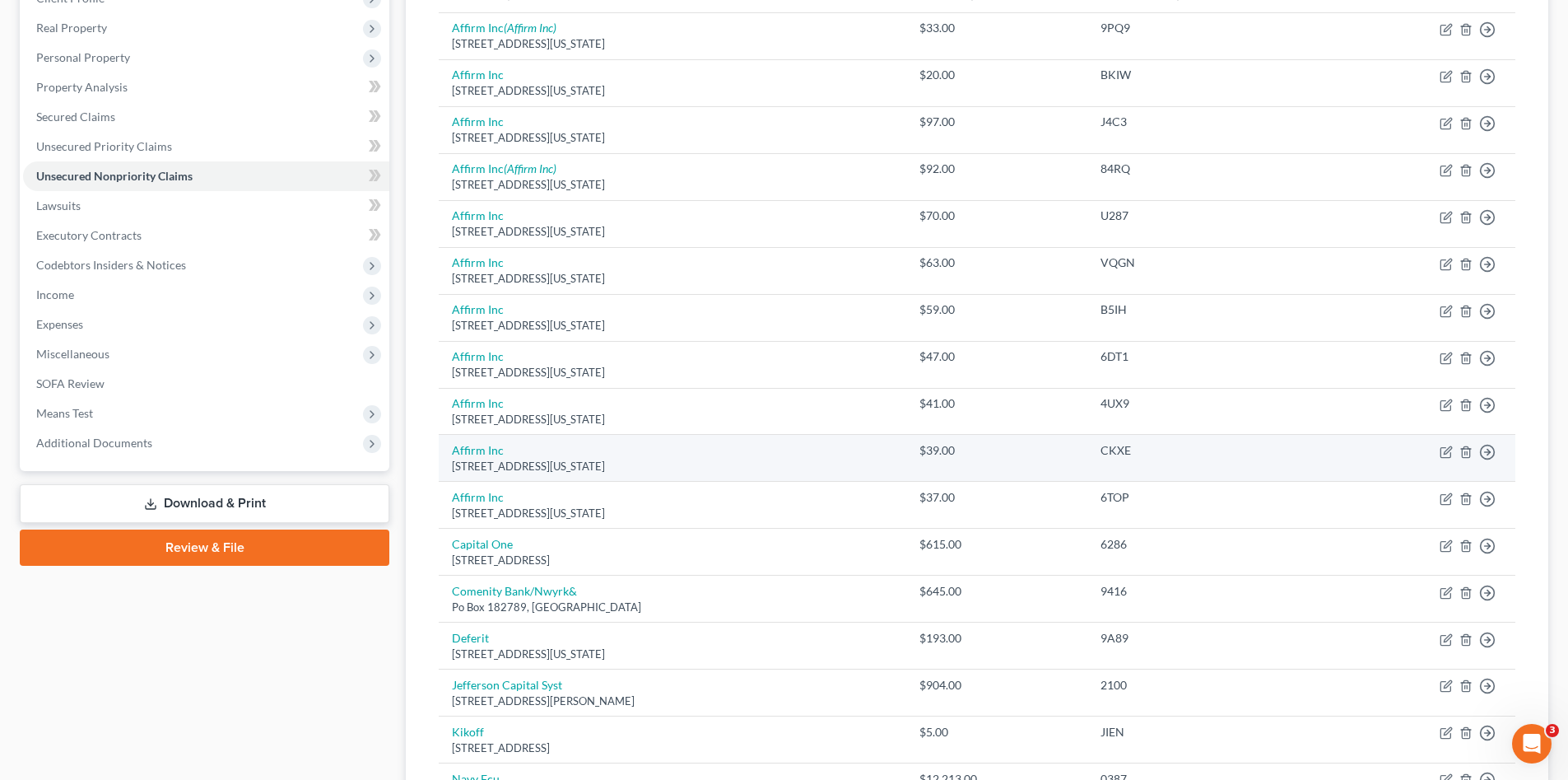
scroll to position [138, 0]
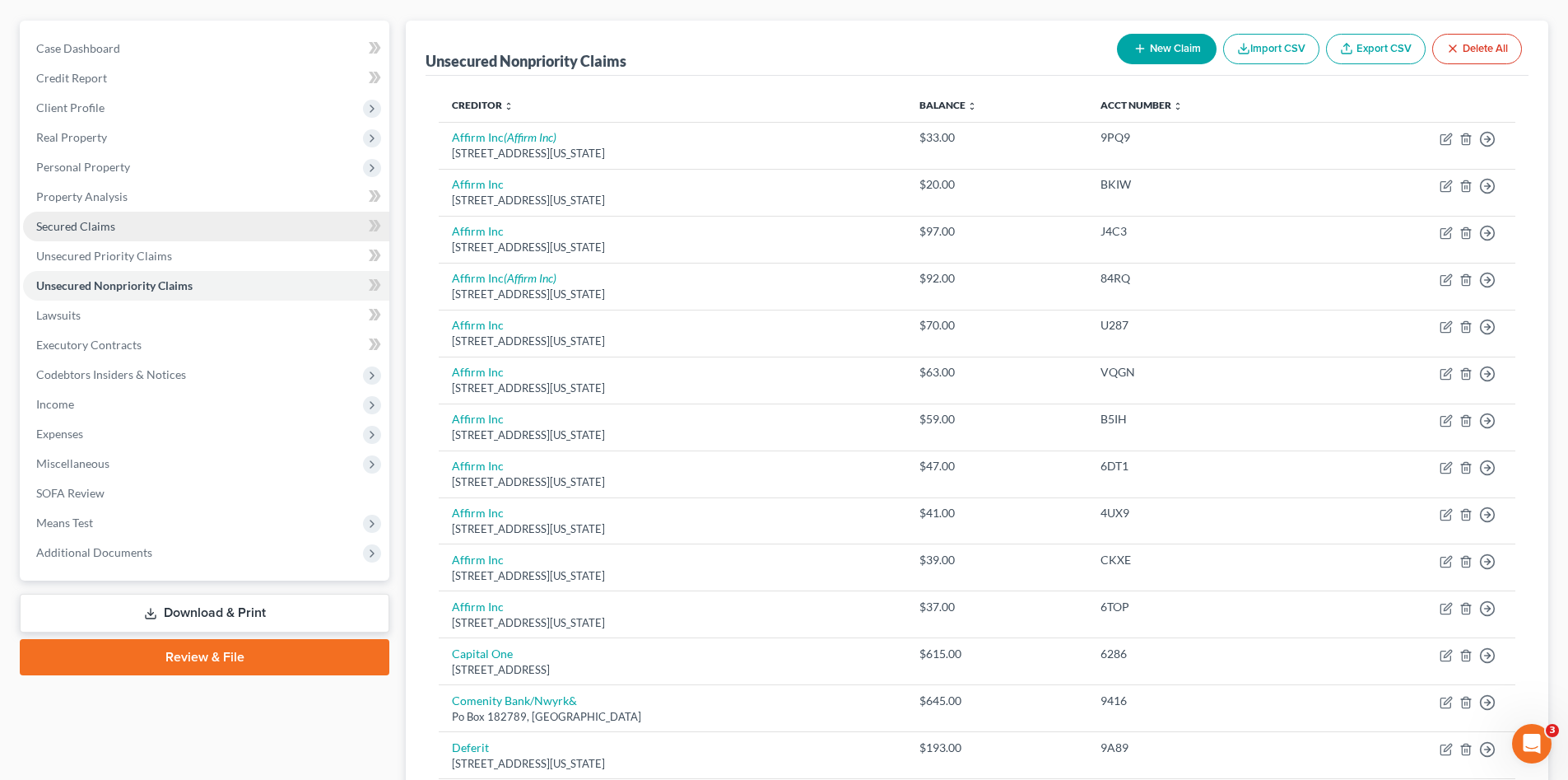
click at [87, 236] on link "Secured Claims" at bounding box center [207, 227] width 367 height 30
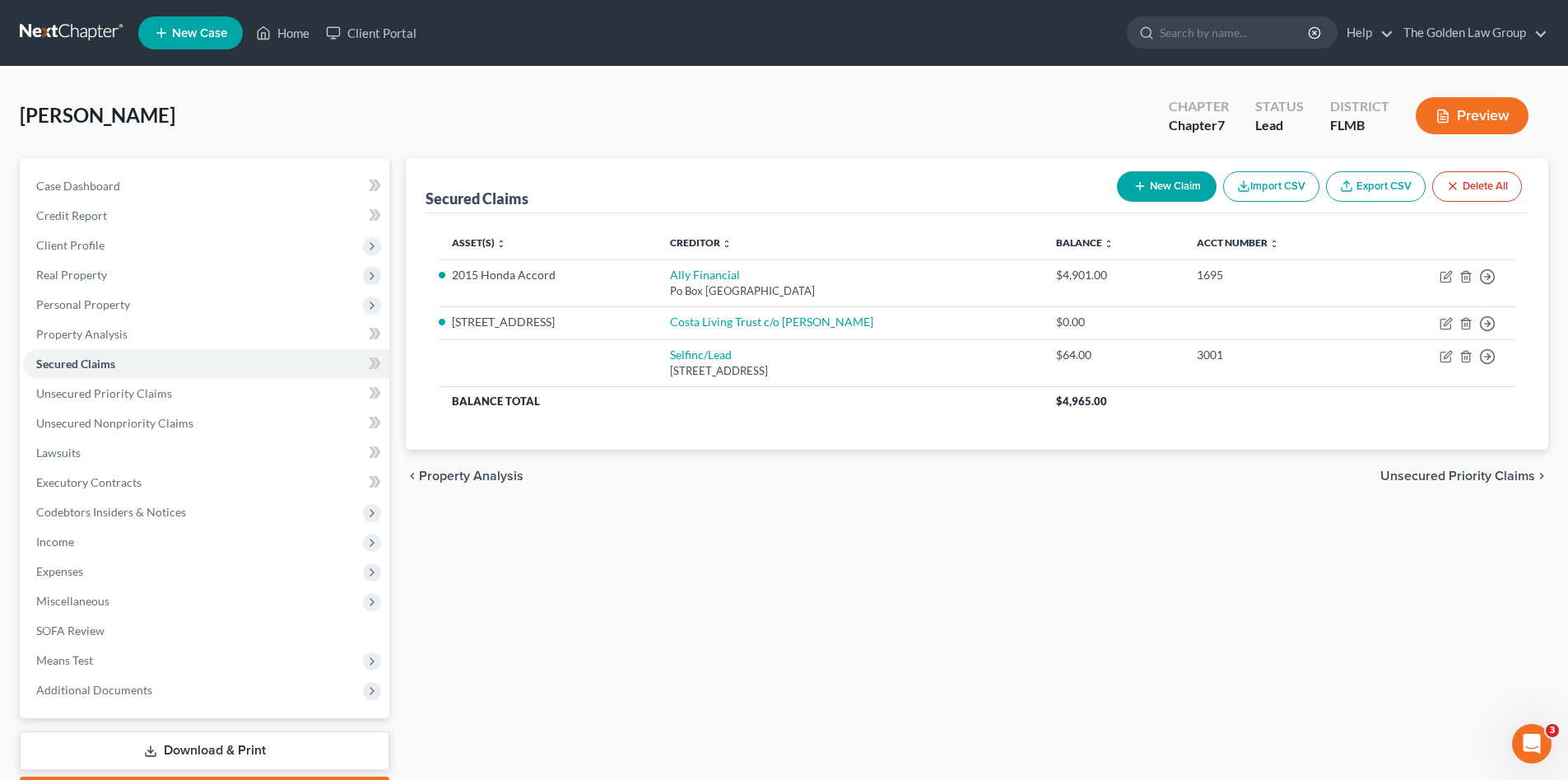
click at [886, 430] on div "Asset(s) expand_more expand_less unfold_more Creditor expand_more expand_less u…" at bounding box center [977, 332] width 1103 height 237
drag, startPoint x: 100, startPoint y: 427, endPoint x: 87, endPoint y: 458, distance: 33.6
click at [100, 427] on span "Unsecured Nonpriority Claims" at bounding box center [114, 422] width 157 height 14
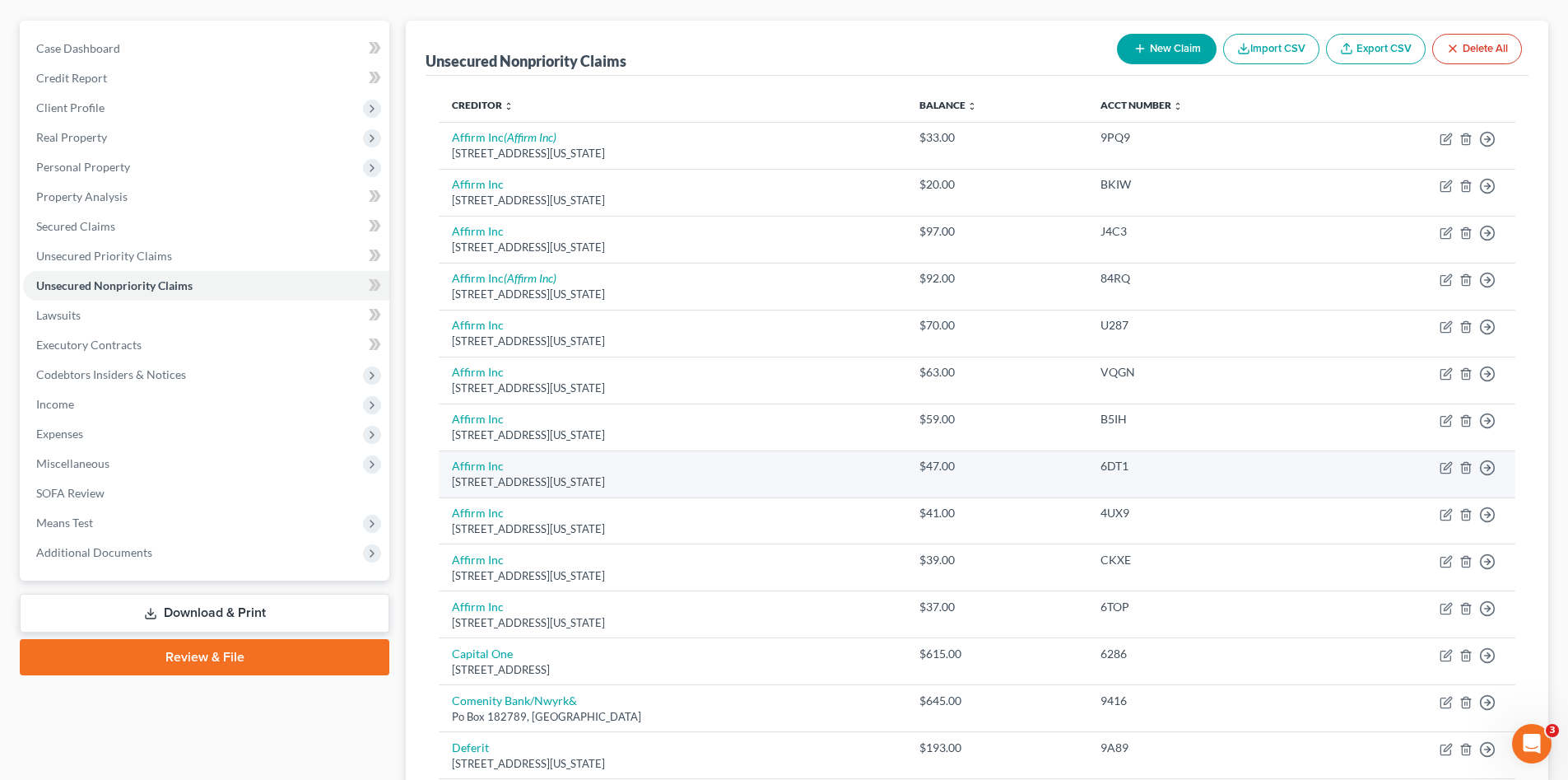
scroll to position [28, 0]
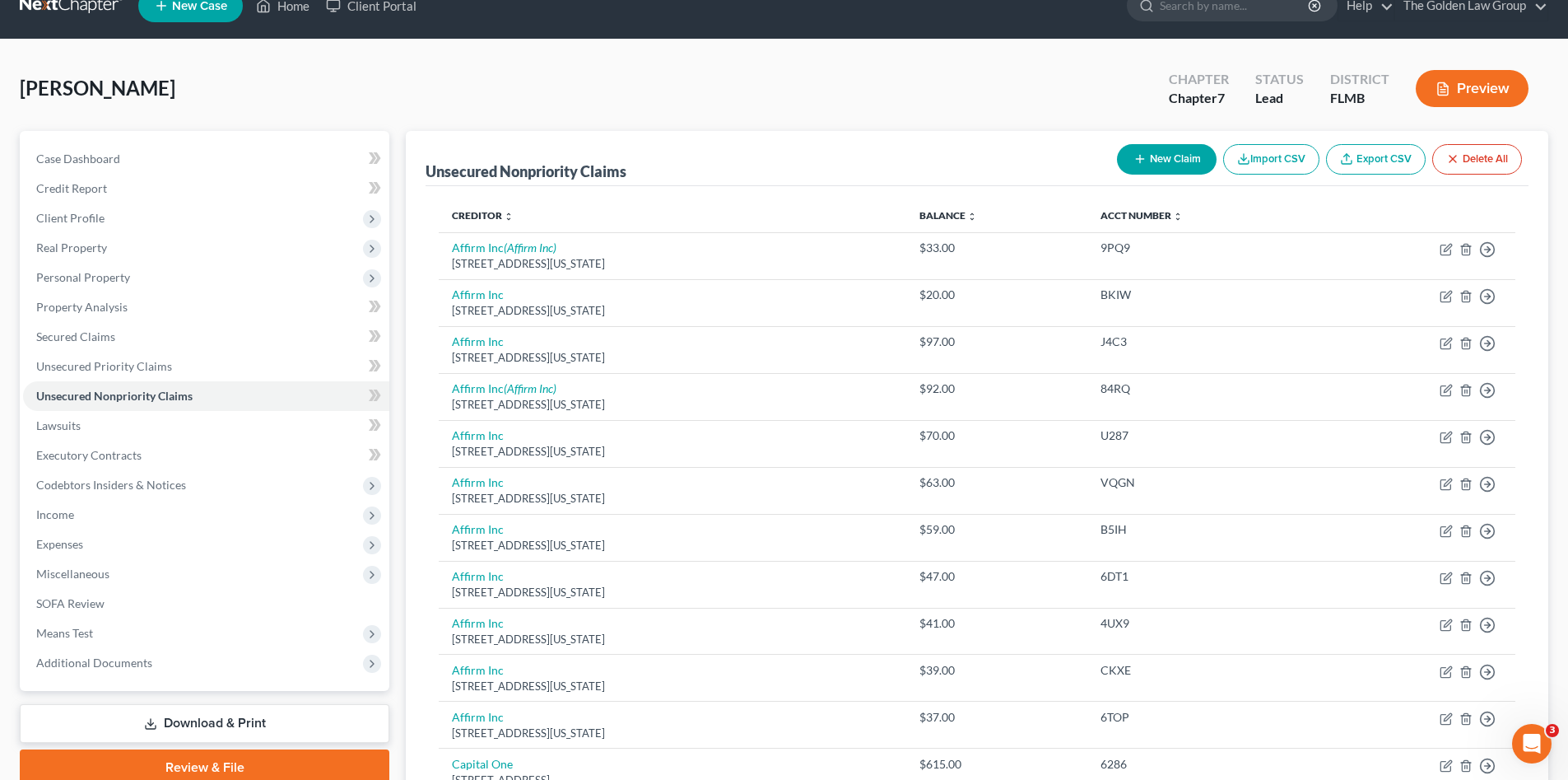
click at [1167, 162] on button "New Claim" at bounding box center [1167, 159] width 100 height 31
select select "0"
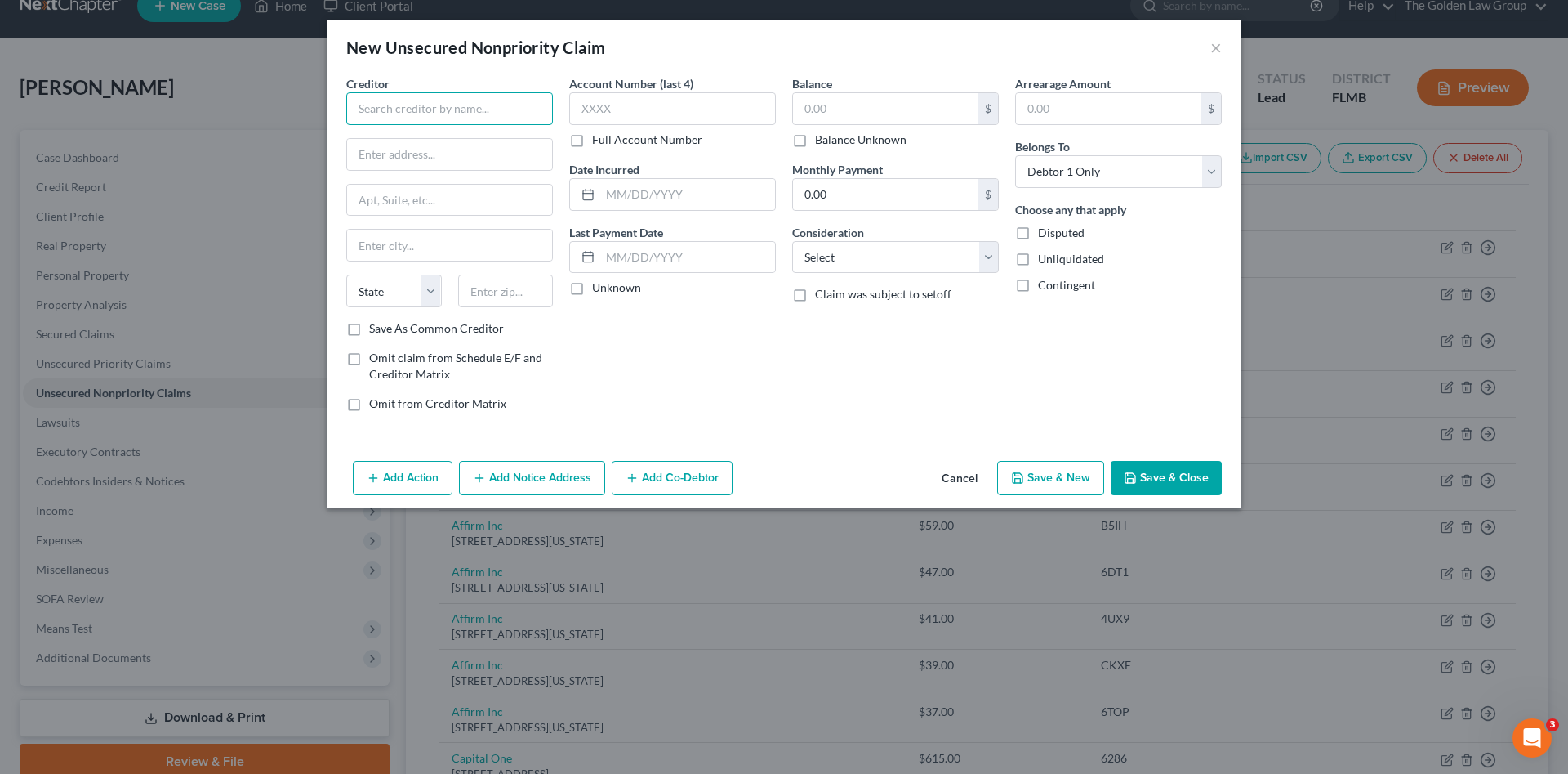
click at [509, 113] on input "text" at bounding box center [450, 109] width 207 height 33
drag, startPoint x: 460, startPoint y: 122, endPoint x: 407, endPoint y: 135, distance: 54.6
click at [324, 157] on div "New Unsecured Nonpriority Claim × Creditor * Mariner Finance Mariner Finance [S…" at bounding box center [784, 387] width 1568 height 774
type input "Mariner Finance"
click at [417, 131] on div "Mariner Finance" at bounding box center [445, 137] width 170 height 17
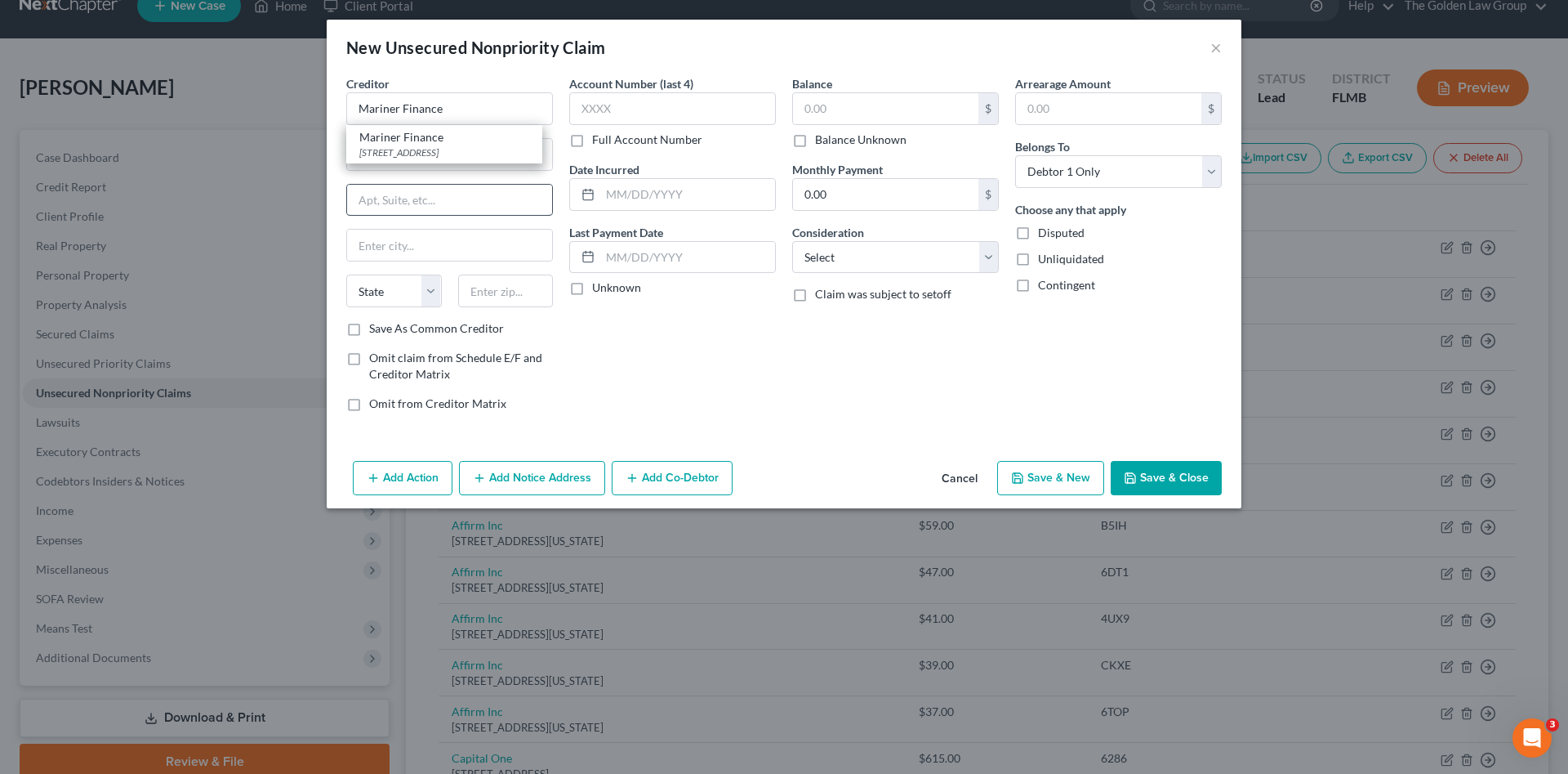
type input "[STREET_ADDRESS]"
type input "[GEOGRAPHIC_DATA]"
select select "21"
type input "21236"
click at [647, 351] on div "Account Number (last 4) Full Account Number Date Incurred Last Payment Date Unk…" at bounding box center [673, 250] width 223 height 350
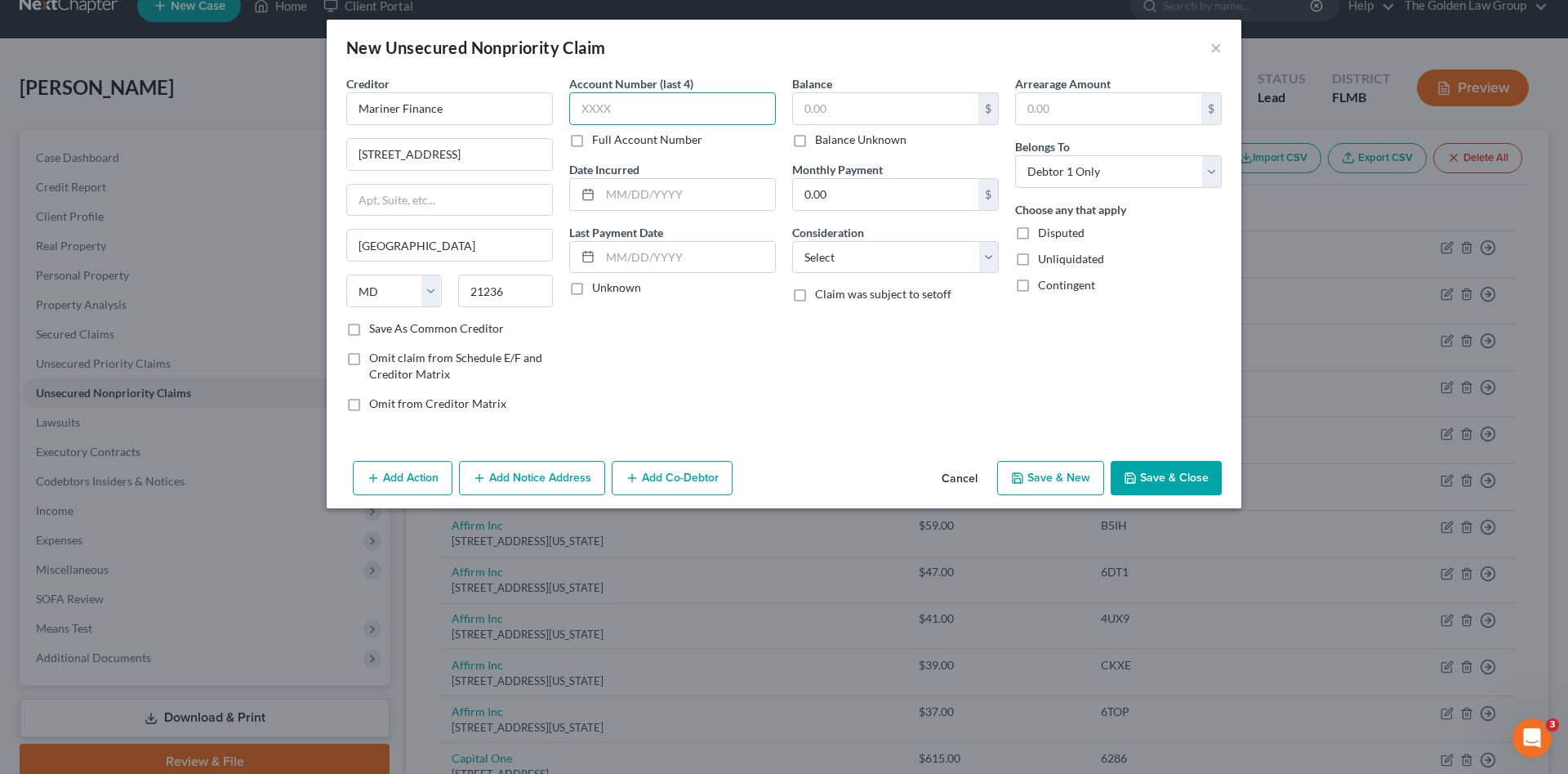
click at [703, 117] on input "text" at bounding box center [673, 109] width 207 height 33
click at [851, 259] on select "Select Cable / Satellite Services Collection Agency Credit Card Debt Debt Couns…" at bounding box center [895, 257] width 207 height 33
select select "1"
click at [792, 241] on select "Select Cable / Satellite Services Collection Agency Credit Card Debt Debt Couns…" at bounding box center [895, 257] width 207 height 33
click at [728, 394] on div "Account Number (last 4) Full Account Number Date Incurred Last Payment Date Unk…" at bounding box center [673, 250] width 223 height 350
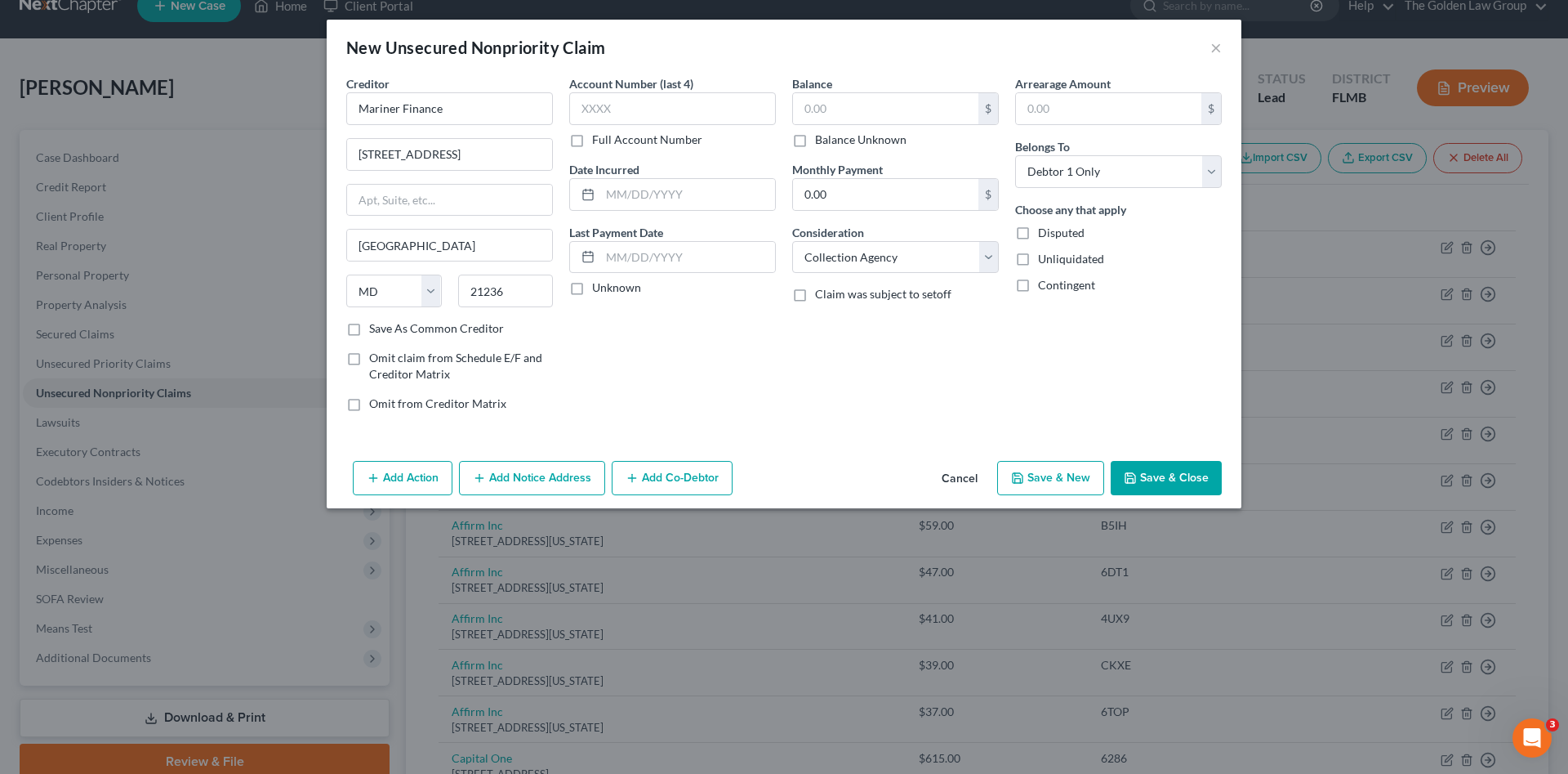
click at [1172, 476] on button "Save & Close" at bounding box center [1166, 477] width 111 height 34
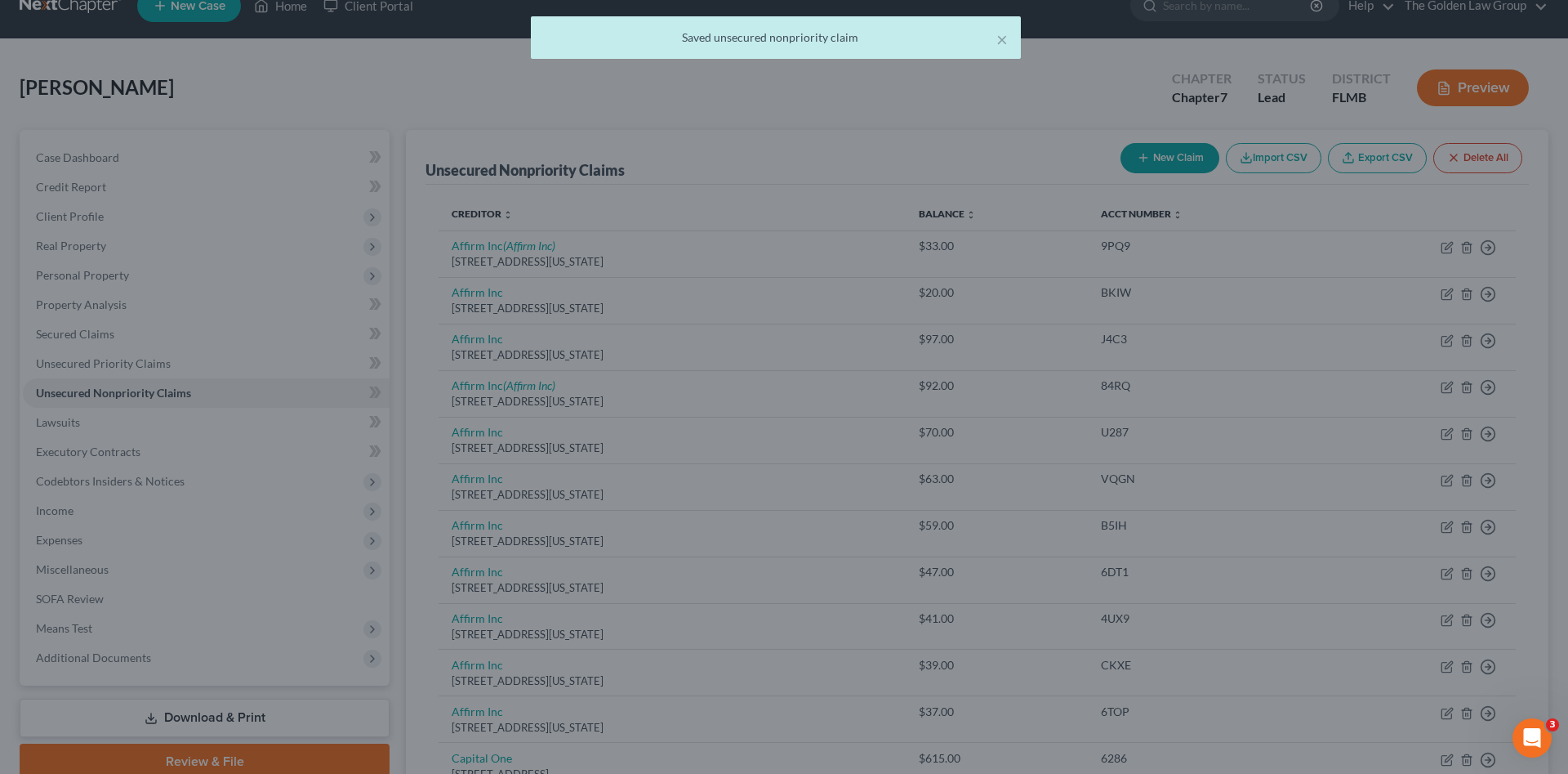
type input "0.00"
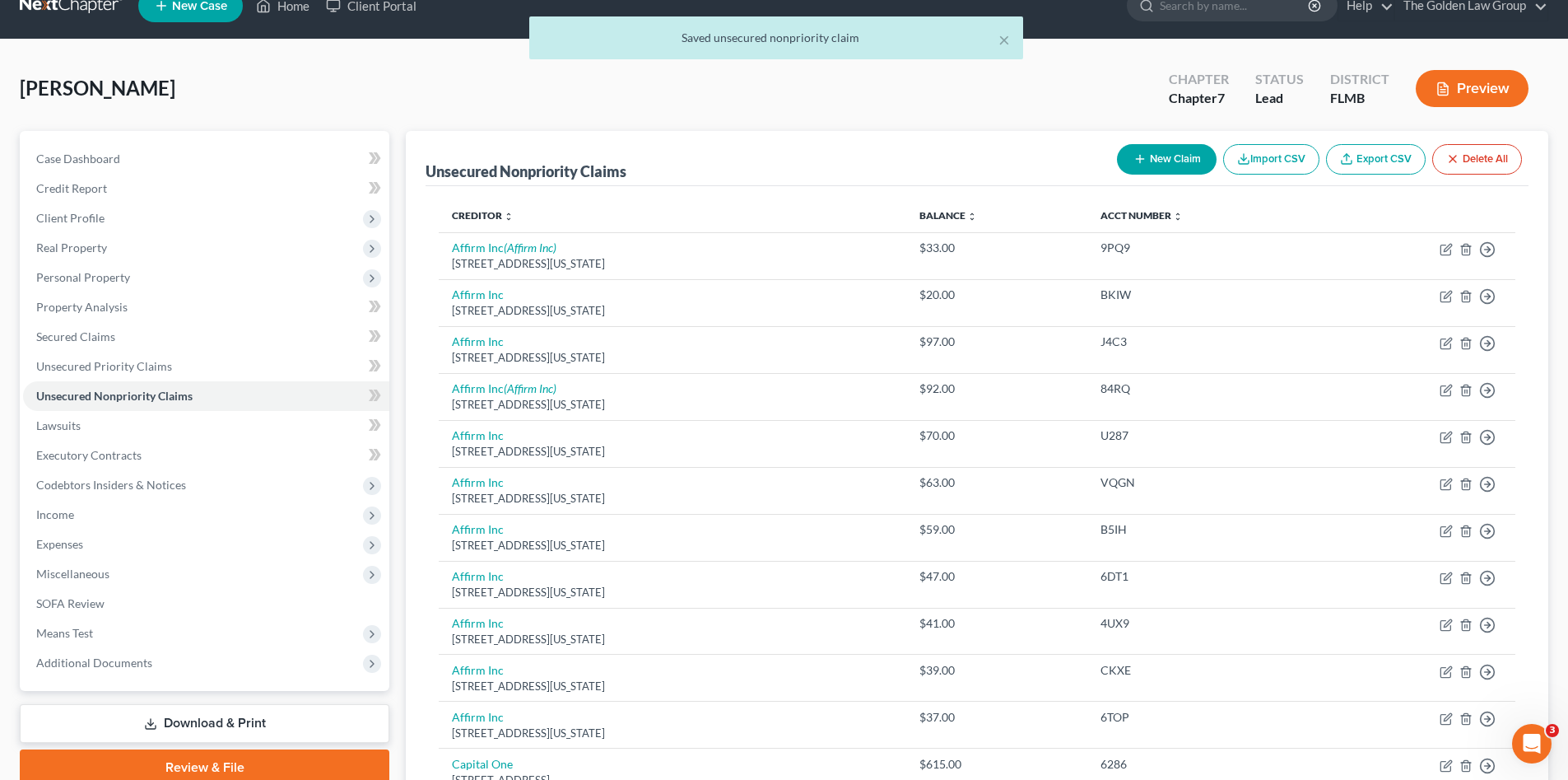
click at [422, 108] on div "[PERSON_NAME] Upgraded Chapter Chapter 7 Status Lead District [GEOGRAPHIC_DATA]…" at bounding box center [784, 95] width 1529 height 72
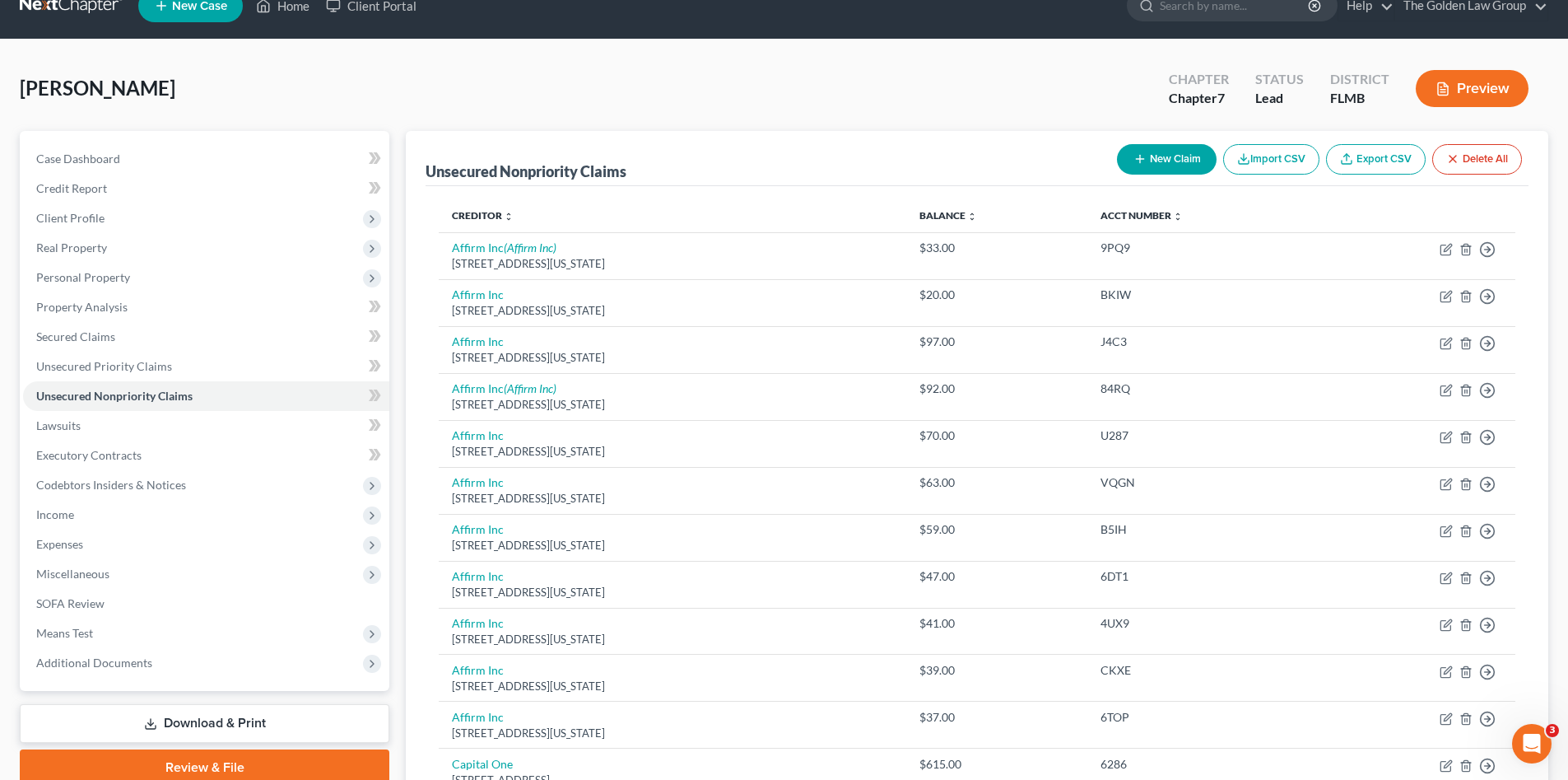
click at [413, 103] on div "[PERSON_NAME] Upgraded Chapter Chapter 7 Status Lead District [GEOGRAPHIC_DATA]…" at bounding box center [784, 95] width 1529 height 72
click at [117, 251] on span "Real Property" at bounding box center [207, 248] width 367 height 30
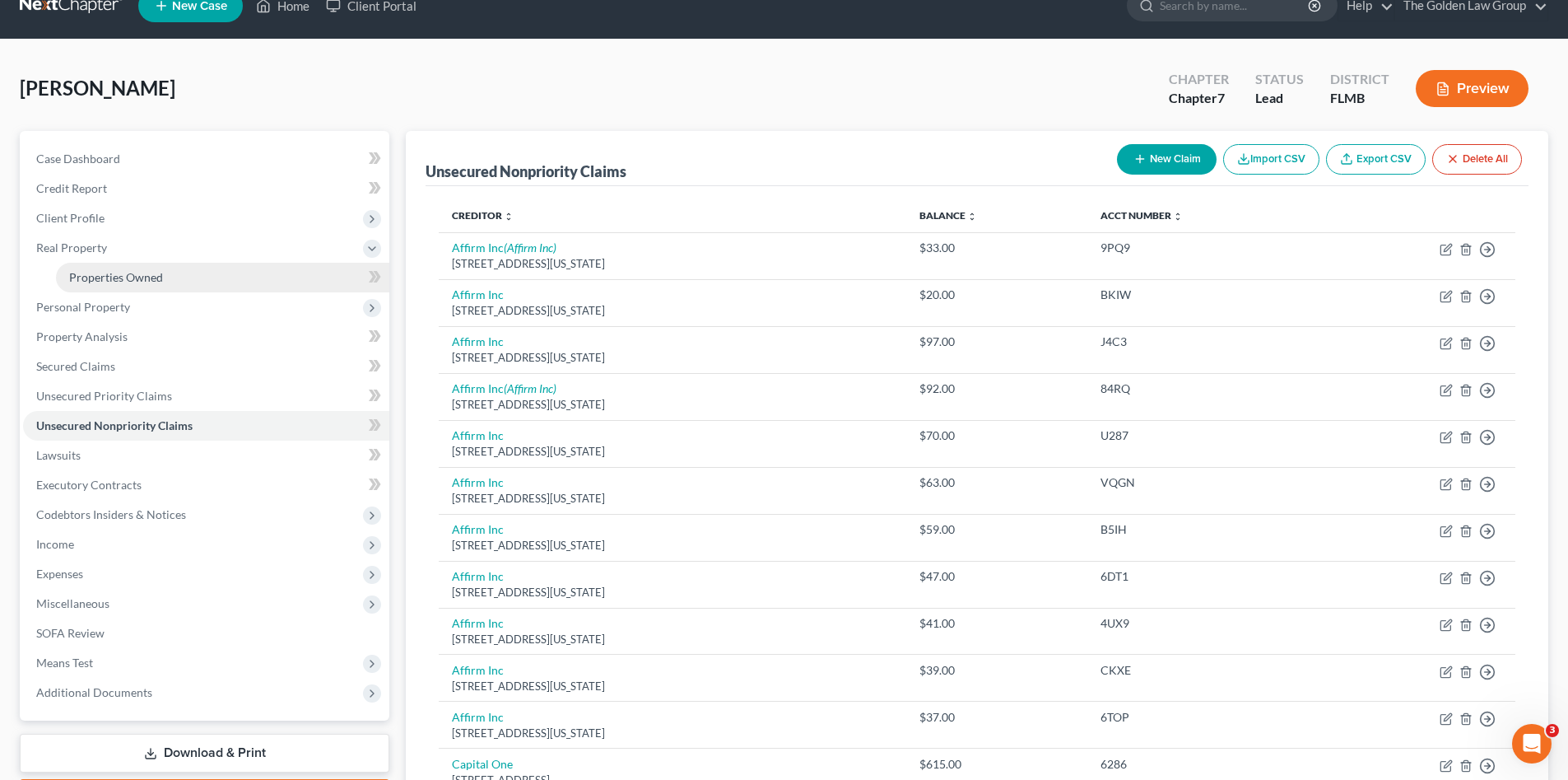
click at [135, 282] on span "Properties Owned" at bounding box center [116, 277] width 94 height 14
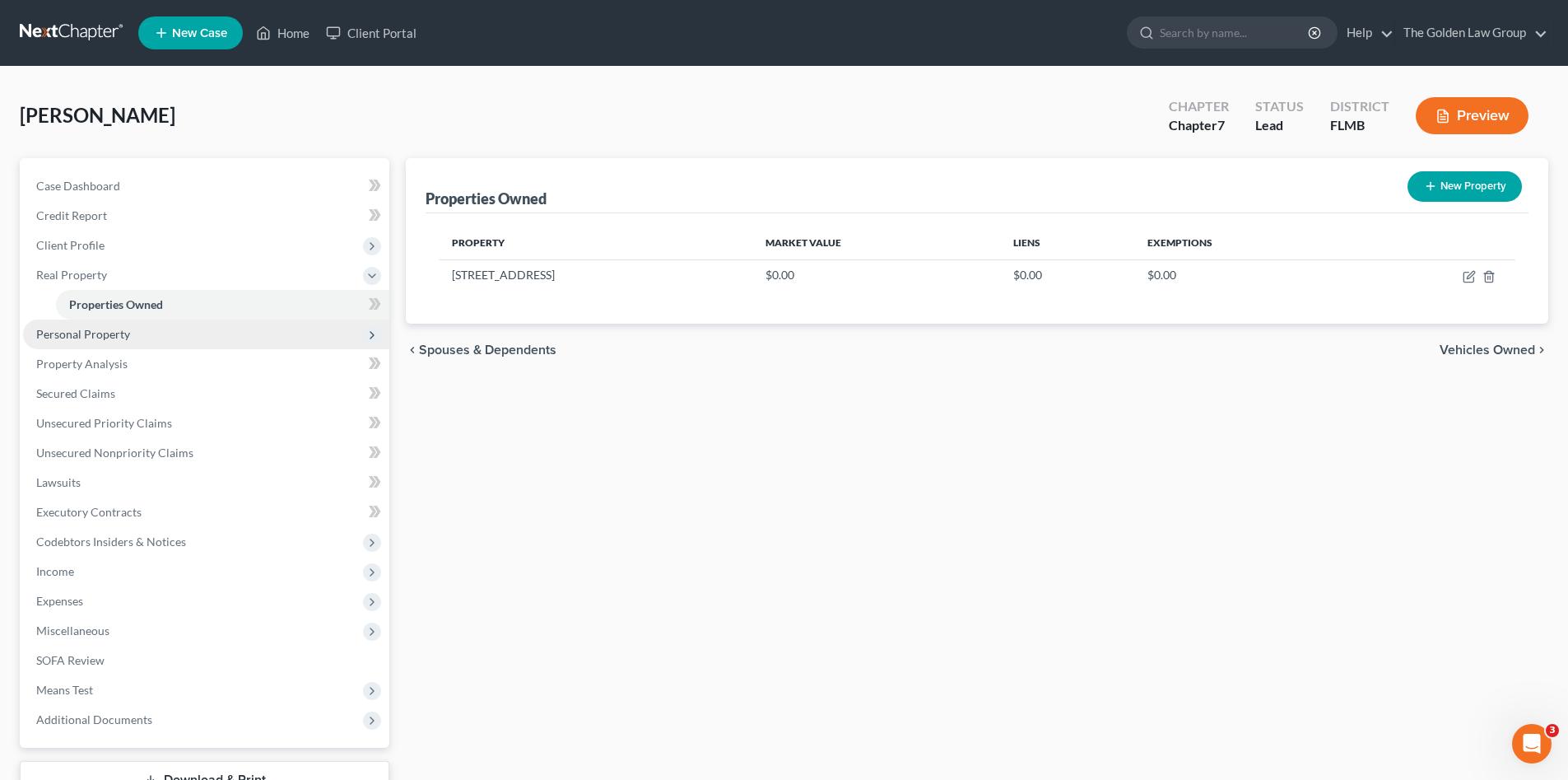
click at [118, 330] on span "Personal Property" at bounding box center [82, 333] width 94 height 14
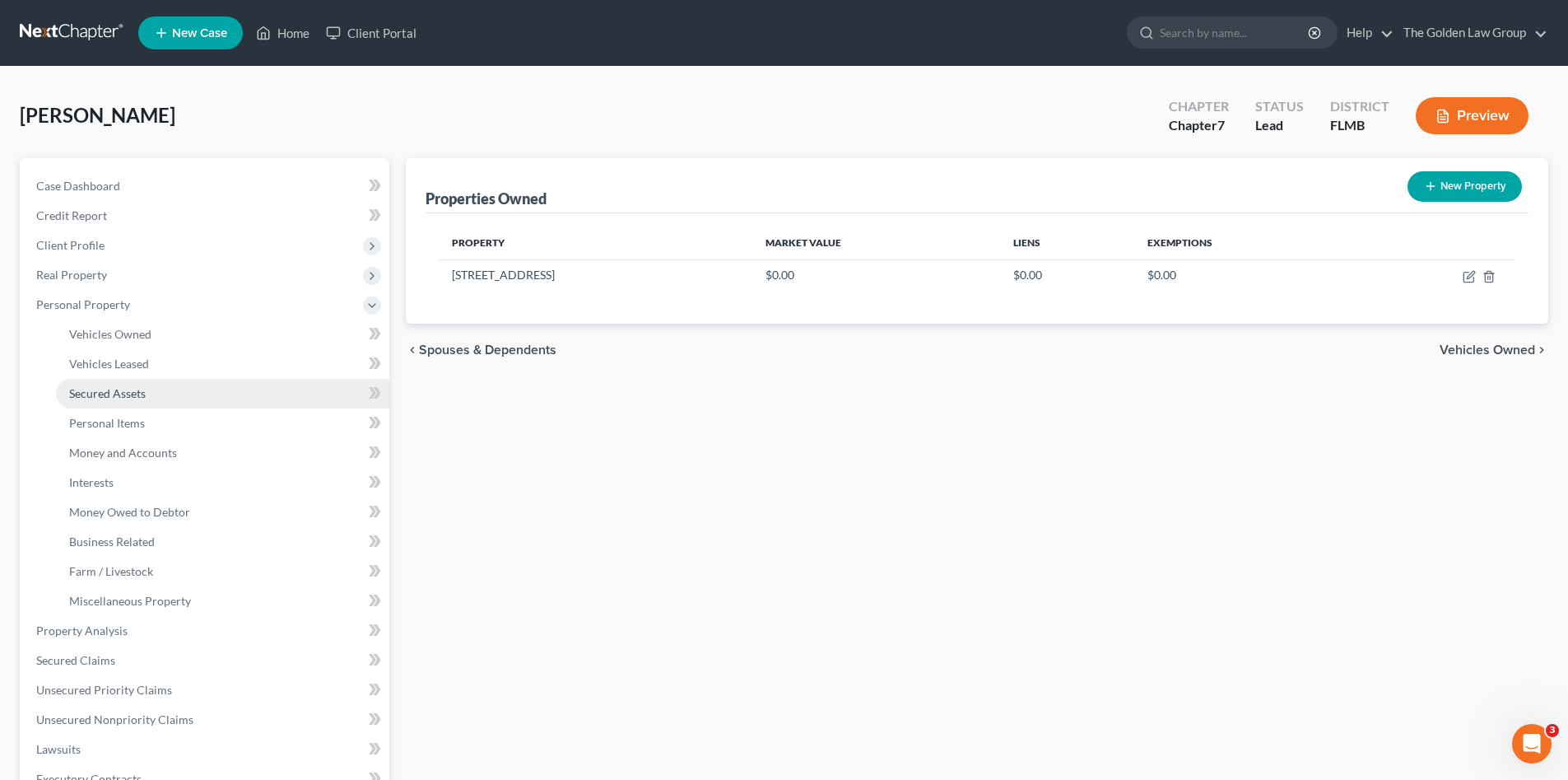
click at [142, 398] on span "Secured Assets" at bounding box center [107, 392] width 77 height 14
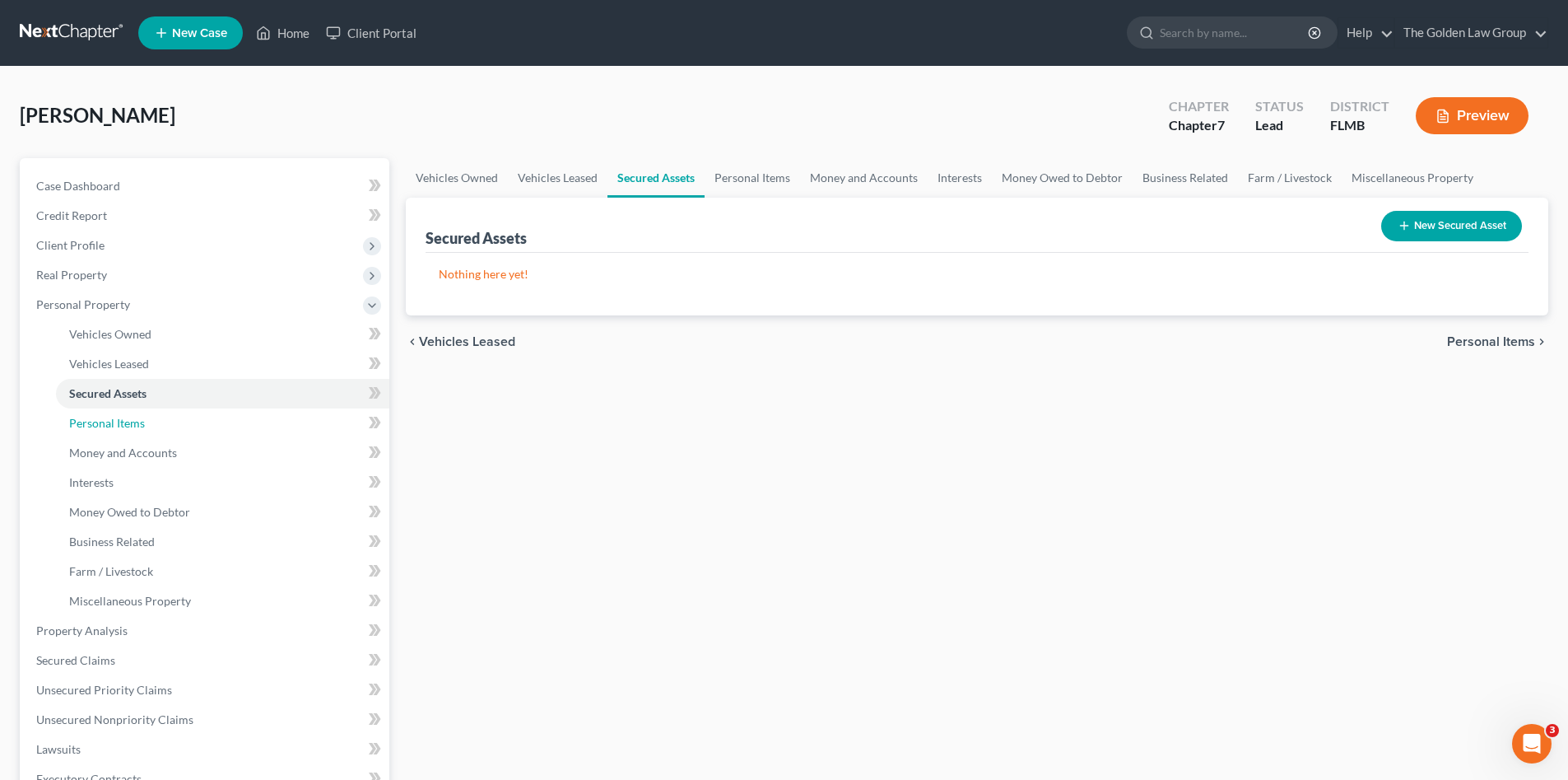
drag, startPoint x: 158, startPoint y: 417, endPoint x: 454, endPoint y: 498, distance: 306.9
click at [157, 419] on link "Personal Items" at bounding box center [222, 423] width 333 height 30
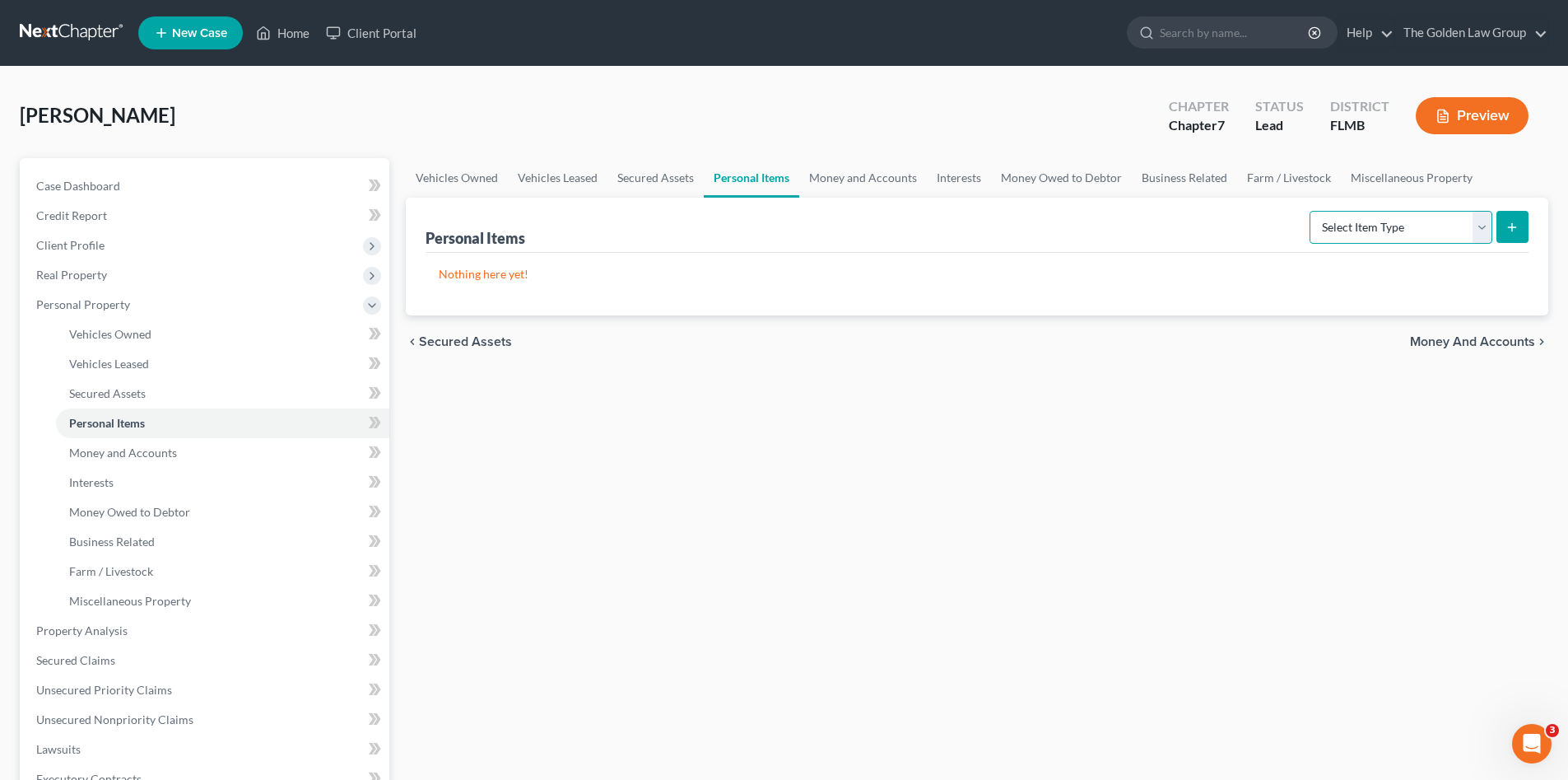
click at [1377, 241] on select "Select Item Type Clothing Collectibles Of Value Electronics Firearms Household …" at bounding box center [1401, 228] width 182 height 33
select select "clothing"
click at [1311, 211] on select "Select Item Type Clothing Collectibles Of Value Electronics Firearms Household …" at bounding box center [1401, 228] width 182 height 33
click at [1524, 220] on button "submit" at bounding box center [1512, 227] width 32 height 32
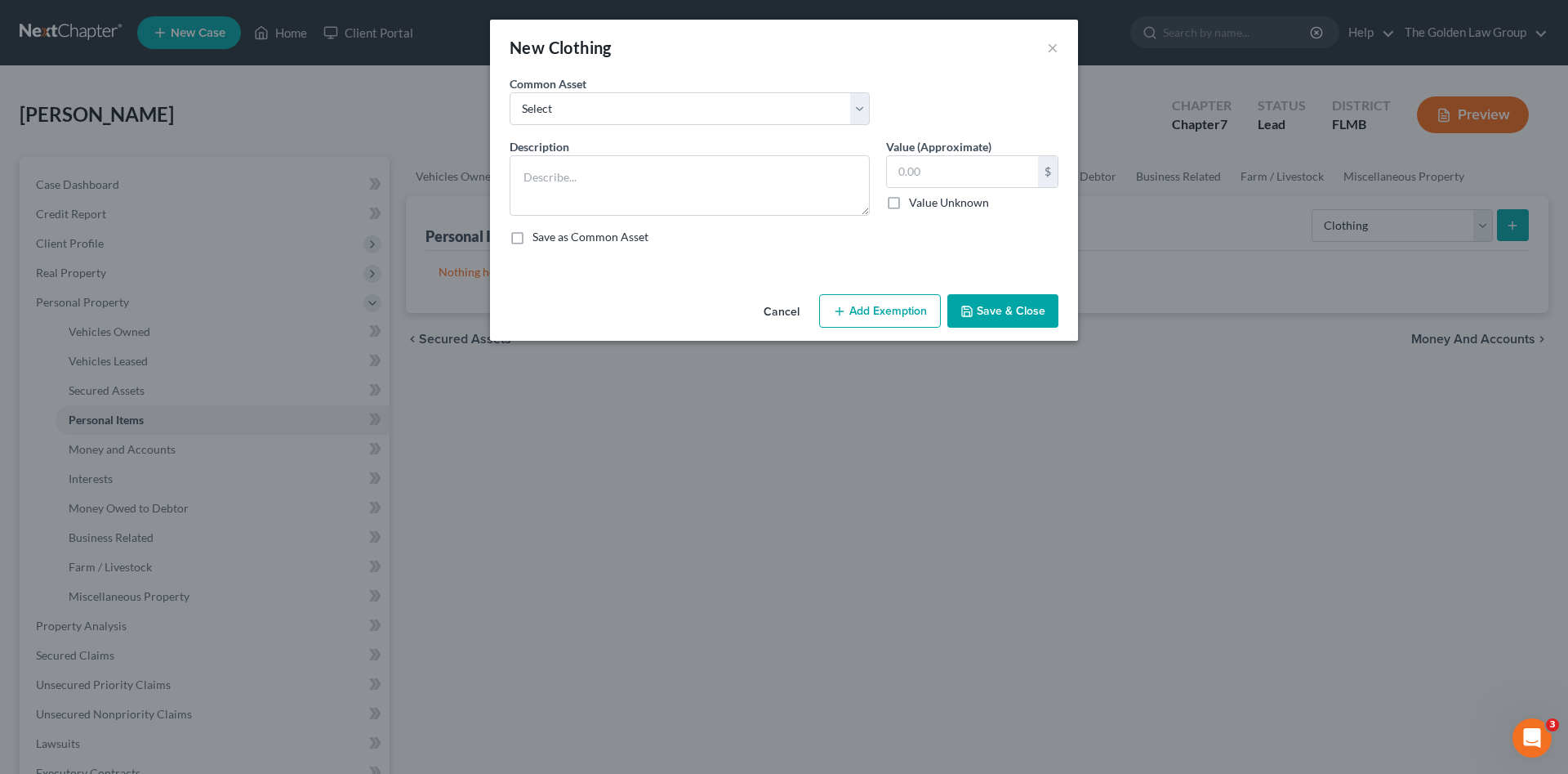
click at [729, 125] on div "Common Asset Select Debtor's Clothes Joint-Debtor's clothing Debtor's Clothes" at bounding box center [784, 107] width 565 height 63
click at [727, 107] on select "Select Debtor's Clothes Joint-Debtor's clothing Debtor's Clothes" at bounding box center [690, 109] width 360 height 33
select select "0"
click at [510, 93] on select "Select Debtor's Clothes Joint-Debtor's clothing Debtor's Clothes" at bounding box center [690, 109] width 360 height 33
type textarea "Debtor's Clothes"
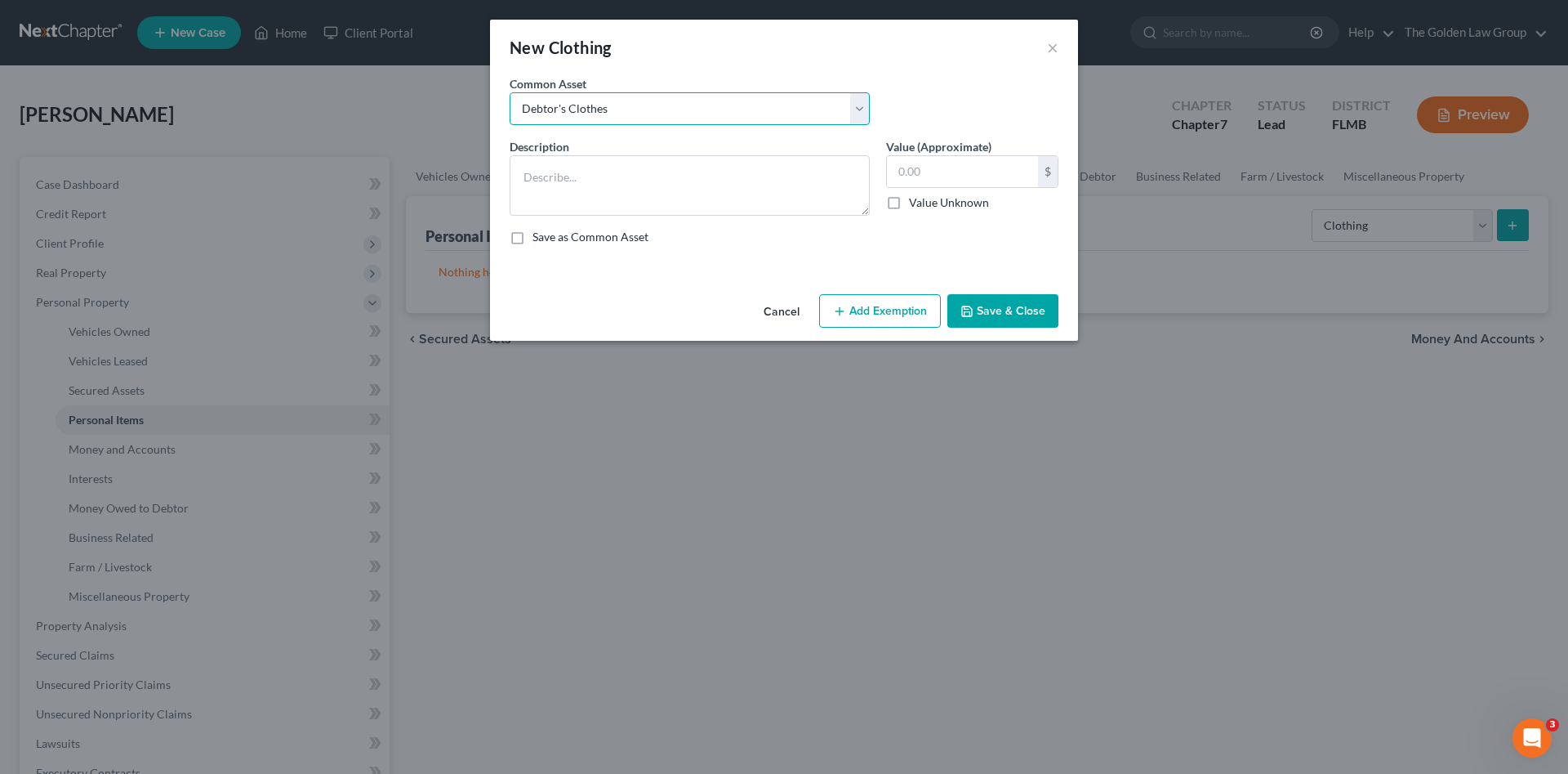
type input "100.00"
drag, startPoint x: 997, startPoint y: 307, endPoint x: 1244, endPoint y: 246, distance: 254.4
click at [1003, 304] on button "Save & Close" at bounding box center [1003, 311] width 111 height 34
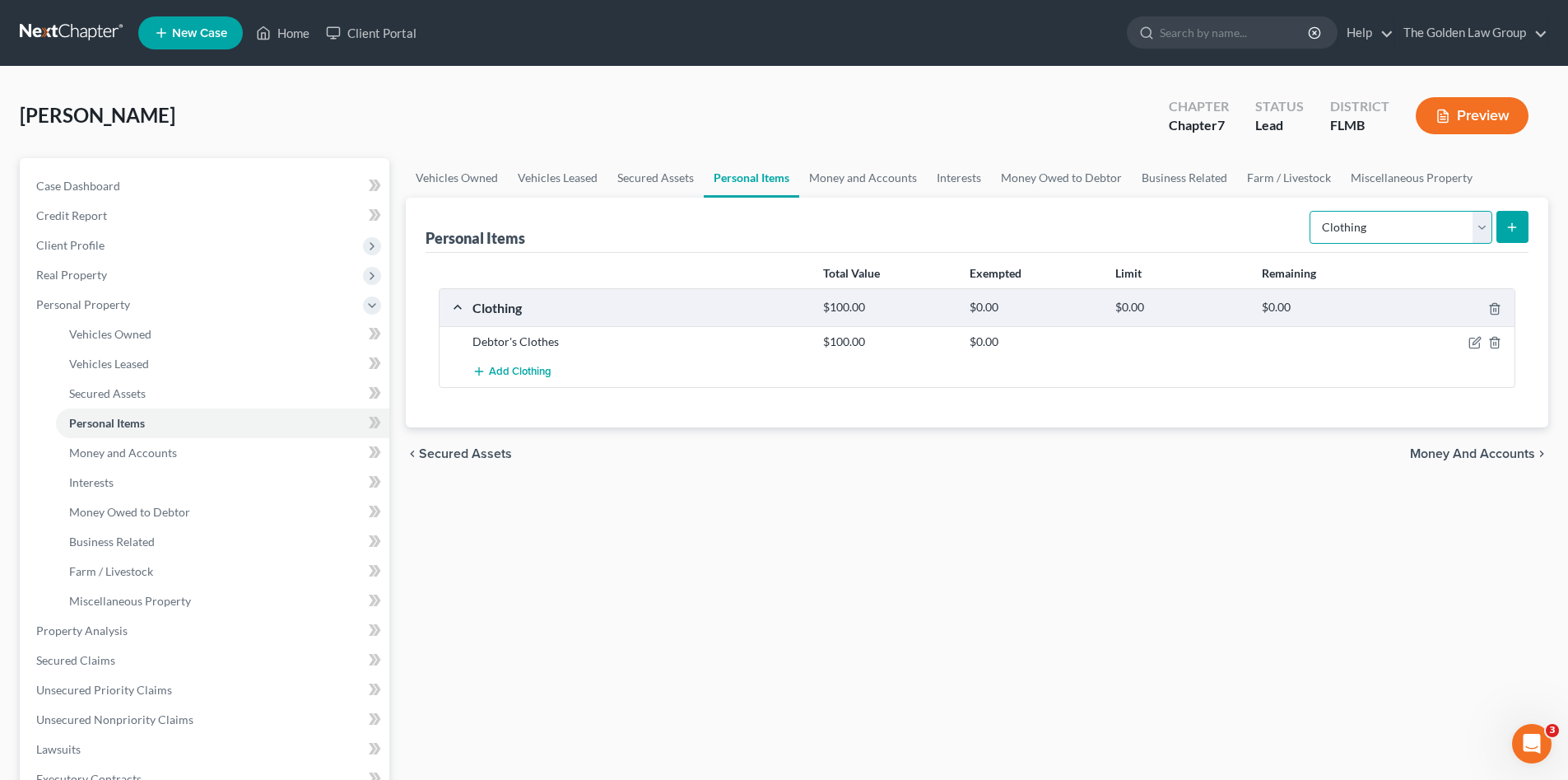
drag, startPoint x: 1333, startPoint y: 218, endPoint x: 1338, endPoint y: 235, distance: 17.7
click at [1334, 218] on select "Select Item Type Clothing Collectibles Of Value Electronics Firearms Household …" at bounding box center [1401, 228] width 182 height 33
select select "electronics"
click at [1311, 211] on select "Select Item Type Clothing Collectibles Of Value Electronics Firearms Household …" at bounding box center [1401, 228] width 182 height 33
click at [1504, 218] on button "submit" at bounding box center [1512, 227] width 32 height 32
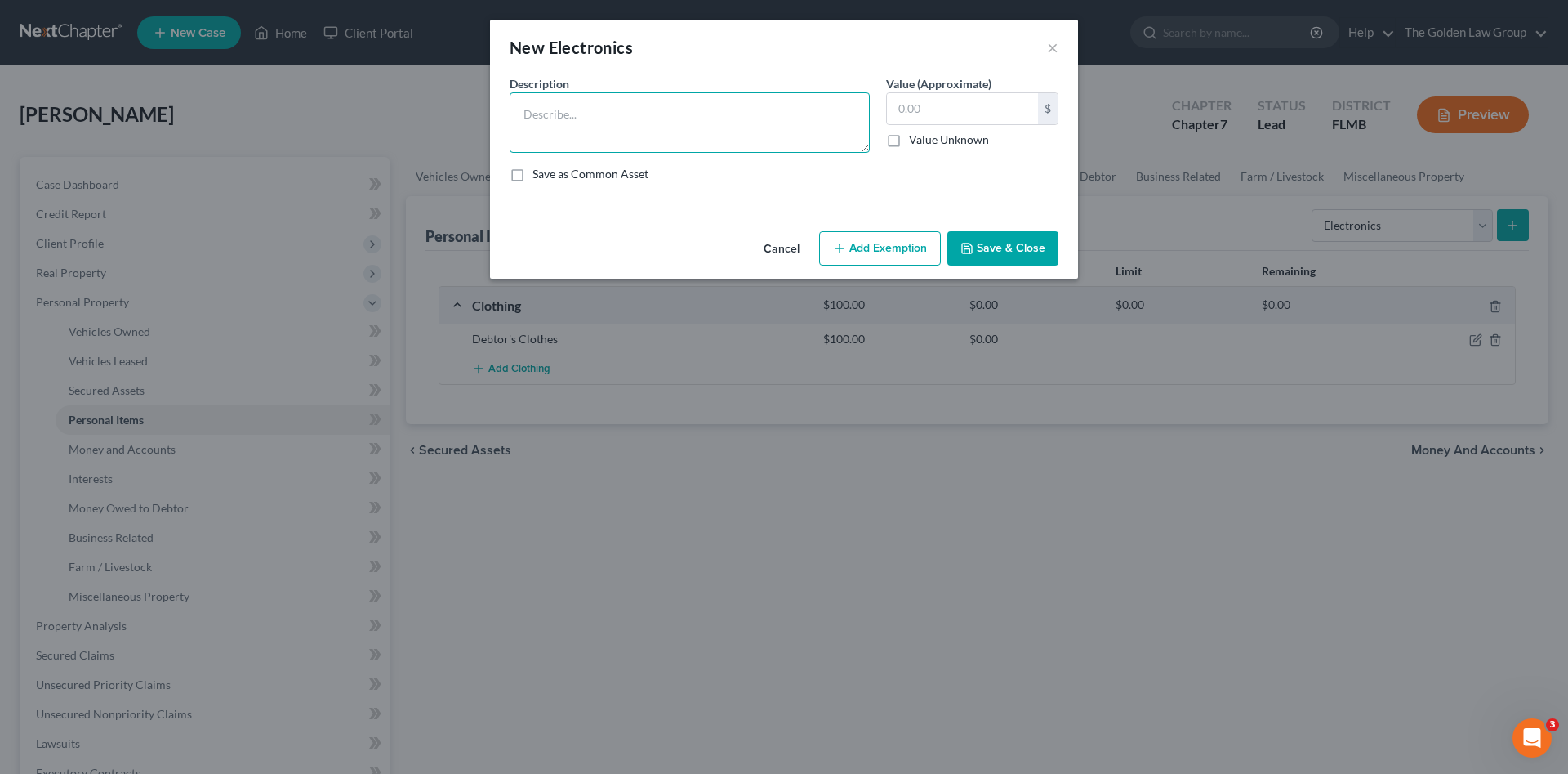
click at [679, 137] on textarea at bounding box center [690, 122] width 360 height 60
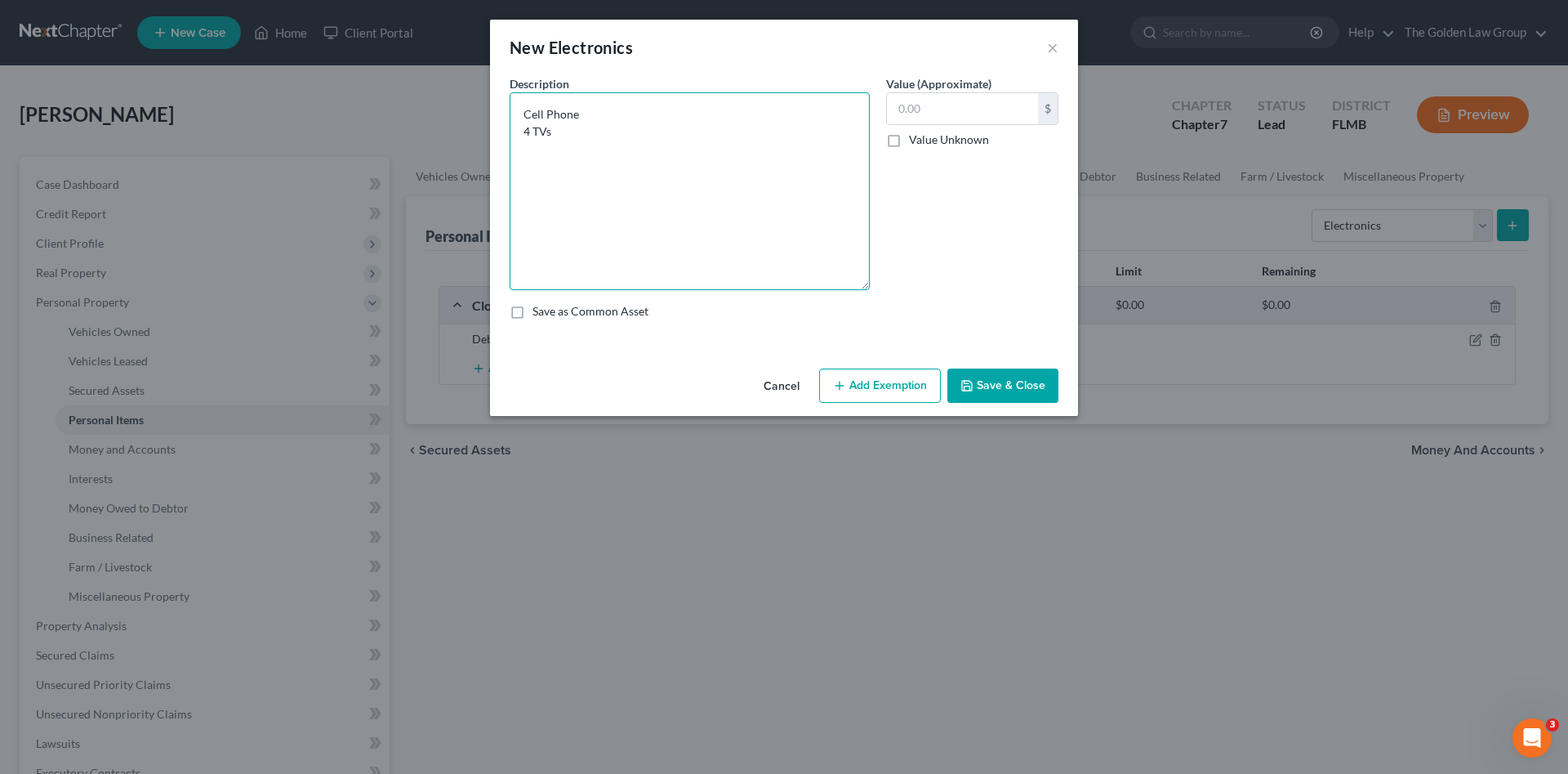
drag, startPoint x: 859, startPoint y: 150, endPoint x: 719, endPoint y: 212, distance: 153.1
click at [854, 290] on textarea "Cell Phone 4 TVs" at bounding box center [690, 191] width 360 height 198
click at [542, 152] on textarea "Cell Phone 4 TVs" at bounding box center [690, 194] width 360 height 204
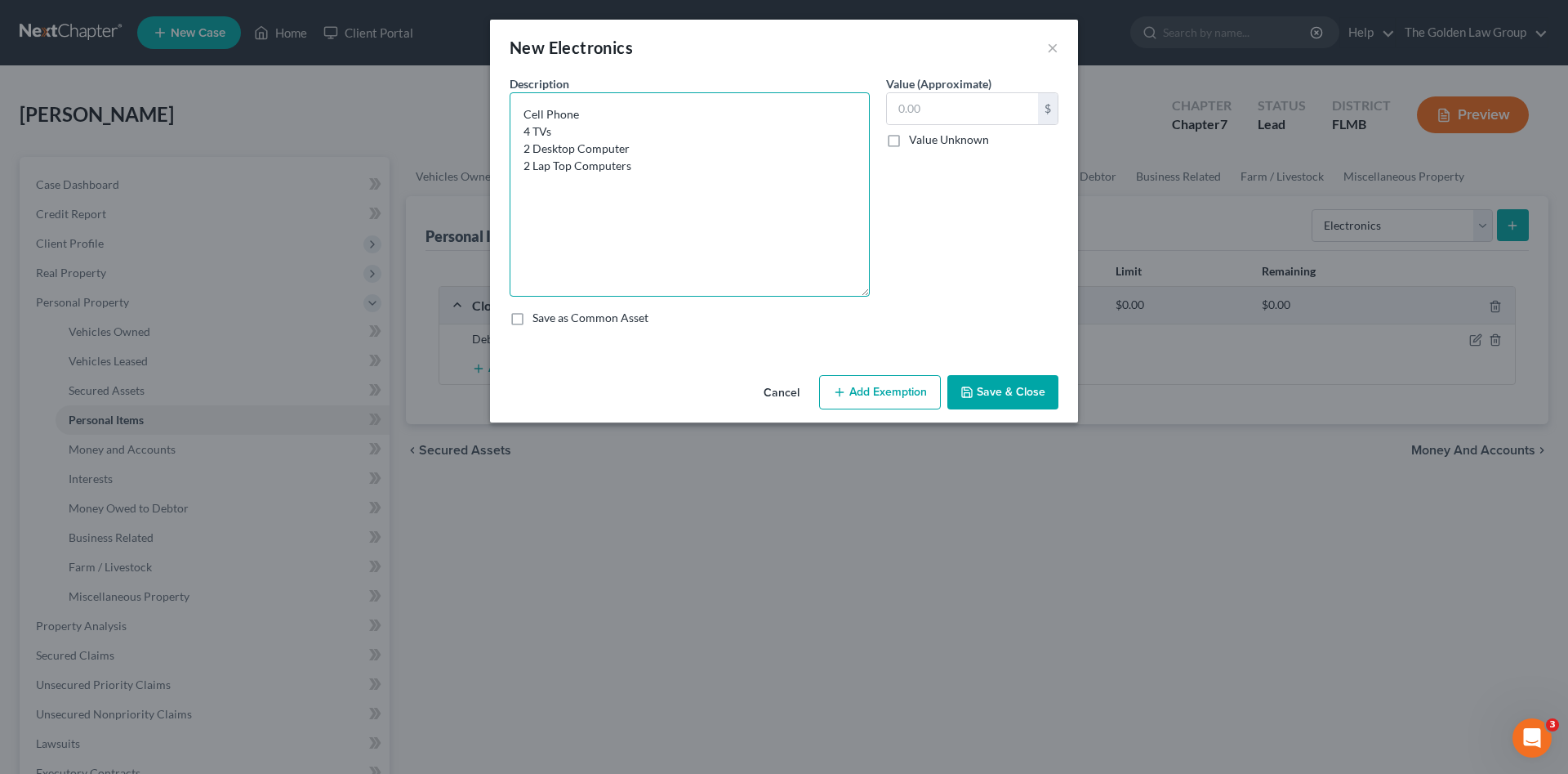
drag, startPoint x: 559, startPoint y: 169, endPoint x: 567, endPoint y: 178, distance: 12.0
click at [562, 172] on textarea "Cell Phone 4 TVs 2 Desktop Computer 2 Lap Top Computers" at bounding box center [690, 194] width 360 height 204
click at [641, 165] on textarea "Cell Phone 4 TVs 2 Desktop Computer 2 Laptop Computers" at bounding box center [690, 194] width 360 height 204
type textarea "Cell Phone 4 TVs 2 Desktop Computer 2 Laptop Computers Printer"
drag, startPoint x: 943, startPoint y: 132, endPoint x: 929, endPoint y: 102, distance: 33.1
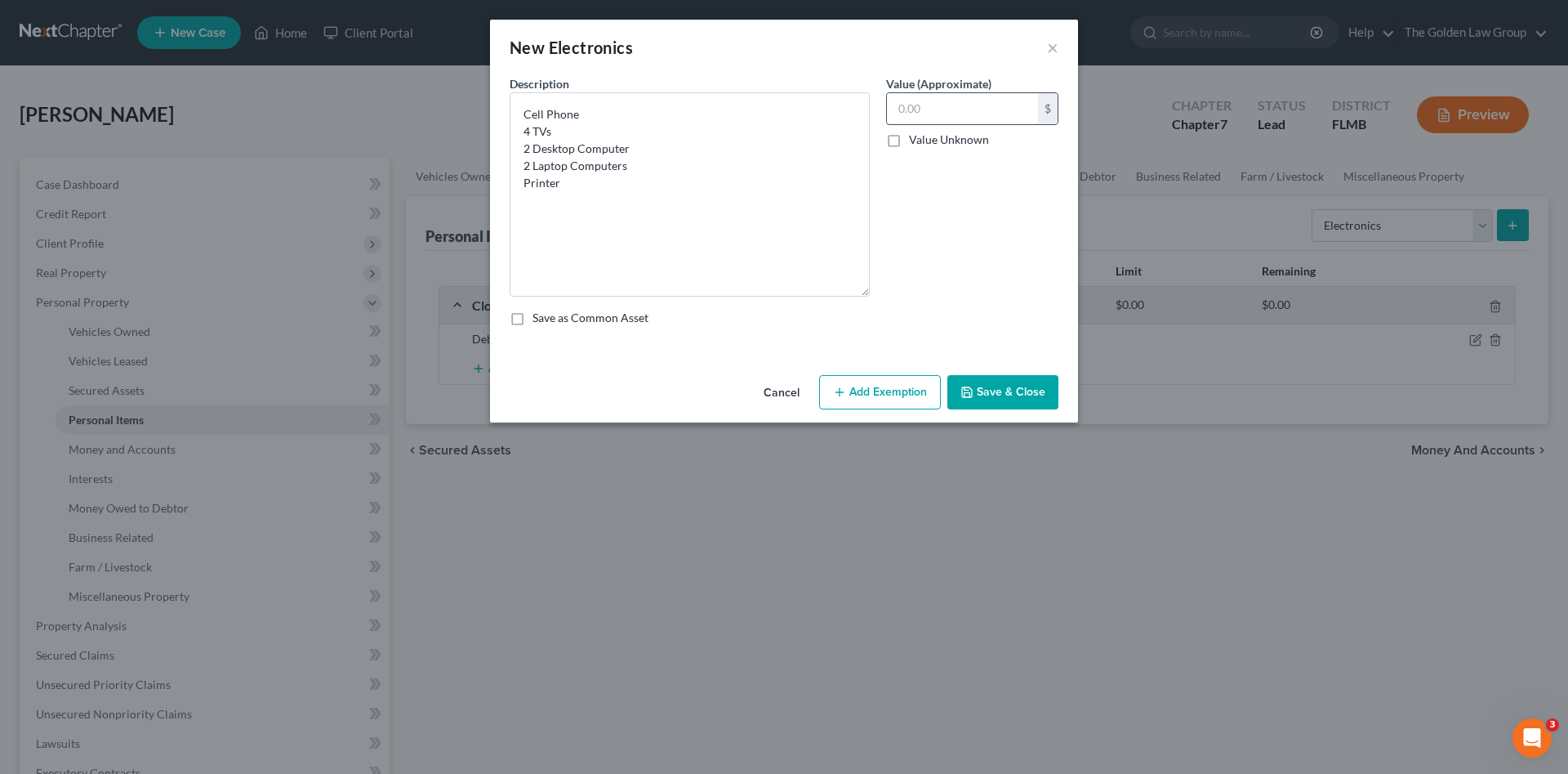
click at [942, 131] on label "Value Unknown" at bounding box center [949, 140] width 80 height 17
click at [929, 101] on input "text" at bounding box center [962, 109] width 151 height 31
type input "800.00"
click at [1007, 405] on button "Save & Close" at bounding box center [1003, 392] width 111 height 34
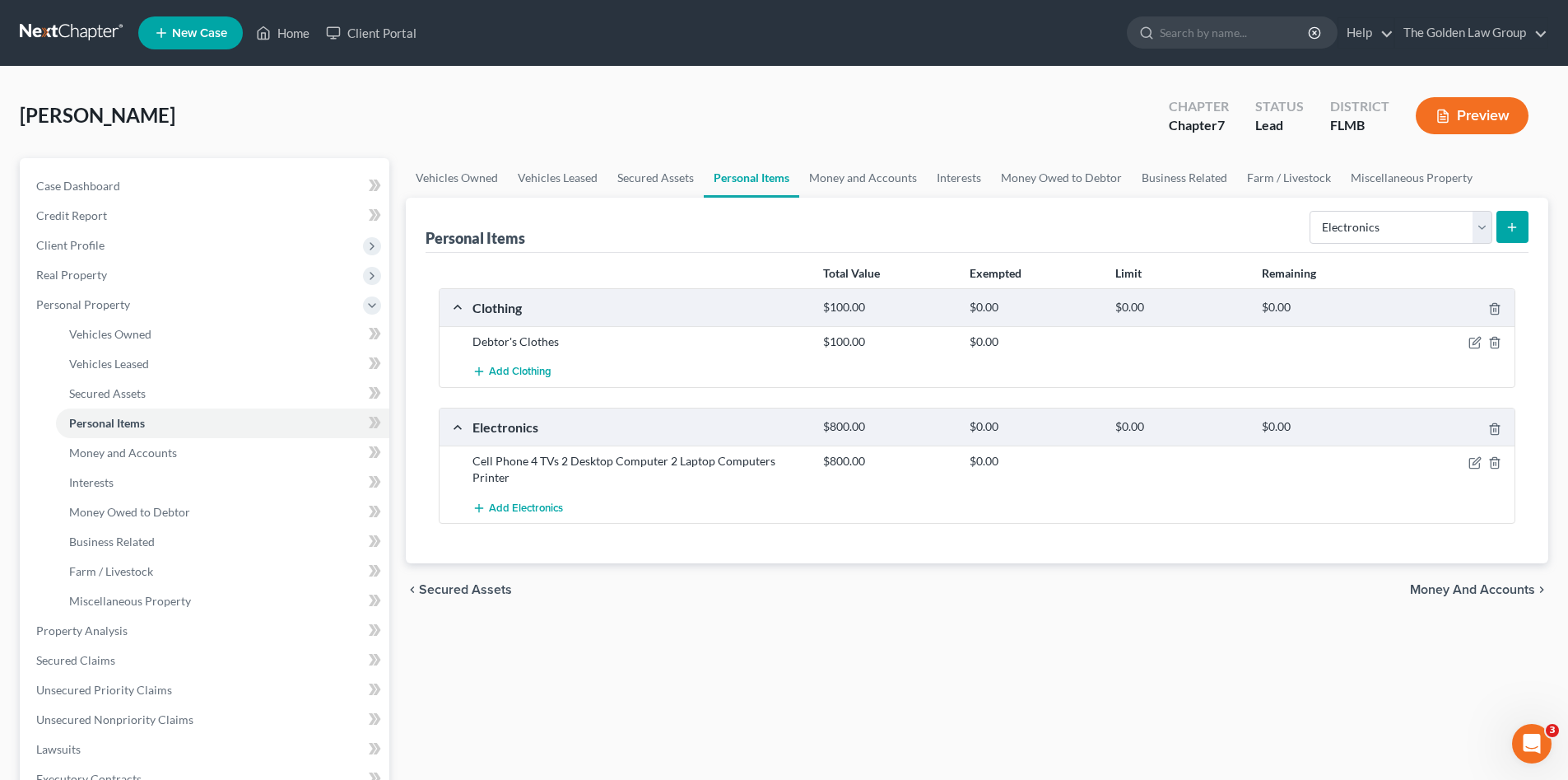
click at [1019, 542] on div "Total Value Exempted Limit Remaining Clothing $100.00 $0.00 $0.00 $0.00 Debtor'…" at bounding box center [977, 408] width 1103 height 311
click at [1381, 240] on select "Select Item Type Clothing Collectibles Of Value Electronics Firearms Household …" at bounding box center [1401, 228] width 182 height 33
select select "household_goods"
click at [1311, 211] on select "Select Item Type Clothing Collectibles Of Value Electronics Firearms Household …" at bounding box center [1401, 228] width 182 height 33
click at [1521, 213] on button "submit" at bounding box center [1512, 227] width 32 height 32
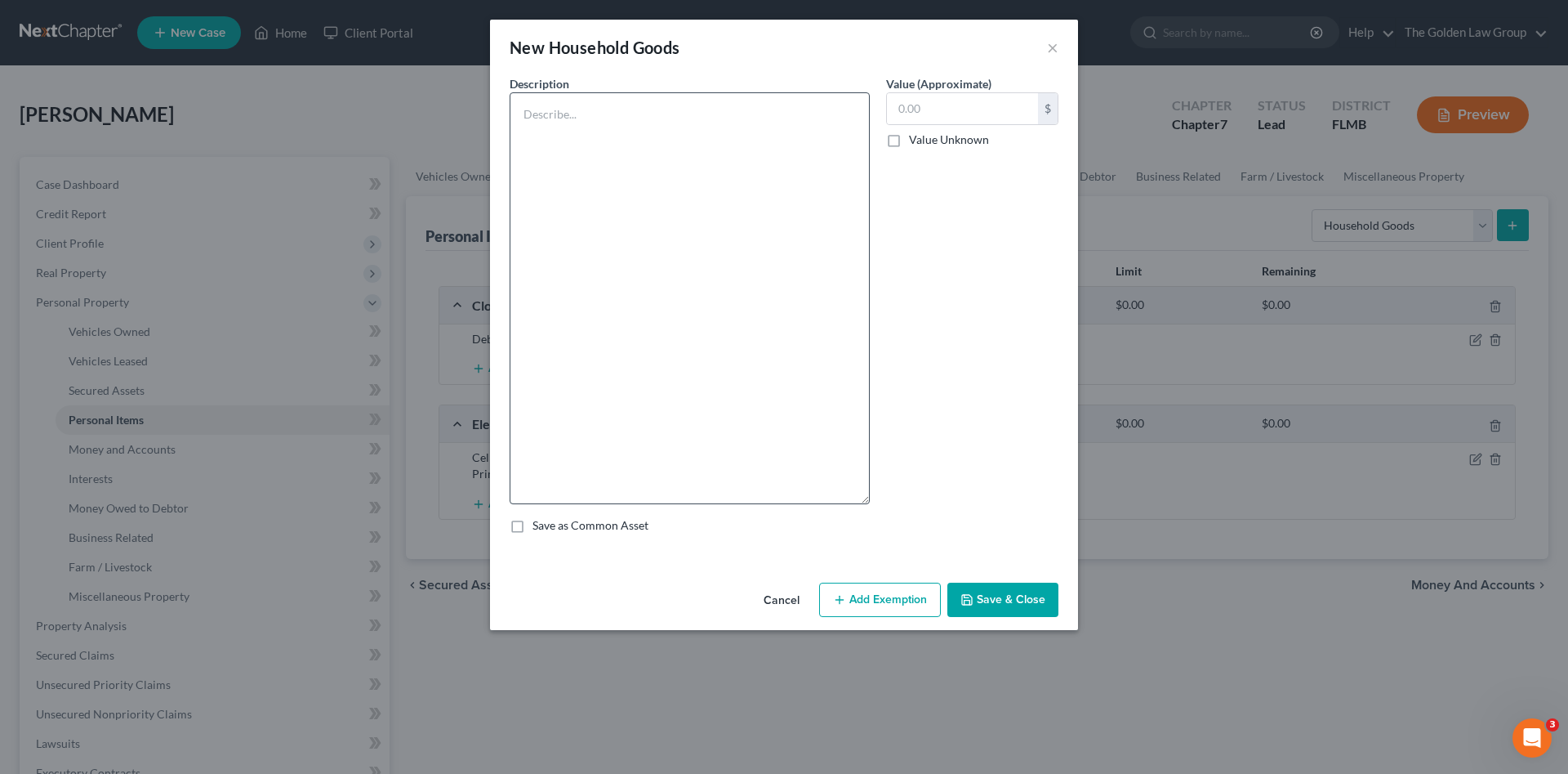
drag, startPoint x: 865, startPoint y: 146, endPoint x: 772, endPoint y: 359, distance: 232.4
click at [872, 499] on div "Description *" at bounding box center [689, 289] width 376 height 429
click at [629, 131] on textarea at bounding box center [690, 299] width 360 height 413
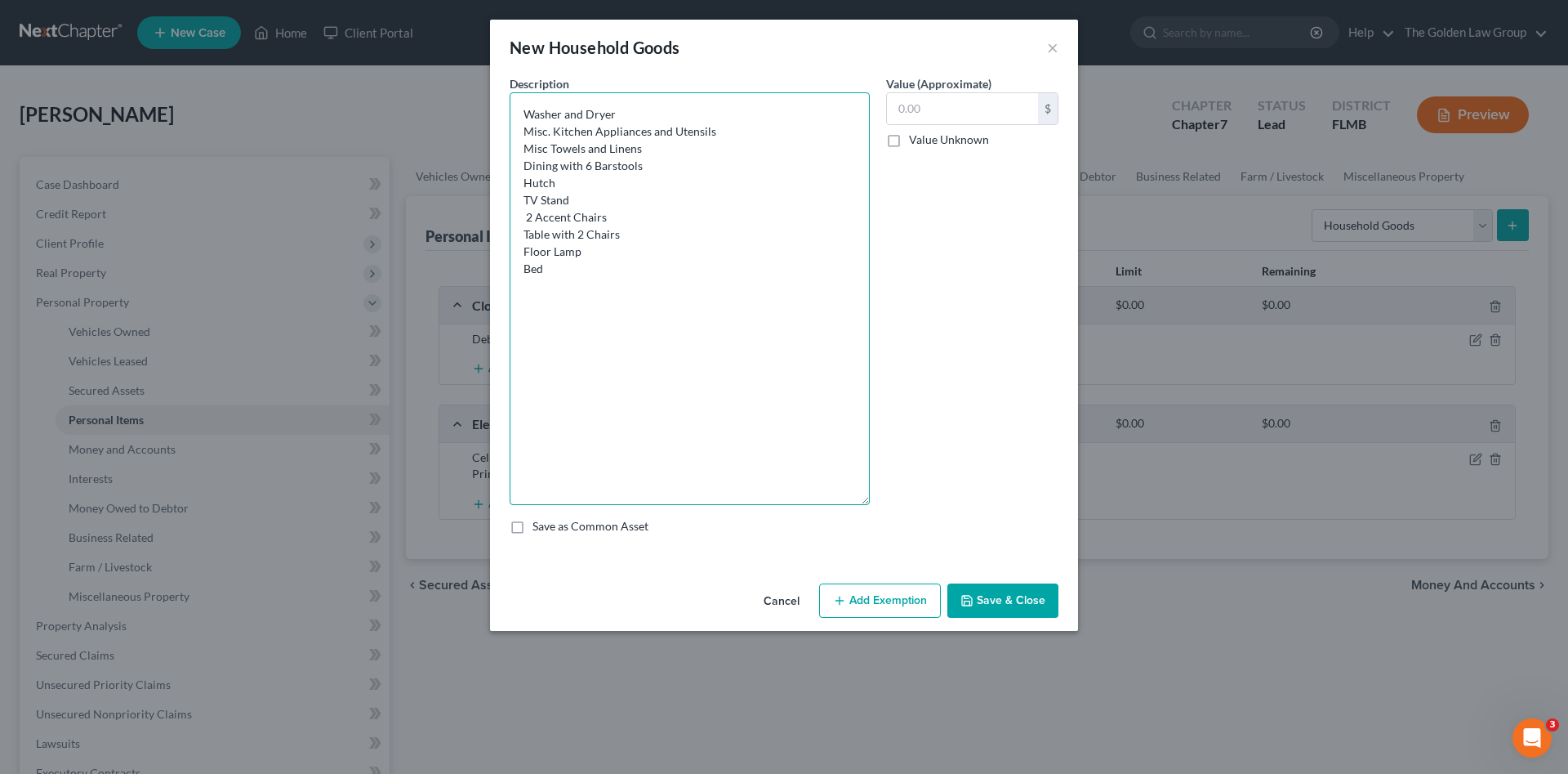
click at [524, 220] on textarea "Washer and Dryer Misc. Kitchen Appliances and Utensils Misc Towels and Linens D…" at bounding box center [690, 299] width 360 height 413
click at [557, 270] on textarea "Washer and Dryer Misc. Kitchen Appliances and Utensils Misc Towels and Linens D…" at bounding box center [690, 299] width 360 height 413
click at [517, 288] on textarea "Washer and Dryer Misc. Kitchen Appliances and Utensils Misc Towels and Linens D…" at bounding box center [690, 299] width 360 height 413
click at [642, 292] on textarea "Washer and Dryer Misc. Kitchen Appliances and Utensils Misc Towels and Linens D…" at bounding box center [690, 299] width 360 height 413
click at [589, 342] on textarea "Washer and Dryer Misc. Kitchen Appliances and Utensils Misc Towels and Linens D…" at bounding box center [690, 299] width 360 height 413
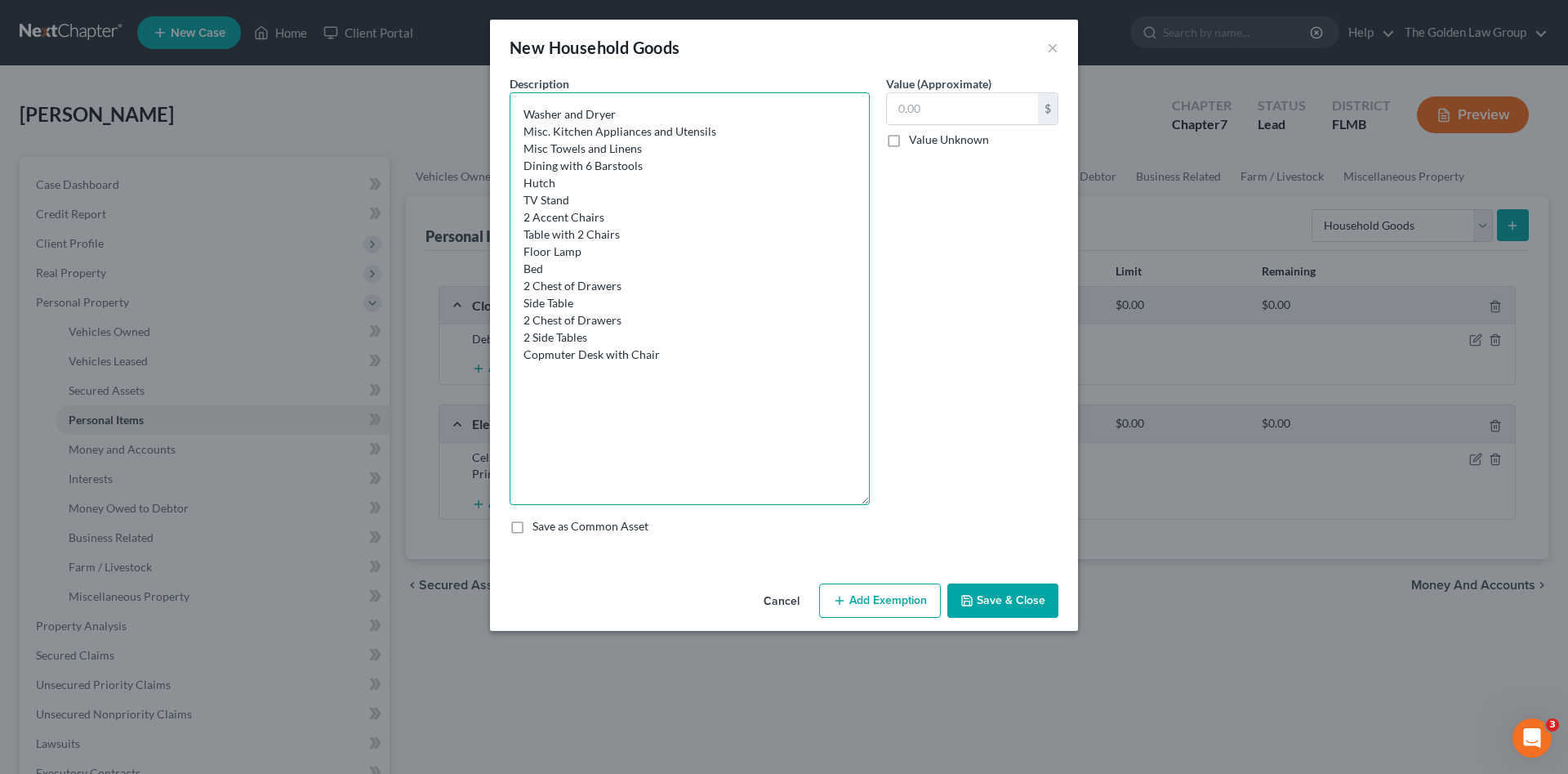
drag, startPoint x: 558, startPoint y: 346, endPoint x: 549, endPoint y: 361, distance: 17.5
click at [520, 304] on textarea "Washer and Dryer Misc. Kitchen Appliances and Utensils Misc Towels and Linens D…" at bounding box center [690, 299] width 360 height 413
click at [599, 303] on textarea "Washer and Dryer Misc. Kitchen Appliances and Utensils Misc Towels and Linens D…" at bounding box center [690, 299] width 360 height 413
drag, startPoint x: 604, startPoint y: 339, endPoint x: 519, endPoint y: 337, distance: 85.0
click at [520, 338] on textarea "Washer and Dryer Misc. Kitchen Appliances and Utensils Misc Towels and Linens D…" at bounding box center [690, 299] width 360 height 413
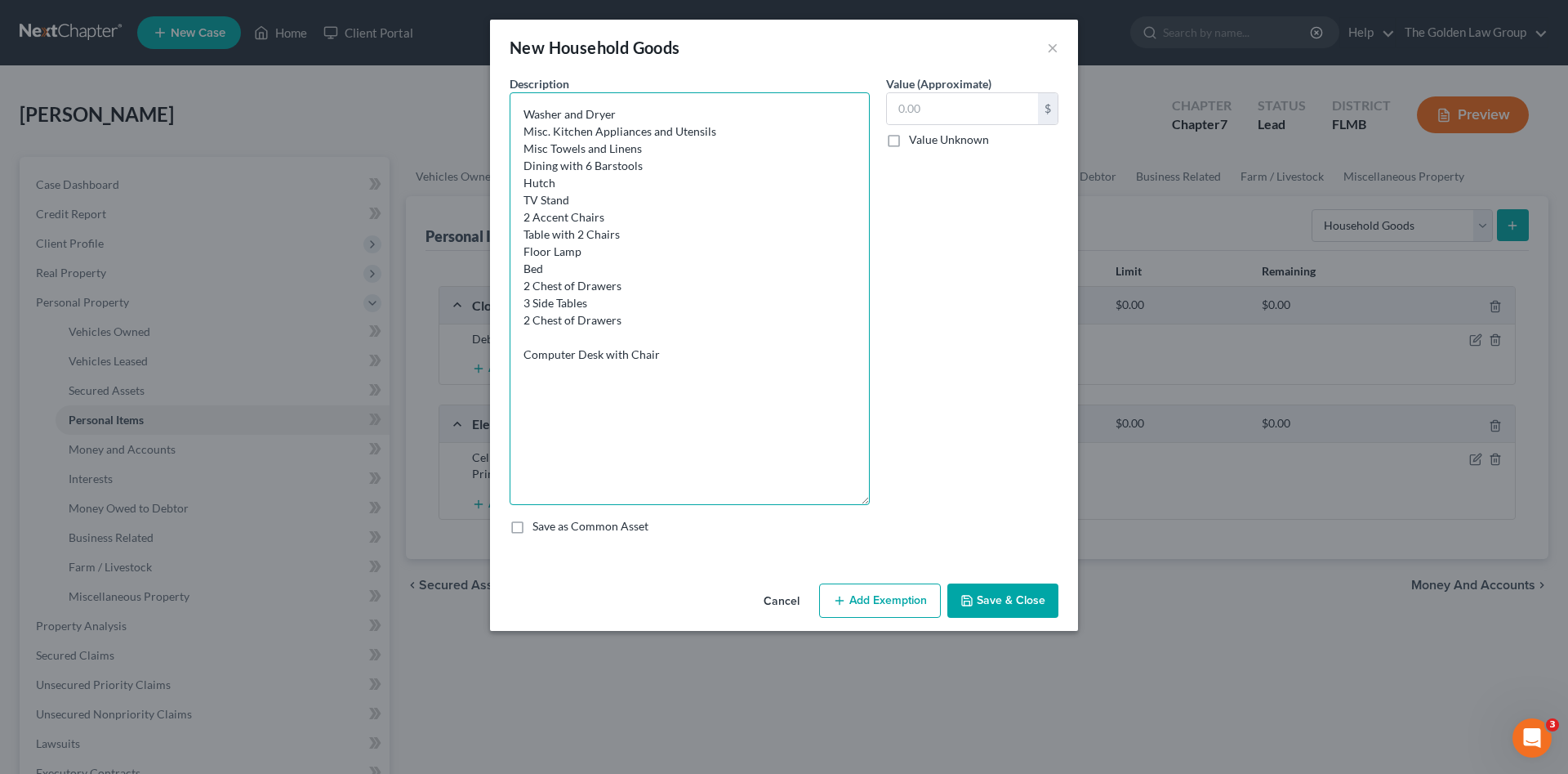
click at [527, 287] on textarea "Washer and Dryer Misc. Kitchen Appliances and Utensils Misc Towels and Linens D…" at bounding box center [690, 299] width 360 height 413
click at [566, 336] on textarea "Washer and Dryer Misc. Kitchen Appliances and Utensils Misc Towels and Linens D…" at bounding box center [690, 299] width 360 height 413
drag, startPoint x: 623, startPoint y: 323, endPoint x: 523, endPoint y: 327, distance: 100.1
click at [523, 327] on textarea "Washer and Dryer Misc. Kitchen Appliances and Utensils Misc Towels and Linens D…" at bounding box center [690, 299] width 360 height 413
click at [666, 320] on textarea "Washer and Dryer Misc. Kitchen Appliances and Utensils Misc Towels and Linens D…" at bounding box center [690, 299] width 360 height 413
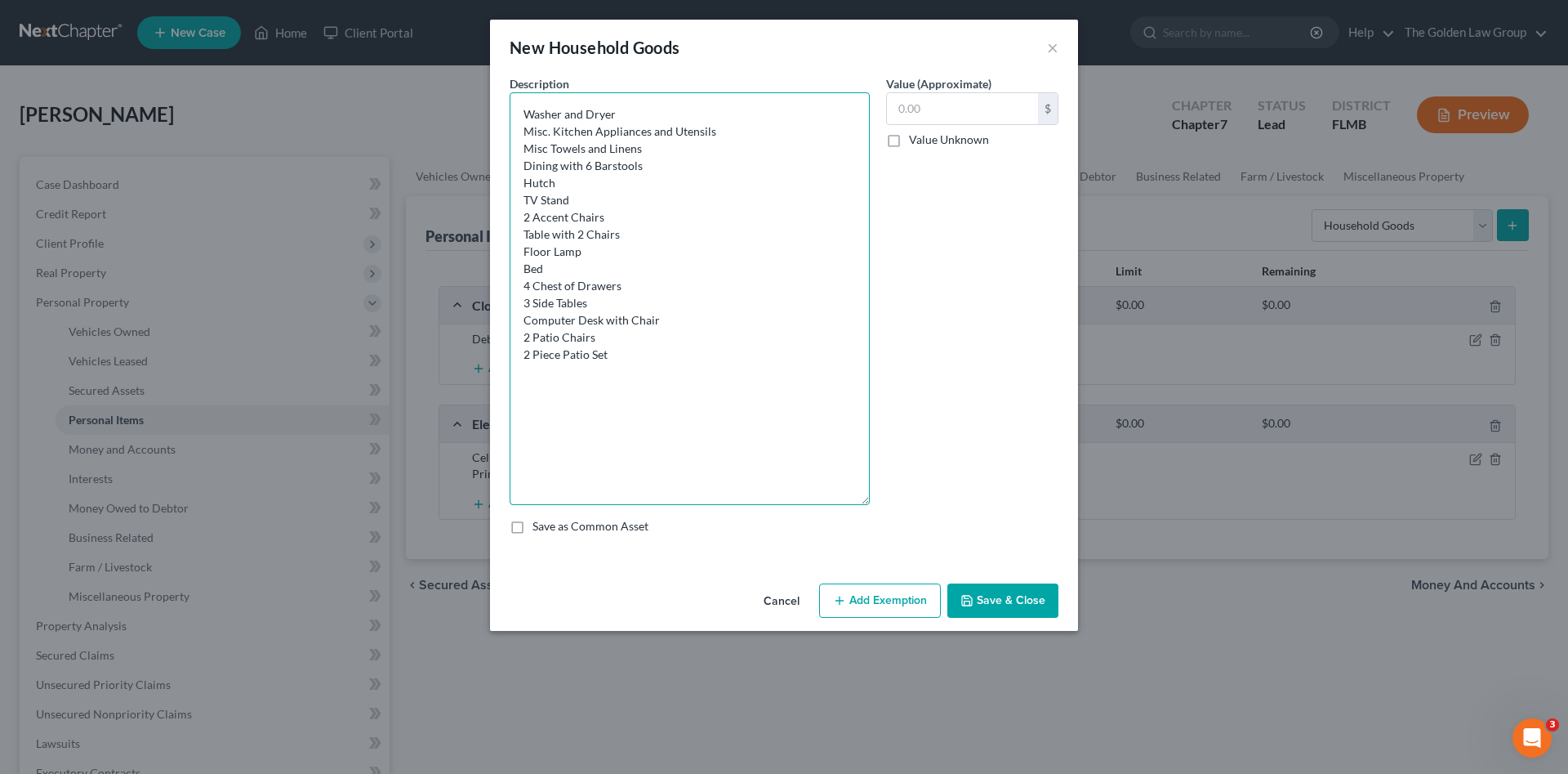
click at [522, 271] on textarea "Washer and Dryer Misc. Kitchen Appliances and Utensils Misc Towels and Linens D…" at bounding box center [690, 299] width 360 height 413
click at [576, 270] on textarea "Washer and Dryer Misc. Kitchen Appliances and Utensils Misc Towels and Linens D…" at bounding box center [690, 299] width 360 height 413
click at [645, 346] on textarea "Washer and Dryer Misc. Kitchen Appliances and Utensils Misc Towels and Linens D…" at bounding box center [690, 299] width 360 height 413
drag, startPoint x: 654, startPoint y: 152, endPoint x: 513, endPoint y: 112, distance: 146.6
click at [513, 112] on textarea "Washer and Dryer Misc. Kitchen Appliances and Utensils Misc Towels and Linens D…" at bounding box center [690, 299] width 360 height 413
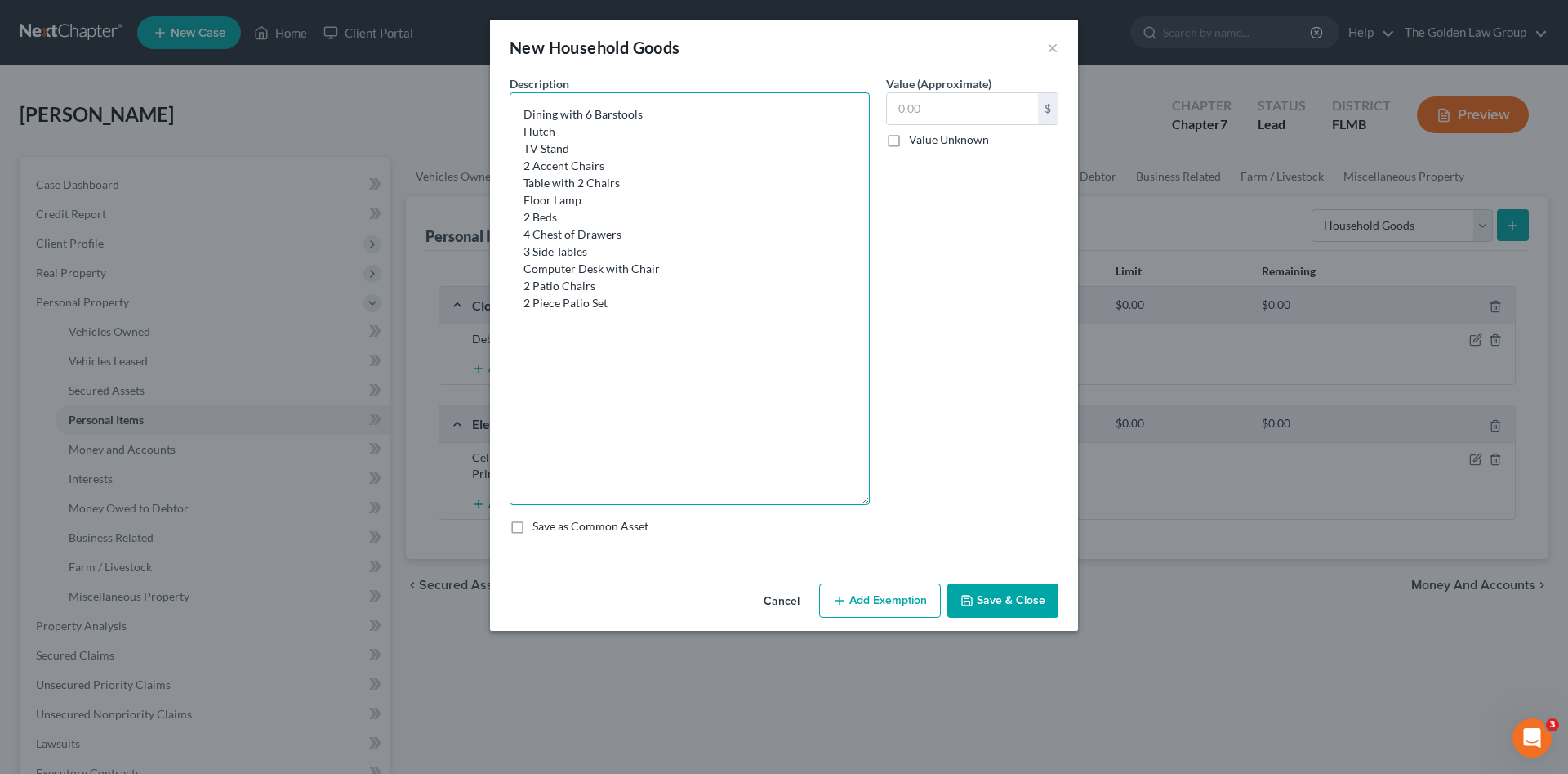
click at [623, 313] on textarea "Dining with 6 Barstools Hutch TV Stand 2 Accent Chairs Table with 2 Chairs Floo…" at bounding box center [690, 299] width 360 height 413
paste textarea "Washer and Dryer Misc. Kitchen Appliances and Utensils Misc Towels and Linens"
drag, startPoint x: 526, startPoint y: 130, endPoint x: 528, endPoint y: 140, distance: 10.2
click at [525, 131] on textarea "Dining with 6 Barstools Hutch TV Stand 2 Accent Chairs Table with 2 Chairs Floo…" at bounding box center [690, 299] width 360 height 413
click at [631, 316] on textarea "Dining with 6 Barstools Hutch TV Stand 2 Accent Chairs Table with 2 Chairs Floo…" at bounding box center [690, 299] width 360 height 413
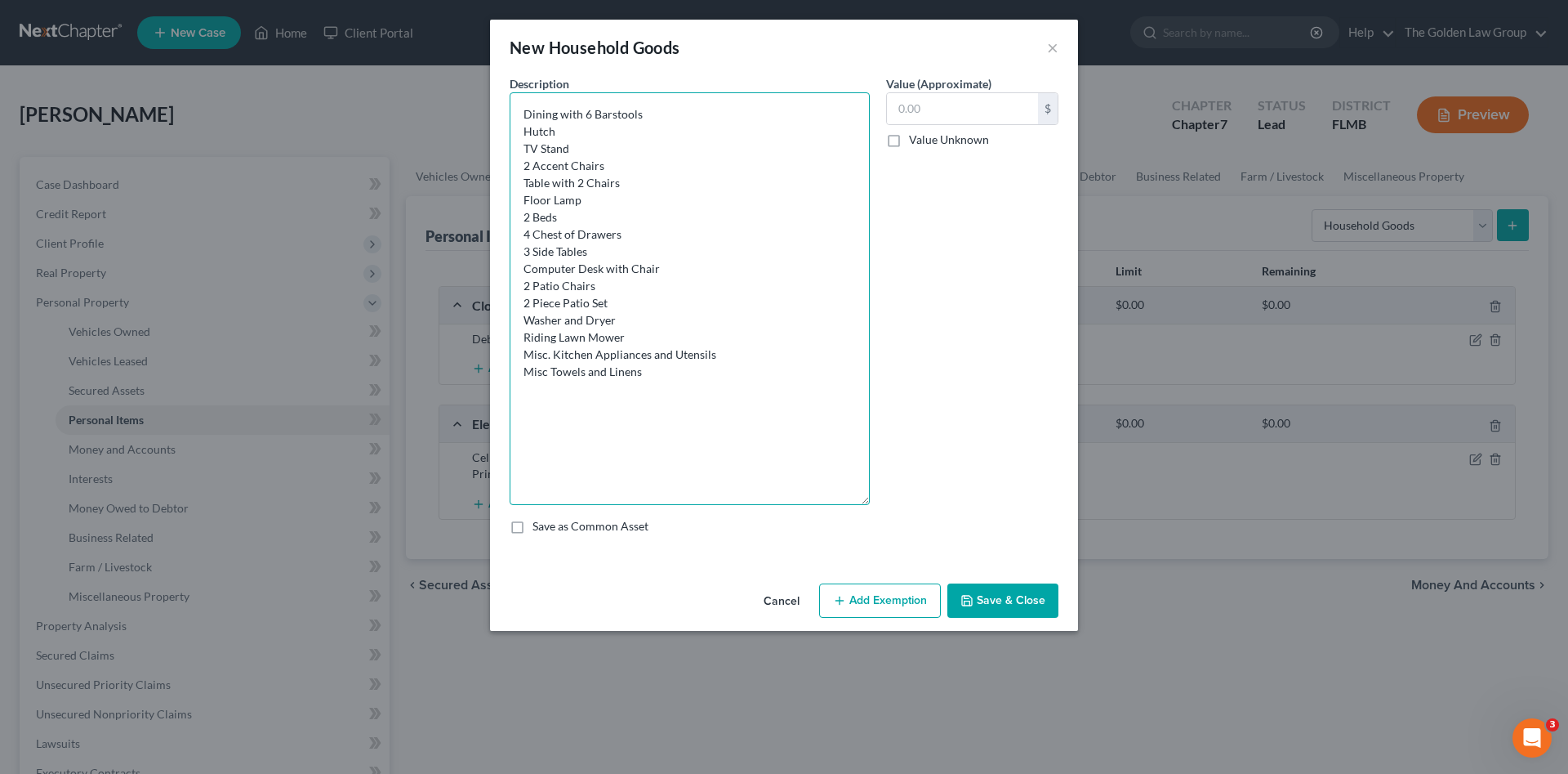
drag, startPoint x: 703, startPoint y: 380, endPoint x: 694, endPoint y: 375, distance: 10.3
click at [703, 379] on textarea "Dining with 6 Barstools Hutch TV Stand 2 Accent Chairs Table with 2 Chairs Floo…" at bounding box center [690, 299] width 360 height 413
type textarea "Dining with 6 Barstools Hutch TV Stand 2 Accent Chairs Table with 2 Chairs Floo…"
click at [927, 108] on input "text" at bounding box center [962, 109] width 151 height 31
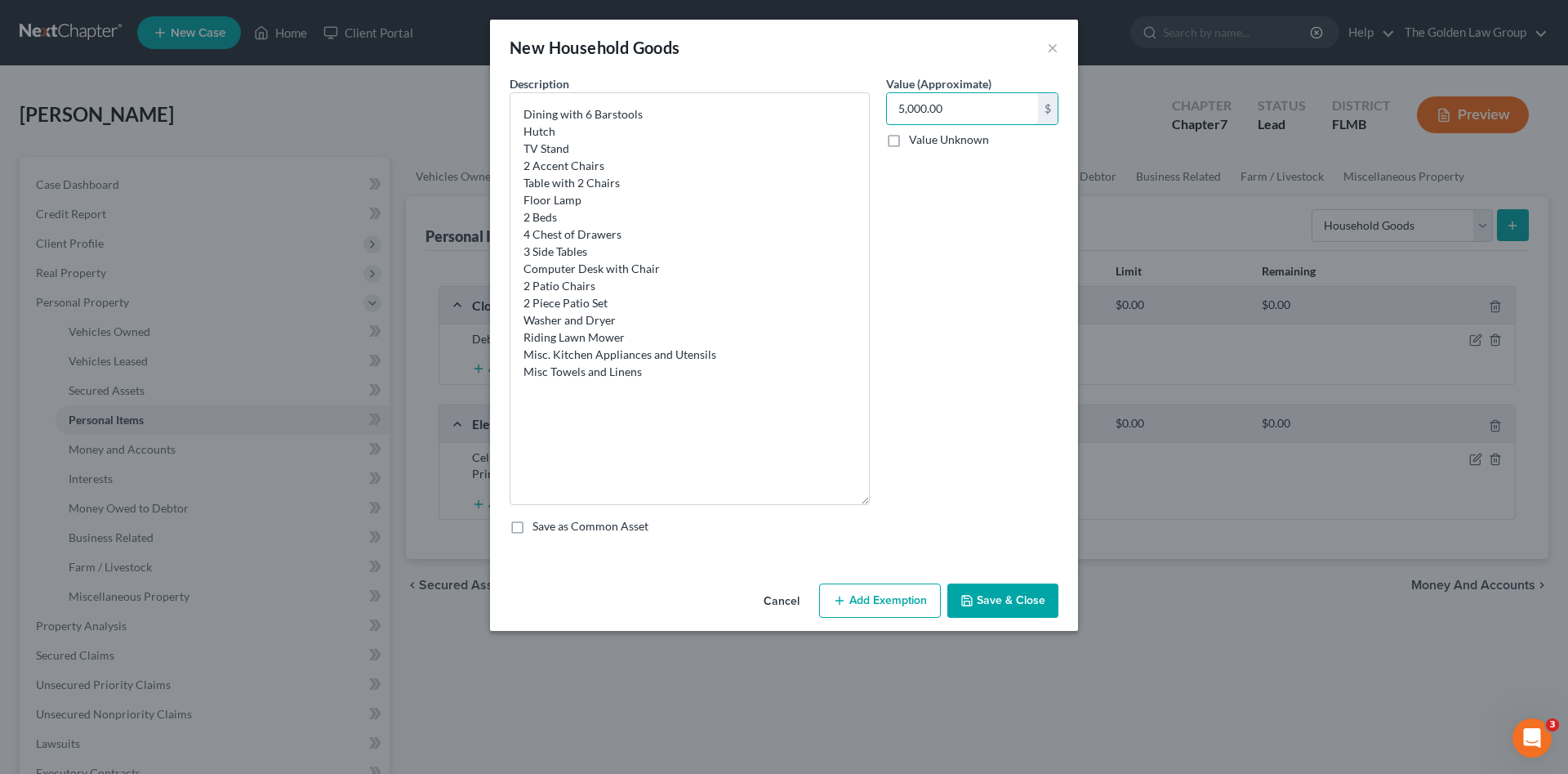
type input "5,000.00"
click at [974, 588] on button "Save & Close" at bounding box center [1003, 600] width 111 height 34
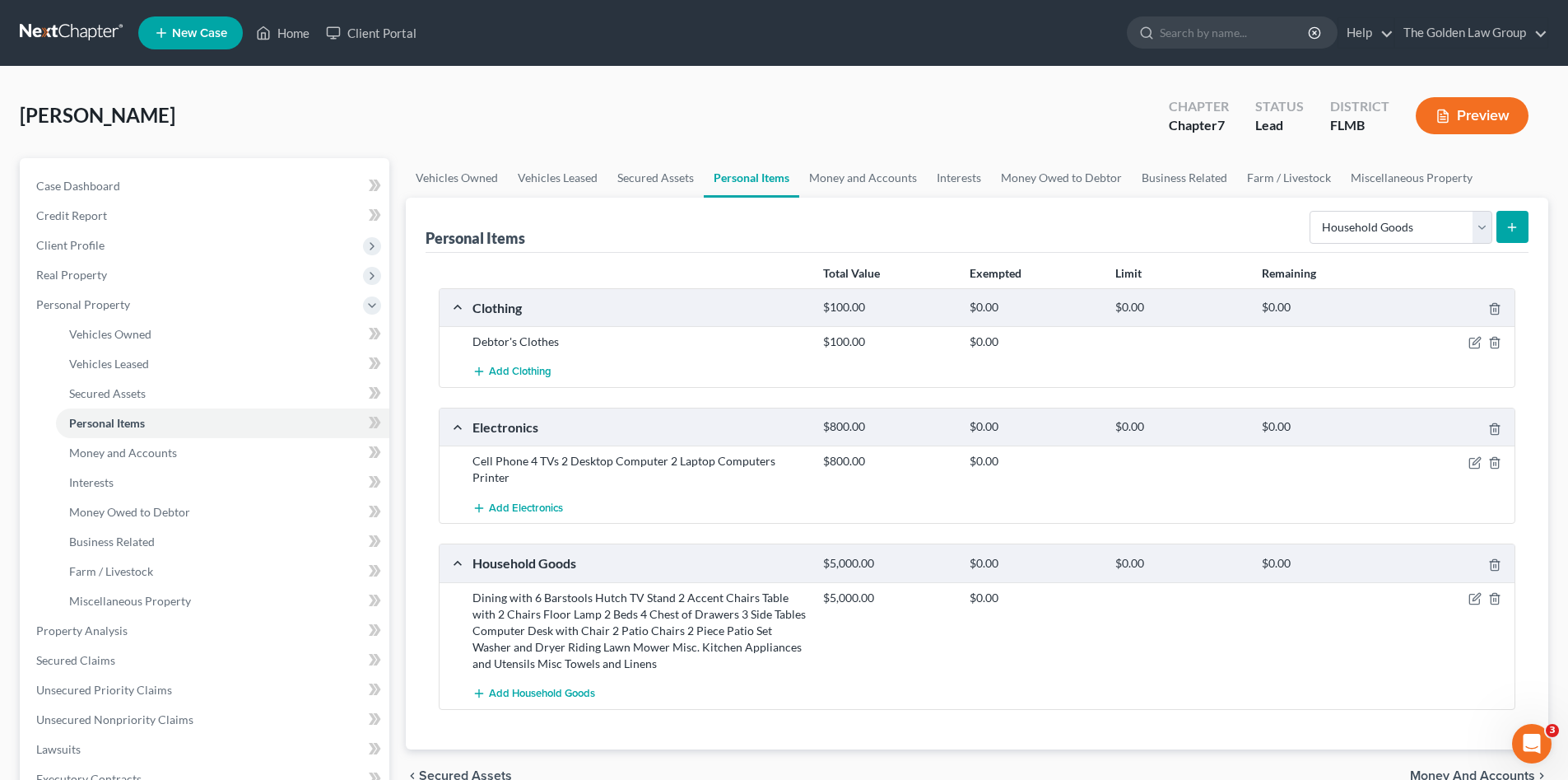
drag, startPoint x: 1011, startPoint y: 594, endPoint x: 1098, endPoint y: 622, distance: 91.4
click at [1098, 622] on div "$5,000.00 $0.00" at bounding box center [1166, 630] width 702 height 82
drag, startPoint x: 1202, startPoint y: 640, endPoint x: 1186, endPoint y: 623, distance: 23.3
click at [1204, 639] on div "$5,000.00 $0.00" at bounding box center [1166, 630] width 702 height 82
click at [1375, 230] on select "Select Item Type Clothing Collectibles Of Value Electronics Firearms Household …" at bounding box center [1401, 228] width 182 height 33
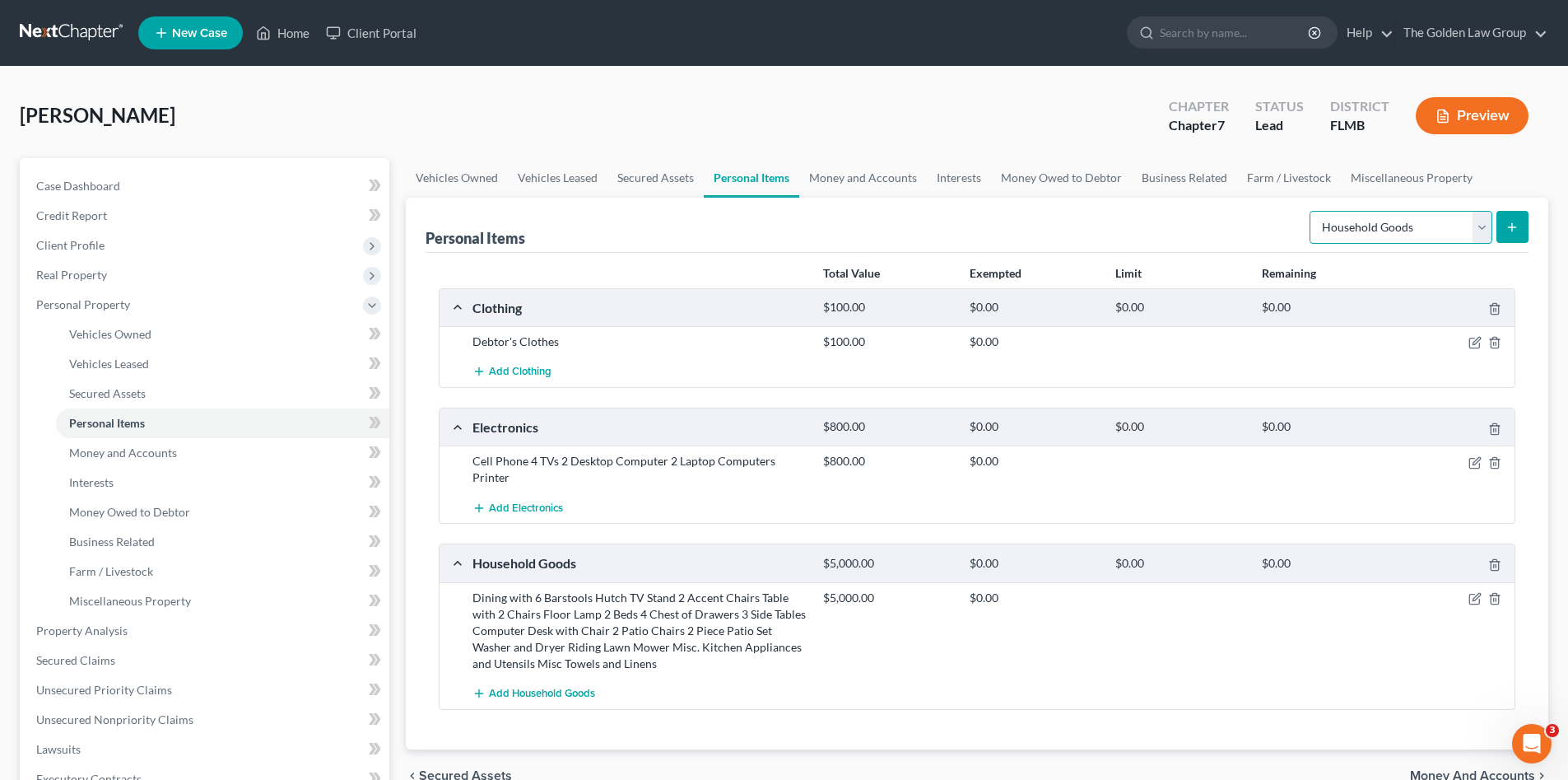
select select "jewelry"
click at [1311, 211] on select "Select Item Type Clothing Collectibles Of Value Electronics Firearms Household …" at bounding box center [1401, 228] width 182 height 33
click at [1231, 238] on div "Personal Items Select Item Type Clothing Collectibles Of Value Electronics Fire…" at bounding box center [977, 225] width 1103 height 55
click at [1502, 231] on button "submit" at bounding box center [1512, 227] width 32 height 32
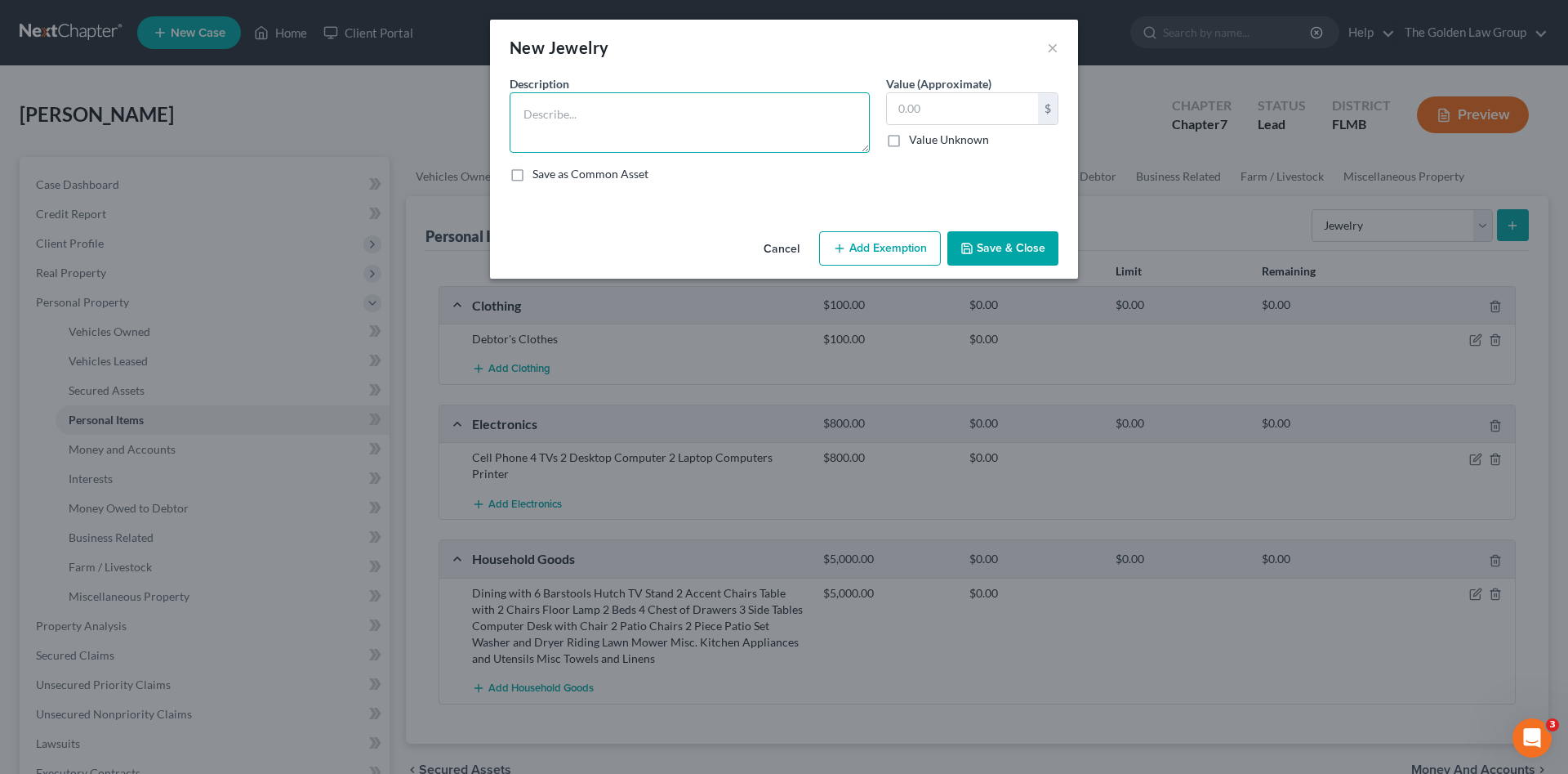
click at [640, 117] on textarea at bounding box center [690, 122] width 360 height 60
type textarea "Misc. Costume Jewelry Smart Watch"
type input "300.00"
click at [998, 257] on button "Save & Close" at bounding box center [1003, 248] width 111 height 34
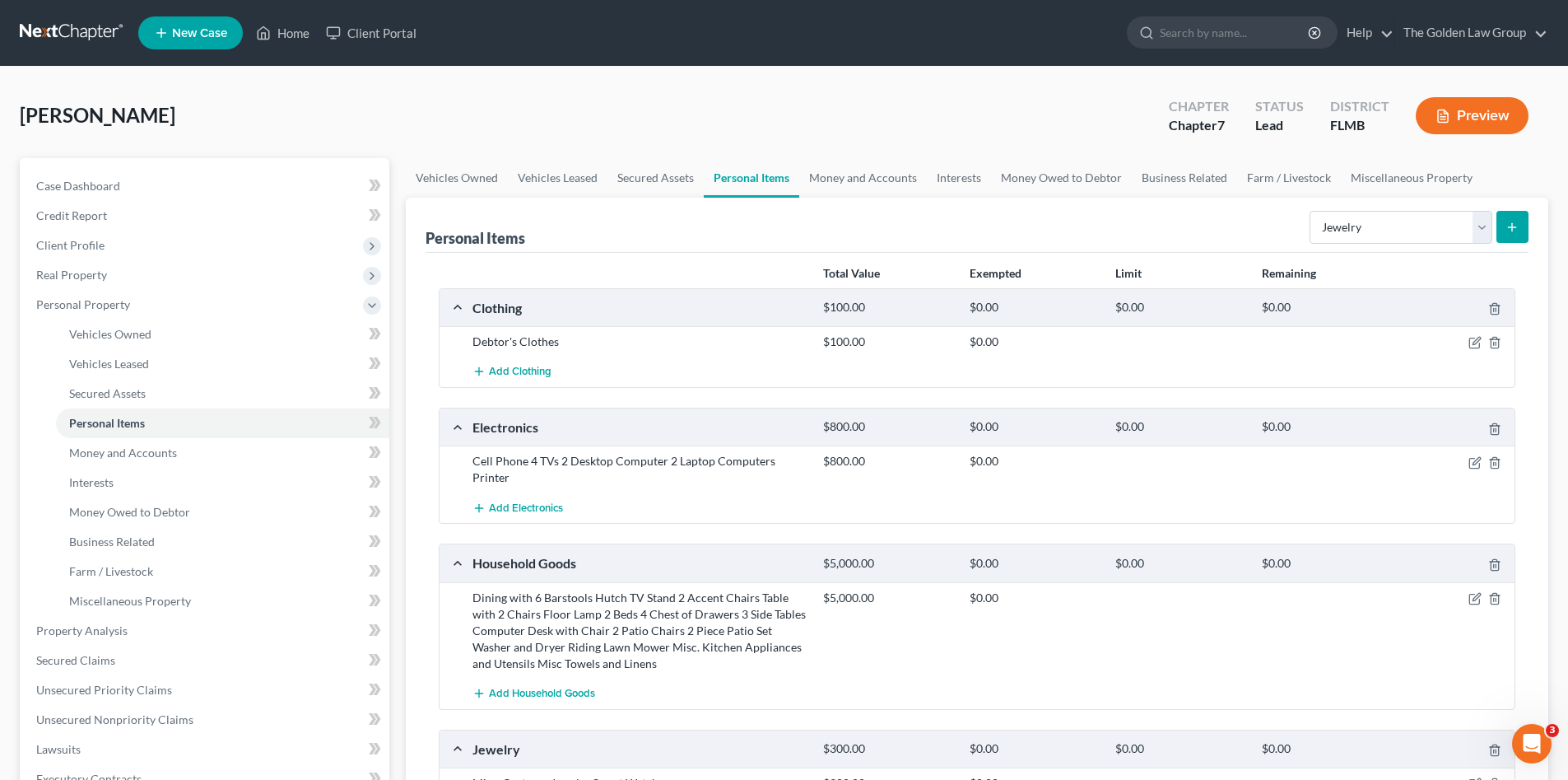
click at [782, 79] on div "[PERSON_NAME] Upgraded Chapter Chapter 7 Status Lead District FLMB Preview Peti…" at bounding box center [784, 604] width 1568 height 1075
click at [783, 77] on div "[PERSON_NAME] Upgraded Chapter Chapter 7 Status Lead District FLMB Preview Peti…" at bounding box center [784, 604] width 1568 height 1075
click at [1352, 221] on select "Select Item Type Clothing Collectibles Of Value Electronics Firearms Household …" at bounding box center [1401, 228] width 182 height 33
click at [1311, 211] on select "Select Item Type Clothing Collectibles Of Value Electronics Firearms Household …" at bounding box center [1401, 228] width 182 height 33
click at [1274, 218] on div "Personal Items Select Item Type Clothing Collectibles Of Value Electronics Fire…" at bounding box center [977, 225] width 1103 height 55
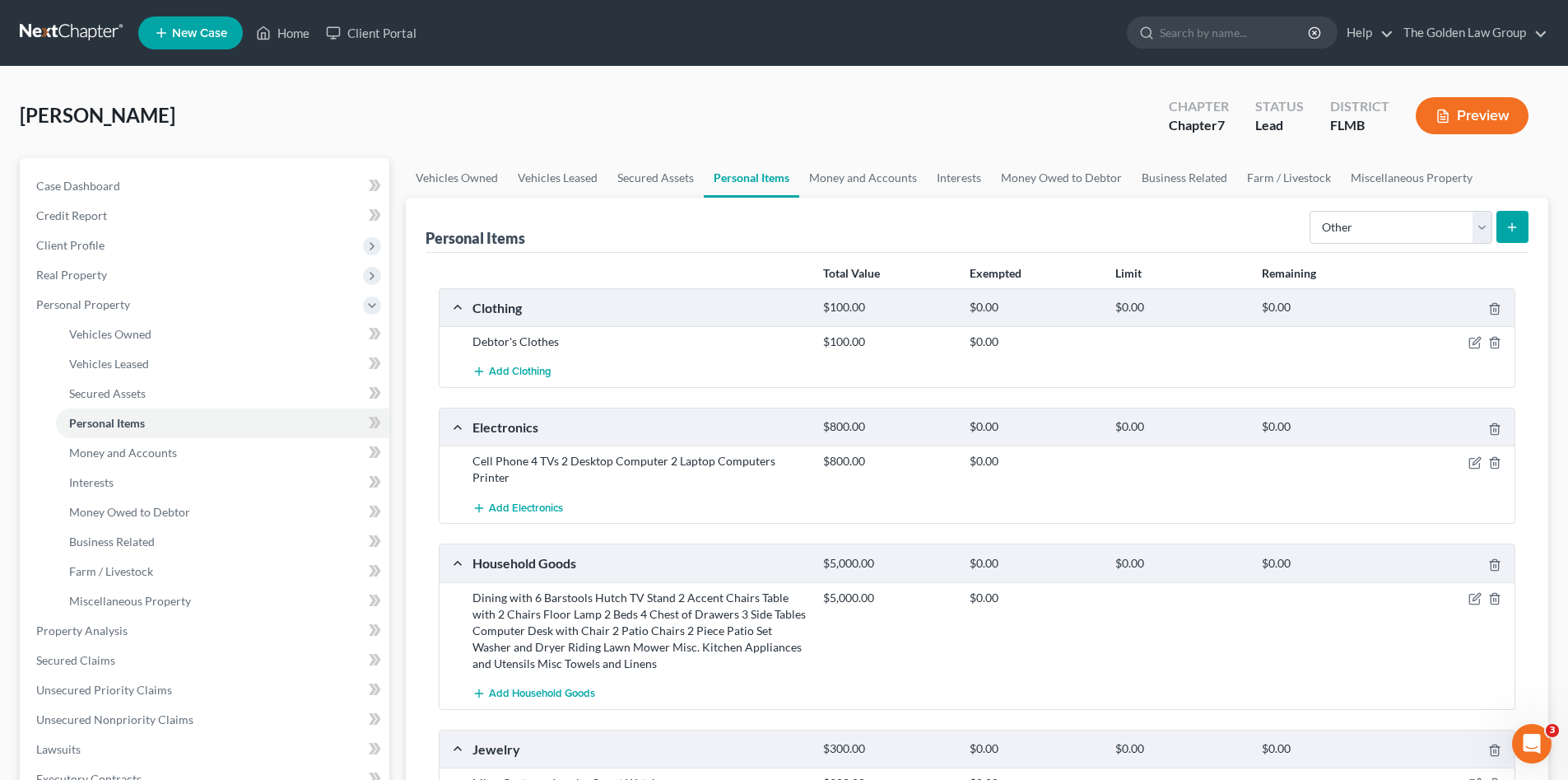
drag, startPoint x: 1235, startPoint y: 227, endPoint x: 1300, endPoint y: 216, distance: 65.9
click at [1235, 229] on div "Personal Items Select Item Type Clothing Collectibles Of Value Electronics Fire…" at bounding box center [977, 225] width 1103 height 55
click at [1348, 228] on select "Select Item Type Clothing Collectibles Of Value Electronics Firearms Household …" at bounding box center [1401, 228] width 182 height 33
drag, startPoint x: 1225, startPoint y: 210, endPoint x: 1349, endPoint y: 235, distance: 126.5
click at [1225, 211] on div "Personal Items Select Item Type Clothing Collectibles Of Value Electronics Fire…" at bounding box center [977, 225] width 1103 height 55
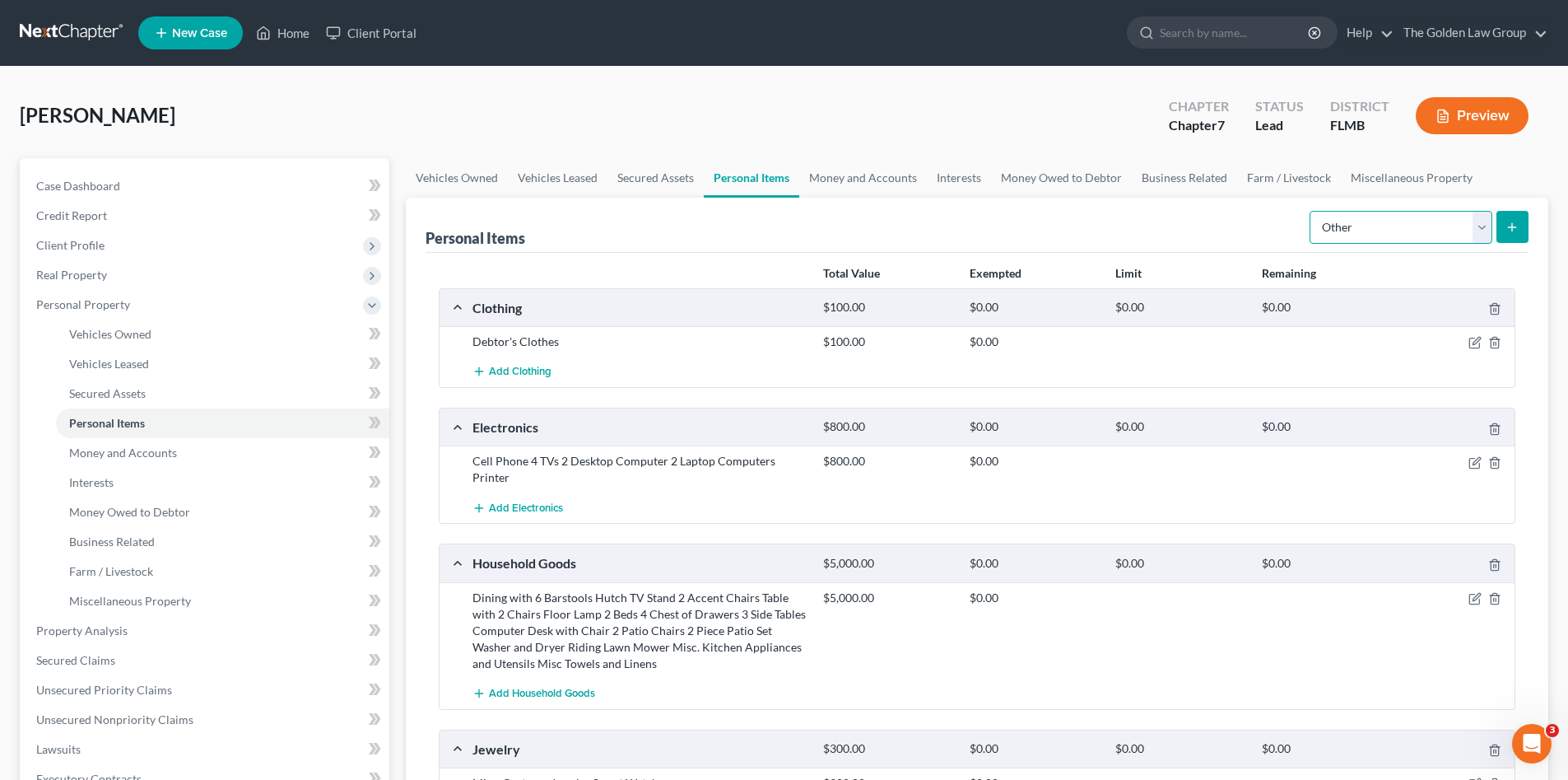
click at [1355, 232] on select "Select Item Type Clothing Collectibles Of Value Electronics Firearms Household …" at bounding box center [1401, 228] width 182 height 33
click at [740, 107] on div "[PERSON_NAME] Upgraded Chapter Chapter 7 Status Lead District [GEOGRAPHIC_DATA]…" at bounding box center [784, 122] width 1529 height 72
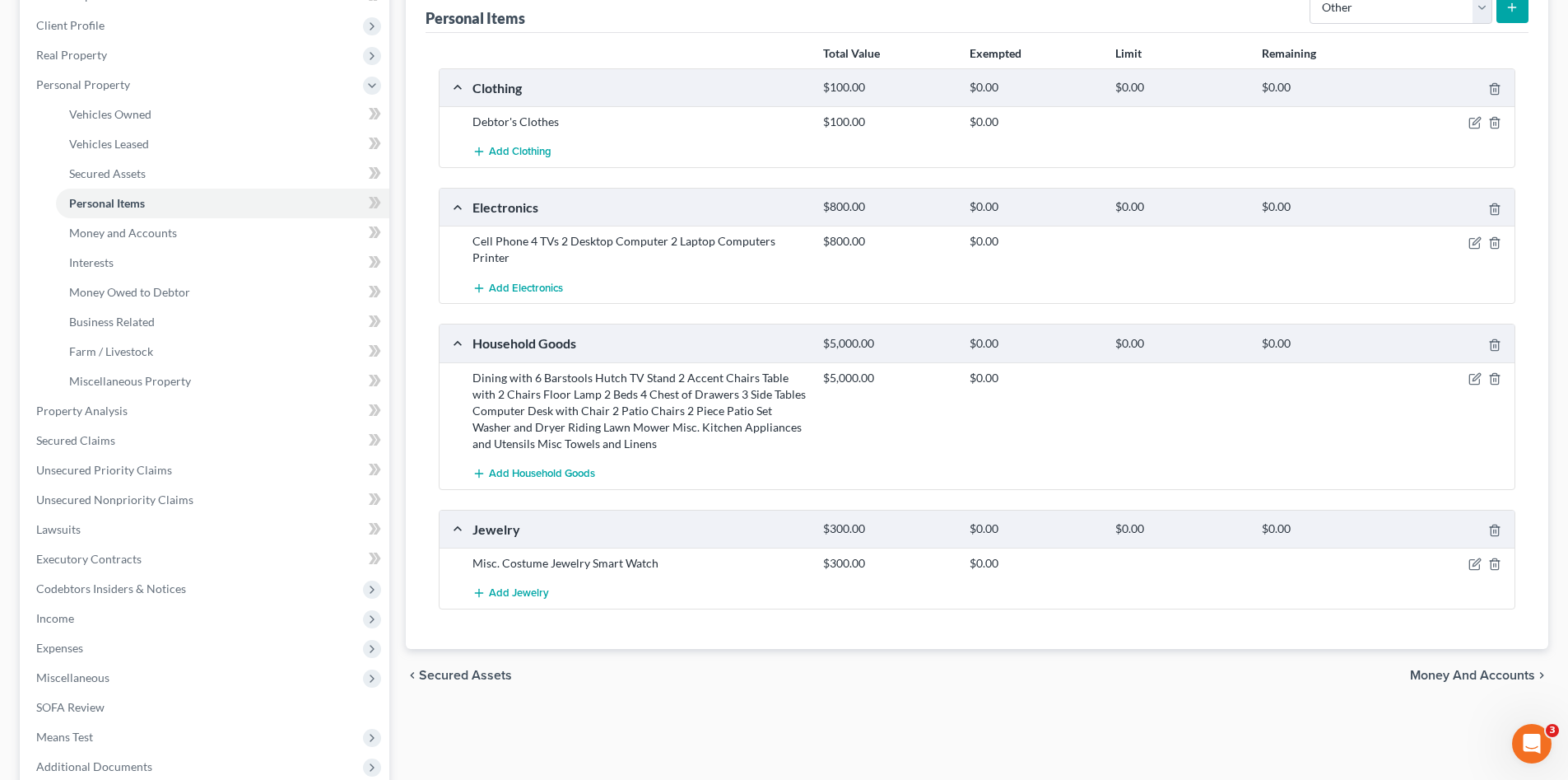
scroll to position [55, 0]
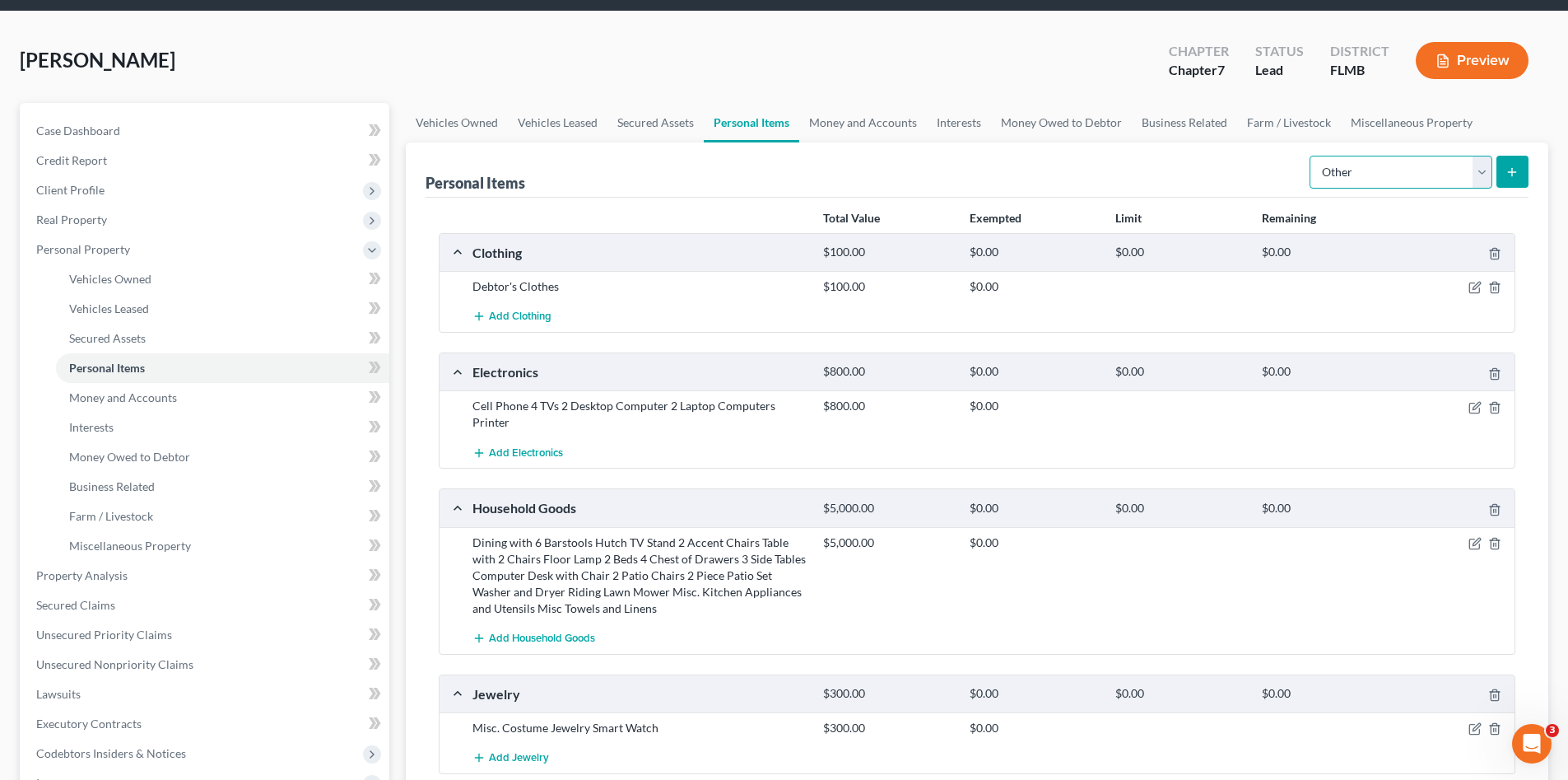
click at [1406, 174] on select "Select Item Type Clothing Collectibles Of Value Electronics Firearms Household …" at bounding box center [1401, 172] width 182 height 33
drag, startPoint x: 1152, startPoint y: 312, endPoint x: 1114, endPoint y: 334, distance: 43.9
click at [1151, 315] on div "Add Clothing" at bounding box center [990, 317] width 1052 height 31
click at [1377, 162] on select "Select Item Type Clothing Collectibles Of Value Electronics Firearms Household …" at bounding box center [1401, 172] width 182 height 33
click at [72, 24] on div "[PERSON_NAME] Upgraded Chapter Chapter 7 Status Lead District FLMB Preview Peti…" at bounding box center [784, 549] width 1568 height 1075
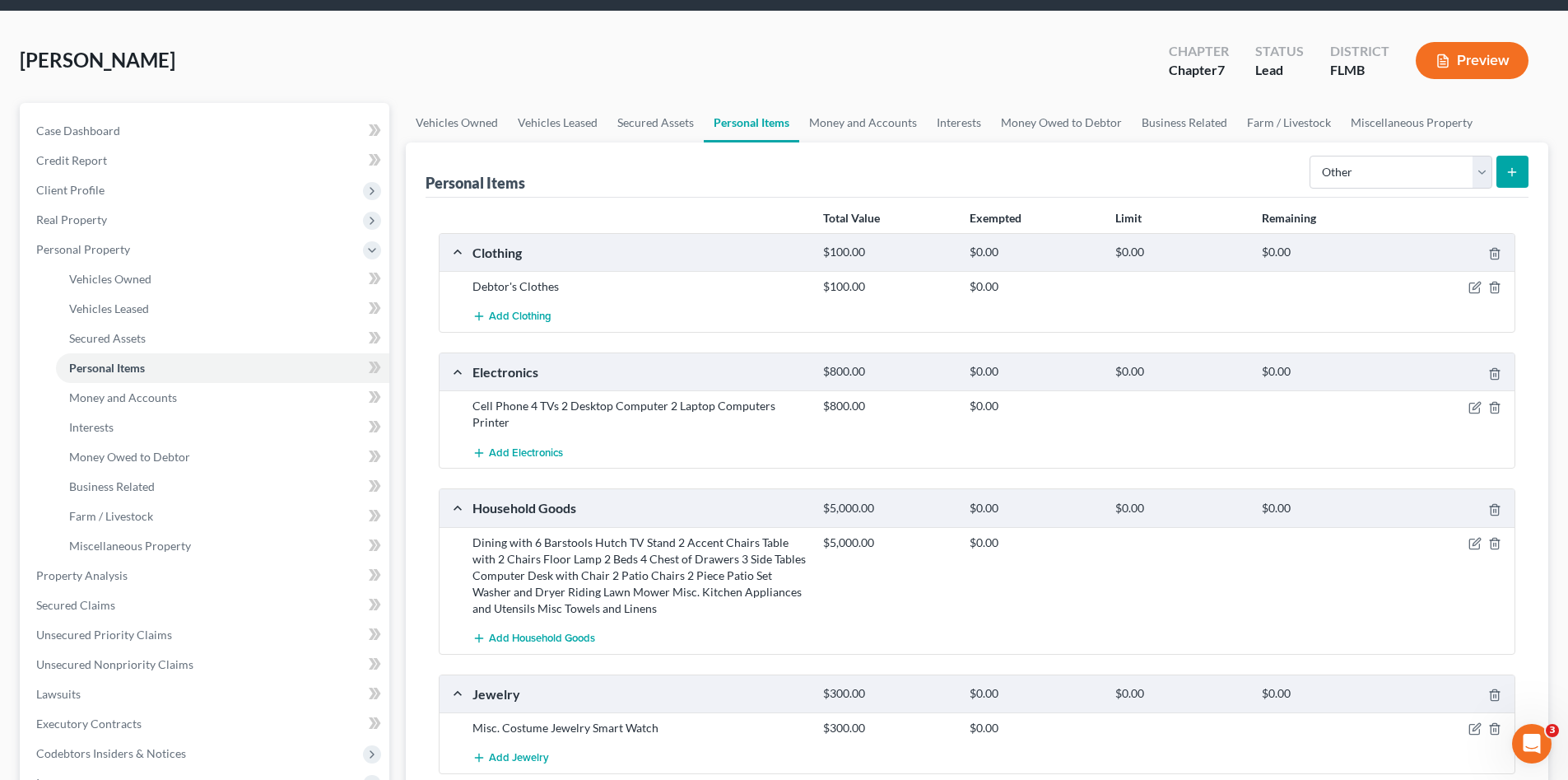
click at [675, 73] on div "[PERSON_NAME] Upgraded Chapter Chapter 7 Status Lead District [GEOGRAPHIC_DATA]…" at bounding box center [784, 68] width 1529 height 72
click at [665, 62] on div "[PERSON_NAME] Upgraded Chapter Chapter 7 Status Lead District [GEOGRAPHIC_DATA]…" at bounding box center [784, 68] width 1529 height 72
drag, startPoint x: 1396, startPoint y: 168, endPoint x: 1396, endPoint y: 177, distance: 9.0
click at [1396, 168] on select "Select Item Type Clothing Collectibles Of Value Electronics Firearms Household …" at bounding box center [1401, 172] width 182 height 33
click at [1311, 156] on select "Select Item Type Clothing Collectibles Of Value Electronics Firearms Household …" at bounding box center [1401, 172] width 182 height 33
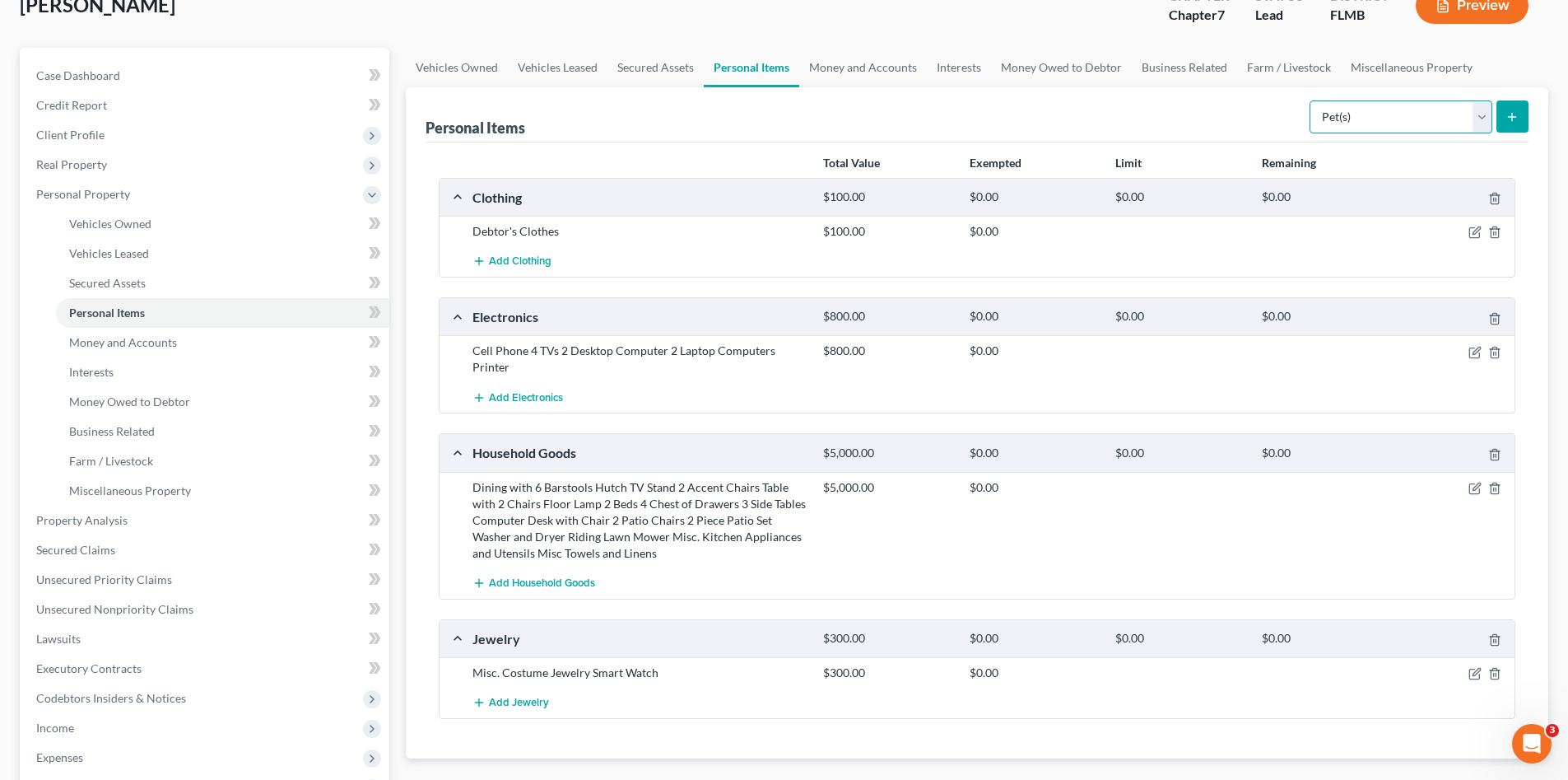
scroll to position [82, 0]
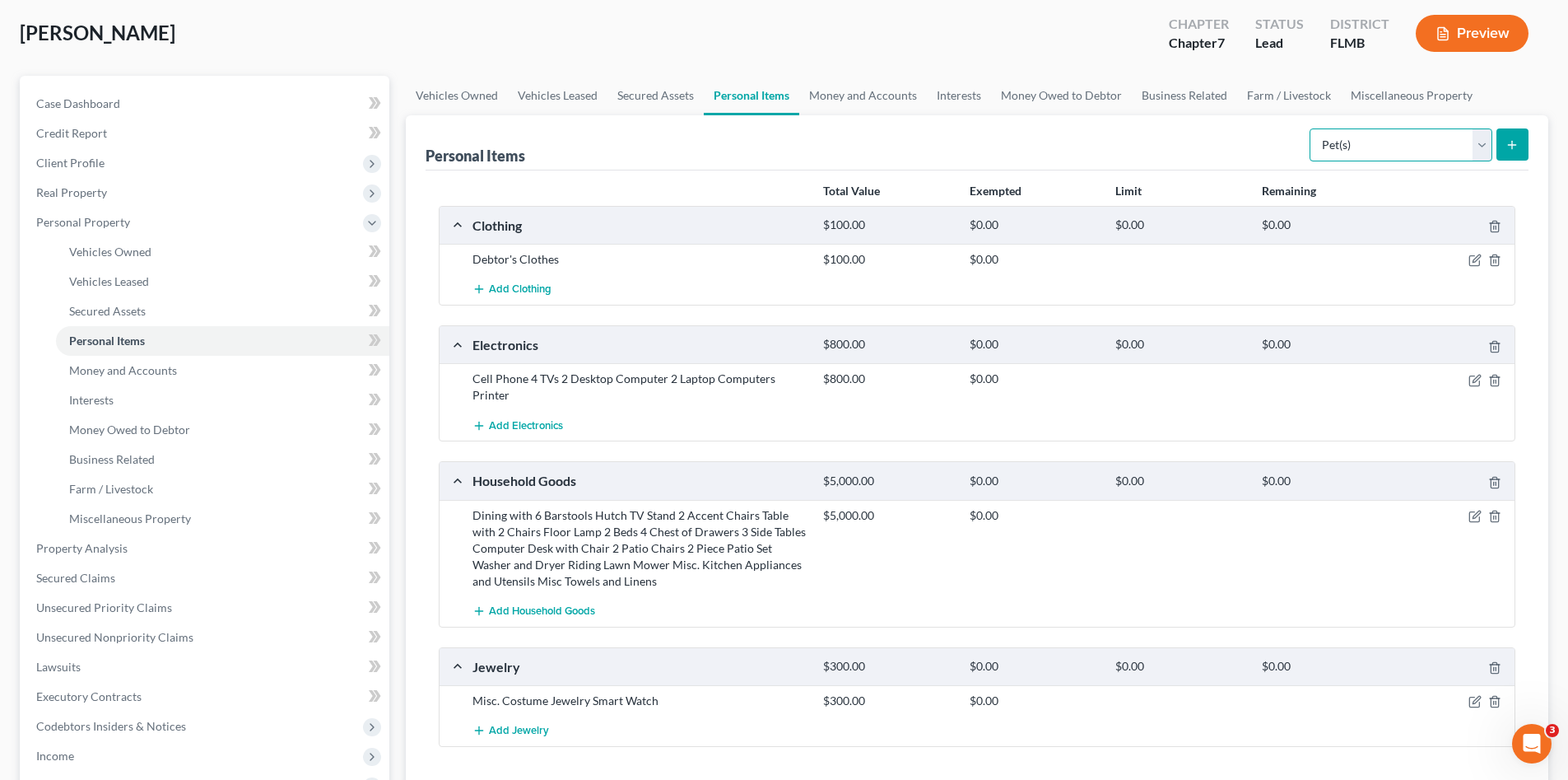
click at [1393, 149] on select "Select Item Type Clothing Collectibles Of Value Electronics Firearms Household …" at bounding box center [1401, 145] width 182 height 33
select select "sports_and_hobby_equipment"
click at [1311, 128] on select "Select Item Type Clothing Collectibles Of Value Electronics Firearms Household …" at bounding box center [1401, 145] width 182 height 33
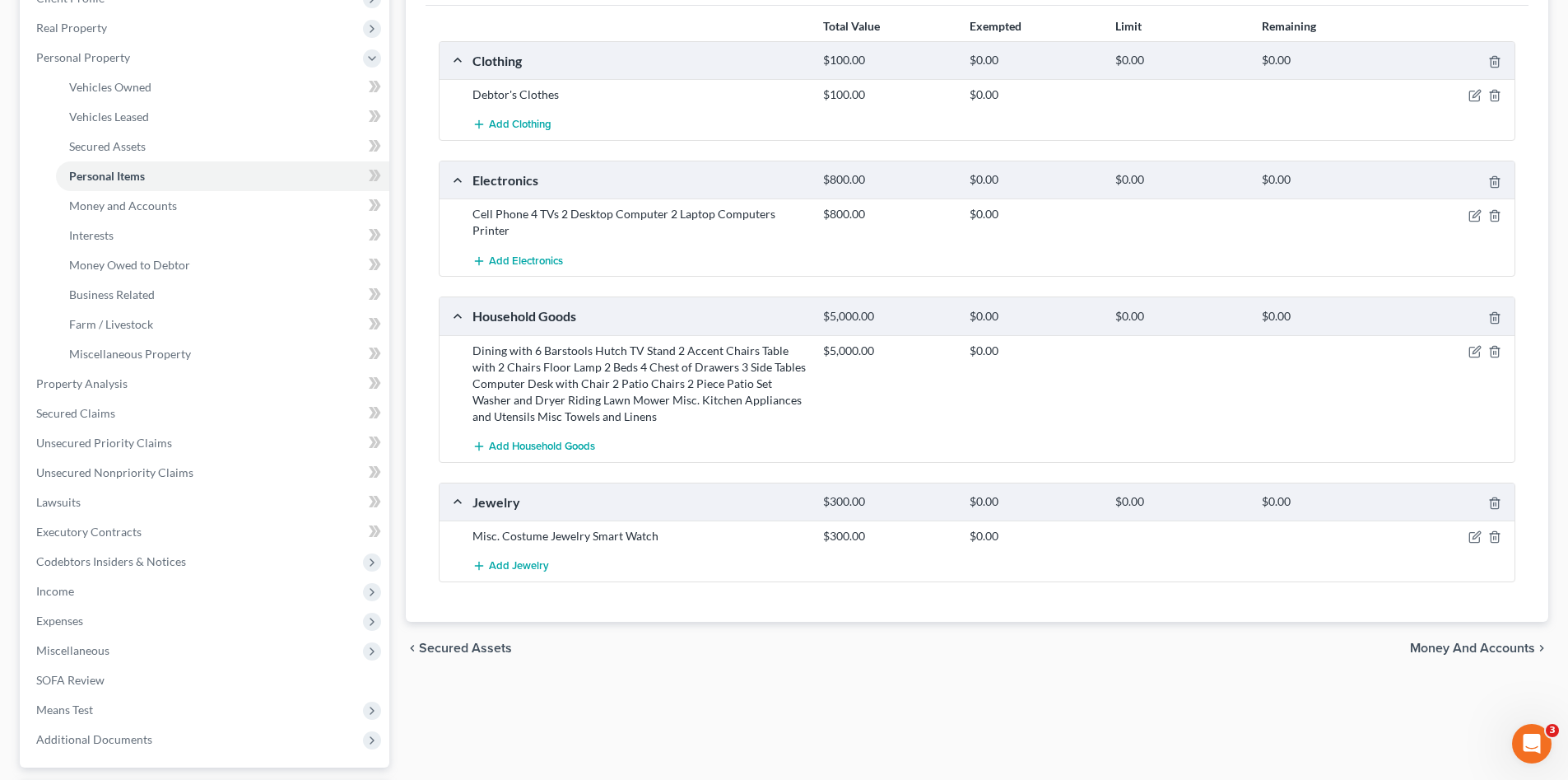
click at [1451, 648] on span "Money and Accounts" at bounding box center [1473, 648] width 125 height 13
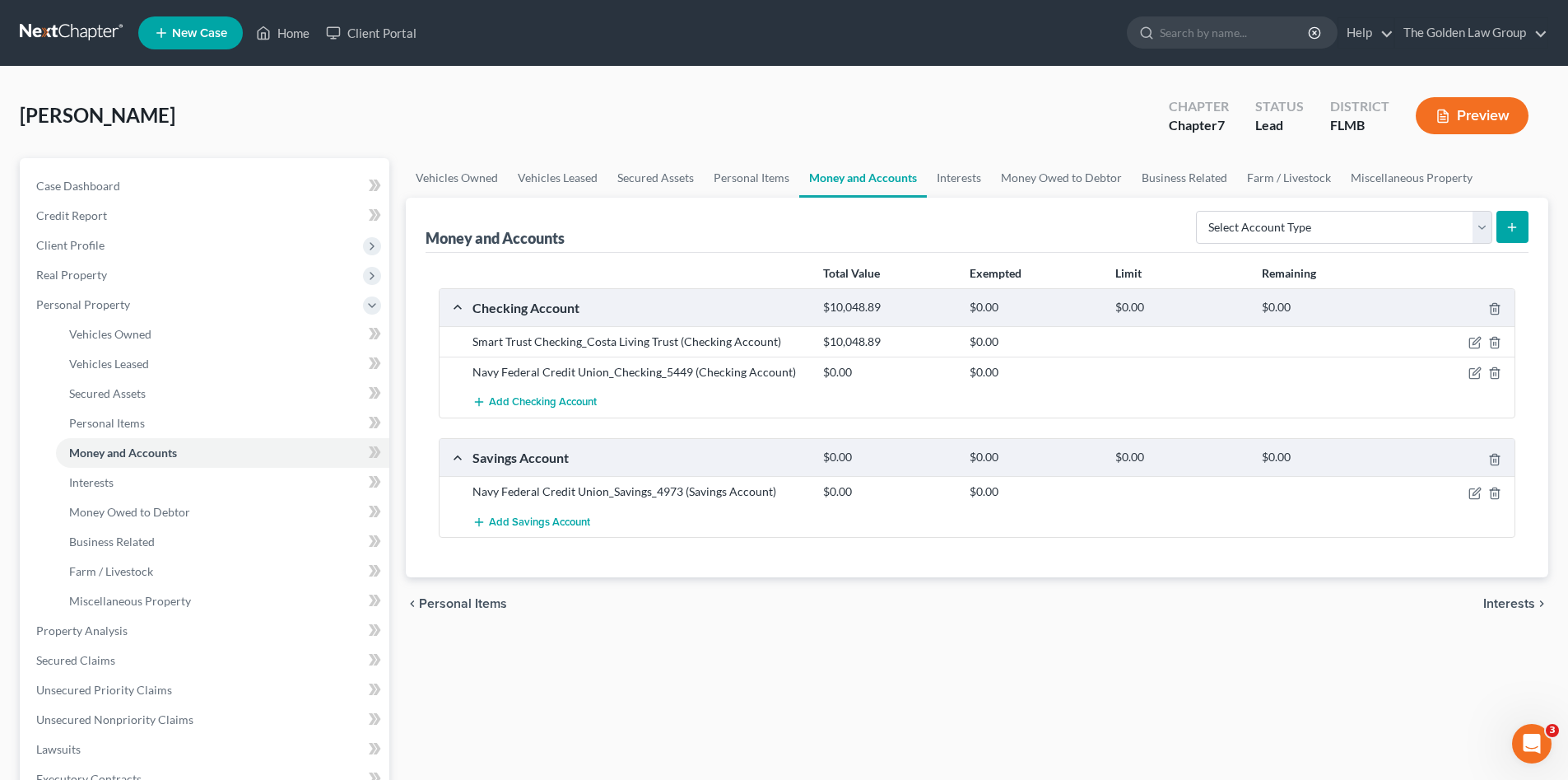
drag, startPoint x: 709, startPoint y: 608, endPoint x: 718, endPoint y: 573, distance: 36.1
click at [717, 592] on div "chevron_left Personal Items Interests chevron_right" at bounding box center [976, 603] width 1142 height 52
click at [1492, 342] on icon "button" at bounding box center [1495, 342] width 13 height 13
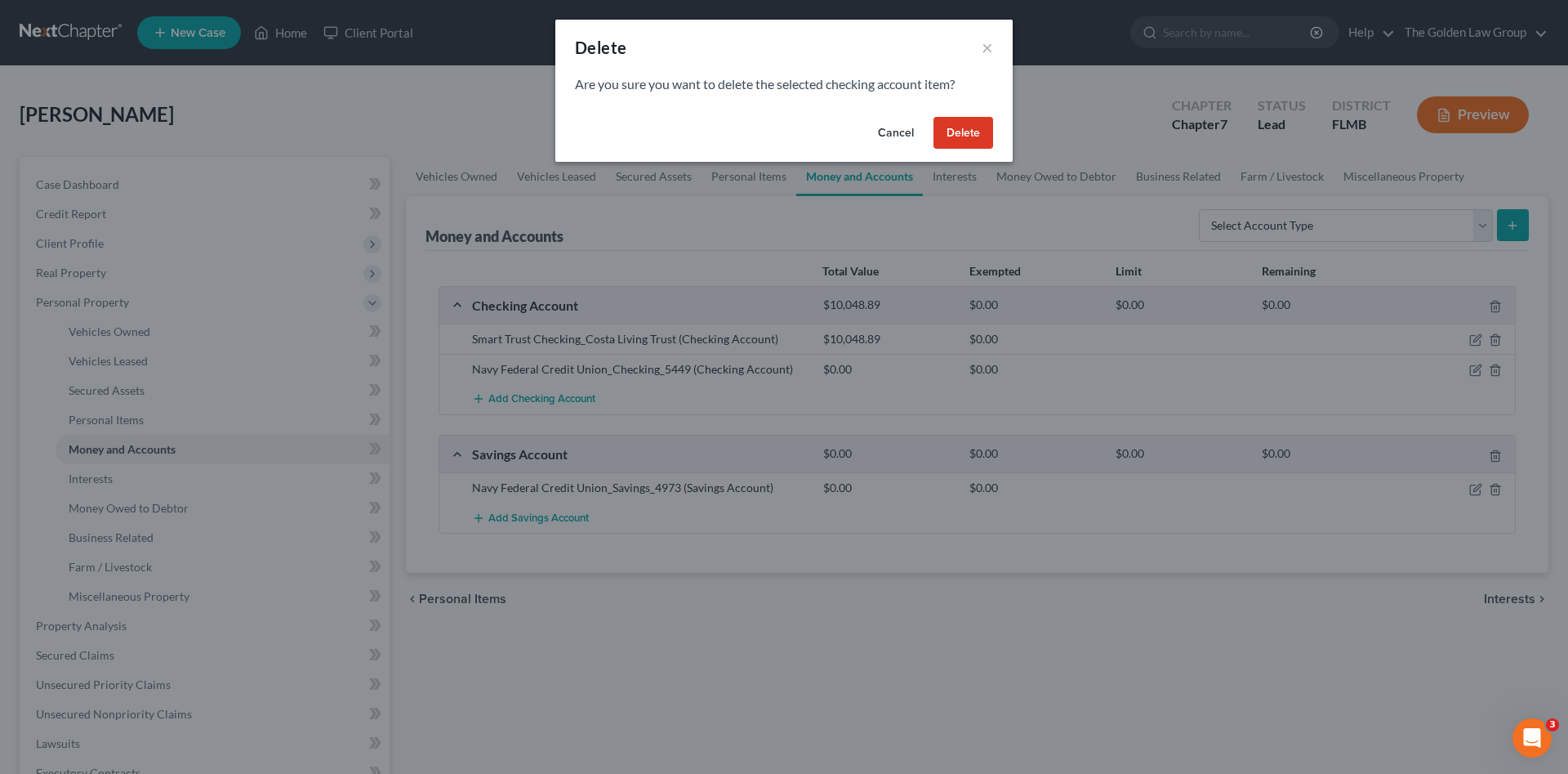
click at [951, 136] on button "Delete" at bounding box center [963, 133] width 60 height 33
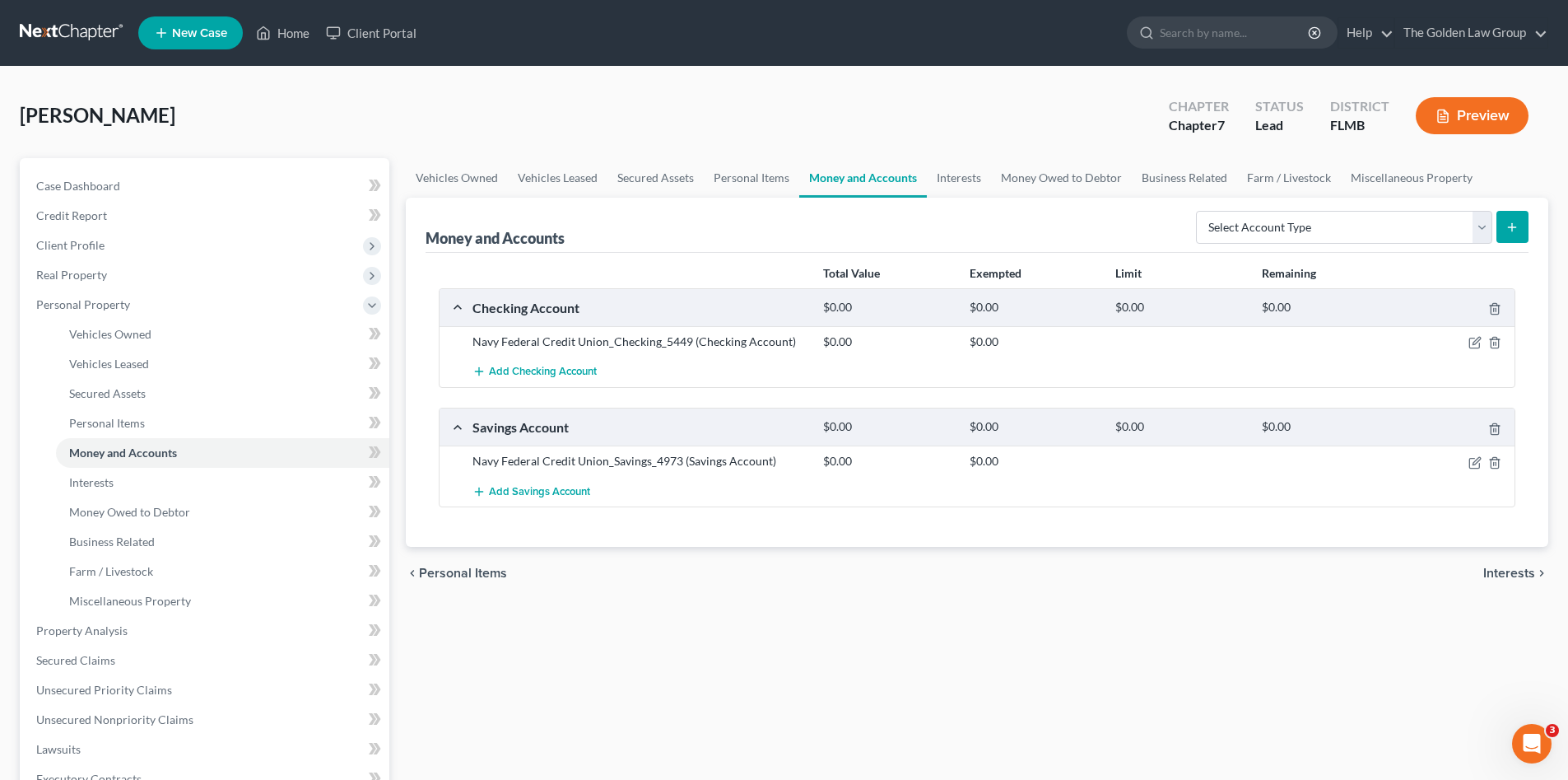
drag, startPoint x: 957, startPoint y: 588, endPoint x: 933, endPoint y: 568, distance: 31.2
click at [954, 586] on div "chevron_left Personal Items Interests chevron_right" at bounding box center [976, 572] width 1142 height 52
click at [1476, 342] on icon "button" at bounding box center [1476, 341] width 7 height 8
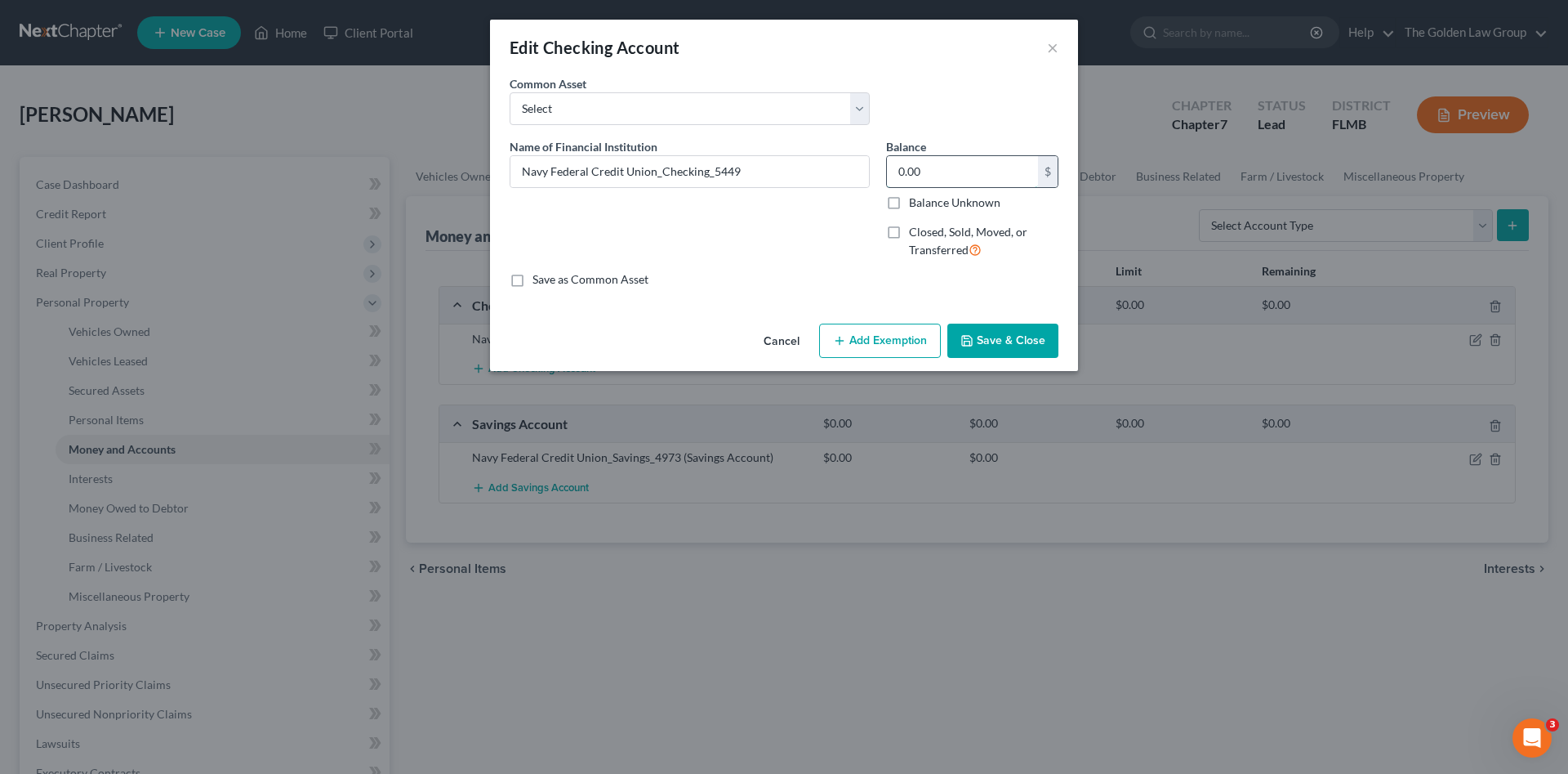
click at [971, 170] on input "0.00" at bounding box center [962, 172] width 151 height 31
click at [980, 336] on button "Save & Close" at bounding box center [1003, 340] width 111 height 34
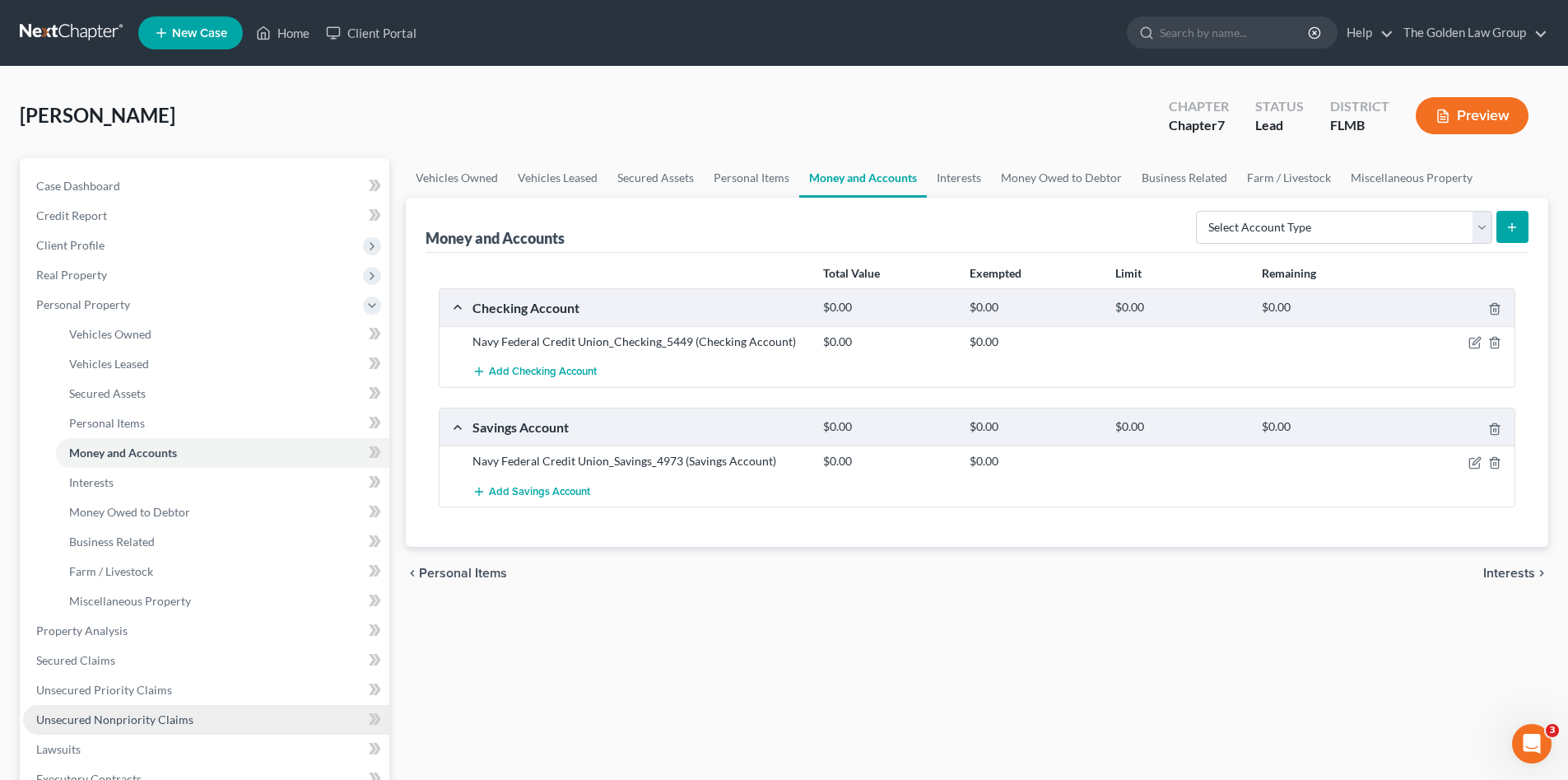
drag, startPoint x: 189, startPoint y: 718, endPoint x: 212, endPoint y: 707, distance: 25.5
click at [189, 718] on link "Unsecured Nonpriority Claims" at bounding box center [207, 720] width 367 height 30
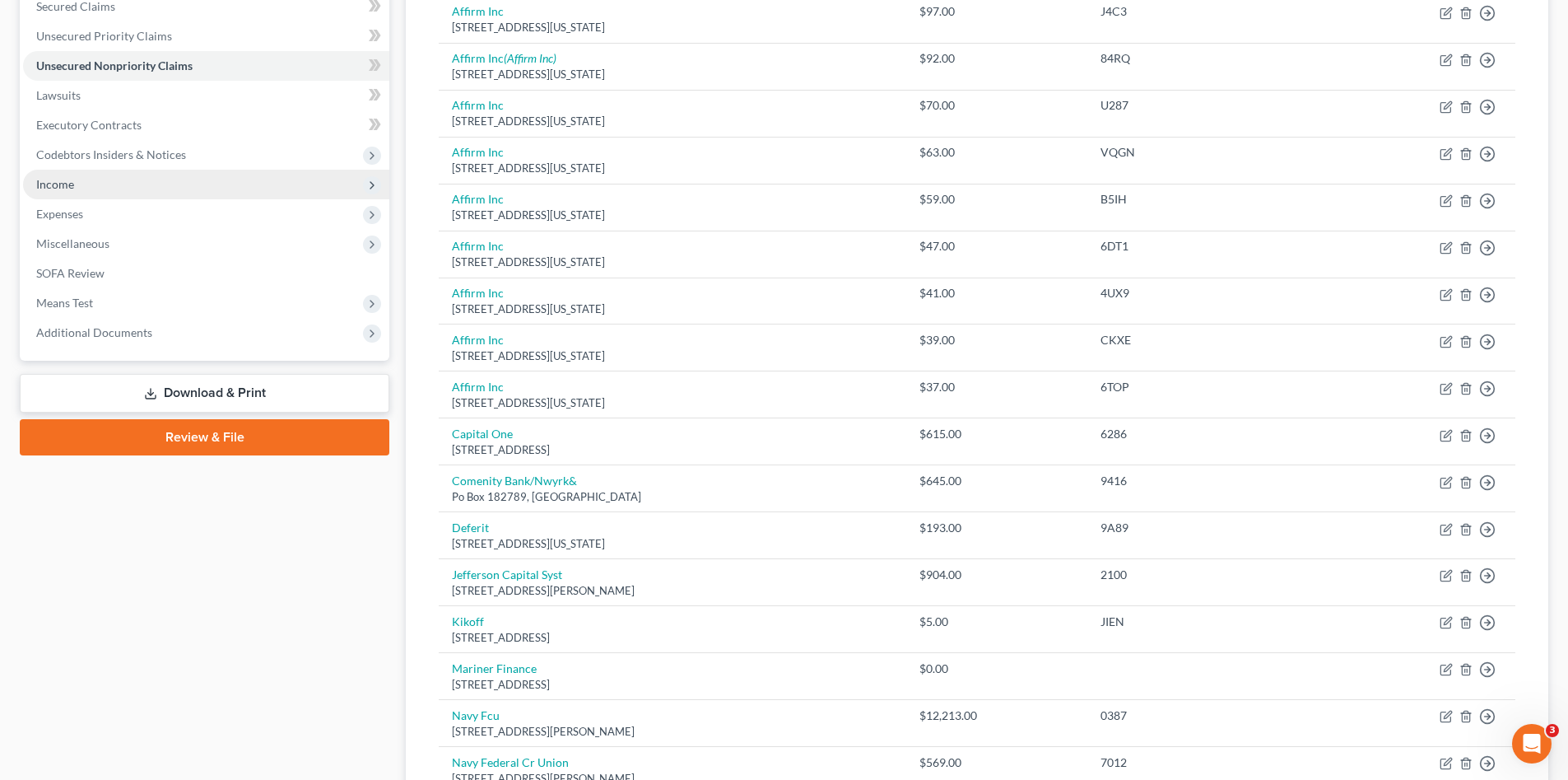
scroll to position [220, 0]
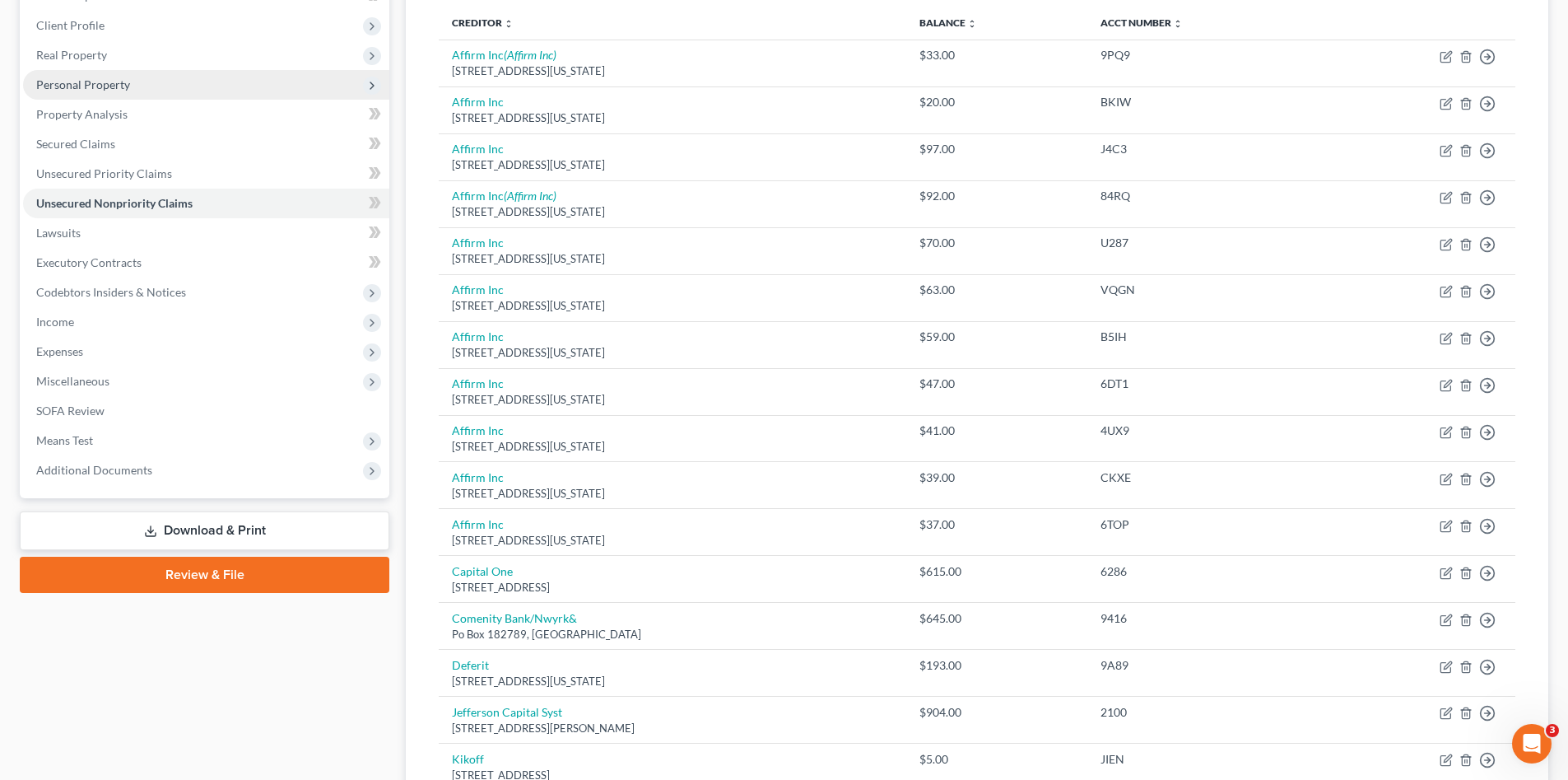
drag, startPoint x: 152, startPoint y: 82, endPoint x: 156, endPoint y: 91, distance: 9.8
click at [152, 82] on span "Personal Property" at bounding box center [207, 85] width 367 height 30
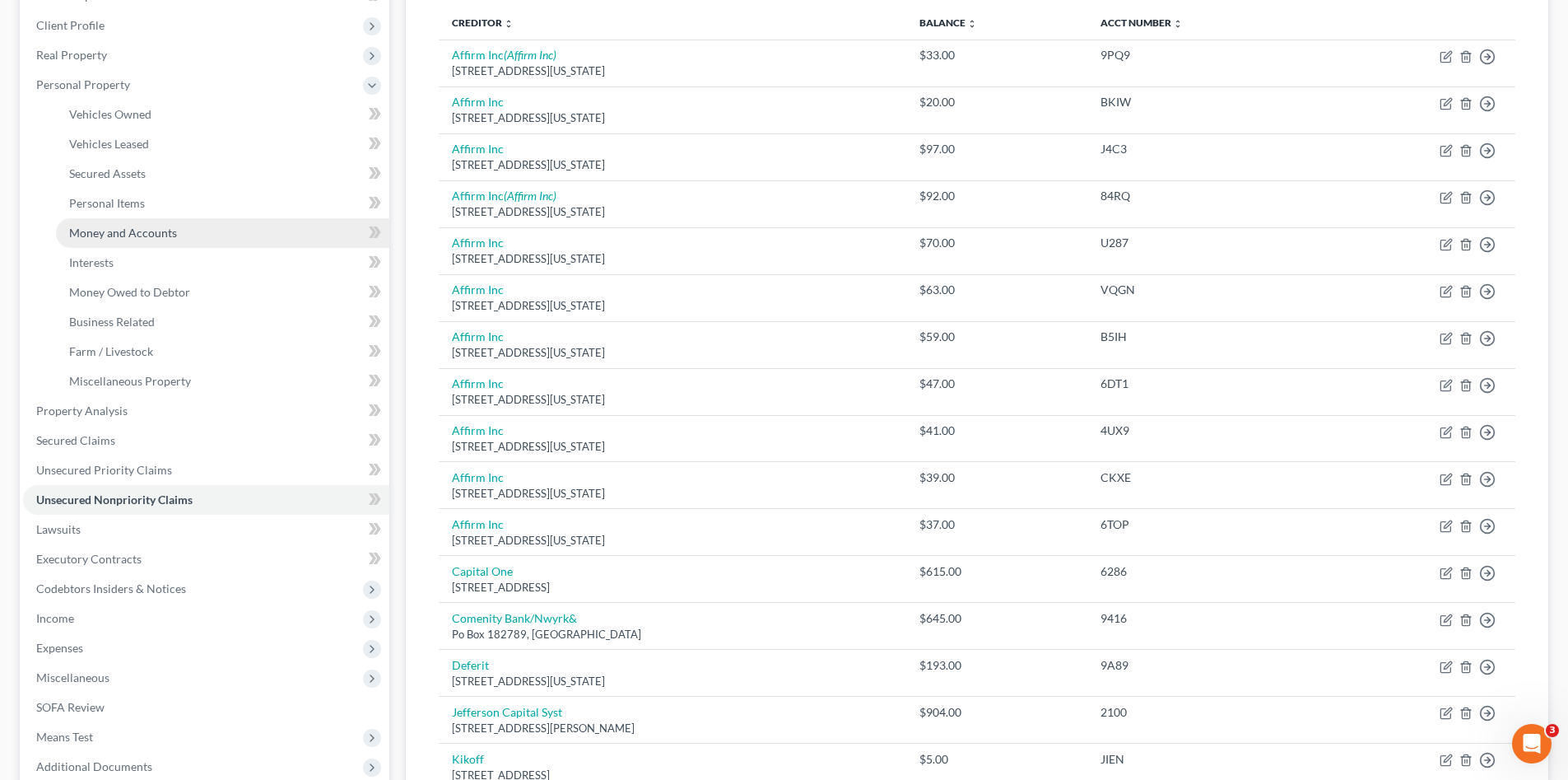
click at [214, 225] on link "Money and Accounts" at bounding box center [222, 233] width 333 height 30
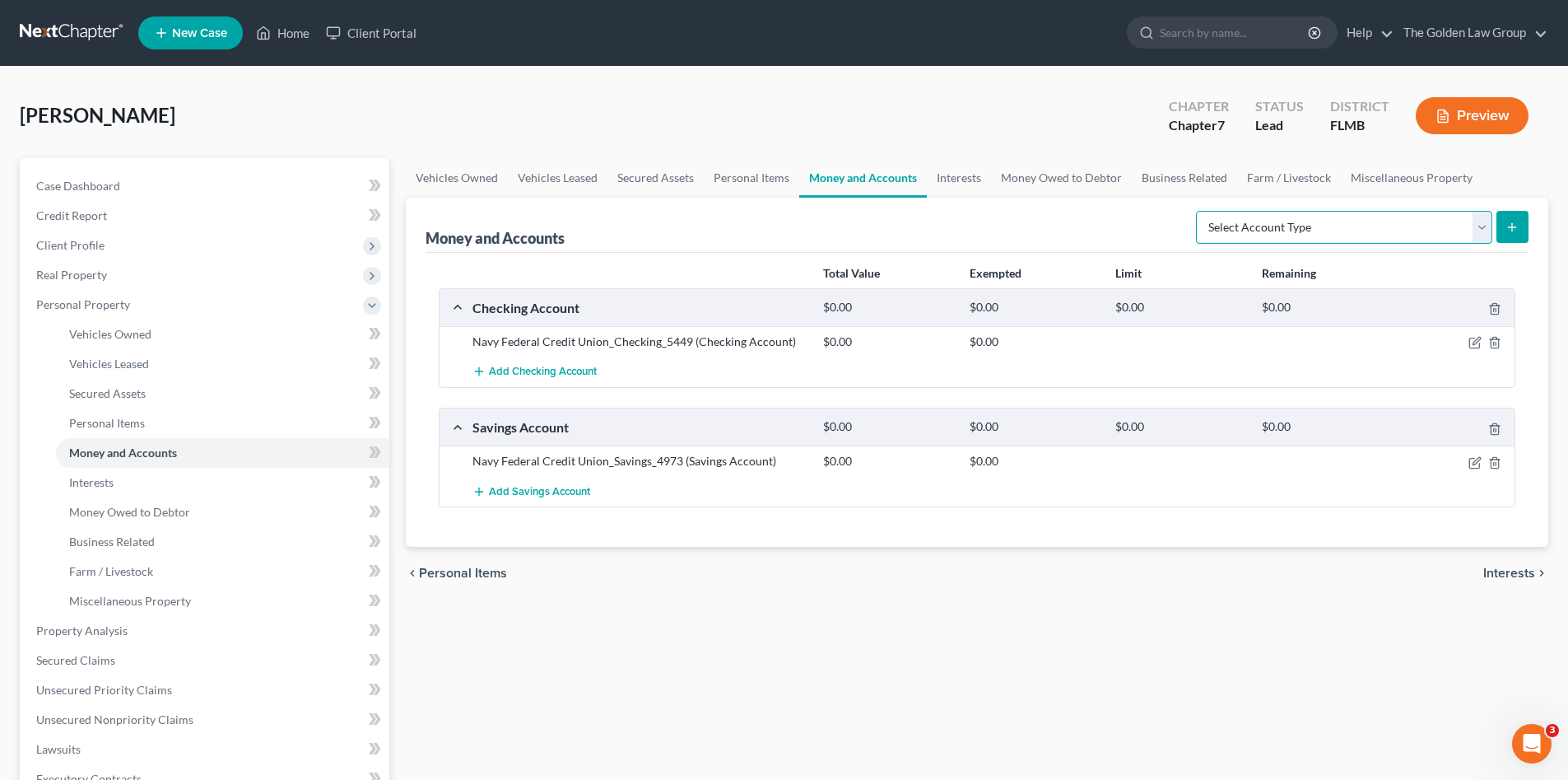
click at [1277, 222] on select "Select Account Type Brokerage Cash on Hand Certificates of Deposit Checking Acc…" at bounding box center [1345, 228] width 297 height 33
click at [974, 389] on div "Checking Account $0.00 $0.00 $0.00 $0.00 Navy Federal Credit Union_Checking_544…" at bounding box center [977, 398] width 1076 height 220
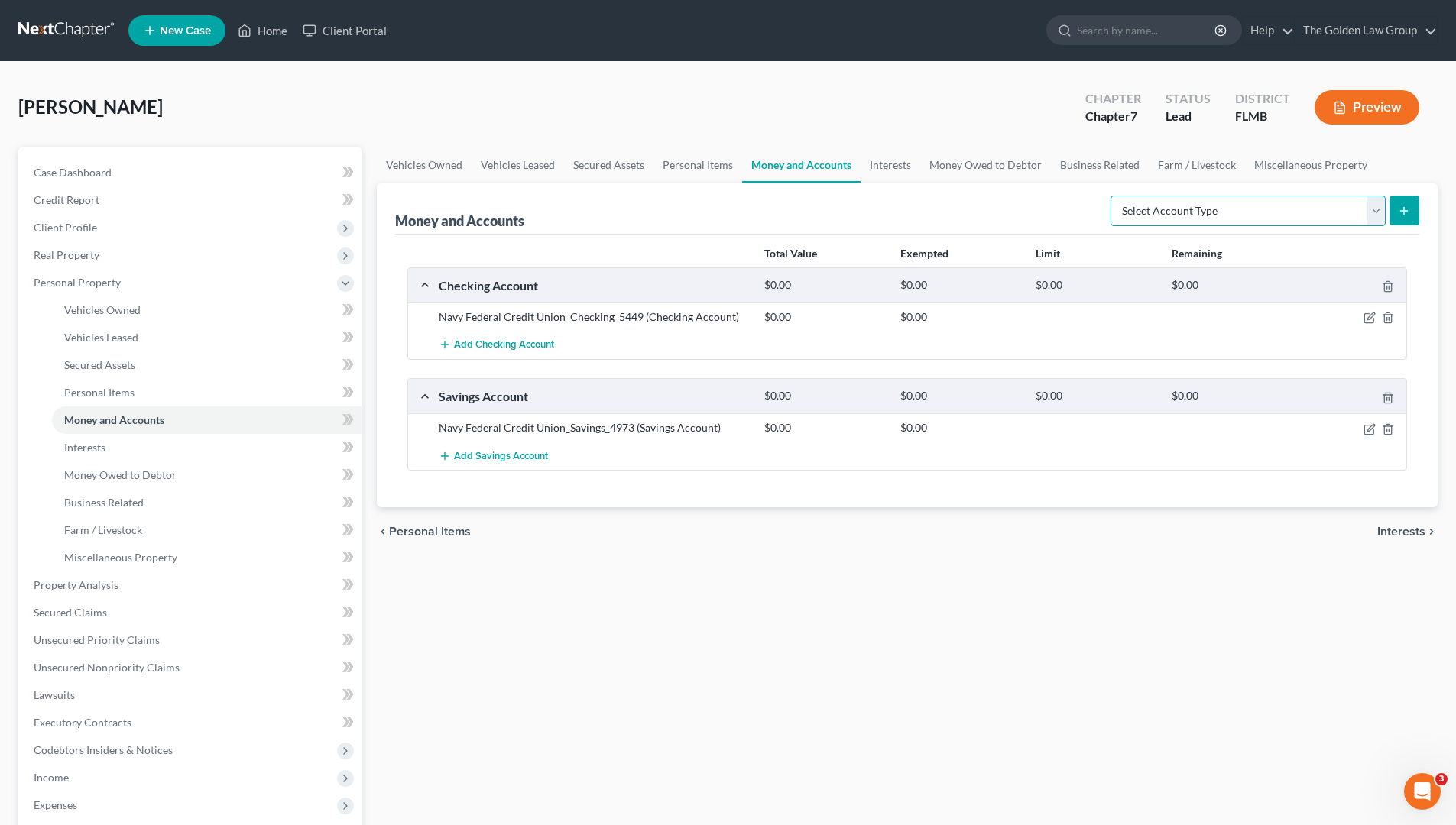
click at [1259, 216] on select "Select Account Type Brokerage Cash on Hand Certificates of Deposit Checking Acc…" at bounding box center [1249, 211] width 275 height 31
select select "checking"
click at [1114, 196] on select "Select Account Type Brokerage Cash on Hand Certificates of Deposit Checking Acc…" at bounding box center [1249, 211] width 275 height 31
click at [1408, 216] on icon "submit" at bounding box center [1404, 211] width 12 height 12
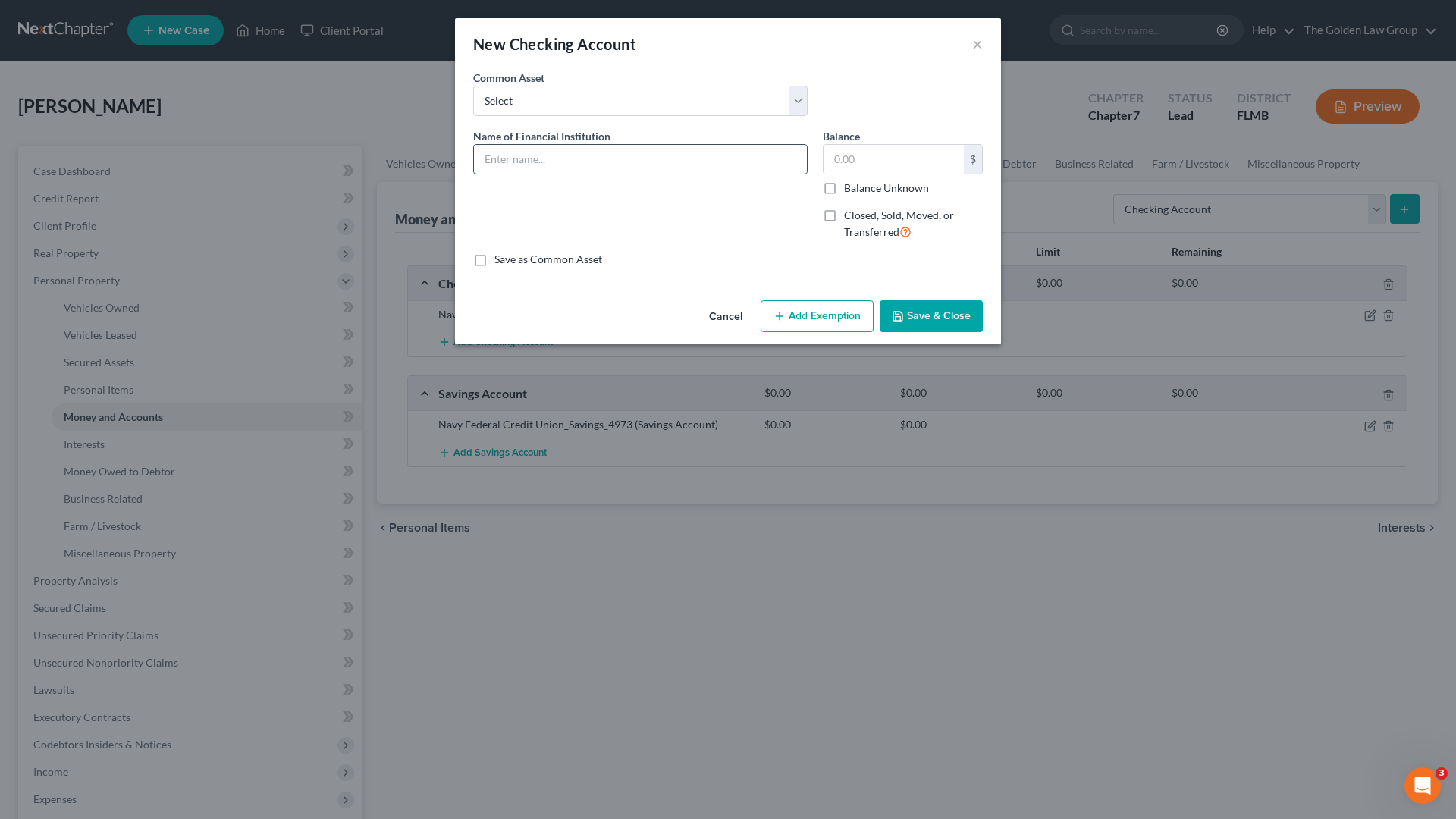
click at [603, 167] on input "text" at bounding box center [641, 160] width 333 height 29
type input "TD Bank_Checking"
type input "700.00"
click at [936, 320] on button "Save & Close" at bounding box center [931, 315] width 103 height 31
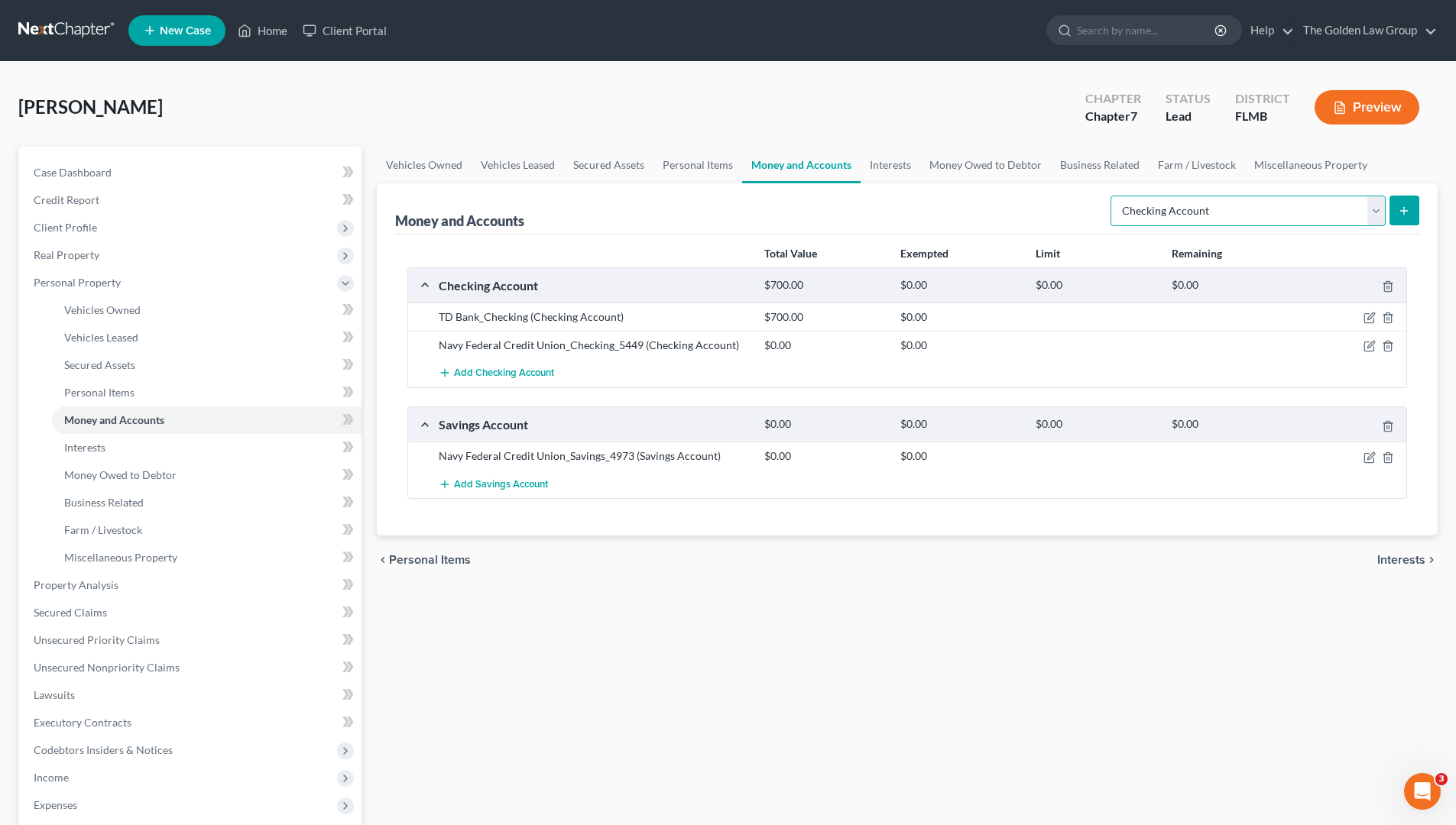
click at [1232, 212] on select "Select Account Type Brokerage Cash on Hand Certificates of Deposit Checking Acc…" at bounding box center [1249, 211] width 275 height 31
select select "savings"
click at [1114, 196] on select "Select Account Type Brokerage Cash on Hand Certificates of Deposit Checking Acc…" at bounding box center [1249, 211] width 275 height 31
click at [1417, 206] on button "submit" at bounding box center [1404, 210] width 30 height 30
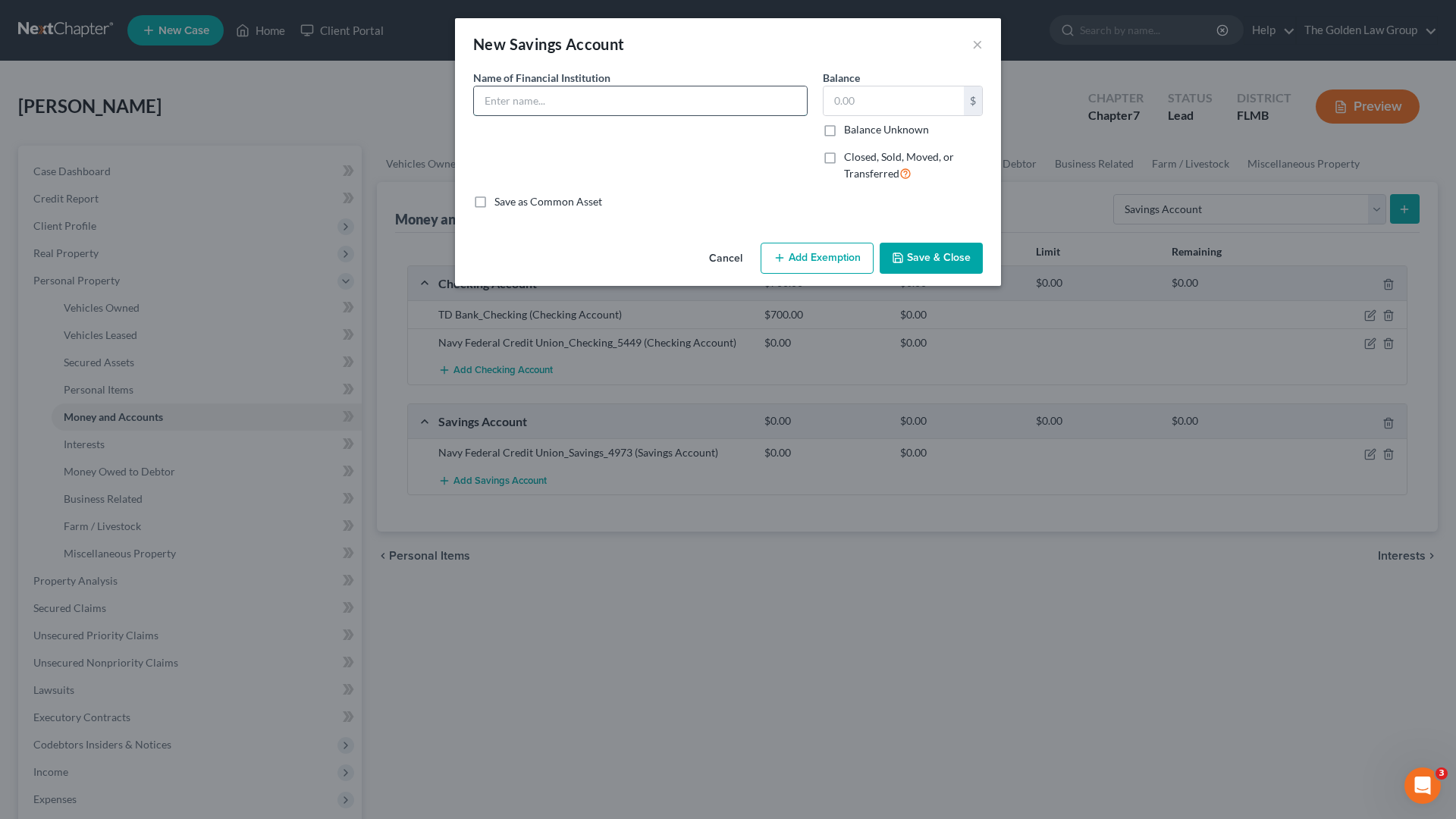
click at [587, 109] on input "text" at bounding box center [641, 101] width 333 height 29
type input "TD Bank_Savings"
click at [884, 256] on button "Save & Close" at bounding box center [931, 258] width 103 height 31
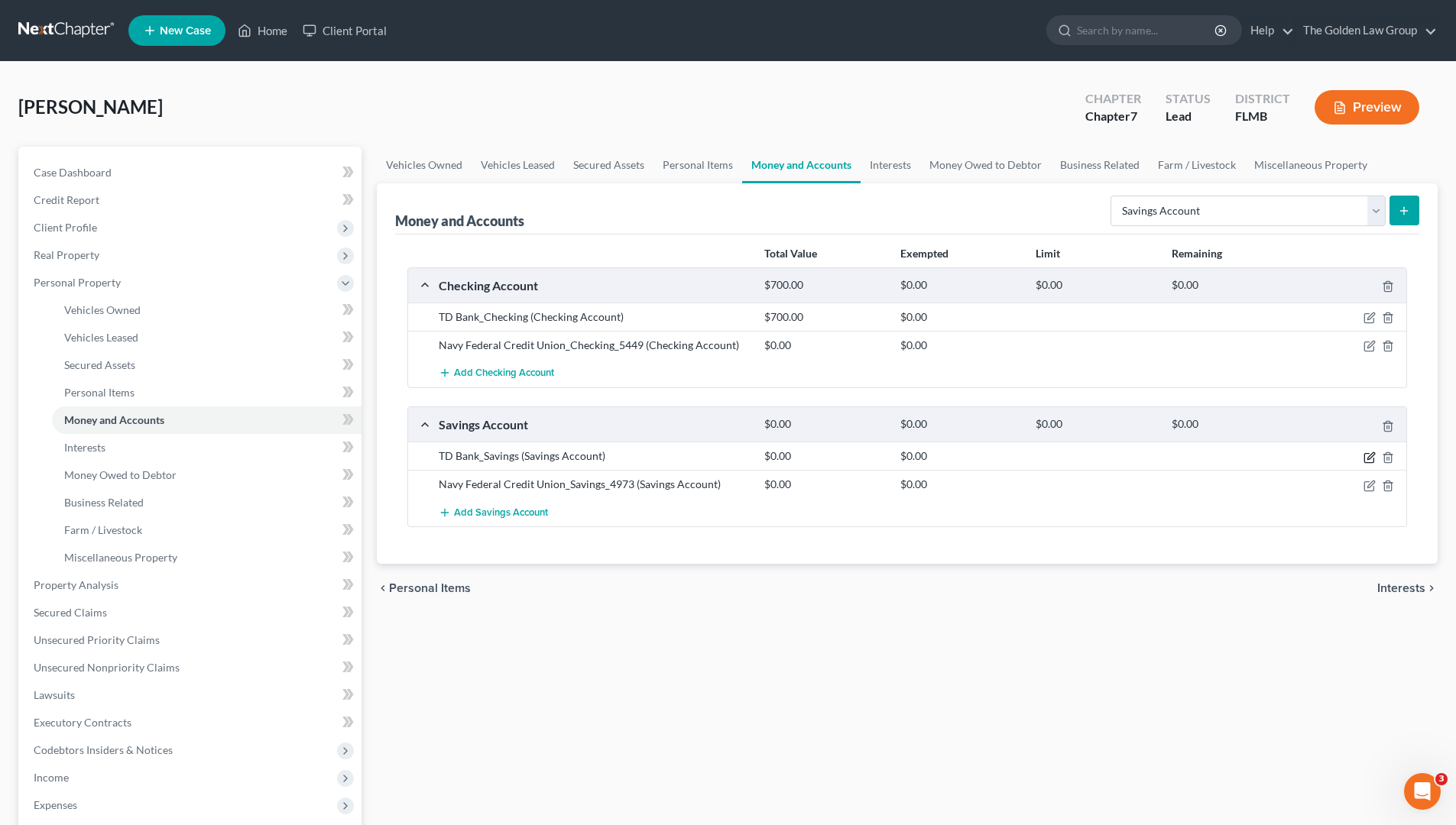
click at [1365, 458] on icon "button" at bounding box center [1370, 458] width 12 height 12
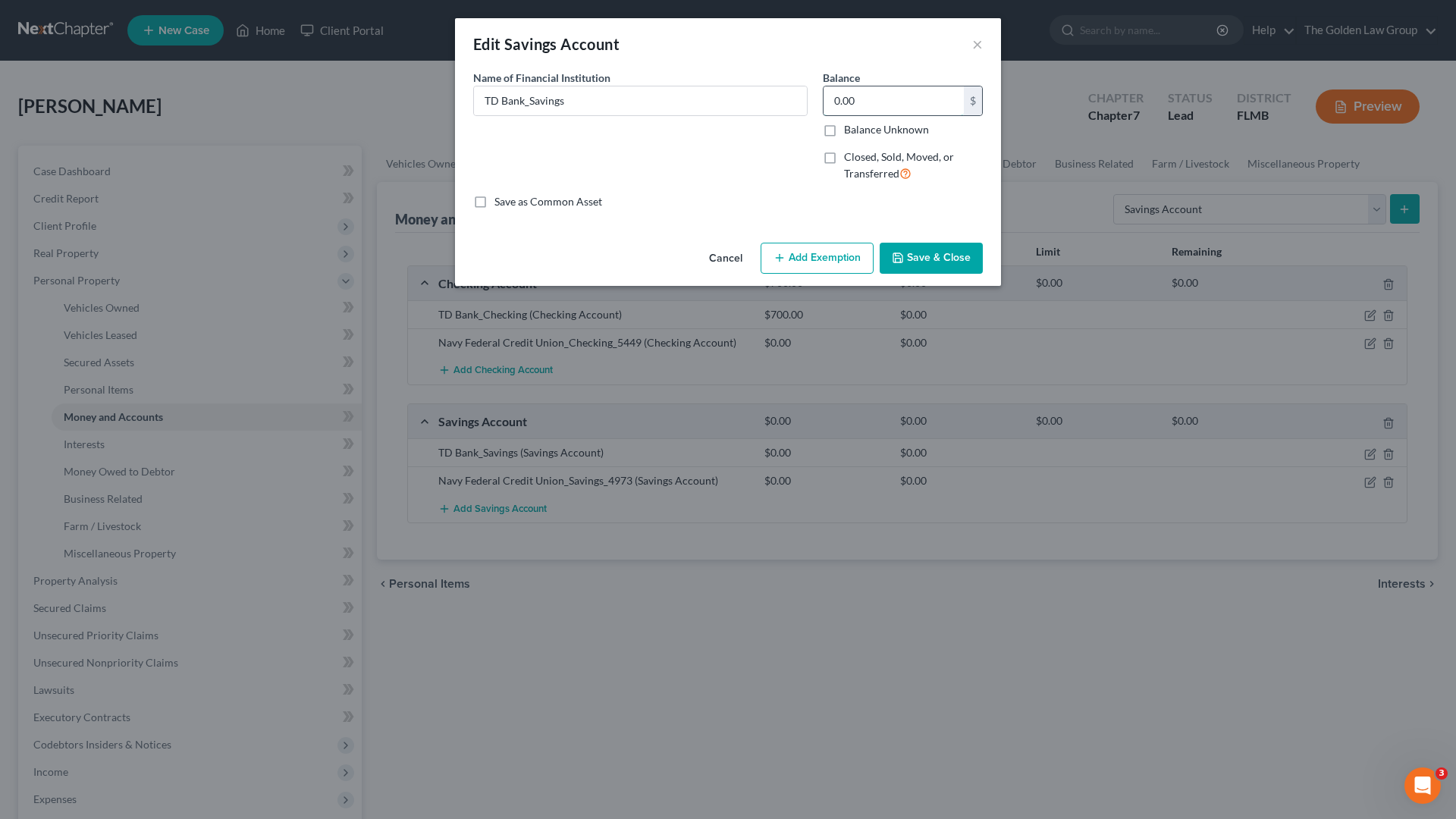
click at [866, 108] on input "0.00" at bounding box center [893, 101] width 140 height 29
type input "700.00"
drag, startPoint x: 930, startPoint y: 256, endPoint x: 920, endPoint y: 271, distance: 18.0
click at [930, 257] on button "Save & Close" at bounding box center [931, 258] width 103 height 31
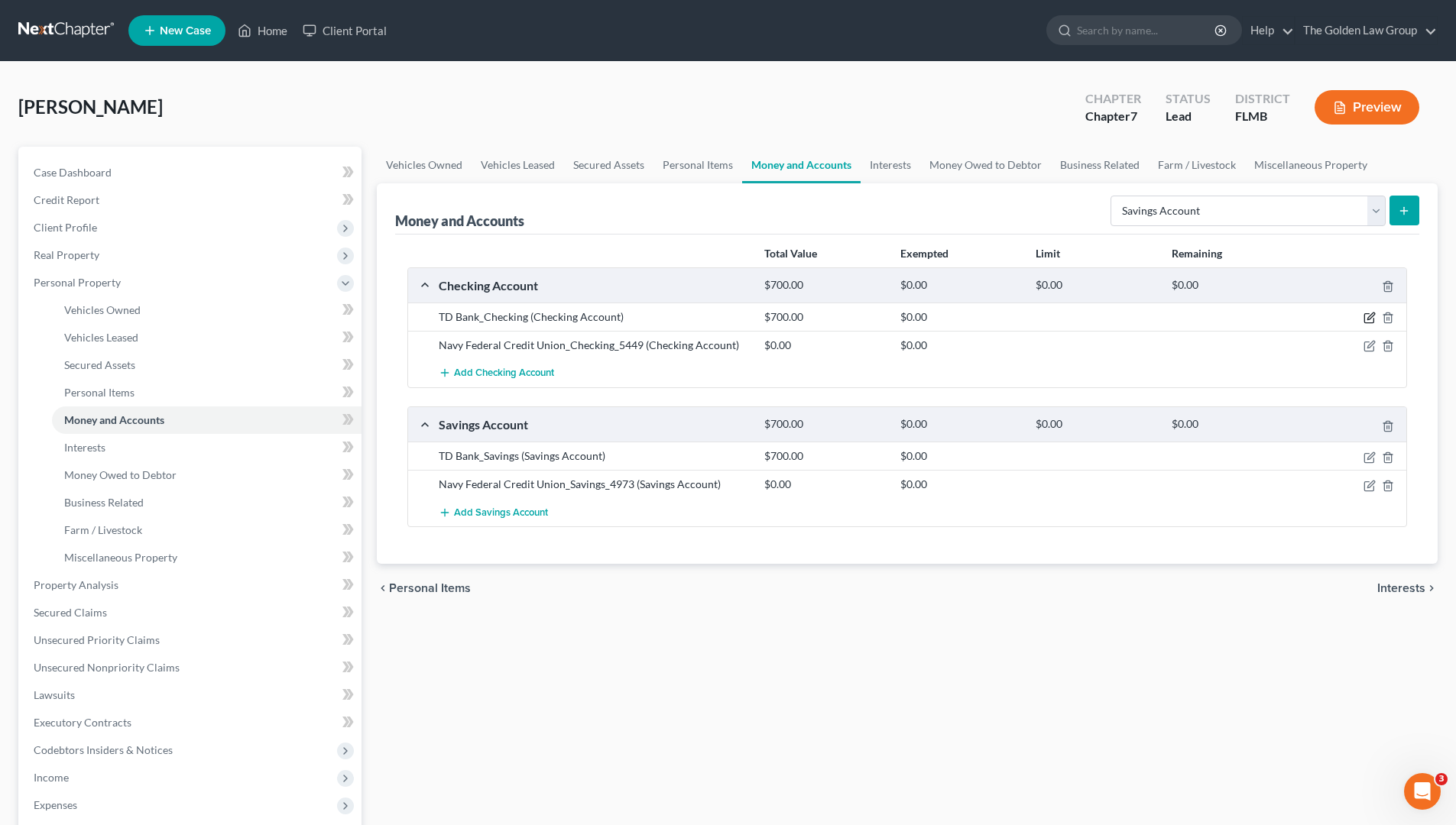
drag, startPoint x: 1366, startPoint y: 319, endPoint x: 1222, endPoint y: 333, distance: 144.7
click at [1366, 320] on icon "button" at bounding box center [1370, 318] width 12 height 12
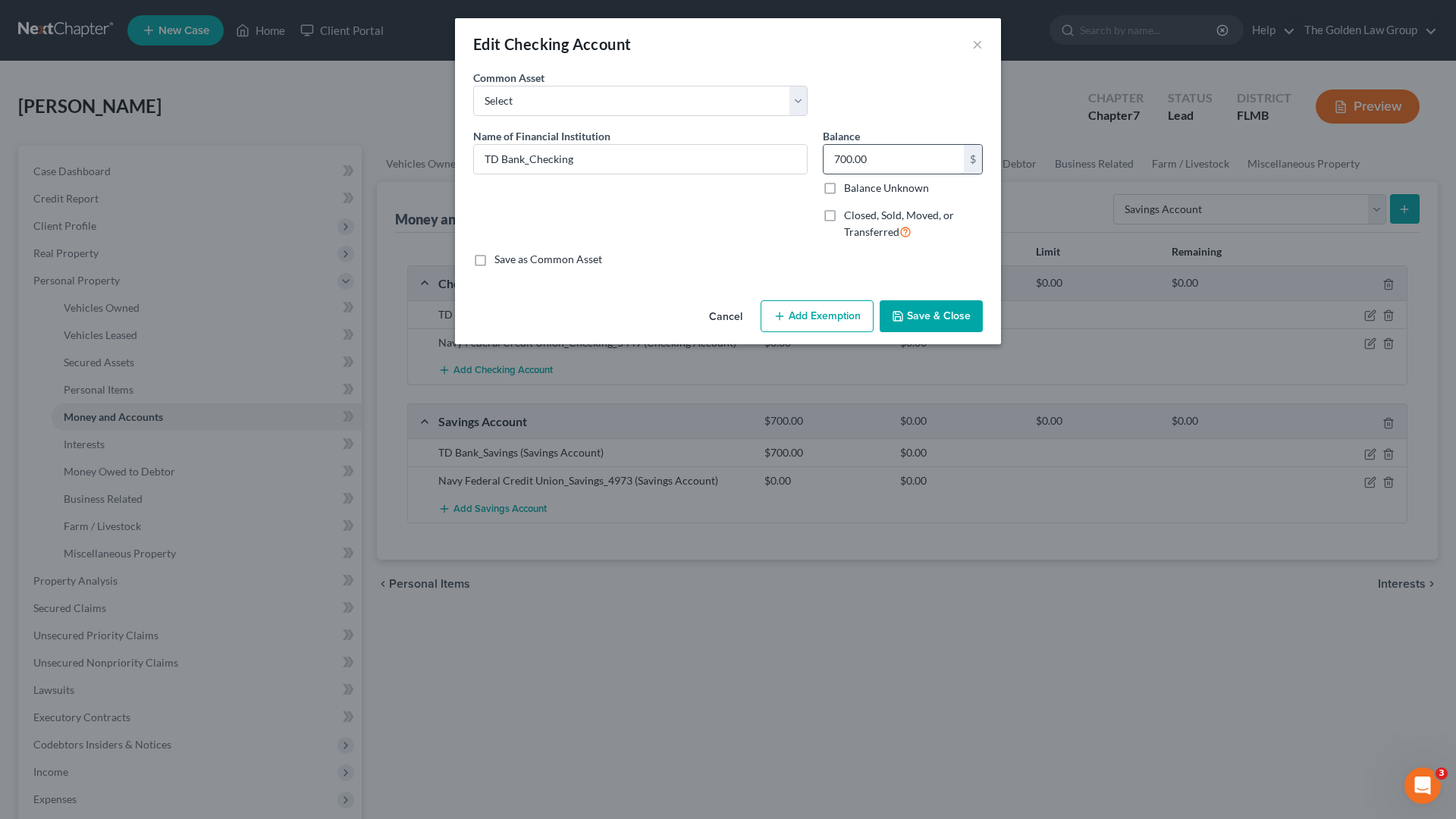
click at [857, 153] on input "700.00" at bounding box center [893, 160] width 140 height 29
type input "20.00"
drag, startPoint x: 919, startPoint y: 319, endPoint x: 913, endPoint y: 418, distance: 99.2
click at [919, 319] on button "Save & Close" at bounding box center [931, 315] width 103 height 31
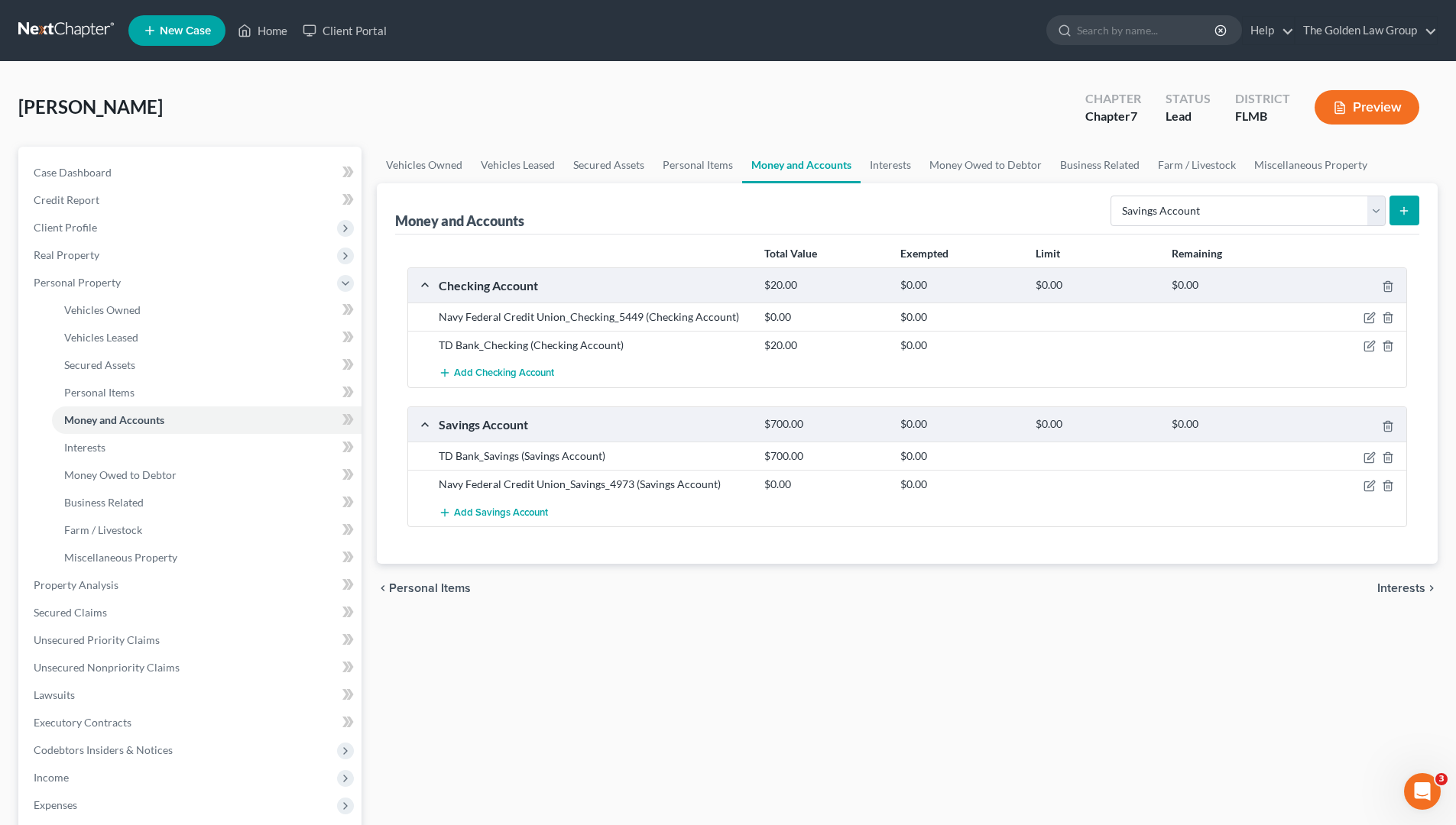
click at [1009, 639] on div "Vehicles Owned Vehicles Leased Secured Assets Personal Items Money and Accounts…" at bounding box center [907, 588] width 1076 height 882
drag, startPoint x: 1371, startPoint y: 319, endPoint x: 1218, endPoint y: 365, distance: 159.8
click at [1369, 319] on icon "button" at bounding box center [1370, 318] width 12 height 12
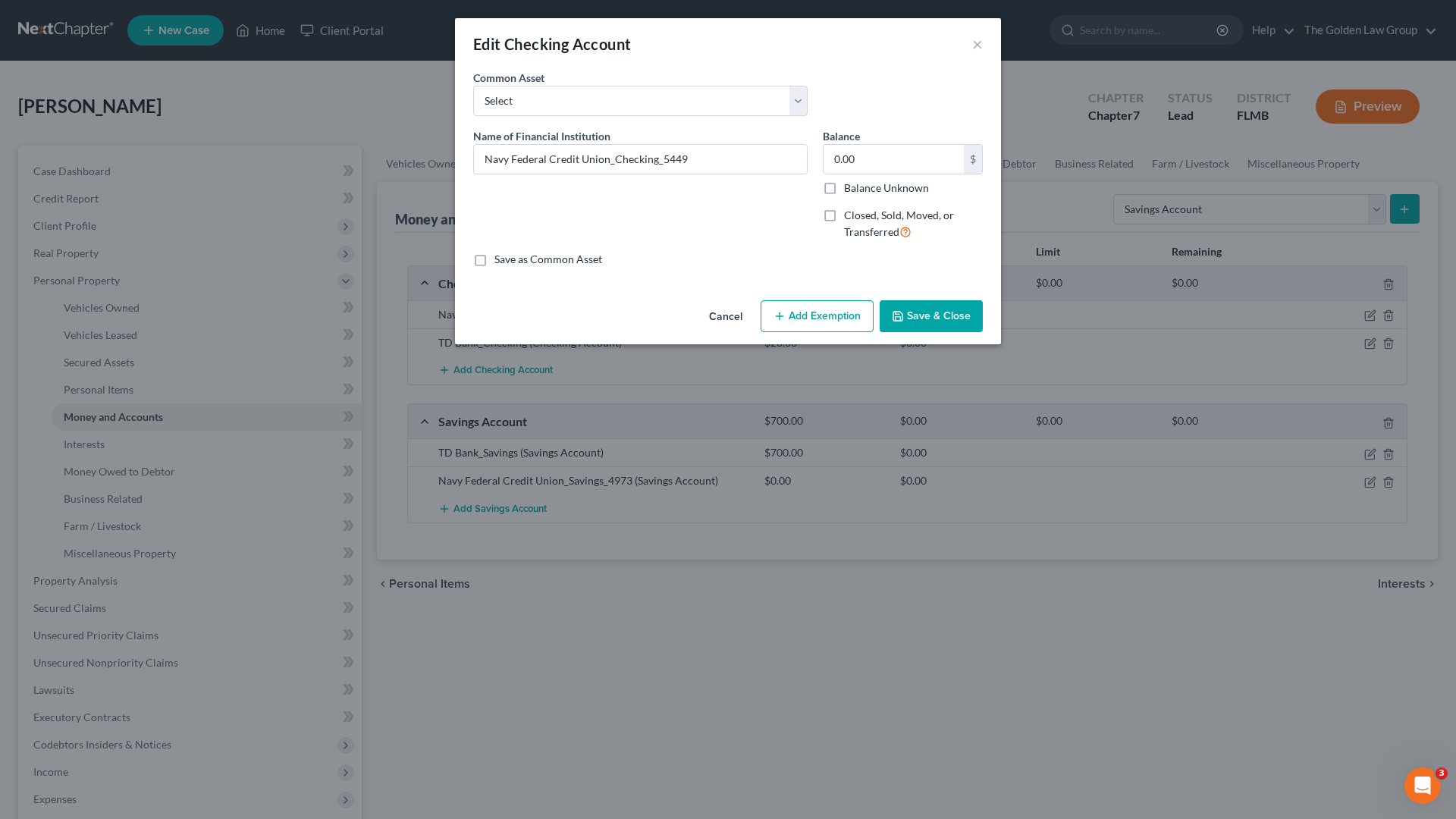
click at [911, 322] on button "Save & Close" at bounding box center [931, 315] width 103 height 31
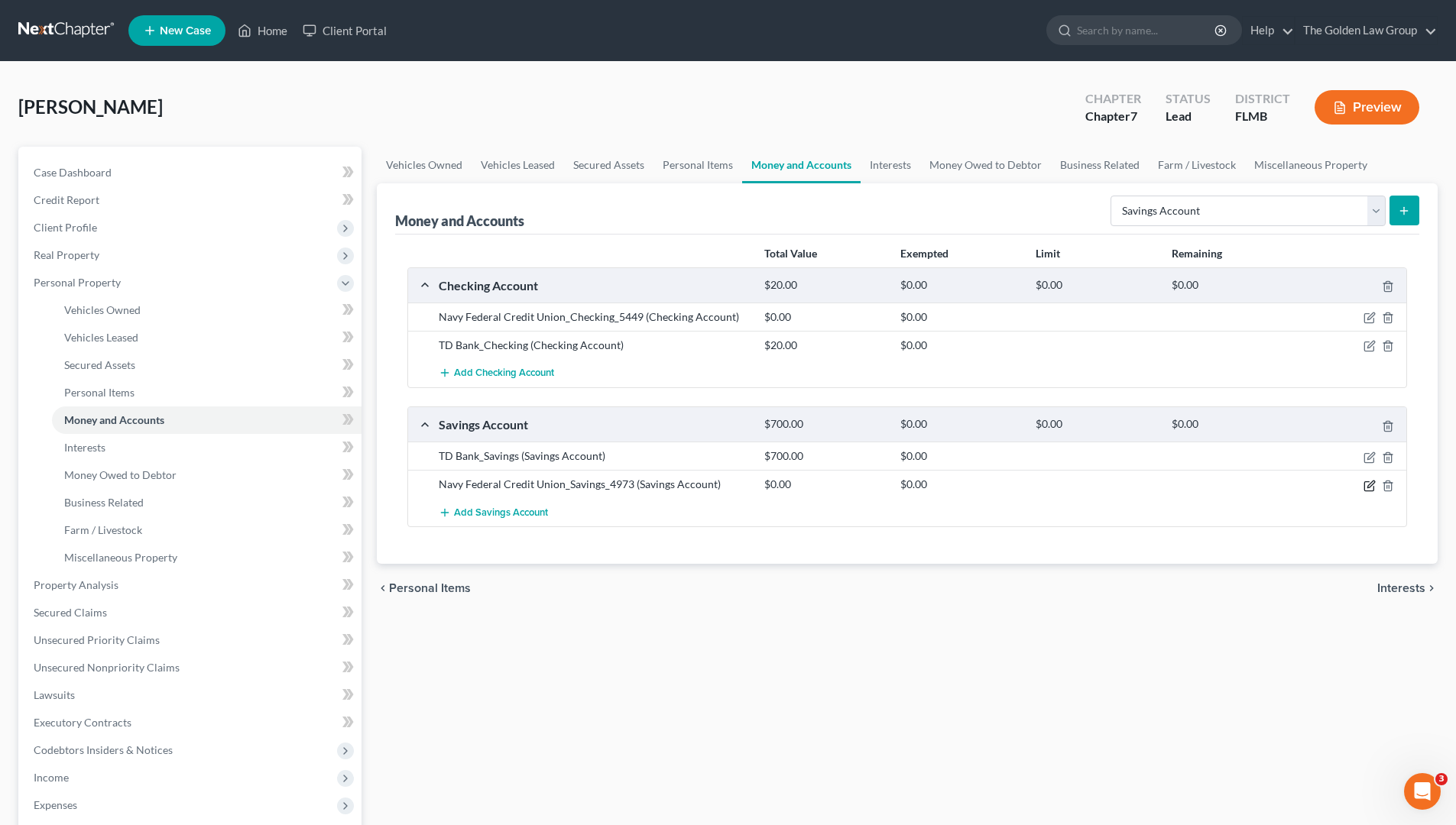
click at [1365, 486] on icon "button" at bounding box center [1370, 486] width 12 height 12
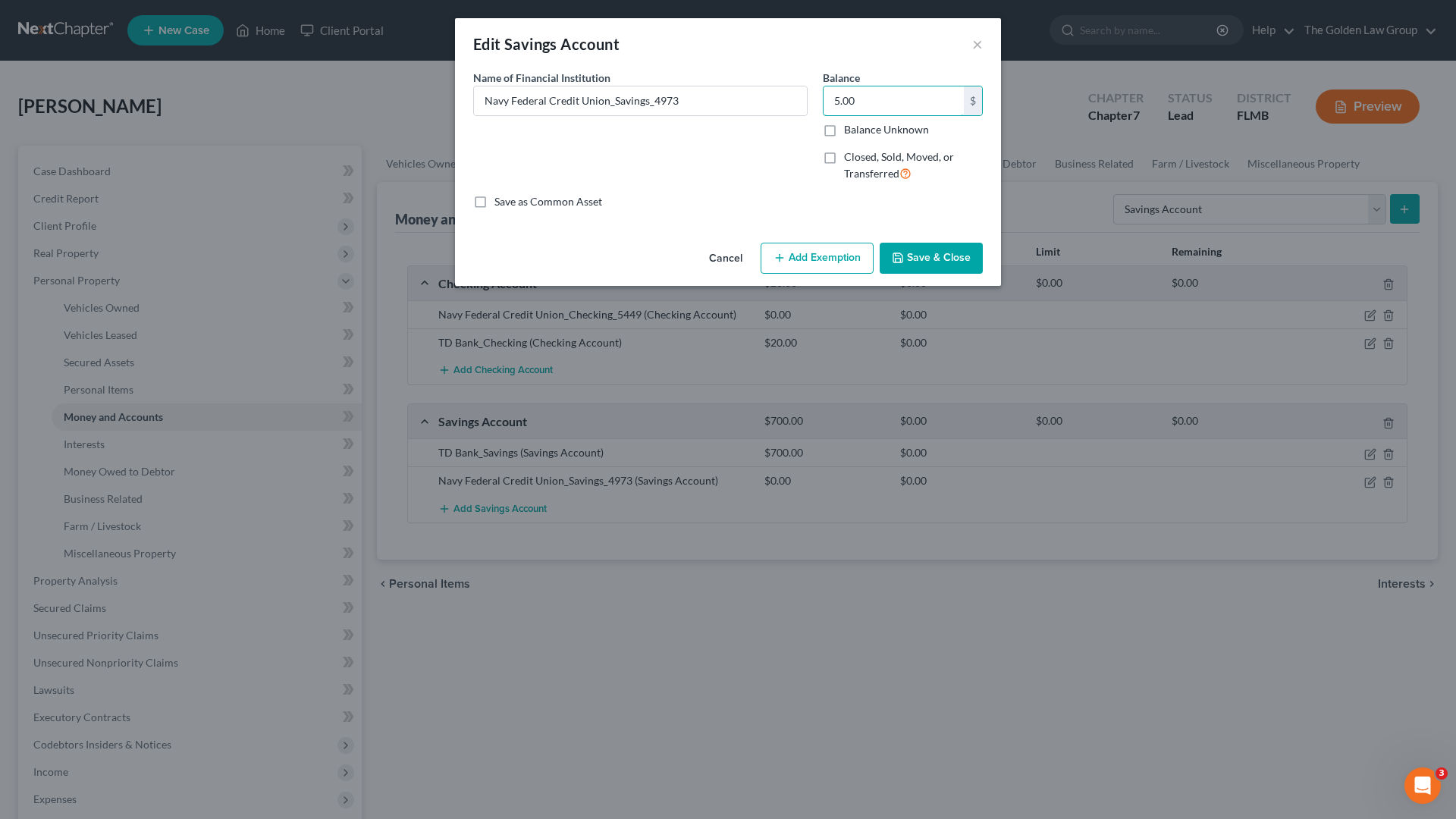
type input "5.00"
drag, startPoint x: 919, startPoint y: 262, endPoint x: 890, endPoint y: 550, distance: 289.5
click at [920, 262] on button "Save & Close" at bounding box center [931, 258] width 103 height 31
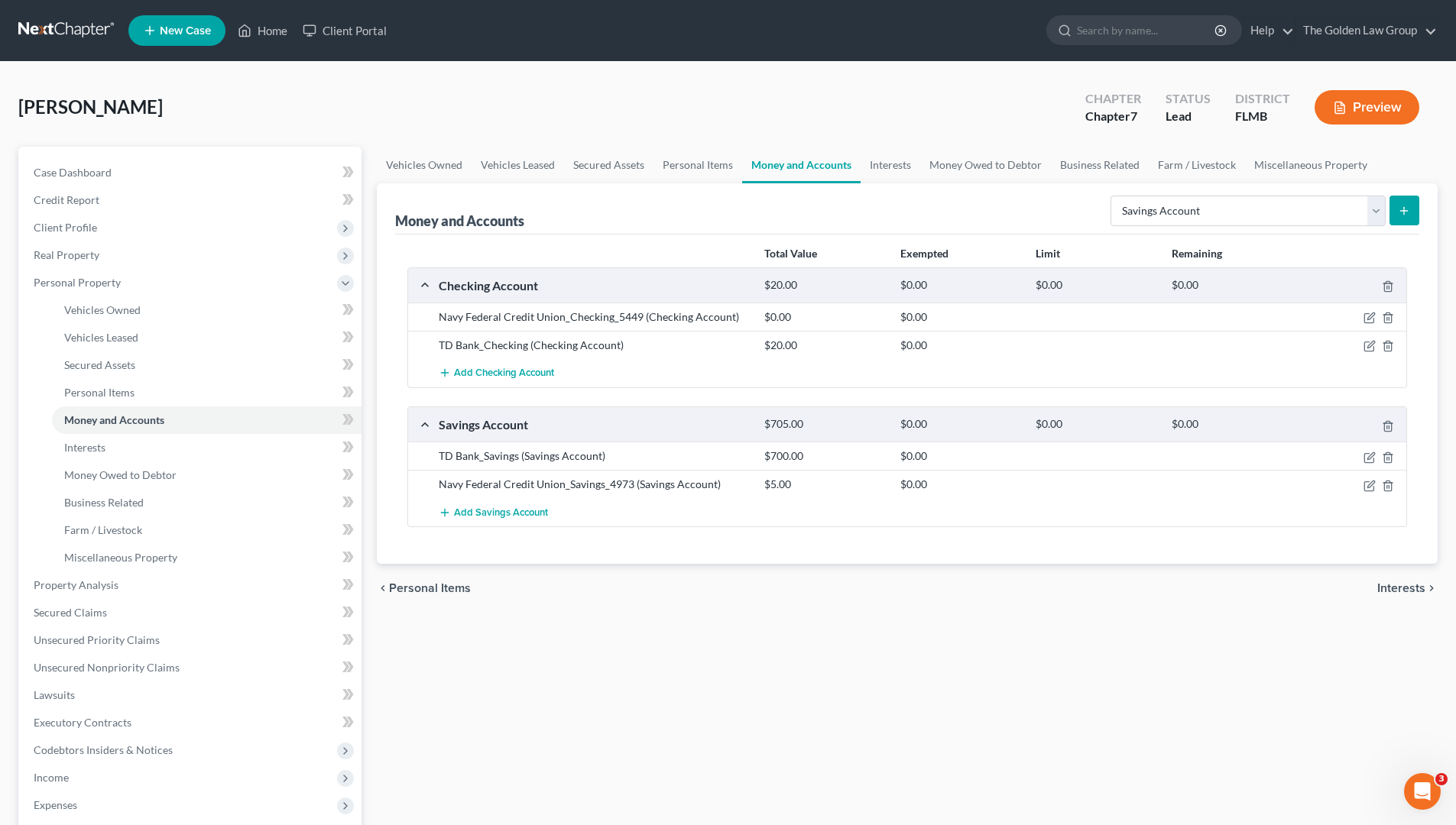
click at [900, 629] on div "Vehicles Owned Vehicles Leased Secured Assets Personal Items Money and Accounts…" at bounding box center [907, 588] width 1076 height 882
click at [1167, 203] on select "Select Account Type Brokerage Cash on Hand Certificates of Deposit Checking Acc…" at bounding box center [1249, 211] width 275 height 31
select select "checking"
click at [1114, 196] on select "Select Account Type Brokerage Cash on Hand Certificates of Deposit Checking Acc…" at bounding box center [1249, 211] width 275 height 31
drag, startPoint x: 1402, startPoint y: 202, endPoint x: 1319, endPoint y: 206, distance: 83.1
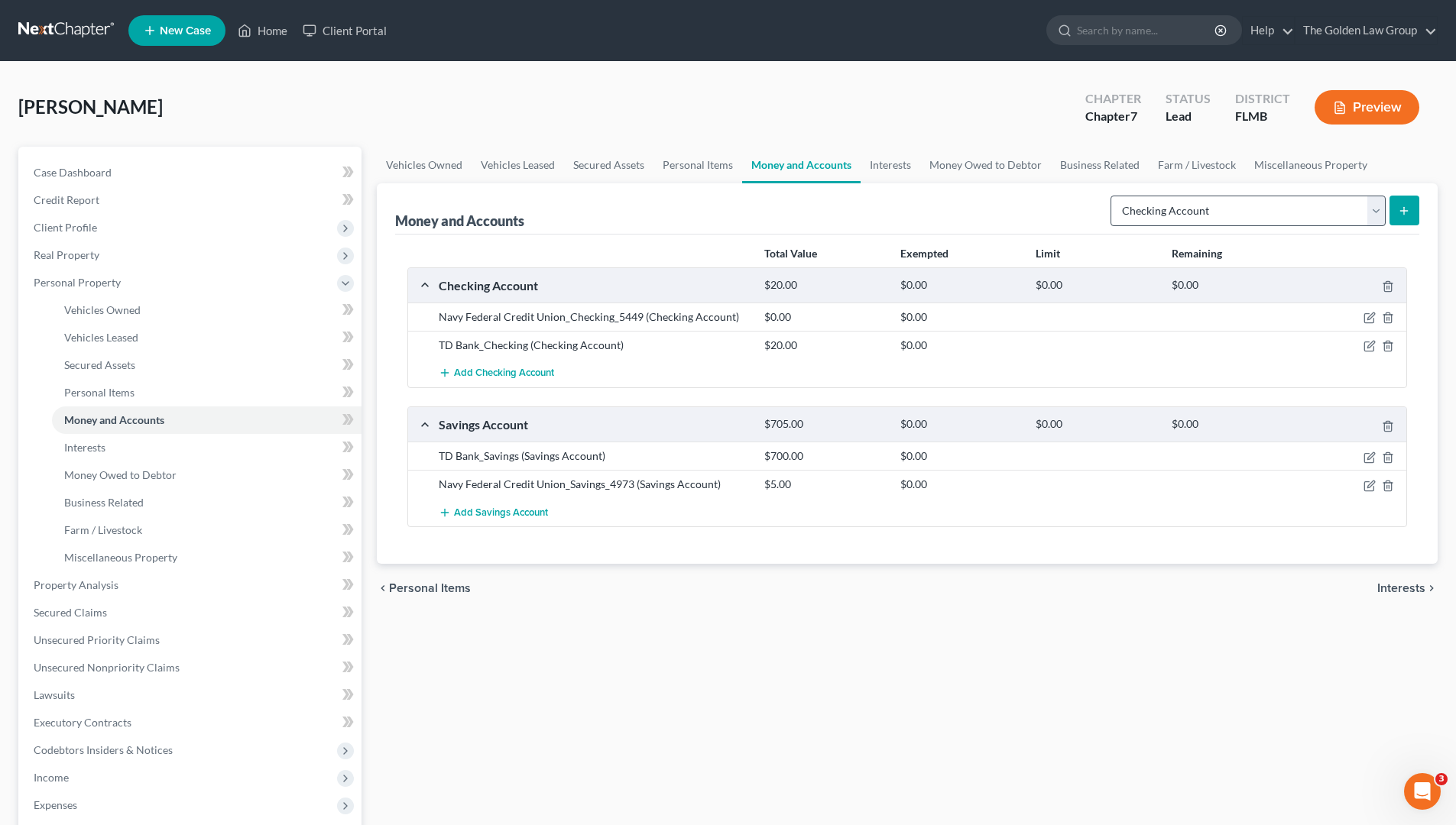
click at [1402, 203] on button "submit" at bounding box center [1404, 210] width 30 height 30
drag, startPoint x: 446, startPoint y: 13, endPoint x: 475, endPoint y: 88, distance: 80.4
click at [466, 108] on div "Home New Case Client Portal The Golden Law Group [PERSON_NAME][EMAIL_ADDRESS][D…" at bounding box center [728, 544] width 1456 height 1087
click at [467, 114] on div "[PERSON_NAME] Upgraded Chapter Chapter 7 Status Lead District [GEOGRAPHIC_DATA]…" at bounding box center [728, 114] width 1420 height 66
click at [548, 368] on span "Add Checking Account" at bounding box center [504, 373] width 100 height 12
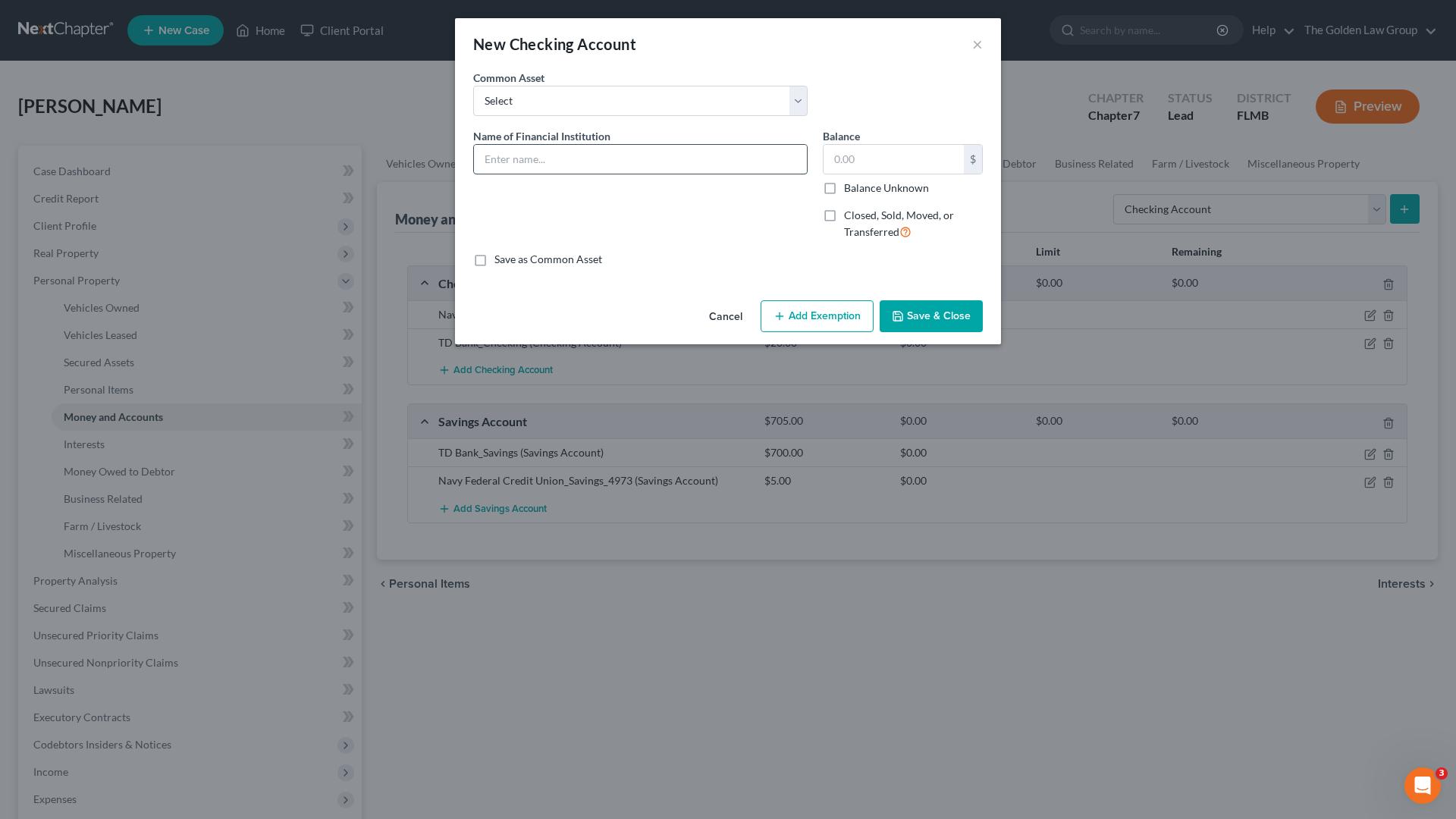
click at [690, 157] on input "text" at bounding box center [641, 160] width 333 height 29
type input "Grow Financial_Checking"
click at [863, 152] on input "text" at bounding box center [893, 160] width 140 height 29
type input "0.00"
click at [923, 316] on button "Save & Close" at bounding box center [931, 315] width 103 height 31
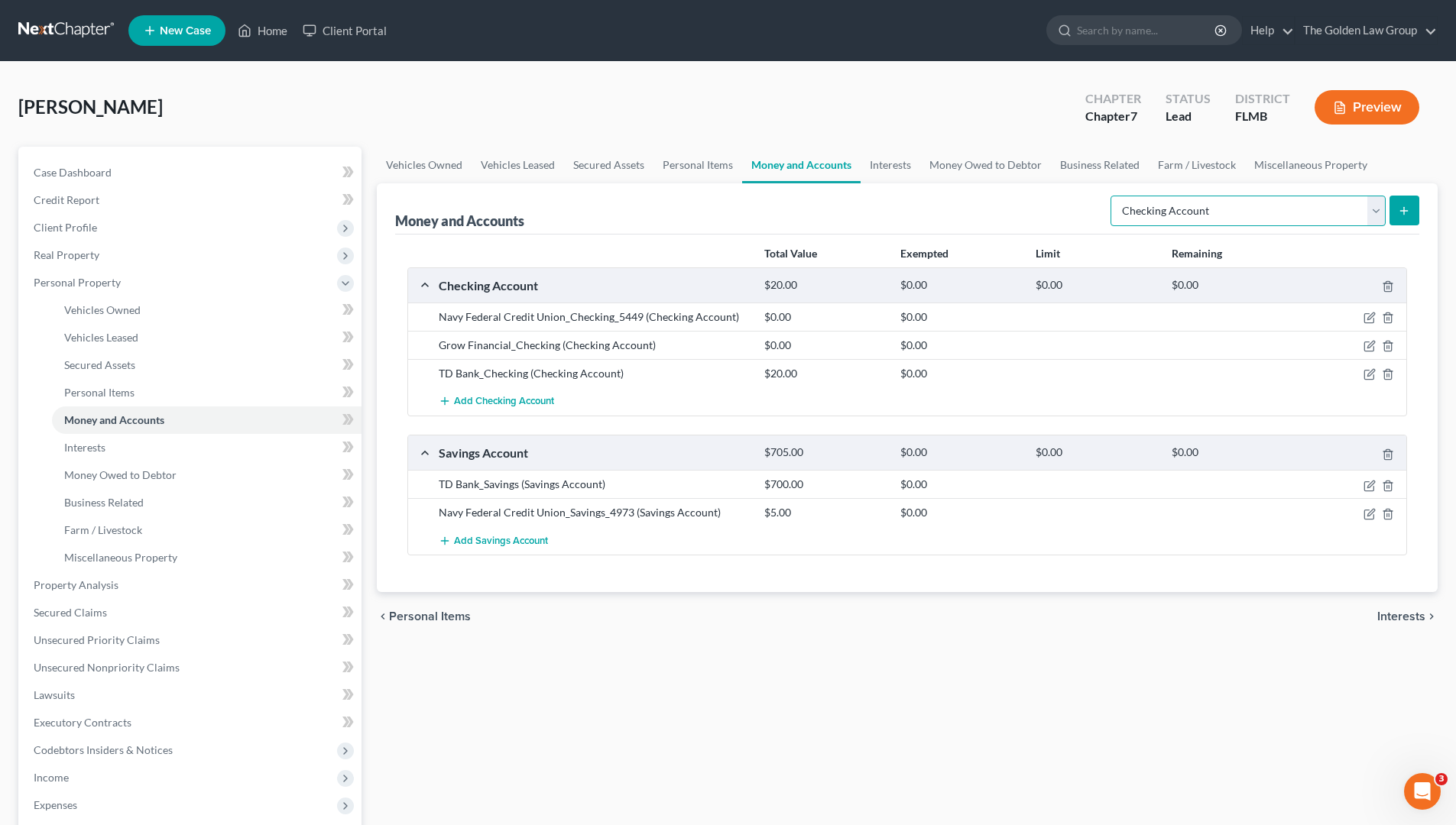
click at [1237, 213] on select "Select Account Type Brokerage Cash on Hand Certificates of Deposit Checking Acc…" at bounding box center [1249, 211] width 275 height 31
click at [532, 402] on span "Add Checking Account" at bounding box center [504, 402] width 100 height 12
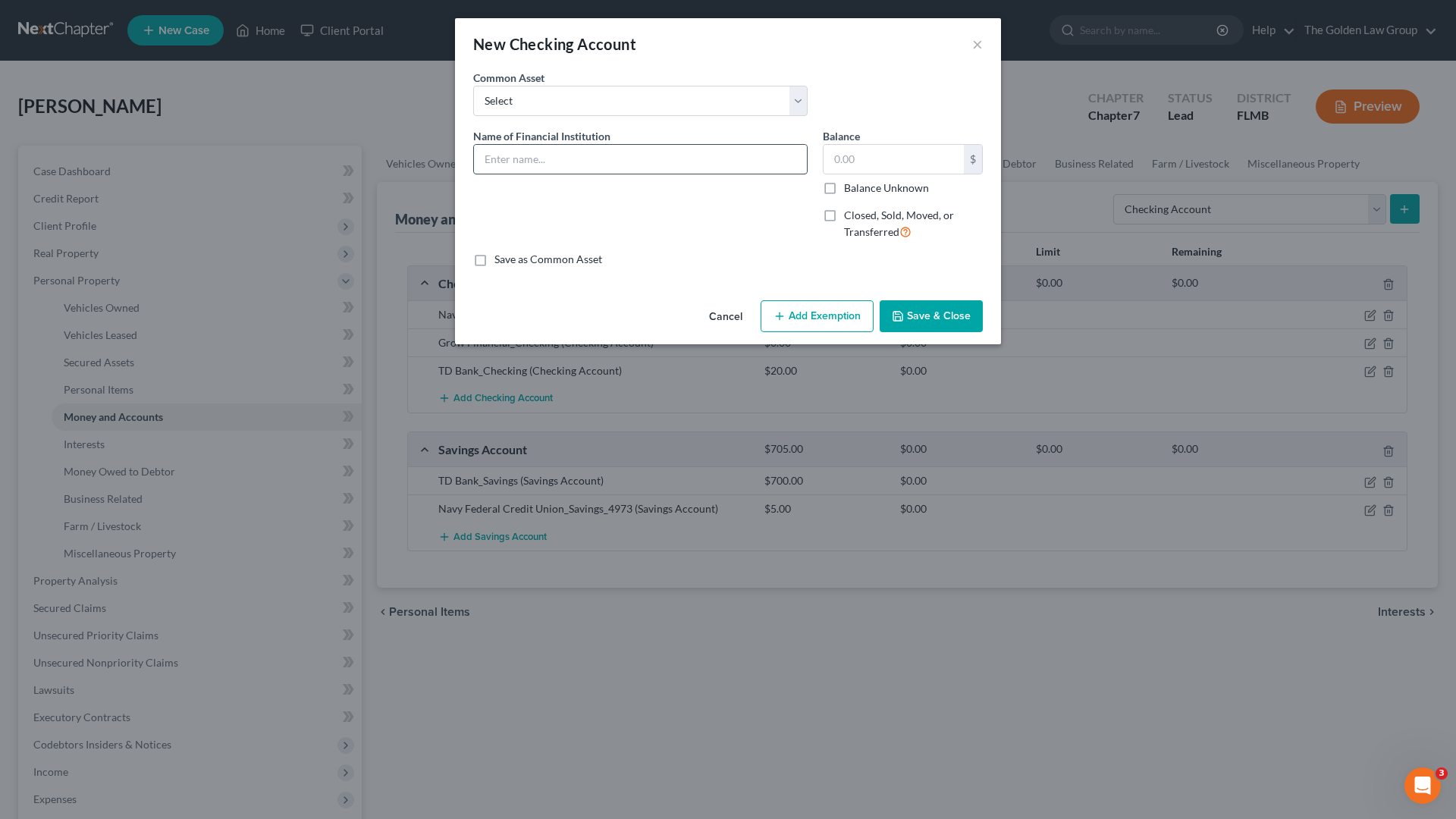
click at [584, 158] on input "text" at bounding box center [641, 160] width 333 height 29
type input "Truist_Checking"
type input "0.00"
click at [906, 311] on button "Save & Close" at bounding box center [931, 315] width 103 height 31
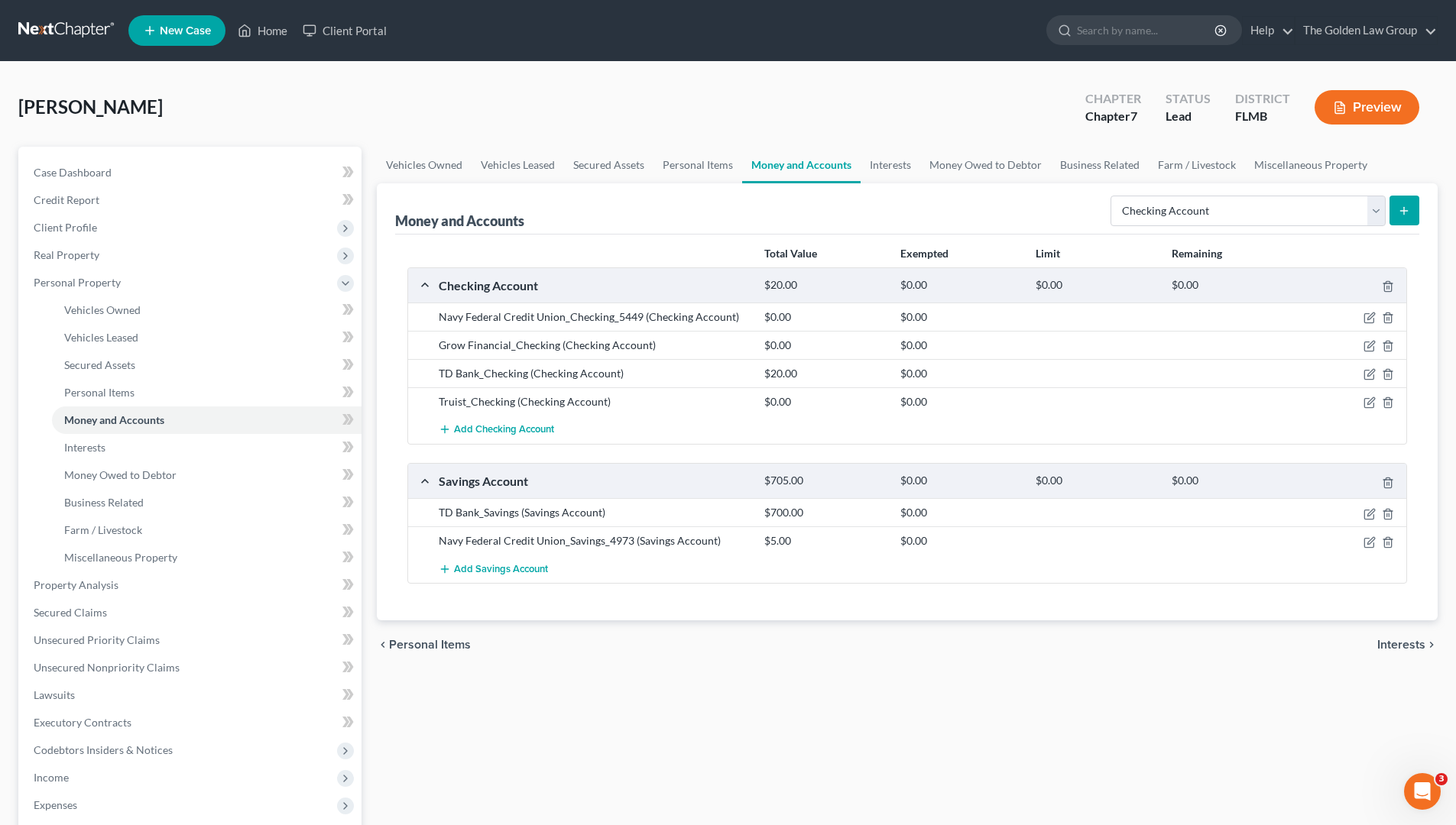
click at [923, 624] on div "chevron_left Personal Items Interests chevron_right" at bounding box center [907, 644] width 1061 height 49
drag, startPoint x: 913, startPoint y: 167, endPoint x: 930, endPoint y: 230, distance: 65.3
click at [911, 167] on link "Interests" at bounding box center [890, 165] width 60 height 36
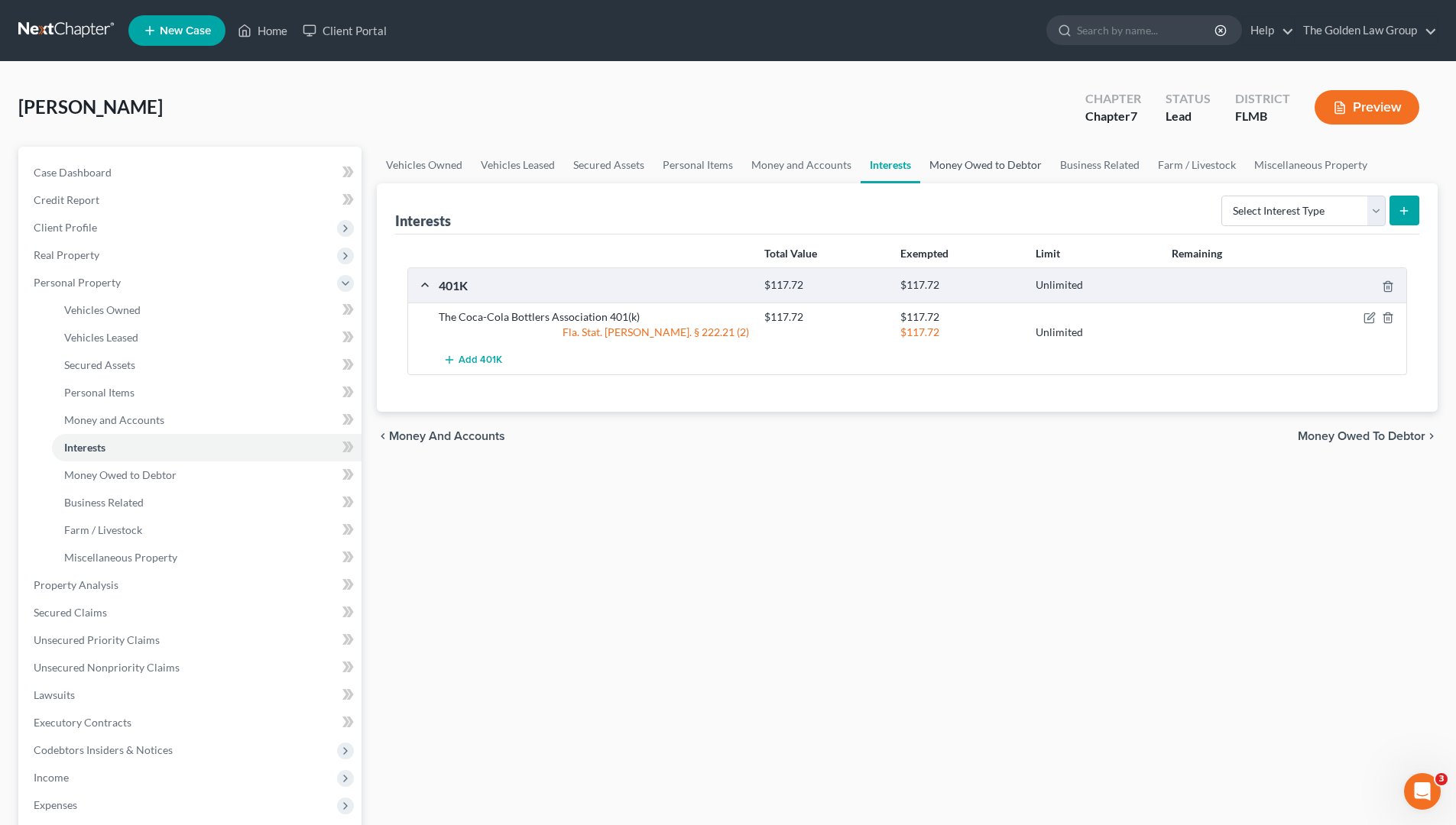
drag, startPoint x: 942, startPoint y: 168, endPoint x: 661, endPoint y: 367, distance: 344.3
click at [942, 169] on link "Money Owed to Debtor" at bounding box center [986, 165] width 131 height 36
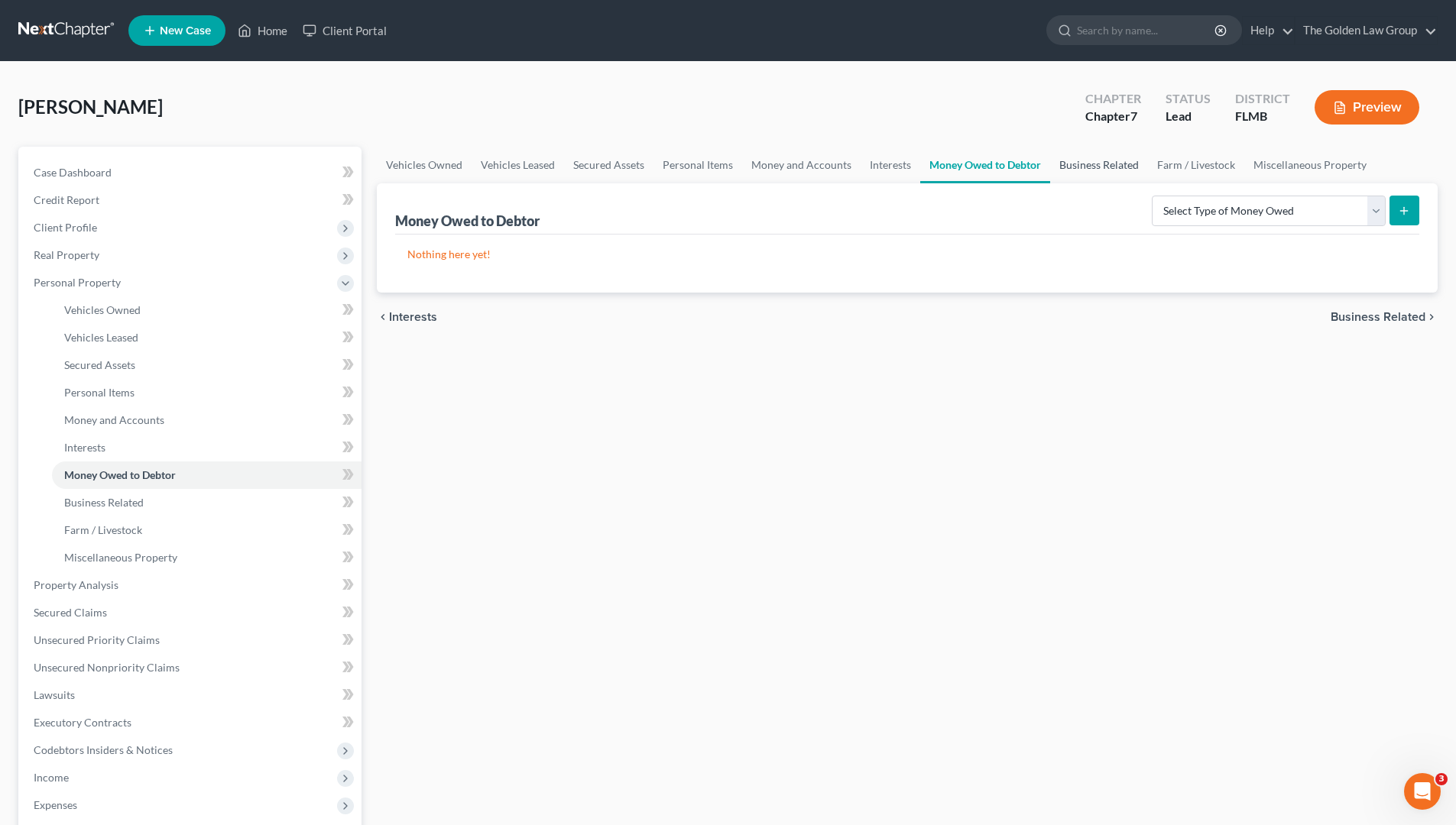
drag, startPoint x: 1108, startPoint y: 165, endPoint x: 969, endPoint y: 357, distance: 237.0
click at [1108, 165] on link "Business Related" at bounding box center [1099, 165] width 97 height 36
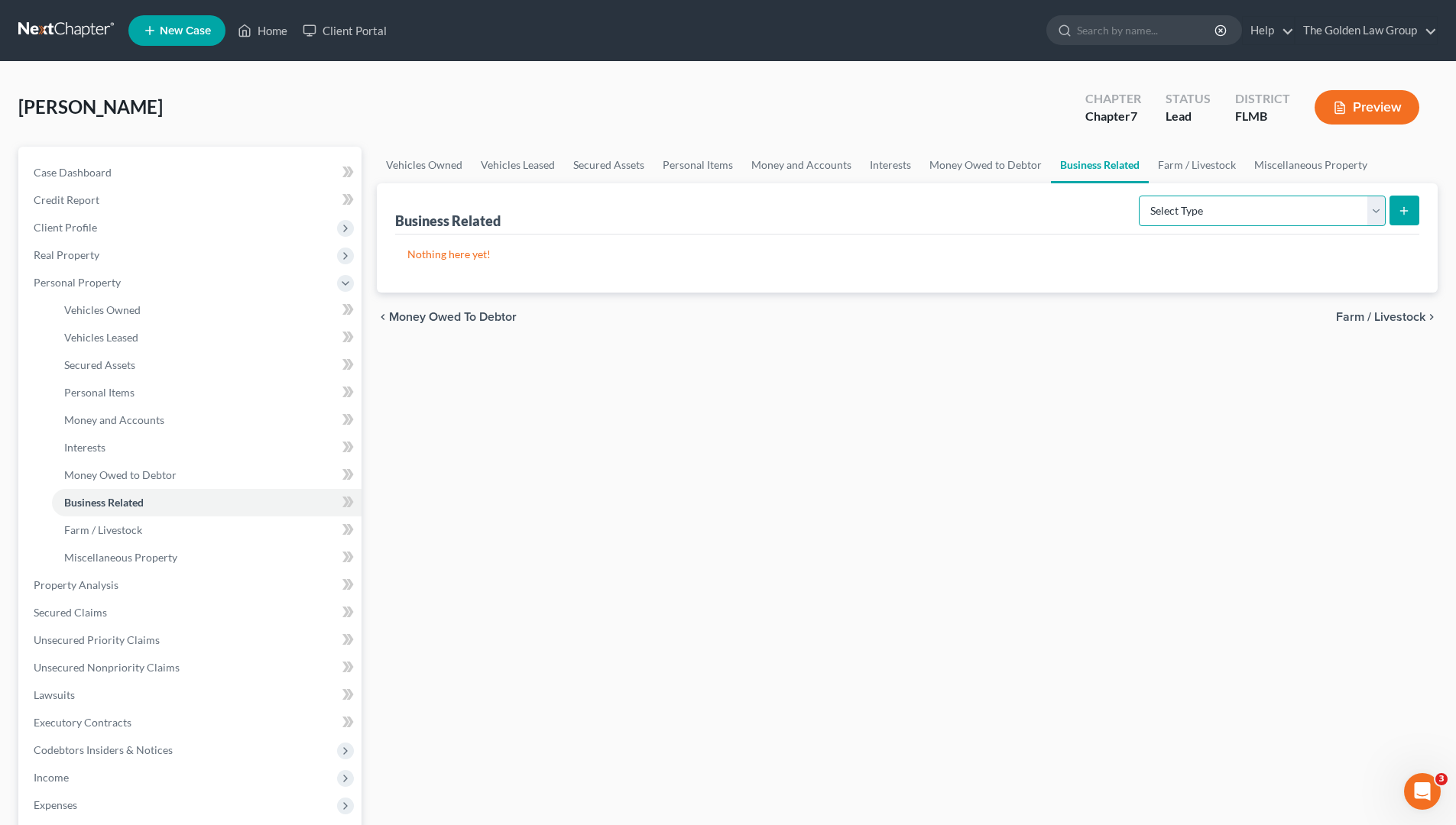
click at [1176, 212] on select "Select Type Customer Lists Franchises Inventory Licenses Machinery Office Equip…" at bounding box center [1262, 211] width 247 height 31
select select "office_equipment"
click at [1140, 196] on select "Select Type Customer Lists Franchises Inventory Licenses Machinery Office Equip…" at bounding box center [1262, 211] width 247 height 31
drag, startPoint x: 1278, startPoint y: 210, endPoint x: 1295, endPoint y: 209, distance: 17.0
click at [1278, 210] on select "Select Type Customer Lists Franchises Inventory Licenses Machinery Office Equip…" at bounding box center [1262, 211] width 247 height 31
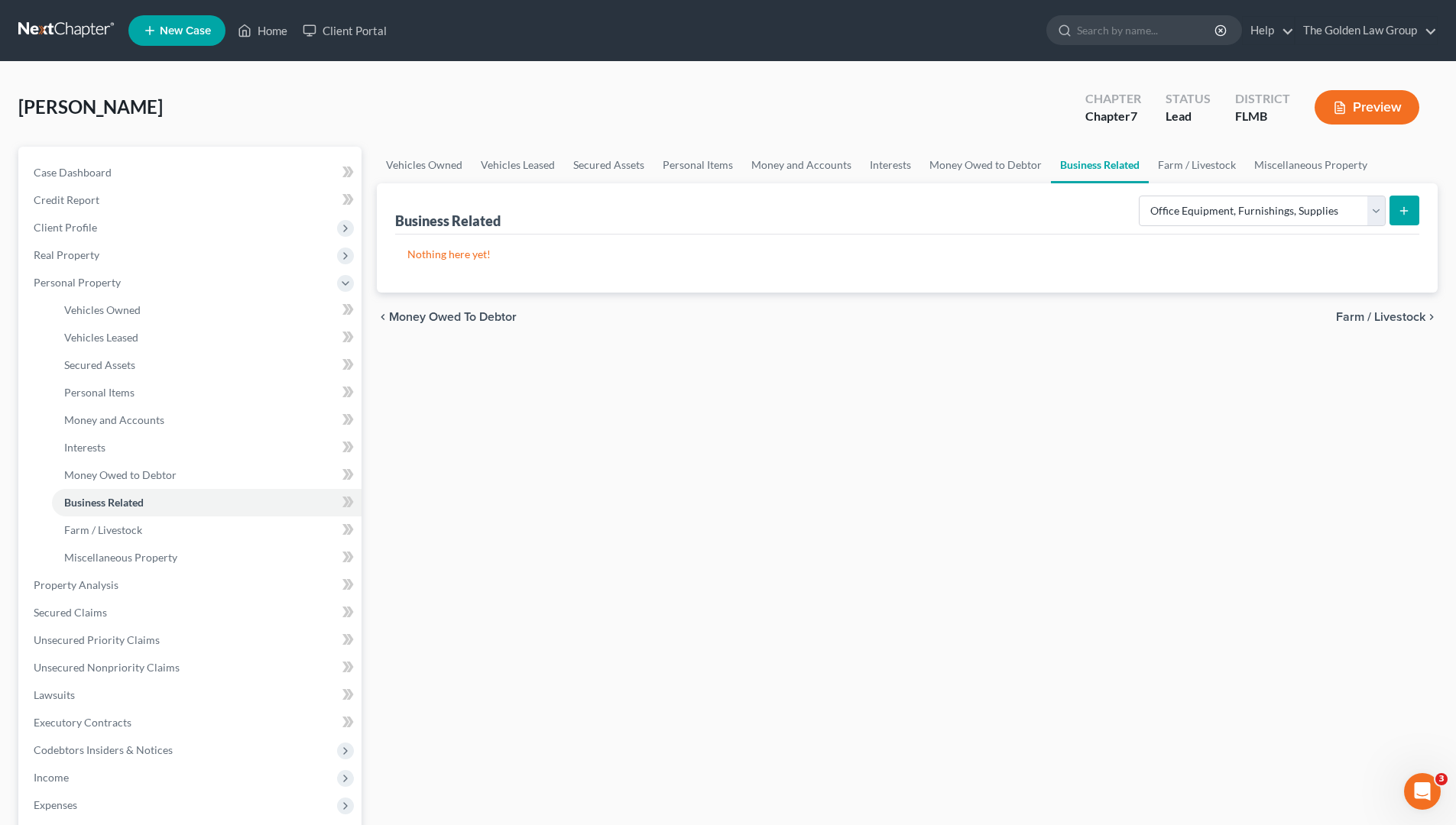
click at [1073, 407] on div "Vehicles Owned Vehicles Leased Secured Assets Personal Items Money and Accounts…" at bounding box center [907, 588] width 1076 height 882
drag, startPoint x: 1188, startPoint y: 165, endPoint x: 1259, endPoint y: 162, distance: 71.1
click at [1189, 165] on link "Farm / Livestock" at bounding box center [1197, 165] width 96 height 36
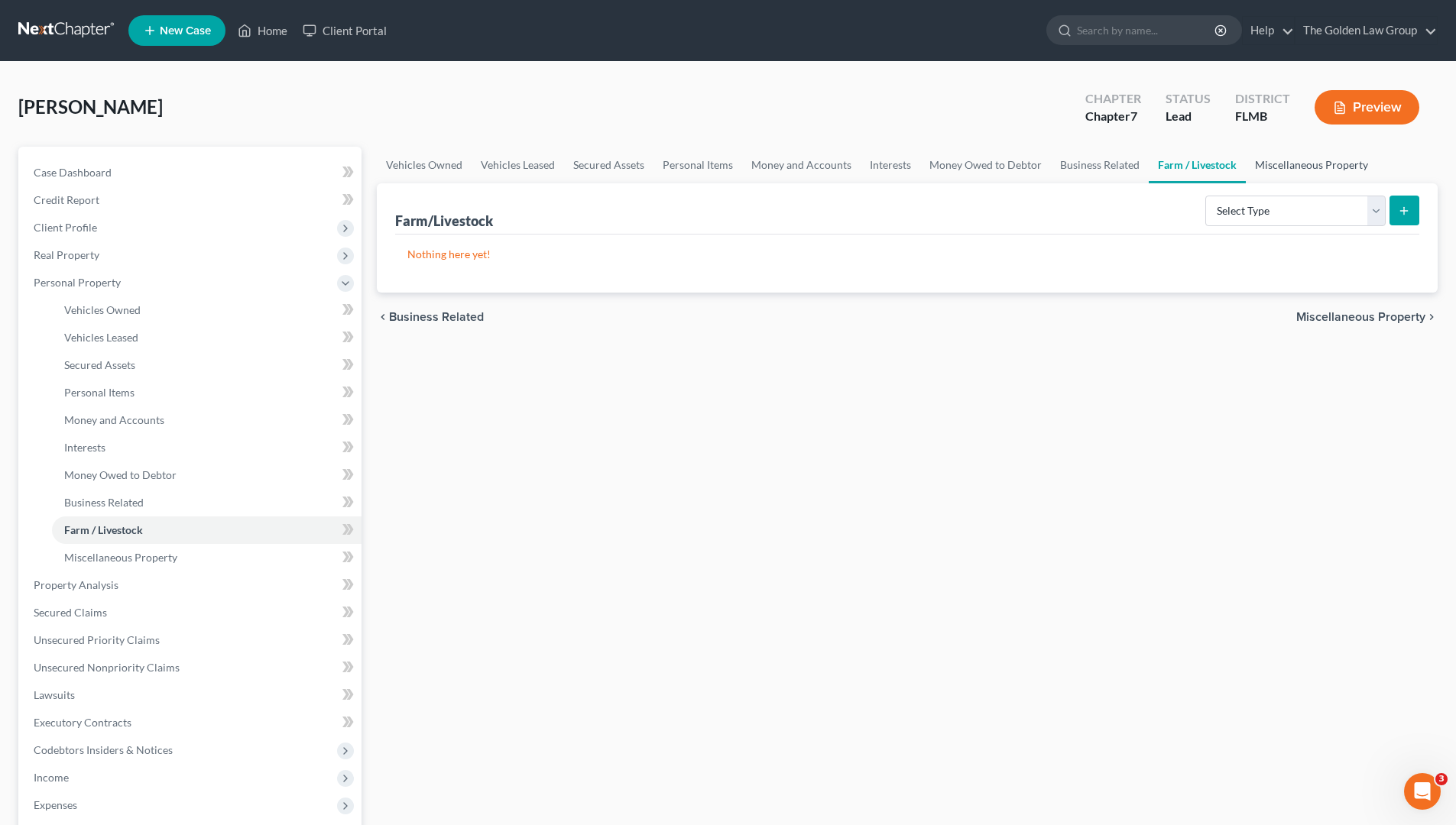
click at [1261, 162] on link "Miscellaneous Property" at bounding box center [1312, 165] width 132 height 36
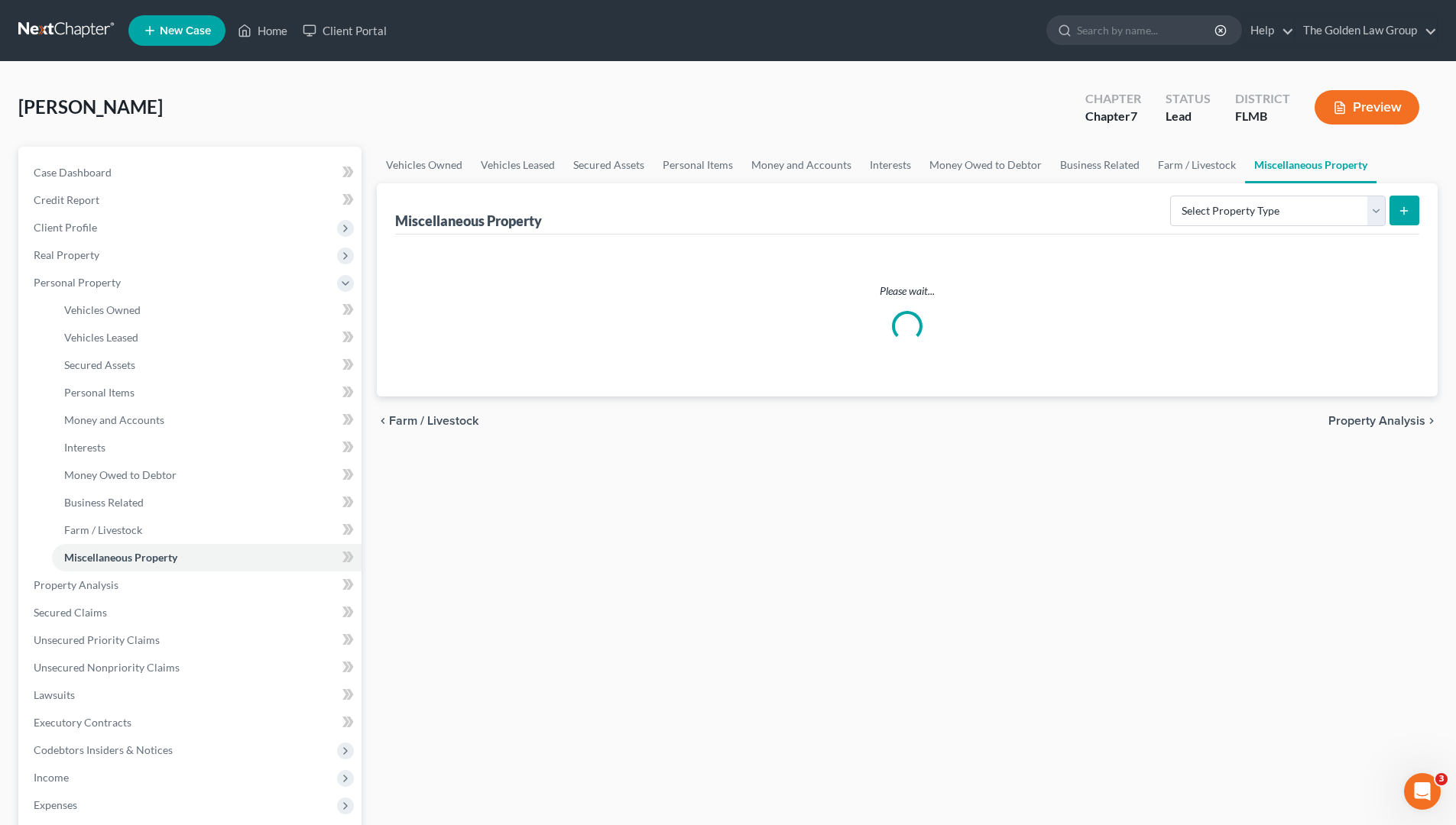
click at [931, 441] on div "chevron_left Farm / Livestock Property Analysis chevron_right" at bounding box center [907, 421] width 1061 height 49
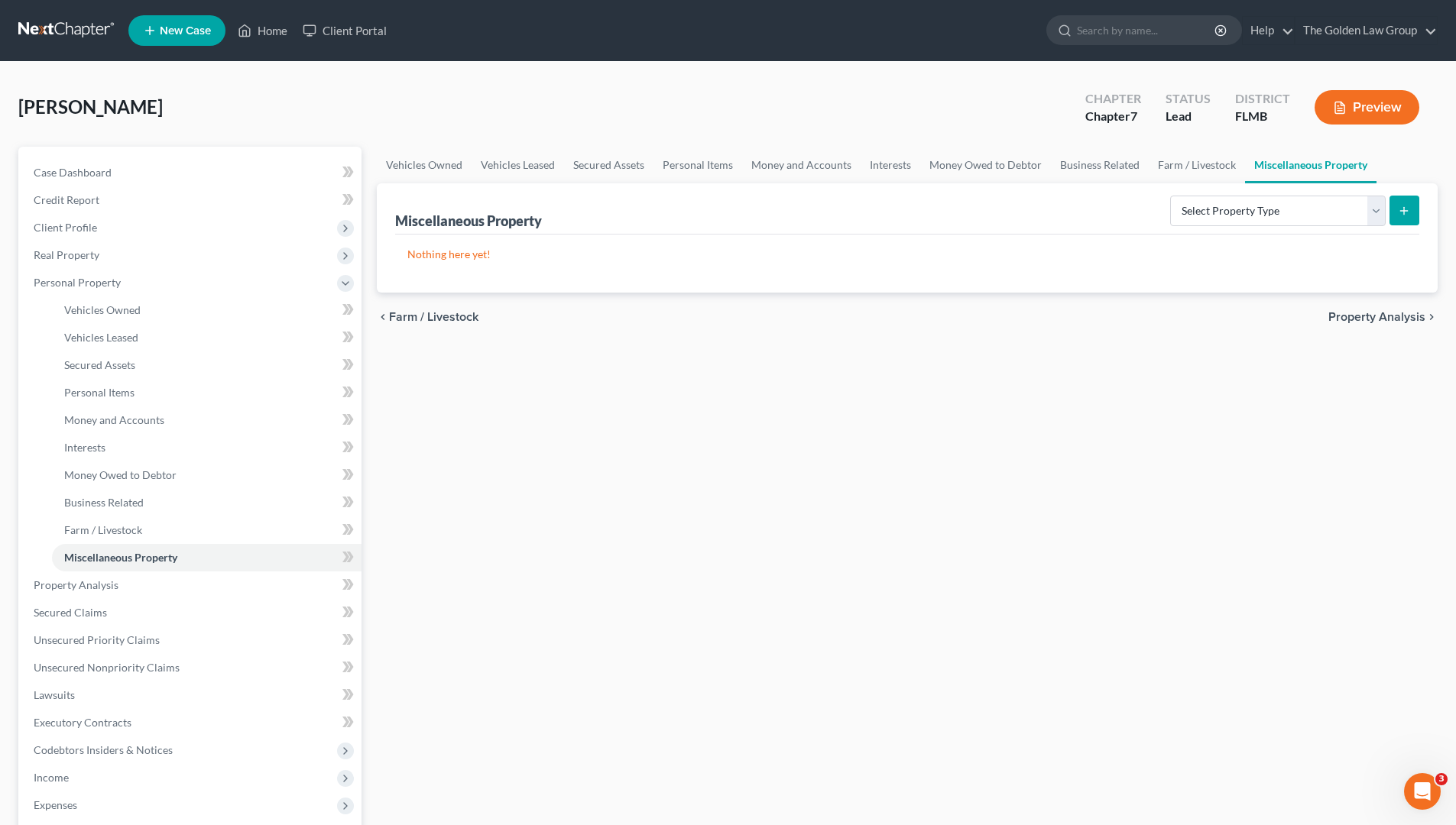
scroll to position [178, 0]
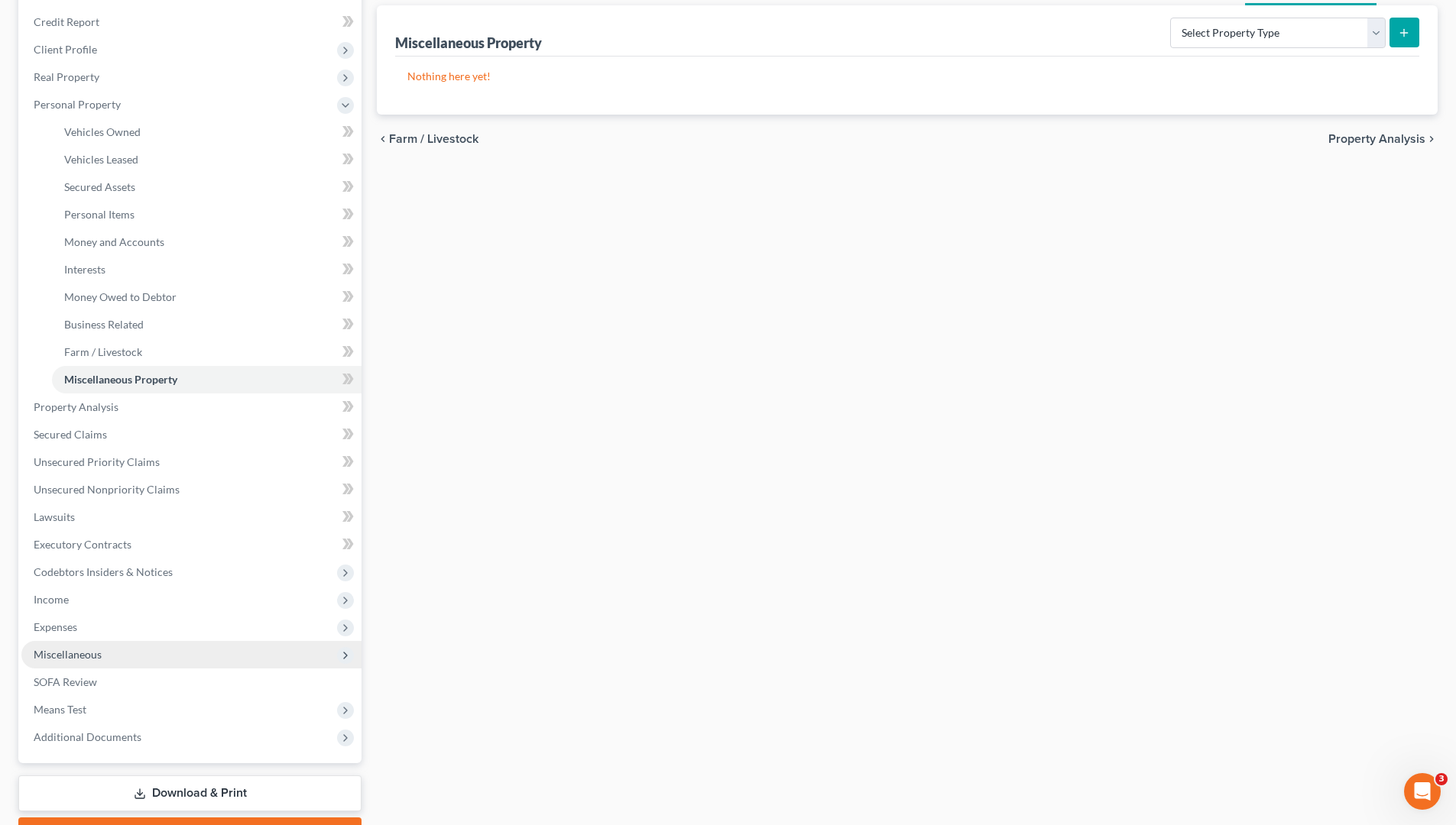
click at [128, 653] on span "Miscellaneous" at bounding box center [192, 655] width 340 height 28
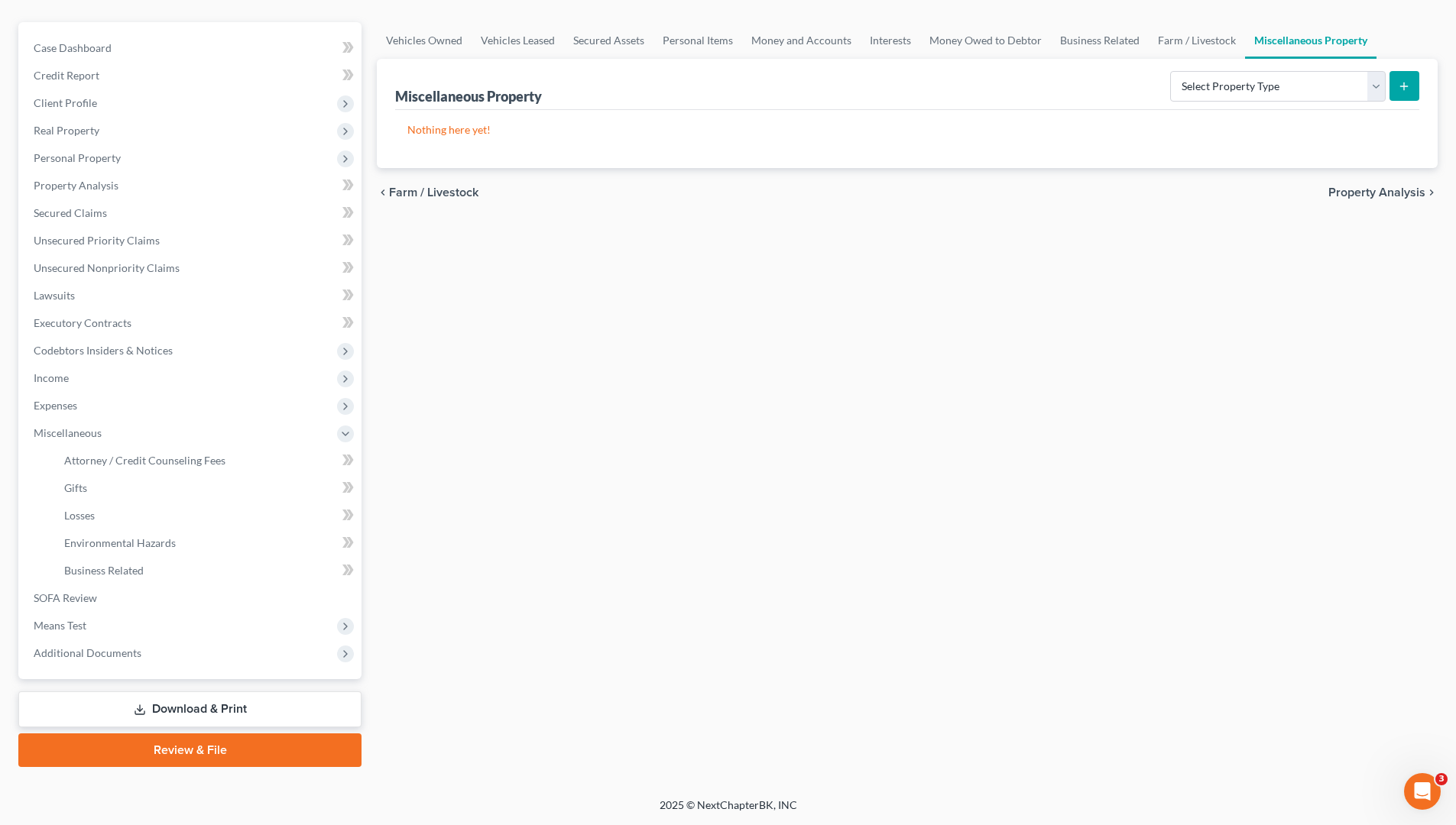
scroll to position [124, 0]
drag, startPoint x: 103, startPoint y: 513, endPoint x: 232, endPoint y: 574, distance: 142.7
click at [103, 512] on link "Losses" at bounding box center [207, 516] width 309 height 28
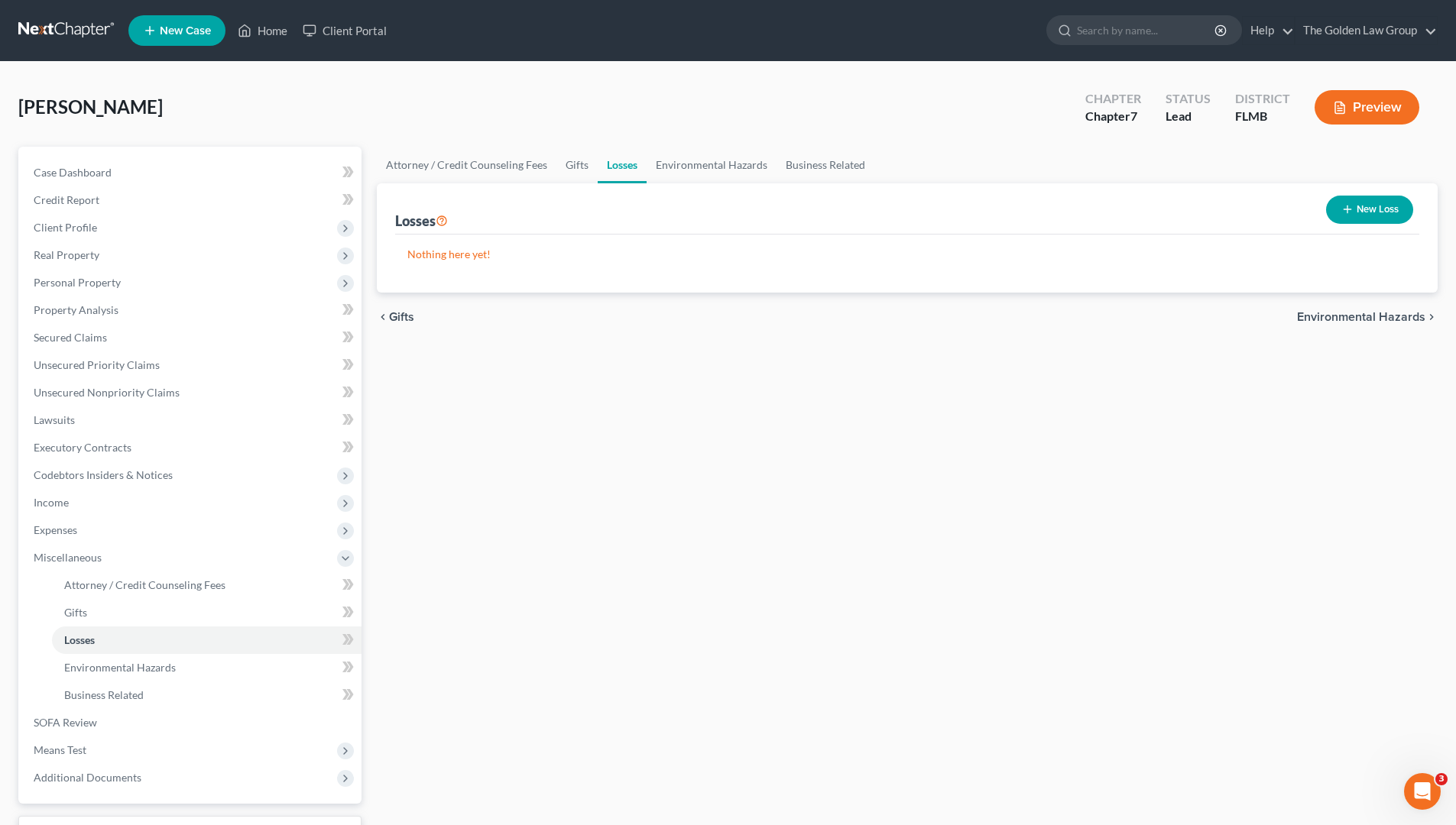
drag, startPoint x: 582, startPoint y: 603, endPoint x: 1145, endPoint y: 302, distance: 638.4
click at [607, 595] on div "Attorney / Credit Counseling Fees Gifts Losses Environmental Hazards Business R…" at bounding box center [907, 519] width 1076 height 745
click at [1360, 204] on button "New Loss" at bounding box center [1369, 210] width 87 height 29
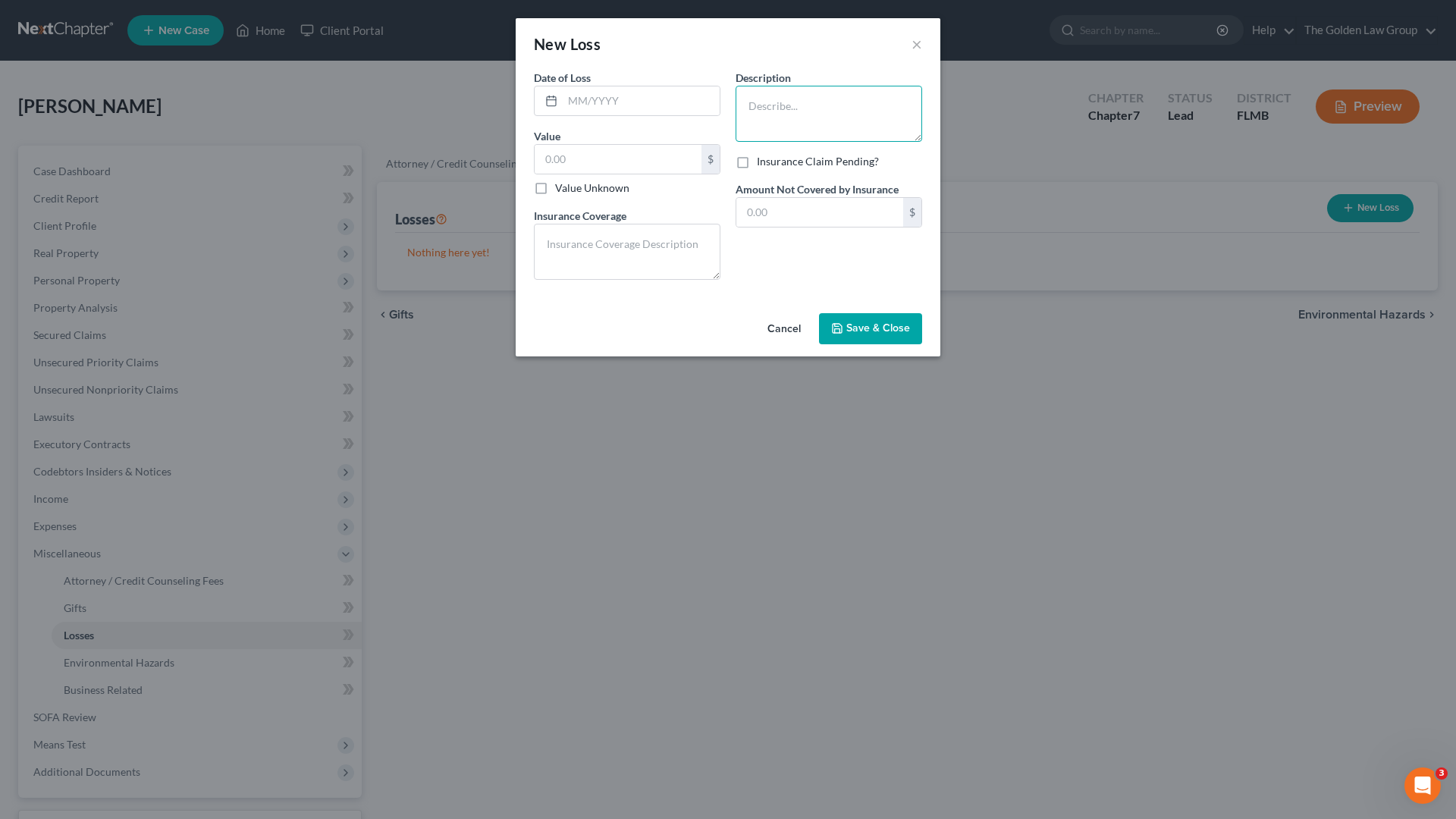
click at [825, 104] on textarea at bounding box center [828, 114] width 187 height 56
type textarea "Damage from Hurricane"
drag, startPoint x: 784, startPoint y: 327, endPoint x: 730, endPoint y: 474, distance: 156.6
click at [783, 329] on button "Cancel" at bounding box center [784, 330] width 58 height 31
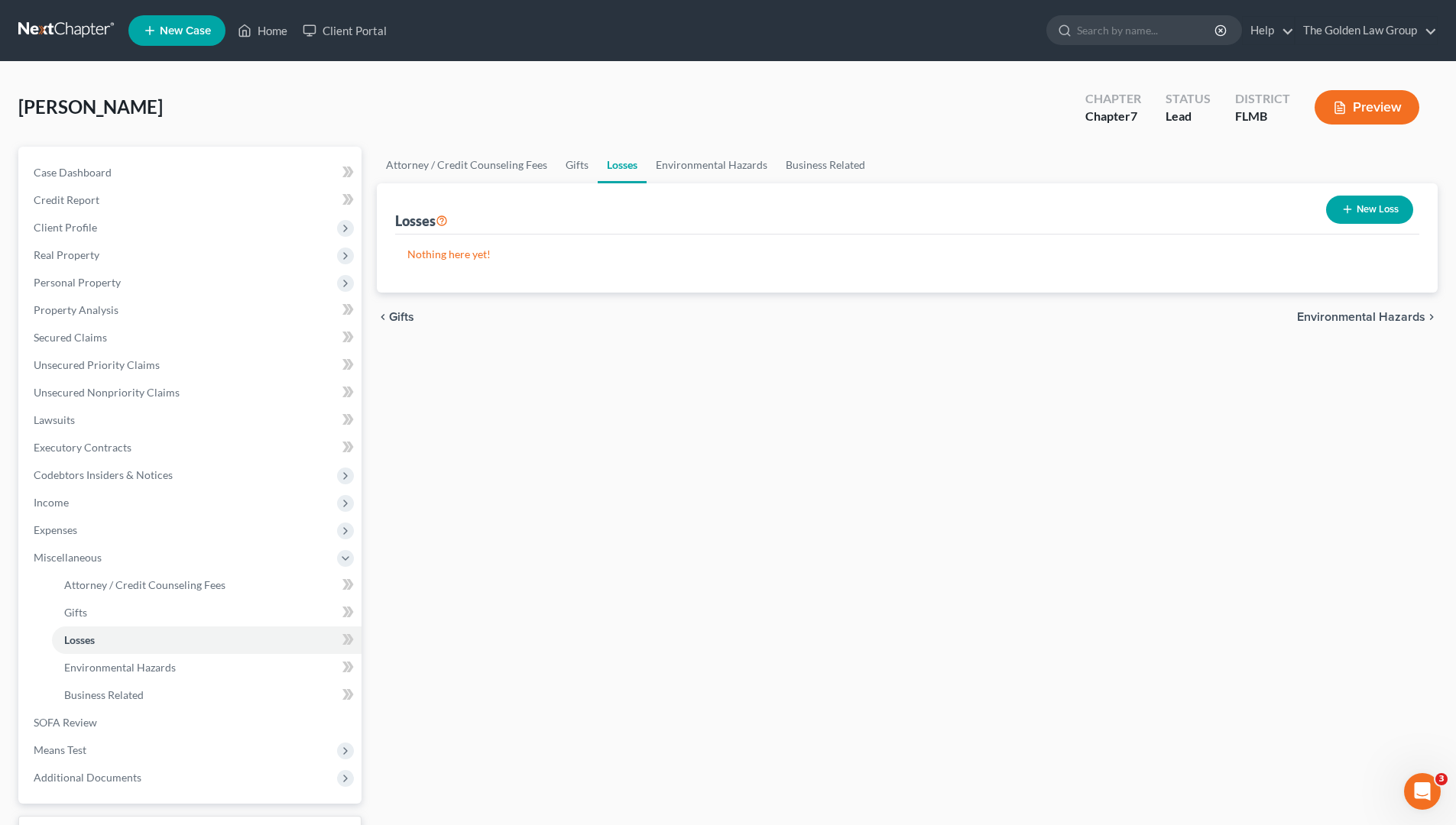
click at [734, 479] on div "Attorney / Credit Counseling Fees Gifts Losses Environmental Hazards Business R…" at bounding box center [907, 519] width 1076 height 745
click at [77, 343] on span "Secured Claims" at bounding box center [70, 337] width 73 height 13
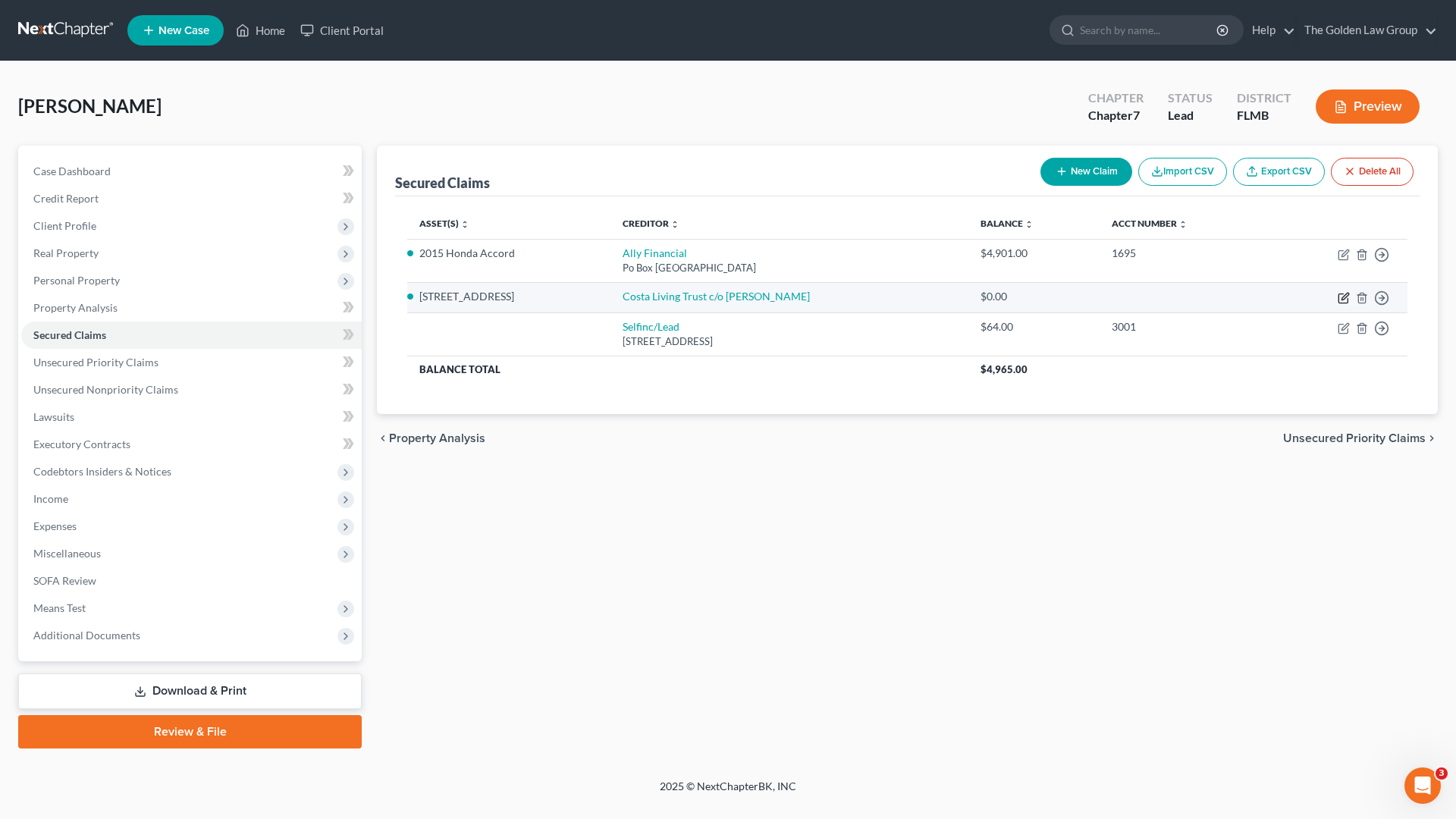
click at [1339, 296] on icon "button" at bounding box center [1343, 299] width 9 height 9
select select "4"
select select "0"
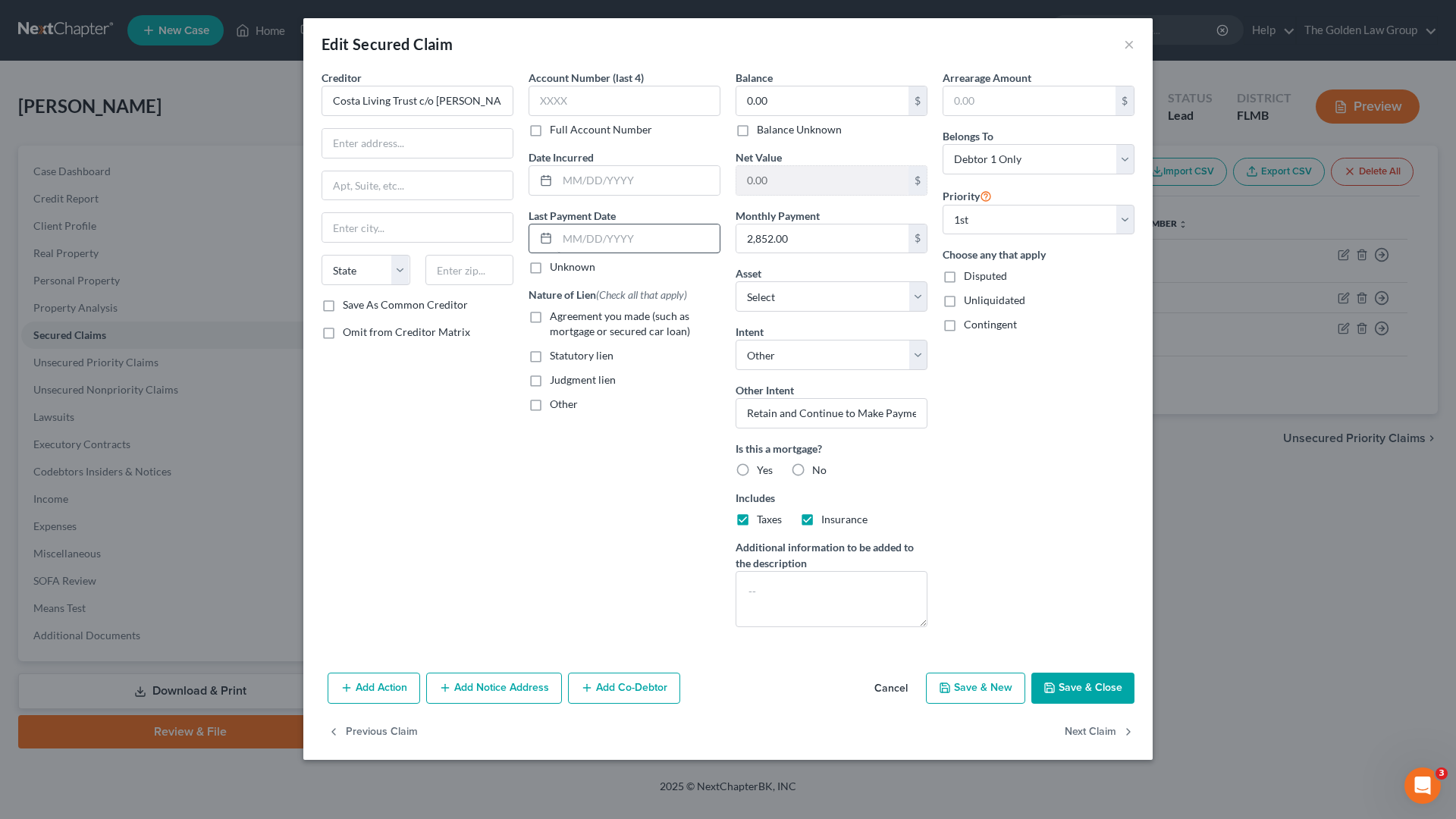
drag, startPoint x: 537, startPoint y: 315, endPoint x: 589, endPoint y: 246, distance: 86.4
click at [550, 316] on label "Agreement you made (such as mortgage or secured car loan)" at bounding box center [635, 324] width 170 height 31
click at [556, 316] on input "Agreement you made (such as mortgage or secured car loan)" at bounding box center [560, 313] width 10 height 10
checkbox input "true"
click at [599, 230] on input "text" at bounding box center [638, 239] width 162 height 29
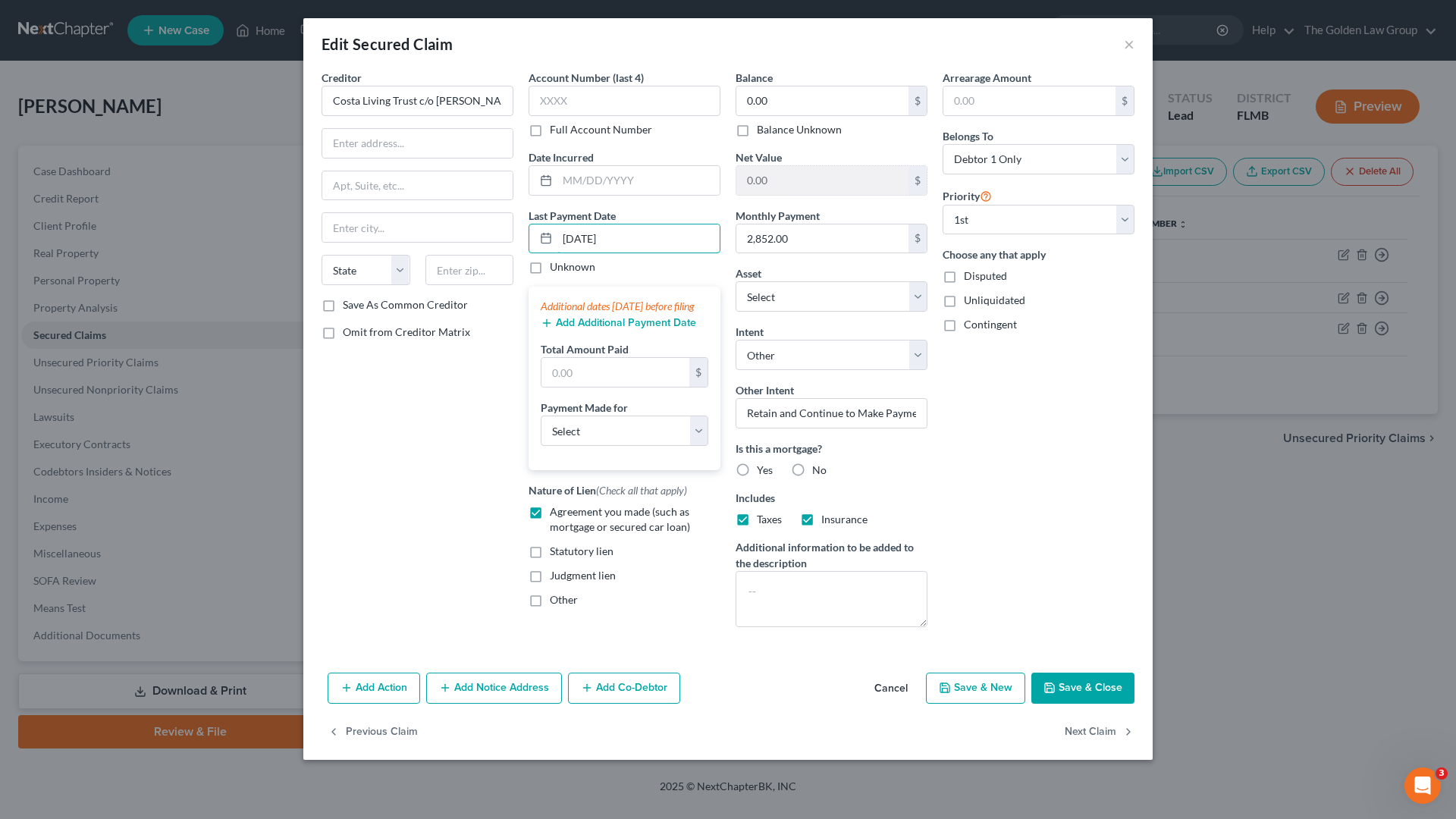
type input "[DATE]"
click at [638, 329] on button "Add Additional Payment Date" at bounding box center [618, 323] width 156 height 12
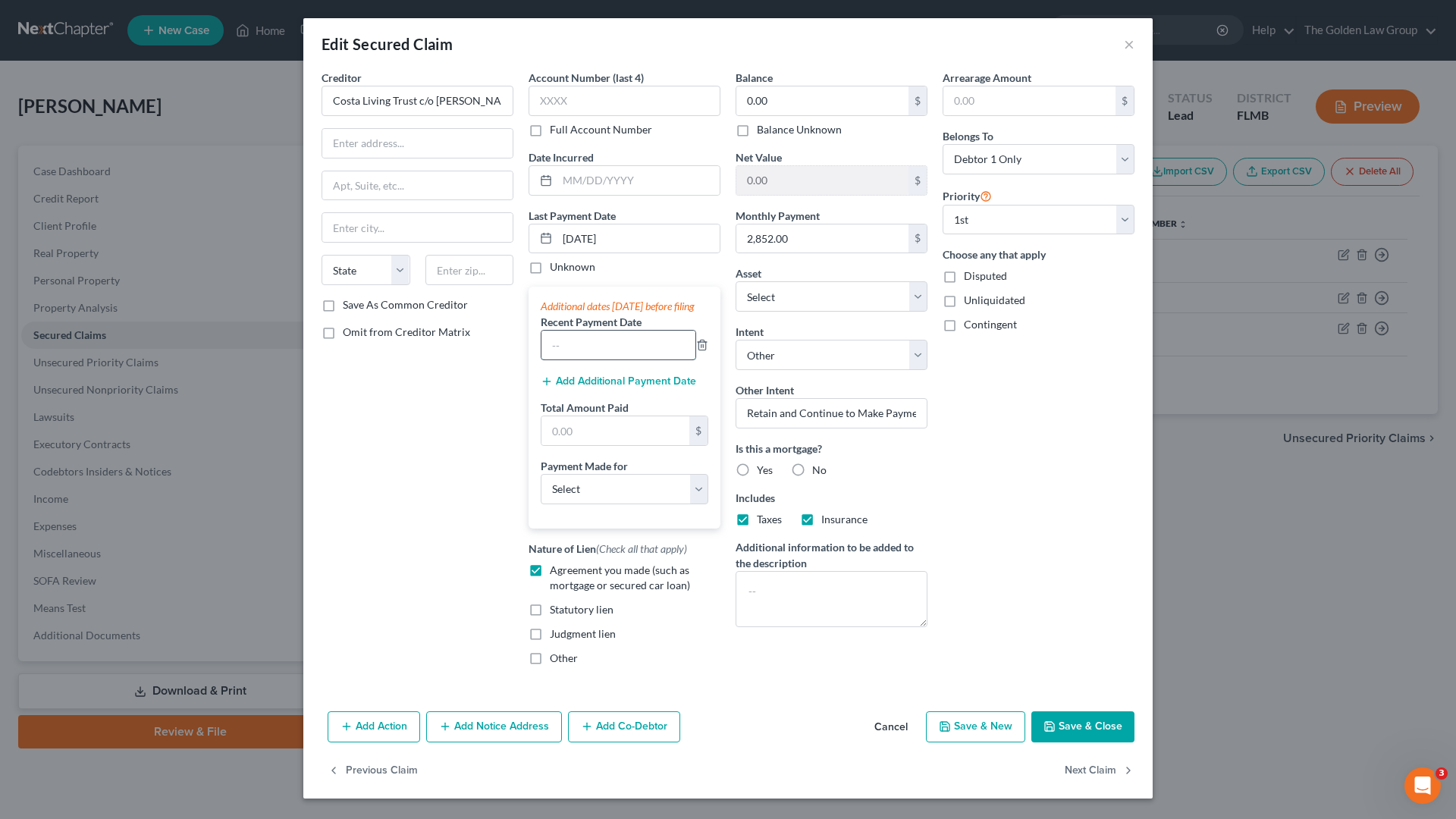
drag, startPoint x: 638, startPoint y: 335, endPoint x: 626, endPoint y: 363, distance: 30.5
click at [626, 359] on input "text" at bounding box center [618, 345] width 154 height 29
type input "[DATE]"
click at [640, 388] on button "Add Additional Payment Date" at bounding box center [618, 381] width 156 height 12
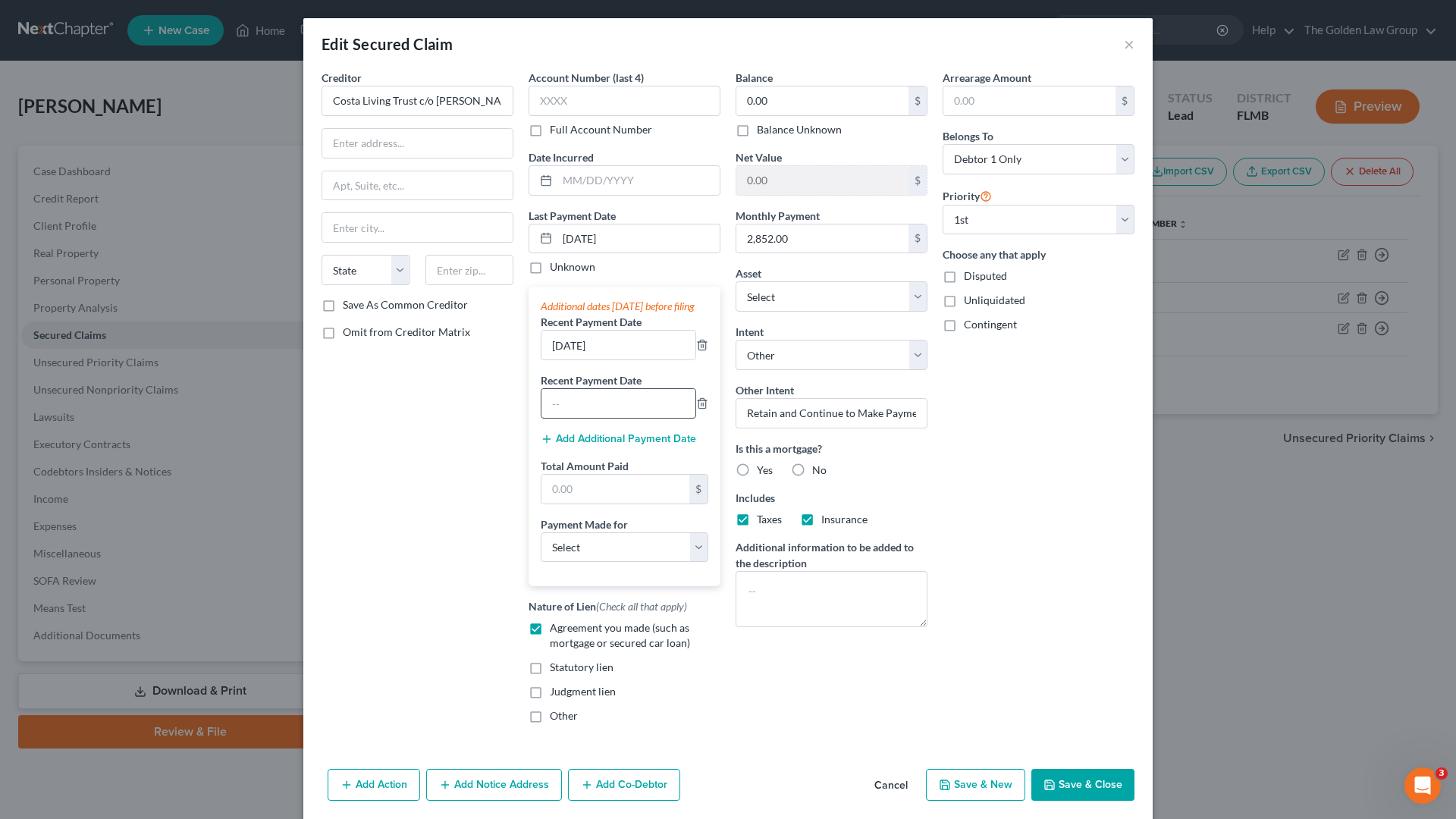
click at [632, 418] on input "text" at bounding box center [618, 404] width 154 height 29
click at [636, 445] on button "Add Additional Payment Date" at bounding box center [618, 439] width 156 height 12
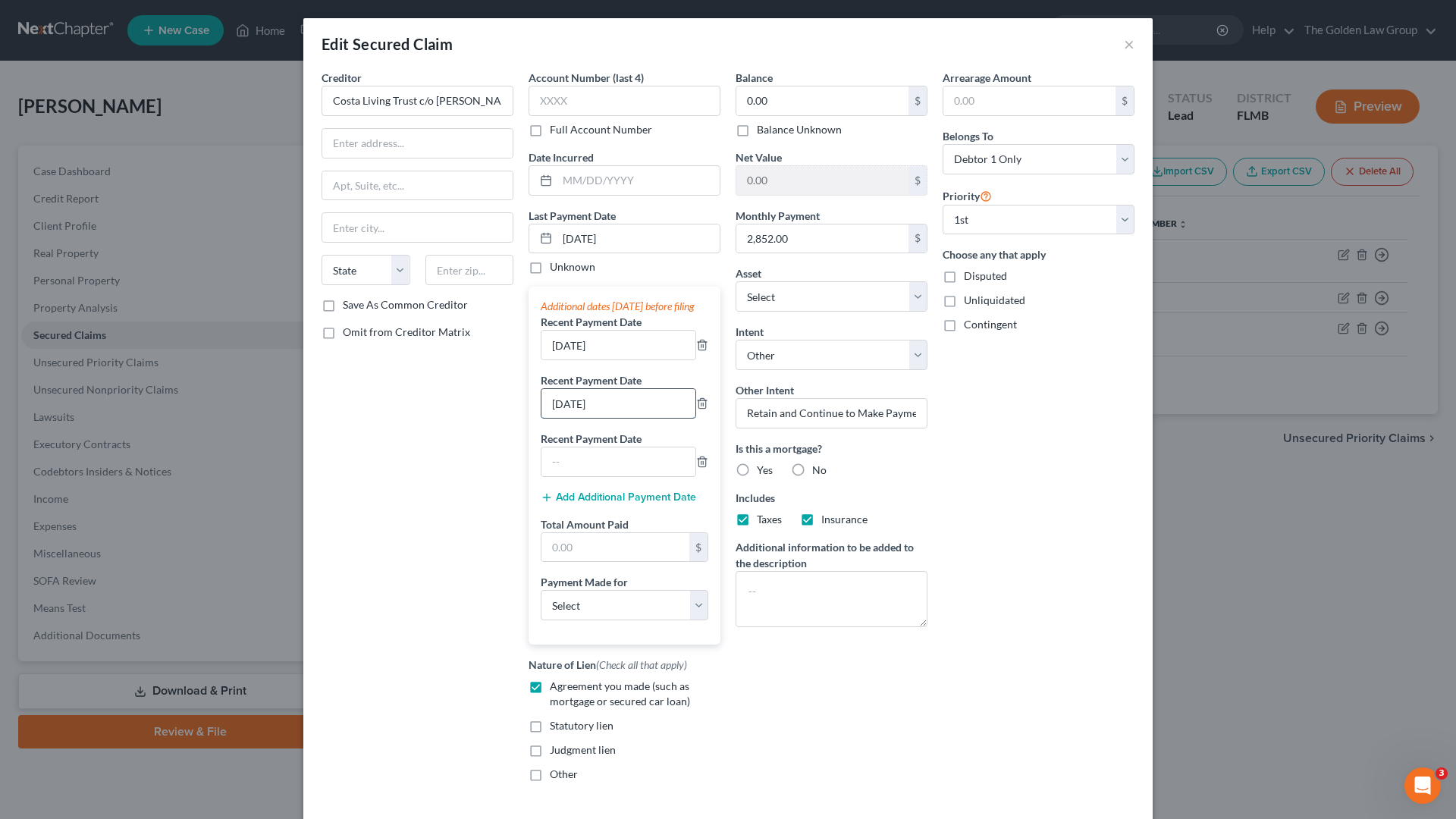
drag, startPoint x: 565, startPoint y: 417, endPoint x: 573, endPoint y: 433, distance: 17.9
click at [565, 416] on input "[DATE]" at bounding box center [618, 404] width 154 height 29
type input "[DATE]"
click at [562, 359] on input "[DATE]" at bounding box center [618, 345] width 154 height 29
type input "8/125/2025"
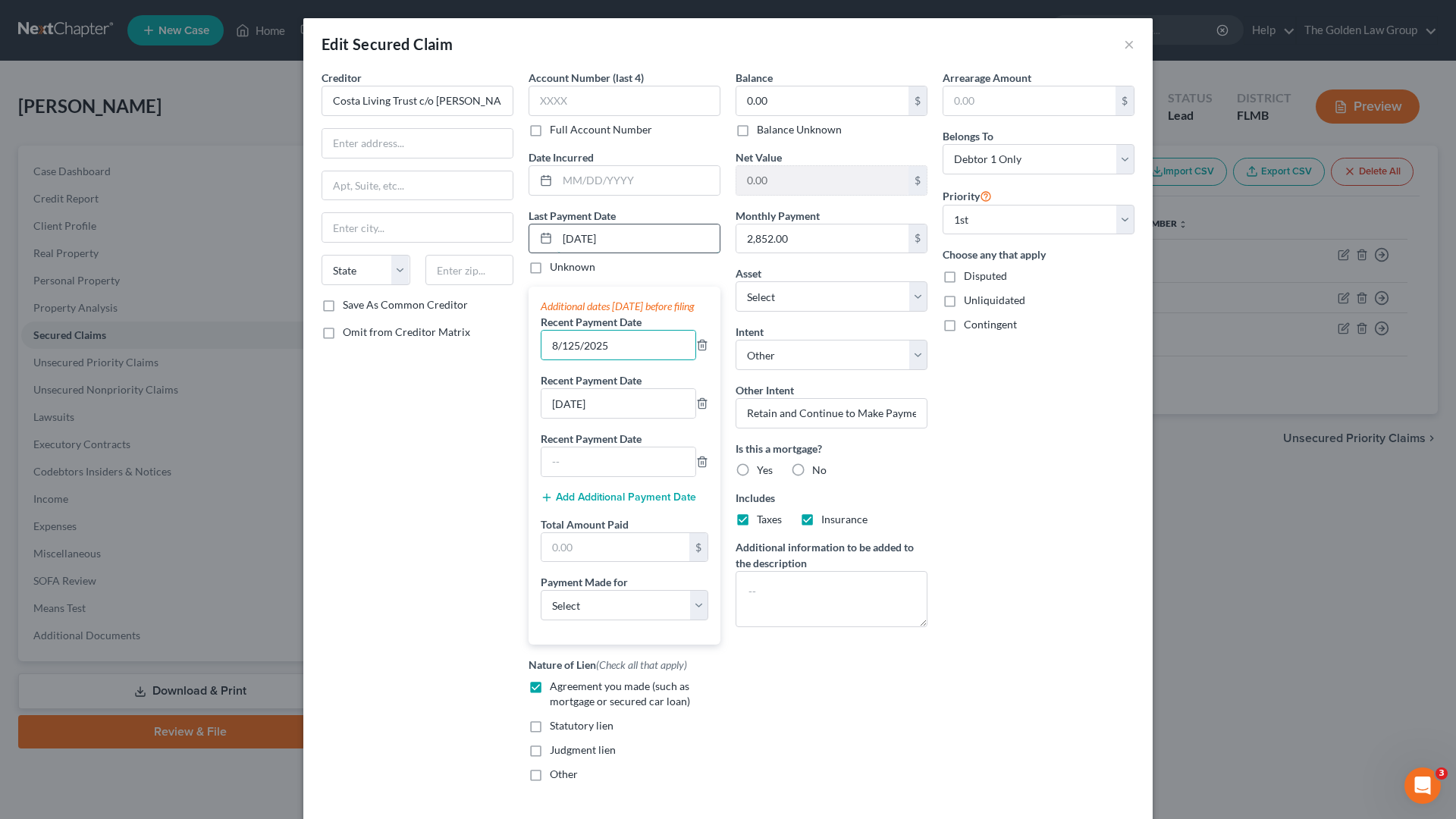
click at [576, 240] on input "[DATE]" at bounding box center [638, 239] width 162 height 29
type input "[DATE]"
click at [592, 555] on input "text" at bounding box center [615, 548] width 148 height 29
type input "5,704.00"
drag, startPoint x: 593, startPoint y: 639, endPoint x: 586, endPoint y: 632, distance: 9.9
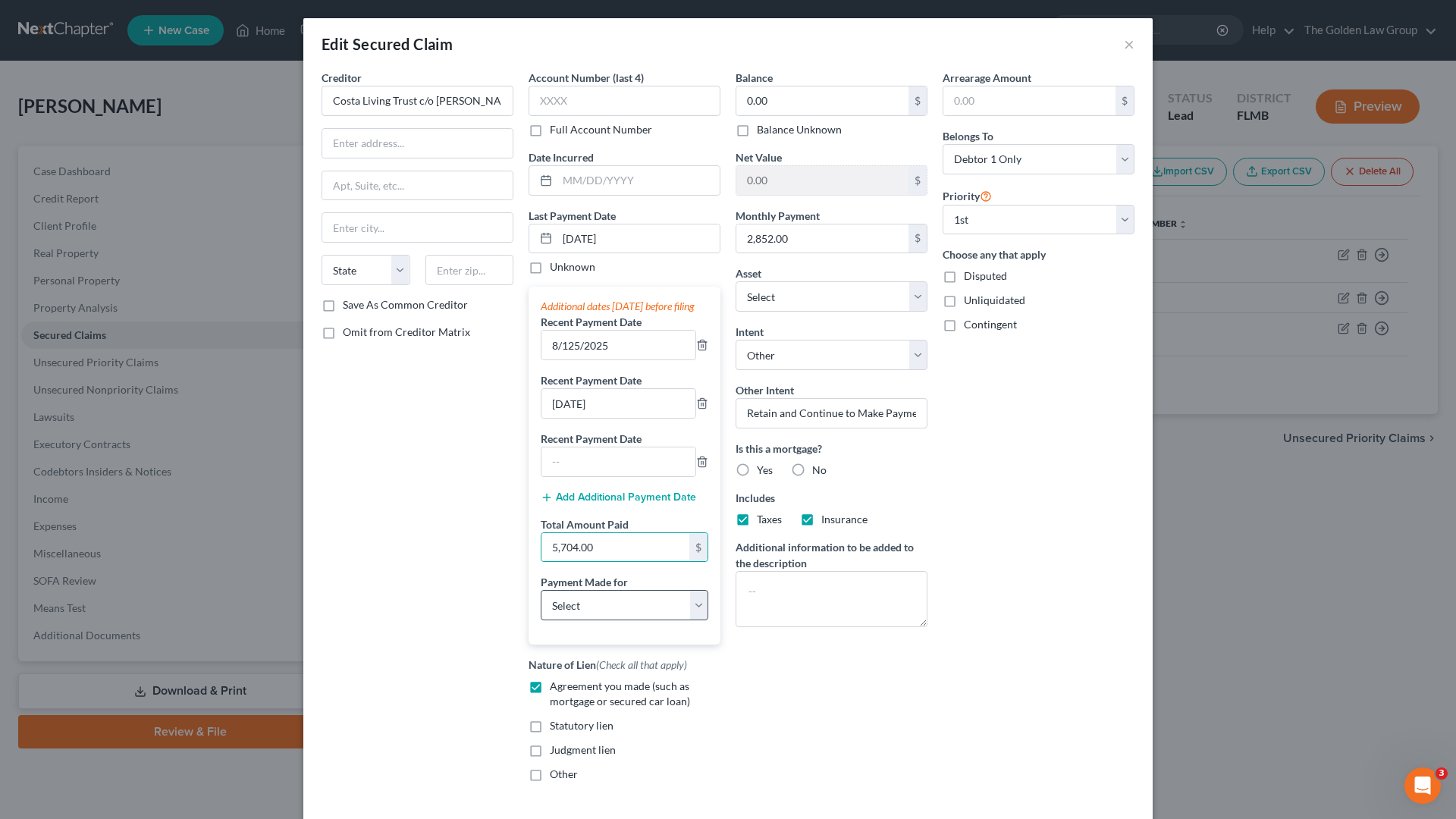
click at [591, 636] on div "Additional dates [DATE] before filing Recent Payment Date 8/125/2025 Recent Pay…" at bounding box center [625, 465] width 192 height 358
drag, startPoint x: 584, startPoint y: 625, endPoint x: 578, endPoint y: 637, distance: 13.4
click at [584, 620] on select "Select Car Credit Card Loan Repayment Mortgage Other Suppliers Or Vendors" at bounding box center [624, 606] width 167 height 31
select select "3"
click at [540, 605] on select "Select Car Credit Card Loan Repayment Mortgage Other Suppliers Or Vendors" at bounding box center [624, 606] width 167 height 31
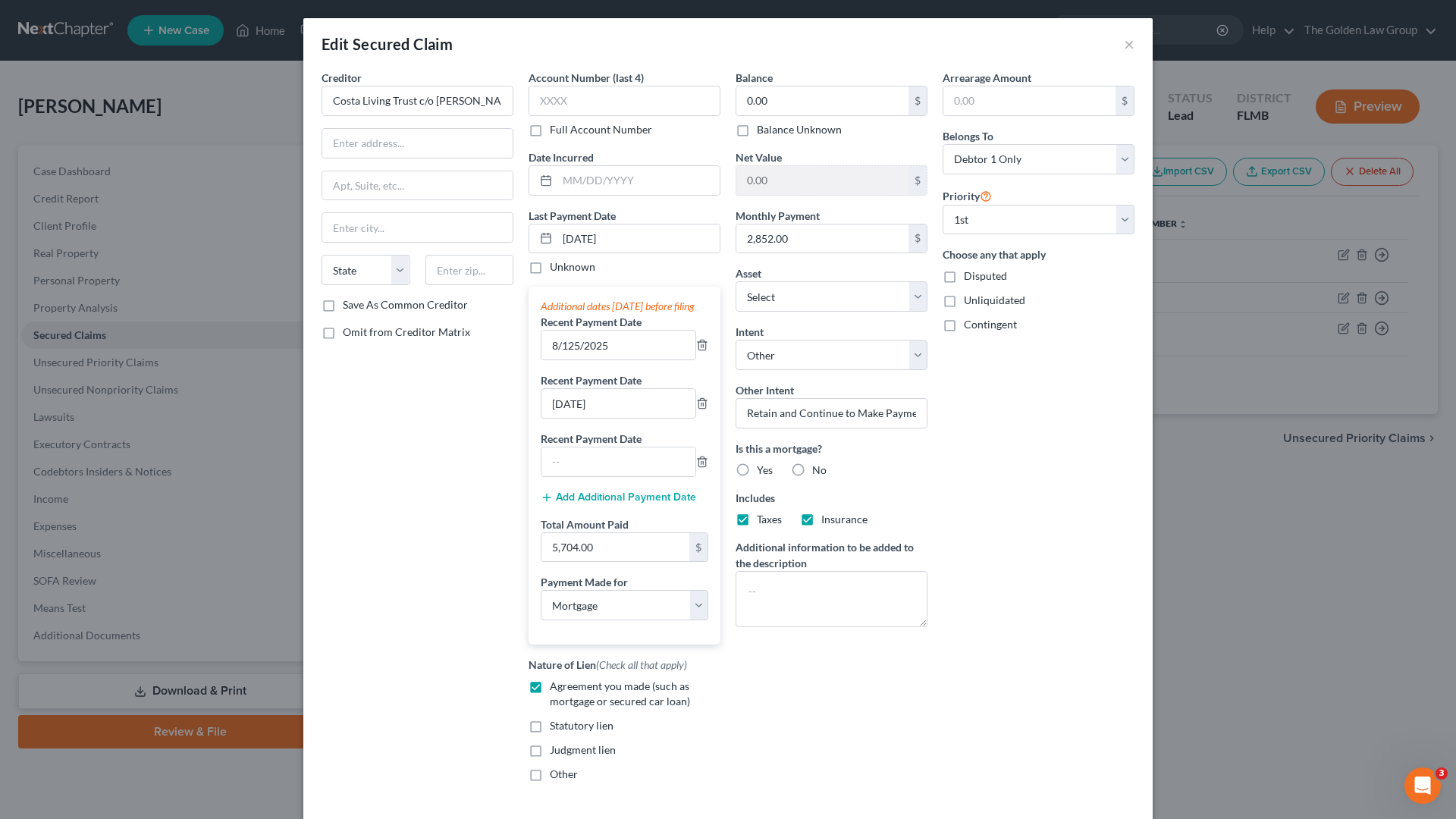
drag, startPoint x: 727, startPoint y: 738, endPoint x: 732, endPoint y: 663, distance: 75.2
click at [728, 718] on div "Balance 0.00 $ Balance Unknown Balance Undetermined 0.00 $ Balance Unknown Net …" at bounding box center [832, 432] width 207 height 725
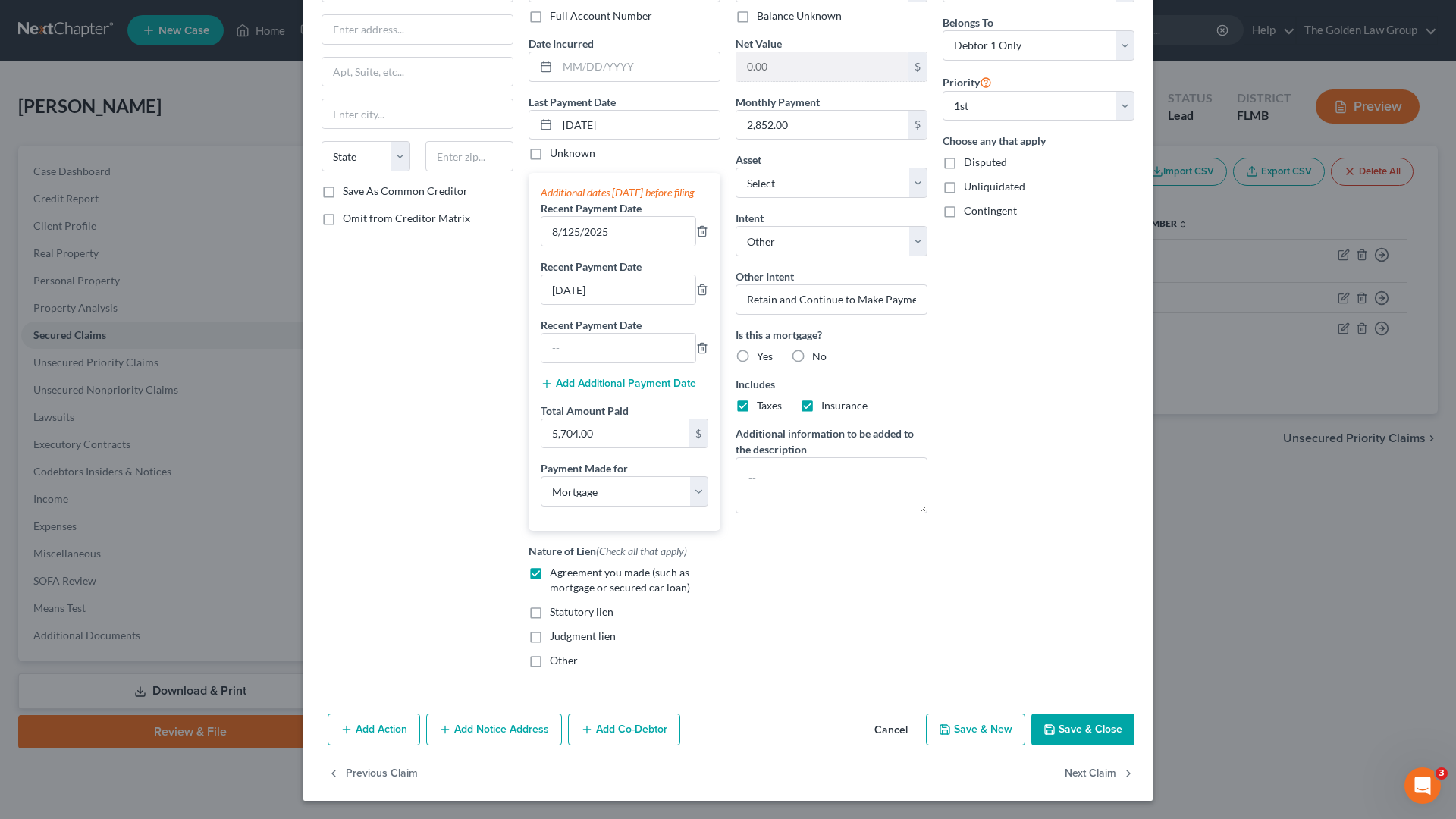
click at [757, 349] on label "Yes" at bounding box center [764, 357] width 16 height 15
click at [763, 349] on input "Yes" at bounding box center [768, 354] width 10 height 10
radio input "true"
click at [1071, 718] on button "Save & Close" at bounding box center [1083, 729] width 103 height 31
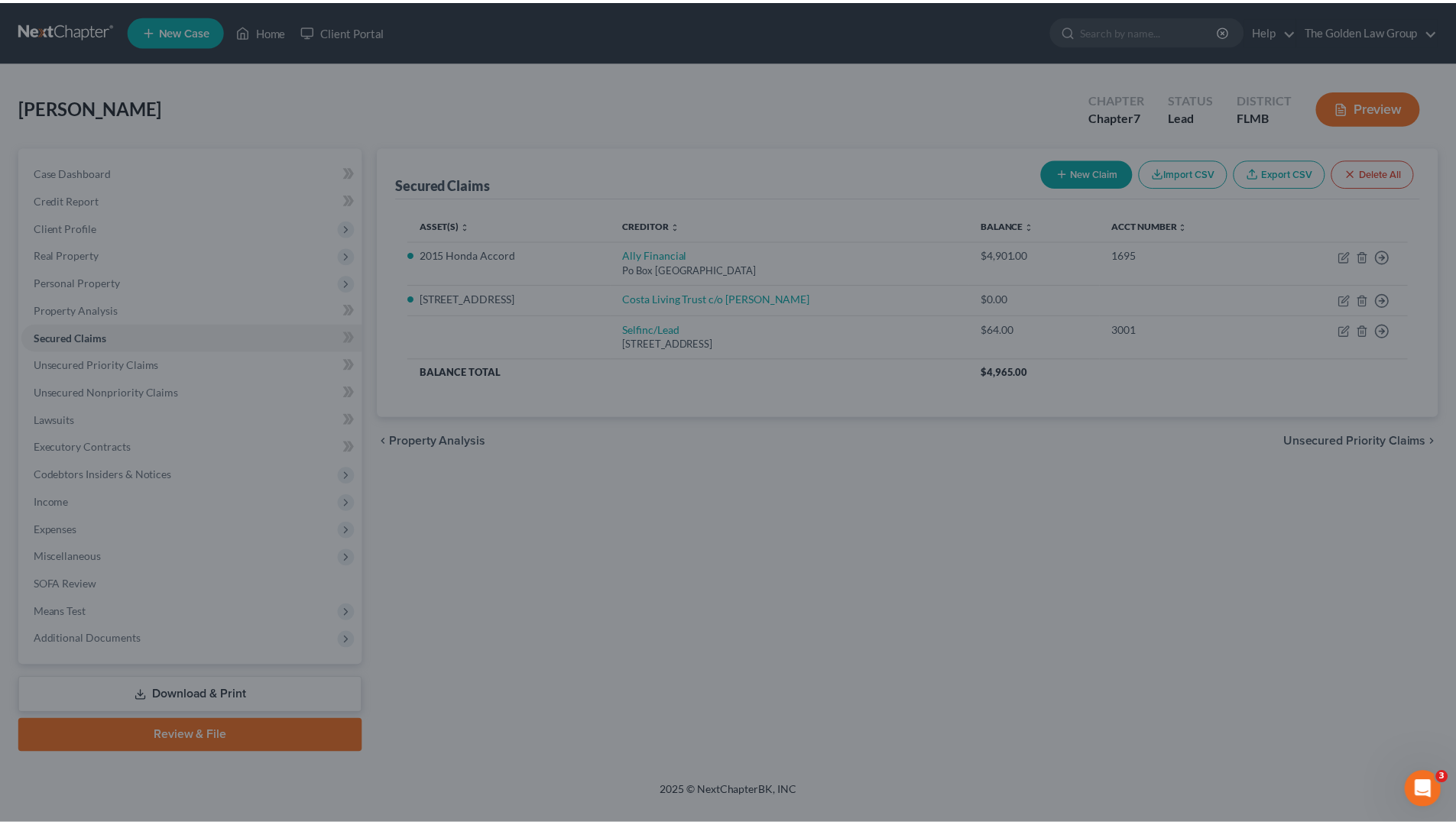
scroll to position [0, 0]
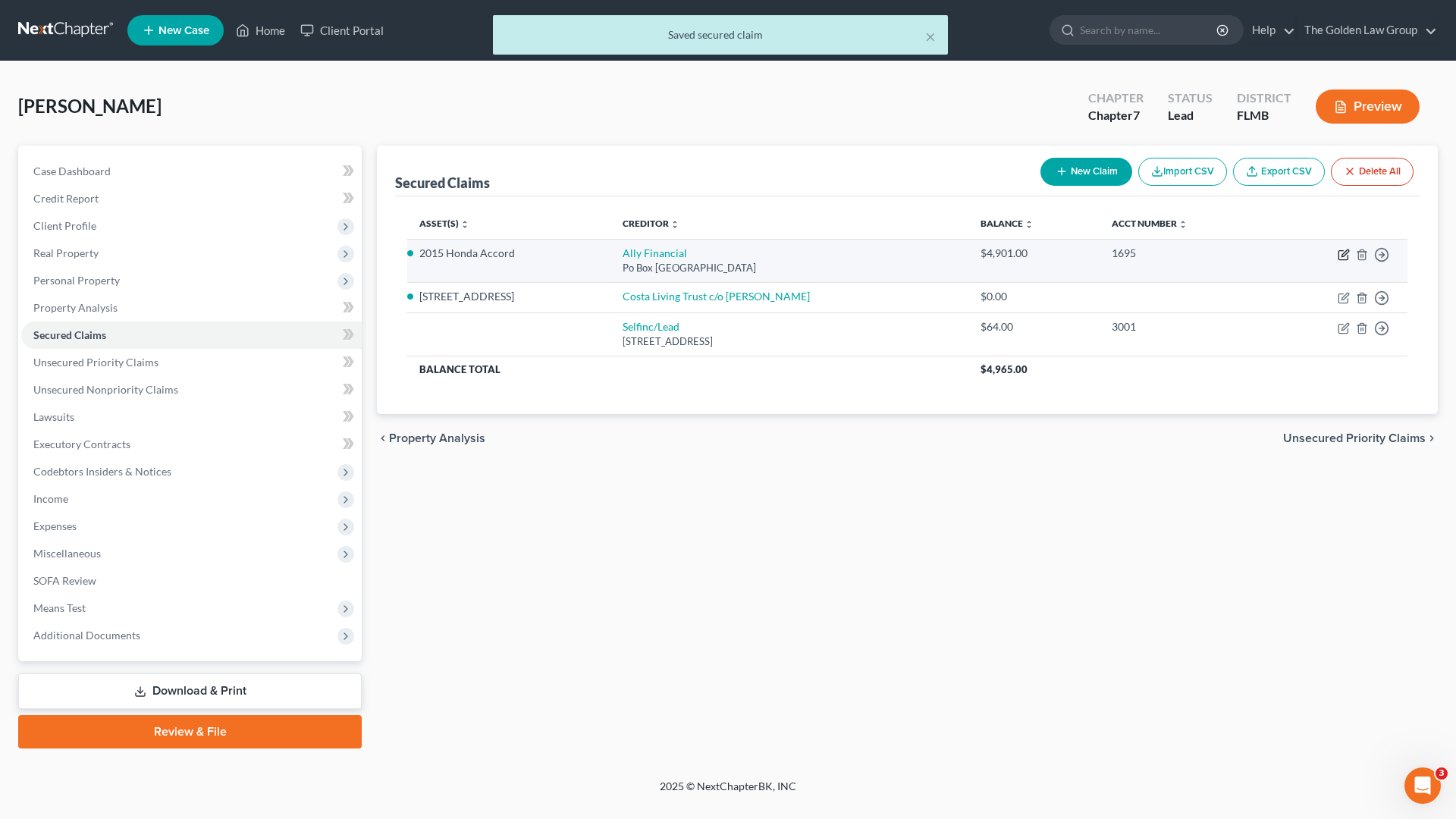
click at [1342, 255] on icon "button" at bounding box center [1344, 255] width 12 height 12
select select "24"
select select "2"
select select "0"
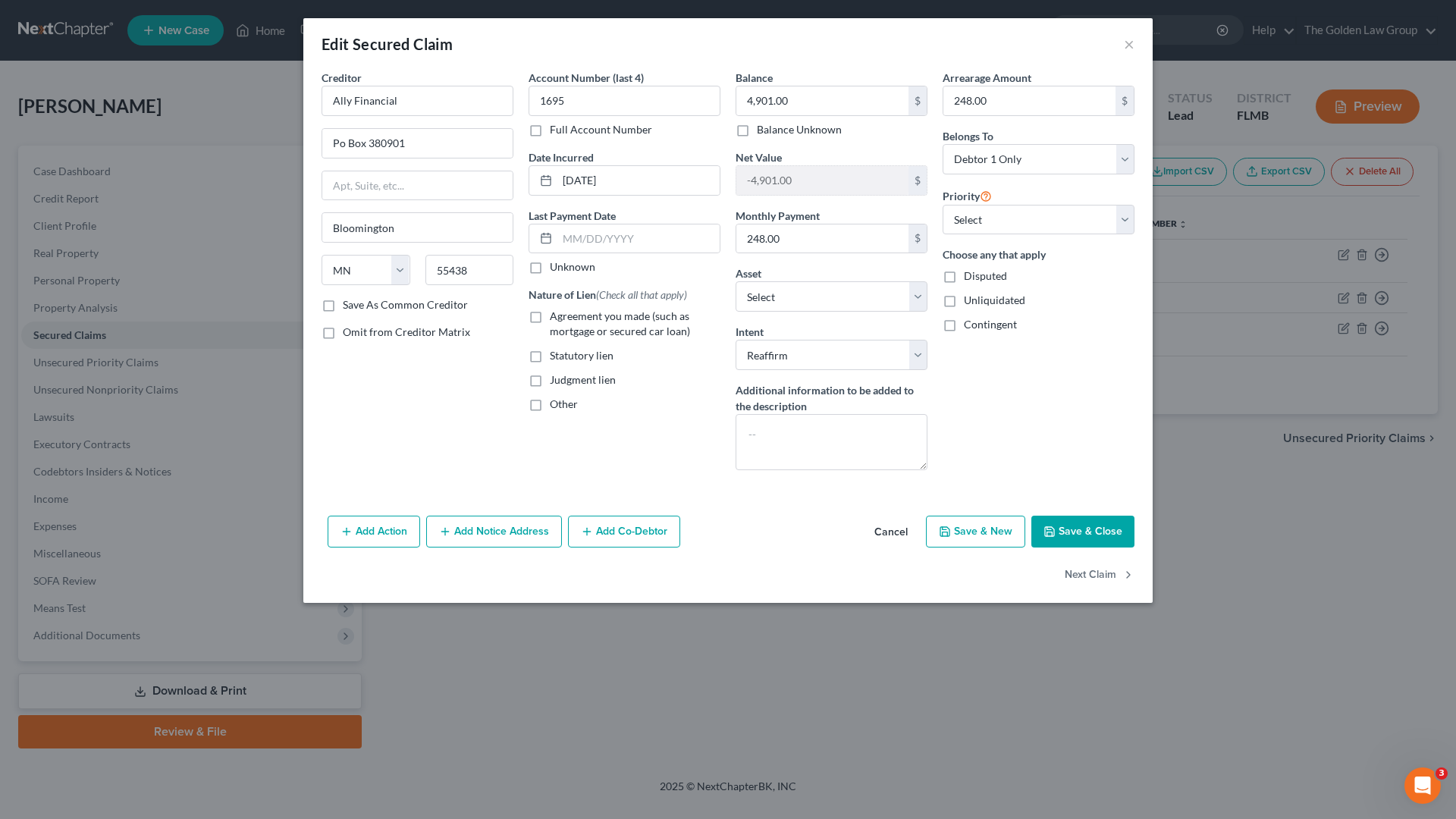
drag, startPoint x: 536, startPoint y: 265, endPoint x: 574, endPoint y: 297, distance: 49.7
click at [612, 278] on div "Account Number (last 4) 1695 Full Account Number Date Incurred [DATE] Last Paym…" at bounding box center [625, 276] width 207 height 412
drag, startPoint x: 537, startPoint y: 314, endPoint x: 591, endPoint y: 253, distance: 81.5
click at [550, 314] on label "Agreement you made (such as mortgage or secured car loan)" at bounding box center [635, 324] width 170 height 31
click at [556, 314] on input "Agreement you made (such as mortgage or secured car loan)" at bounding box center [560, 313] width 10 height 10
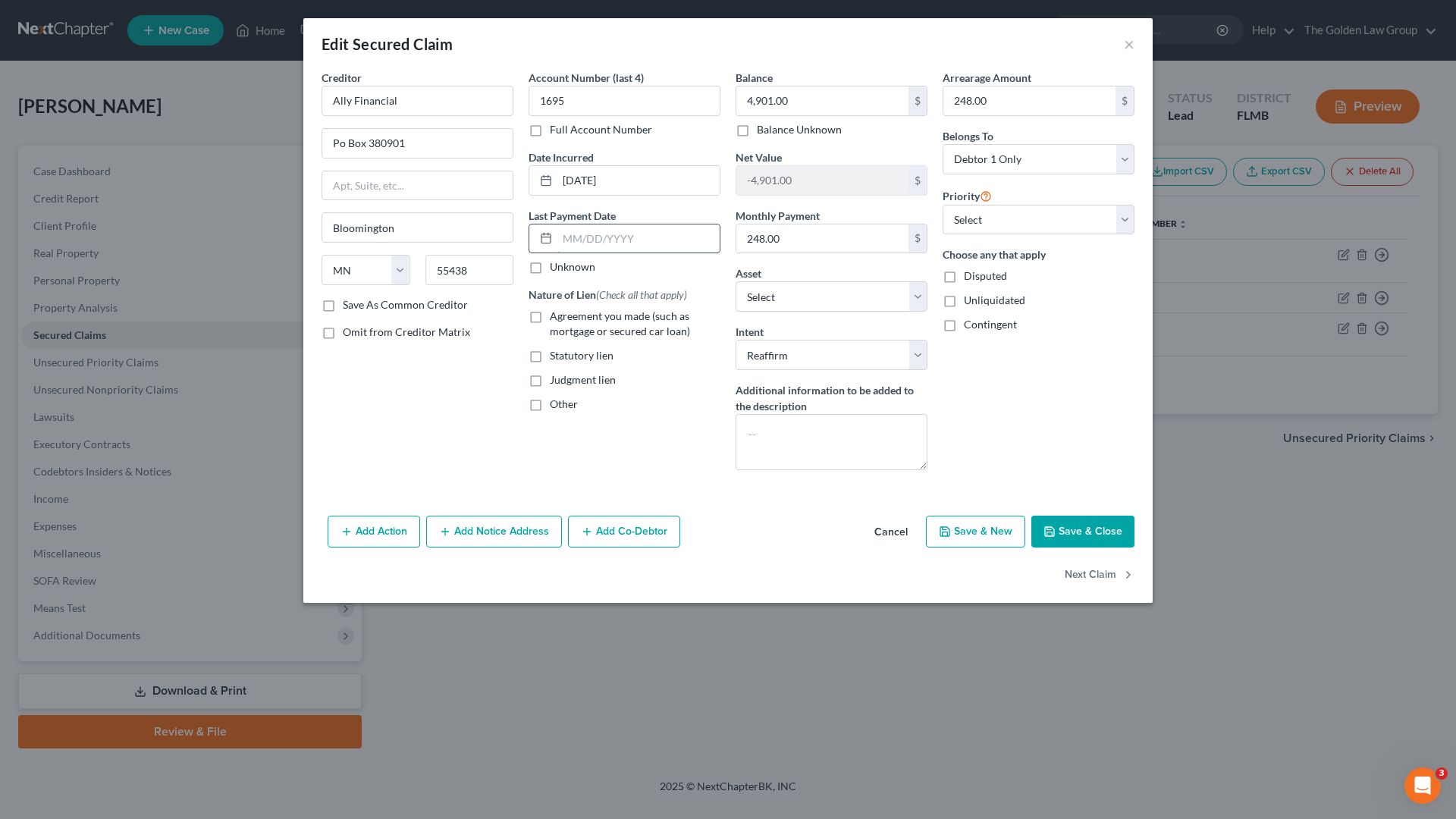
checkbox input "true"
click at [592, 241] on input "text" at bounding box center [638, 239] width 162 height 29
click at [609, 249] on input "08/" at bounding box center [638, 239] width 162 height 29
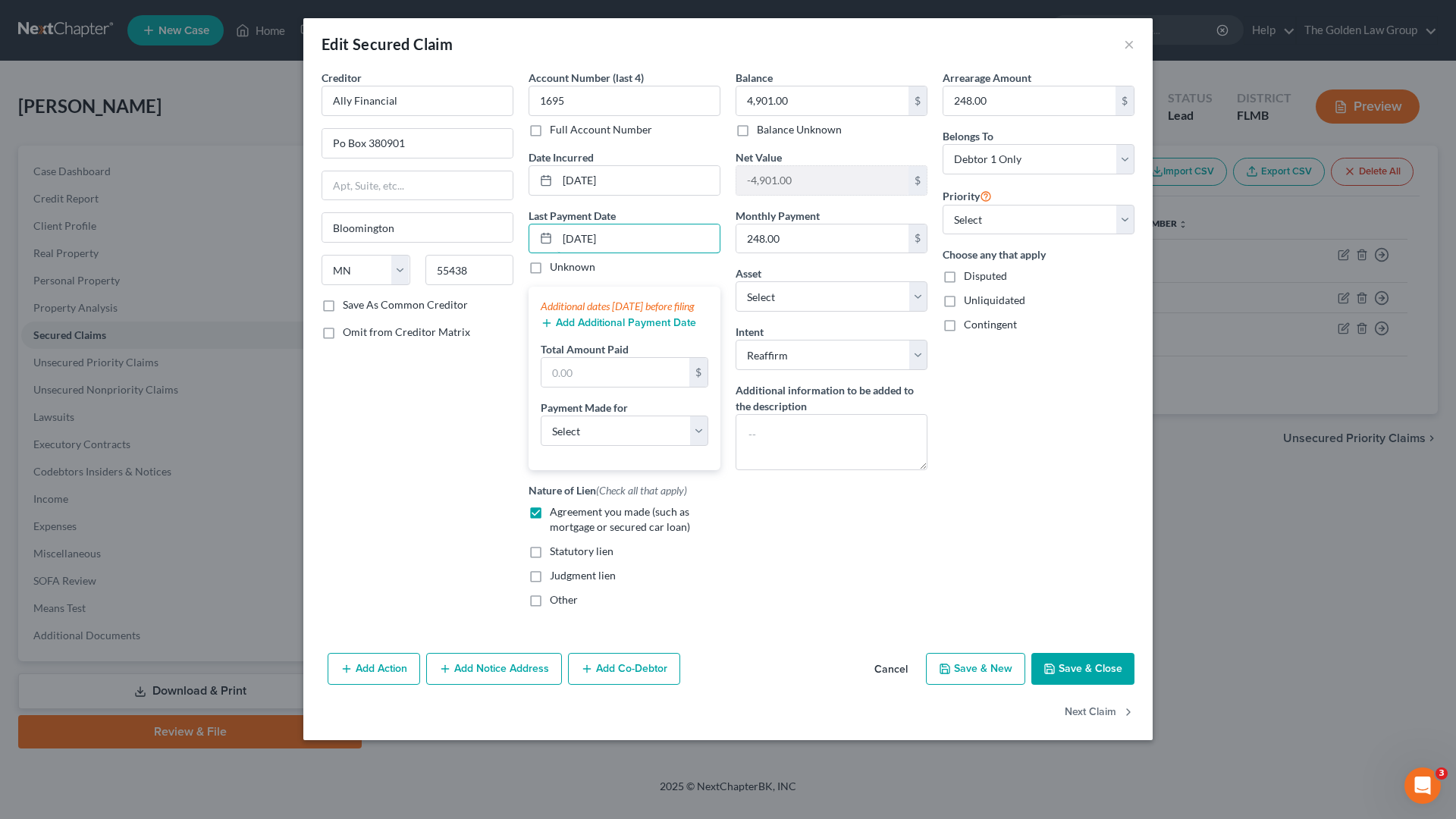
type input "[DATE]"
click at [572, 329] on button "Add Additional Payment Date" at bounding box center [618, 323] width 156 height 12
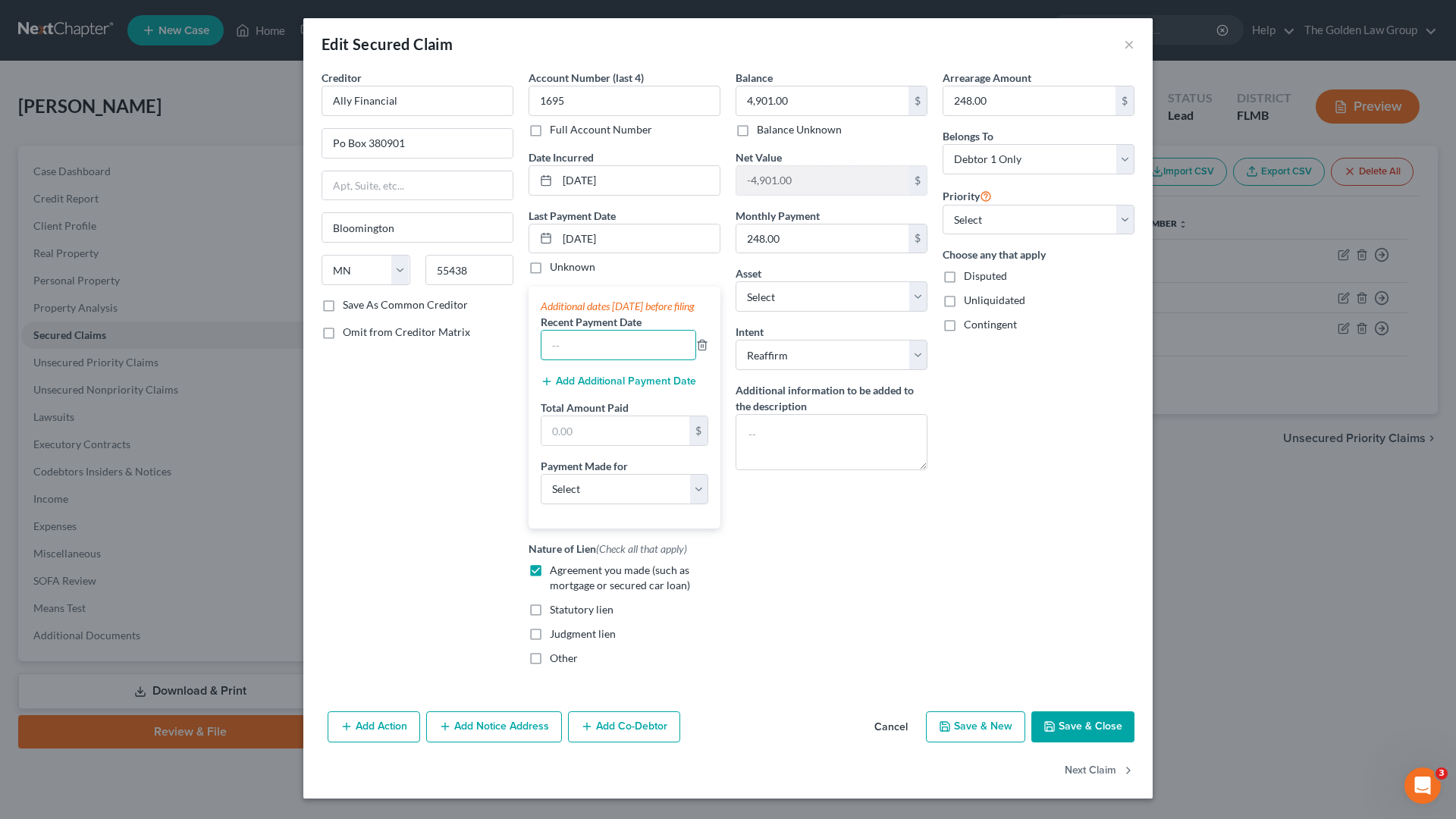
drag, startPoint x: 581, startPoint y: 360, endPoint x: 558, endPoint y: 634, distance: 275.0
click at [580, 359] on input "text" at bounding box center [618, 345] width 154 height 29
type input "[DATE]"
click at [774, 589] on div "Balance 4,901.00 $ Balance Unknown Balance Undetermined 4,901.00 $ Balance Unkn…" at bounding box center [832, 374] width 207 height 608
drag, startPoint x: 630, startPoint y: 515, endPoint x: 616, endPoint y: 521, distance: 15.2
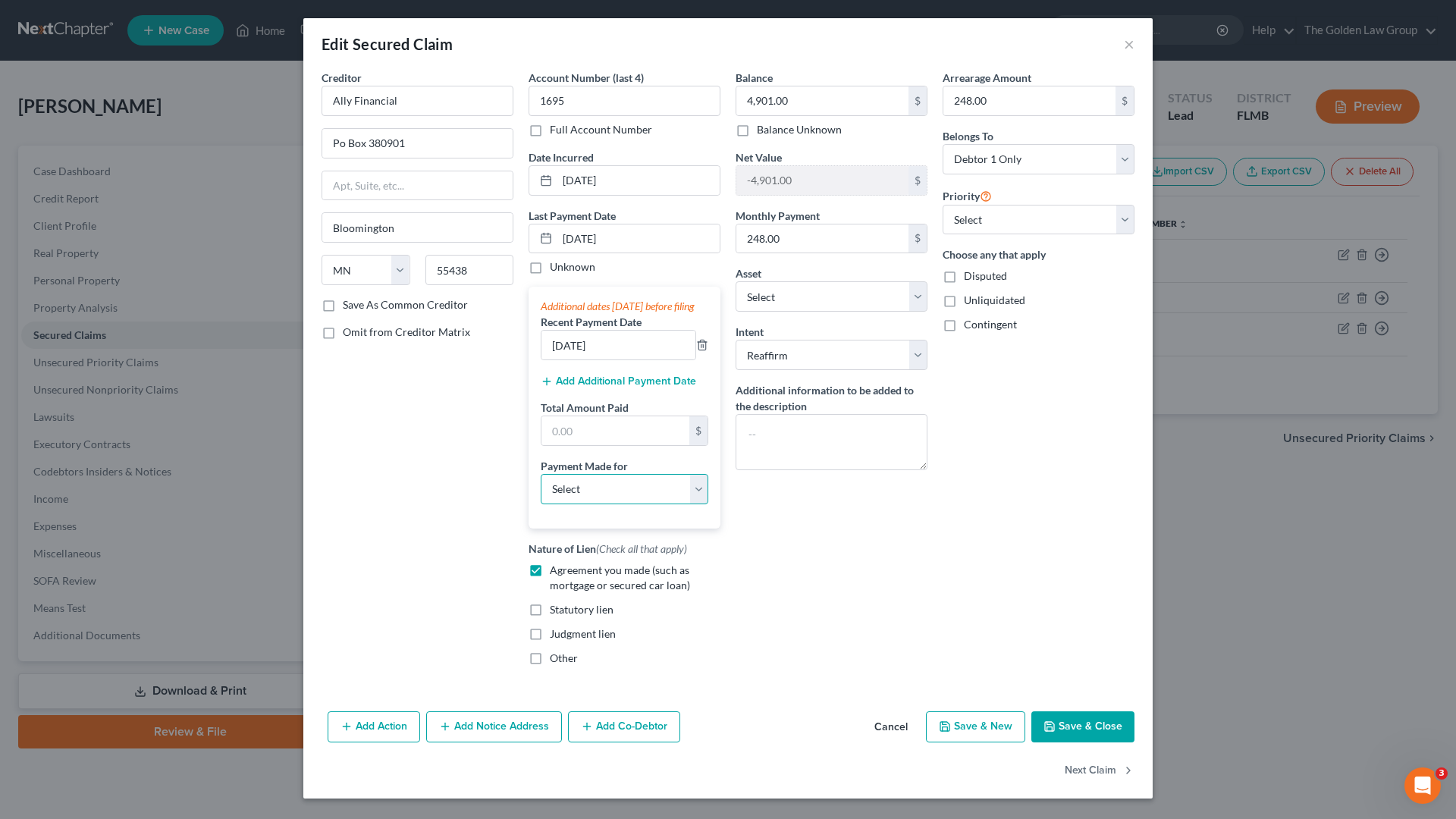
click at [629, 504] on select "Select Car Credit Card Loan Repayment Mortgage Other Suppliers Or Vendors" at bounding box center [624, 490] width 167 height 31
select select "0"
click at [540, 488] on select "Select Car Credit Card Loan Repayment Mortgage Other Suppliers Or Vendors" at bounding box center [624, 490] width 167 height 31
drag, startPoint x: 746, startPoint y: 605, endPoint x: 735, endPoint y: 619, distance: 17.8
click at [747, 606] on div "Balance 4,901.00 $ Balance Unknown Balance Undetermined 4,901.00 $ Balance Unkn…" at bounding box center [832, 374] width 207 height 608
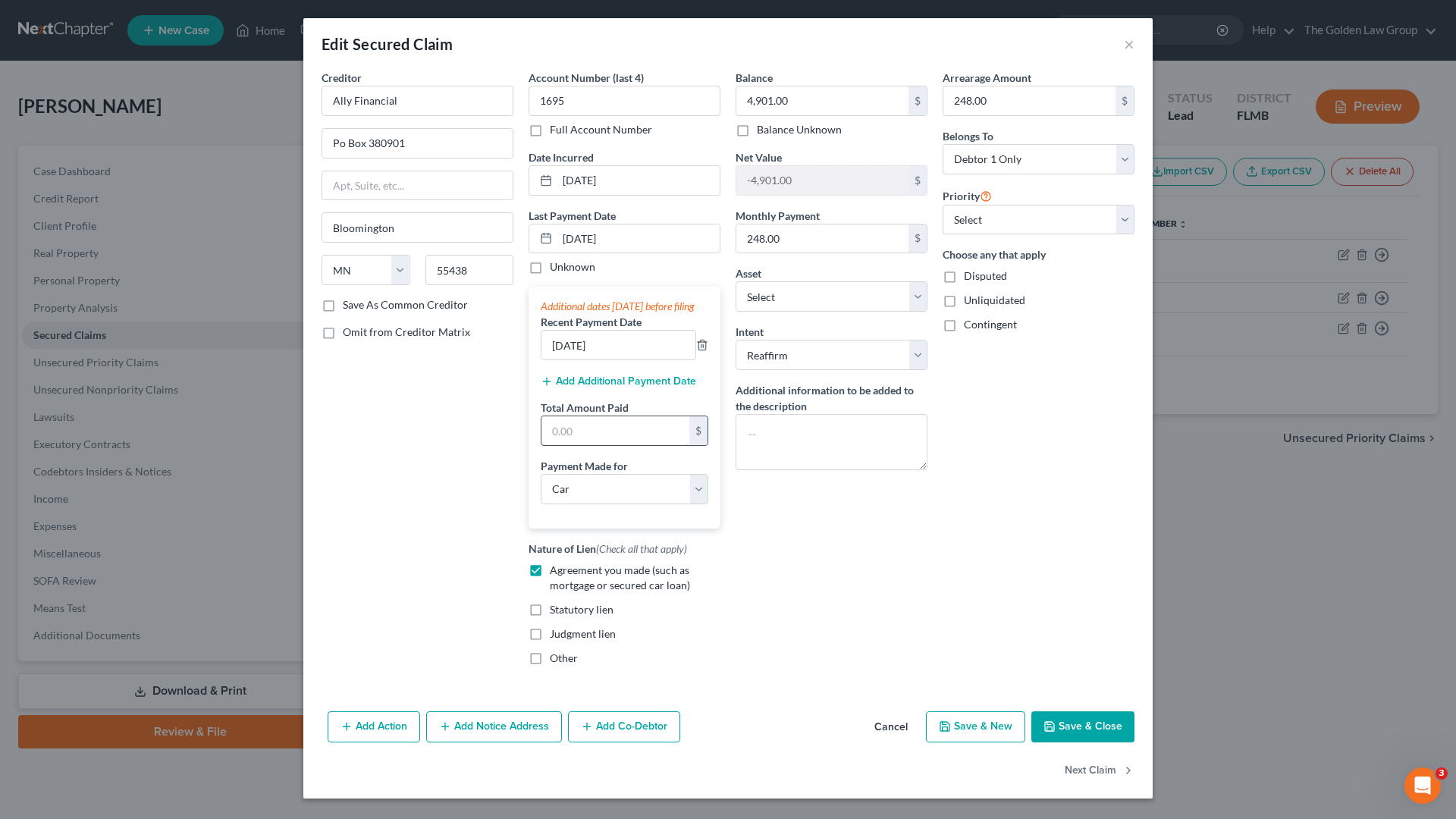
click at [621, 445] on input "text" at bounding box center [615, 431] width 148 height 29
type input "496"
click at [909, 627] on div "Balance 4,901.00 $ Balance Unknown Balance Undetermined 4,901.00 $ Balance Unkn…" at bounding box center [832, 374] width 207 height 608
click at [1065, 718] on button "Save & Close" at bounding box center [1083, 727] width 103 height 31
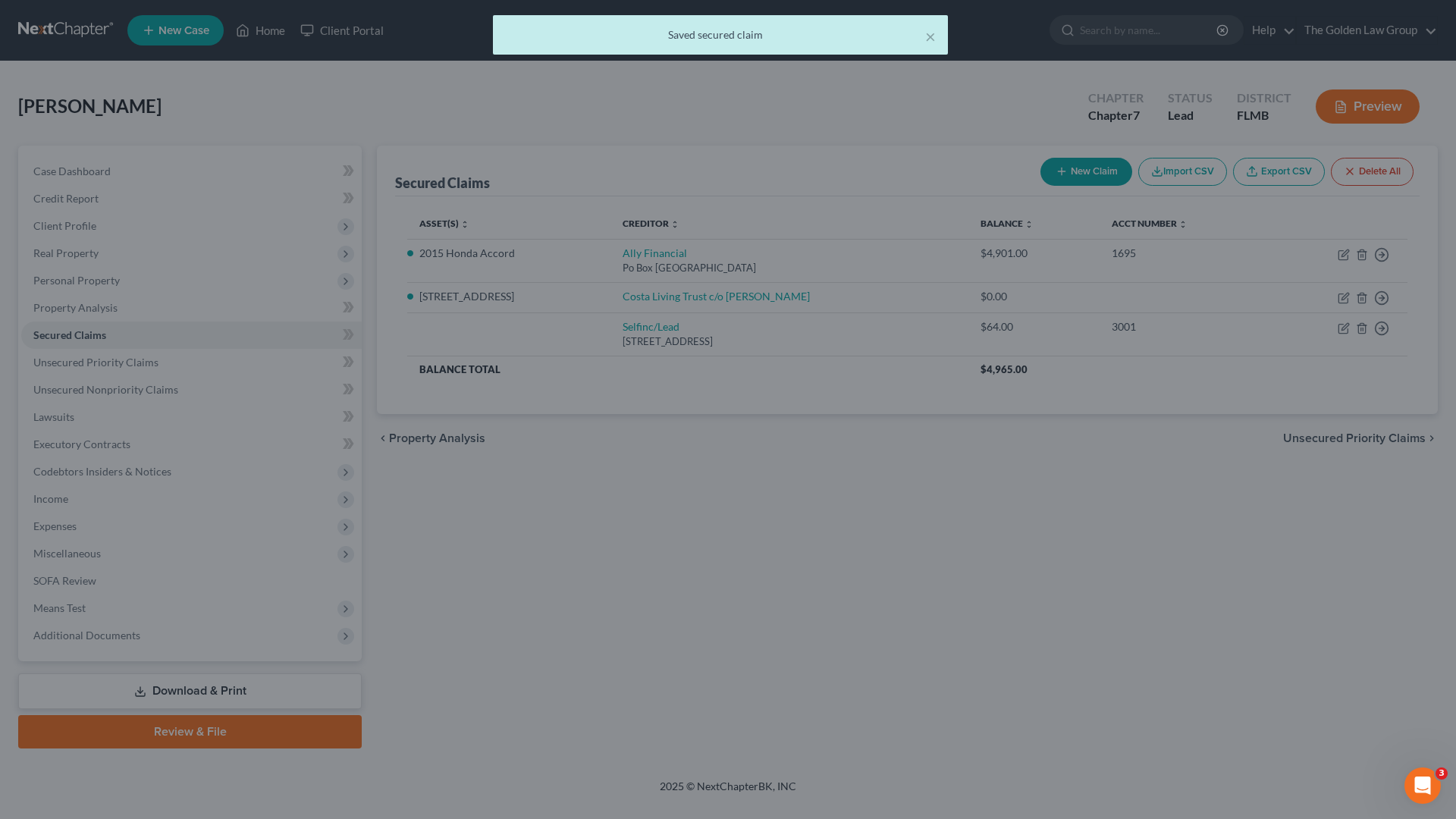
select select "8"
type input "496.00"
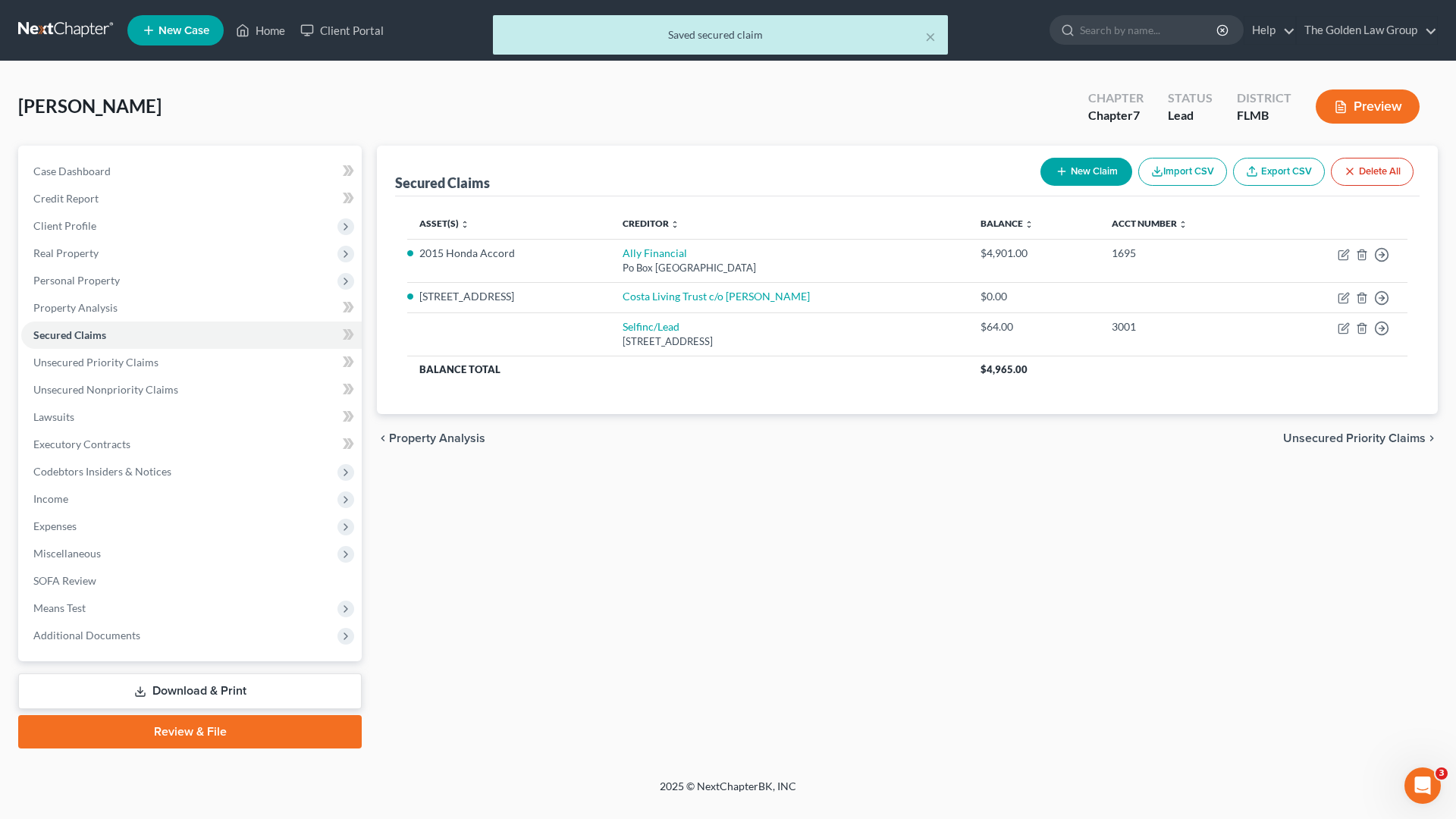
click at [692, 629] on div "Secured Claims New Claim Import CSV Export CSV Delete All Asset(s) expand_more …" at bounding box center [907, 447] width 1076 height 603
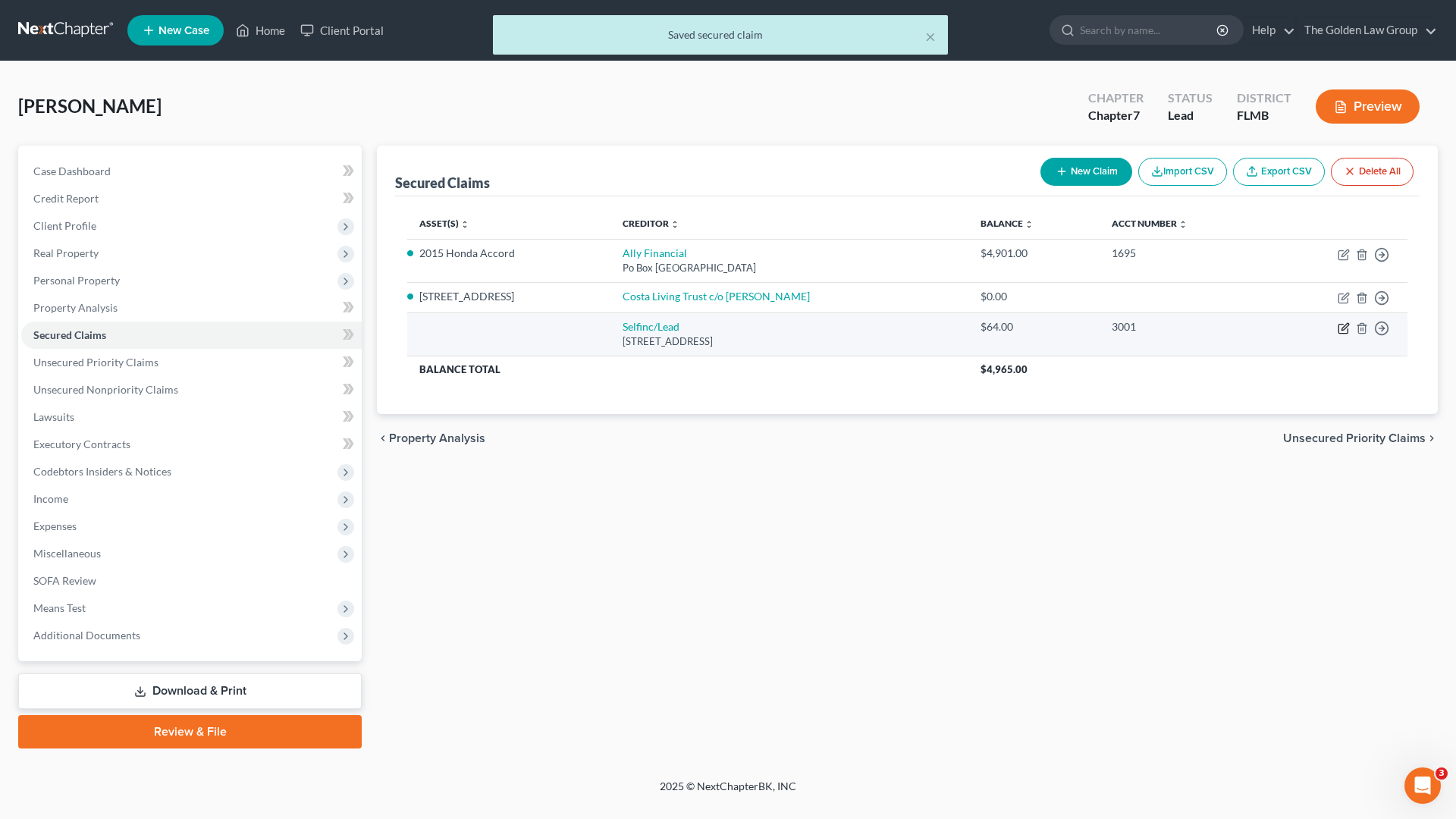
click at [1343, 327] on icon "button" at bounding box center [1345, 326] width 7 height 7
select select "45"
select select "0"
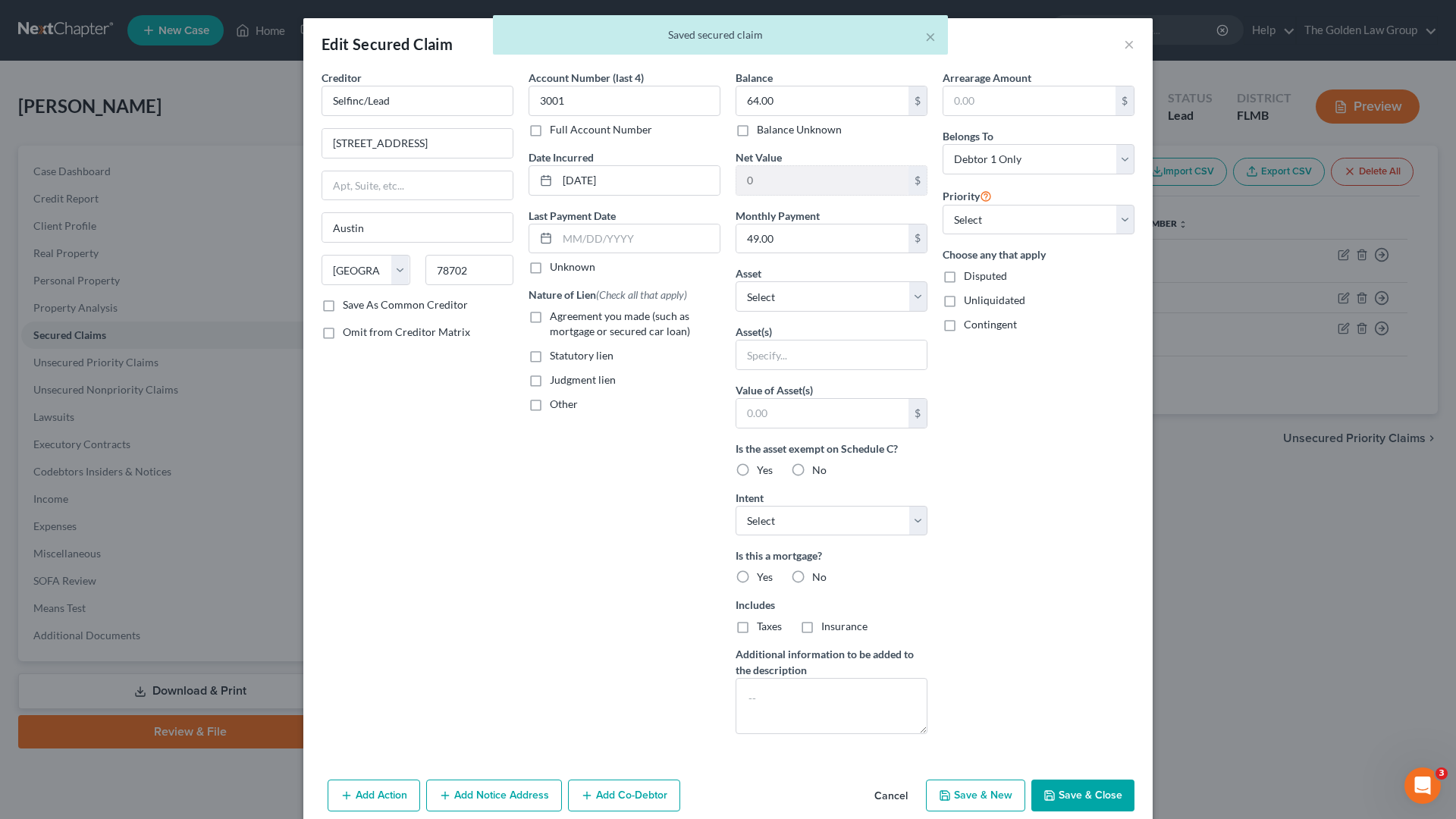
drag, startPoint x: 886, startPoint y: 799, endPoint x: 1344, endPoint y: 379, distance: 621.4
click at [889, 718] on button "Cancel" at bounding box center [890, 797] width 58 height 31
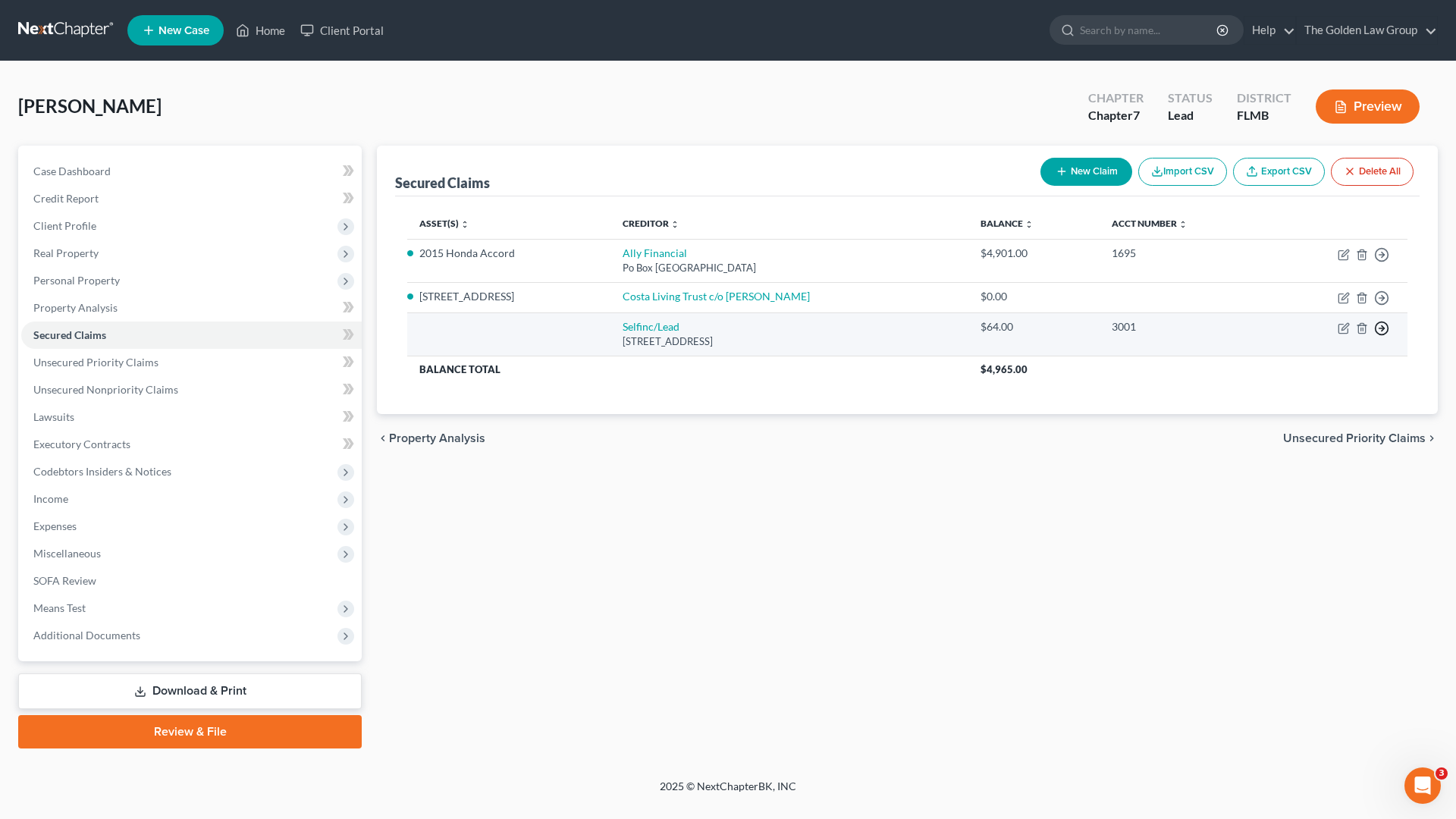
click at [1378, 331] on icon "button" at bounding box center [1382, 329] width 15 height 15
click at [1299, 361] on link "Move to F" at bounding box center [1312, 365] width 127 height 26
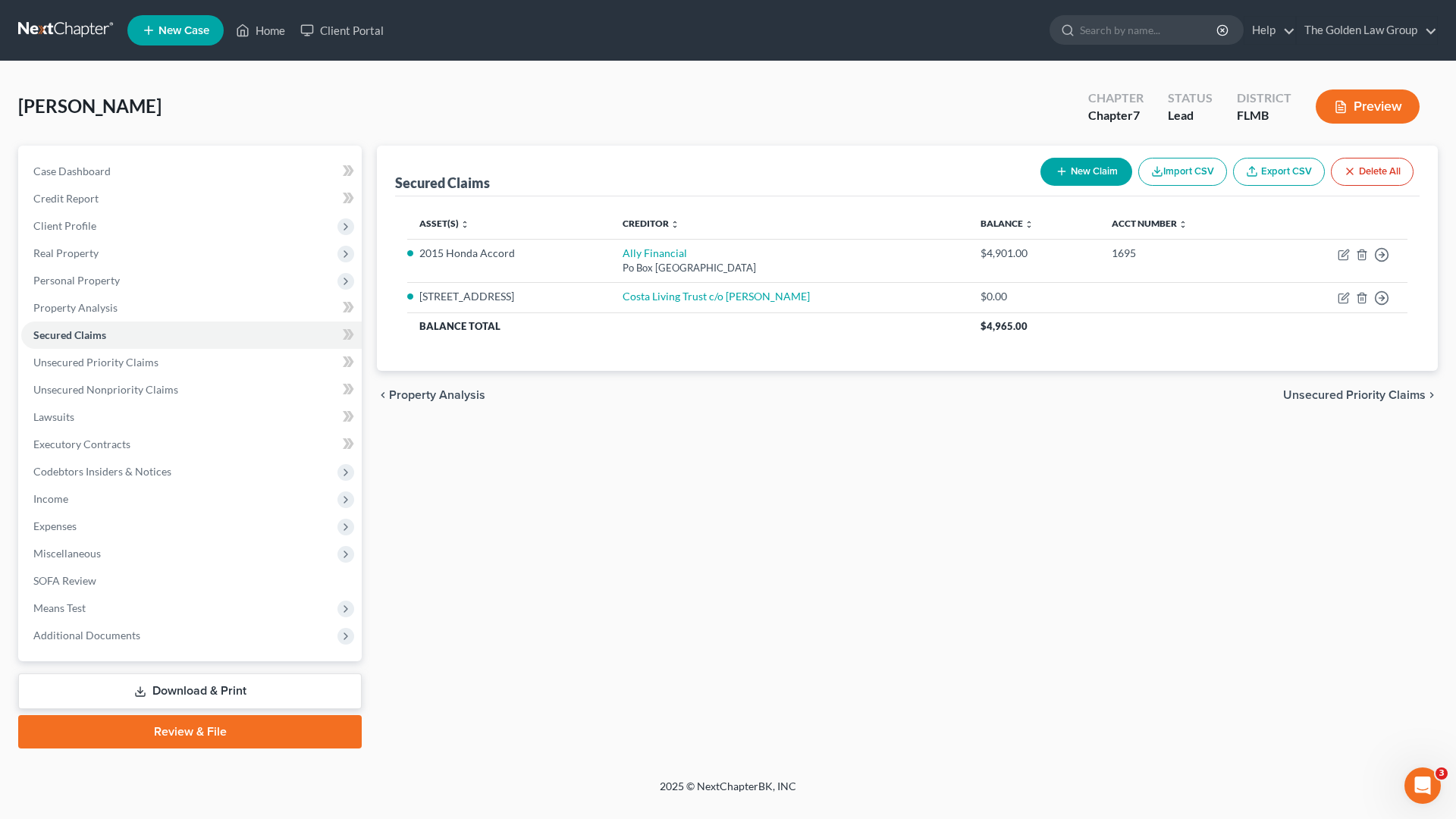
drag, startPoint x: 828, startPoint y: 487, endPoint x: 821, endPoint y: 494, distance: 9.9
click at [824, 490] on div "Secured Claims New Claim Import CSV Export CSV Delete All Asset(s) expand_more …" at bounding box center [907, 447] width 1076 height 603
drag, startPoint x: 100, startPoint y: 360, endPoint x: 31, endPoint y: 363, distance: 69.1
click at [98, 362] on span "Unsecured Priority Claims" at bounding box center [95, 362] width 125 height 13
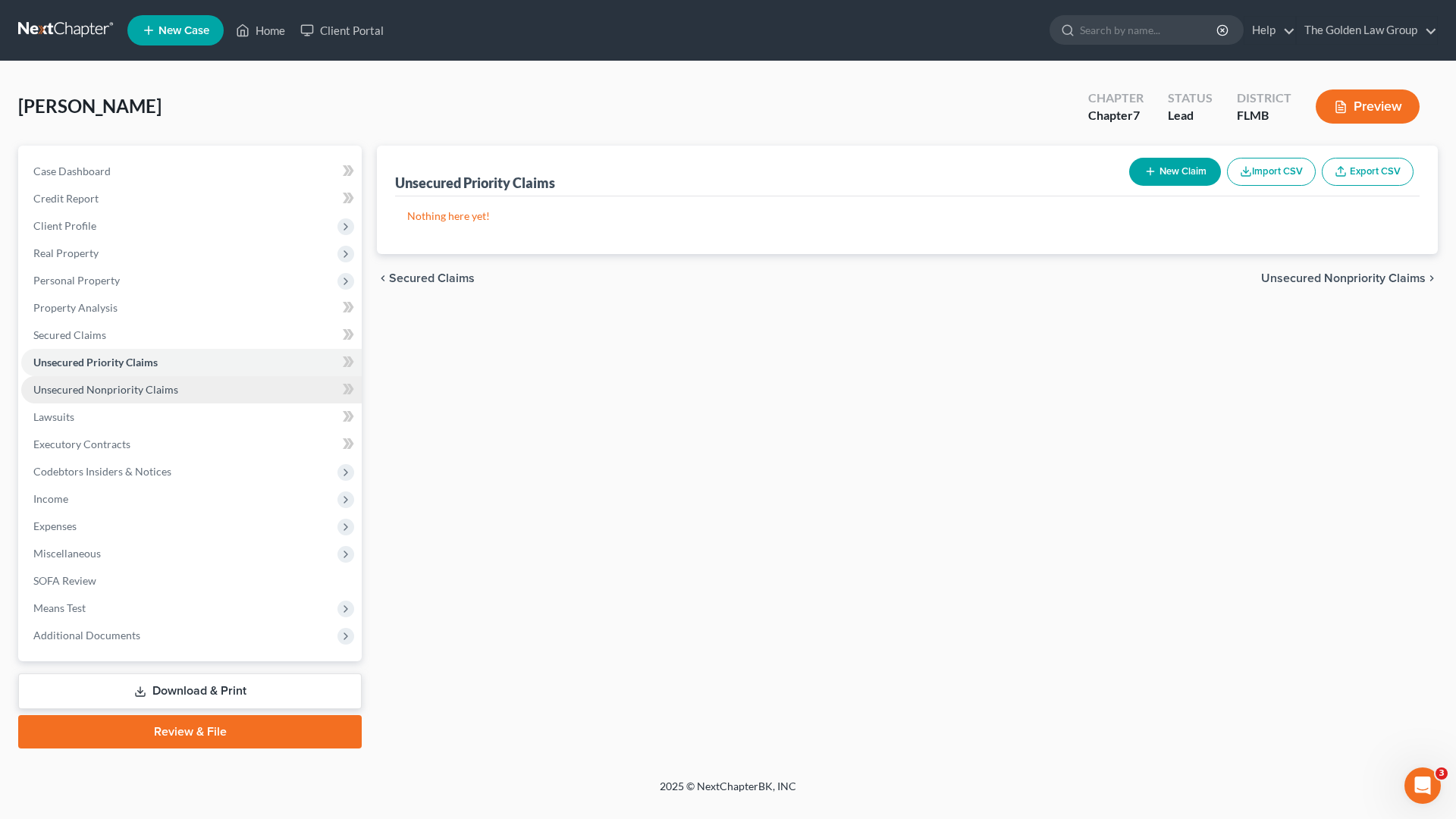
drag, startPoint x: 137, startPoint y: 385, endPoint x: 121, endPoint y: 388, distance: 16.3
click at [134, 383] on span "Unsecured Nonpriority Claims" at bounding box center [105, 389] width 145 height 13
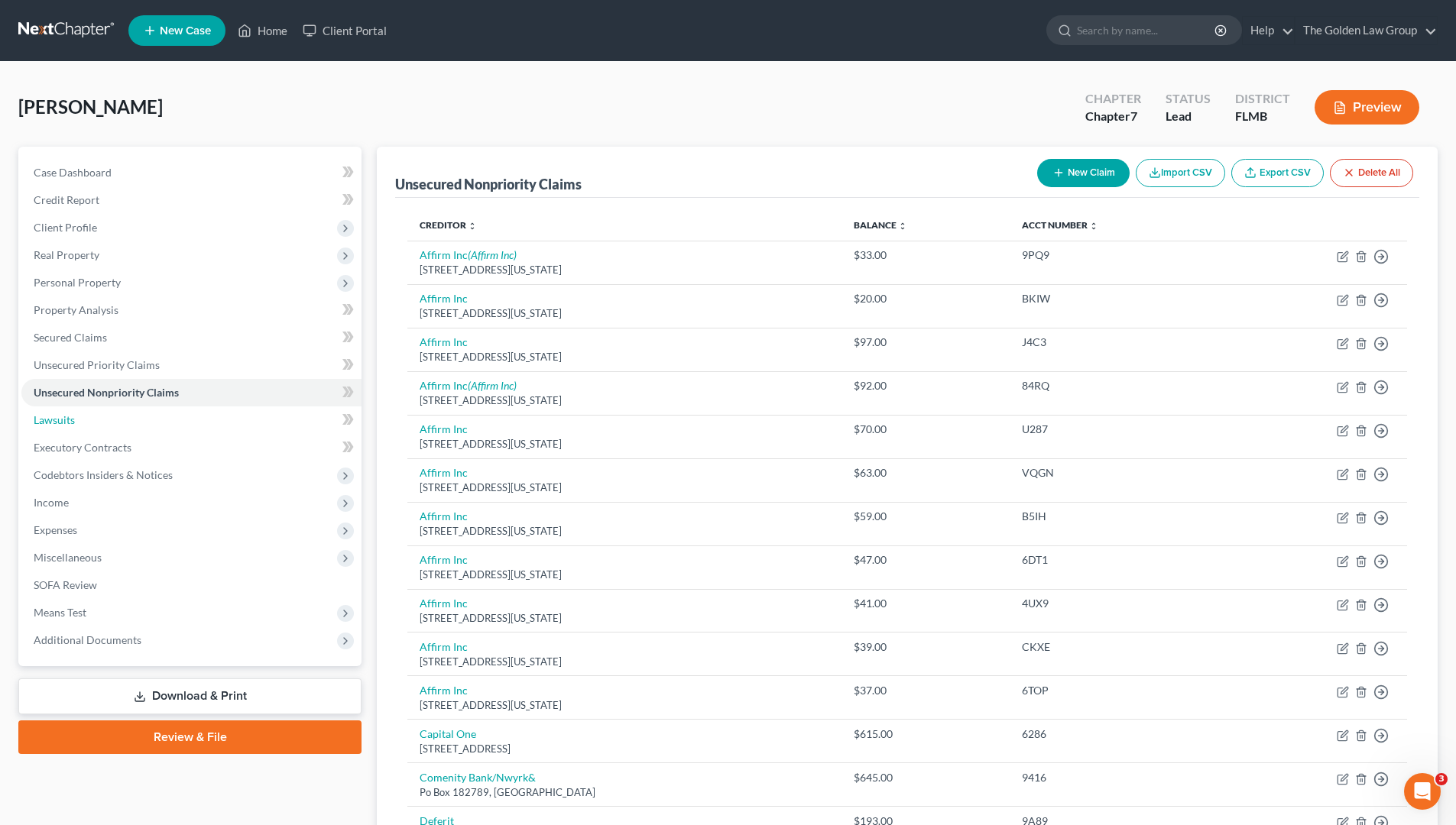
drag, startPoint x: 113, startPoint y: 421, endPoint x: 371, endPoint y: 550, distance: 288.5
click at [112, 421] on link "Lawsuits" at bounding box center [192, 421] width 340 height 28
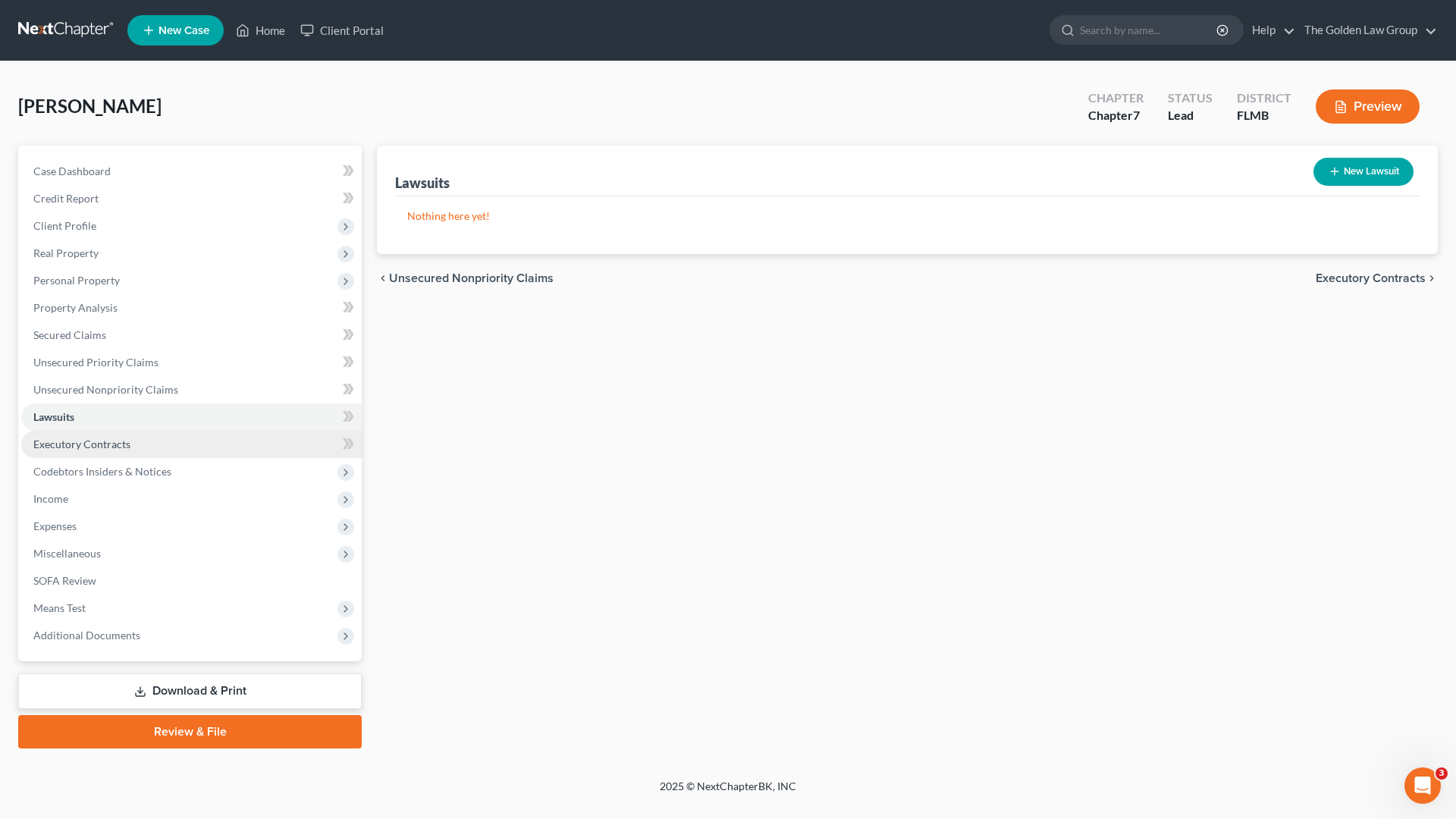
click at [130, 437] on link "Executory Contracts" at bounding box center [192, 444] width 341 height 28
click at [1348, 170] on button "New Contract" at bounding box center [1361, 172] width 104 height 28
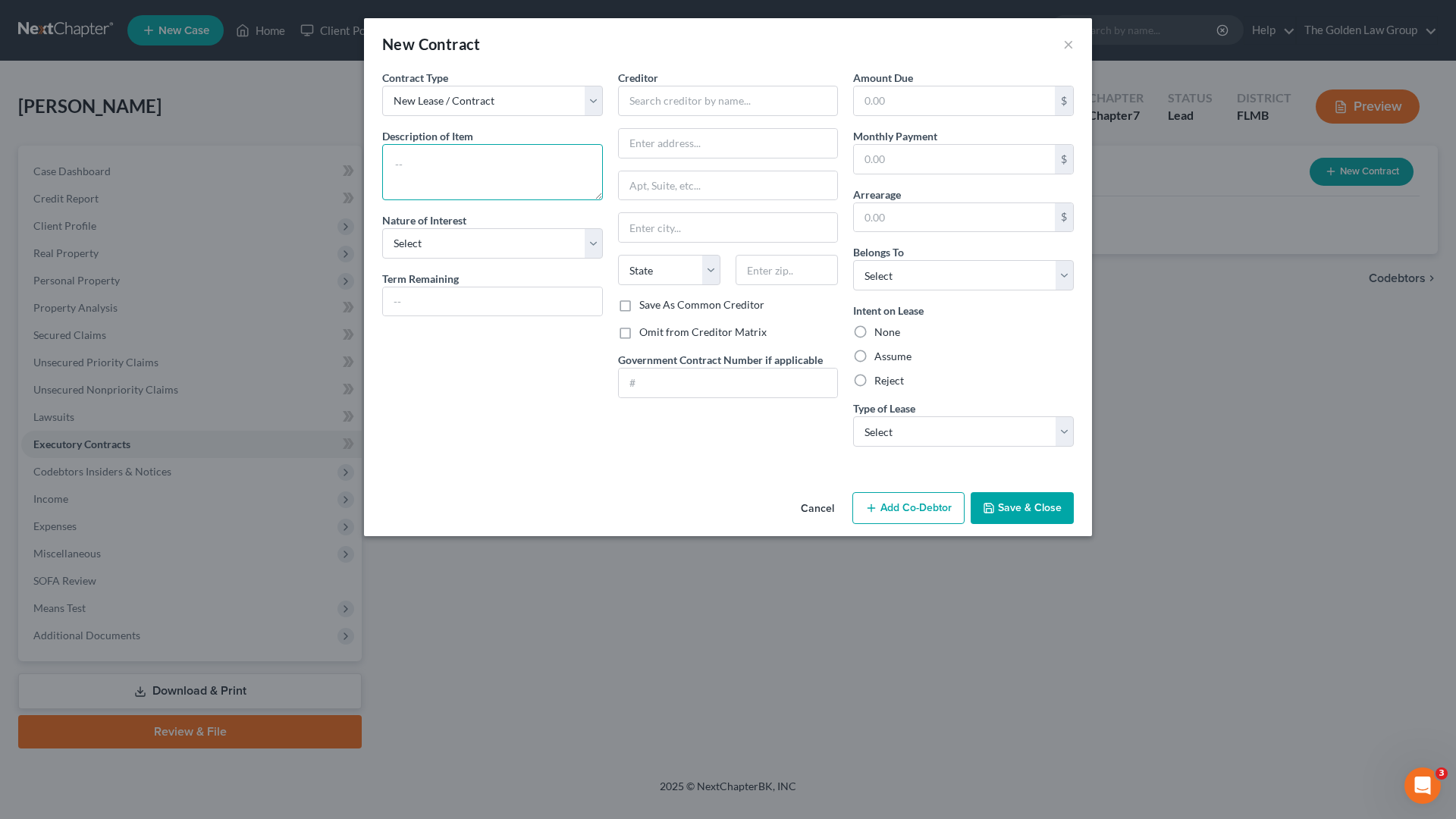
click at [477, 164] on textarea at bounding box center [493, 172] width 221 height 56
type textarea "Cell Phone"
drag, startPoint x: 524, startPoint y: 238, endPoint x: 494, endPoint y: 260, distance: 37.2
click at [524, 239] on select "Select Purchaser Agent Lessor Lessee" at bounding box center [493, 243] width 221 height 31
select select "3"
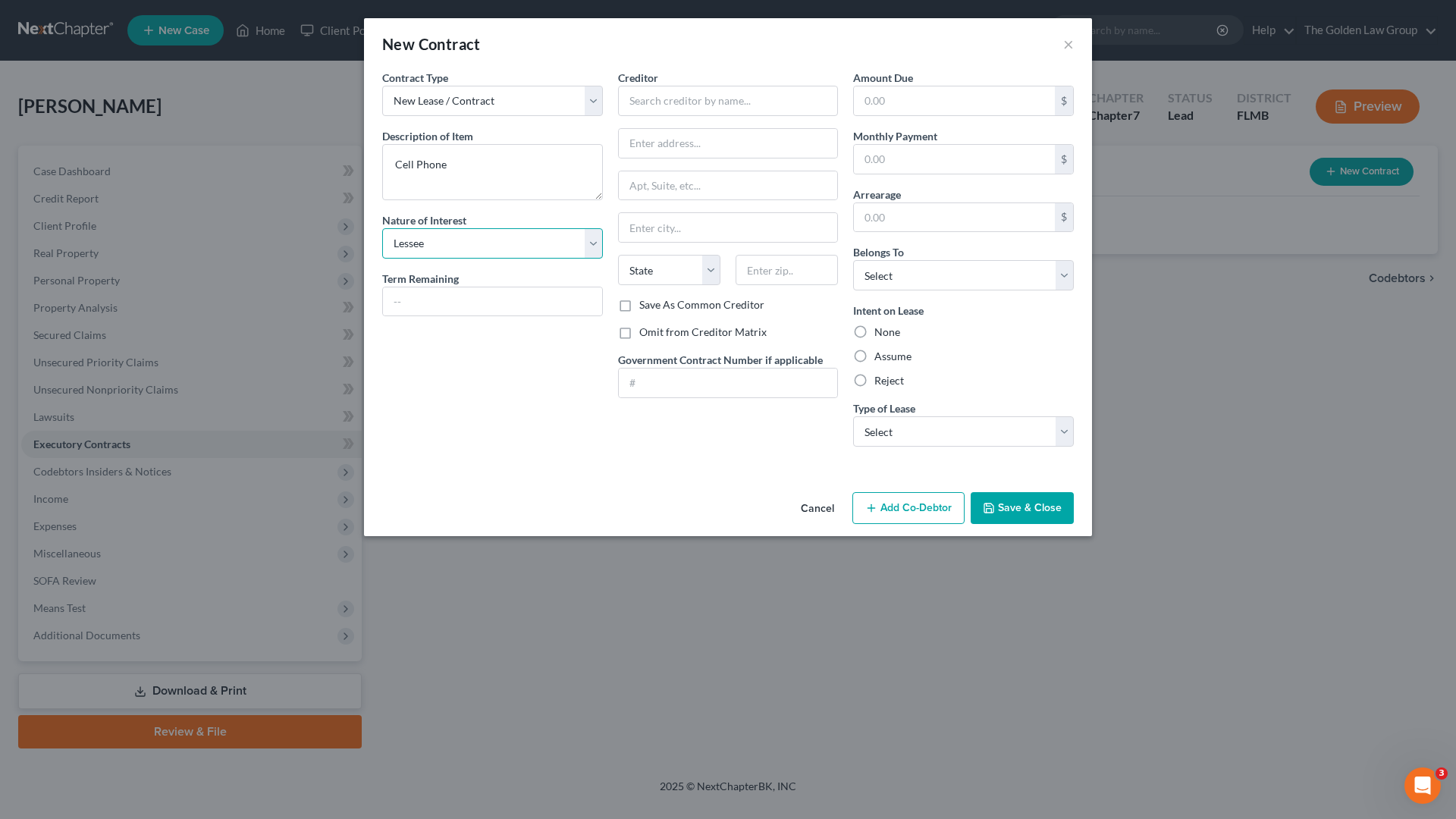
click at [382, 228] on select "Select Purchaser Agent Lessor Lessee" at bounding box center [493, 243] width 221 height 31
click at [666, 103] on input "text" at bounding box center [728, 101] width 221 height 31
click at [671, 126] on div "Verizon Wireless" at bounding box center [709, 127] width 158 height 15
type input "Verizon Wireless"
type input "PO Box 660108"
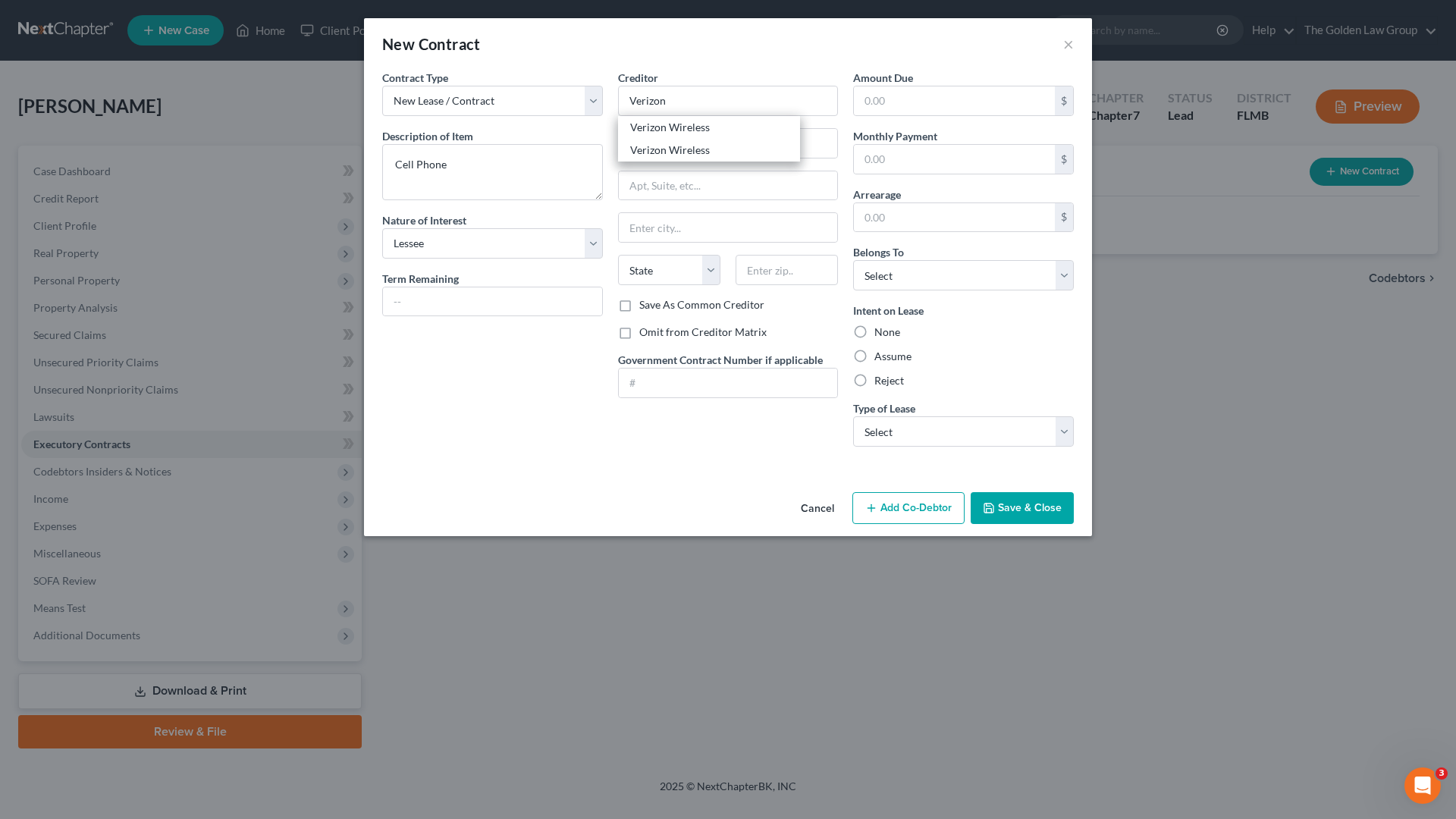
type input "[GEOGRAPHIC_DATA]"
select select "45"
type input "75266"
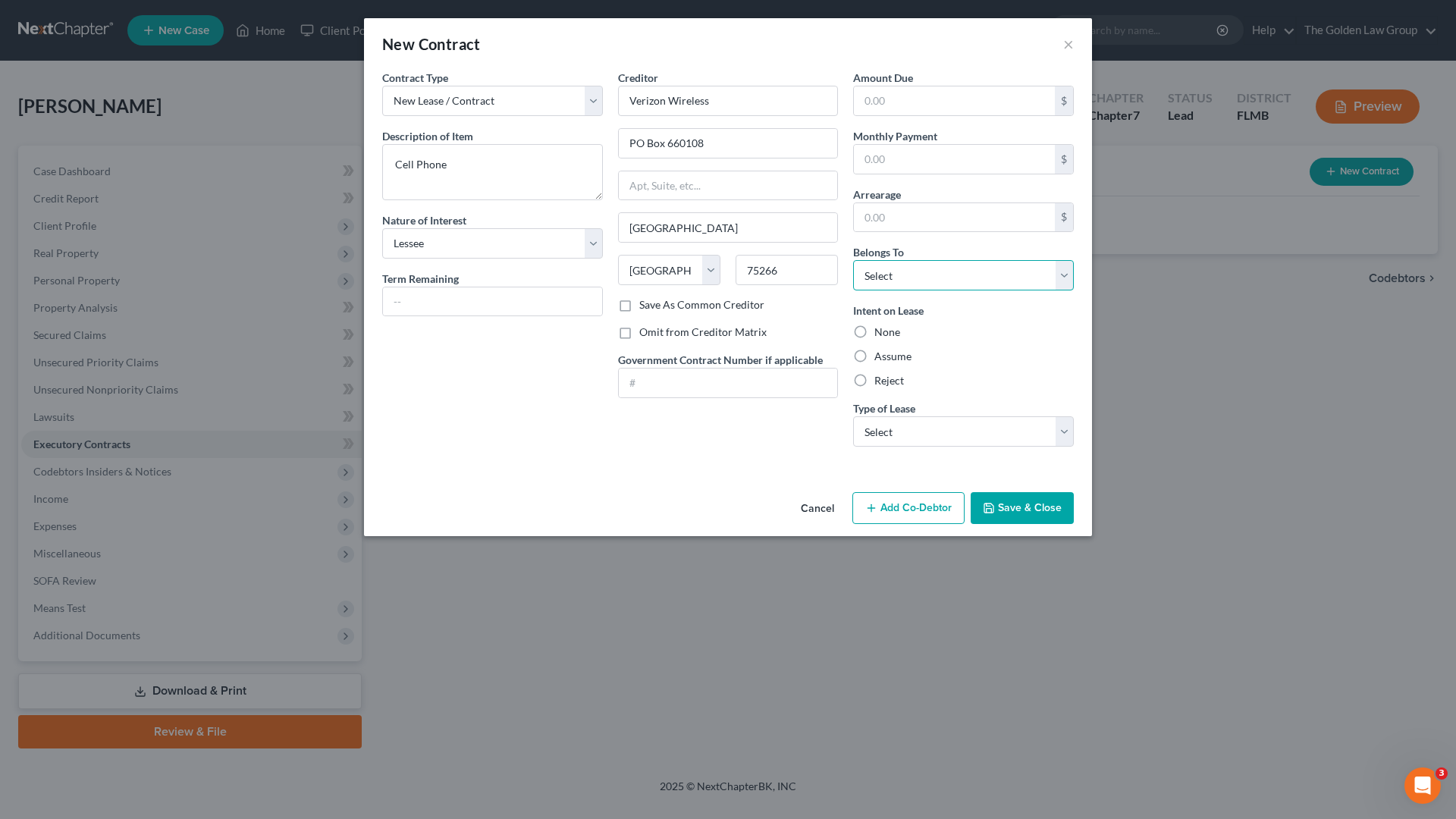
click at [932, 280] on select "Select Debtor 1 Only Debtor 2 Only Debtor 1 And Debtor 2 Only At Least One Of T…" at bounding box center [964, 276] width 221 height 31
select select "0"
click at [853, 260] on select "Select Debtor 1 Only Debtor 2 Only Debtor 1 And Debtor 2 Only At Least One Of T…" at bounding box center [964, 276] width 221 height 31
drag, startPoint x: 903, startPoint y: 350, endPoint x: 925, endPoint y: 443, distance: 95.6
click at [903, 351] on label "Assume" at bounding box center [893, 357] width 37 height 15
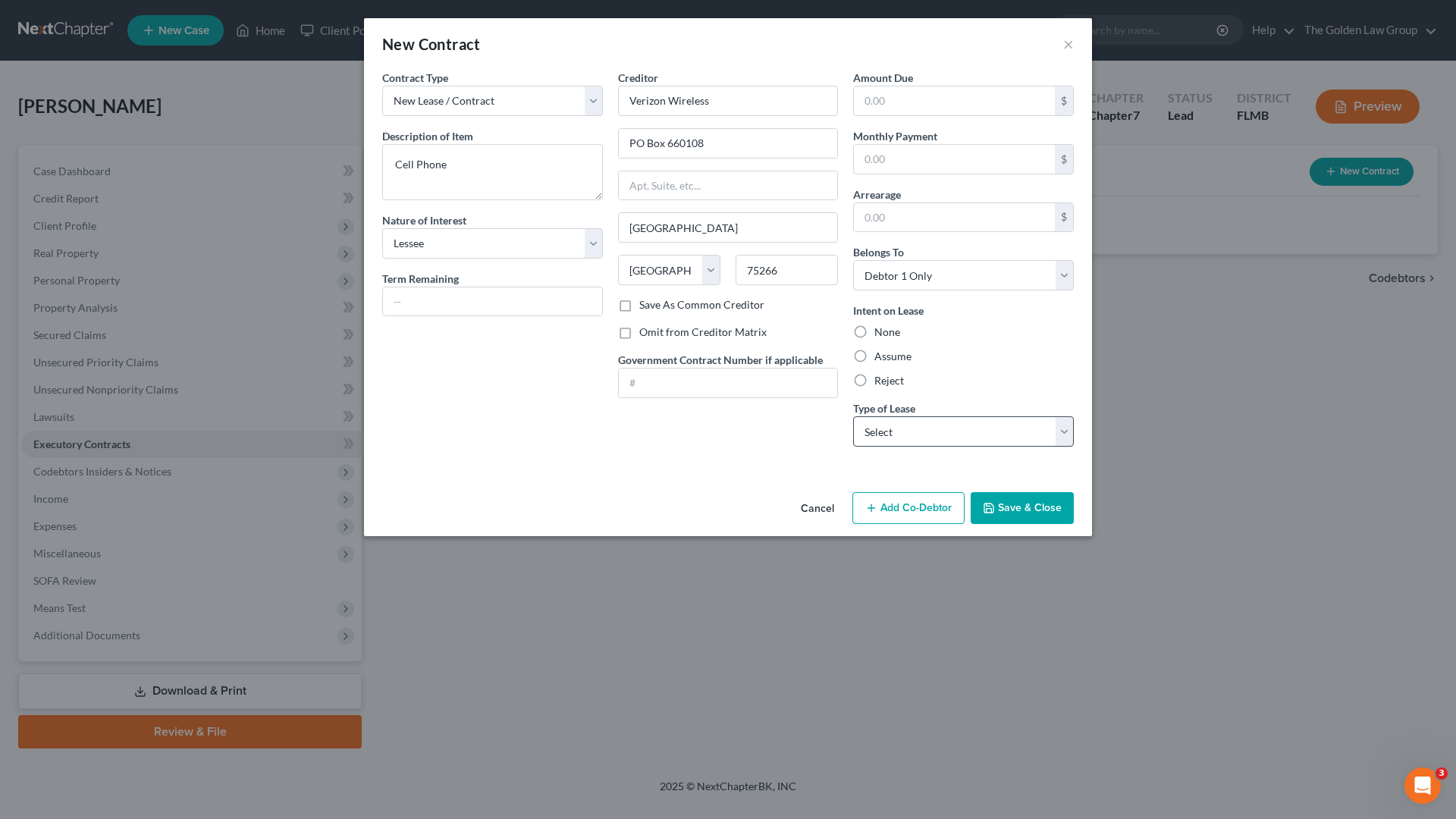
click at [890, 351] on input "Assume" at bounding box center [885, 354] width 10 height 10
radio input "true"
click at [925, 443] on select "Select Real Estate Car Other" at bounding box center [964, 431] width 221 height 31
select select "2"
click at [853, 416] on select "Select Real Estate Car Other" at bounding box center [964, 431] width 221 height 31
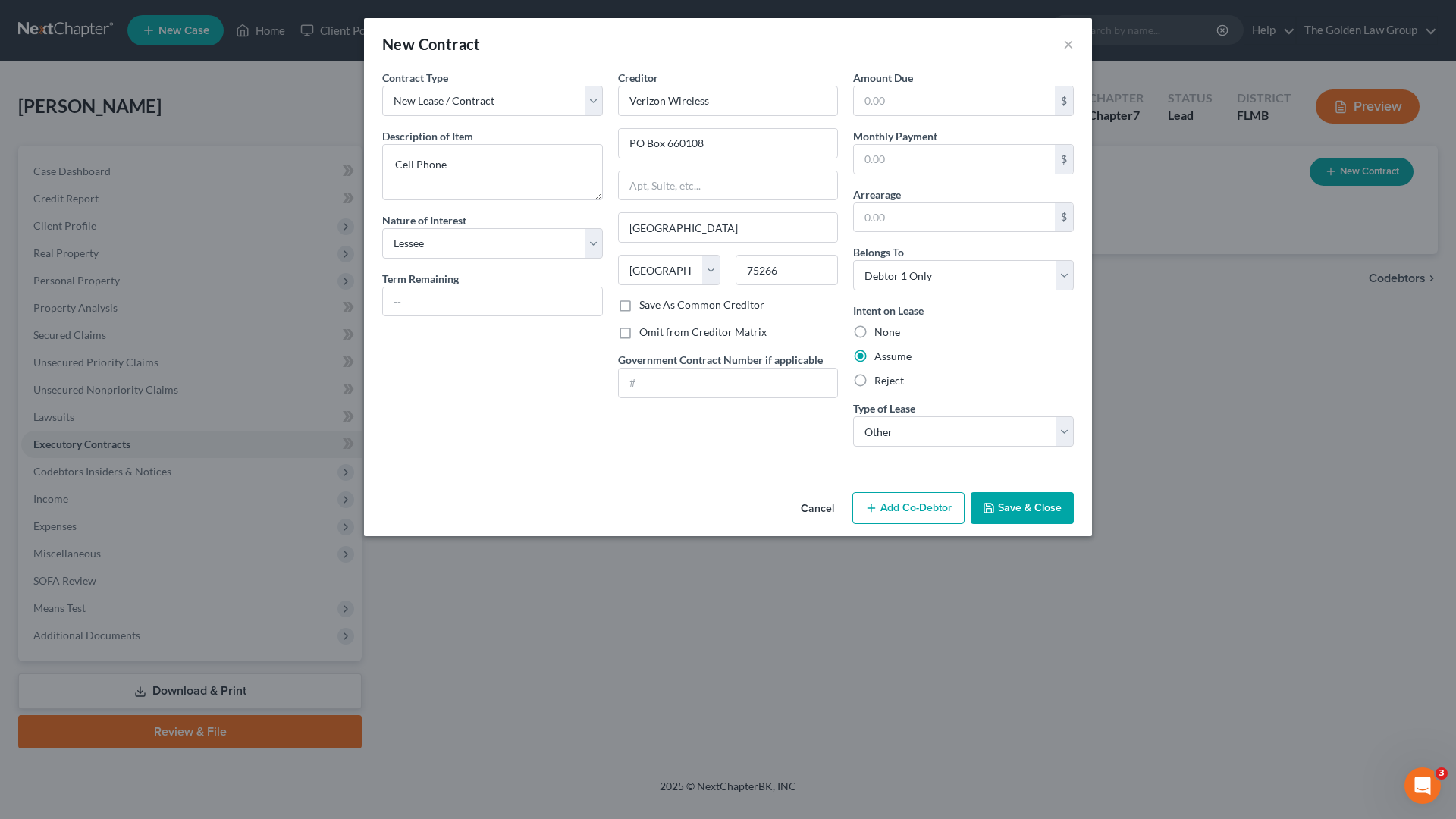
drag, startPoint x: 999, startPoint y: 503, endPoint x: 758, endPoint y: 544, distance: 244.5
click at [999, 502] on button "Save & Close" at bounding box center [1022, 507] width 103 height 31
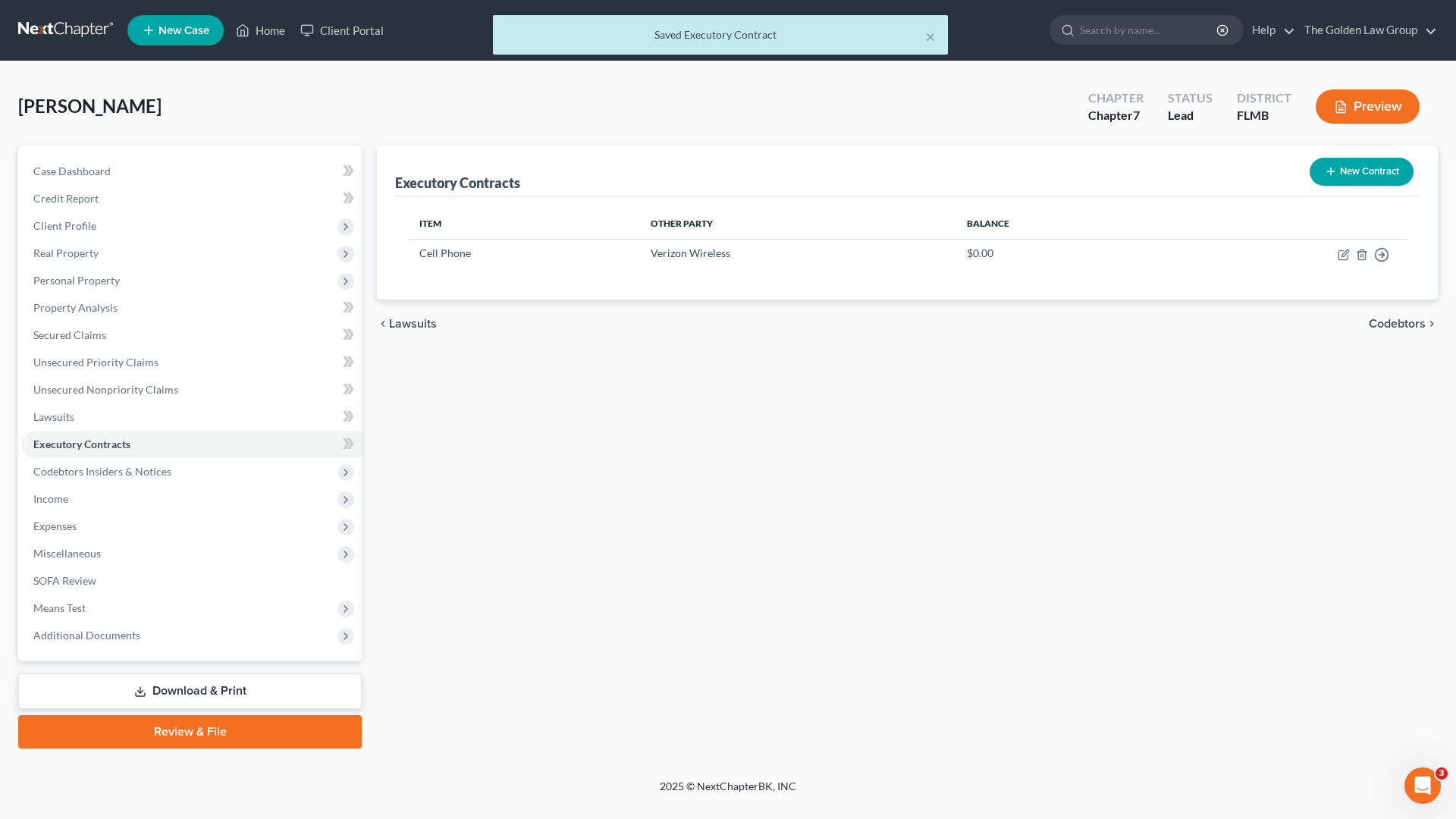
drag, startPoint x: 751, startPoint y: 547, endPoint x: 371, endPoint y: 563, distance: 380.3
click at [738, 550] on div "Executory Contracts New Contract Item Other Party Balance Cell Phone Verizon Wi…" at bounding box center [907, 447] width 1076 height 603
click at [134, 471] on span "Codebtors Insiders & Notices" at bounding box center [102, 471] width 138 height 13
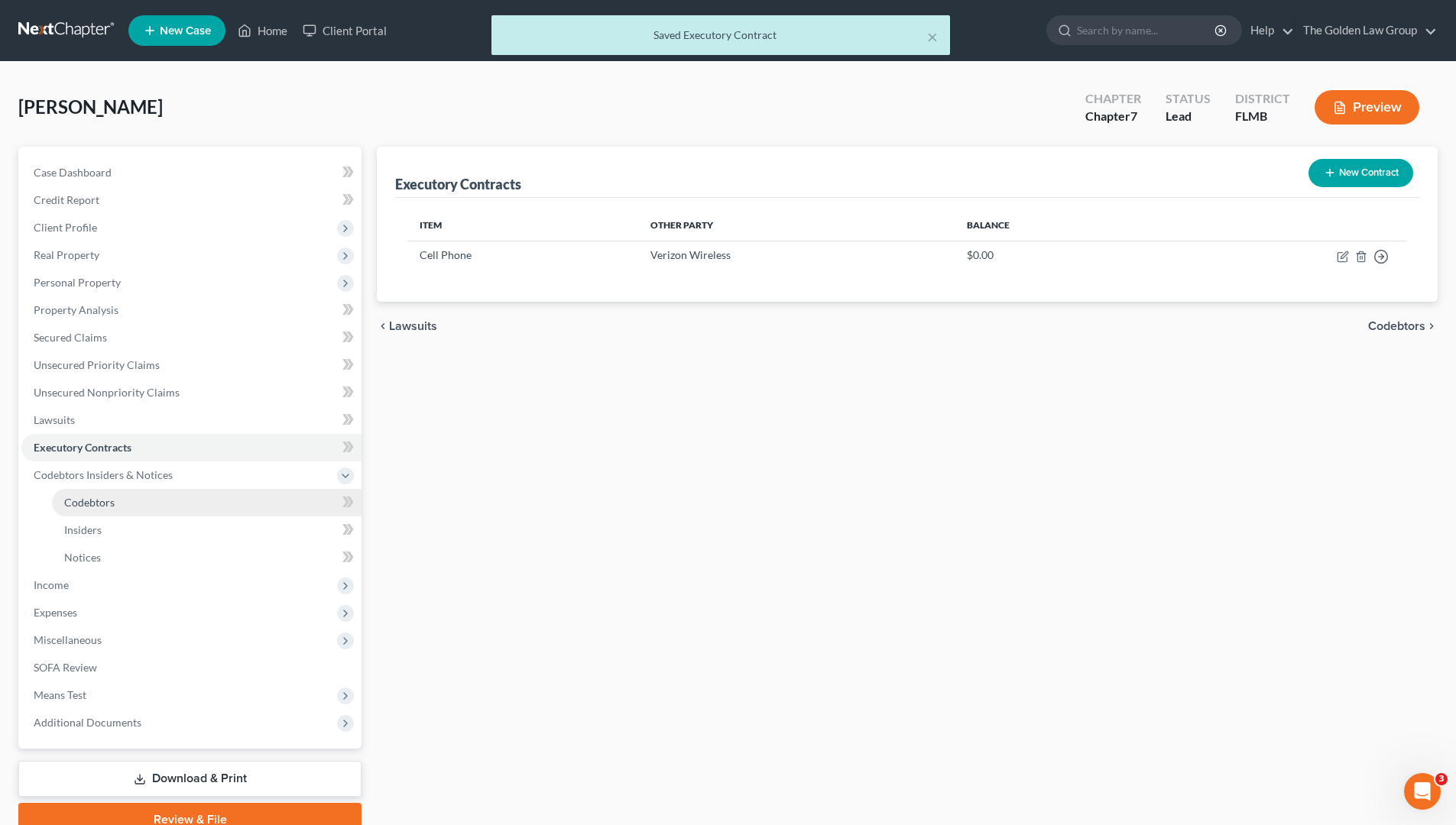
click at [132, 498] on link "Codebtors" at bounding box center [207, 503] width 309 height 28
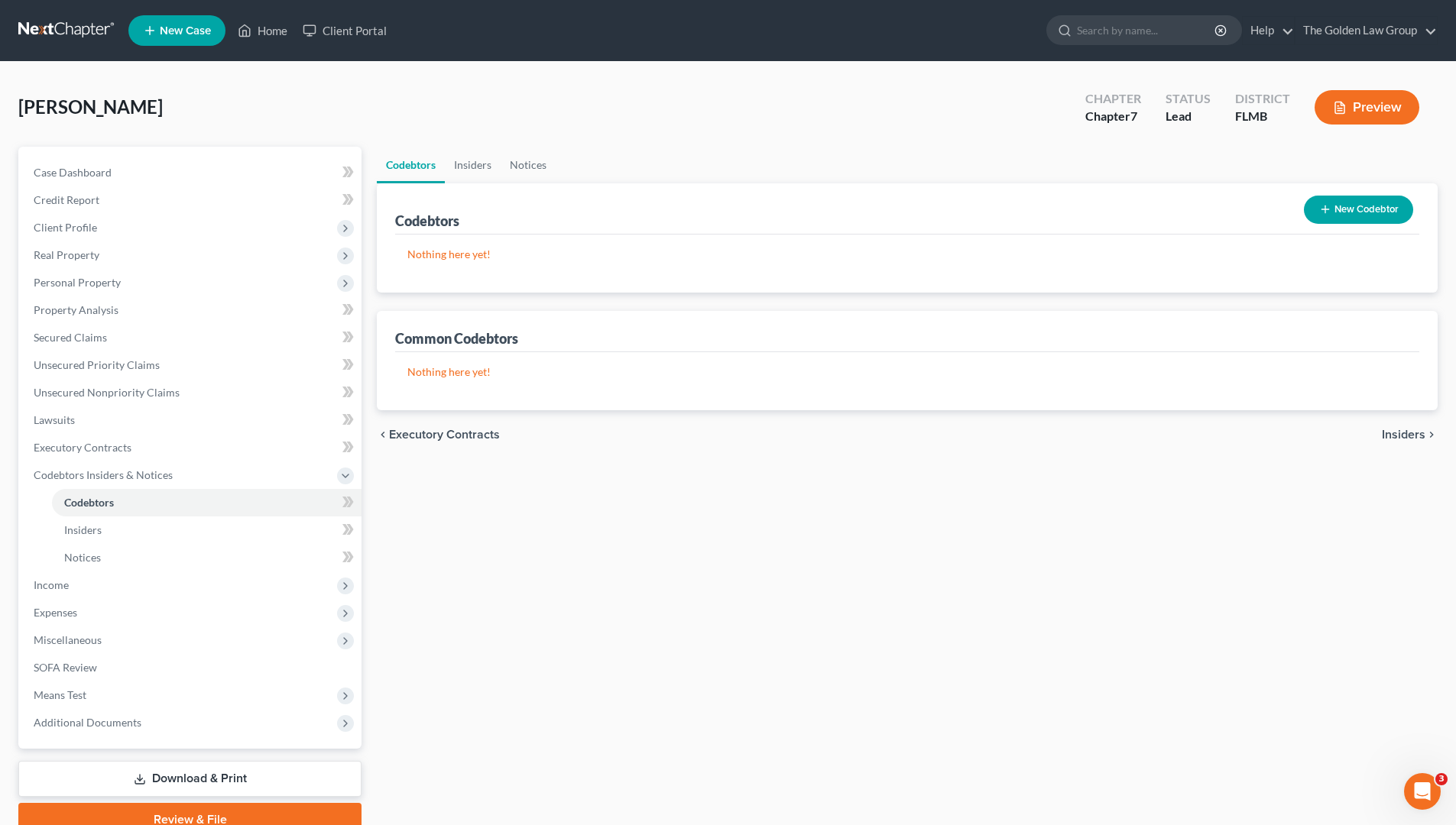
click at [486, 583] on div "Codebtors Insiders Notices Codebtors New Codebtor Nothing here yet! Name Credit…" at bounding box center [907, 492] width 1076 height 690
click at [1330, 213] on icon "button" at bounding box center [1325, 210] width 12 height 12
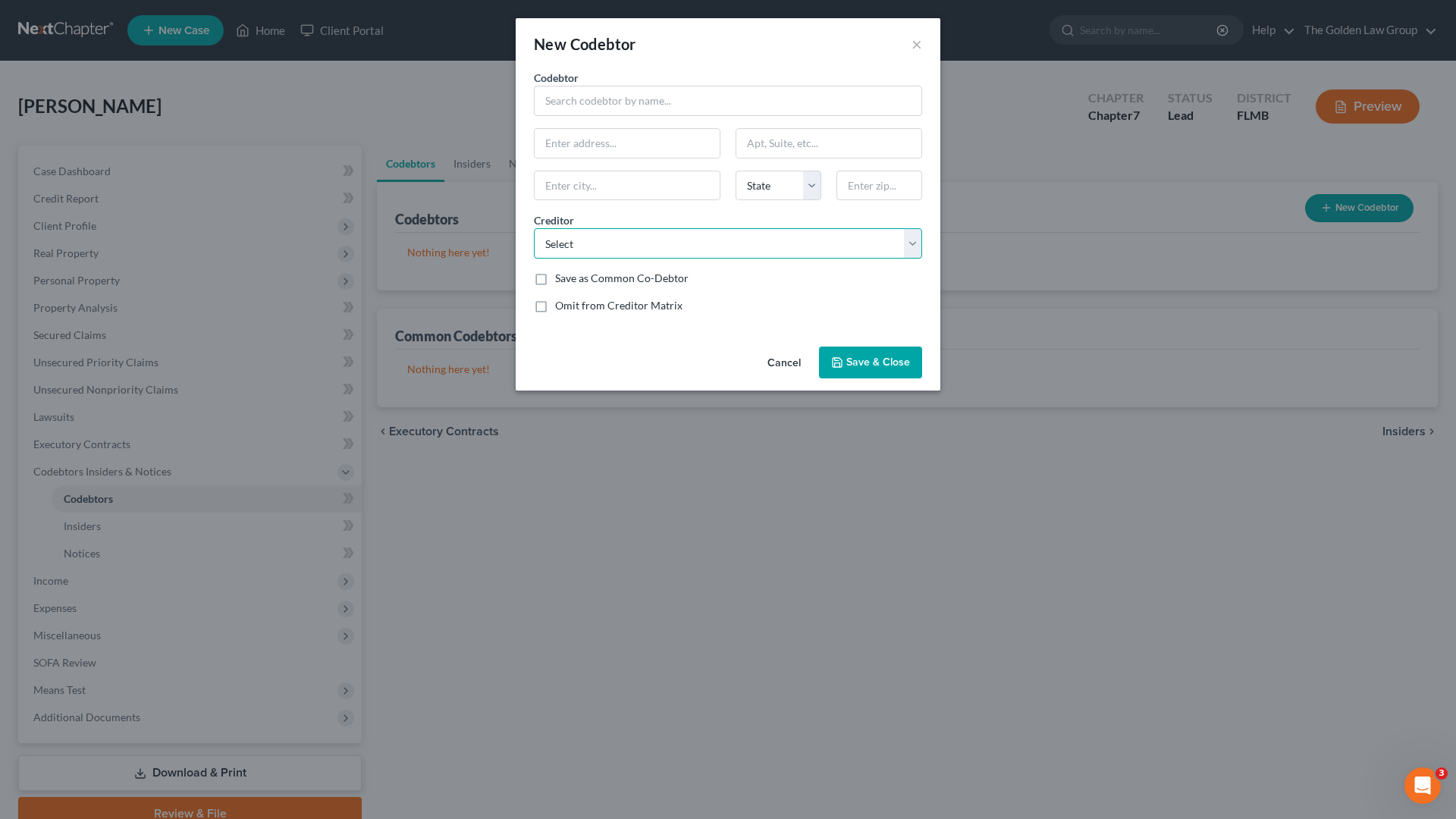
click at [668, 251] on select "Select Tab/Sunbit Deferit Affirm Inc Affirm Inc Affirm Inc Affirm Inc Affirm In…" at bounding box center [728, 243] width 388 height 31
select select "24"
click at [534, 228] on select "Select Tab/Sunbit Deferit Affirm Inc Affirm Inc Affirm Inc Affirm Inc Affirm In…" at bounding box center [728, 243] width 388 height 31
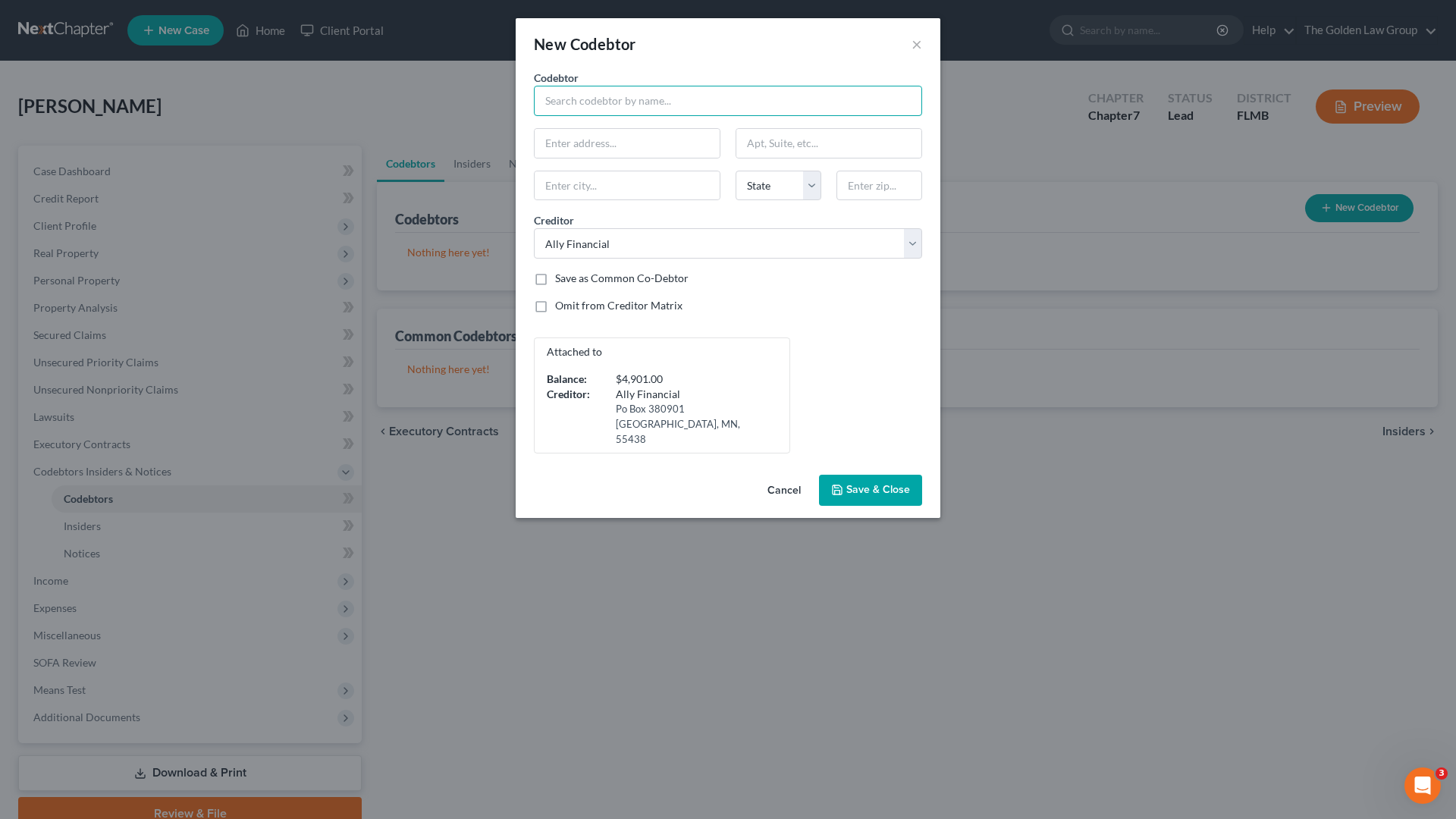
click at [593, 97] on input "text" at bounding box center [728, 101] width 388 height 31
type input "[PERSON_NAME]"
click at [679, 137] on input "text" at bounding box center [627, 144] width 185 height 29
click at [626, 101] on input "[PERSON_NAME]" at bounding box center [728, 101] width 388 height 31
click at [632, 147] on input "text" at bounding box center [627, 144] width 185 height 29
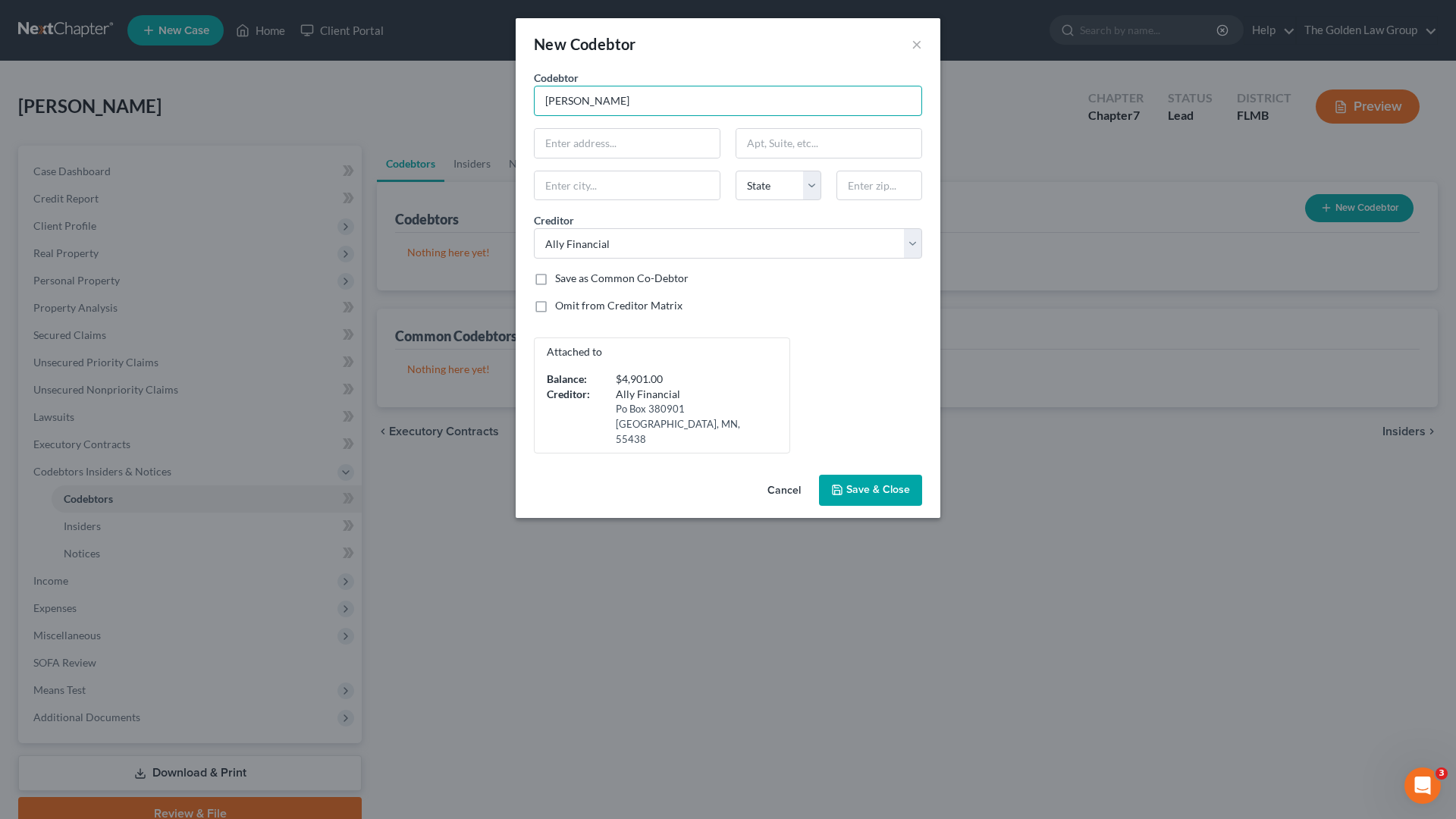
click at [619, 98] on input "[PERSON_NAME]" at bounding box center [728, 101] width 388 height 31
click at [639, 140] on input "text" at bounding box center [627, 144] width 185 height 29
click at [630, 153] on input "text" at bounding box center [627, 144] width 185 height 29
type input "[STREET_ADDRESS]"
type input "33619"
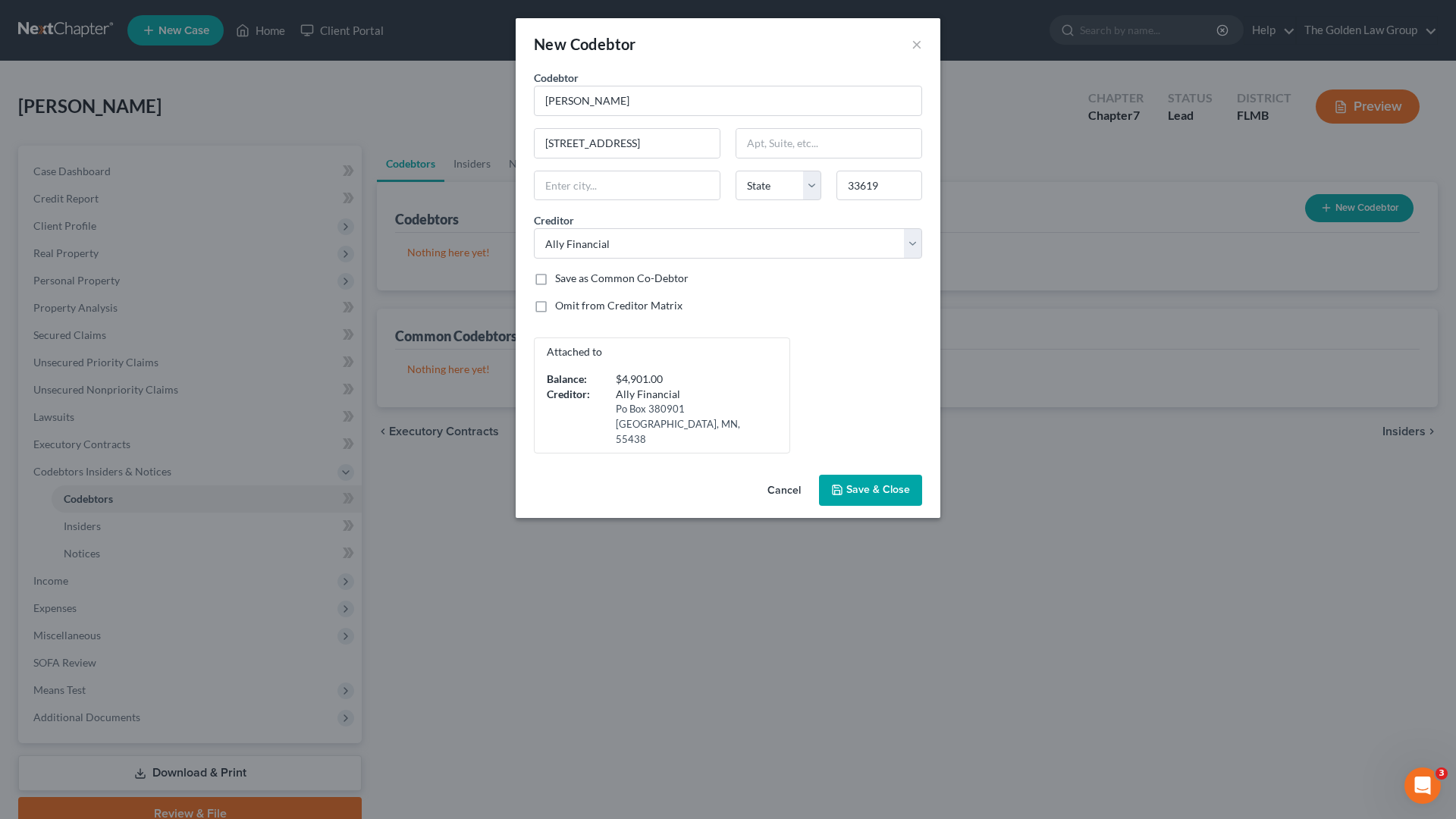
type input "[GEOGRAPHIC_DATA]"
select select "9"
click at [840, 331] on div "Codebtor * [PERSON_NAME] Codebtor * [PERSON_NAME] [STREET_ADDRESS][PERSON_NAME]…" at bounding box center [728, 262] width 404 height 384
click at [843, 475] on button "Save & Close" at bounding box center [870, 490] width 103 height 31
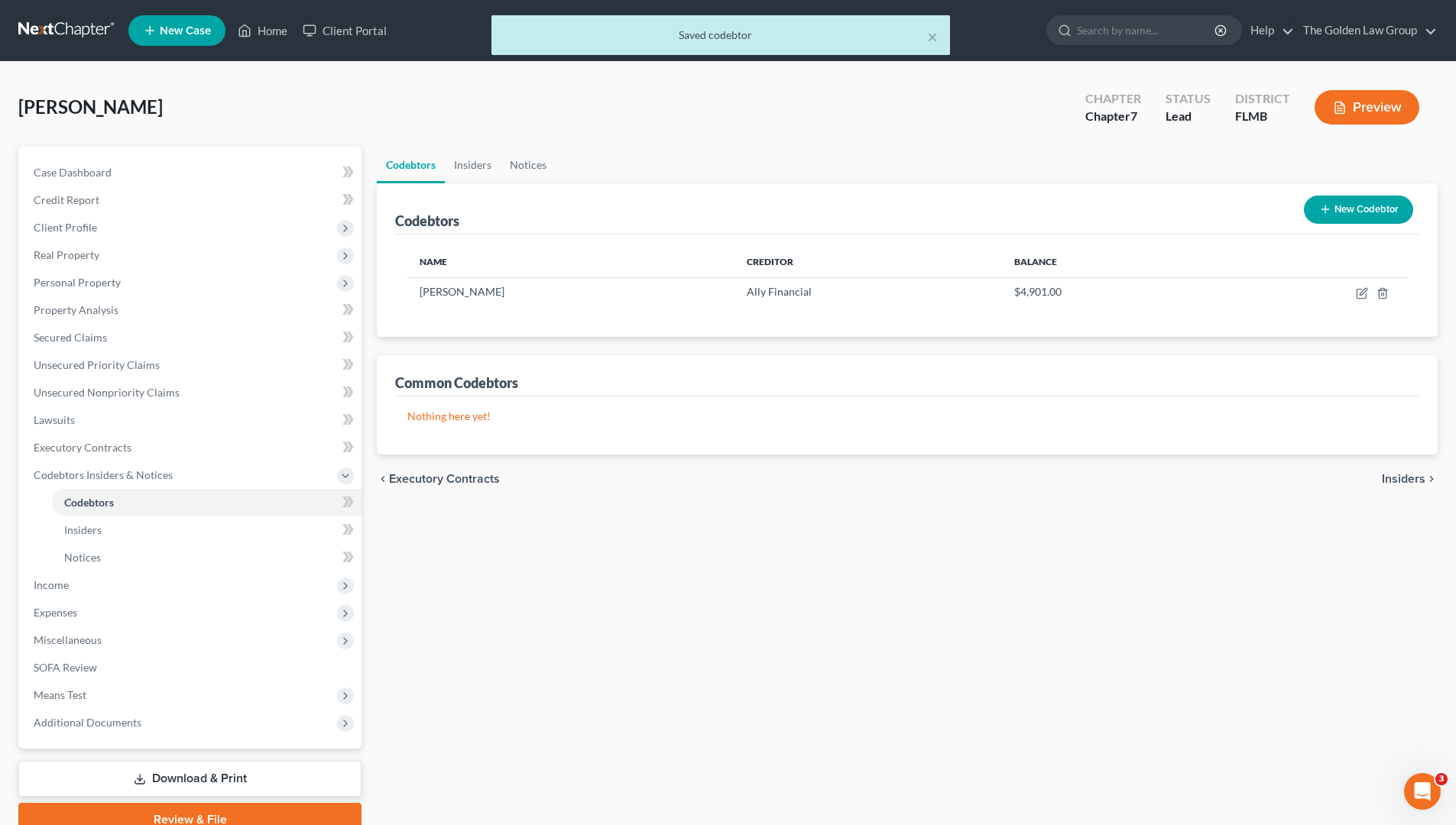
drag, startPoint x: 749, startPoint y: 517, endPoint x: 764, endPoint y: 513, distance: 15.5
click at [747, 519] on div "Codebtors Insiders Notices Codebtors New Codebtor Name Creditor Balance [PERSON…" at bounding box center [907, 492] width 1076 height 690
click at [67, 582] on span "Income" at bounding box center [50, 585] width 35 height 13
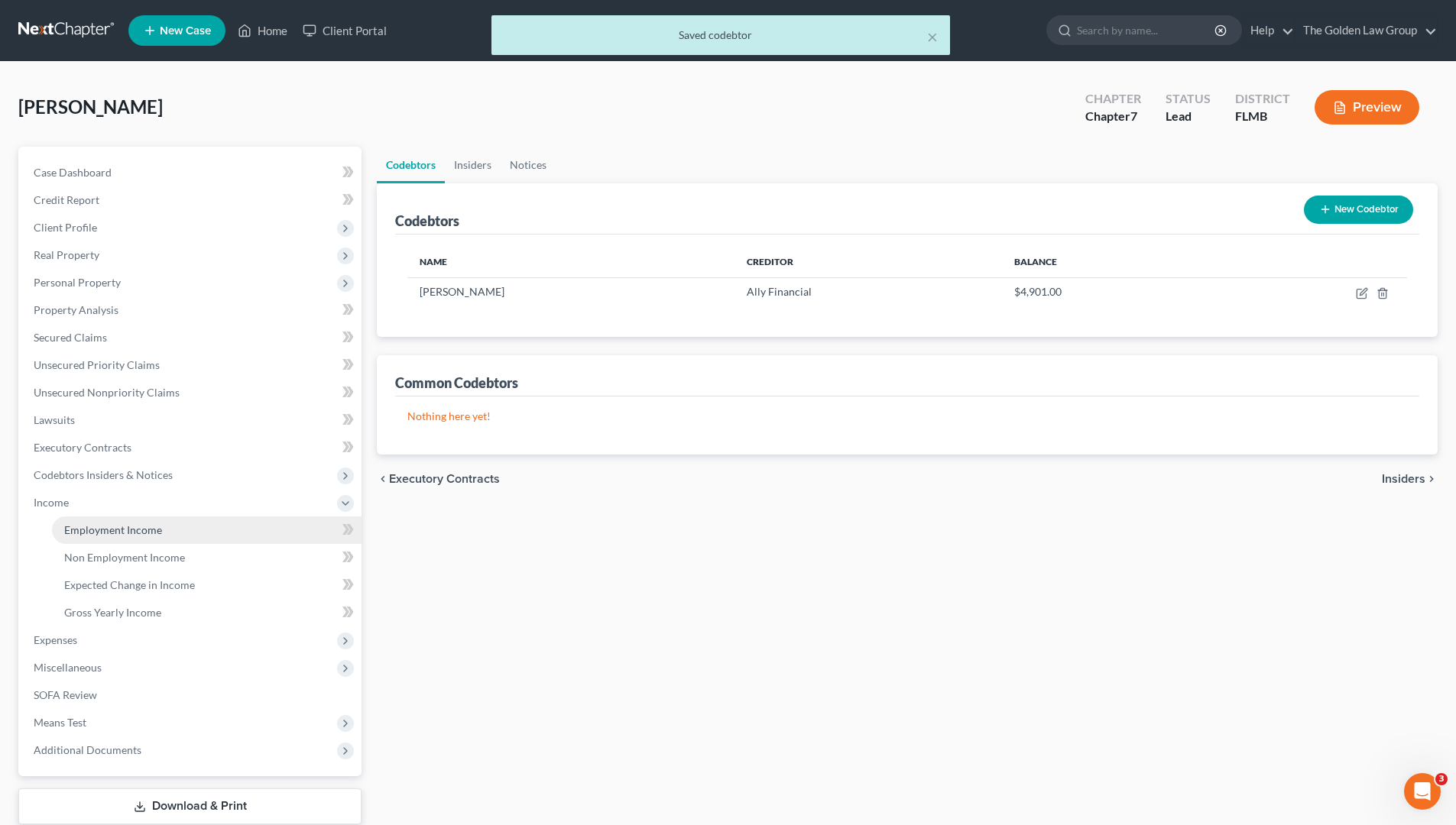
click at [124, 527] on span "Employment Income" at bounding box center [113, 530] width 97 height 13
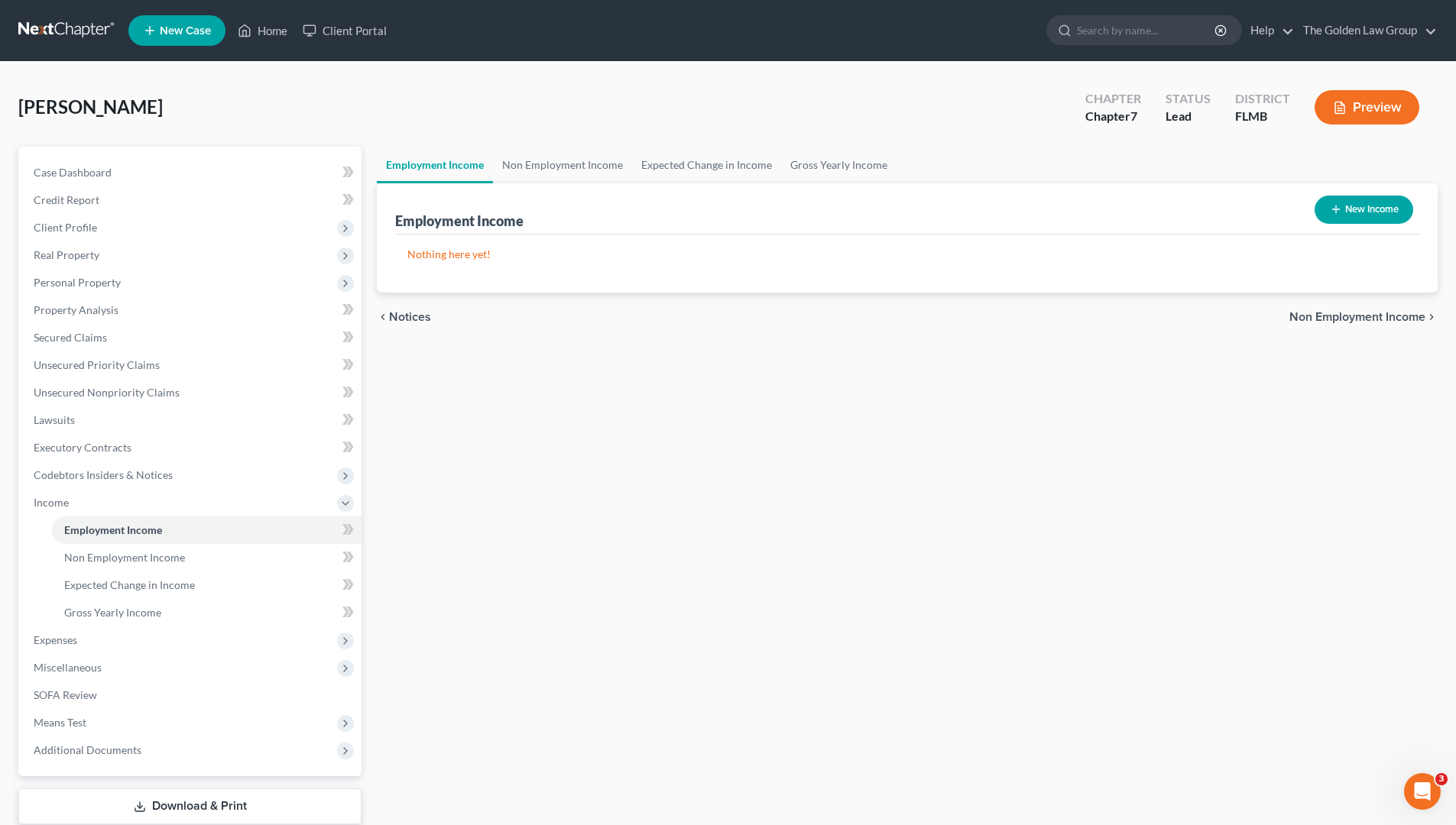
click at [1367, 209] on button "New Income" at bounding box center [1363, 210] width 98 height 29
select select "0"
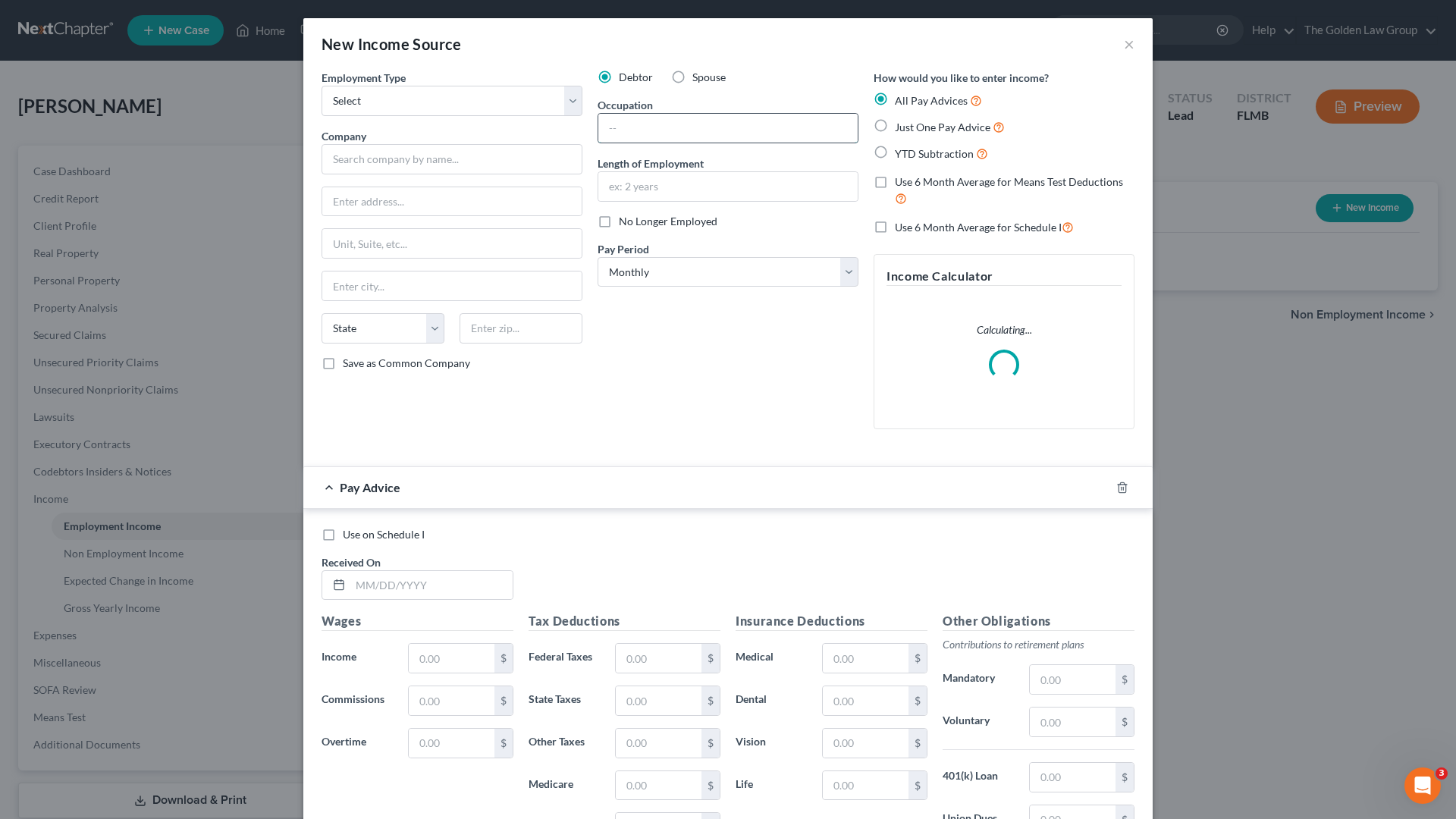
click at [640, 136] on input "text" at bounding box center [728, 128] width 259 height 29
paste input "Transportation Planner"
type input "Transportation Planner"
drag, startPoint x: 658, startPoint y: 187, endPoint x: 657, endPoint y: 178, distance: 9.1
click at [657, 185] on input "text" at bounding box center [728, 187] width 259 height 29
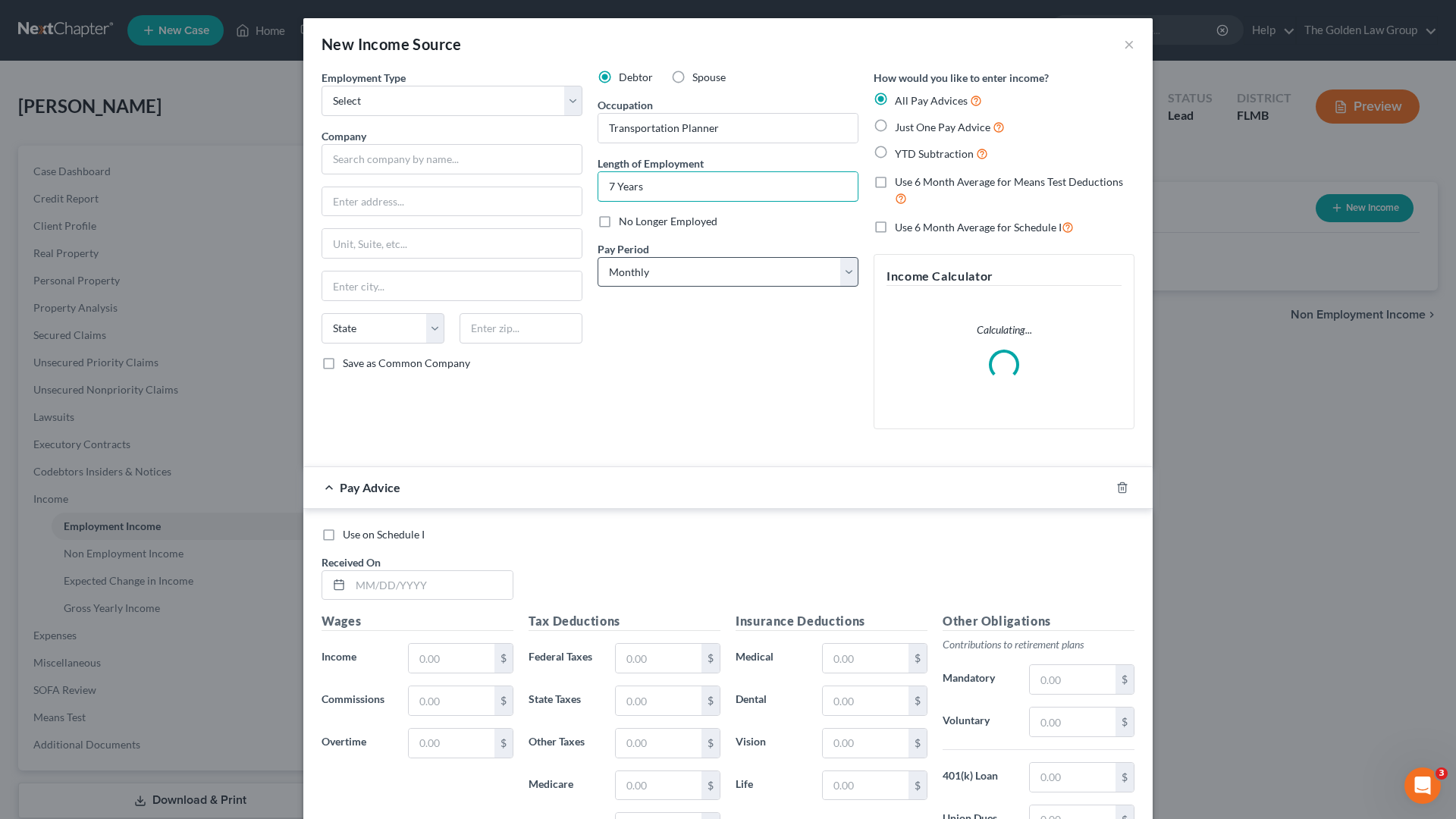
type input "7 Years"
drag, startPoint x: 747, startPoint y: 268, endPoint x: 718, endPoint y: 286, distance: 34.1
click at [747, 268] on select "Select Monthly Twice Monthly Every Other Week Weekly" at bounding box center [728, 272] width 261 height 31
select select "2"
click at [598, 257] on select "Select Monthly Twice Monthly Every Other Week Weekly" at bounding box center [728, 272] width 261 height 31
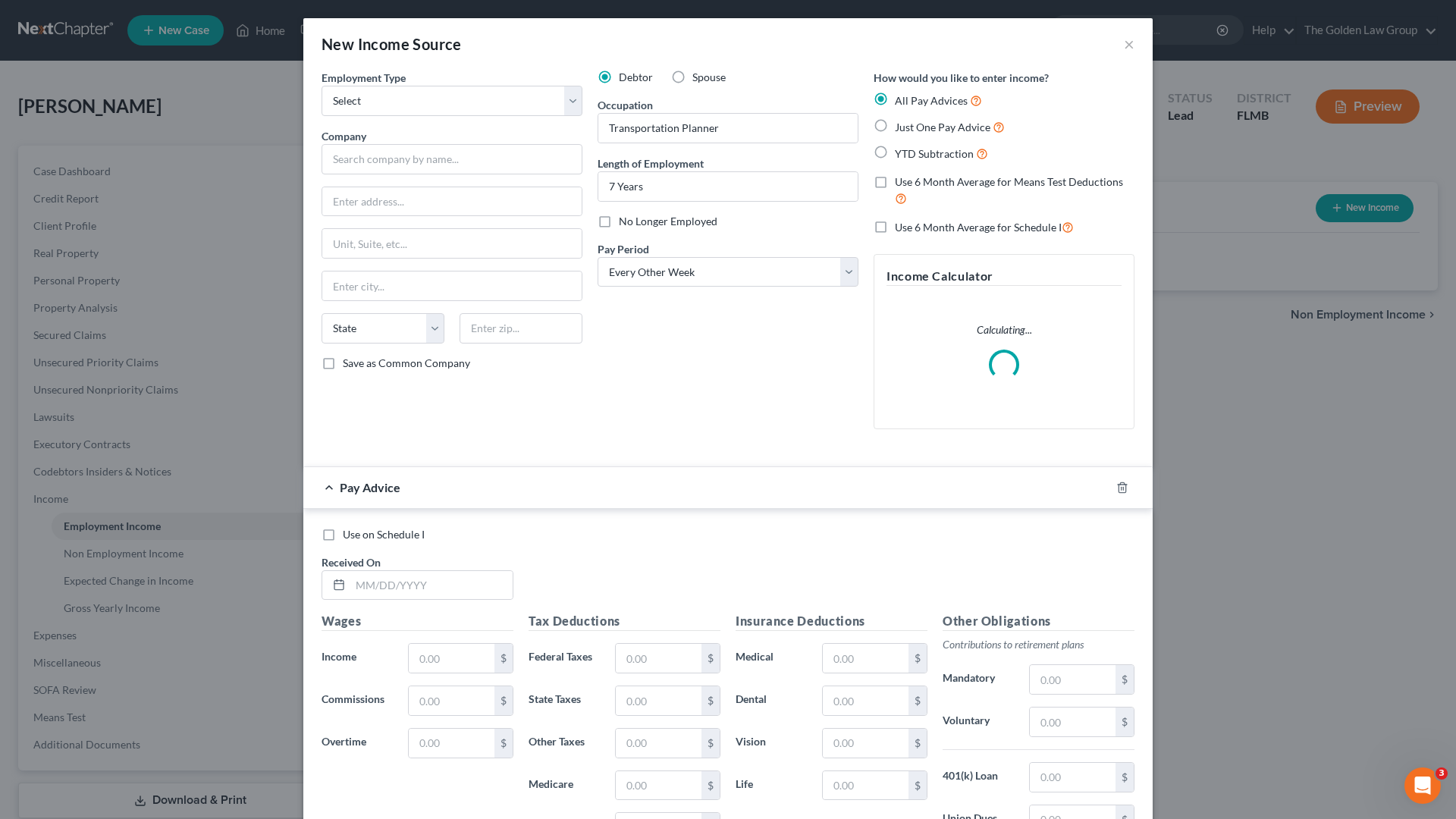
drag, startPoint x: 685, startPoint y: 372, endPoint x: 996, endPoint y: 520, distance: 344.4
click at [693, 375] on div "Debtor Spouse Occupation Transportation Planner Length of Employment 7 Years No…" at bounding box center [728, 256] width 276 height 372
click at [1117, 486] on icon "button" at bounding box center [1122, 487] width 12 height 12
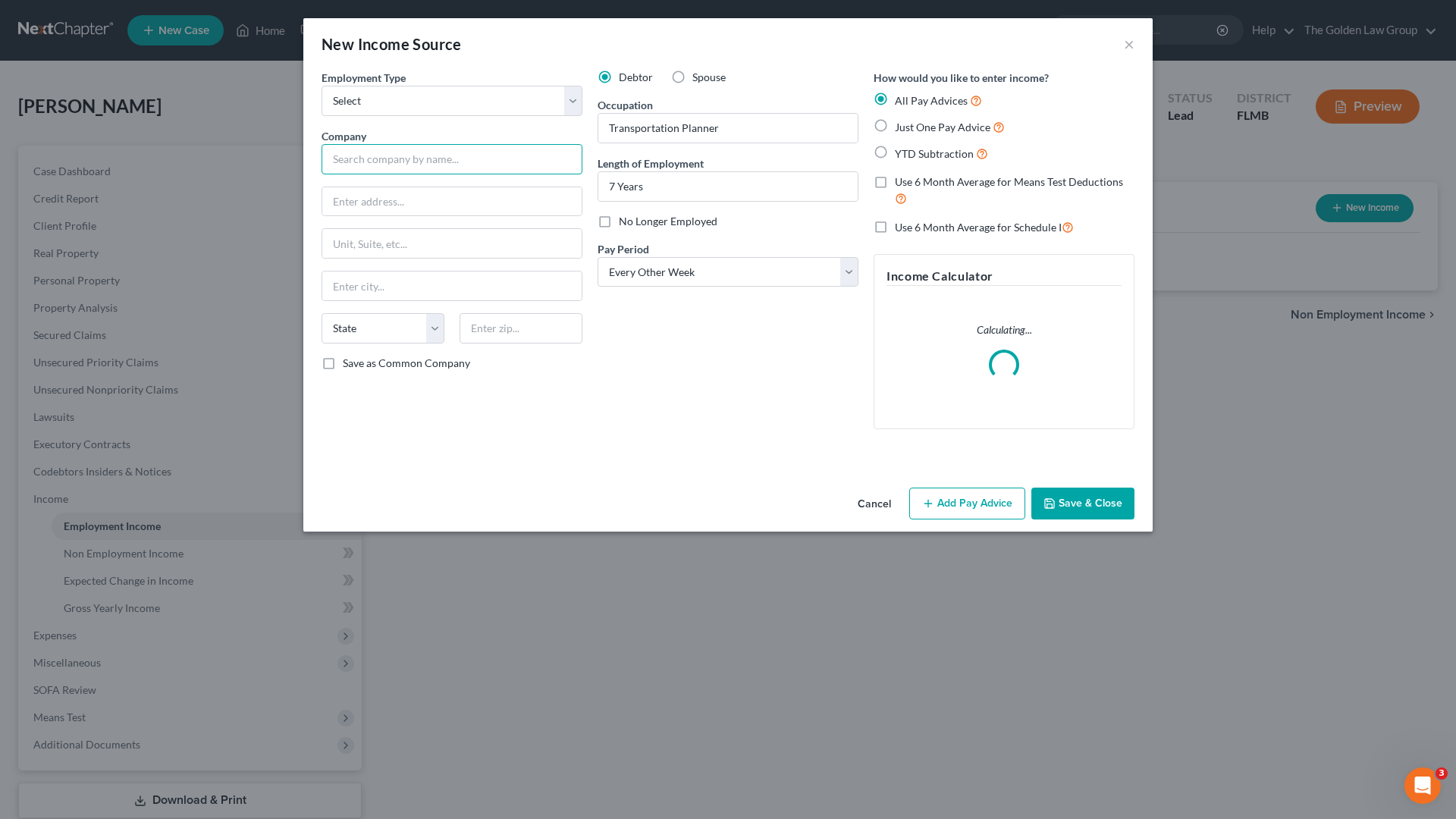
click at [432, 156] on input "text" at bounding box center [452, 160] width 261 height 31
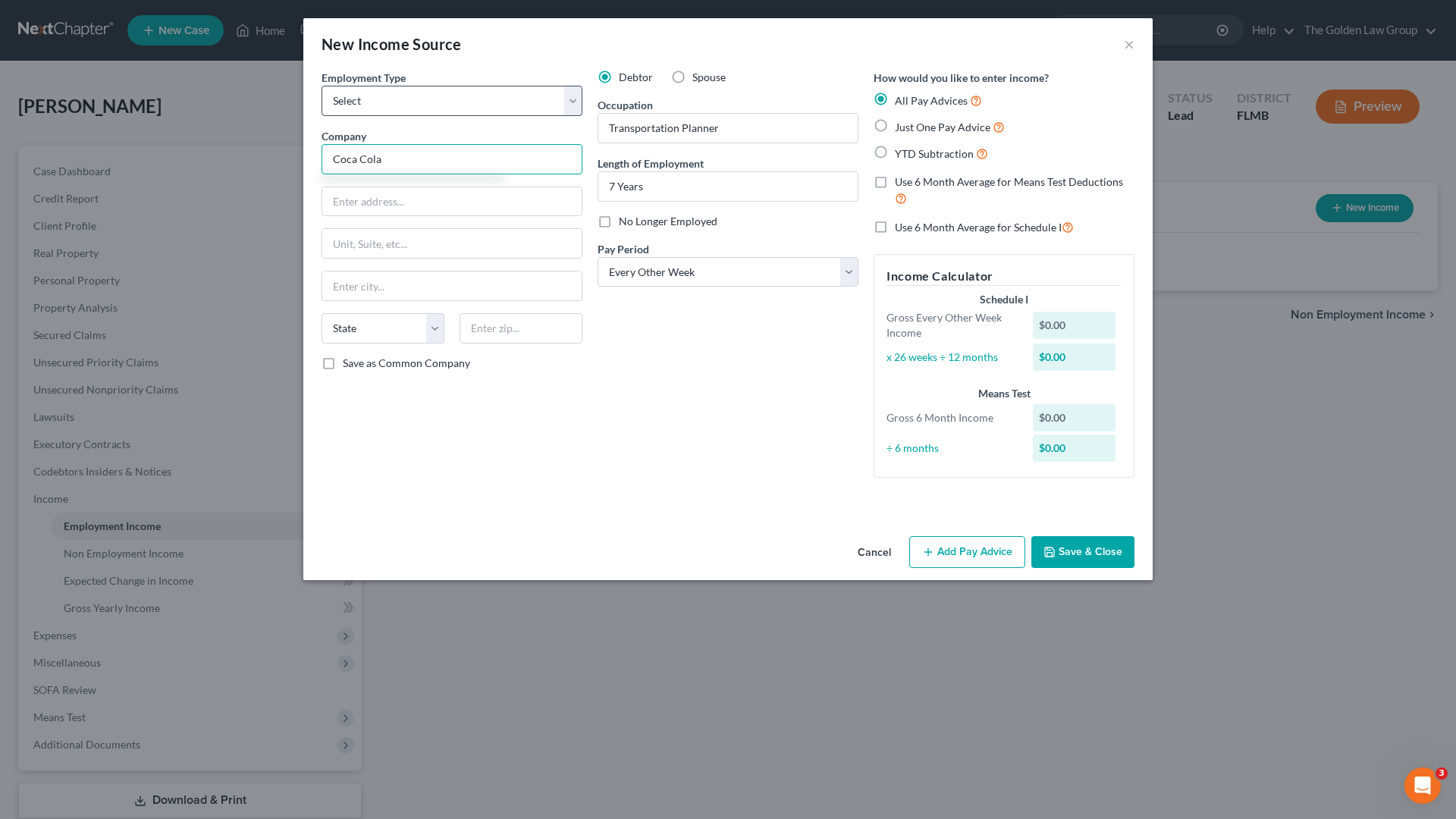
type input "Coca Cola"
drag, startPoint x: 477, startPoint y: 93, endPoint x: 467, endPoint y: 117, distance: 26.0
click at [476, 95] on select "Select Full or [DEMOGRAPHIC_DATA] Employment Self Employment" at bounding box center [452, 101] width 261 height 31
click at [322, 86] on select "Select Full or [DEMOGRAPHIC_DATA] Employment Self Employment" at bounding box center [452, 101] width 261 height 31
drag, startPoint x: 460, startPoint y: 147, endPoint x: 441, endPoint y: 99, distance: 51.6
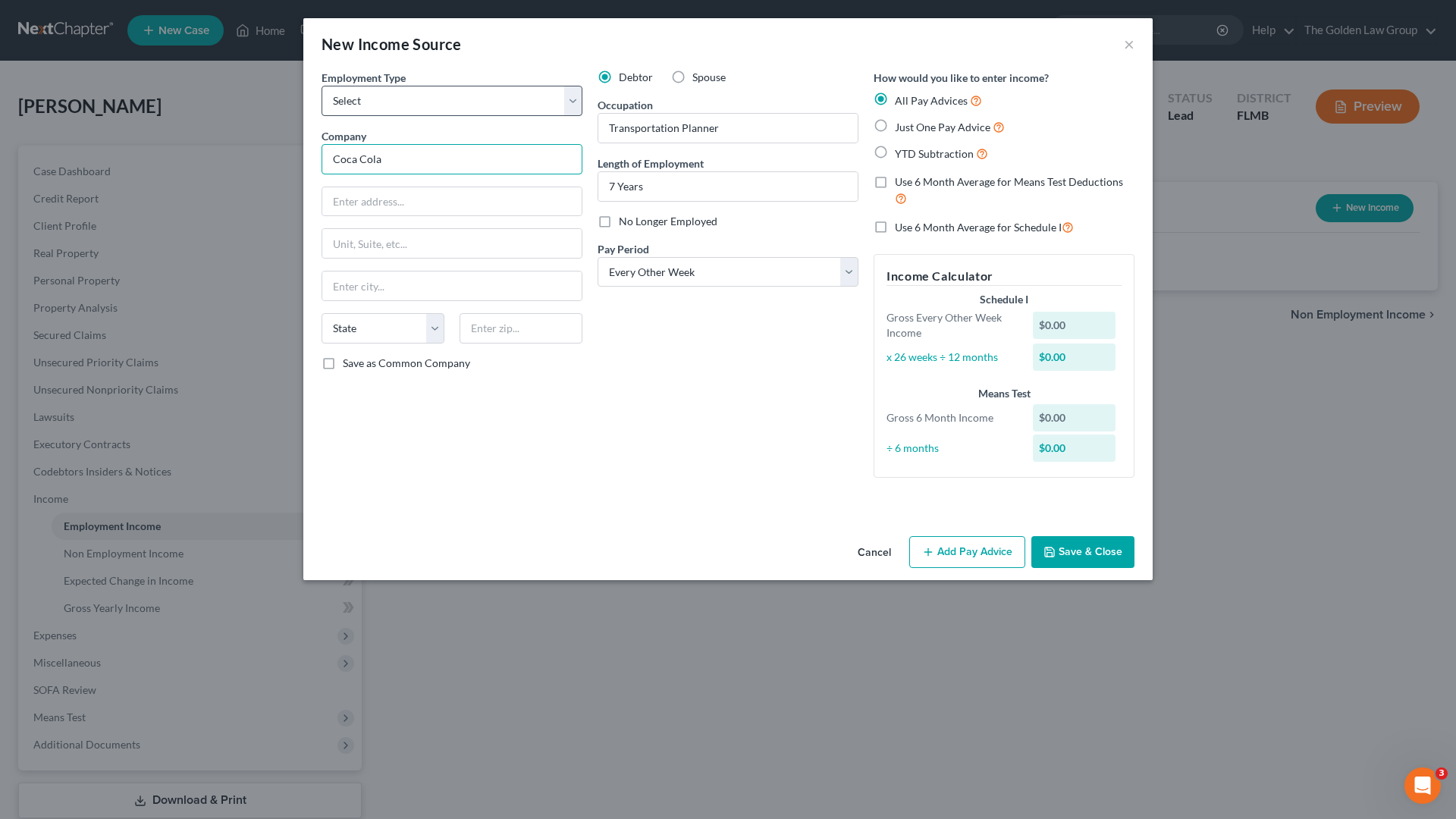
click at [459, 147] on input "Coca Cola" at bounding box center [452, 160] width 261 height 31
click at [441, 101] on select "Select Full or [DEMOGRAPHIC_DATA] Employment Self Employment" at bounding box center [452, 101] width 261 height 31
select select "0"
click at [322, 86] on select "Select Full or [DEMOGRAPHIC_DATA] Employment Self Employment" at bounding box center [452, 101] width 261 height 31
drag, startPoint x: 702, startPoint y: 504, endPoint x: 907, endPoint y: 523, distance: 205.9
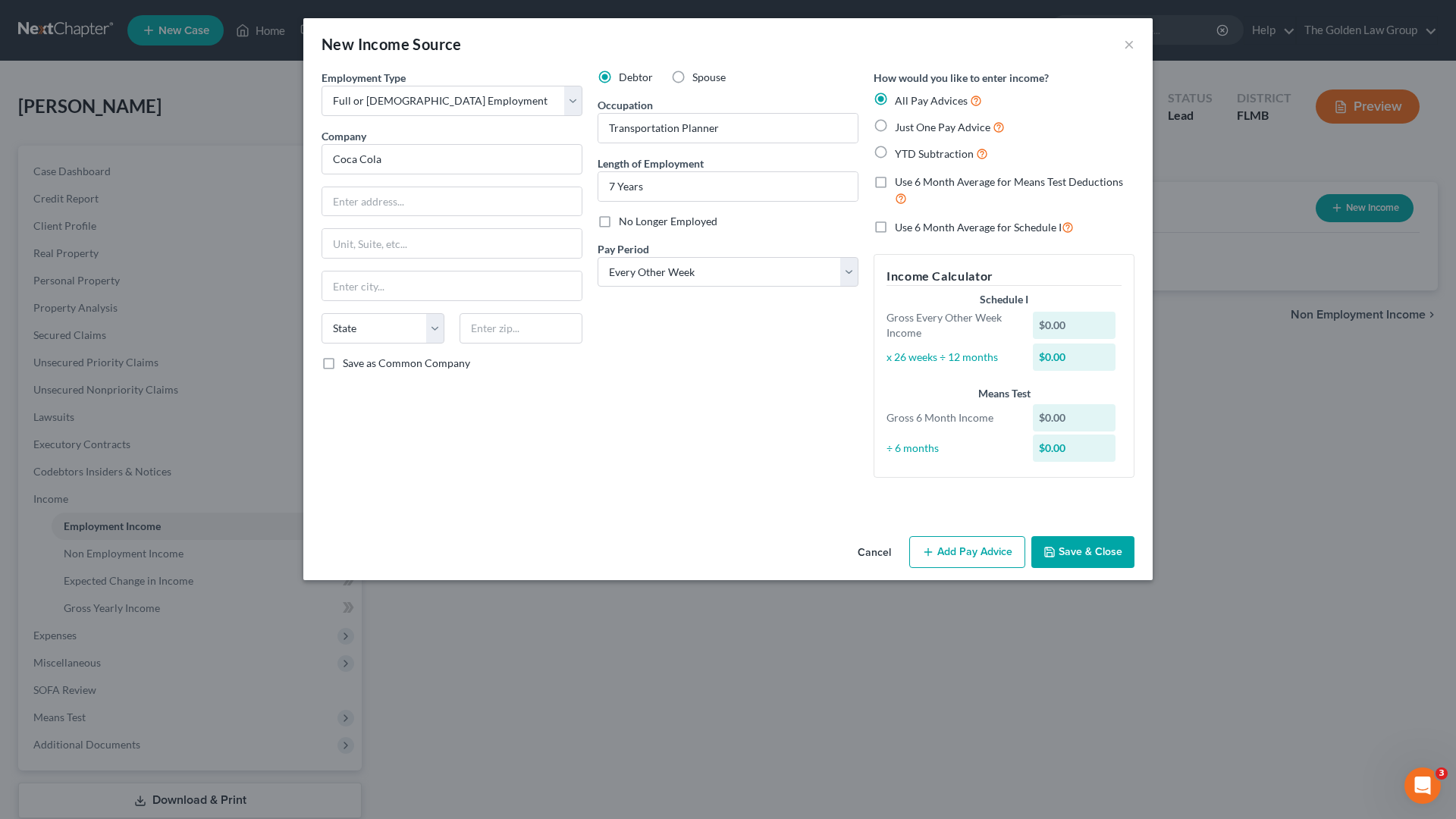
click at [706, 504] on div "Employment Type * Select Full or [DEMOGRAPHIC_DATA] Employment Self Employment …" at bounding box center [728, 300] width 850 height 461
drag, startPoint x: 1075, startPoint y: 566, endPoint x: 1007, endPoint y: 539, distance: 73.2
click at [1075, 566] on button "Save & Close" at bounding box center [1083, 552] width 103 height 31
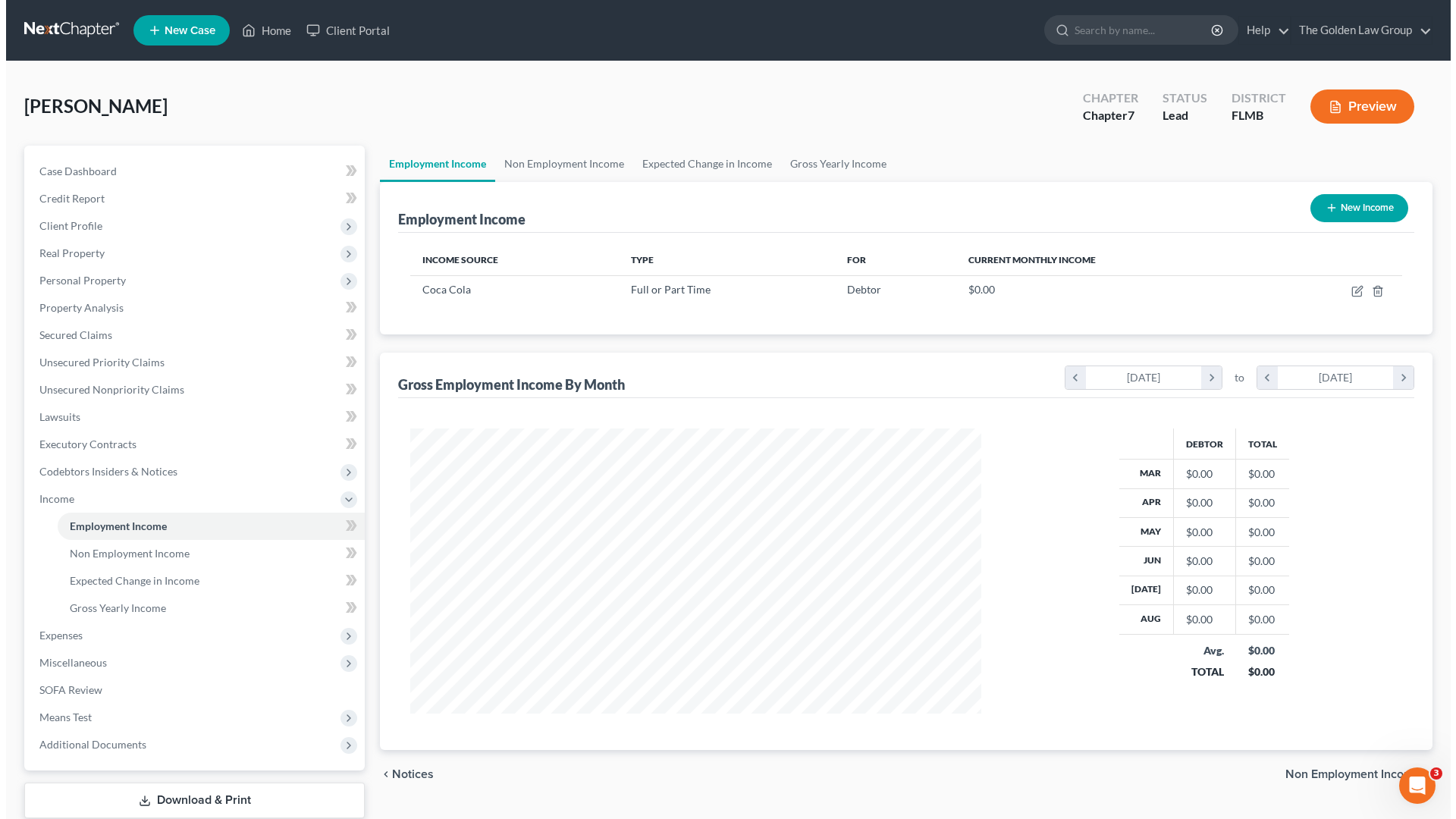
scroll to position [758113, 757756]
click at [1378, 195] on button "New Income" at bounding box center [1352, 208] width 97 height 28
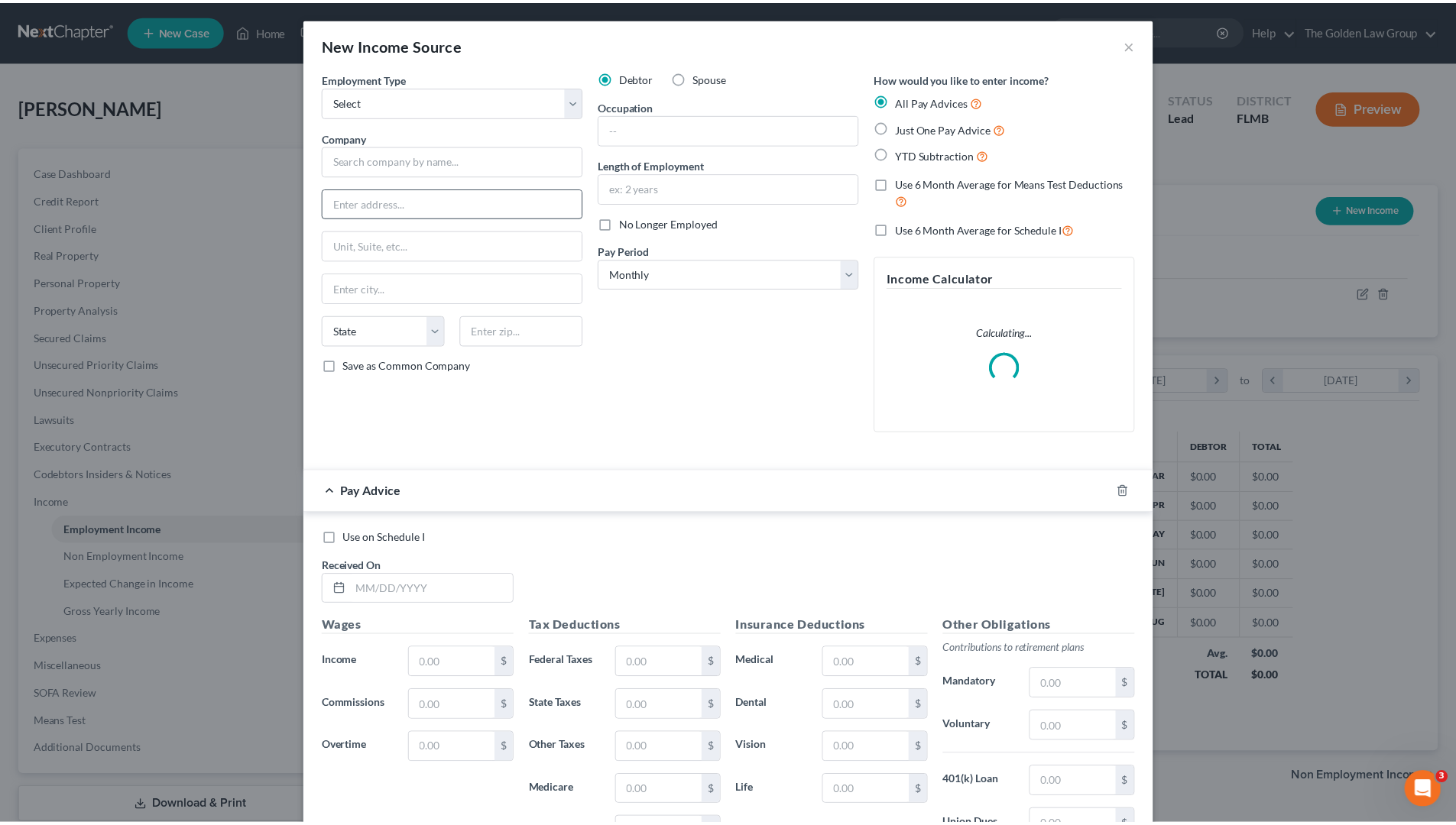
scroll to position [288, 607]
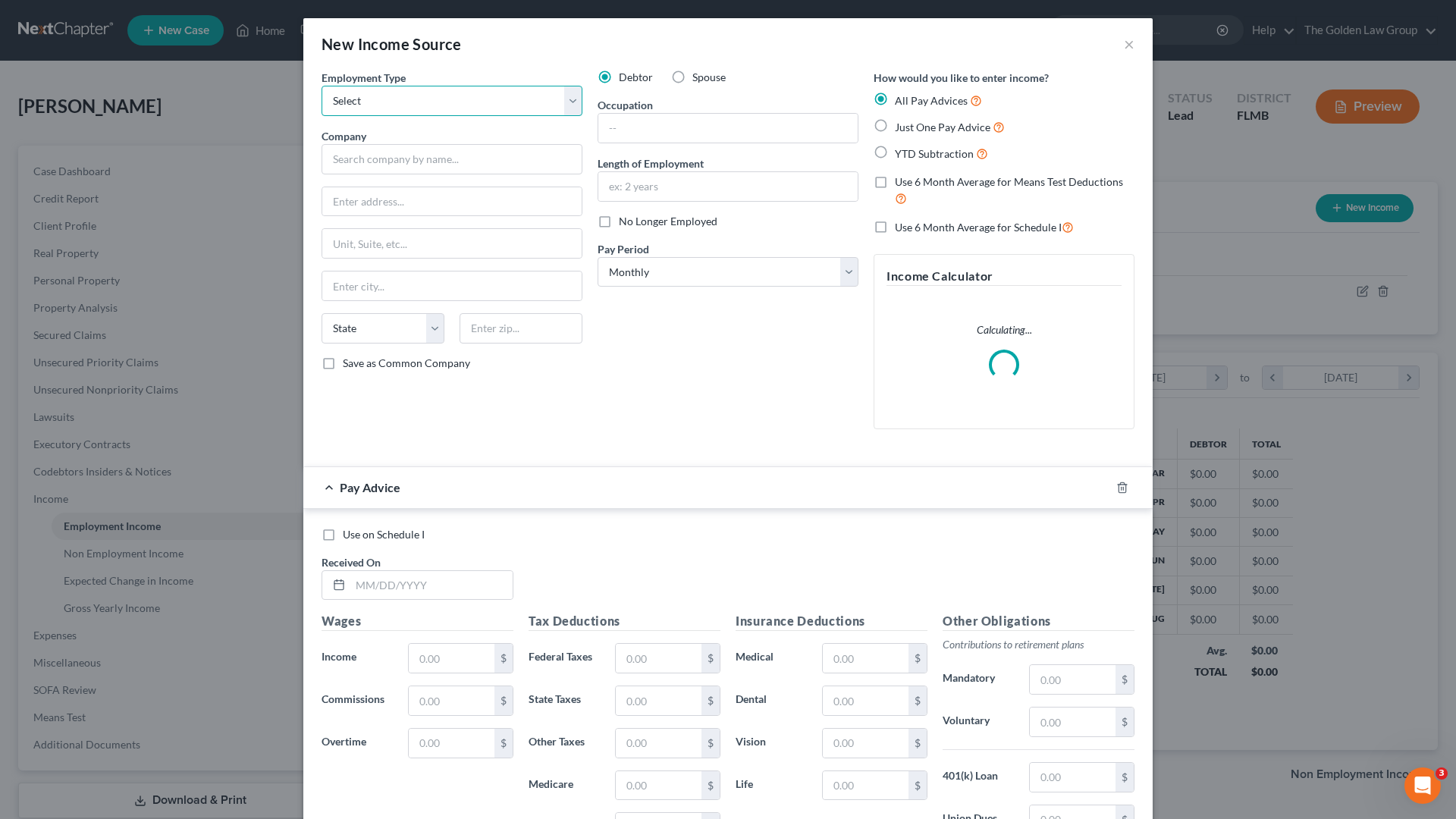
click at [381, 107] on select "Select Full or [DEMOGRAPHIC_DATA] Employment Self Employment" at bounding box center [452, 101] width 261 height 31
click at [322, 86] on select "Select Full or [DEMOGRAPHIC_DATA] Employment Self Employment" at bounding box center [452, 101] width 261 height 31
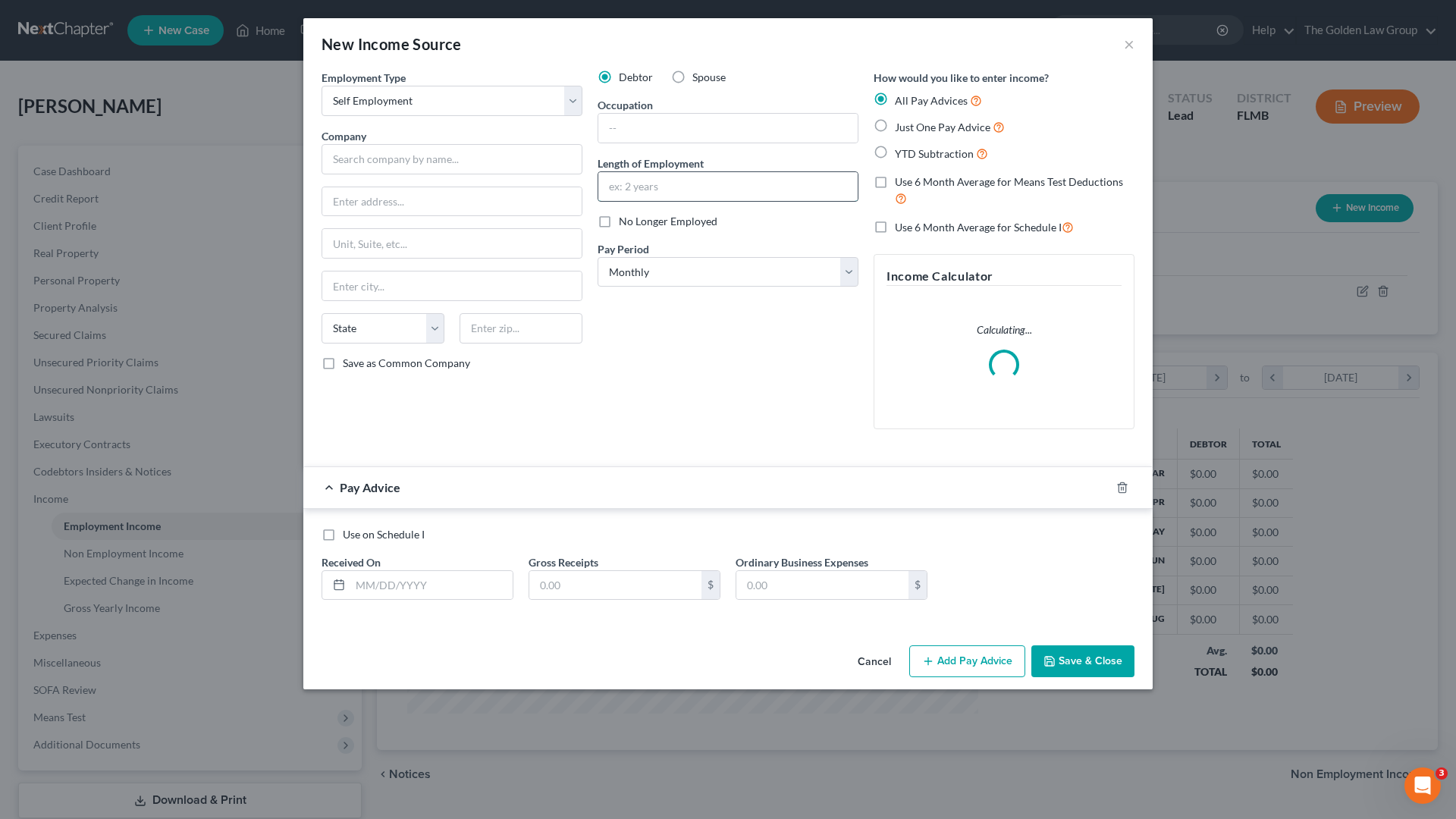
click at [686, 183] on input "text" at bounding box center [728, 187] width 259 height 29
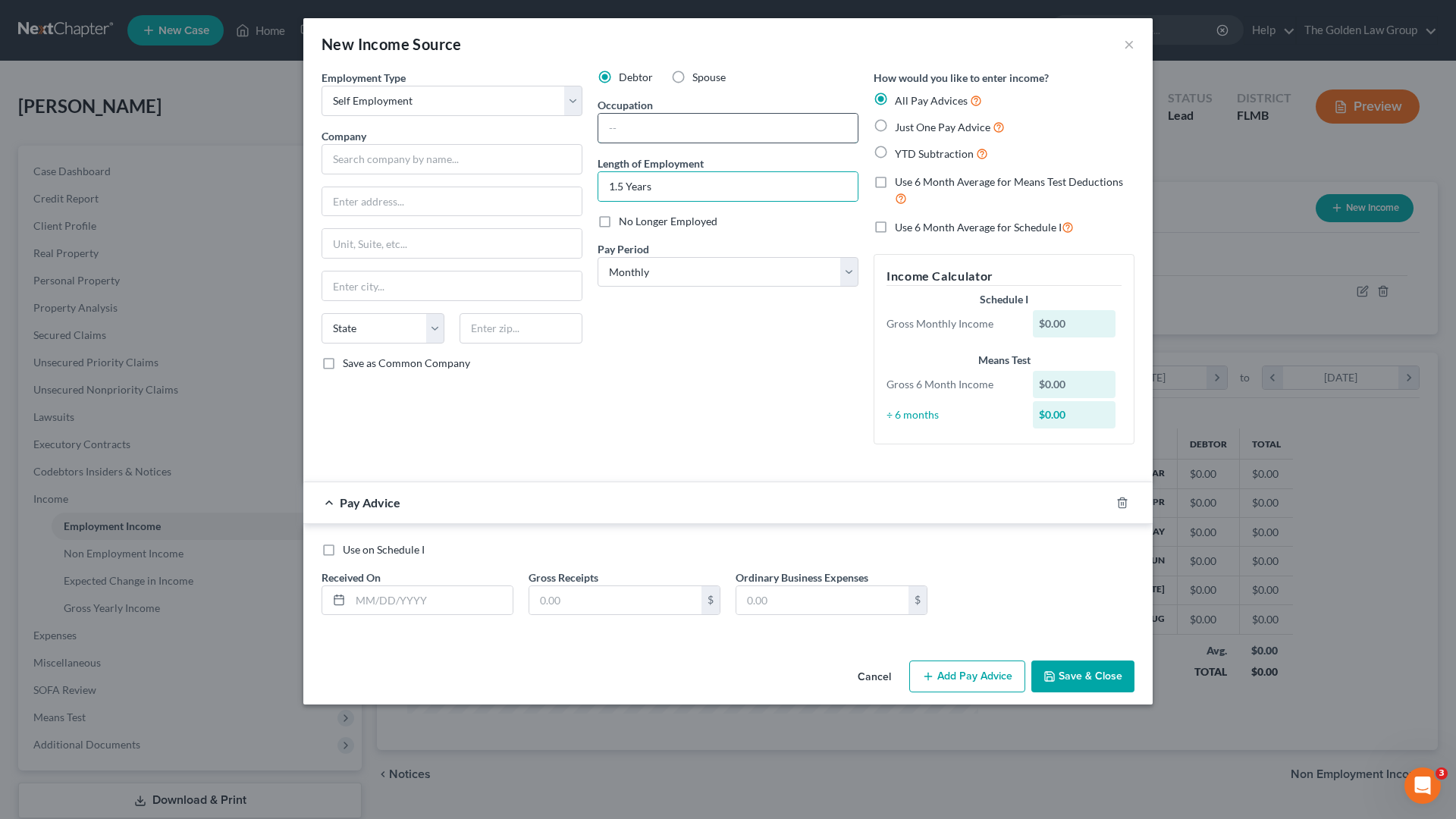
click at [694, 124] on input "text" at bounding box center [728, 128] width 259 height 29
click at [507, 157] on input "text" at bounding box center [452, 160] width 261 height 31
drag, startPoint x: 1117, startPoint y: 500, endPoint x: 857, endPoint y: 437, distance: 267.5
click at [1101, 497] on div "Pay Advice" at bounding box center [728, 502] width 850 height 41
click at [844, 430] on div "Debtor Spouse Occupation Owner Length of Employment 1.5 Years No Longer Employe…" at bounding box center [728, 263] width 276 height 387
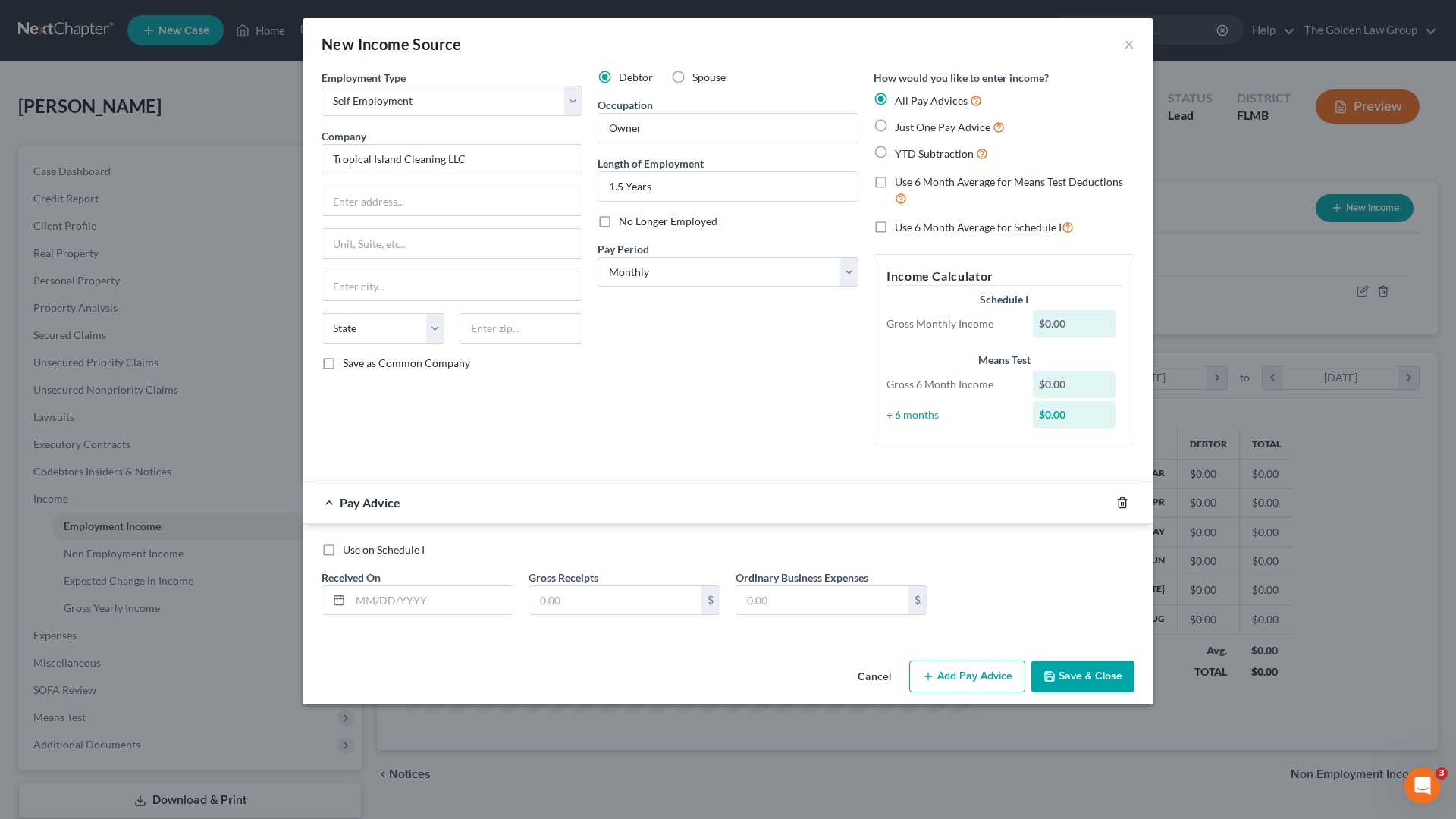
drag, startPoint x: 1124, startPoint y: 505, endPoint x: 790, endPoint y: 424, distance: 343.7
click at [1121, 504] on icon "button" at bounding box center [1122, 503] width 12 height 12
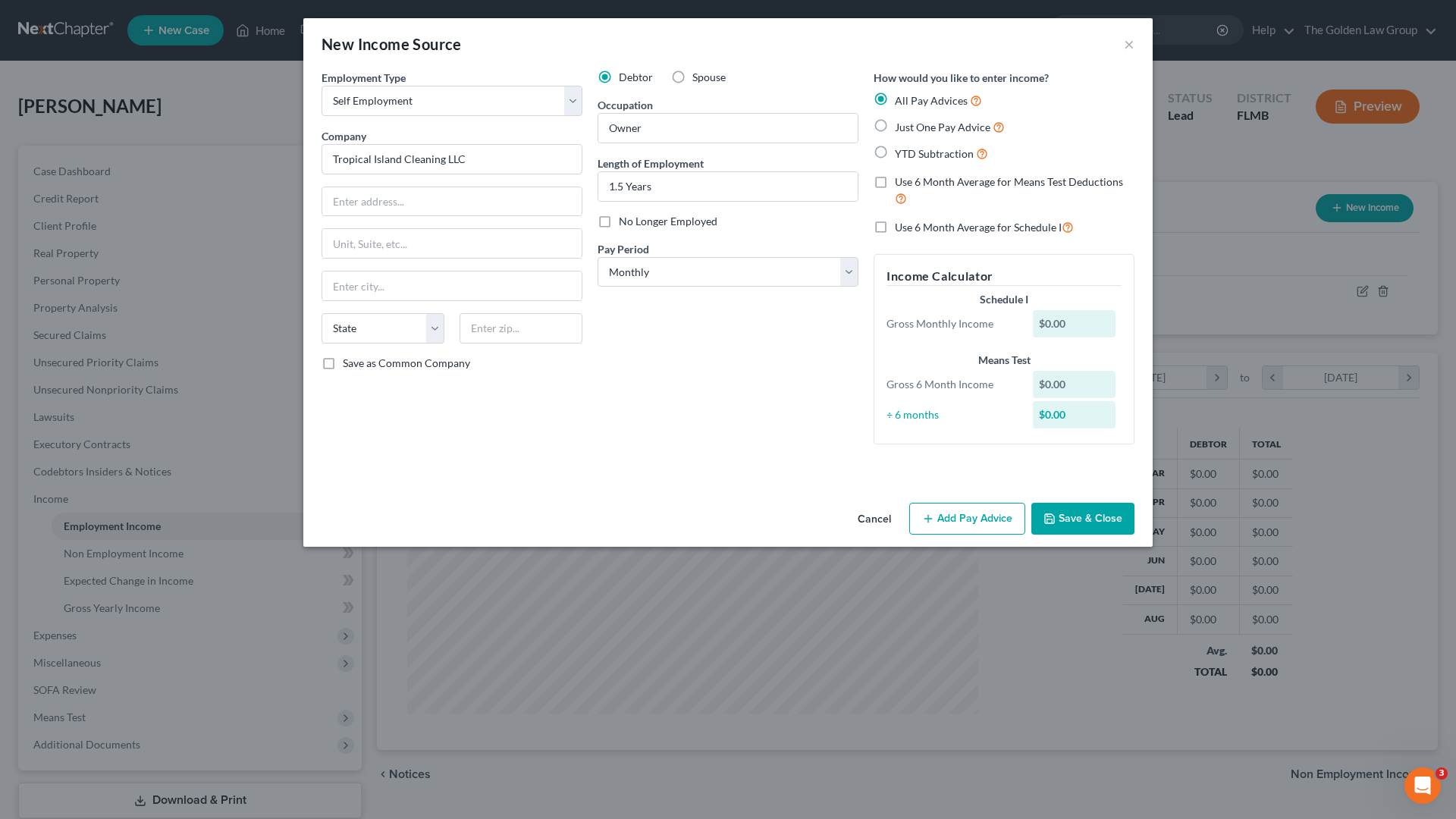
drag, startPoint x: 748, startPoint y: 415, endPoint x: 1050, endPoint y: 518, distance: 319.1
click at [753, 415] on div "Debtor Spouse Occupation Owner Length of Employment 1.5 Years No Longer Employe…" at bounding box center [728, 263] width 276 height 387
drag, startPoint x: 1095, startPoint y: 520, endPoint x: 1071, endPoint y: 518, distance: 24.1
click at [1094, 520] on button "Save & Close" at bounding box center [1083, 518] width 103 height 31
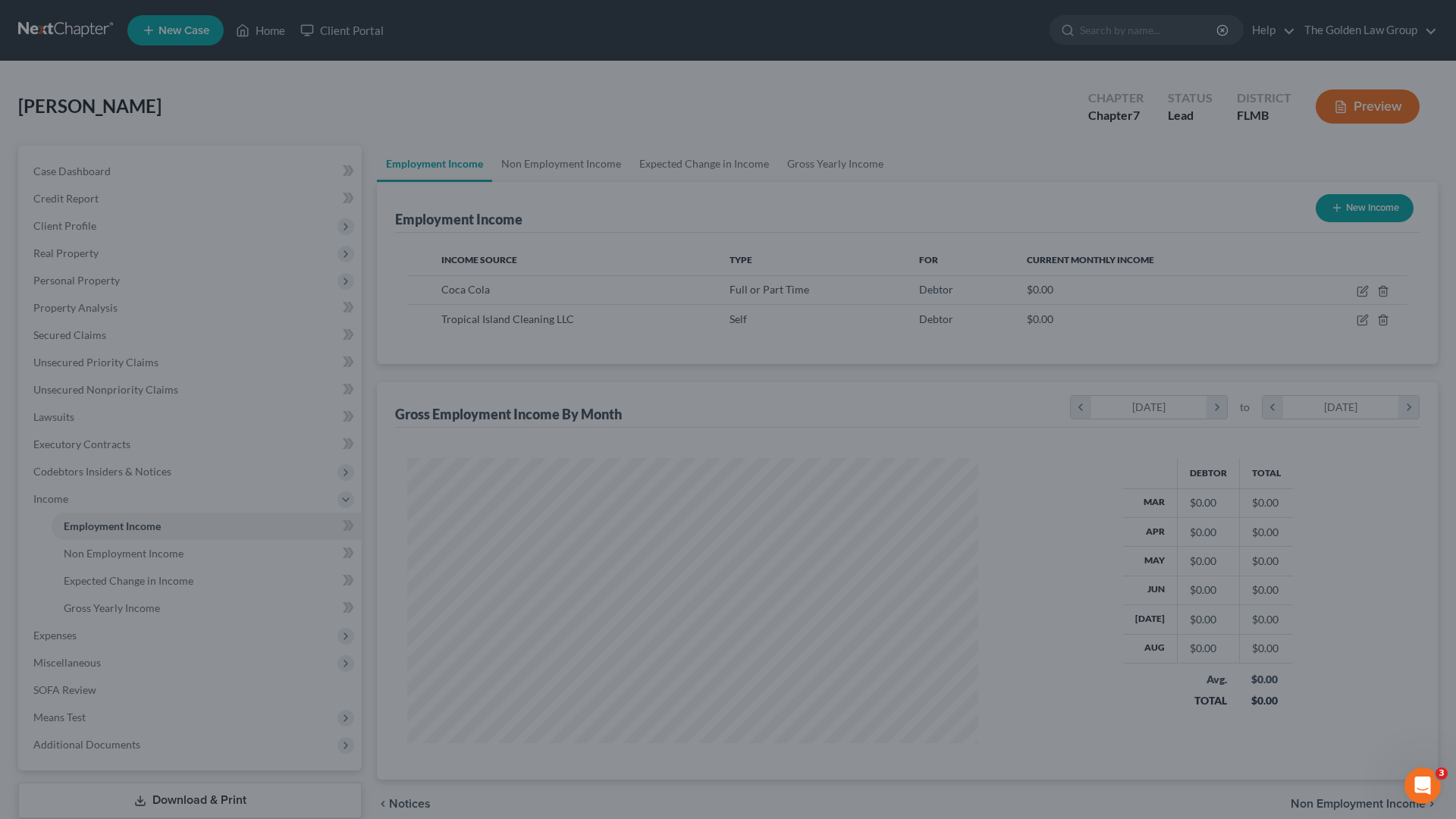
scroll to position [758113, 757756]
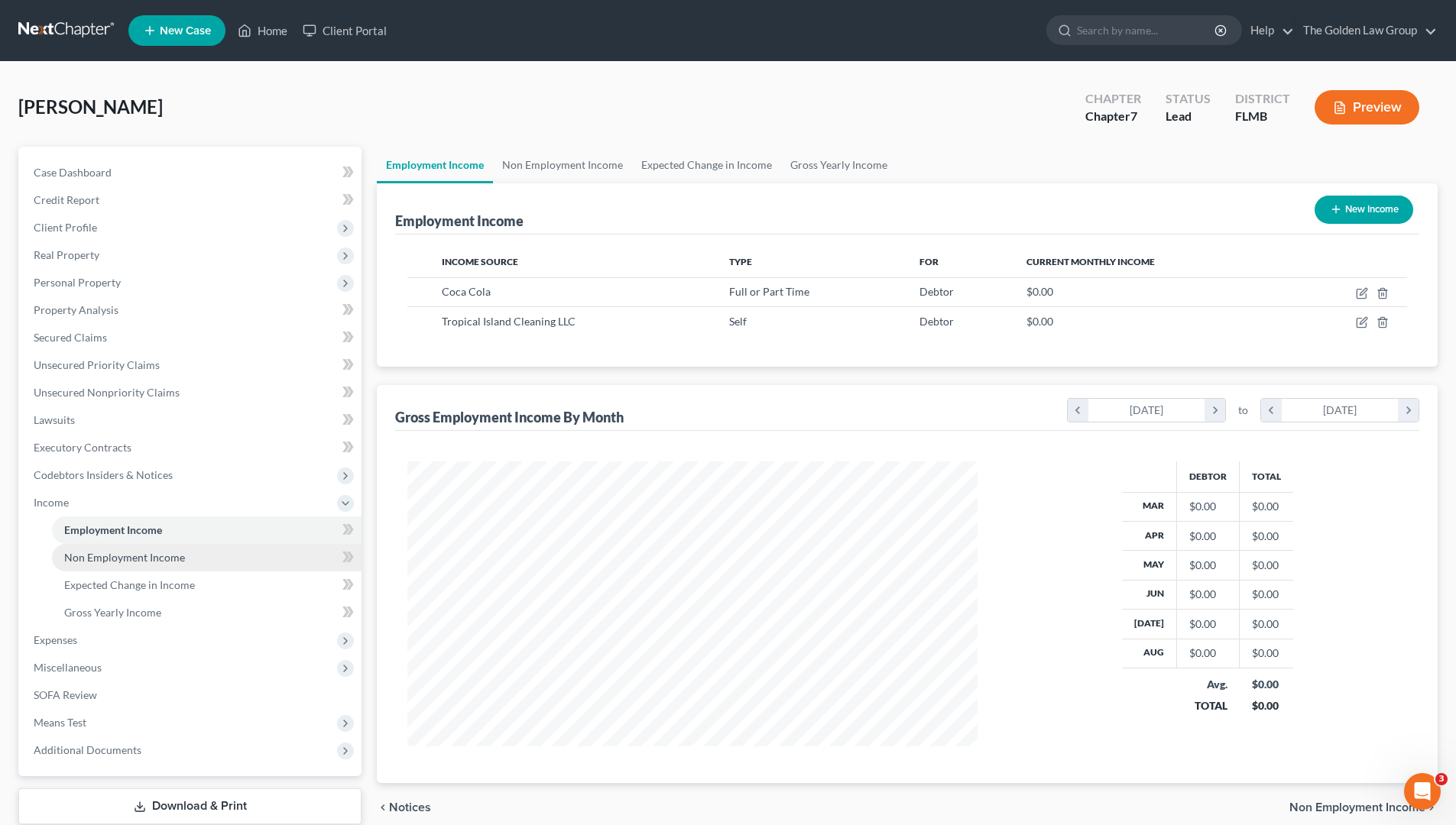
click at [161, 558] on span "Non Employment Income" at bounding box center [125, 557] width 121 height 13
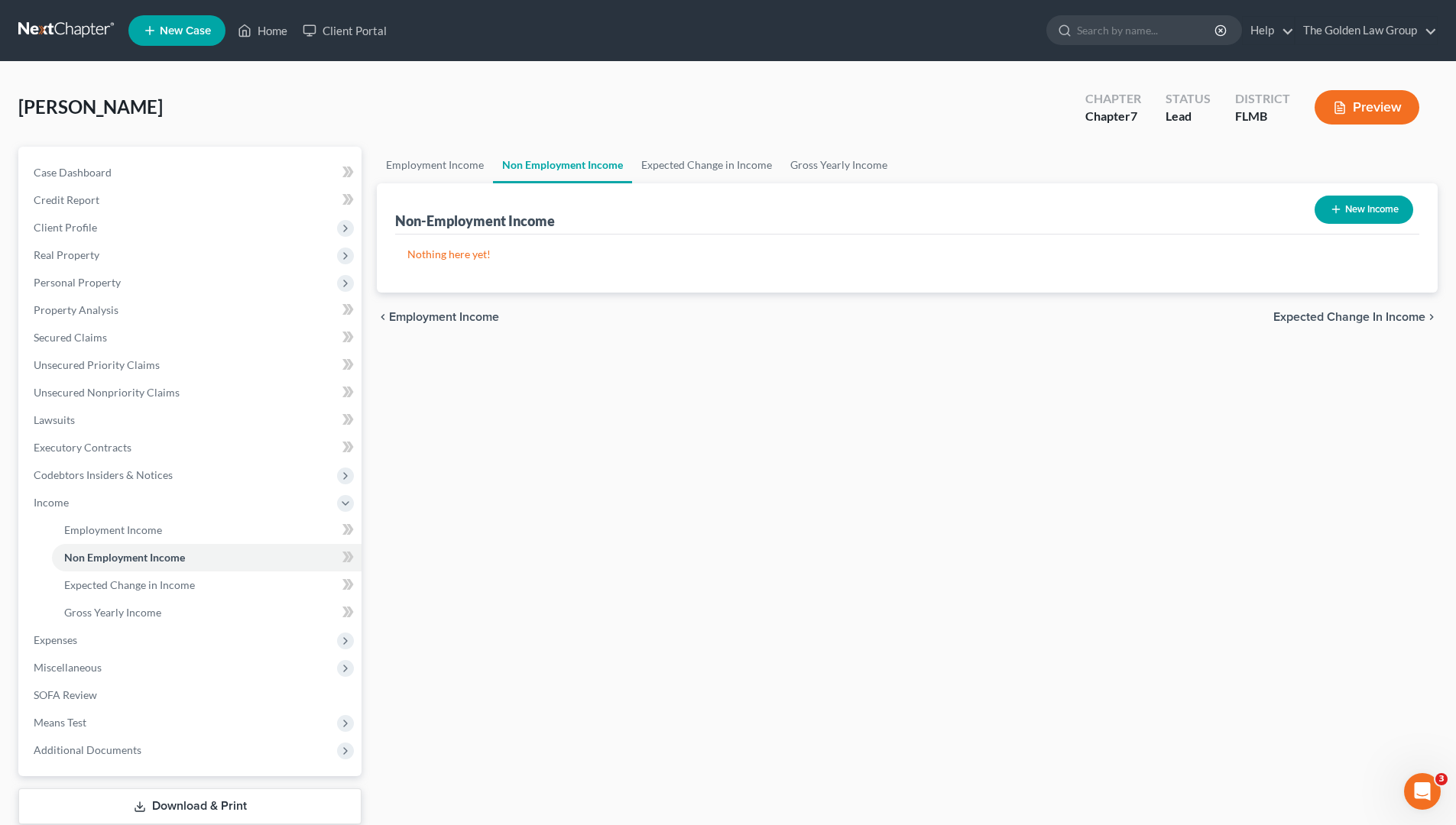
click at [921, 118] on div "[PERSON_NAME] Upgraded Chapter Chapter 7 Status Lead District [GEOGRAPHIC_DATA]…" at bounding box center [728, 114] width 1420 height 66
click at [1351, 210] on button "New Income" at bounding box center [1363, 210] width 98 height 29
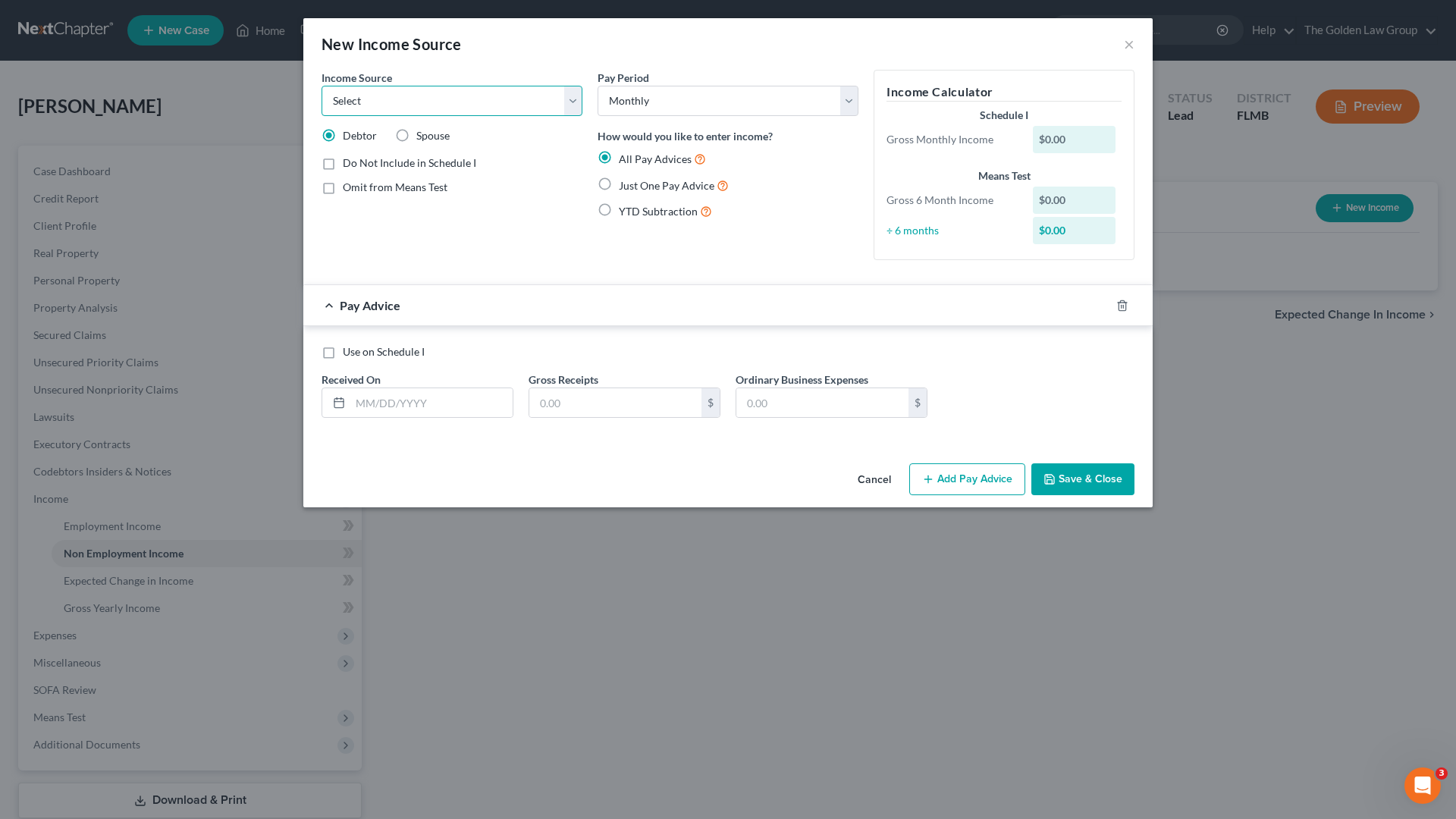
click at [501, 100] on select "Select Unemployment Disability (from employer) Pension Retirement Social Securi…" at bounding box center [452, 101] width 261 height 31
click at [322, 86] on select "Select Unemployment Disability (from employer) Pension Retirement Social Securi…" at bounding box center [452, 101] width 261 height 31
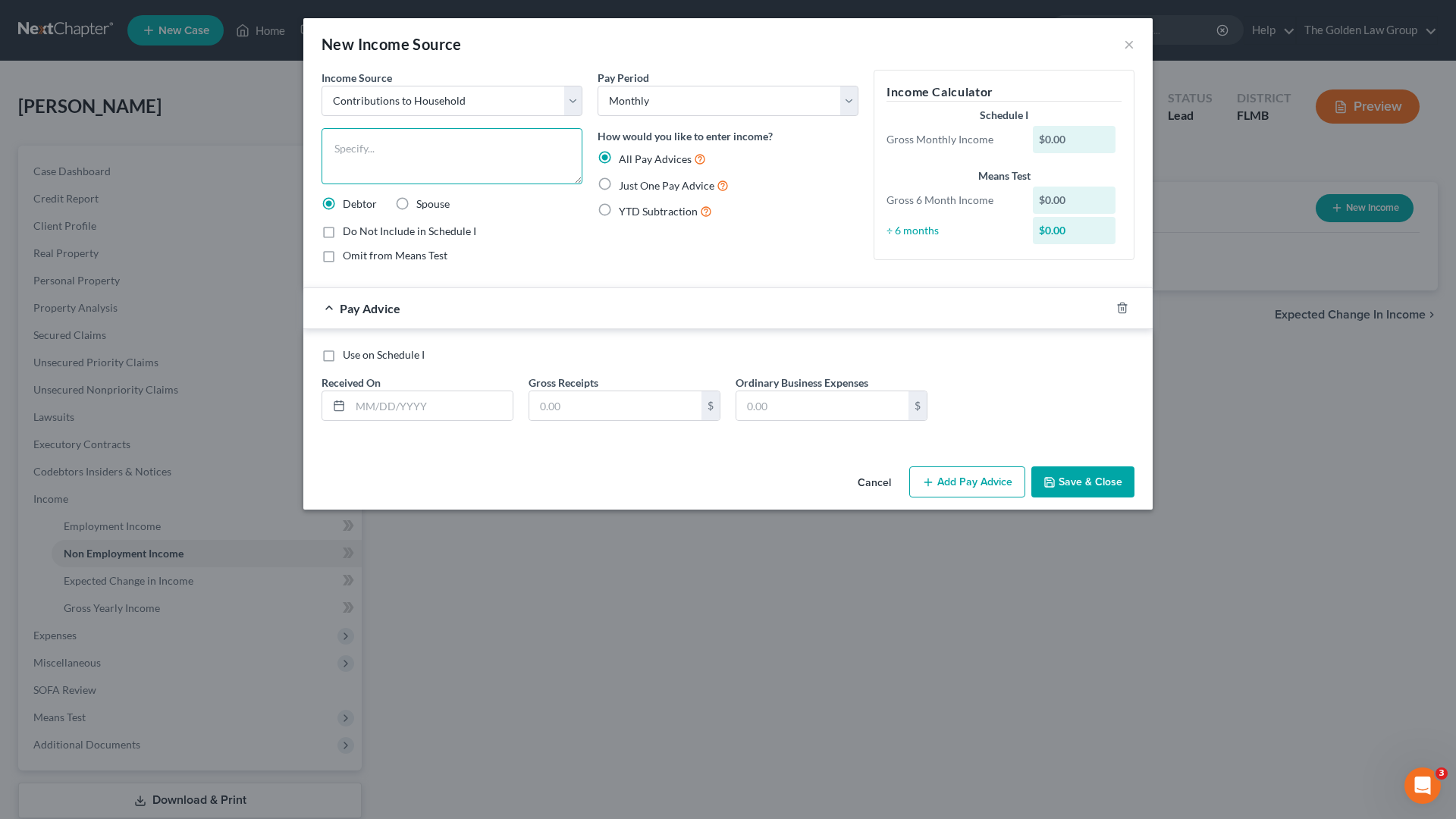
click at [412, 140] on textarea at bounding box center [452, 156] width 261 height 56
click at [412, 153] on textarea "Parent's Contibution to Household expenses" at bounding box center [452, 156] width 261 height 56
click at [446, 403] on input "text" at bounding box center [431, 406] width 162 height 29
click at [659, 189] on span "Just One Pay Advice" at bounding box center [666, 185] width 95 height 13
click at [635, 187] on input "Just One Pay Advice" at bounding box center [629, 181] width 10 height 10
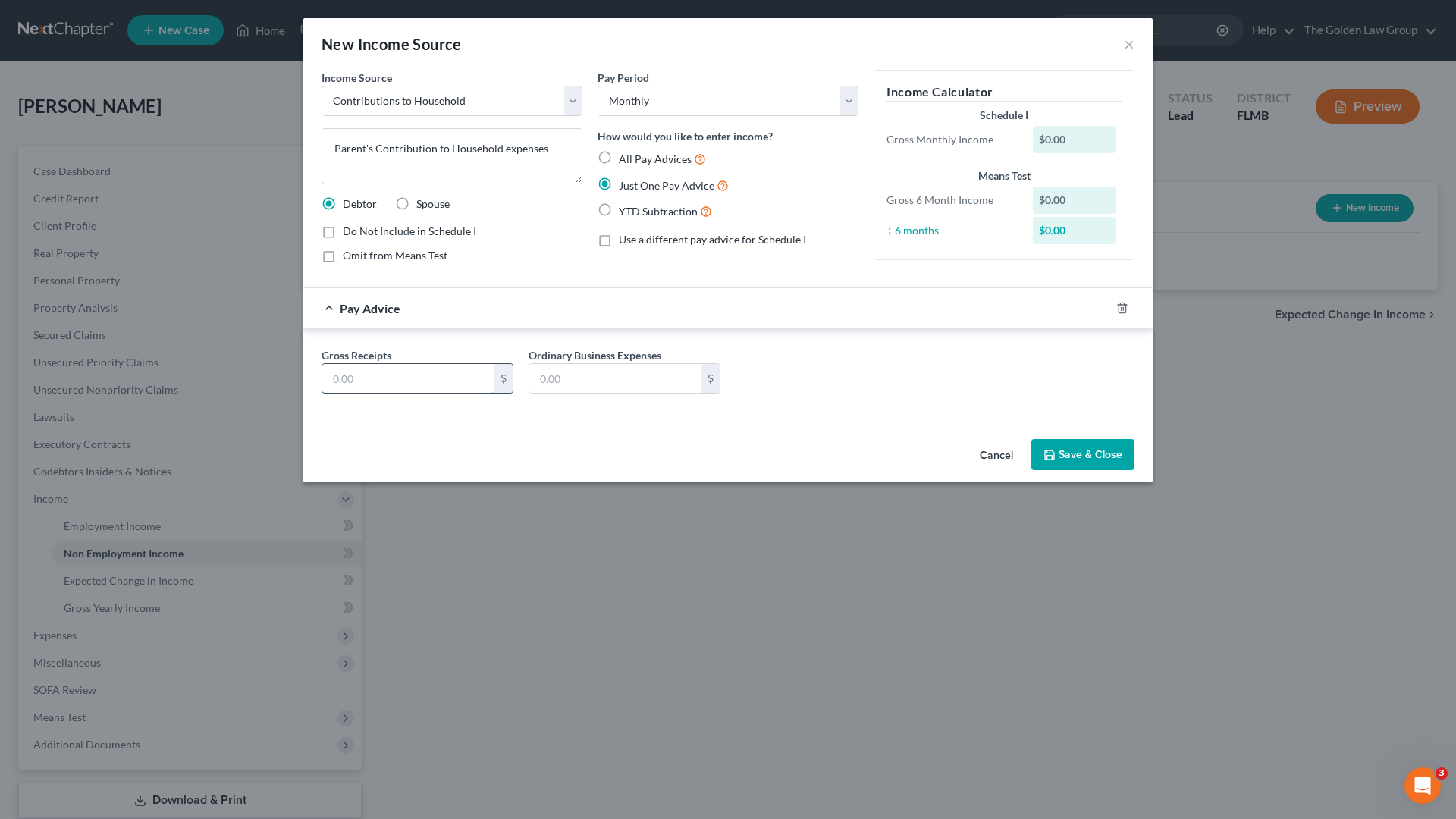
click at [452, 381] on input "text" at bounding box center [408, 378] width 172 height 29
click at [578, 378] on input "text" at bounding box center [616, 378] width 172 height 29
click at [1127, 439] on button "Save & Close" at bounding box center [1083, 454] width 103 height 31
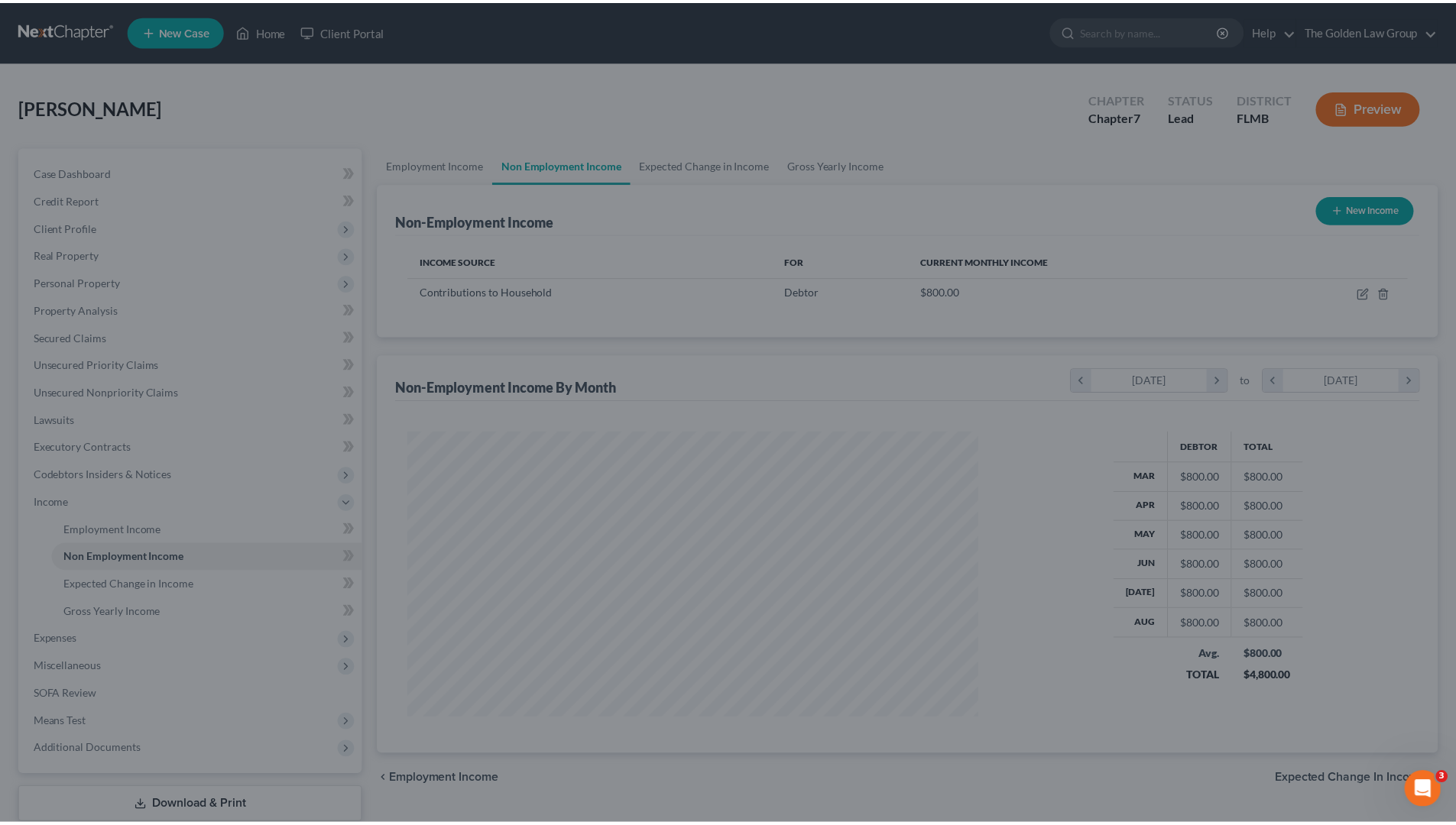
scroll to position [285, 601]
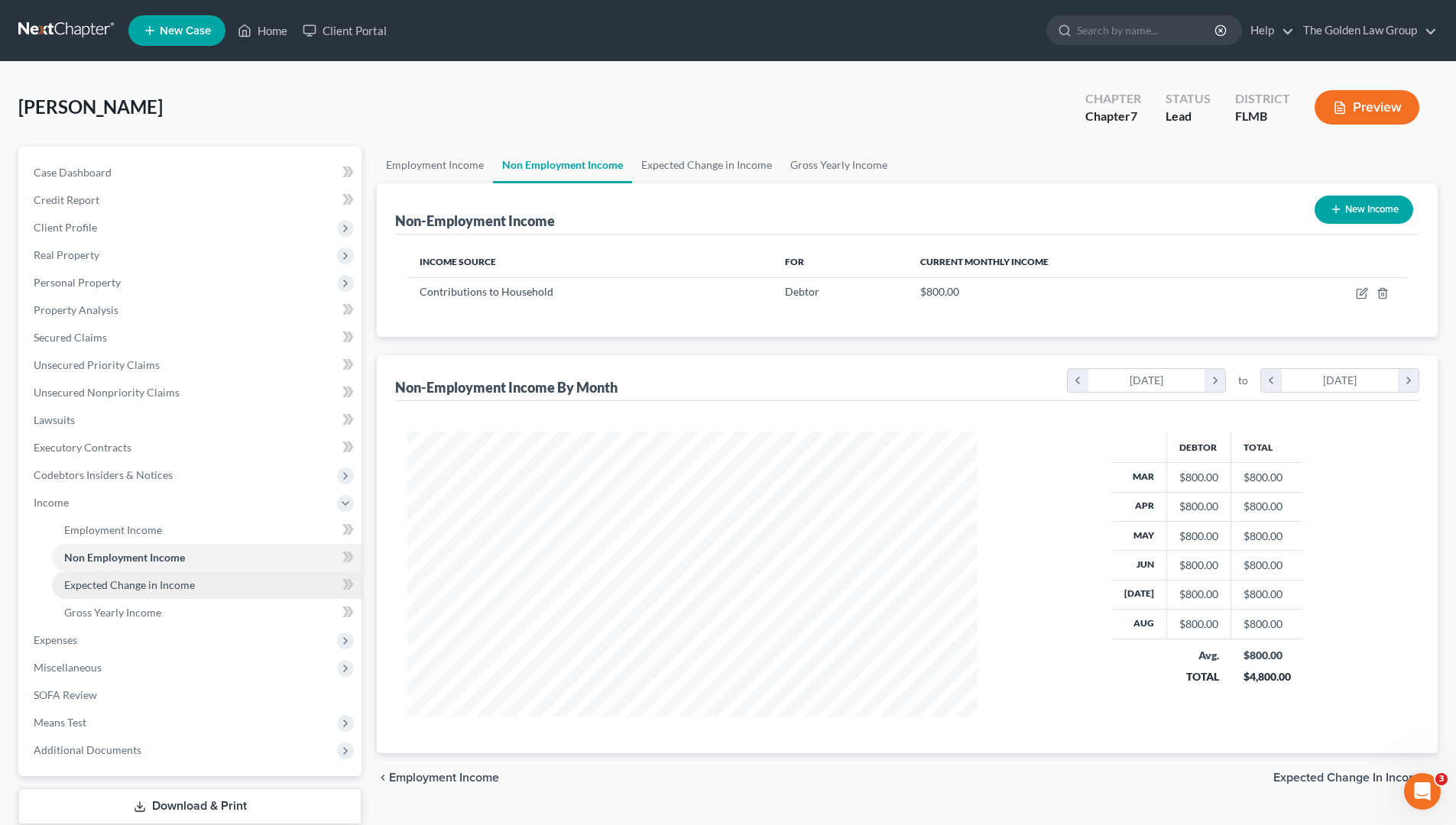
click at [186, 594] on link "Expected Change in Income" at bounding box center [207, 585] width 309 height 28
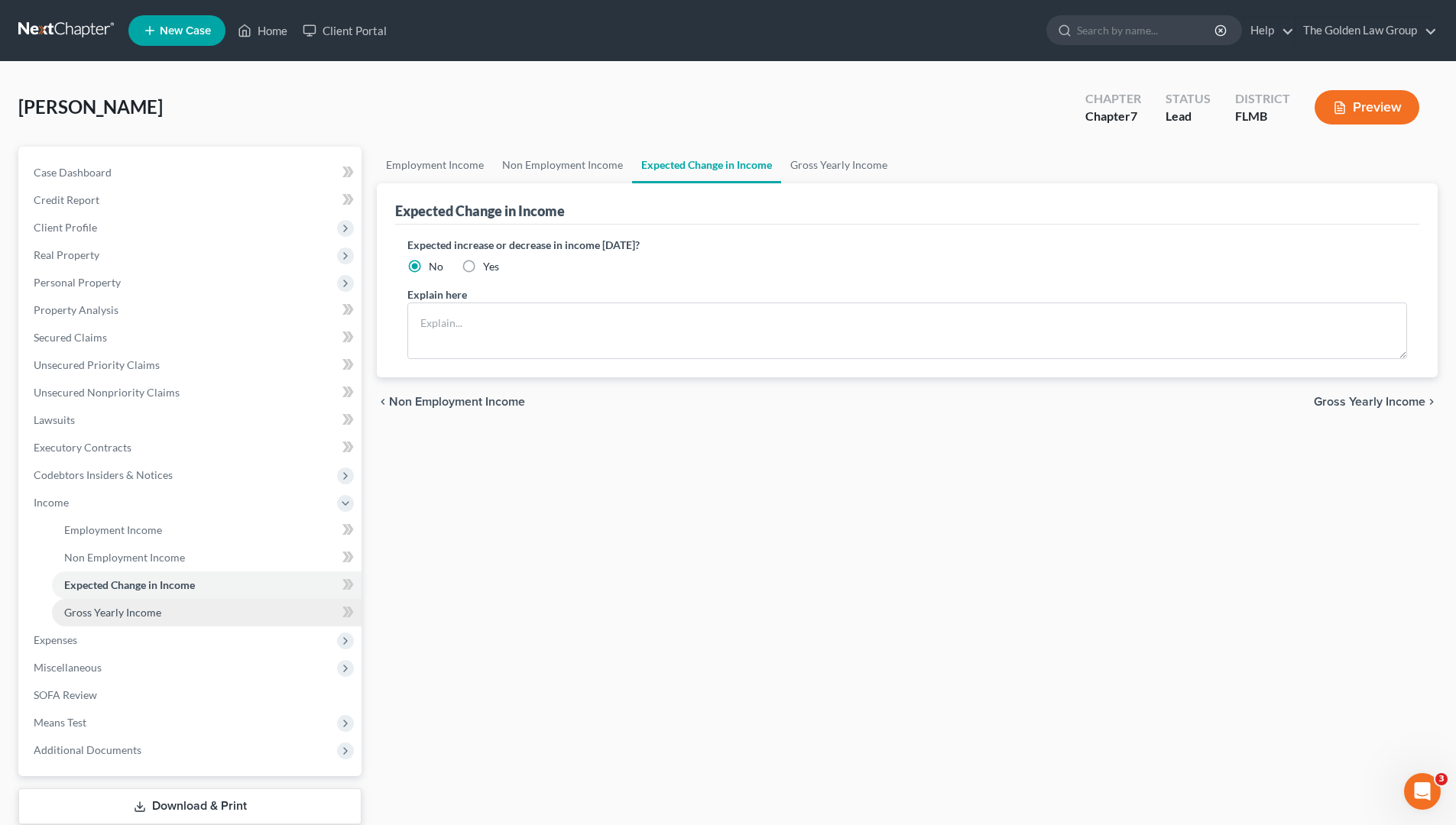
click at [166, 606] on link "Gross Yearly Income" at bounding box center [207, 613] width 309 height 28
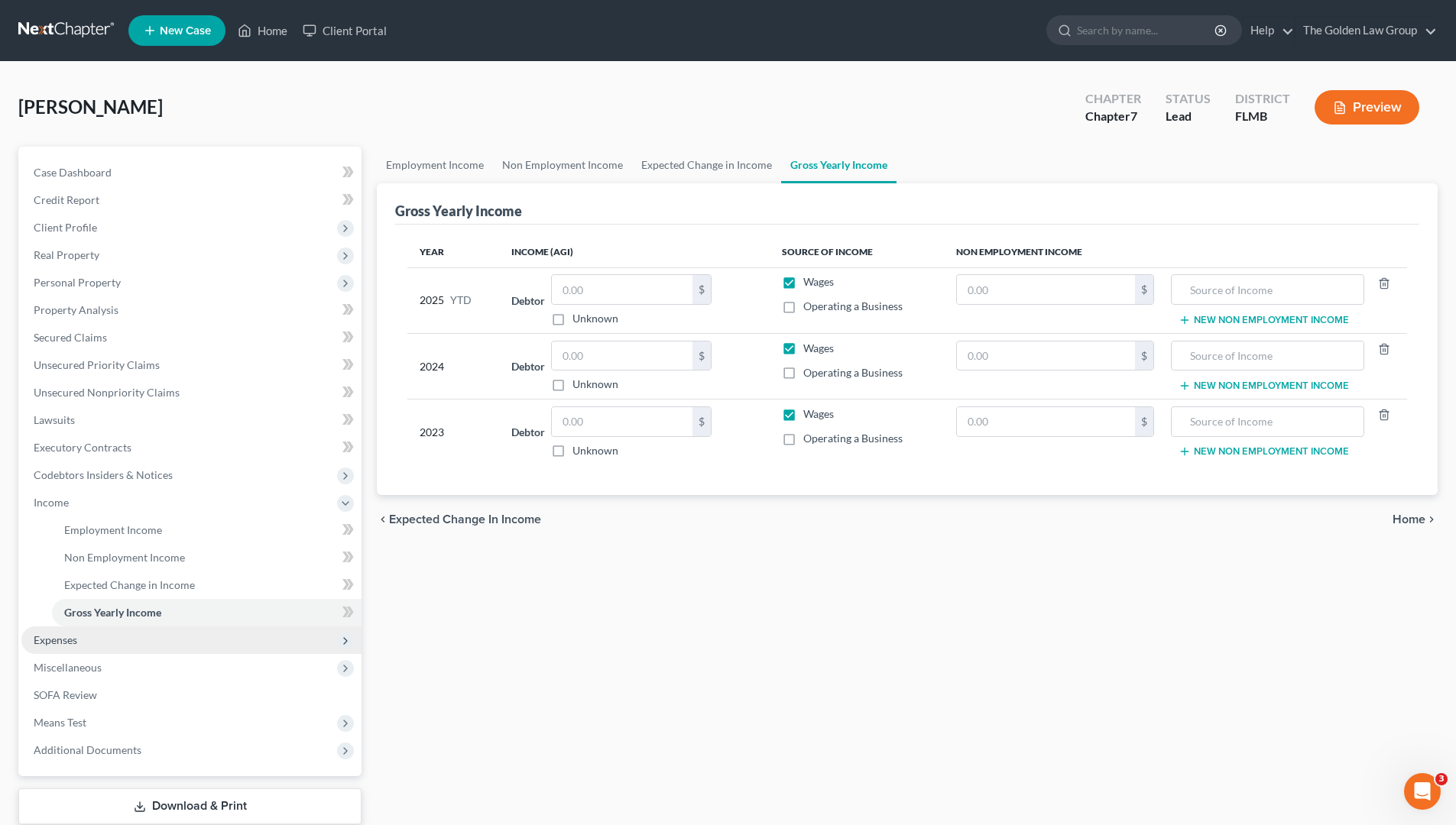
click at [110, 635] on span "Expenses" at bounding box center [192, 640] width 340 height 28
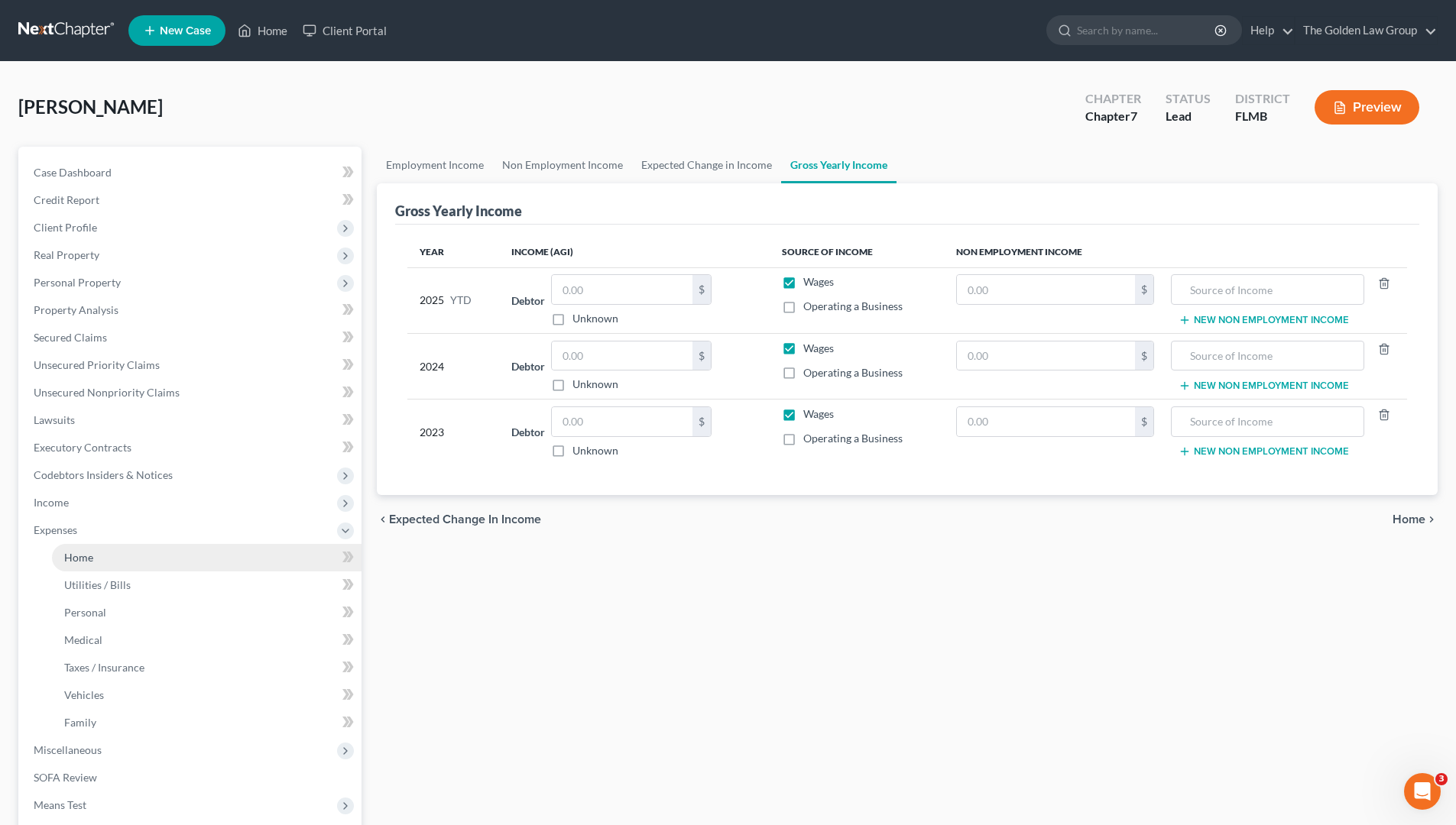
click at [75, 551] on span "Home" at bounding box center [79, 557] width 29 height 13
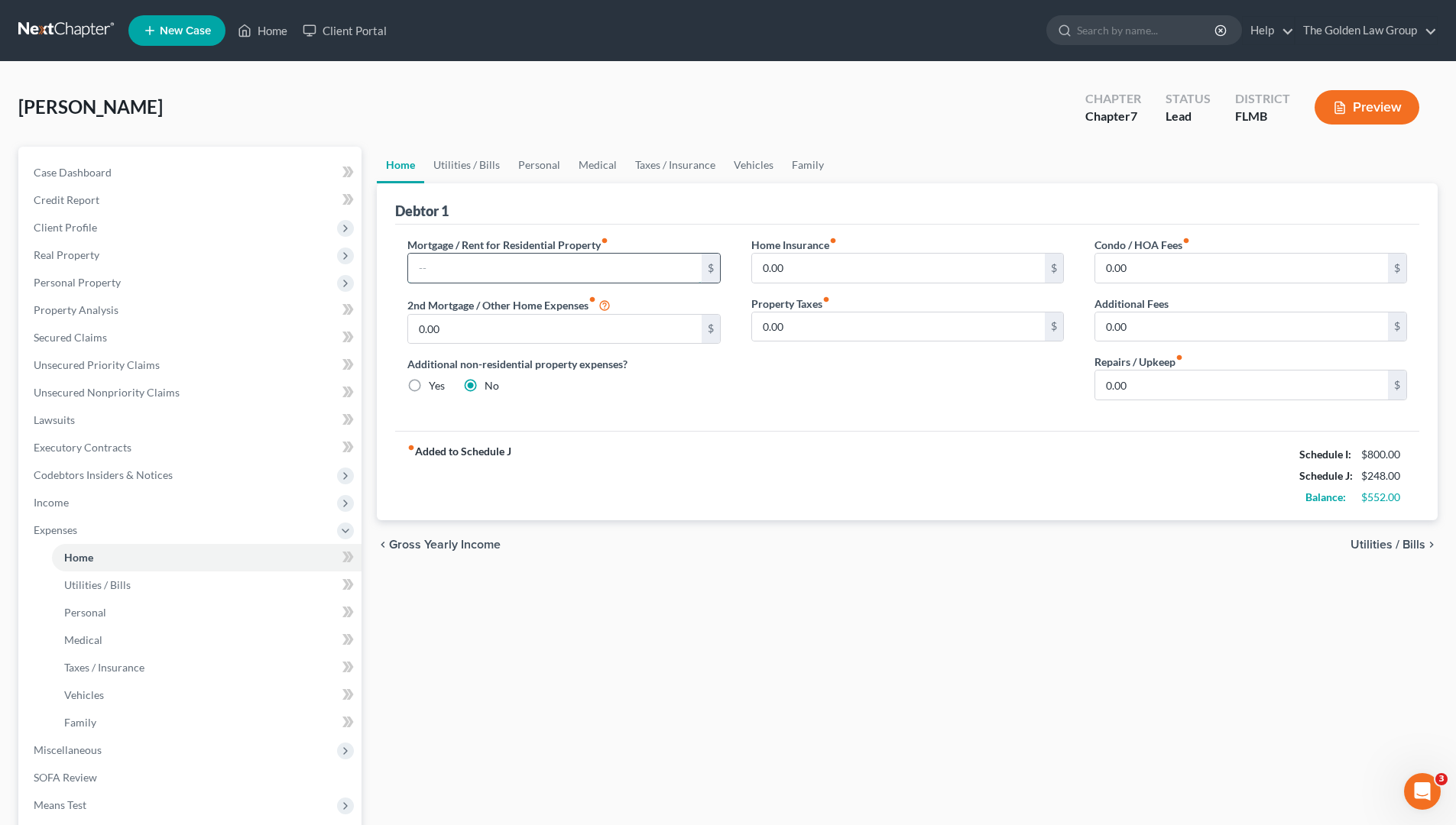
drag, startPoint x: 508, startPoint y: 268, endPoint x: 515, endPoint y: 296, distance: 28.9
click at [508, 268] on input "text" at bounding box center [555, 268] width 292 height 29
click at [641, 415] on div "Mortgage / Rent for Residential Property fiber_manual_record 2,582.00 $ 2nd Mor…" at bounding box center [907, 327] width 1024 height 206
click at [73, 258] on span "Real Property" at bounding box center [66, 254] width 66 height 13
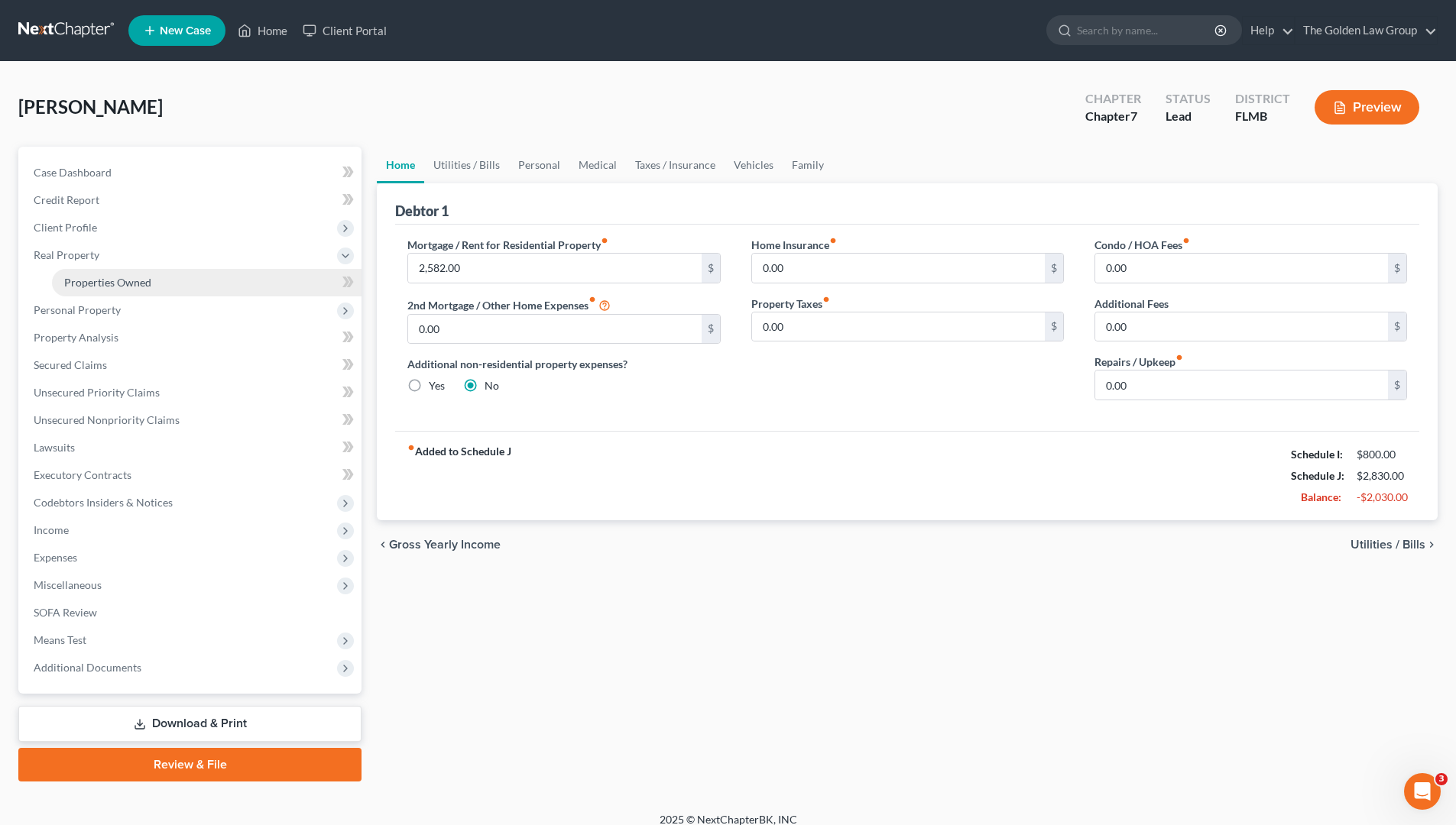
click at [99, 282] on span "Properties Owned" at bounding box center [108, 282] width 87 height 13
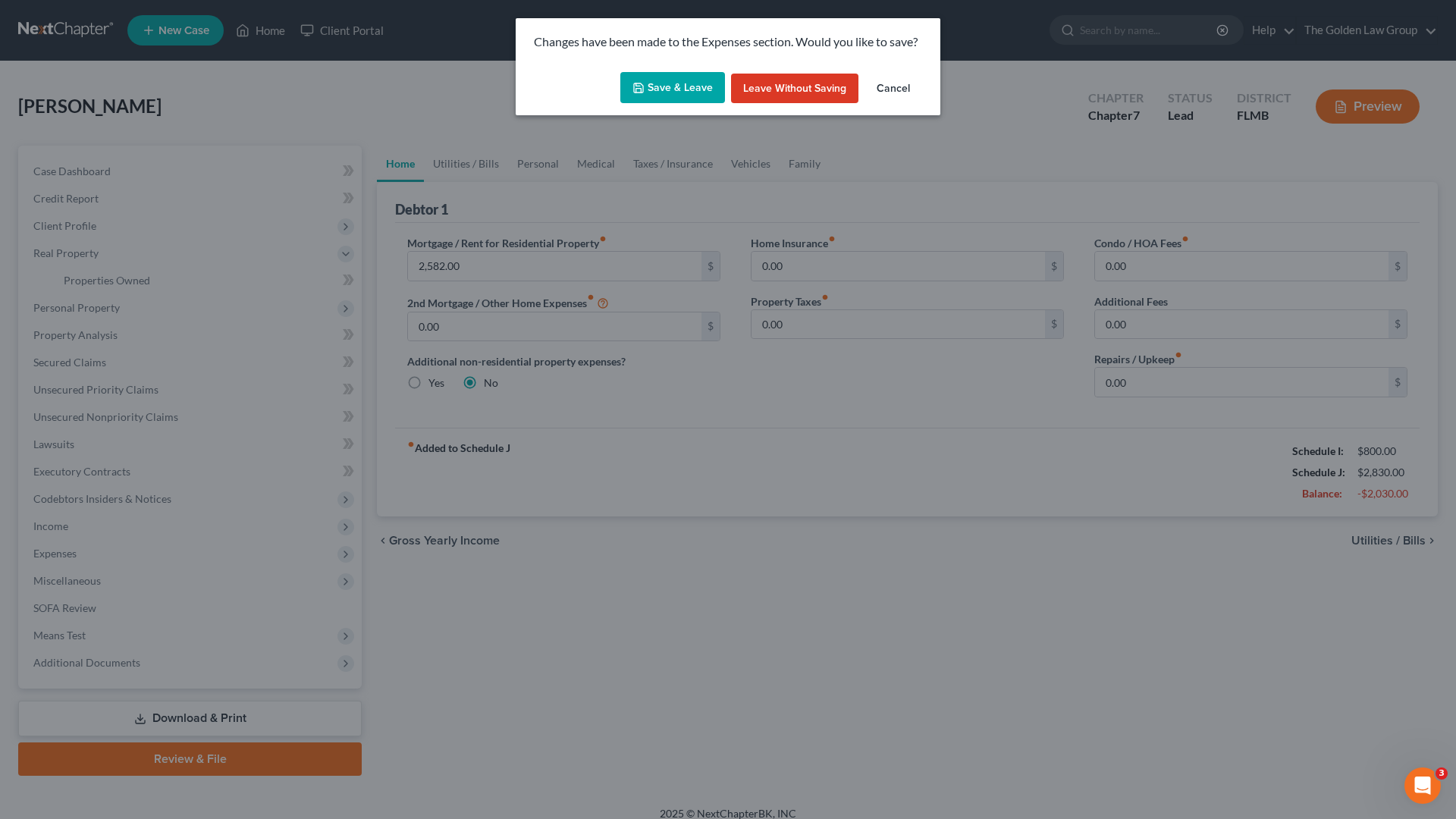
drag, startPoint x: 679, startPoint y: 95, endPoint x: 679, endPoint y: 170, distance: 75.0
click at [679, 95] on button "Save & Leave" at bounding box center [672, 88] width 104 height 31
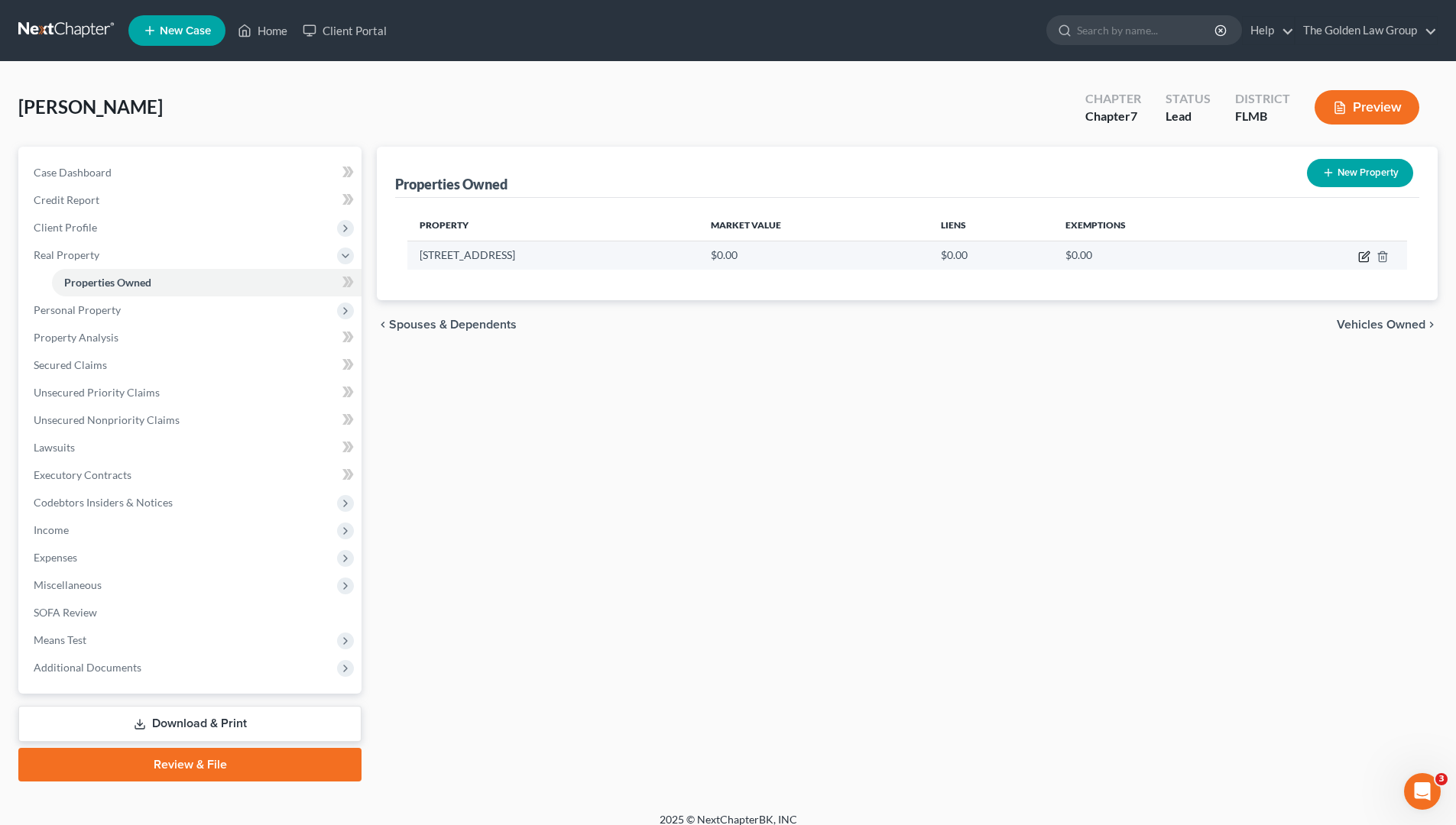
click at [1365, 259] on icon "button" at bounding box center [1365, 257] width 12 height 12
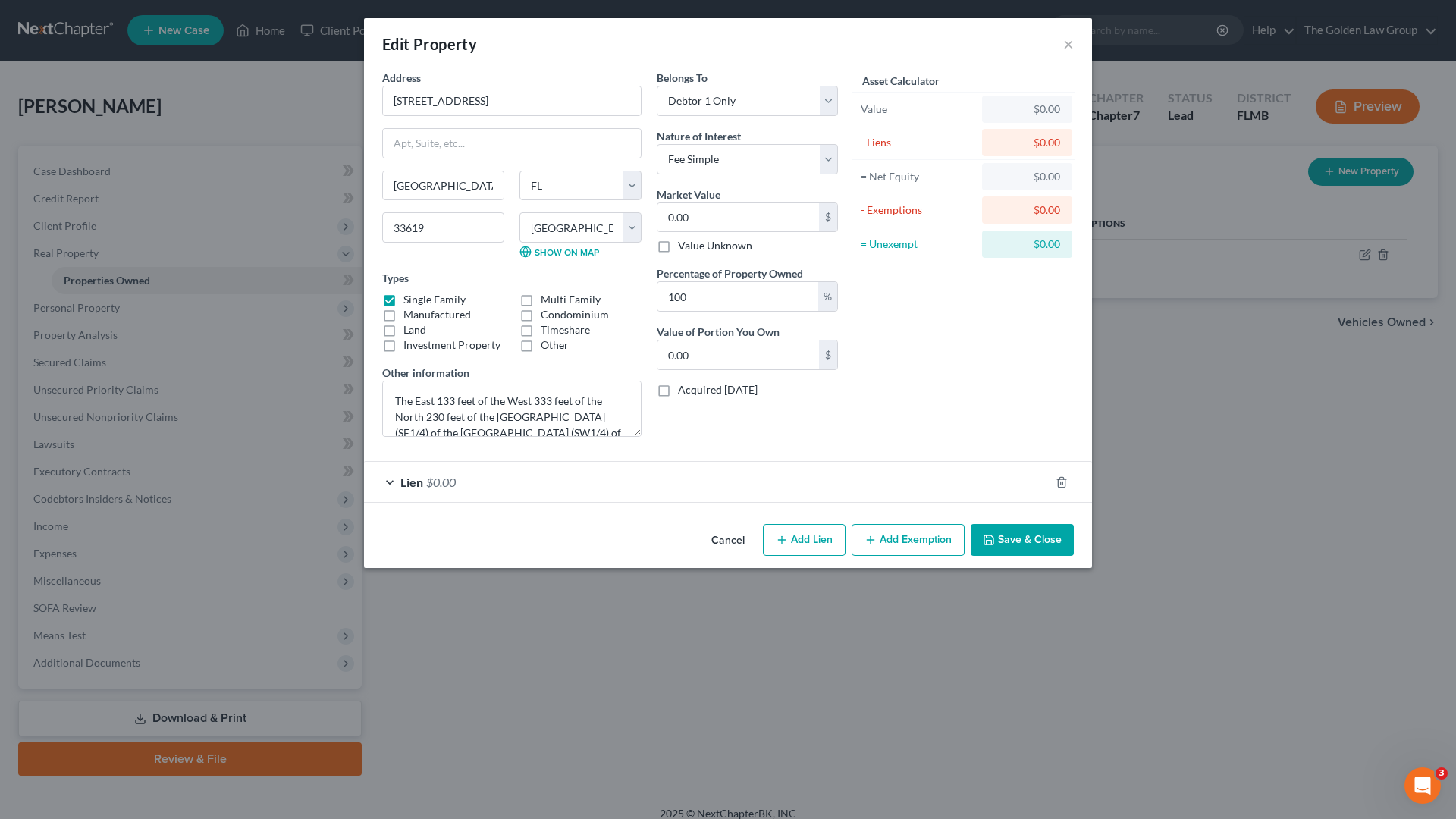
click at [751, 485] on div "Lien $0.00" at bounding box center [706, 482] width 685 height 40
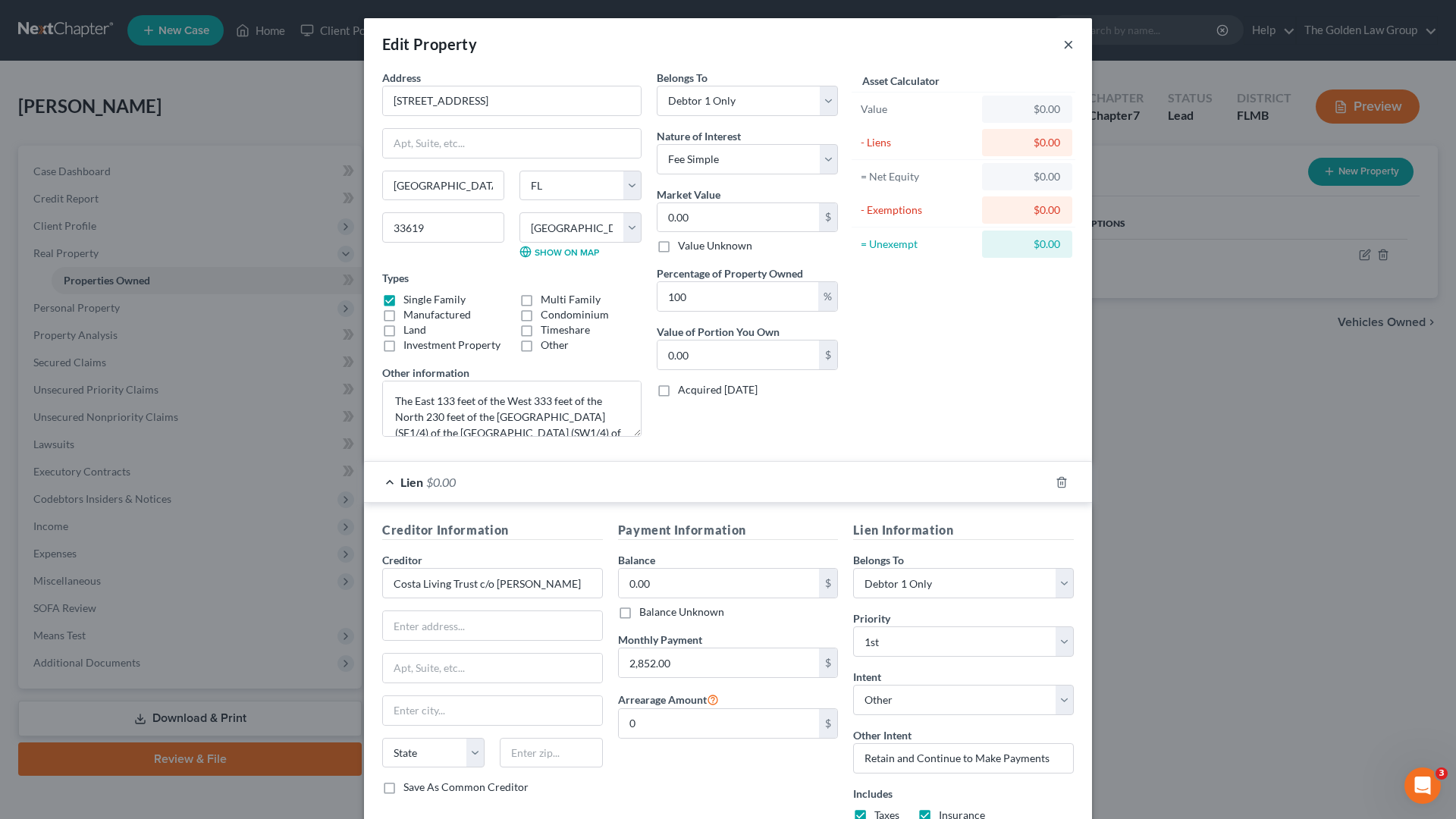
click at [1065, 43] on button "×" at bounding box center [1068, 44] width 11 height 18
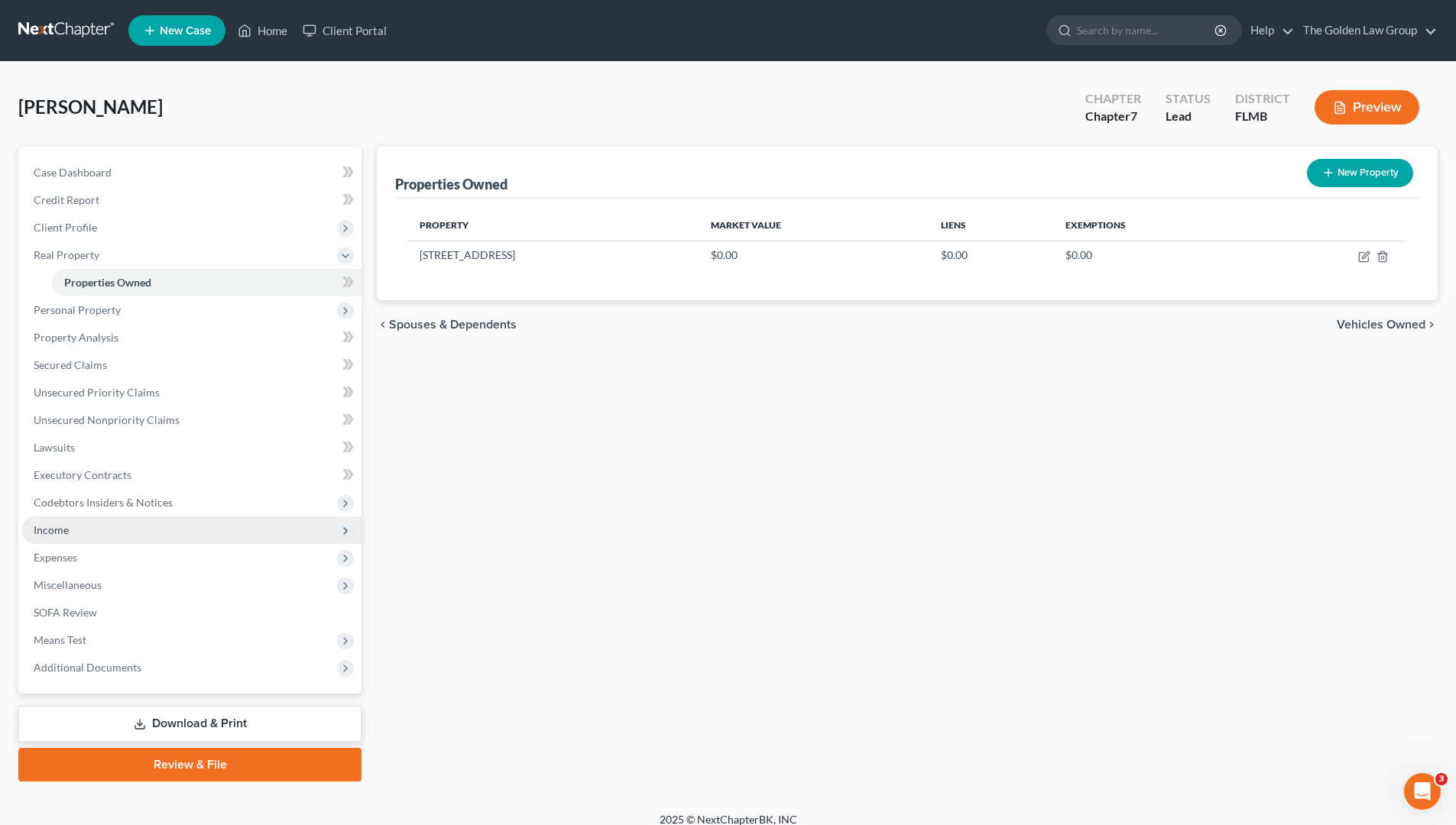
click at [79, 537] on span "Income" at bounding box center [192, 530] width 340 height 28
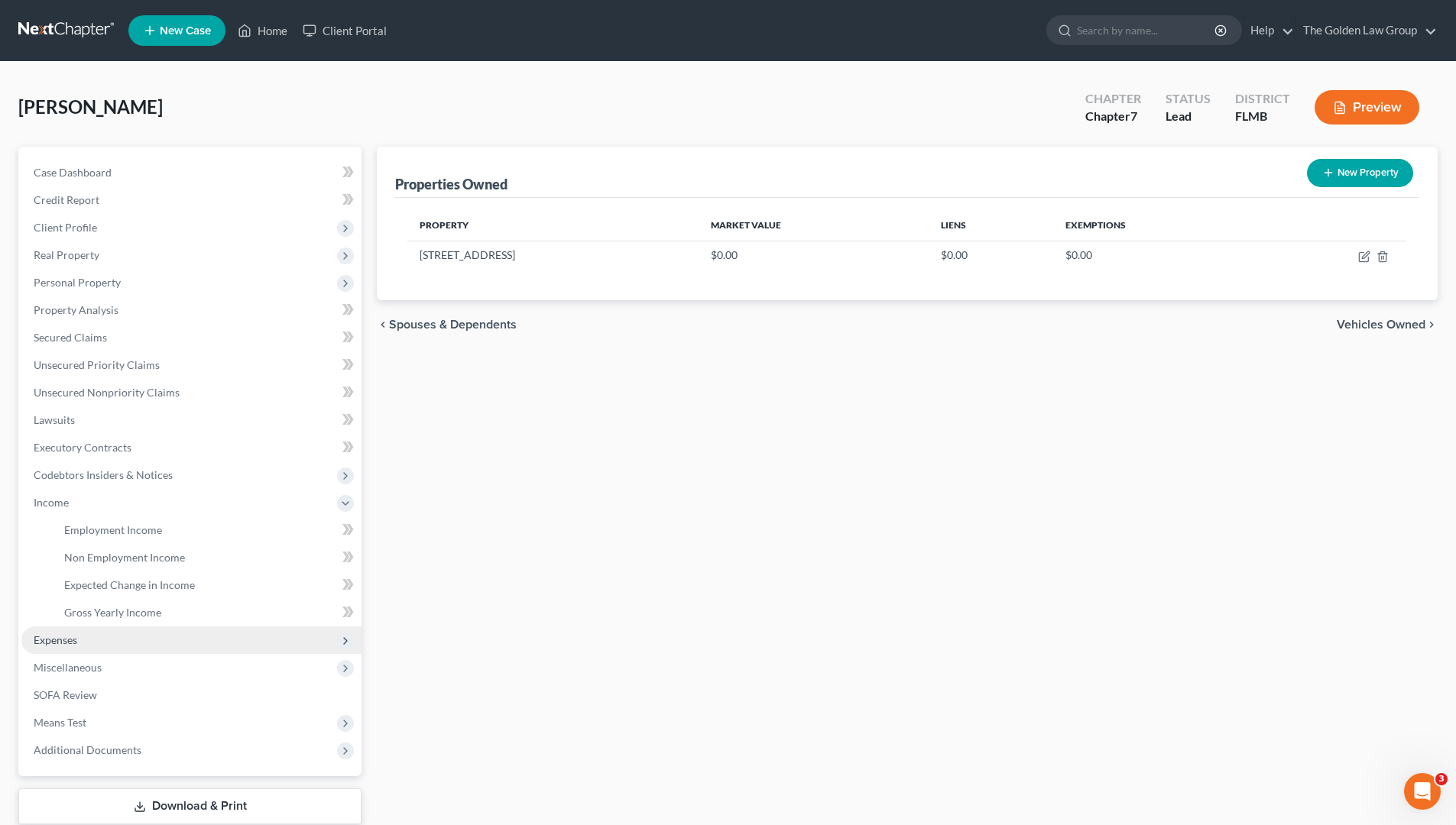
click at [99, 636] on span "Expenses" at bounding box center [192, 640] width 340 height 28
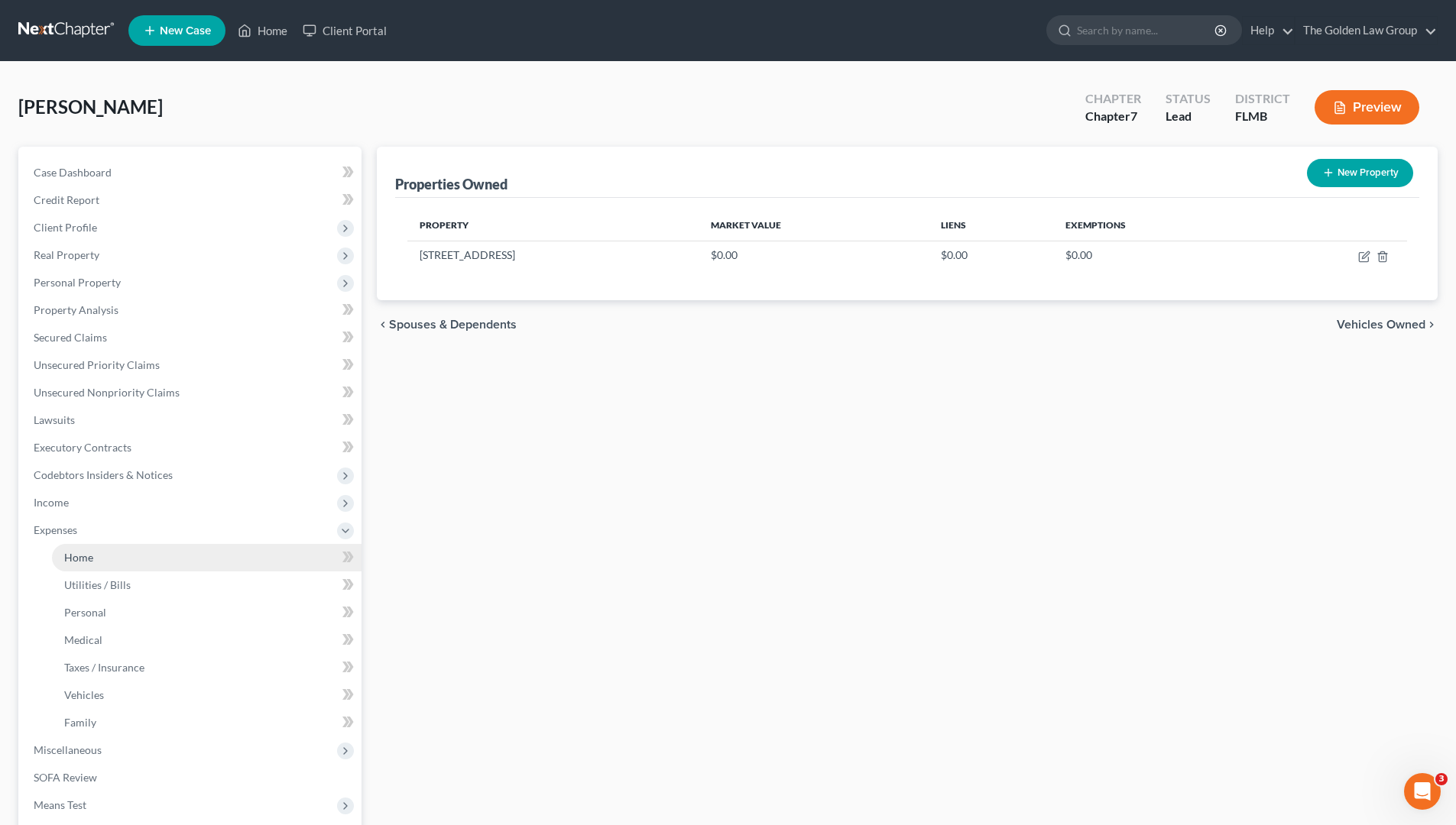
click at [115, 565] on link "Home" at bounding box center [207, 557] width 309 height 28
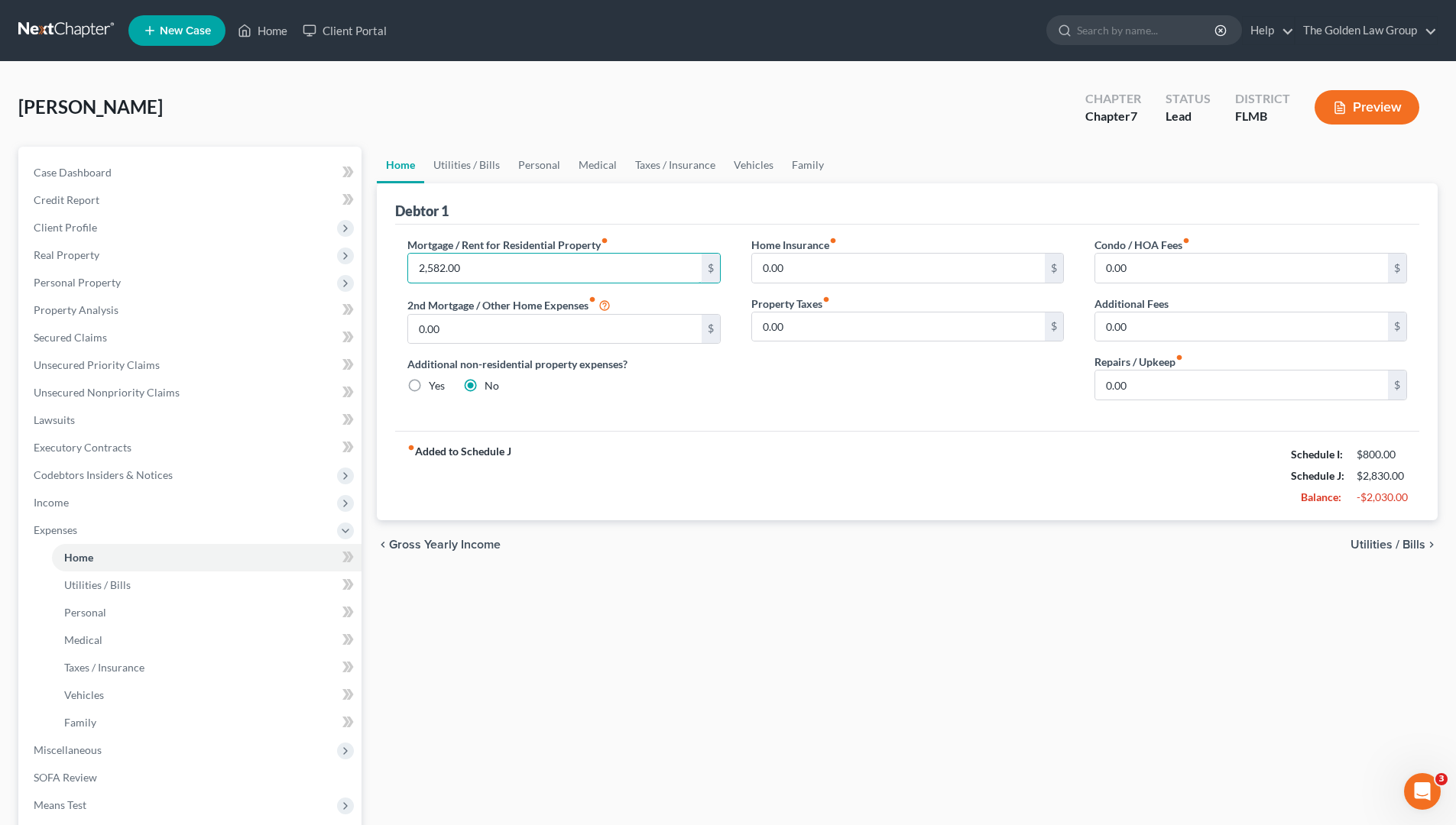
paste input "85"
click at [836, 451] on div "fiber_manual_record Added to Schedule J Schedule I: $800.00 Schedule J: $3,100.…" at bounding box center [907, 476] width 1024 height 90
click at [1205, 382] on input "0.00" at bounding box center [1242, 385] width 292 height 29
click at [1410, 540] on span "Utilities / Bills" at bounding box center [1388, 545] width 75 height 12
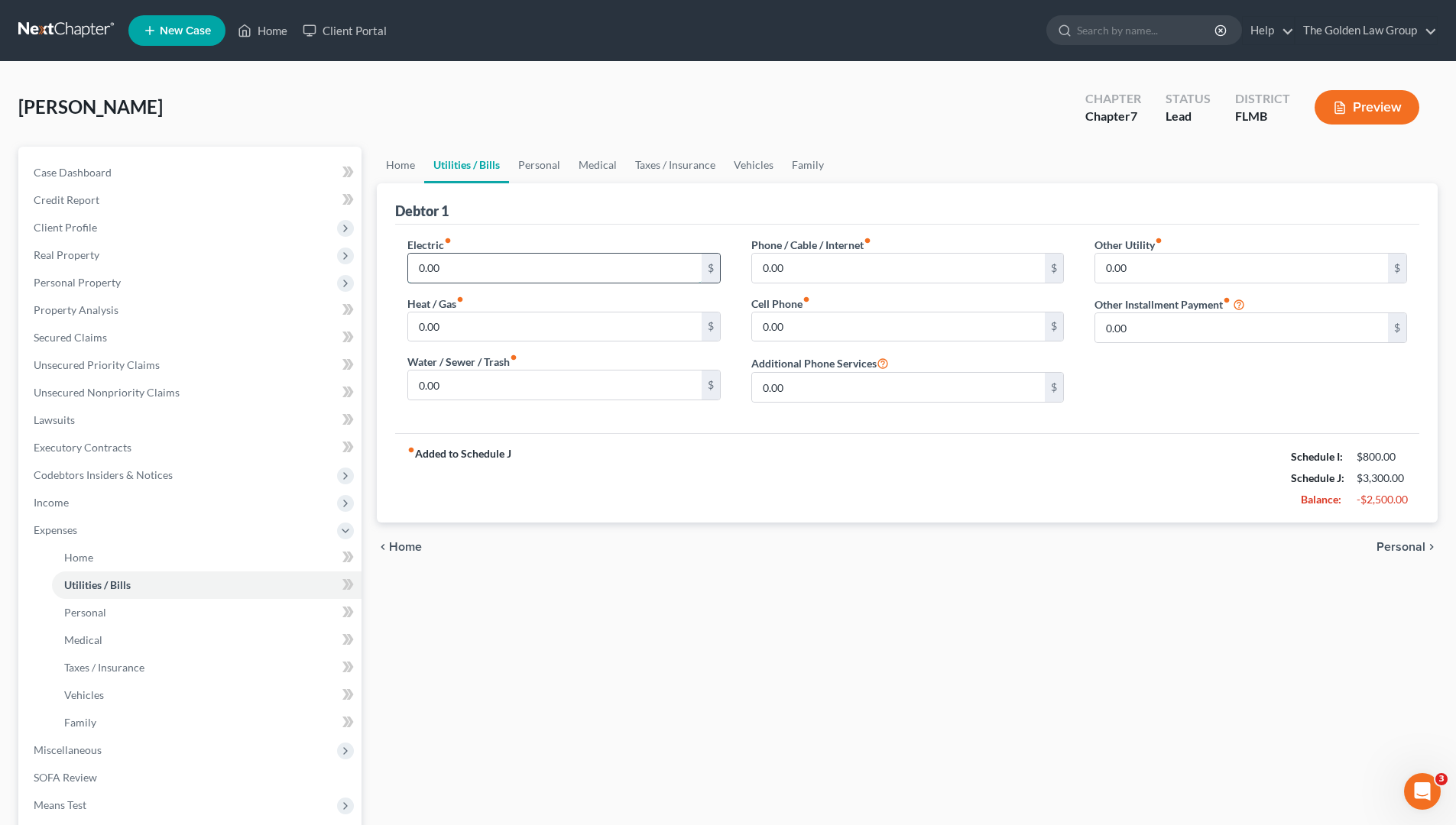
click at [484, 267] on input "0.00" at bounding box center [555, 268] width 292 height 29
click at [525, 271] on input "0.00" at bounding box center [555, 268] width 292 height 29
drag, startPoint x: 525, startPoint y: 271, endPoint x: 418, endPoint y: 282, distance: 107.6
click at [418, 282] on input "0.00" at bounding box center [555, 268] width 292 height 29
click at [435, 387] on input "0.00" at bounding box center [555, 385] width 292 height 29
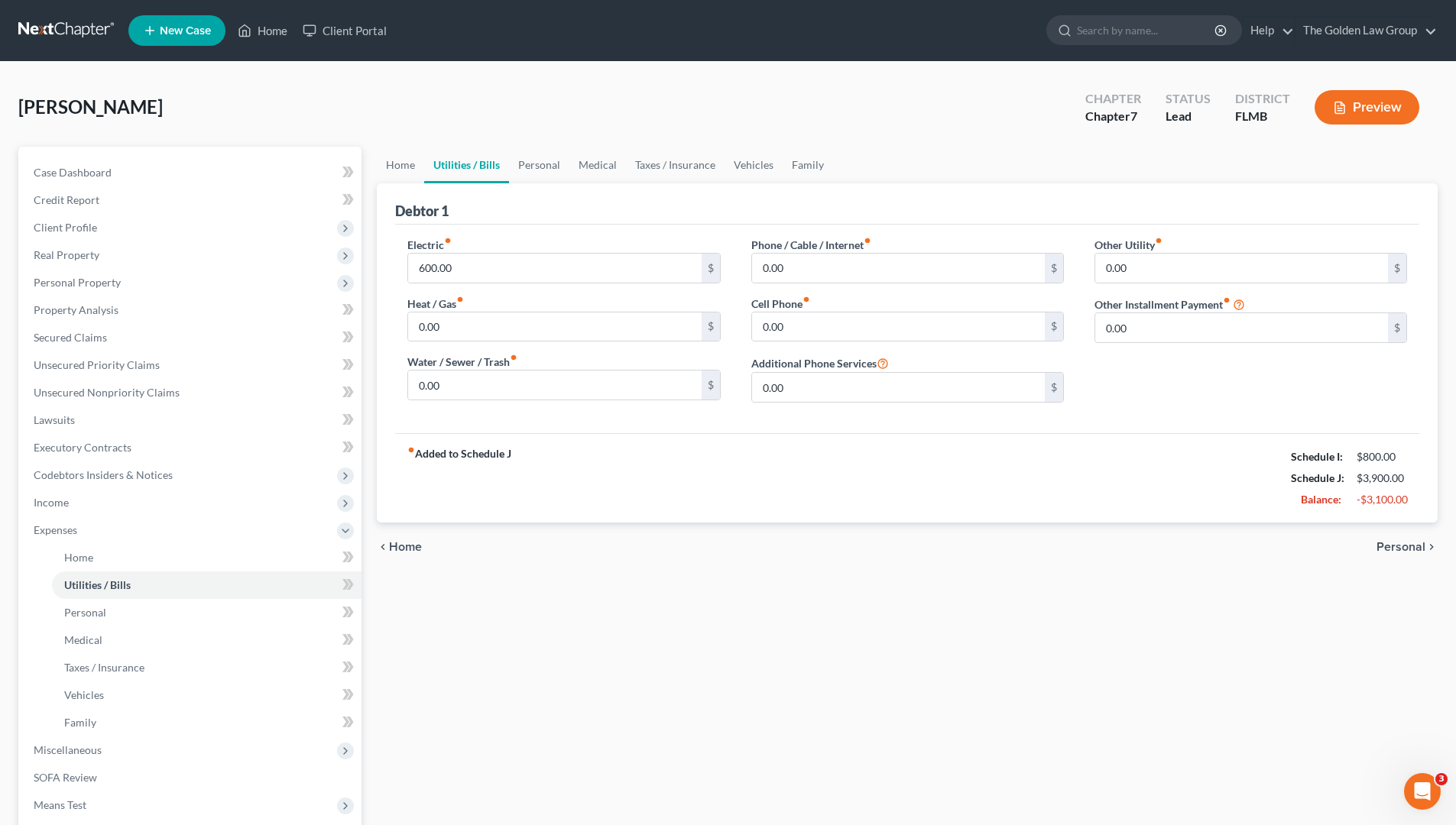
click at [583, 432] on div "Electric fiber_manual_record 600.00 $ Heat / Gas fiber_manual_record 0.00 $ Wat…" at bounding box center [907, 329] width 1024 height 209
click at [492, 384] on input "0.00" at bounding box center [555, 385] width 292 height 29
click at [915, 264] on input "0.00" at bounding box center [898, 268] width 292 height 29
click at [525, 163] on link "Personal" at bounding box center [539, 165] width 60 height 36
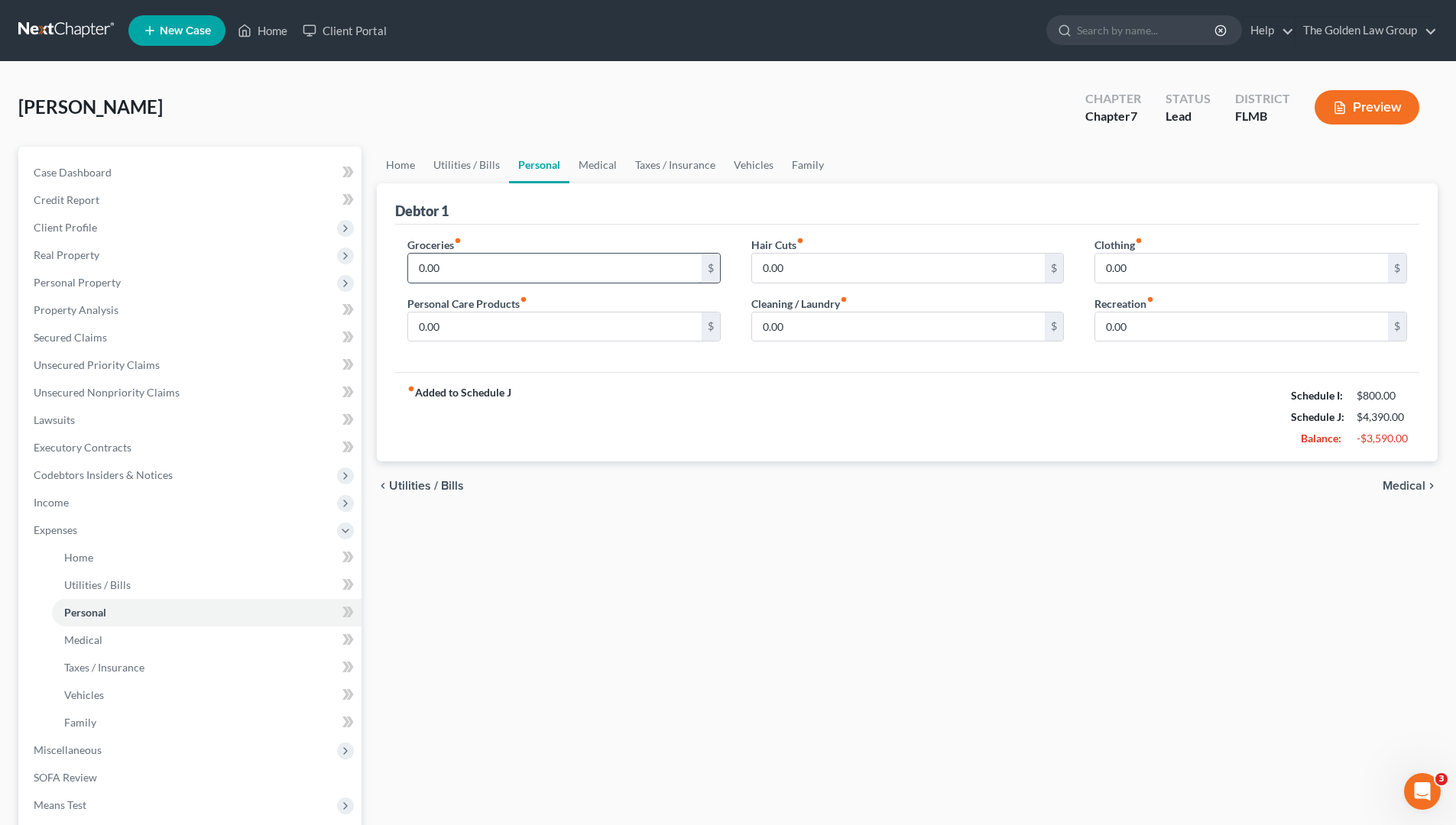
click at [530, 266] on input "0.00" at bounding box center [555, 268] width 292 height 29
click at [1186, 329] on input "0.00" at bounding box center [1242, 327] width 292 height 29
click at [1136, 411] on div "fiber_manual_record Added to Schedule J Schedule I: $800.00 Schedule J: $5,590.…" at bounding box center [907, 417] width 1024 height 90
click at [601, 160] on link "Medical" at bounding box center [597, 165] width 56 height 36
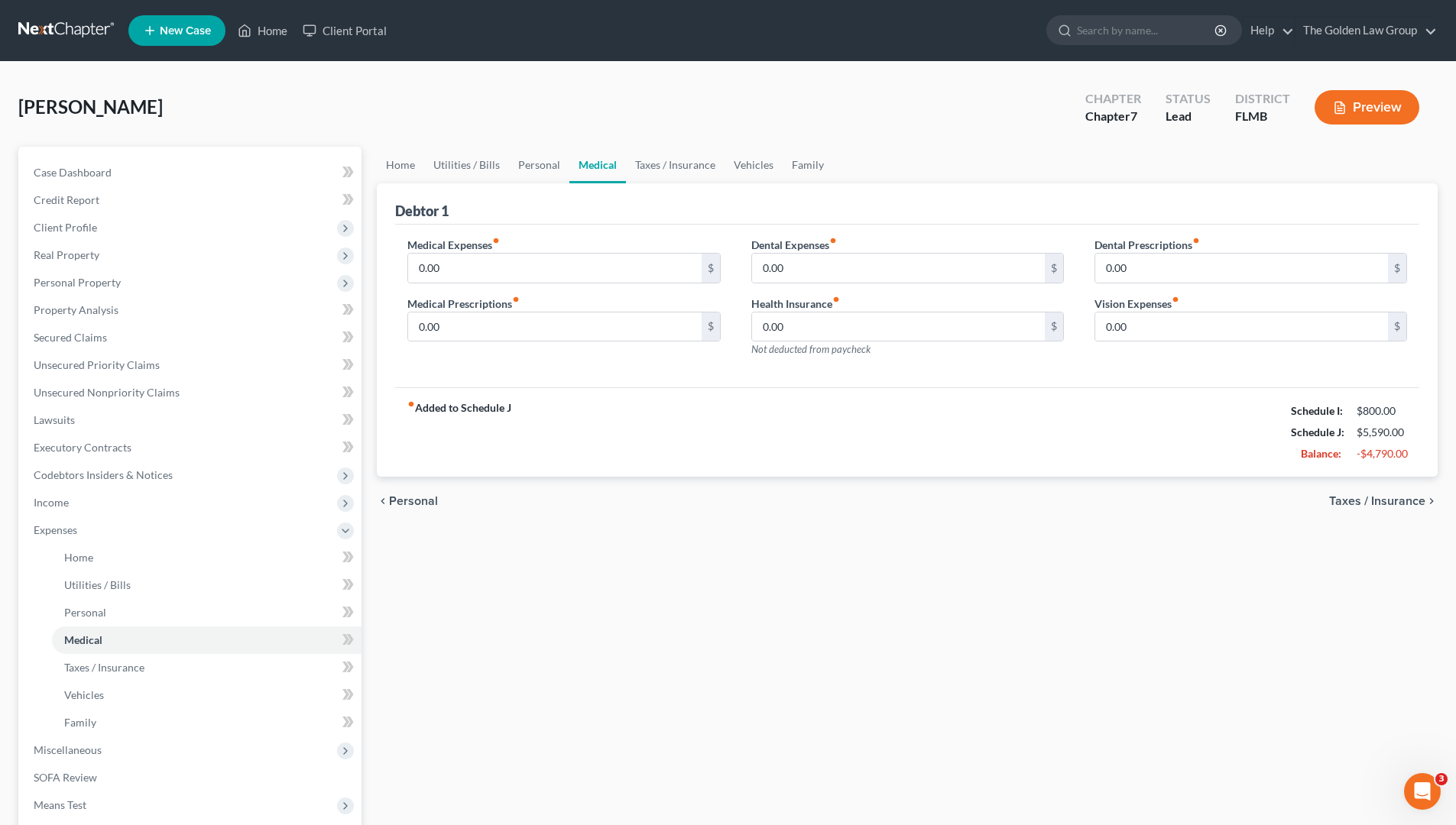
drag, startPoint x: 744, startPoint y: 424, endPoint x: 729, endPoint y: 402, distance: 26.6
click at [744, 424] on div "fiber_manual_record Added to Schedule J Schedule I: $800.00 Schedule J: $5,590.…" at bounding box center [907, 432] width 1024 height 90
click at [619, 272] on input "0.00" at bounding box center [555, 268] width 292 height 29
click at [644, 332] on input "0.00" at bounding box center [555, 327] width 292 height 29
click at [865, 273] on input "0.00" at bounding box center [898, 268] width 292 height 29
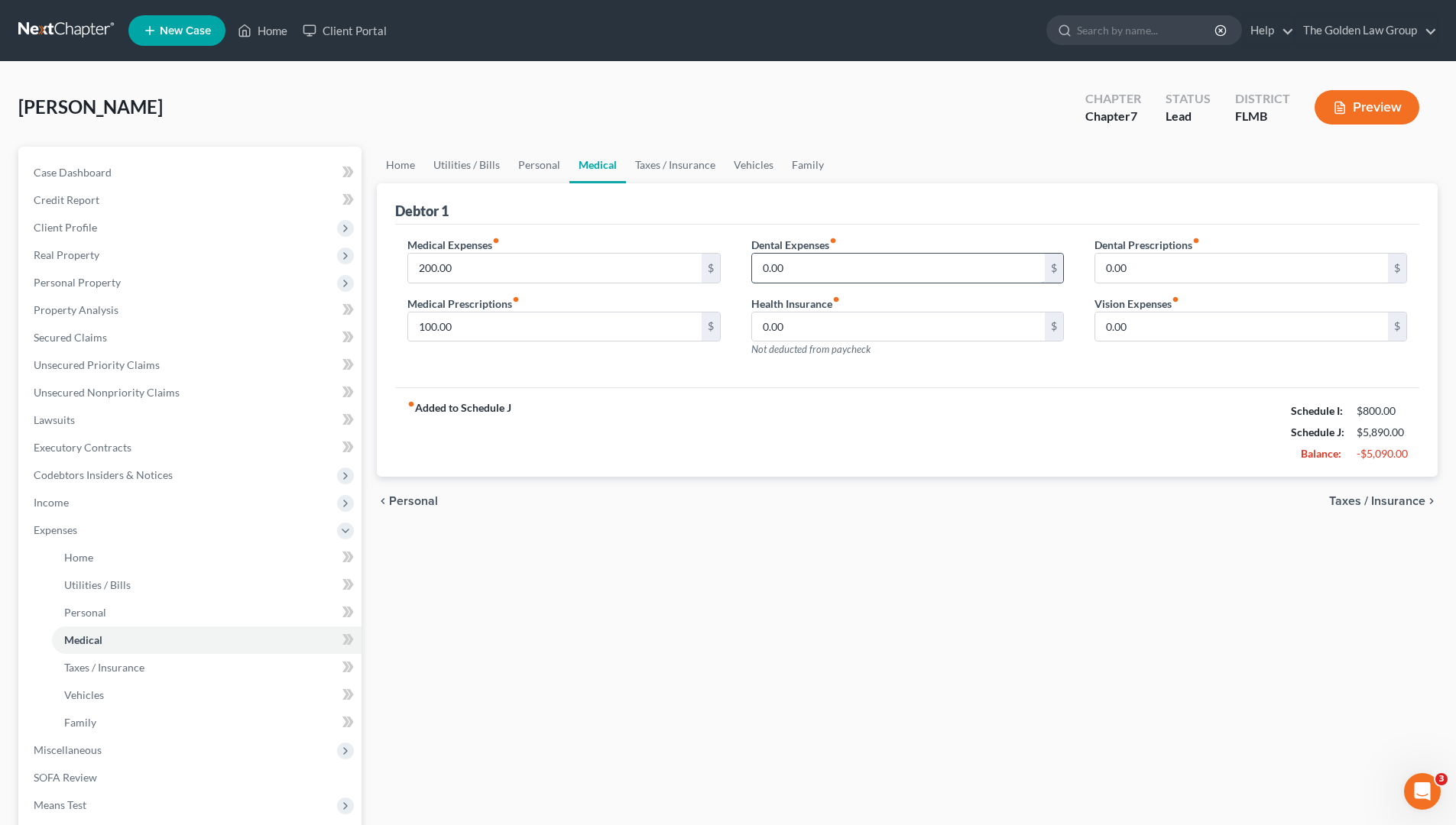
click at [953, 264] on input "0.00" at bounding box center [898, 268] width 292 height 29
click at [798, 272] on input "0.00" at bounding box center [898, 268] width 292 height 29
drag, startPoint x: 797, startPoint y: 271, endPoint x: 675, endPoint y: 308, distance: 127.5
click at [675, 308] on div "Medical Expenses fiber_manual_record 200.00 $ Medical Prescriptions fiber_manua…" at bounding box center [907, 303] width 1030 height 133
click at [1164, 323] on input "0.00" at bounding box center [1242, 327] width 292 height 29
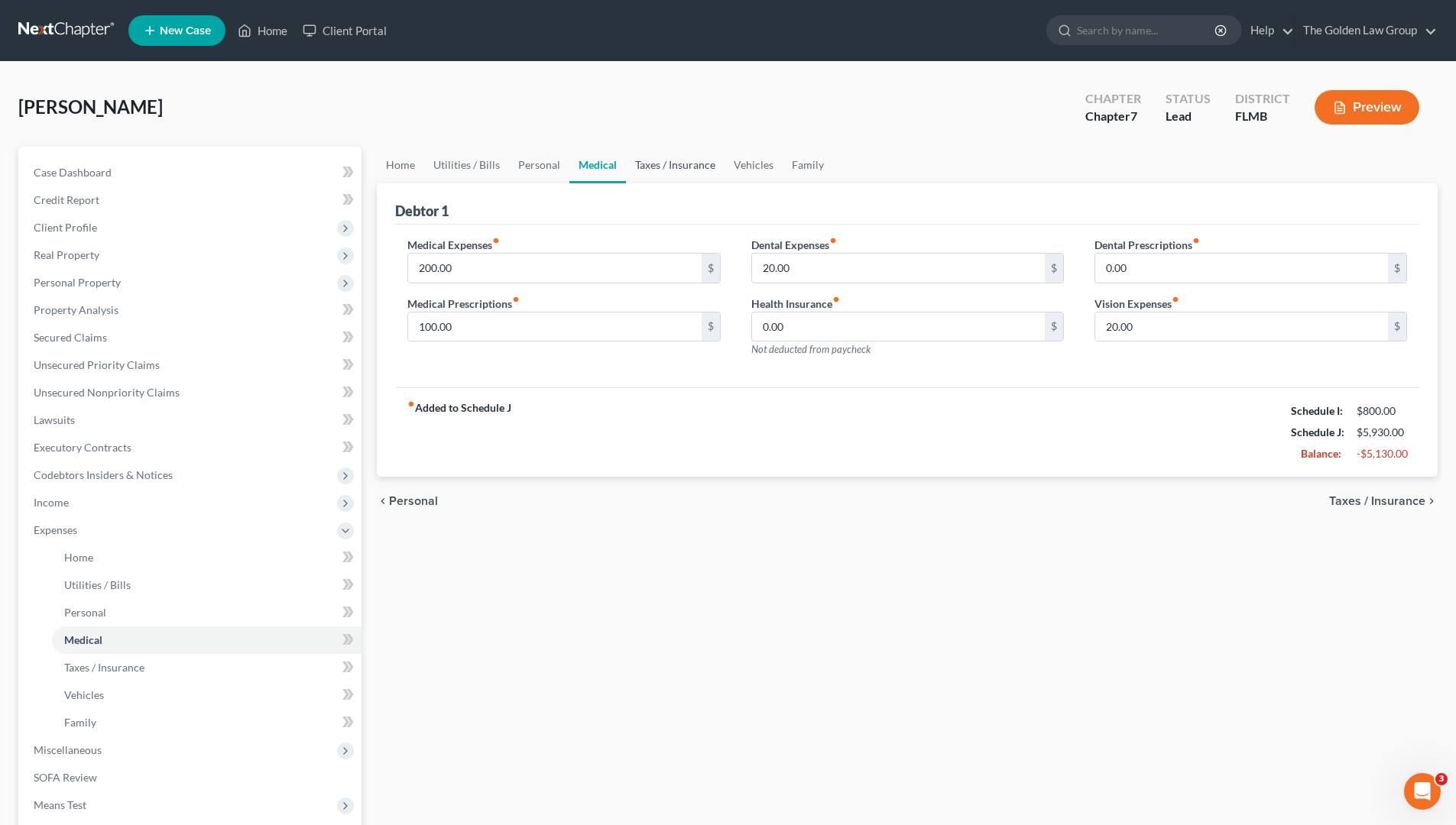
click at [704, 168] on link "Taxes / Insurance" at bounding box center [675, 165] width 98 height 36
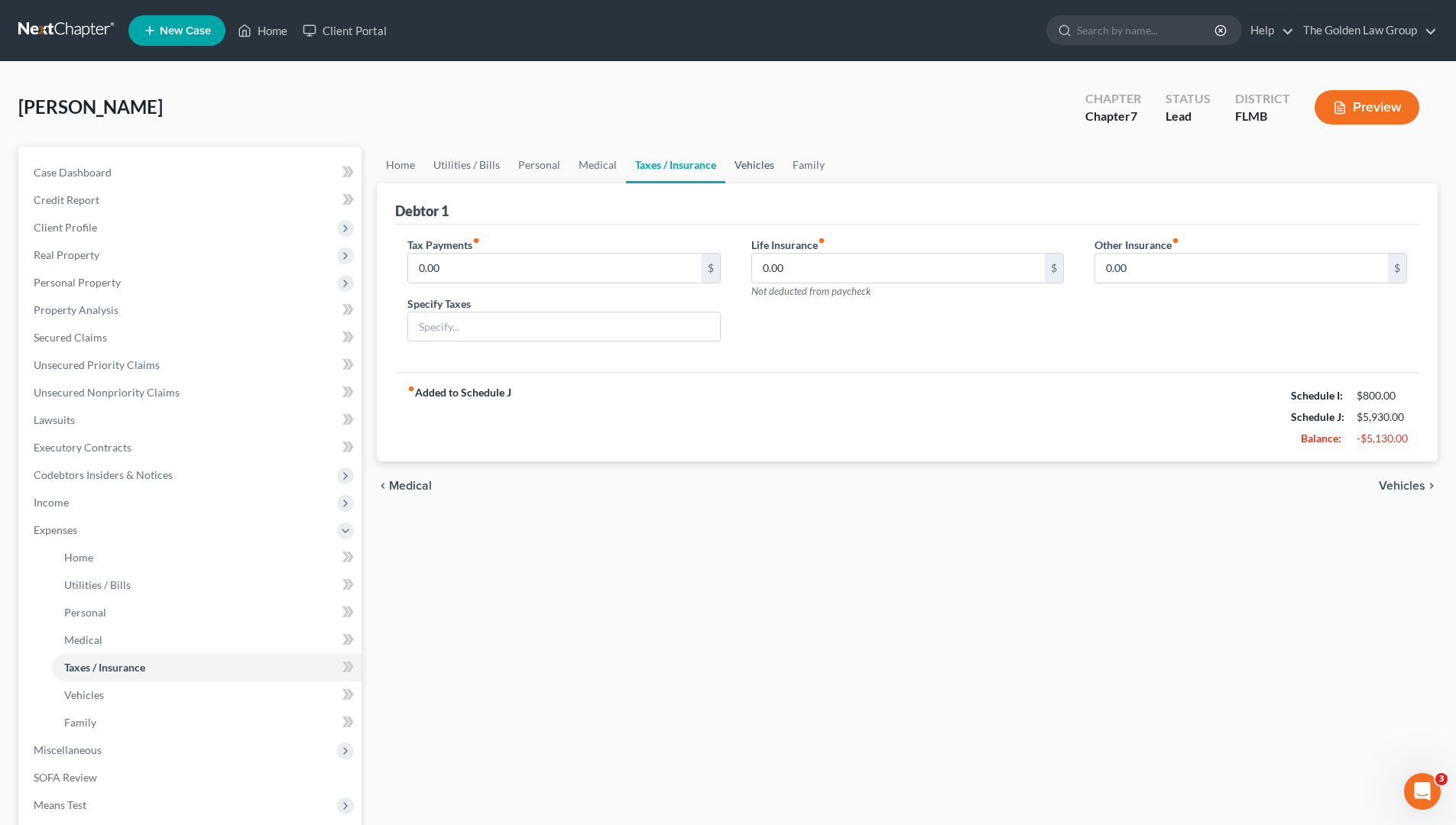
click at [743, 164] on link "Vehicles" at bounding box center [754, 165] width 58 height 36
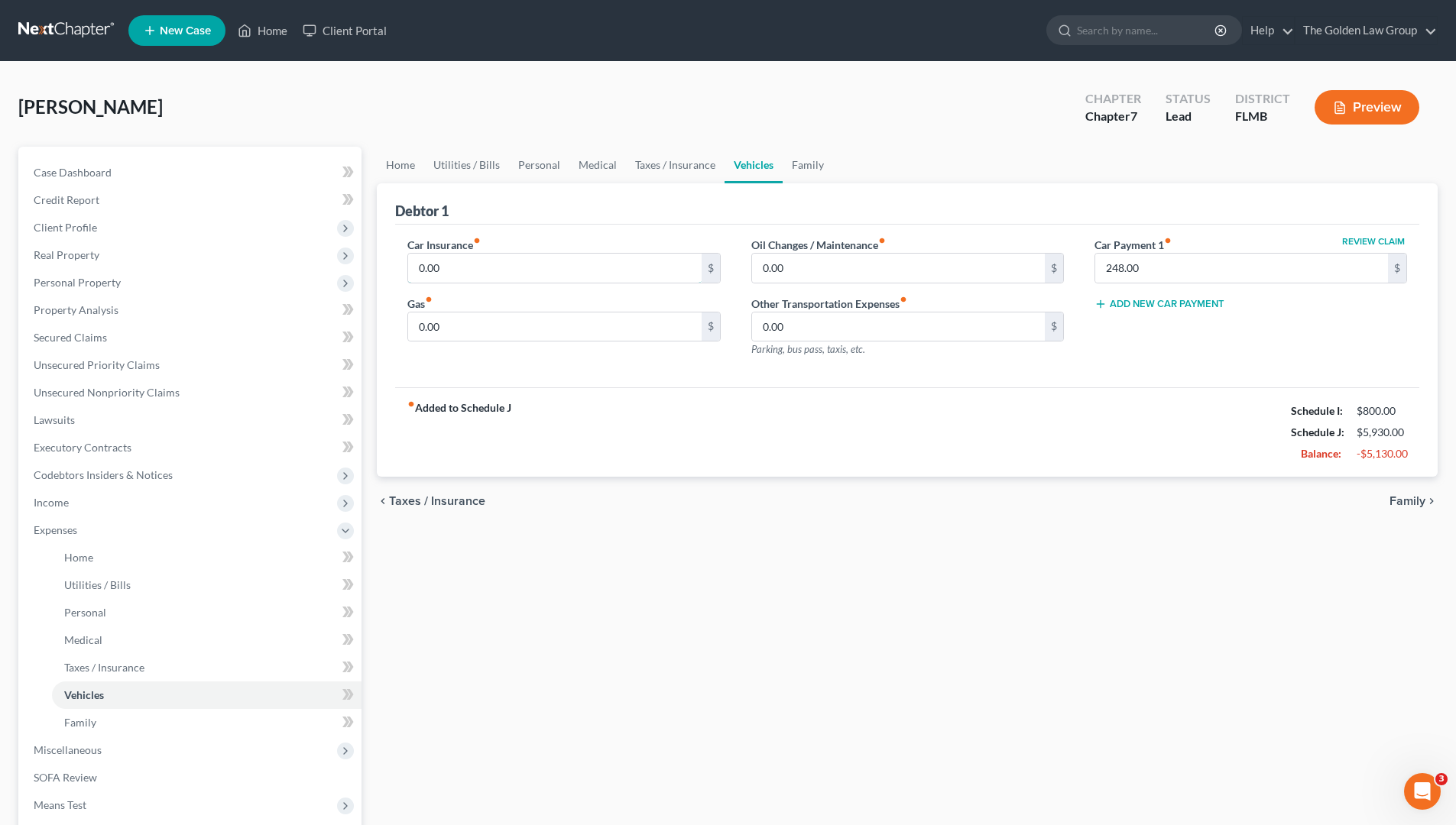
drag, startPoint x: 540, startPoint y: 272, endPoint x: 565, endPoint y: 298, distance: 36.1
click at [540, 271] on input "0.00" at bounding box center [555, 268] width 292 height 29
click at [651, 328] on input "0.00" at bounding box center [555, 327] width 292 height 29
click at [815, 268] on input "0.00" at bounding box center [898, 268] width 292 height 29
click at [800, 163] on link "Family" at bounding box center [808, 165] width 50 height 36
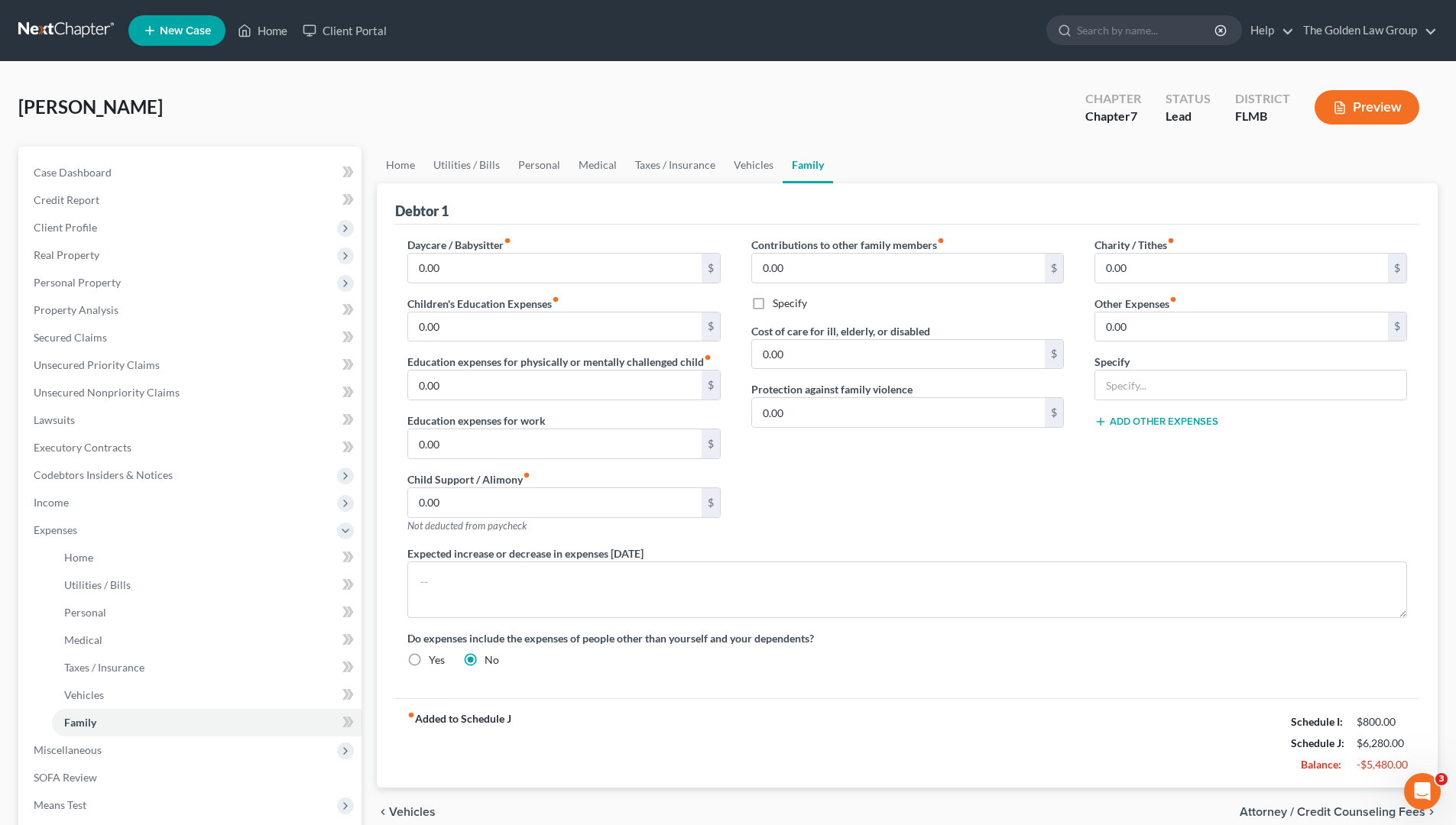
click at [866, 493] on div "Contributions to other family members fiber_manual_record 0.00 $ Specify Cost o…" at bounding box center [907, 390] width 343 height 309
click at [1037, 503] on div "Contributions to other family members fiber_manual_record 0.00 $ Specify Cost o…" at bounding box center [907, 390] width 343 height 309
click at [897, 493] on div "Contributions to other family members fiber_manual_record 0.00 $ Specify Cost o…" at bounding box center [907, 390] width 343 height 309
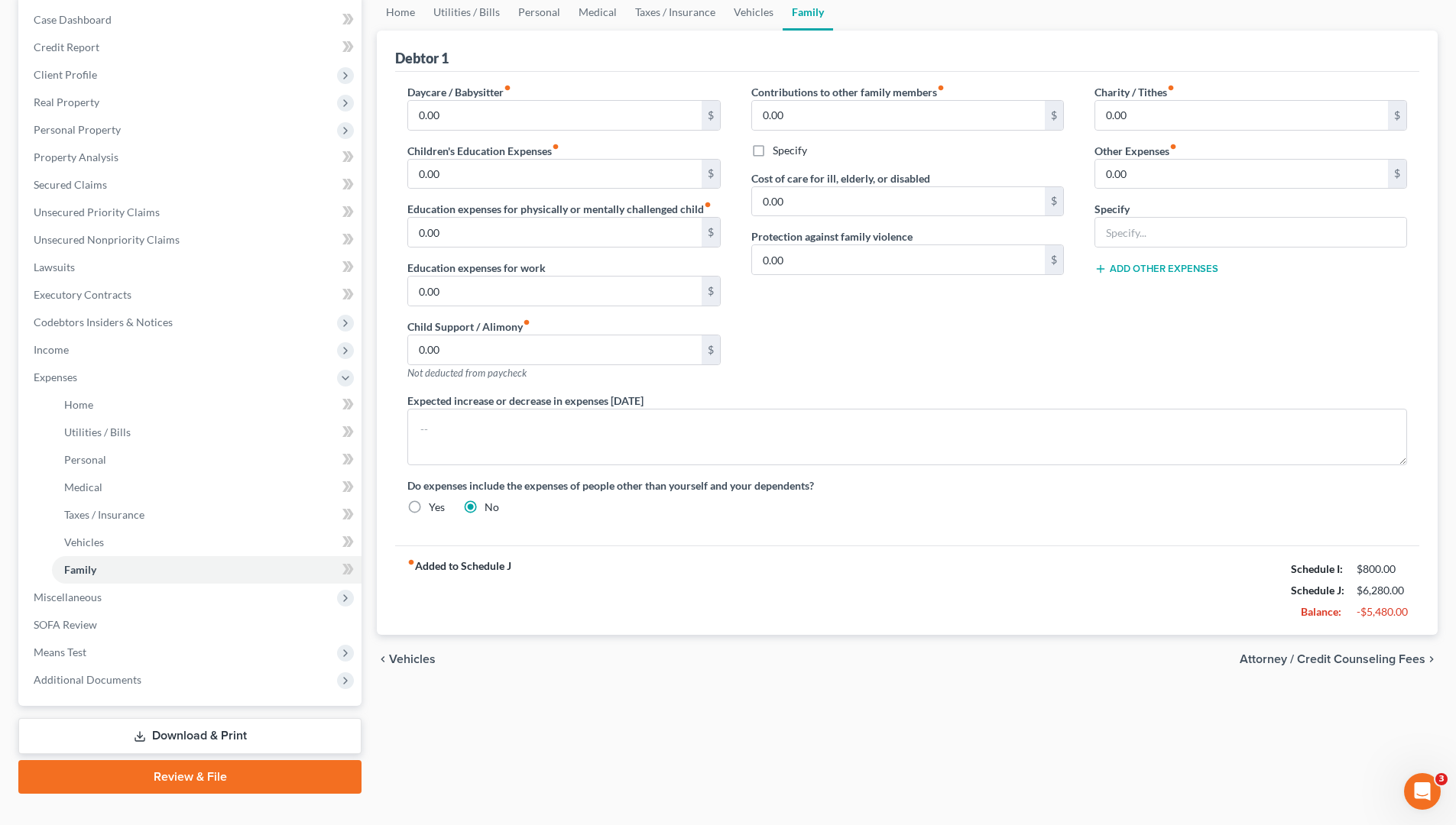
click at [1249, 662] on span "Attorney / Credit Counseling Fees" at bounding box center [1333, 660] width 186 height 12
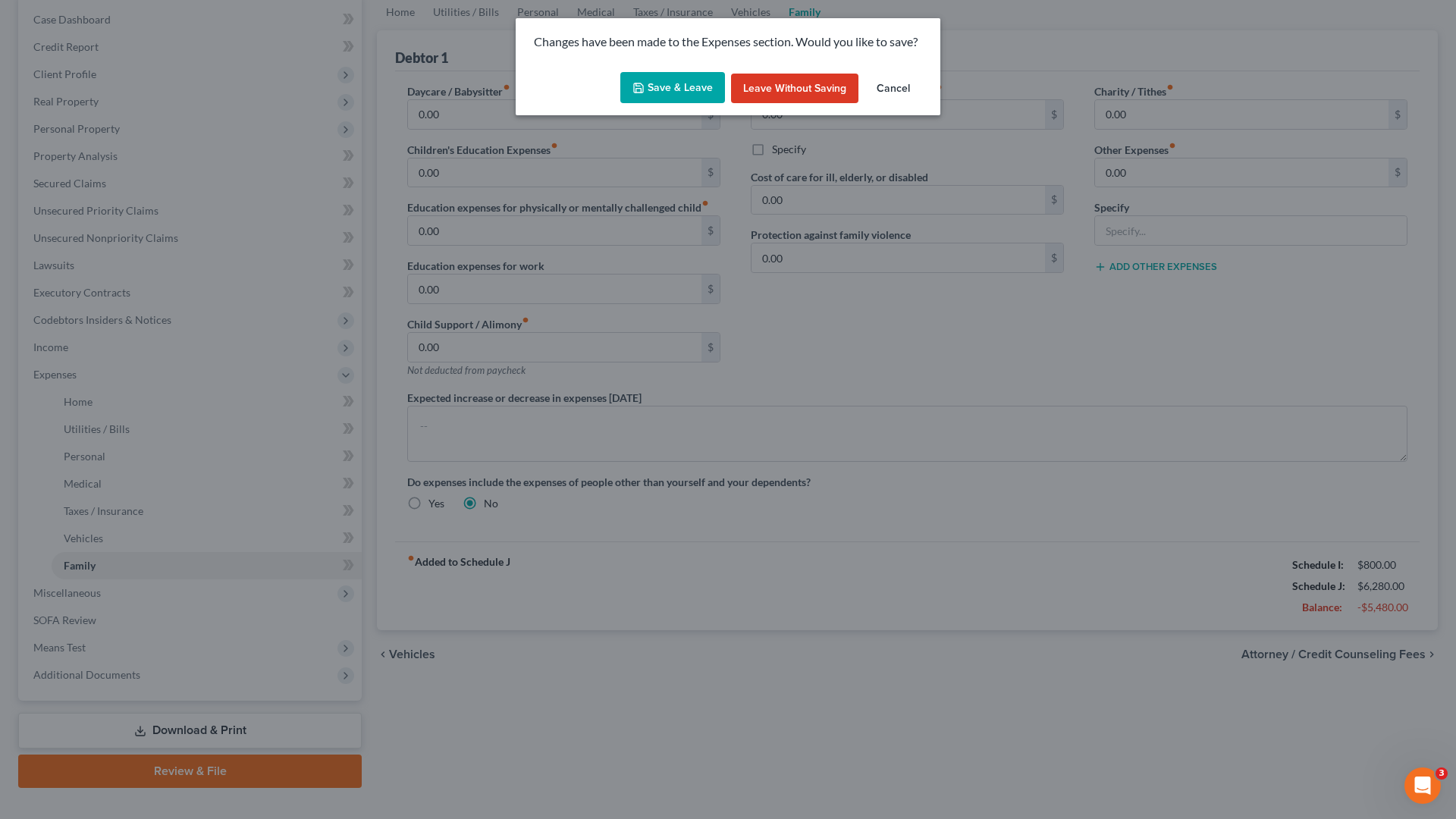
drag, startPoint x: 680, startPoint y: 84, endPoint x: 875, endPoint y: 314, distance: 301.5
click at [682, 85] on button "Save & Leave" at bounding box center [672, 88] width 104 height 31
